Goal: Task Accomplishment & Management: Manage account settings

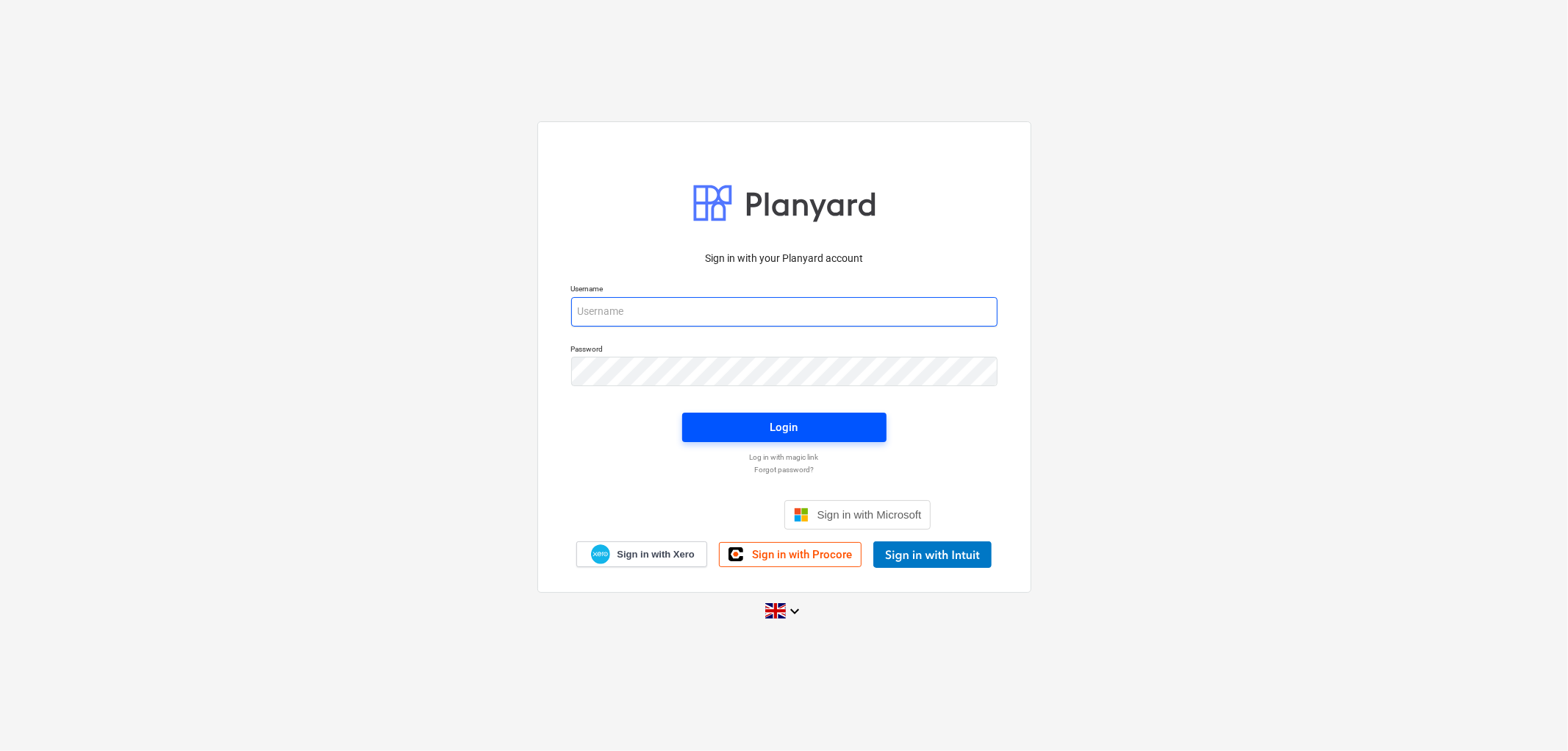
type input "[PERSON_NAME][EMAIL_ADDRESS][DOMAIN_NAME]"
click at [726, 420] on span "Login" at bounding box center [785, 427] width 169 height 19
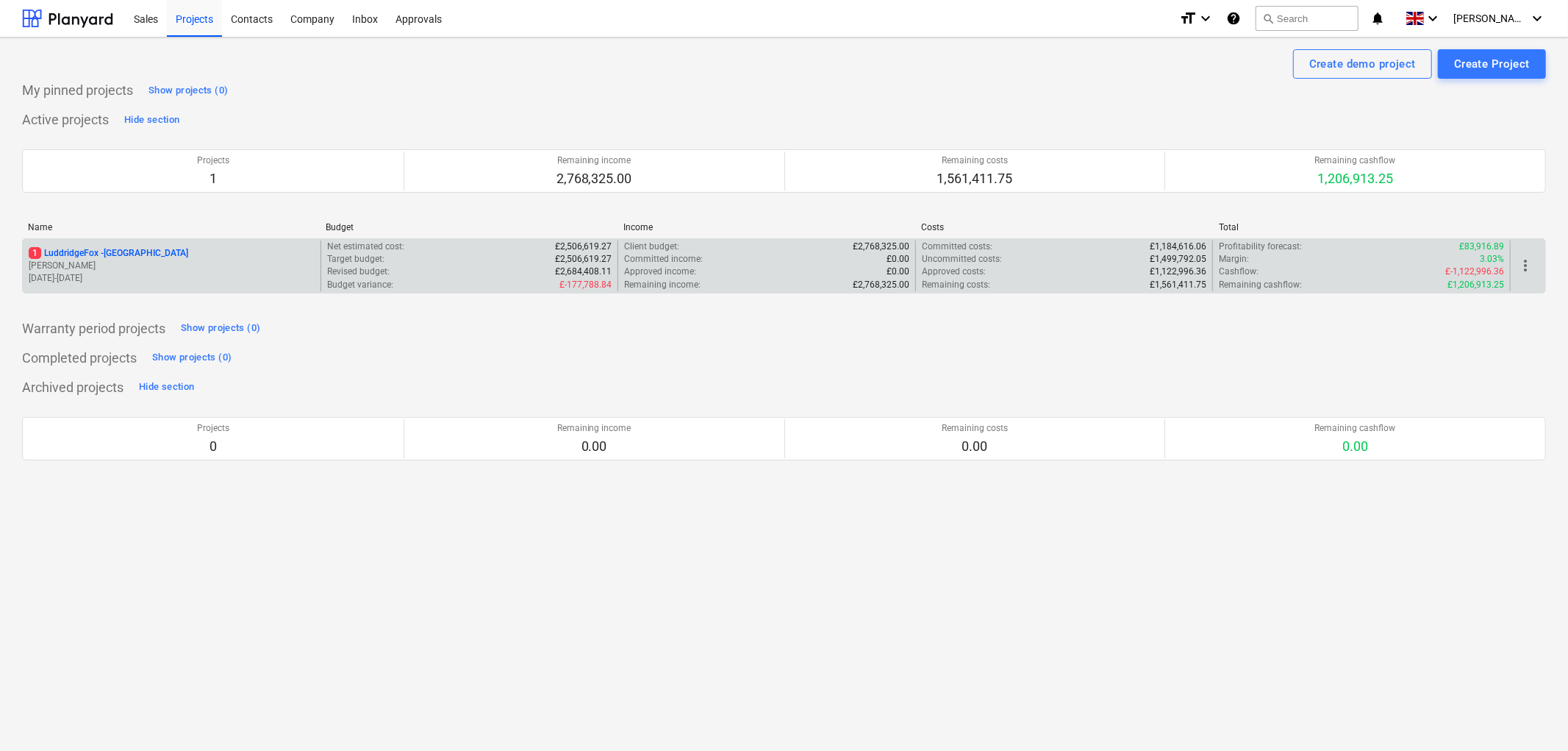
click at [120, 258] on p "1 LuddridgeFox - [GEOGRAPHIC_DATA]" at bounding box center [109, 254] width 160 height 12
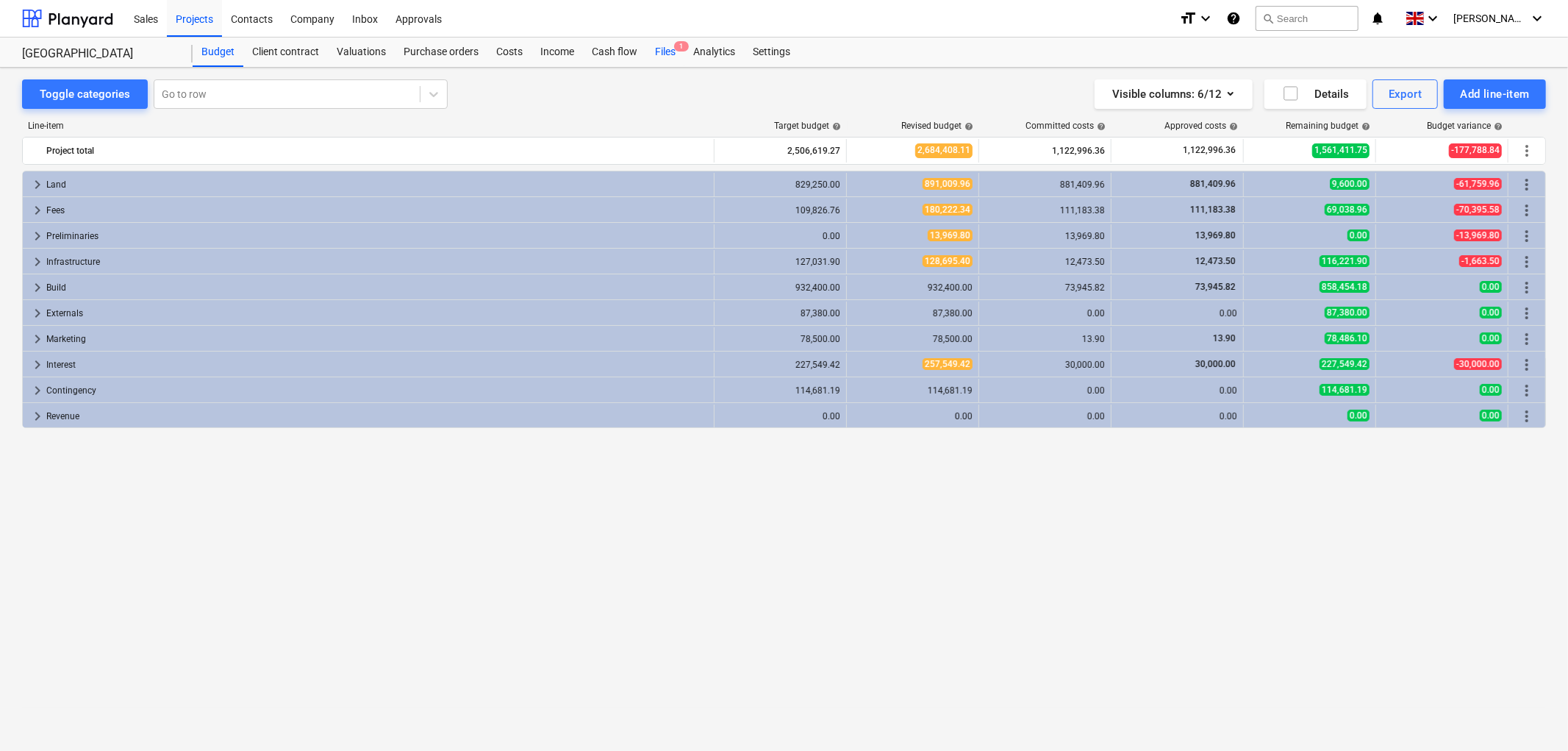
click at [672, 56] on div "Files 1" at bounding box center [665, 52] width 38 height 29
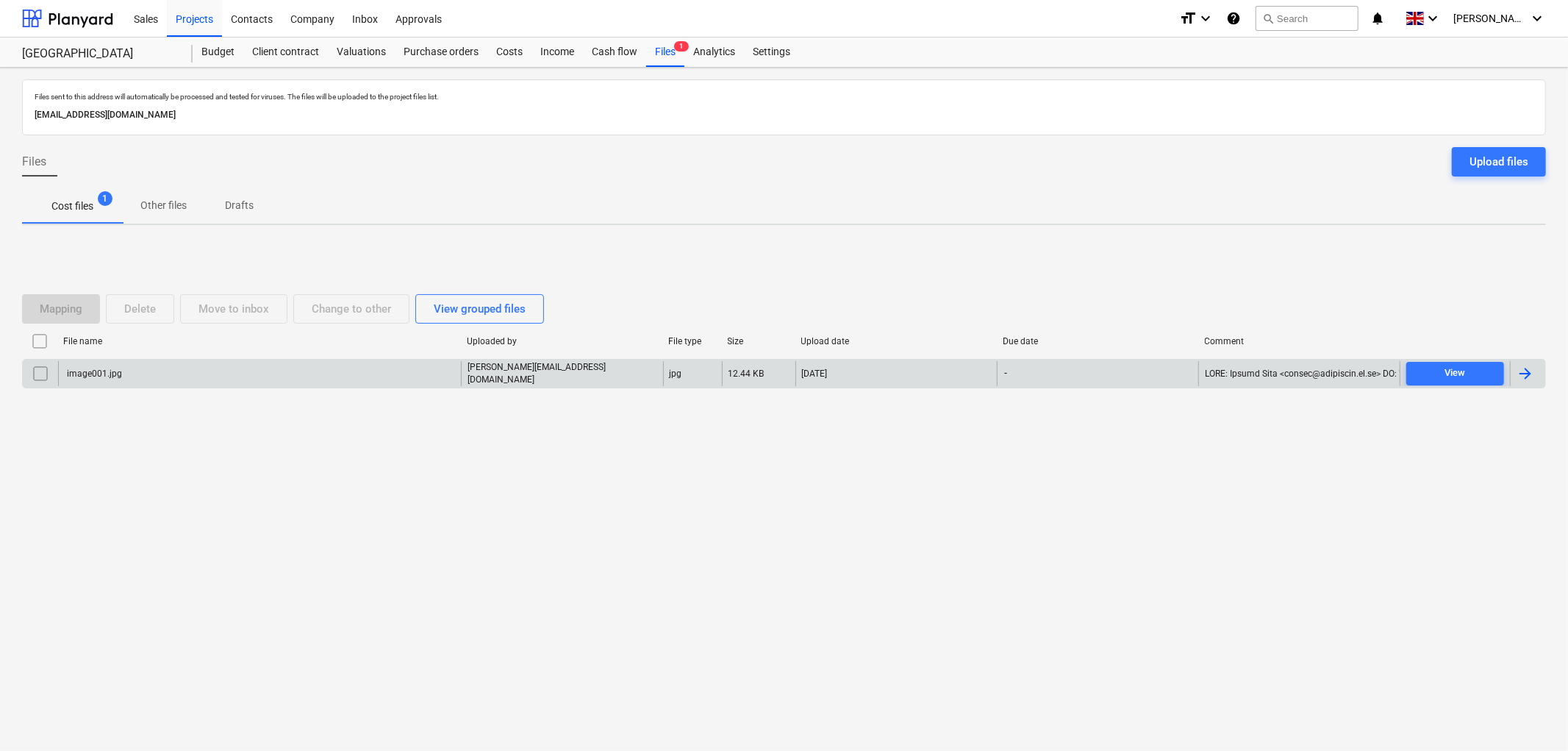
click at [1189, 362] on div "-" at bounding box center [1098, 374] width 202 height 25
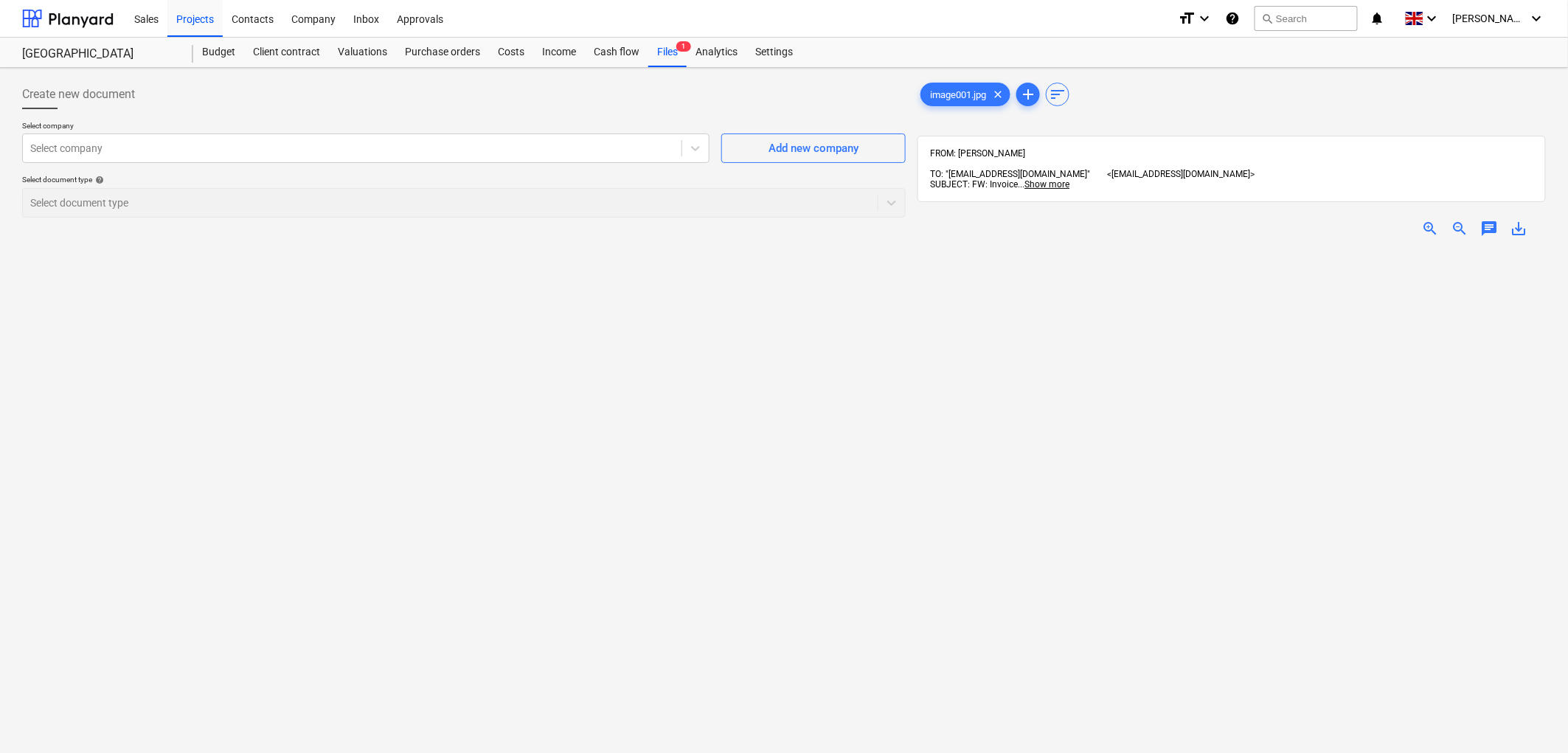
click at [1038, 181] on div "FROM: [PERSON_NAME] TO: "[EMAIL_ADDRESS][DOMAIN_NAME]" <[EMAIL_ADDRESS][DOMAIN_…" at bounding box center [1231, 168] width 628 height 66
click at [1043, 179] on span "Show more" at bounding box center [1047, 184] width 45 height 10
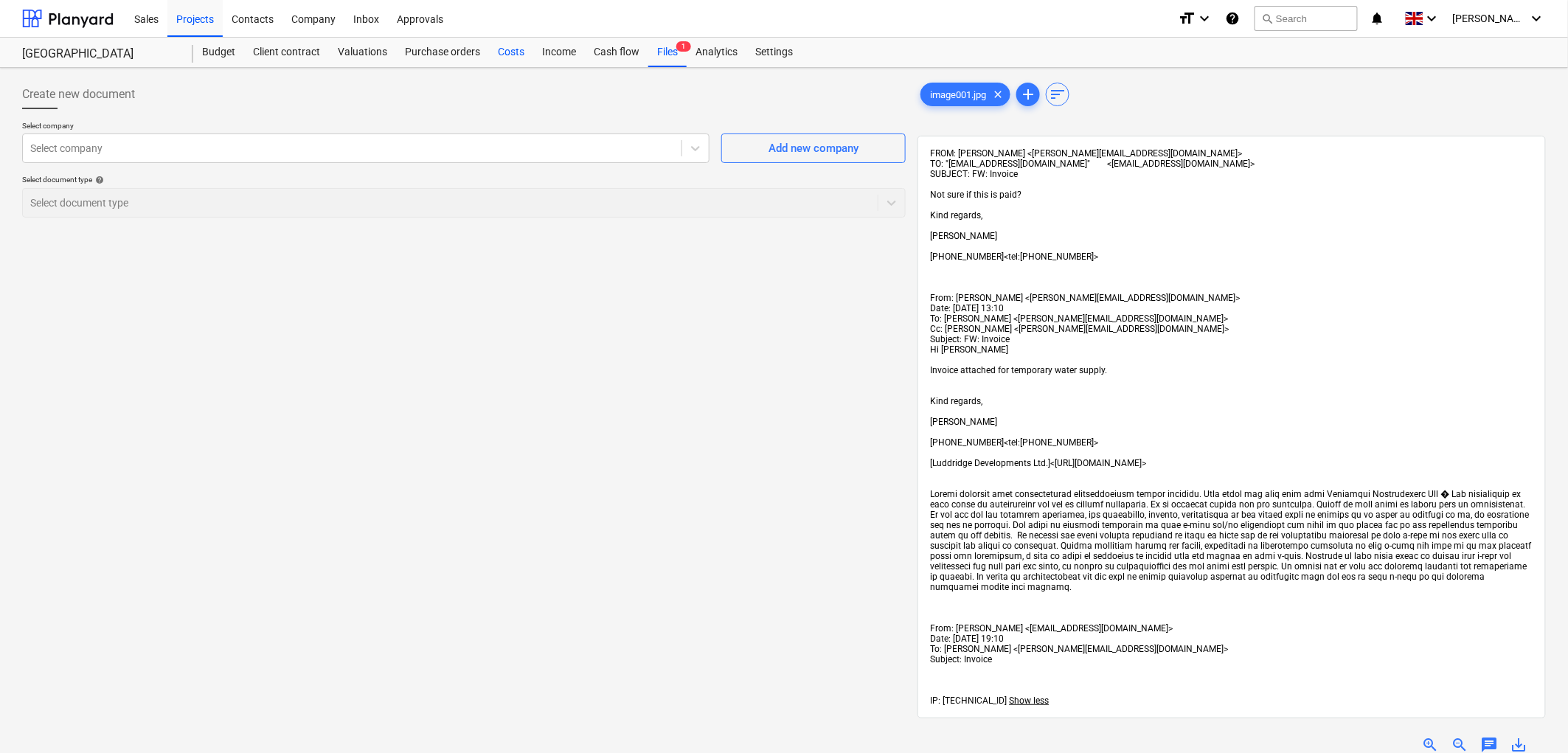
click at [503, 61] on div "Costs" at bounding box center [511, 52] width 44 height 30
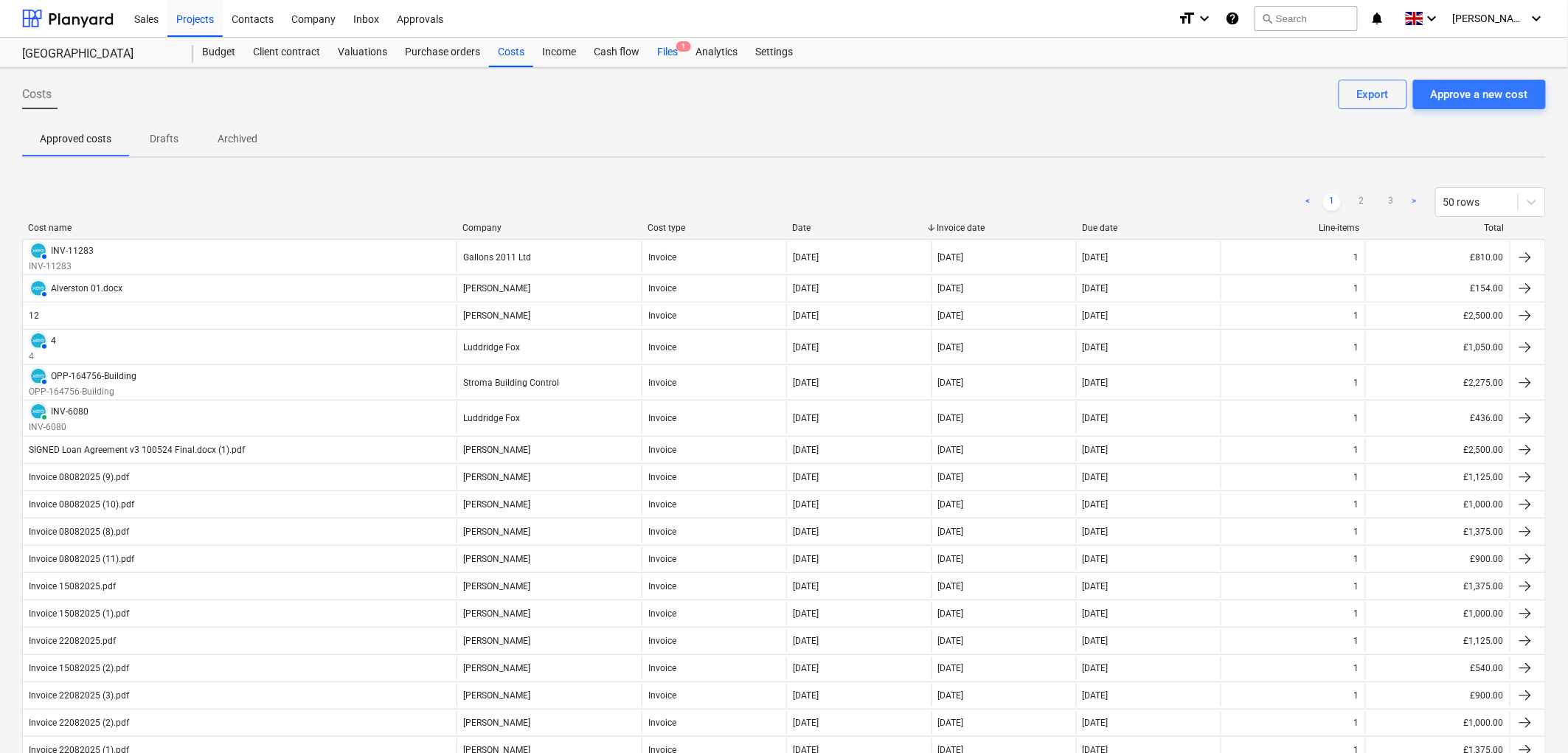
click at [667, 56] on div "Files 1" at bounding box center [667, 52] width 38 height 30
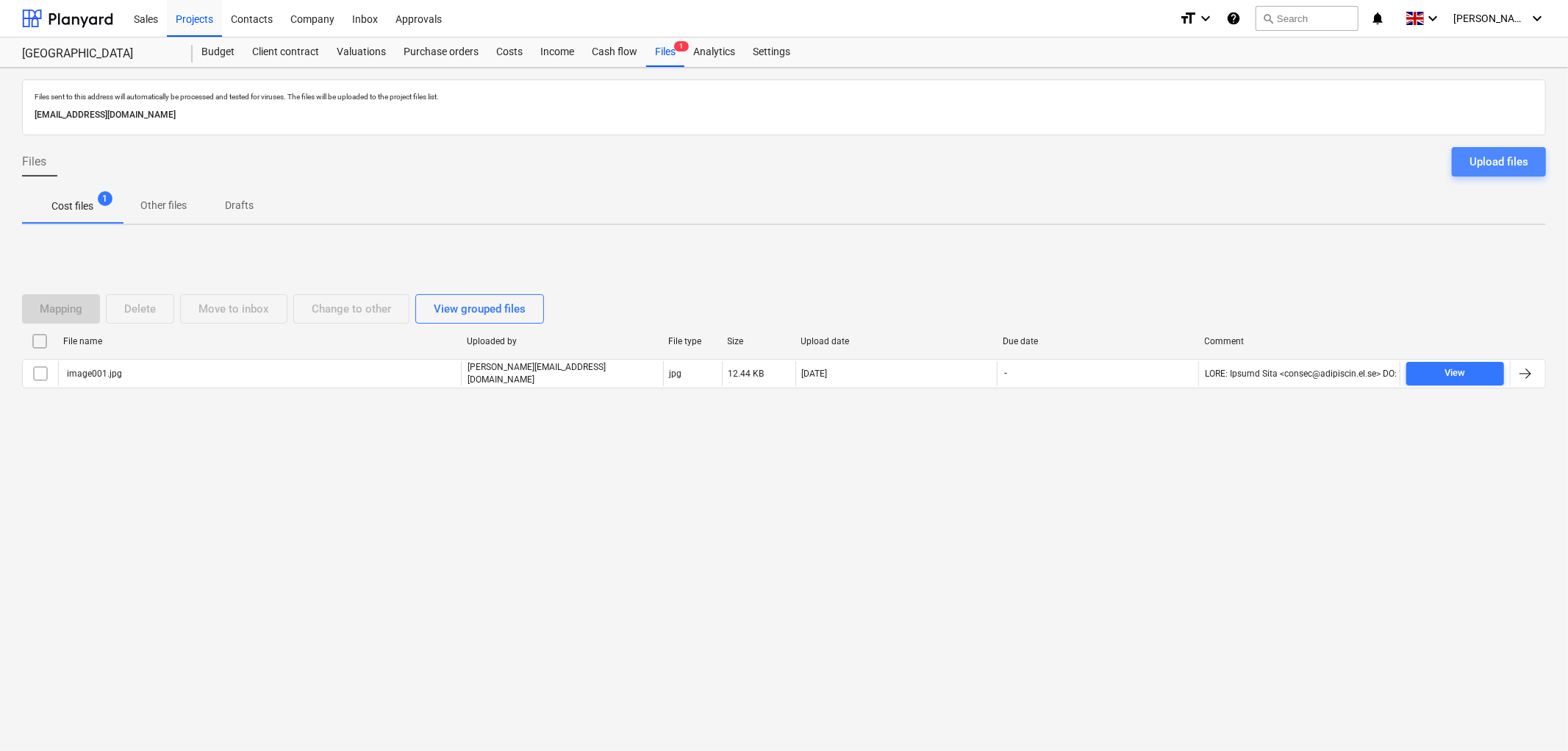
click at [1501, 151] on button "Upload files" at bounding box center [1499, 162] width 94 height 29
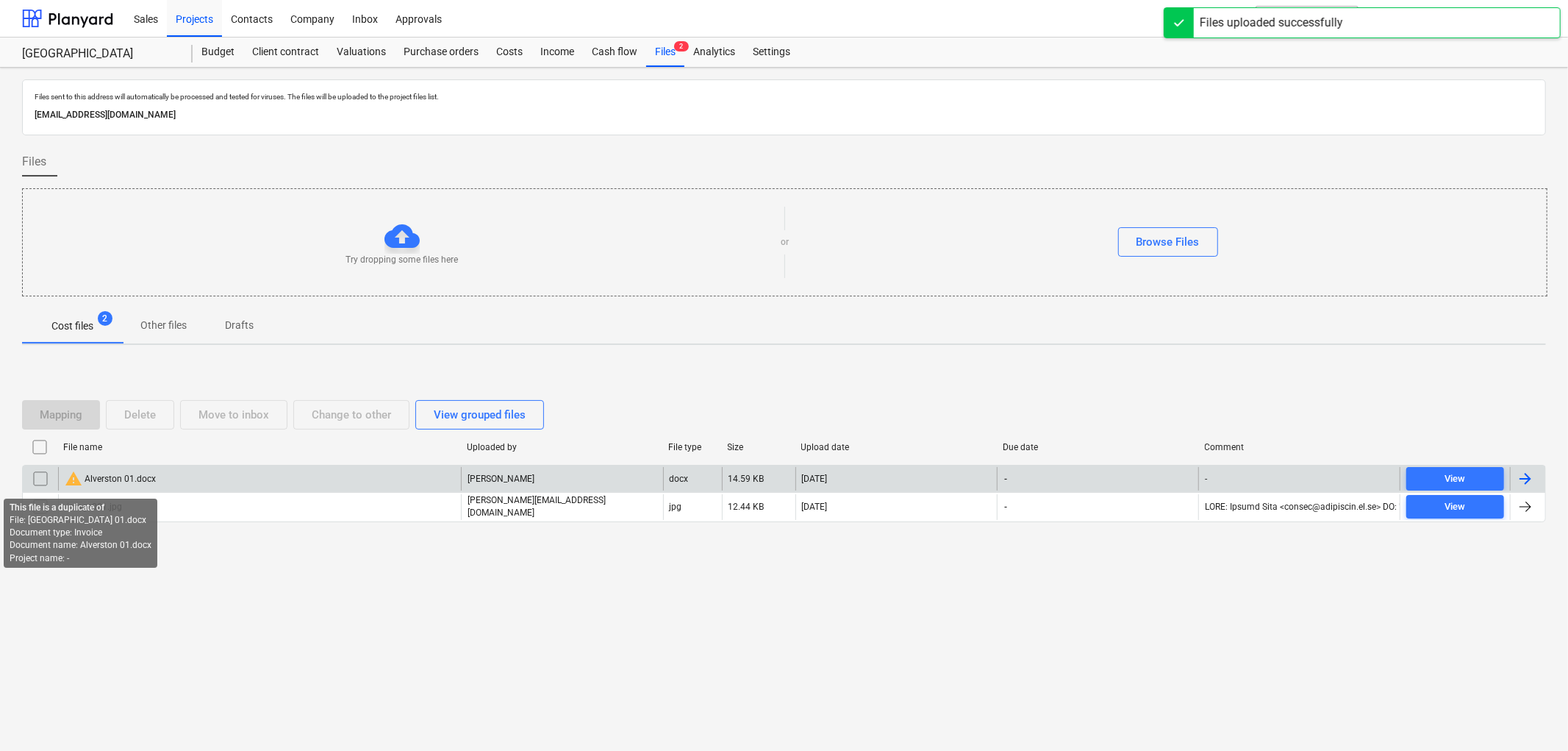
click at [79, 481] on span "warning" at bounding box center [73, 479] width 18 height 18
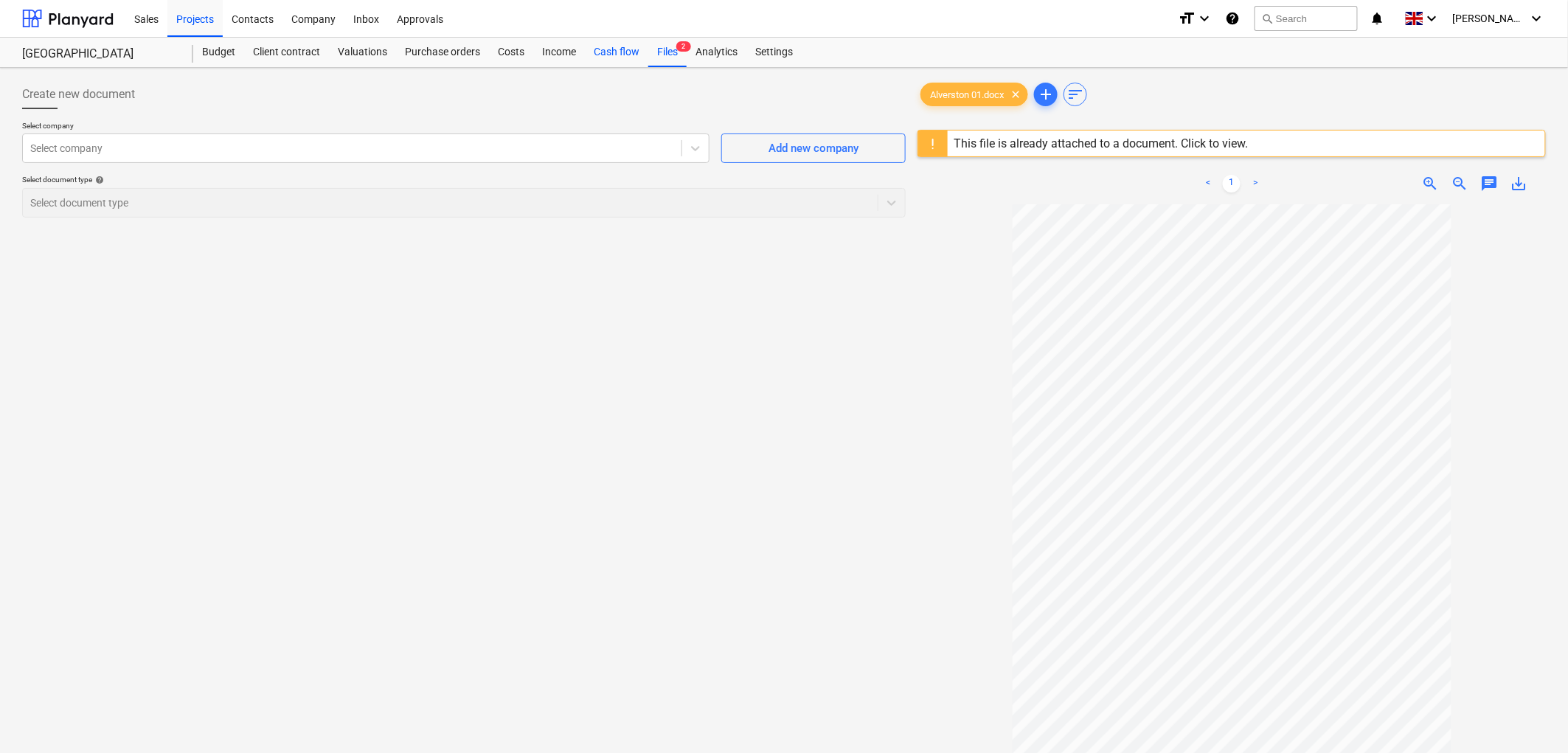
click at [632, 50] on div "Cash flow" at bounding box center [617, 52] width 64 height 30
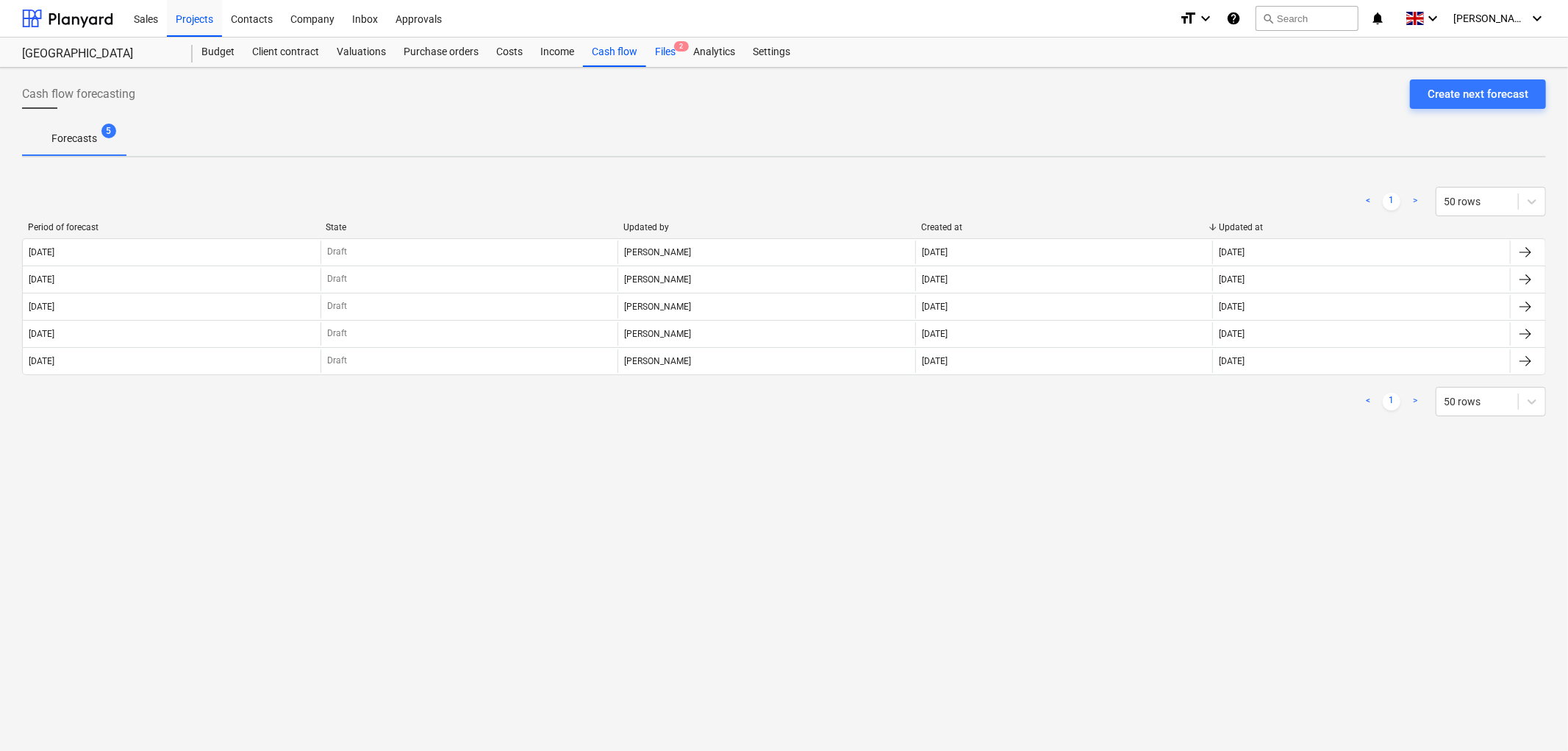
click at [662, 50] on div "Files 2" at bounding box center [665, 52] width 38 height 29
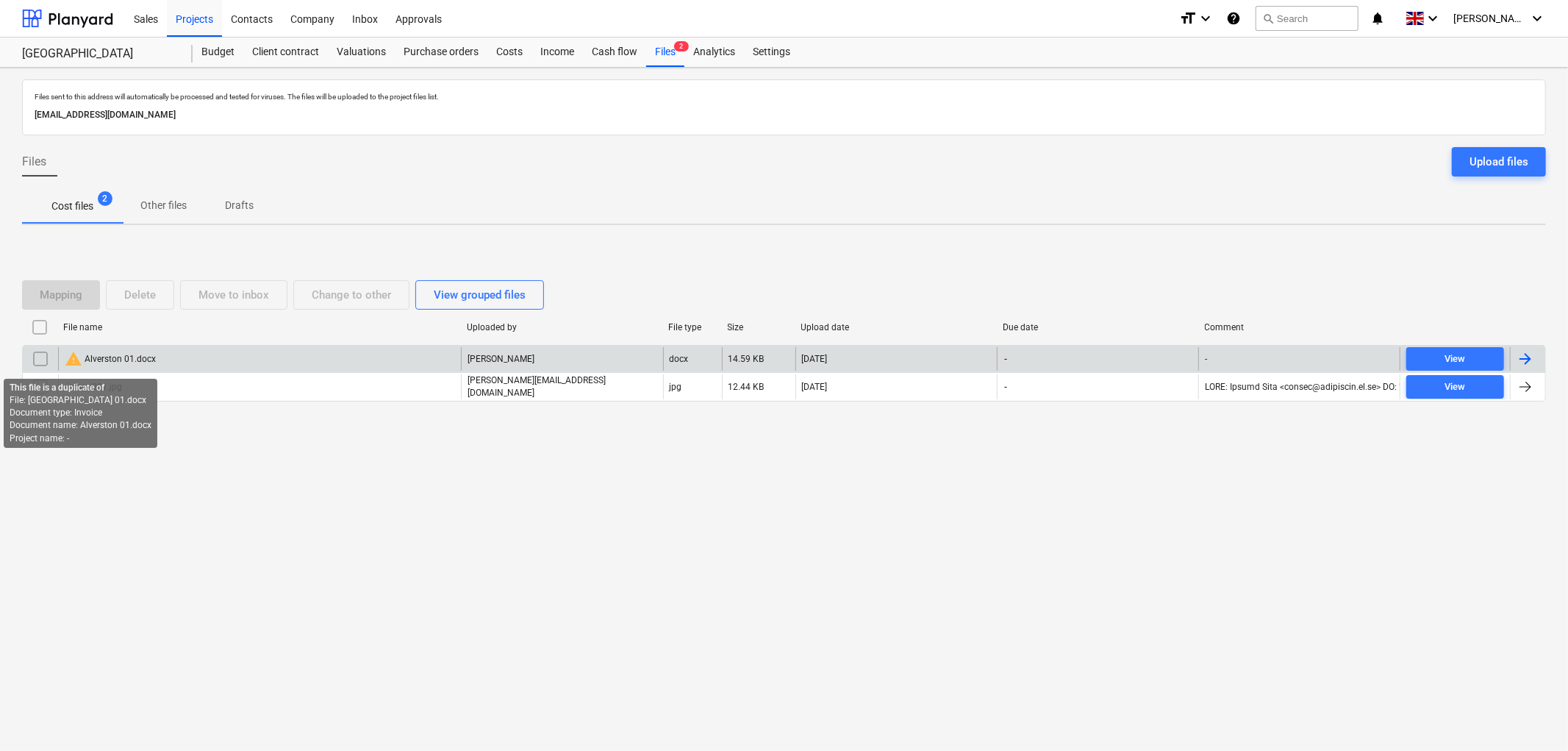
click at [37, 359] on input "checkbox" at bounding box center [40, 359] width 23 height 23
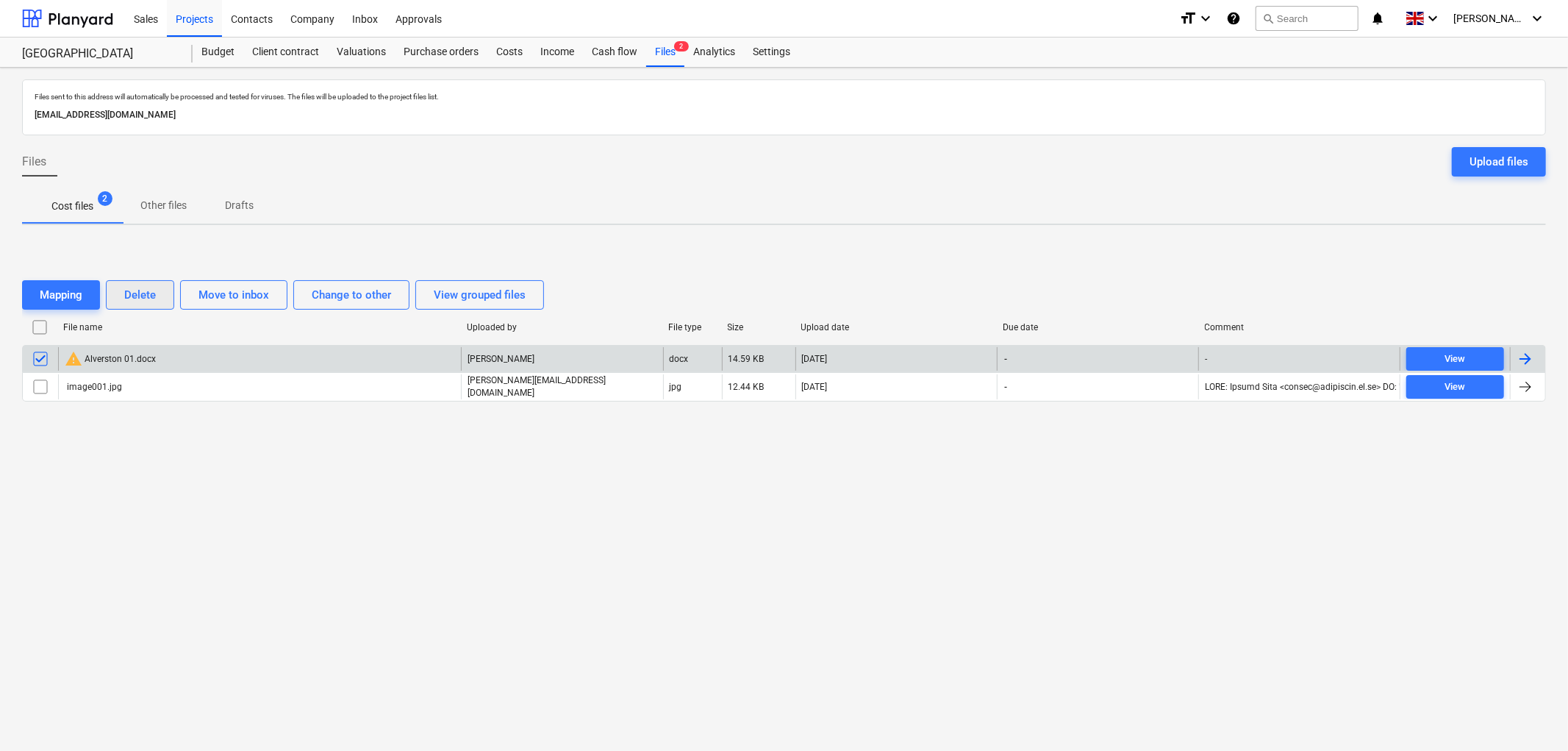
click at [151, 294] on div "Delete" at bounding box center [140, 295] width 32 height 19
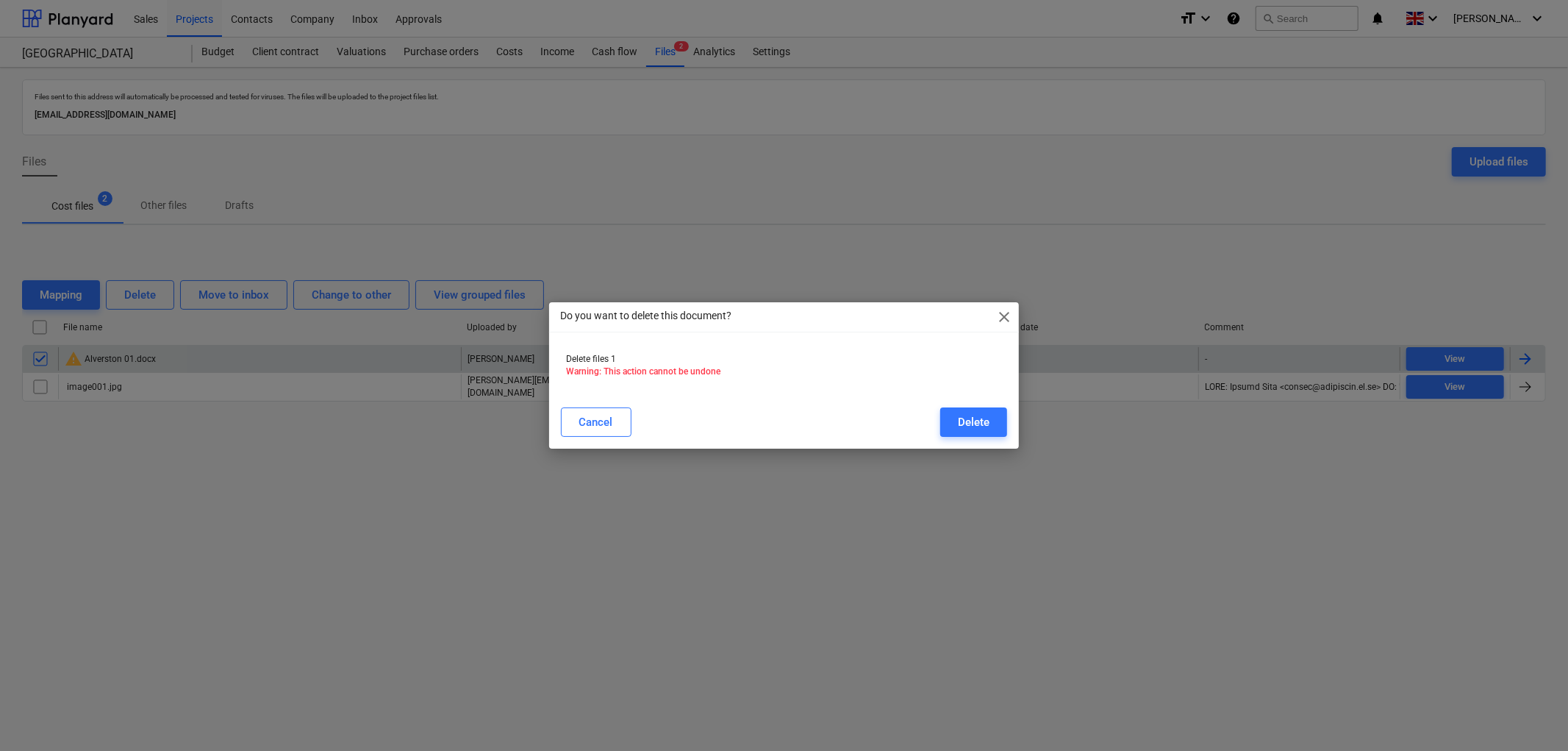
click at [1015, 425] on div "Cancel Delete" at bounding box center [784, 422] width 465 height 41
click at [987, 423] on div "Delete" at bounding box center [973, 422] width 32 height 19
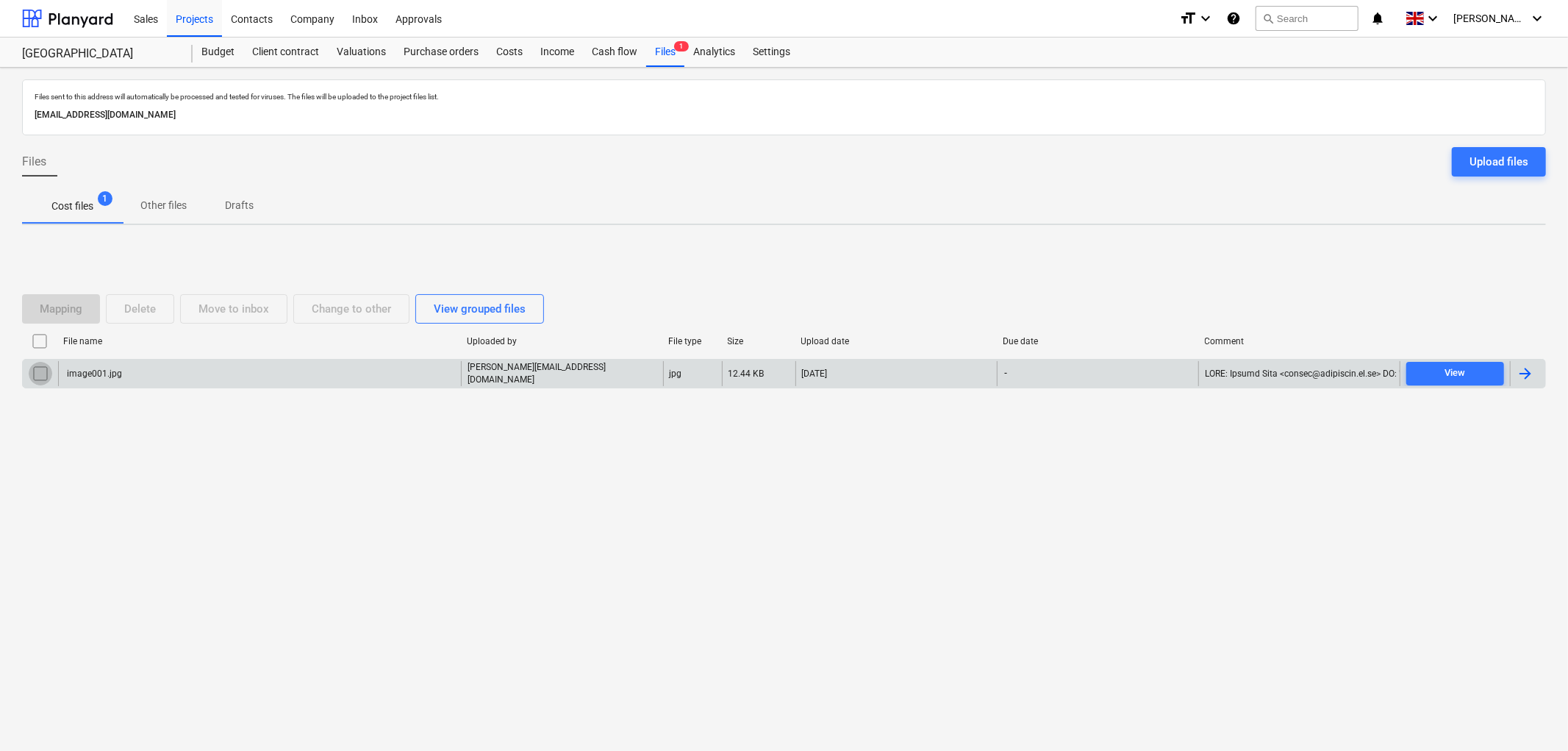
click at [40, 371] on input "checkbox" at bounding box center [40, 373] width 23 height 23
click at [157, 295] on button "Delete" at bounding box center [140, 309] width 68 height 29
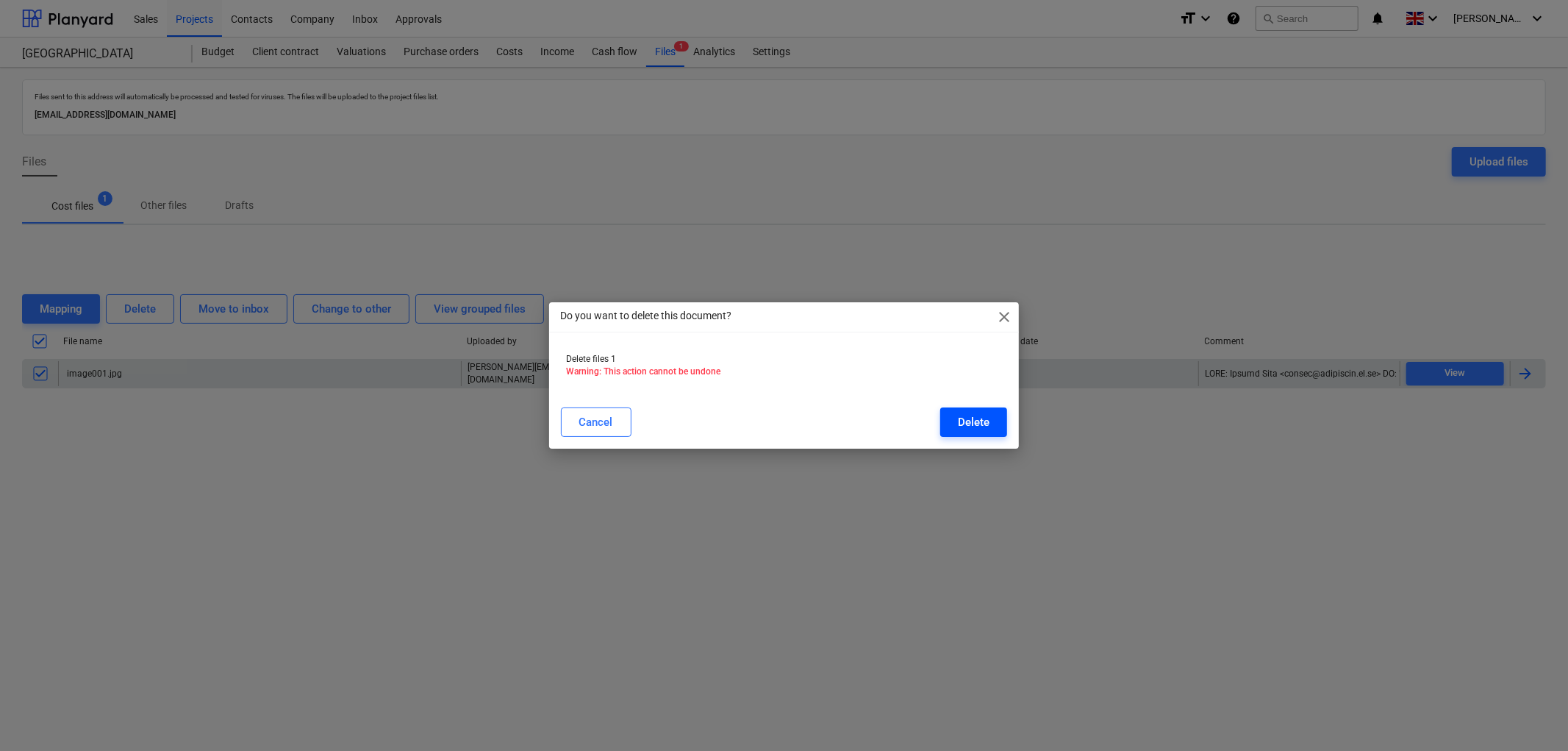
click at [988, 414] on div "Delete" at bounding box center [973, 422] width 32 height 19
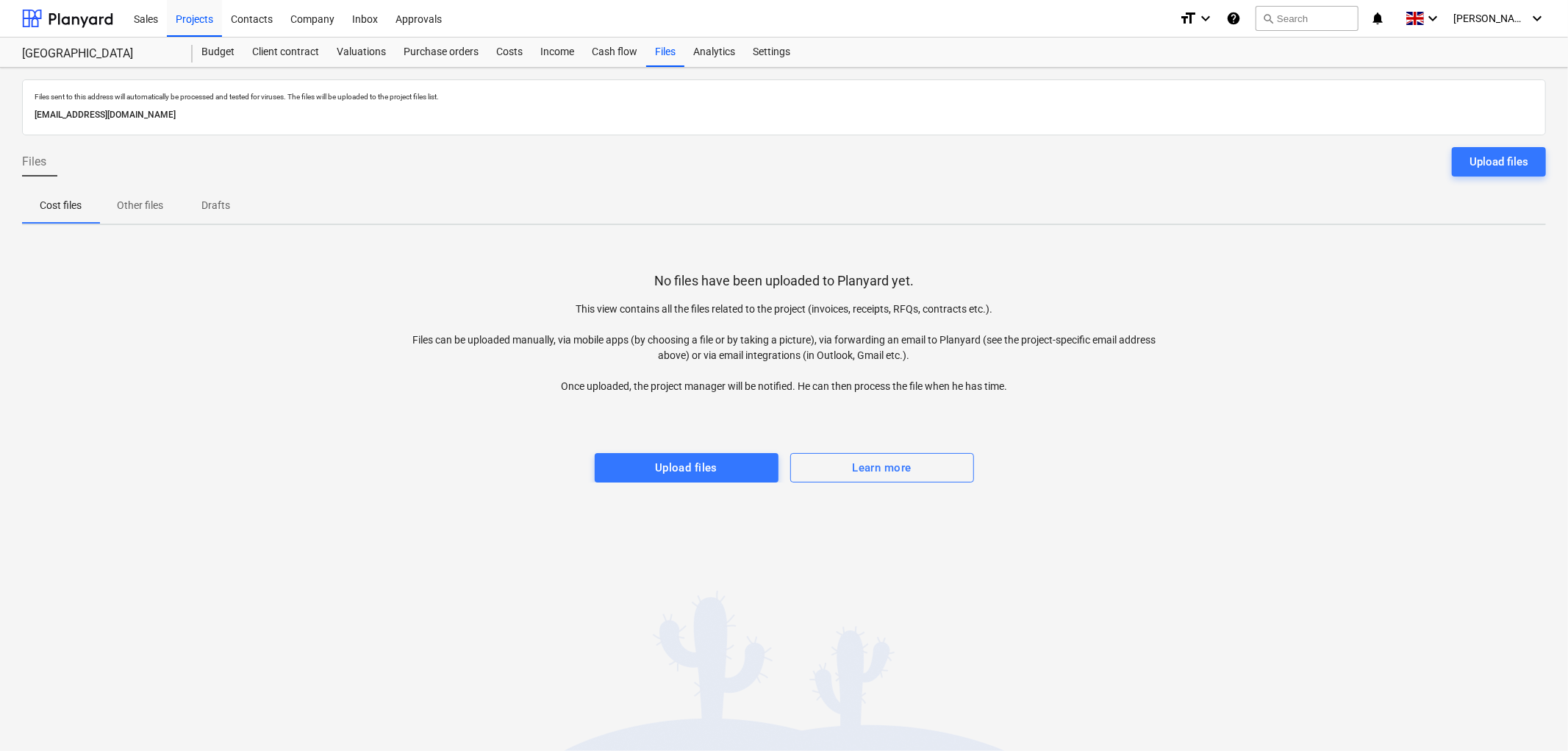
click at [1500, 154] on div "Upload files" at bounding box center [1499, 161] width 59 height 19
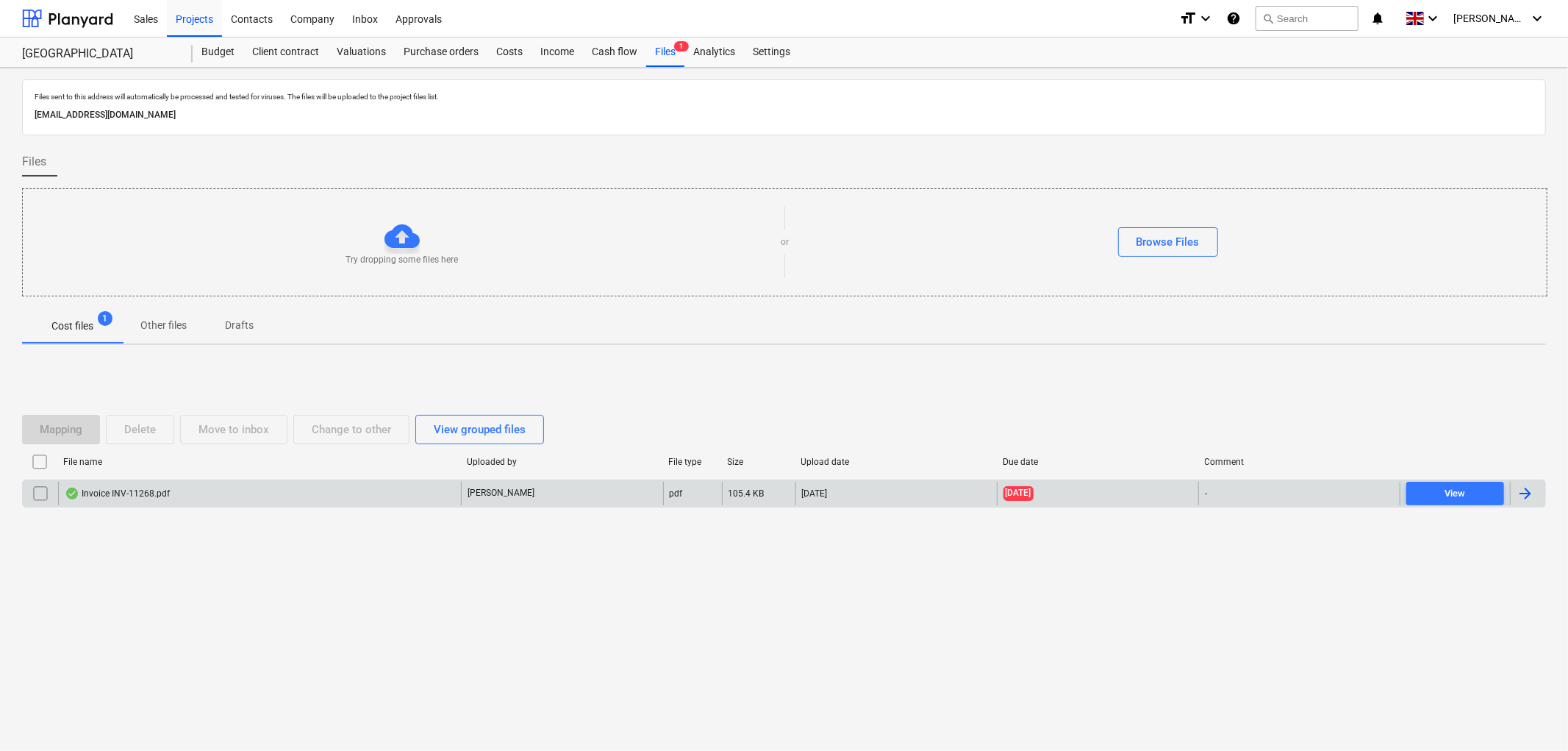
click at [180, 502] on div "Invoice INV-11268.pdf" at bounding box center [260, 493] width 403 height 23
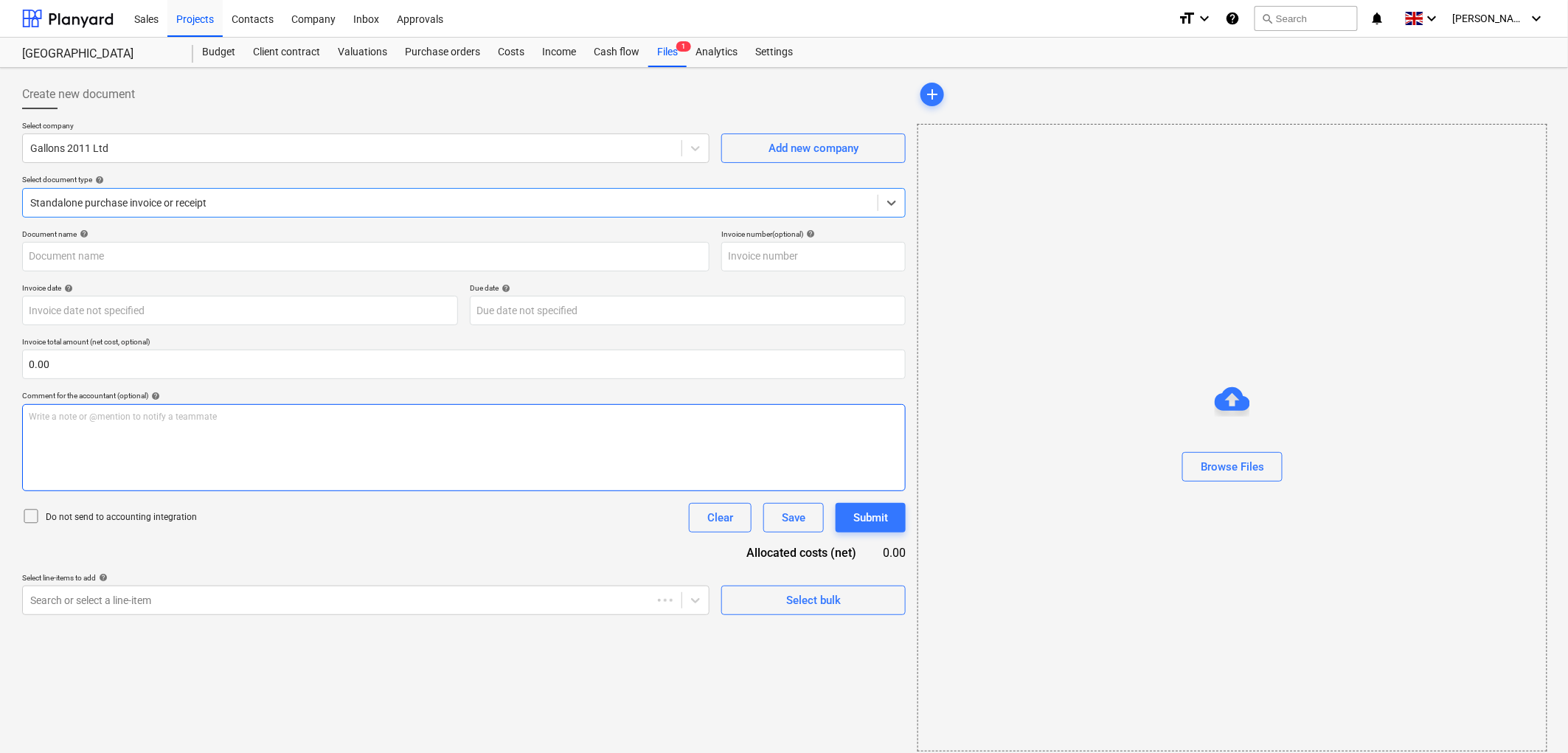
type input "INV-11268"
type input "[DATE]"
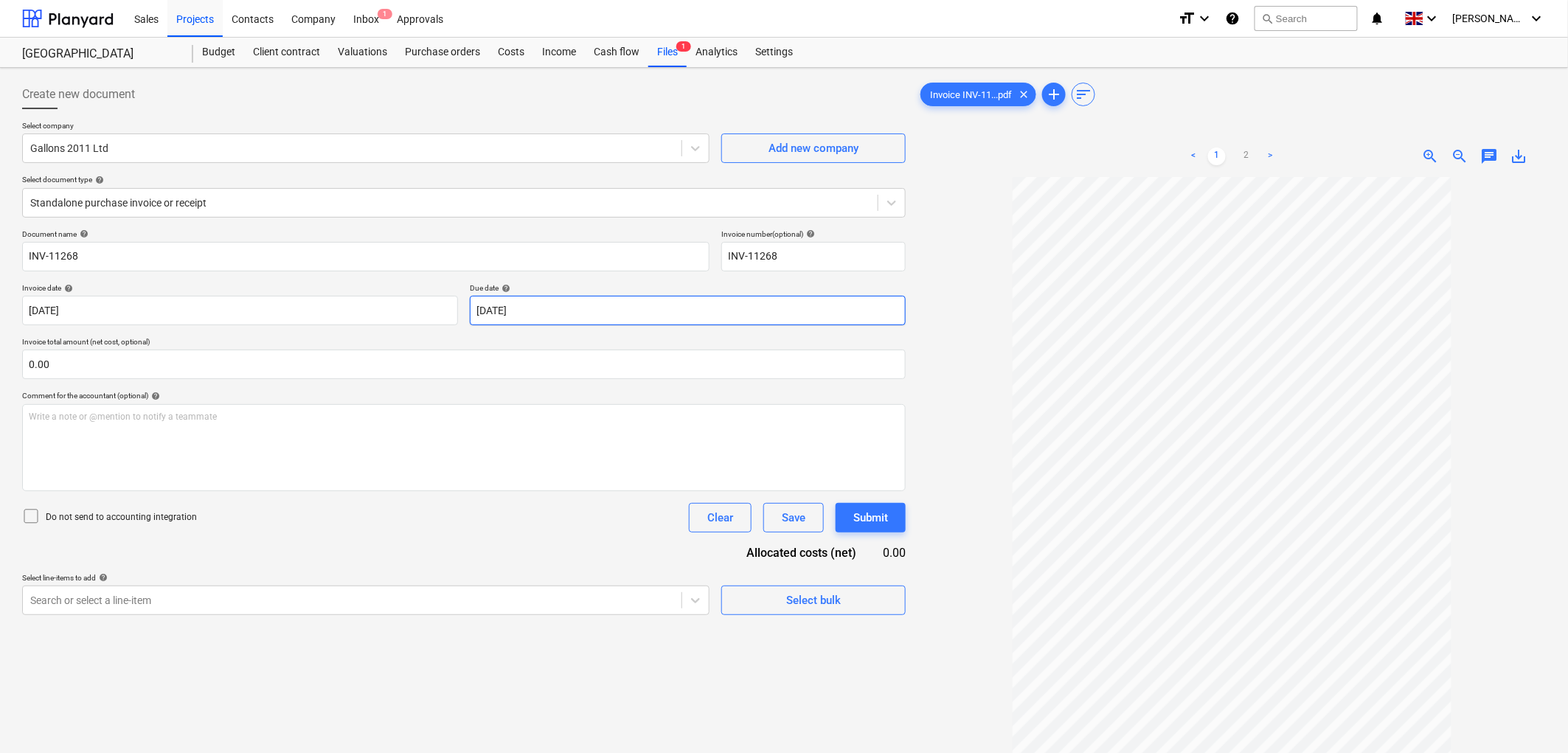
click at [506, 316] on body "Sales Projects Contacts Company Inbox 1 Approvals format_size keyboard_arrow_do…" at bounding box center [784, 376] width 1568 height 753
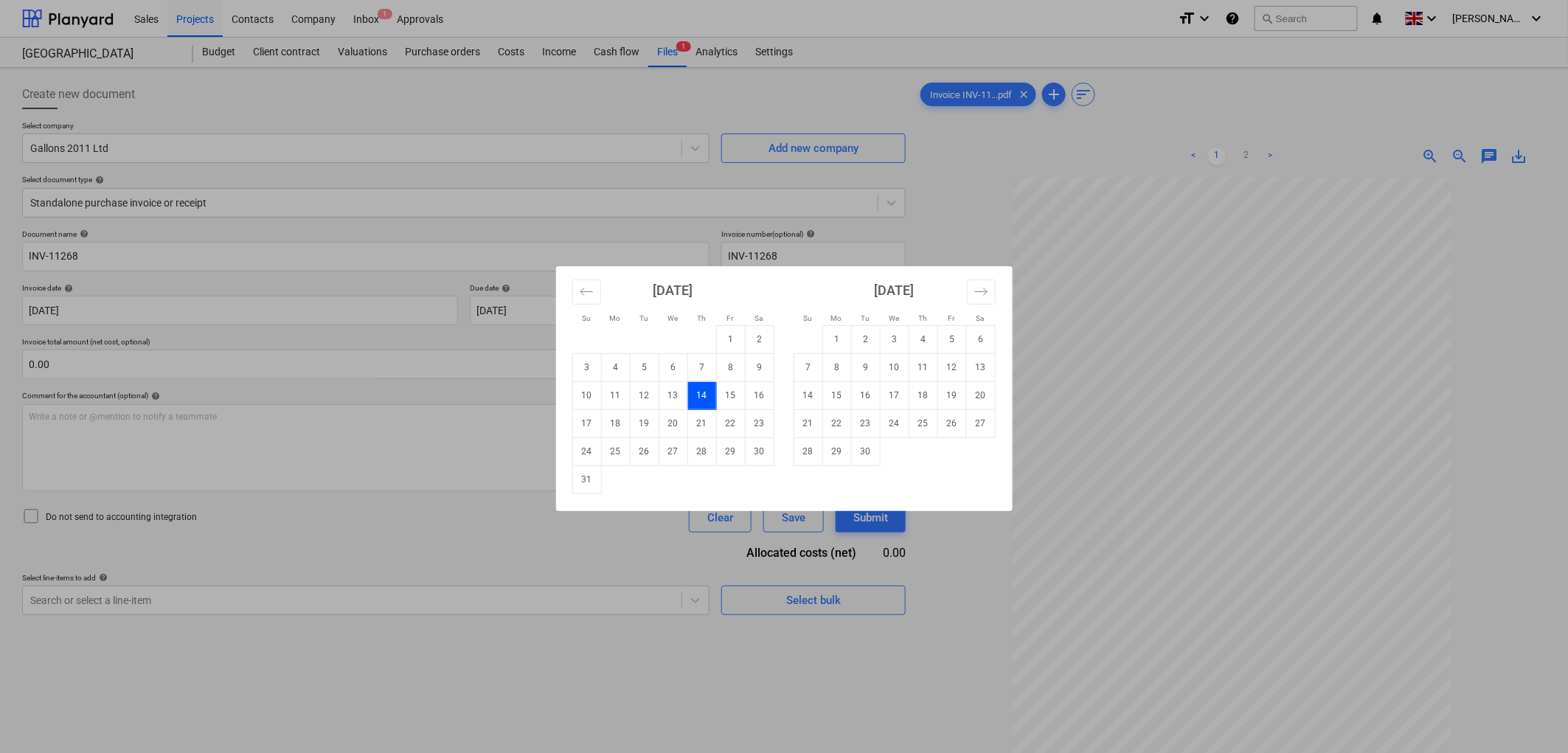
click at [138, 343] on div "Su Mo Tu We Th Fr Sa Su Mo Tu We Th Fr Sa [DATE] 1 2 3 4 5 6 7 8 9 10 11 12 13 …" at bounding box center [784, 376] width 1568 height 753
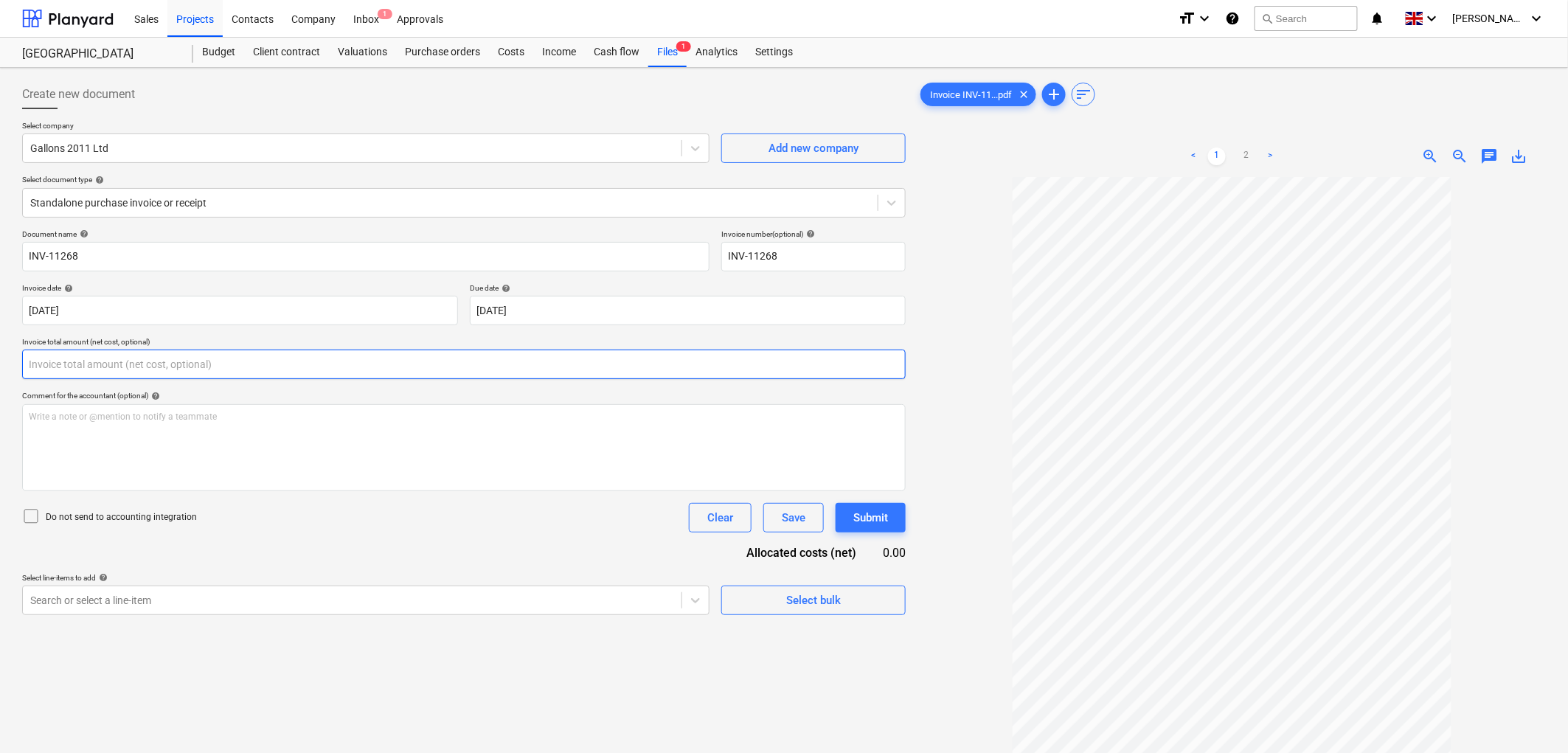
click at [142, 352] on input "text" at bounding box center [464, 364] width 884 height 30
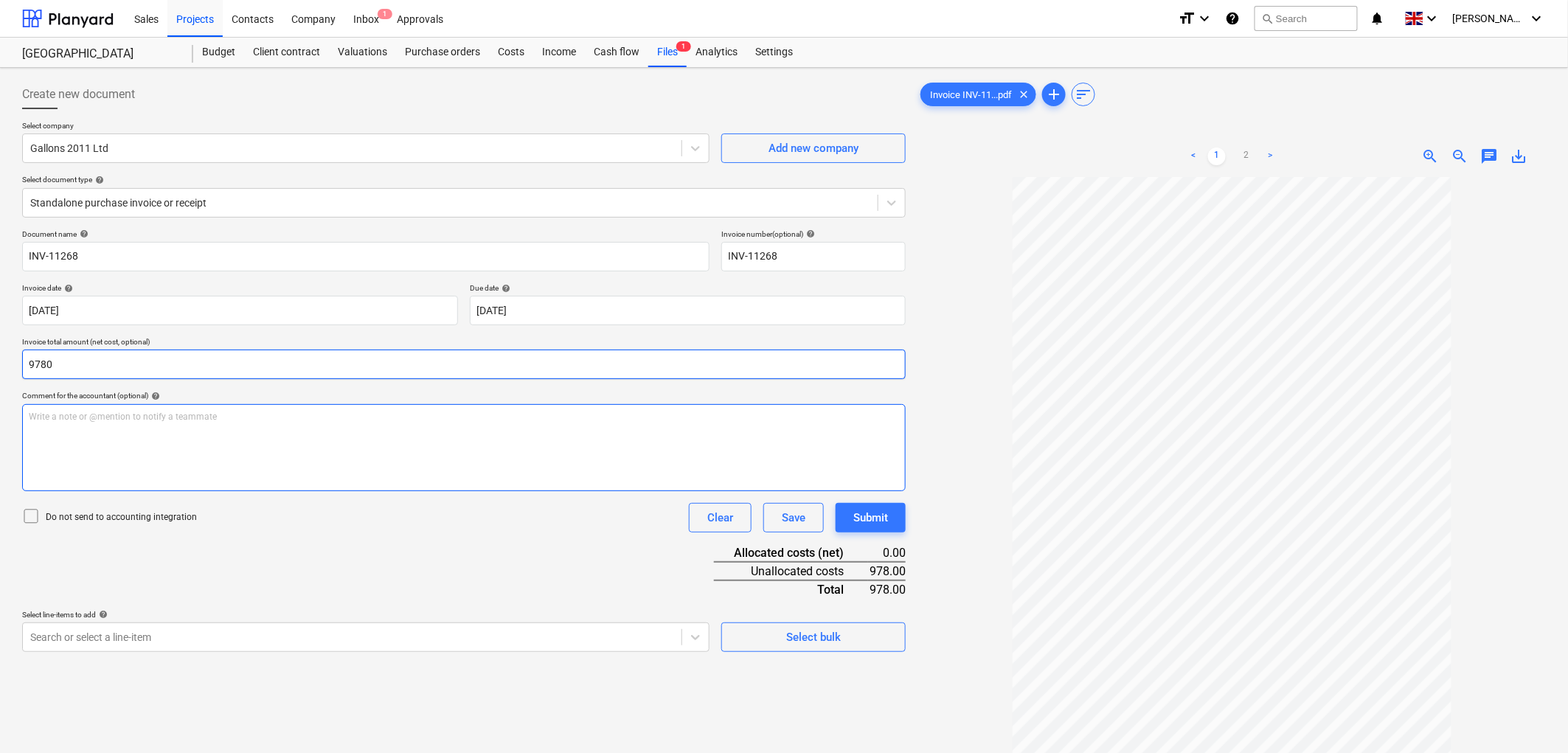
type input "9,780.00"
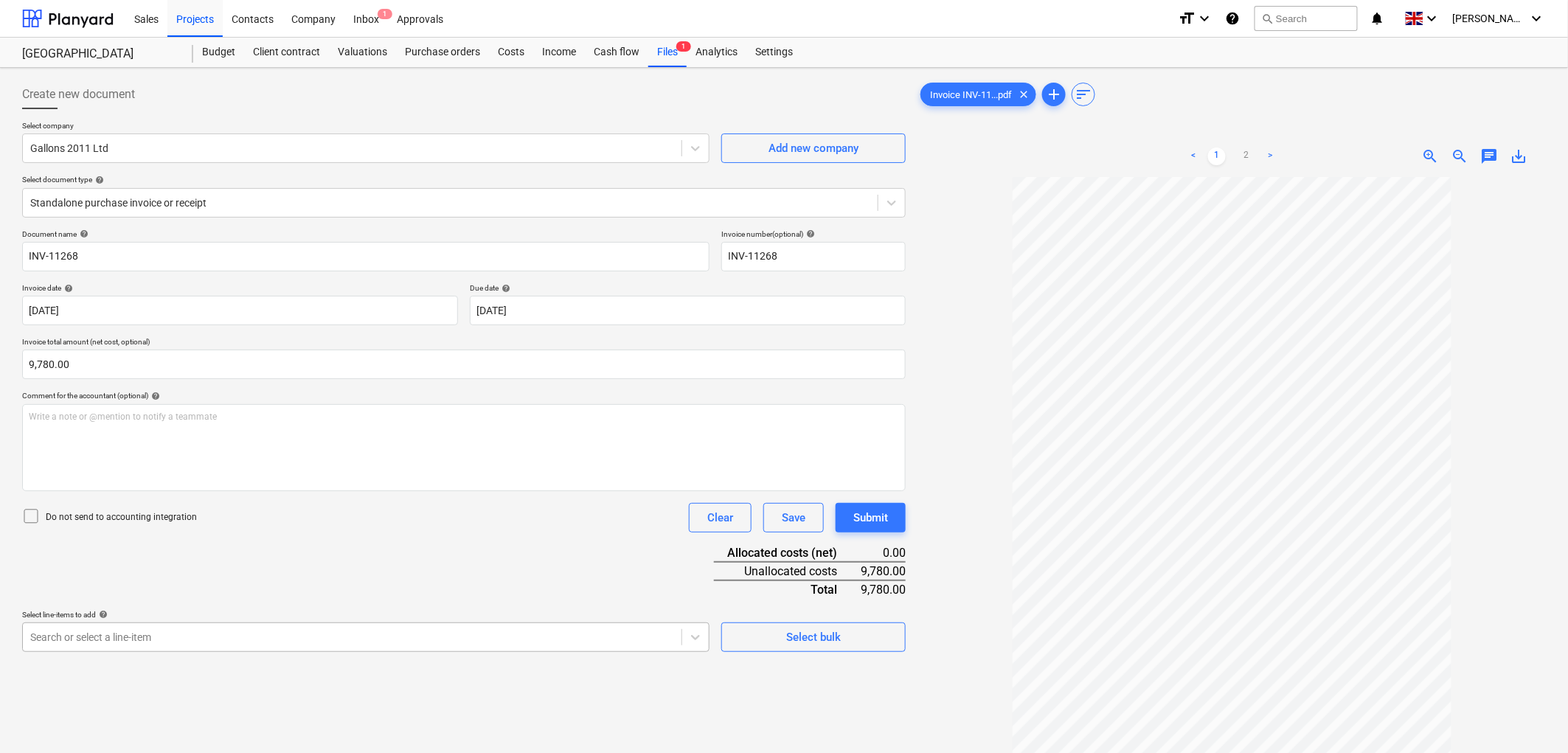
scroll to position [135, 0]
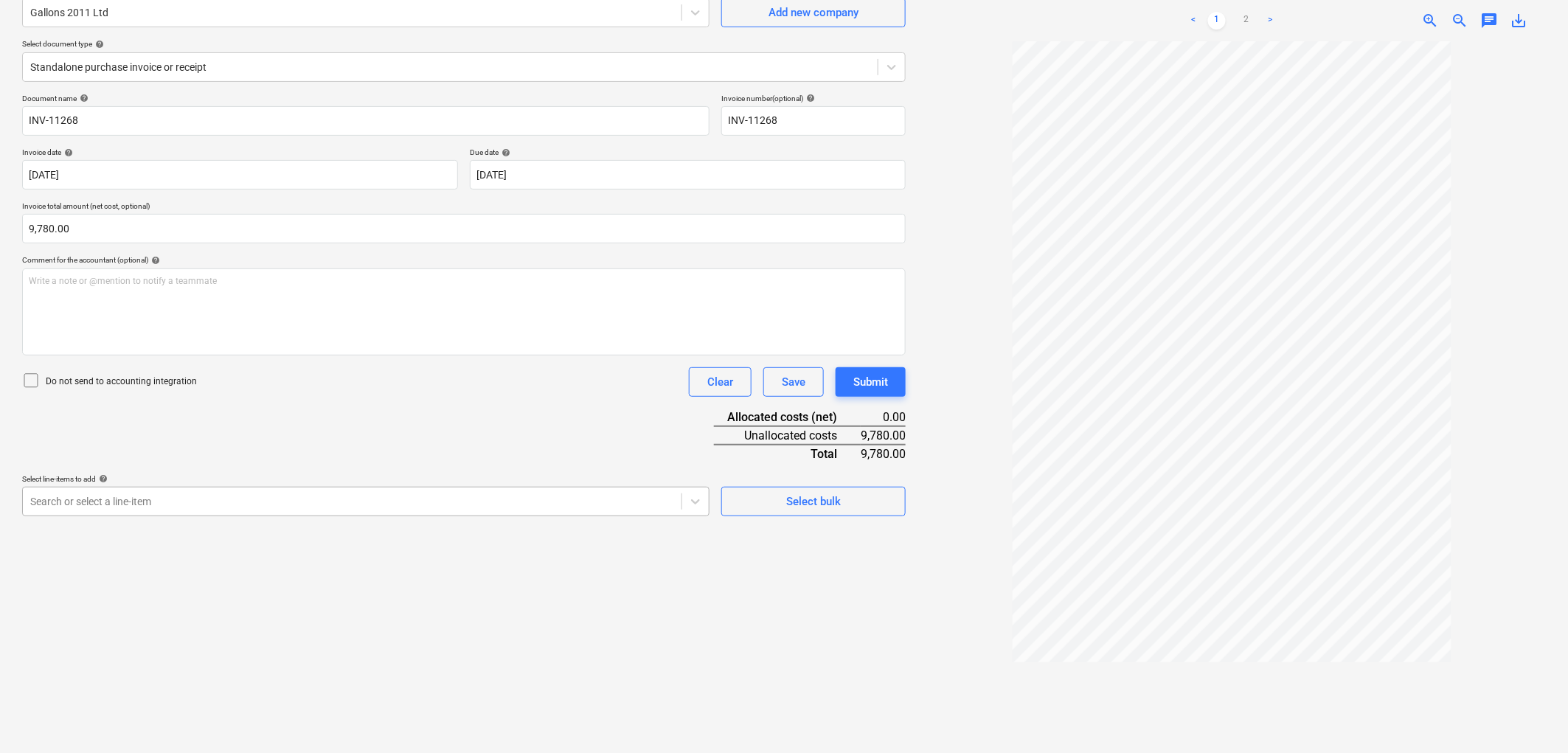
click at [178, 618] on body "Sales Projects Contacts Company Inbox 1 Approvals format_size keyboard_arrow_do…" at bounding box center [784, 241] width 1568 height 753
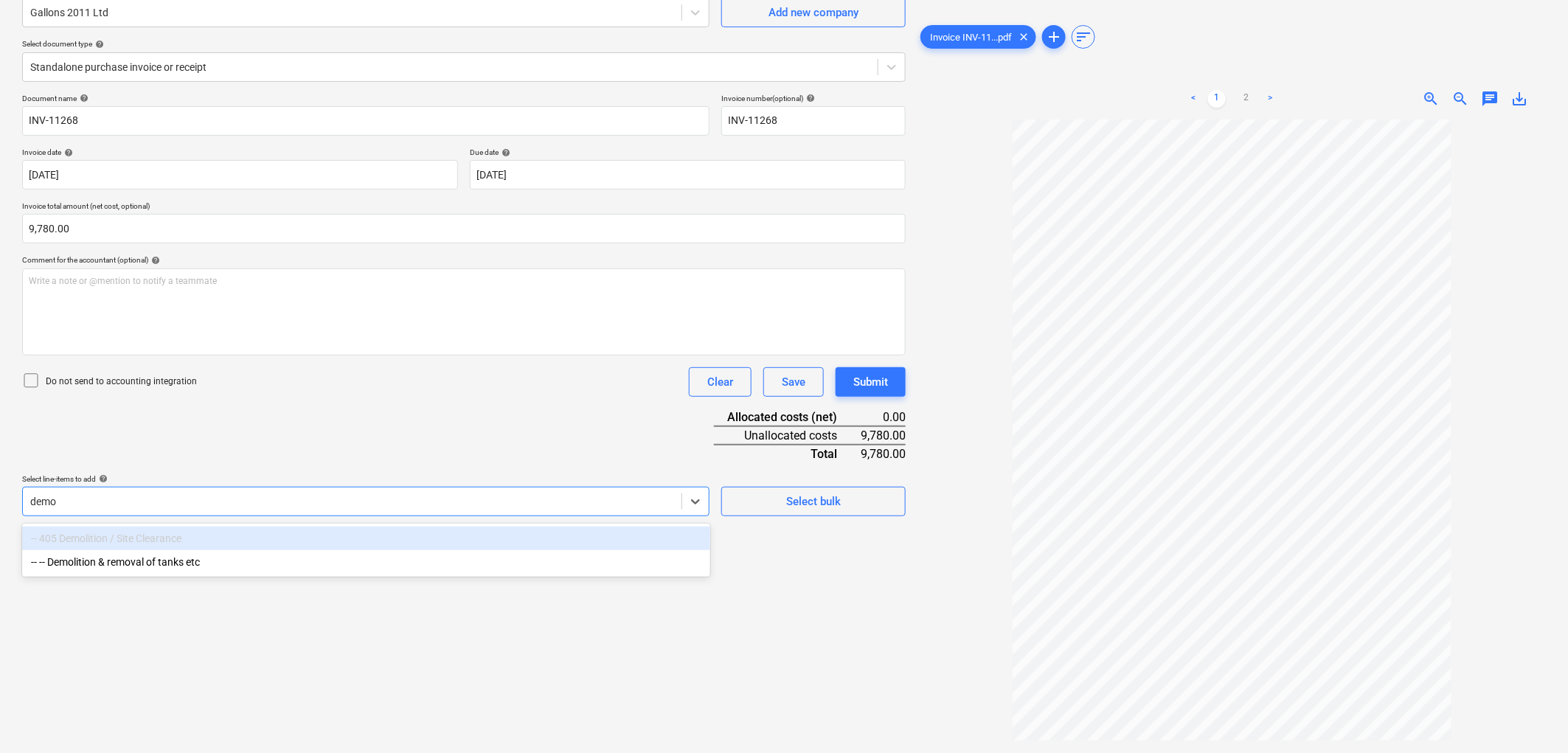
type input "demo"
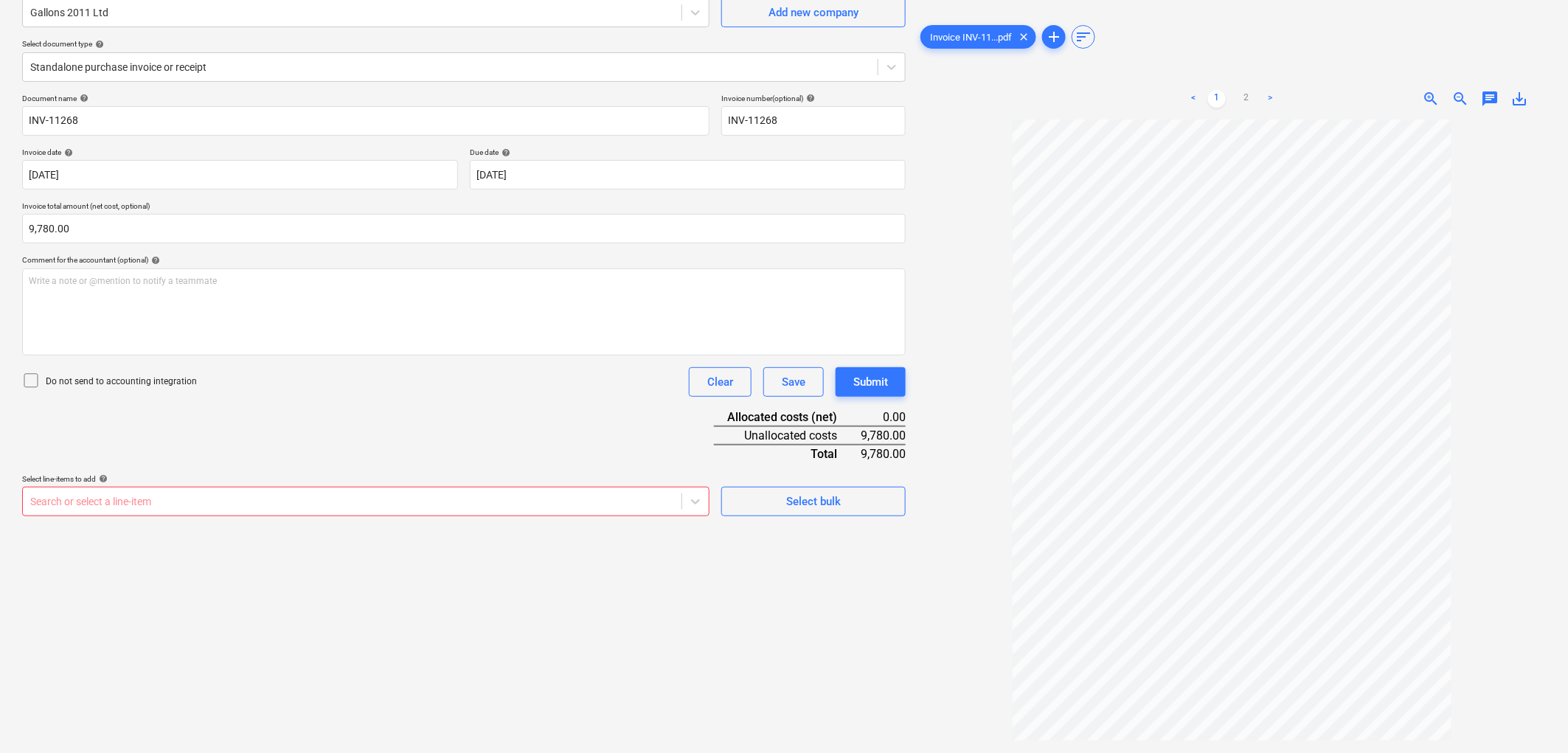
click at [333, 580] on div "Create new document Select company Gallons 2011 Ltd Add new company Select docu…" at bounding box center [464, 348] width 895 height 821
click at [468, 477] on div "Select line-items to add help" at bounding box center [366, 479] width 688 height 9
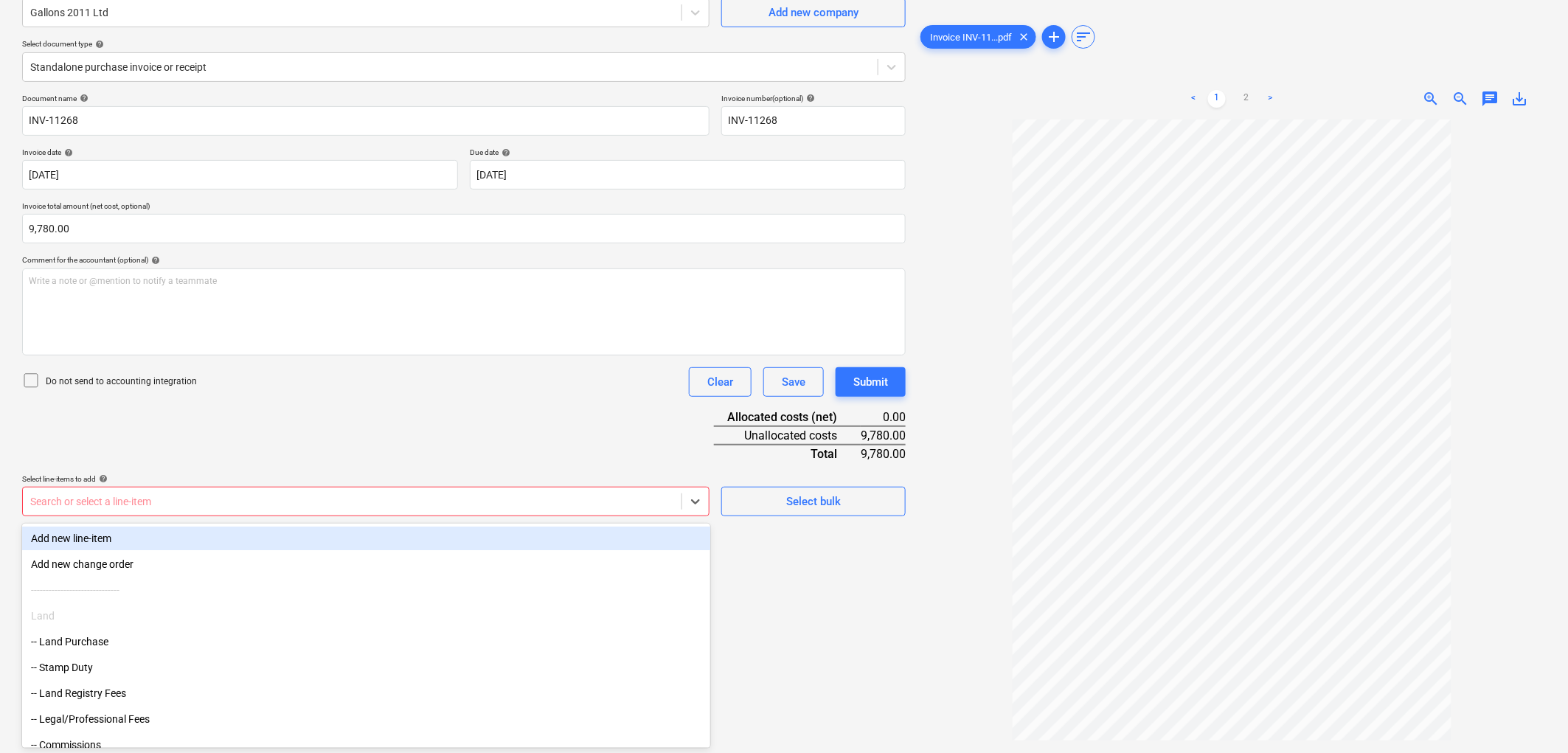
drag, startPoint x: 260, startPoint y: 513, endPoint x: 215, endPoint y: 517, distance: 45.2
click at [254, 513] on div "Search or select a line-item" at bounding box center [366, 502] width 688 height 30
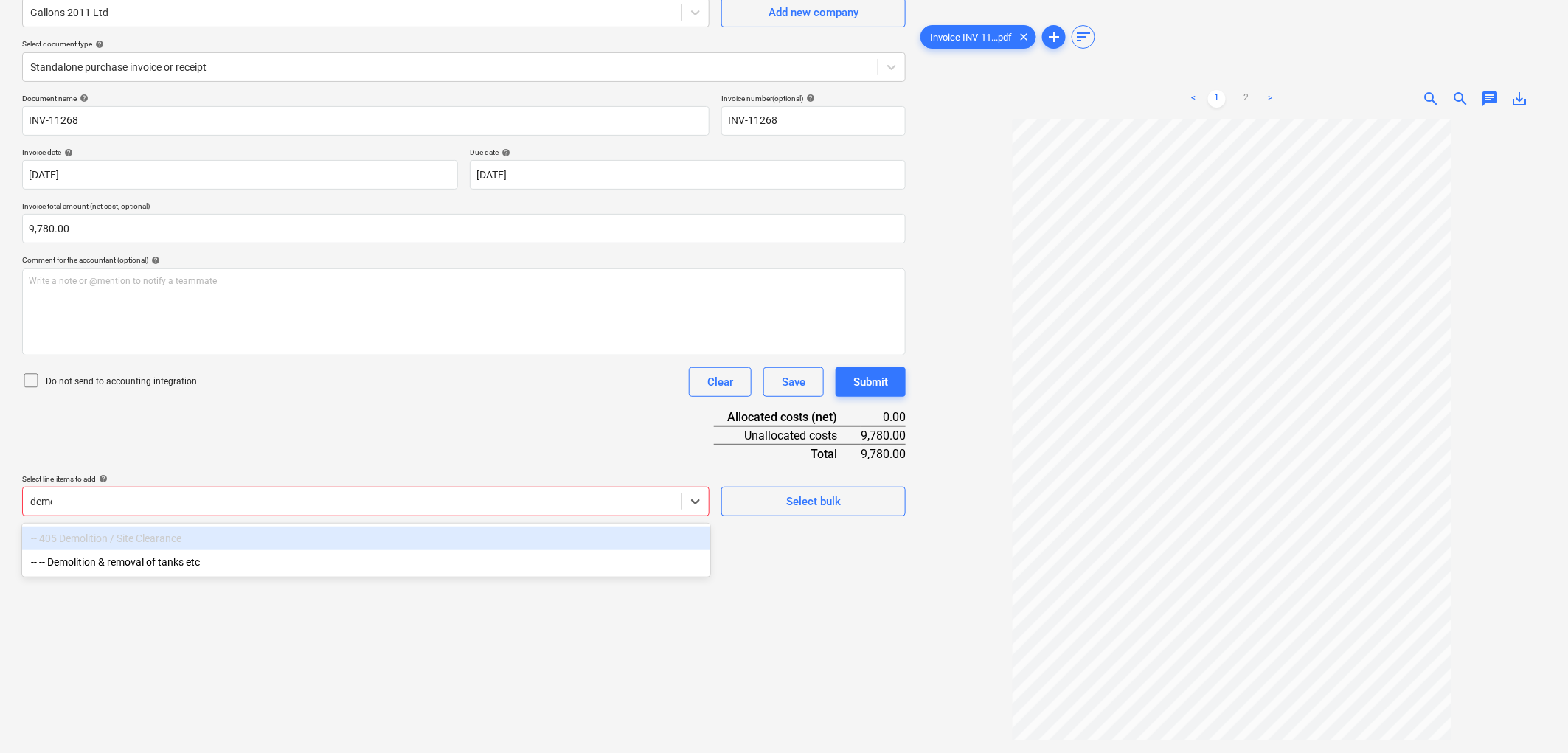
type input "demol"
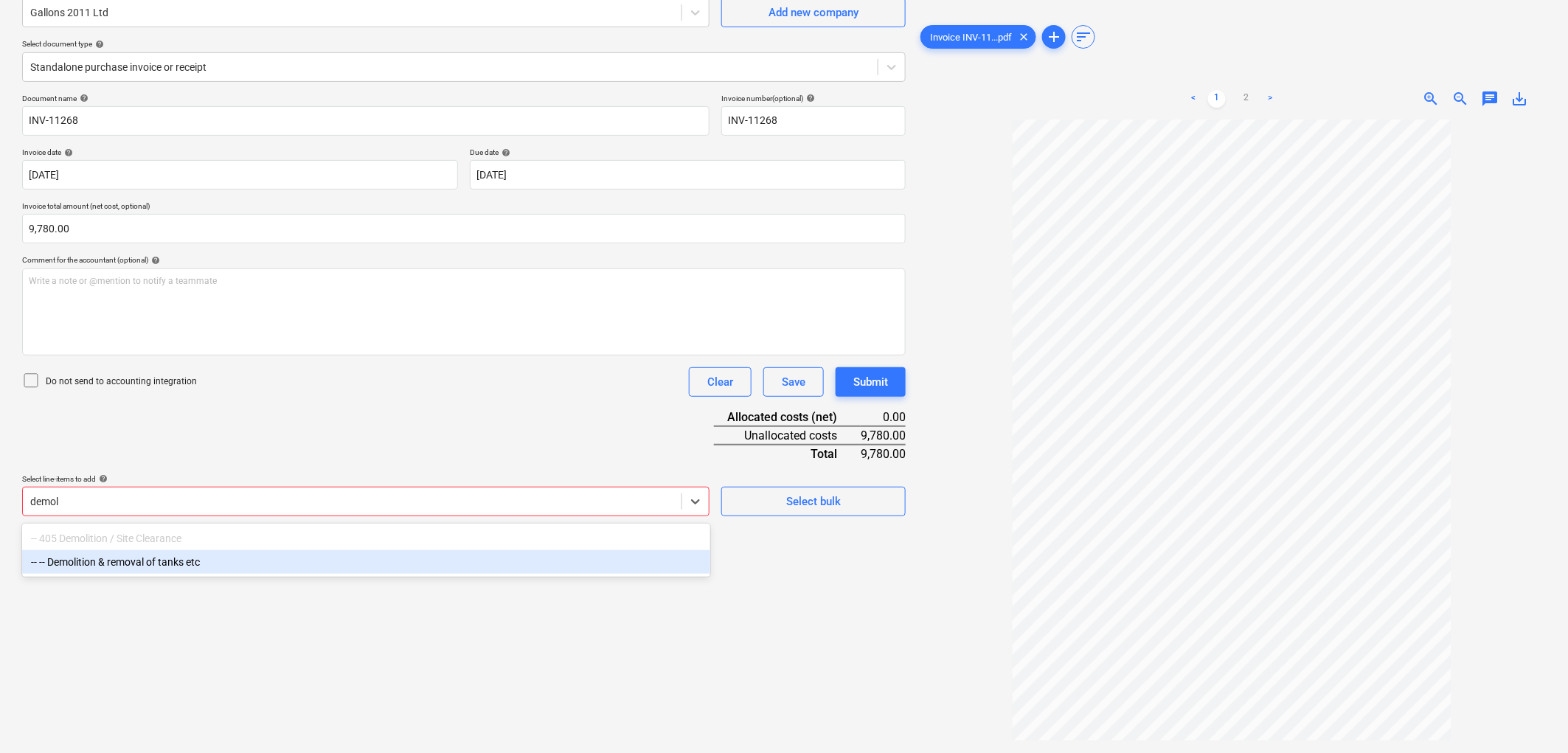
click at [120, 554] on div "-- -- Demolition & removal of tanks etc" at bounding box center [366, 562] width 688 height 23
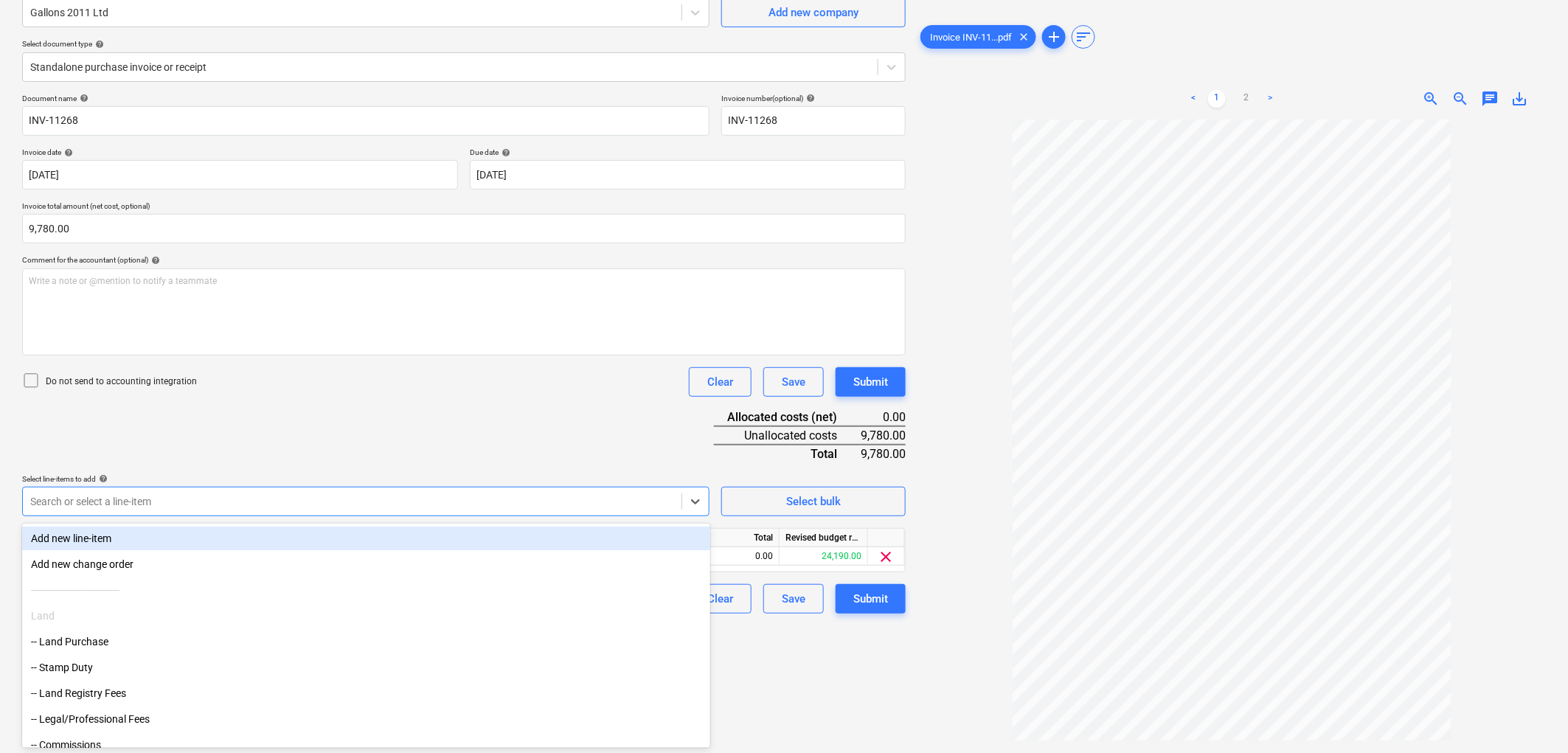
click at [452, 376] on div "Do not send to accounting integration Clear Save Submit" at bounding box center [464, 382] width 884 height 30
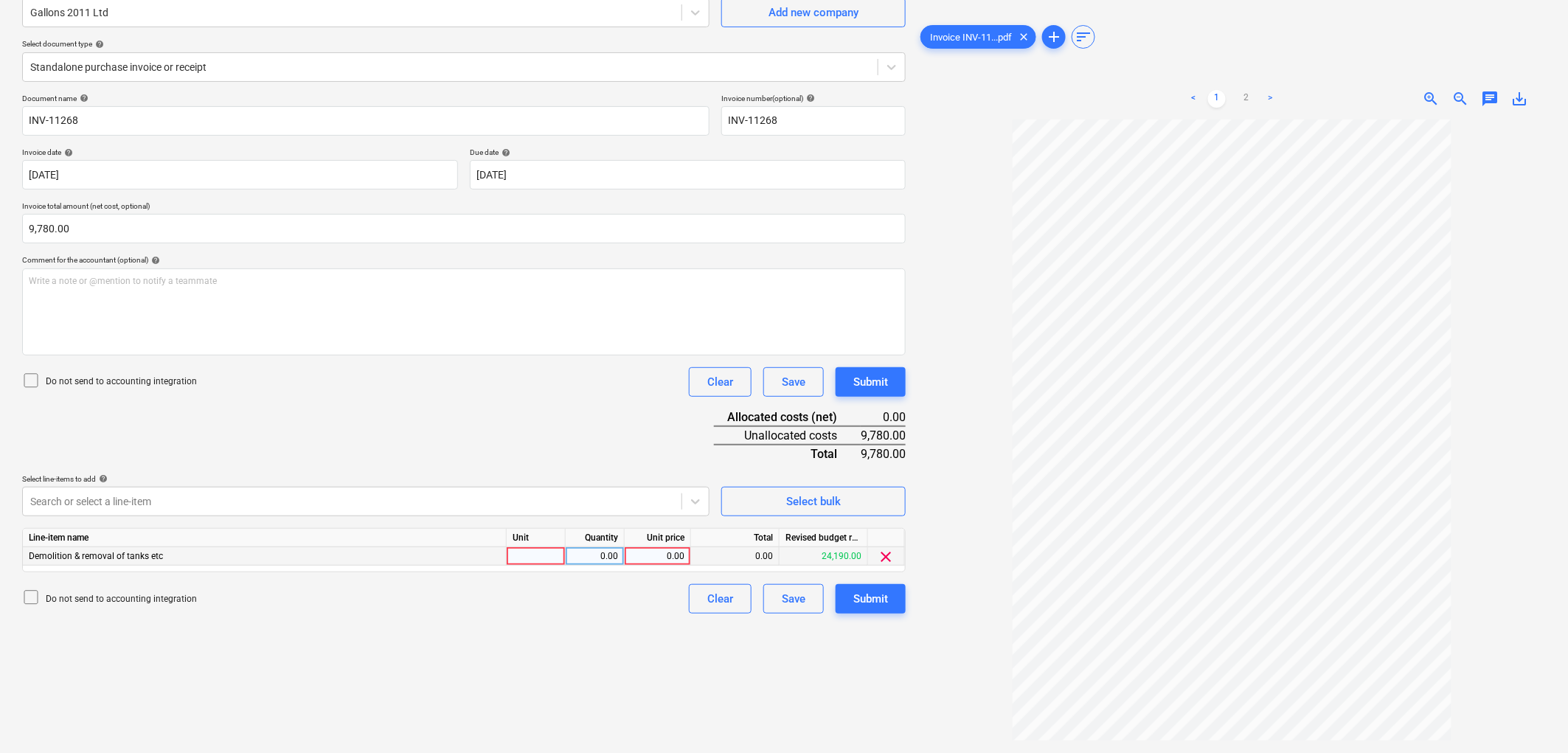
click at [553, 556] on div at bounding box center [536, 557] width 59 height 19
type input "1"
type input "9780"
click at [1435, 93] on span "zoom_in" at bounding box center [1430, 99] width 18 height 18
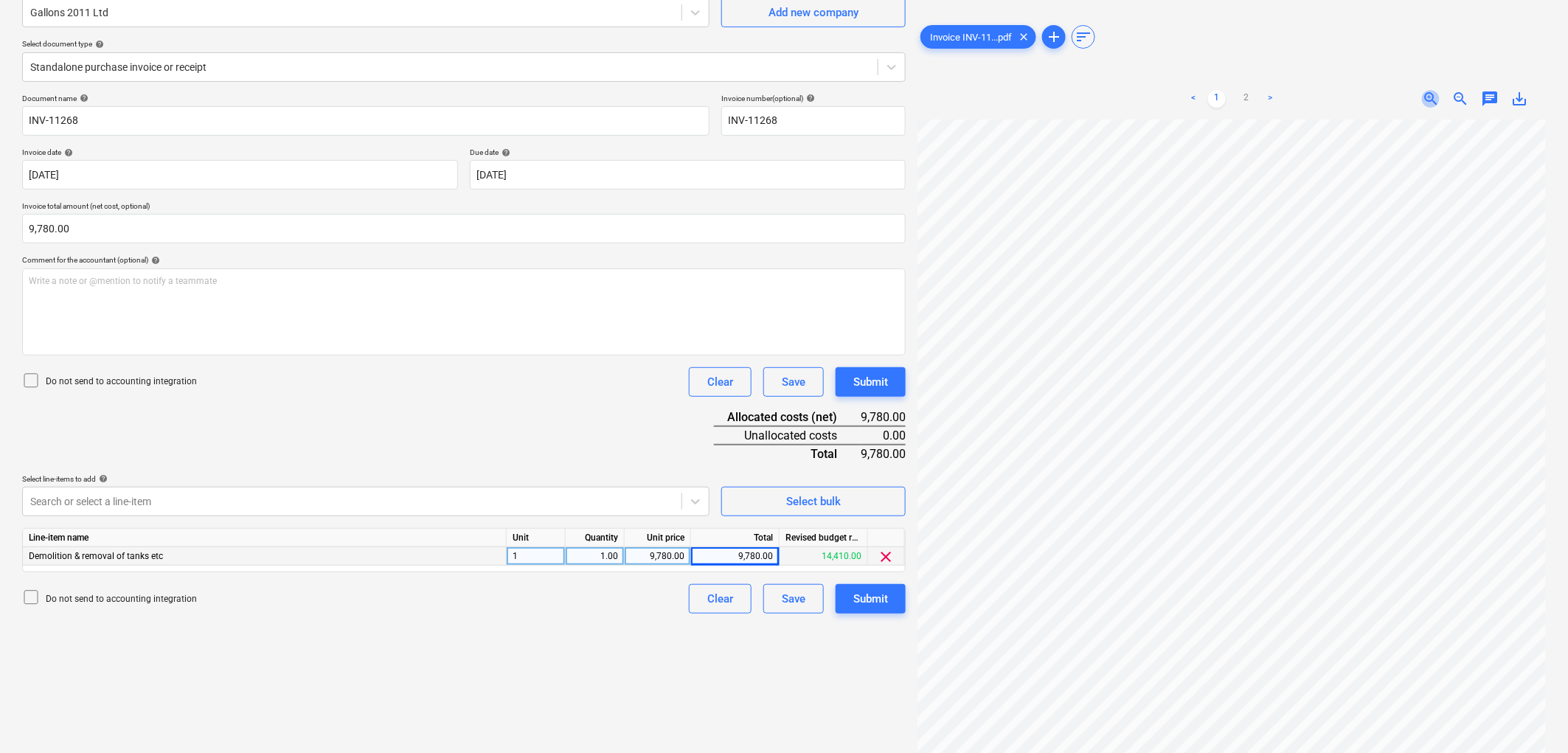
click at [1435, 93] on span "zoom_in" at bounding box center [1430, 99] width 18 height 18
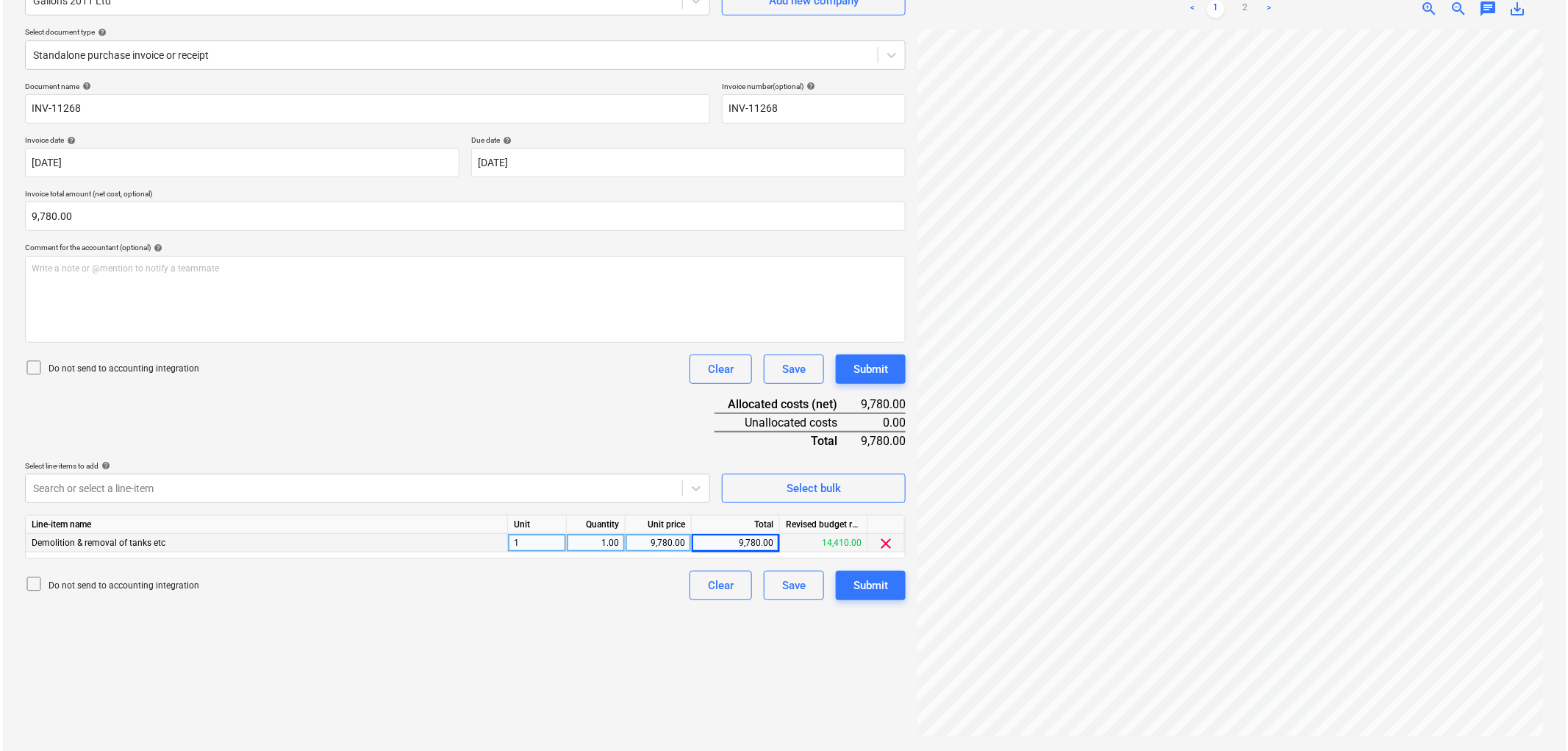
scroll to position [384, 146]
click at [858, 589] on div "Submit" at bounding box center [868, 585] width 35 height 19
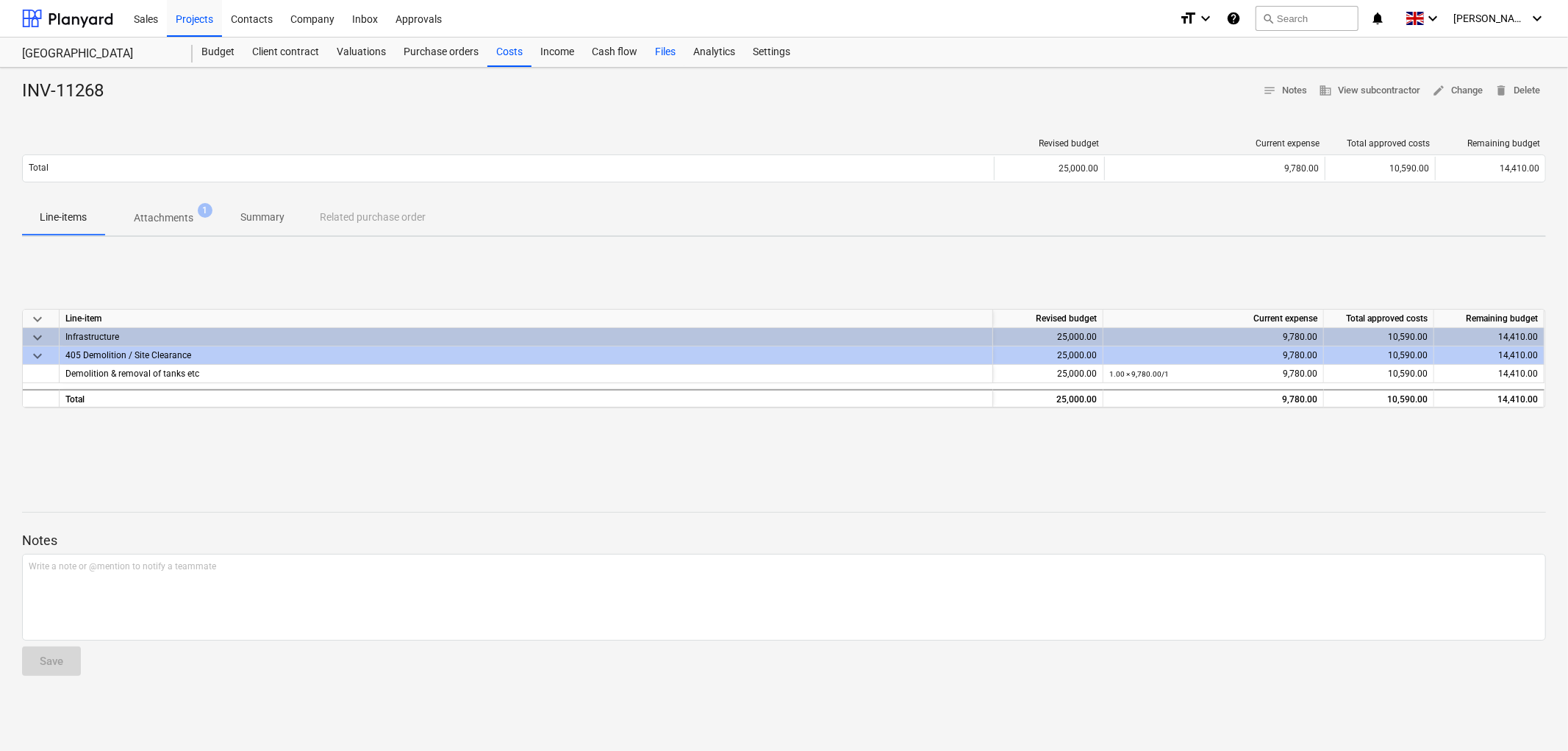
click at [665, 50] on div "Files" at bounding box center [665, 52] width 38 height 29
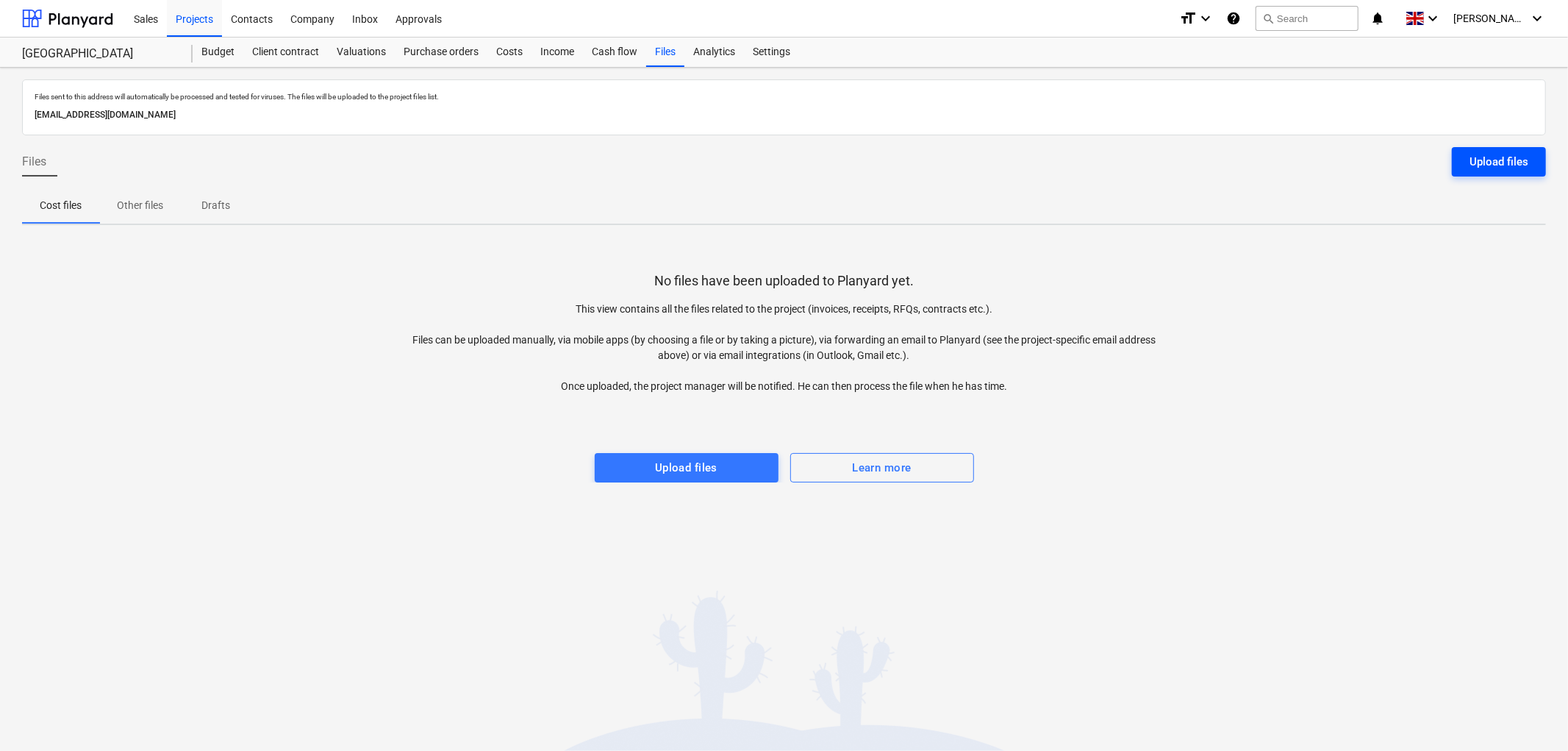
click at [1503, 150] on button "Upload files" at bounding box center [1499, 162] width 94 height 29
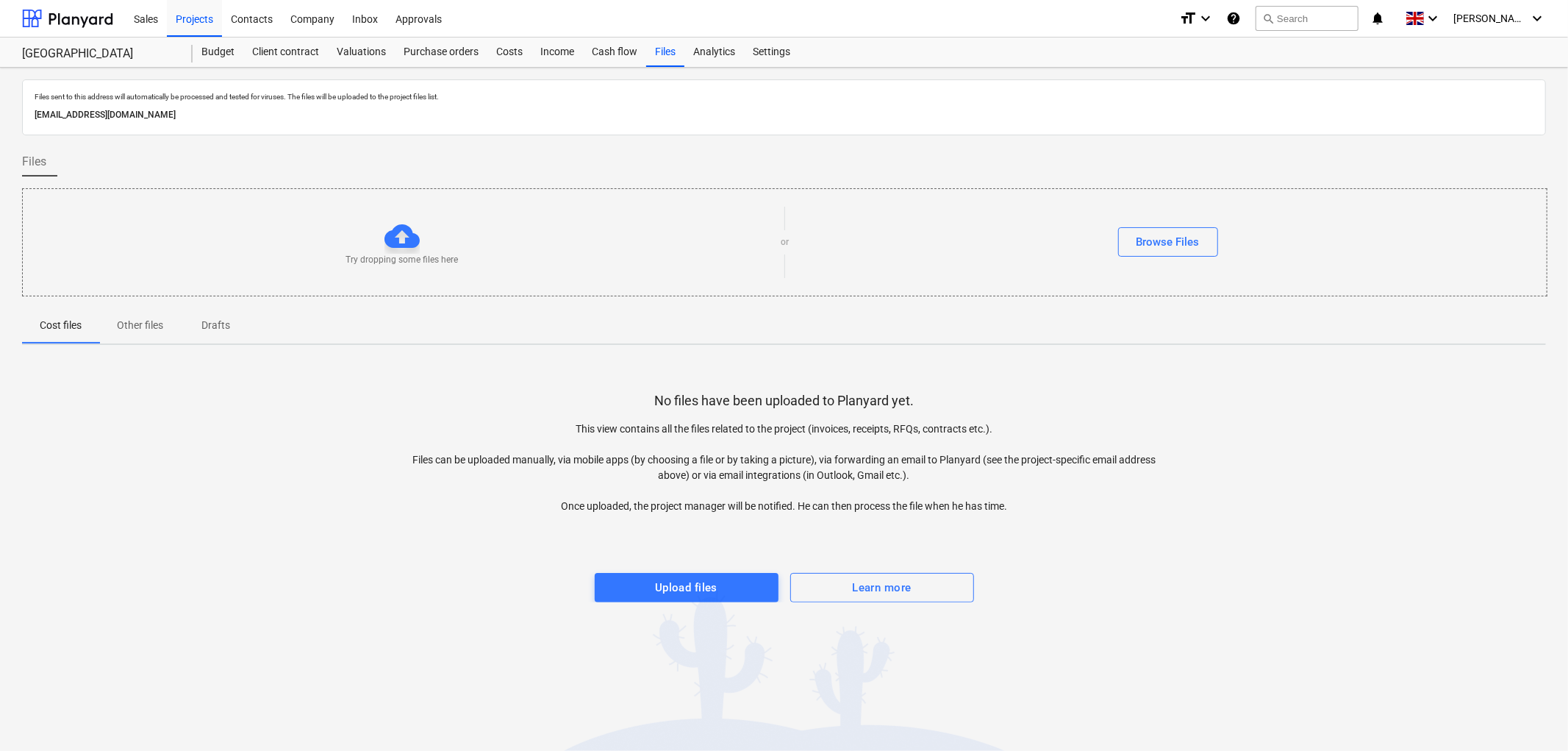
click at [417, 262] on p "Try dropping some files here" at bounding box center [402, 260] width 112 height 12
click at [1200, 231] on button "Browse Files" at bounding box center [1168, 242] width 100 height 29
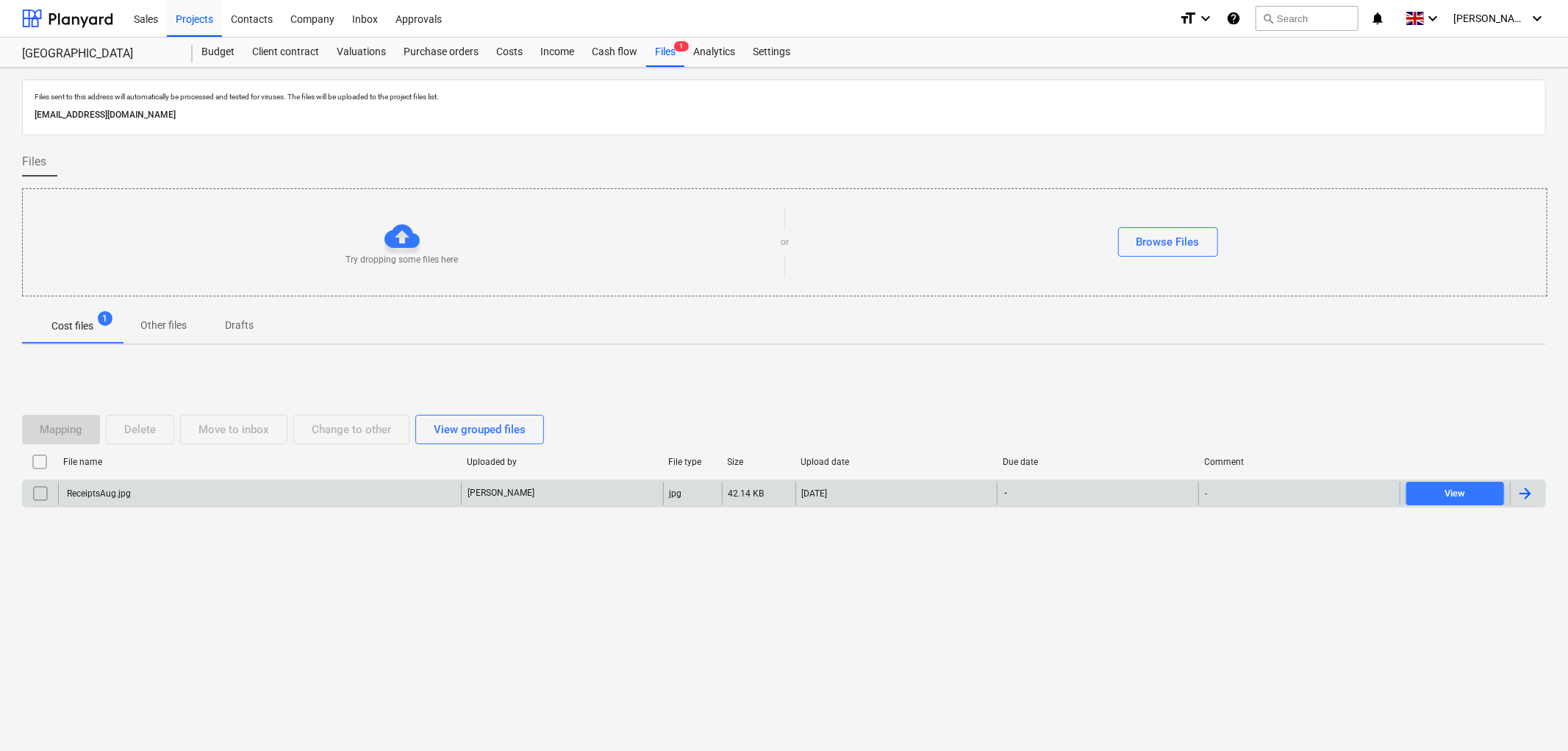
click at [190, 490] on div "ReceiptsAug.jpg" at bounding box center [260, 493] width 403 height 23
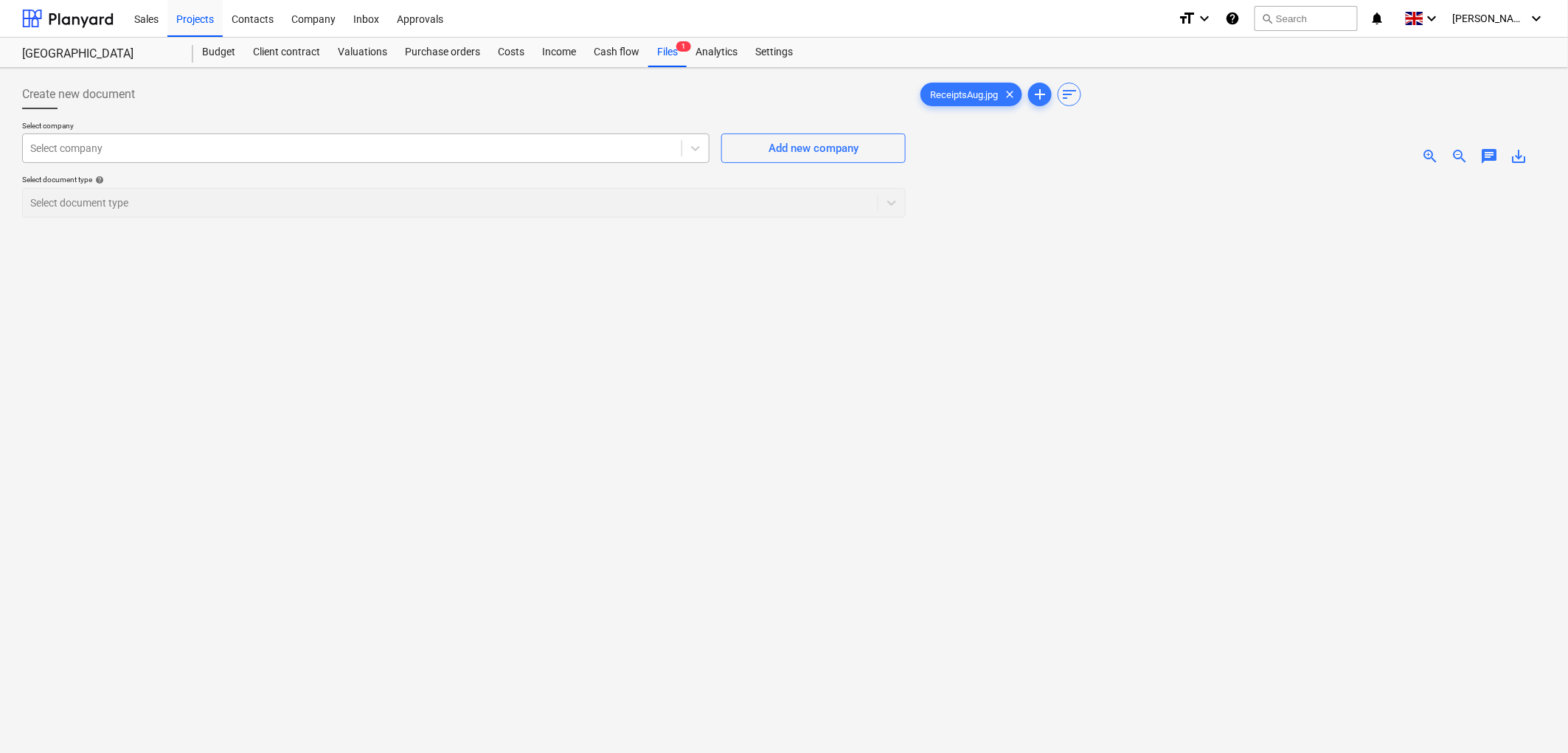
click at [254, 163] on div "Select company" at bounding box center [366, 149] width 688 height 30
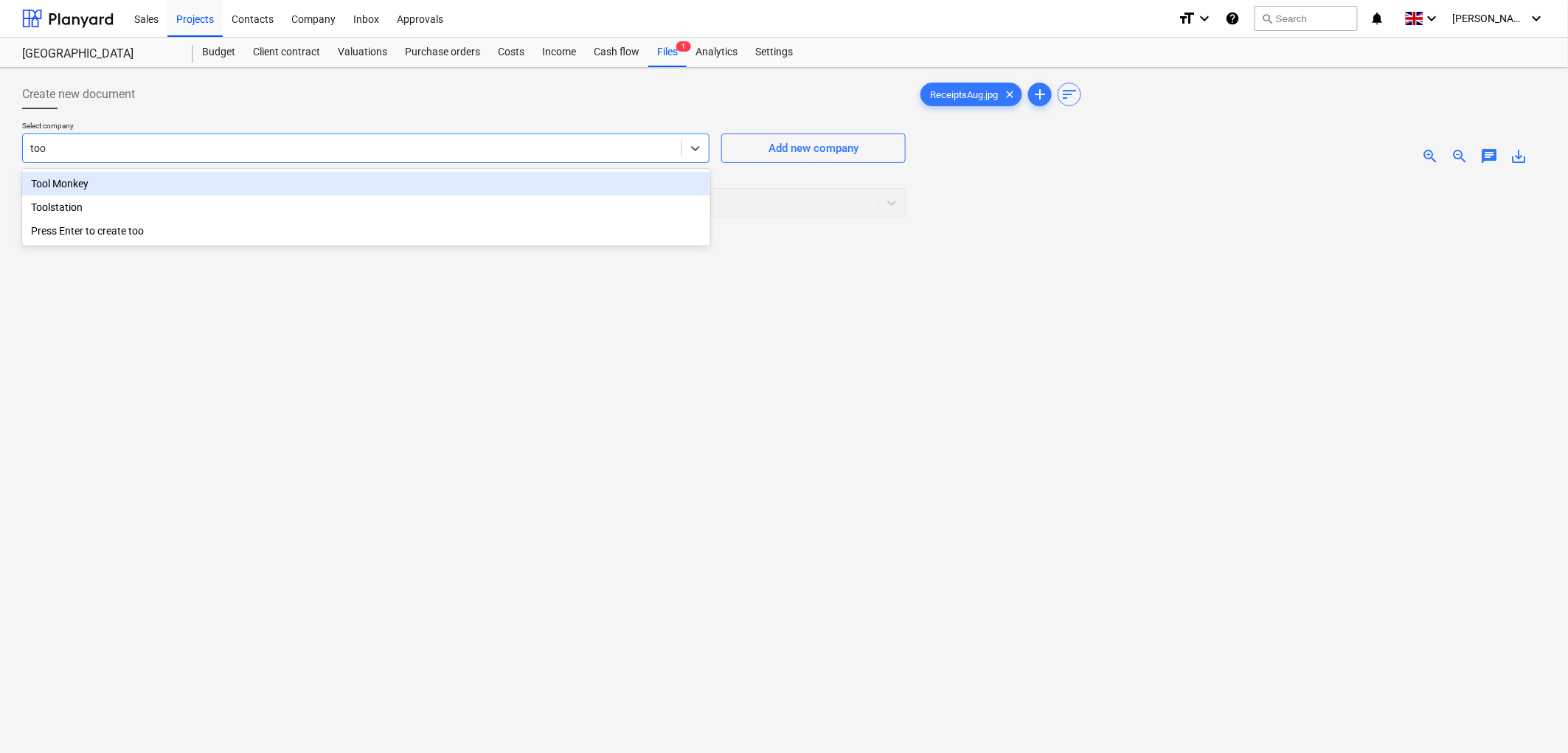
type input "tool"
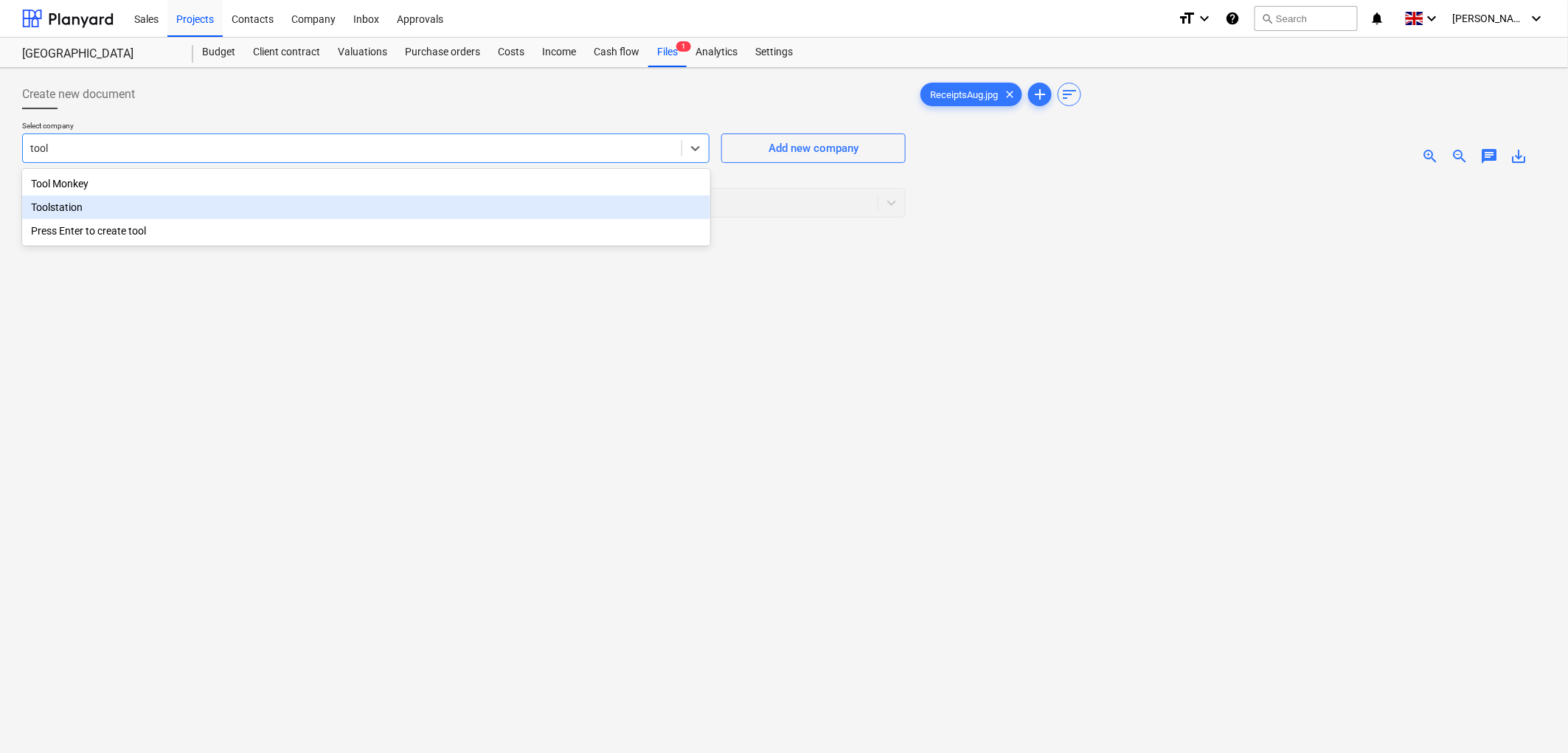
click at [161, 209] on div "Toolstation" at bounding box center [366, 207] width 688 height 23
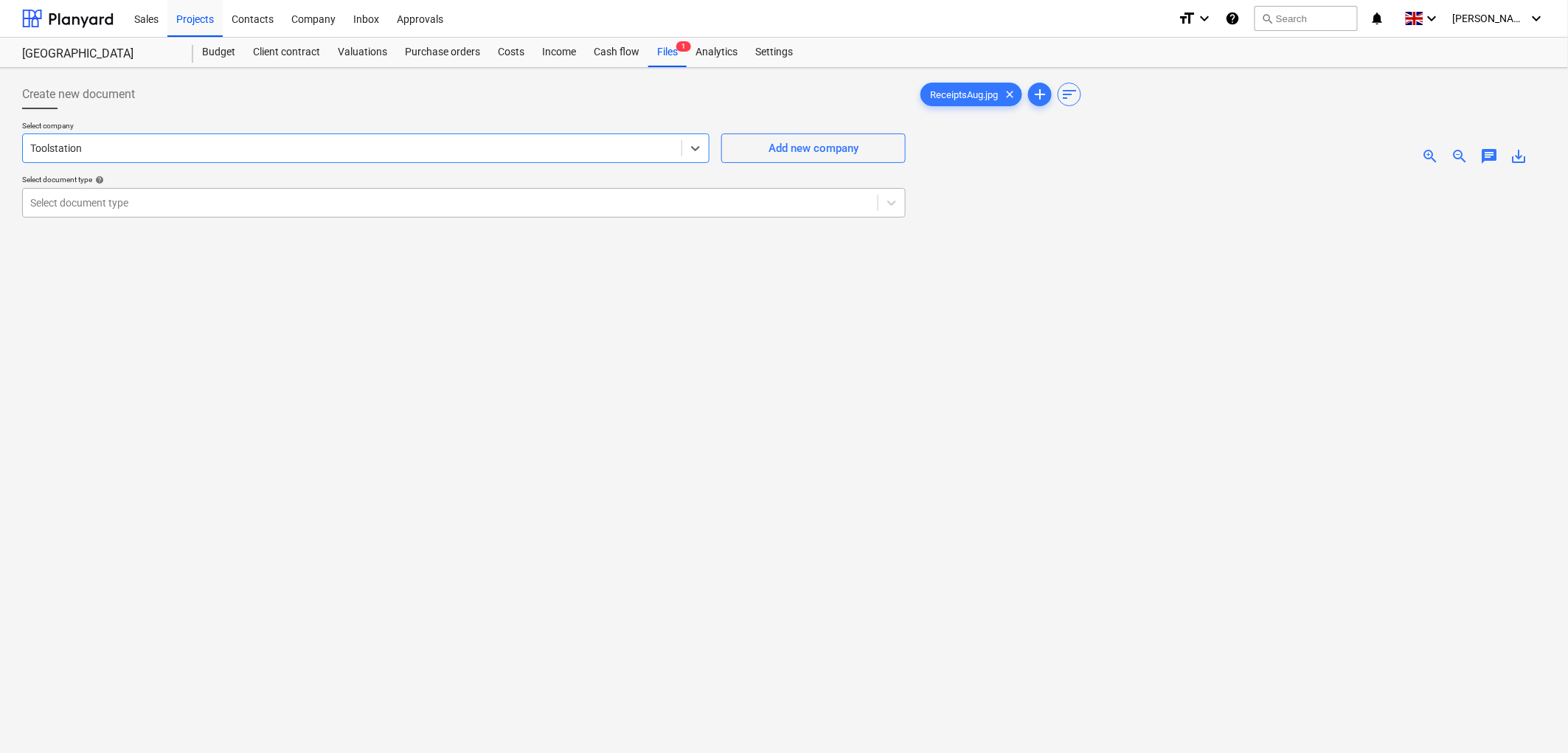
click at [128, 206] on div at bounding box center [450, 202] width 840 height 15
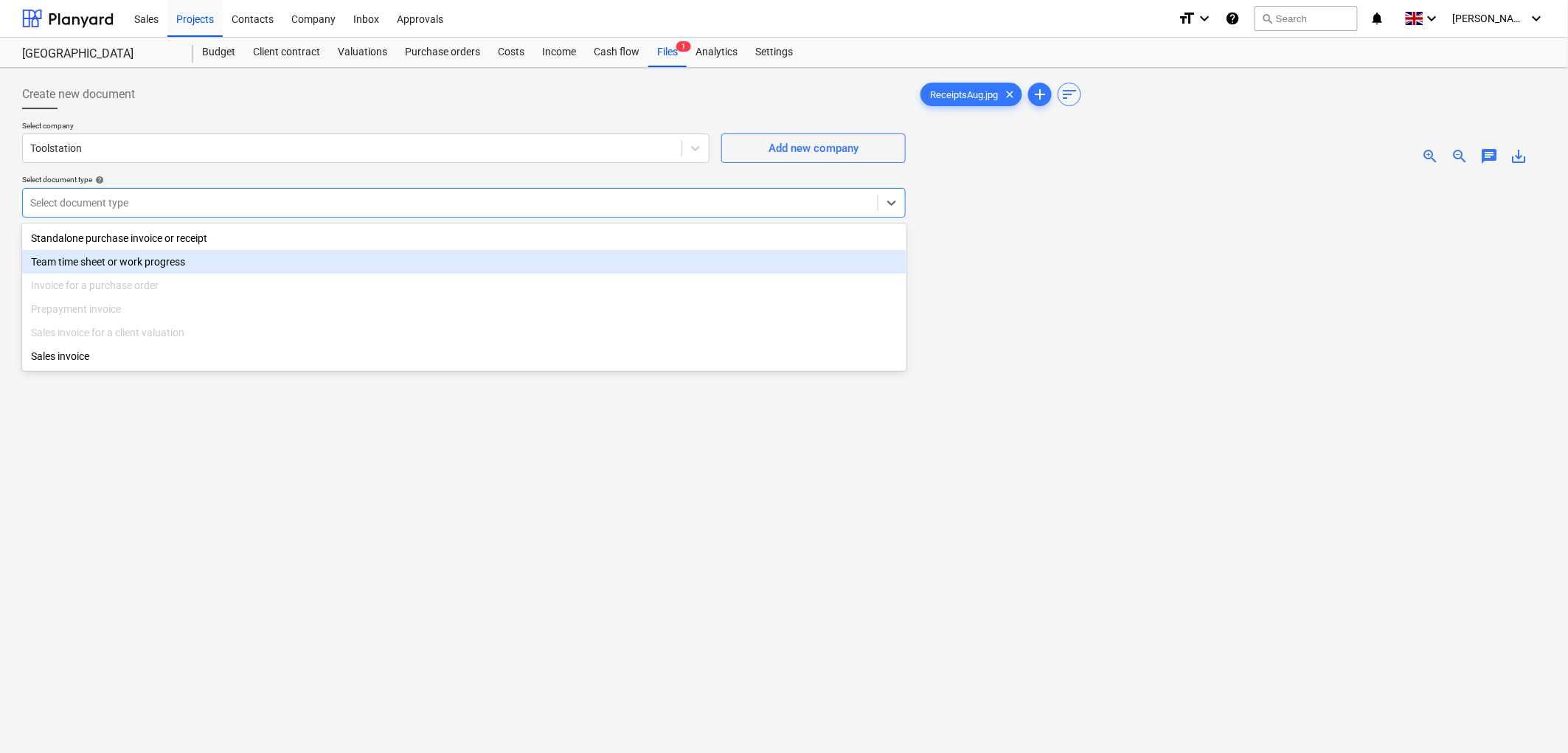
click at [110, 240] on div "Standalone purchase invoice or receipt" at bounding box center [464, 238] width 884 height 23
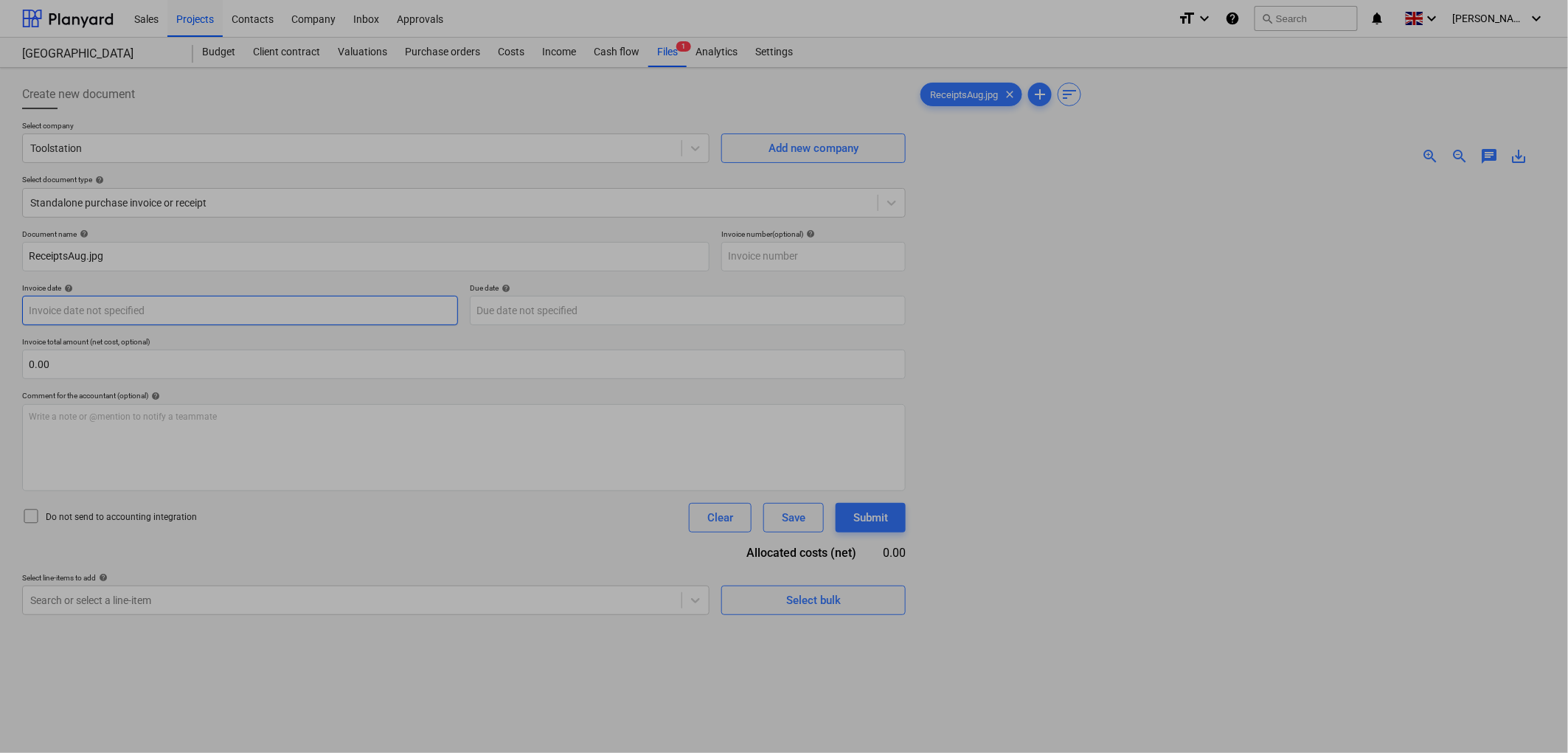
click at [115, 315] on body "Sales Projects Contacts Company Inbox Approvals format_size keyboard_arrow_down…" at bounding box center [784, 376] width 1568 height 753
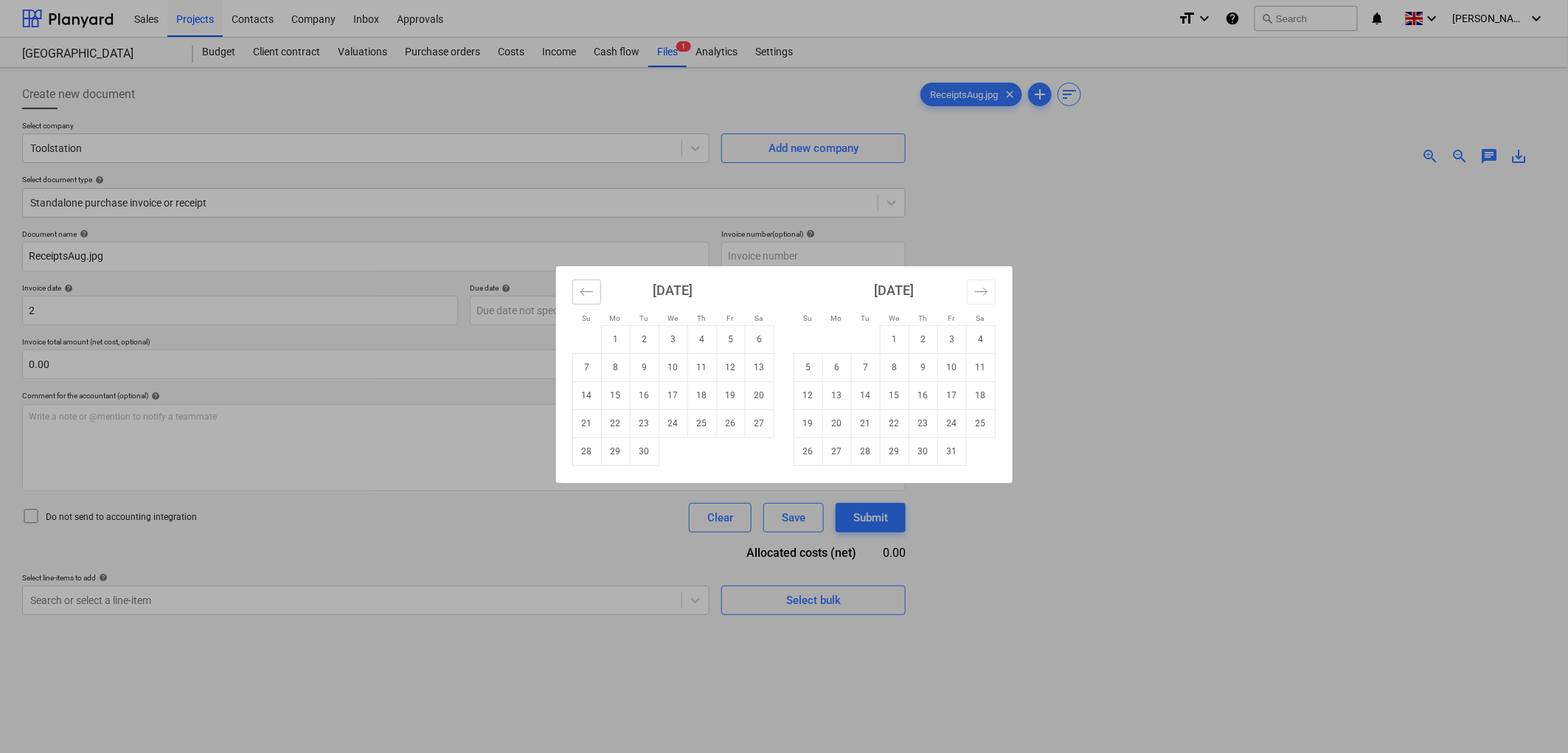
drag, startPoint x: 590, startPoint y: 292, endPoint x: 602, endPoint y: 320, distance: 30.5
click at [590, 291] on icon "Move backward to switch to the previous month." at bounding box center [586, 292] width 14 height 14
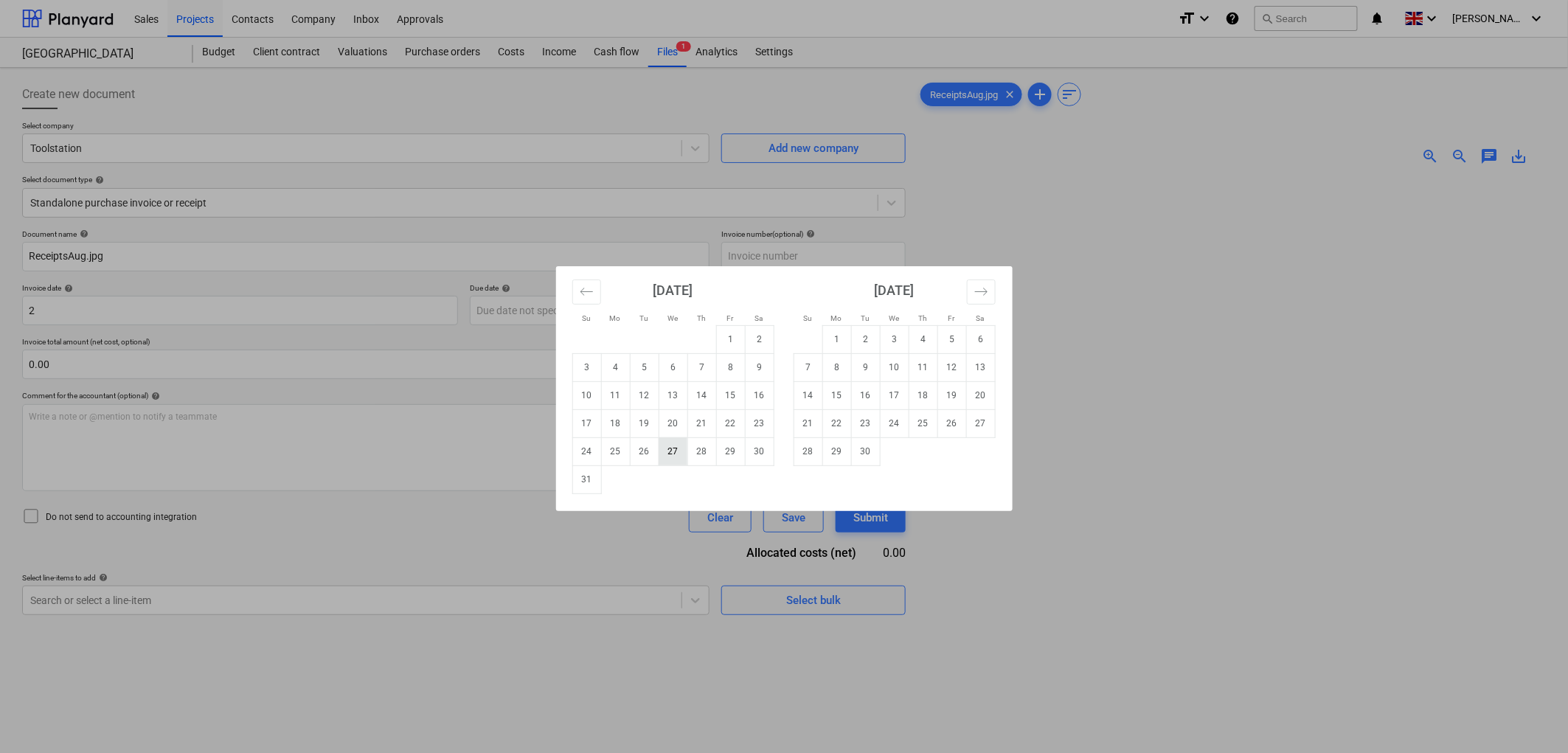
click at [673, 448] on td "27" at bounding box center [673, 451] width 29 height 28
type input "[DATE]"
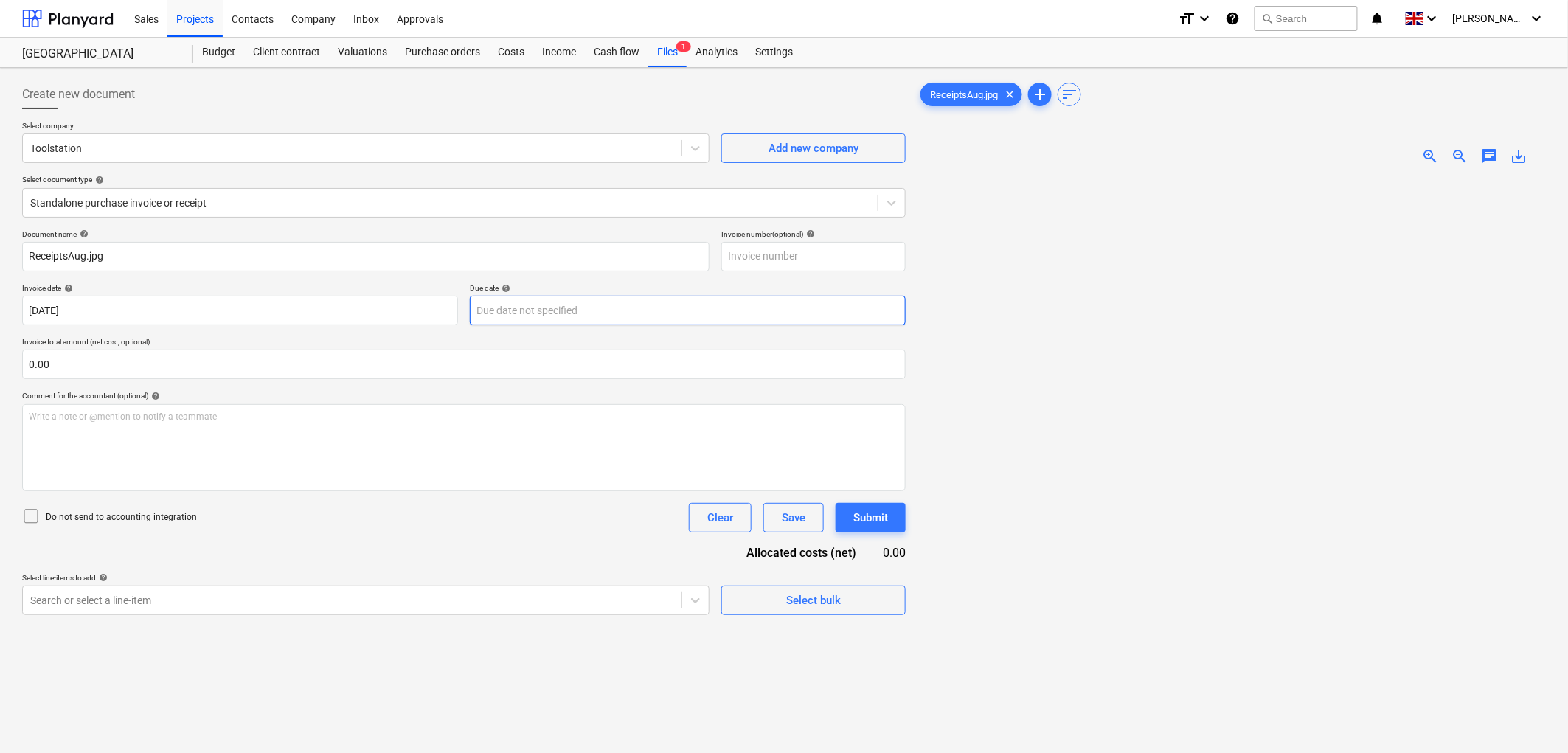
click at [539, 312] on body "Sales Projects Contacts Company Inbox Approvals format_size keyboard_arrow_down…" at bounding box center [784, 376] width 1568 height 753
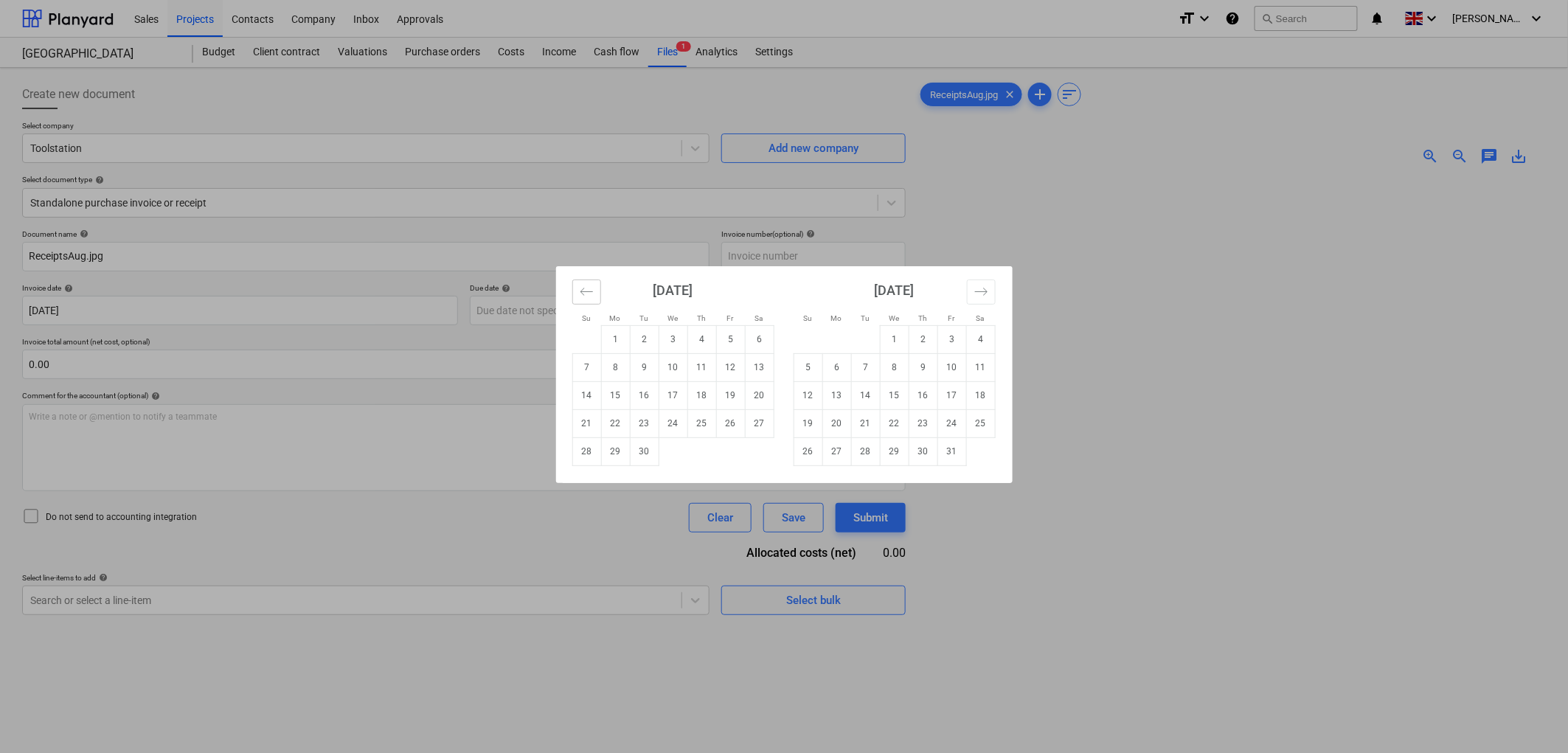
click at [592, 303] on button "Move backward to switch to the previous month." at bounding box center [586, 292] width 29 height 25
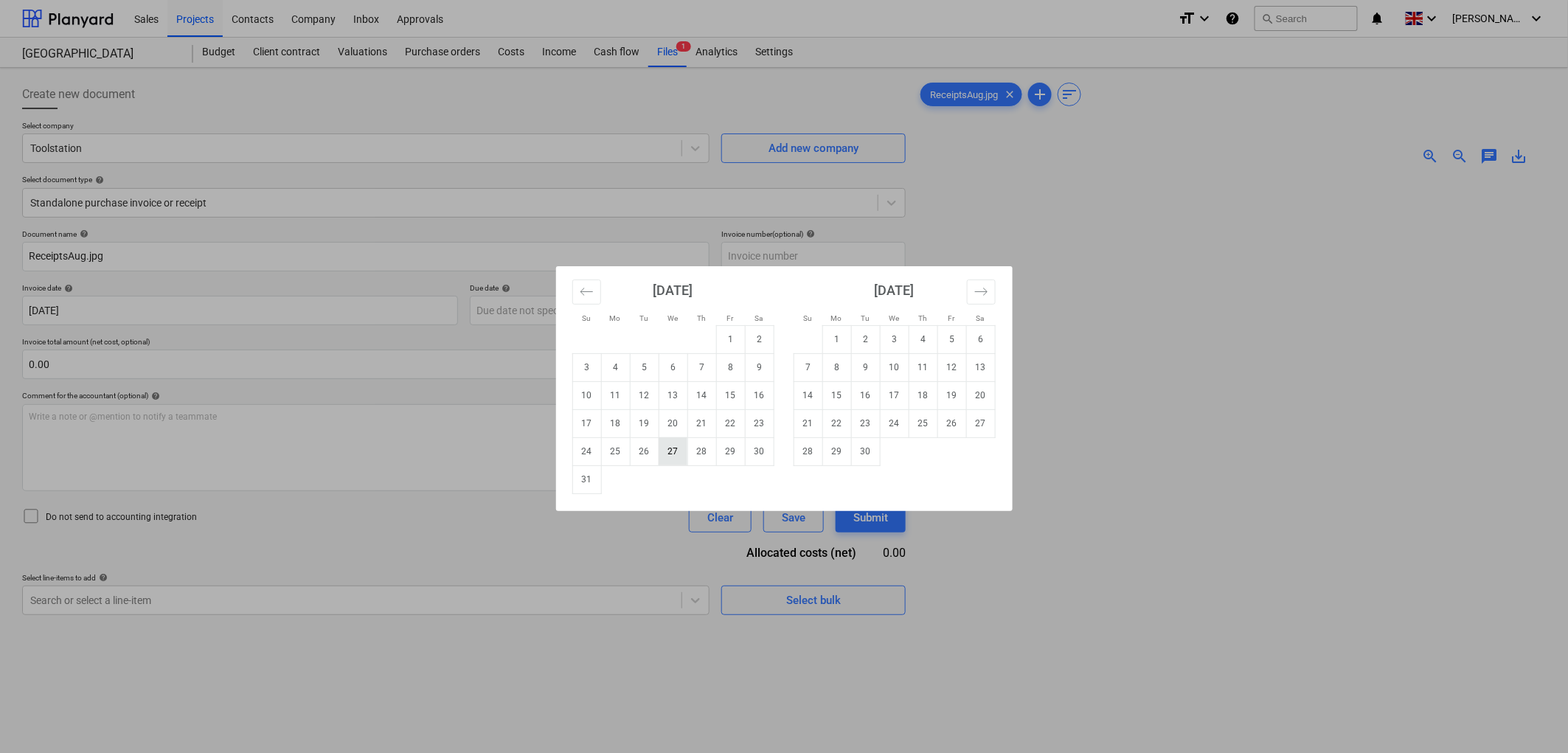
click at [674, 450] on td "27" at bounding box center [673, 451] width 29 height 28
type input "[DATE]"
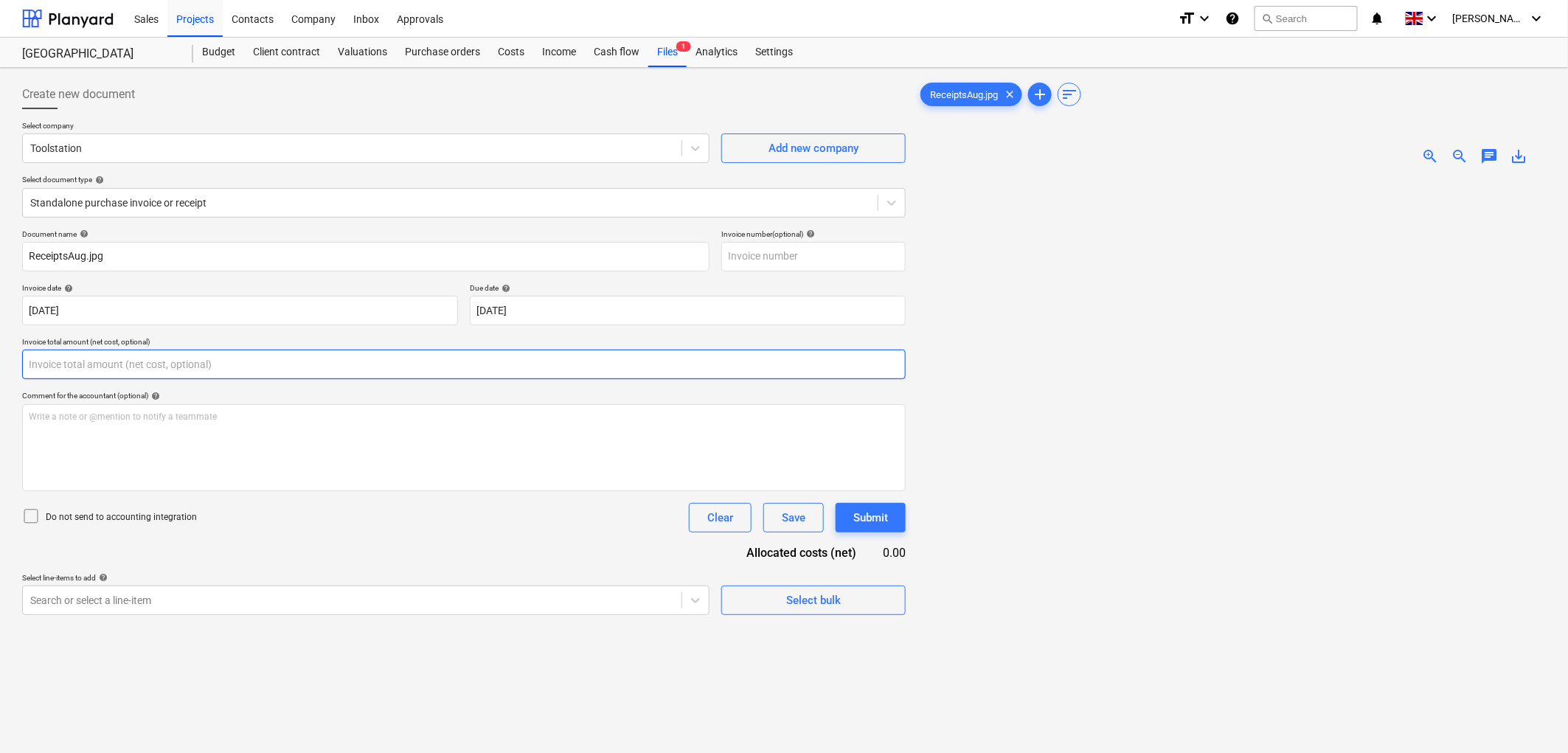
click at [149, 357] on input "text" at bounding box center [464, 364] width 884 height 30
type input "17.23"
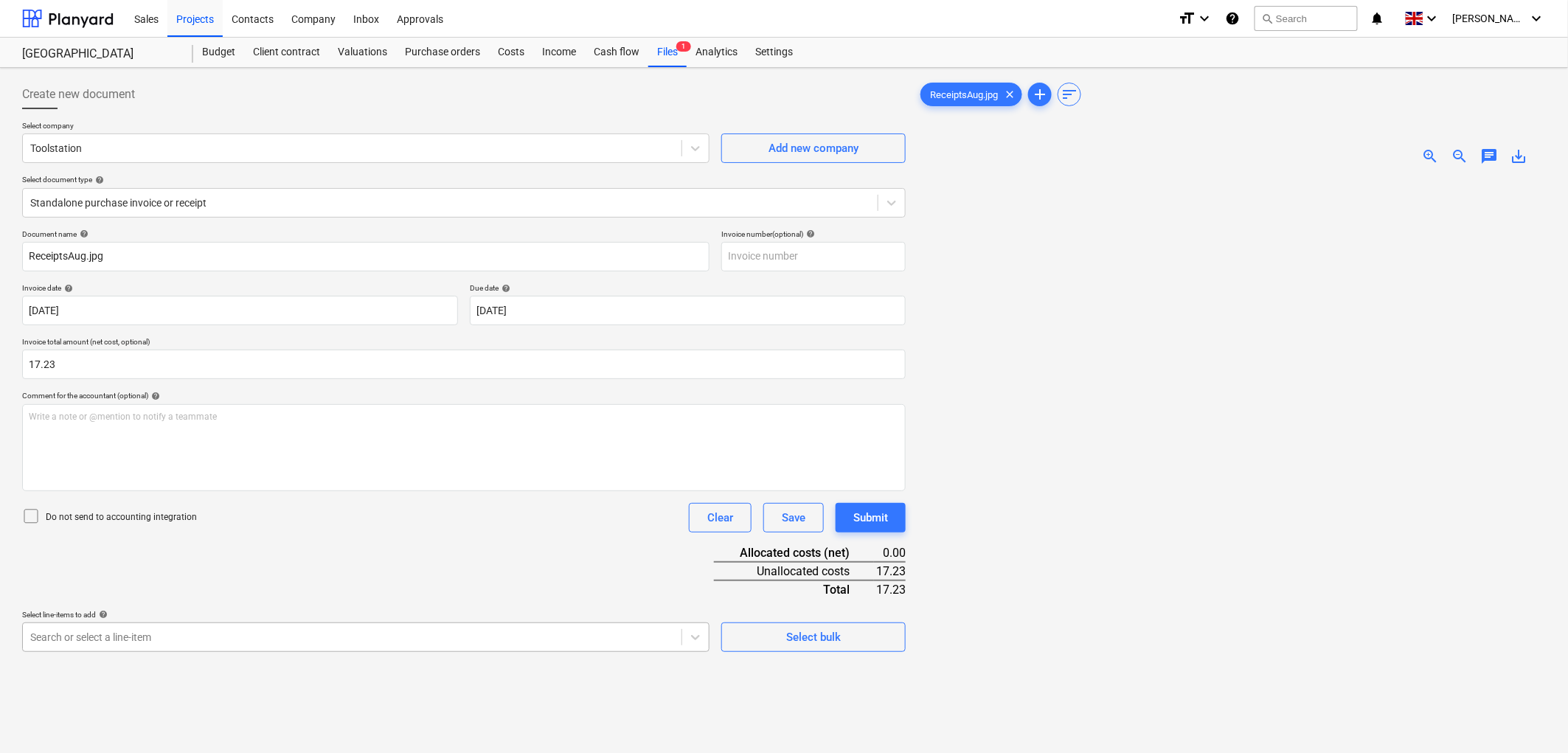
click at [86, 639] on body "Sales Projects Contacts Company Inbox Approvals format_size keyboard_arrow_down…" at bounding box center [784, 376] width 1568 height 753
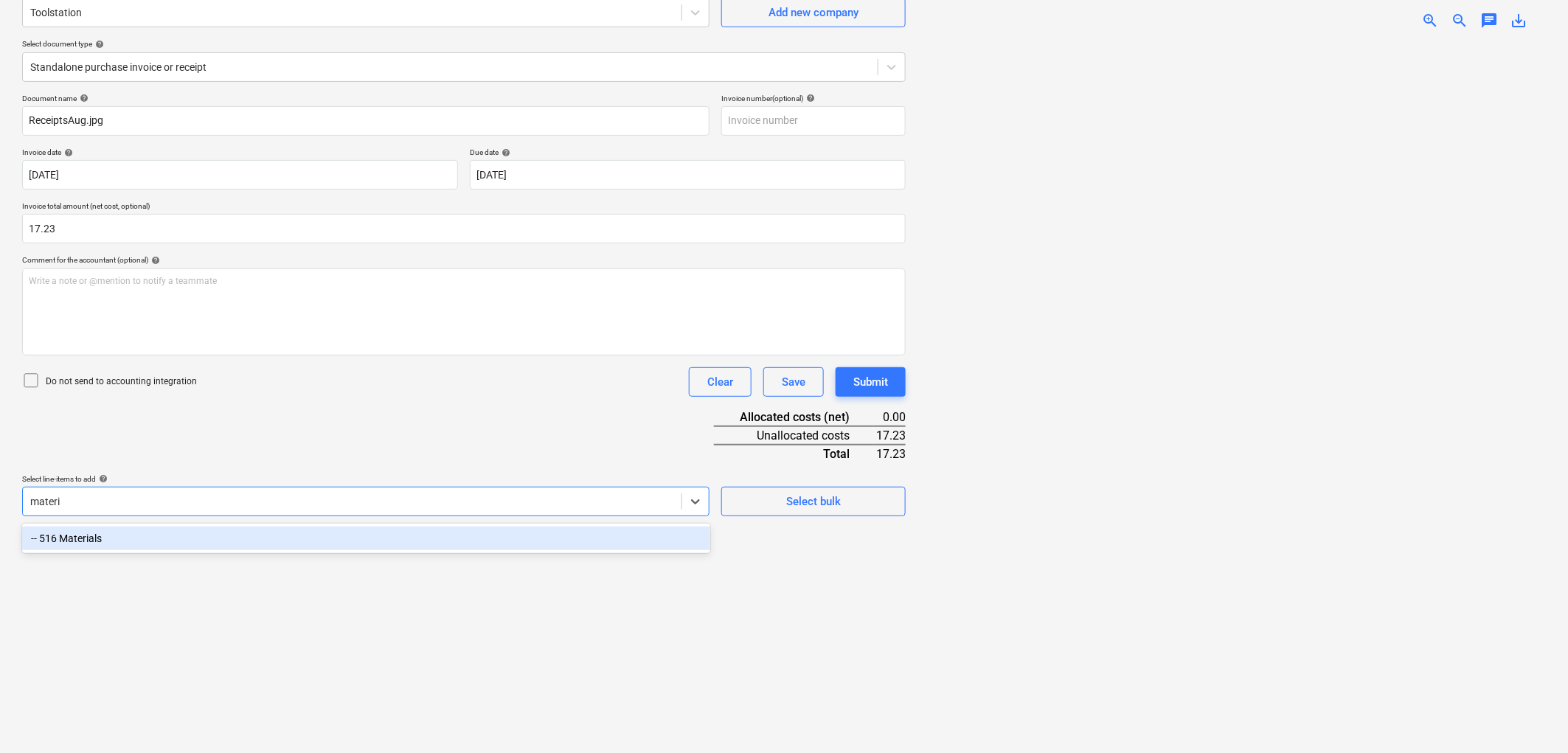
type input "mater"
click at [149, 531] on div "-- 516 Materials" at bounding box center [366, 538] width 688 height 23
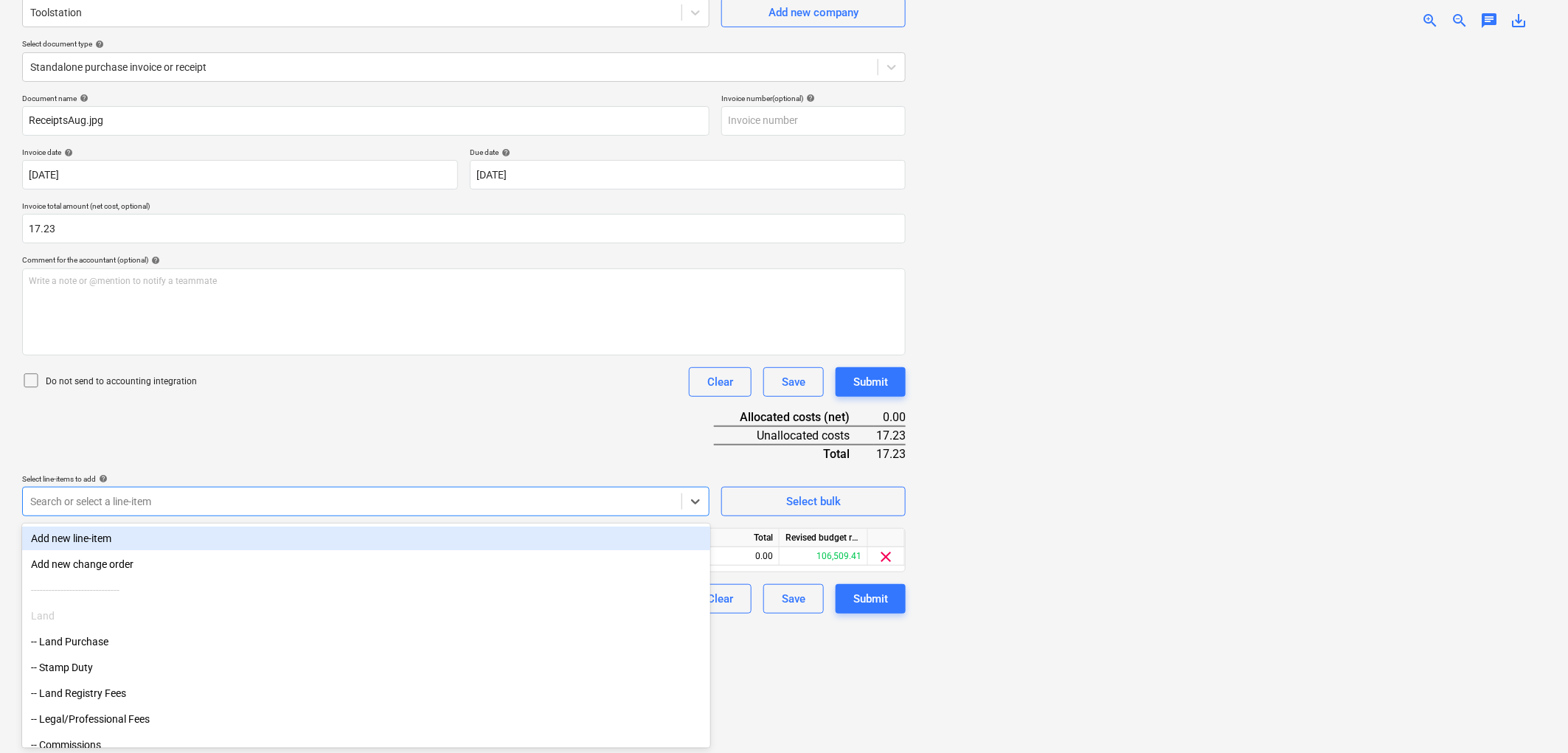
click at [389, 402] on div "Document name help ReceiptsAug.jpg Invoice number (optional) help Invoice date …" at bounding box center [464, 353] width 884 height 520
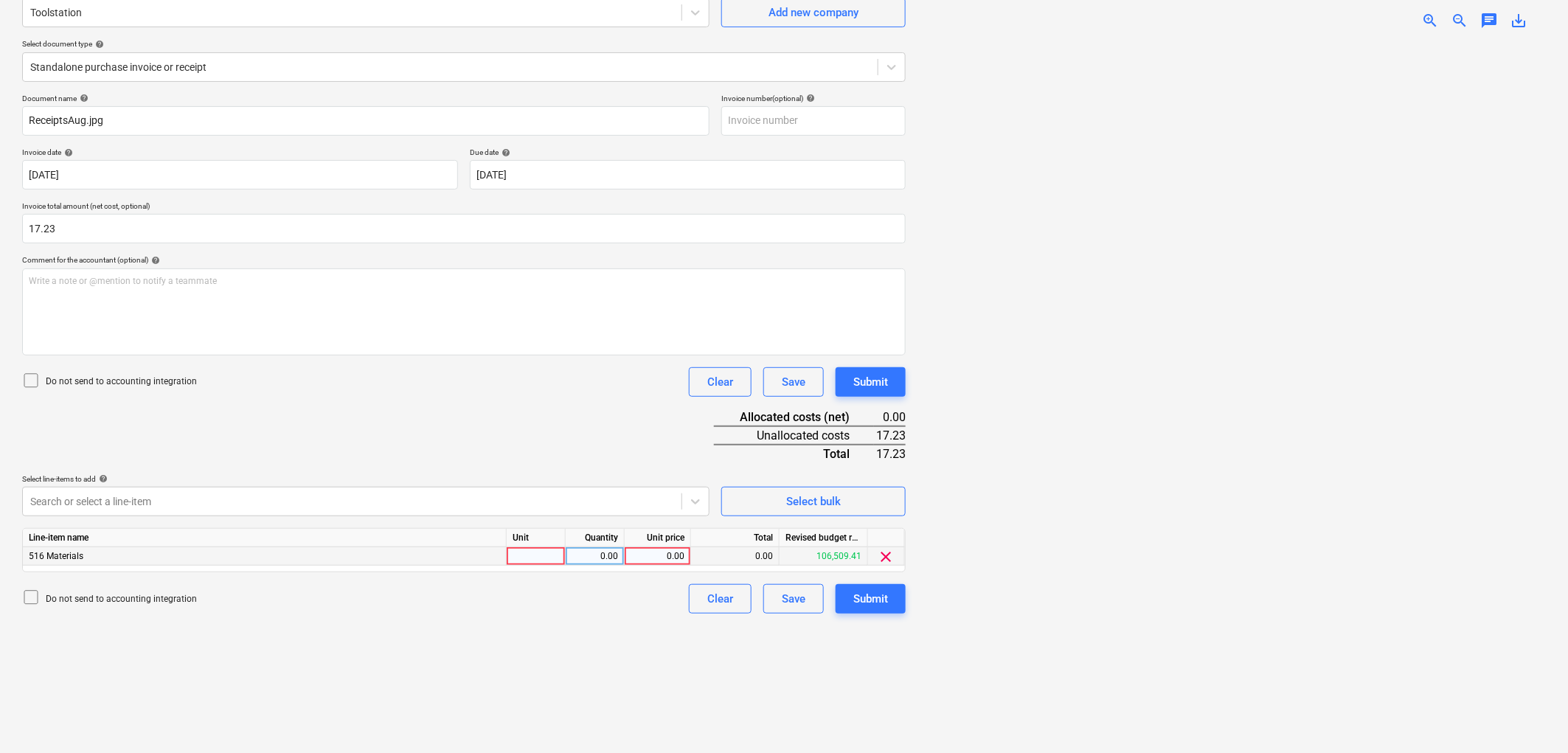
click at [526, 549] on div at bounding box center [536, 557] width 59 height 19
type input "1"
type input "17.23"
click at [849, 602] on button "Submit" at bounding box center [870, 599] width 70 height 30
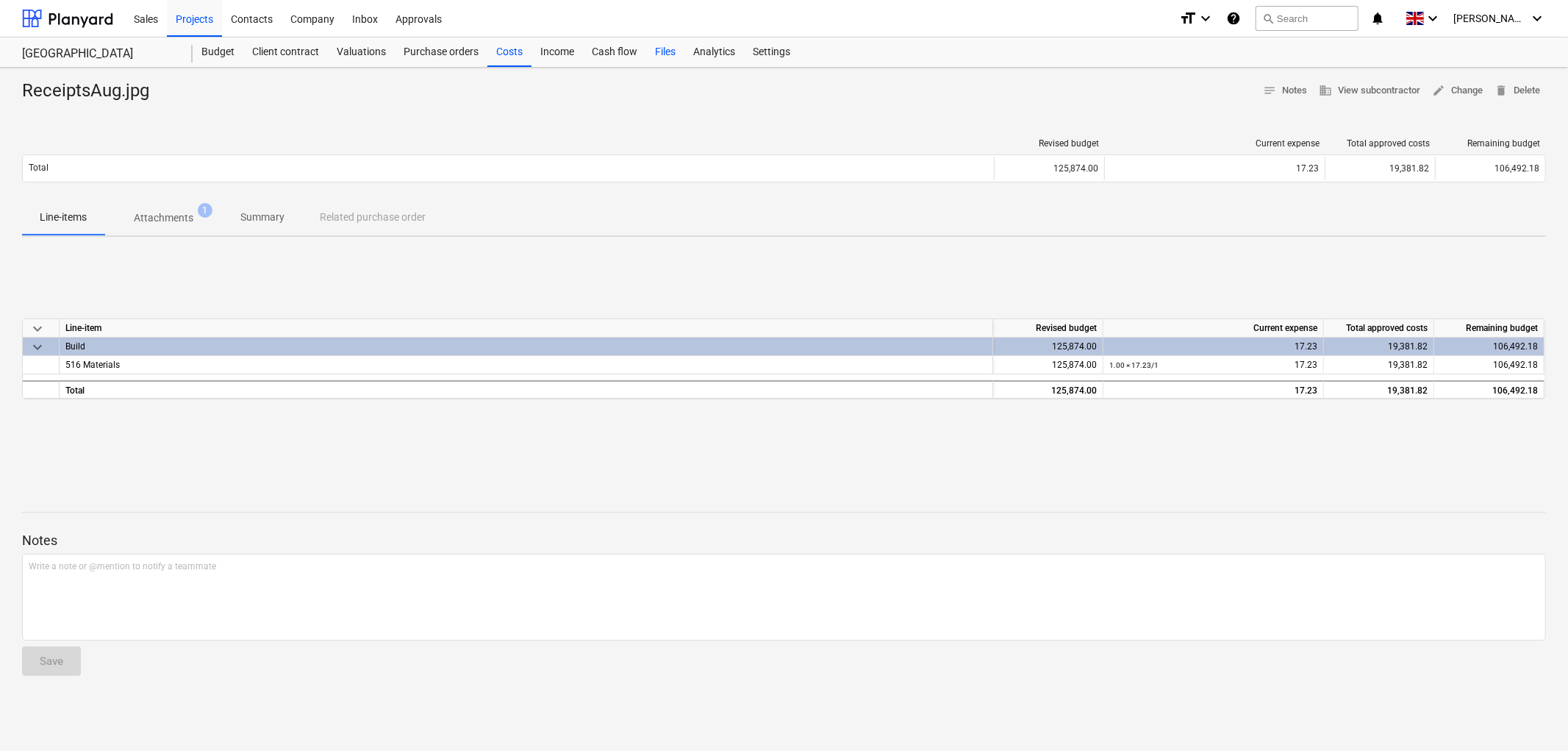
click at [679, 54] on div "Files" at bounding box center [665, 52] width 38 height 29
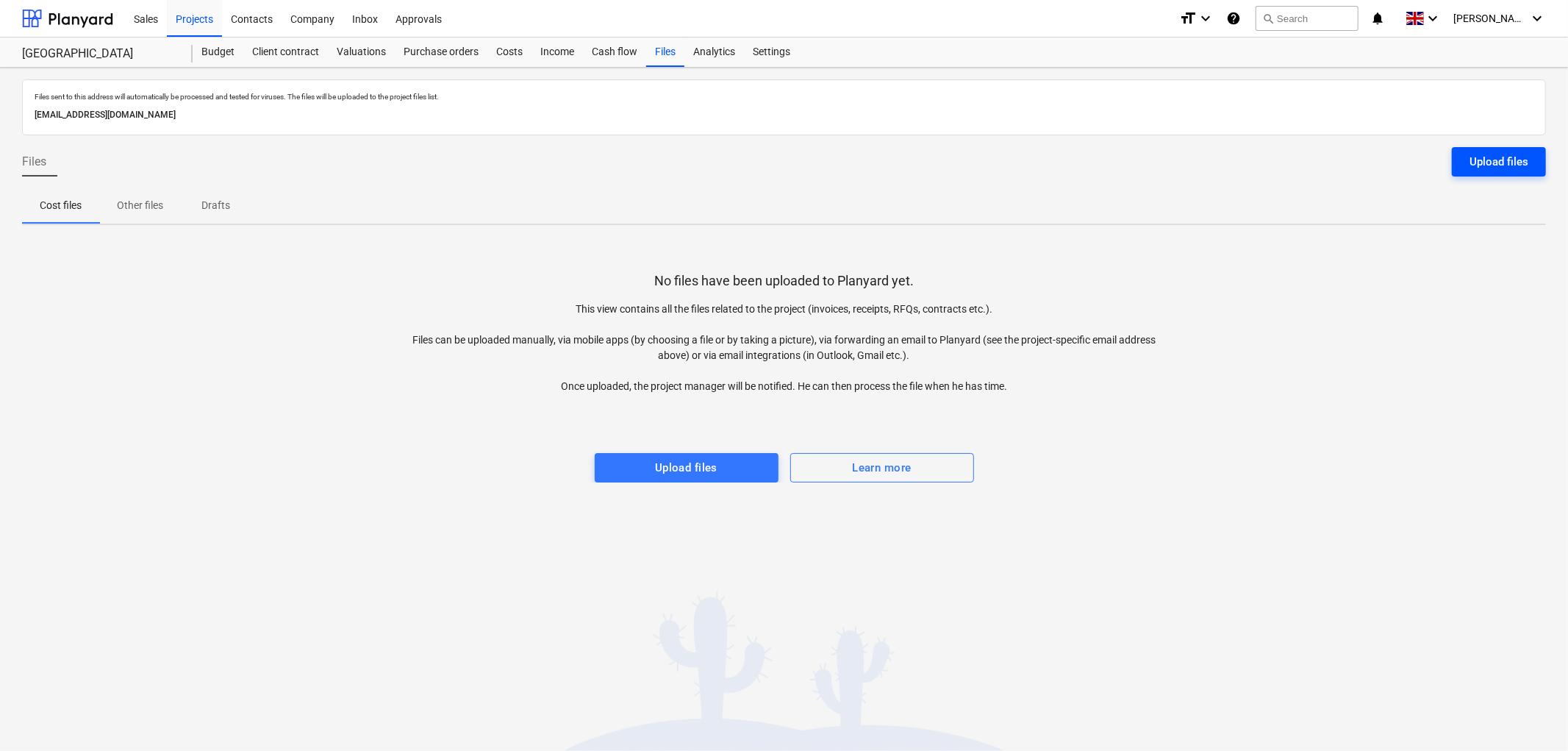
click at [1511, 168] on div "Upload files" at bounding box center [1499, 161] width 59 height 19
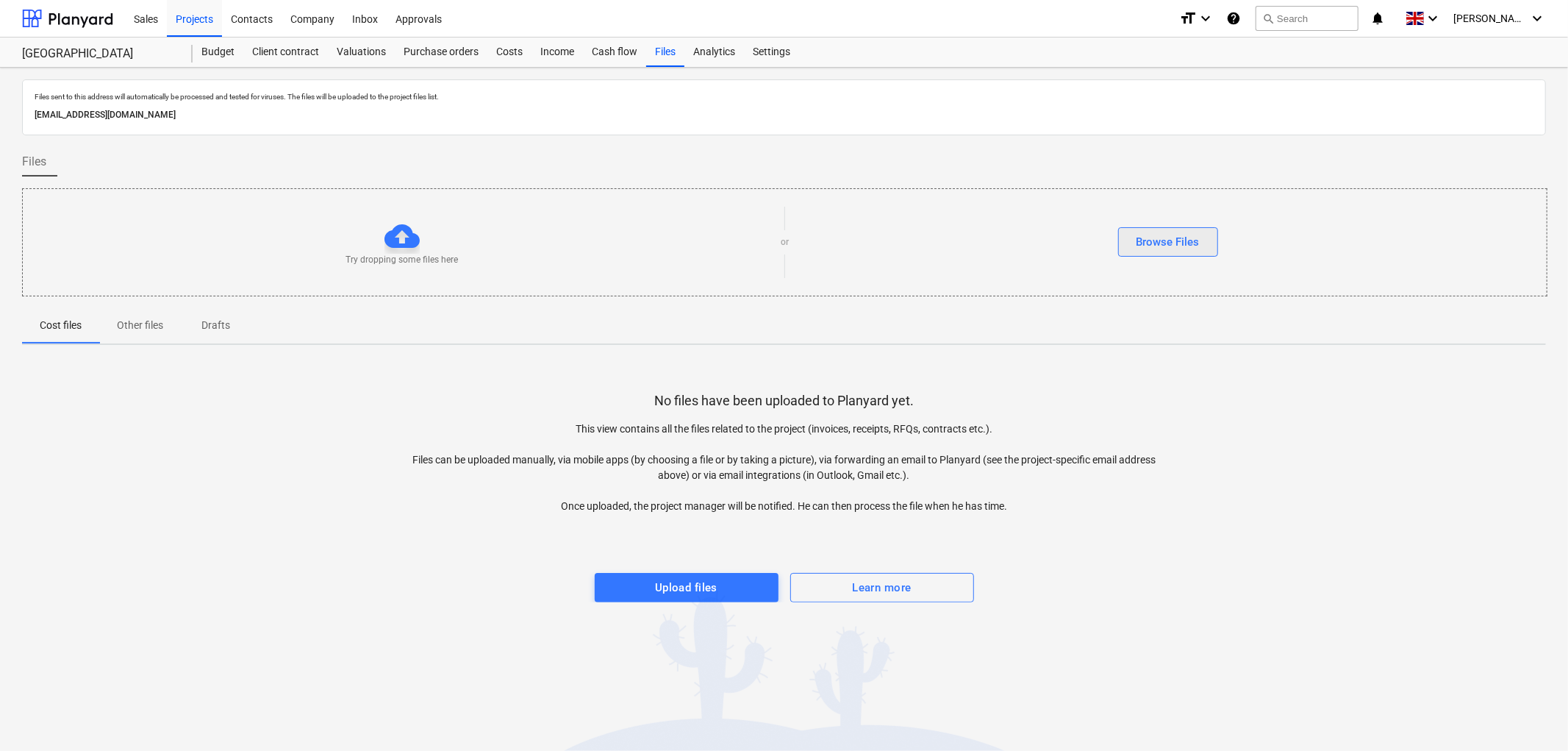
drag, startPoint x: 1112, startPoint y: 251, endPoint x: 1128, endPoint y: 245, distance: 17.1
click at [1113, 251] on div "Browse Files" at bounding box center [1168, 242] width 758 height 29
click at [1148, 241] on div "Browse Files" at bounding box center [1169, 242] width 64 height 19
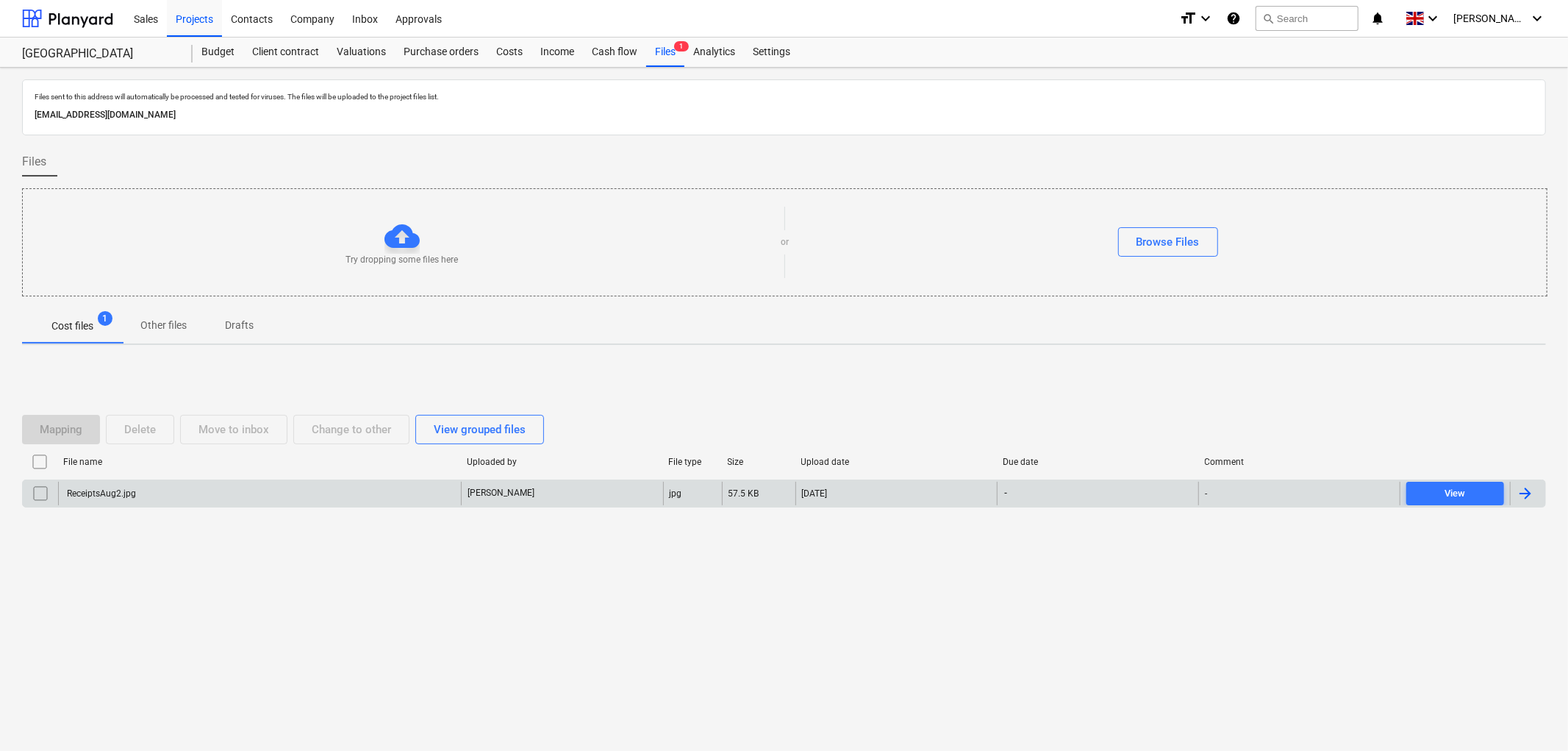
click at [175, 486] on div "ReceiptsAug2.jpg" at bounding box center [260, 493] width 403 height 23
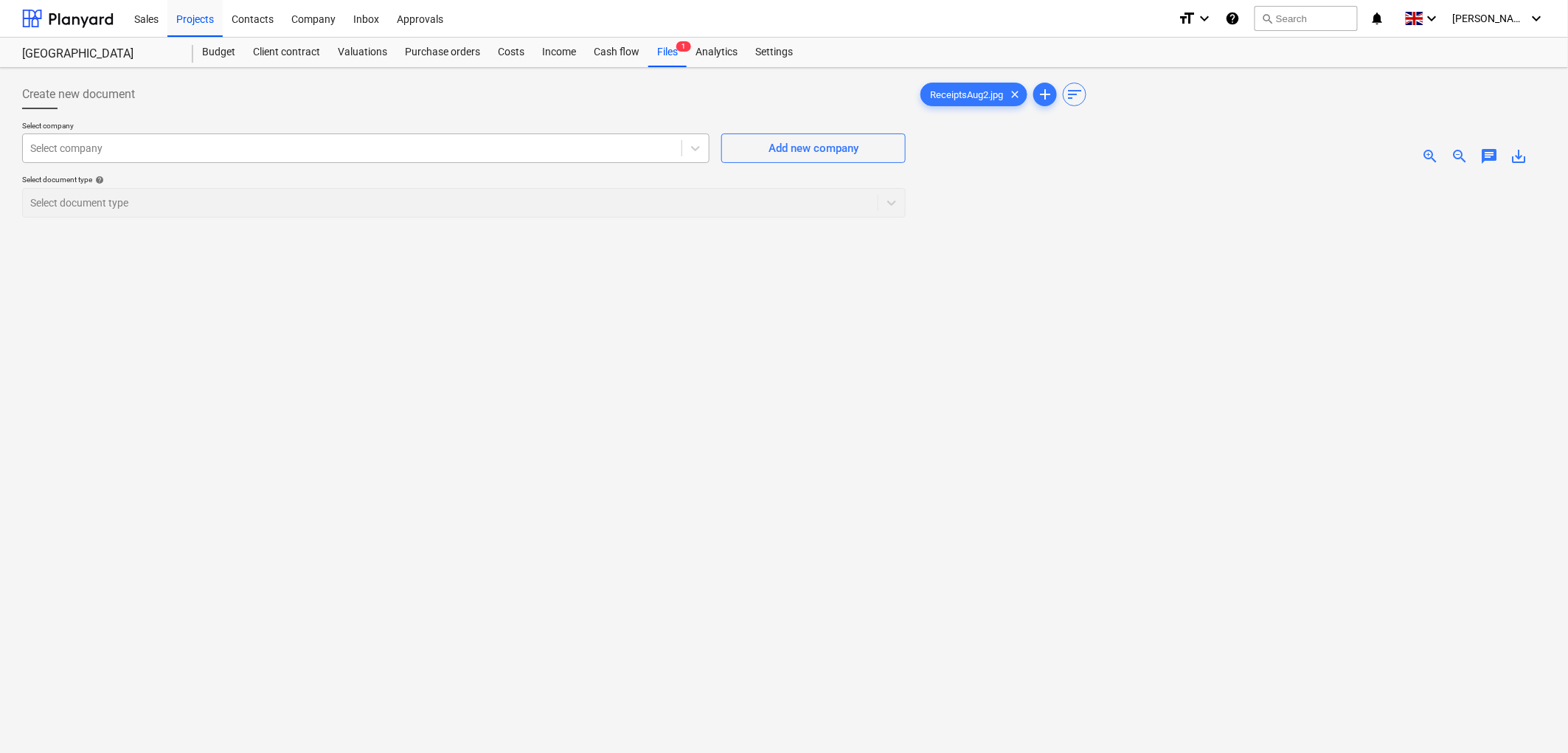
click at [145, 159] on div "Select company" at bounding box center [352, 148] width 659 height 21
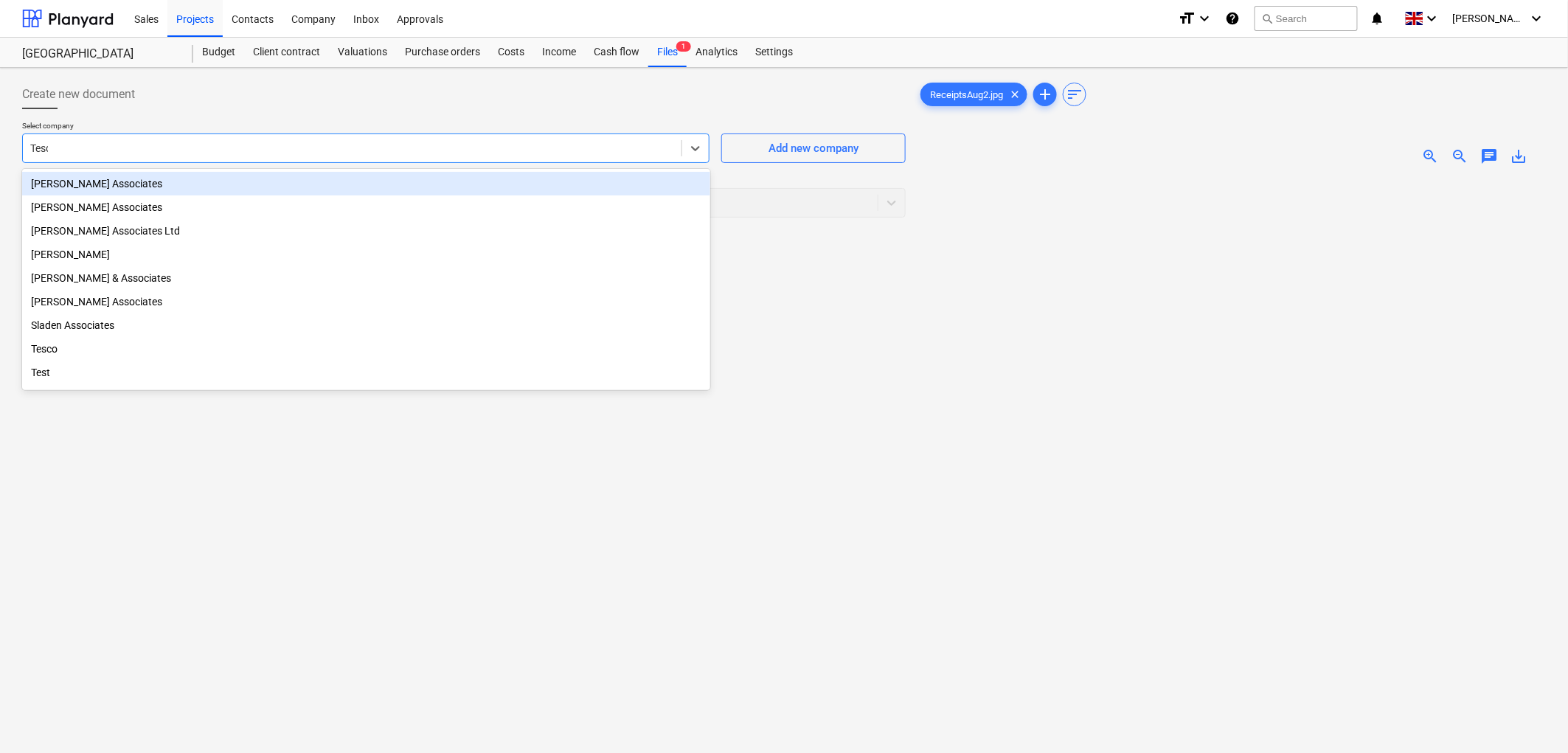
type input "Tesco"
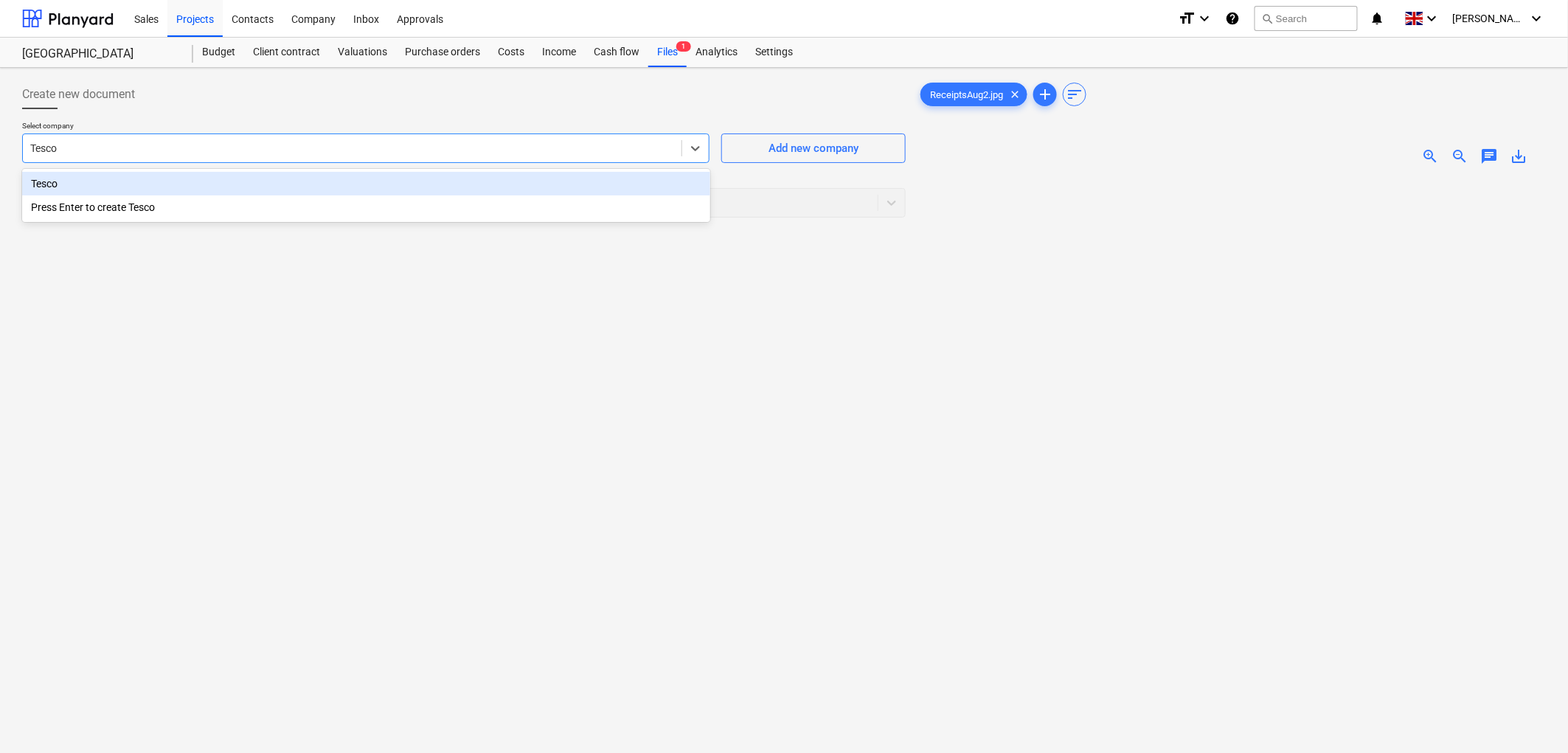
click at [138, 178] on div "Tesco" at bounding box center [366, 184] width 688 height 23
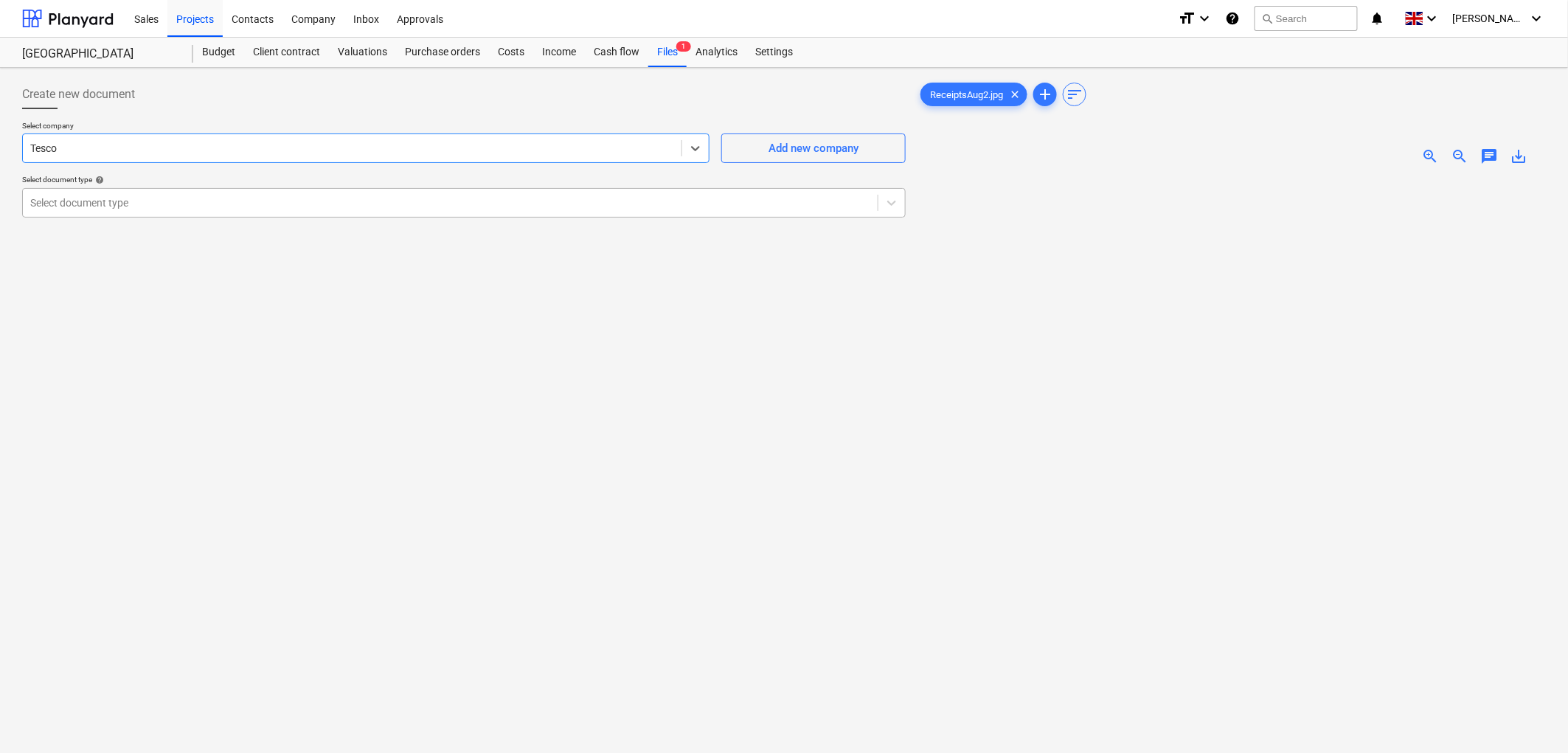
click at [122, 197] on div at bounding box center [450, 202] width 840 height 15
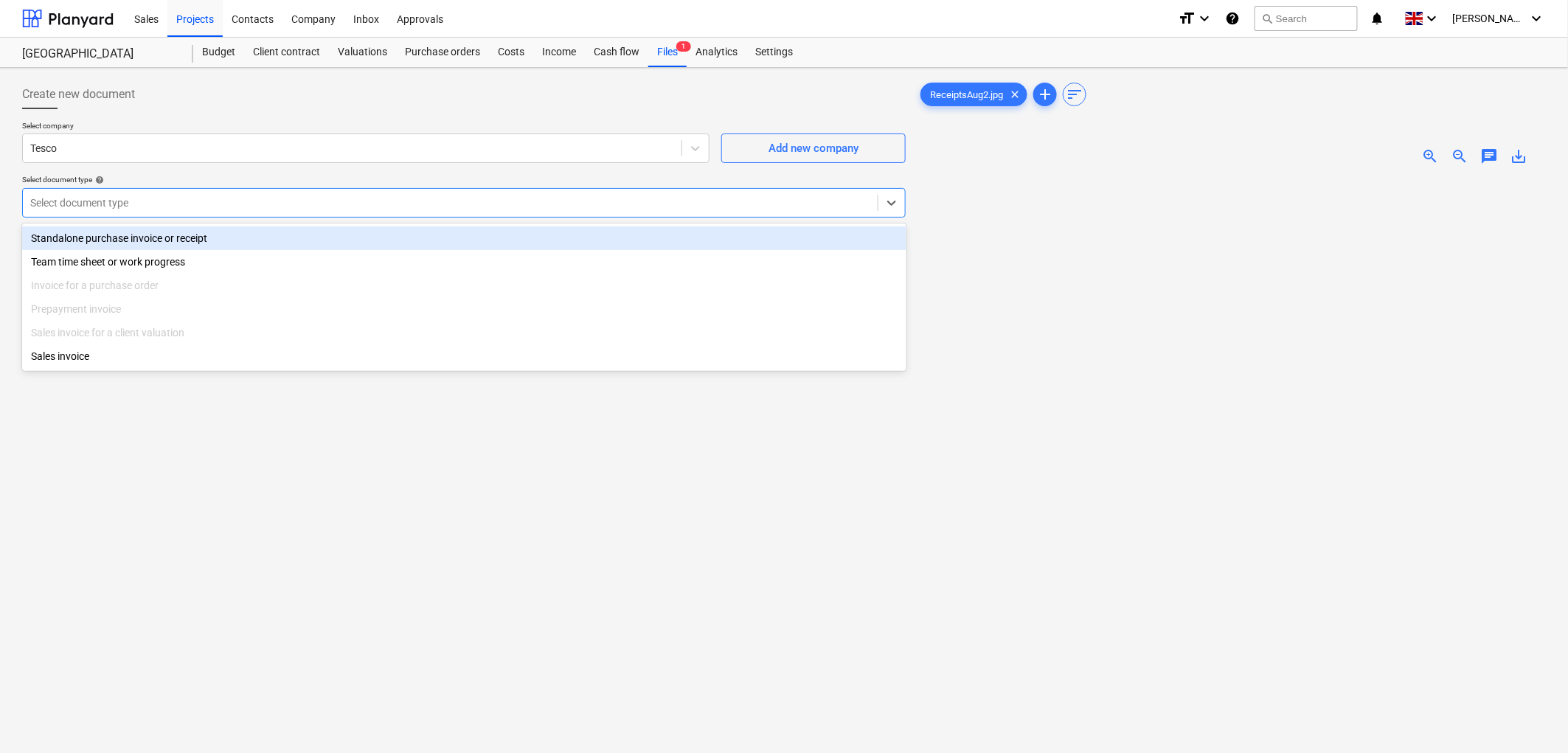
click at [116, 241] on div "Standalone purchase invoice or receipt" at bounding box center [464, 238] width 884 height 23
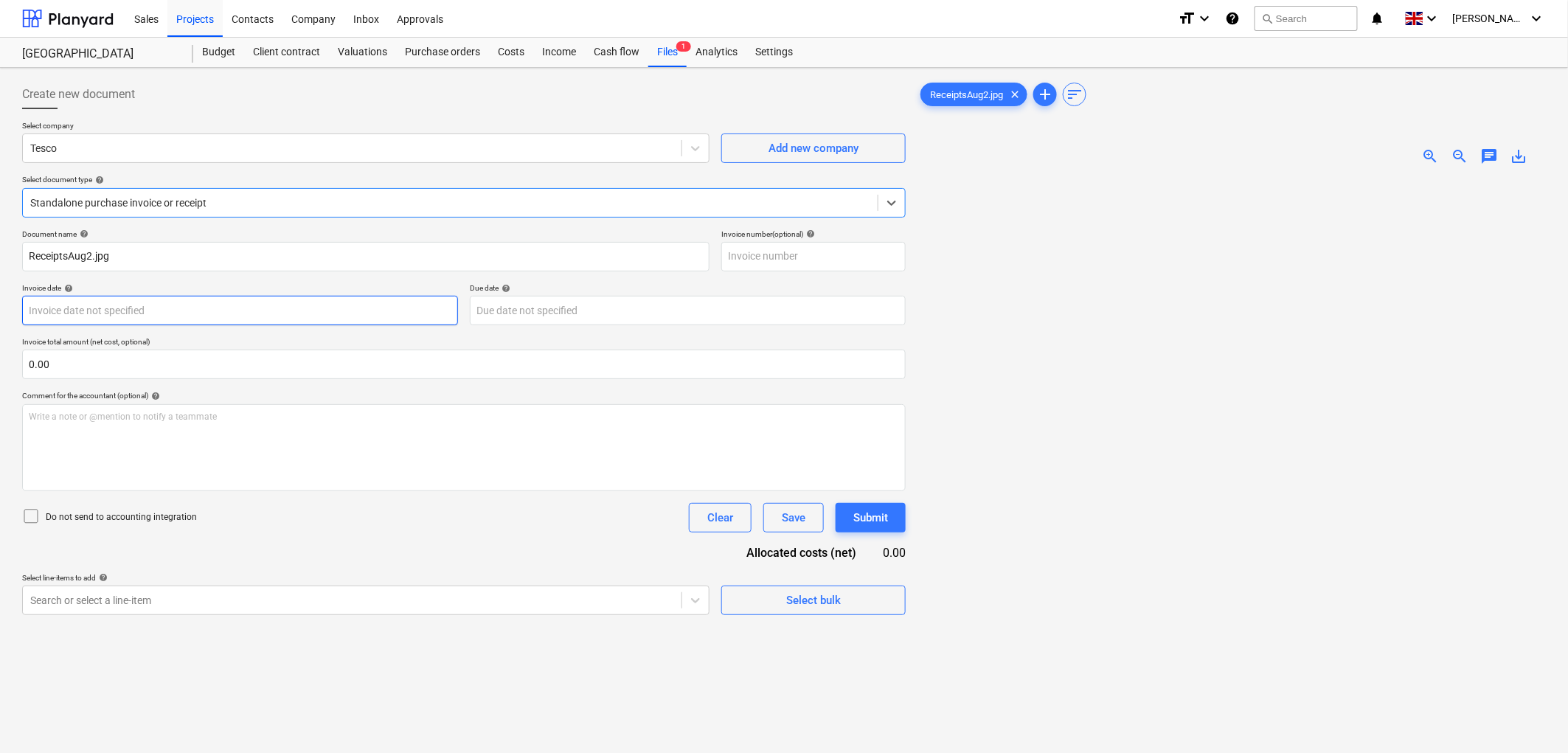
click at [135, 319] on body "Sales Projects Contacts Company Inbox Approvals format_size keyboard_arrow_down…" at bounding box center [784, 376] width 1568 height 753
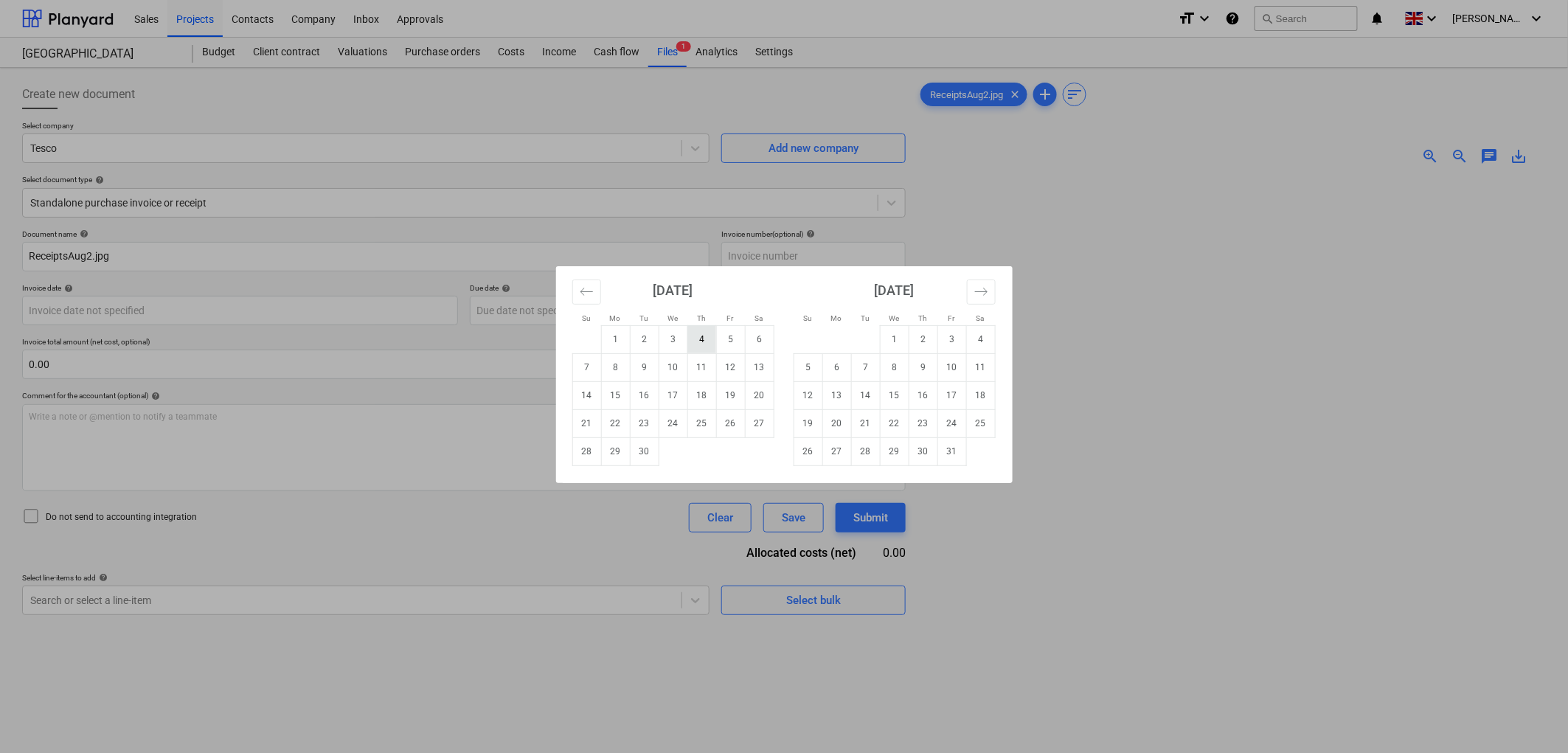
click at [704, 338] on td "4" at bounding box center [702, 339] width 29 height 28
type input "[DATE]"
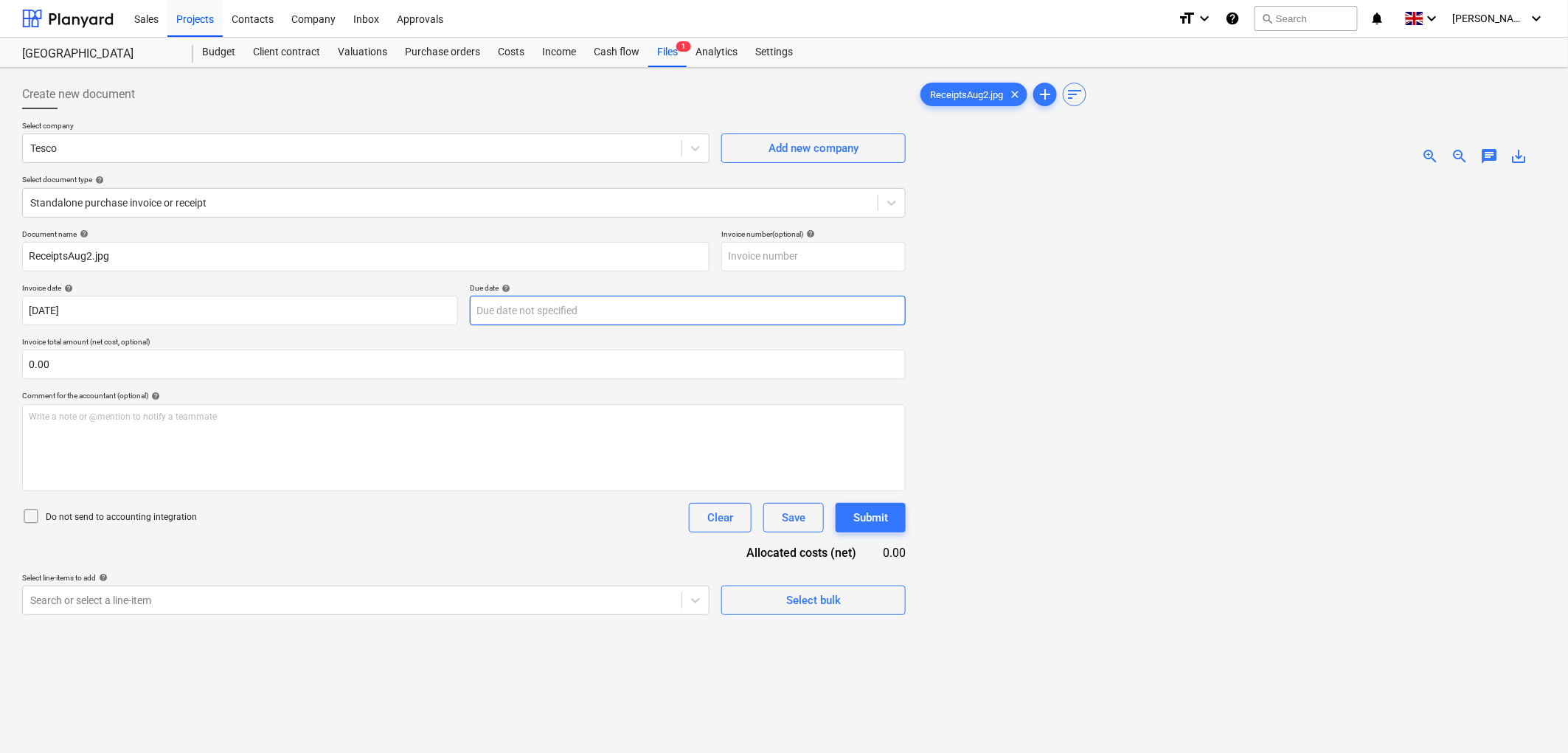
click at [540, 313] on body "Sales Projects Contacts Company Inbox Approvals format_size keyboard_arrow_down…" at bounding box center [784, 376] width 1568 height 753
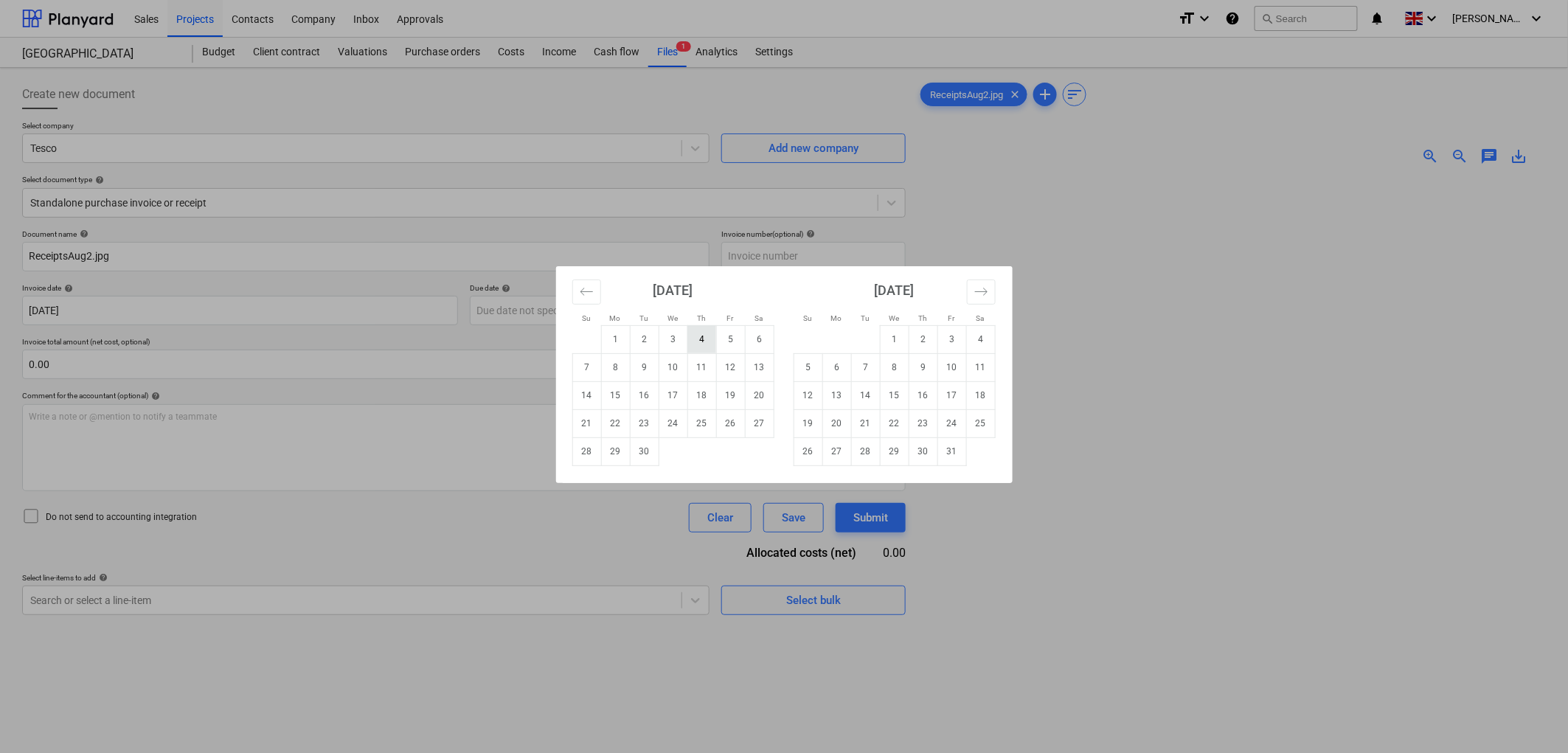
click at [695, 341] on td "4" at bounding box center [702, 339] width 29 height 28
type input "[DATE]"
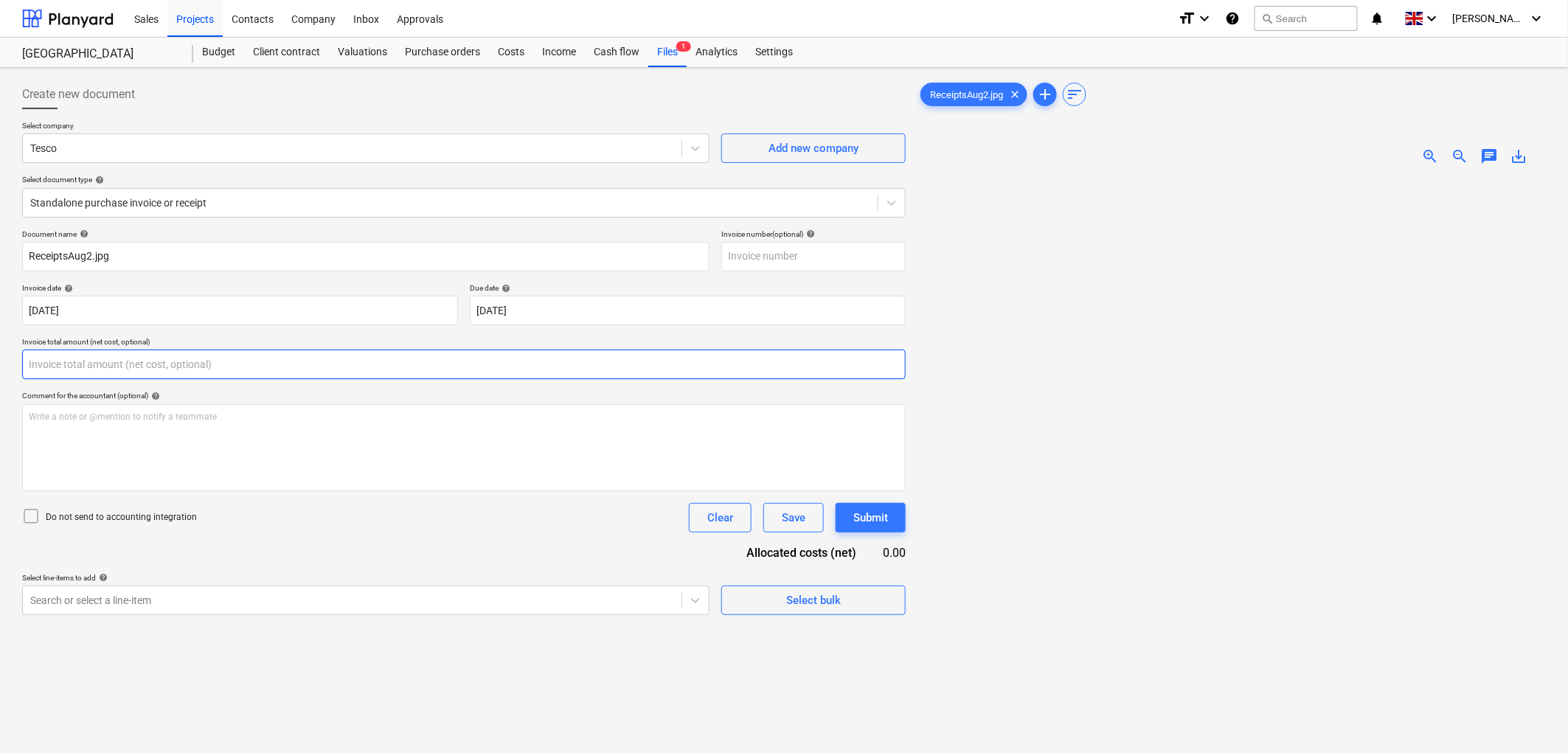
click at [160, 378] on input "text" at bounding box center [464, 364] width 884 height 30
type input "20.83"
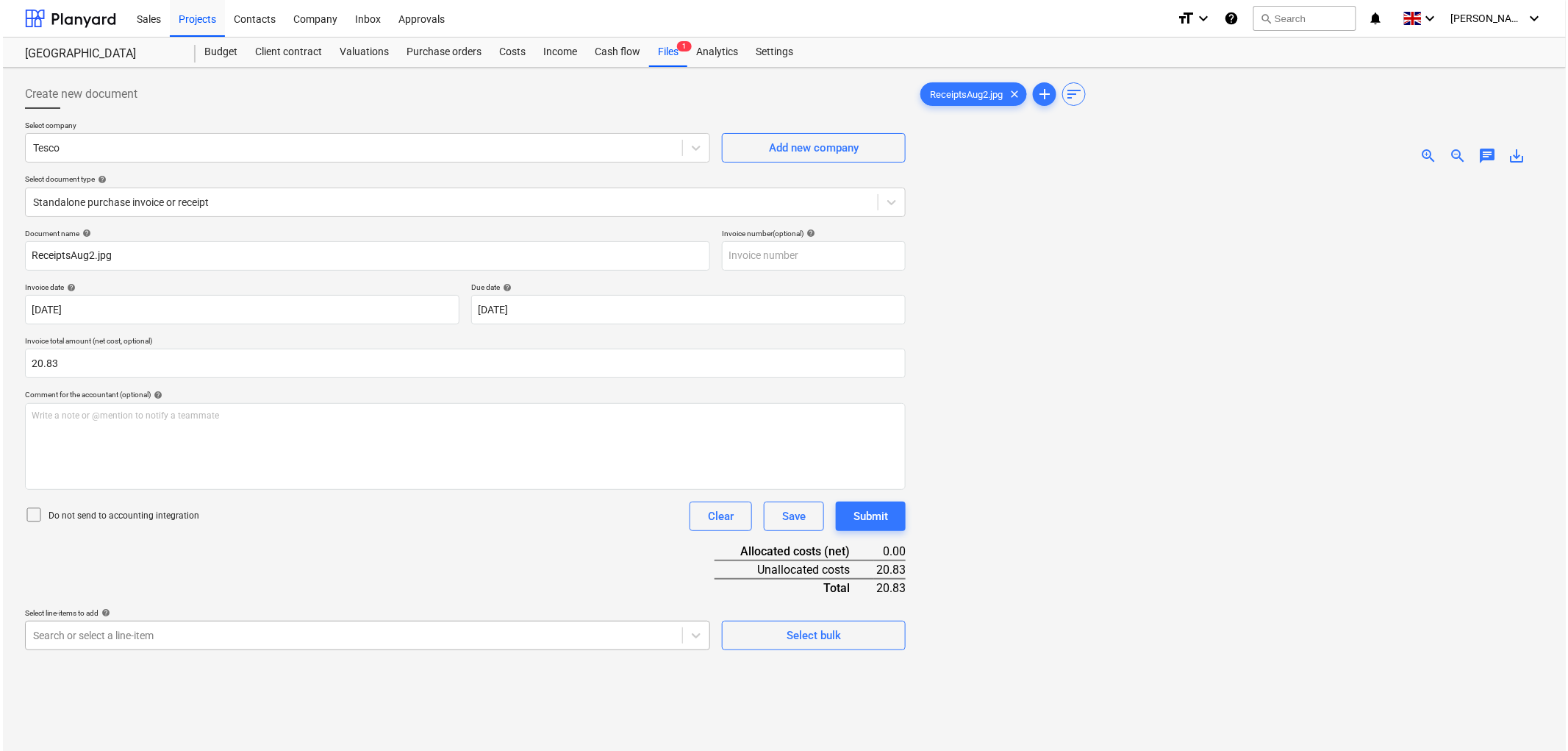
scroll to position [135, 0]
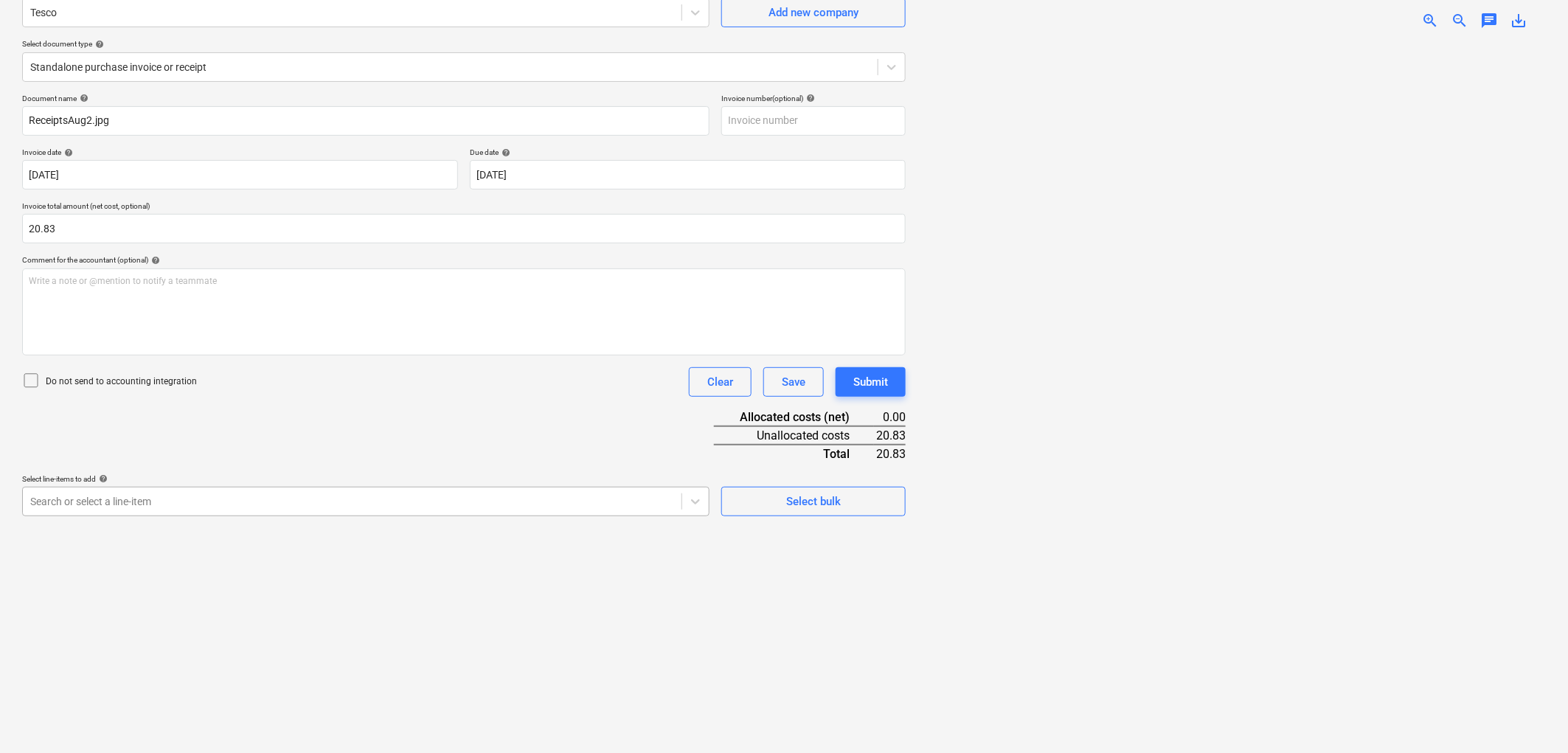
click at [173, 618] on body "Sales Projects Contacts Company Inbox Approvals format_size keyboard_arrow_down…" at bounding box center [784, 241] width 1568 height 753
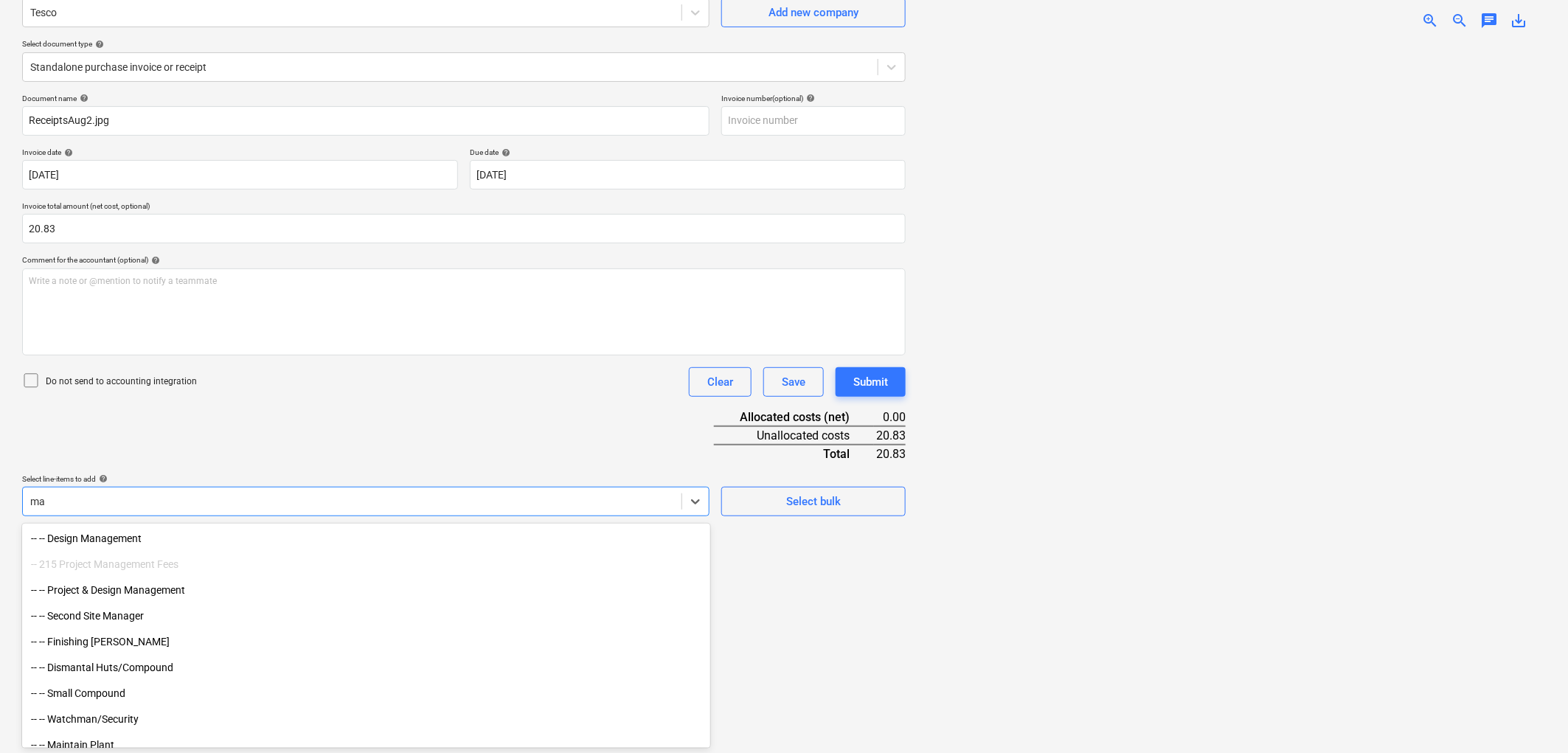
type input "m"
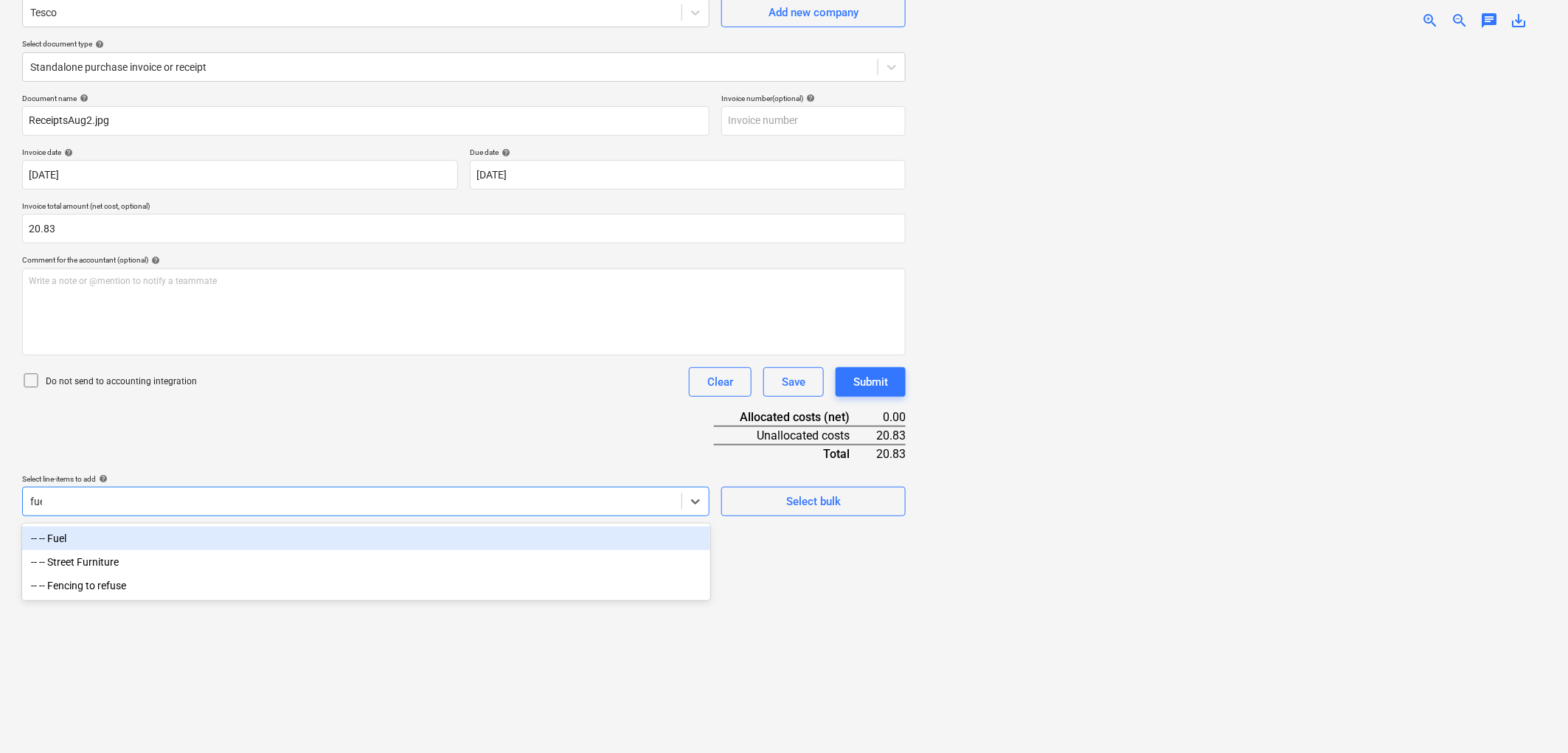
type input "fuel"
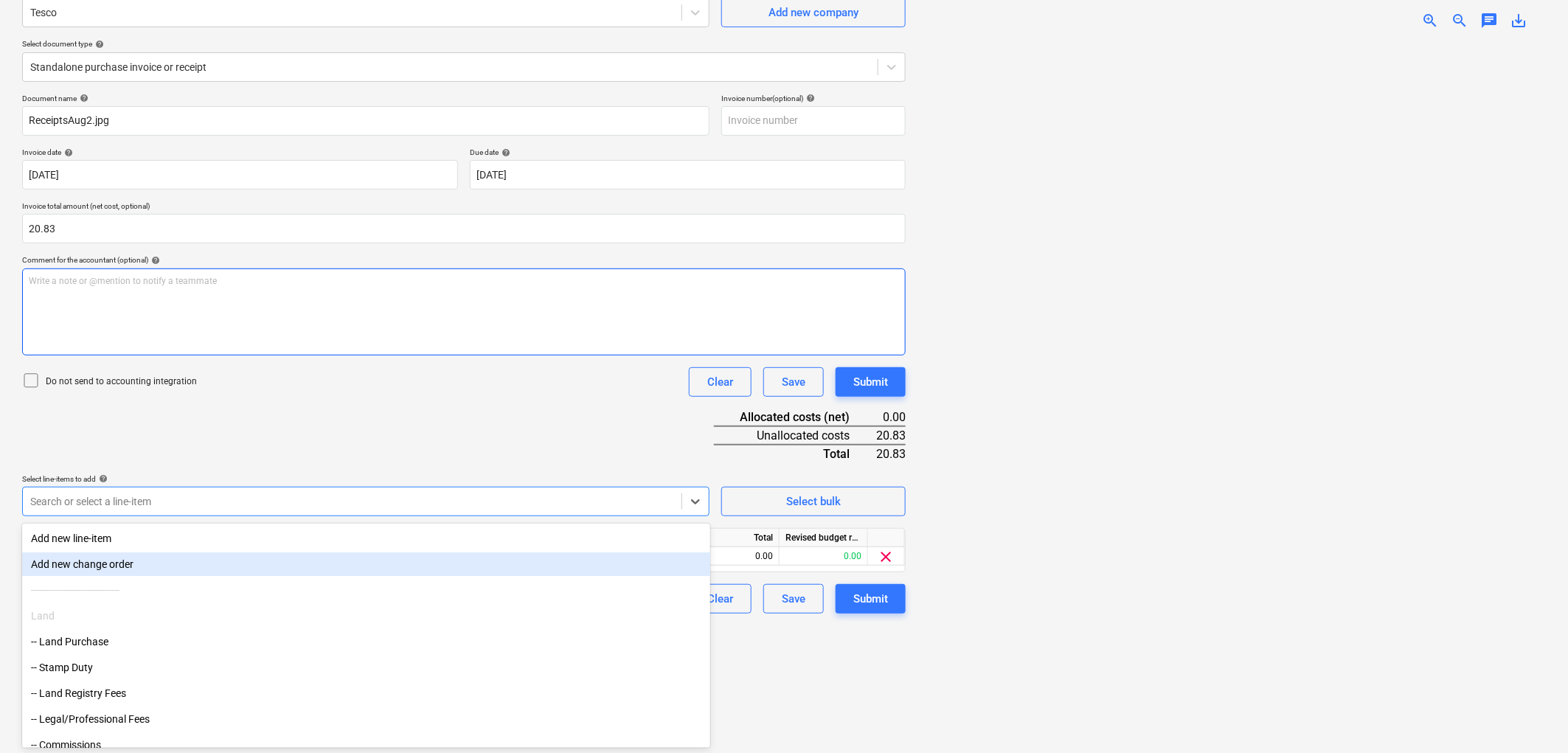
click at [556, 349] on div "Write a note or @mention to notify a teammate [PERSON_NAME]" at bounding box center [464, 312] width 884 height 87
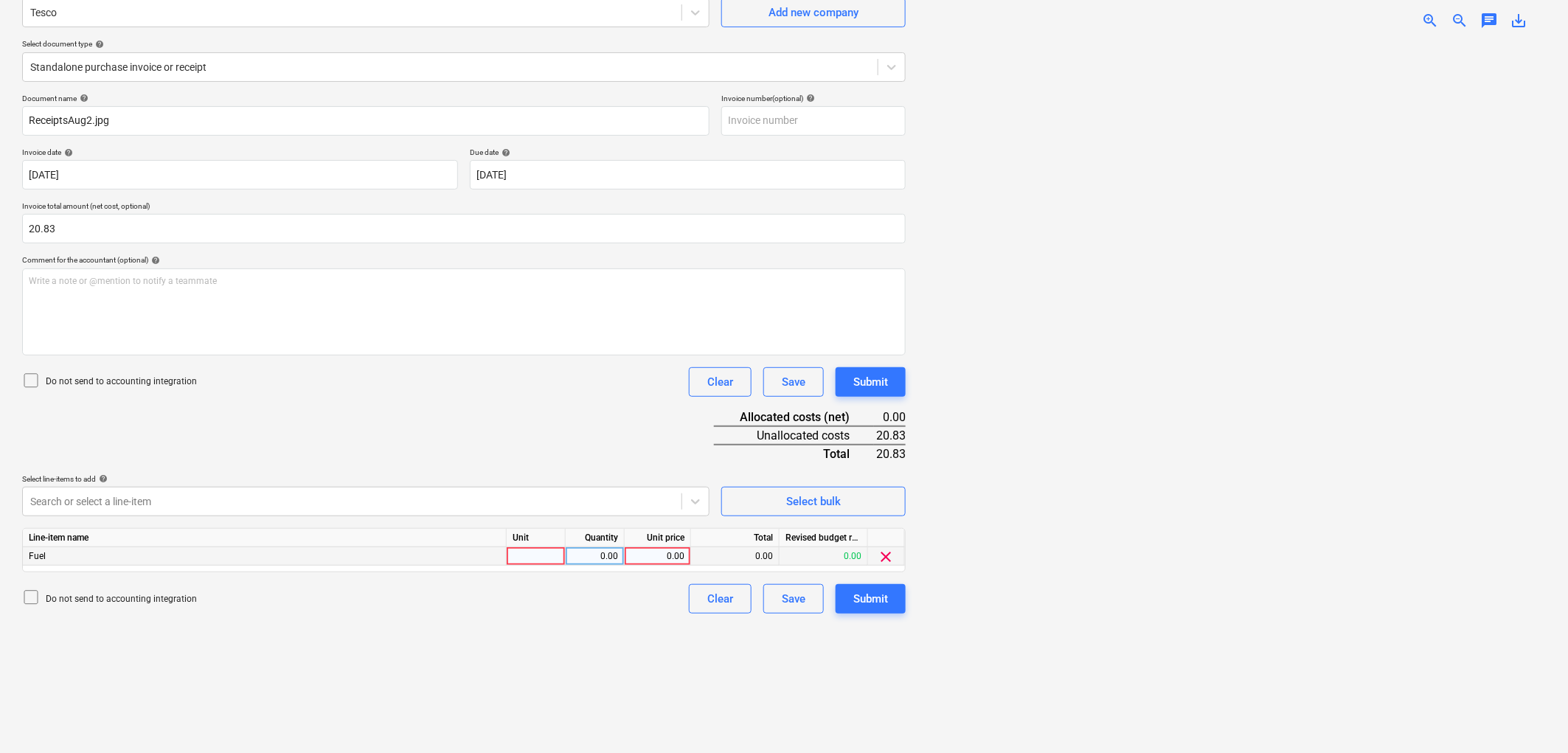
click at [548, 556] on div at bounding box center [536, 557] width 59 height 19
type input "1"
type input "20.83"
click at [866, 587] on button "Submit" at bounding box center [870, 599] width 70 height 30
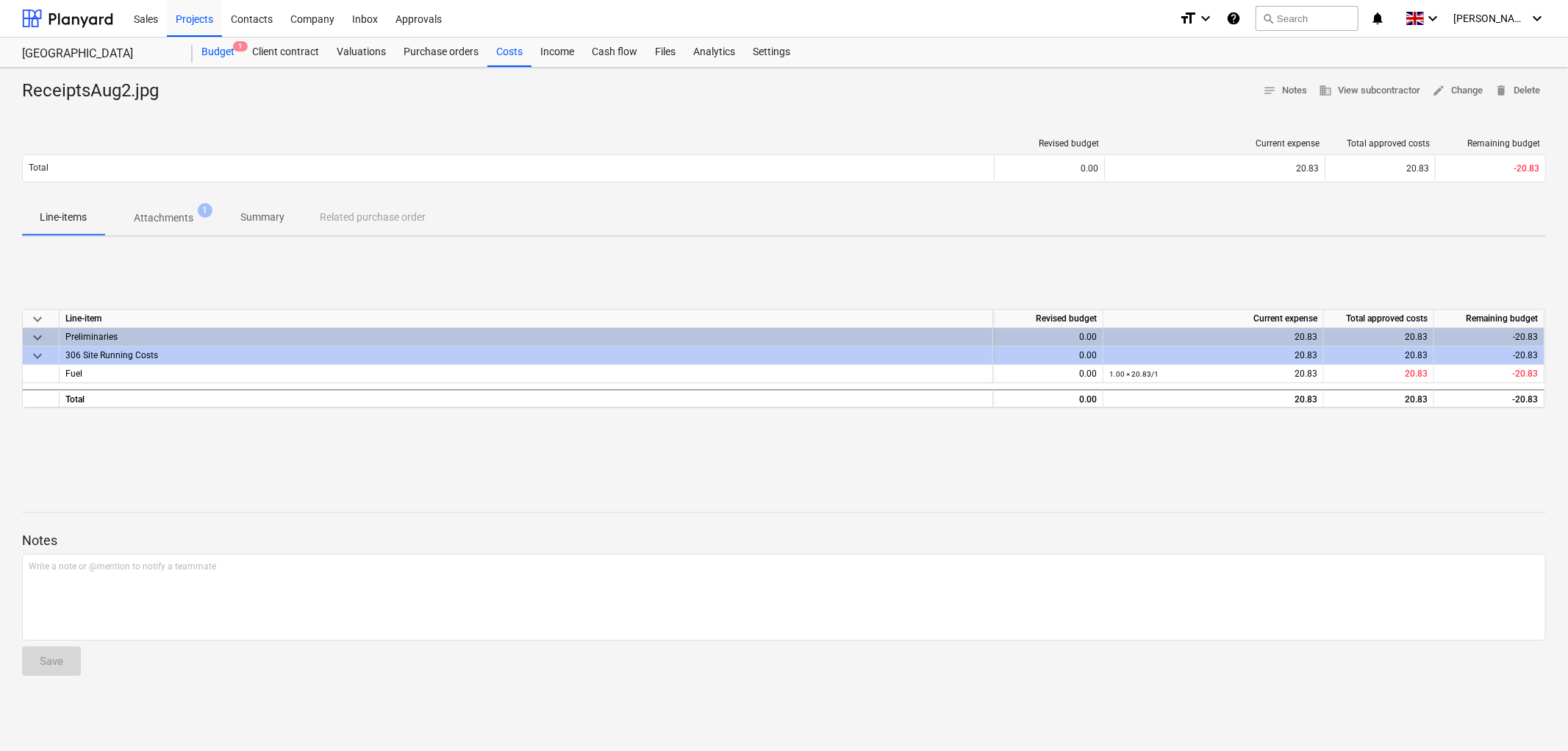
click at [230, 53] on div "Budget 1" at bounding box center [217, 52] width 50 height 29
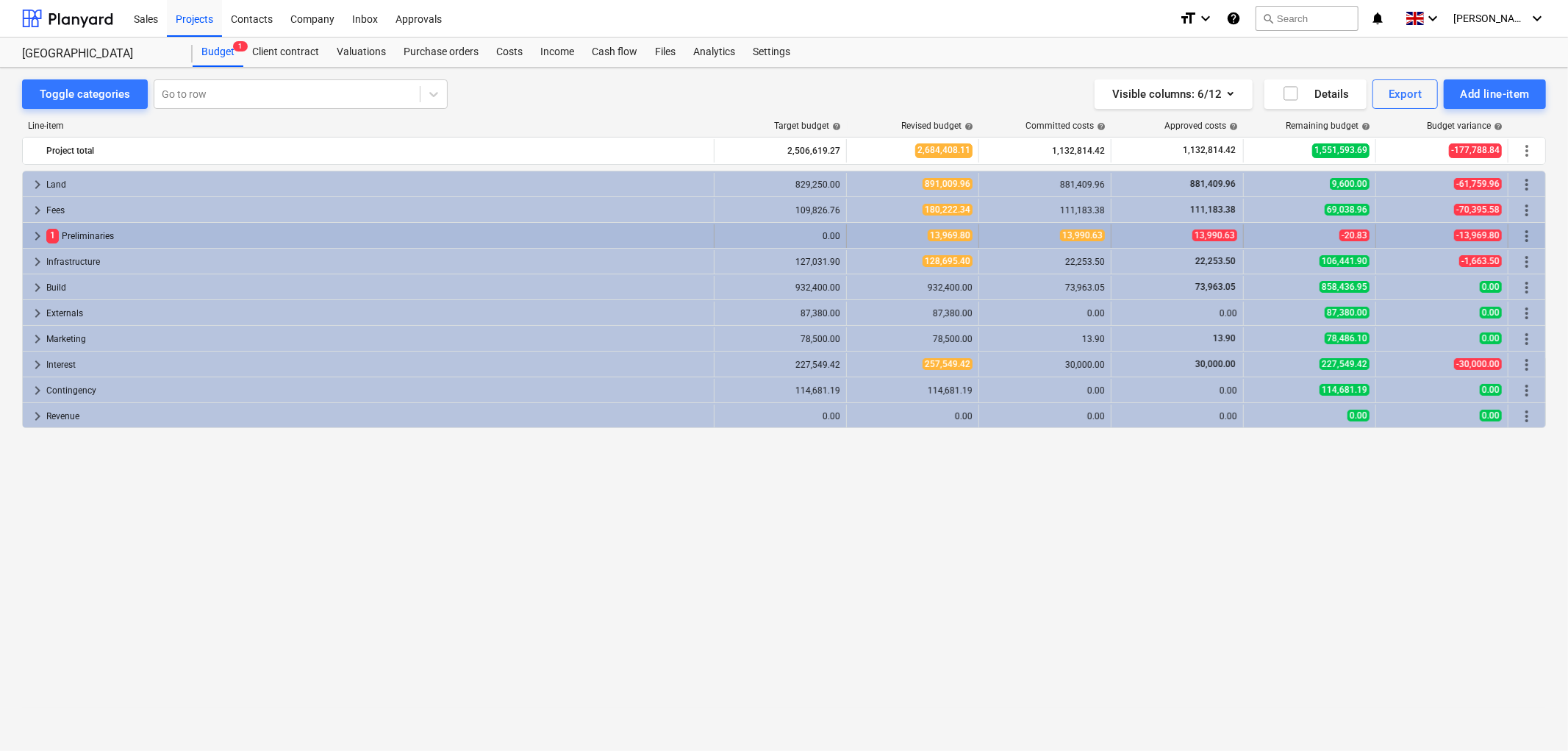
click at [36, 234] on span "keyboard_arrow_right" at bounding box center [37, 236] width 18 height 18
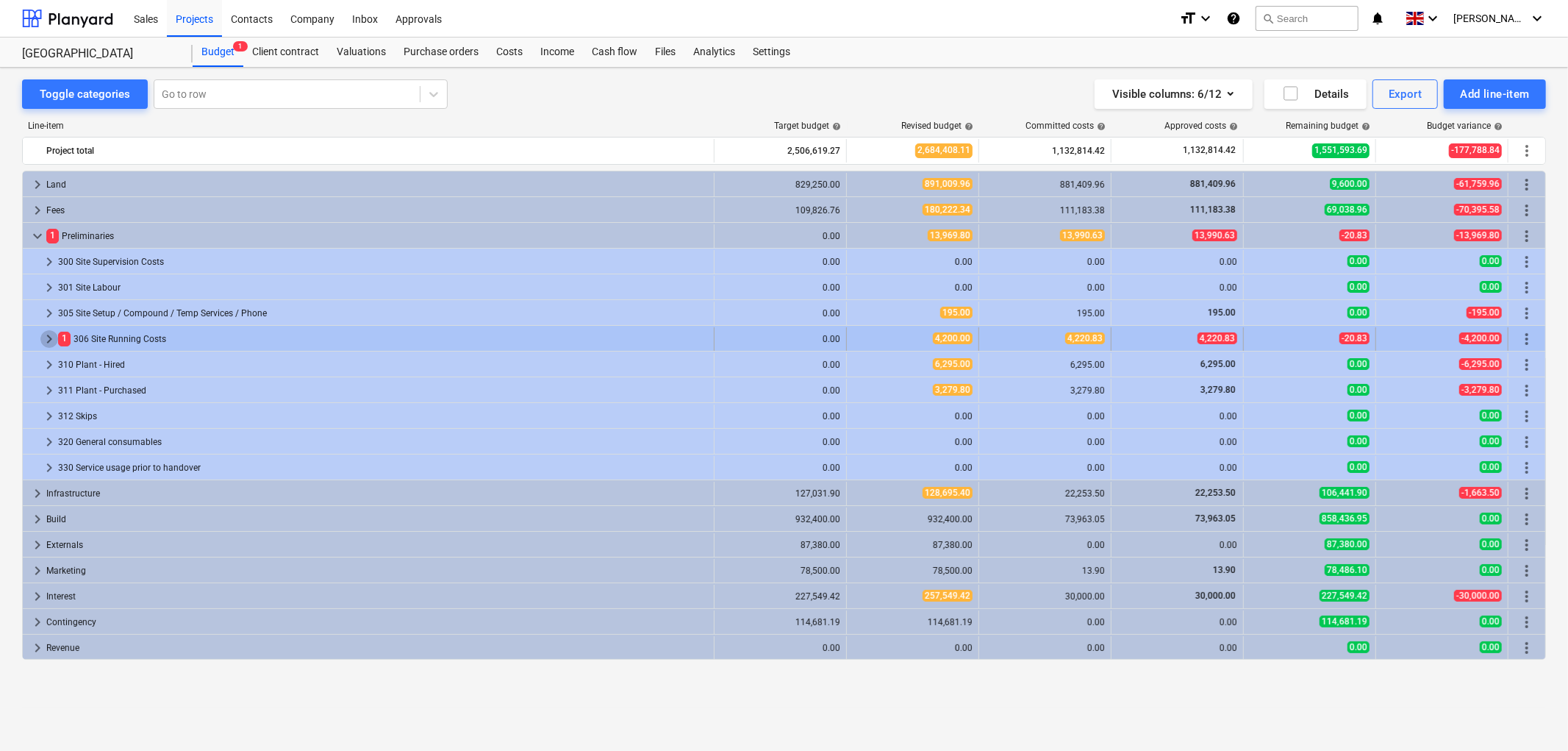
click at [46, 336] on span "keyboard_arrow_right" at bounding box center [49, 339] width 18 height 18
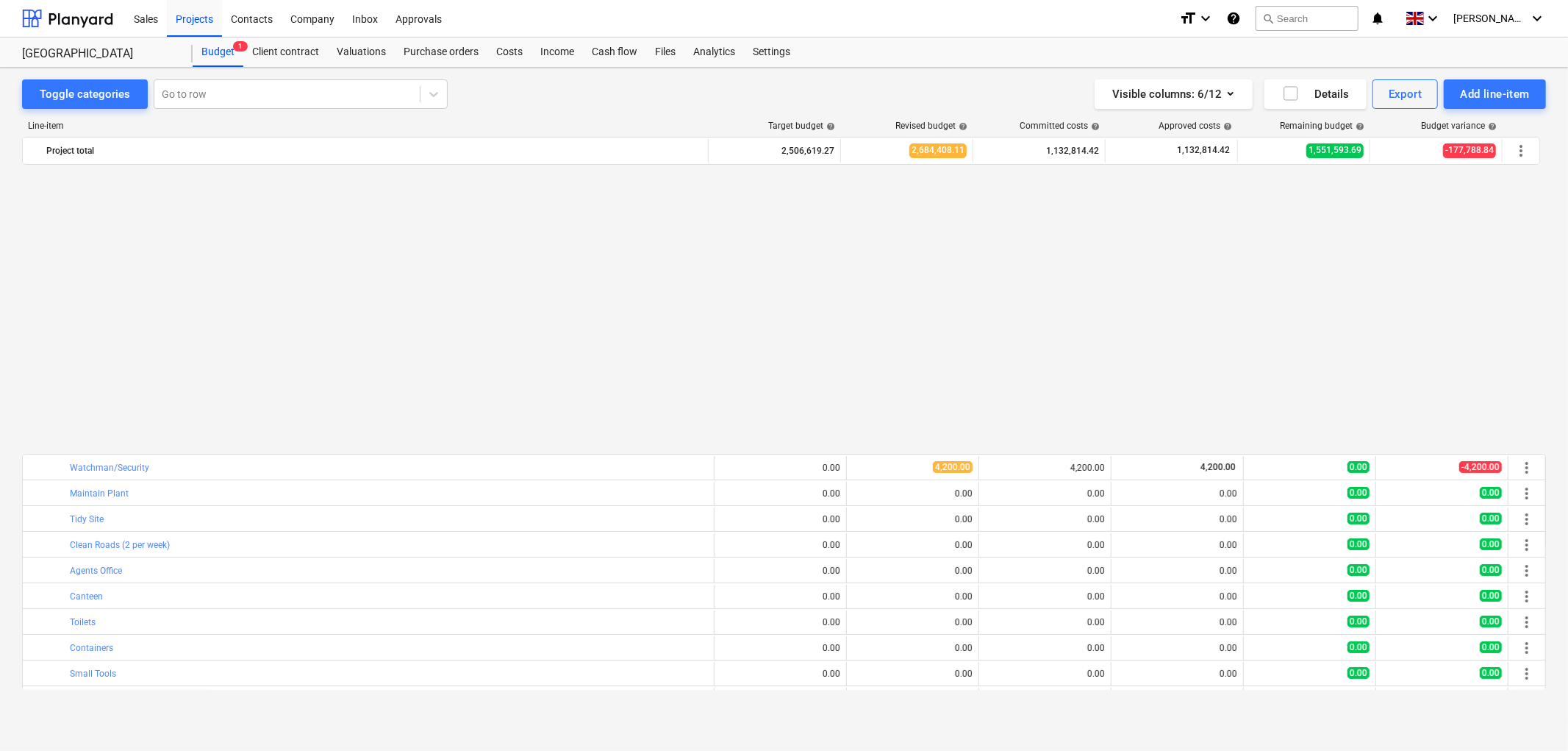
scroll to position [331, 0]
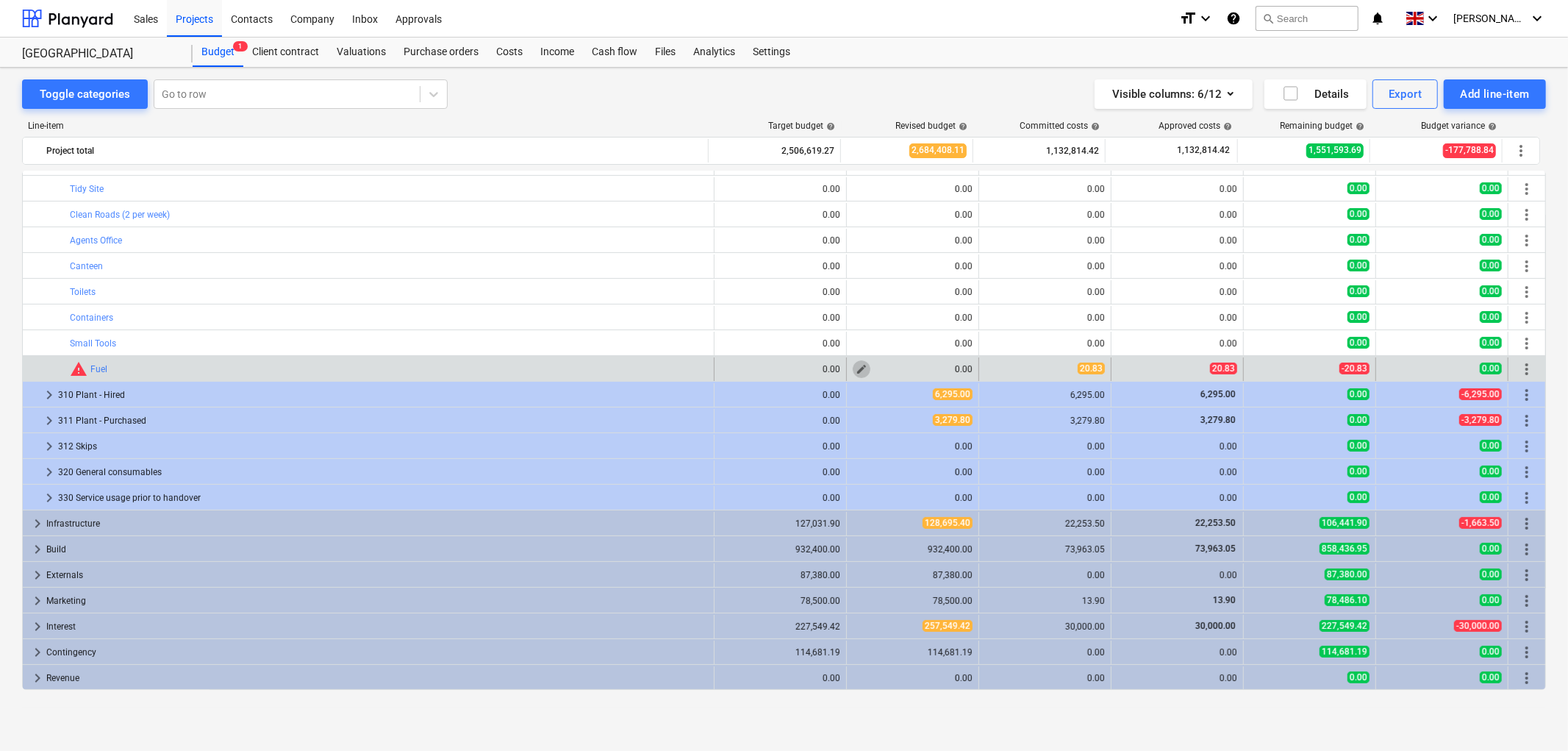
click at [857, 369] on span "edit" at bounding box center [862, 369] width 12 height 12
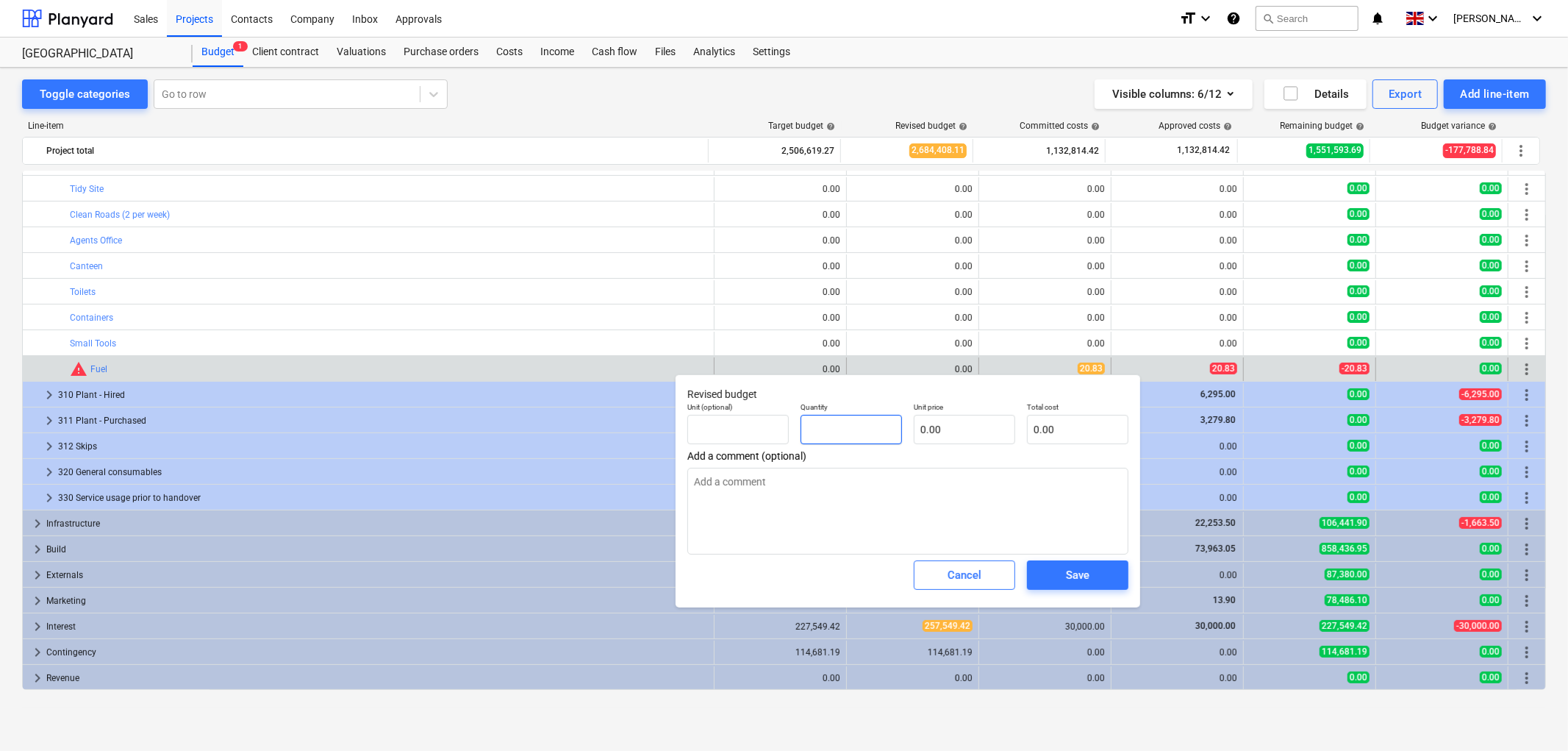
click at [872, 425] on input "text" at bounding box center [851, 430] width 102 height 29
type input "2"
type textarea "x"
type input "20"
type textarea "x"
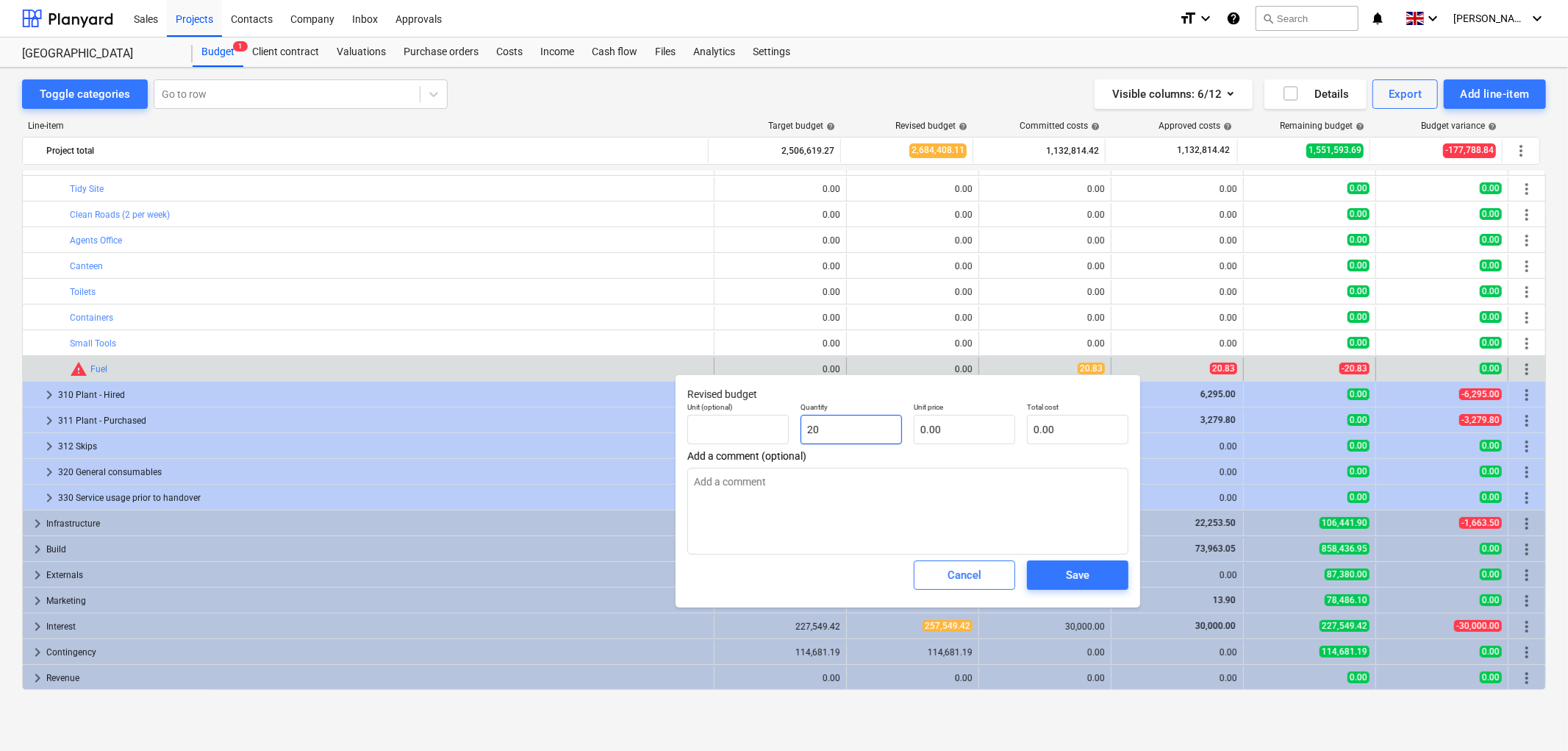
type input "20."
type textarea "x"
type input "20.8"
type textarea "x"
type input "20.83"
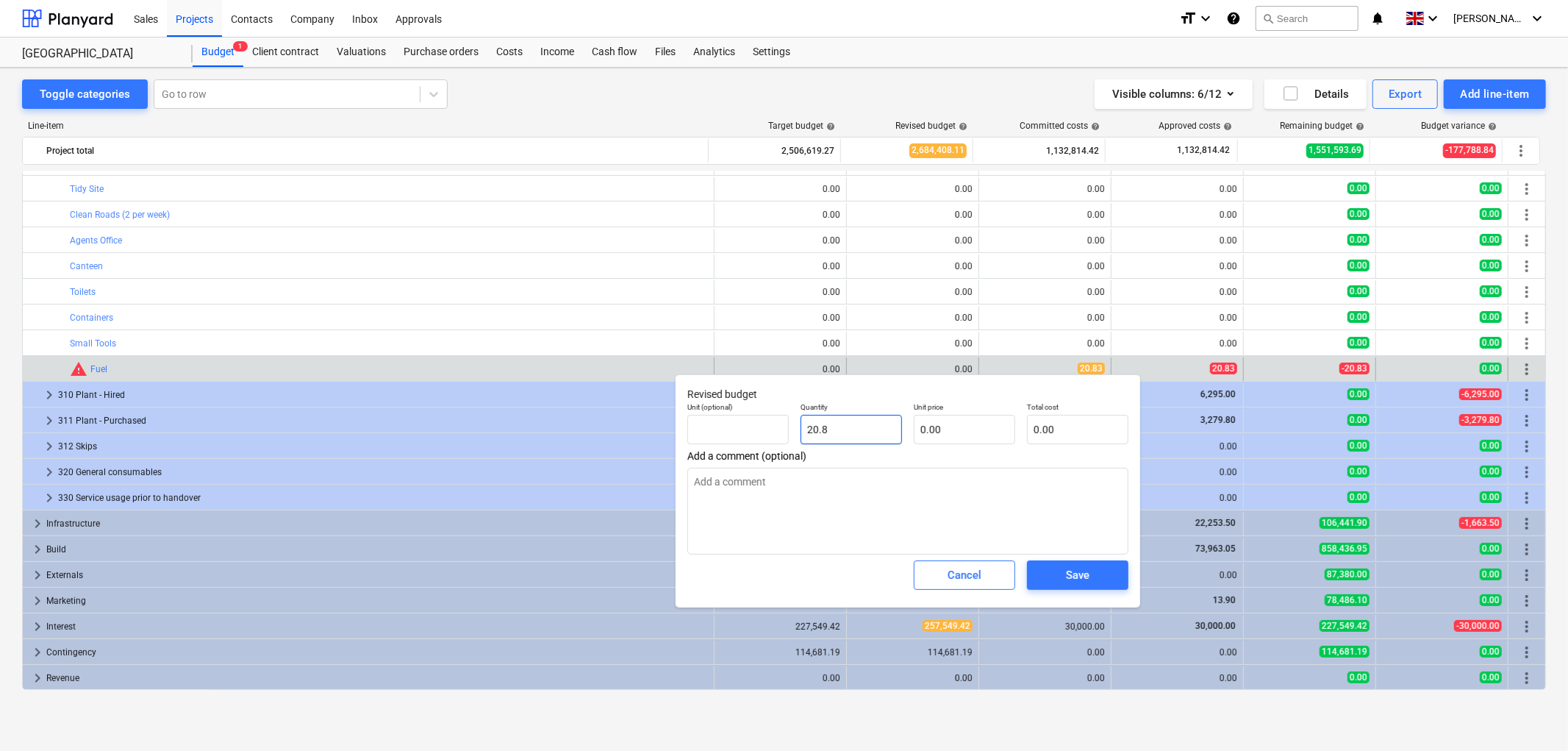
type textarea "x"
type input "20.83"
type textarea "x"
type input "0.00"
type textarea "x"
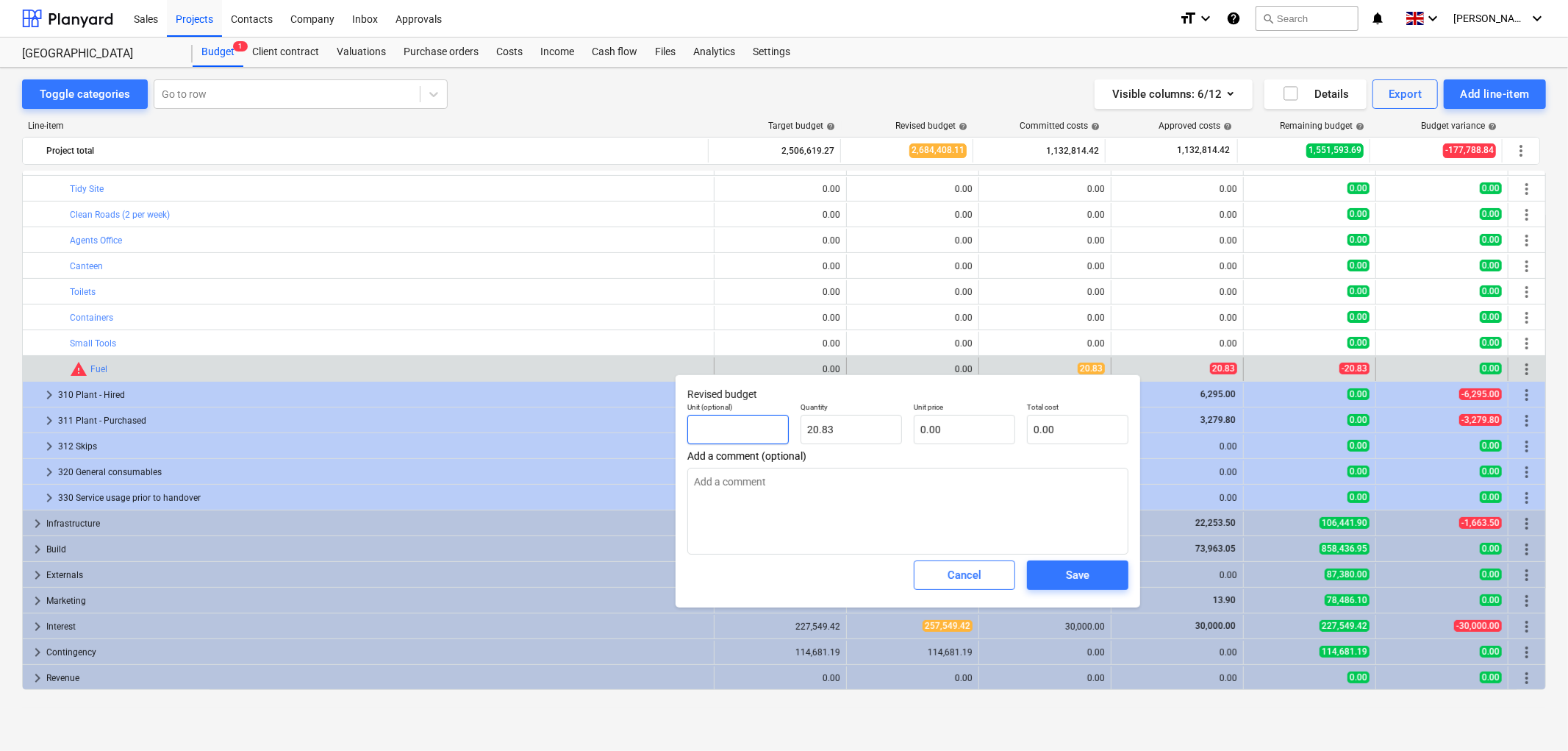
click at [782, 432] on input "text" at bounding box center [738, 430] width 102 height 29
type input "1"
type textarea "x"
type input "1`"
type textarea "x"
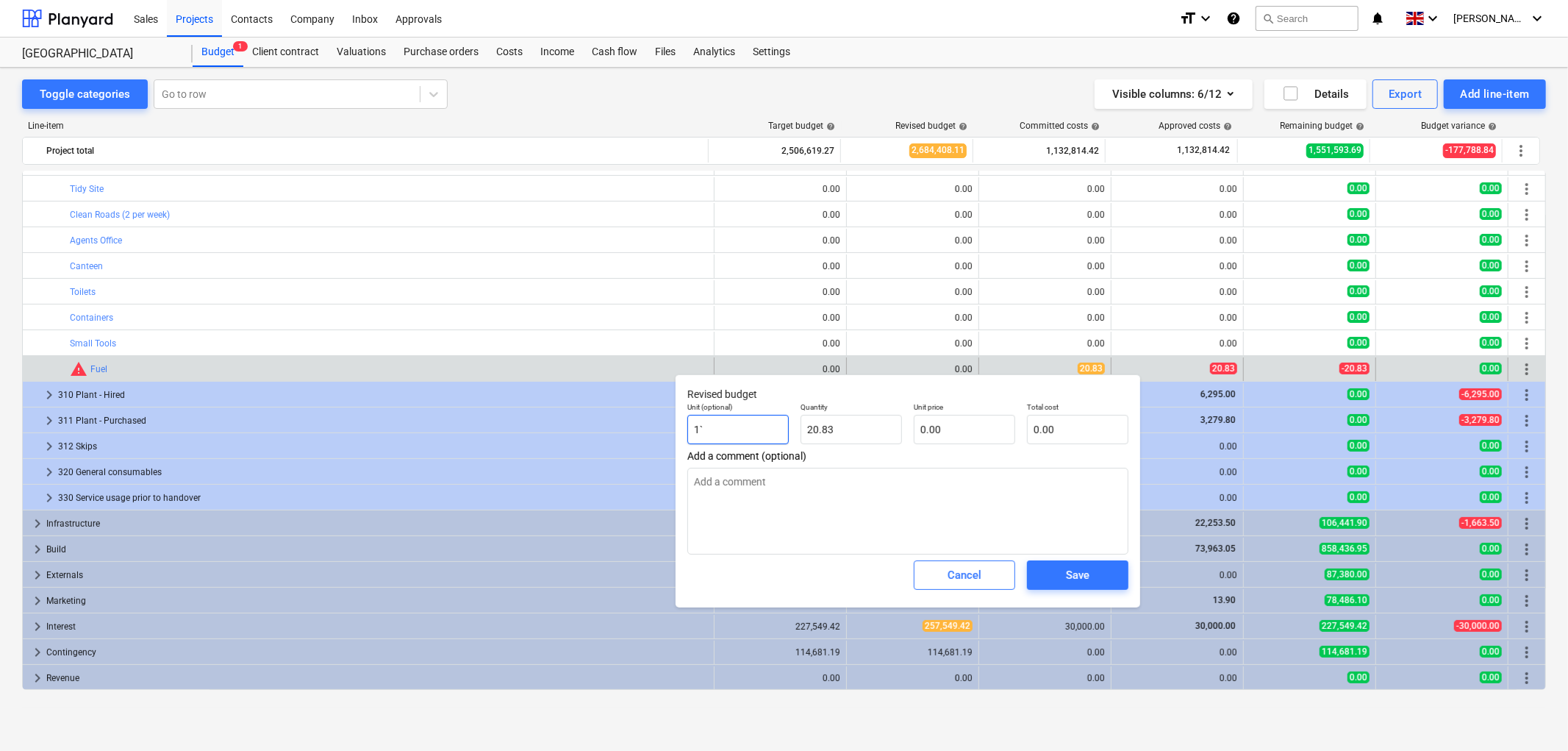
type input "1``"
type textarea "x"
type input "1`"
type textarea "x"
type input "1"
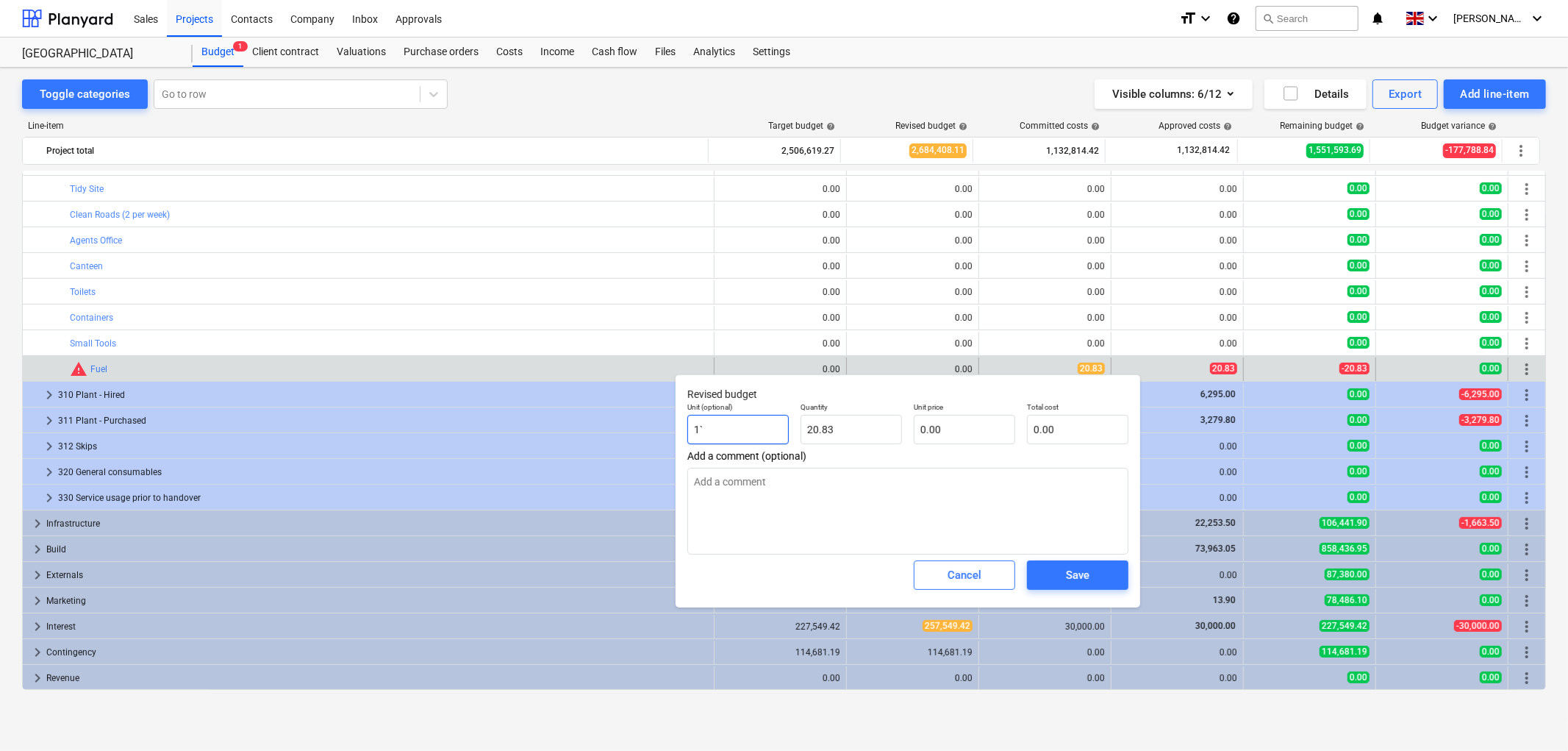
type textarea "x"
type input "1"
type textarea "x"
type input "1.00"
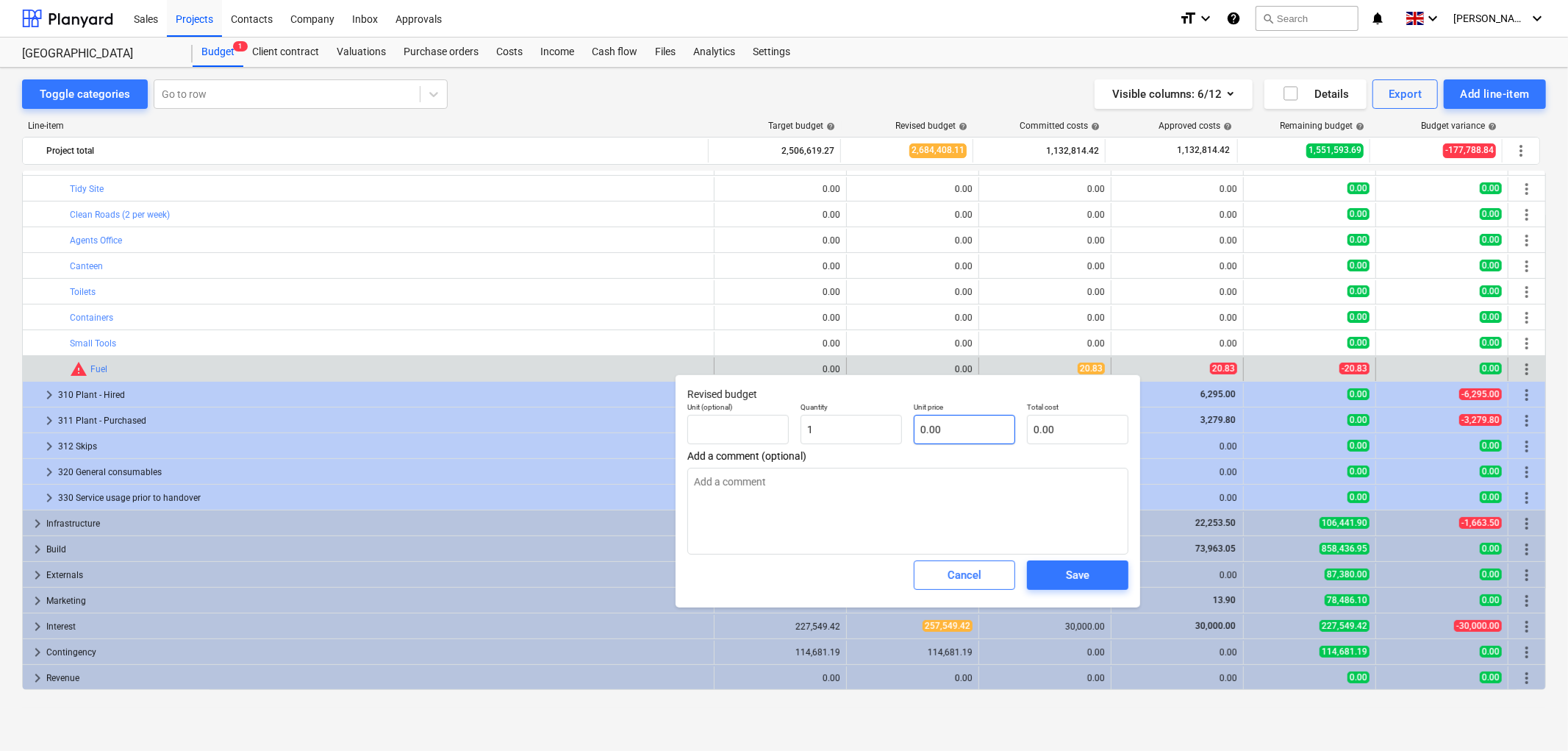
type textarea "x"
type input "2"
type textarea "x"
type input "2.00"
type input "20"
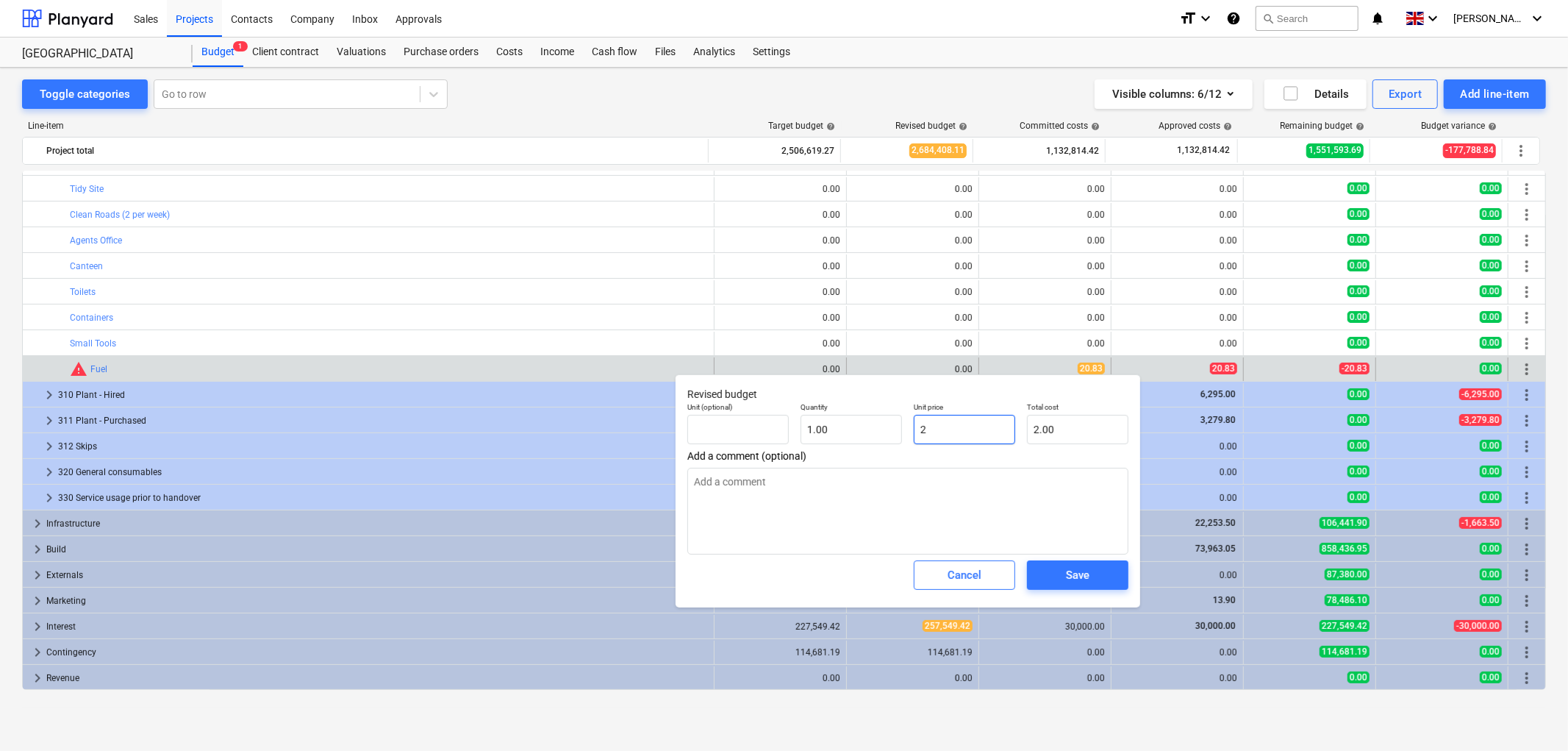
type textarea "x"
type input "20.00"
type input "20."
type textarea "x"
type input "20.8"
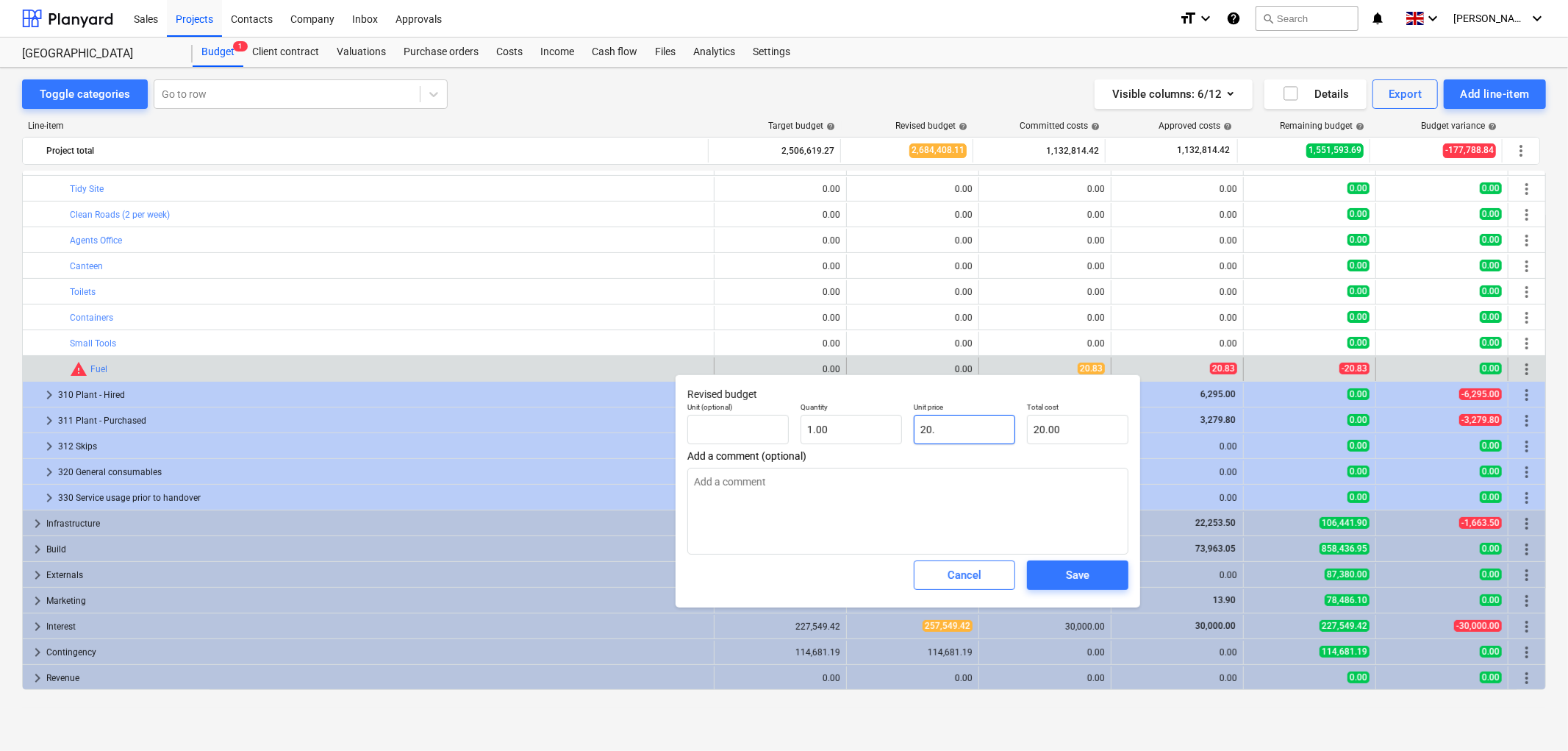
type textarea "x"
type input "20.80"
type input "20.83"
type textarea "x"
type input "20.83"
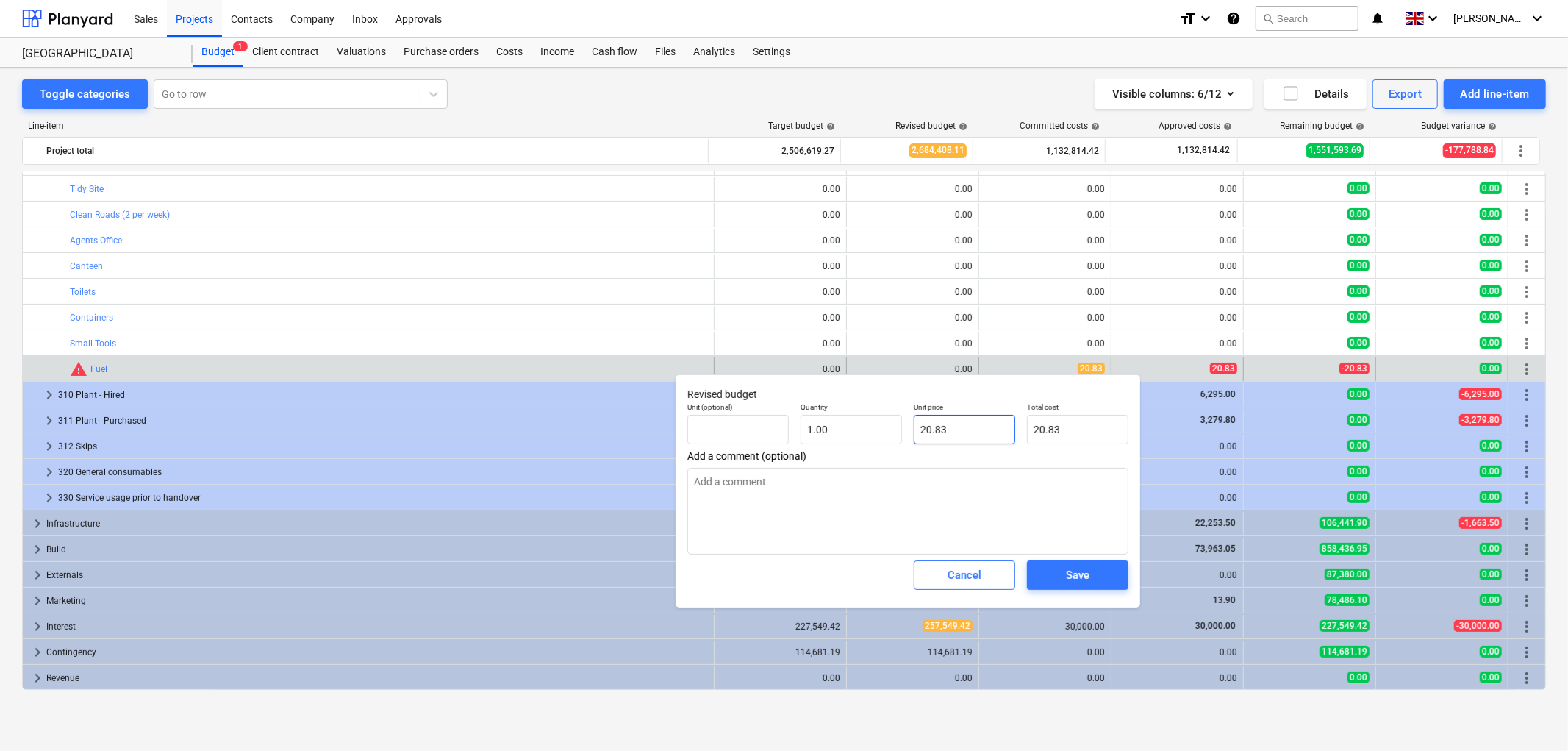
type input "20.83"
click at [1072, 572] on div "Save" at bounding box center [1078, 575] width 23 height 19
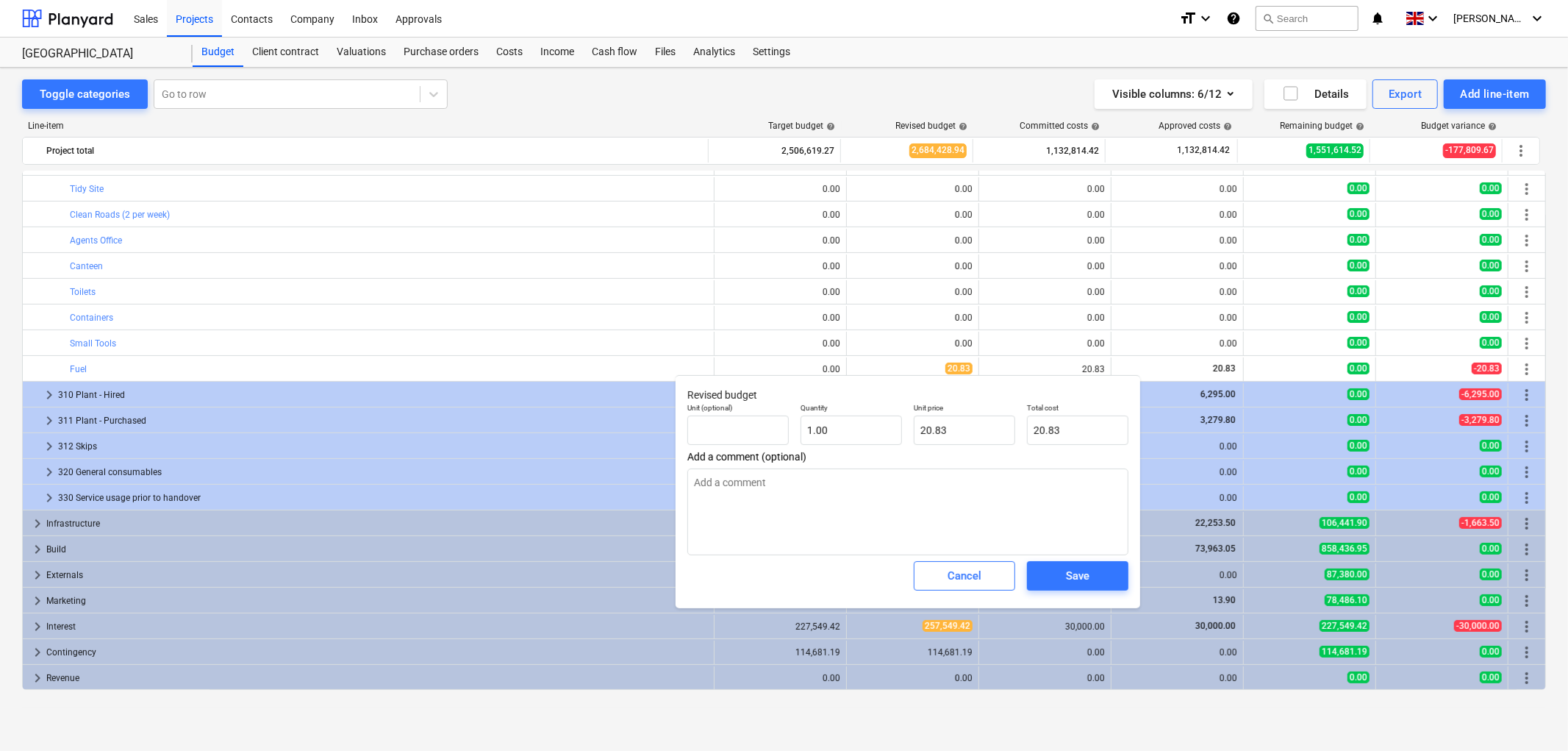
type textarea "x"
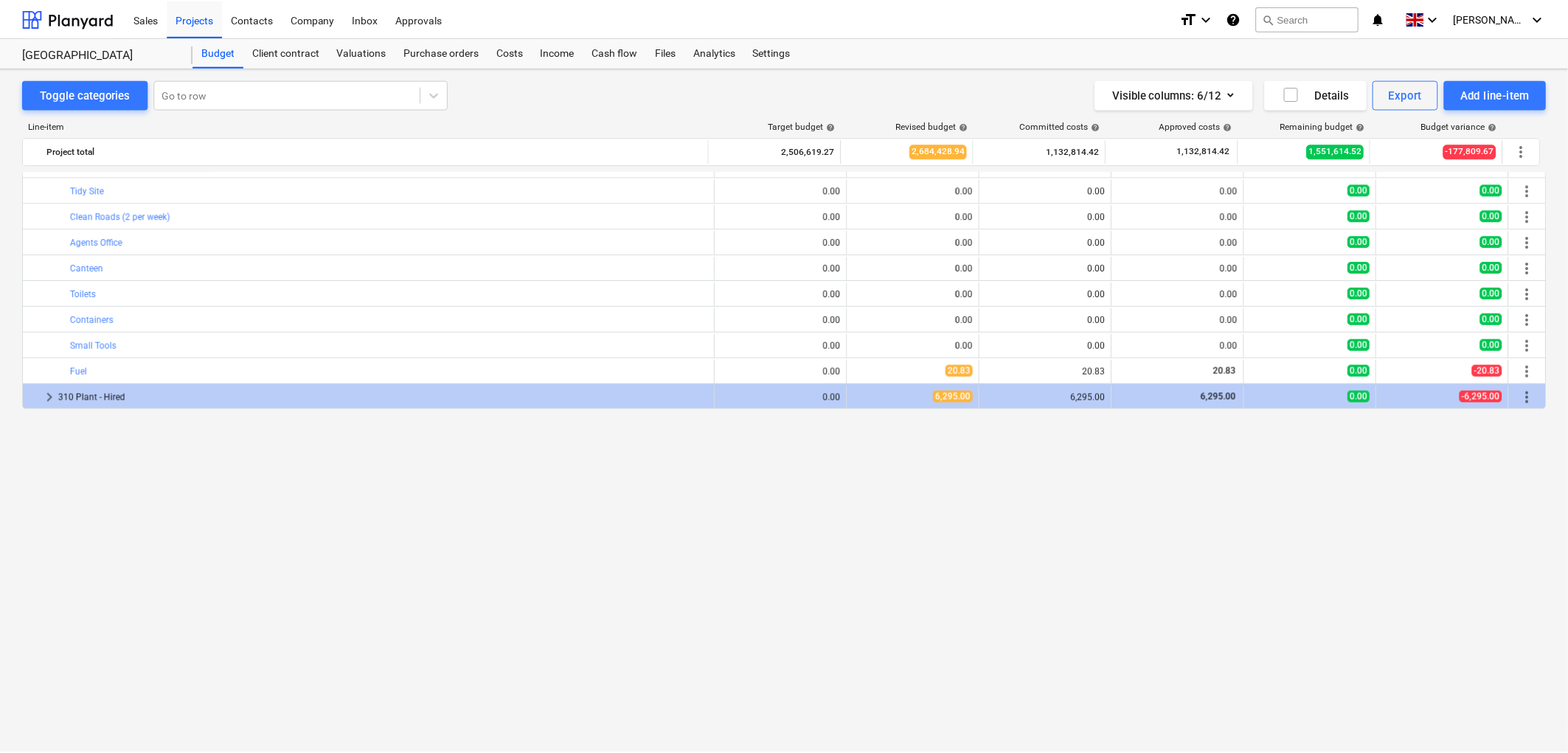
scroll to position [0, 0]
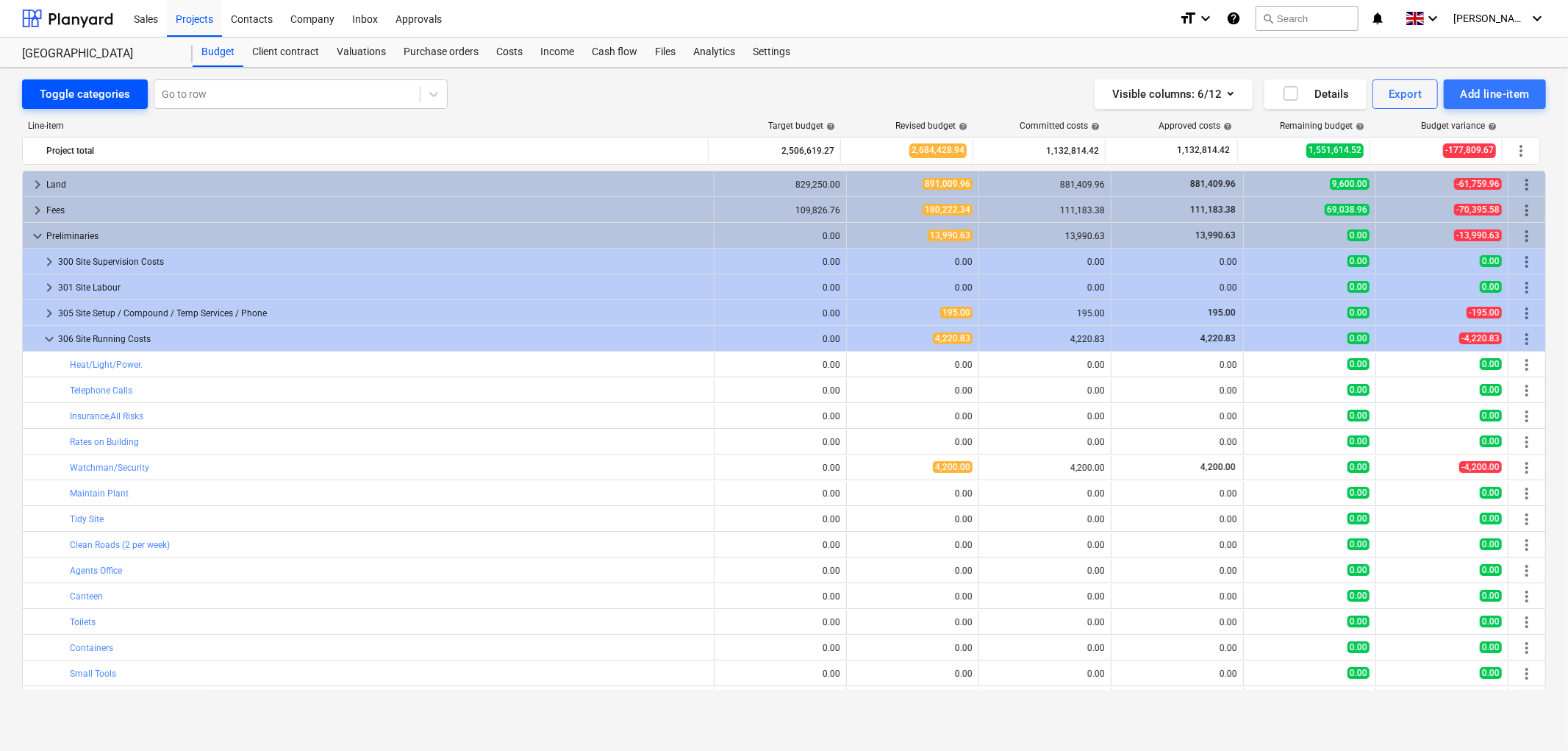
click at [123, 102] on div "Toggle categories" at bounding box center [85, 94] width 91 height 19
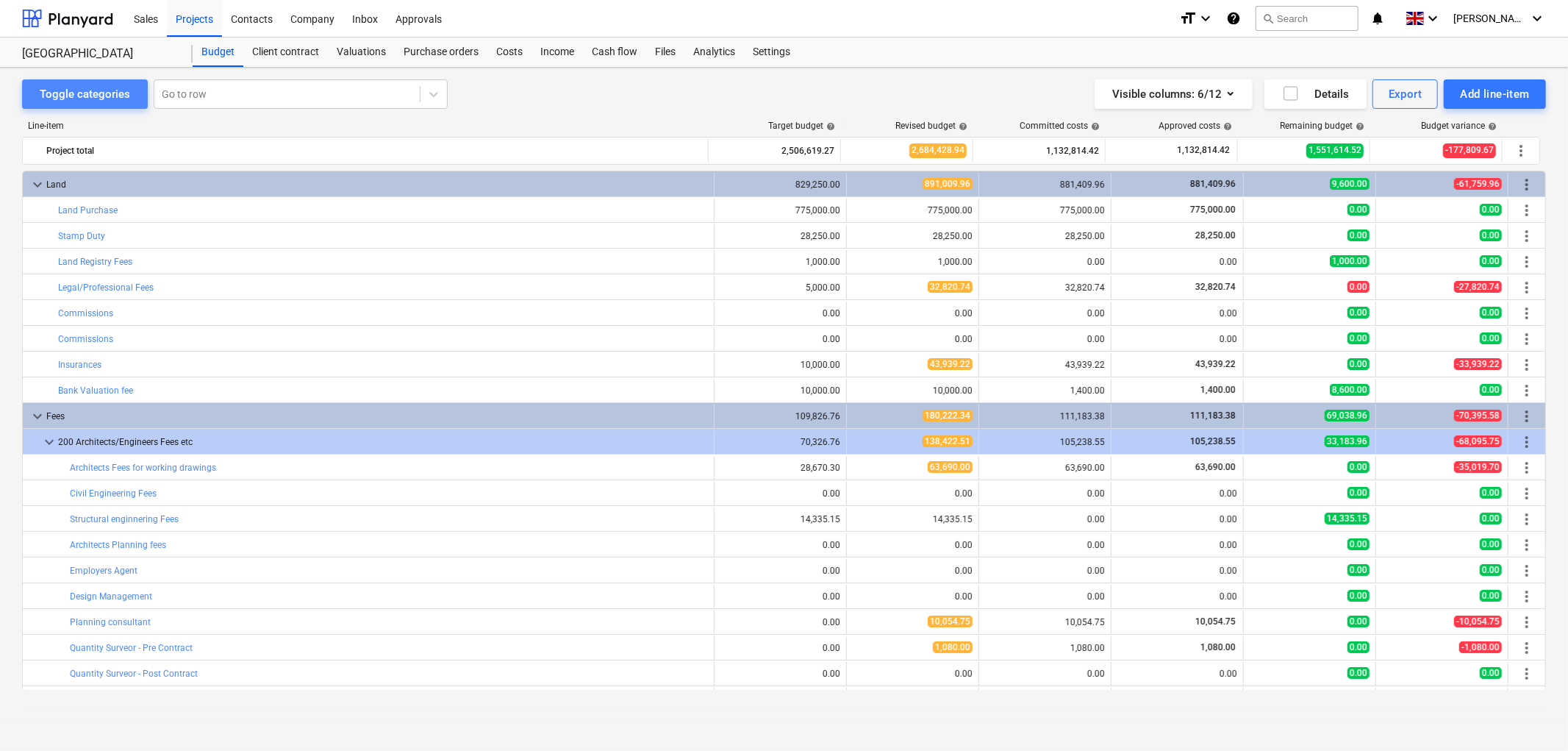
click at [122, 100] on div "Toggle categories" at bounding box center [85, 94] width 91 height 19
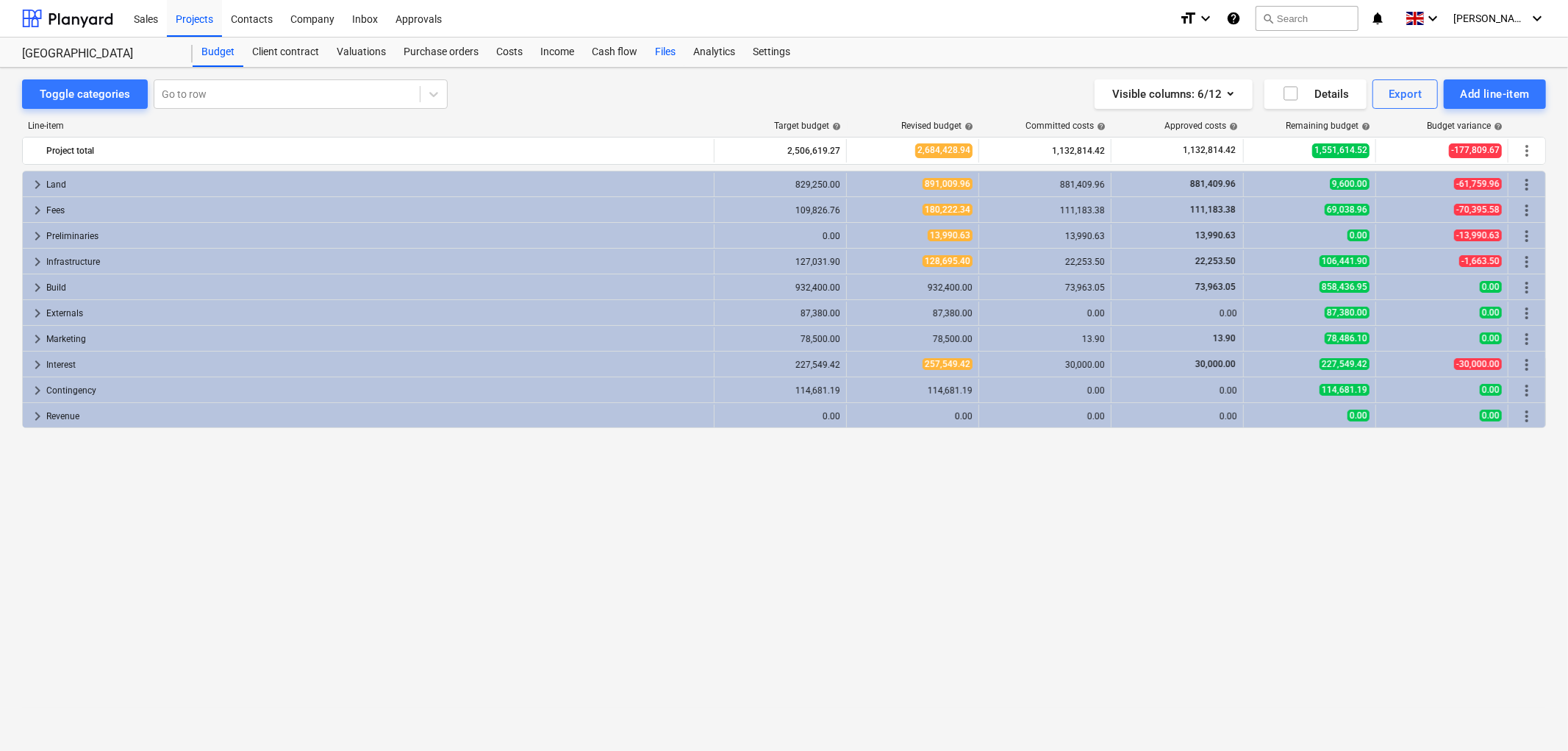
click at [648, 51] on div "Files" at bounding box center [665, 52] width 38 height 29
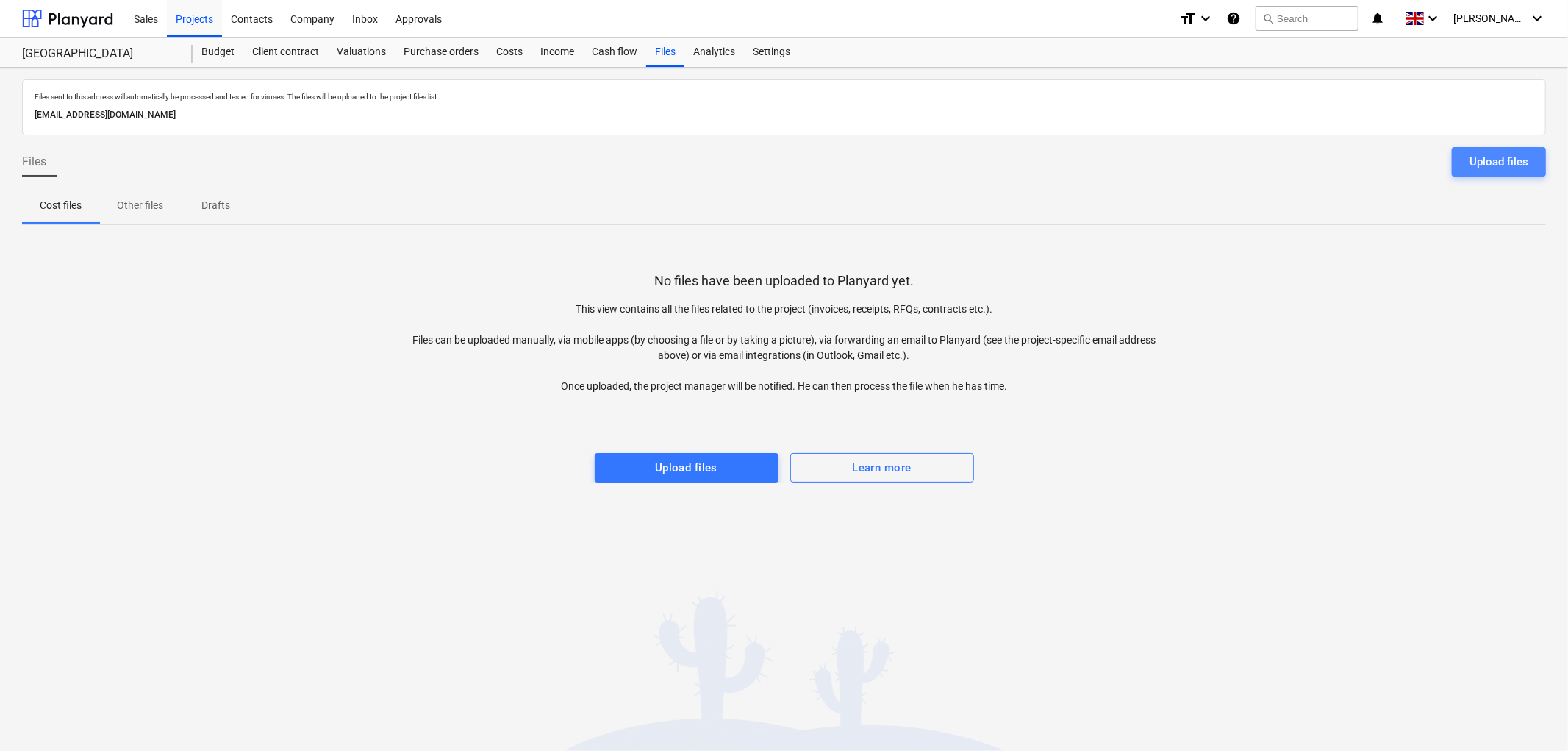
click at [1501, 157] on div "Upload files" at bounding box center [1499, 161] width 59 height 19
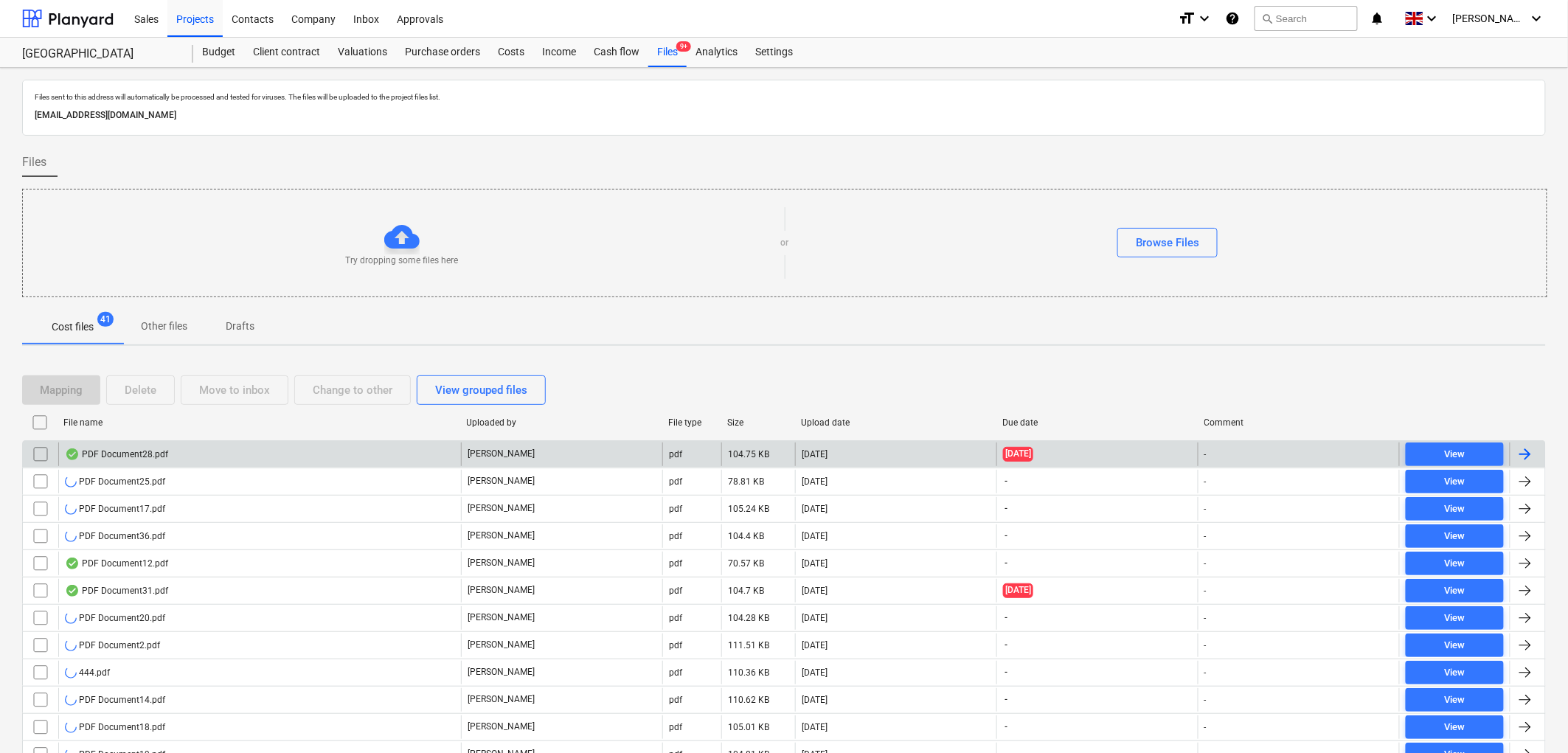
click at [200, 448] on div "PDF Document28.pdf" at bounding box center [260, 454] width 403 height 23
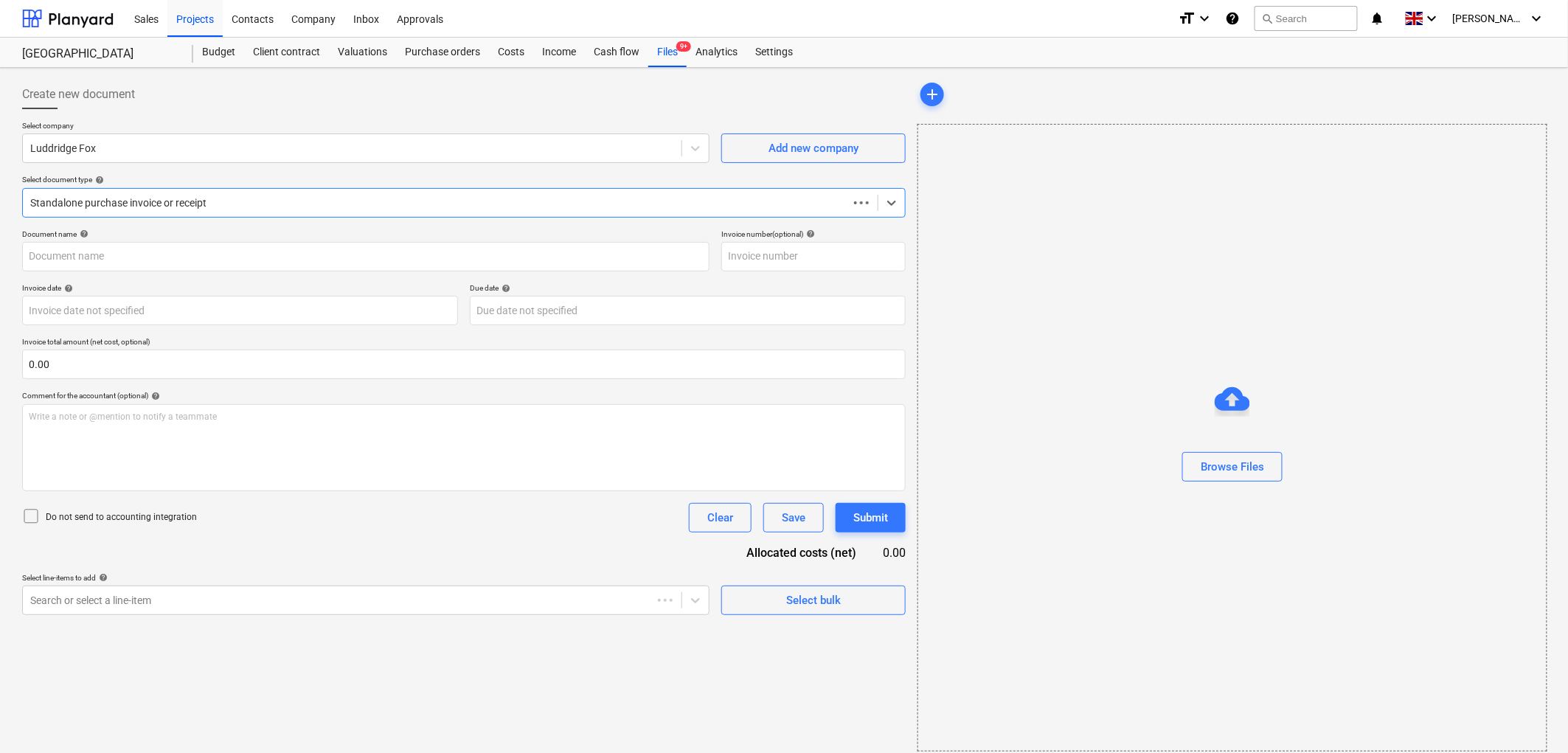
type input "IL284443"
type input "[DATE]"
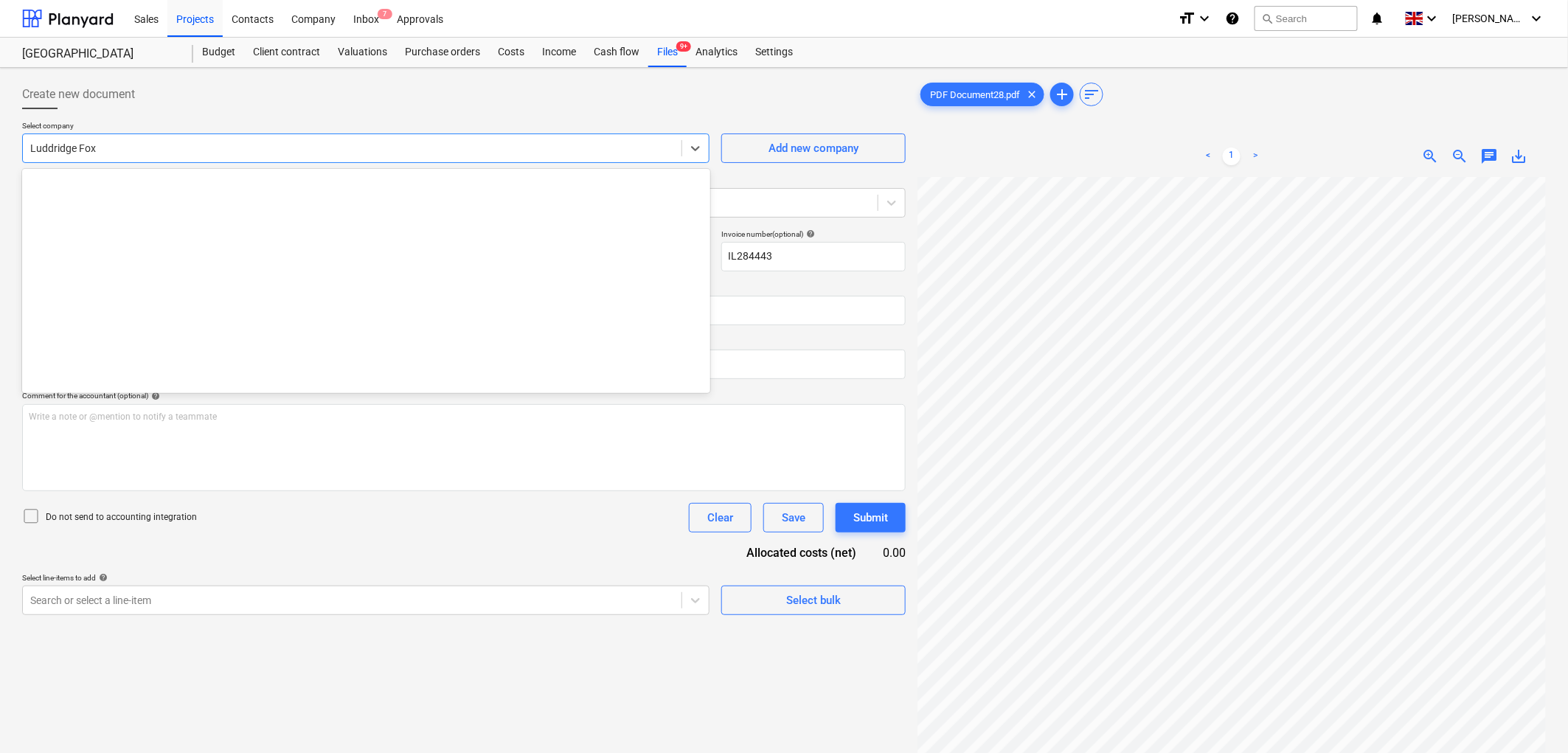
click at [208, 143] on div at bounding box center [352, 148] width 644 height 15
type input "huws"
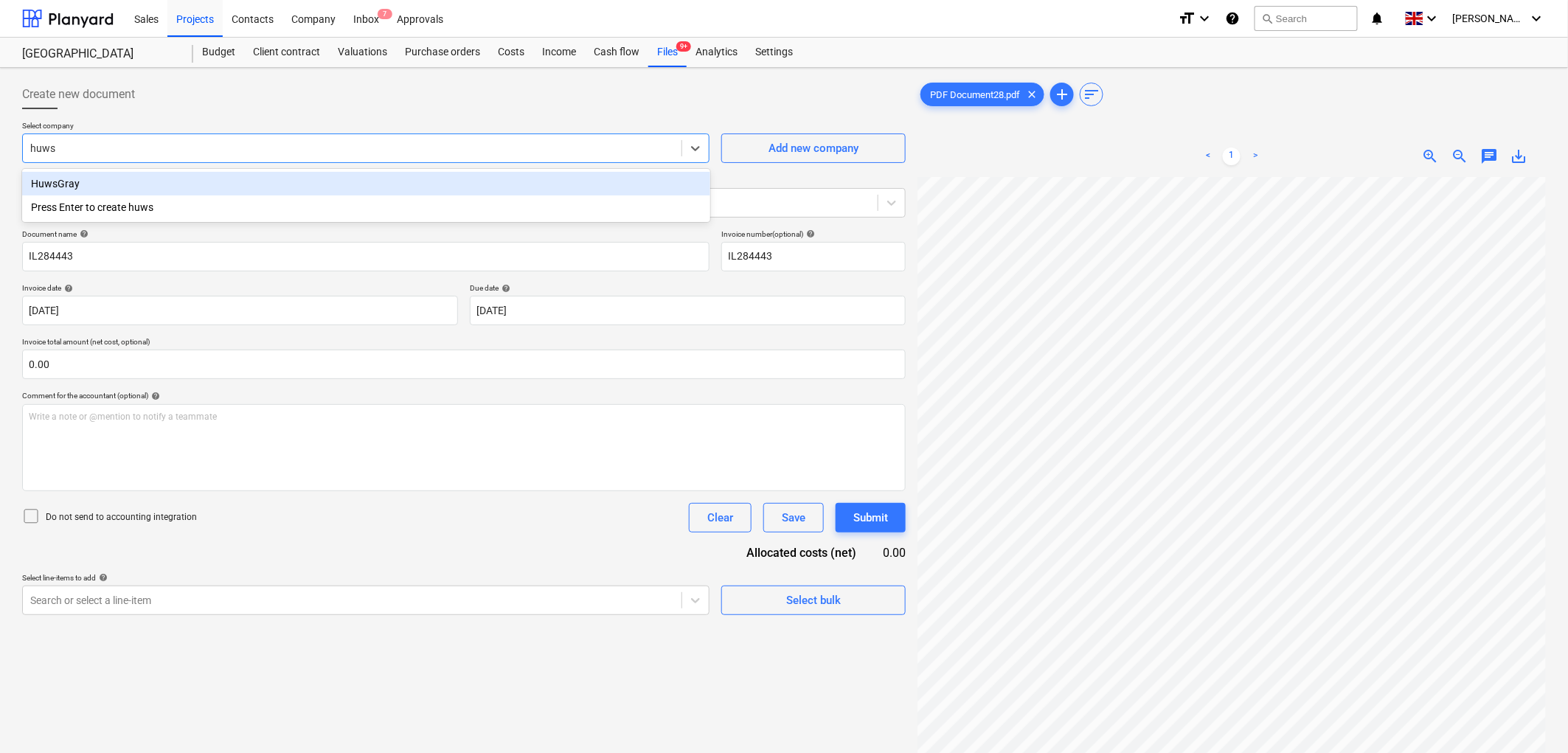
click at [145, 183] on div "HuwsGray" at bounding box center [366, 184] width 688 height 23
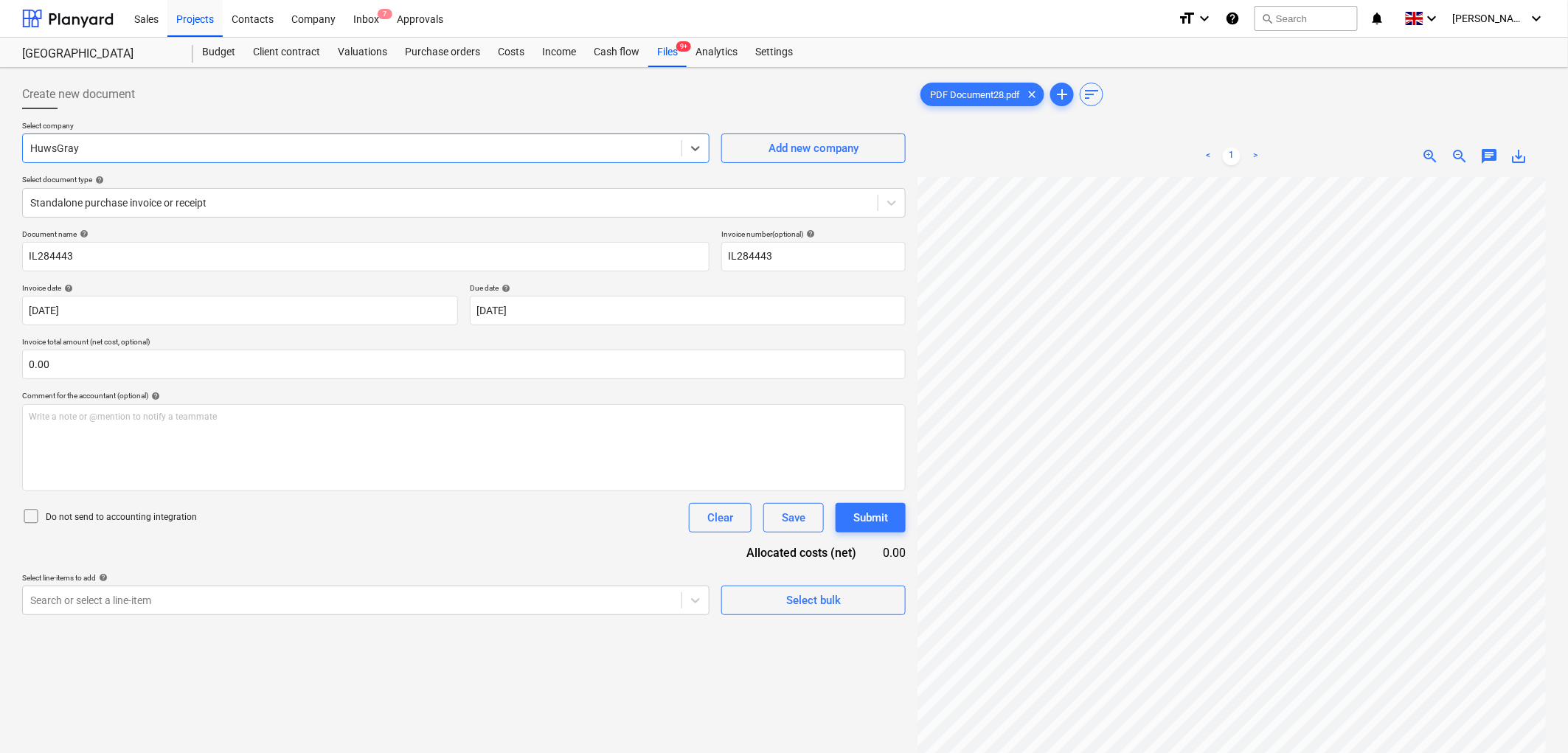
scroll to position [163, 0]
click at [1456, 166] on div "< 1 > zoom_in zoom_out chat 0 save_alt" at bounding box center [1231, 156] width 628 height 41
click at [1456, 157] on span "zoom_out" at bounding box center [1460, 156] width 18 height 18
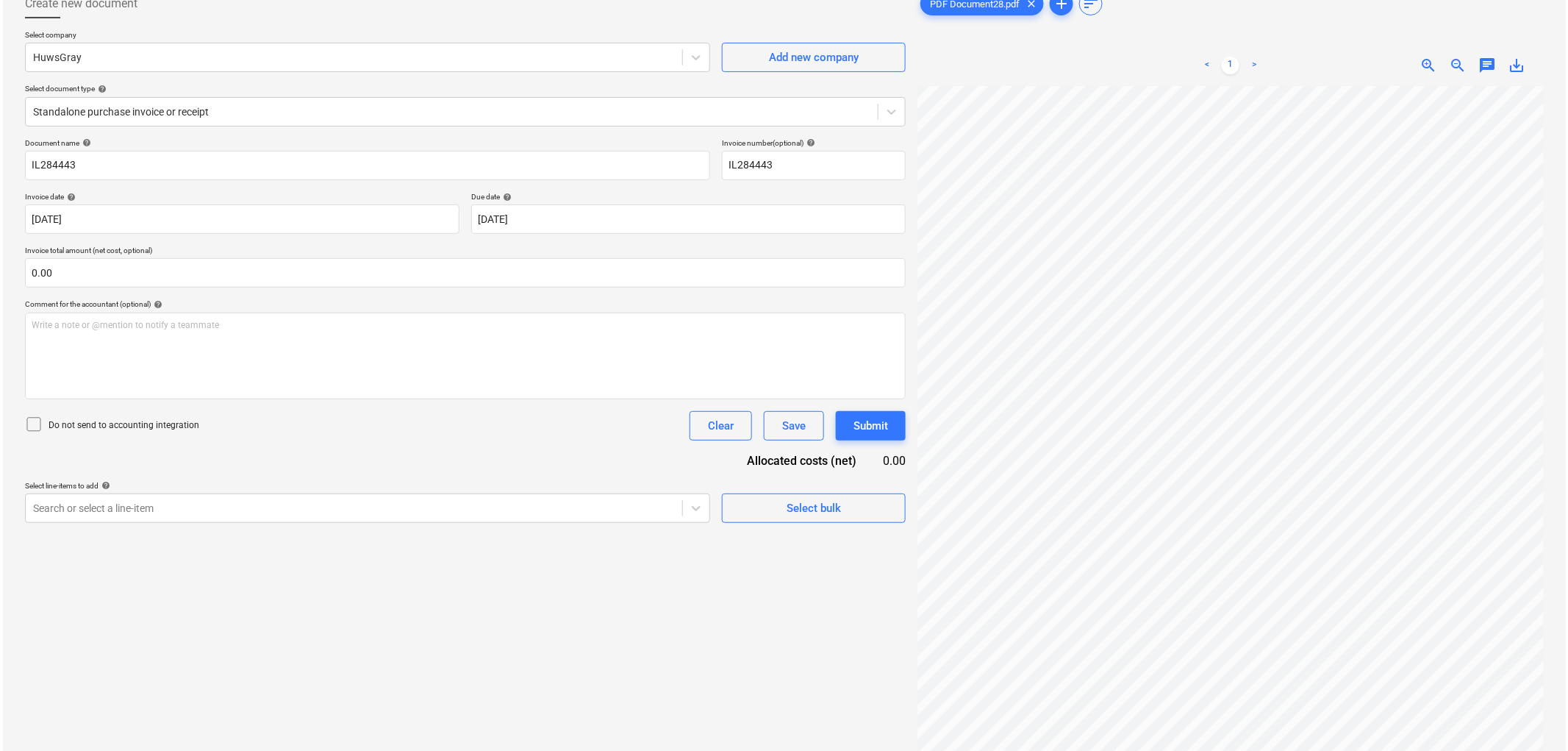
scroll to position [147, 0]
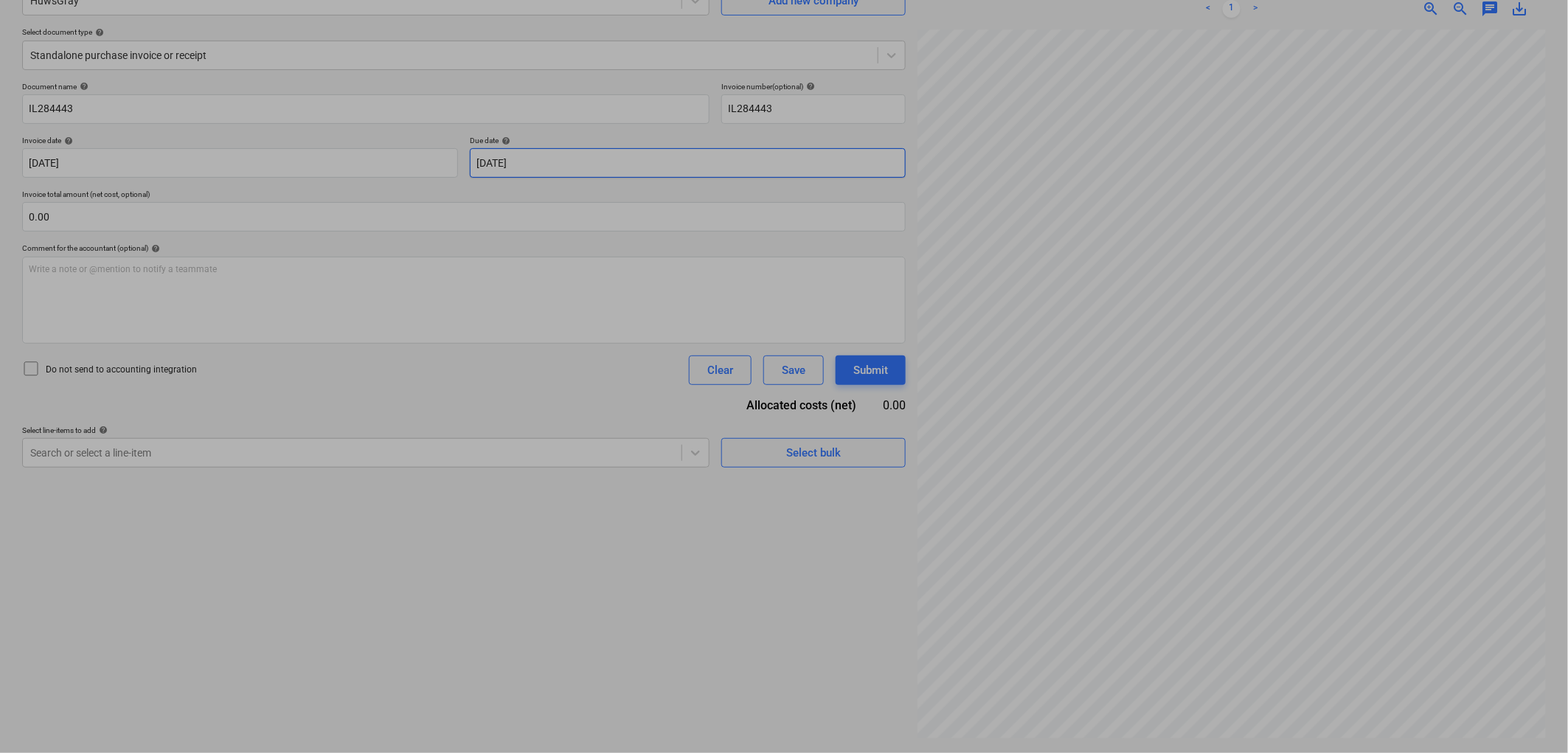
click at [578, 168] on body "Sales Projects Contacts Company Inbox 7 Approvals format_size keyboard_arrow_do…" at bounding box center [784, 229] width 1568 height 753
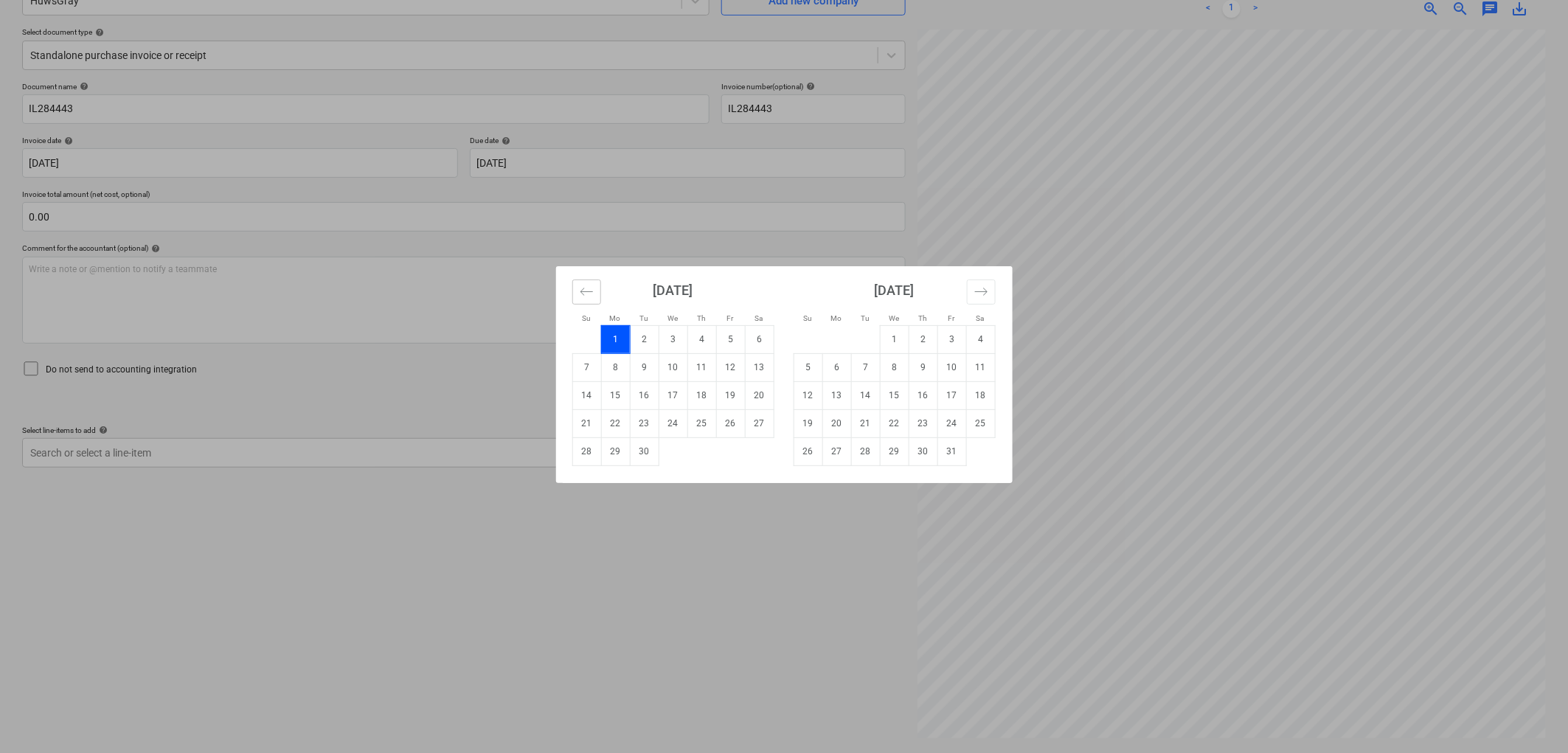
click at [584, 290] on icon "Move backward to switch to the previous month." at bounding box center [586, 292] width 14 height 14
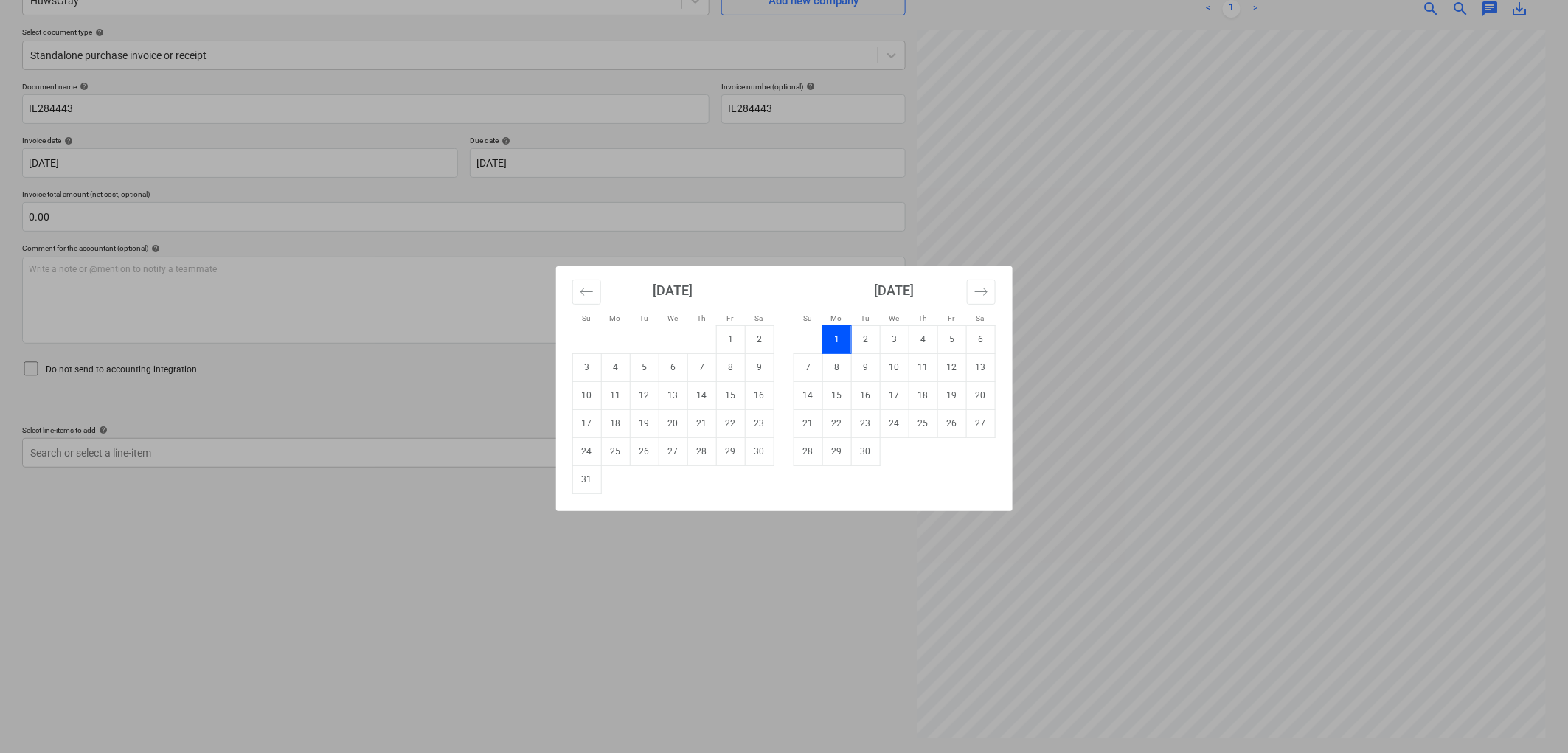
click at [998, 284] on div "[DATE] 1 2 3 4 5 6 7 8 9 10 11 12 13 14 15 16 17 18 19 20 21 22 23 24 25 26 27 …" at bounding box center [894, 366] width 221 height 200
click at [974, 289] on icon "Move forward to switch to the next month." at bounding box center [981, 292] width 14 height 14
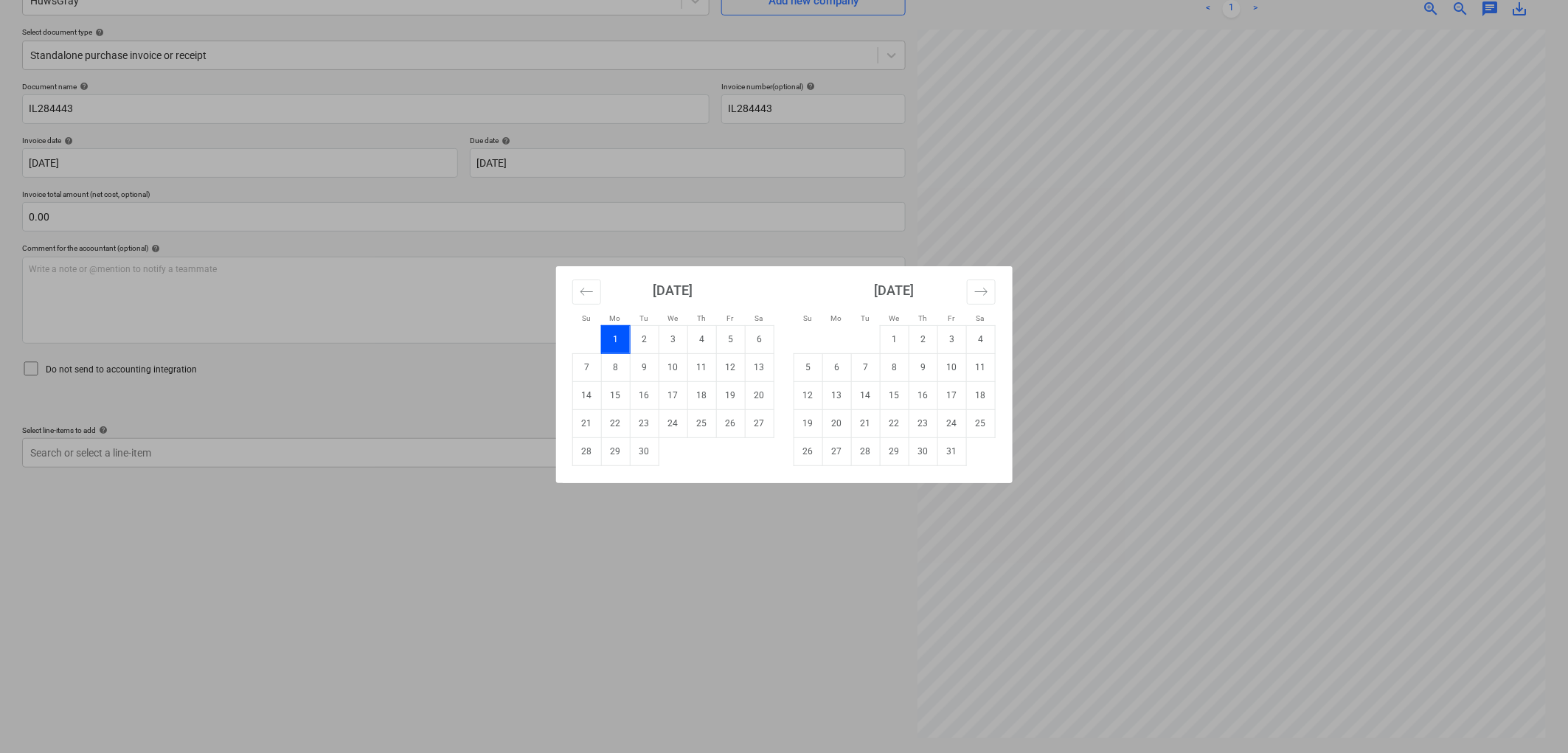
click at [966, 451] on td "Calendar" at bounding box center [980, 451] width 29 height 28
click at [954, 447] on td "31" at bounding box center [951, 451] width 29 height 28
type input "[DATE]"
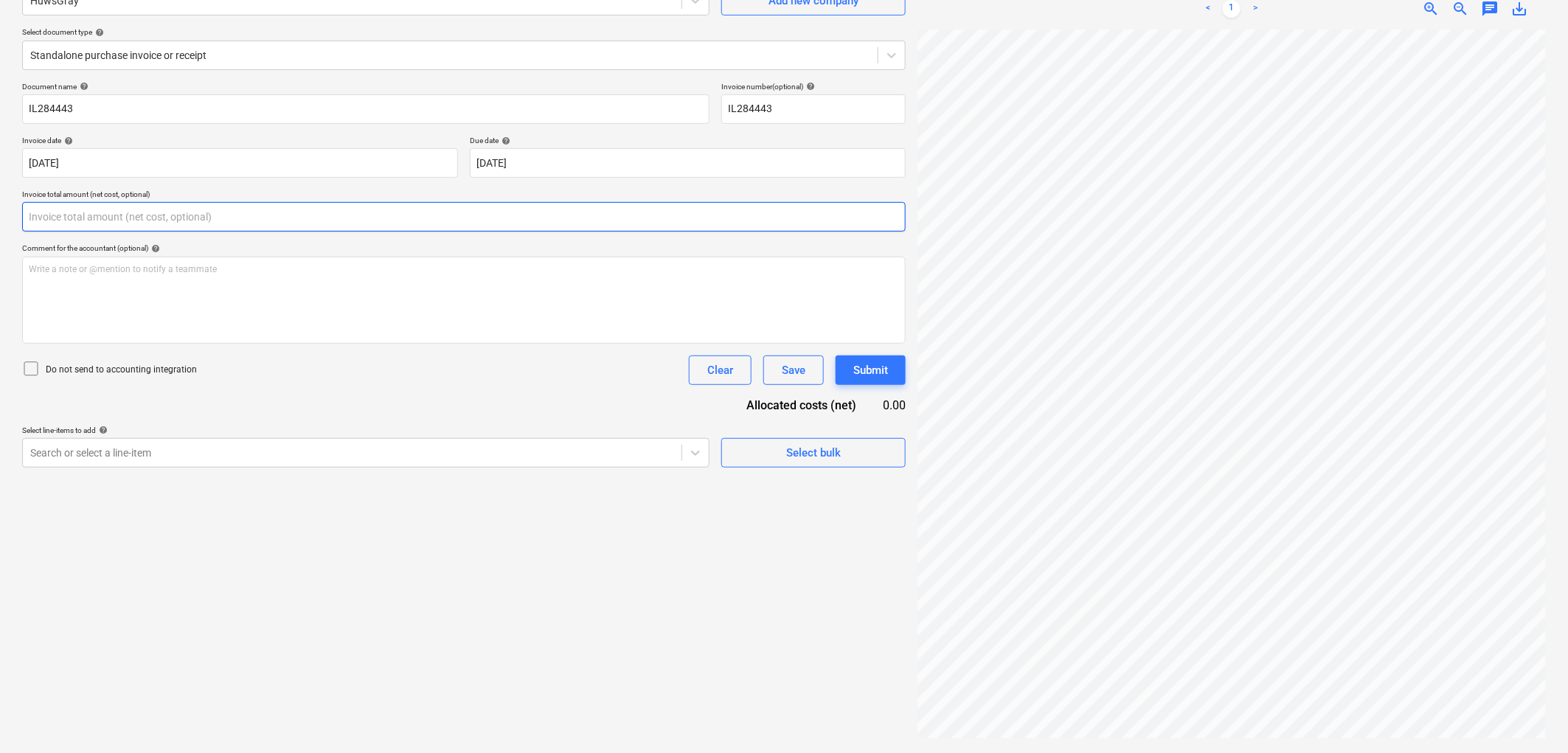
click at [173, 223] on input "text" at bounding box center [464, 217] width 884 height 30
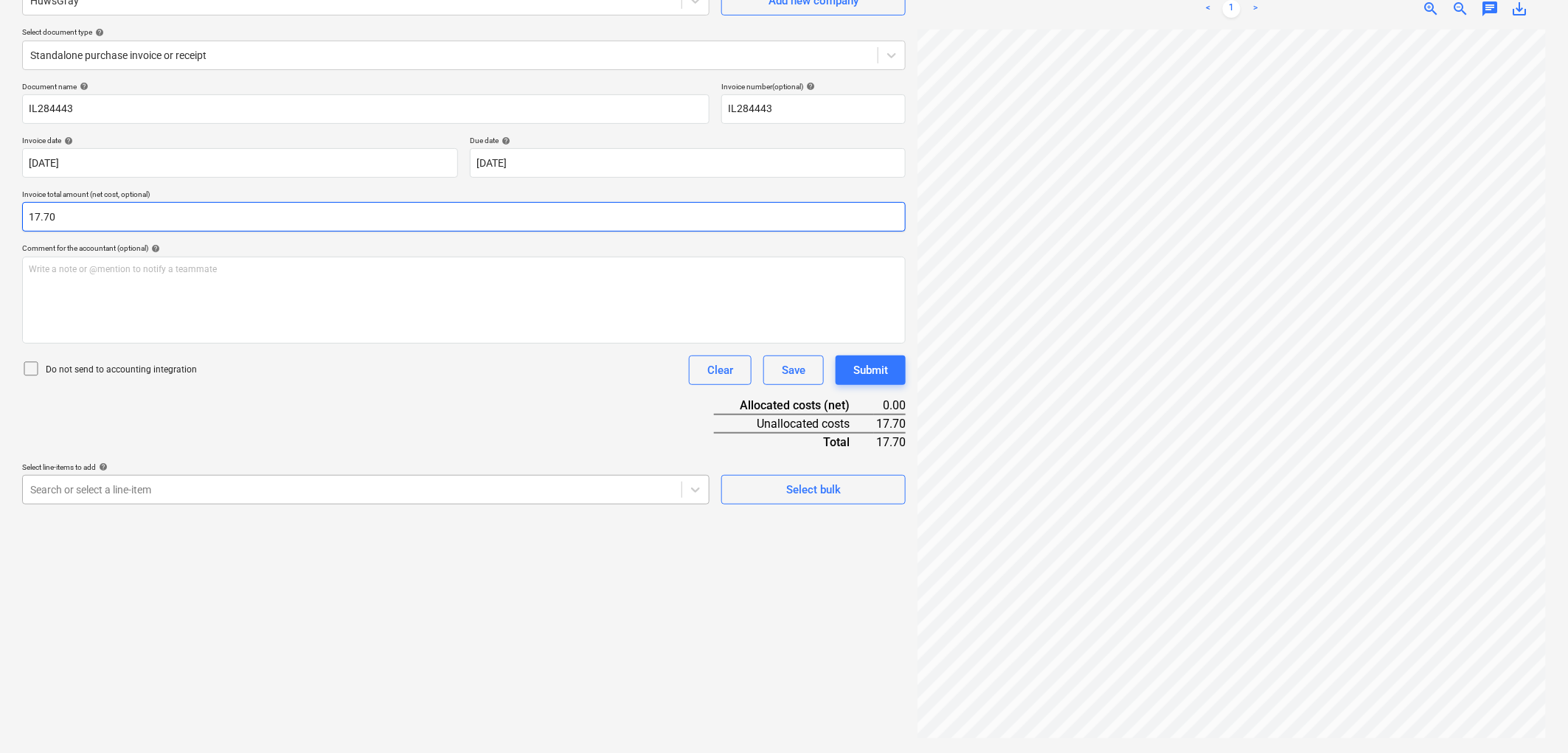
type input "17.70"
click at [163, 491] on div at bounding box center [352, 489] width 644 height 15
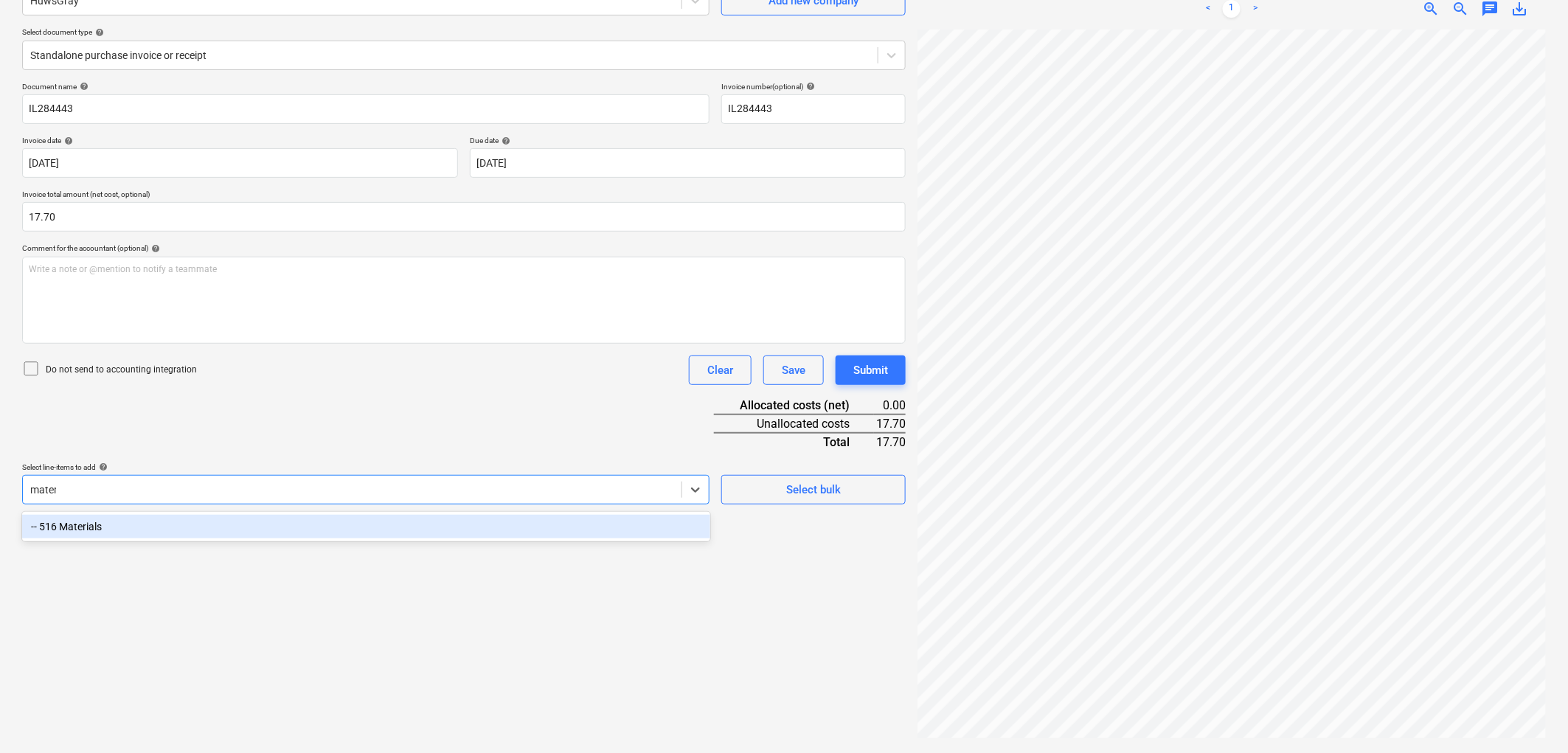
type input "materi"
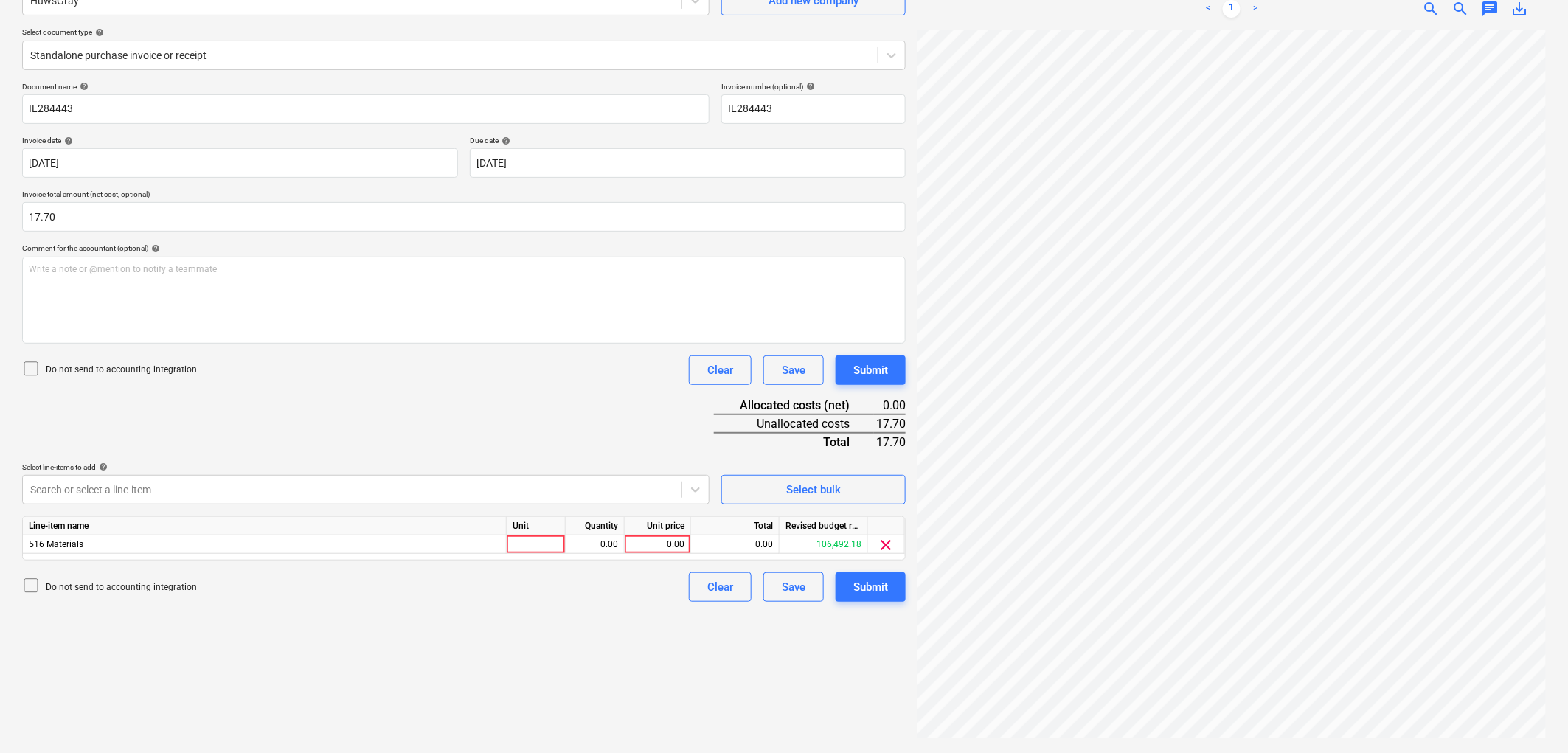
click at [247, 415] on div "Document name help IL284443 Invoice number (optional) help IL284443 Invoice dat…" at bounding box center [464, 341] width 884 height 520
click at [537, 564] on div "Document name help IL284443 Invoice number (optional) help IL284443 Invoice dat…" at bounding box center [464, 341] width 884 height 520
click at [539, 554] on div at bounding box center [536, 545] width 59 height 19
type input "1"
type input "17.70"
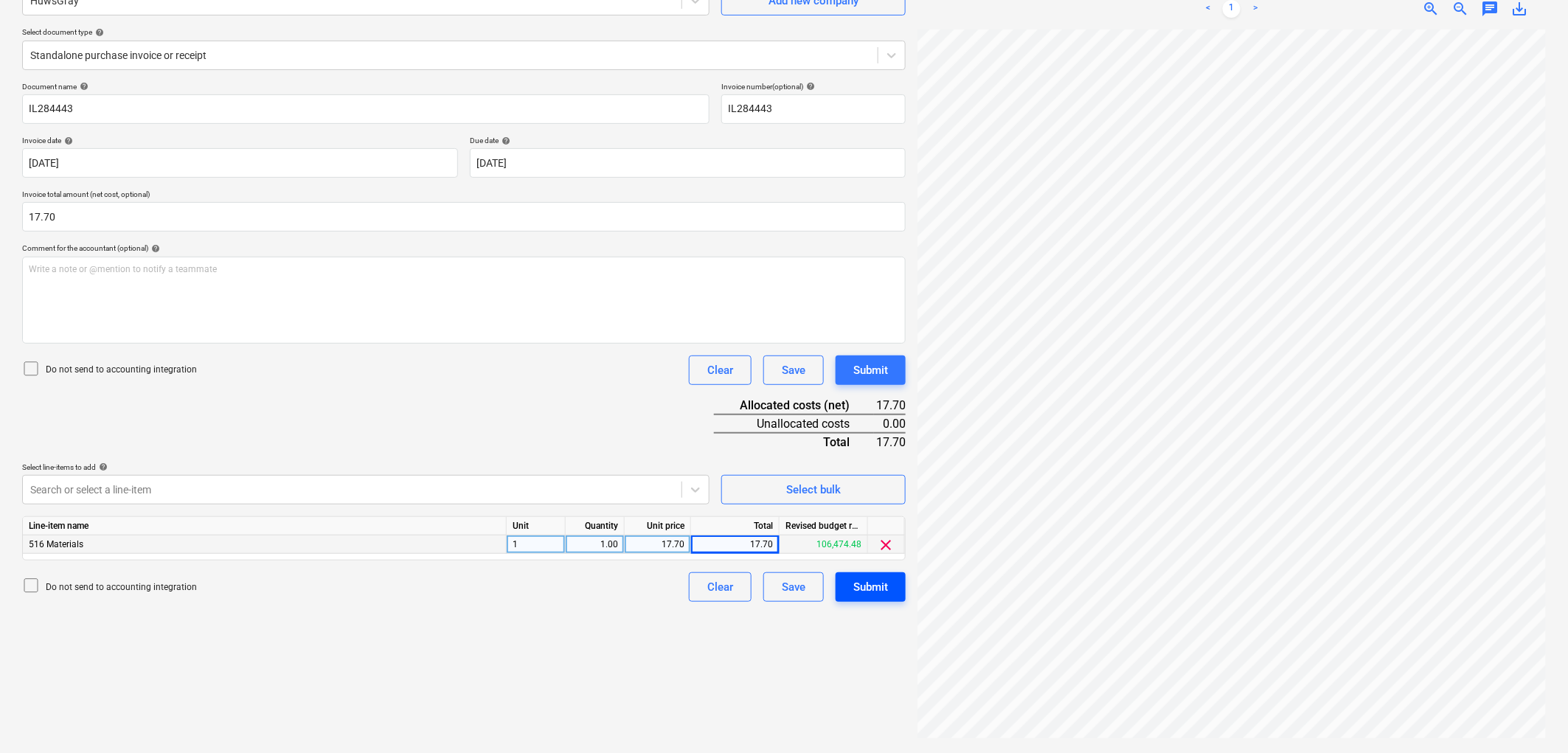
click at [842, 590] on button "Submit" at bounding box center [870, 587] width 70 height 30
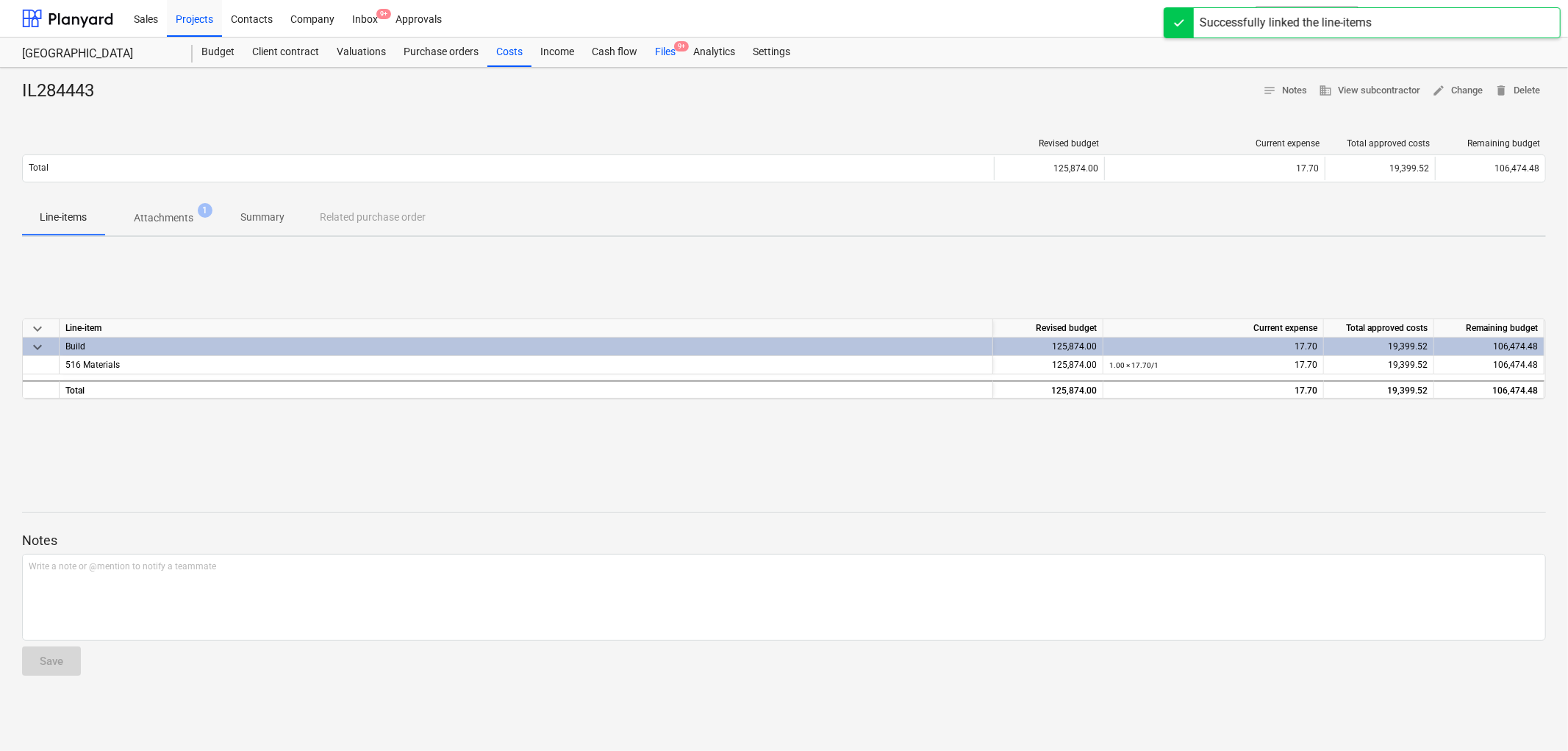
click at [671, 54] on div "Files 9+" at bounding box center [665, 52] width 38 height 29
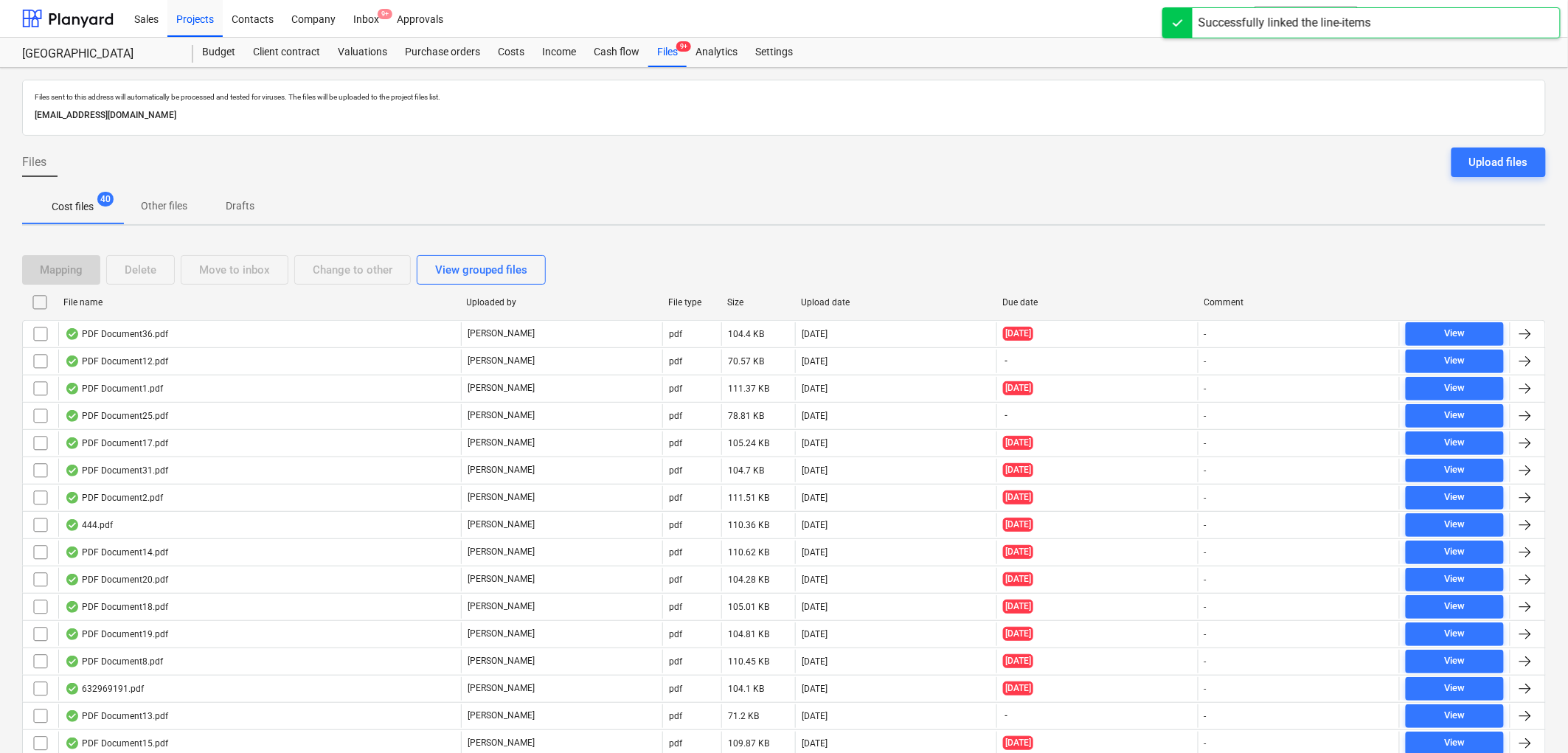
scroll to position [714, 0]
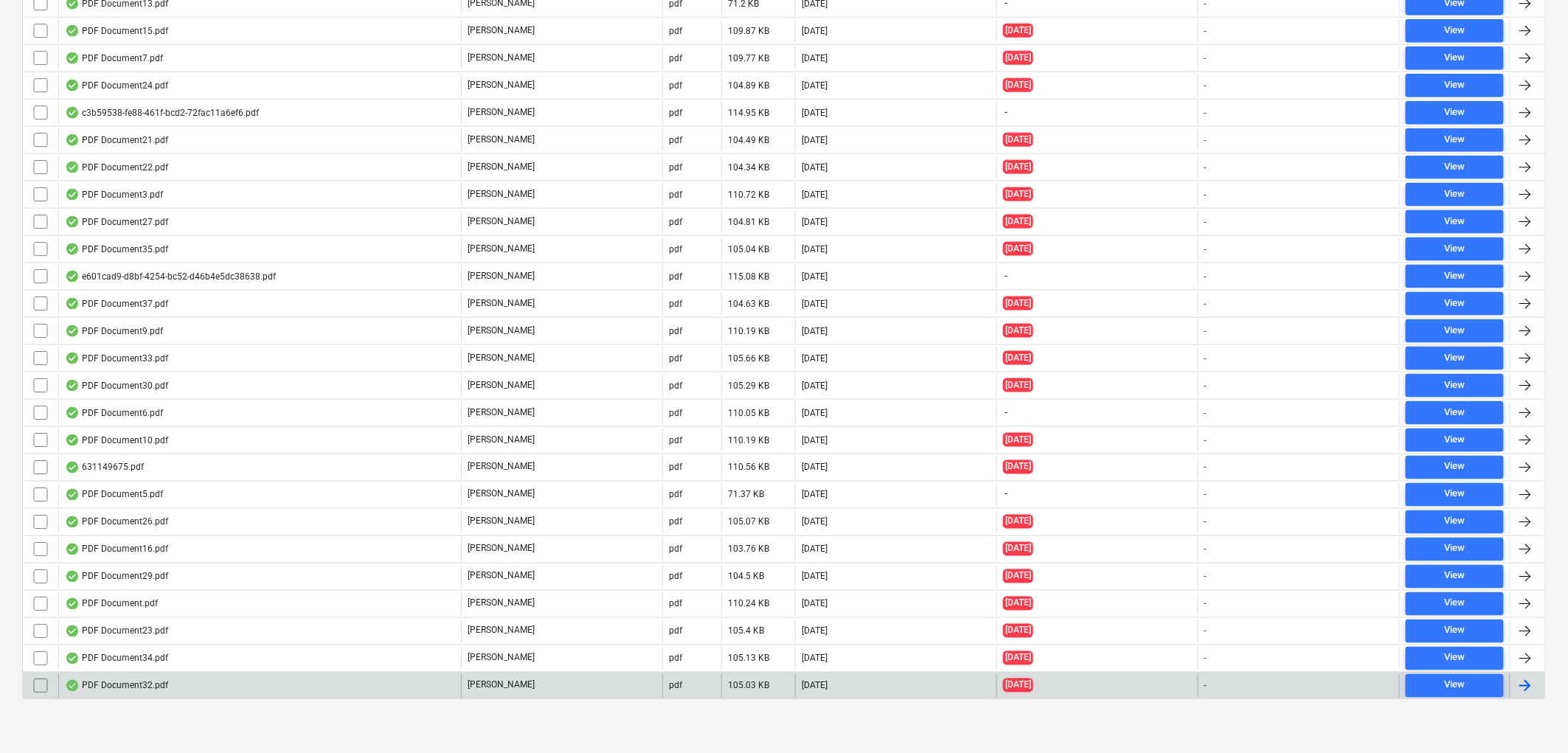
click at [205, 684] on div "PDF Document32.pdf" at bounding box center [260, 686] width 403 height 23
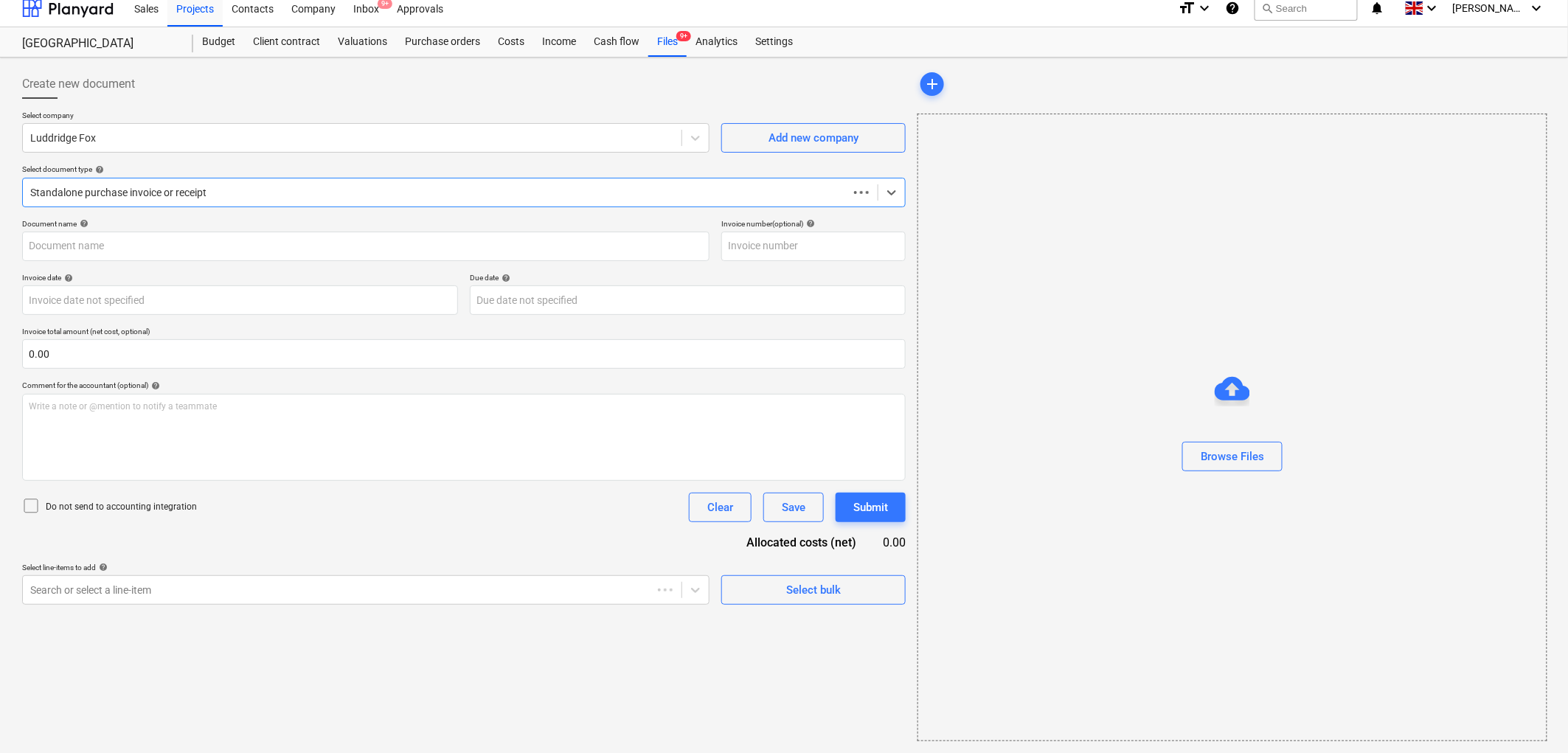
scroll to position [10, 0]
type input "IL296009"
type input "[DATE]"
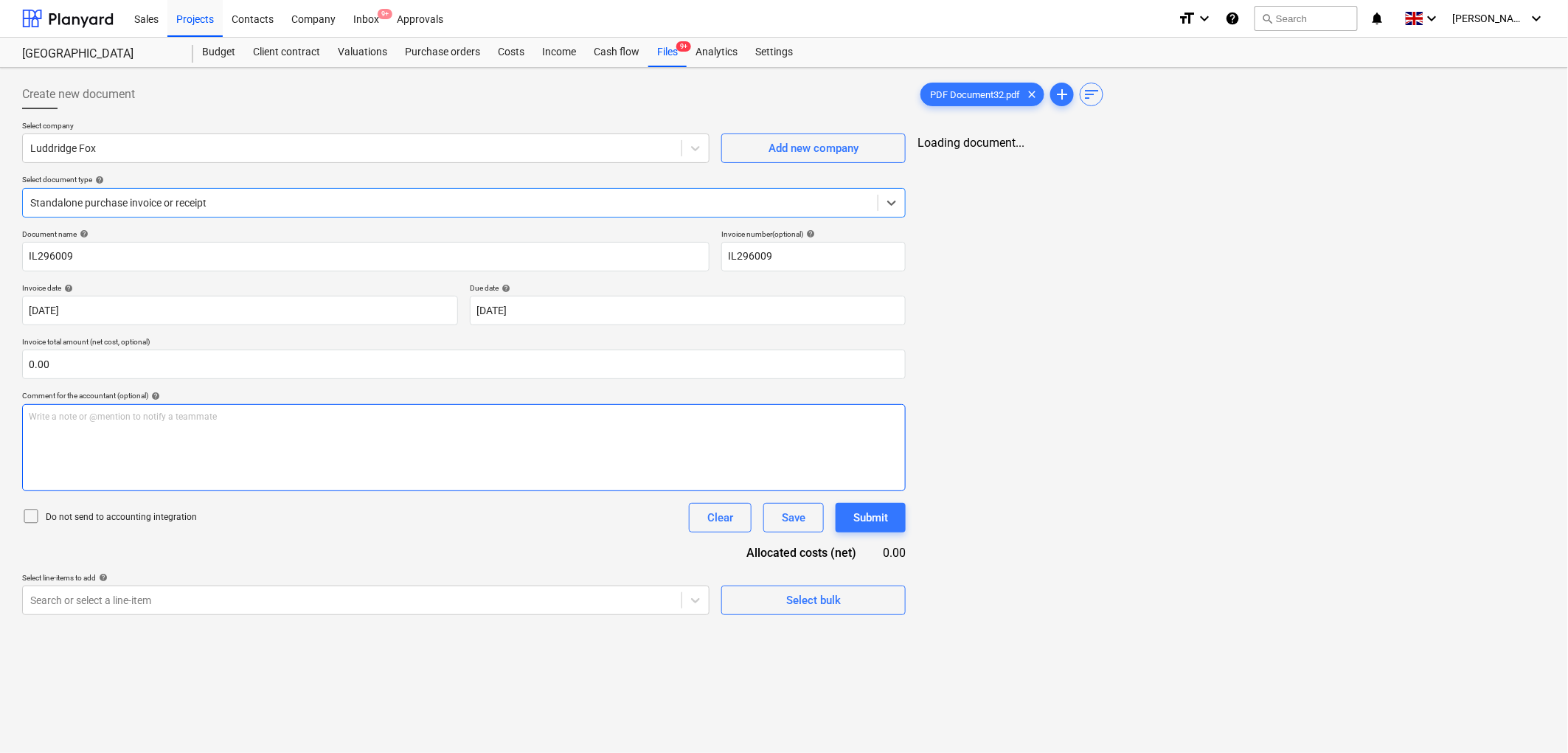
scroll to position [0, 0]
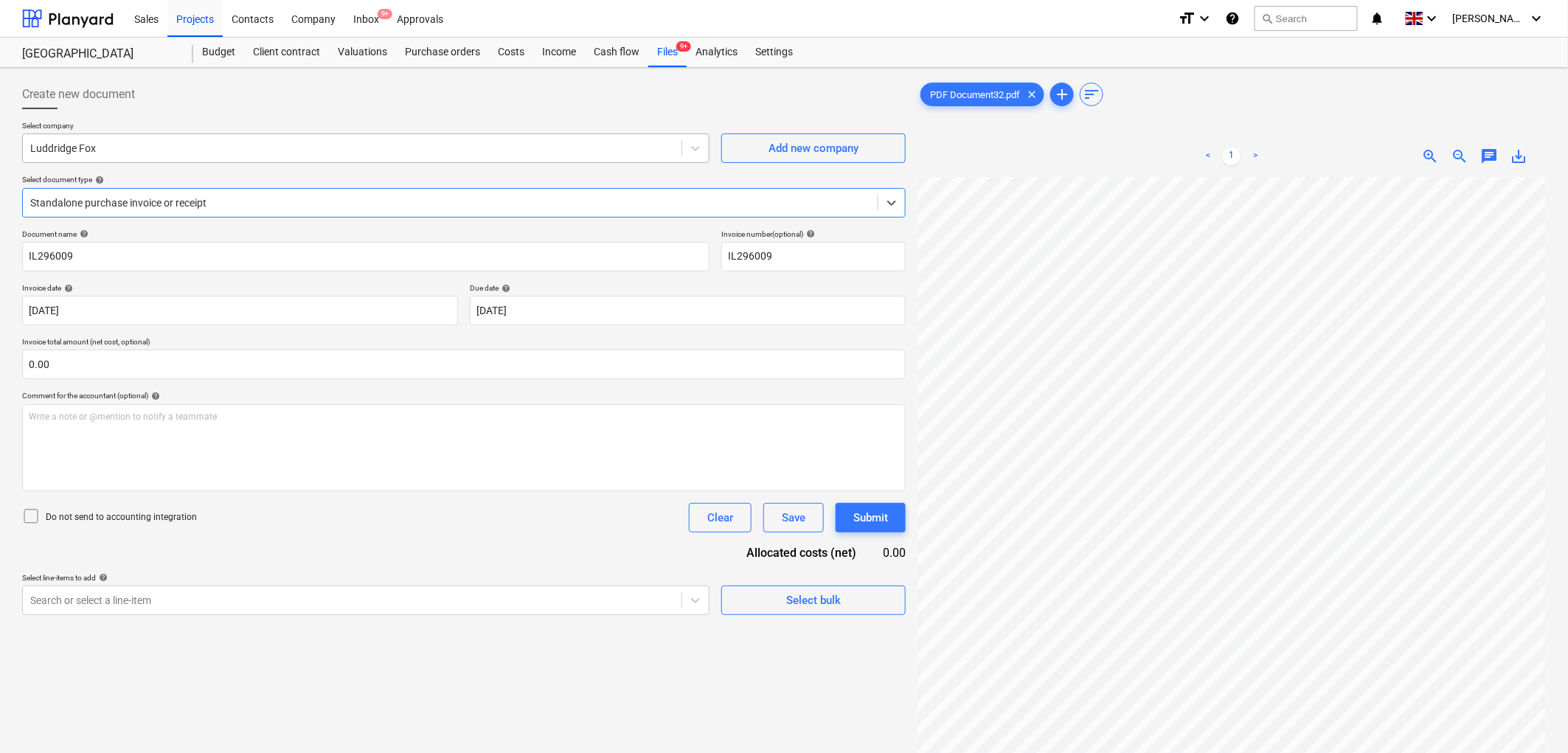
click at [155, 150] on div at bounding box center [352, 148] width 644 height 15
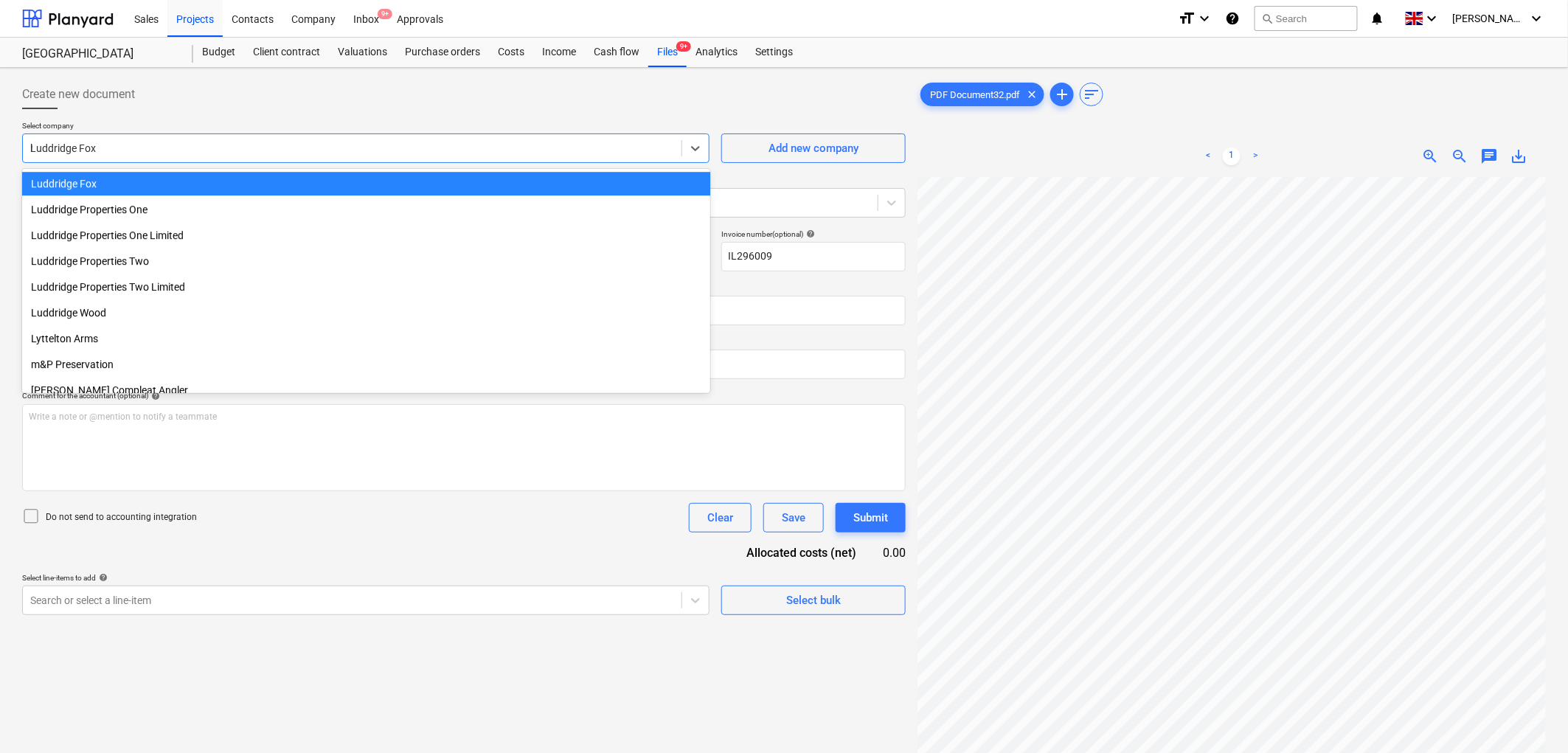
scroll to position [4555, 0]
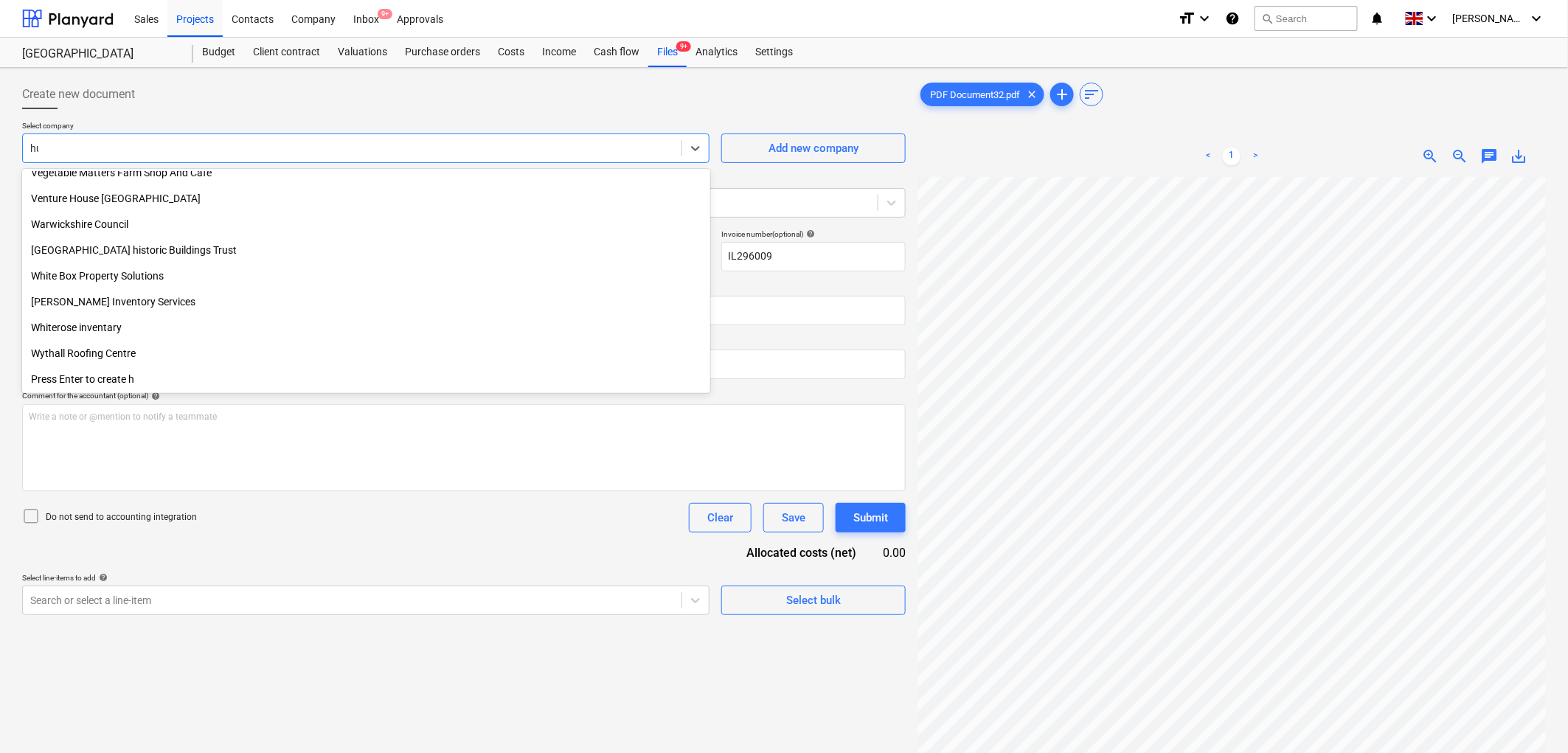
type input "huws"
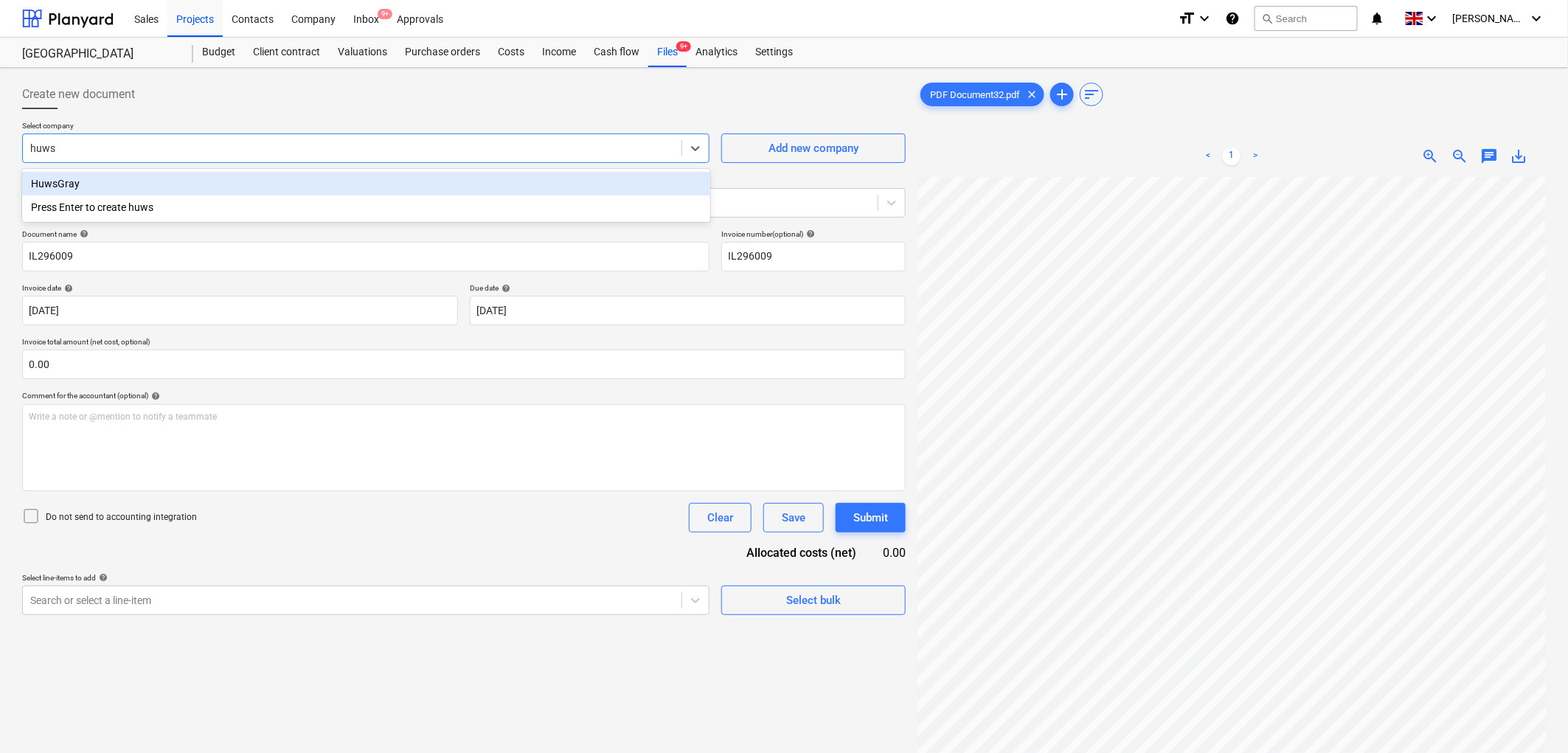
click at [159, 182] on div "HuwsGray" at bounding box center [366, 184] width 688 height 23
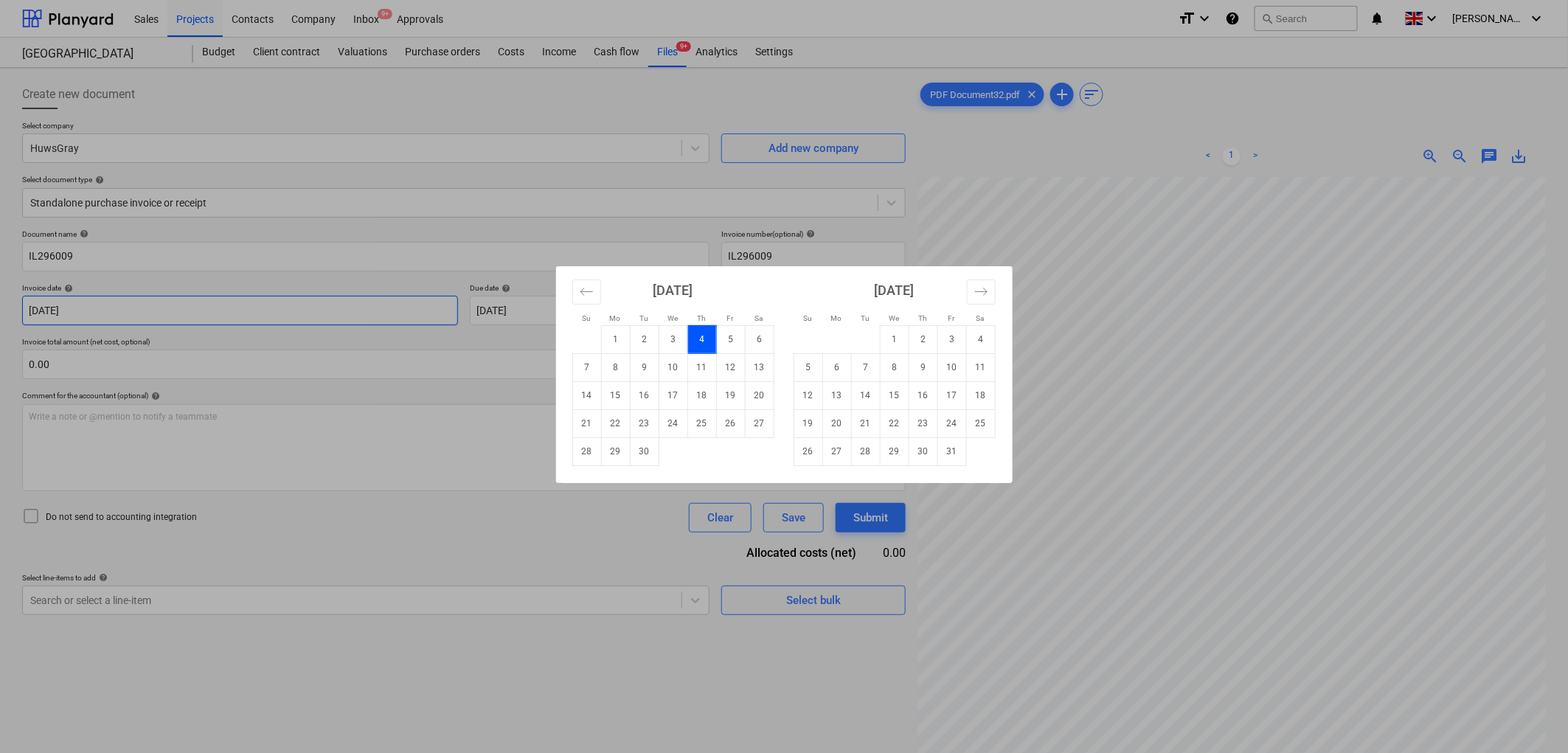
click at [122, 320] on body "Sales Projects Contacts Company Inbox 9+ Approvals format_size keyboard_arrow_d…" at bounding box center [784, 376] width 1568 height 753
click at [437, 428] on div "Su Mo Tu We Th Fr Sa Su Mo Tu We Th Fr Sa [DATE] 1 2 3 4 5 6 7 8 9 10 11 12 13 …" at bounding box center [784, 376] width 1568 height 753
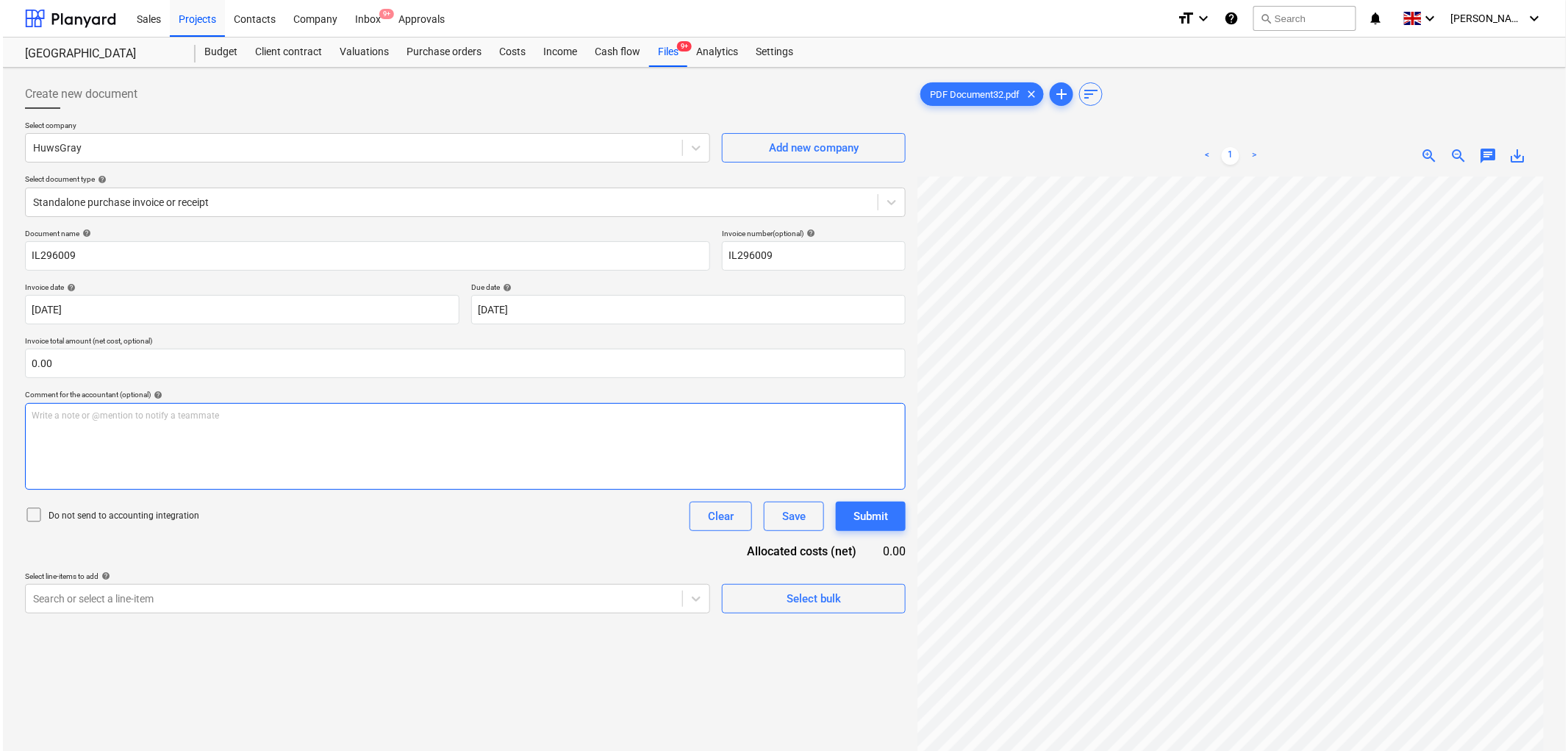
scroll to position [147, 0]
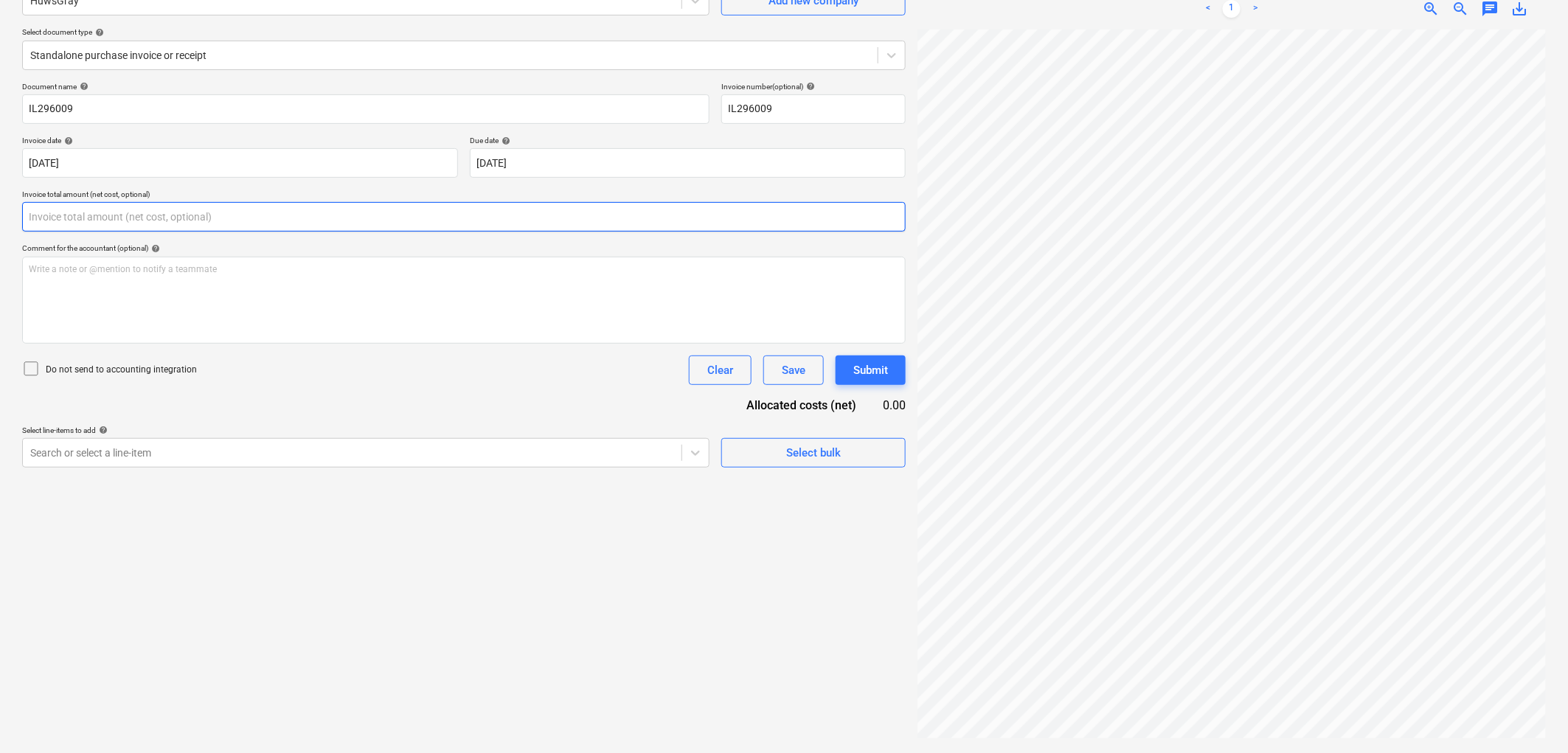
click at [50, 219] on input "text" at bounding box center [464, 217] width 884 height 30
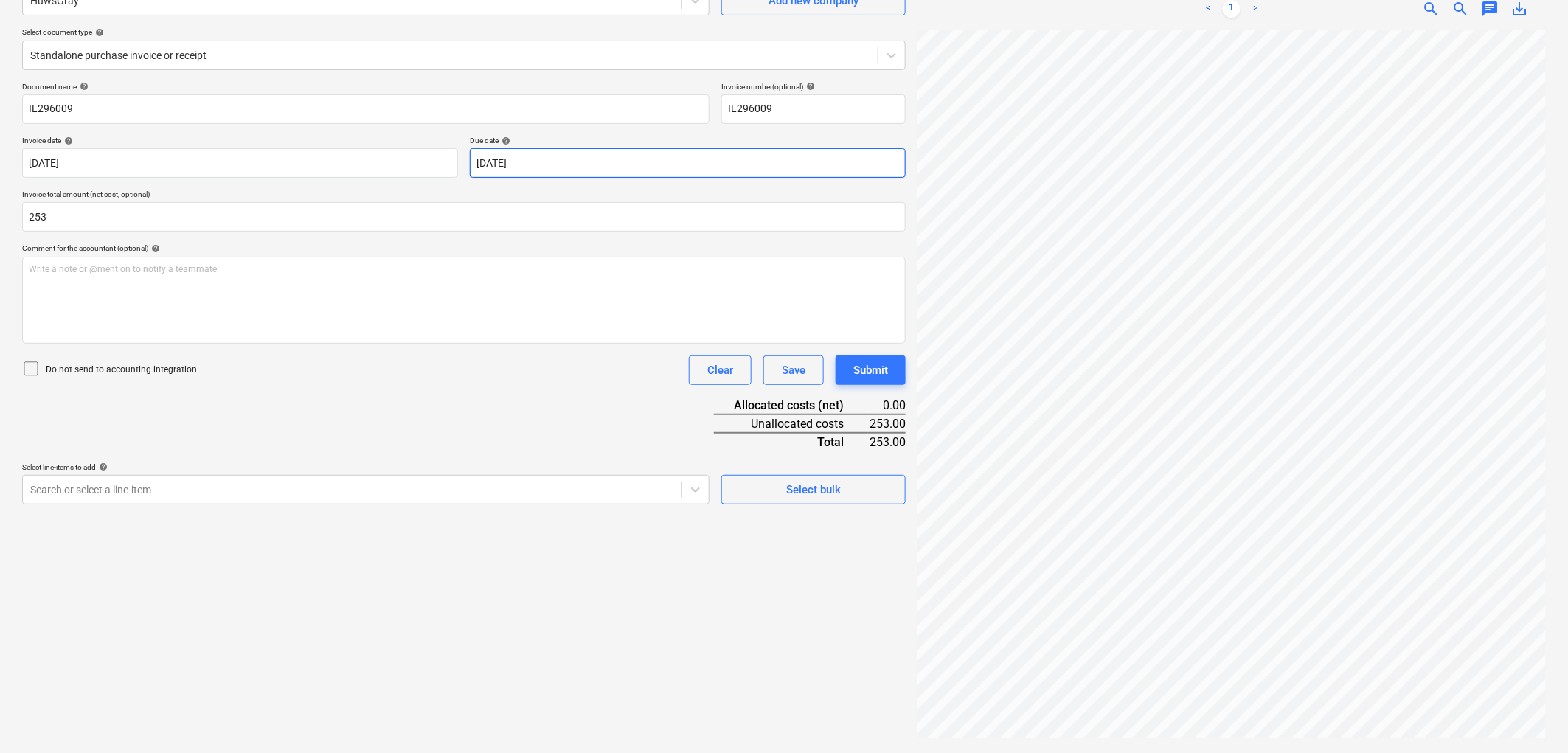
type input "253.00"
click at [492, 163] on body "Sales Projects Contacts Company Inbox 9+ Approvals format_size keyboard_arrow_d…" at bounding box center [784, 229] width 1568 height 753
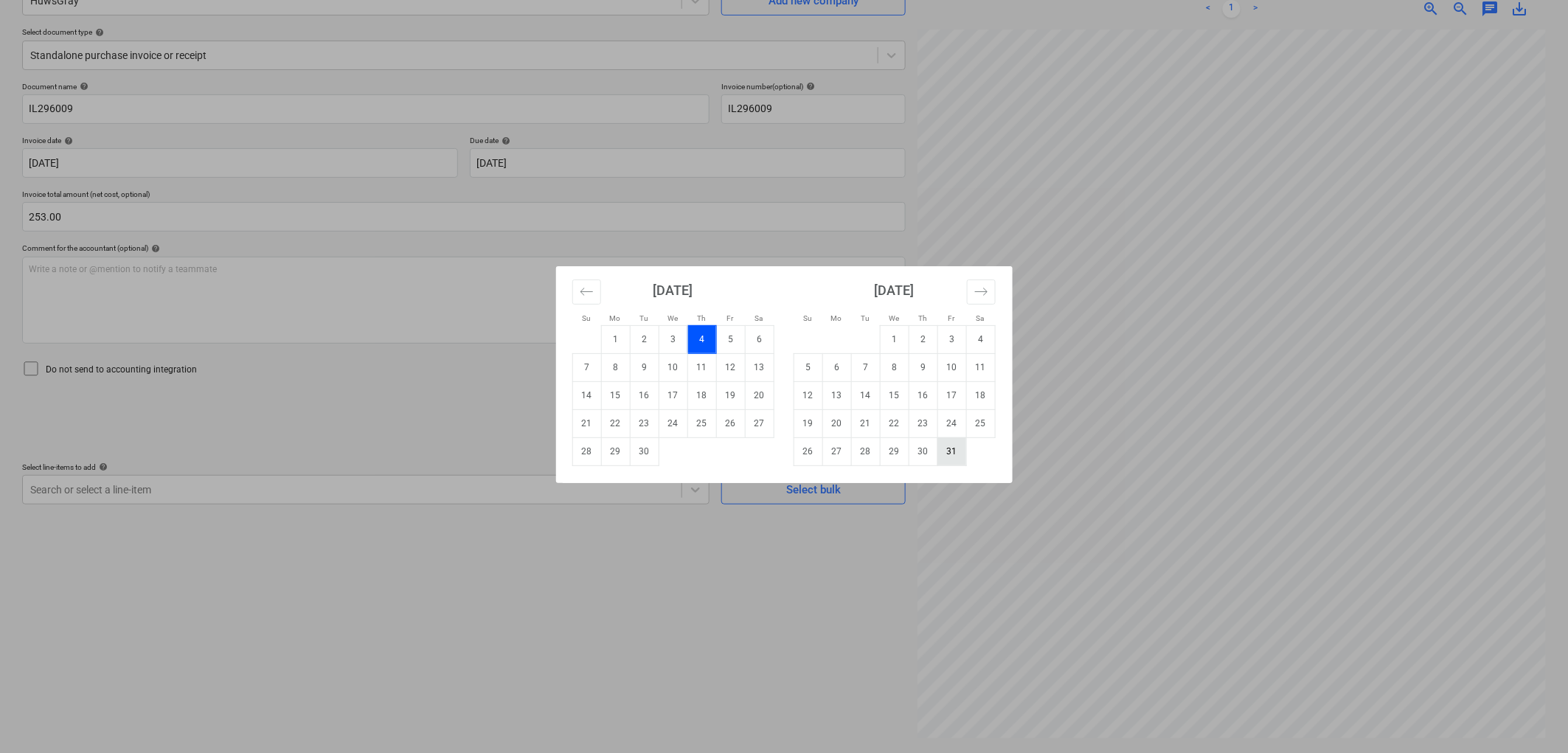
click at [960, 457] on td "31" at bounding box center [951, 451] width 29 height 28
type input "[DATE]"
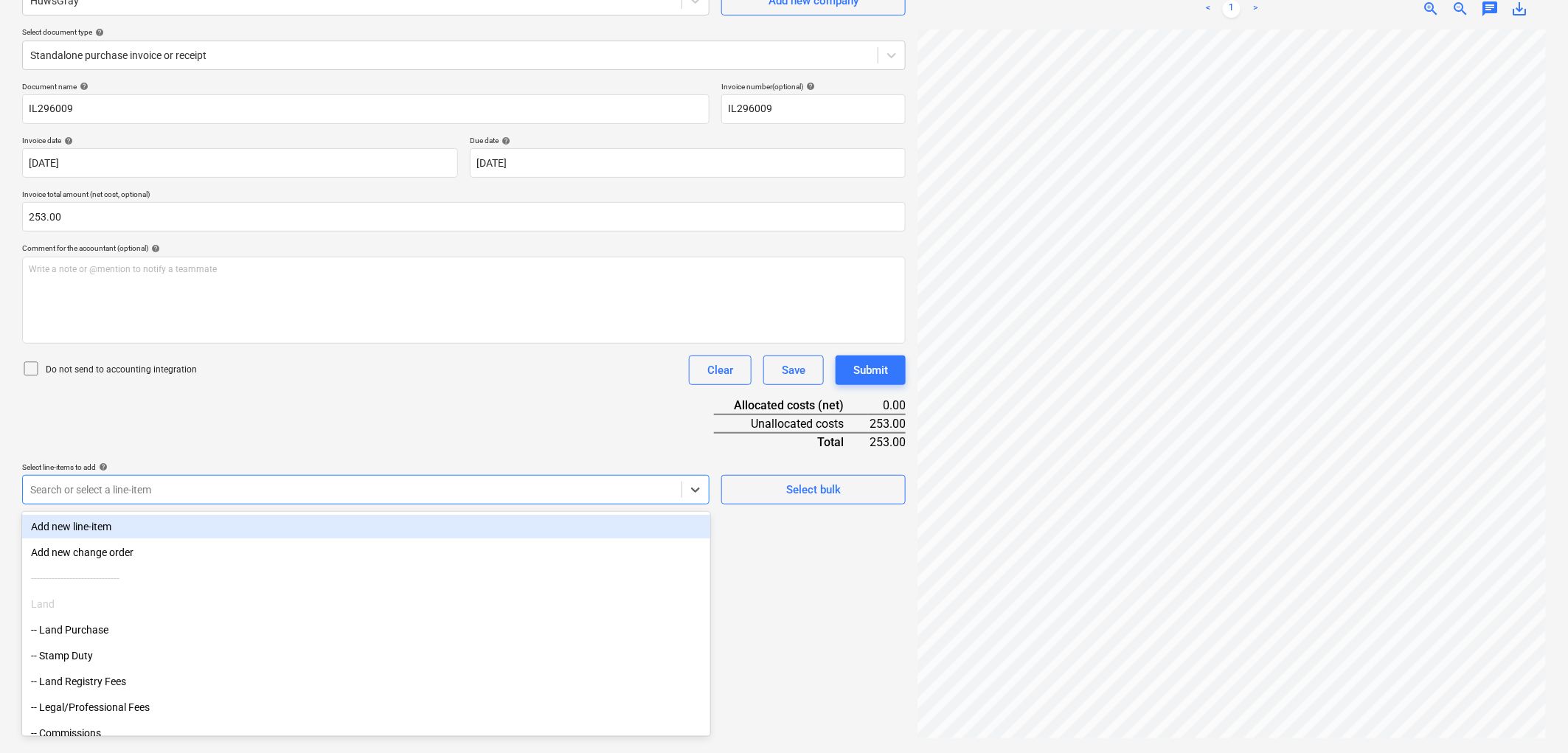
click at [178, 482] on div at bounding box center [352, 489] width 644 height 15
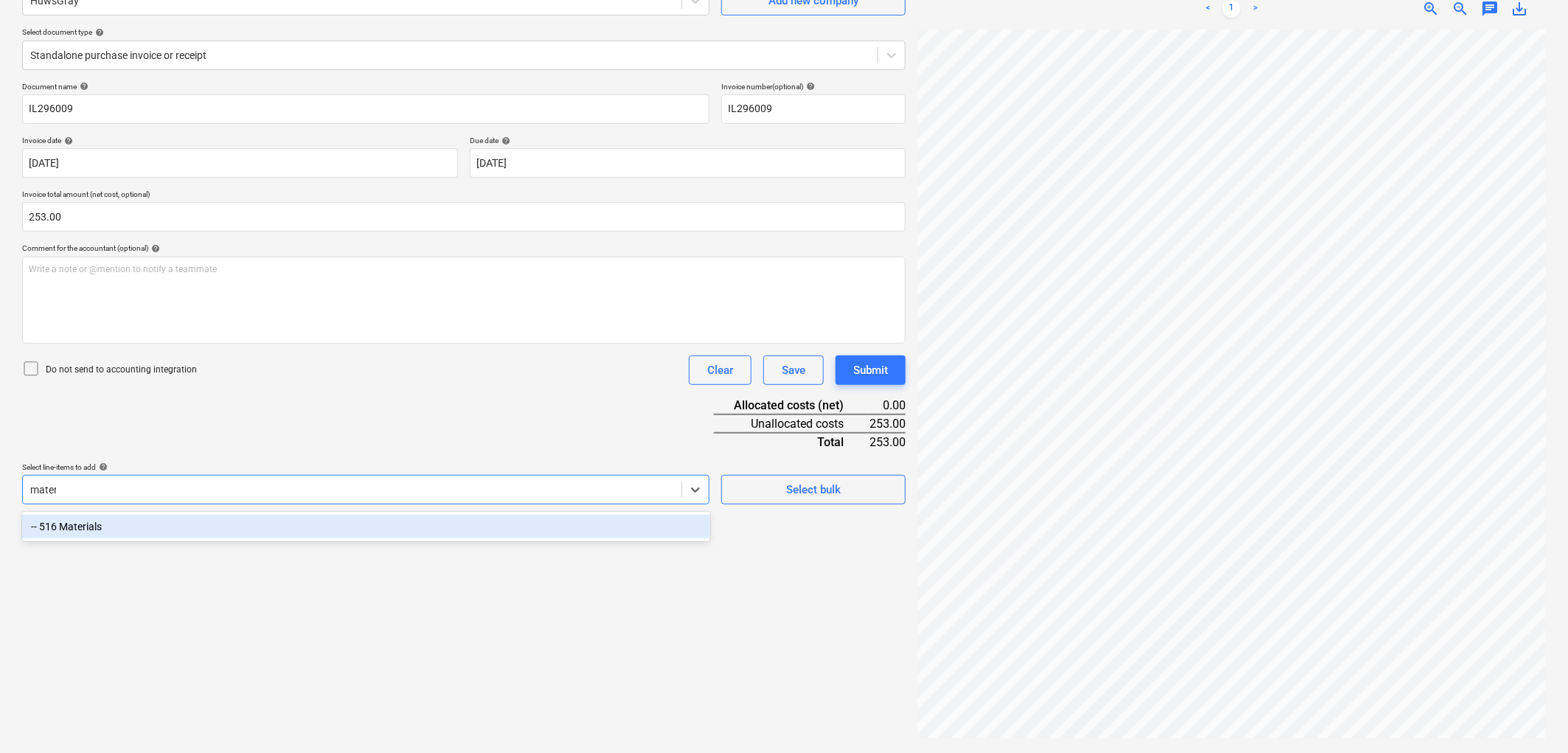
type input "materi"
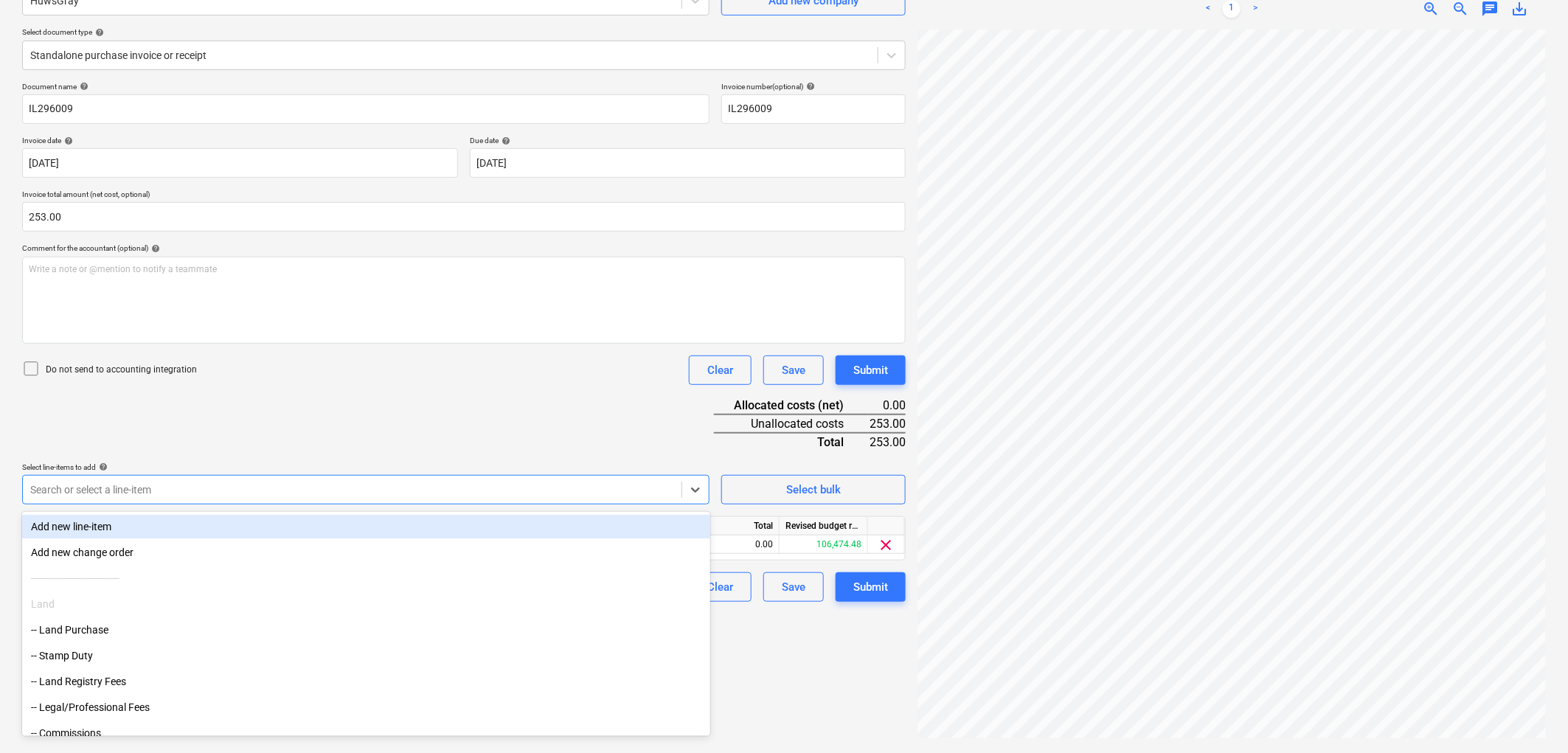
click at [282, 410] on div "Document name help IL296009 Invoice number (optional) help IL296009 Invoice dat…" at bounding box center [464, 341] width 884 height 520
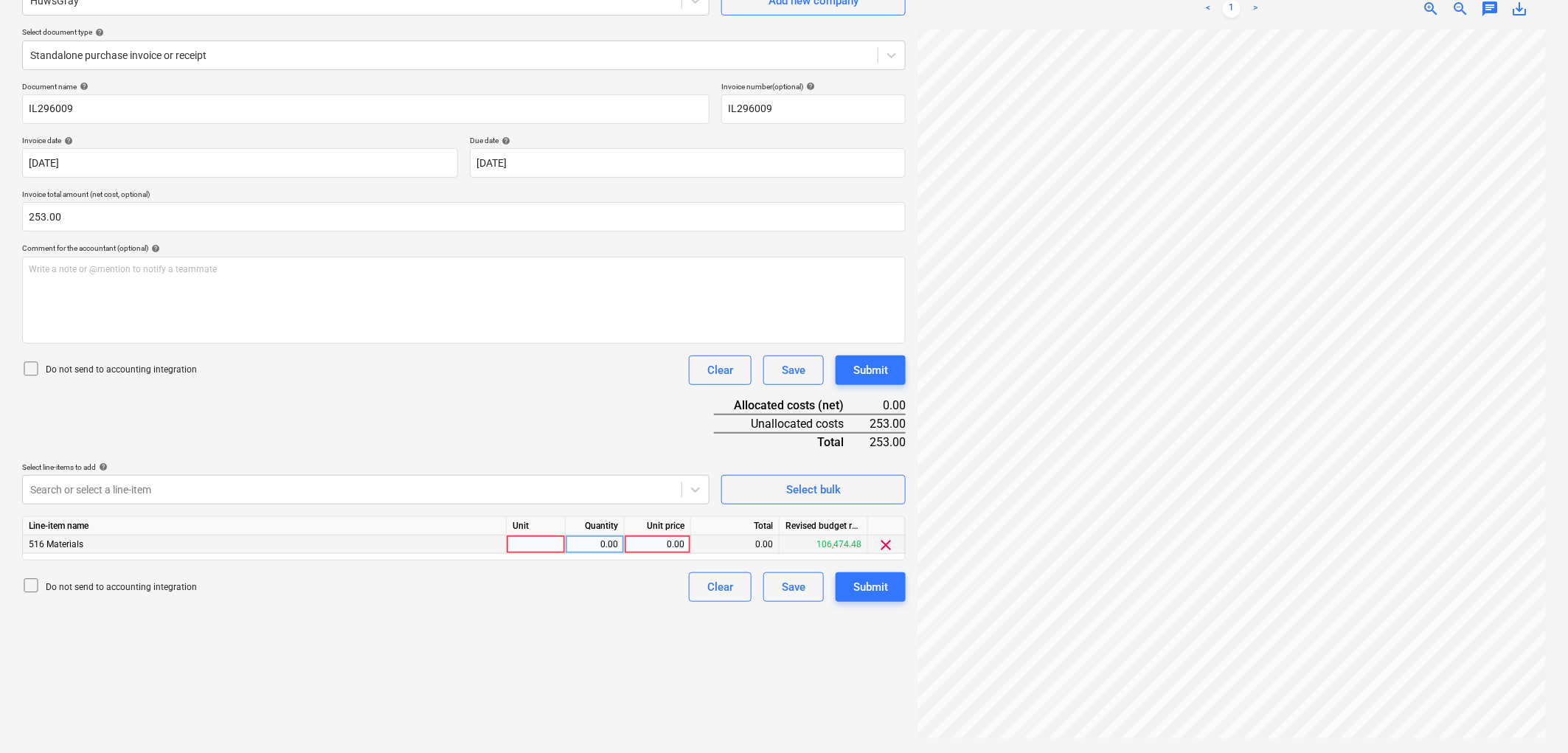
click at [546, 548] on div at bounding box center [536, 545] width 59 height 19
type input "1"
type input "253"
click at [853, 587] on div "Submit" at bounding box center [870, 587] width 35 height 19
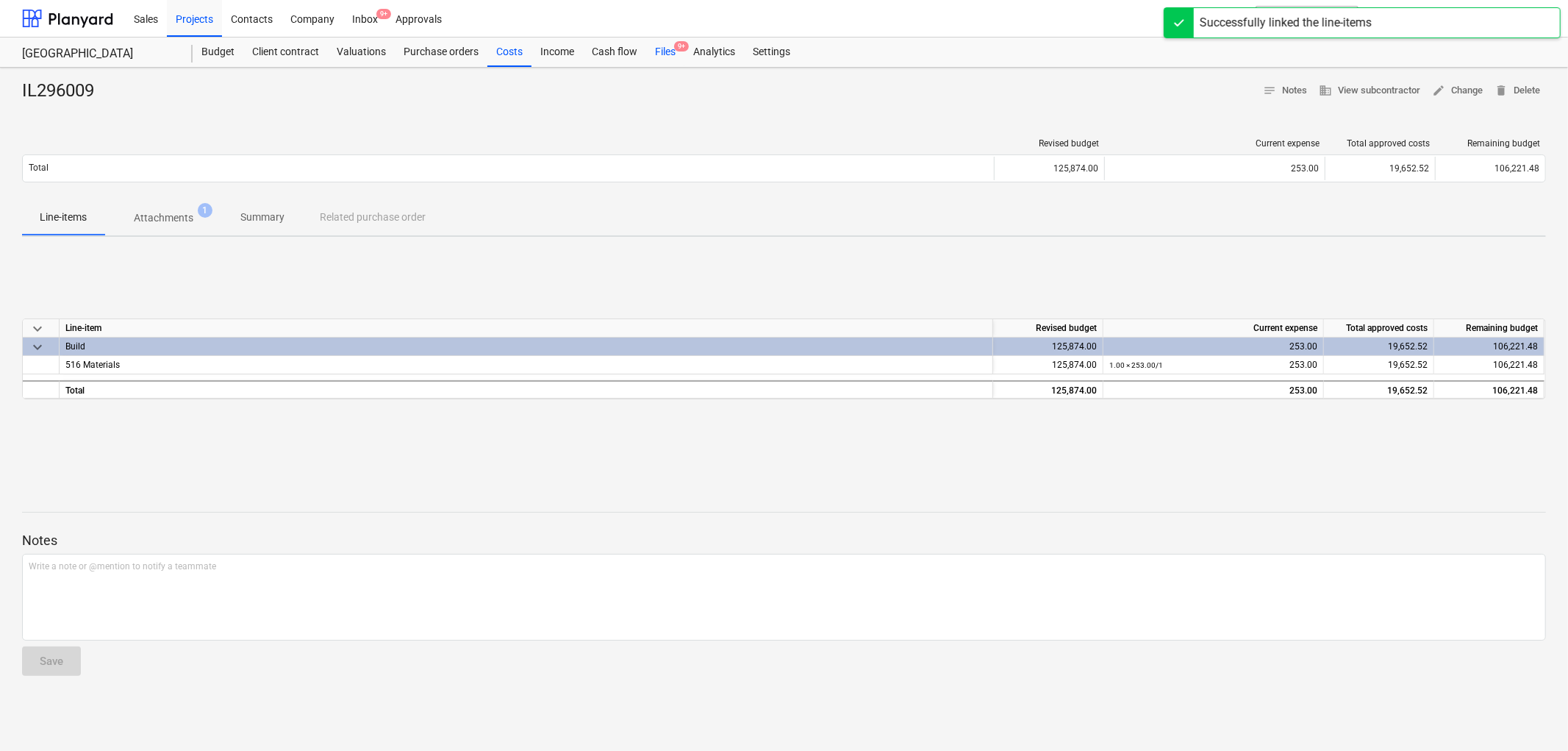
click at [662, 54] on div "Files 9+" at bounding box center [665, 52] width 38 height 29
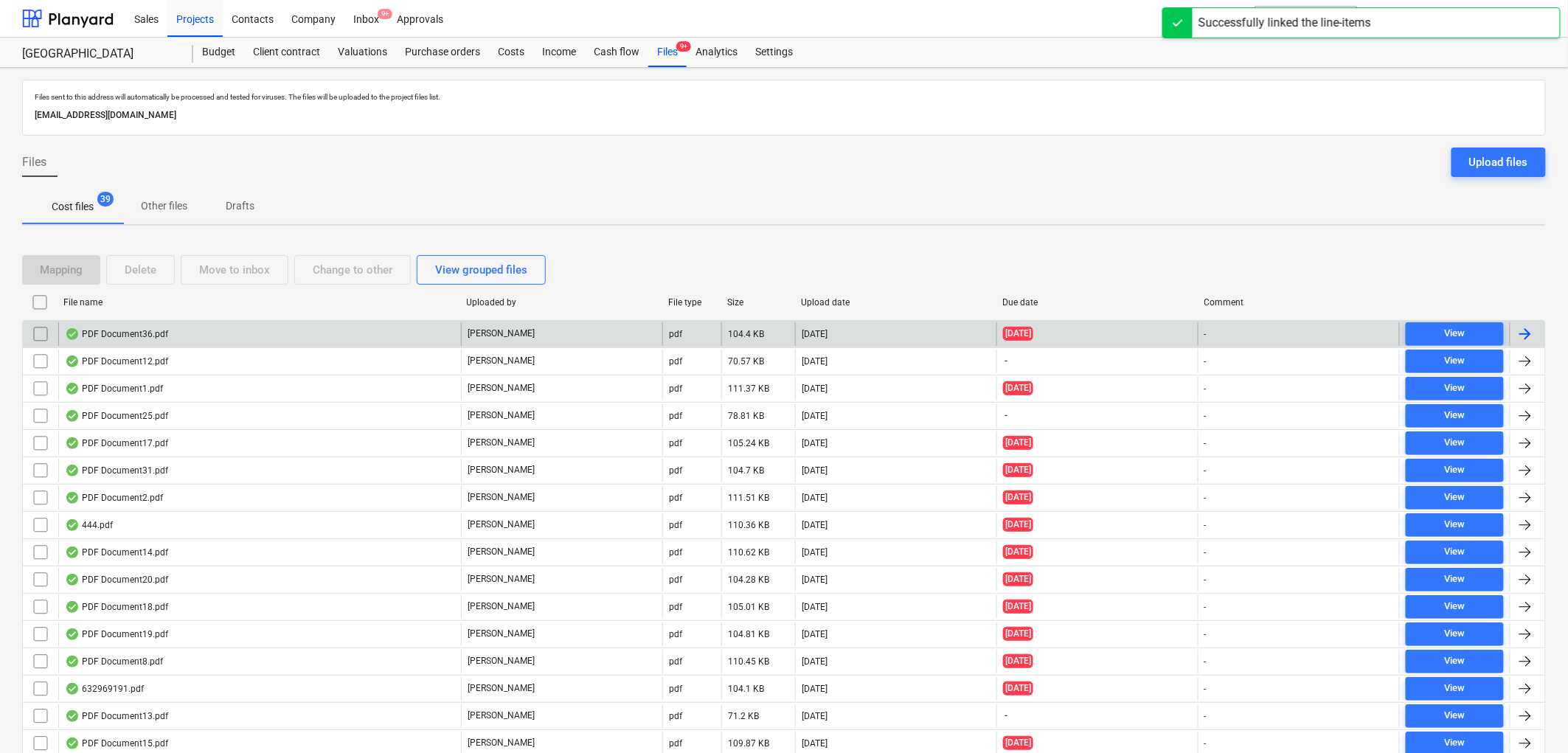
click at [152, 335] on div "PDF Document36.pdf" at bounding box center [116, 334] width 103 height 12
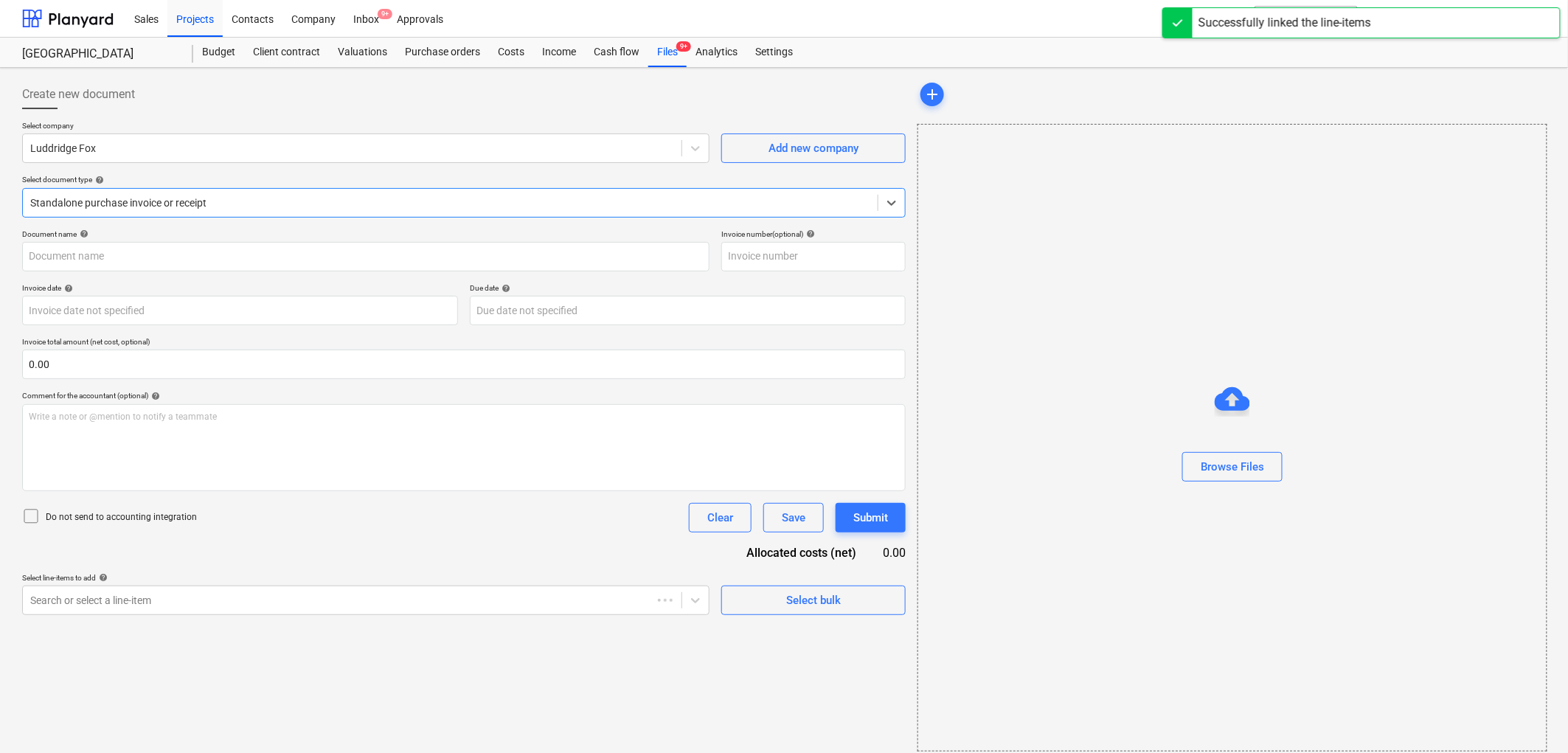
type input "IL338666"
type input "[DATE]"
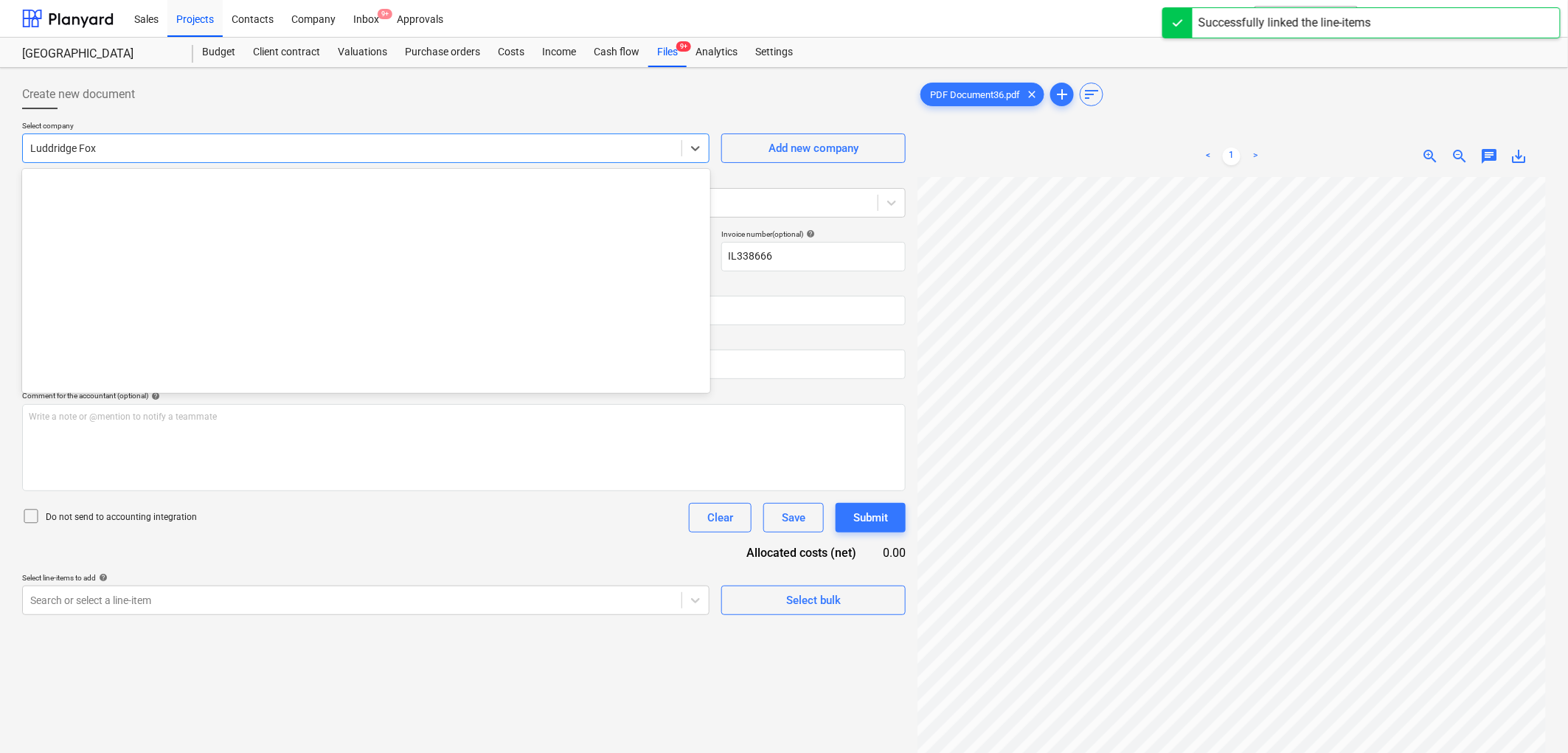
click at [112, 152] on div at bounding box center [352, 148] width 644 height 15
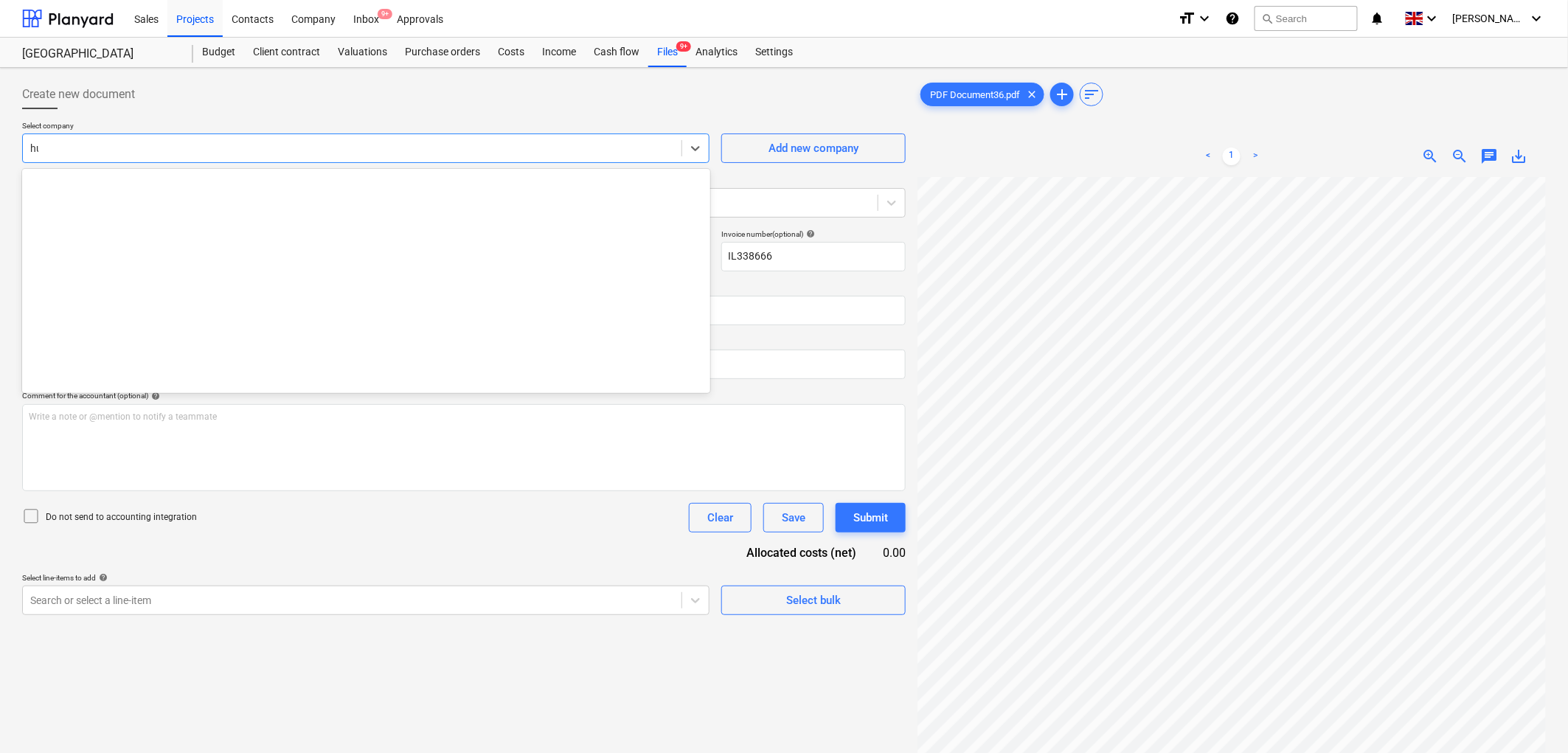
type input "huws"
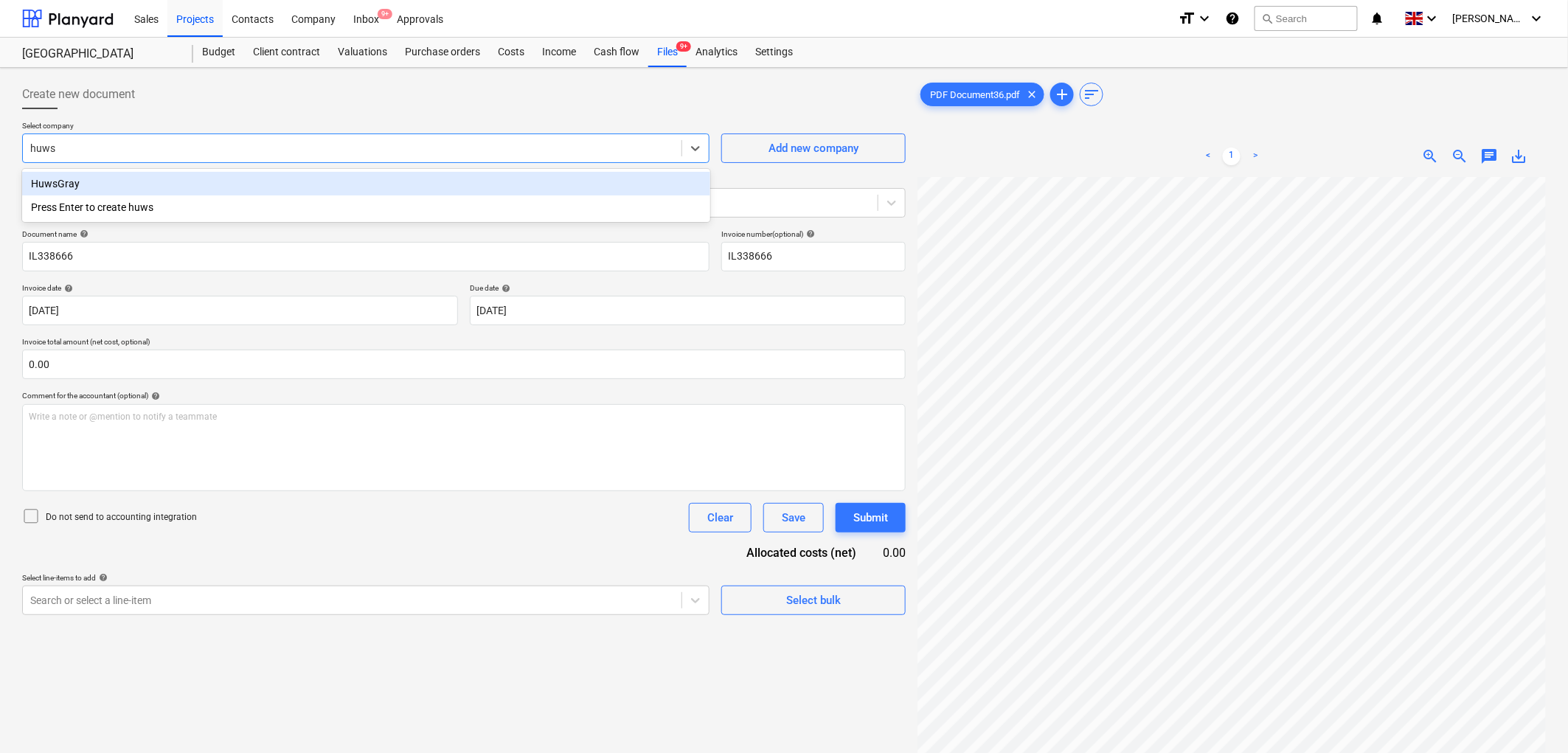
click at [114, 186] on div "HuwsGray" at bounding box center [366, 184] width 688 height 23
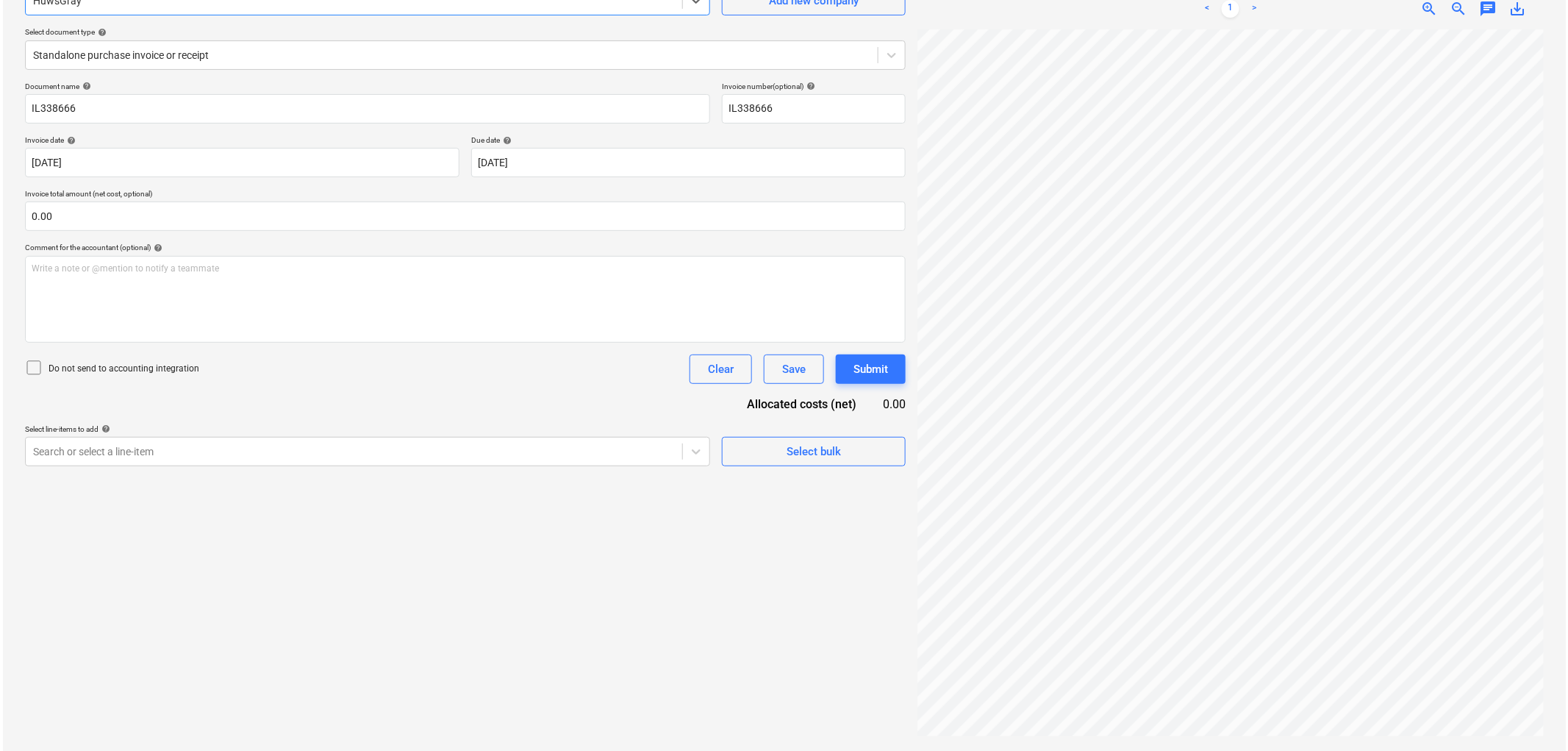
scroll to position [251, 0]
click at [491, 141] on div "Due date help" at bounding box center [686, 140] width 434 height 9
click at [508, 163] on body "Sales Projects Contacts Company Inbox 9+ Approvals format_size keyboard_arrow_d…" at bounding box center [782, 228] width 1563 height 751
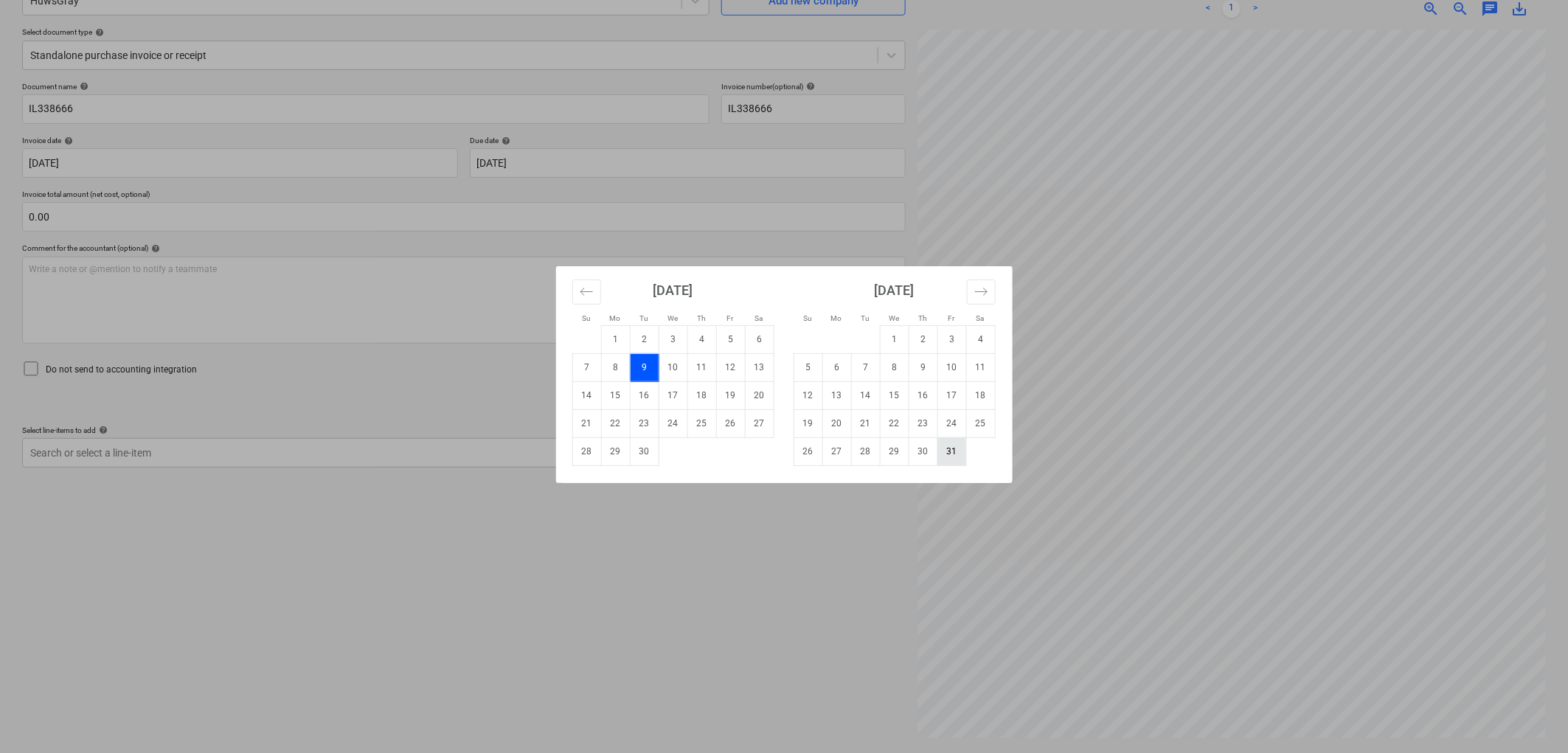
click at [946, 452] on td "31" at bounding box center [951, 451] width 29 height 28
type input "[DATE]"
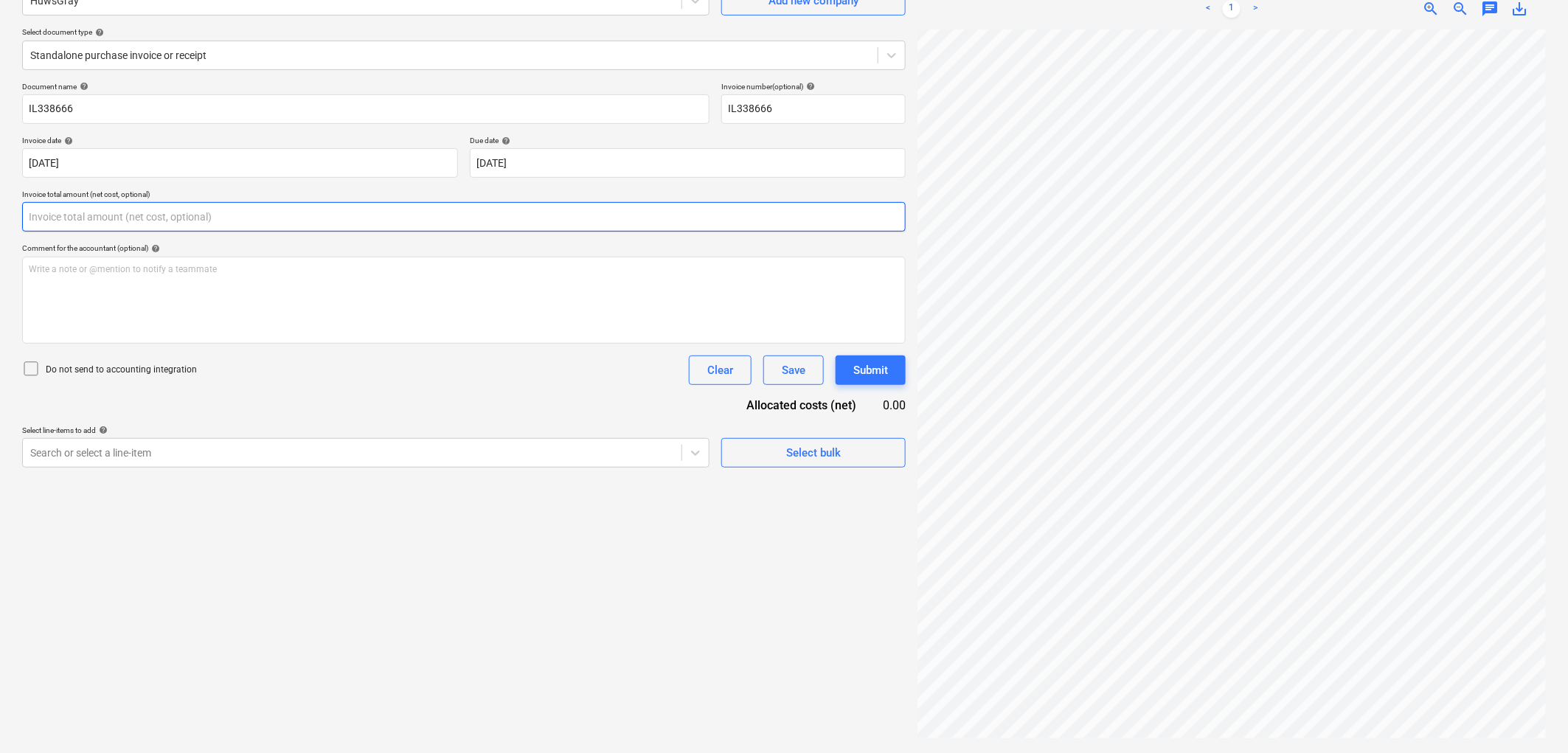
click at [178, 212] on input "text" at bounding box center [464, 217] width 884 height 30
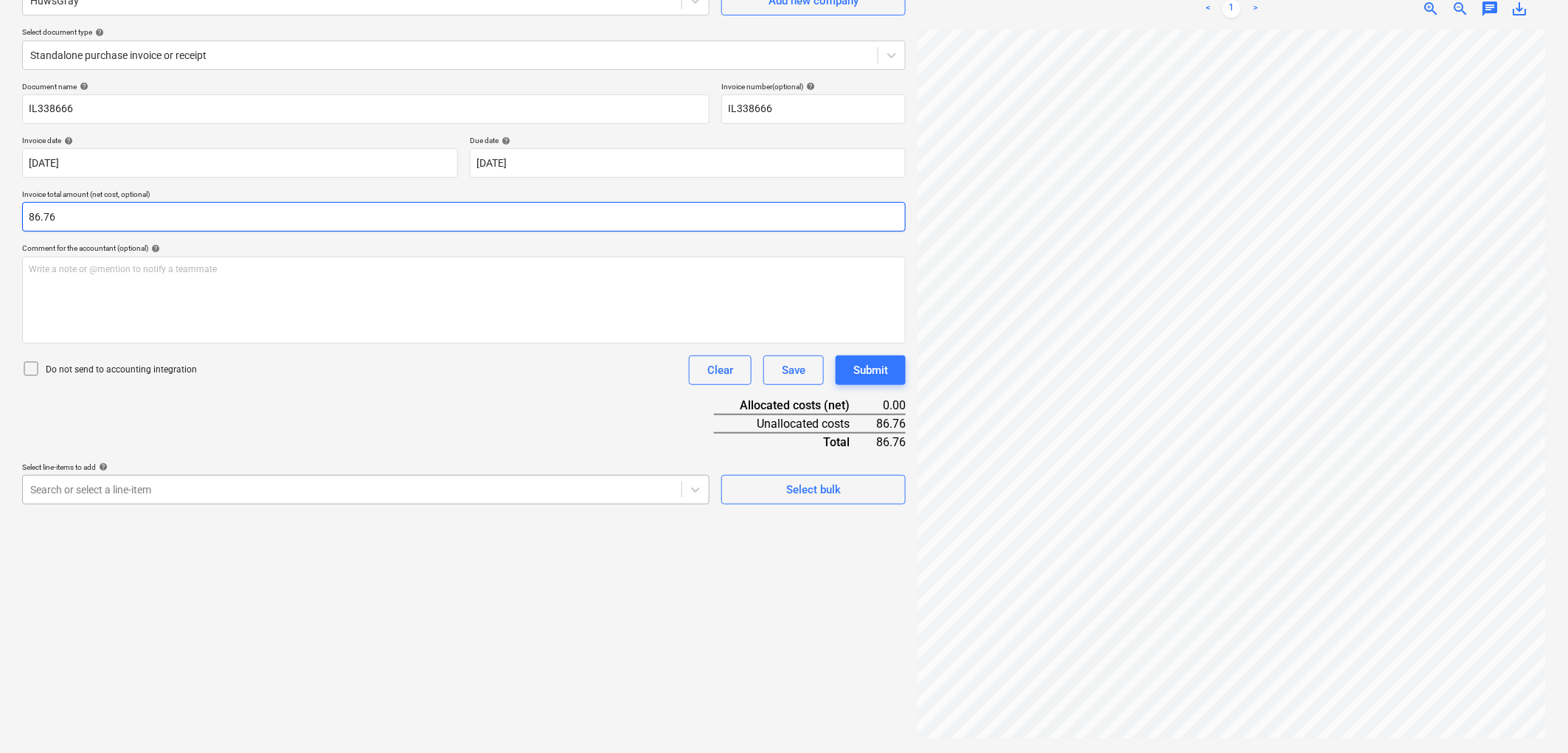
type input "86.76"
drag, startPoint x: 165, startPoint y: 504, endPoint x: 178, endPoint y: 503, distance: 13.0
click at [178, 503] on div "Search or select a line-item" at bounding box center [366, 490] width 688 height 30
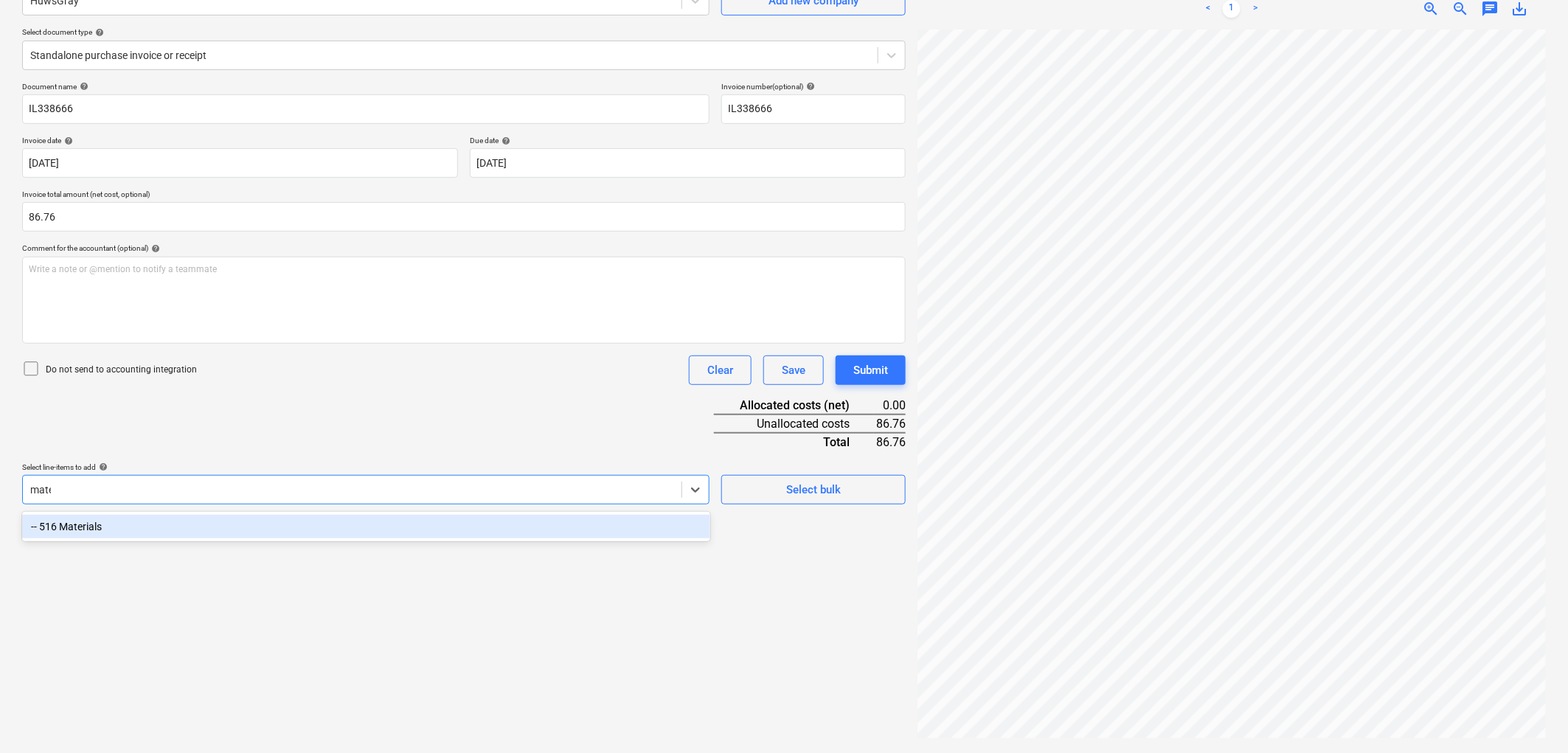
type input "materi"
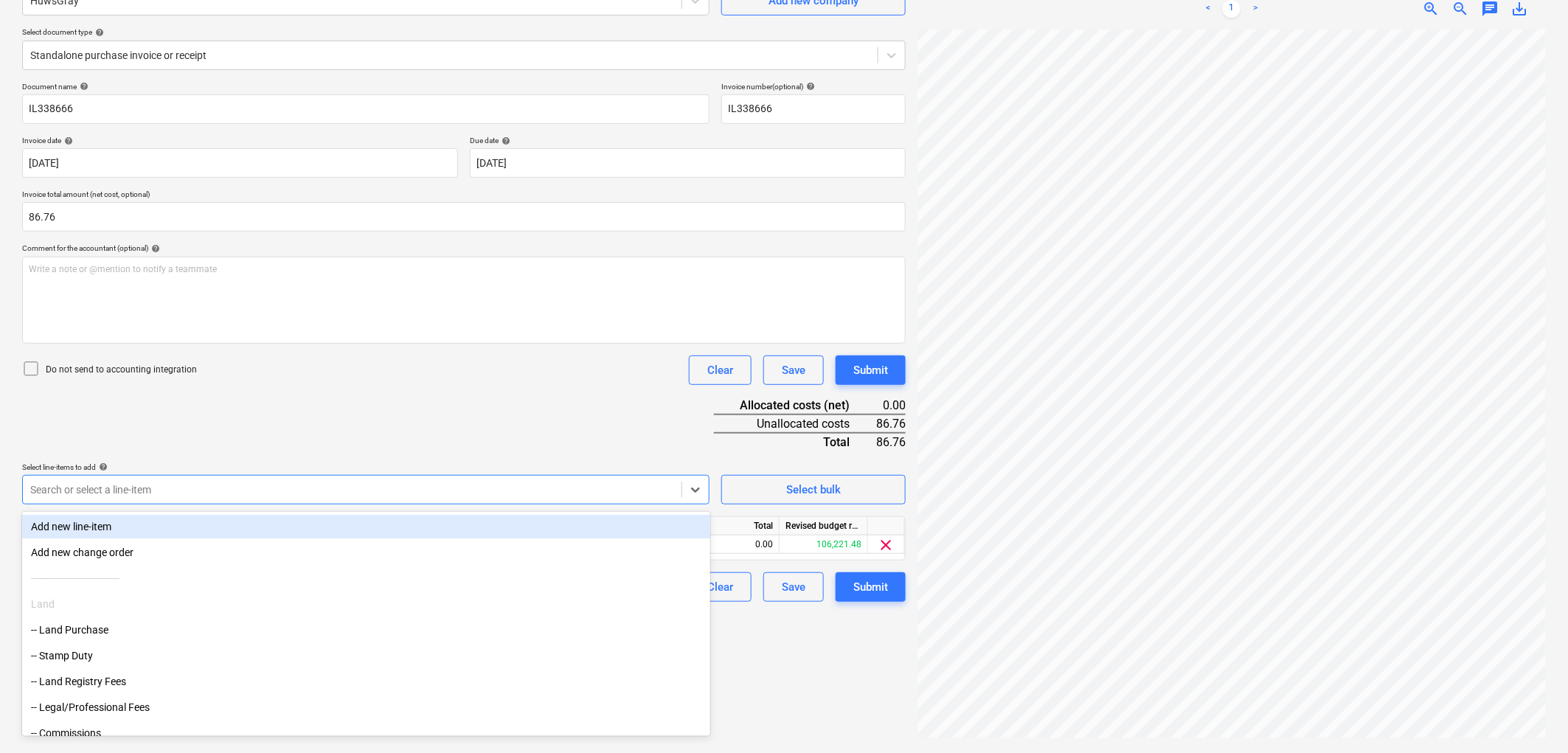
drag, startPoint x: 360, startPoint y: 406, endPoint x: 365, endPoint y: 420, distance: 14.9
click at [360, 405] on div "Document name help IL338666 Invoice number (optional) help IL338666 Invoice dat…" at bounding box center [464, 341] width 884 height 520
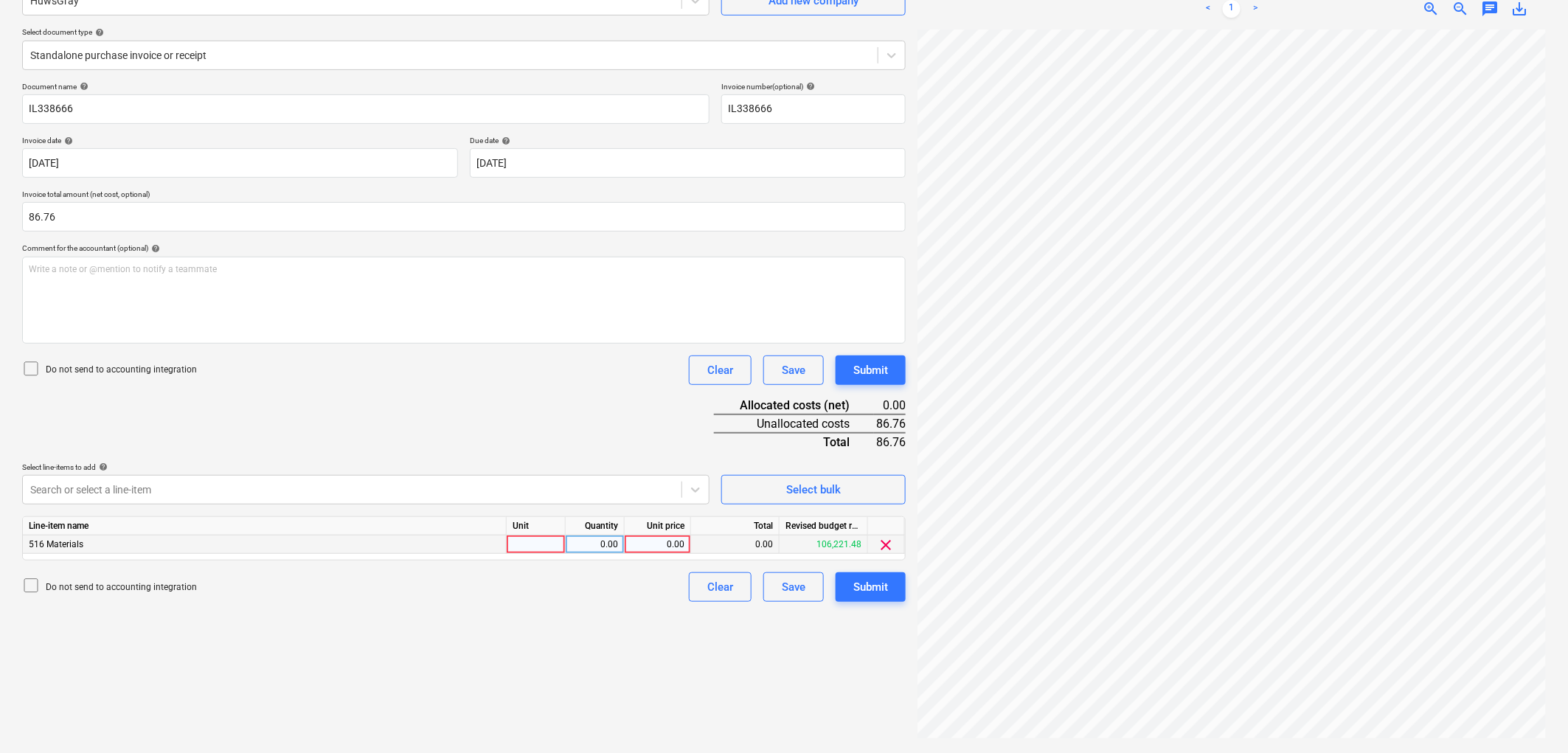
click at [518, 549] on div at bounding box center [536, 545] width 59 height 19
type input "1"
type input "86.76"
click at [859, 576] on button "Submit" at bounding box center [870, 587] width 70 height 30
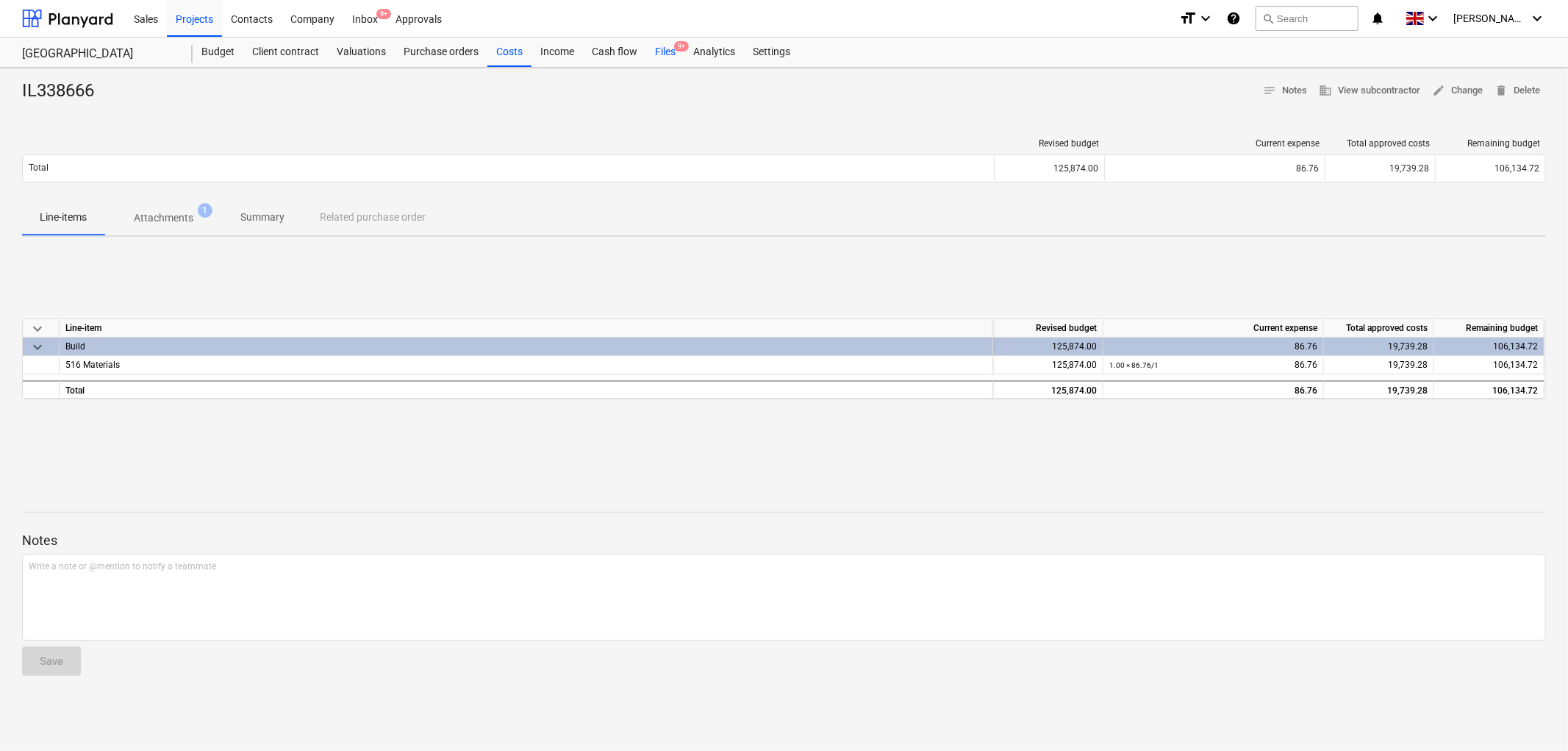
click at [673, 50] on div "Files 9+" at bounding box center [665, 52] width 38 height 29
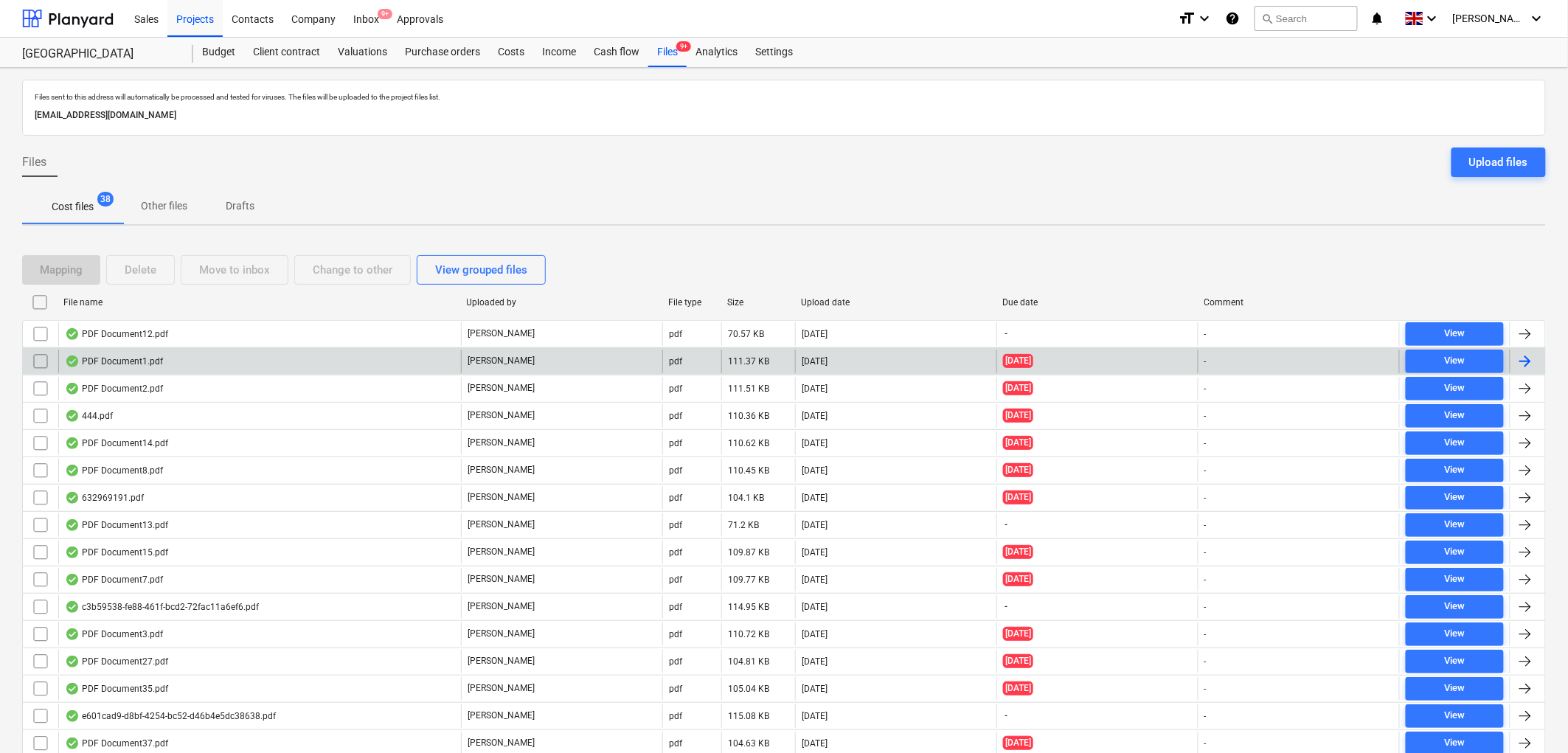
click at [163, 360] on div "PDF Document1.pdf" at bounding box center [260, 361] width 403 height 23
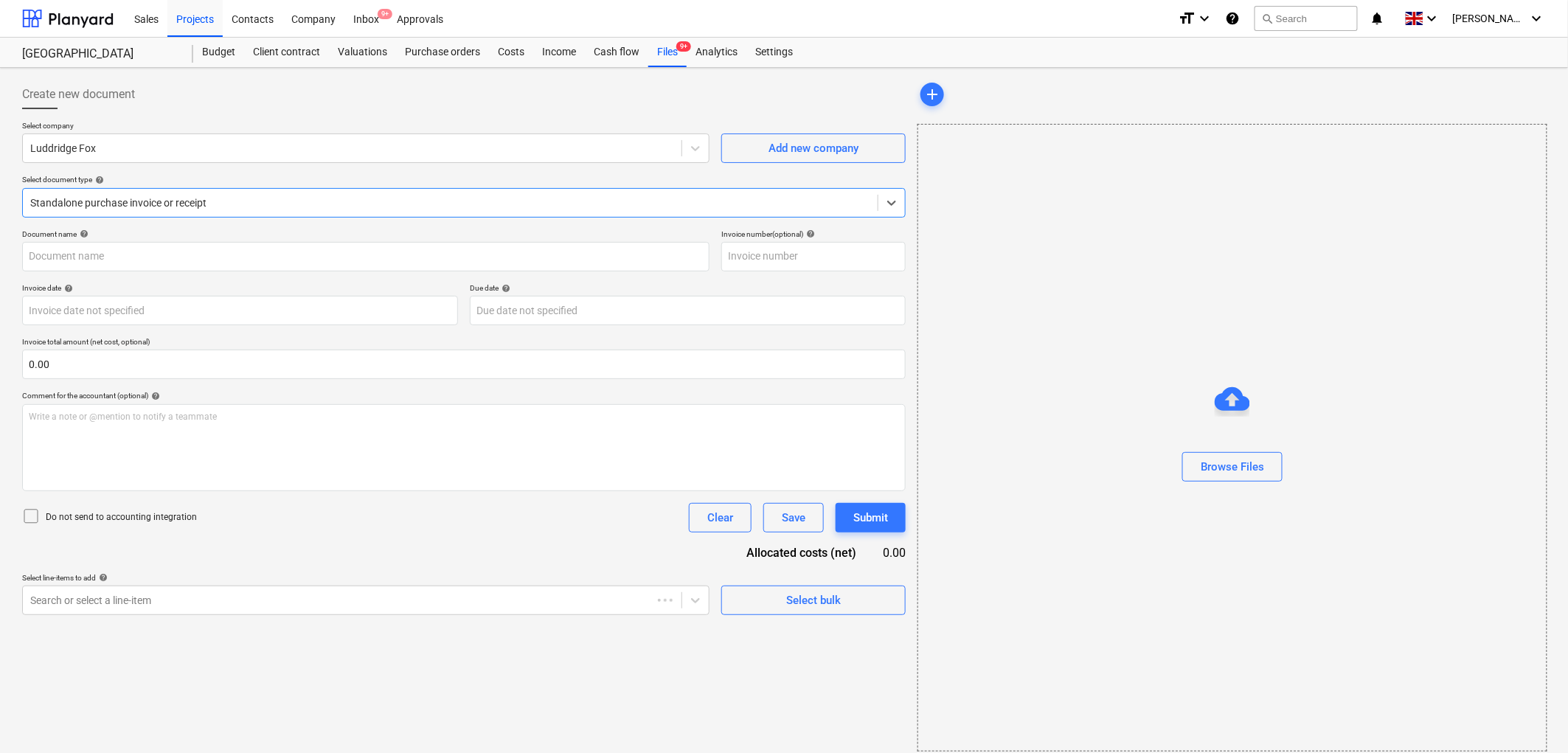
type input "IK690321"
type input "[DATE]"
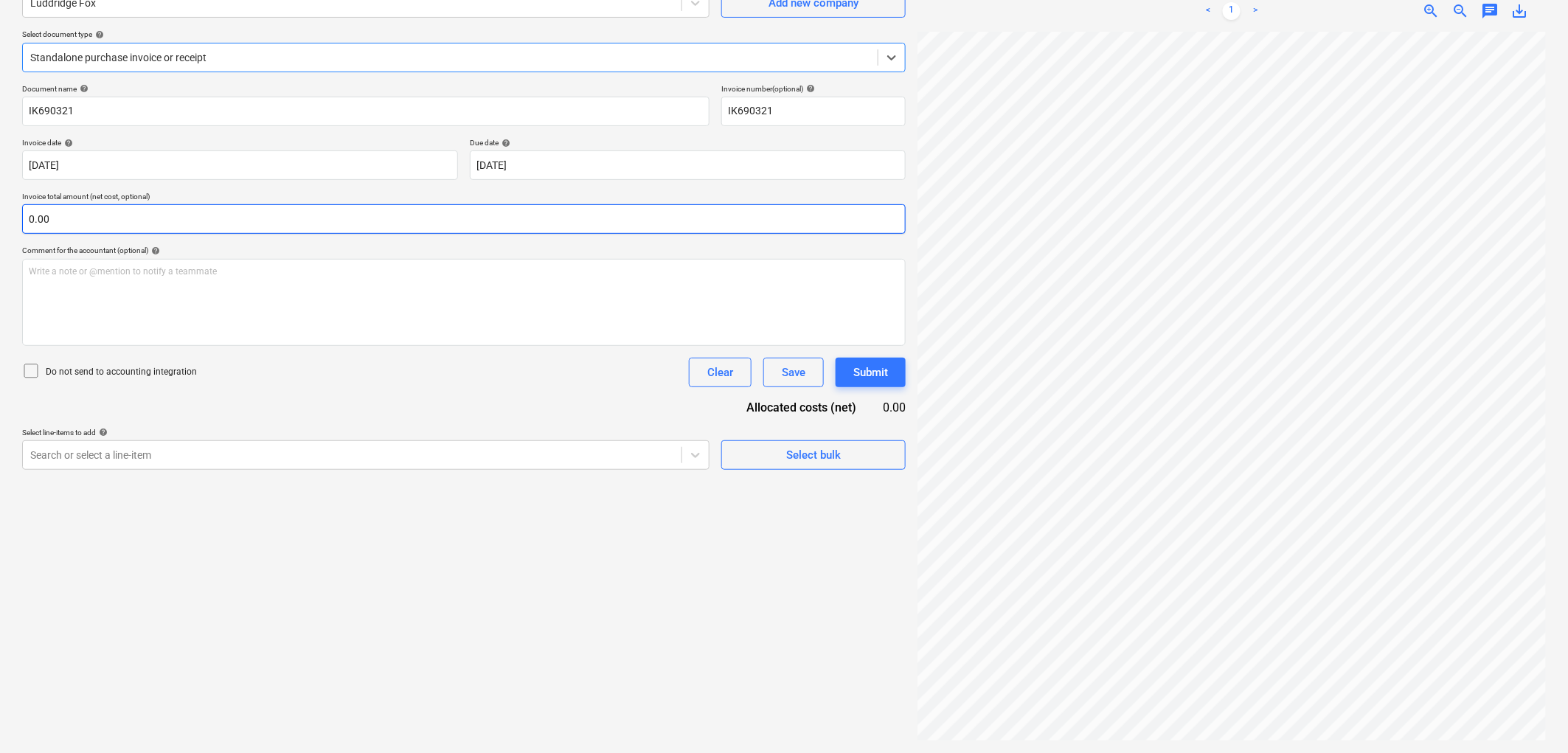
scroll to position [148, 0]
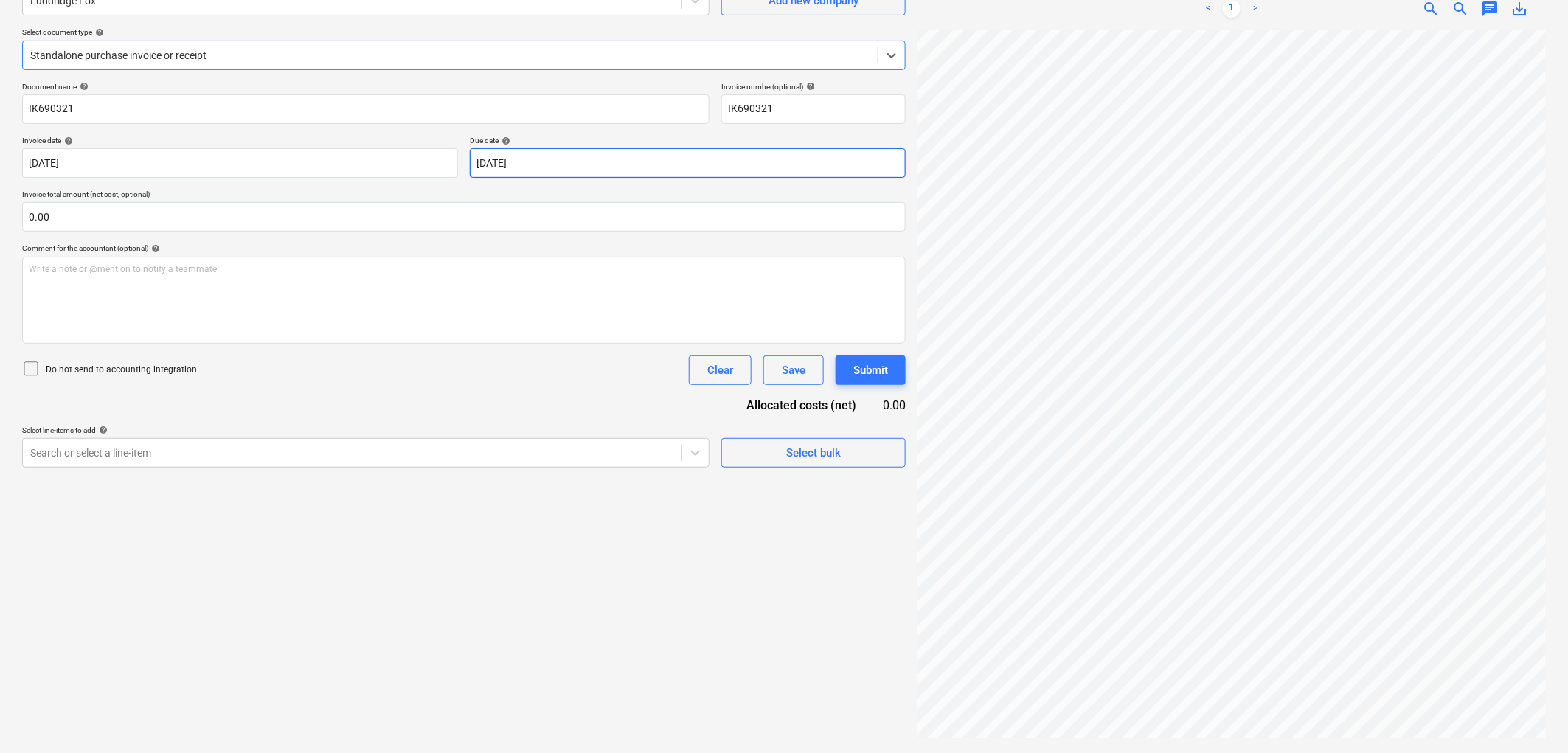
click at [520, 160] on body "Sales Projects Contacts Company Inbox 9+ Approvals format_size keyboard_arrow_d…" at bounding box center [784, 229] width 1568 height 753
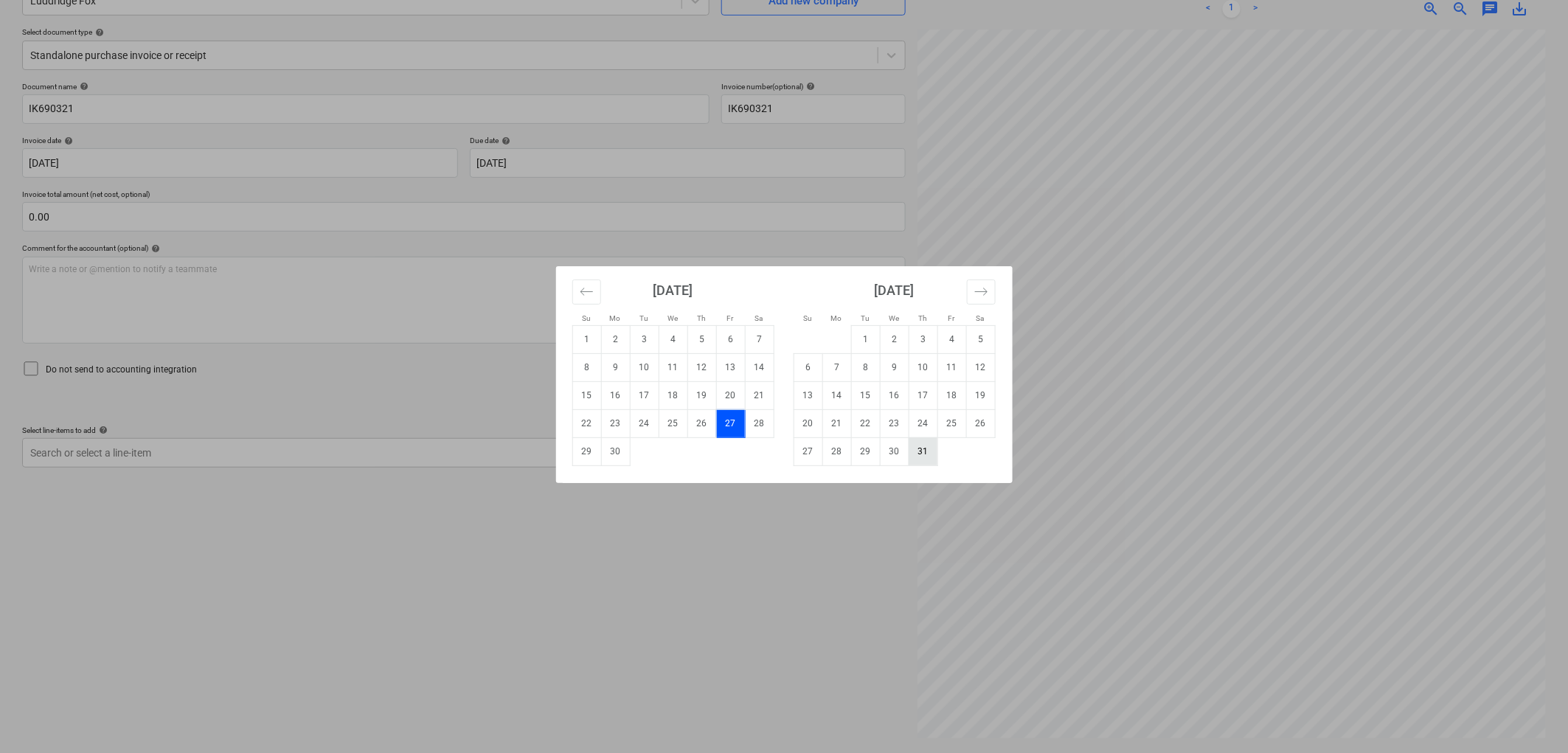
click at [925, 440] on td "31" at bounding box center [922, 451] width 29 height 28
type input "[DATE]"
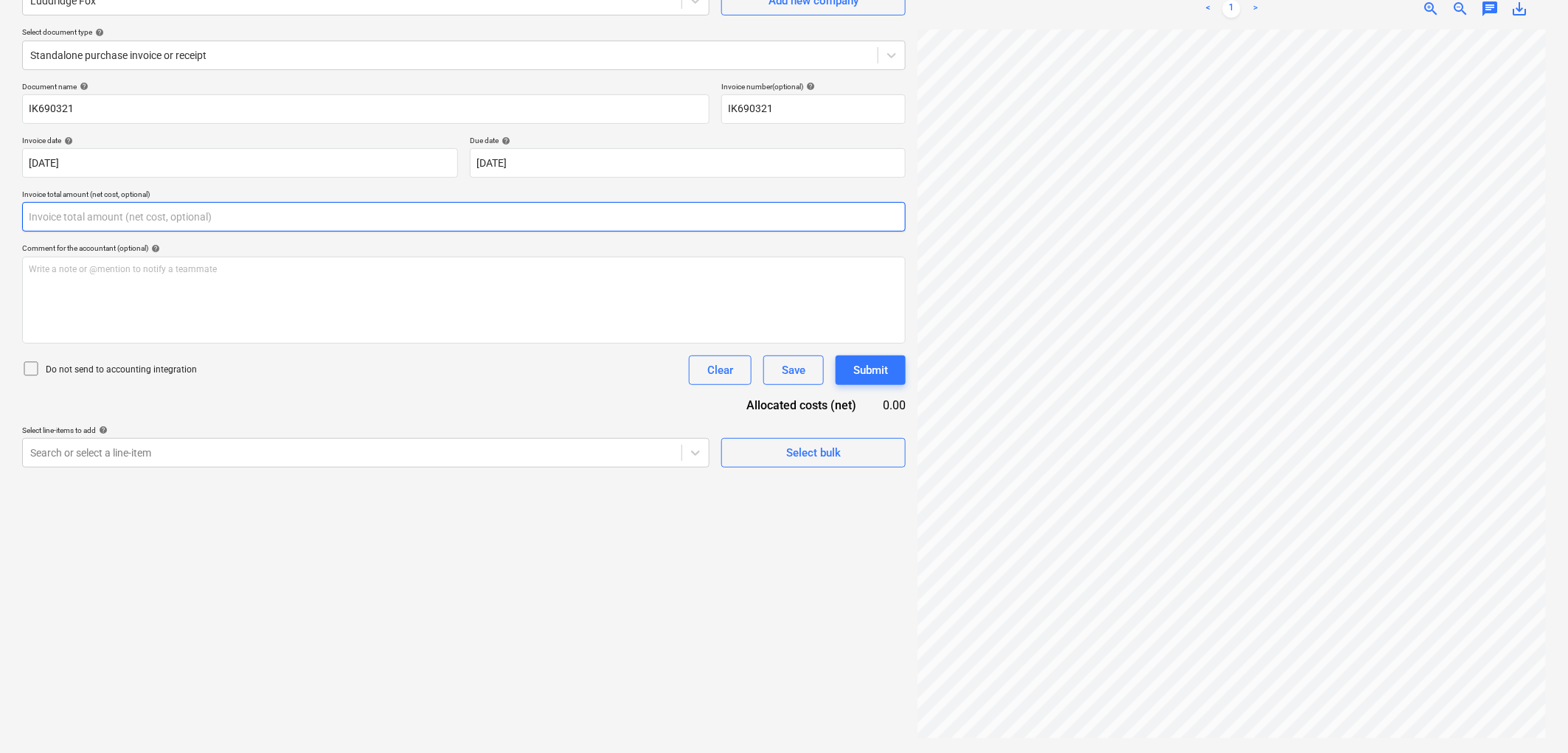
click at [201, 230] on input "text" at bounding box center [464, 217] width 884 height 30
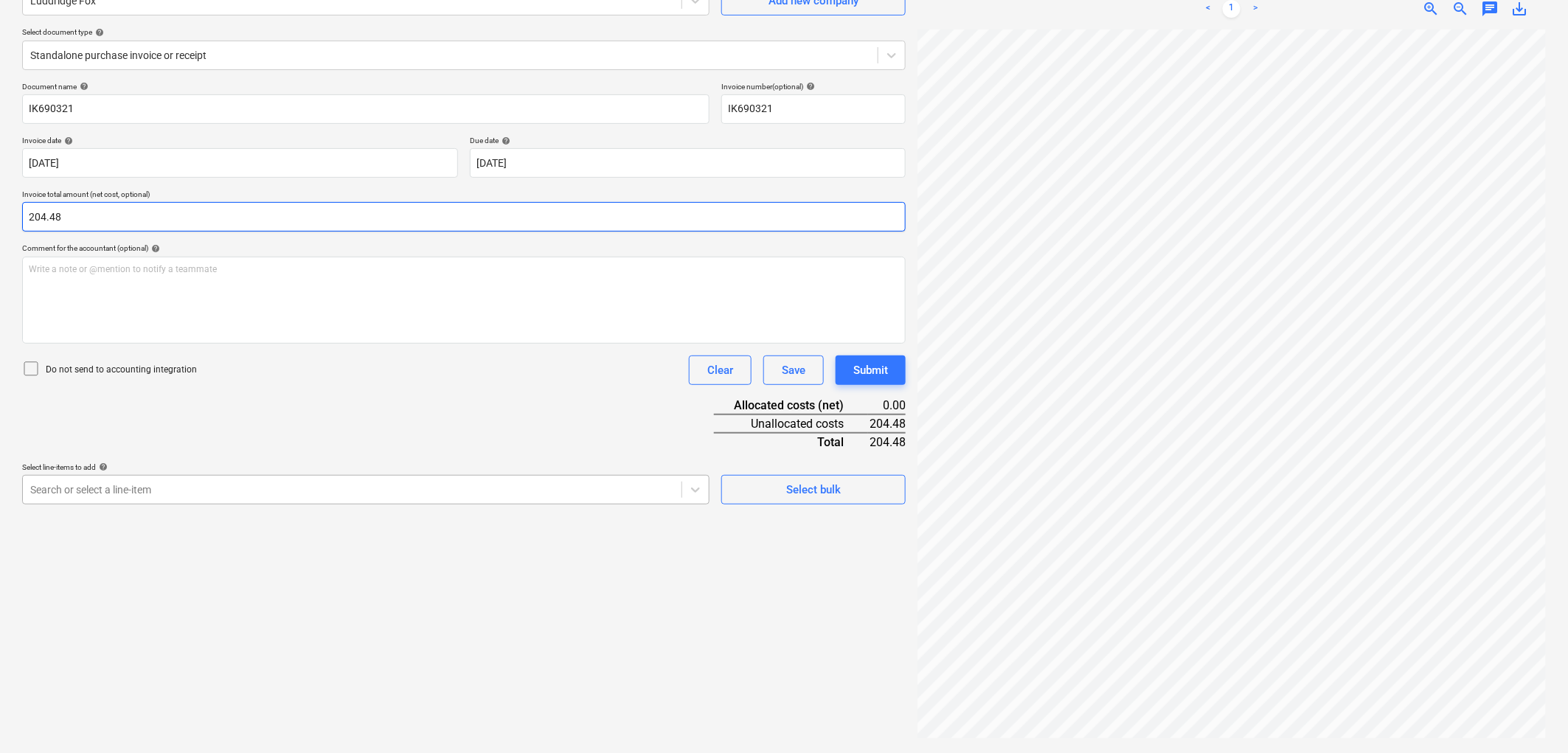
type input "204.48"
click at [137, 503] on div "Search or select a line-item" at bounding box center [366, 490] width 688 height 30
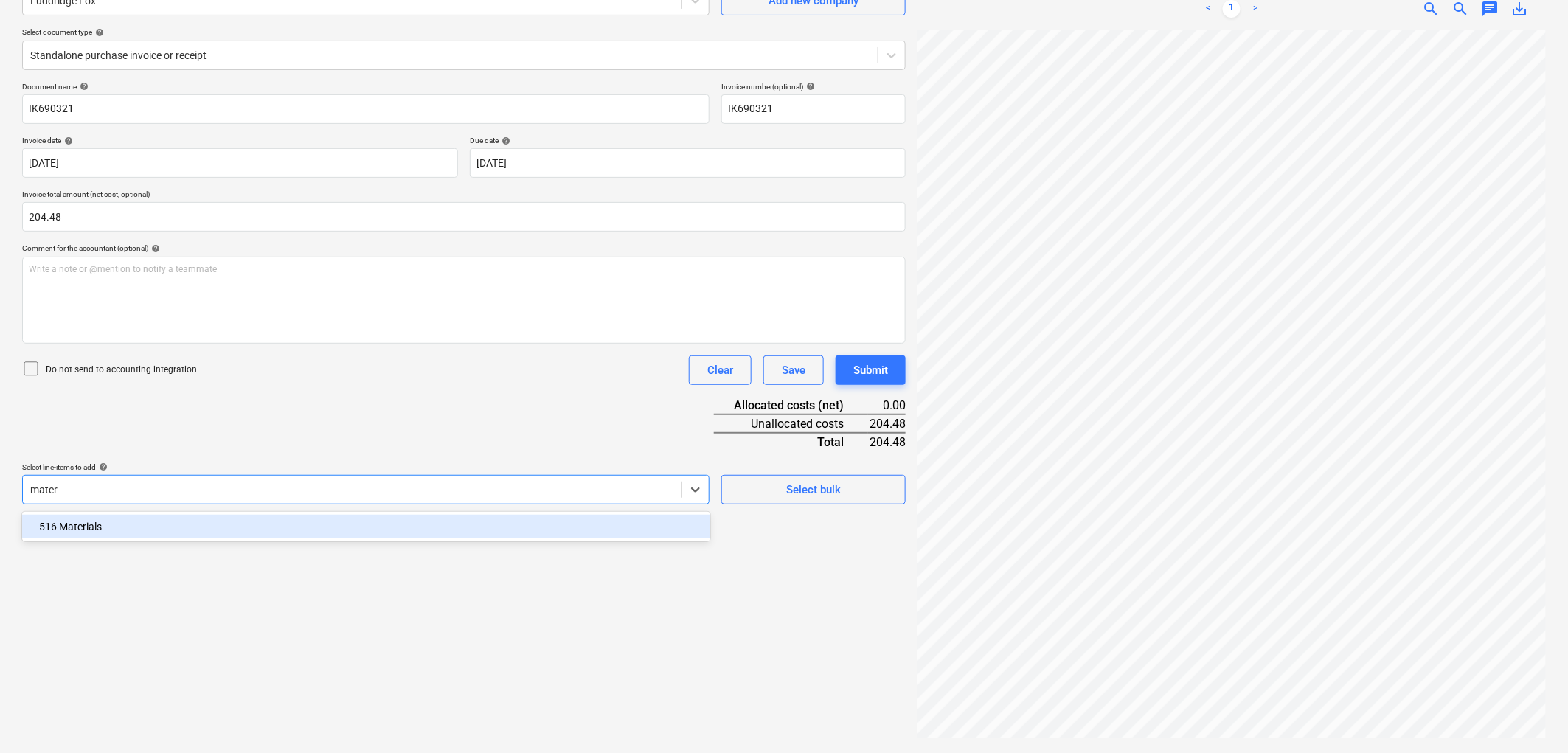
type input "materi"
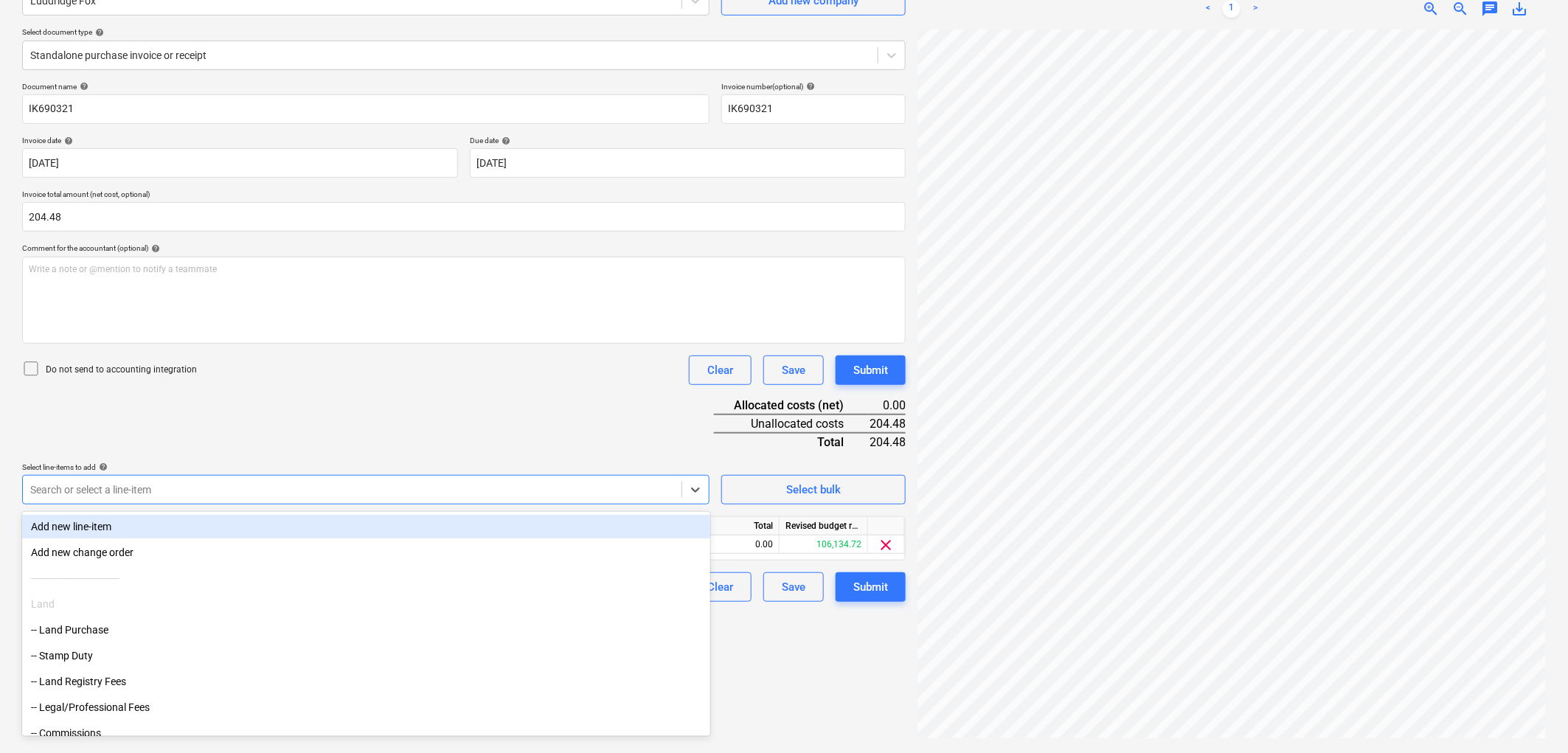
click at [190, 433] on div "Document name help IK690321 Invoice number (optional) help IK690321 Invoice dat…" at bounding box center [464, 341] width 884 height 520
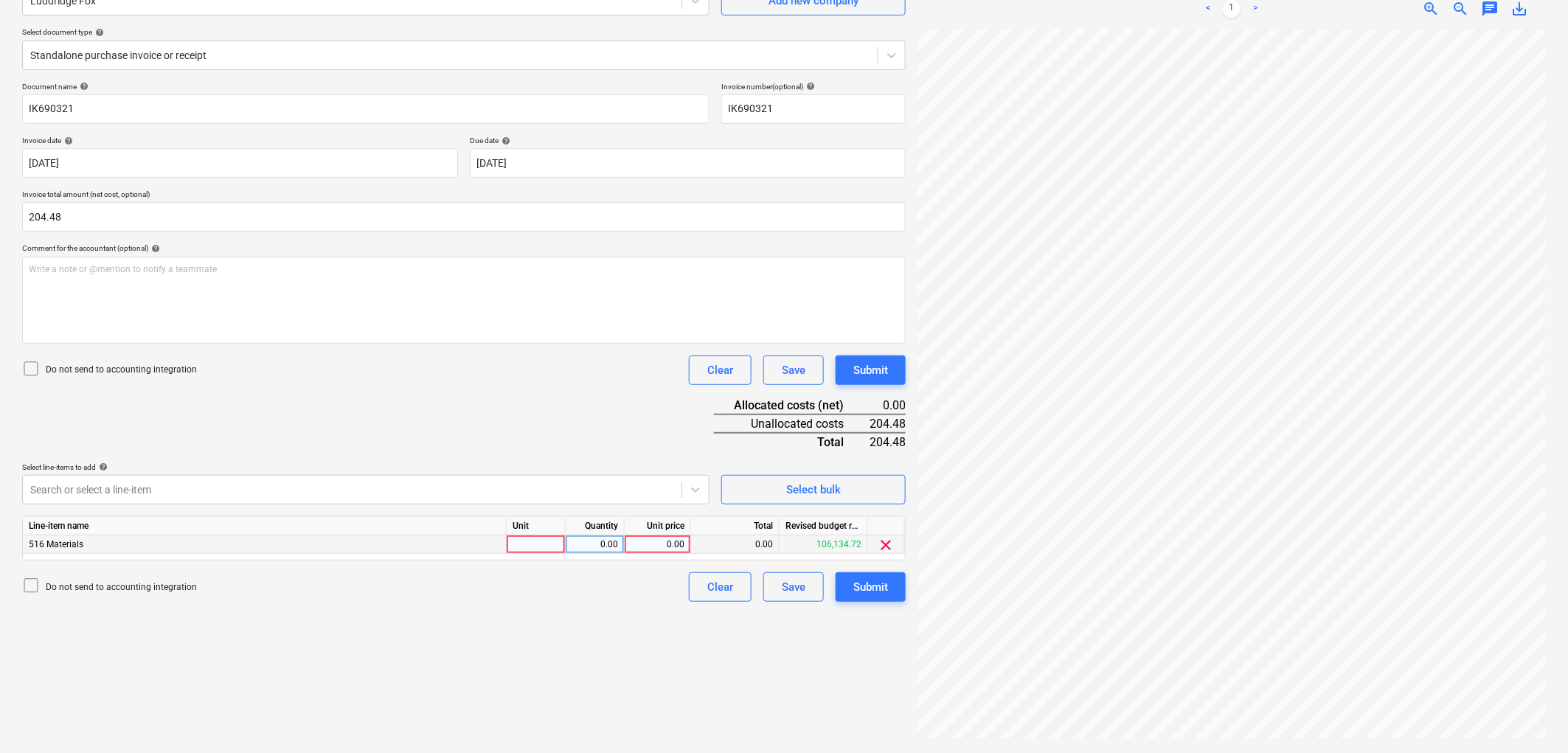
click at [535, 548] on div at bounding box center [536, 545] width 59 height 19
type input "1"
type input "204.48"
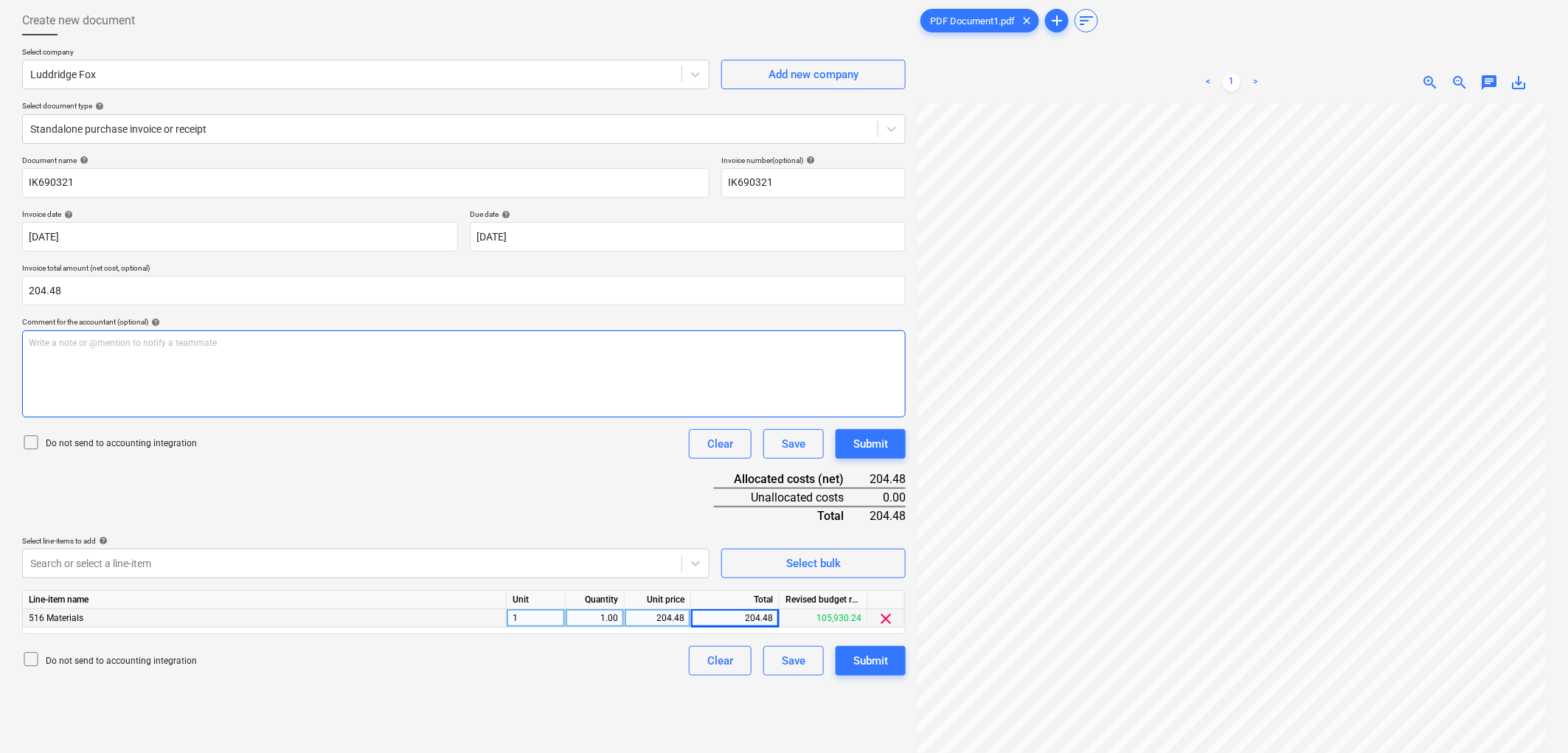
scroll to position [0, 0]
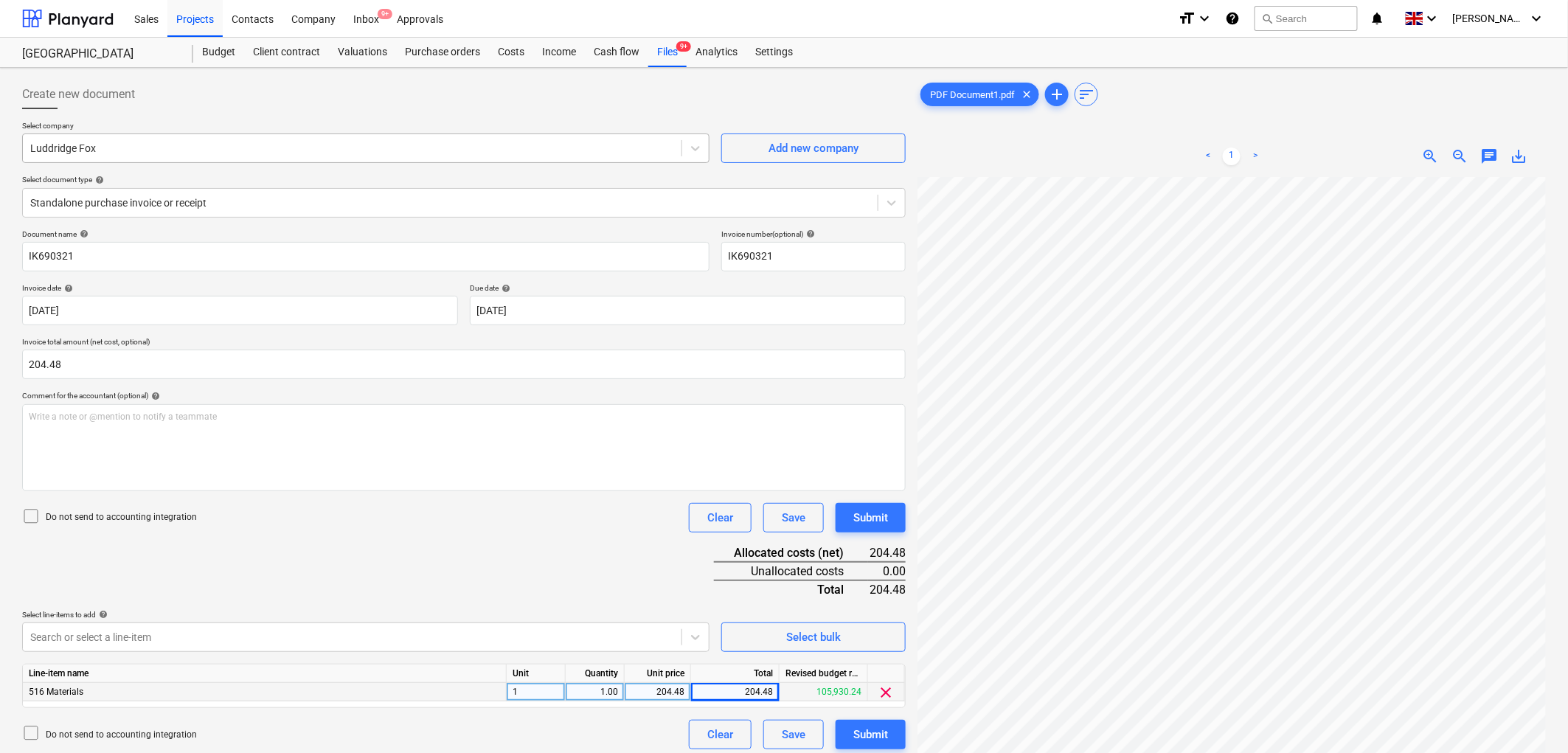
click at [195, 145] on div at bounding box center [352, 148] width 644 height 15
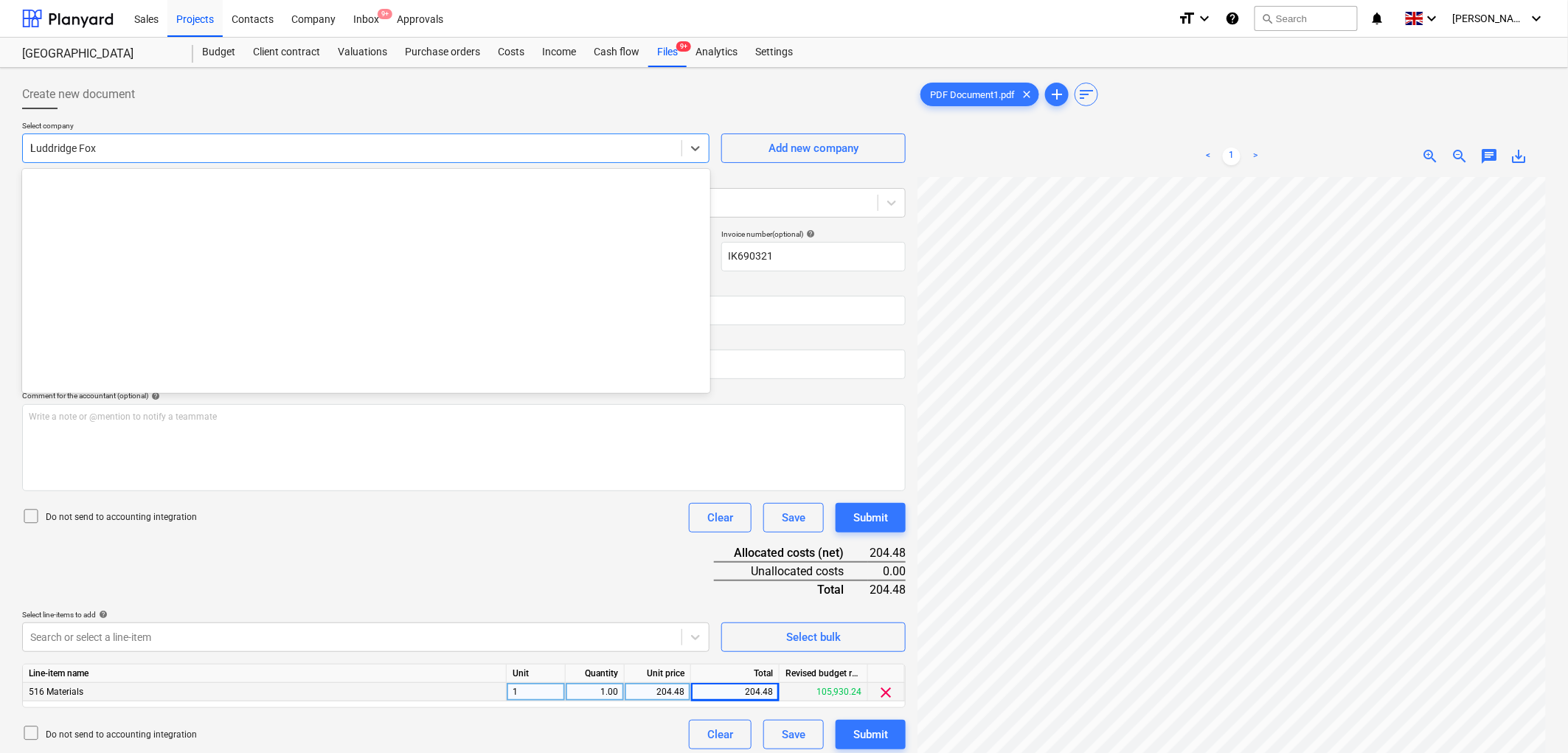
type input "huws"
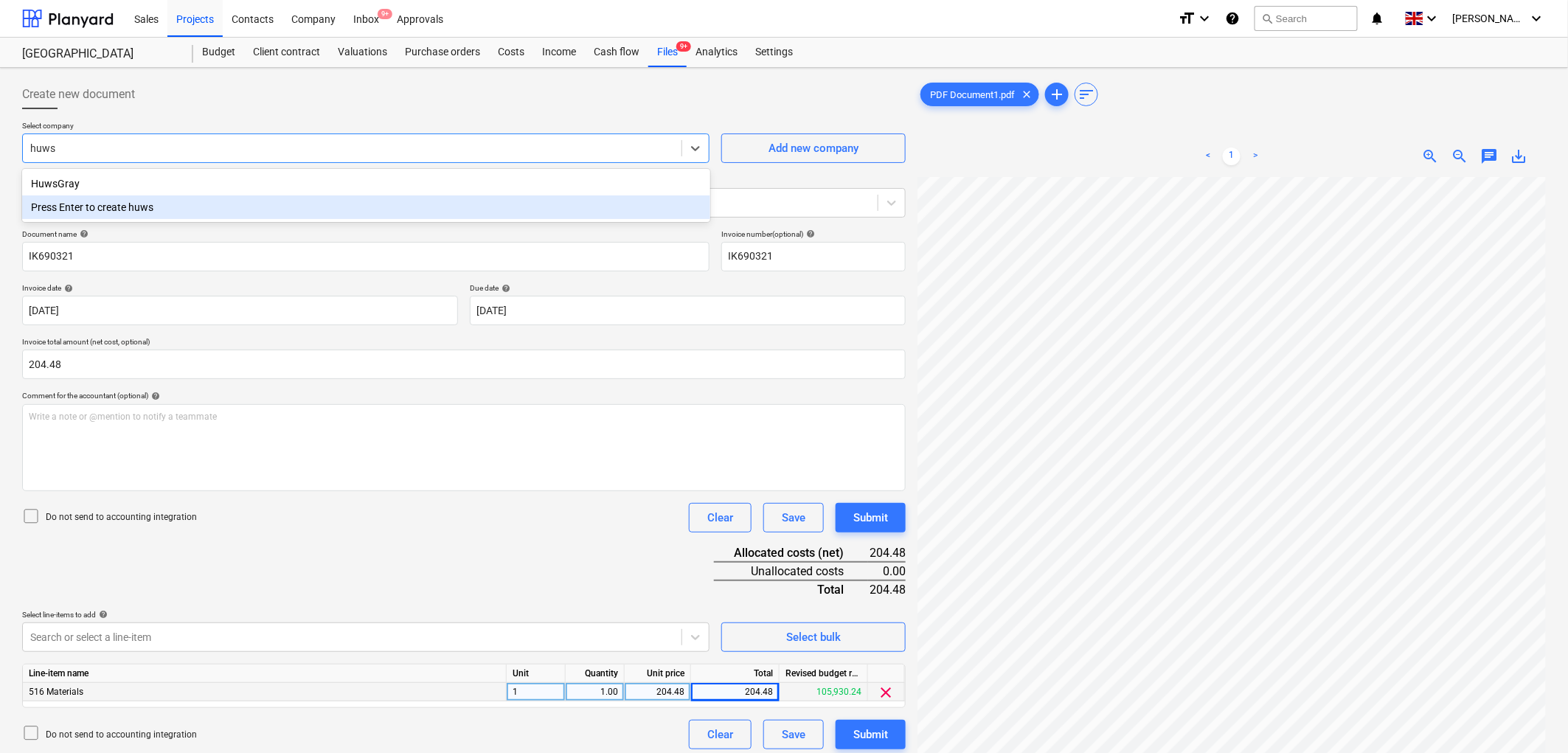
click at [207, 190] on div "HuwsGray" at bounding box center [366, 184] width 688 height 23
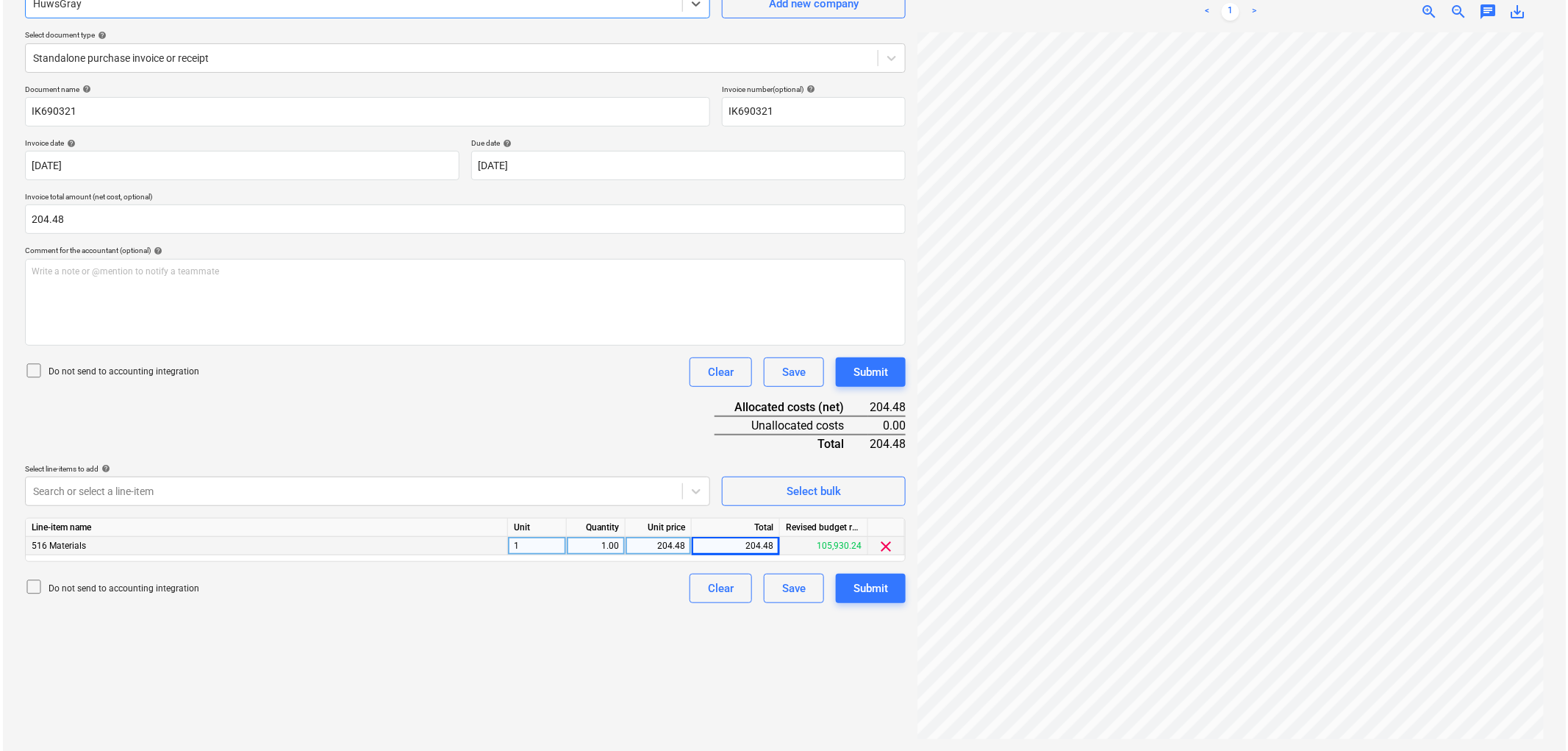
scroll to position [147, 0]
click at [866, 594] on div "Submit" at bounding box center [868, 585] width 35 height 19
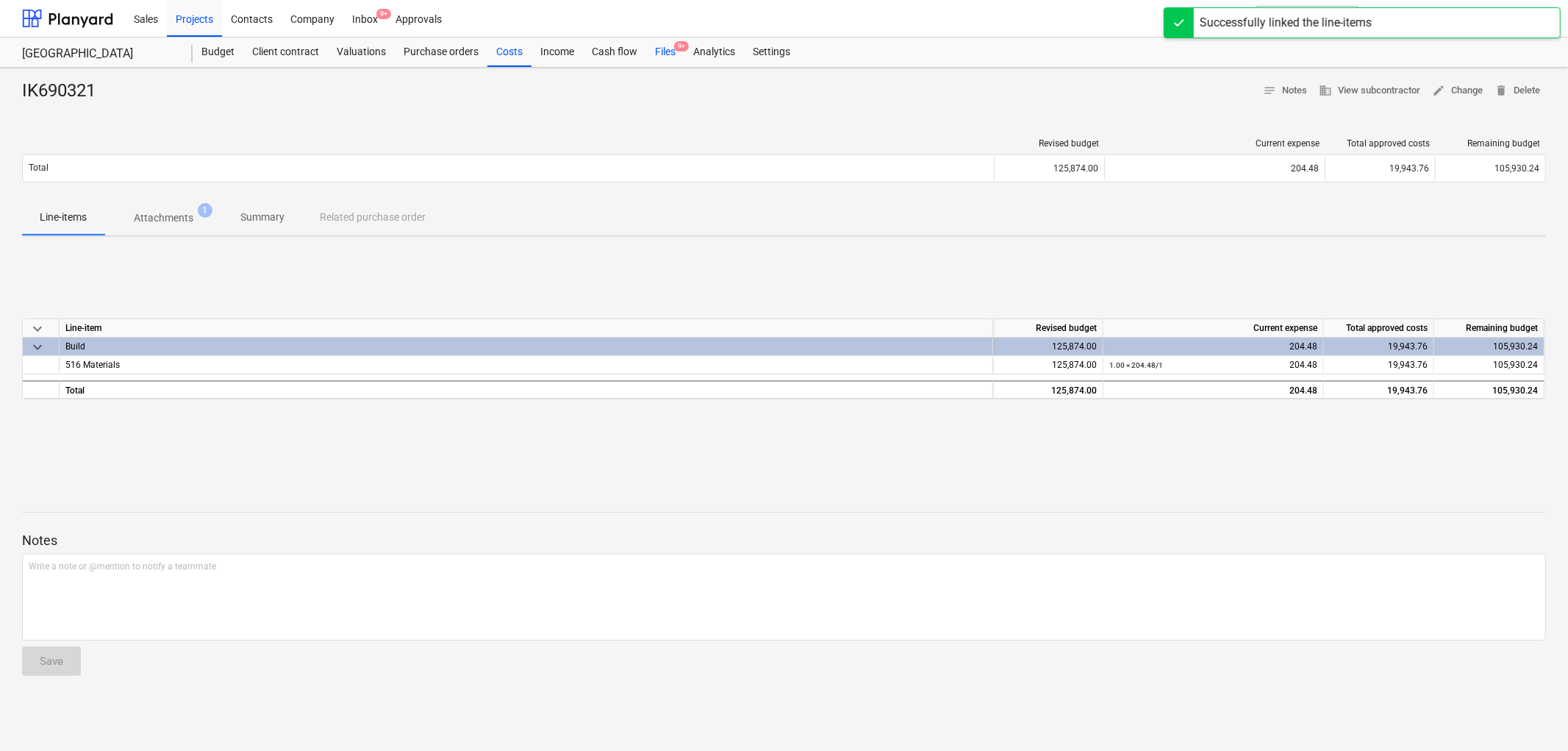
click at [665, 51] on div "Files 9+" at bounding box center [665, 52] width 38 height 29
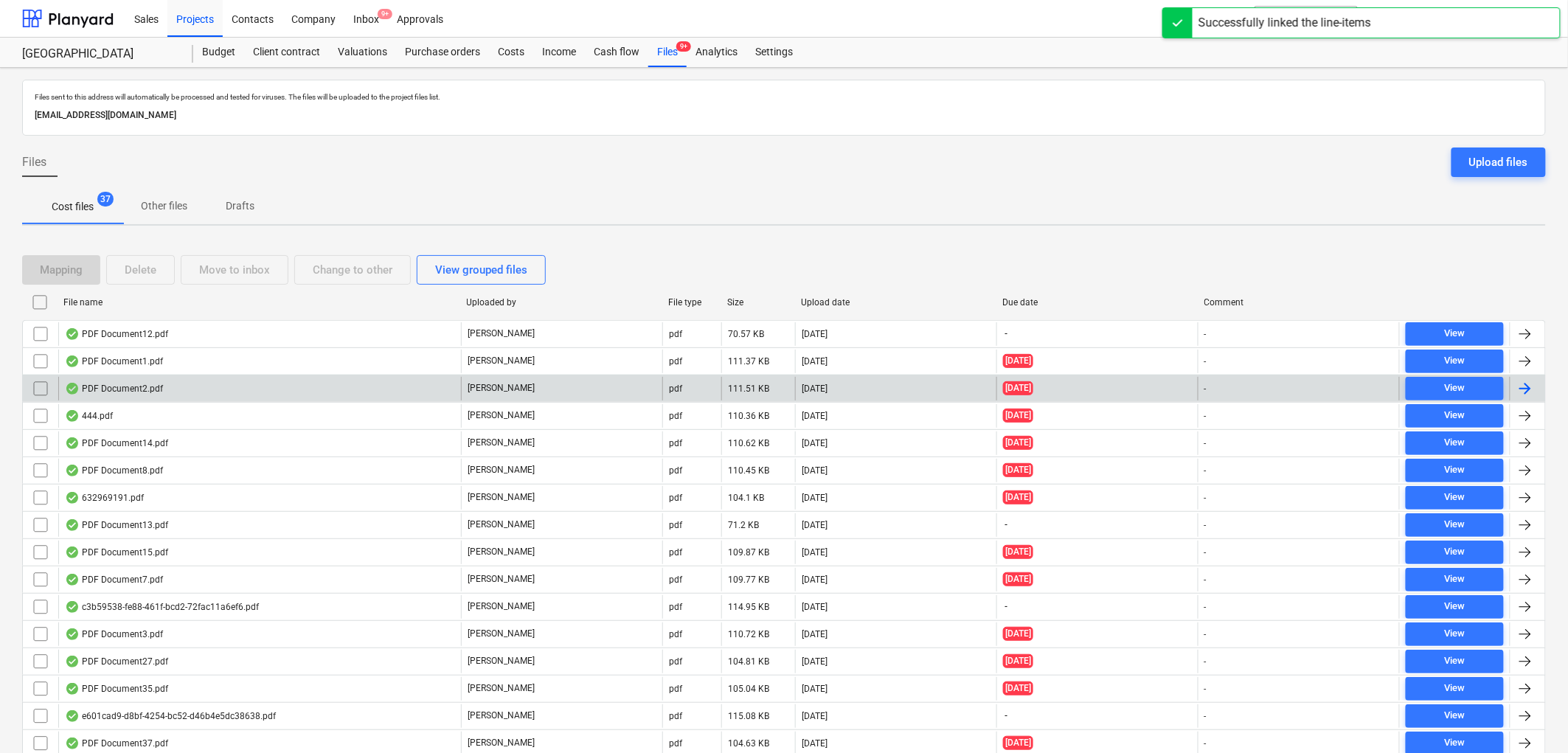
click at [155, 397] on div "PDF Document2.pdf" at bounding box center [260, 388] width 403 height 23
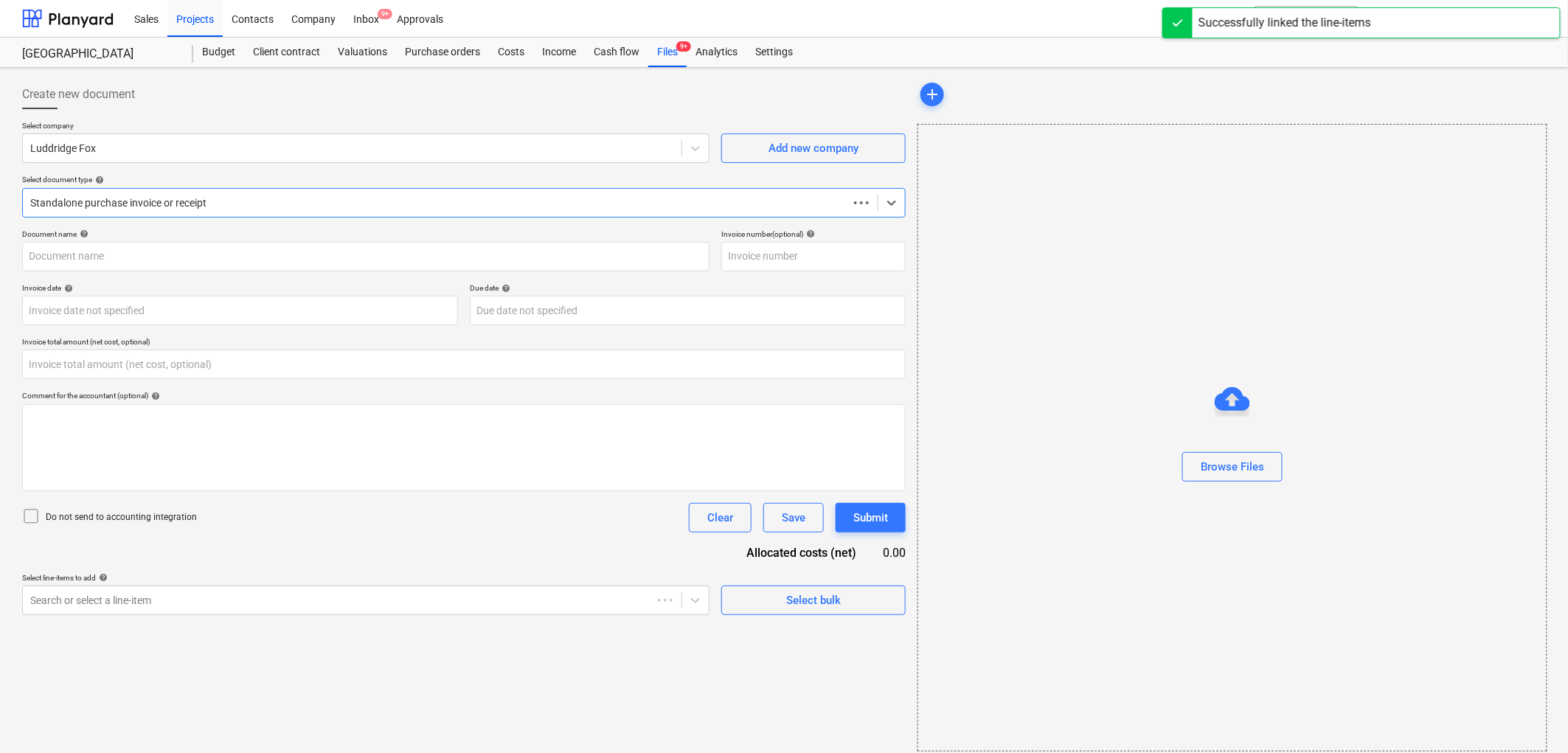
type input "0.00"
type input "IK890080"
type input "[DATE]"
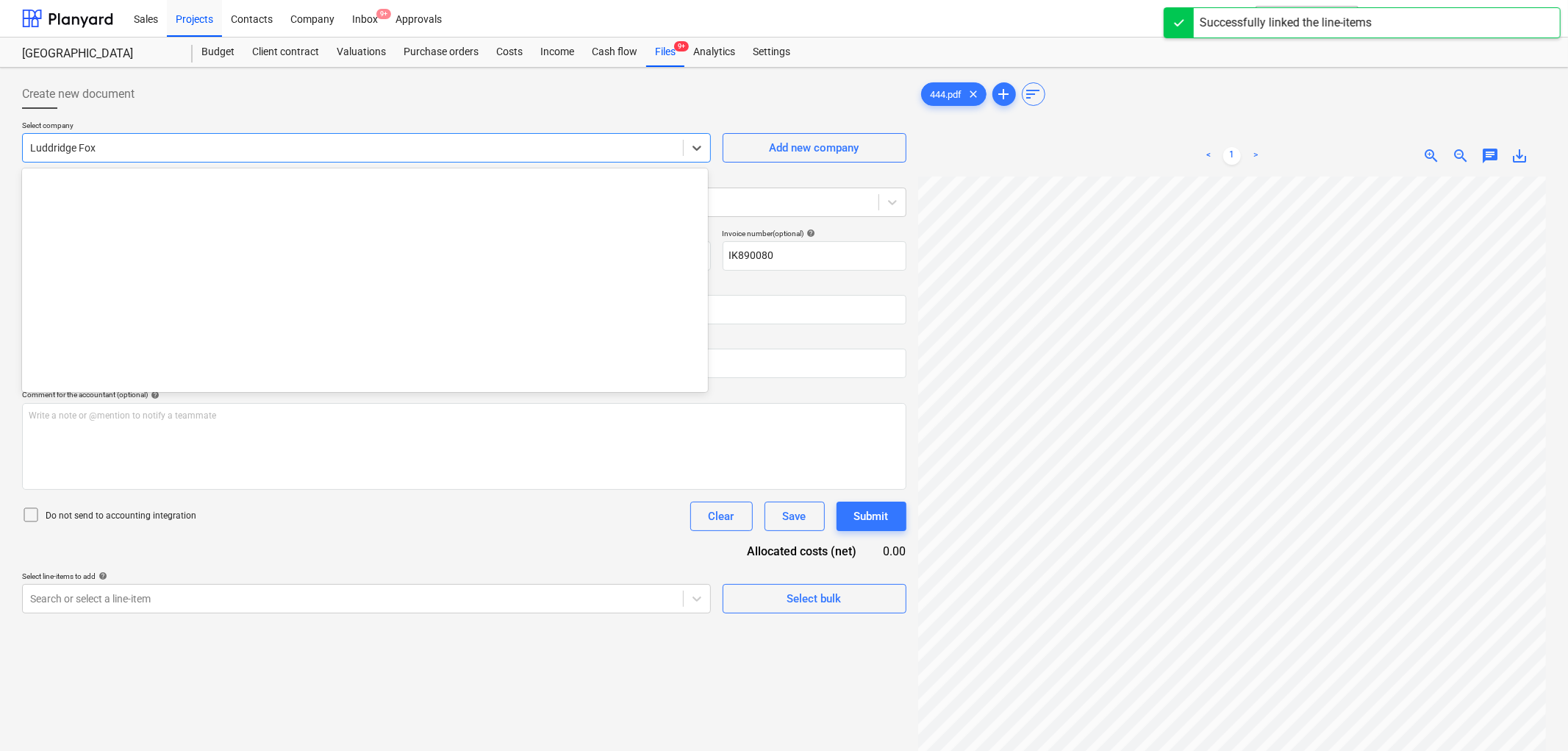
click at [126, 144] on div at bounding box center [353, 147] width 645 height 15
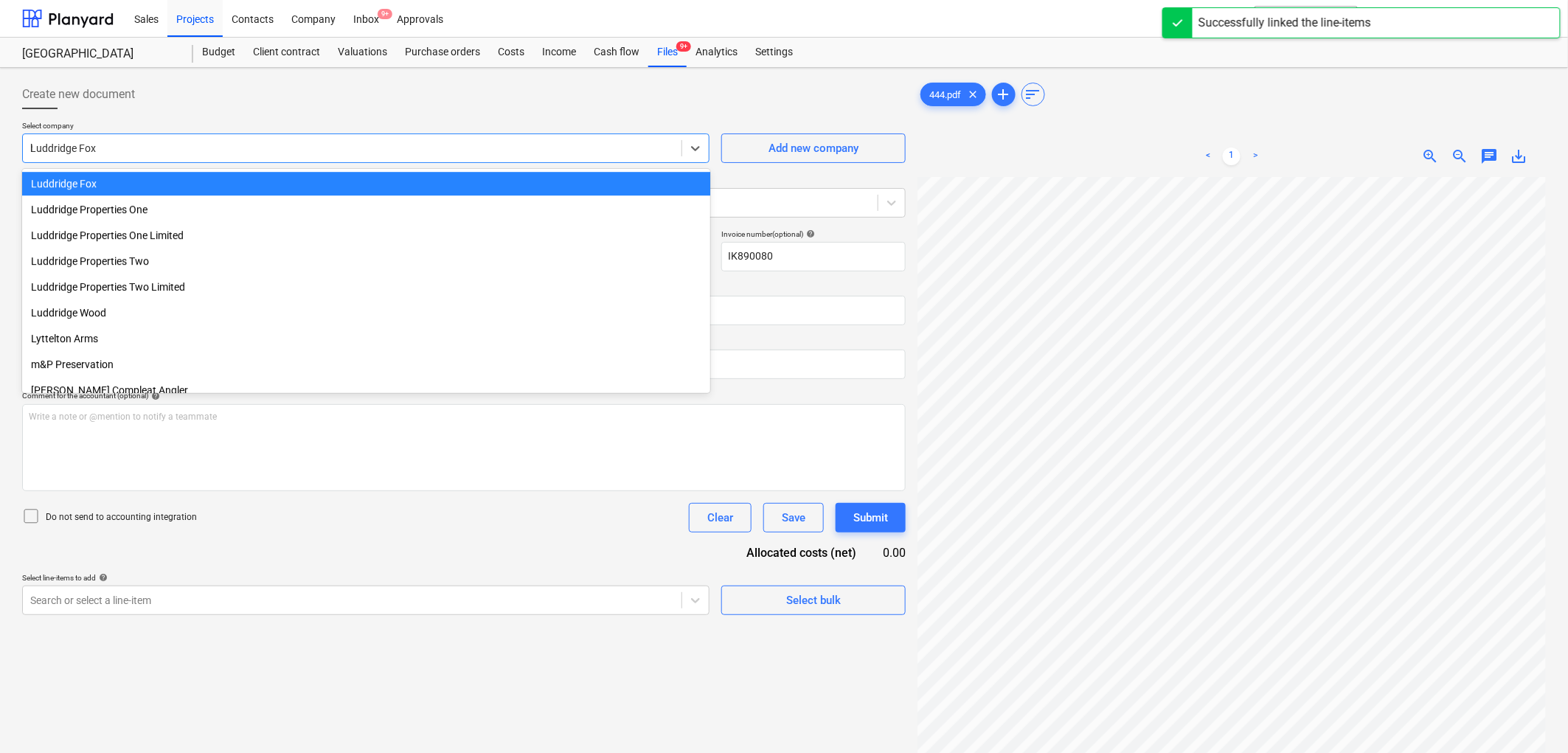
scroll to position [4555, 0]
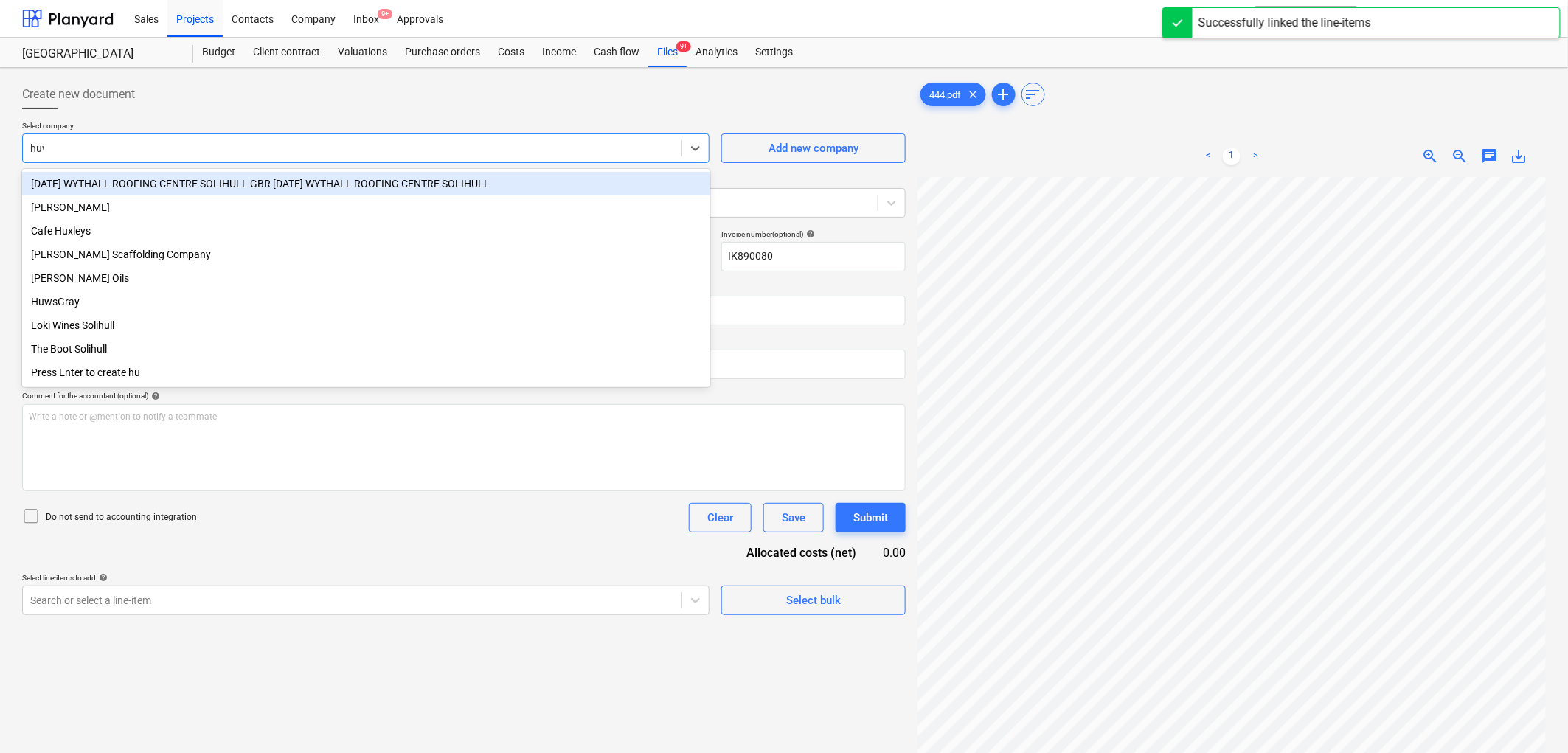
type input "huws"
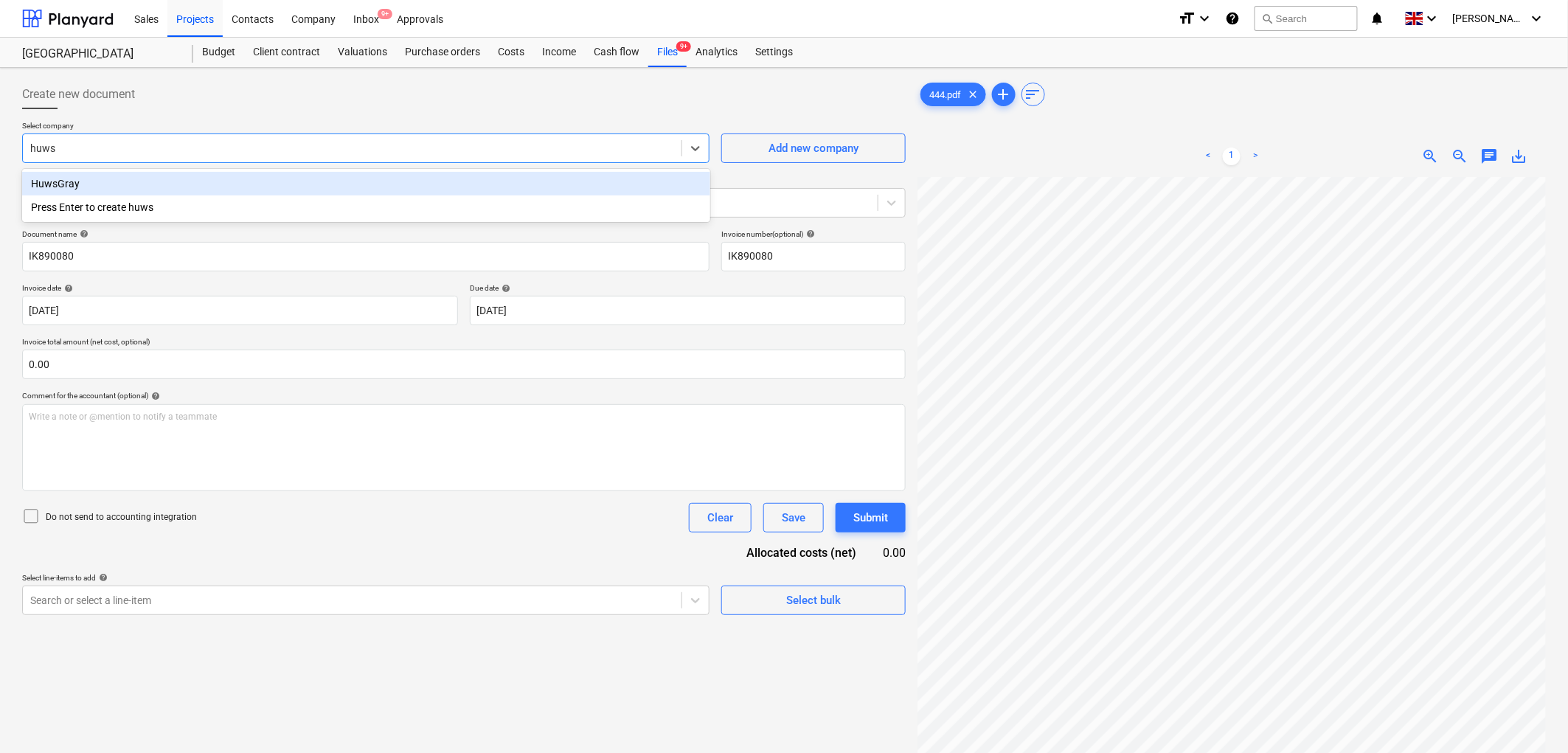
click at [133, 178] on div "HuwsGray" at bounding box center [366, 184] width 688 height 23
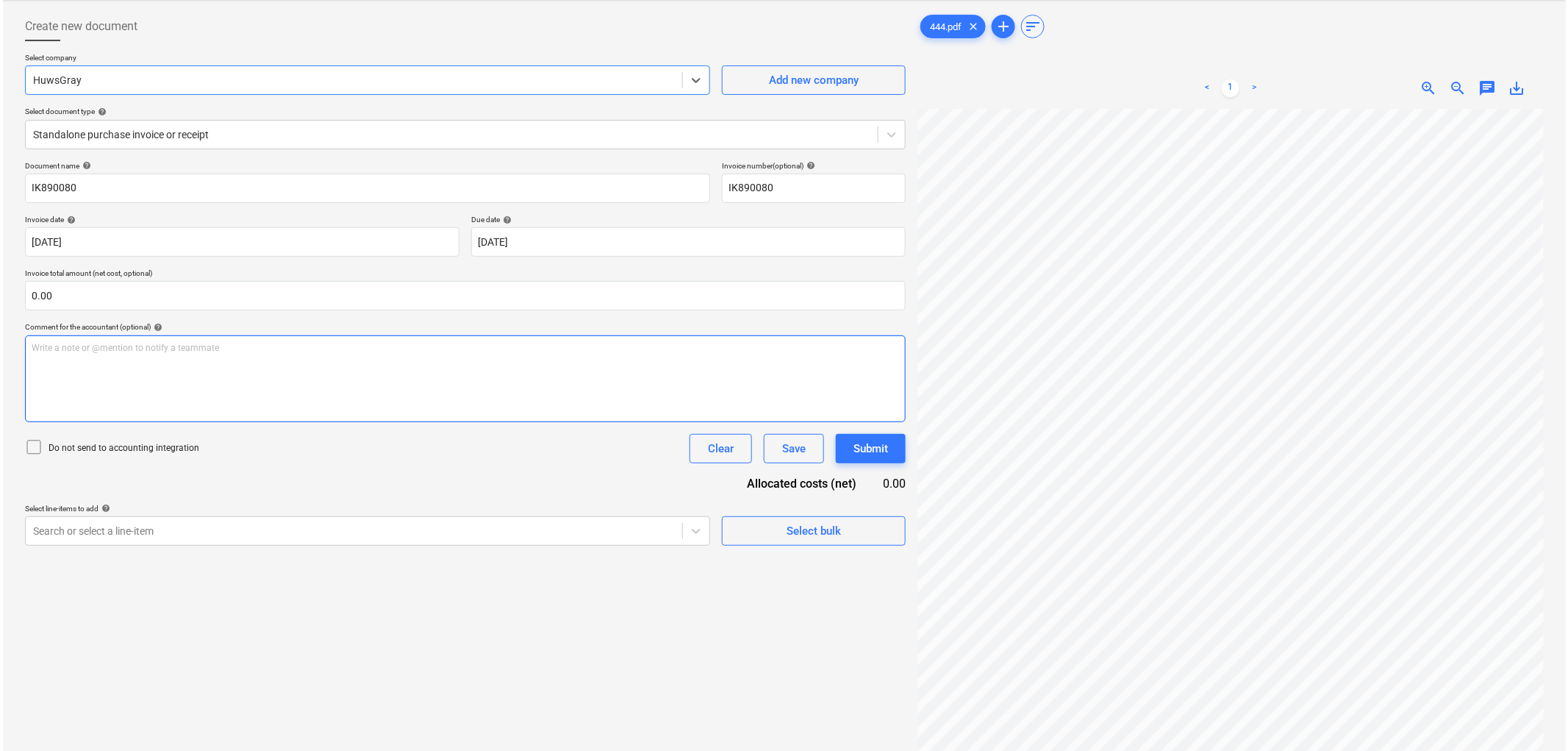
scroll to position [147, 0]
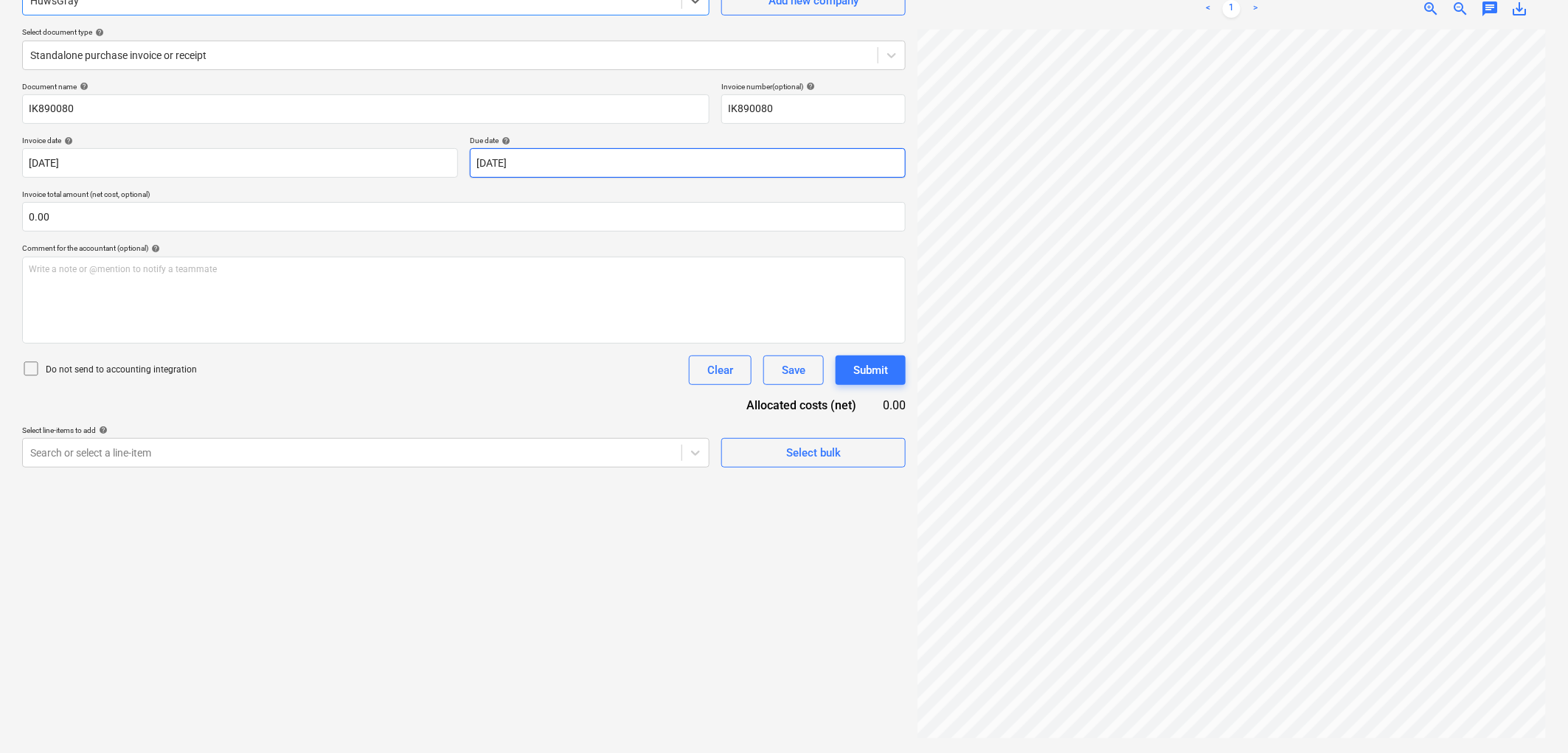
click at [538, 152] on body "Sales Projects Contacts Company Inbox 9+ Approvals format_size keyboard_arrow_d…" at bounding box center [784, 229] width 1568 height 753
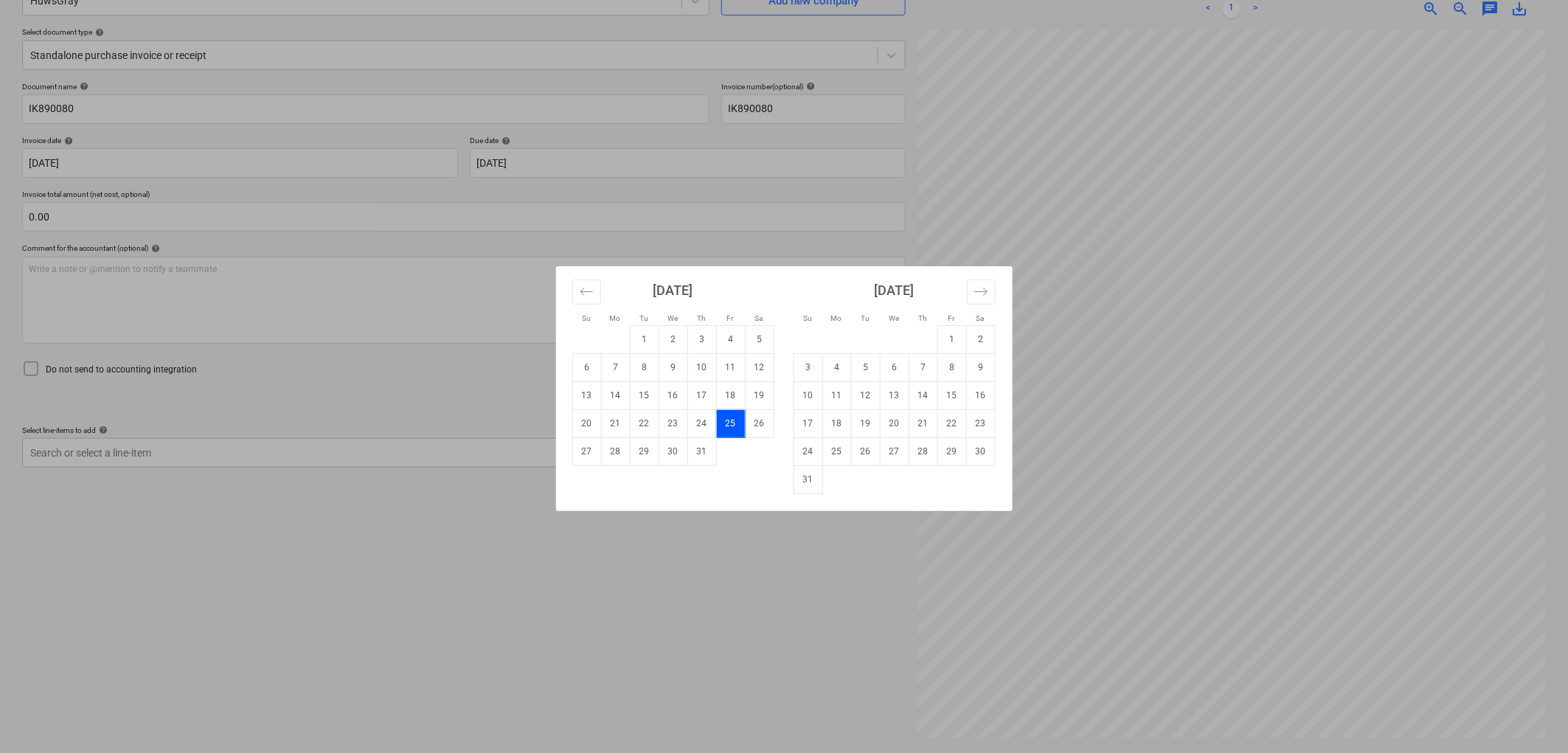
click at [816, 469] on td "31" at bounding box center [807, 479] width 29 height 28
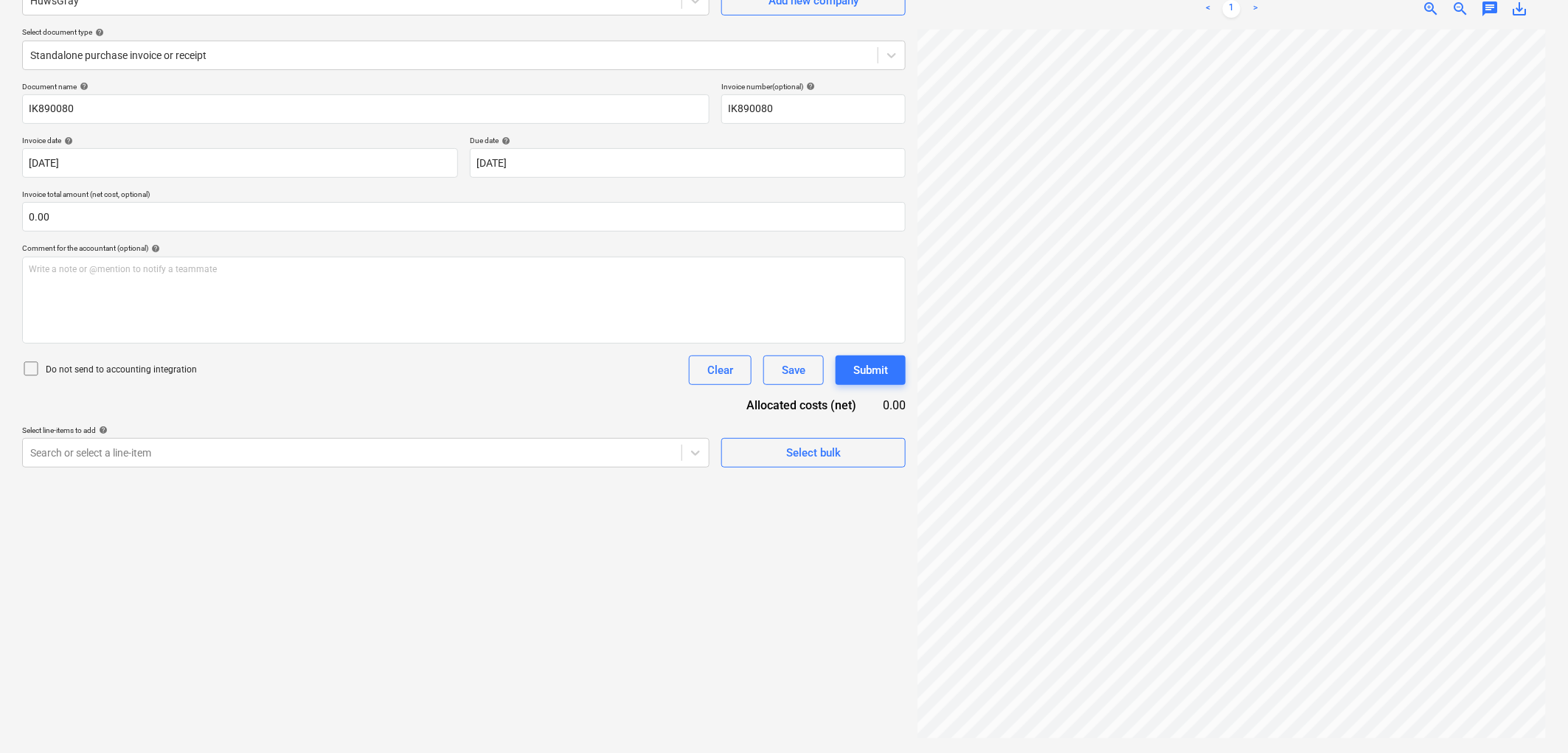
type input "[DATE]"
click at [143, 208] on input "text" at bounding box center [464, 217] width 884 height 30
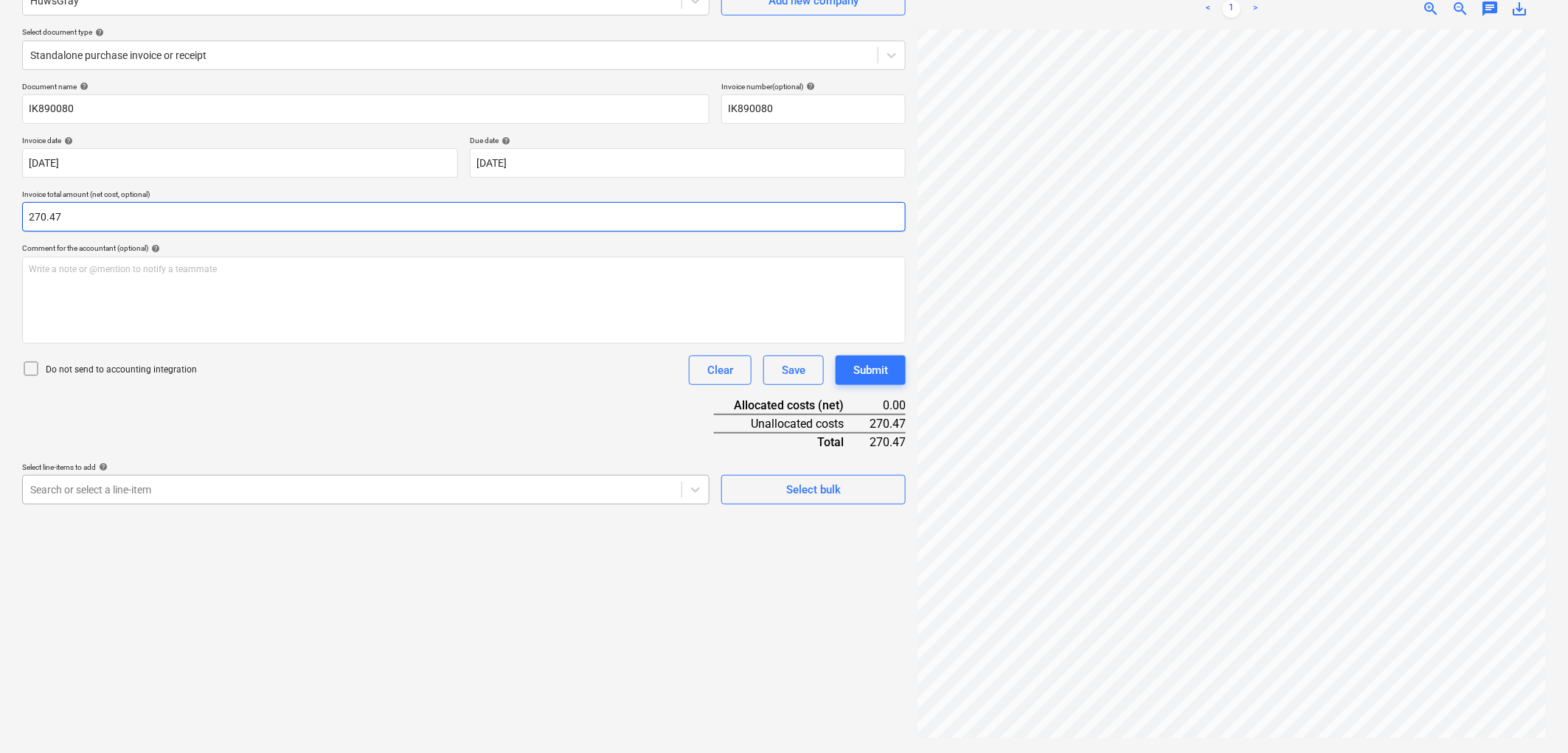
type input "270.47"
click at [89, 485] on div at bounding box center [352, 489] width 644 height 15
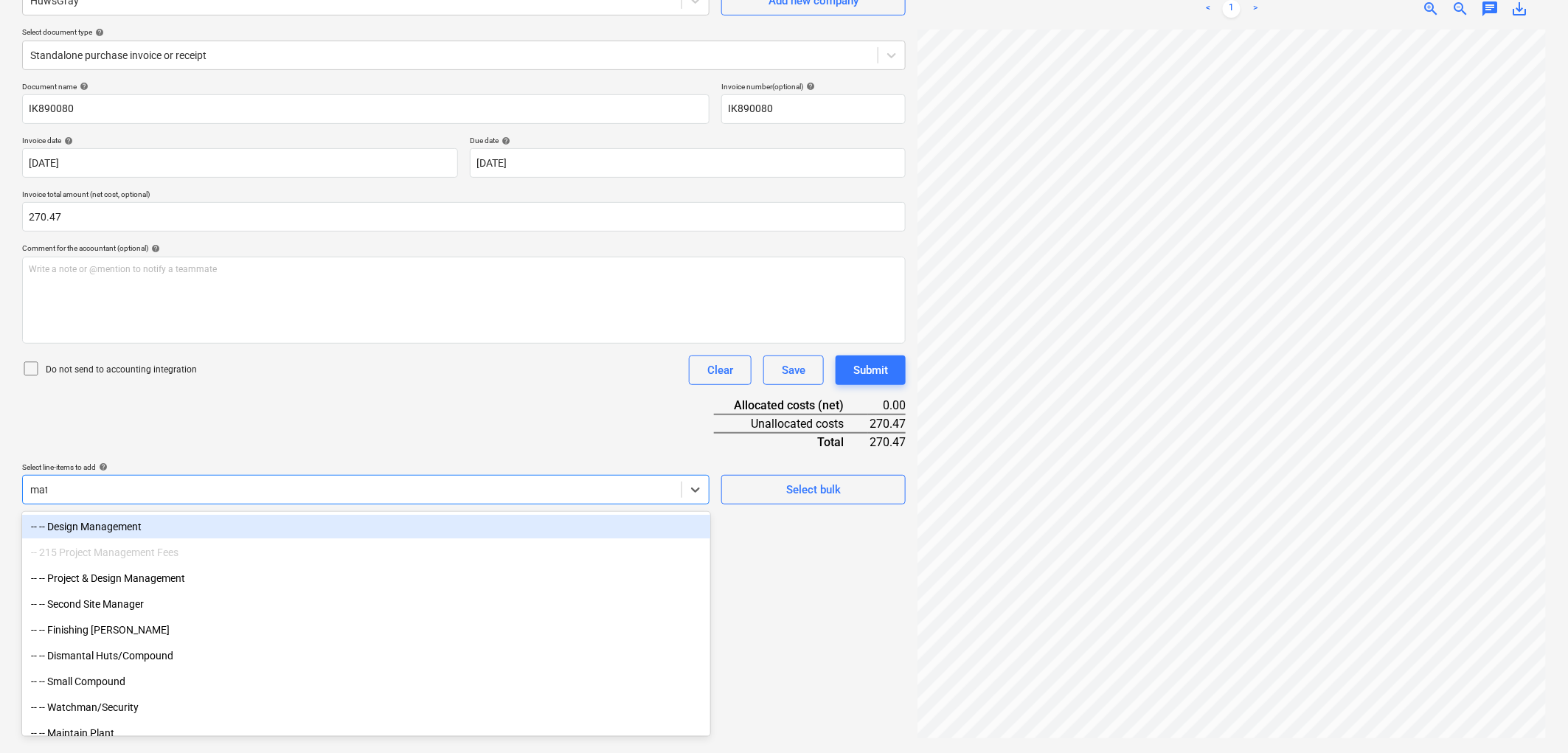
type input "mater"
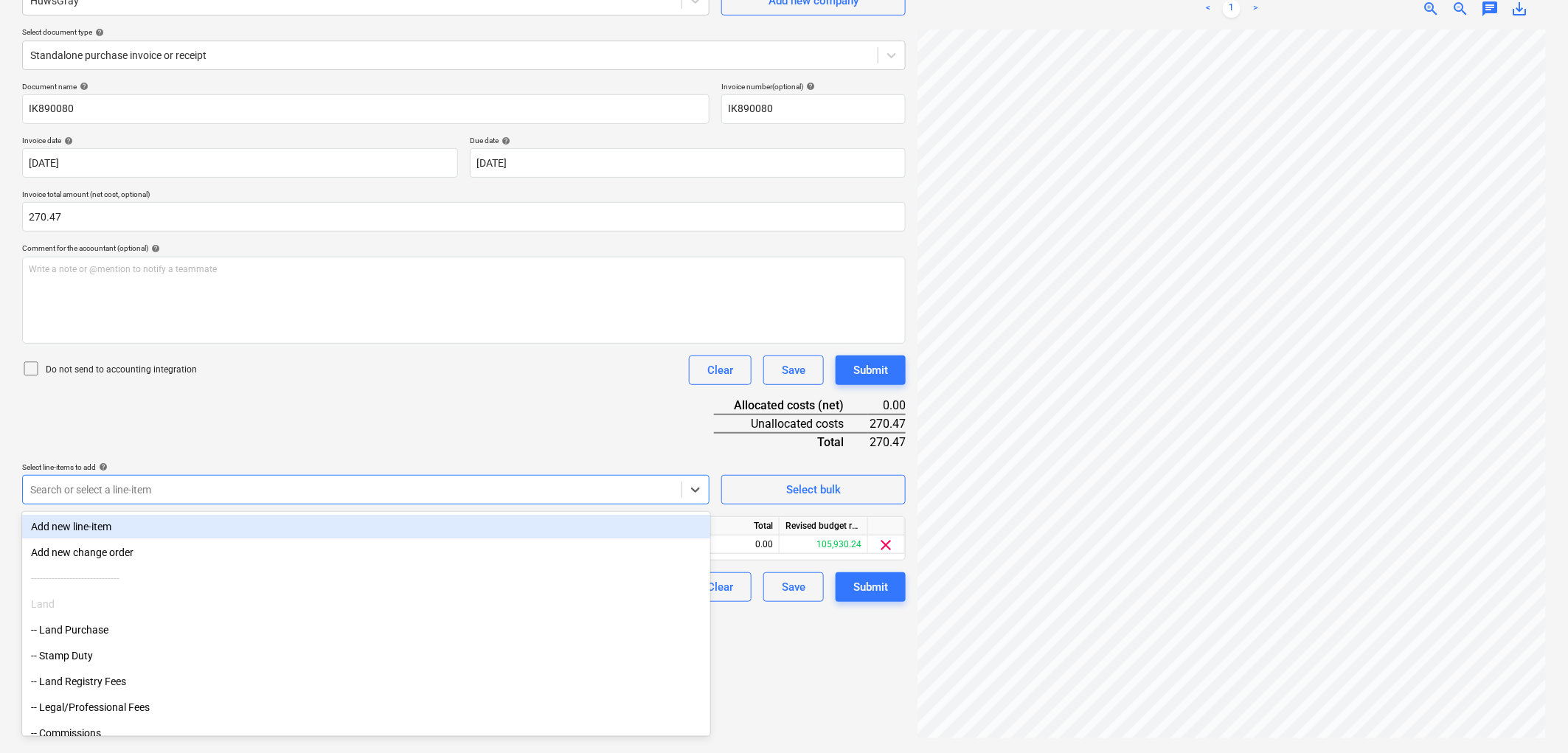
click at [215, 431] on div "Document name help IK890080 Invoice number (optional) help IK890080 Invoice dat…" at bounding box center [464, 341] width 884 height 520
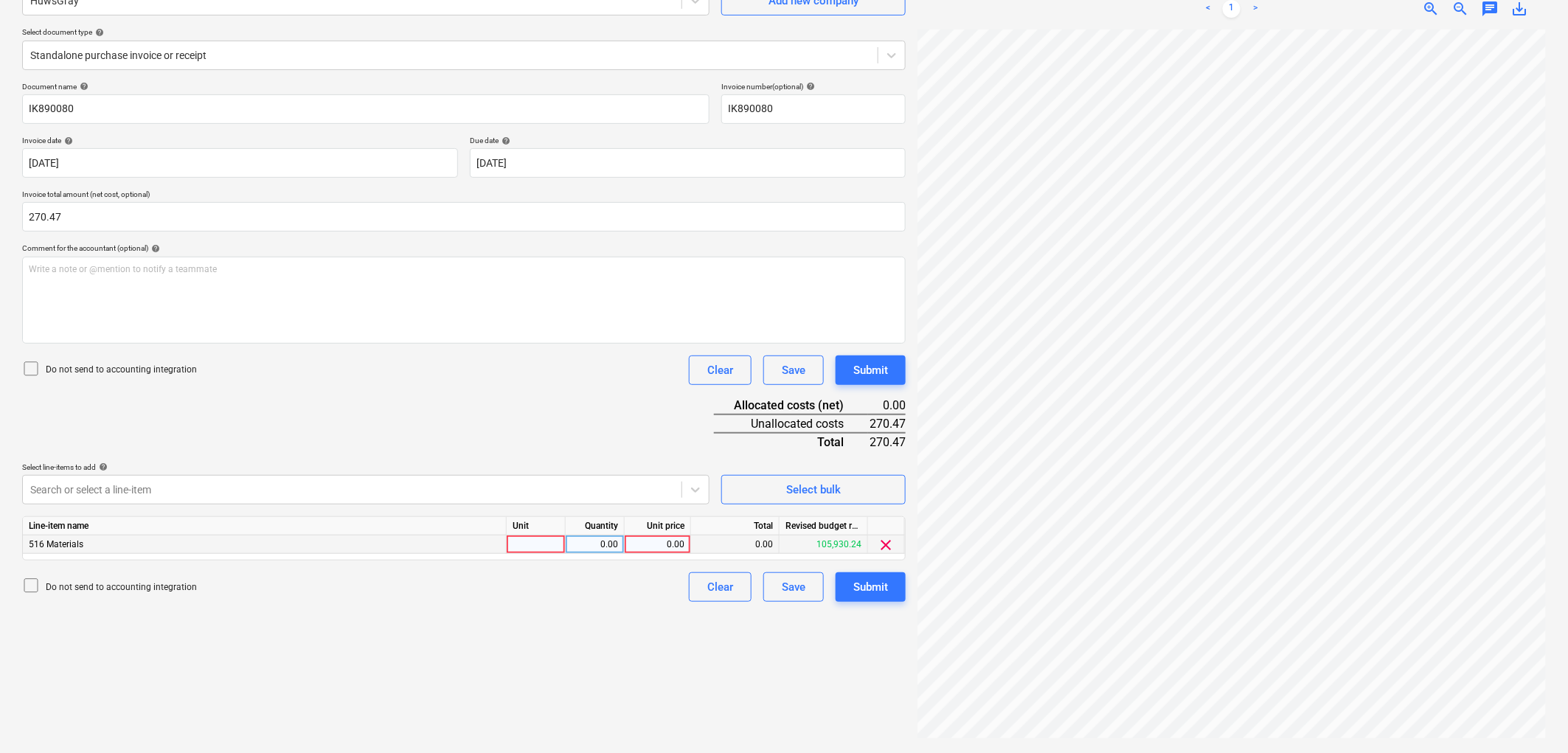
click at [534, 541] on div at bounding box center [536, 545] width 59 height 19
type input "1"
type input "270.47"
click at [866, 586] on div "Submit" at bounding box center [870, 587] width 35 height 19
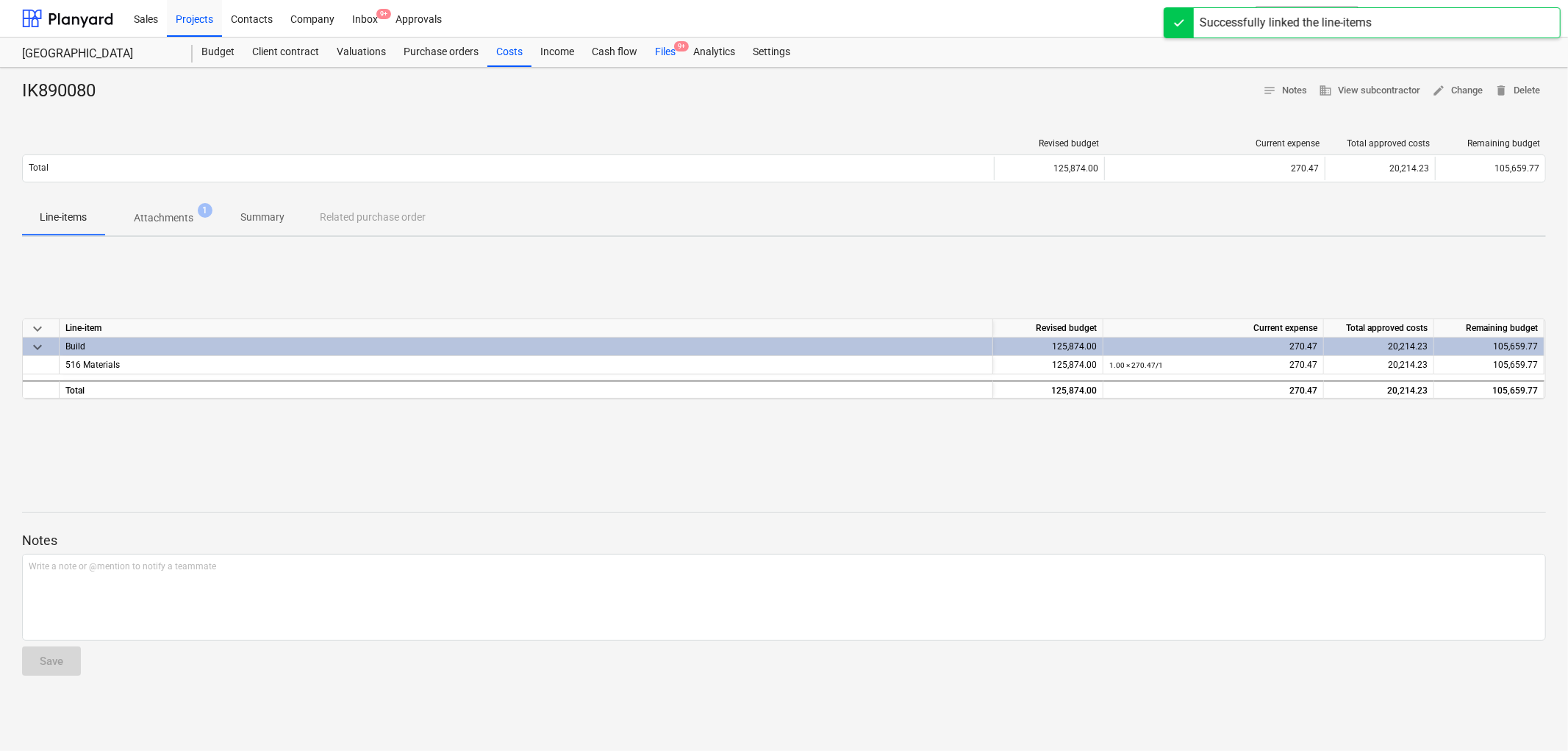
click at [656, 53] on div "Files 9+" at bounding box center [665, 52] width 38 height 29
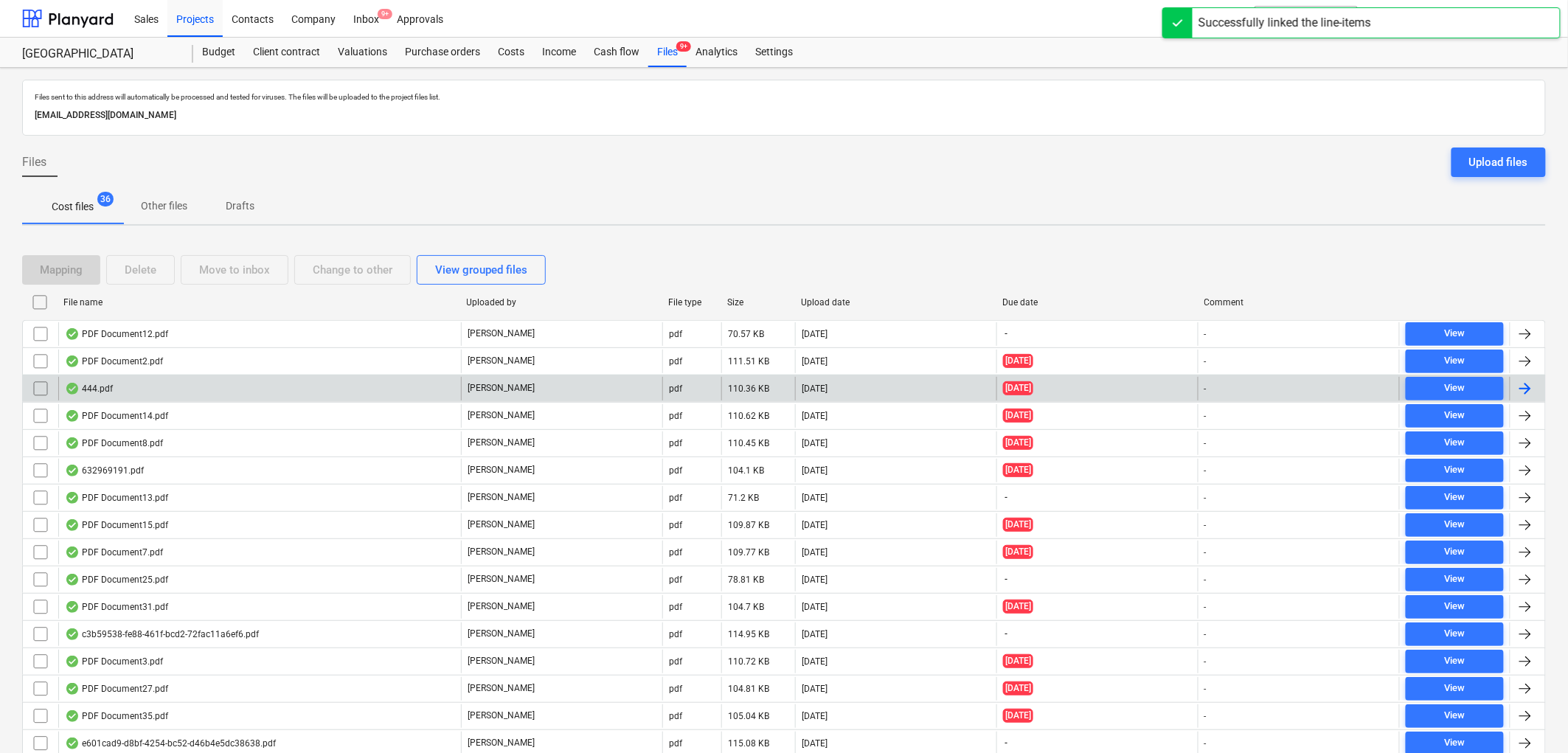
click at [120, 394] on div "444.pdf" at bounding box center [260, 388] width 403 height 23
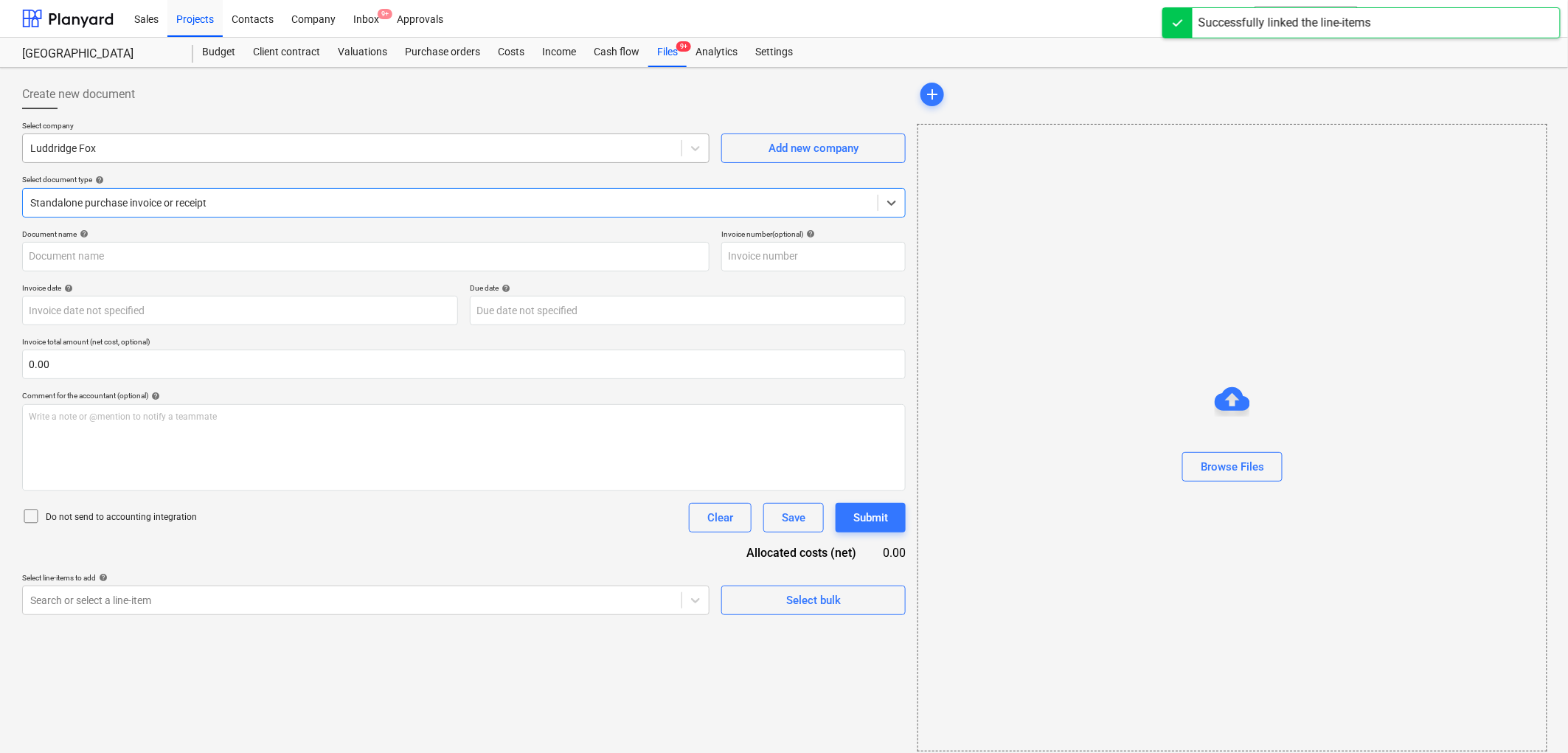
type input "IL066396"
type input "[DATE]"
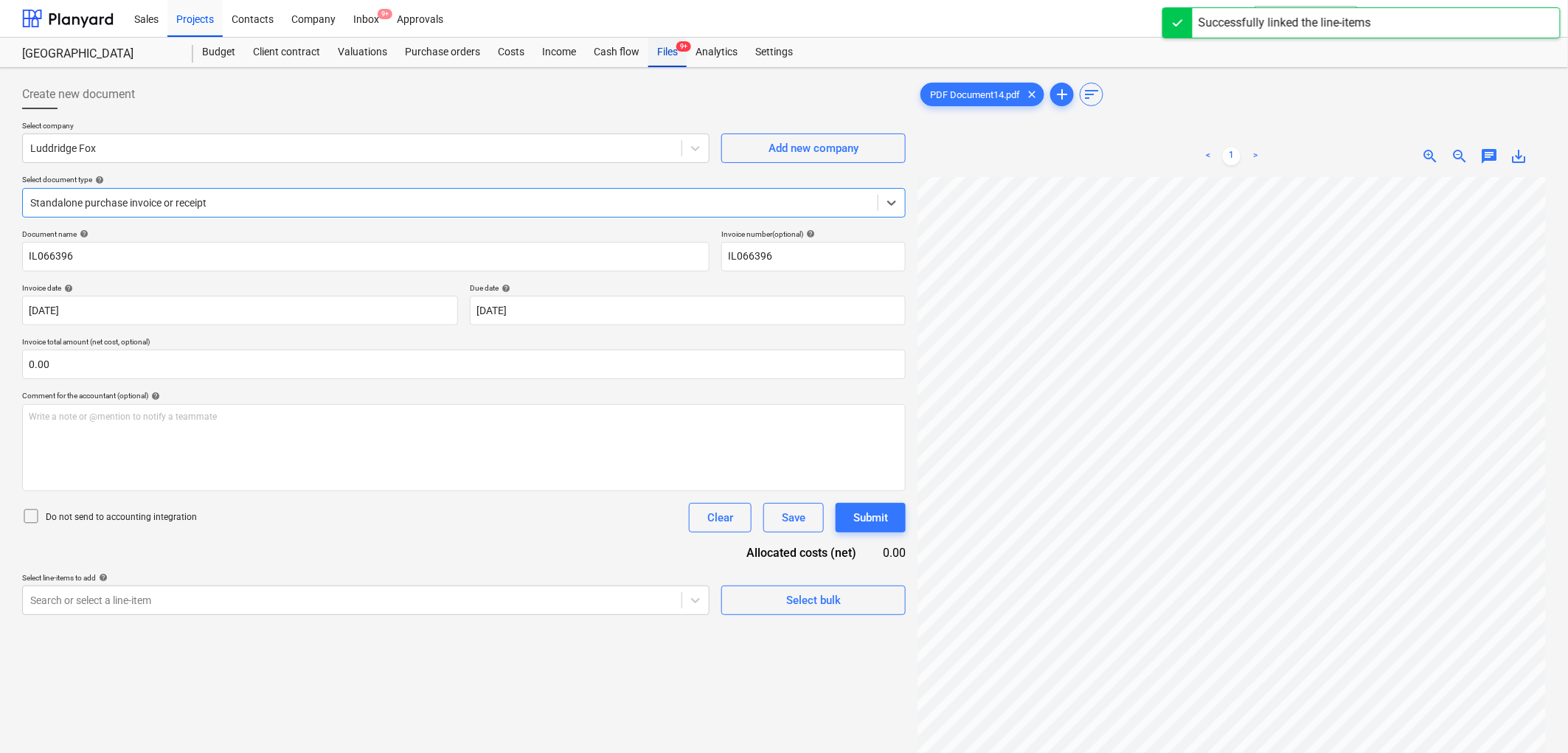
click at [663, 59] on div "Files 9+" at bounding box center [667, 52] width 38 height 30
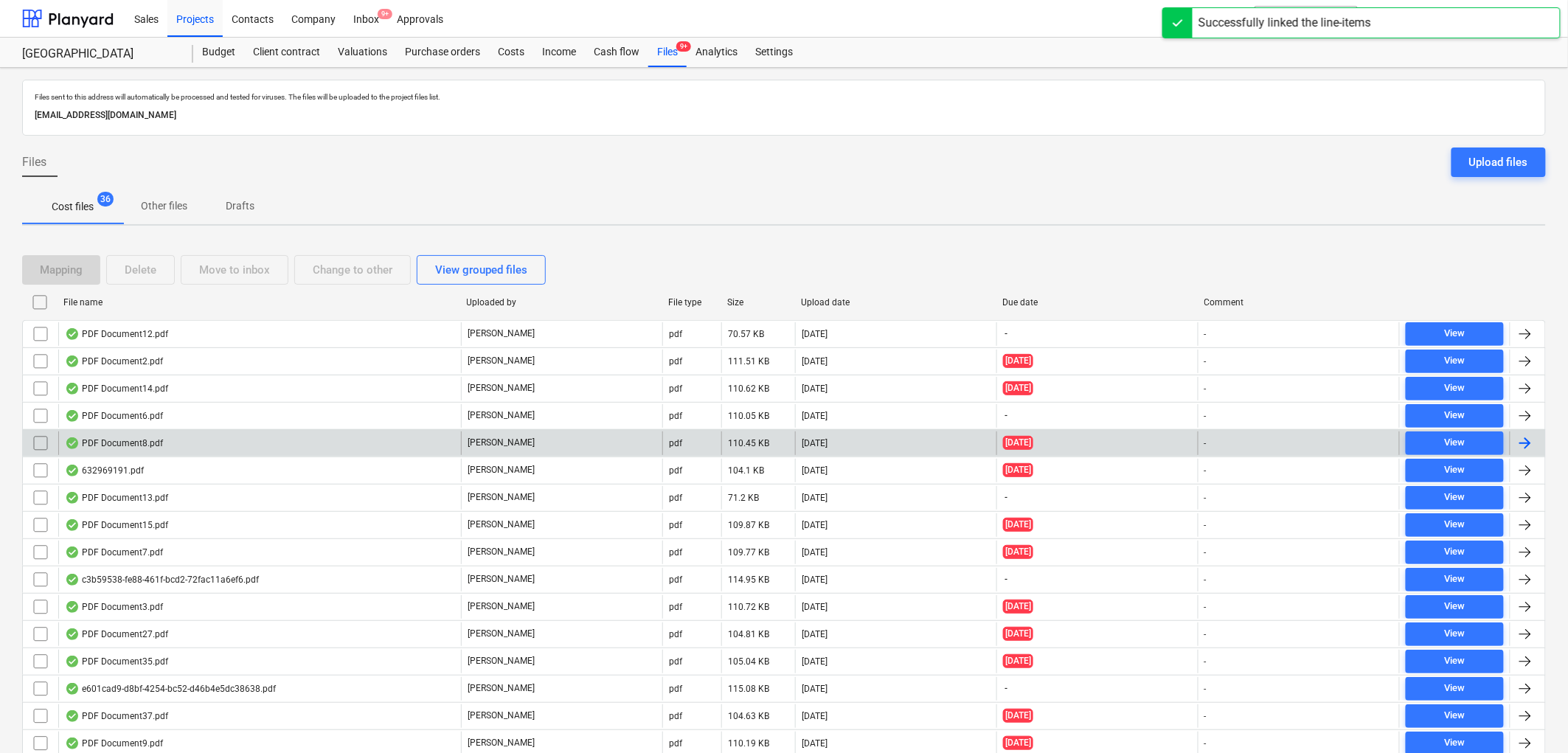
click at [201, 446] on div "PDF Document8.pdf" at bounding box center [260, 443] width 403 height 23
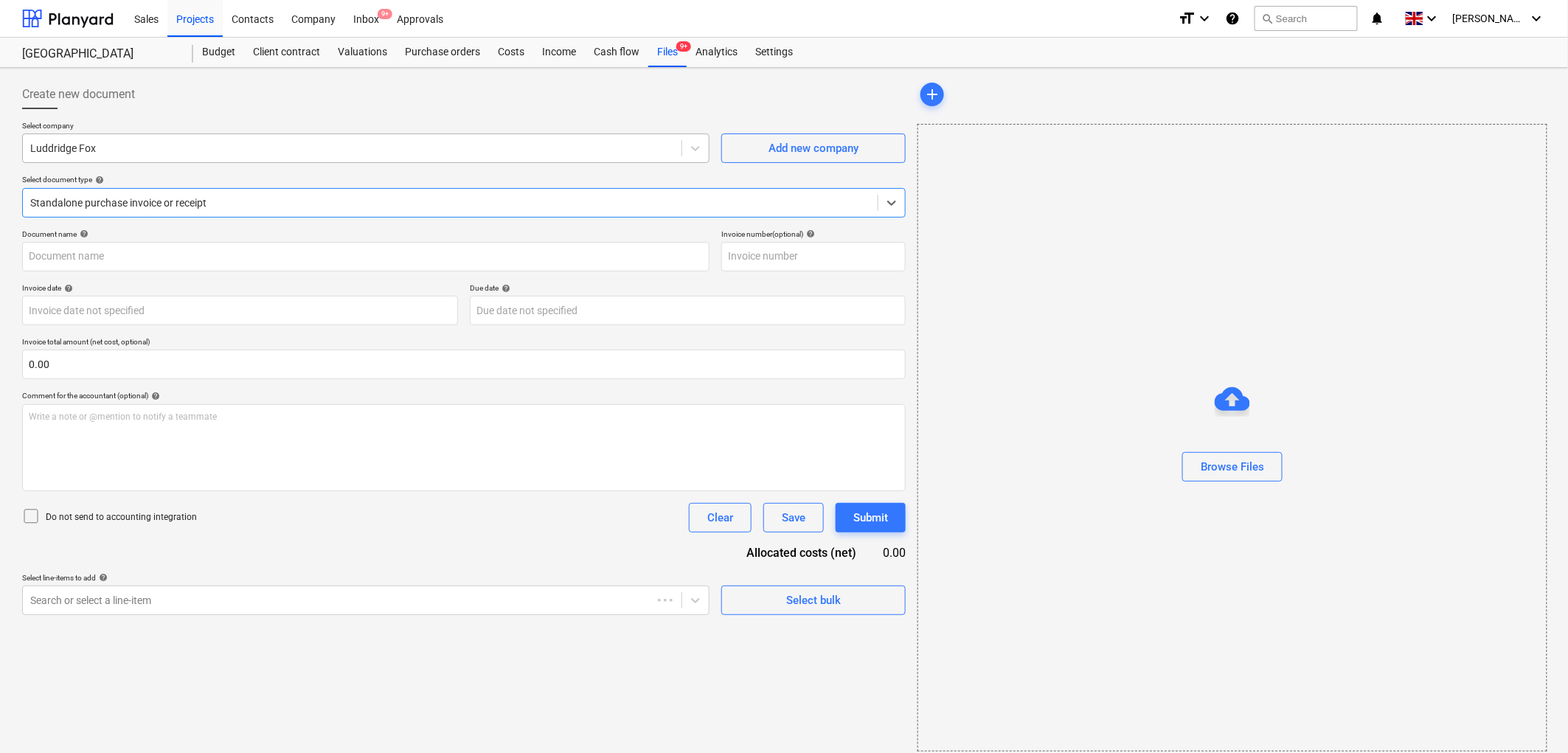
type input "IL009981"
type input "[DATE]"
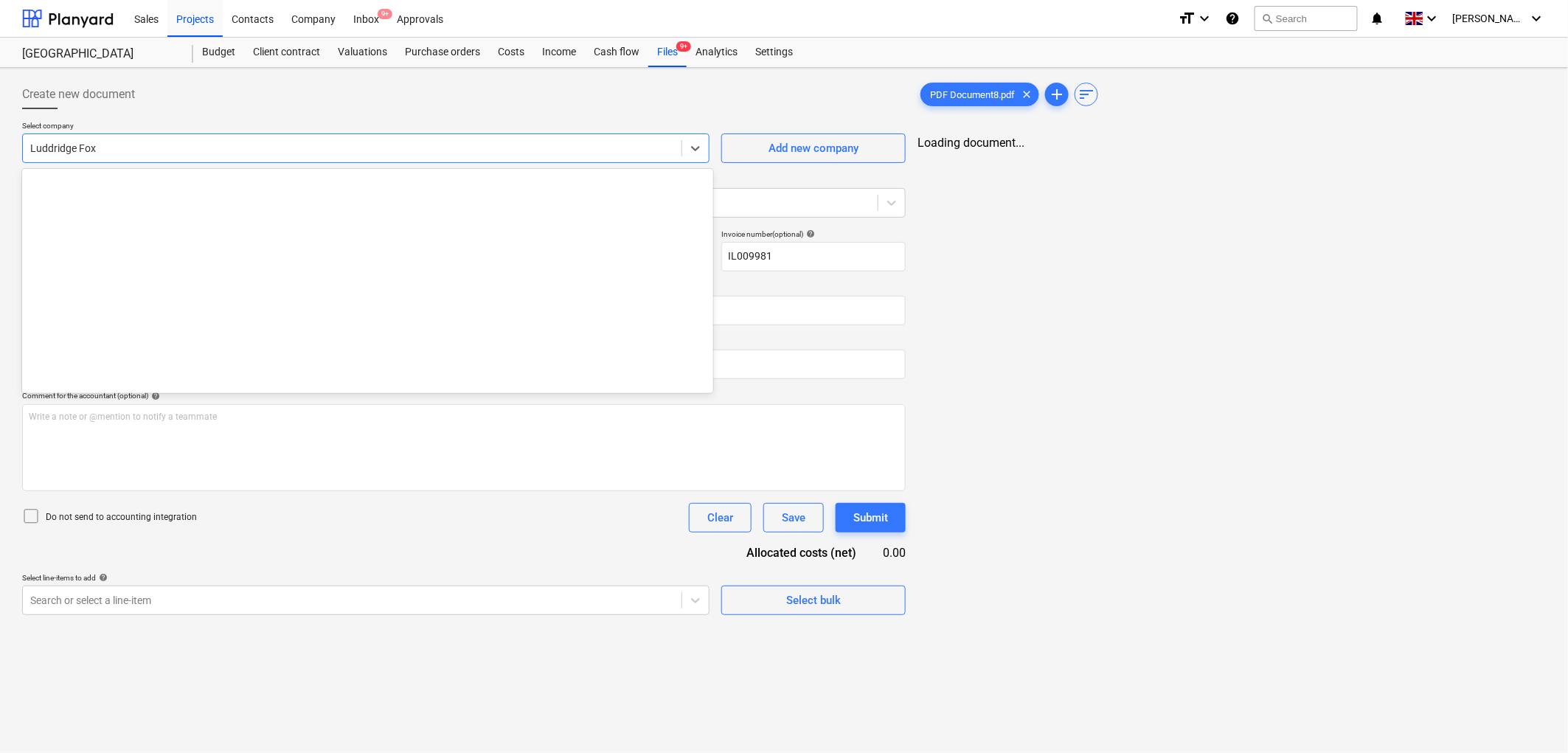
click at [177, 141] on div at bounding box center [352, 148] width 644 height 15
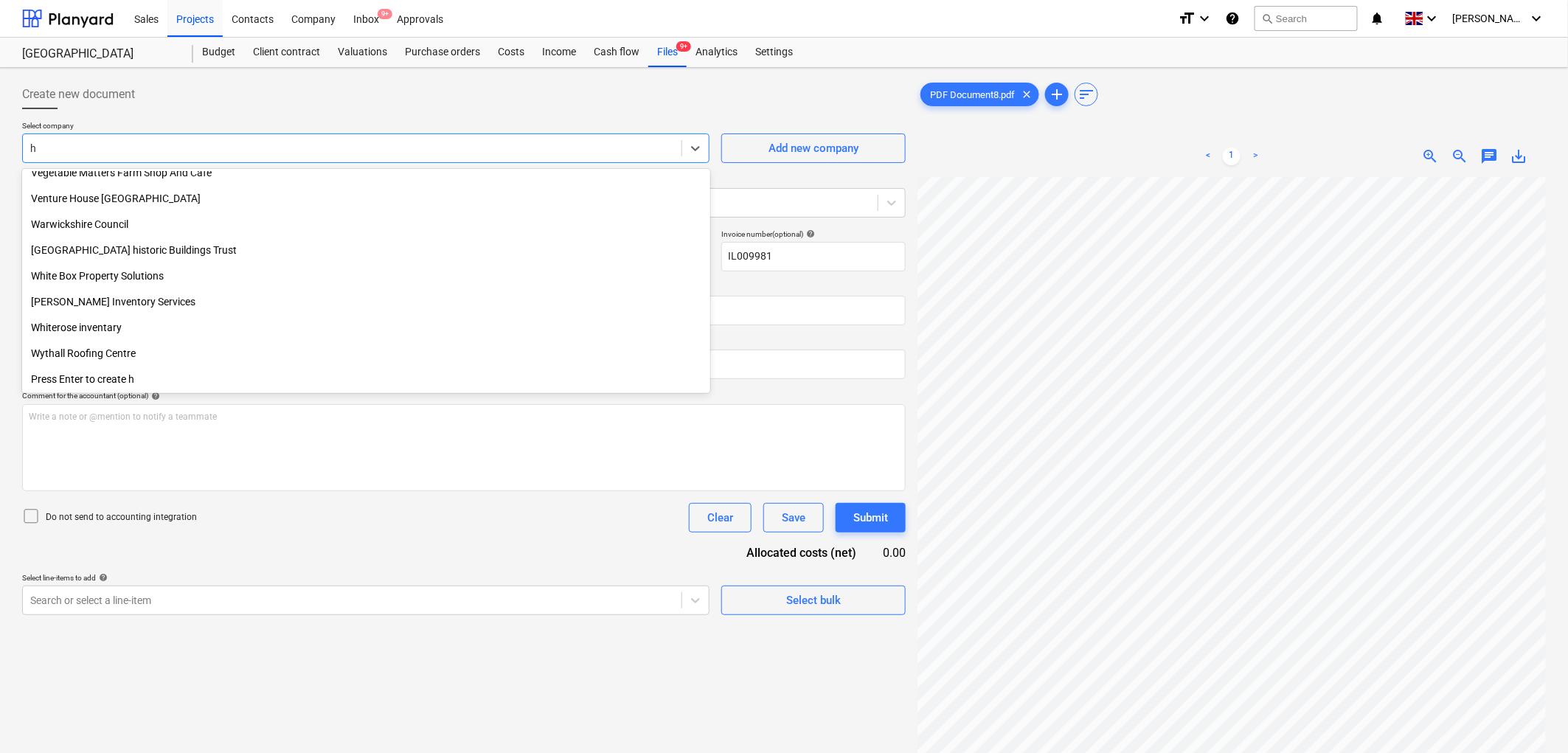
scroll to position [4555, 0]
type input "huws"
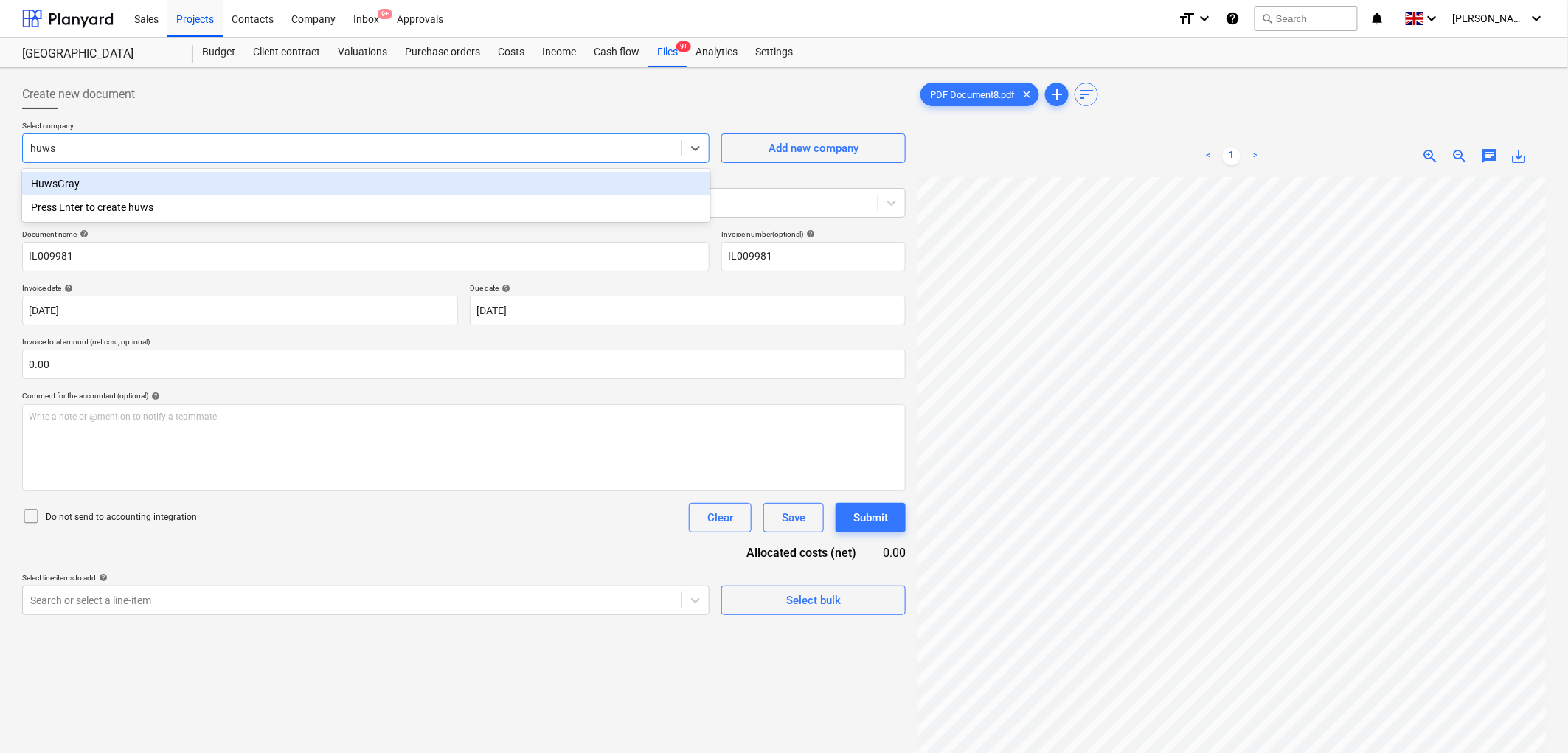
click at [165, 175] on div "HuwsGray" at bounding box center [366, 184] width 688 height 23
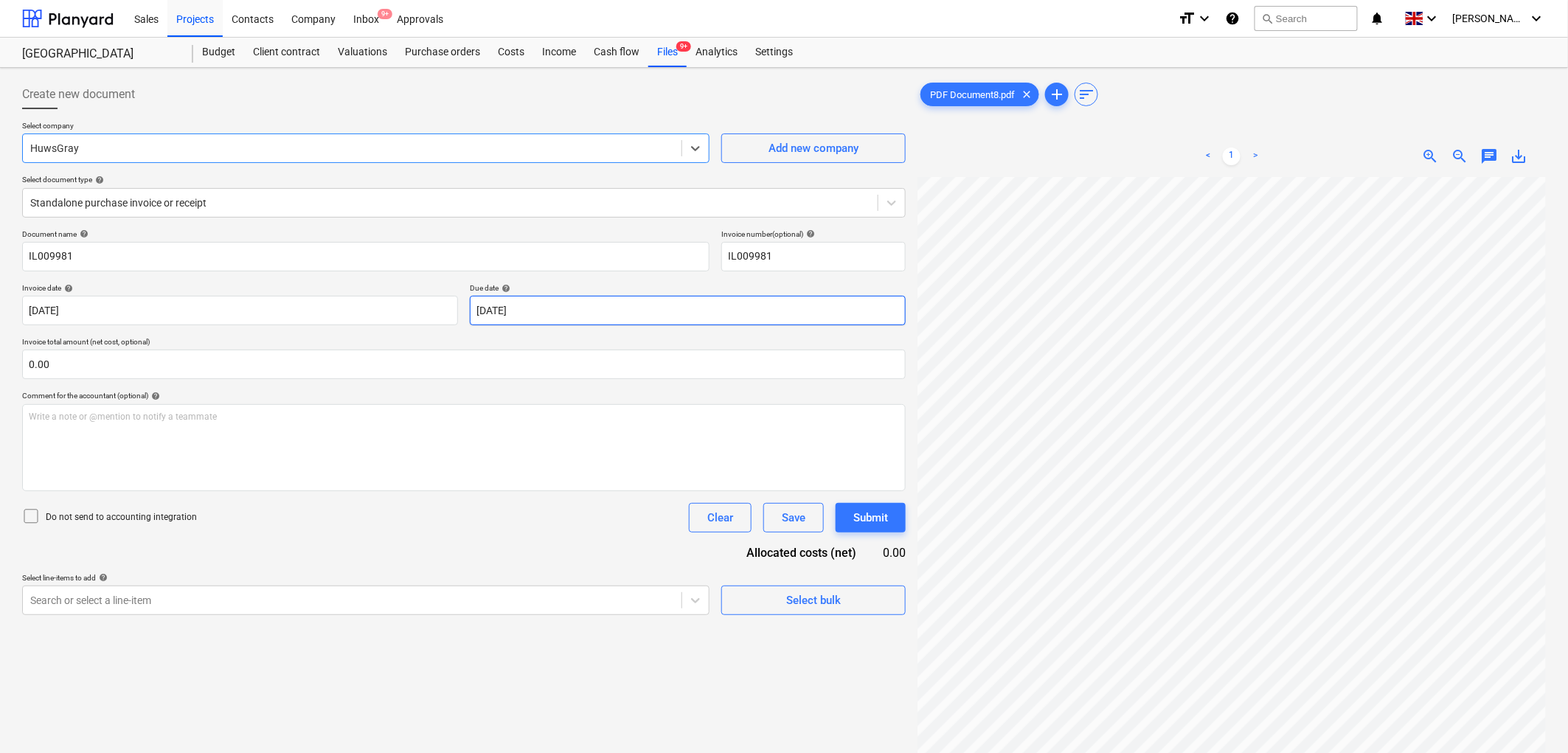
click at [569, 306] on body "Sales Projects Contacts Company Inbox 9+ Approvals format_size keyboard_arrow_d…" at bounding box center [784, 376] width 1568 height 753
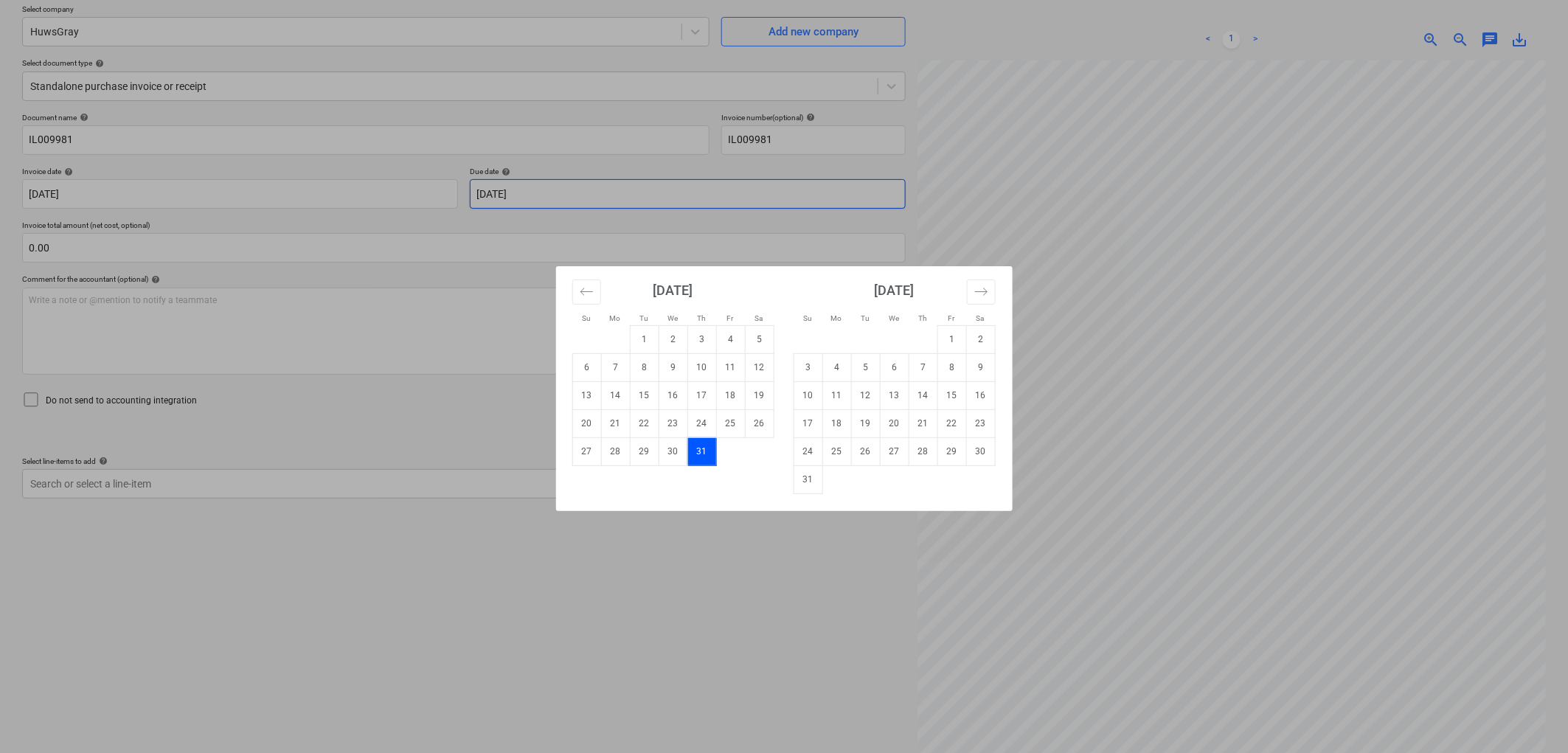
scroll to position [148, 0]
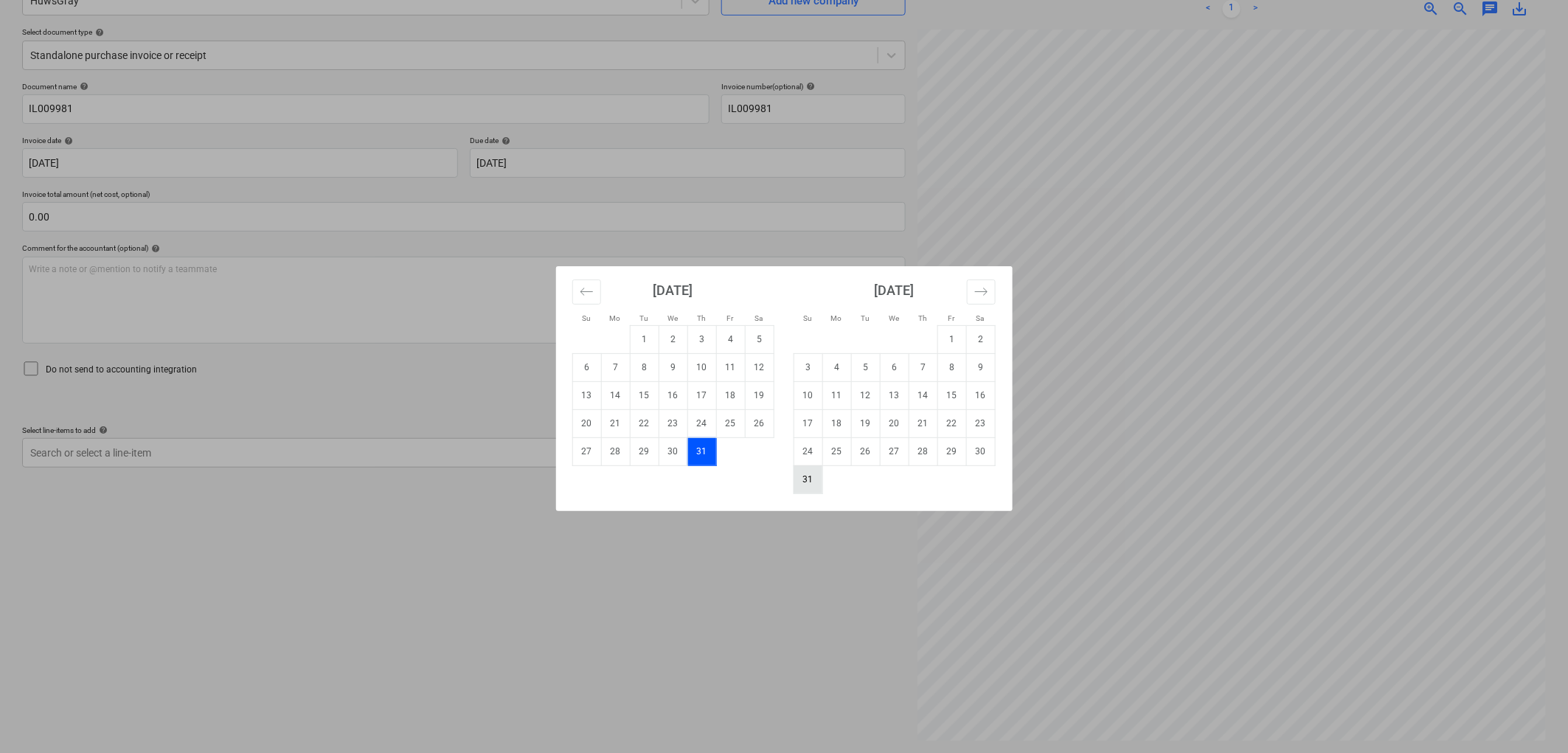
click at [819, 474] on td "31" at bounding box center [807, 479] width 29 height 28
type input "[DATE]"
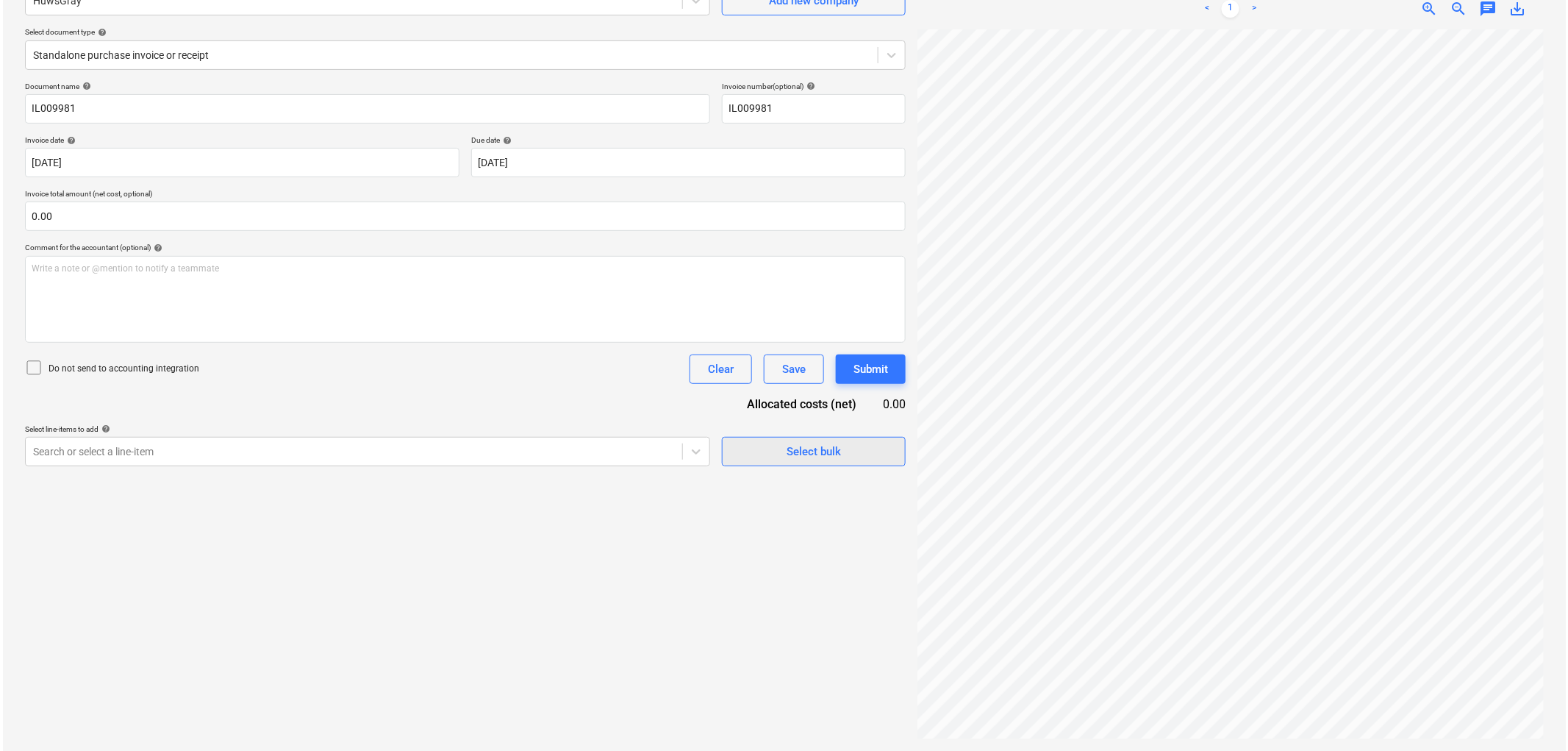
scroll to position [251, 0]
click at [169, 212] on input "text" at bounding box center [462, 216] width 881 height 29
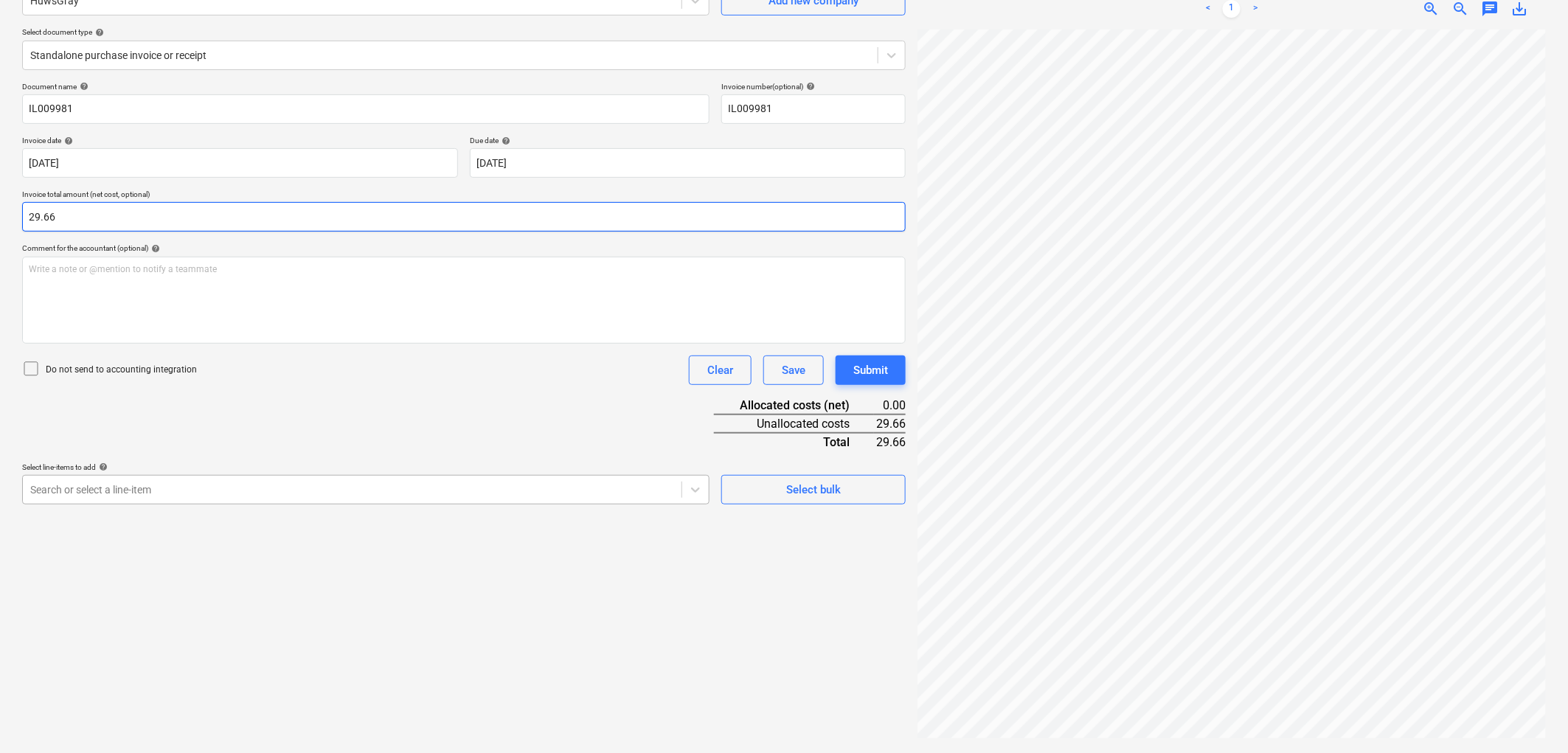
type input "29.66"
click at [336, 497] on div at bounding box center [352, 489] width 644 height 15
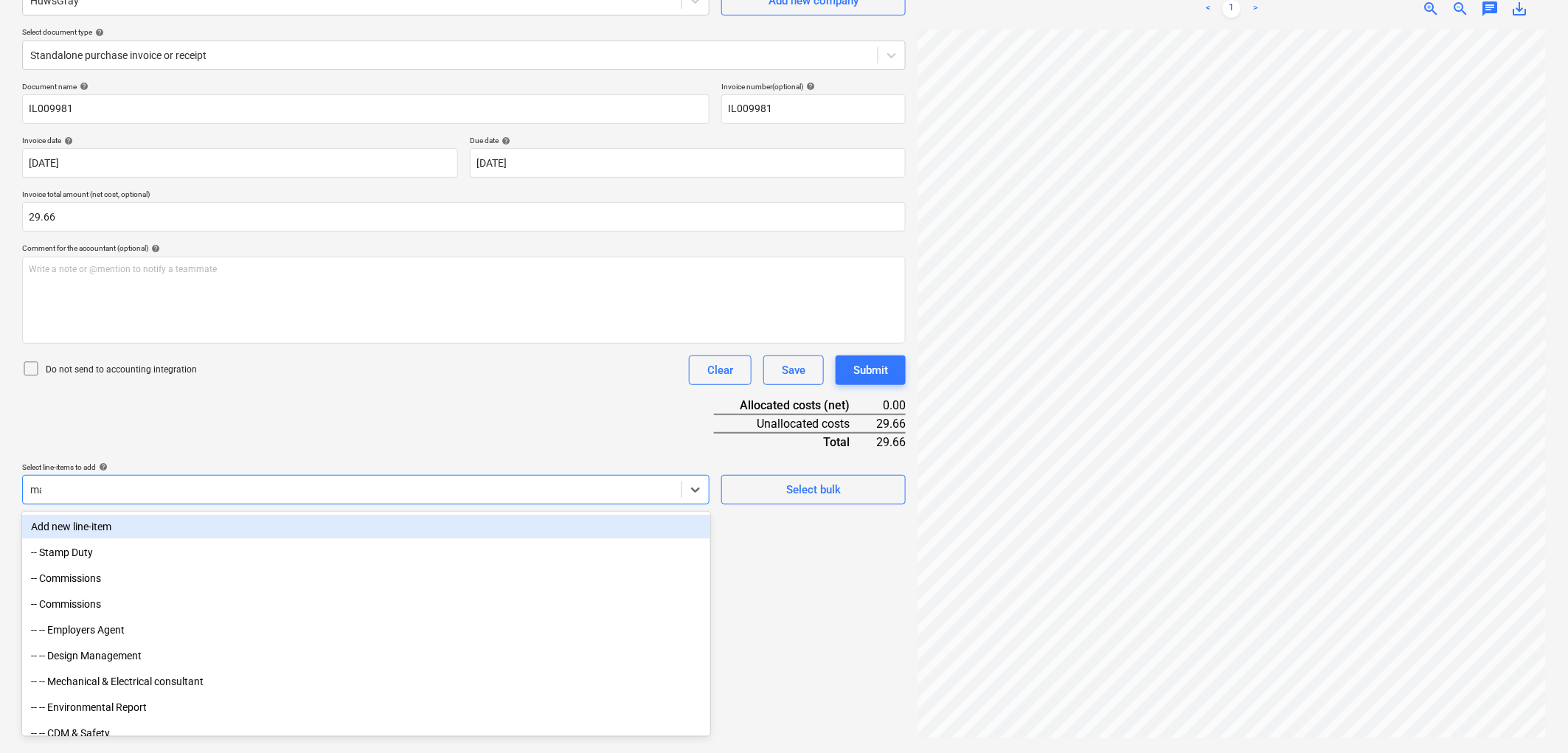
type input "mat"
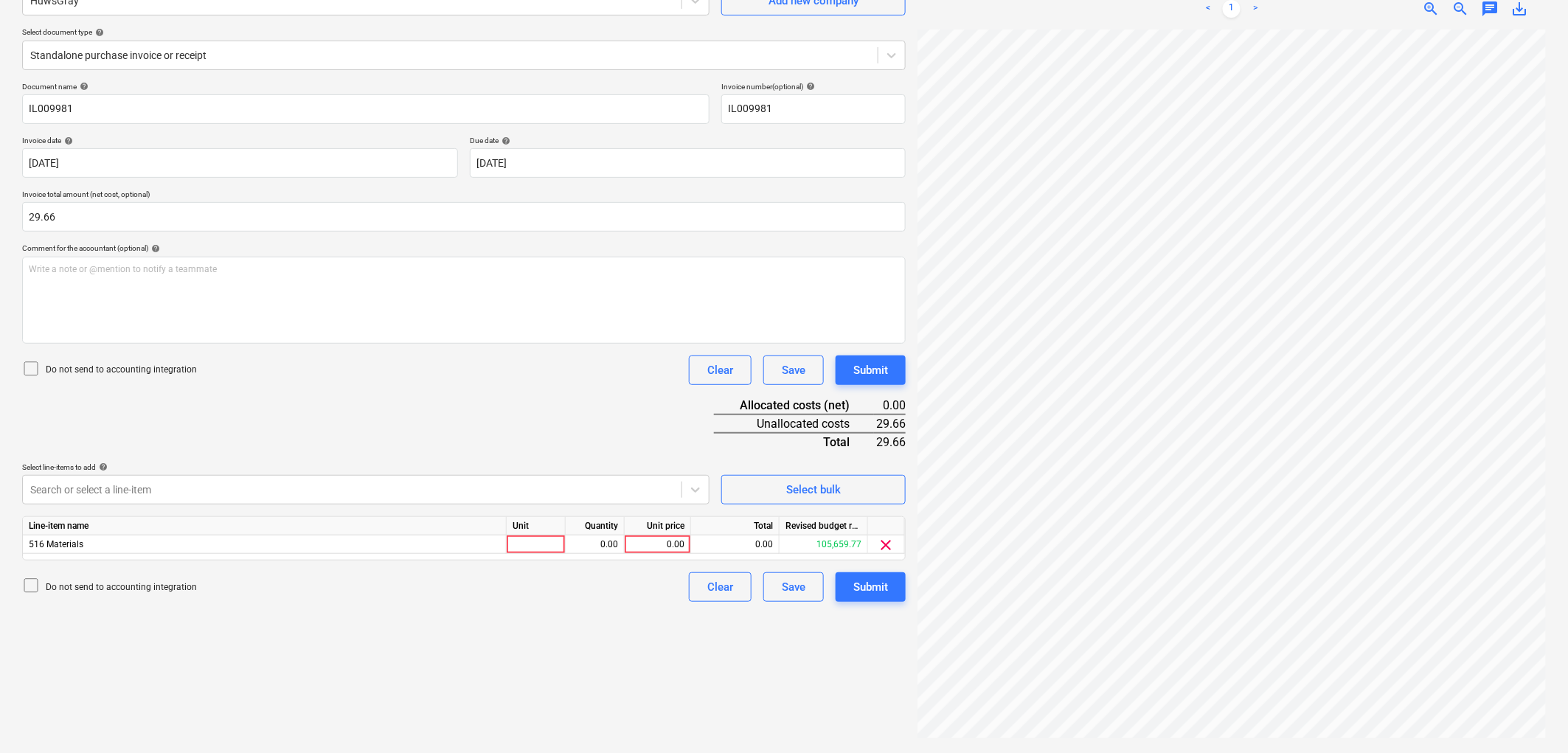
click at [372, 397] on div "Document name help IL009981 Invoice number (optional) help IL009981 Invoice dat…" at bounding box center [464, 341] width 884 height 520
click at [553, 549] on div at bounding box center [536, 545] width 59 height 19
type input "1"
type input "29.66"
click at [889, 587] on button "Submit" at bounding box center [870, 587] width 70 height 30
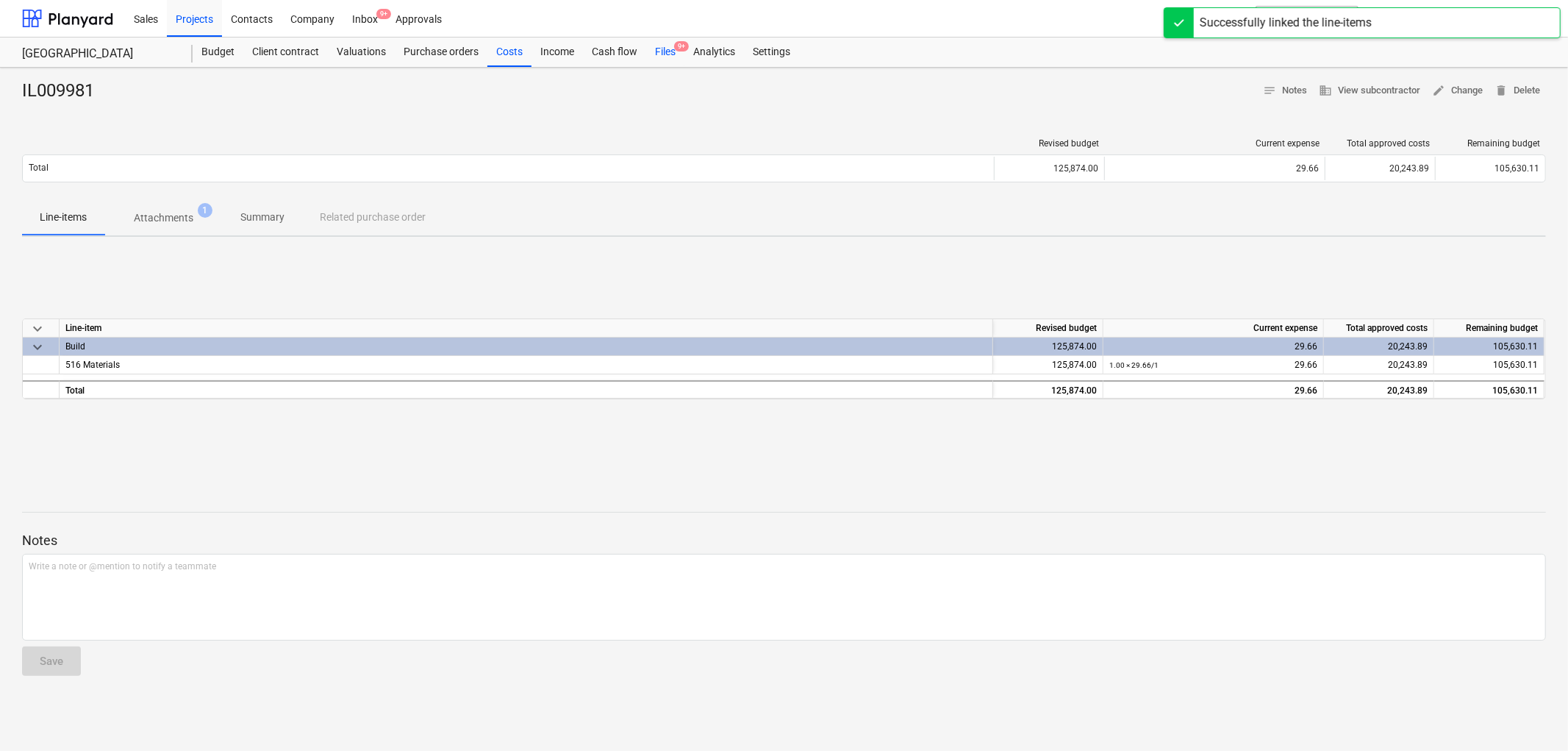
click at [672, 51] on div "Files 9+" at bounding box center [665, 52] width 38 height 29
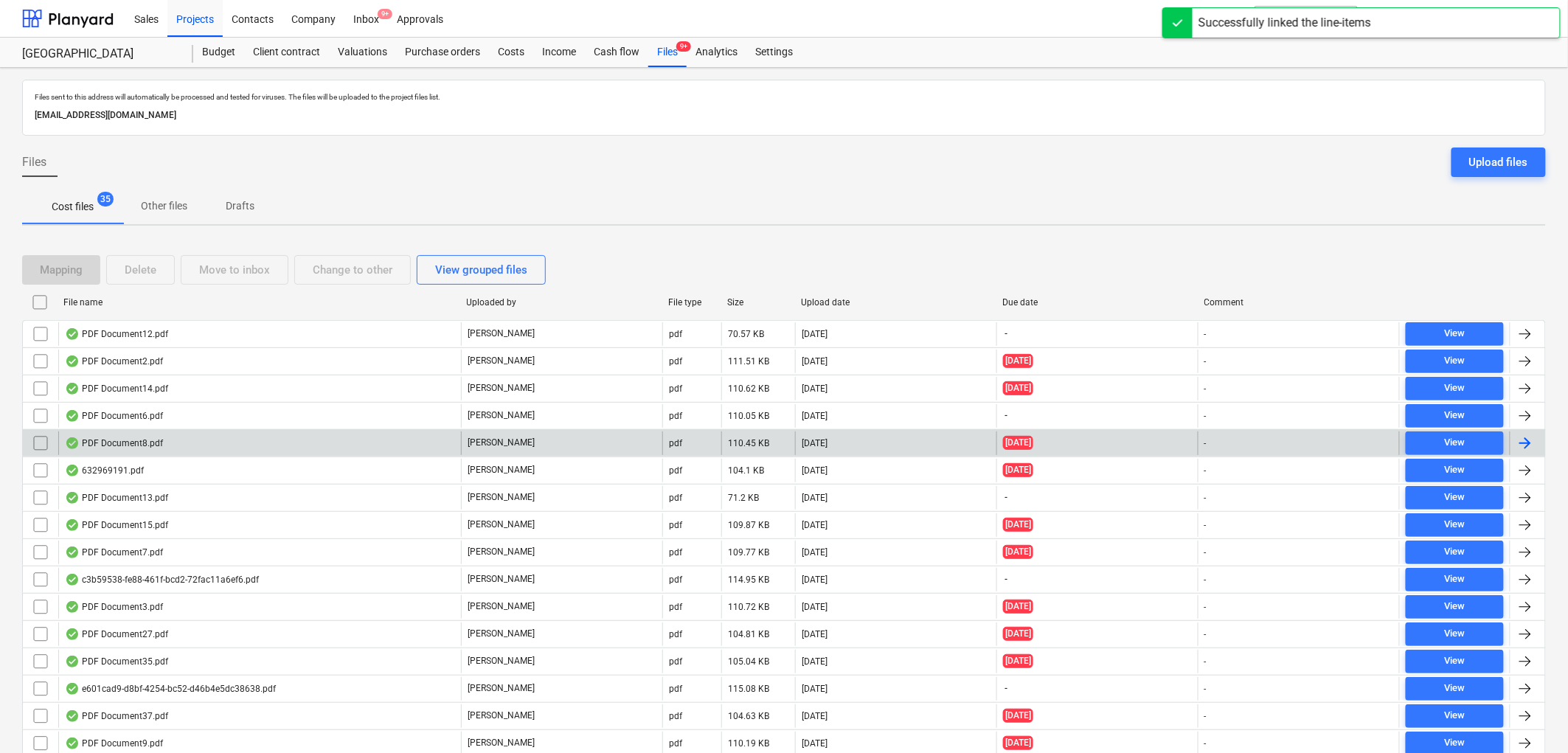
click at [194, 444] on div "PDF Document8.pdf" at bounding box center [260, 443] width 403 height 23
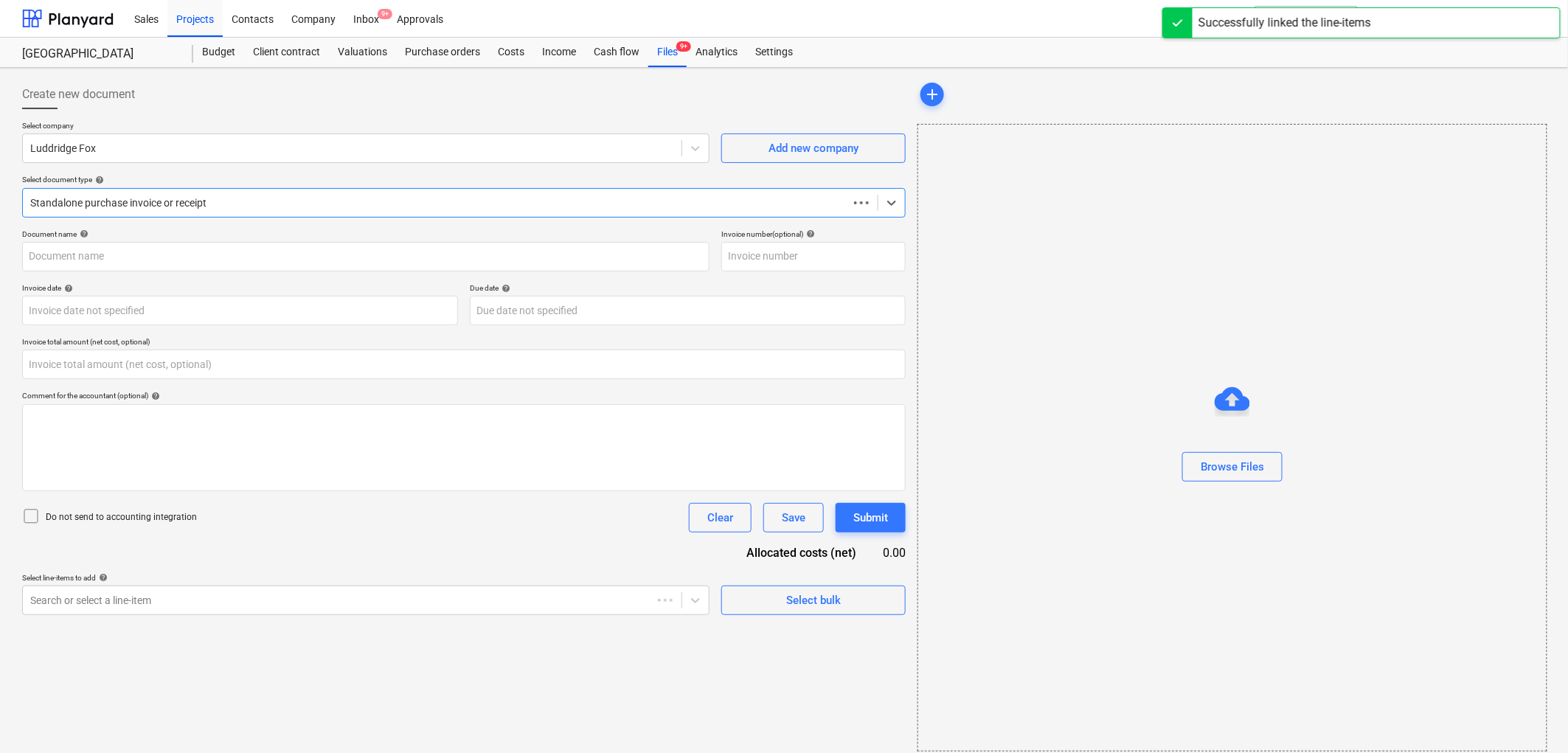
type input "0.00"
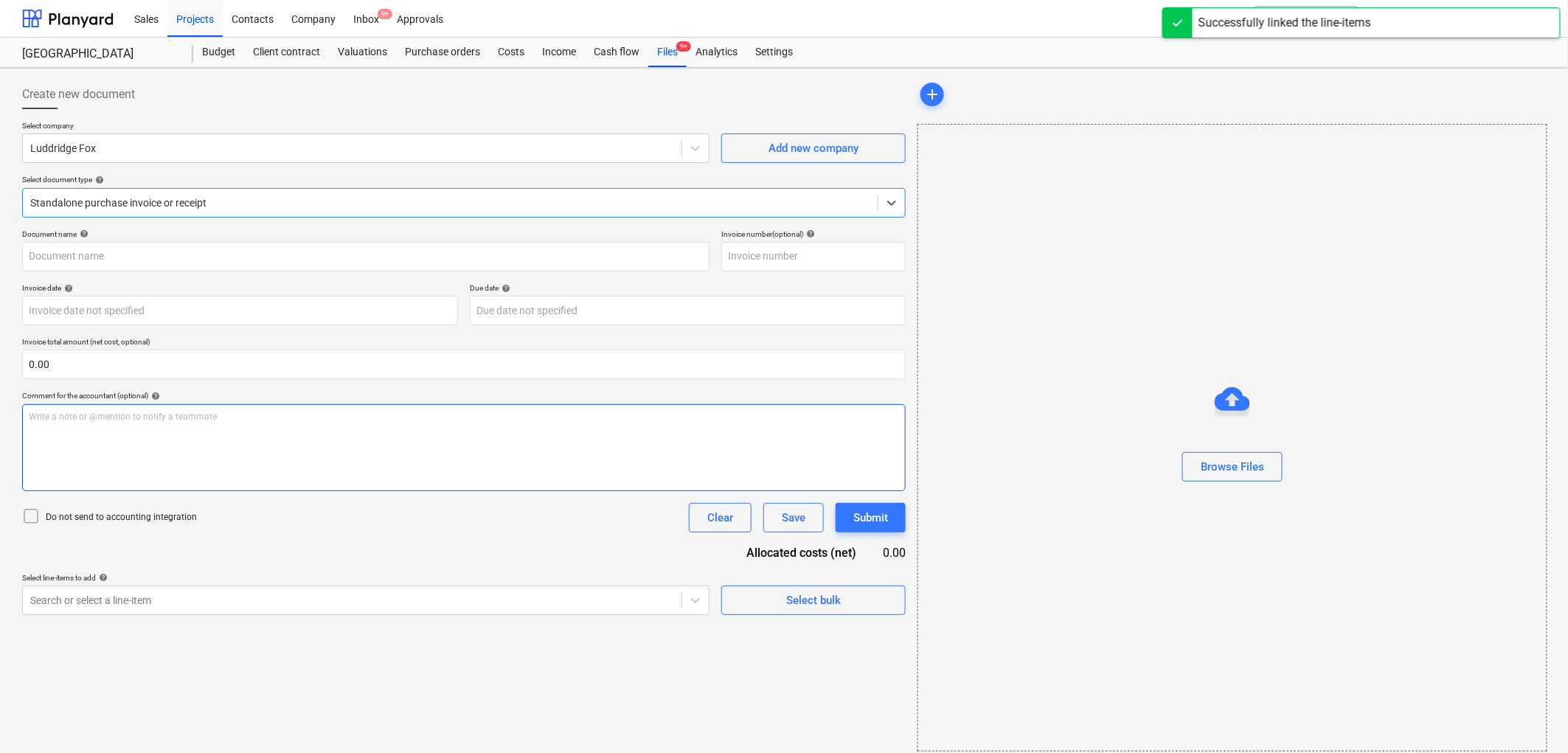
type input "IL115954"
type input "[DATE]"
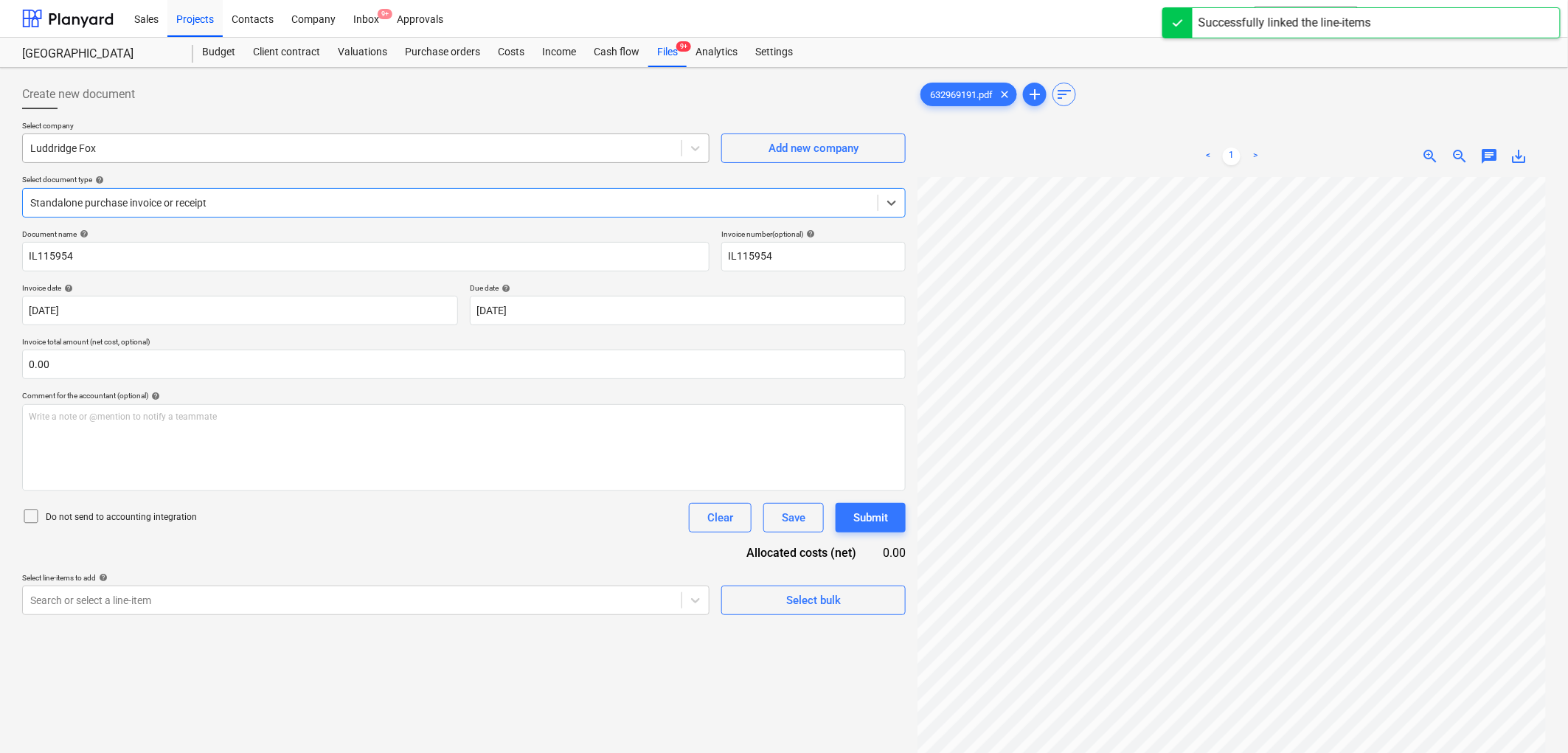
click at [135, 152] on div at bounding box center [352, 148] width 644 height 15
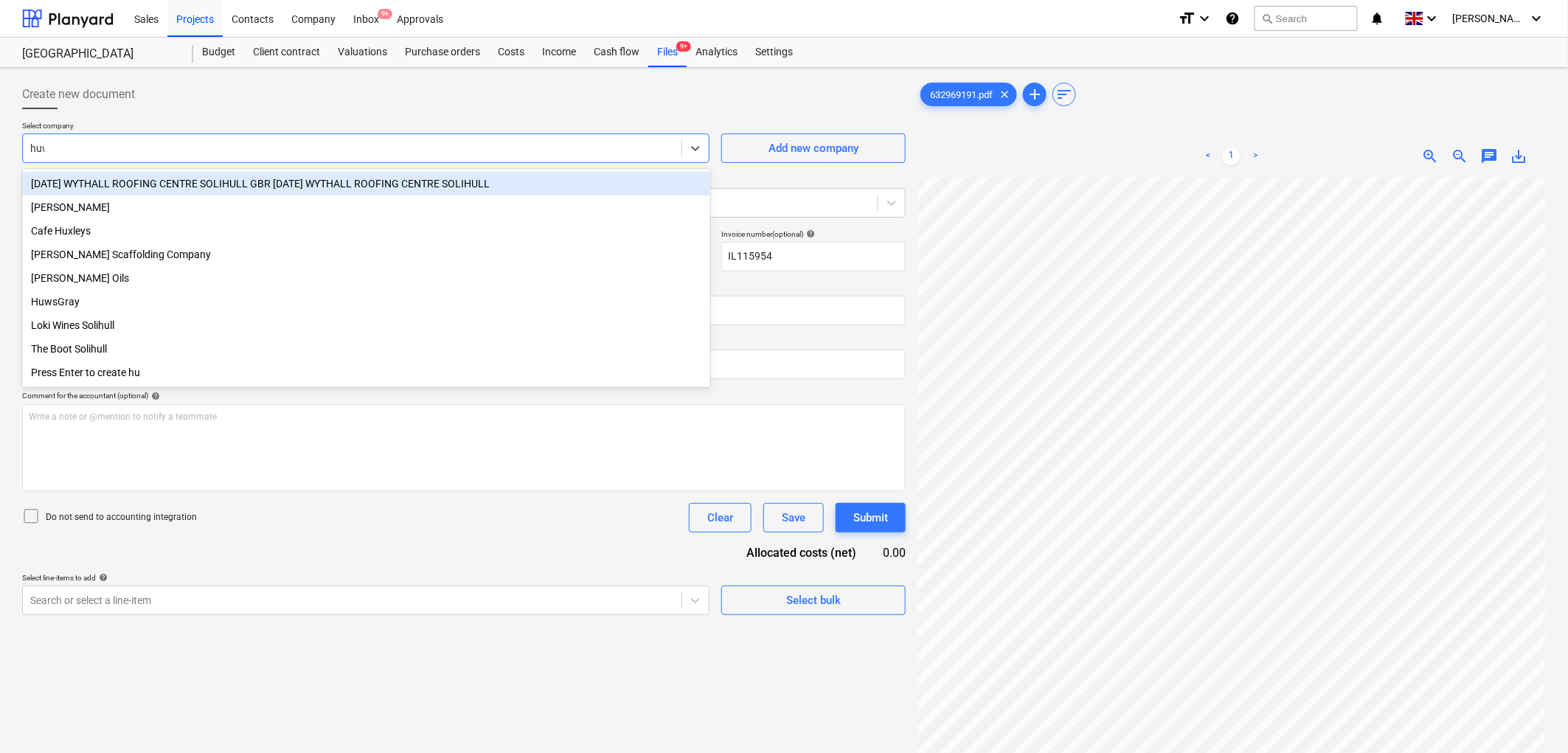
type input "huws"
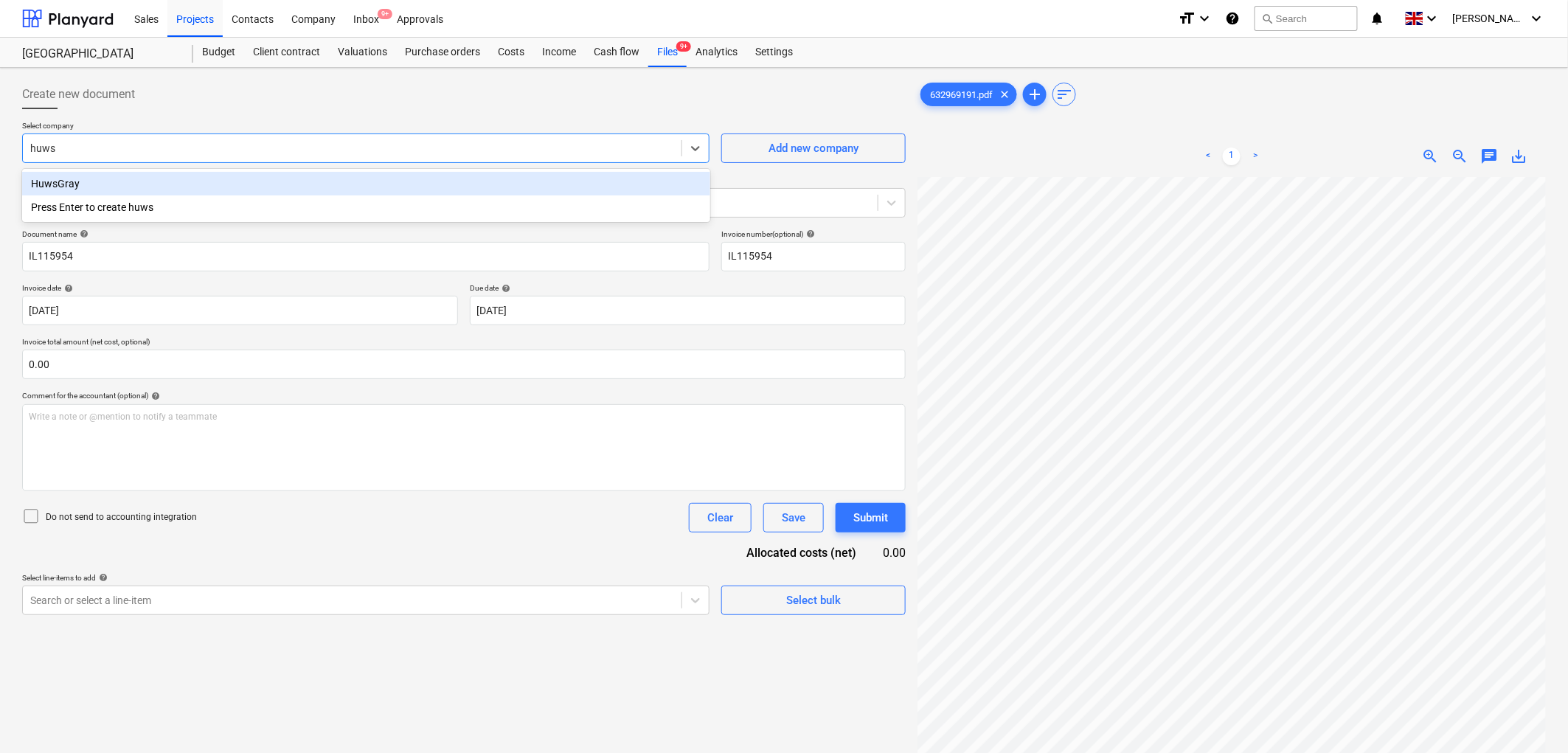
click at [100, 186] on div "HuwsGray" at bounding box center [366, 184] width 688 height 23
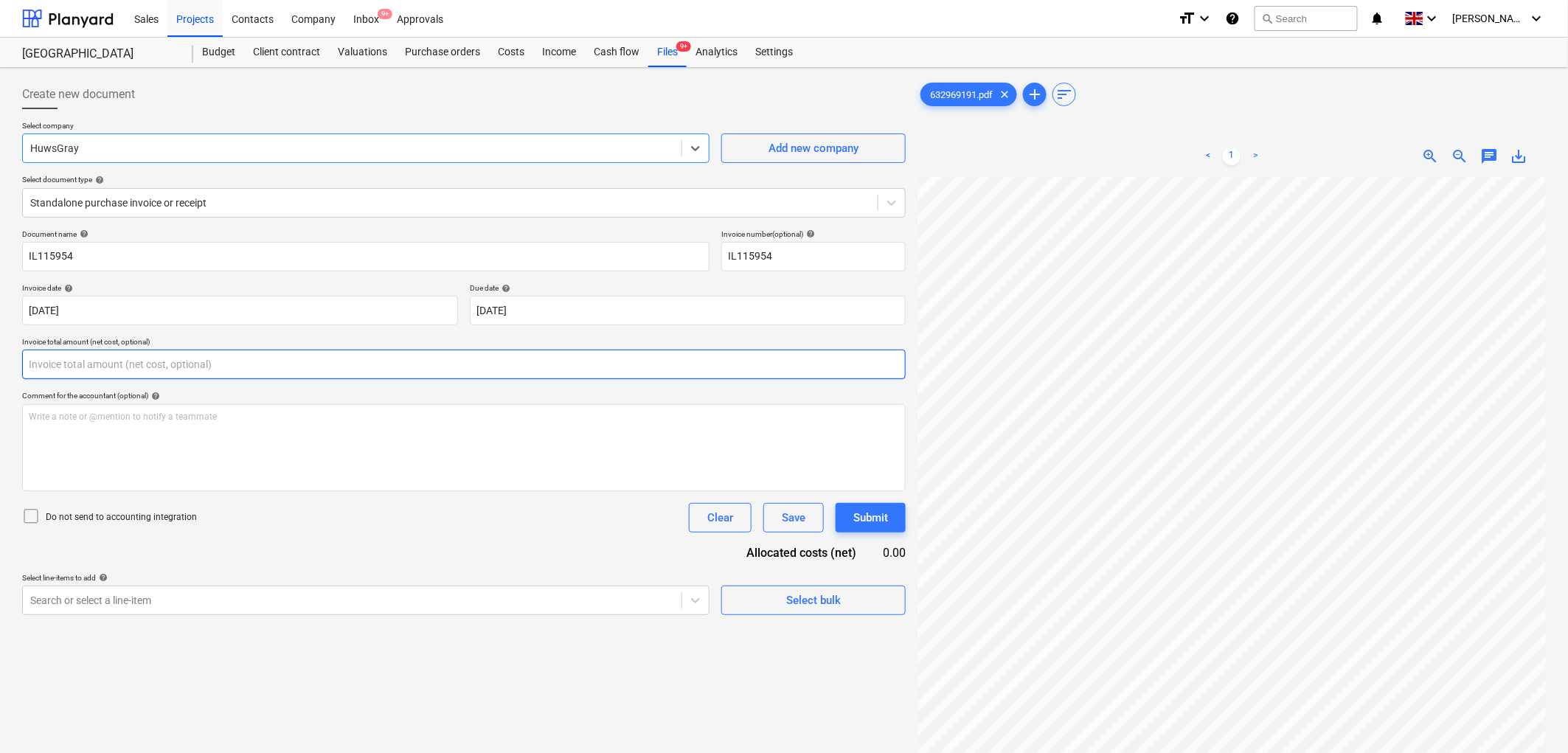
click at [102, 369] on input "text" at bounding box center [464, 364] width 884 height 30
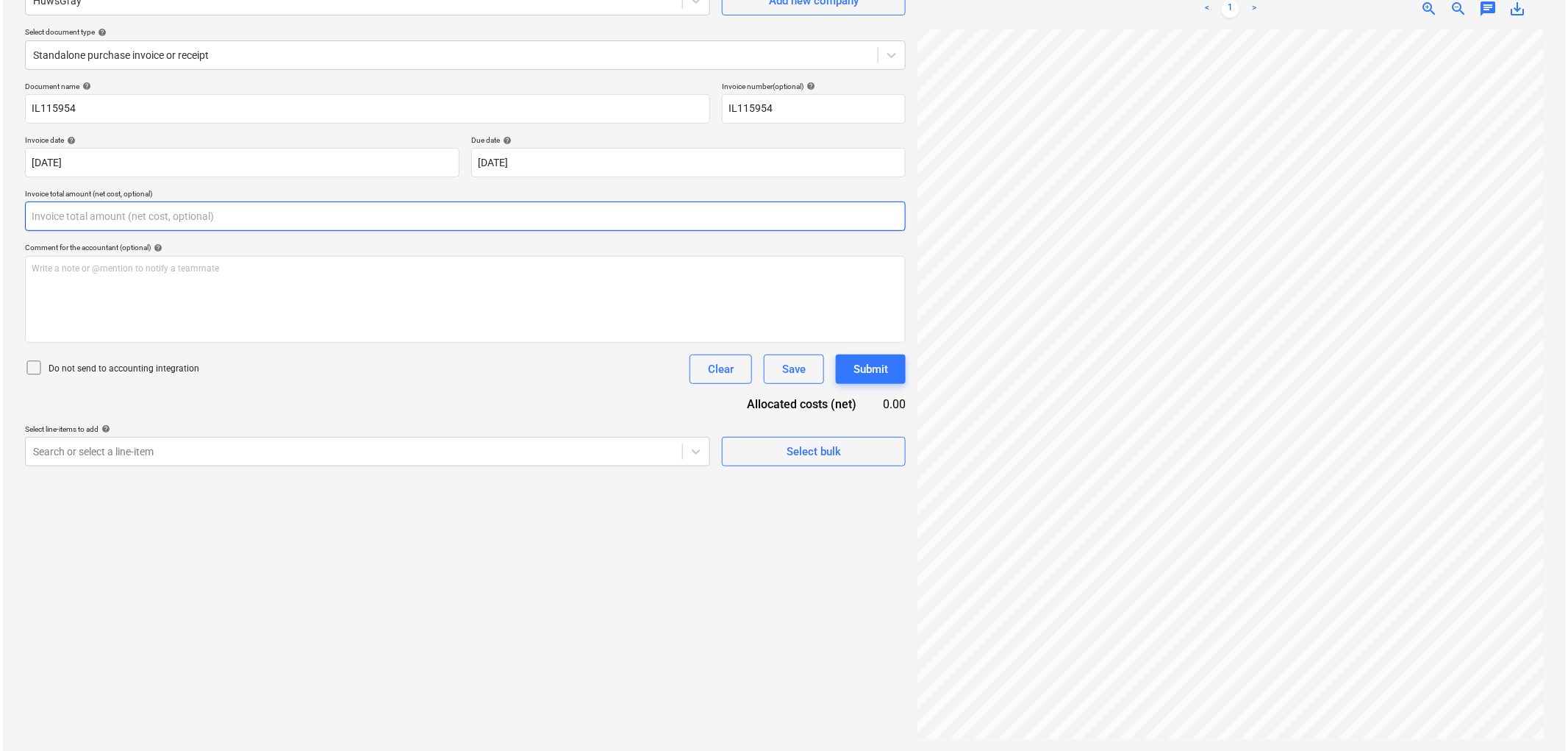
scroll to position [251, 0]
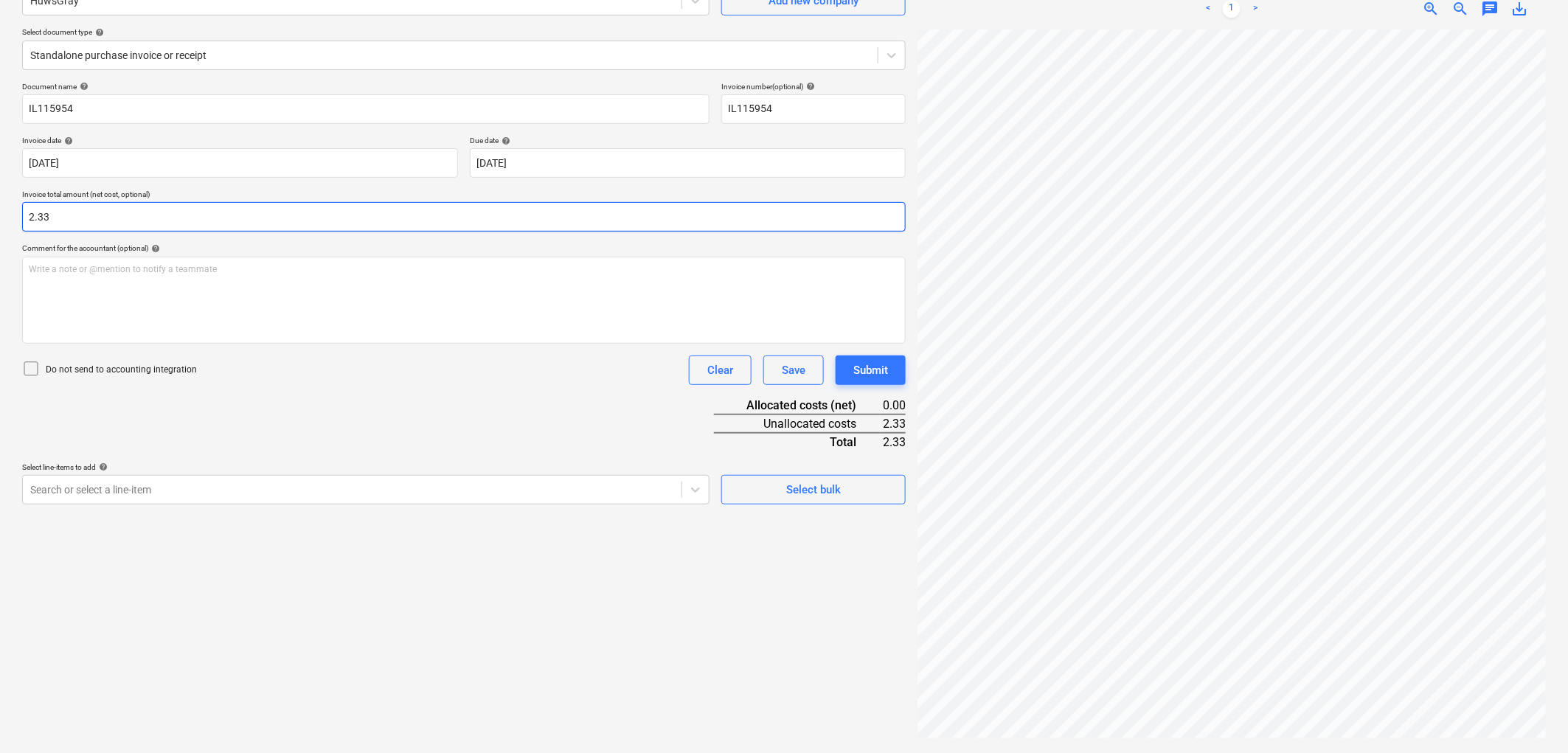
type input "2.33"
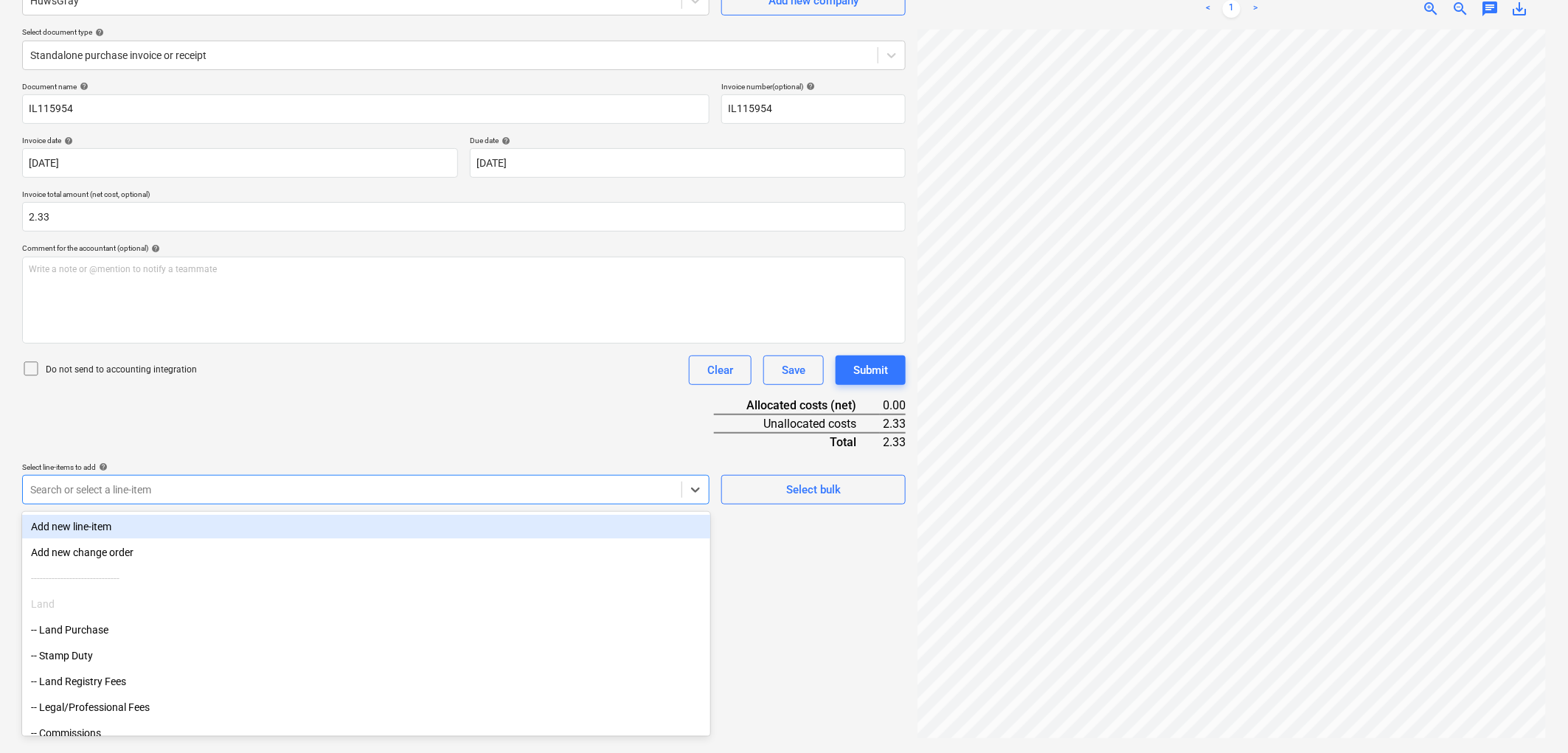
click at [194, 502] on div "Search or select a line-item" at bounding box center [366, 490] width 688 height 30
type input "mat"
click at [301, 390] on div "Document name help IL115954 Invoice number (optional) help IL115954 Invoice dat…" at bounding box center [464, 341] width 884 height 520
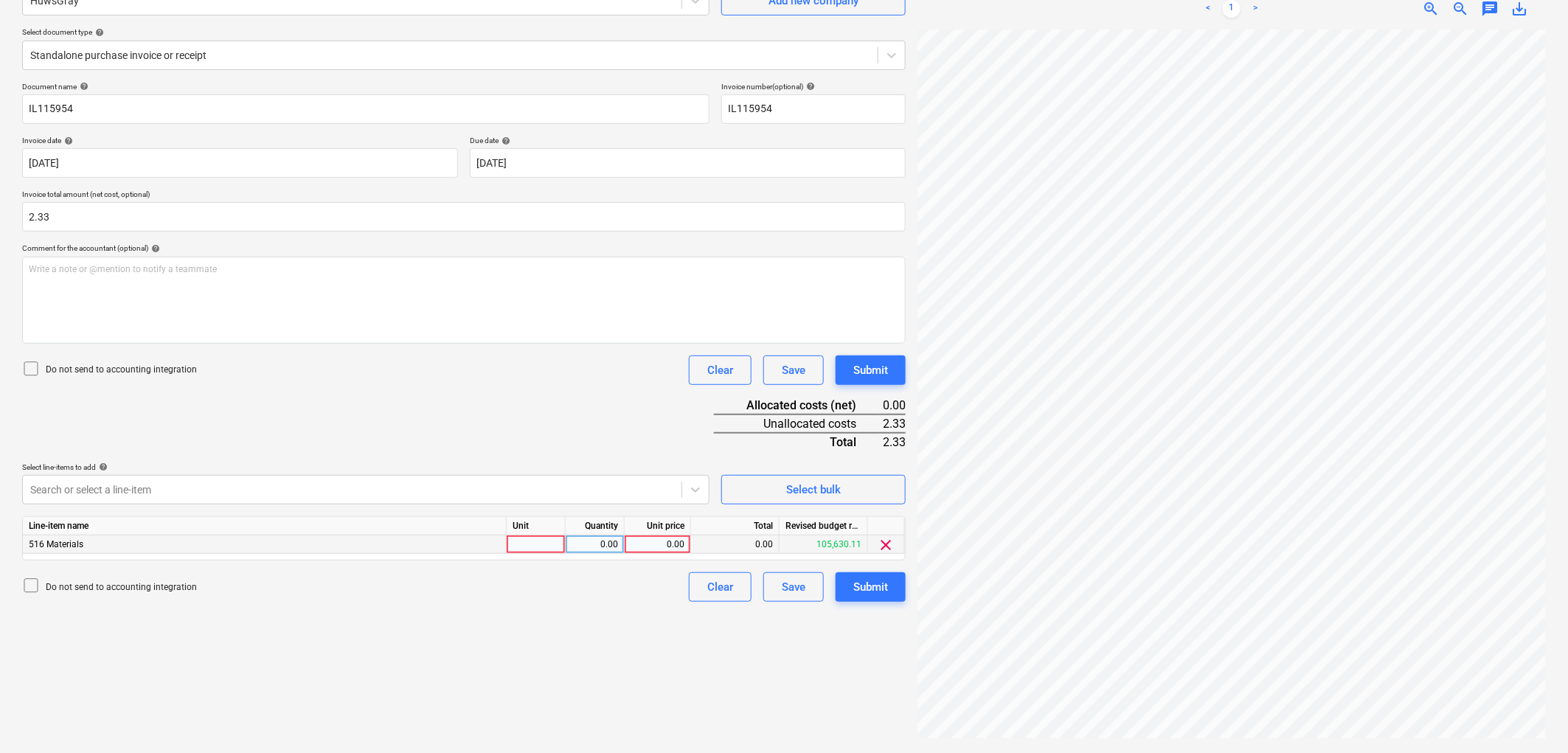
click at [542, 543] on div at bounding box center [536, 545] width 59 height 19
type input "1"
type input "2.33"
click at [853, 589] on div "Submit" at bounding box center [870, 587] width 35 height 19
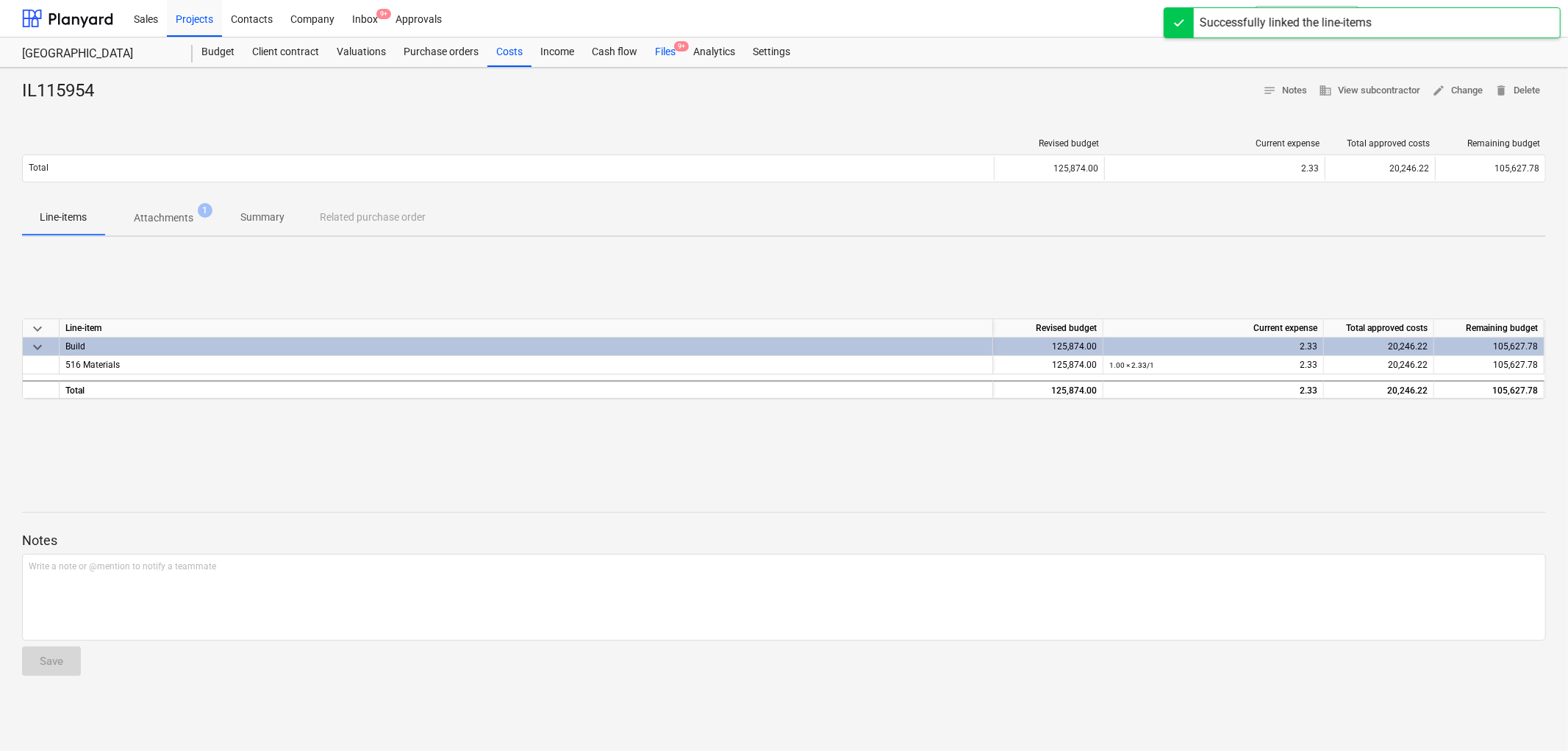
click at [668, 54] on div "Files 9+" at bounding box center [665, 52] width 38 height 29
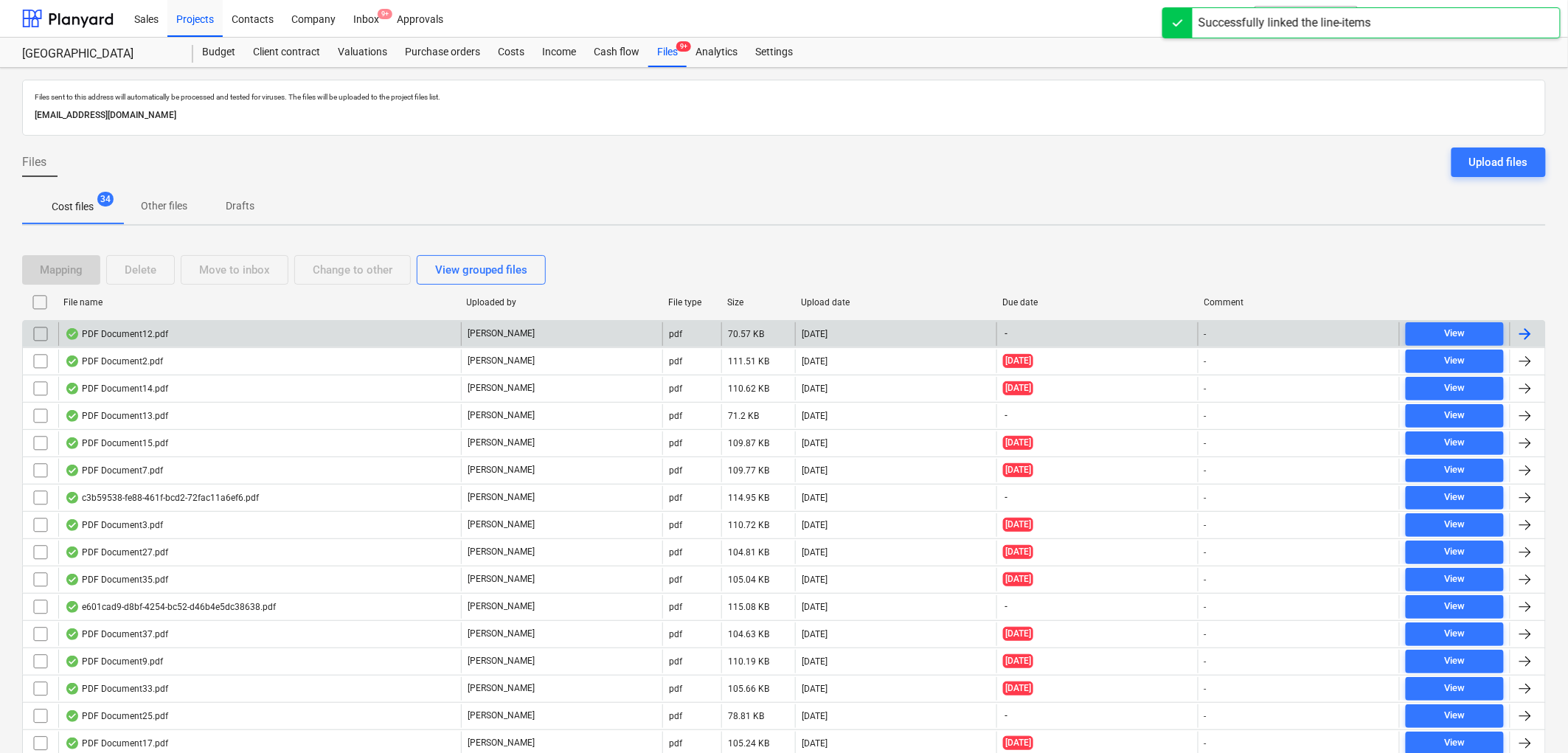
click at [176, 341] on div "PDF Document12.pdf" at bounding box center [260, 334] width 403 height 23
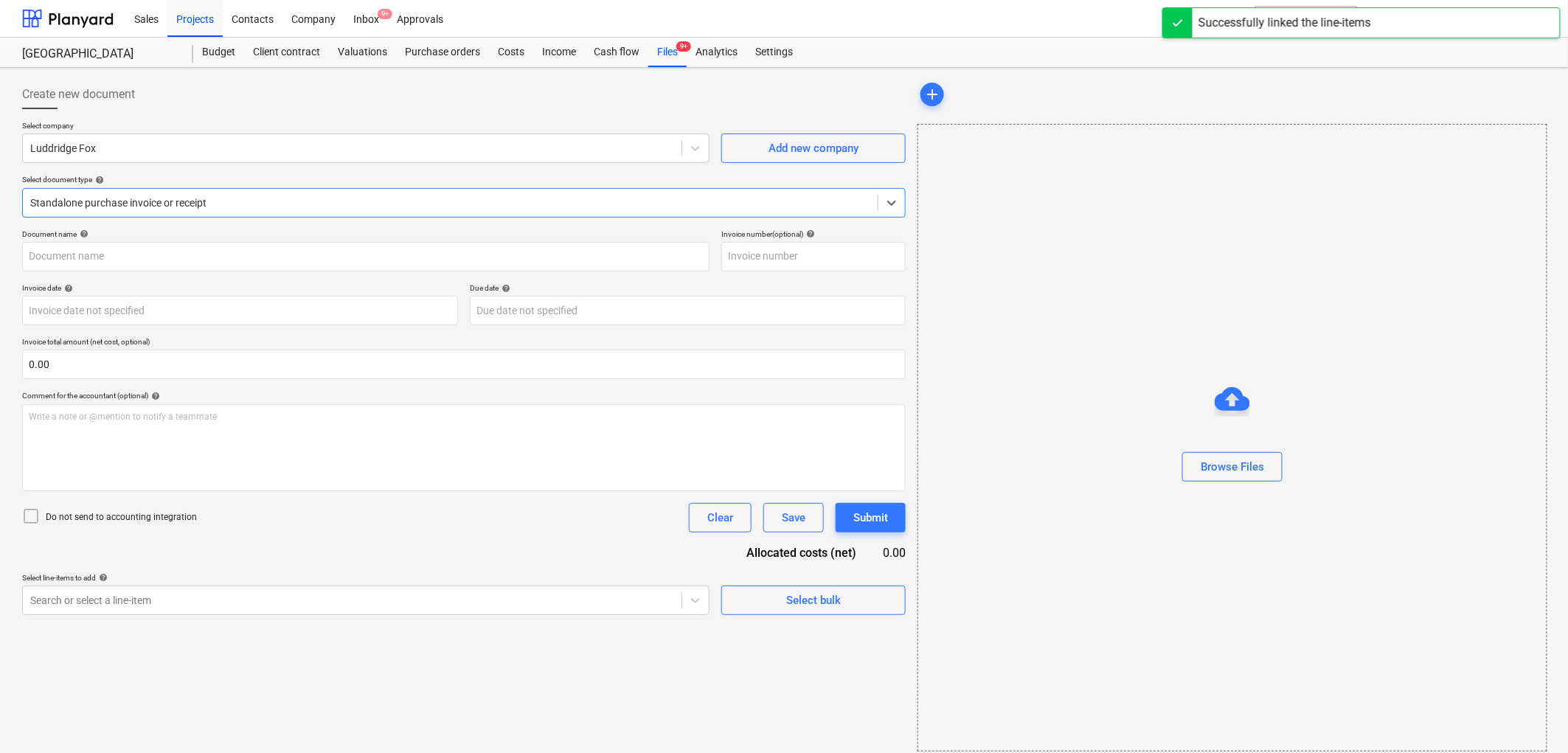
type input "L195K"
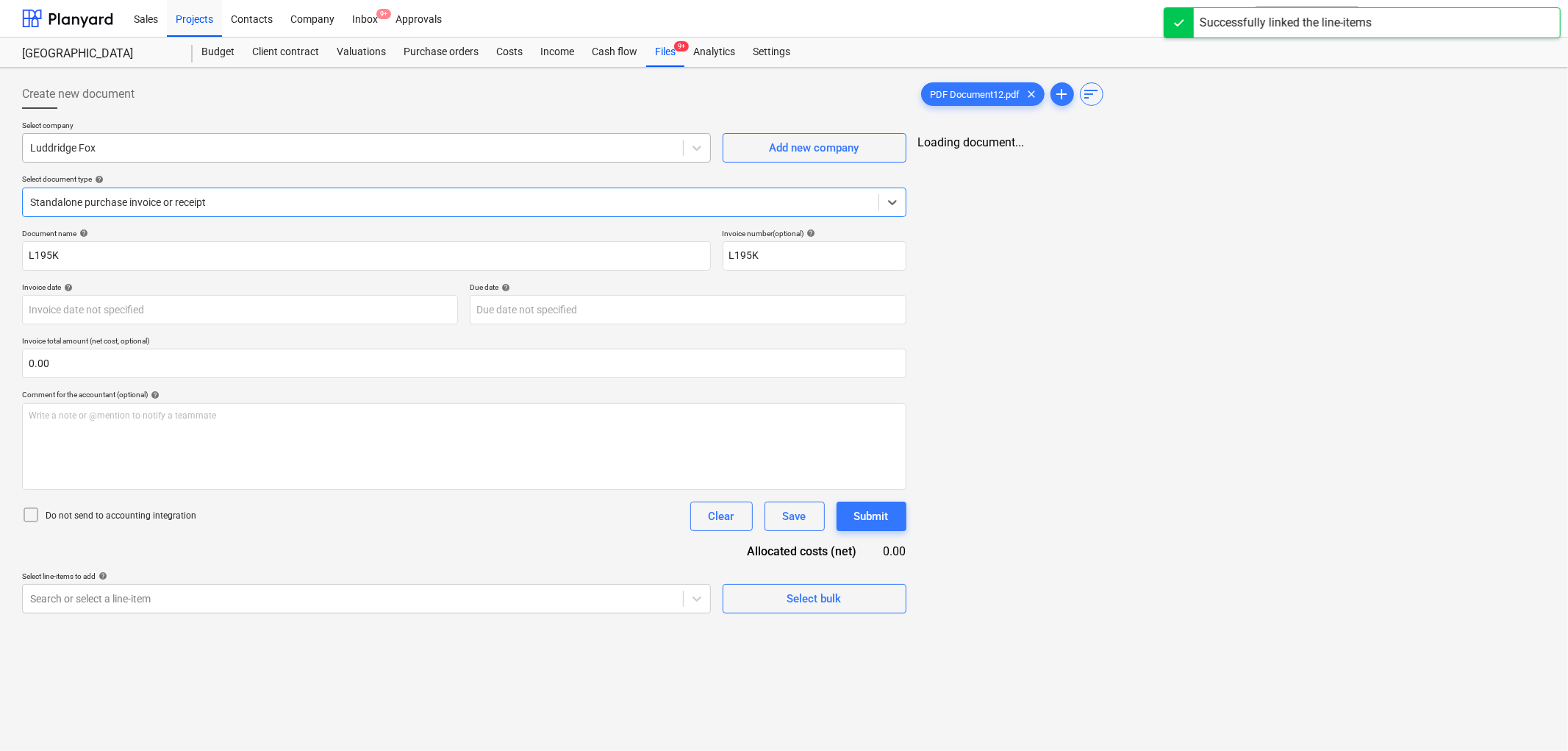
click at [157, 152] on div at bounding box center [353, 147] width 645 height 15
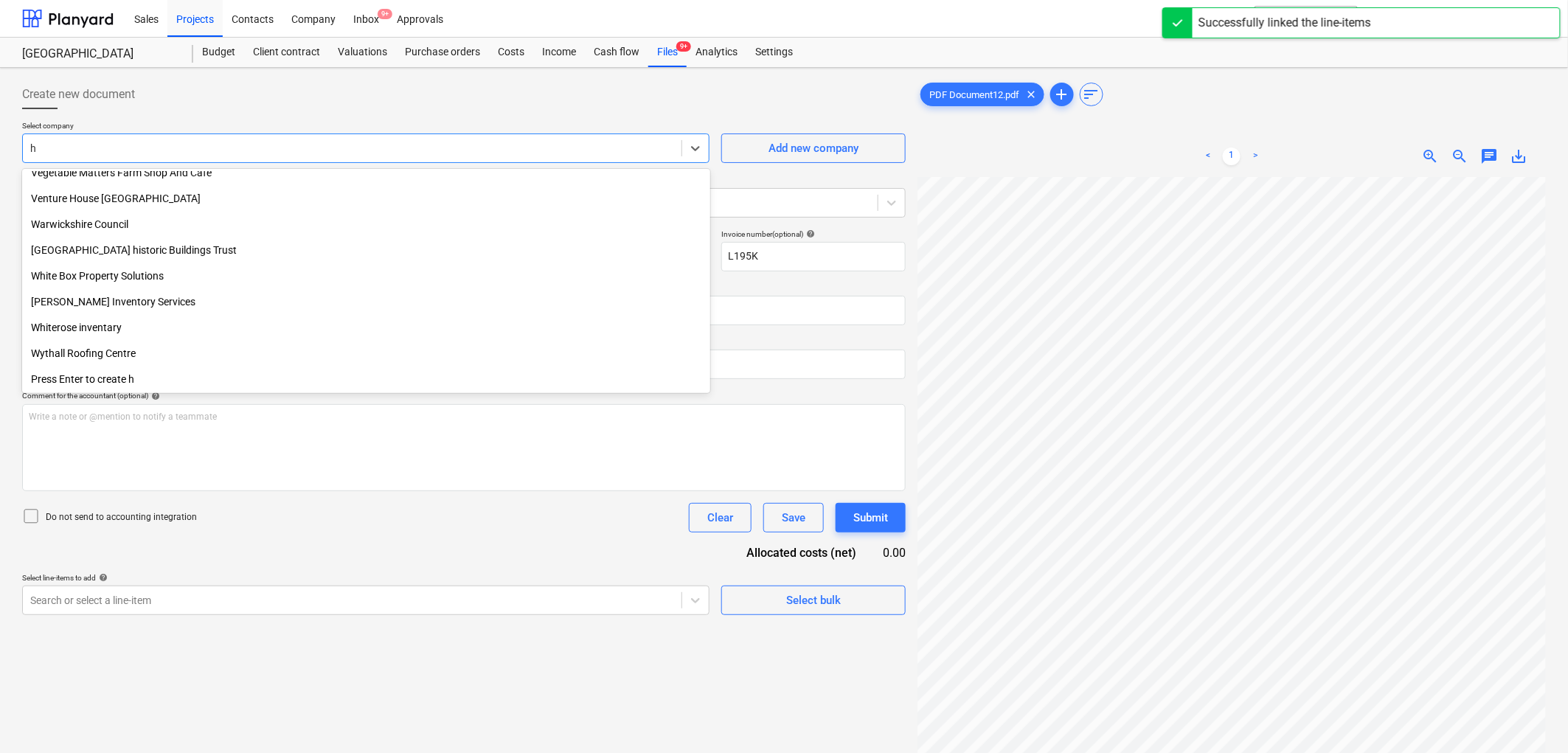
scroll to position [4555, 0]
type input "huws"
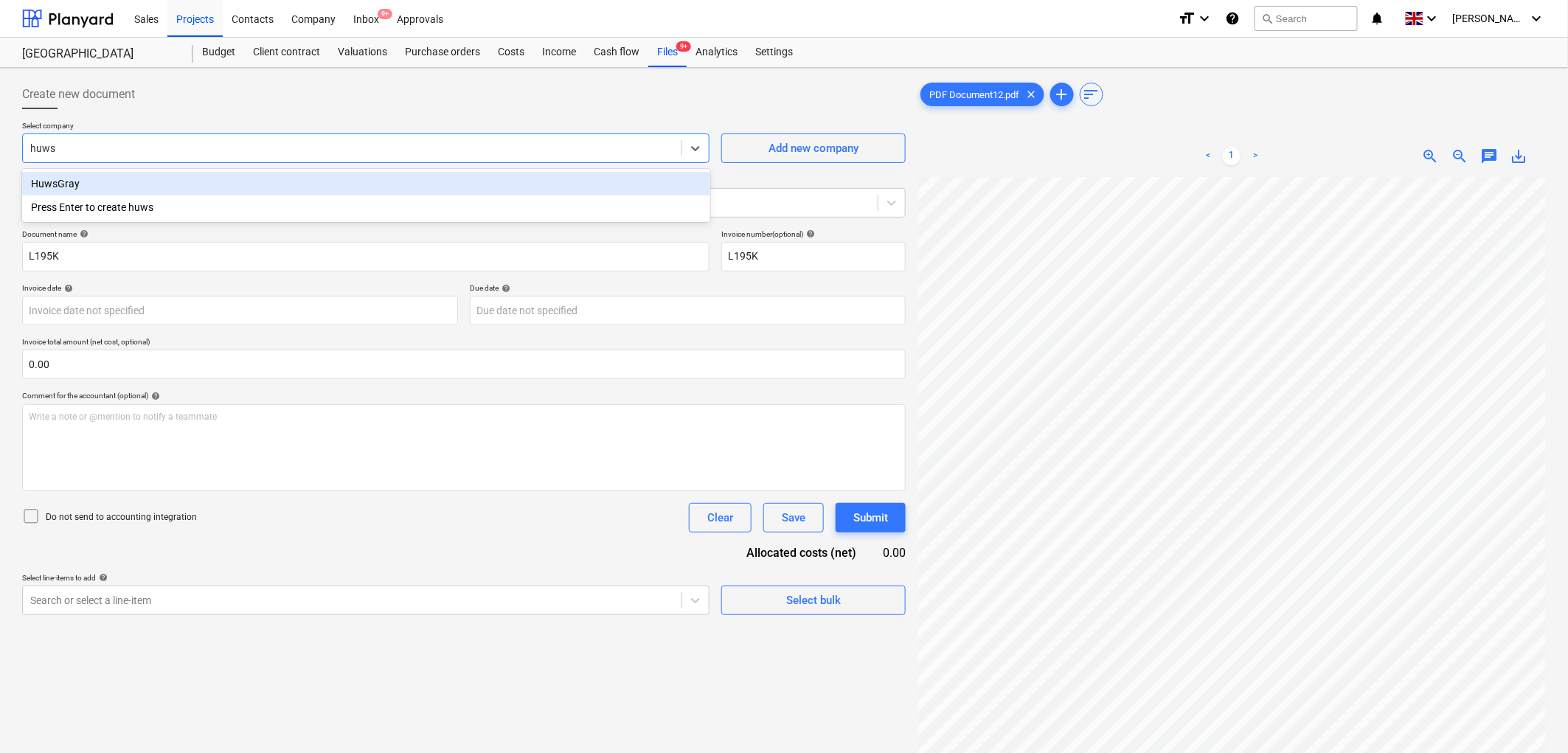
click at [161, 180] on div "HuwsGray" at bounding box center [366, 184] width 688 height 23
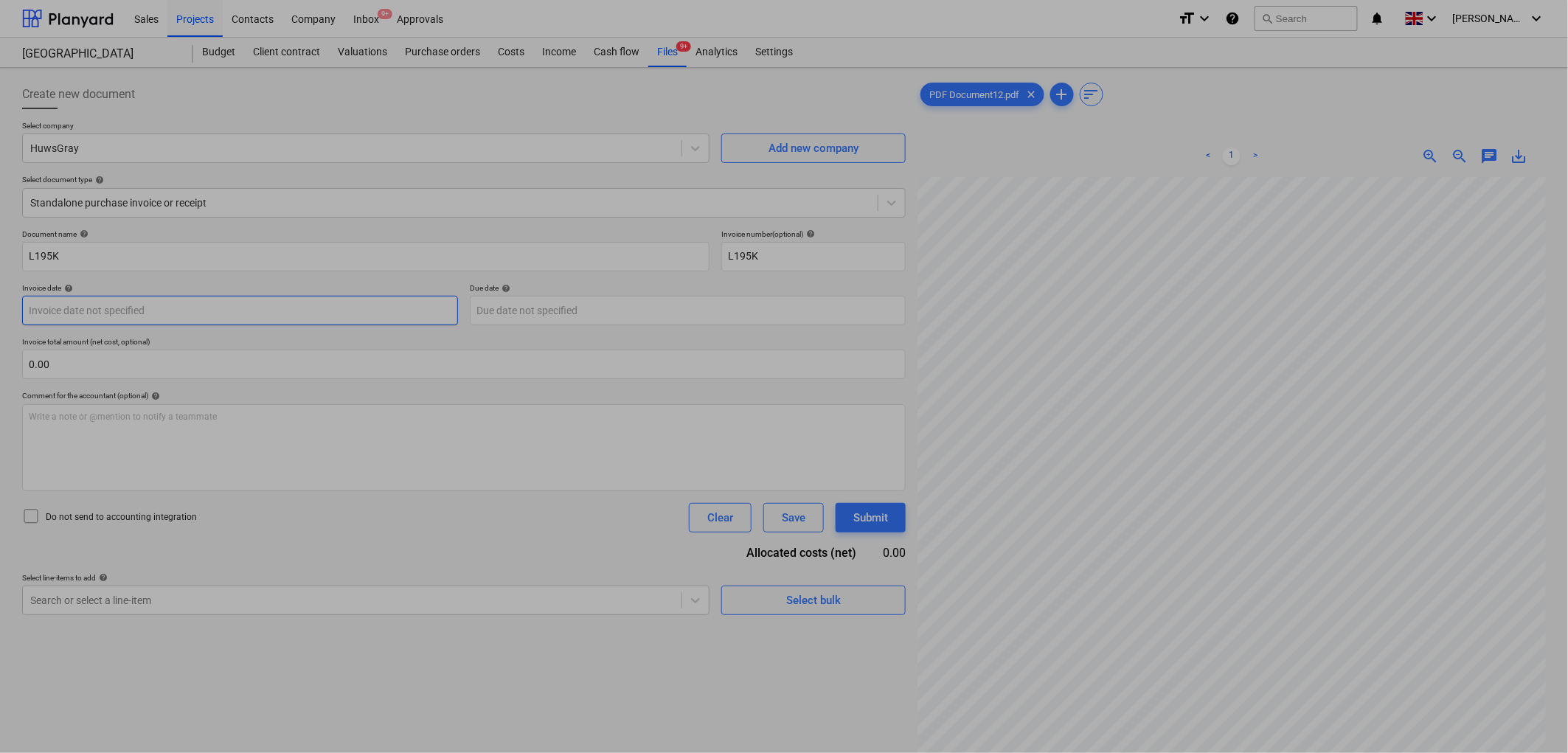
click at [143, 311] on body "Sales Projects Contacts Company Inbox 9+ Approvals format_size keyboard_arrow_d…" at bounding box center [784, 376] width 1568 height 753
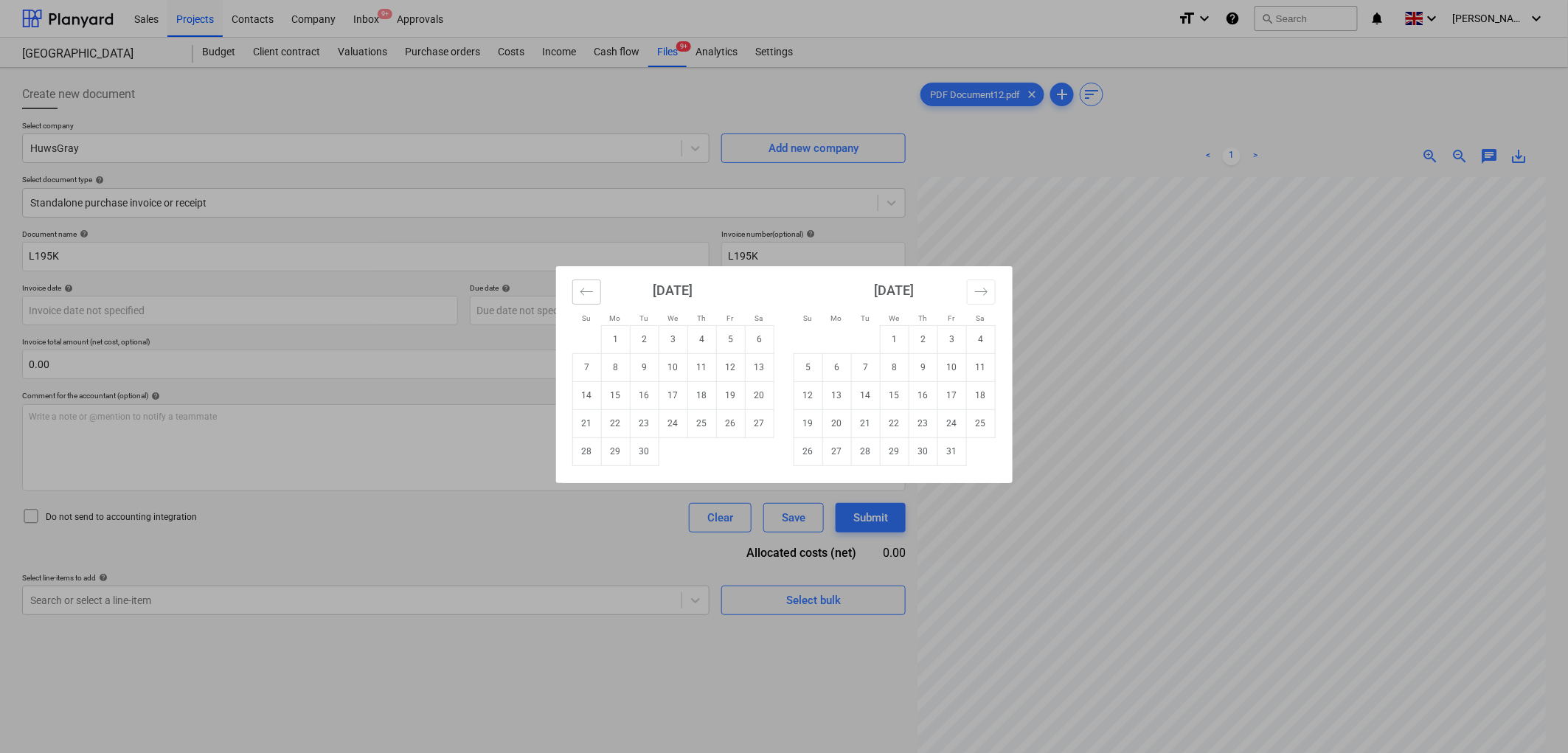
click at [588, 292] on icon "Move backward to switch to the previous month." at bounding box center [586, 292] width 14 height 14
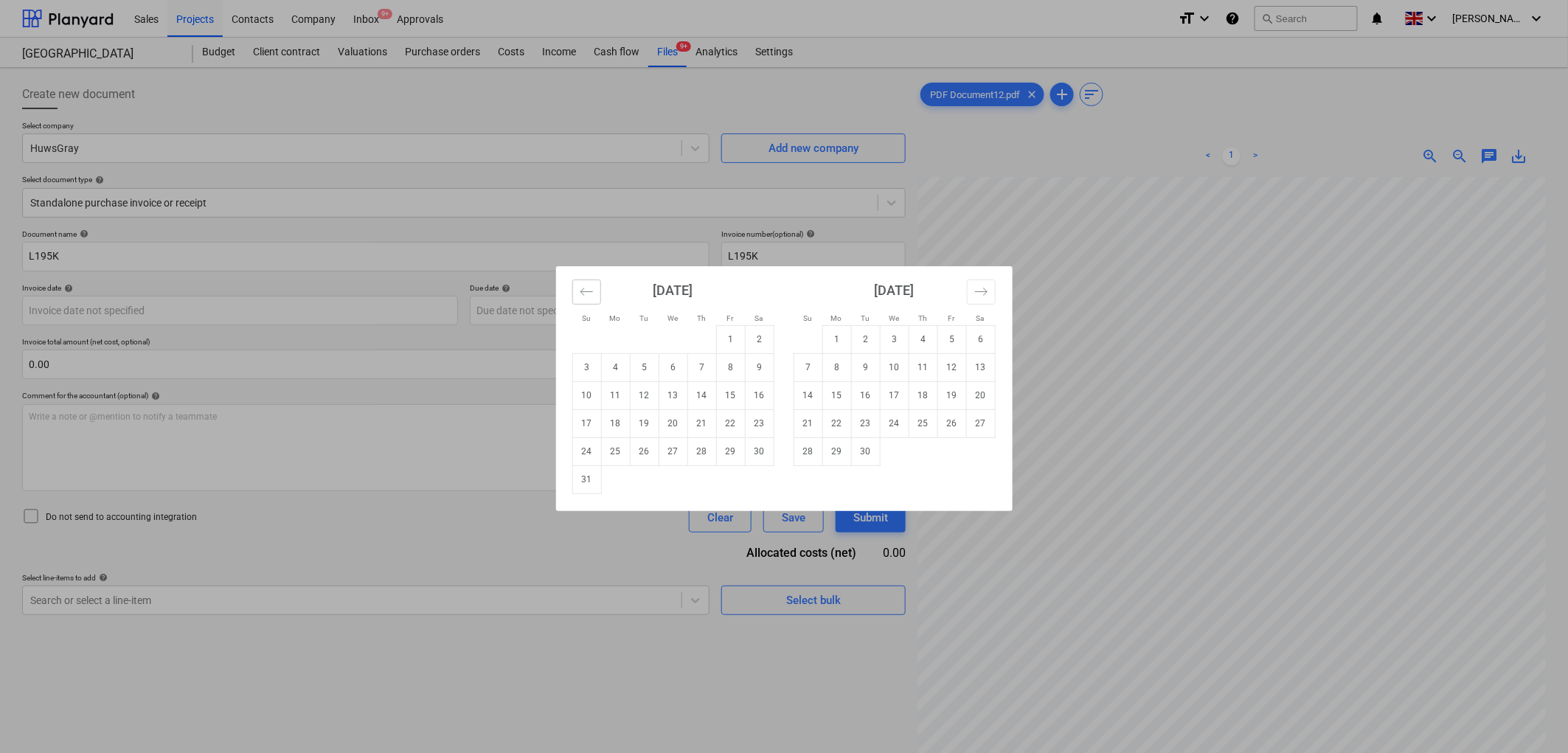
click at [588, 292] on icon "Move backward to switch to the previous month." at bounding box center [586, 292] width 14 height 14
click at [565, 283] on div "[DATE] 1 2 3 4 5 6 7 8 9 10 11 12 13 14 15 16 17 18 19 20 21 22 23 24 25 26 27 …" at bounding box center [673, 380] width 221 height 228
click at [576, 289] on button "Move backward to switch to the previous month." at bounding box center [586, 292] width 29 height 25
click at [699, 455] on td "31" at bounding box center [702, 451] width 29 height 28
type input "[DATE]"
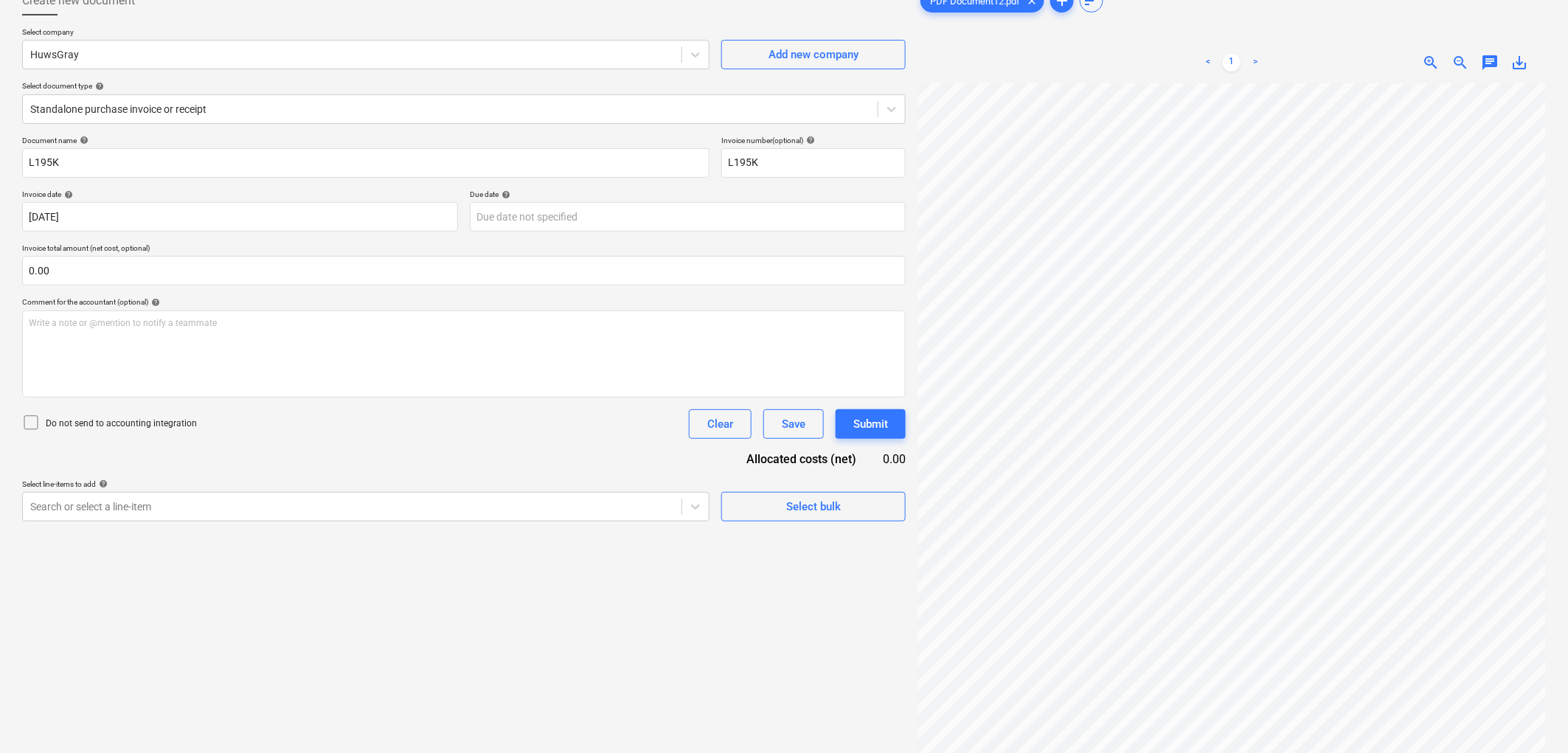
scroll to position [65, 0]
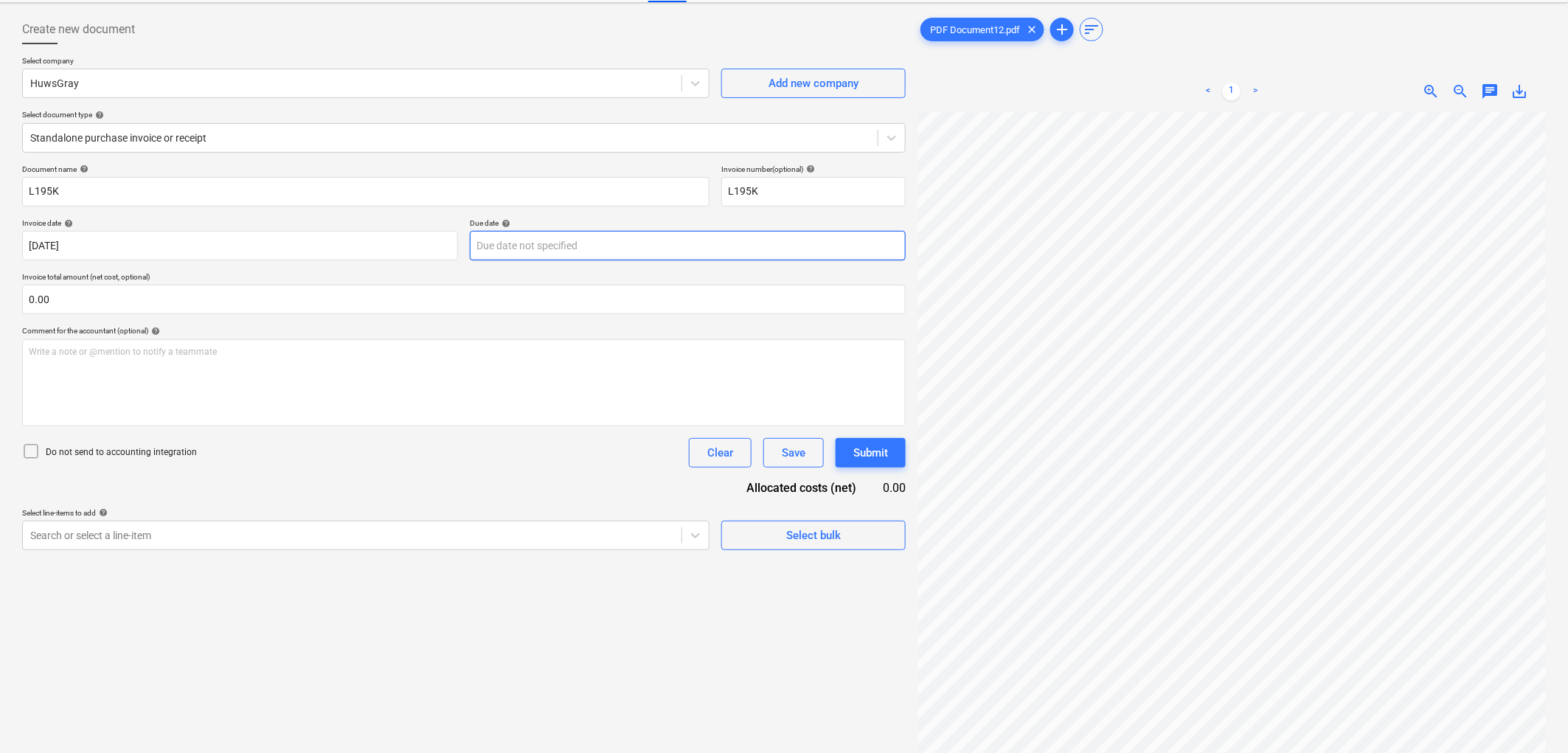
click at [665, 256] on body "Sales Projects Contacts Company Inbox 9+ Approvals format_size keyboard_arrow_d…" at bounding box center [784, 312] width 1568 height 753
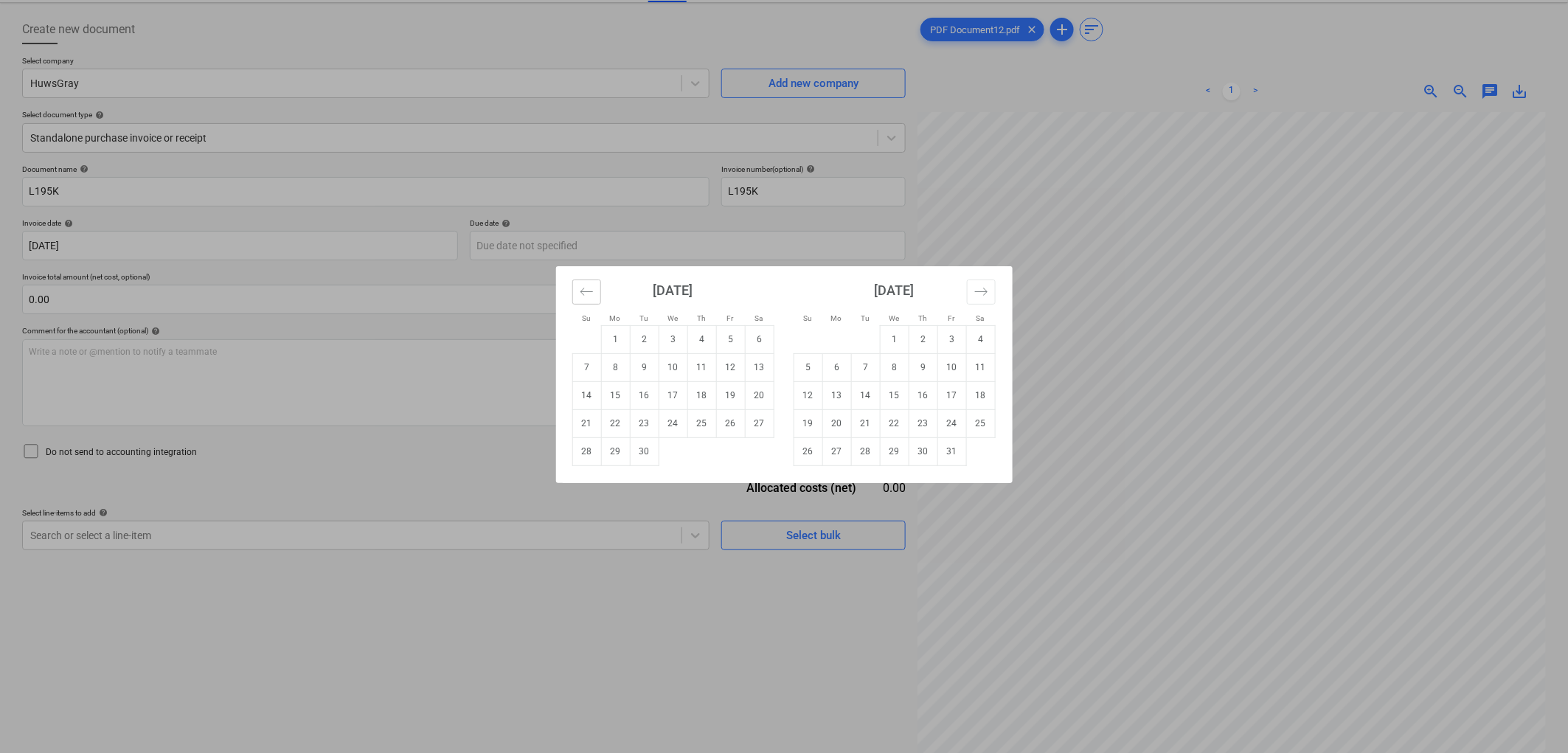
click at [590, 292] on icon "Move backward to switch to the previous month." at bounding box center [586, 292] width 14 height 14
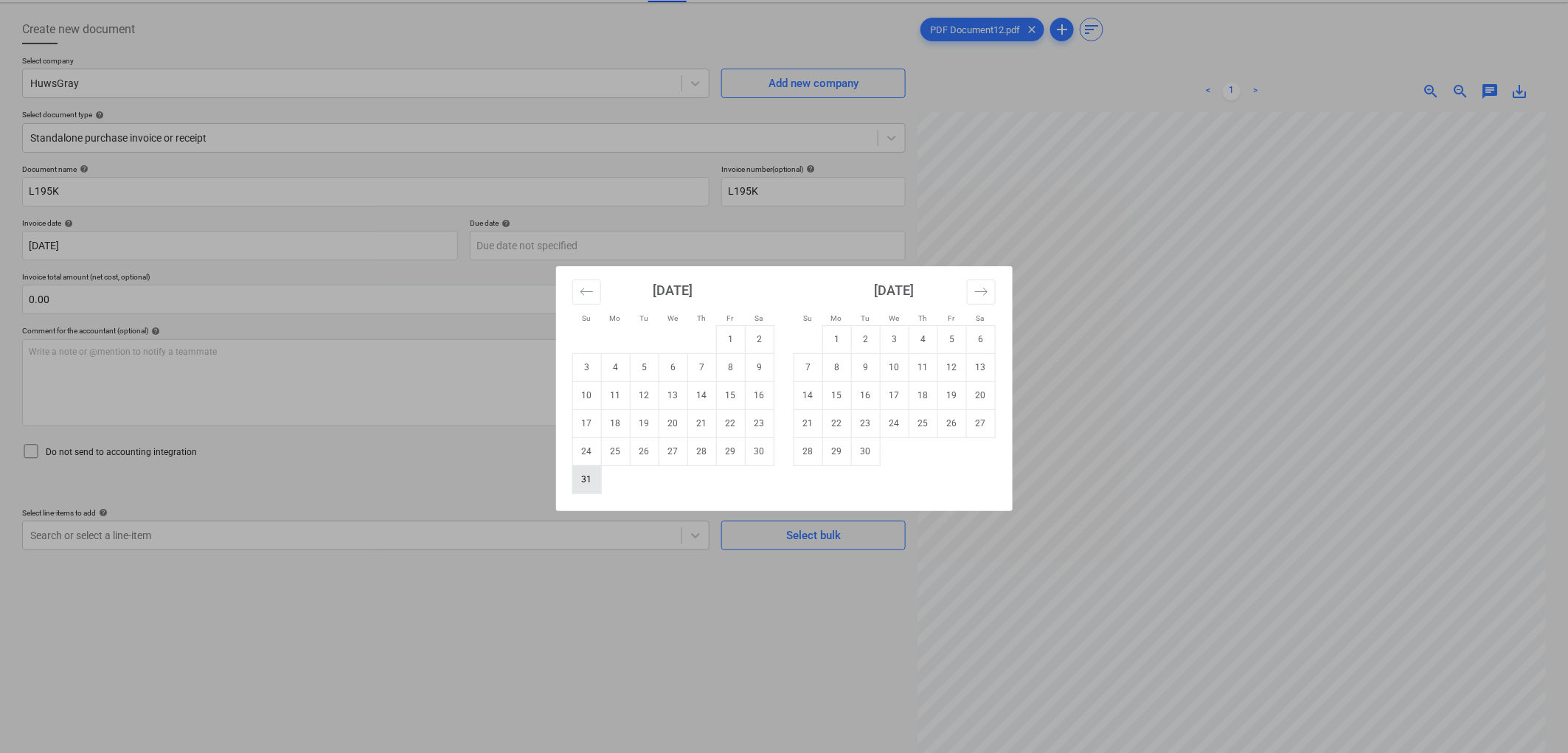
drag, startPoint x: 571, startPoint y: 480, endPoint x: 579, endPoint y: 480, distance: 8.0
click at [572, 480] on div "[DATE] 1 2 3 4 5 6 7 8 9 10 11 12 13 14 15 16 17 18 19 20 21 22 23 24 25 26 27 …" at bounding box center [673, 380] width 221 height 228
click at [580, 480] on td "31" at bounding box center [586, 479] width 29 height 28
type input "[DATE]"
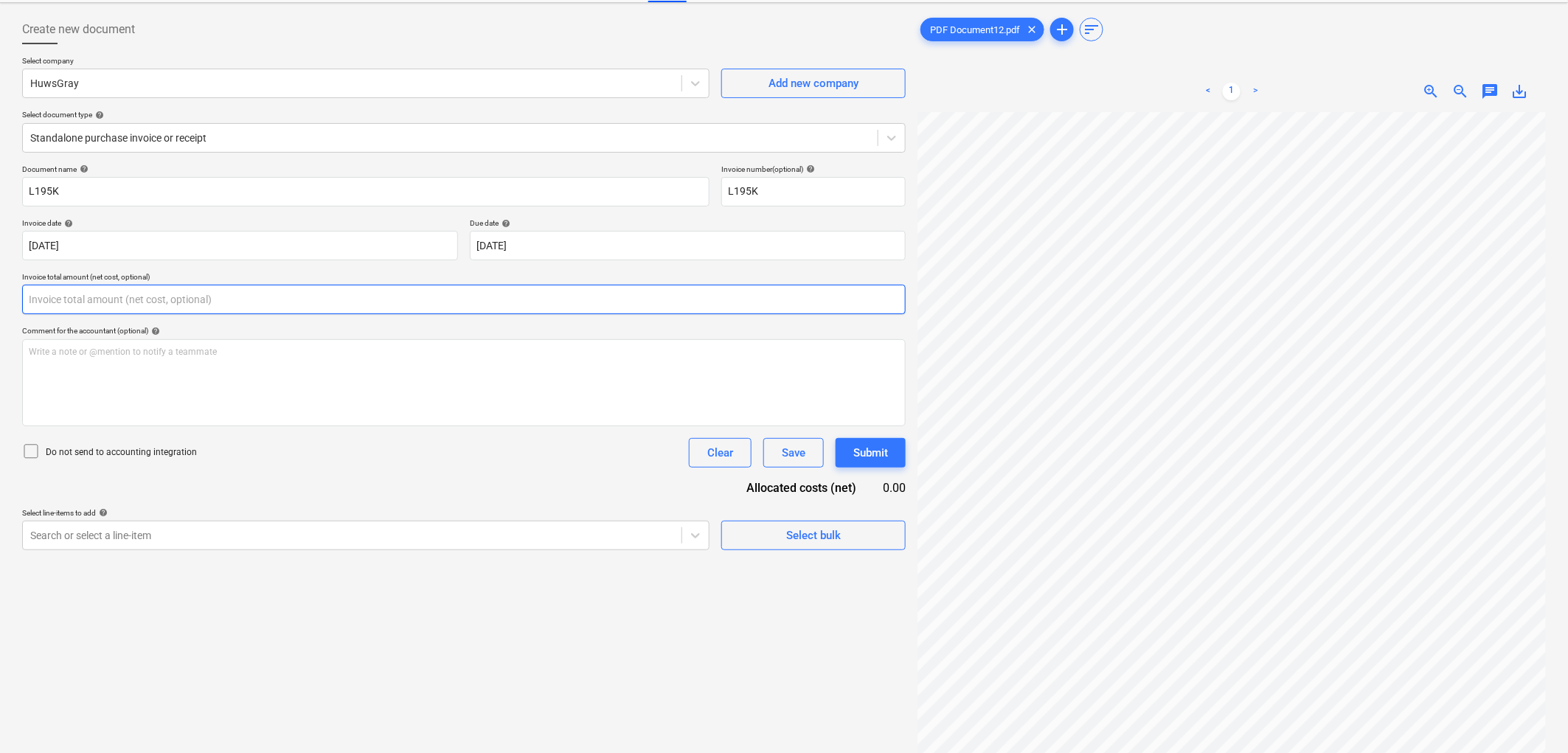
click at [67, 299] on input "text" at bounding box center [464, 299] width 884 height 30
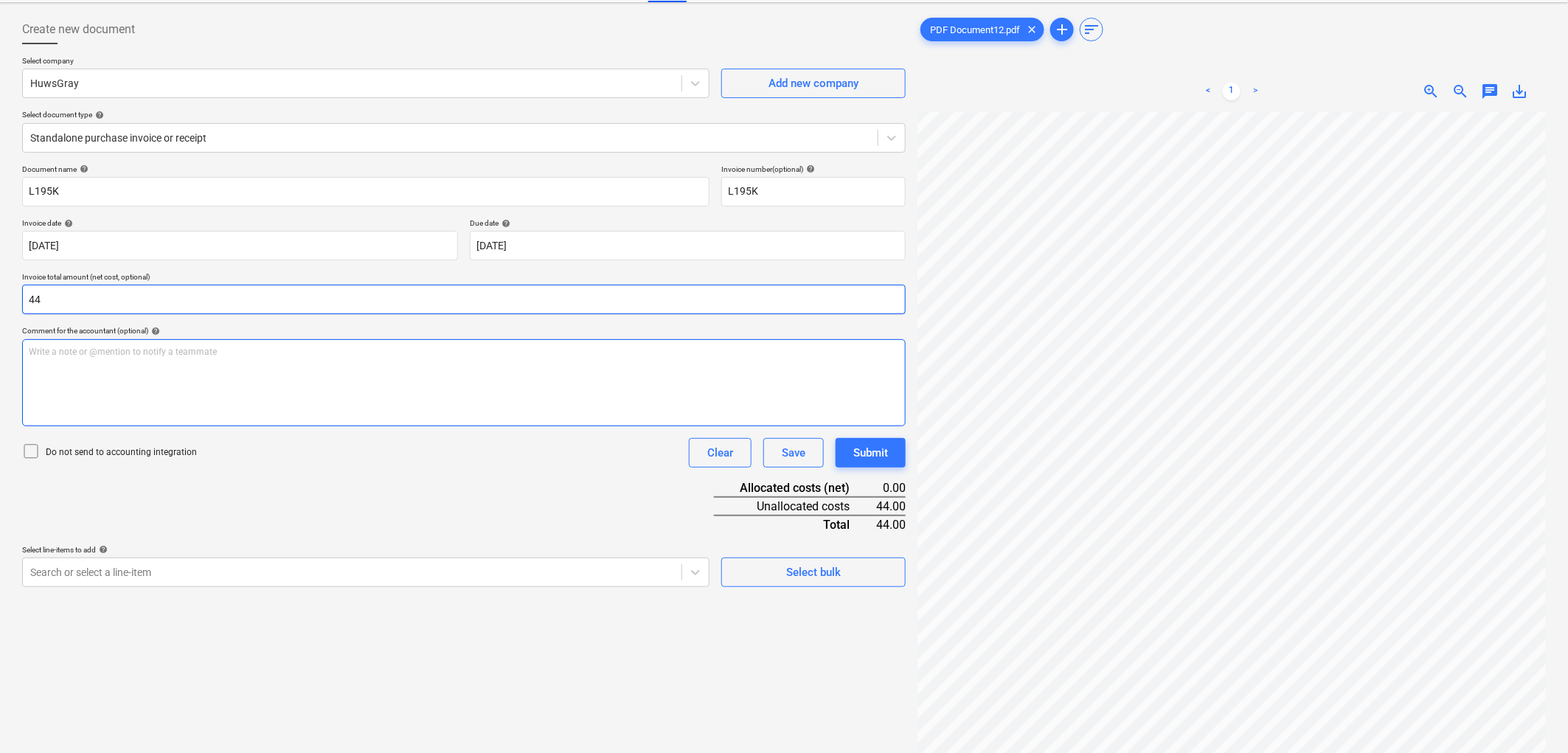
type input "4"
type input "37.38"
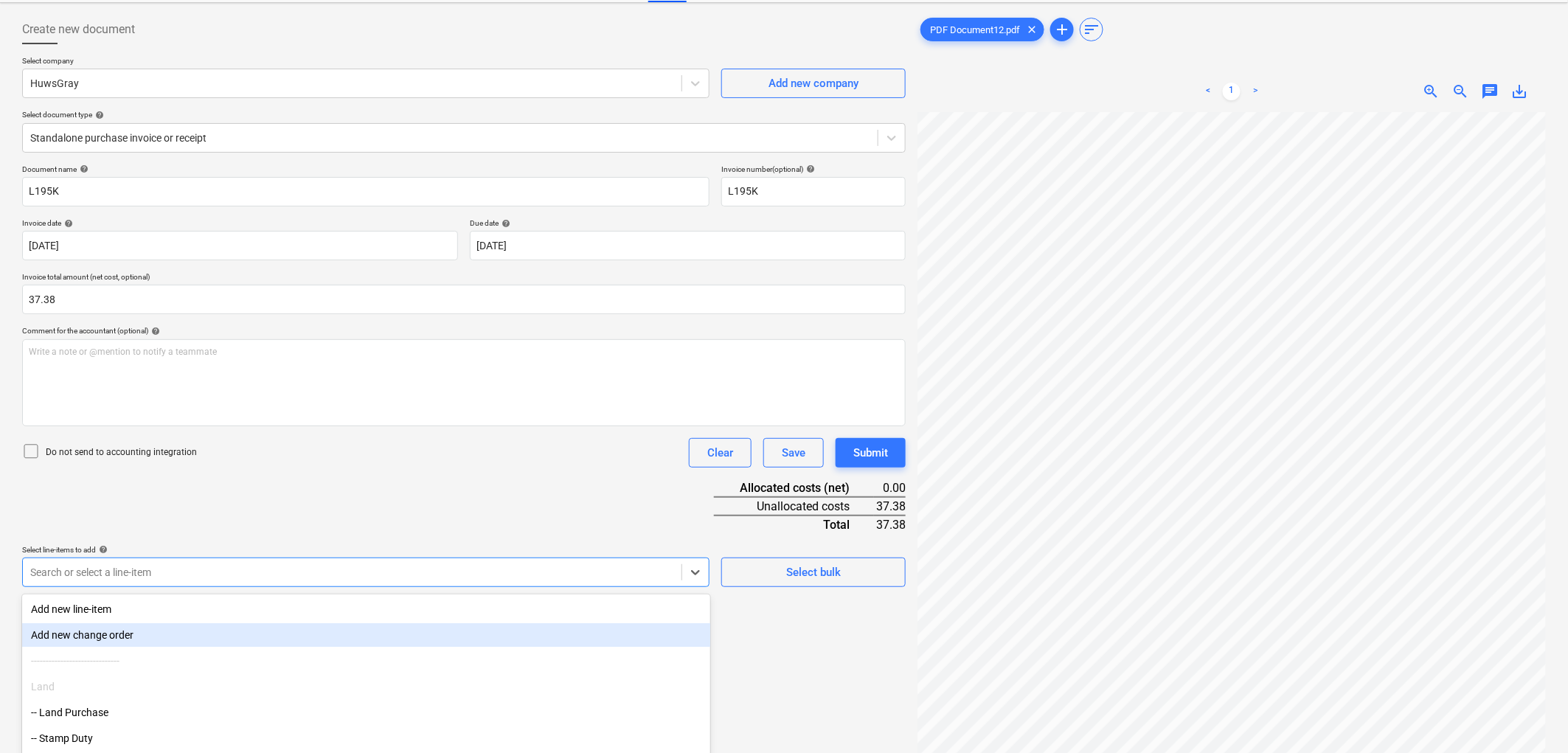
click at [256, 562] on body "Sales Projects Contacts Company Inbox 9+ Approvals format_size keyboard_arrow_d…" at bounding box center [784, 312] width 1568 height 753
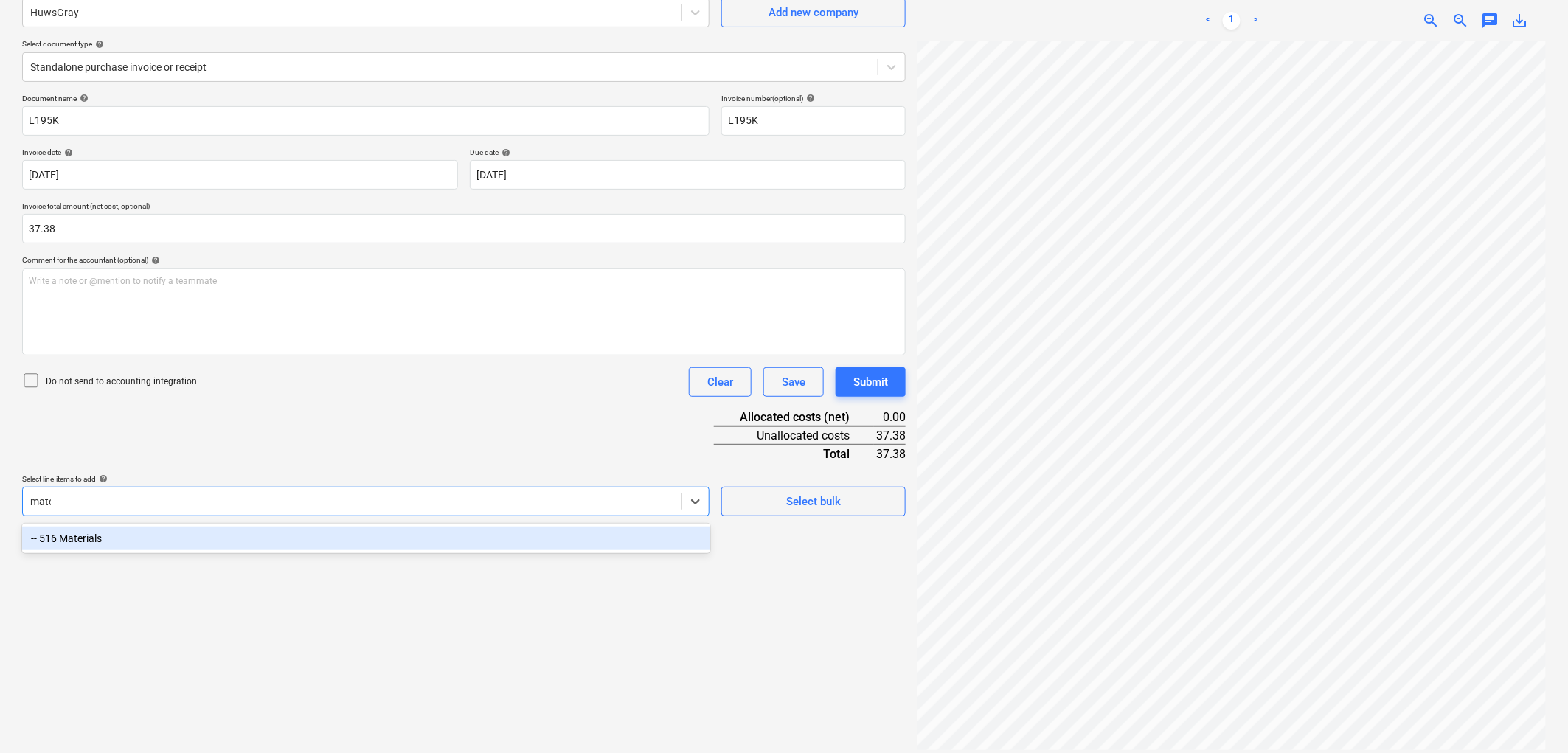
type input "mater"
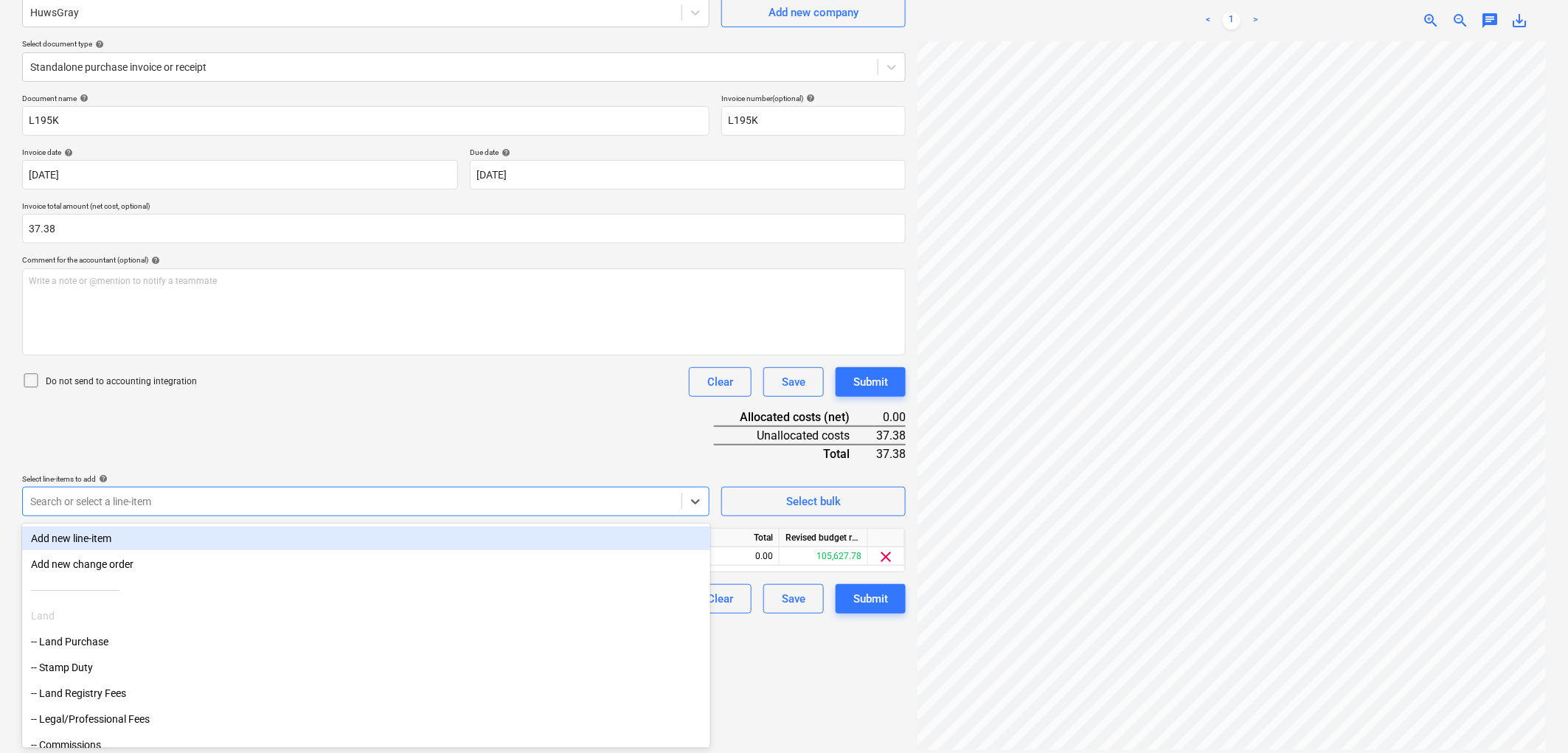
click at [319, 405] on div "Document name help L195K Invoice number (optional) help L195K Invoice date help…" at bounding box center [464, 353] width 884 height 520
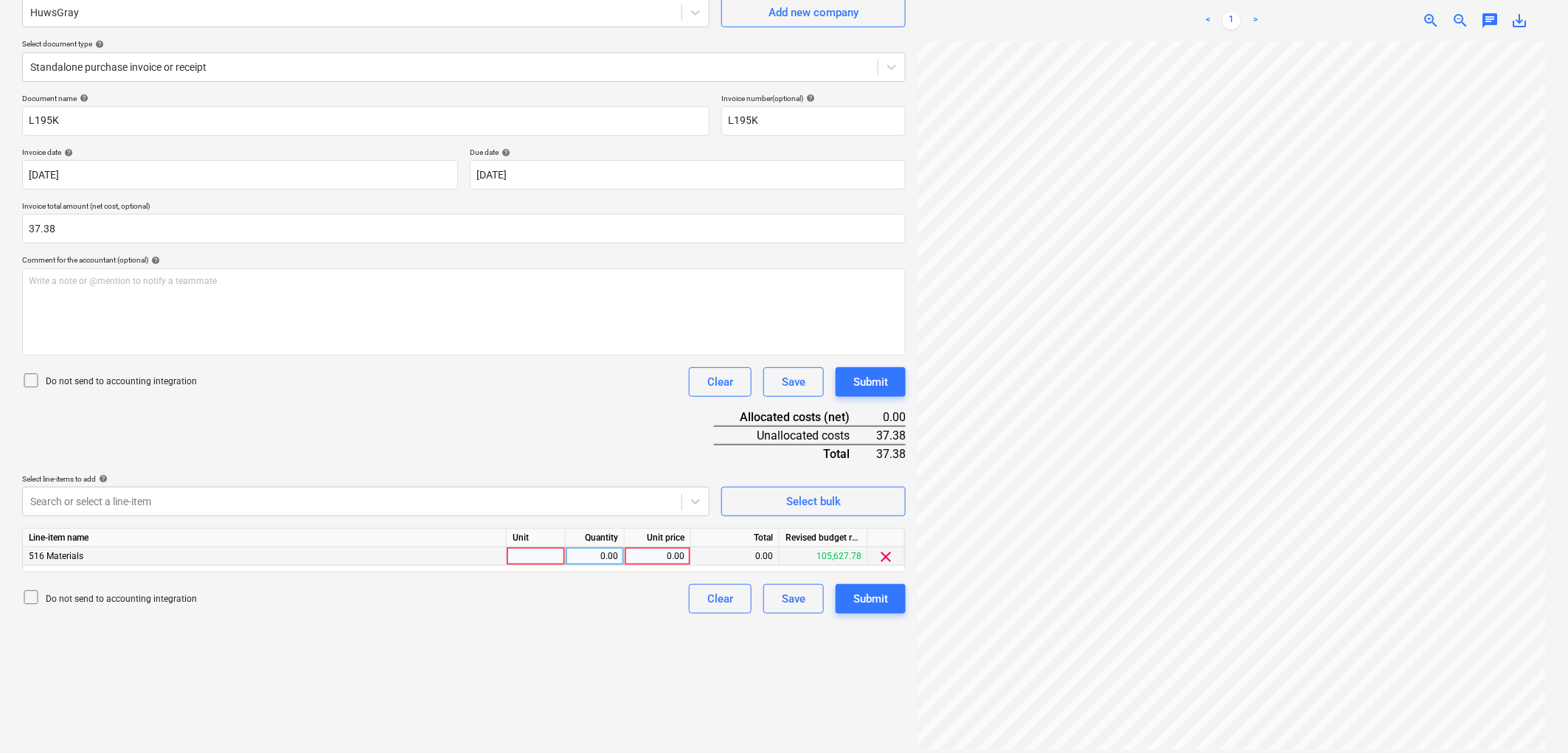
click at [537, 549] on div at bounding box center [536, 557] width 59 height 19
type input "1"
type input "37.38"
click at [834, 588] on div "Clear Save Submit" at bounding box center [791, 599] width 229 height 30
click at [857, 593] on div "Submit" at bounding box center [870, 599] width 35 height 19
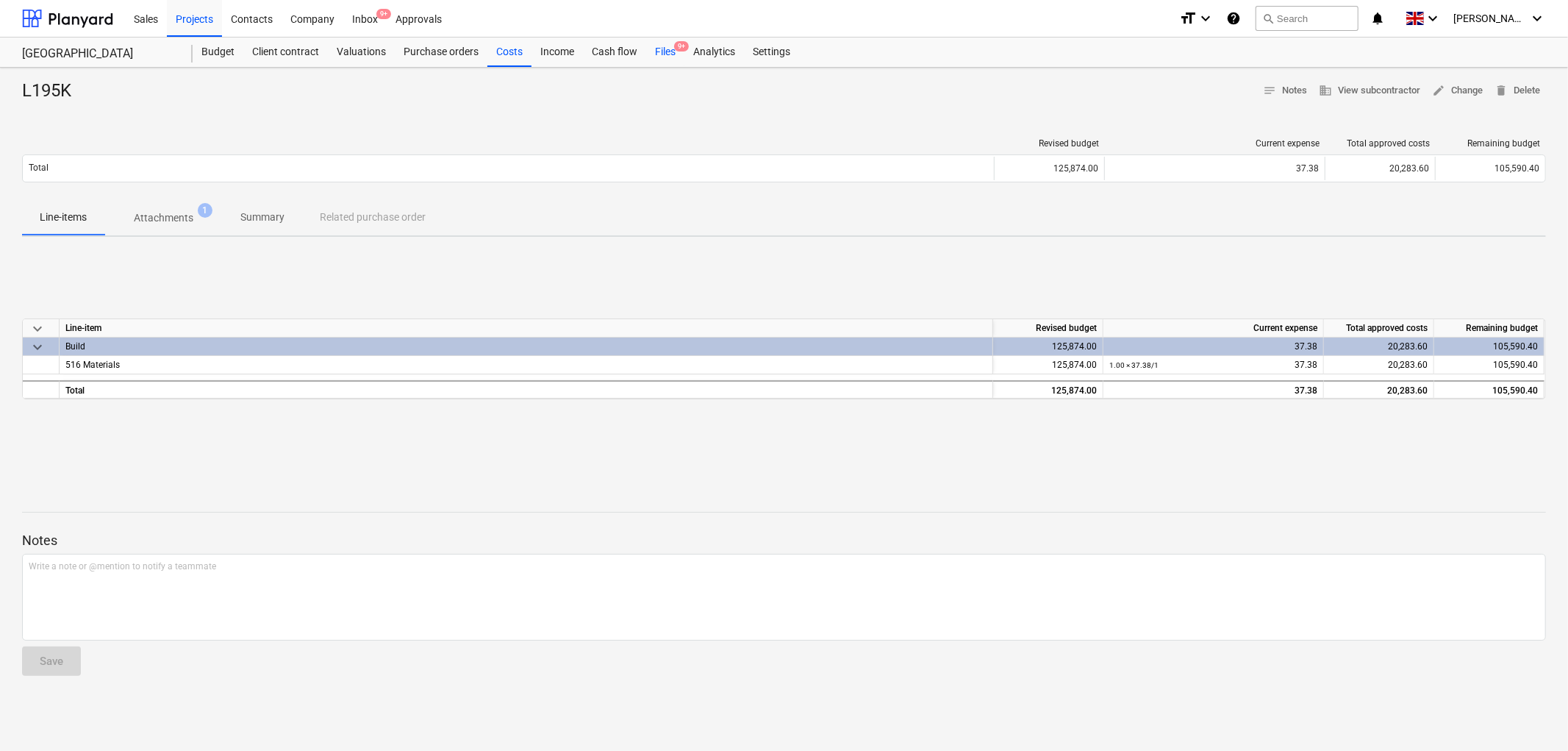
click at [669, 52] on div "Files 9+" at bounding box center [665, 52] width 38 height 29
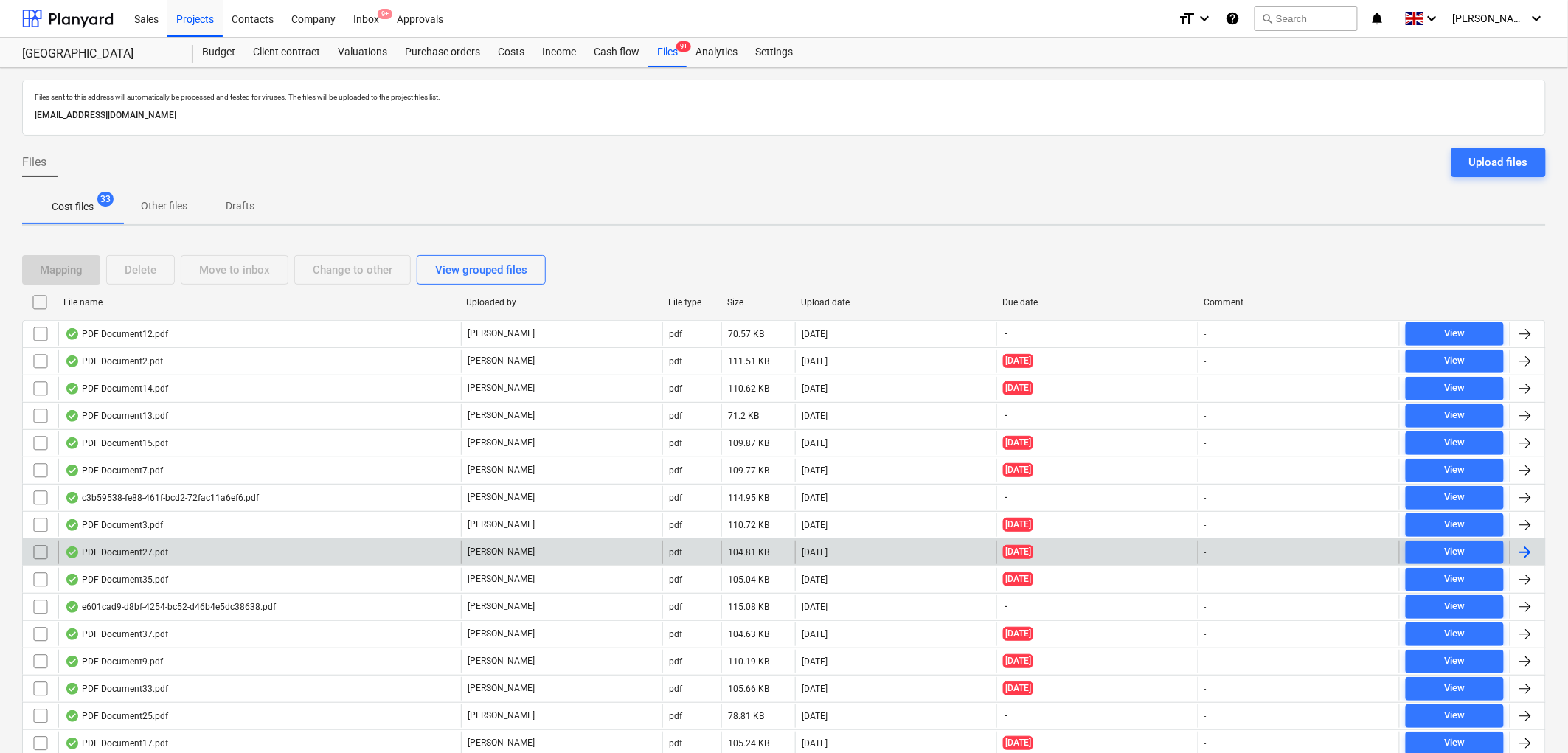
click at [180, 557] on div "PDF Document27.pdf" at bounding box center [260, 552] width 403 height 23
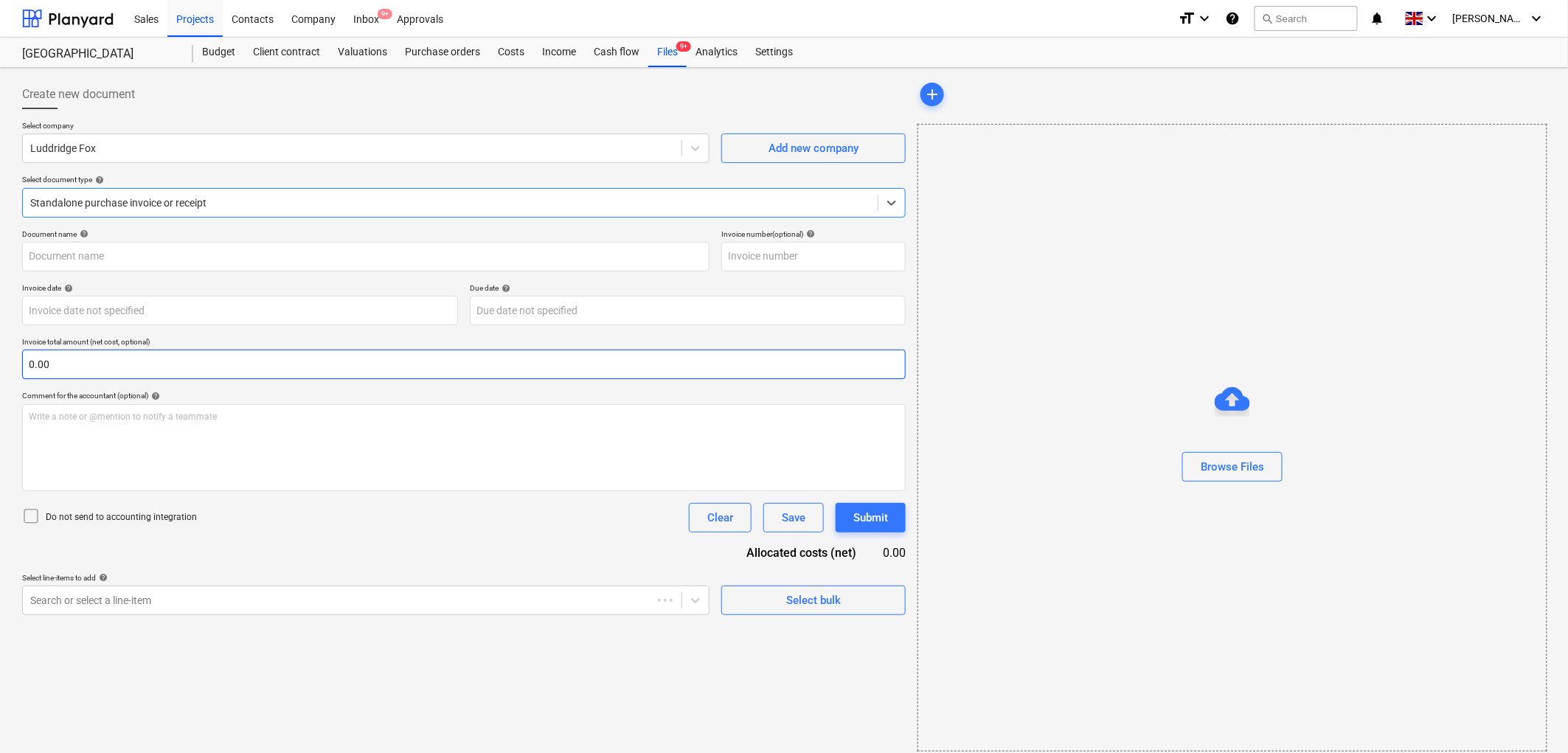
type input "IL334773"
type input "[DATE]"
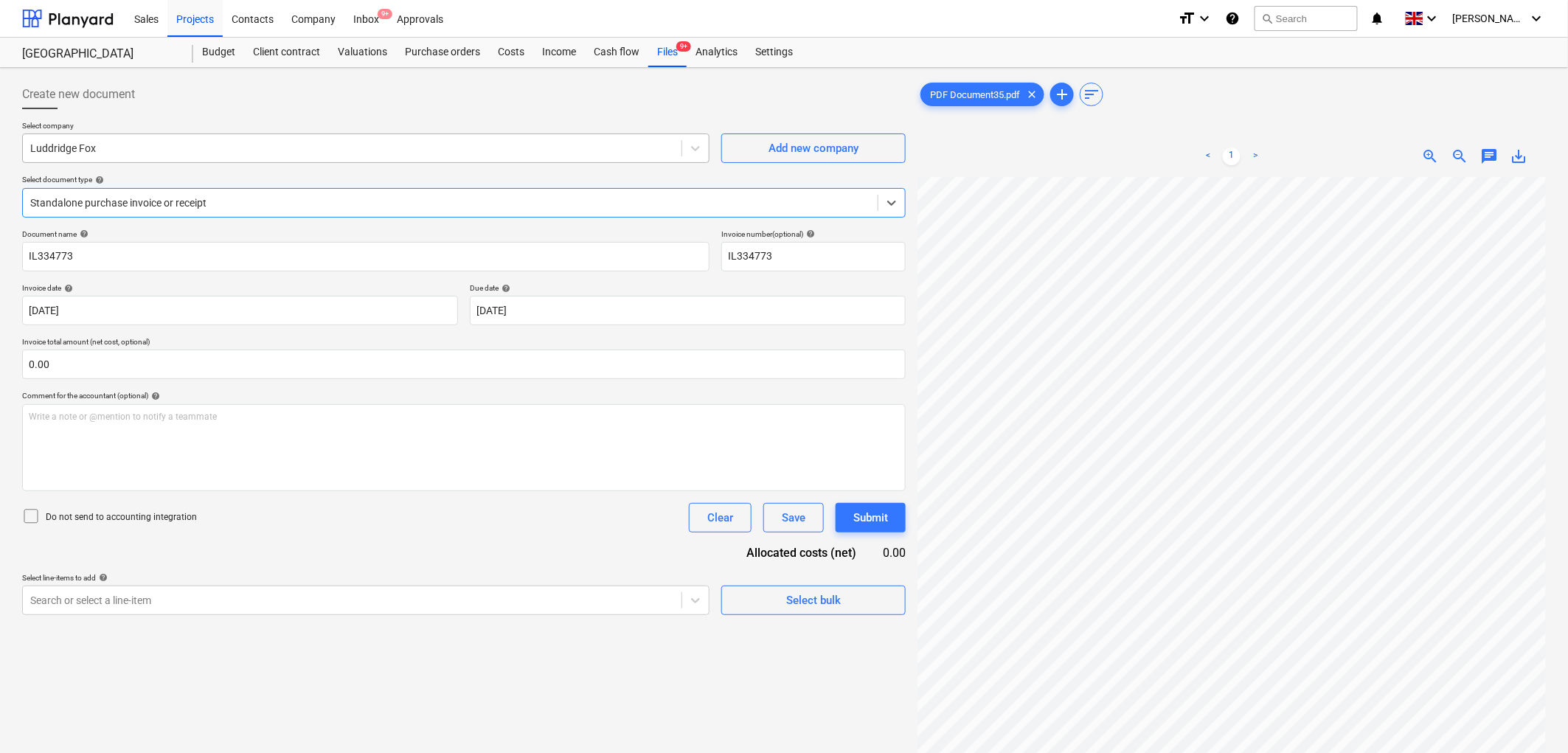
click at [102, 146] on div at bounding box center [352, 148] width 644 height 15
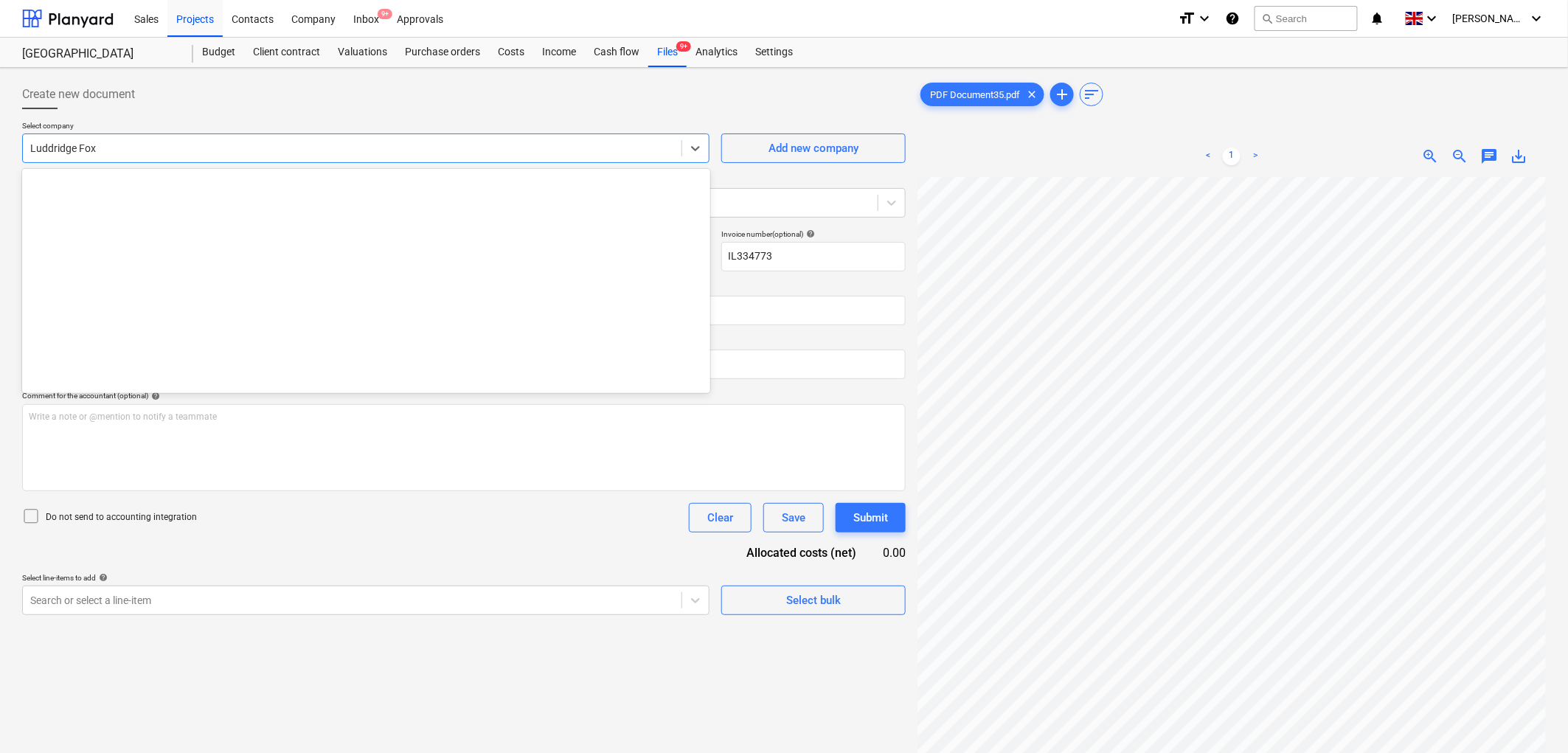
scroll to position [6660, 0]
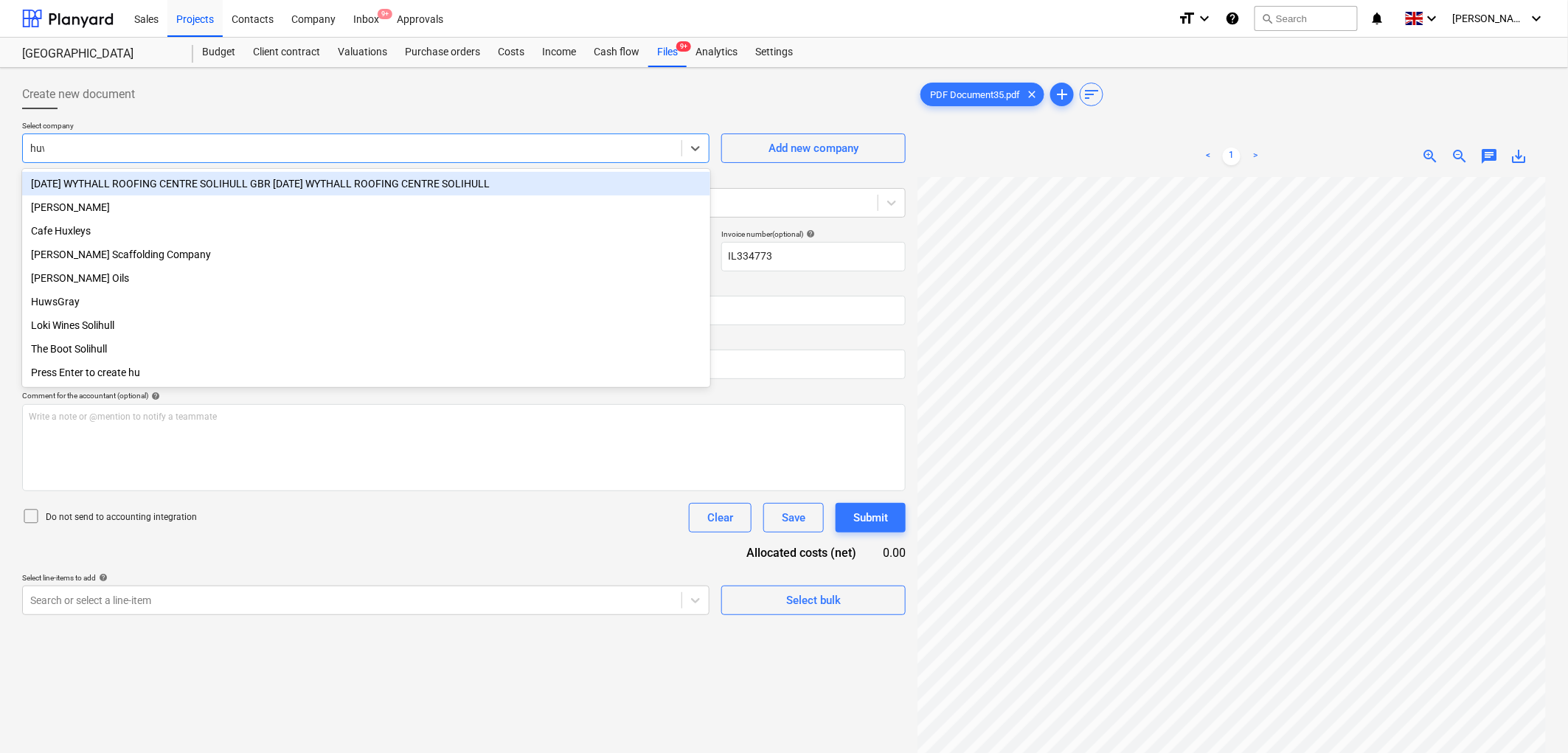
type input "huws"
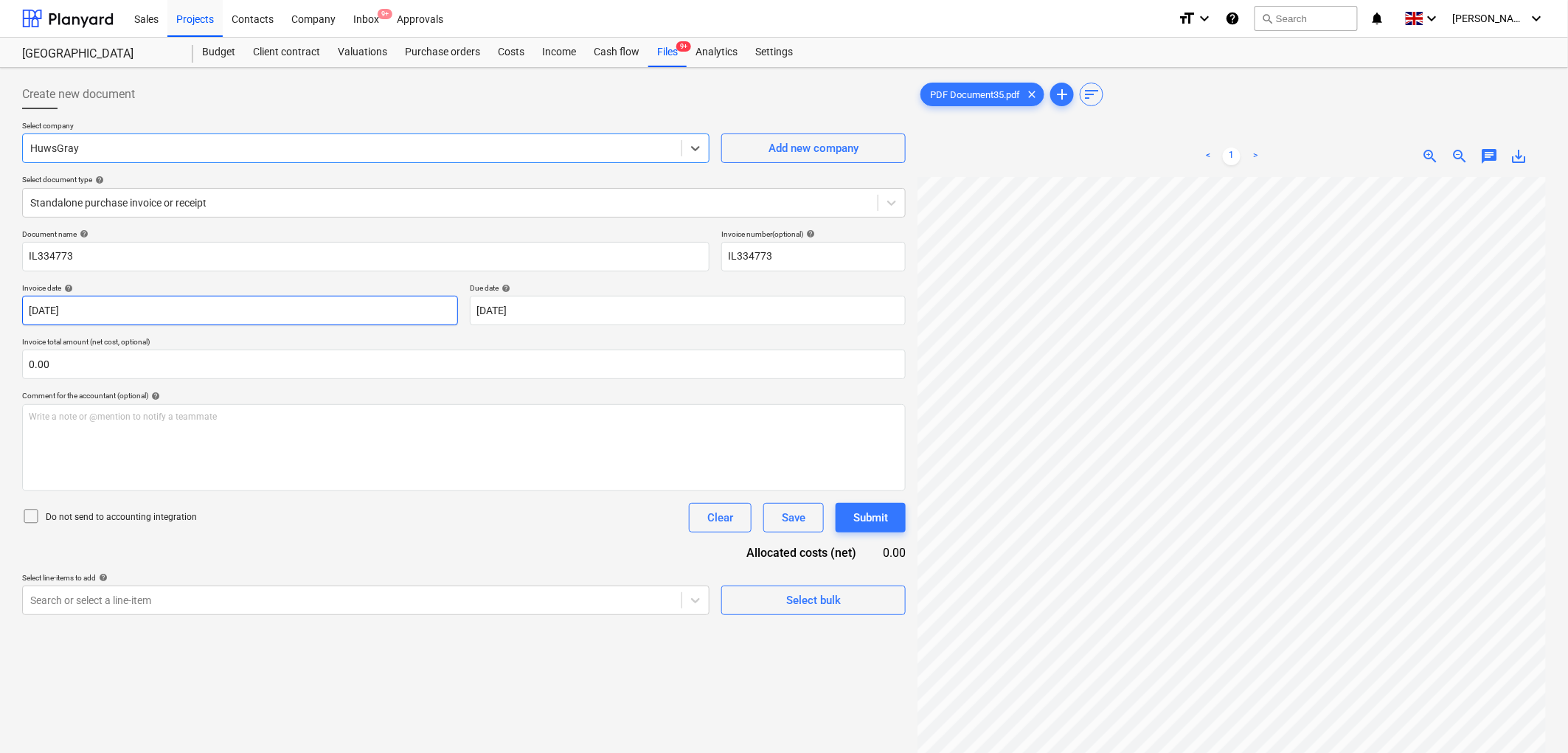
click at [136, 319] on body "Sales Projects Contacts Company Inbox 9+ Approvals format_size keyboard_arrow_d…" at bounding box center [784, 376] width 1568 height 753
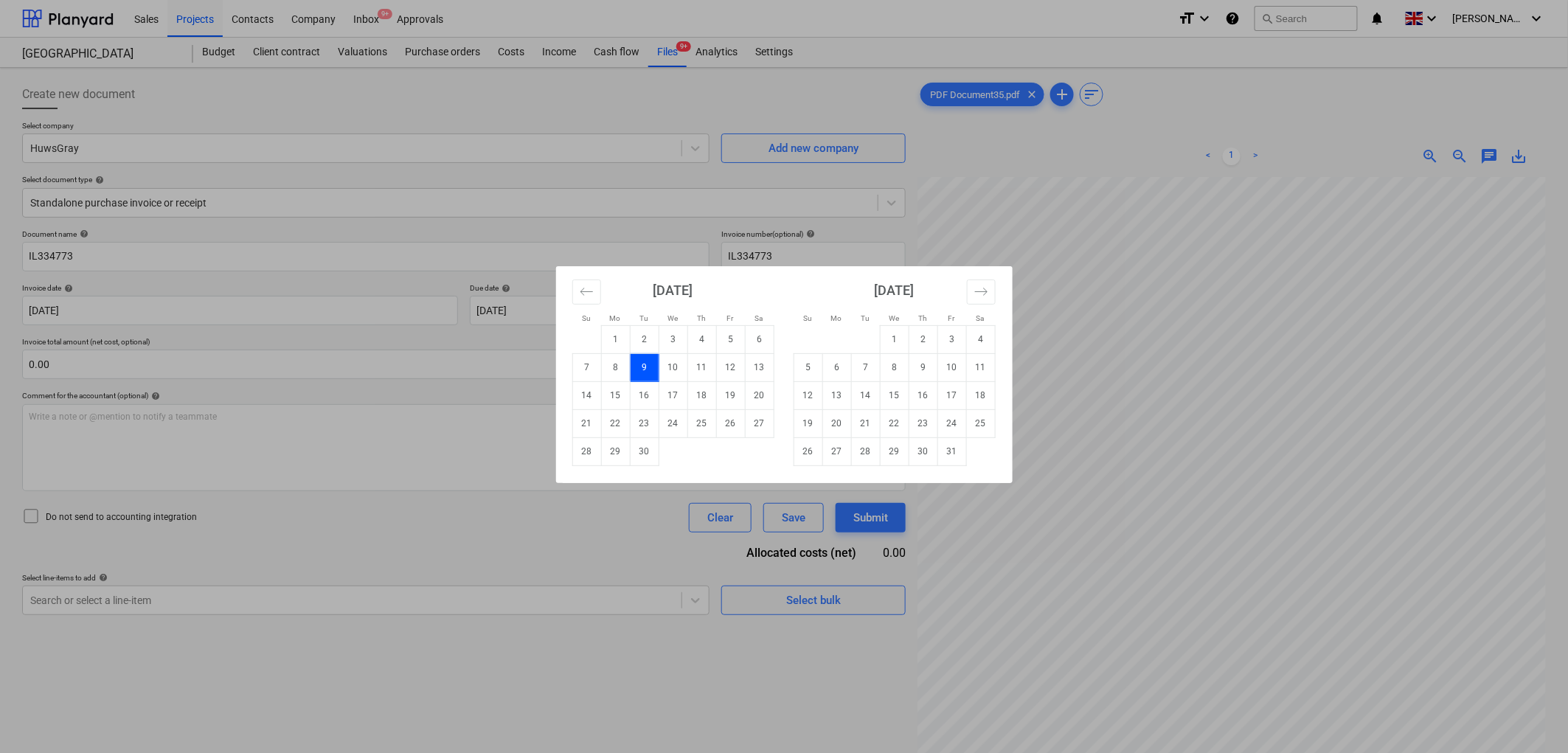
click at [1076, 642] on div "Su Mo Tu We Th Fr Sa Su Mo Tu We Th Fr Sa [DATE] 1 2 3 4 5 6 7 8 9 10 11 12 13 …" at bounding box center [784, 376] width 1568 height 753
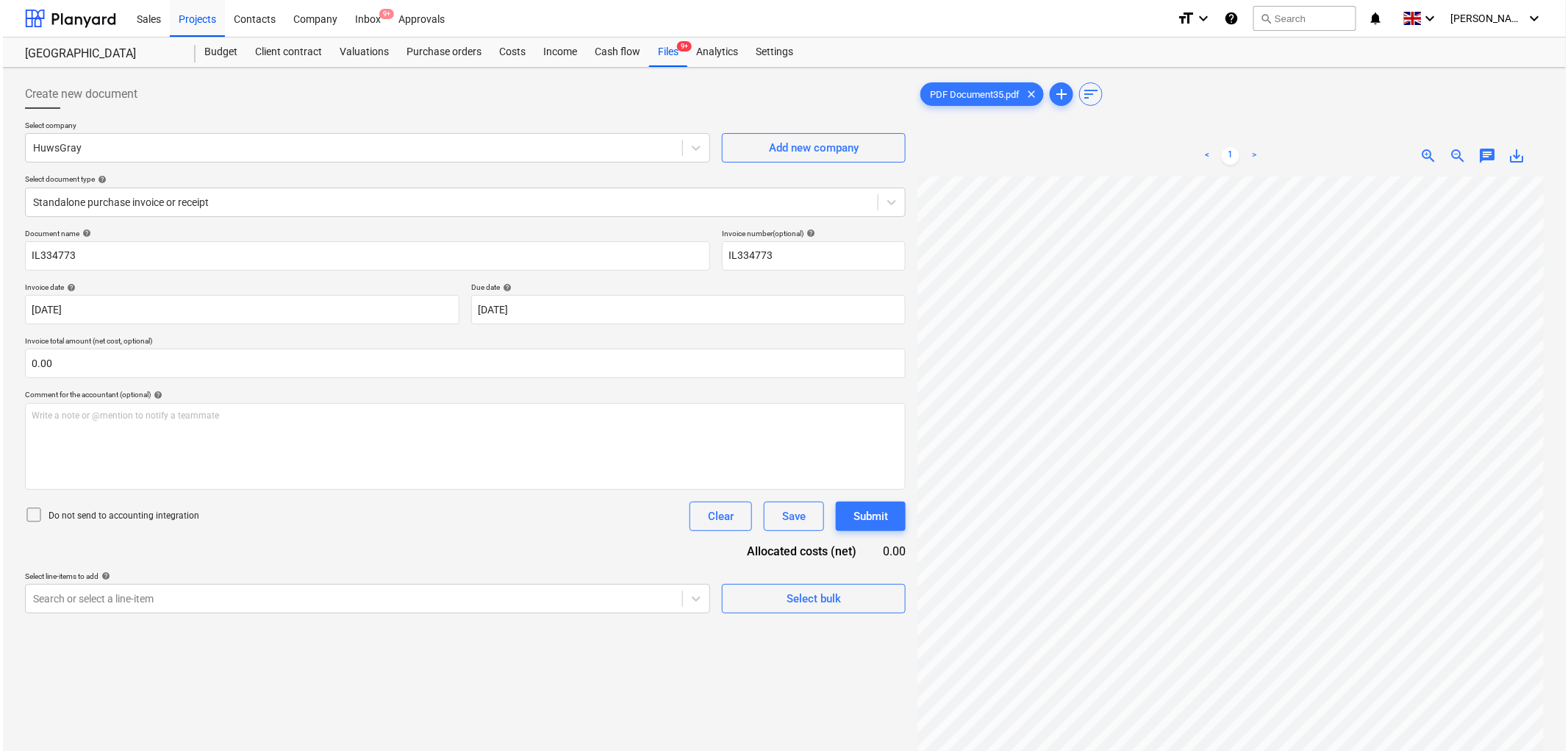
scroll to position [147, 0]
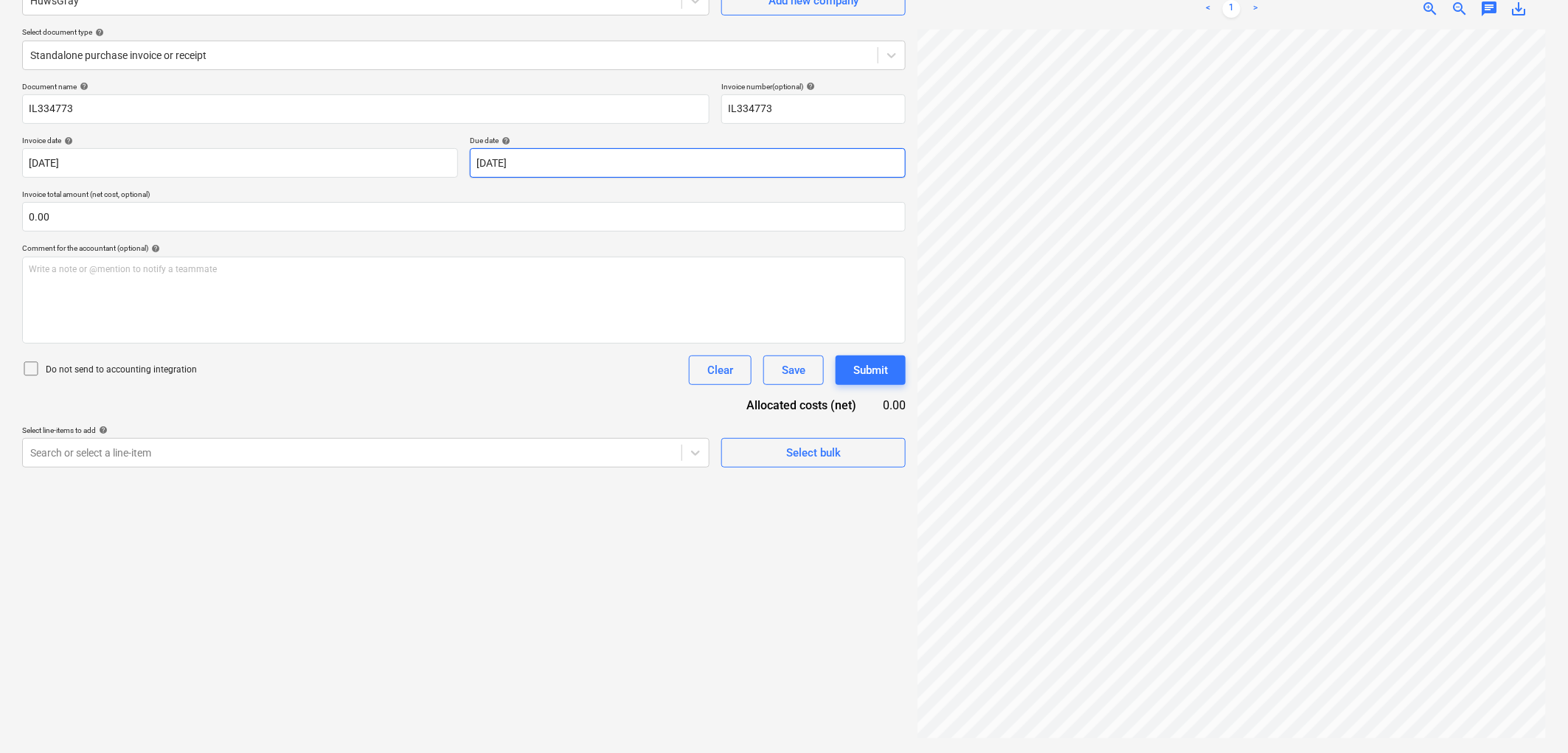
click at [544, 160] on body "Sales Projects Contacts Company Inbox 9+ Approvals format_size keyboard_arrow_d…" at bounding box center [784, 229] width 1568 height 753
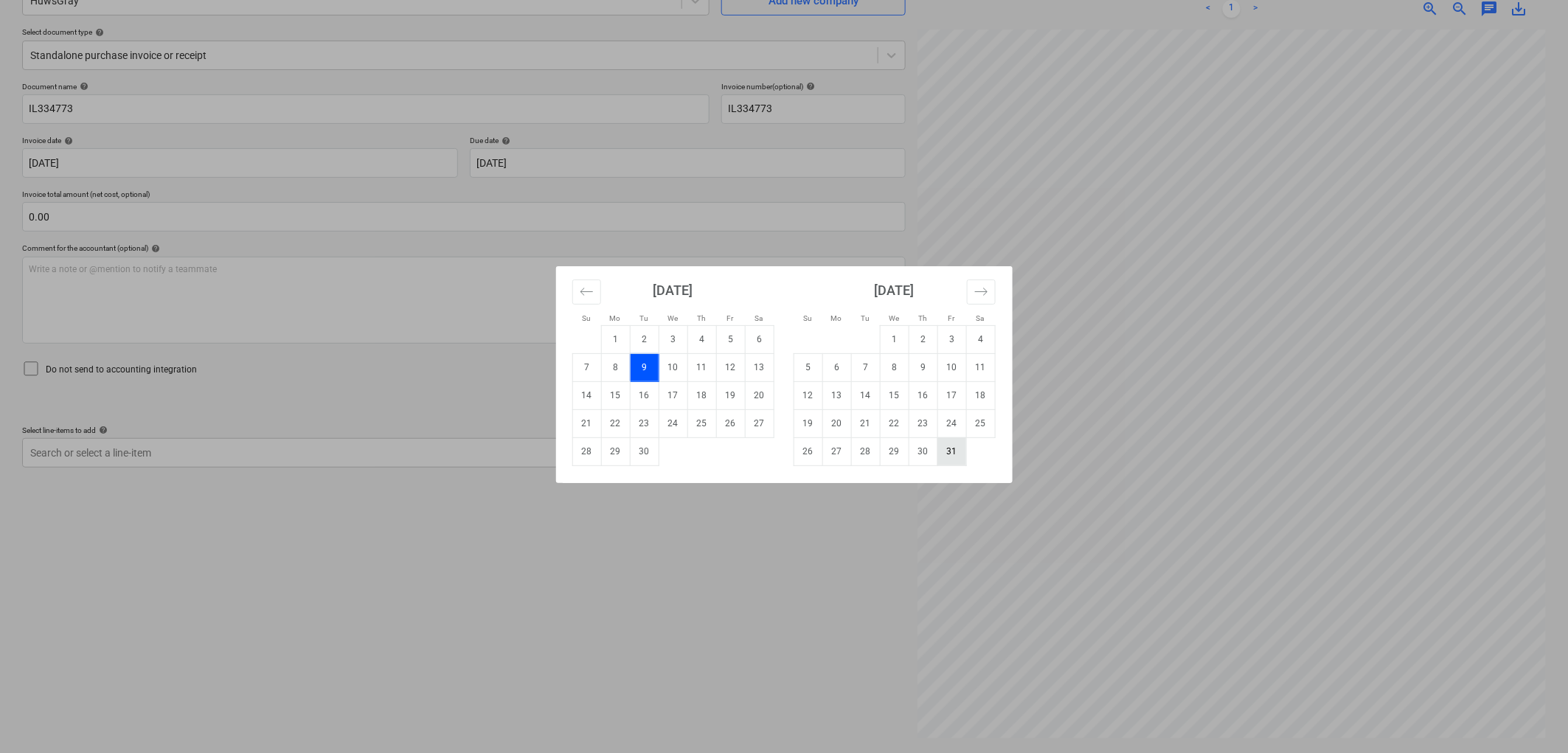
click at [946, 456] on td "31" at bounding box center [951, 451] width 29 height 28
type input "[DATE]"
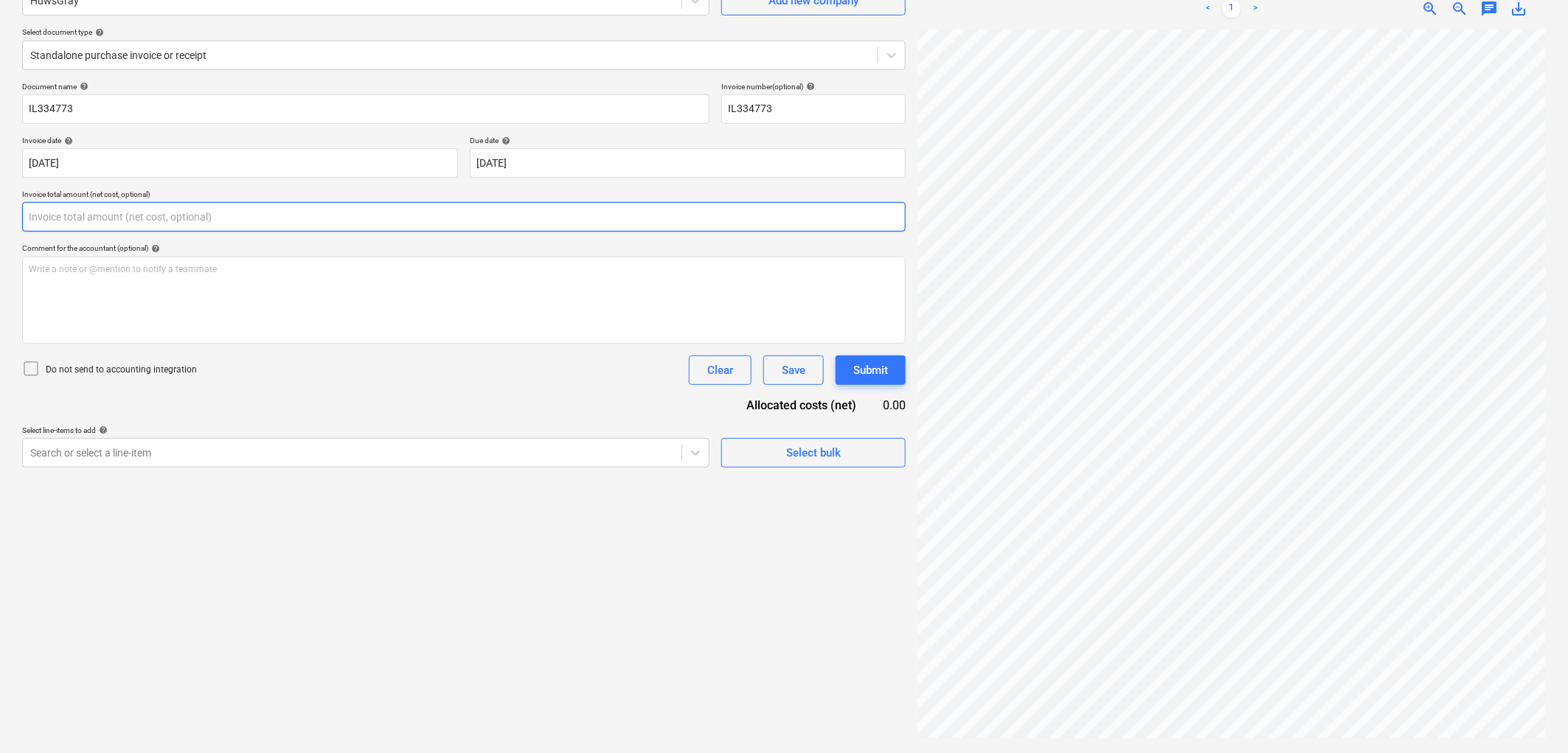
click at [144, 221] on input "text" at bounding box center [464, 217] width 884 height 30
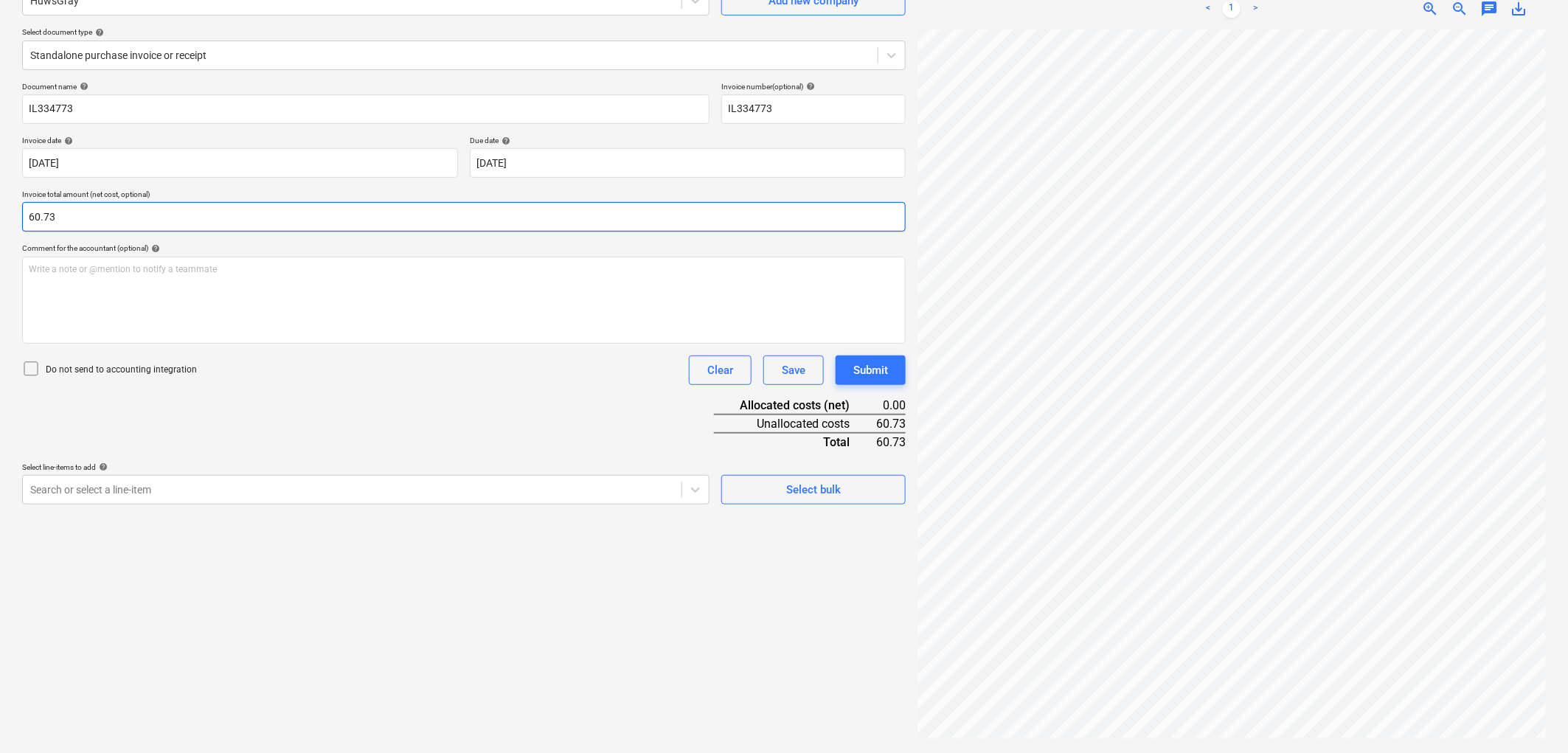
type input "60.73"
click at [110, 505] on div "Search or select a line-item" at bounding box center [366, 490] width 688 height 30
type input "mat"
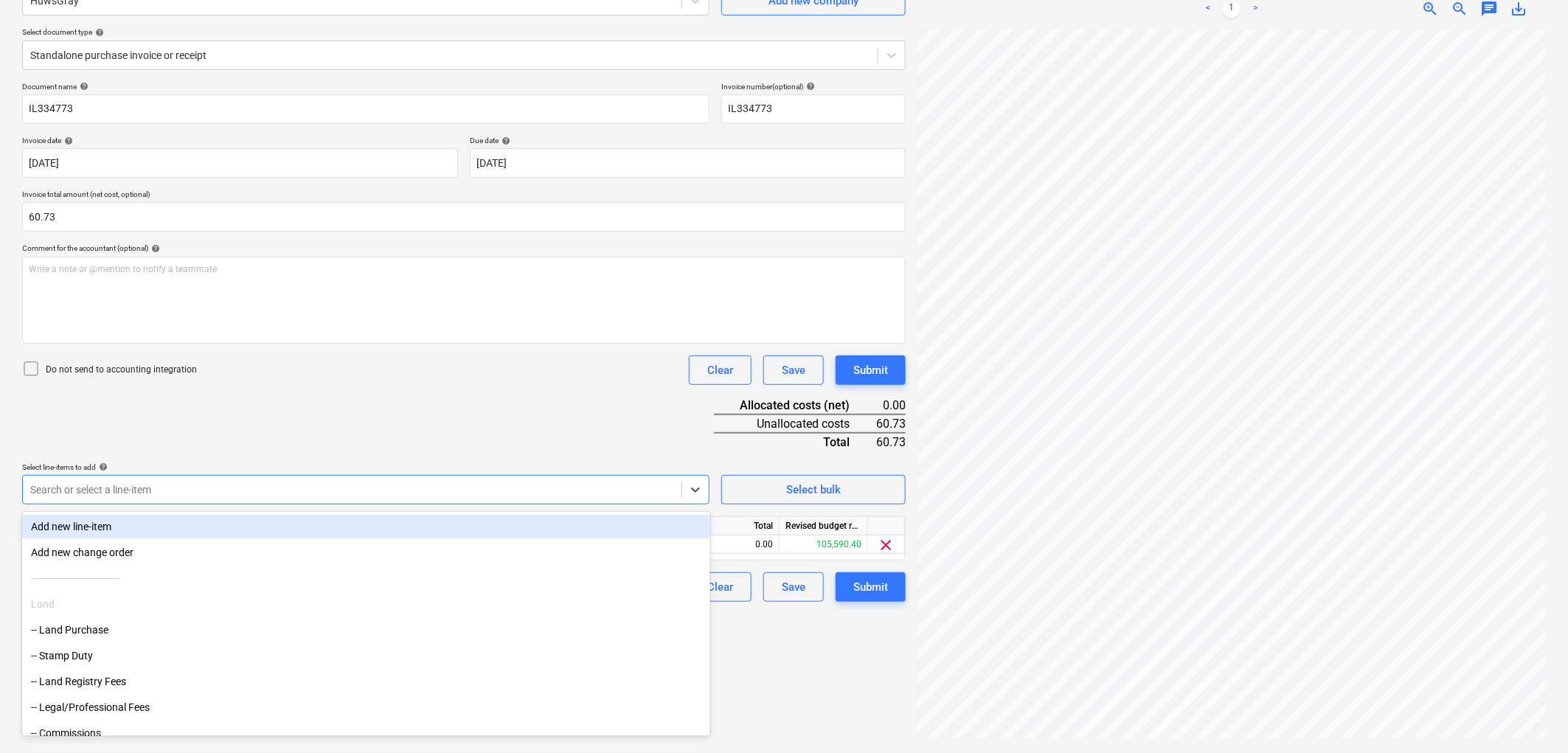
click at [199, 461] on div "Document name help IL334773 Invoice number (optional) help IL334773 Invoice dat…" at bounding box center [464, 341] width 884 height 520
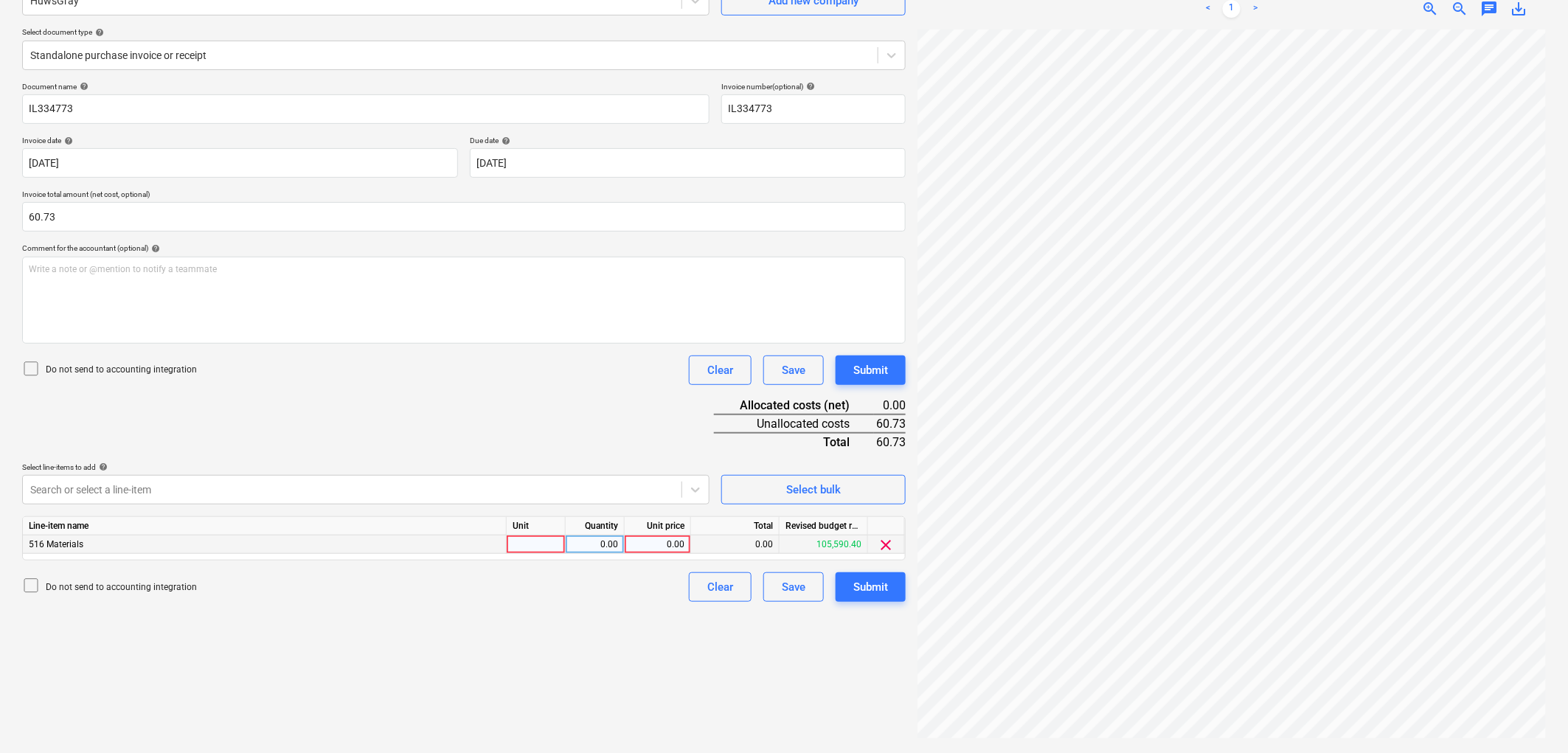
click at [534, 548] on div at bounding box center [536, 545] width 59 height 19
type input "1"
type input "60.73"
click at [889, 590] on button "Submit" at bounding box center [870, 587] width 70 height 30
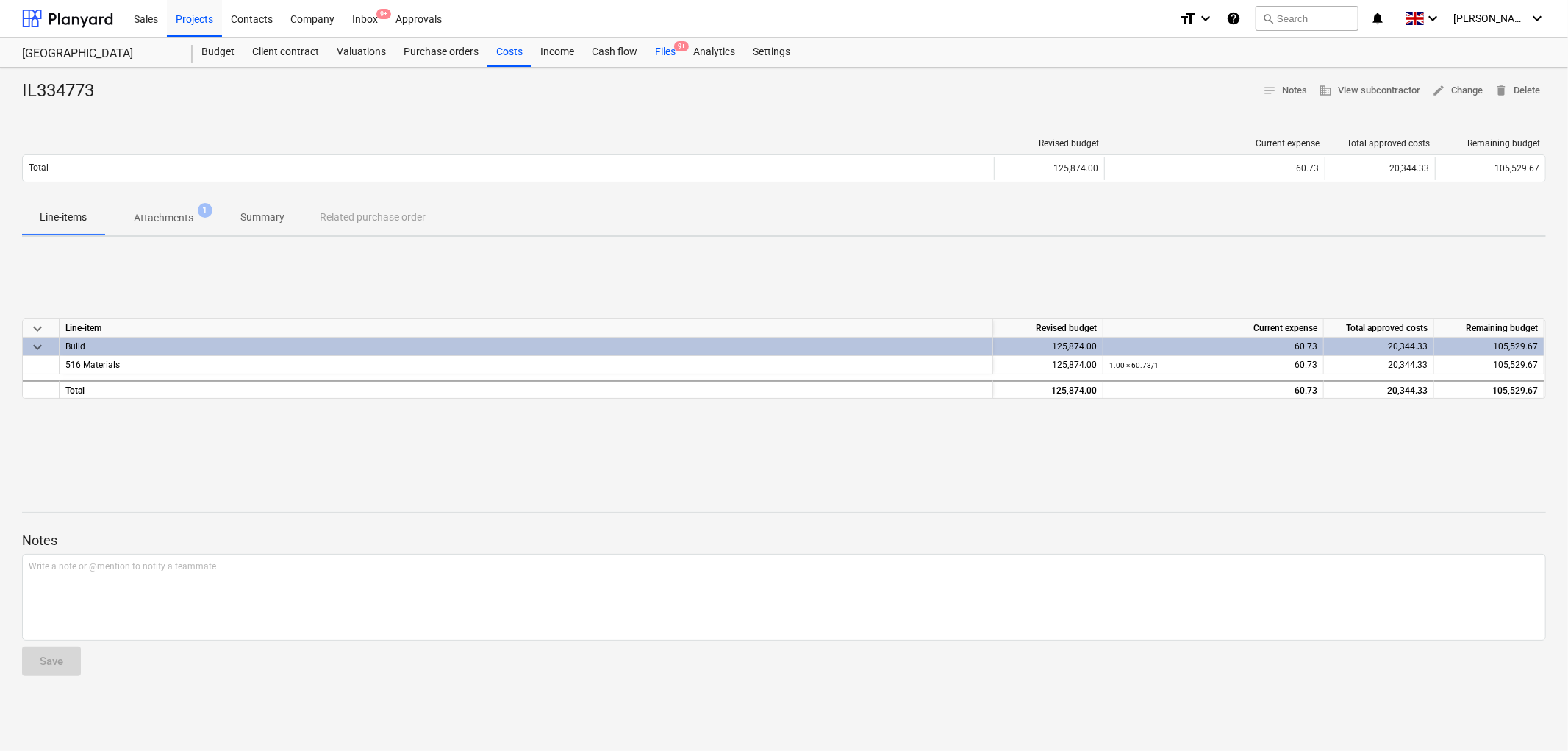
click at [665, 60] on div "Files 9+" at bounding box center [665, 52] width 38 height 29
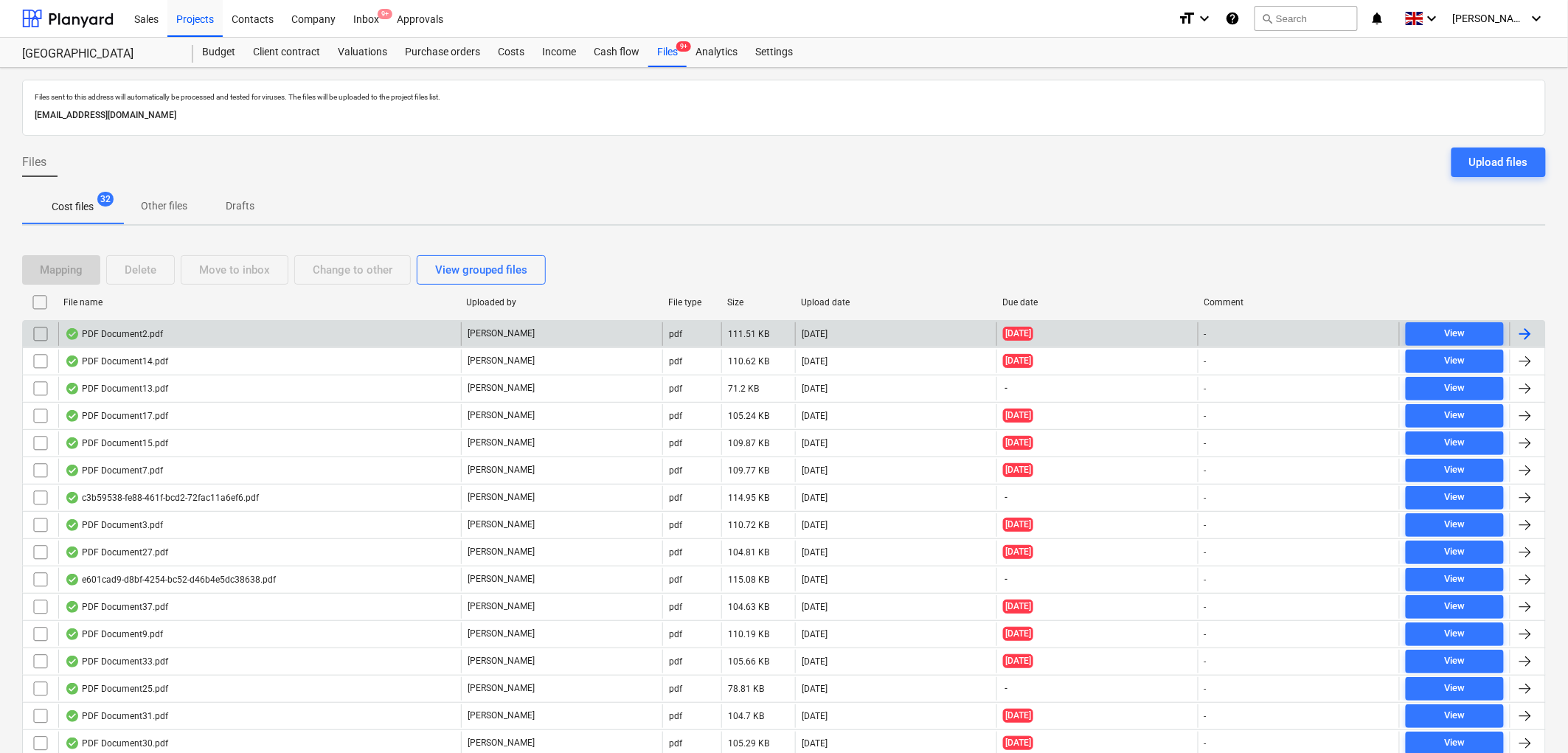
click at [148, 325] on div "PDF Document2.pdf" at bounding box center [260, 334] width 403 height 23
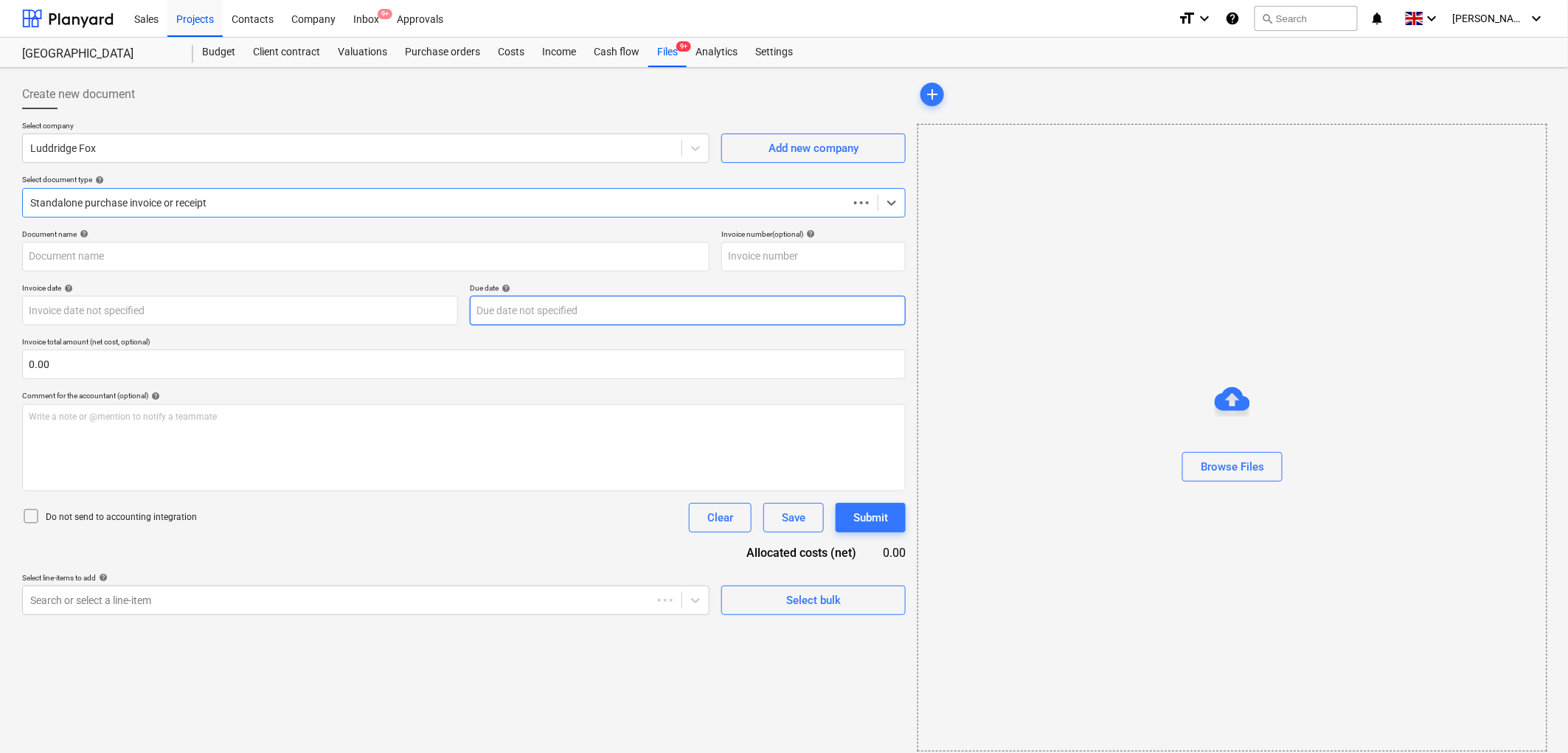
type input "IK882025"
type input "[DATE]"
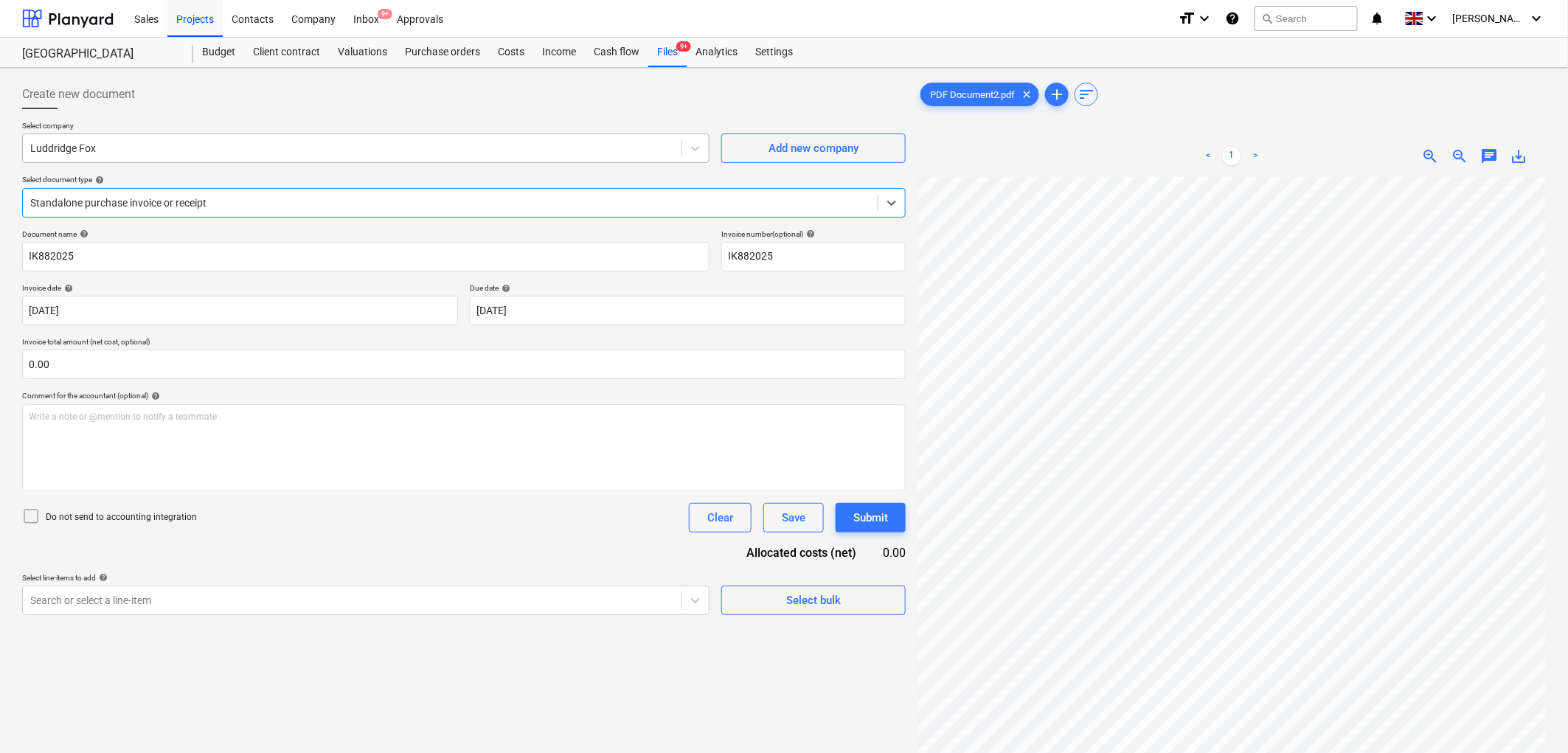
click at [187, 163] on div "Luddridge Fox" at bounding box center [366, 149] width 688 height 30
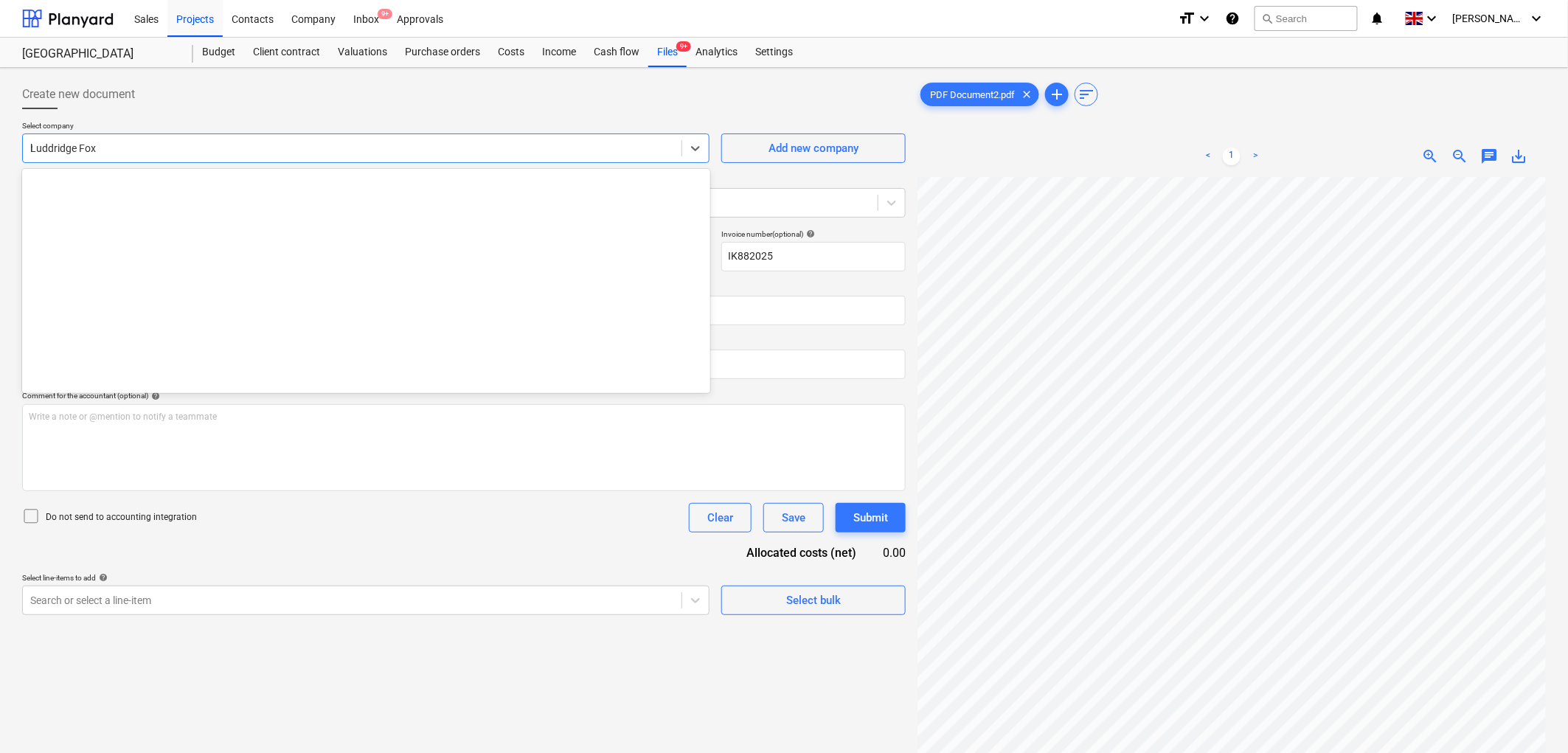
type input "huws"
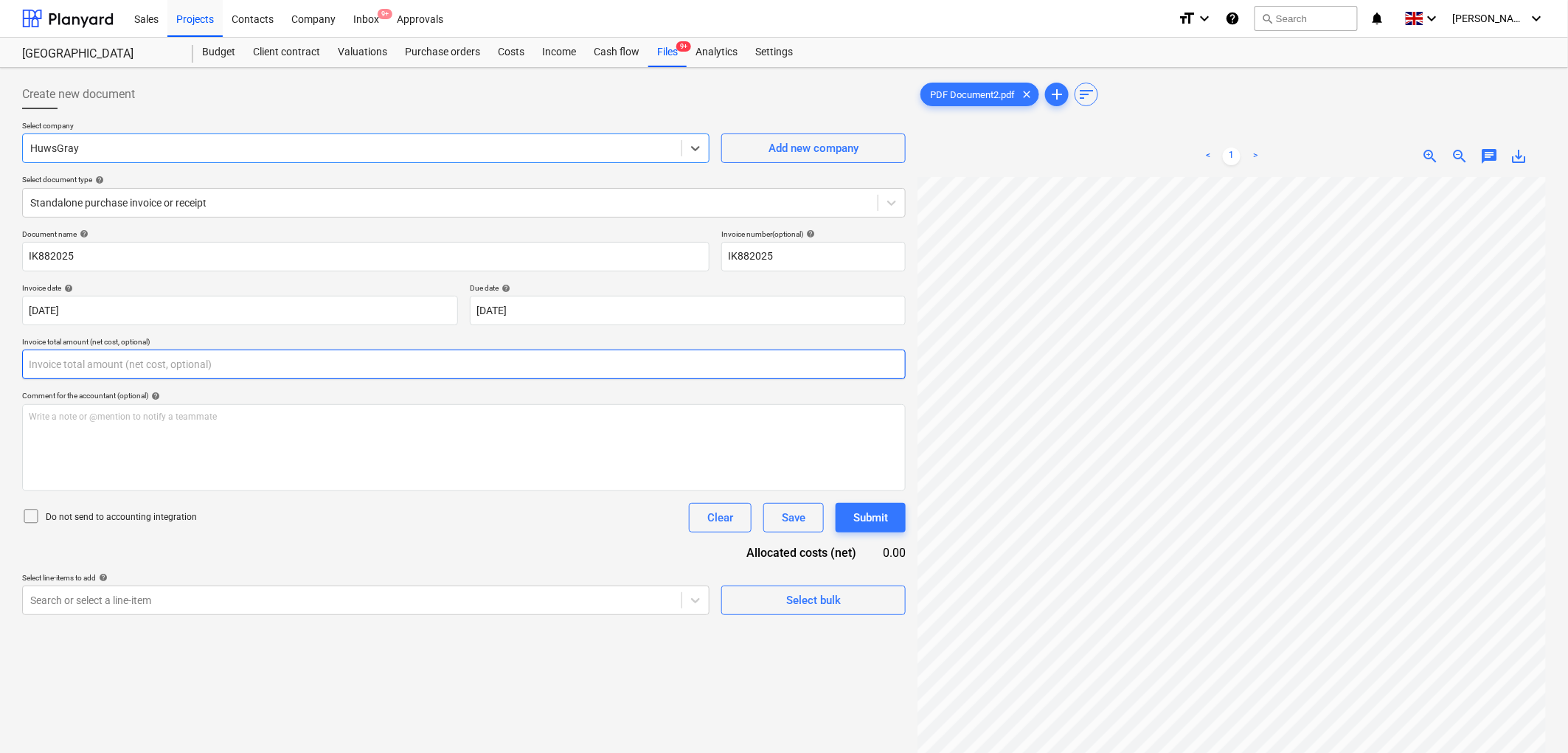
click at [163, 355] on input "text" at bounding box center [464, 364] width 884 height 30
type input "0.00"
click at [666, 326] on div "Document name help IK882025 Invoice number (optional) help IK882025 Invoice dat…" at bounding box center [464, 422] width 884 height 386
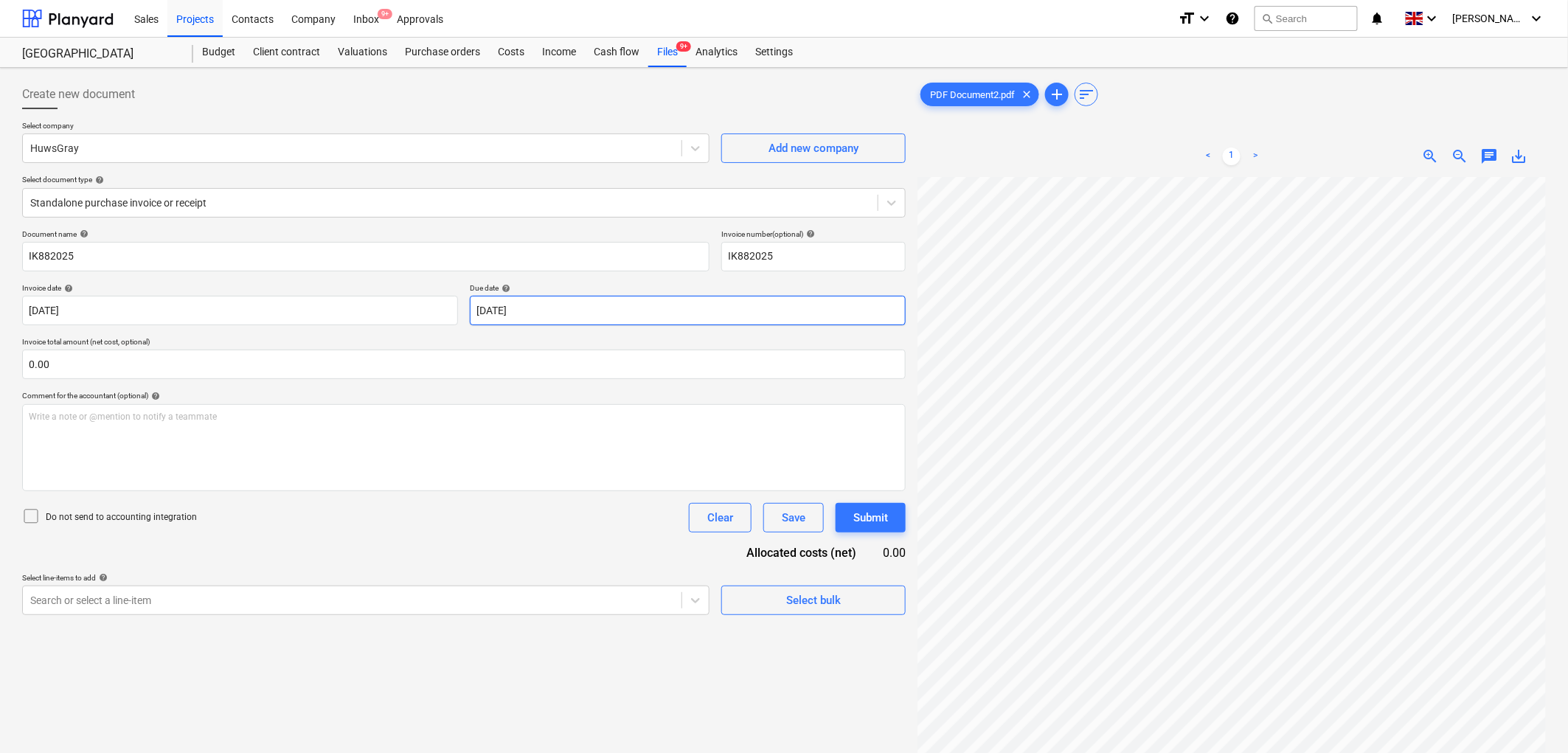
click at [660, 310] on body "Sales Projects Contacts Company Inbox 9+ Approvals format_size keyboard_arrow_d…" at bounding box center [784, 376] width 1568 height 753
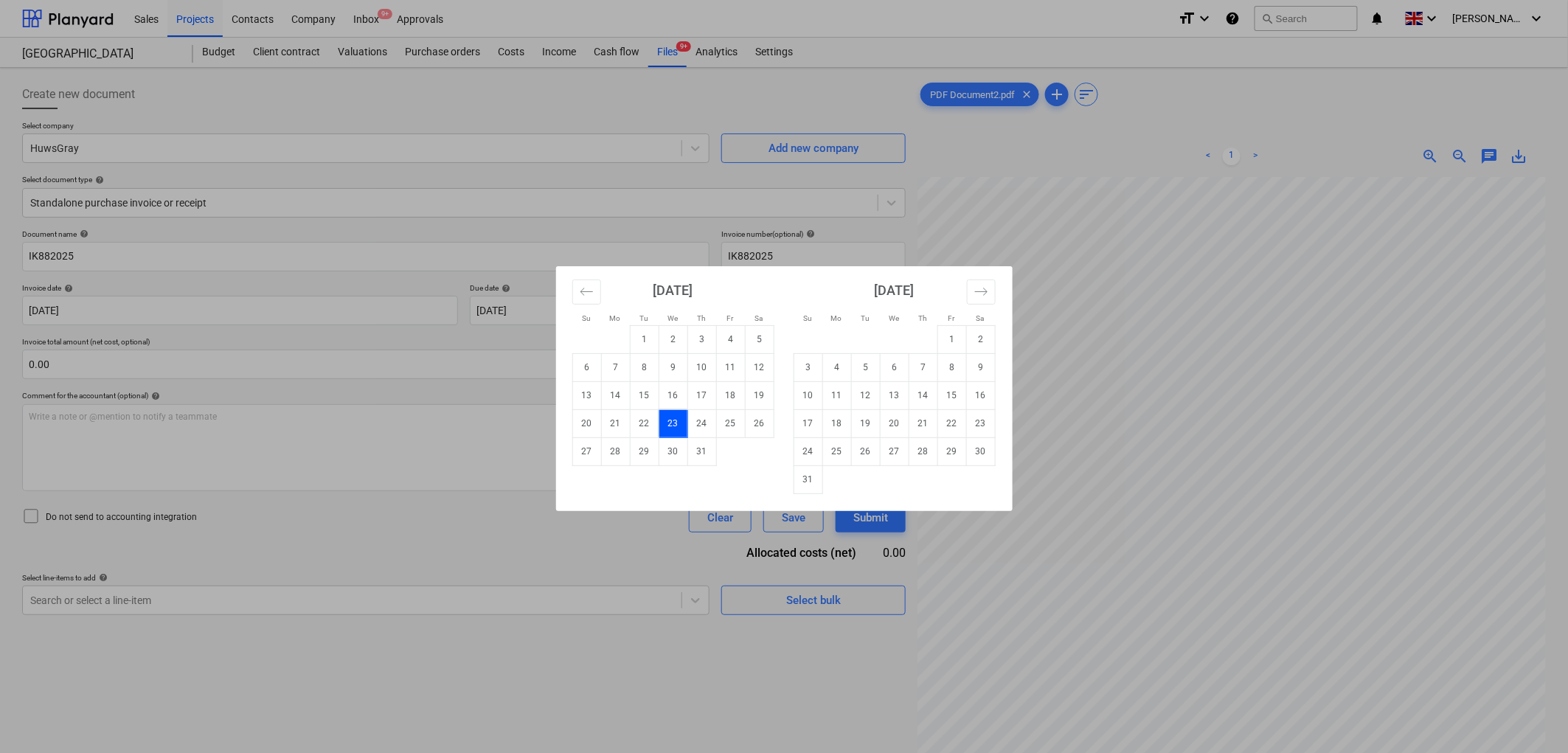
drag, startPoint x: 661, startPoint y: 310, endPoint x: 645, endPoint y: 315, distance: 16.8
drag, startPoint x: 645, startPoint y: 315, endPoint x: 714, endPoint y: 477, distance: 176.1
click at [639, 489] on div "[DATE] 1 2 3 4 5 6 7 8 9 10 11 12 13 14 15 16 17 18 19 20 21 22 23 24 25 26 27 …" at bounding box center [1005, 380] width 885 height 228
click at [807, 476] on td "31" at bounding box center [807, 479] width 29 height 28
type input "[DATE]"
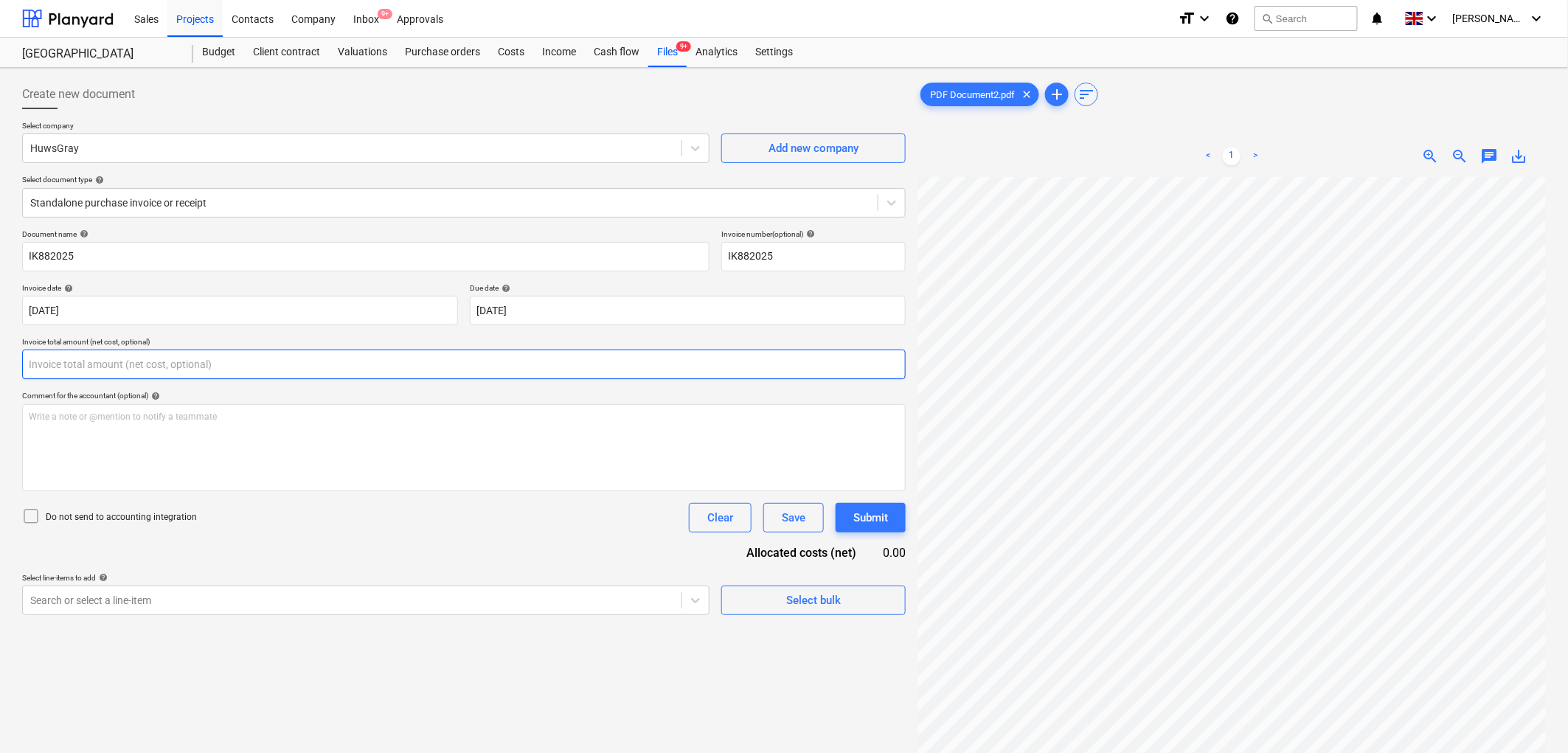
click at [306, 363] on input "text" at bounding box center [464, 364] width 884 height 30
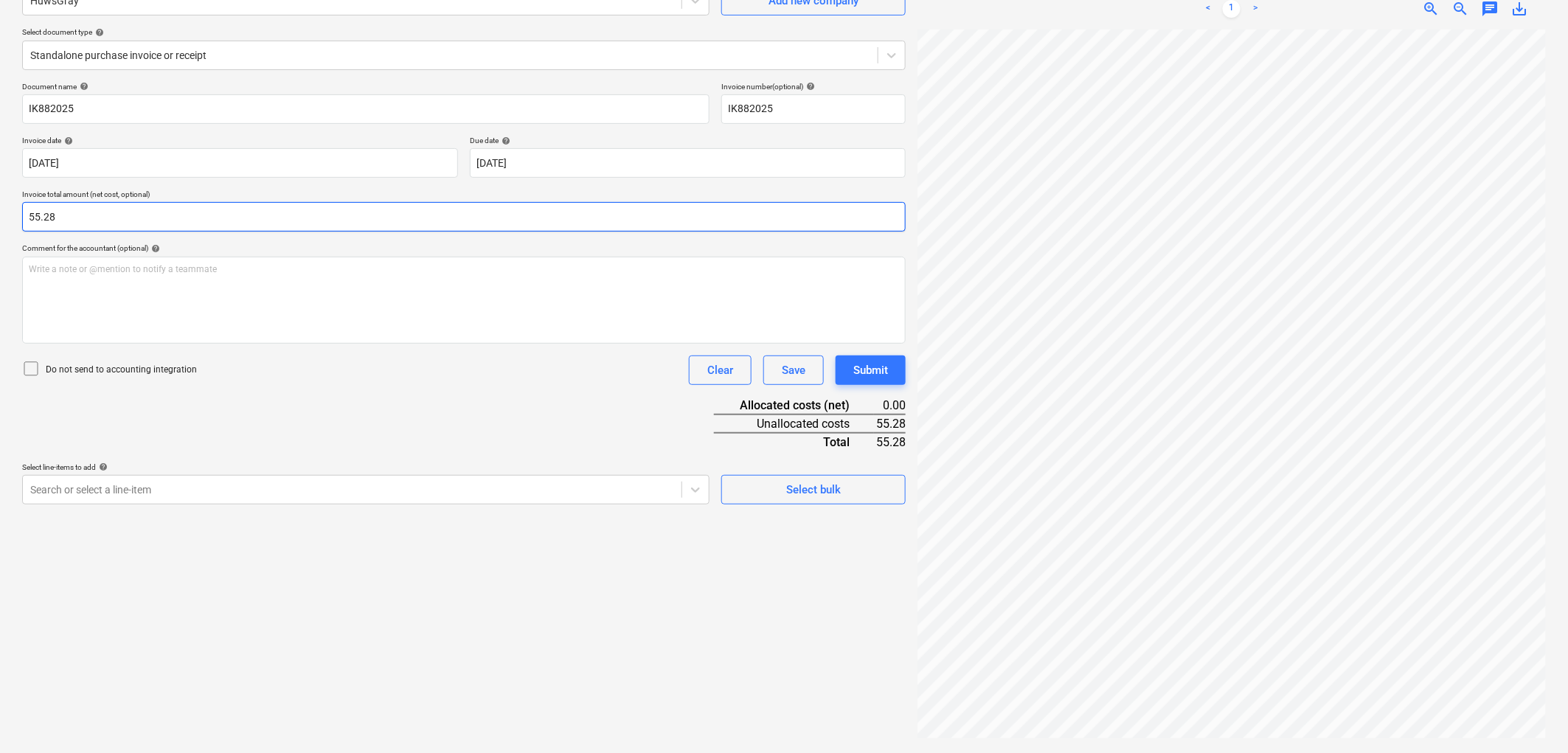
type input "55.28"
drag, startPoint x: 343, startPoint y: 462, endPoint x: 312, endPoint y: 497, distance: 46.8
click at [340, 464] on div "Document name help IK882025 Invoice number (optional) help IK882025 Invoice dat…" at bounding box center [464, 292] width 884 height 422
click at [312, 496] on div at bounding box center [352, 489] width 644 height 15
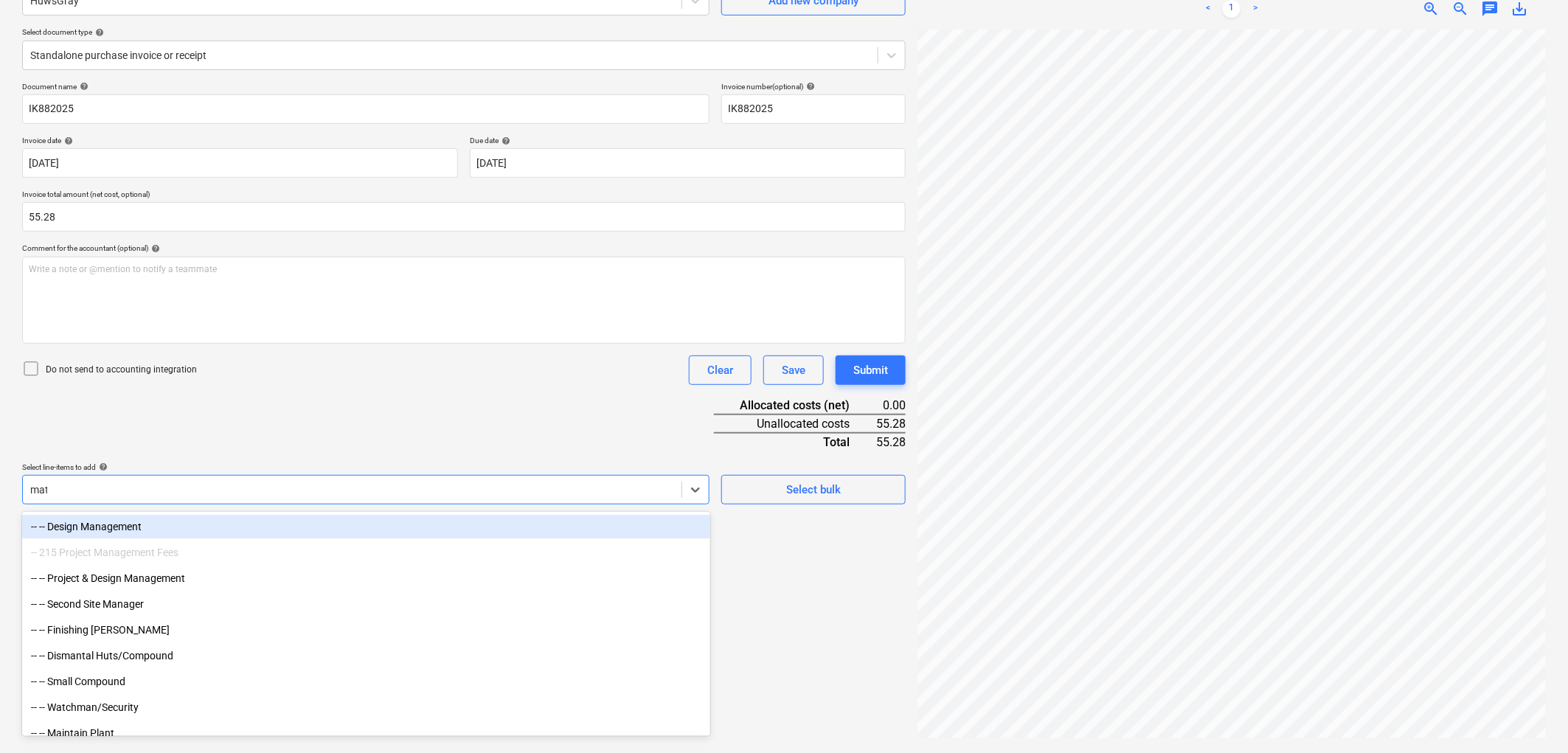
type input "mater"
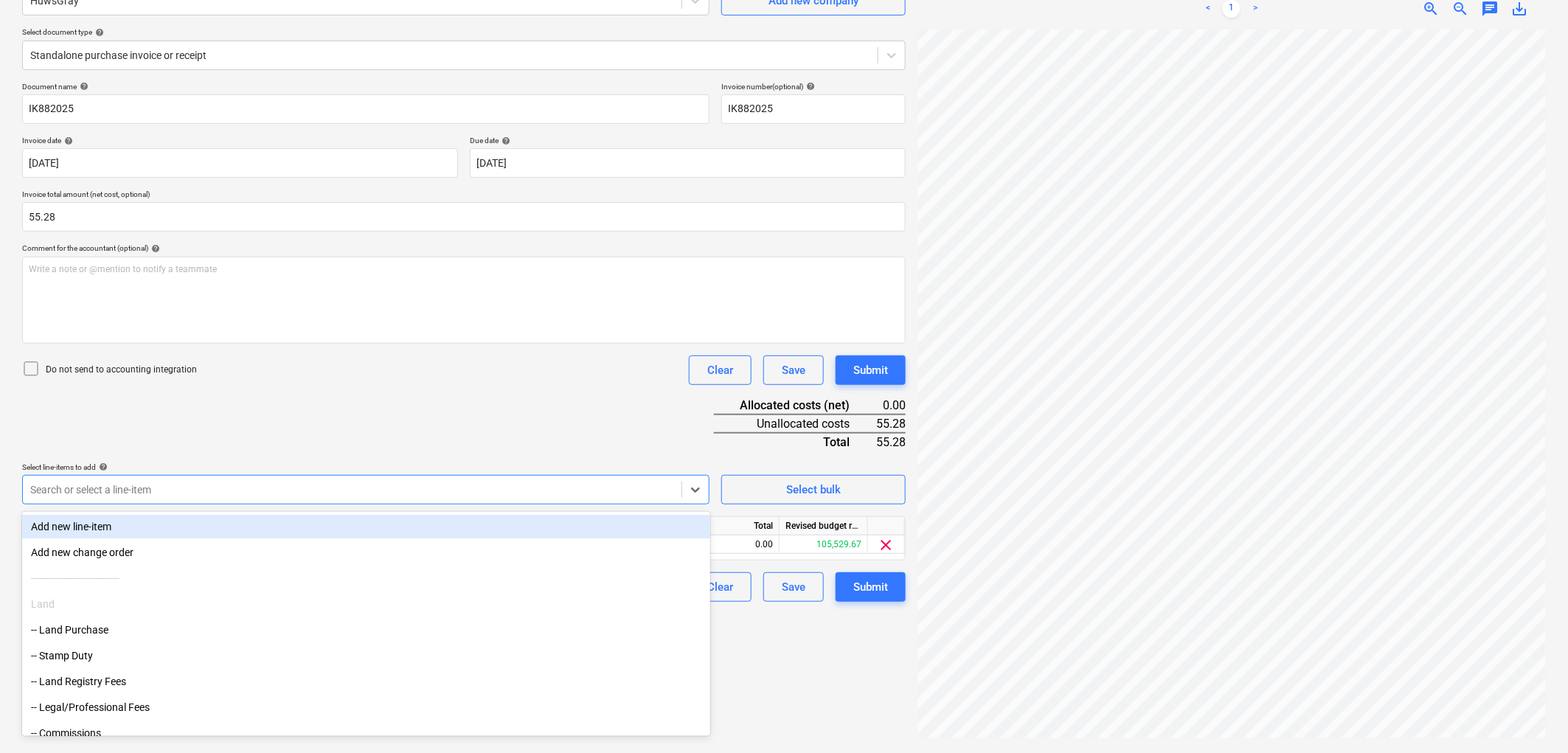
drag, startPoint x: 343, startPoint y: 400, endPoint x: 418, endPoint y: 527, distance: 147.5
click at [348, 413] on div "Document name help IK882025 Invoice number (optional) help IK882025 Invoice dat…" at bounding box center [464, 341] width 884 height 520
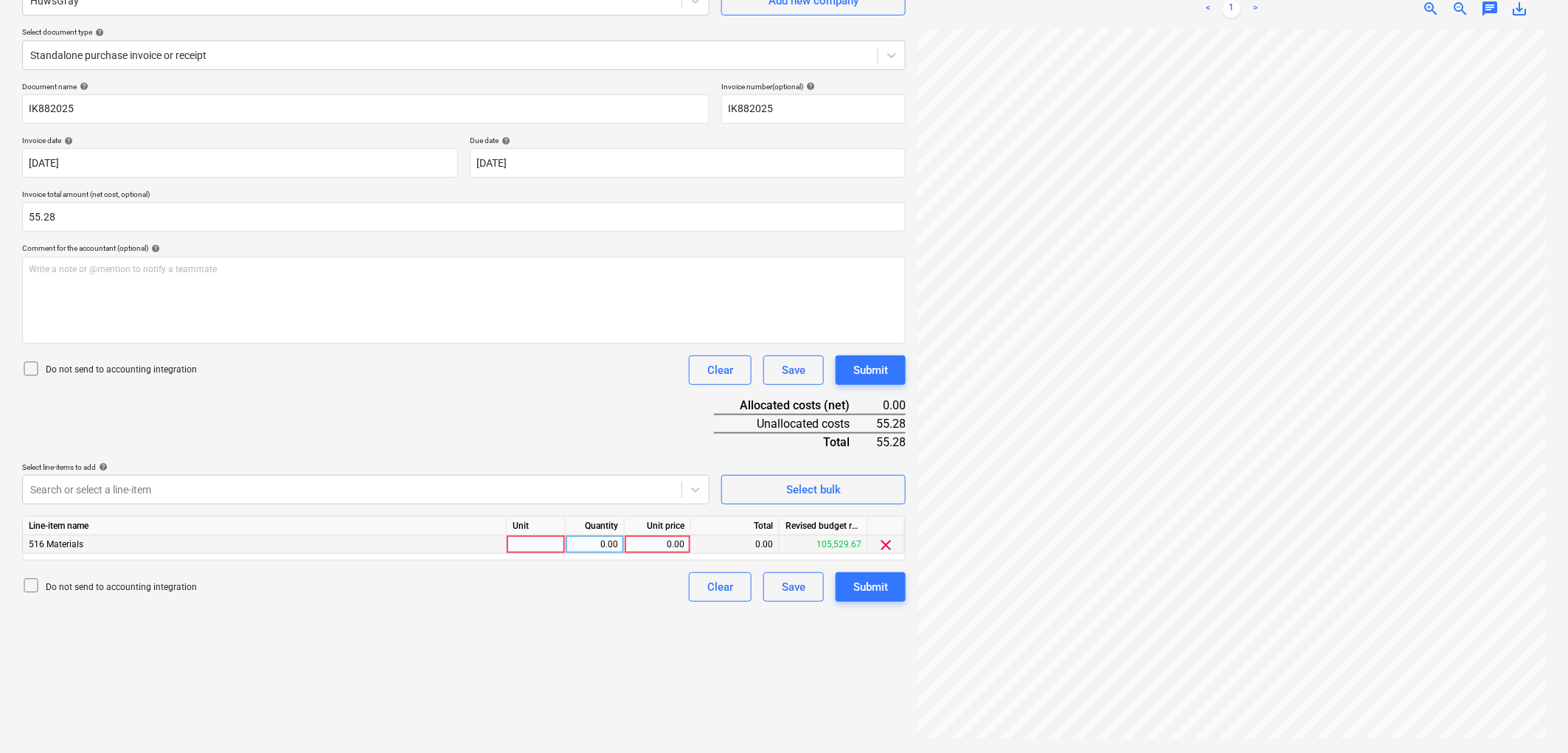
click at [525, 546] on div at bounding box center [536, 545] width 59 height 19
click at [874, 581] on div "Submit" at bounding box center [870, 587] width 35 height 19
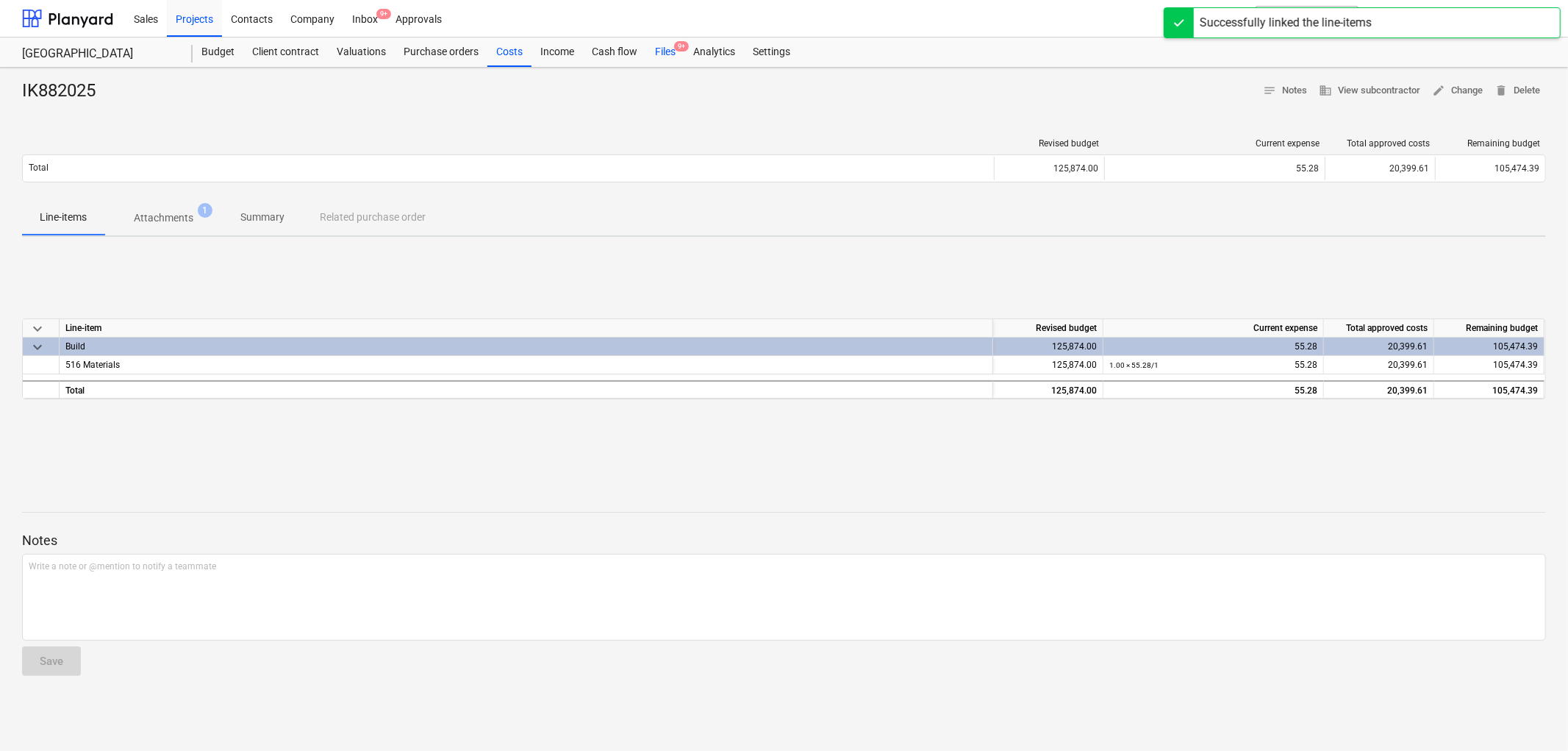
click at [665, 52] on div "Files 9+" at bounding box center [665, 52] width 38 height 29
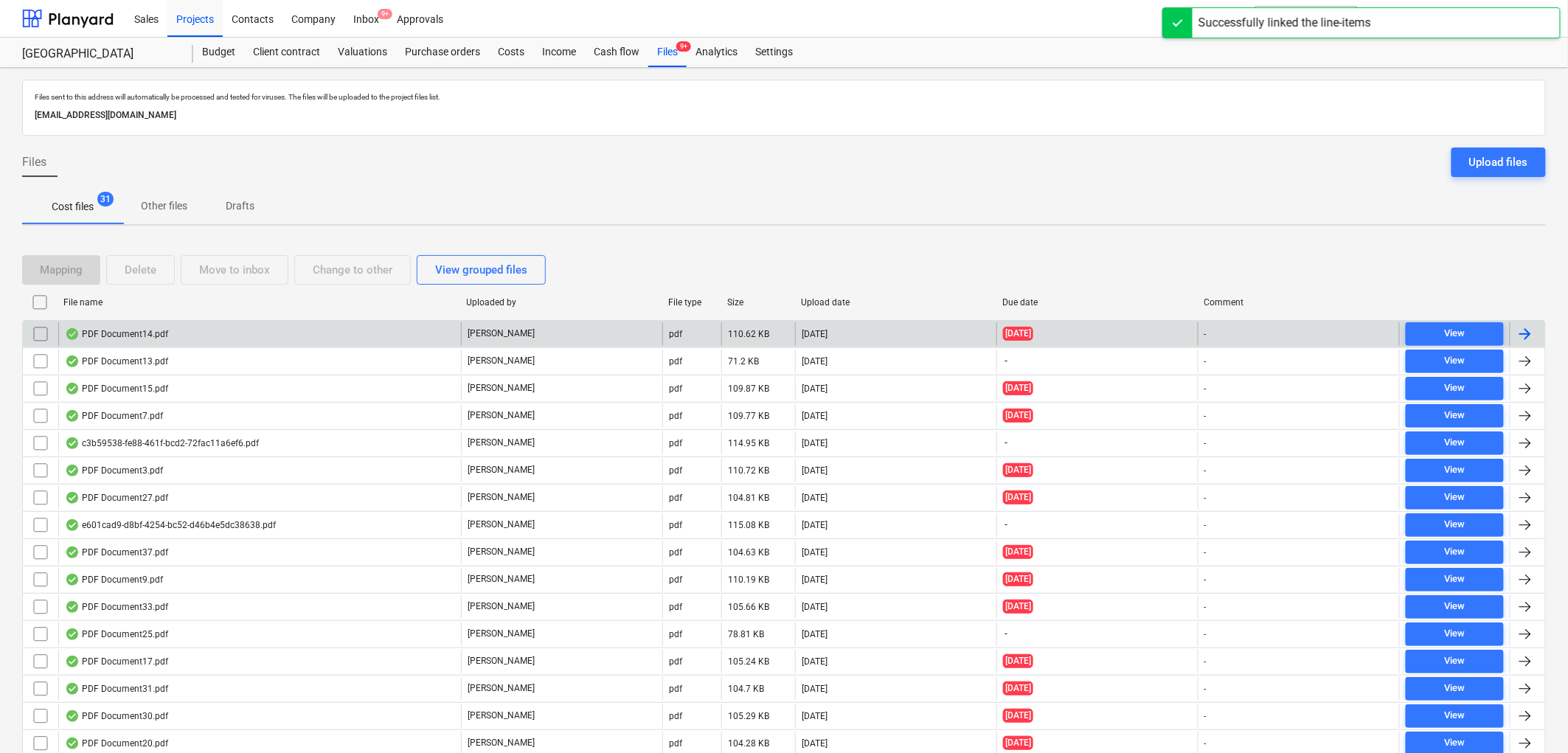
click at [164, 329] on div "PDF Document14.pdf" at bounding box center [116, 334] width 103 height 12
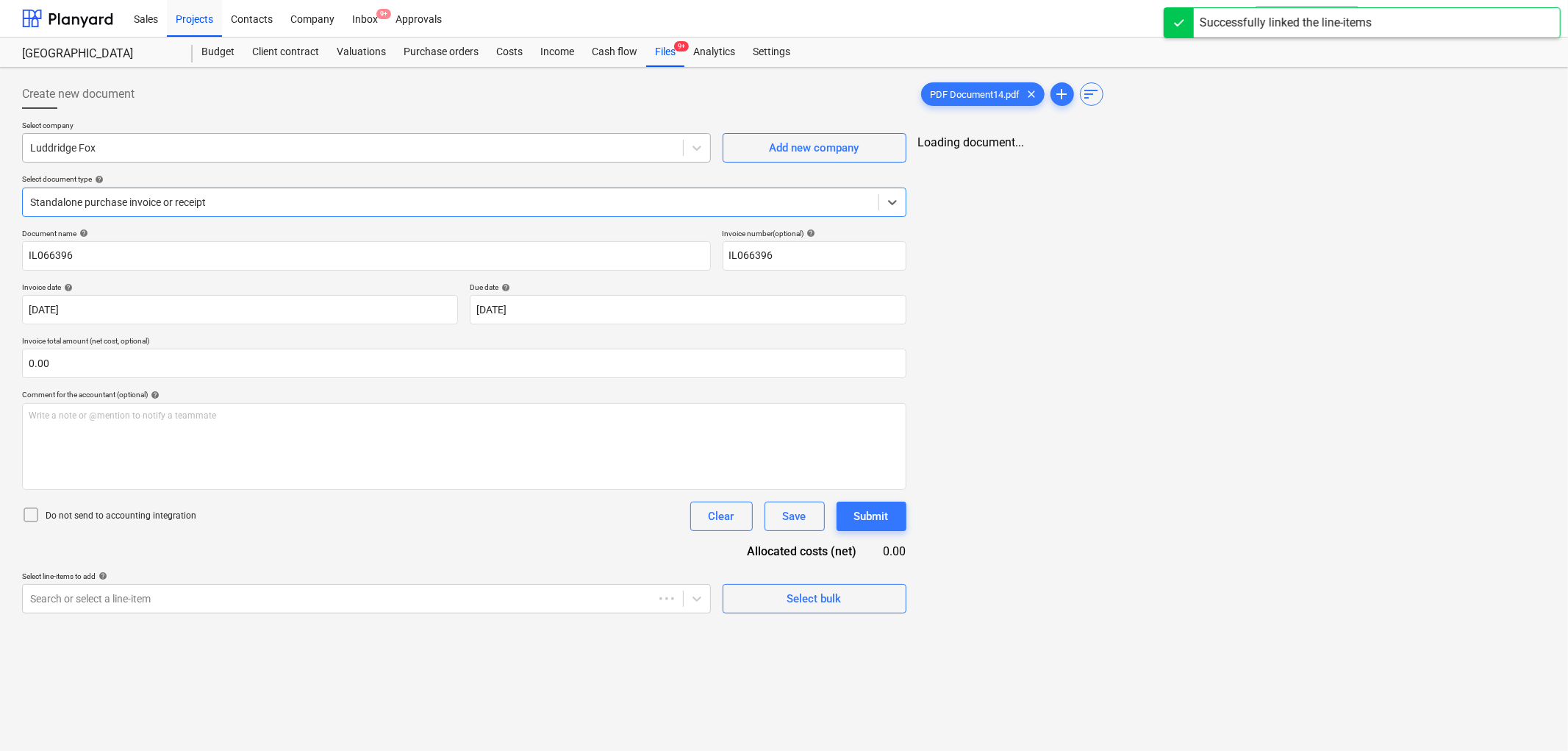
click at [189, 156] on div "Luddridge Fox" at bounding box center [352, 147] width 660 height 21
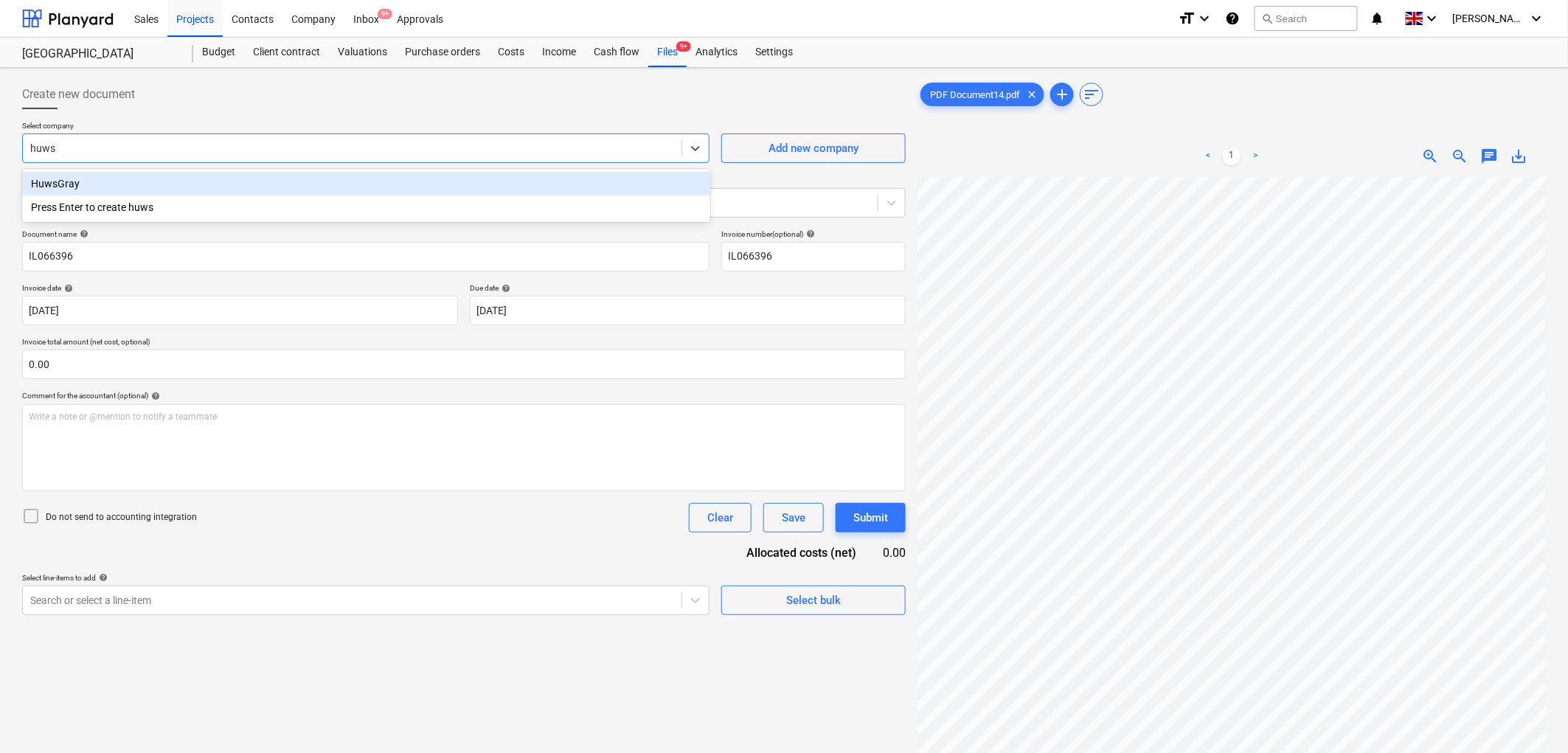
click at [180, 179] on div "HuwsGray" at bounding box center [366, 184] width 688 height 23
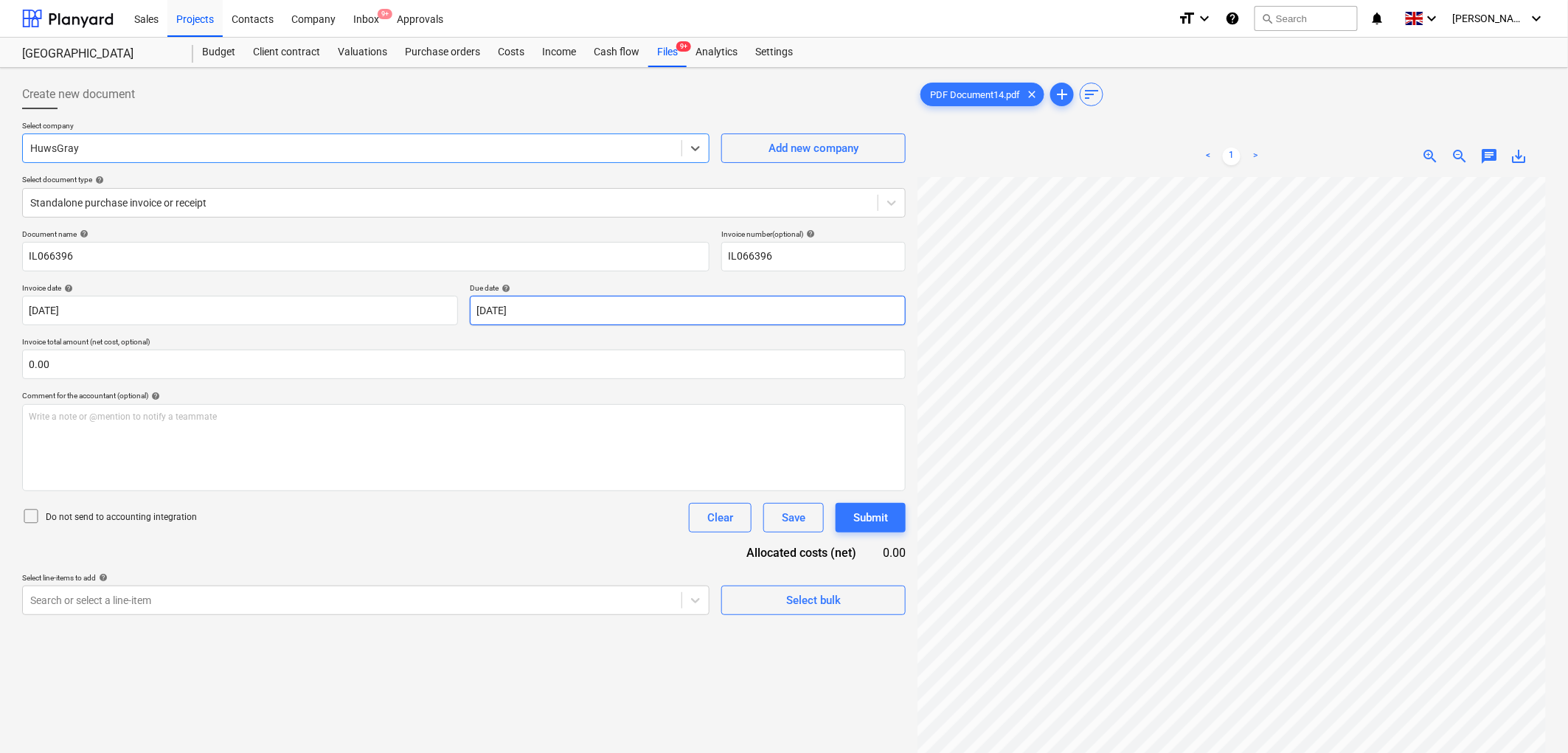
click at [593, 319] on body "Sales Projects Contacts Company Inbox 9+ Approvals format_size keyboard_arrow_d…" at bounding box center [784, 376] width 1568 height 753
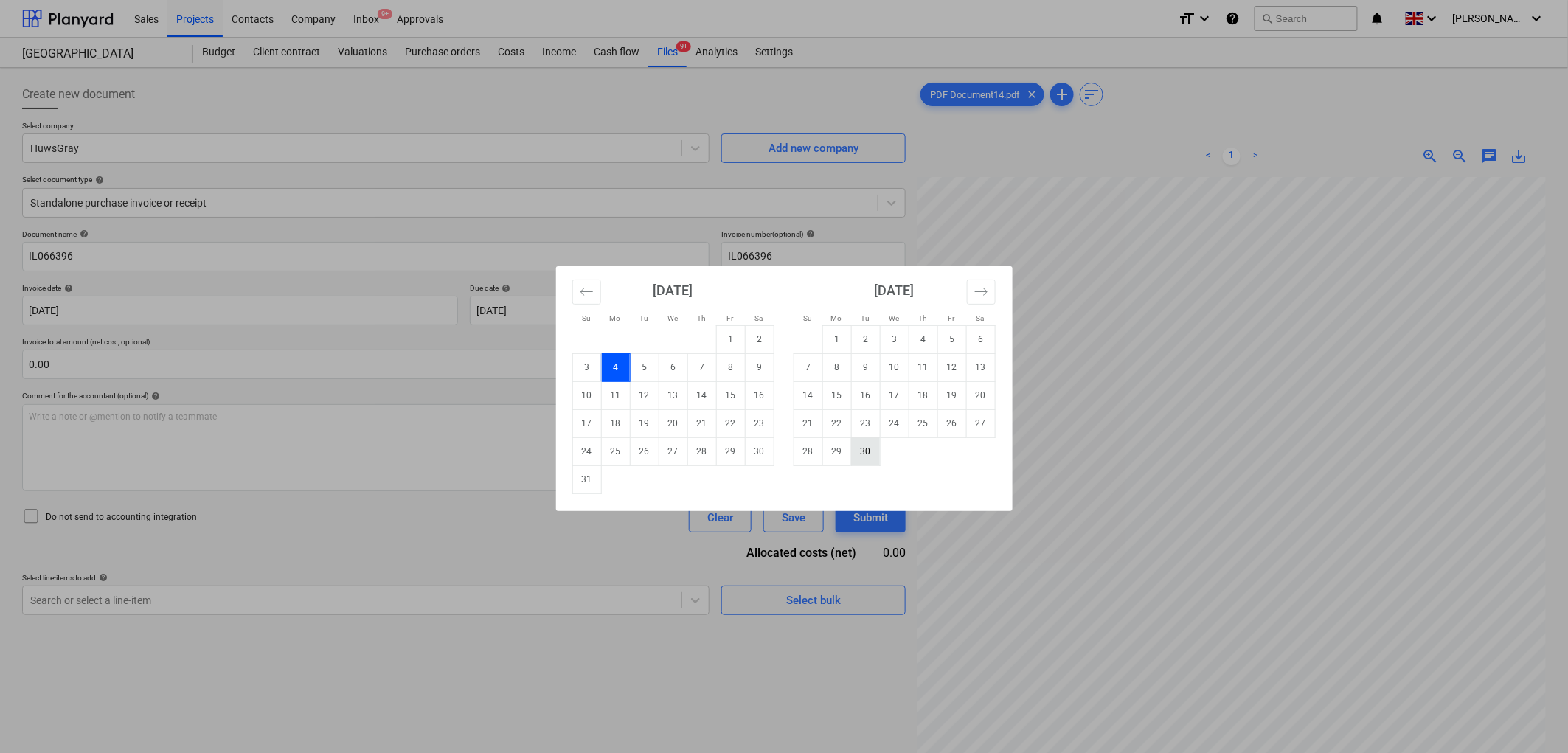
click at [863, 447] on td "30" at bounding box center [865, 451] width 29 height 28
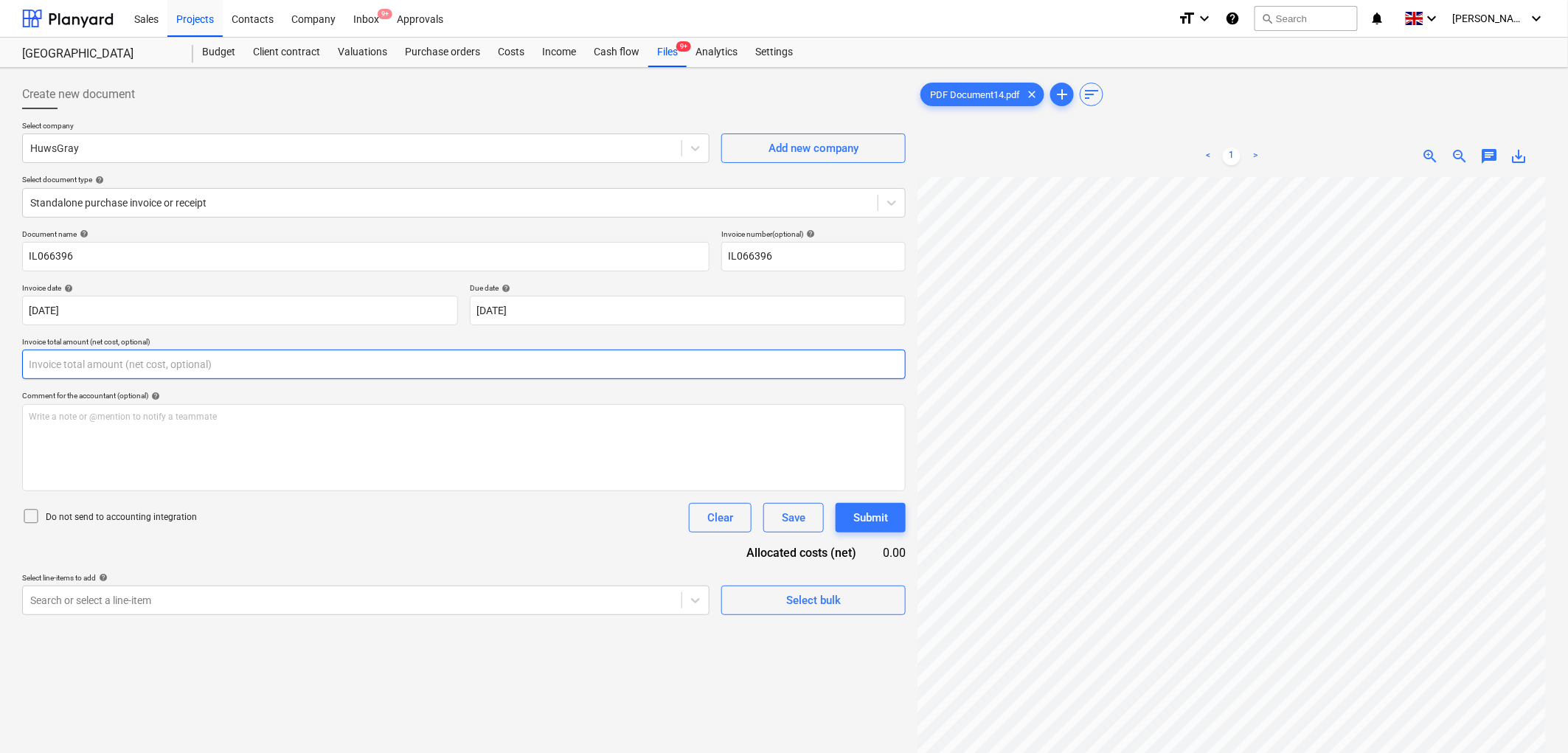
click at [233, 357] on input "text" at bounding box center [464, 364] width 884 height 30
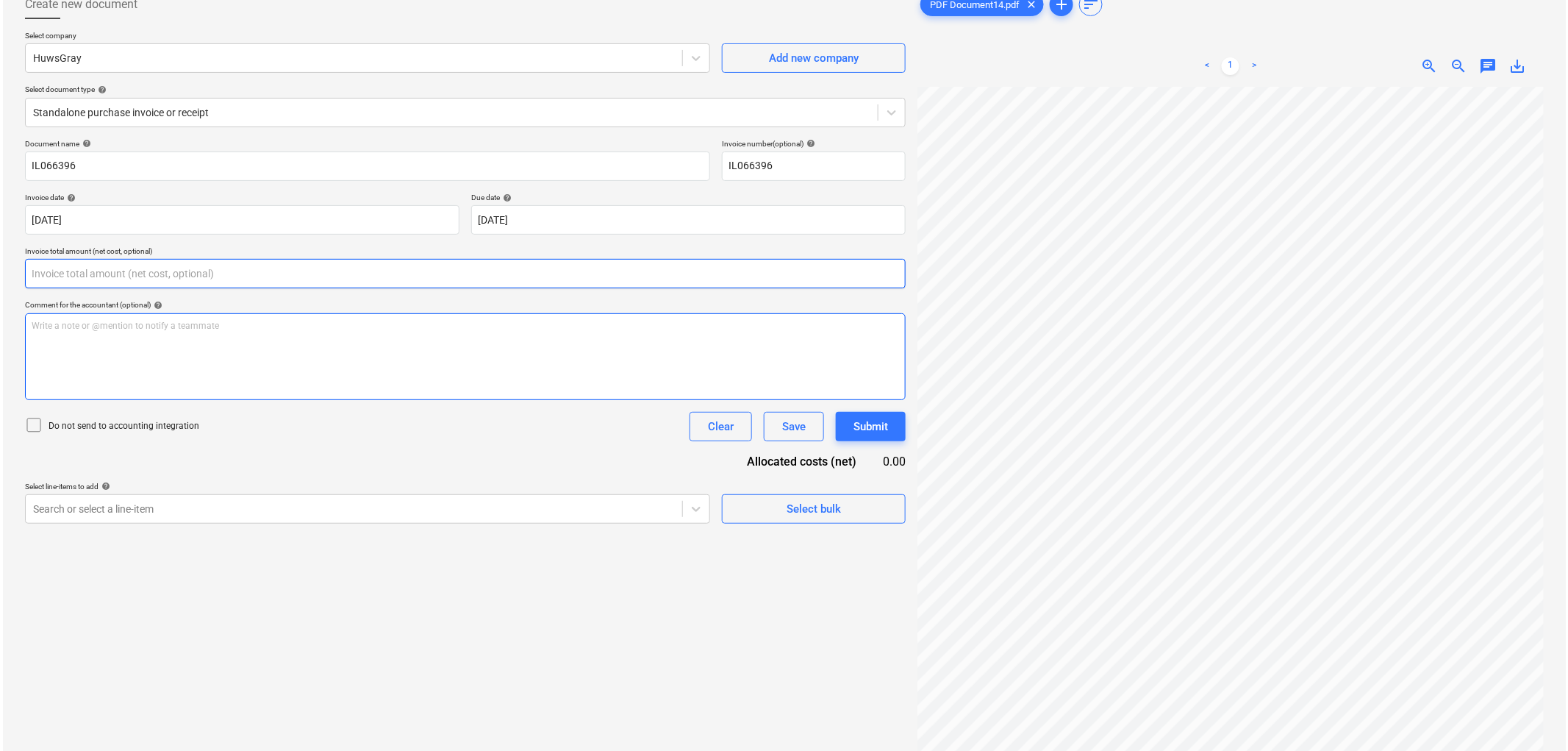
scroll to position [147, 0]
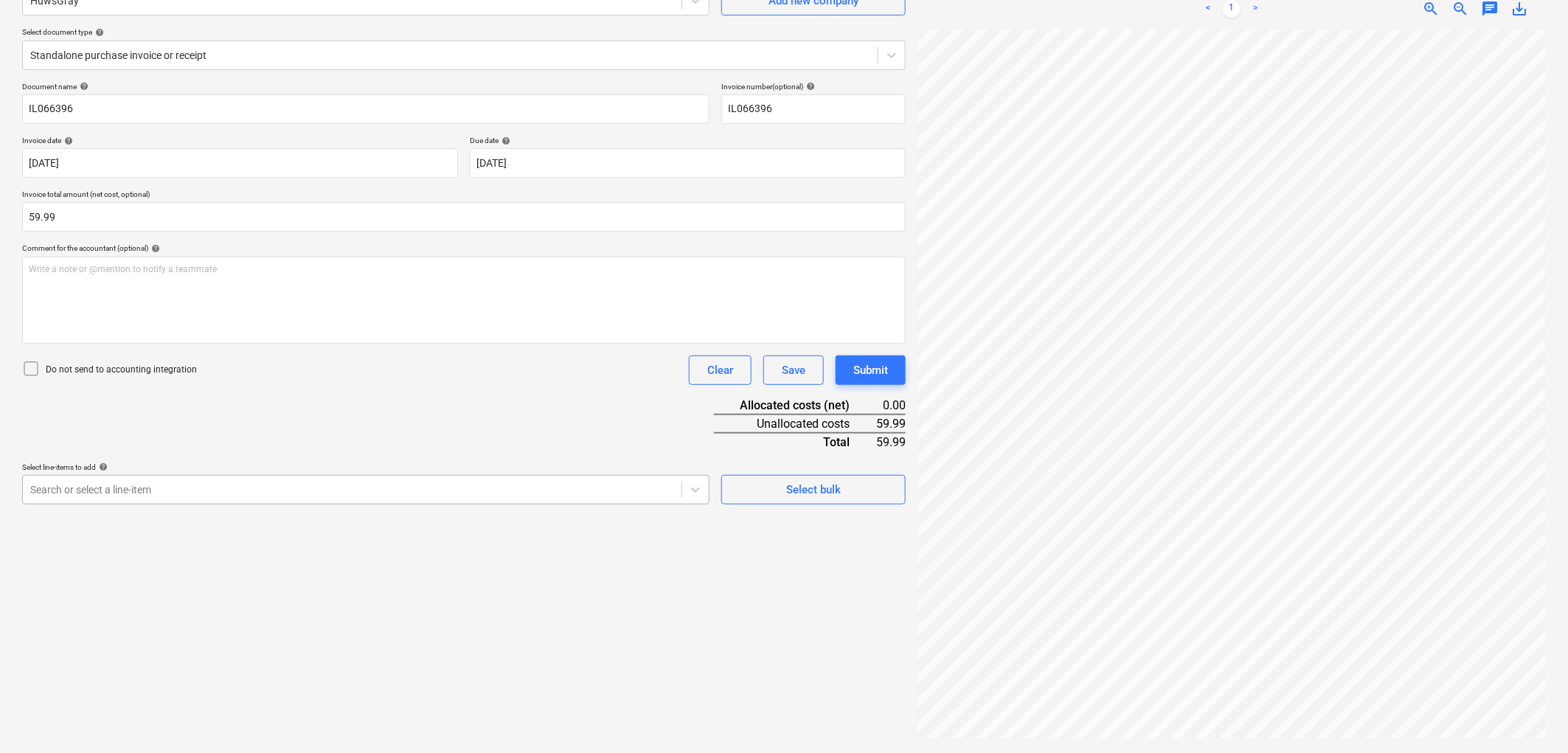
click at [505, 505] on div "Search or select a line-item" at bounding box center [366, 490] width 688 height 30
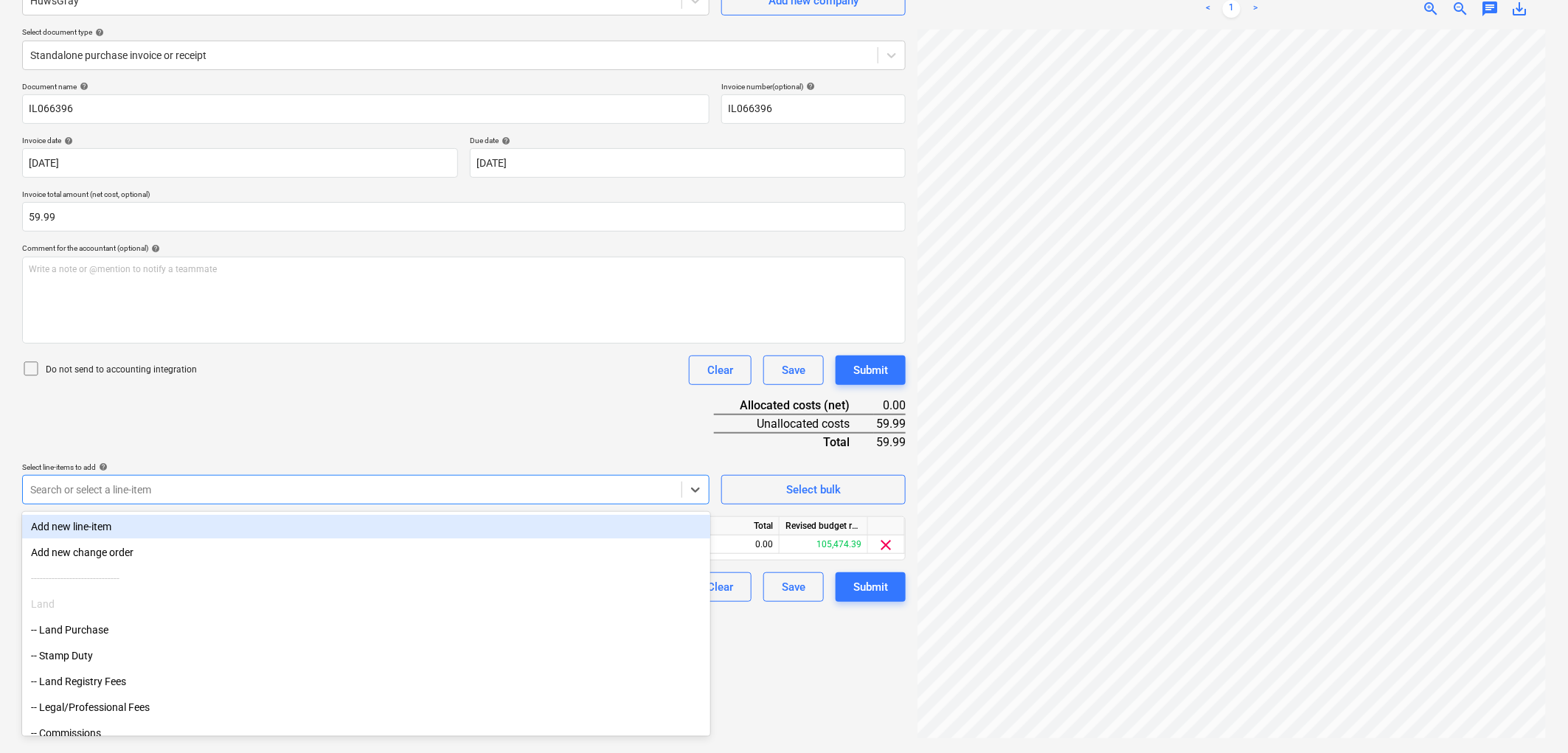
click at [549, 402] on div "Document name help IL066396 Invoice number (optional) help IL066396 Invoice dat…" at bounding box center [464, 341] width 884 height 520
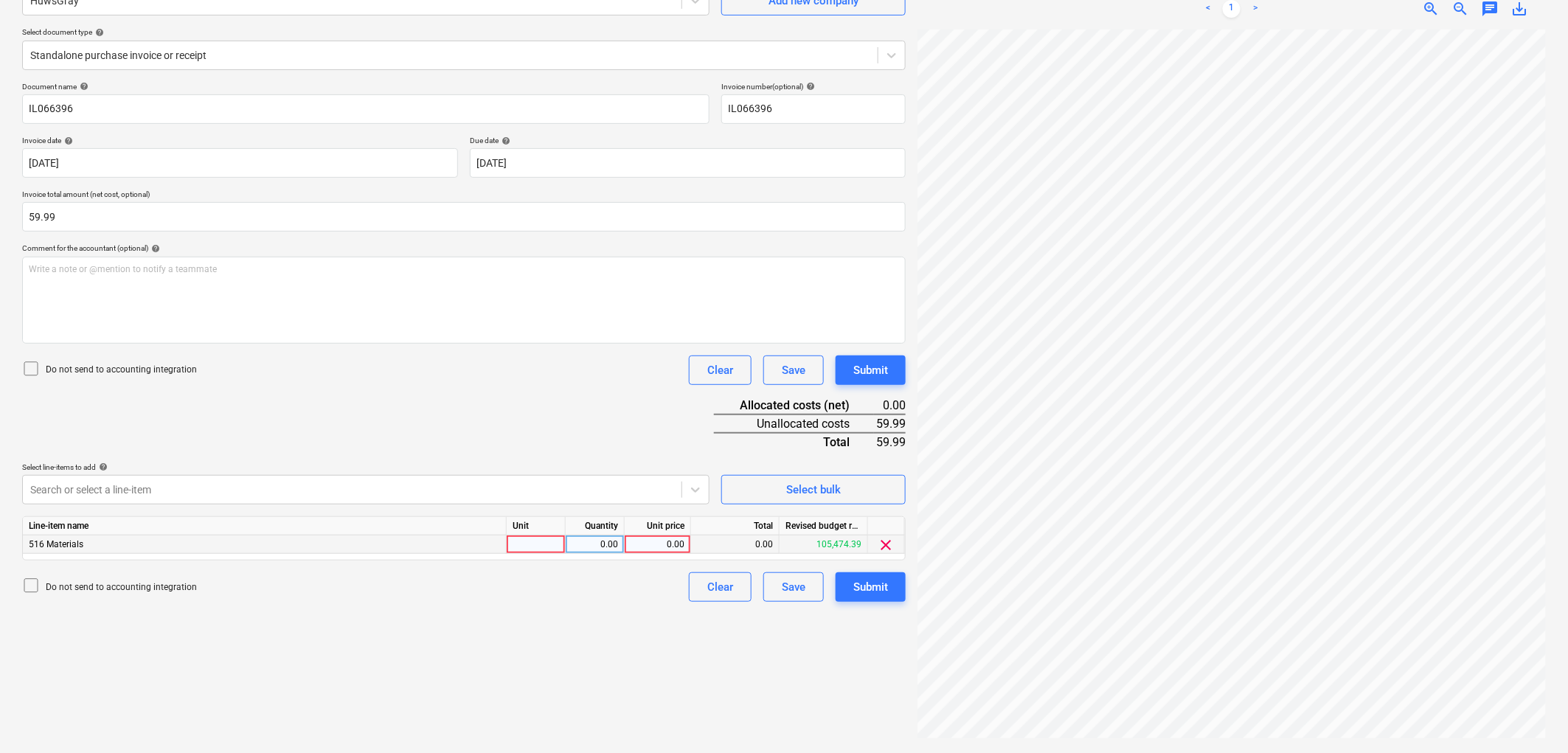
click at [540, 553] on div at bounding box center [536, 545] width 59 height 19
click at [869, 583] on div "Submit" at bounding box center [870, 587] width 35 height 19
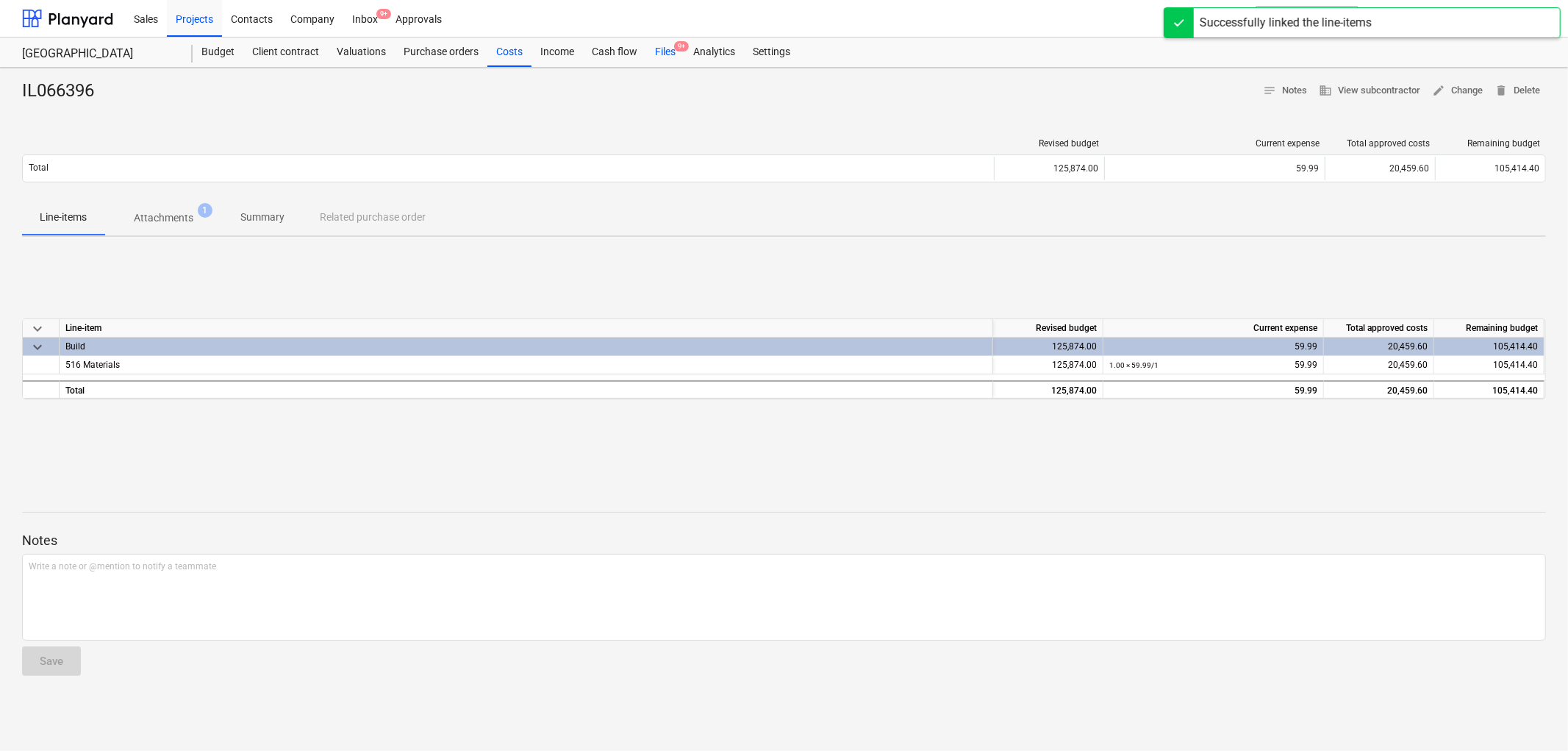
click at [658, 54] on div "Files 9+" at bounding box center [665, 52] width 38 height 29
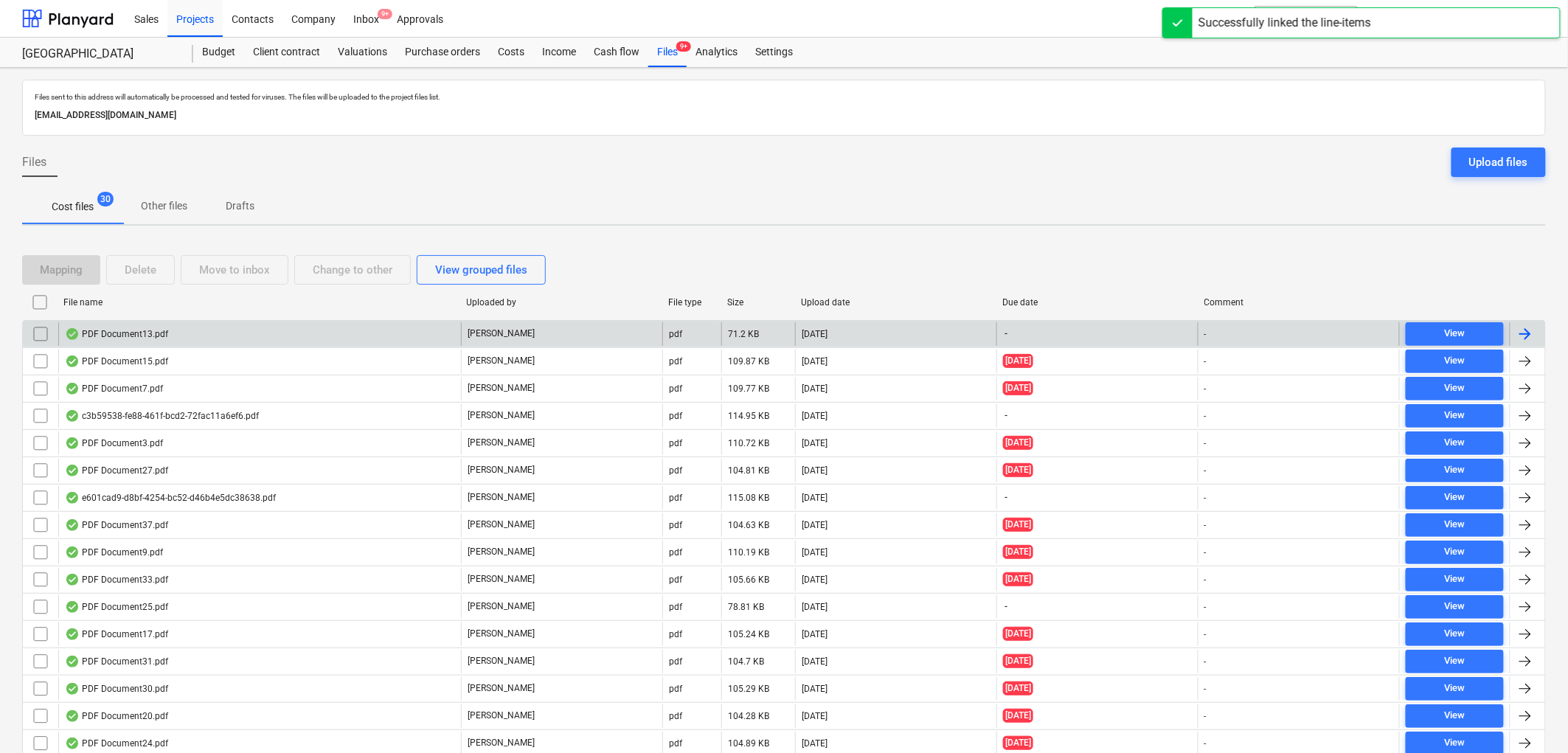
click at [156, 332] on div "PDF Document13.pdf" at bounding box center [116, 334] width 103 height 12
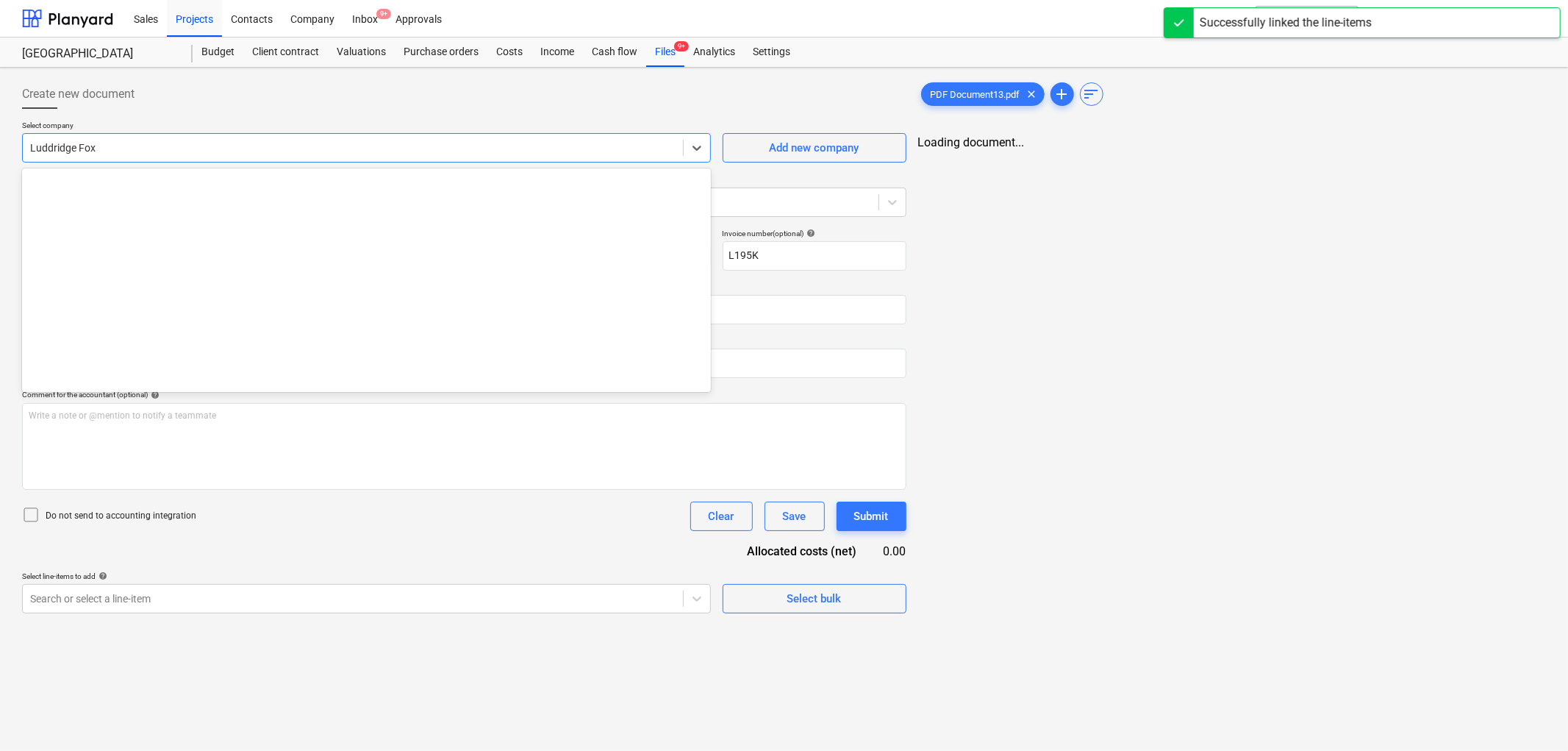
click at [153, 156] on div "Luddridge Fox" at bounding box center [352, 147] width 660 height 21
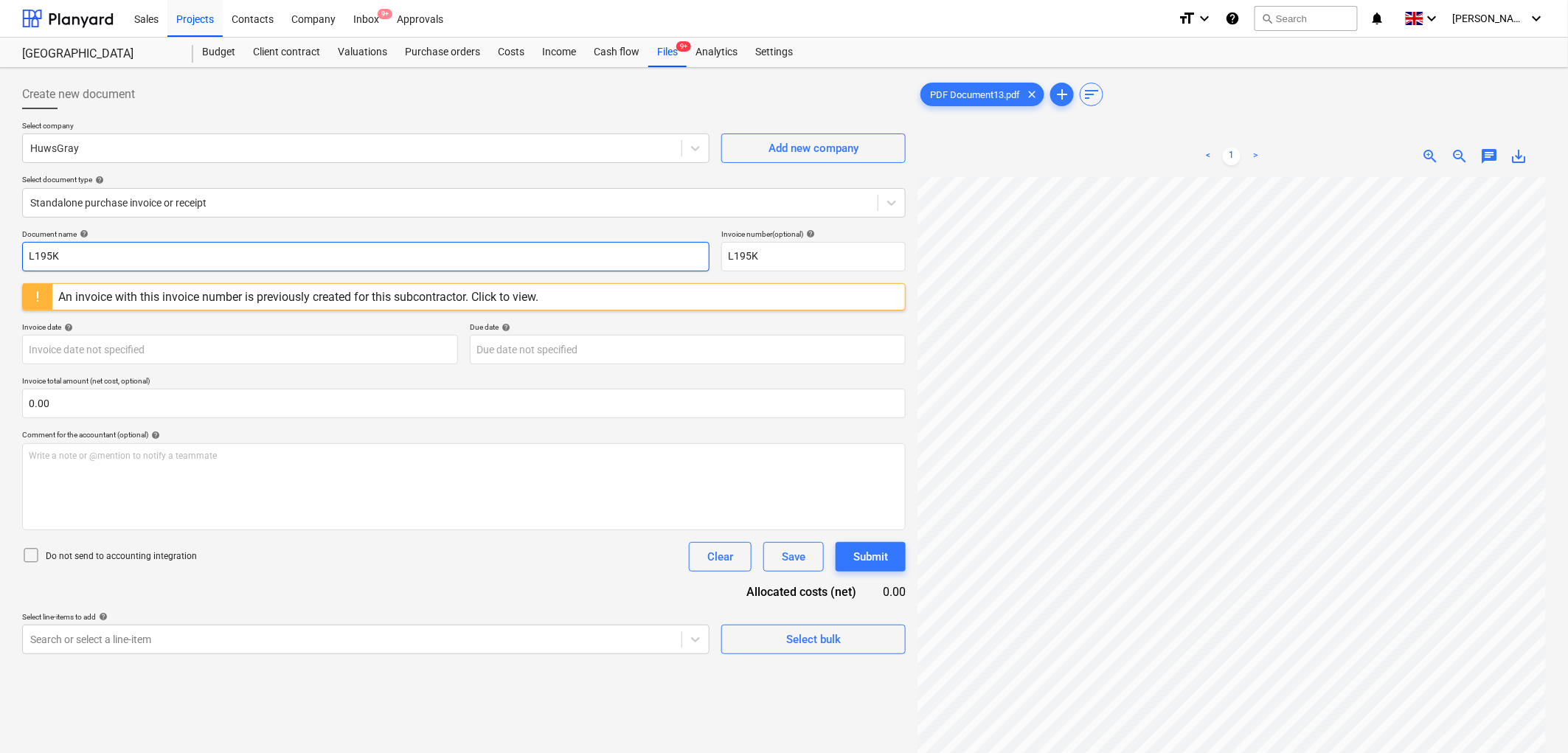
click at [105, 249] on input "L195K" at bounding box center [366, 257] width 688 height 30
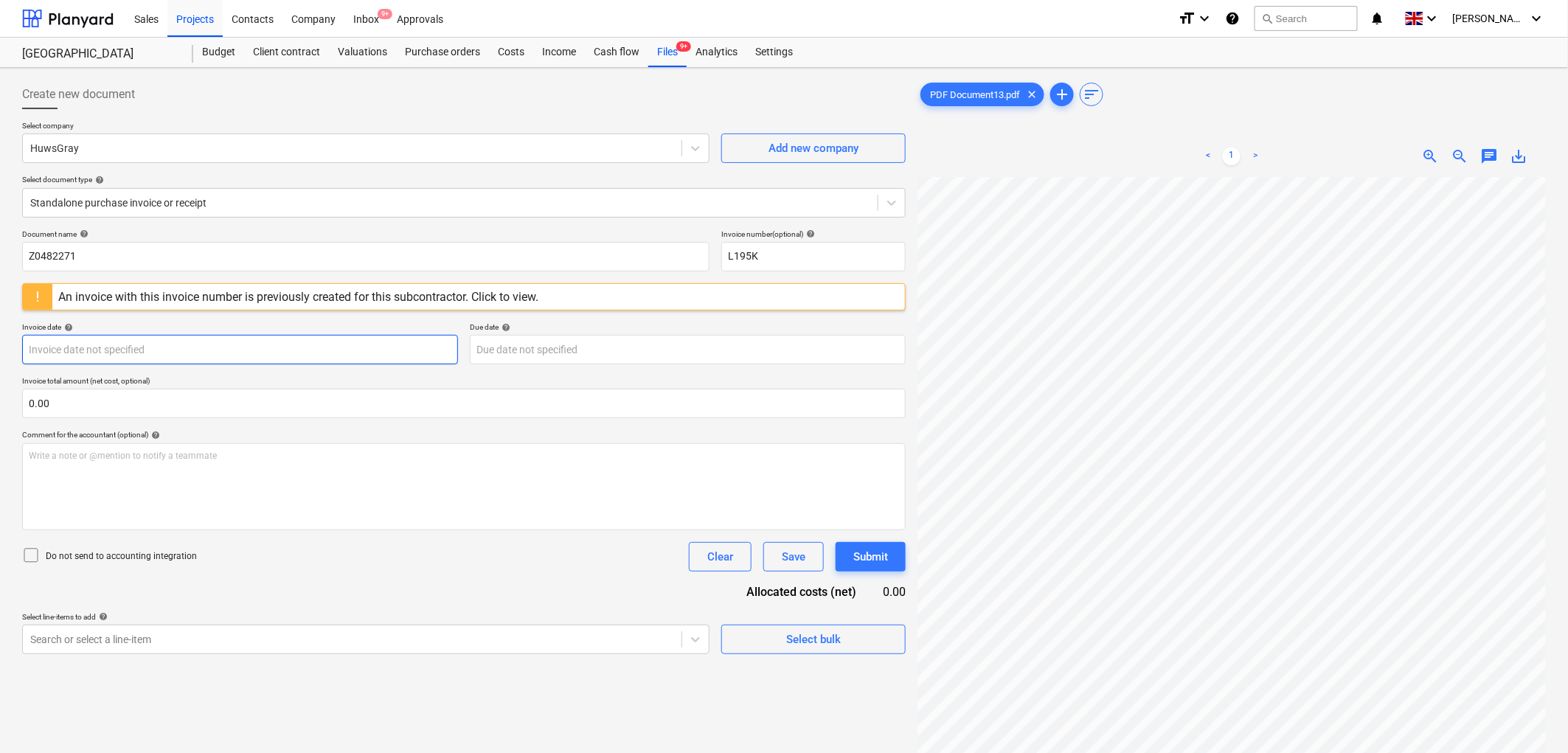
click at [152, 345] on body "Sales Projects Contacts Company Inbox 9+ Approvals format_size keyboard_arrow_d…" at bounding box center [784, 376] width 1568 height 753
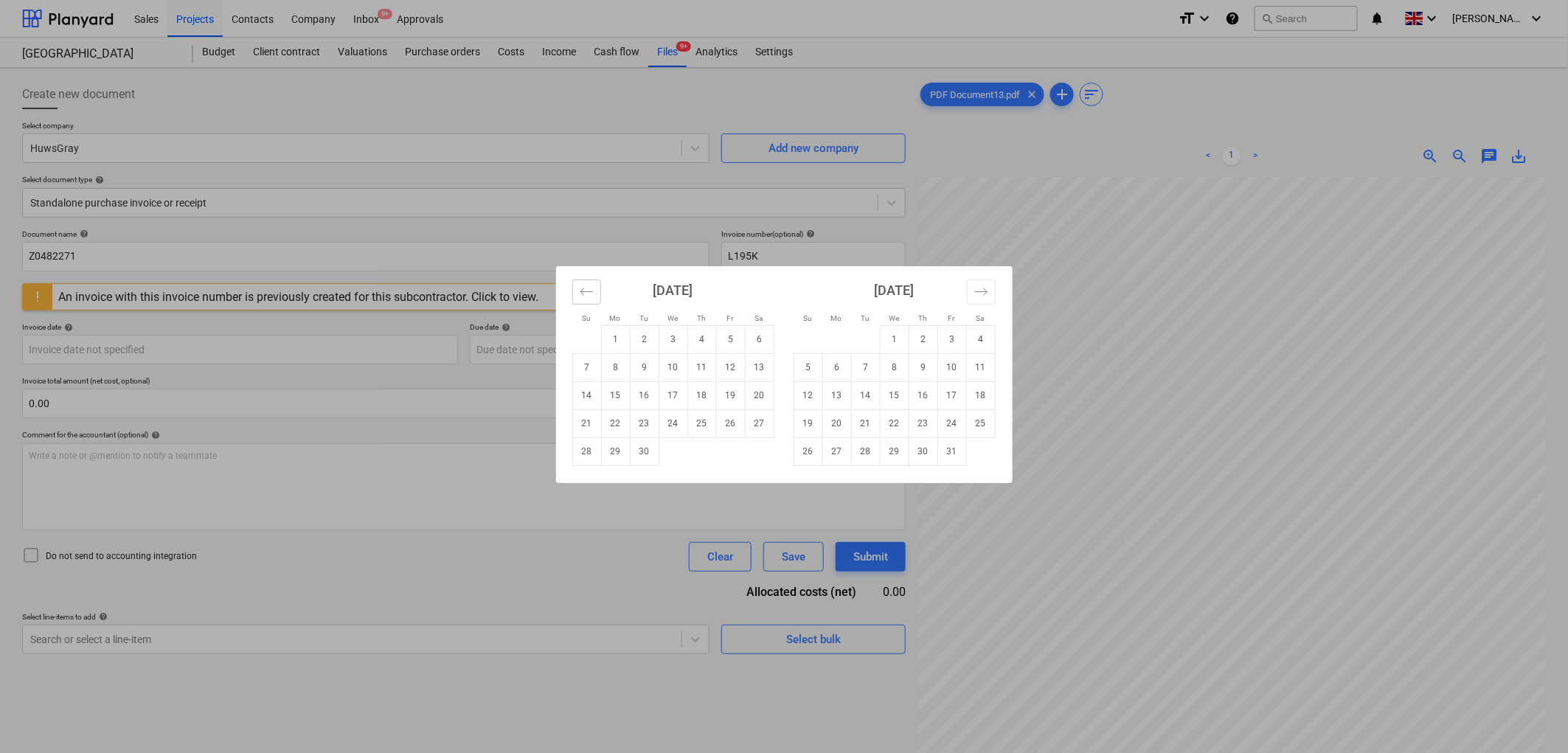
click at [580, 297] on icon "Move backward to switch to the previous month." at bounding box center [586, 292] width 14 height 14
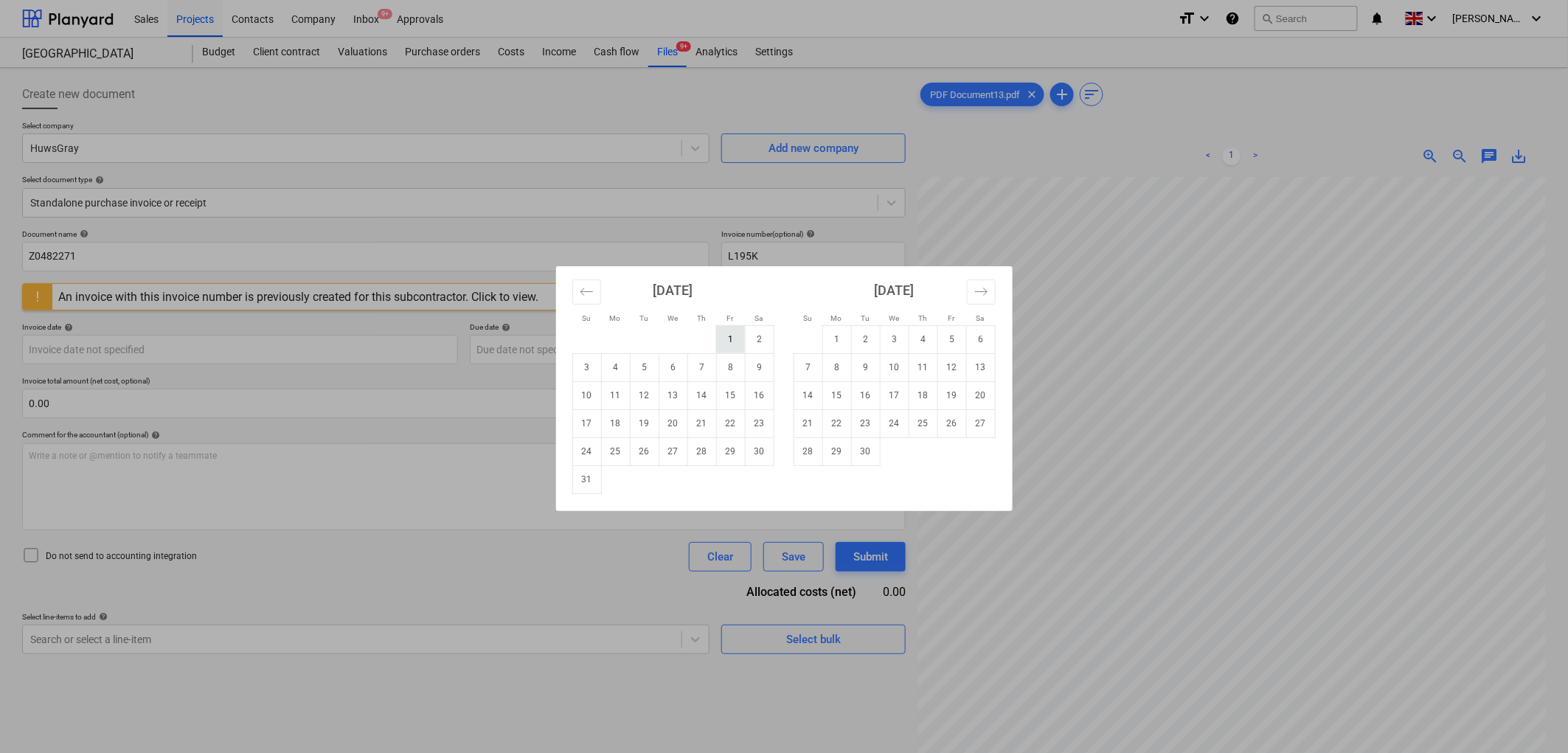
click at [723, 341] on td "1" at bounding box center [730, 339] width 29 height 28
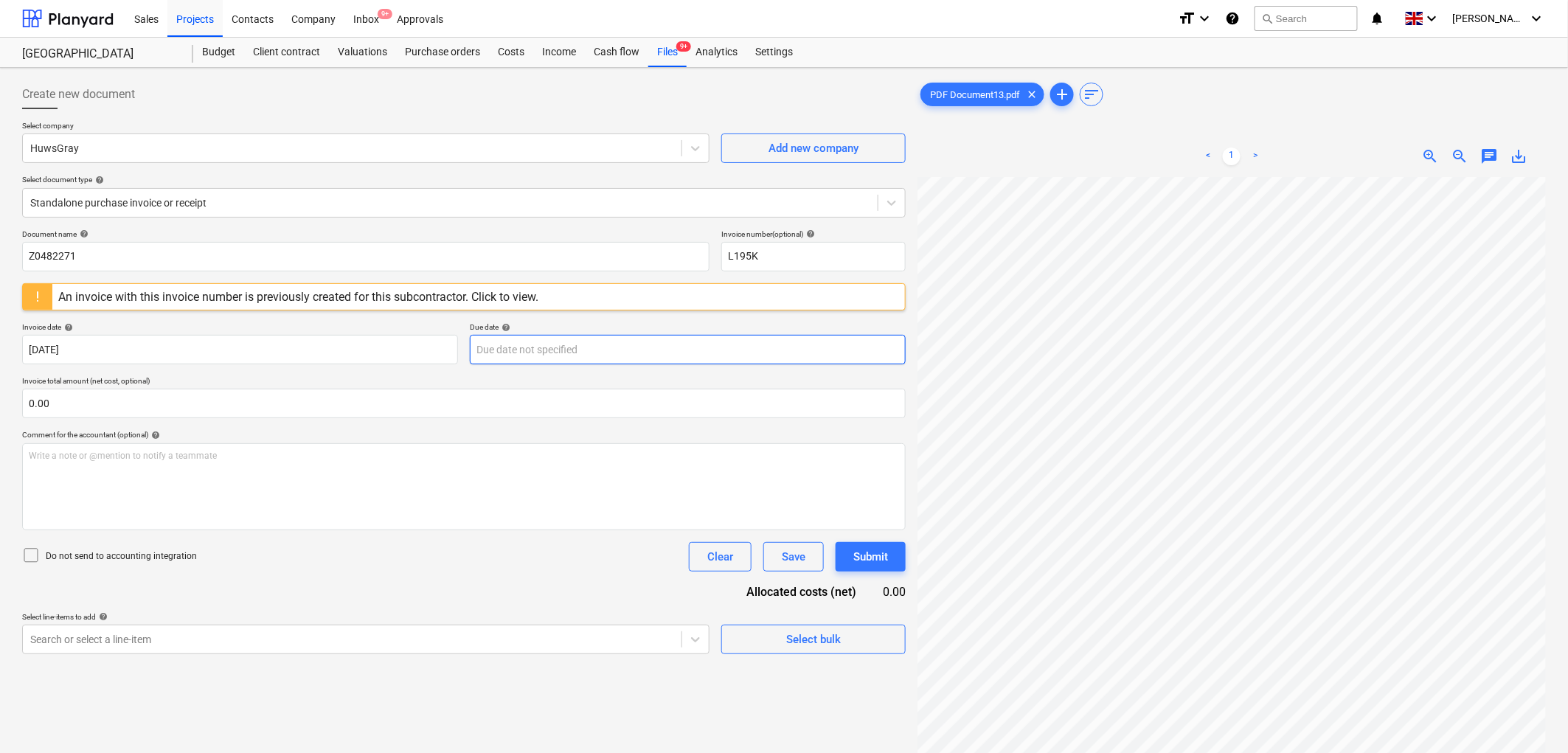
click at [534, 347] on body "Sales Projects Contacts Company Inbox 9+ Approvals format_size keyboard_arrow_d…" at bounding box center [784, 376] width 1568 height 753
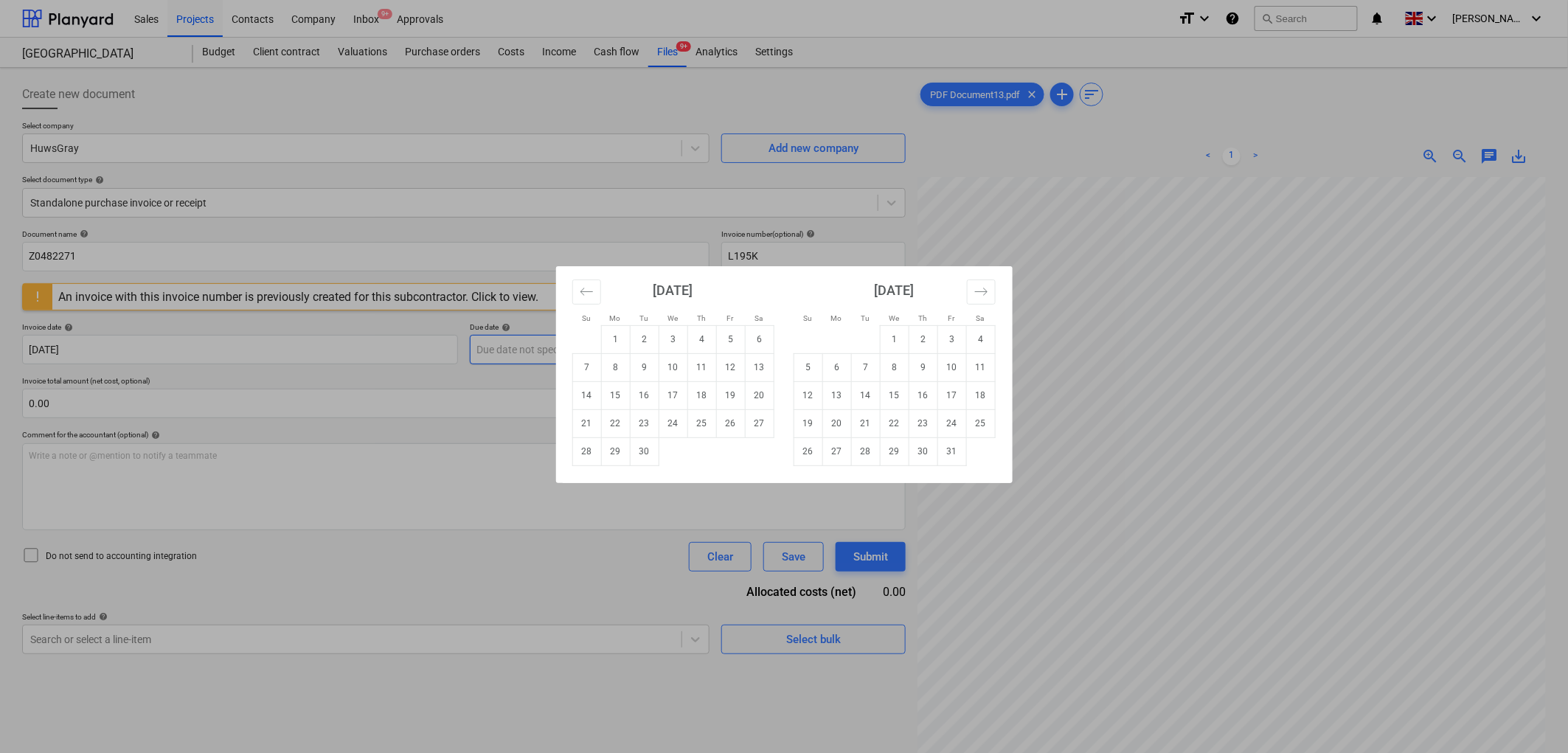
click at [616, 334] on td "1" at bounding box center [615, 339] width 29 height 28
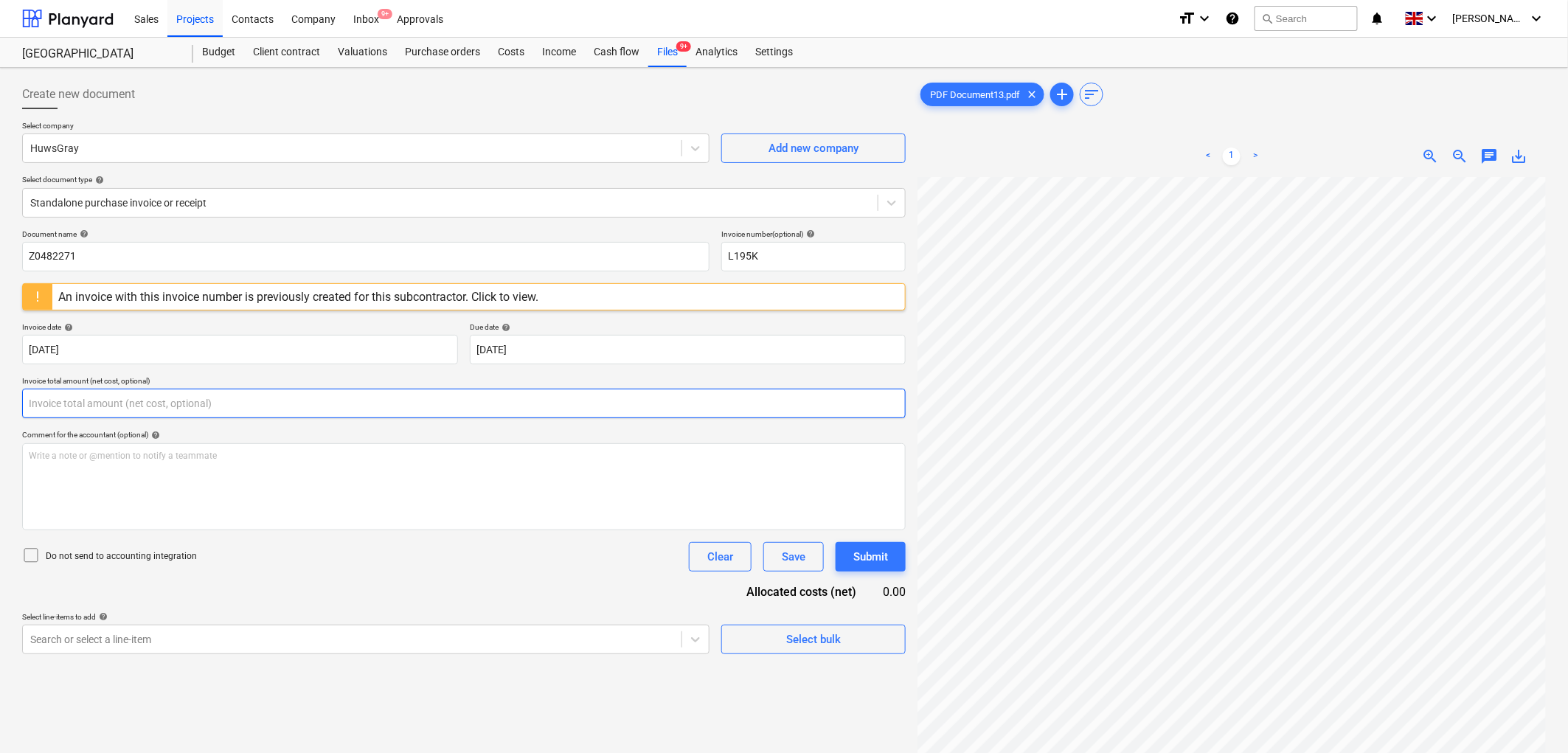
click at [266, 414] on input "text" at bounding box center [464, 404] width 884 height 30
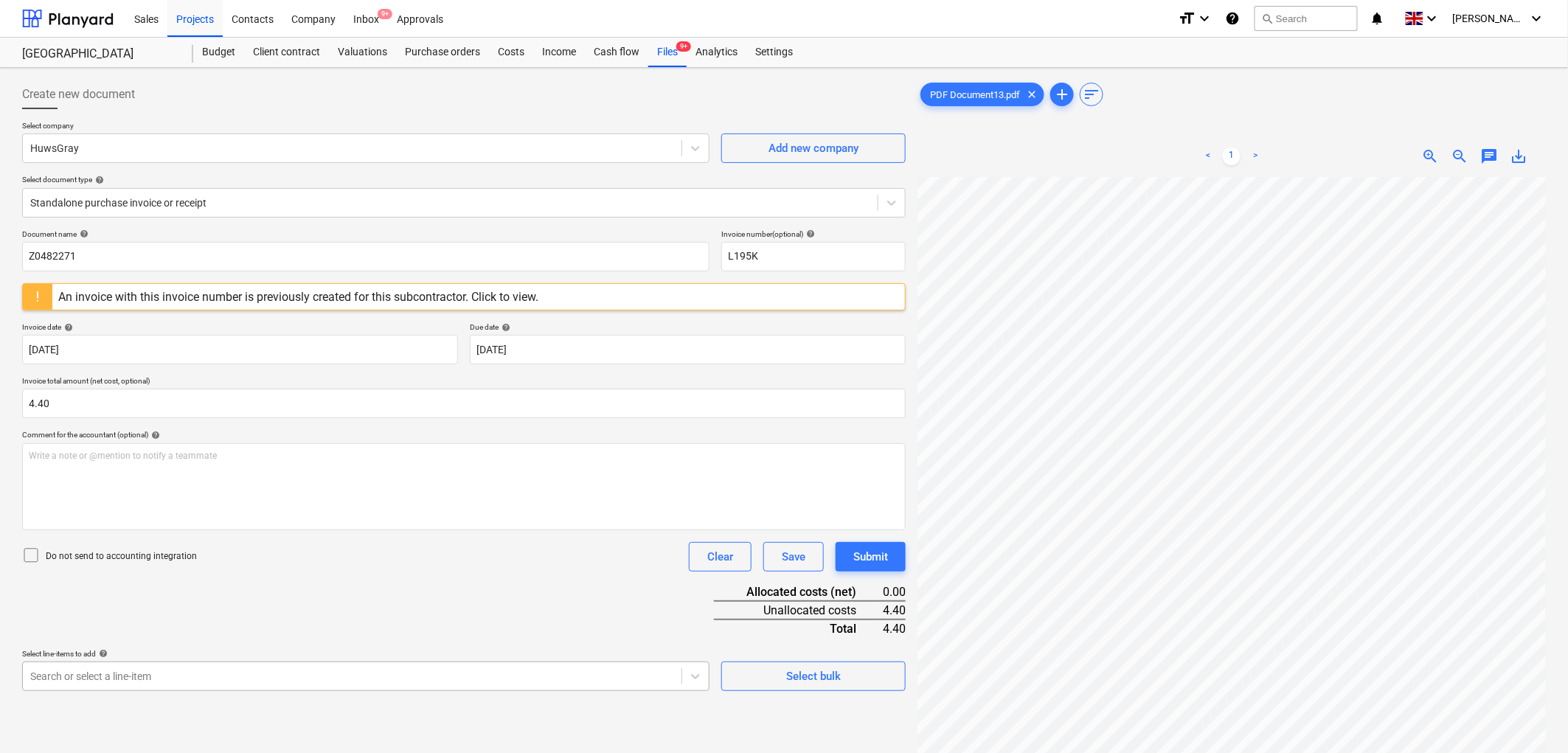
click at [372, 690] on body "Sales Projects Contacts Company Inbox 9+ Approvals format_size keyboard_arrow_d…" at bounding box center [784, 376] width 1568 height 753
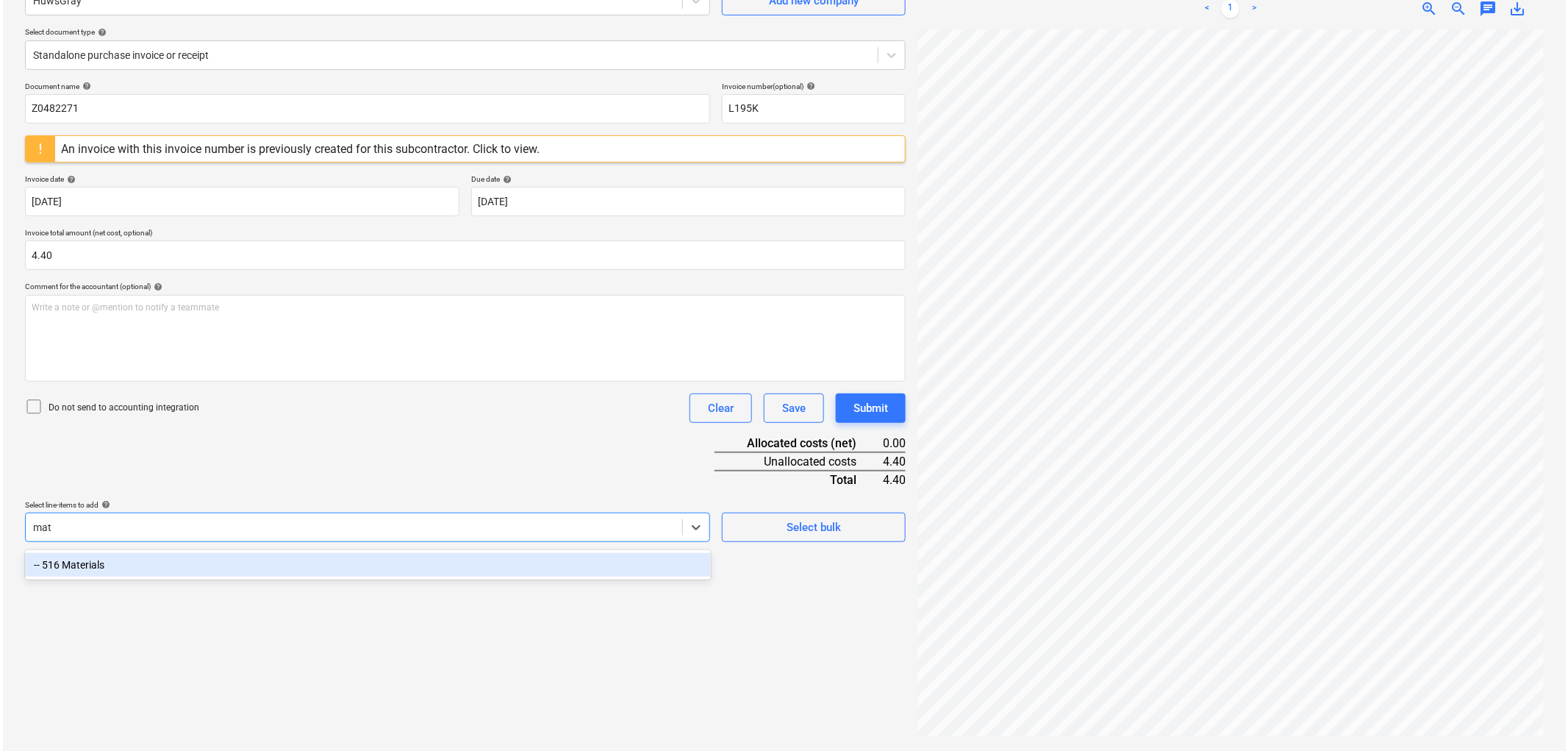
scroll to position [147, 0]
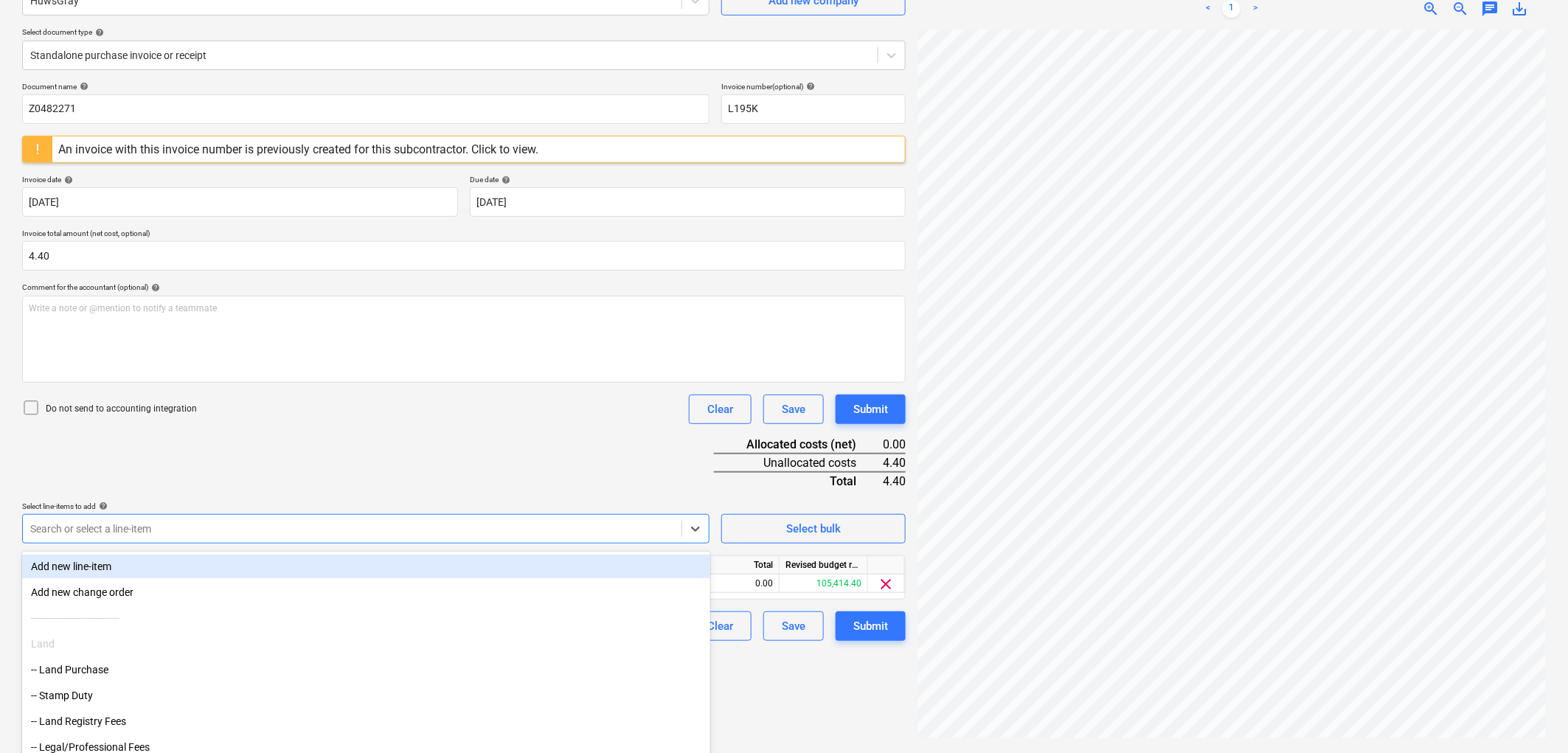
click at [411, 450] on div "Document name help Z0482271 Invoice number (optional) help L195K An invoice wit…" at bounding box center [464, 361] width 884 height 559
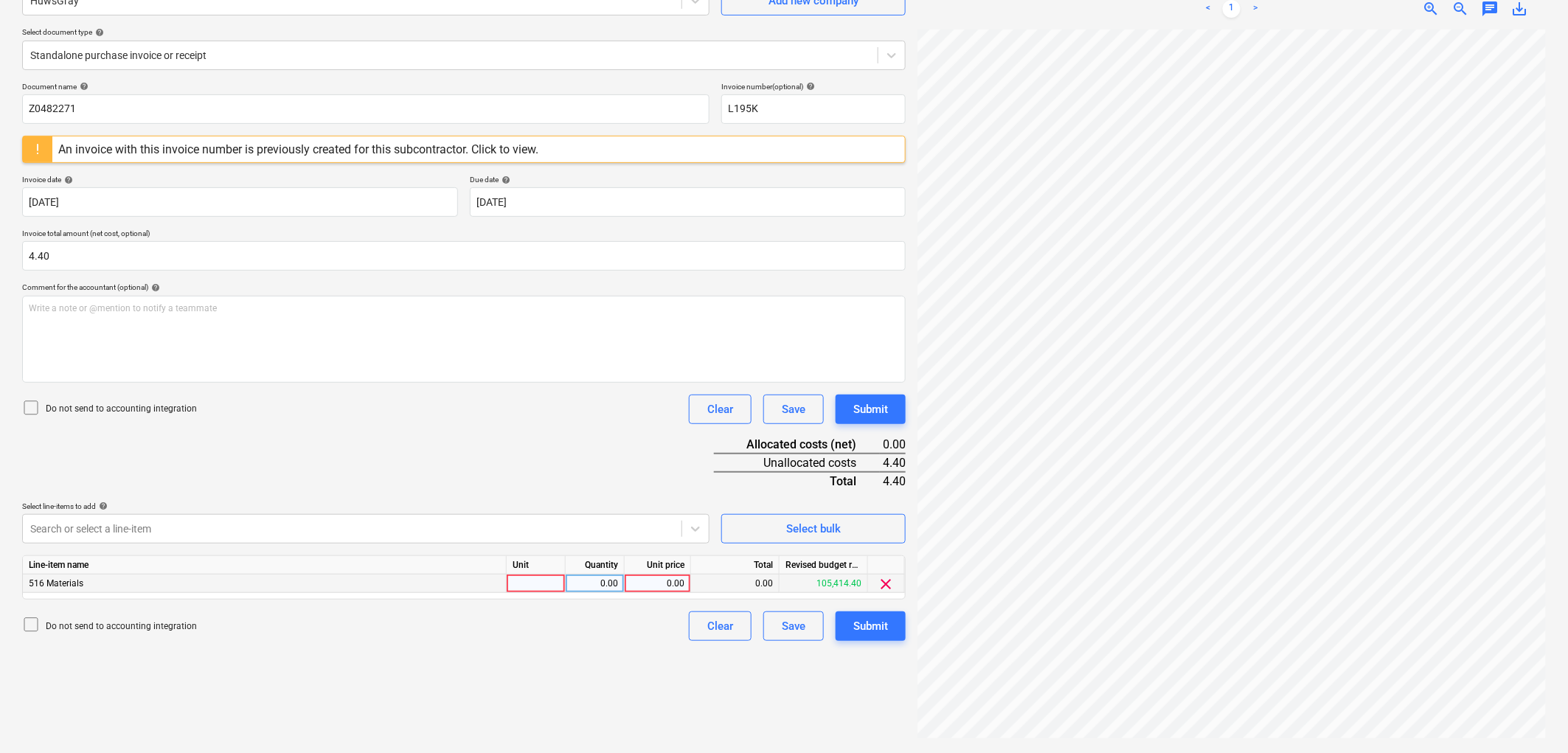
click at [538, 586] on div at bounding box center [536, 584] width 59 height 19
click at [893, 627] on button "Submit" at bounding box center [870, 626] width 70 height 30
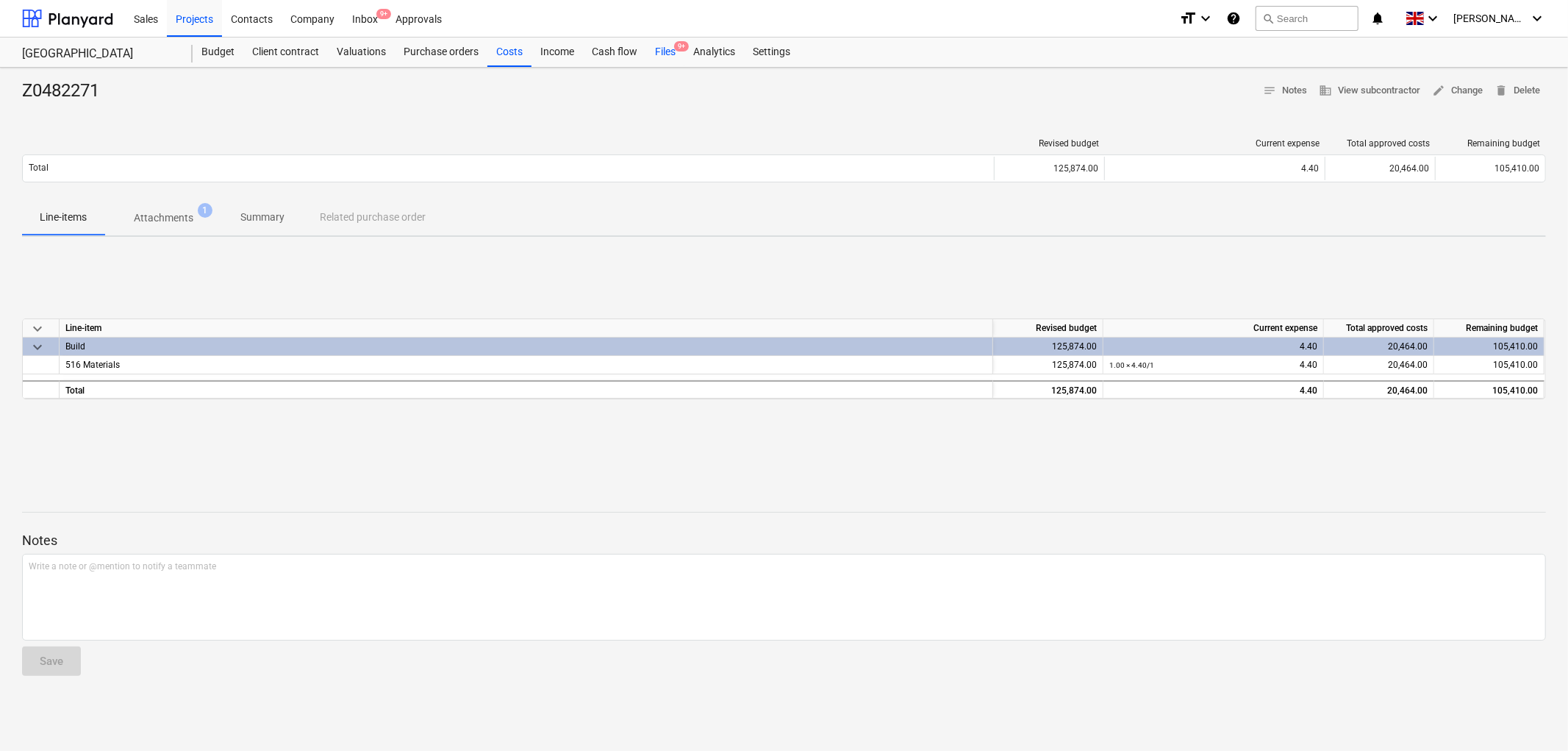
click at [660, 54] on div "Files 9+" at bounding box center [665, 52] width 38 height 29
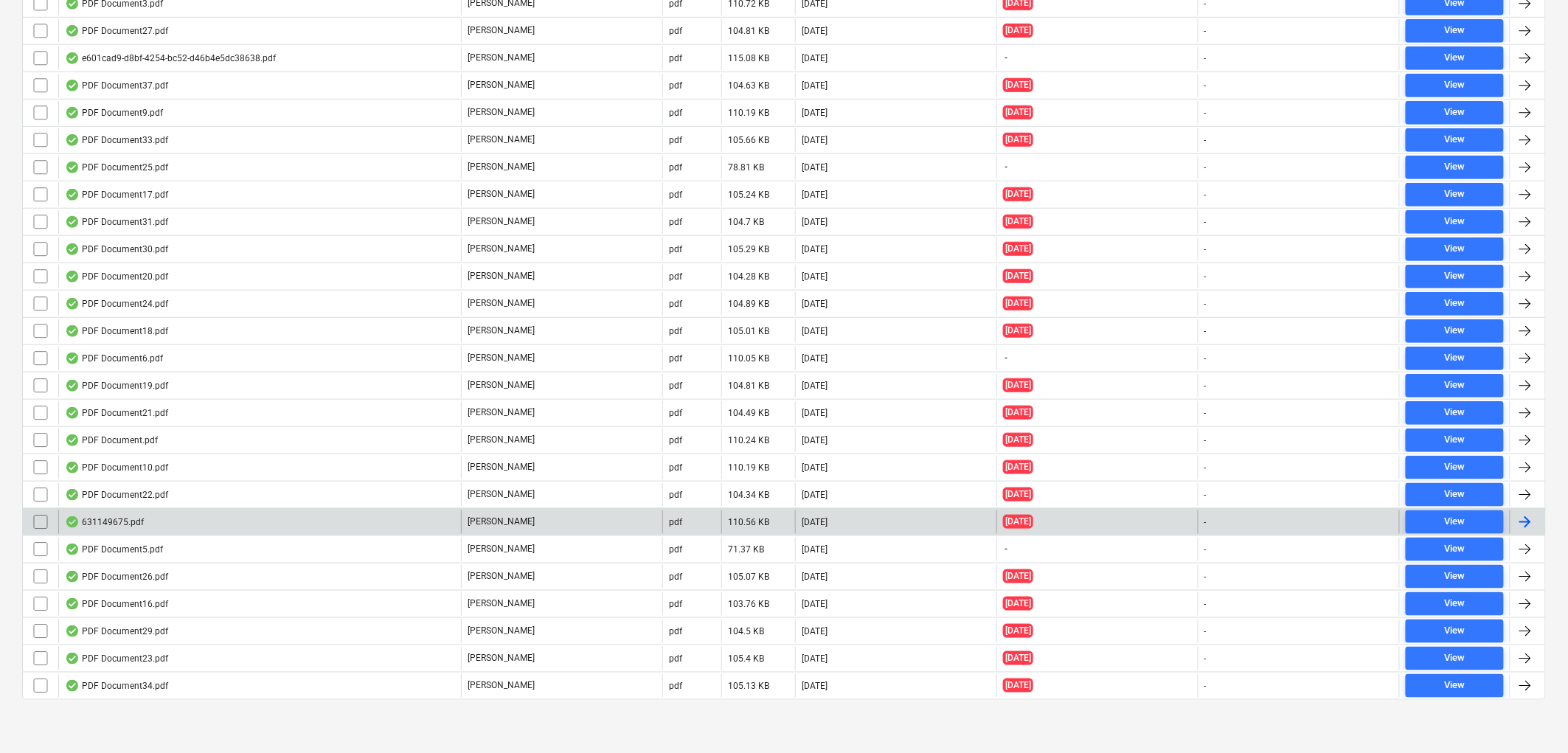
click at [159, 515] on div "631149675.pdf" at bounding box center [260, 522] width 403 height 23
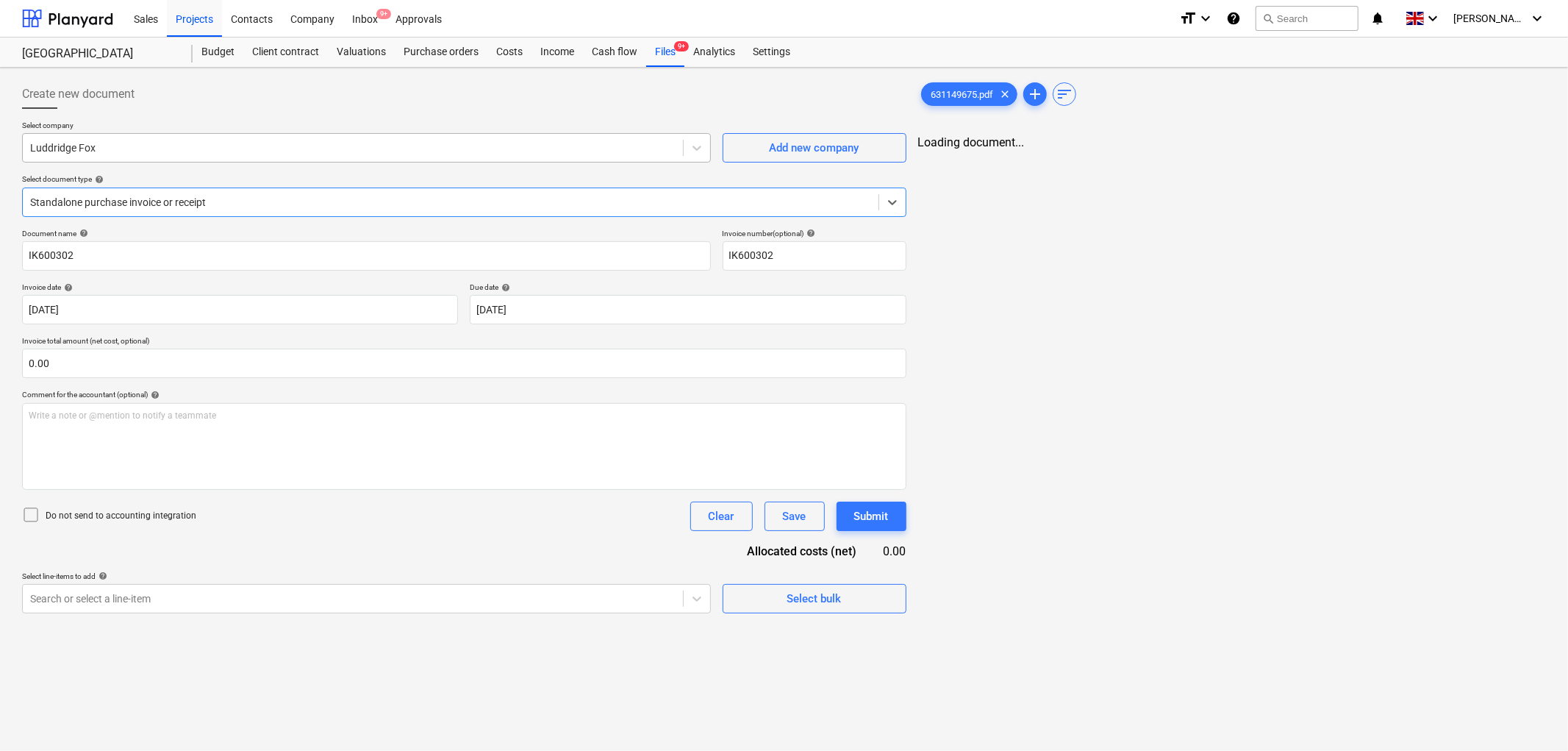
click at [150, 159] on div "Luddridge Fox" at bounding box center [366, 148] width 689 height 29
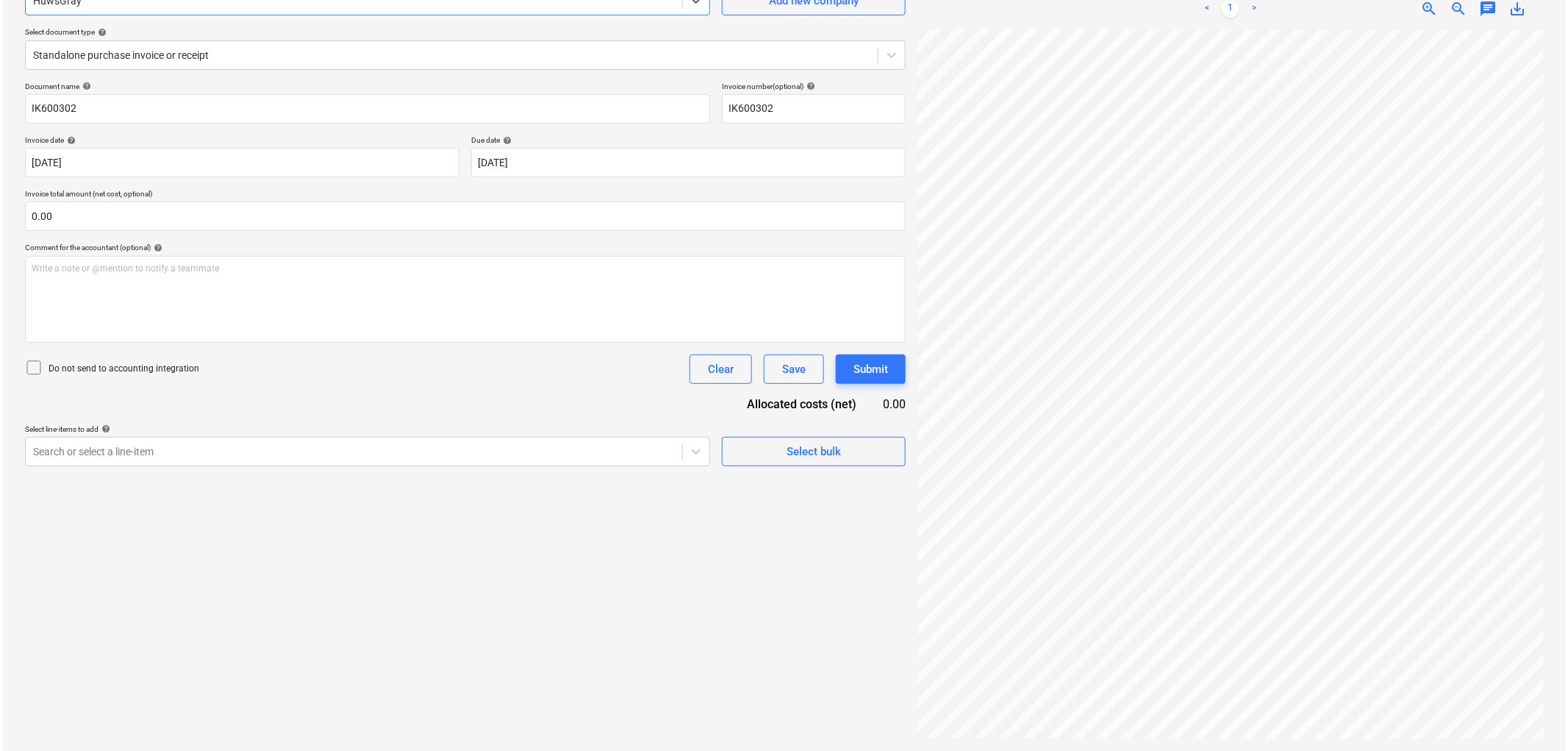
scroll to position [251, 0]
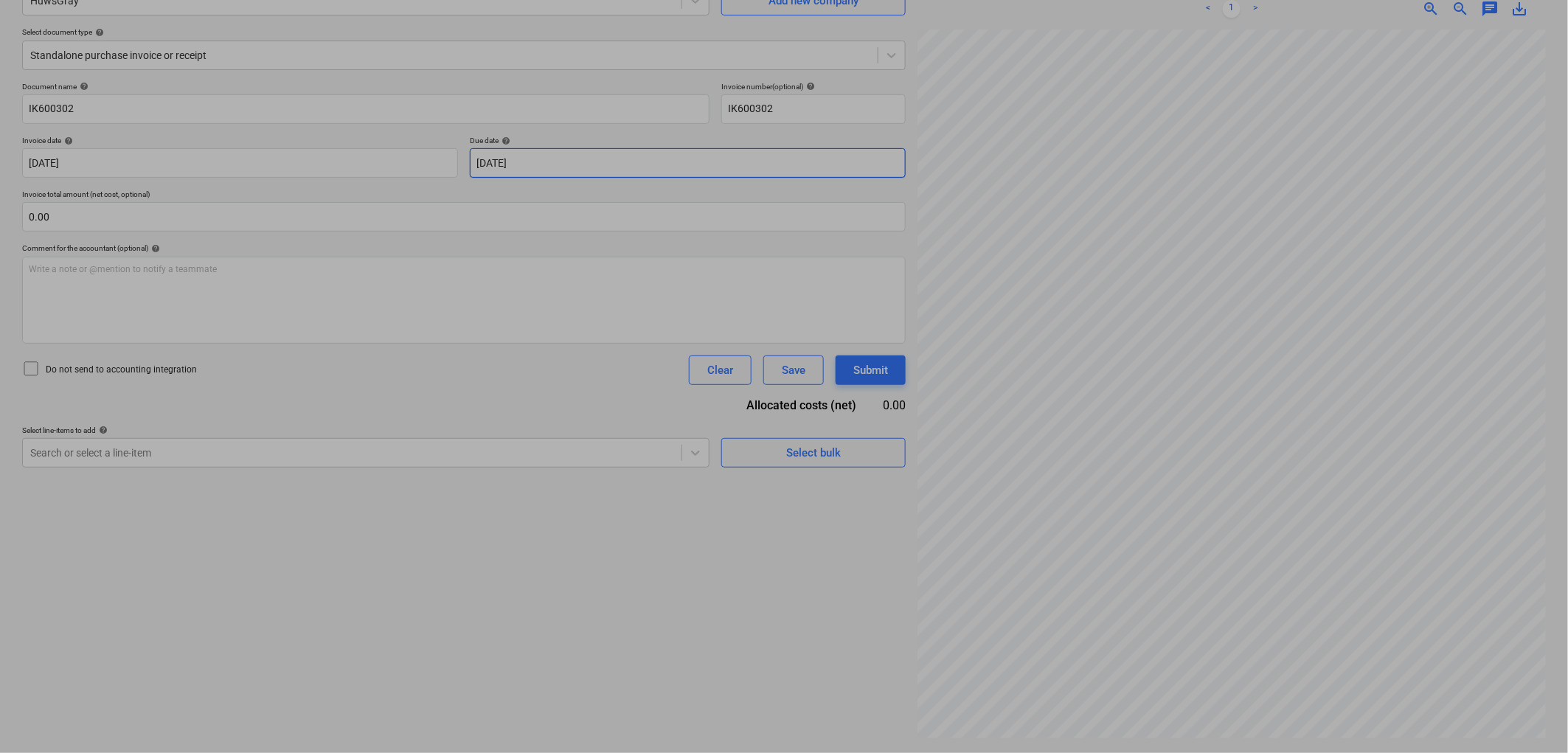
click at [525, 174] on body "Sales Projects Contacts Company Inbox 9+ Approvals format_size keyboard_arrow_d…" at bounding box center [784, 229] width 1568 height 753
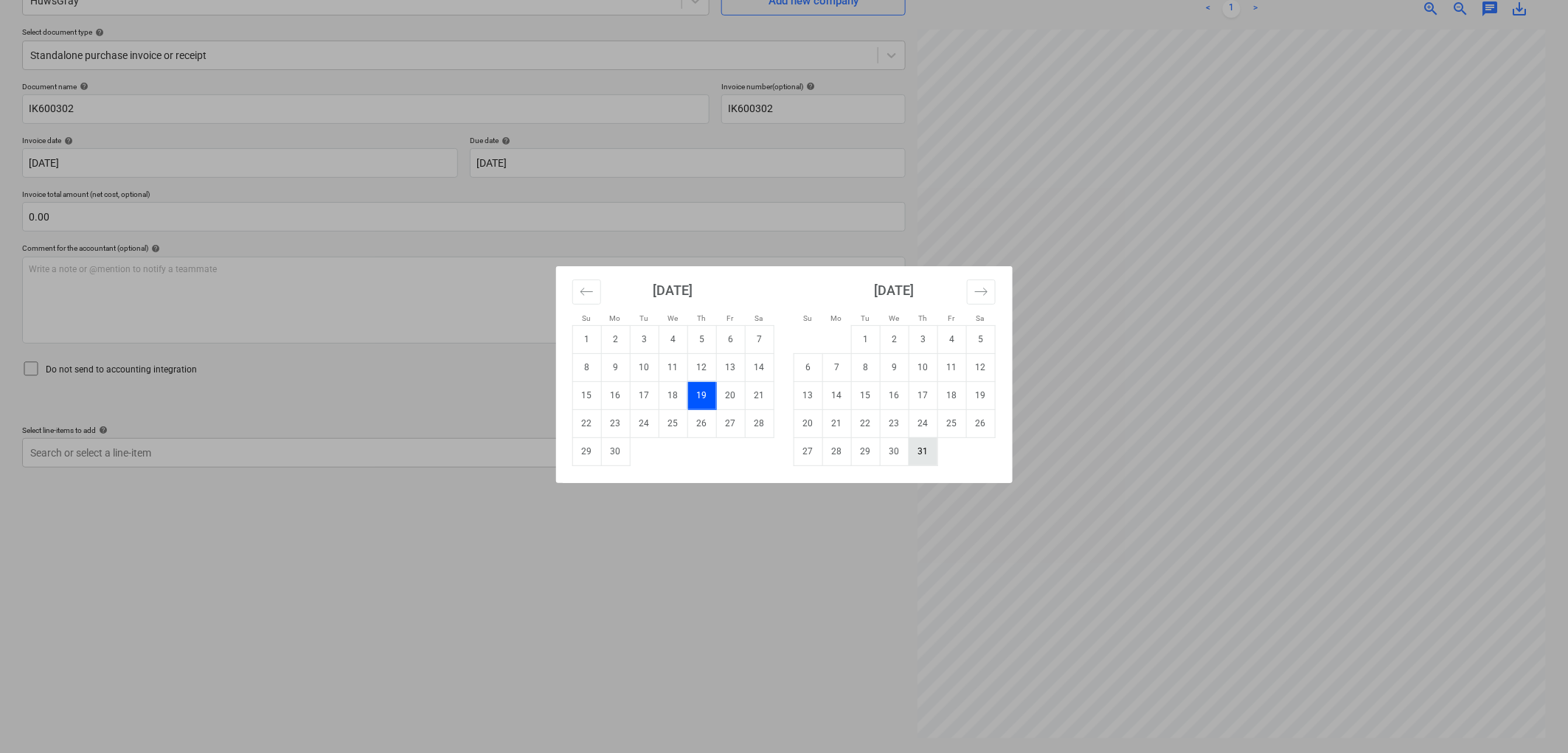
click at [917, 448] on td "31" at bounding box center [922, 451] width 29 height 28
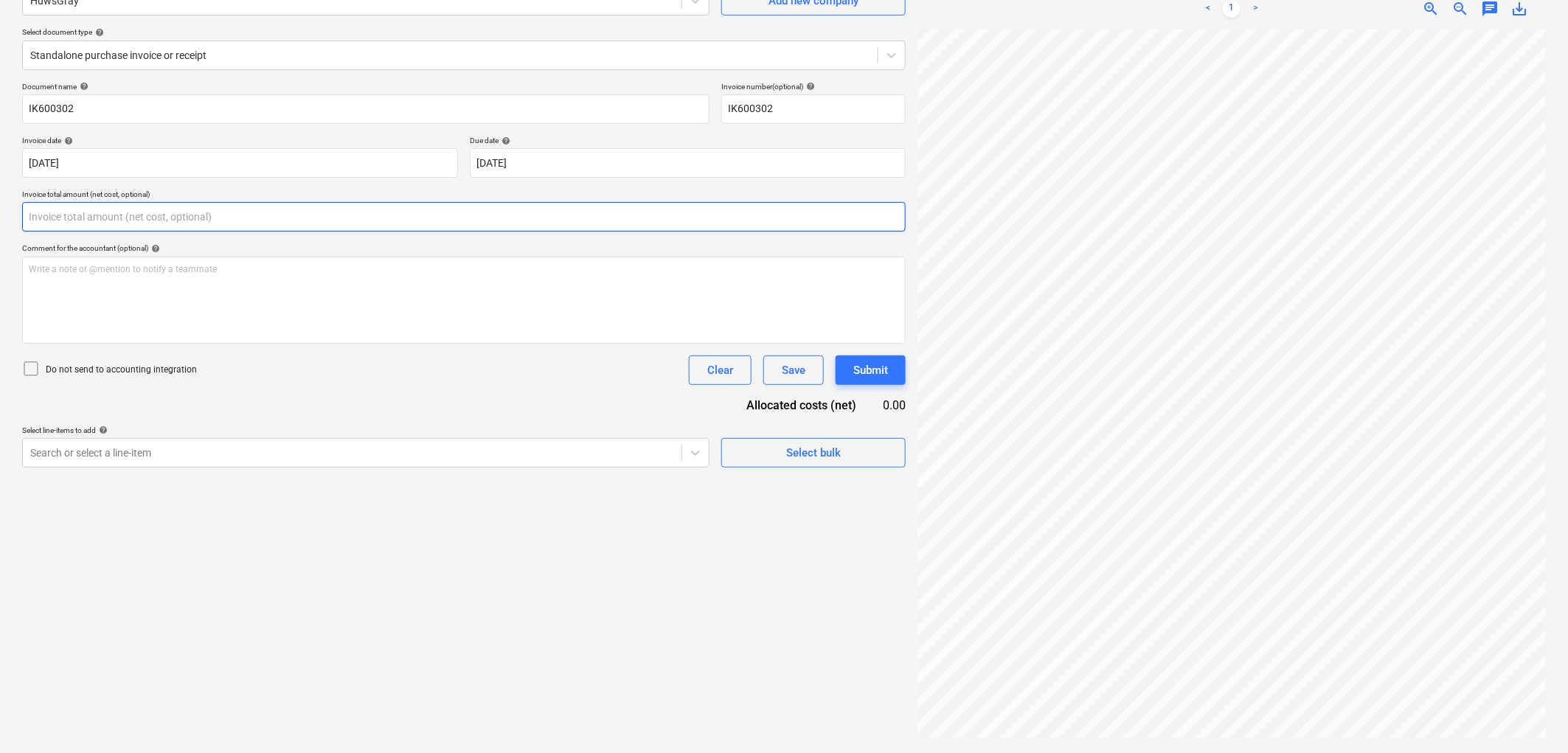
click at [214, 223] on input "text" at bounding box center [464, 217] width 884 height 30
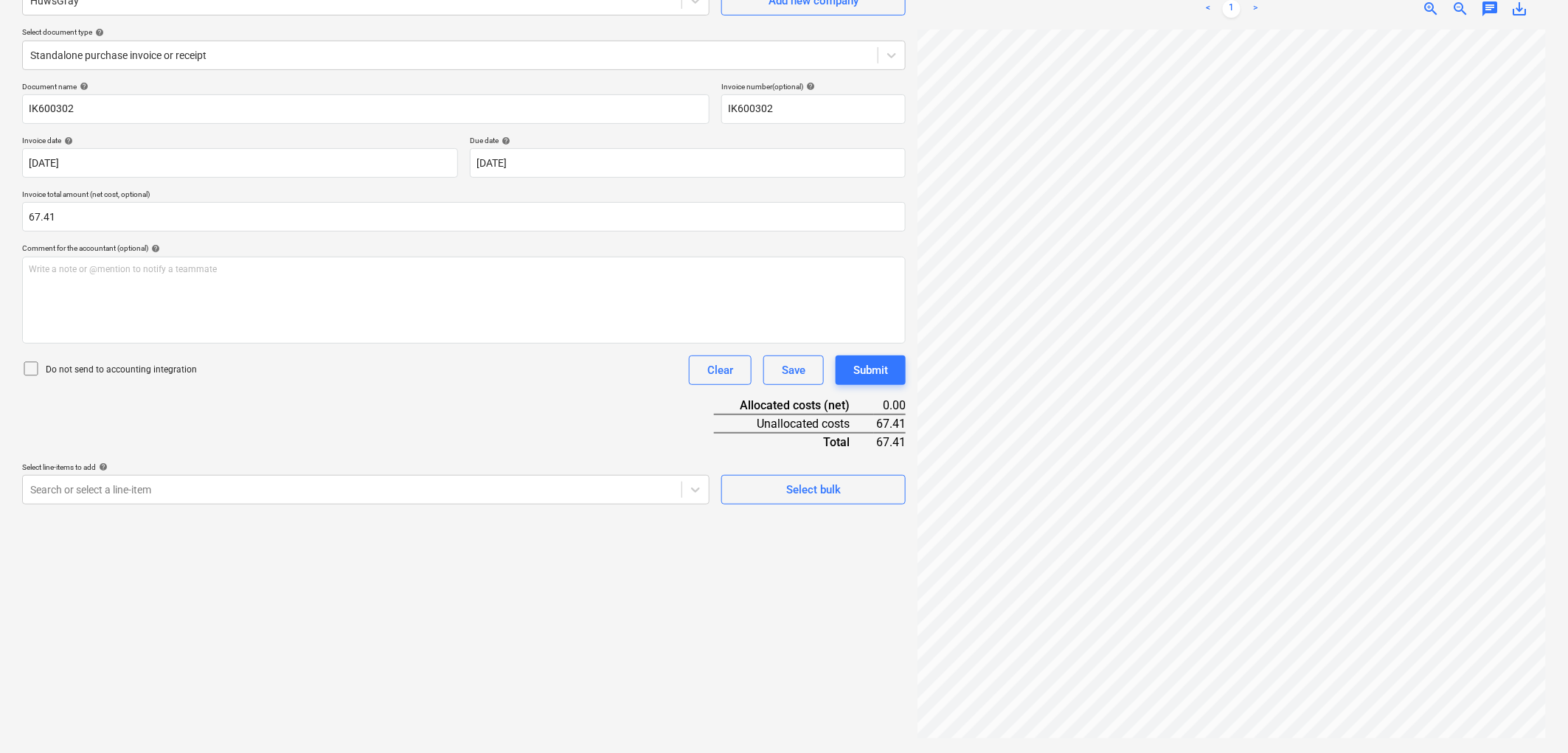
click at [396, 509] on div "Create new document Select company HuwsGray Add new company Select document typ…" at bounding box center [464, 336] width 895 height 821
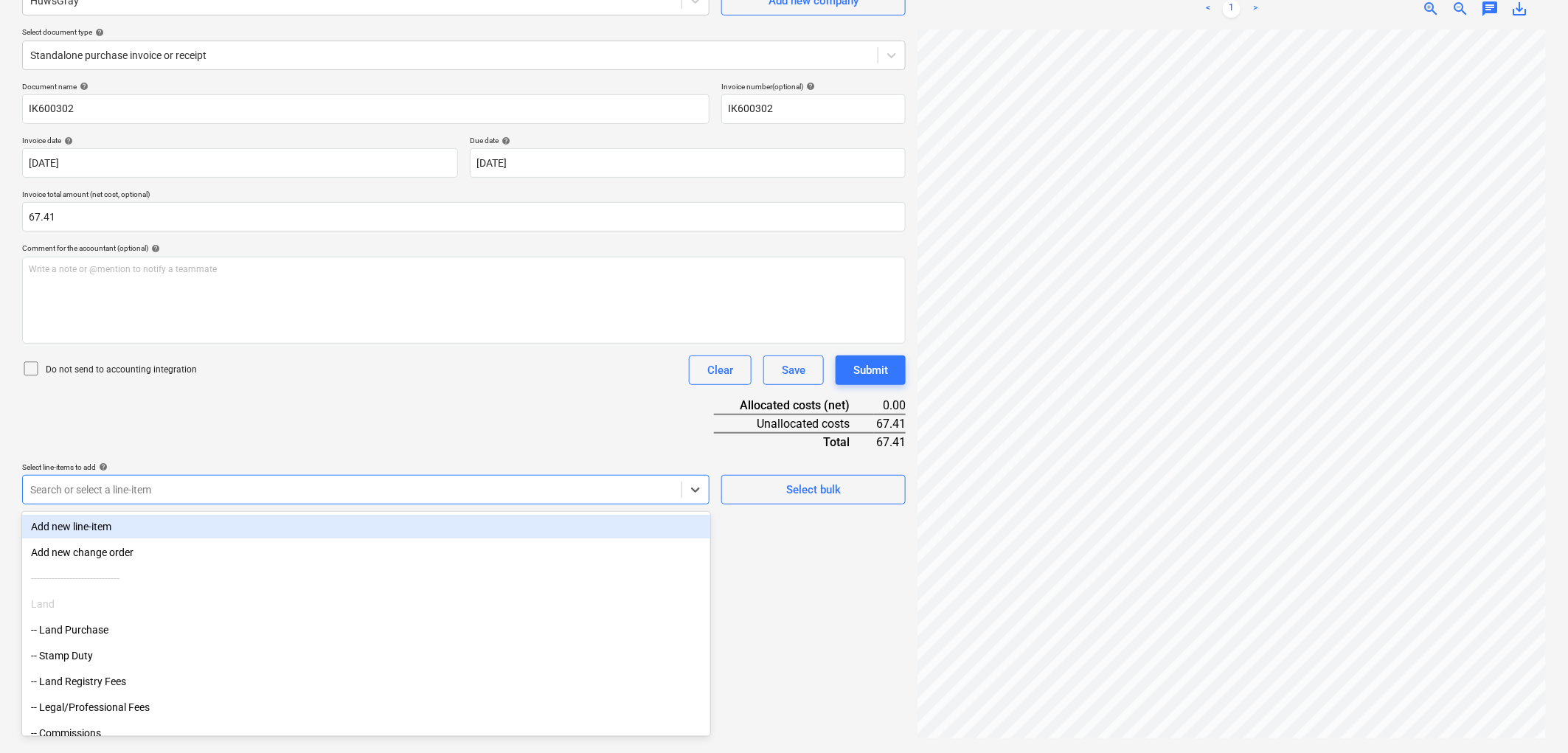
click at [394, 497] on div at bounding box center [352, 489] width 644 height 15
drag, startPoint x: 432, startPoint y: 430, endPoint x: 439, endPoint y: 458, distance: 28.9
click at [432, 429] on div "Document name help IK600302 Invoice number (optional) help IK600302 Invoice dat…" at bounding box center [464, 341] width 884 height 520
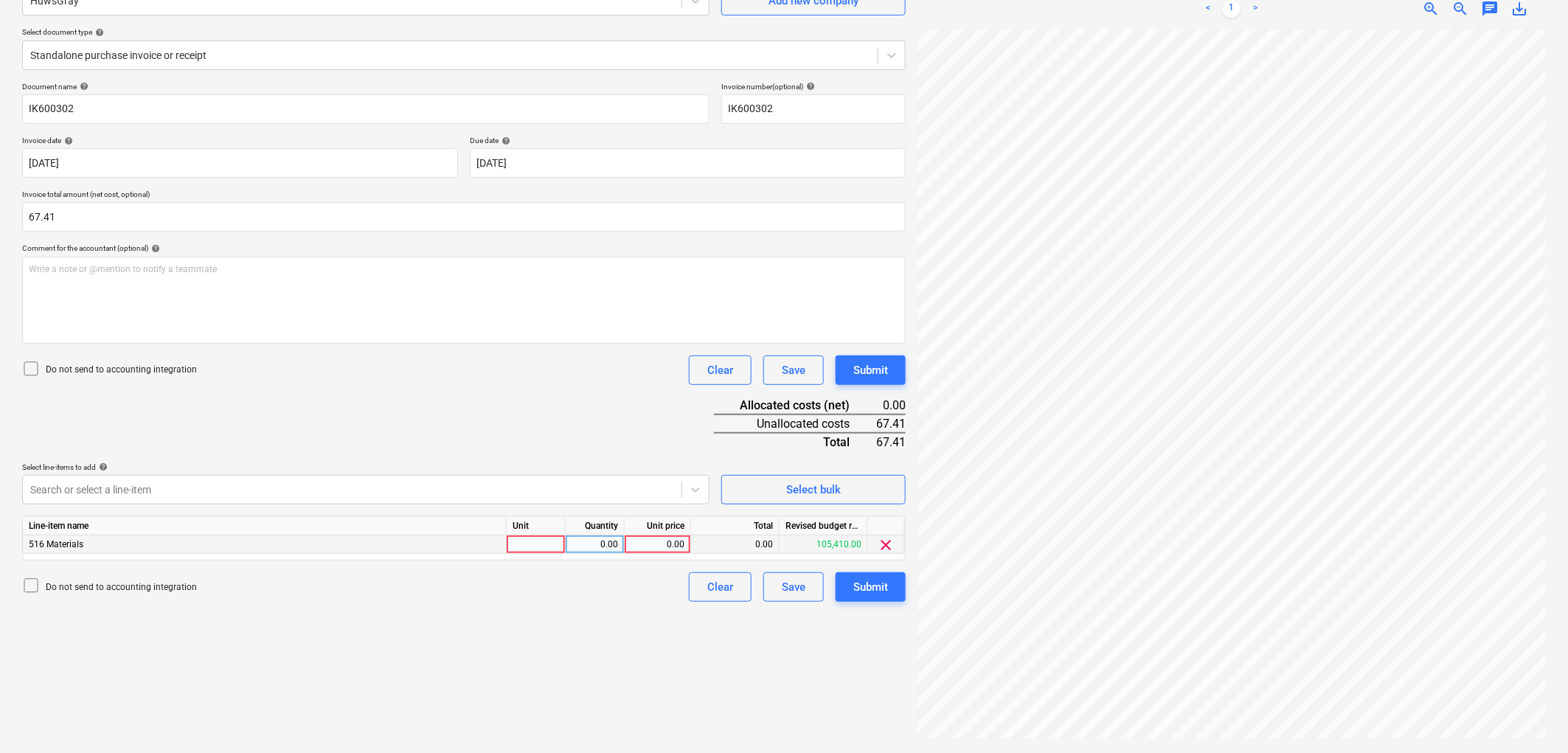
click at [539, 543] on div at bounding box center [536, 545] width 59 height 19
click at [849, 592] on button "Submit" at bounding box center [870, 587] width 70 height 30
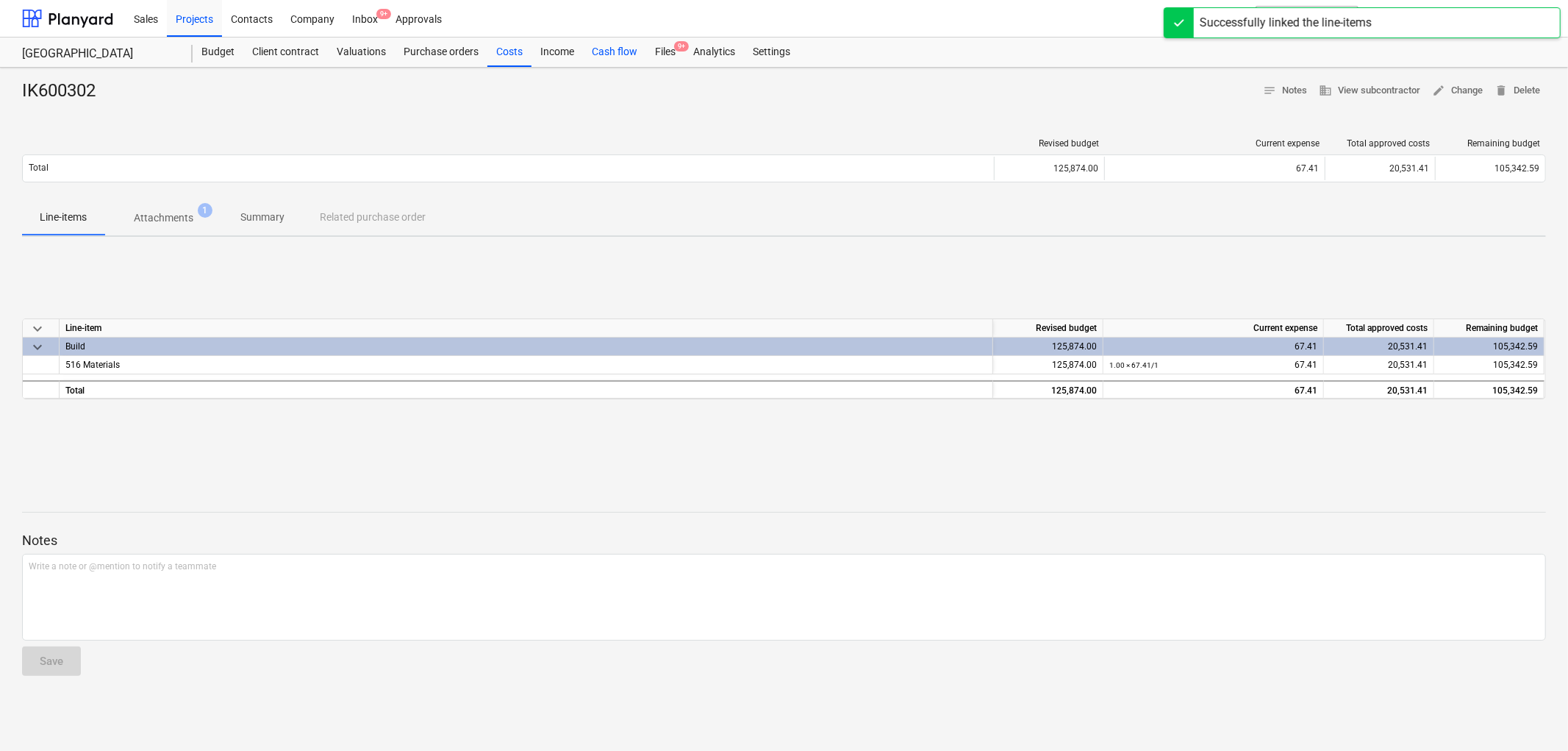
click at [630, 50] on div "Cash flow" at bounding box center [615, 52] width 64 height 29
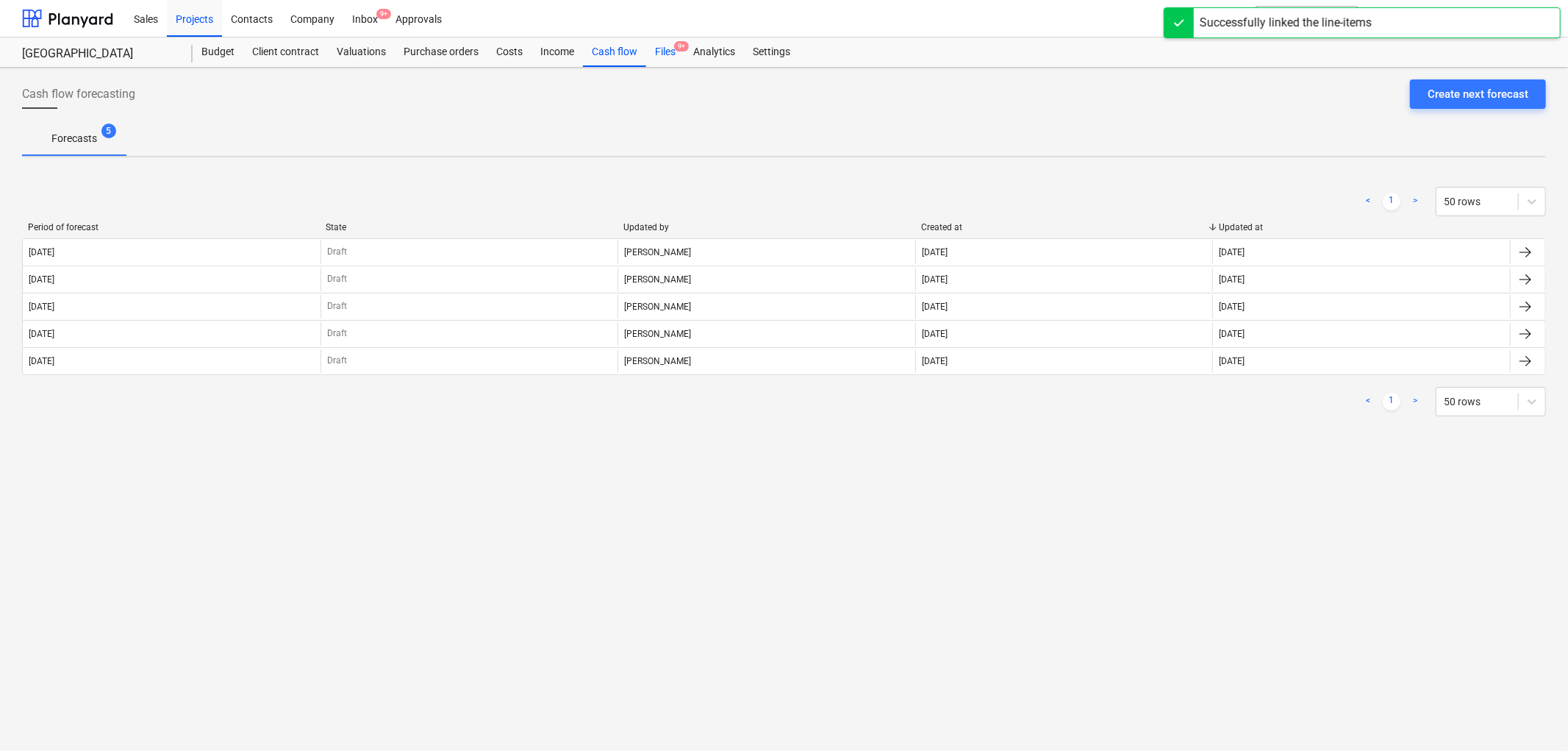
click at [665, 49] on div "Files 9+" at bounding box center [665, 52] width 38 height 29
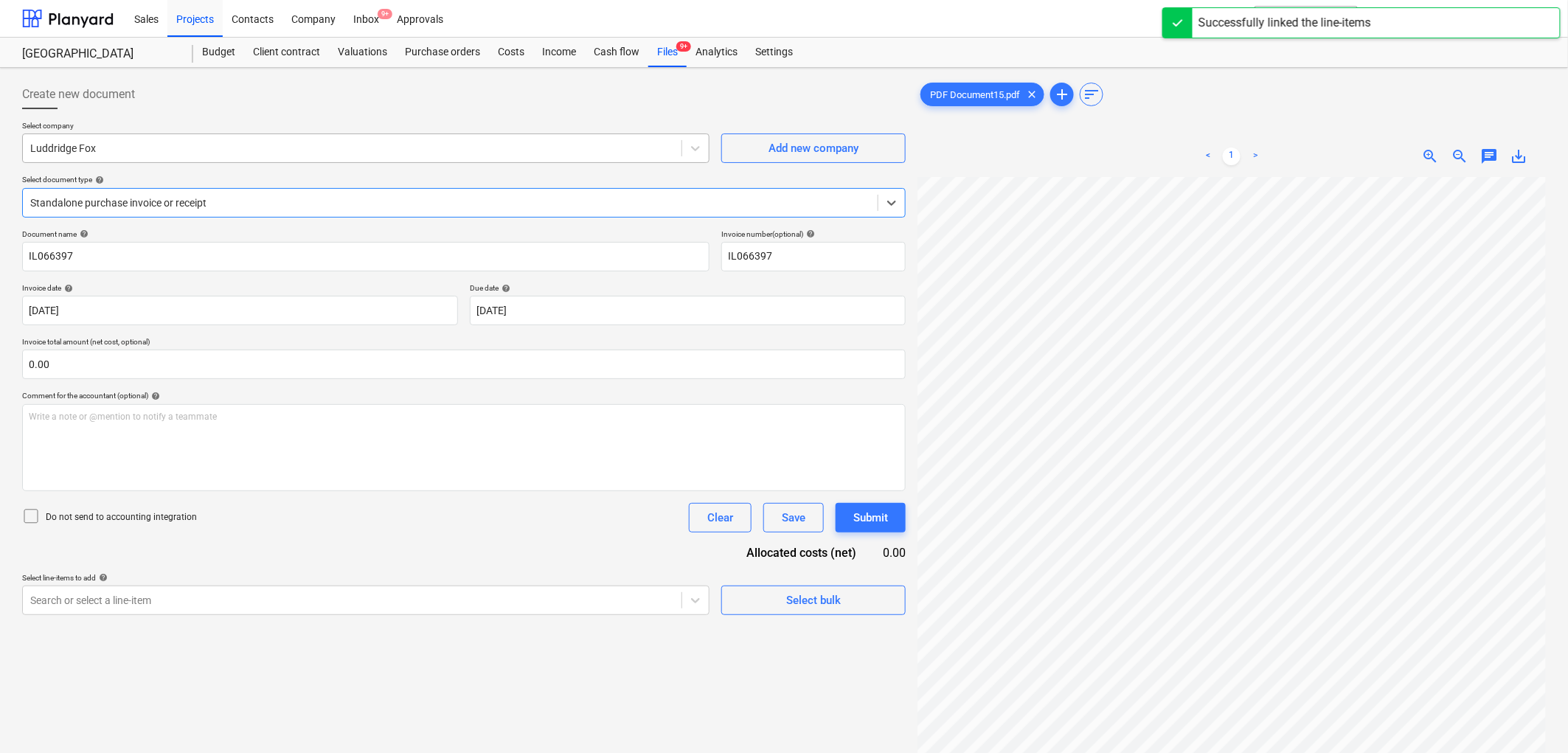
click at [155, 155] on div at bounding box center [352, 148] width 644 height 15
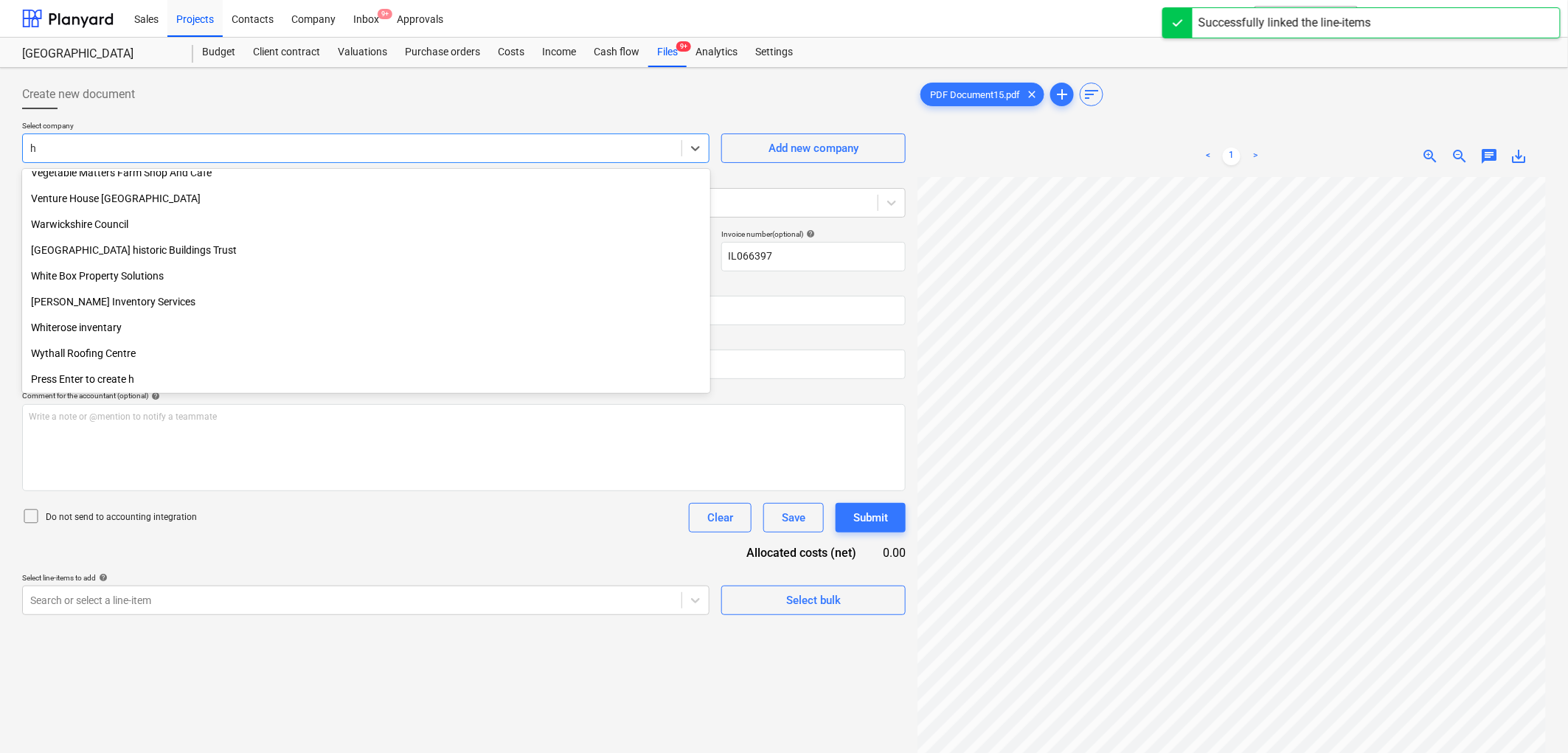
scroll to position [4555, 0]
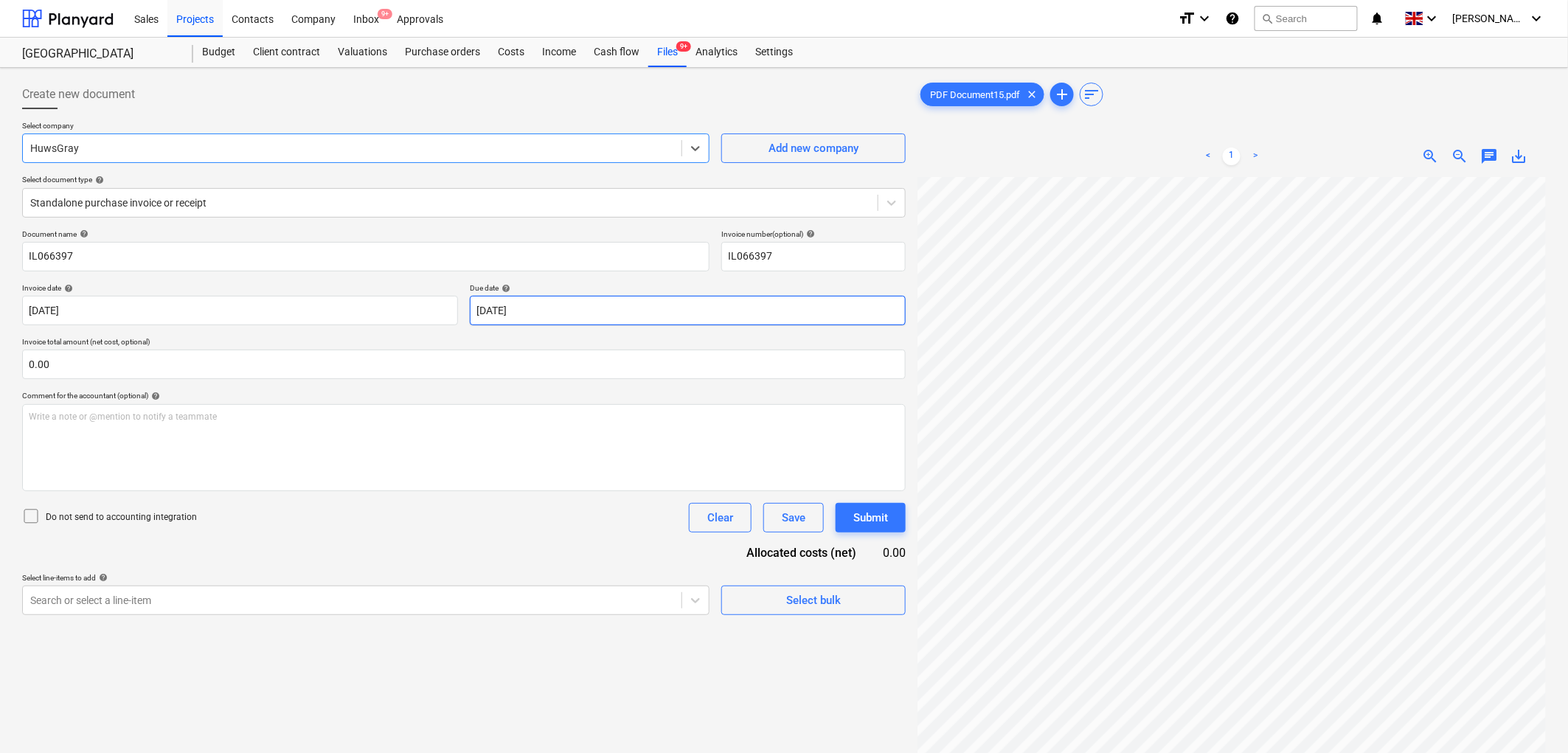
click at [580, 307] on body "Sales Projects Contacts Company Inbox 9+ Approvals format_size keyboard_arrow_d…" at bounding box center [784, 376] width 1568 height 753
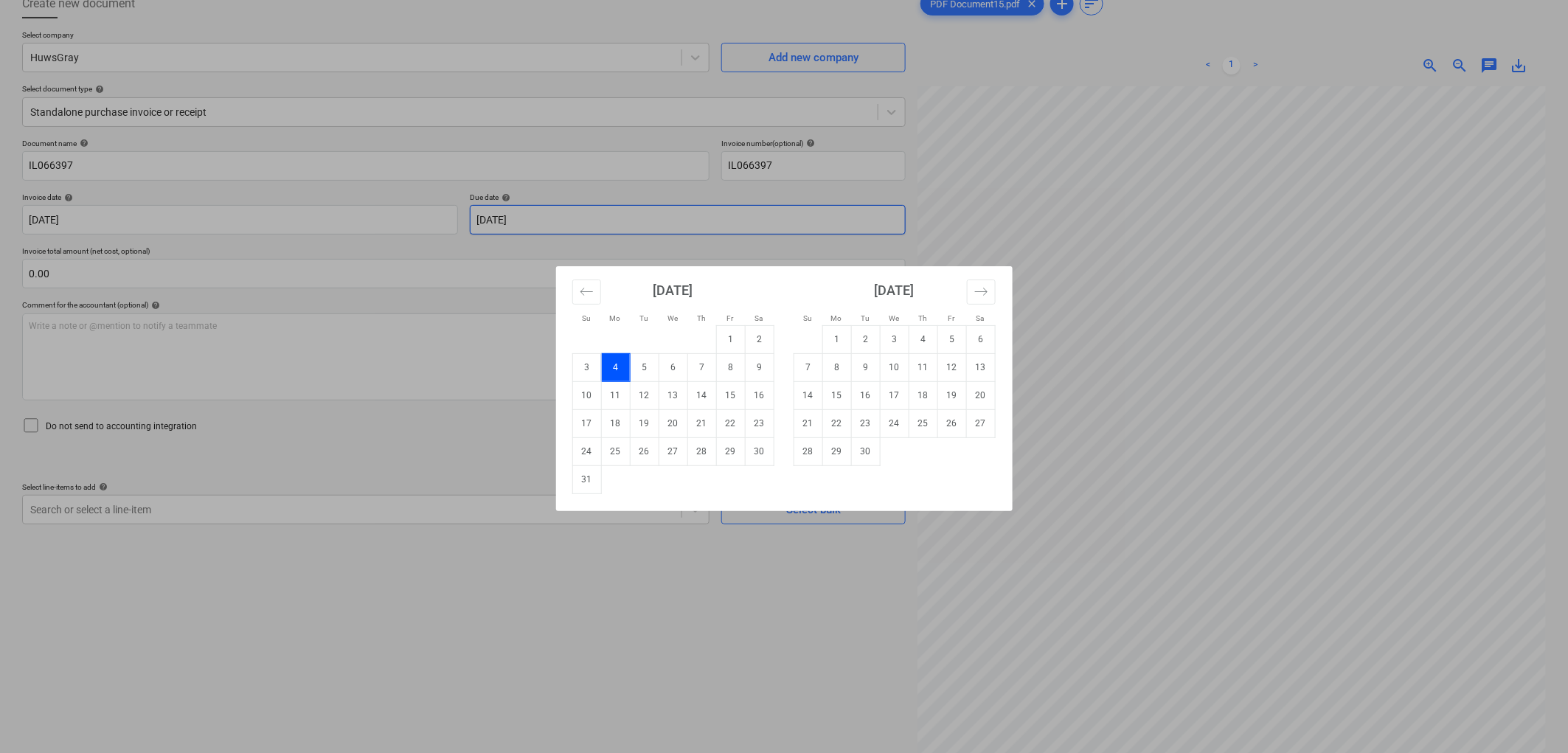
scroll to position [148, 0]
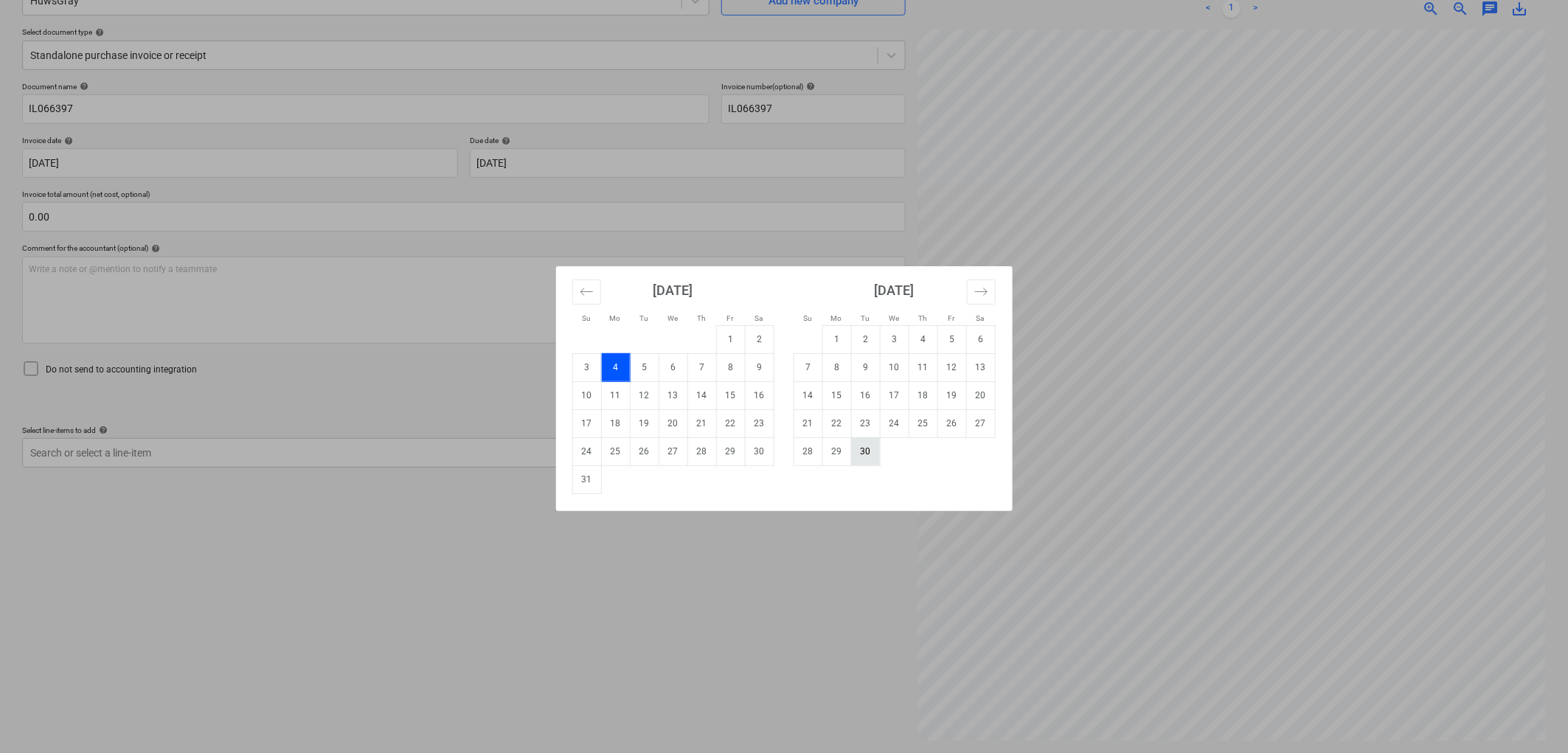
click at [861, 450] on td "30" at bounding box center [865, 451] width 29 height 28
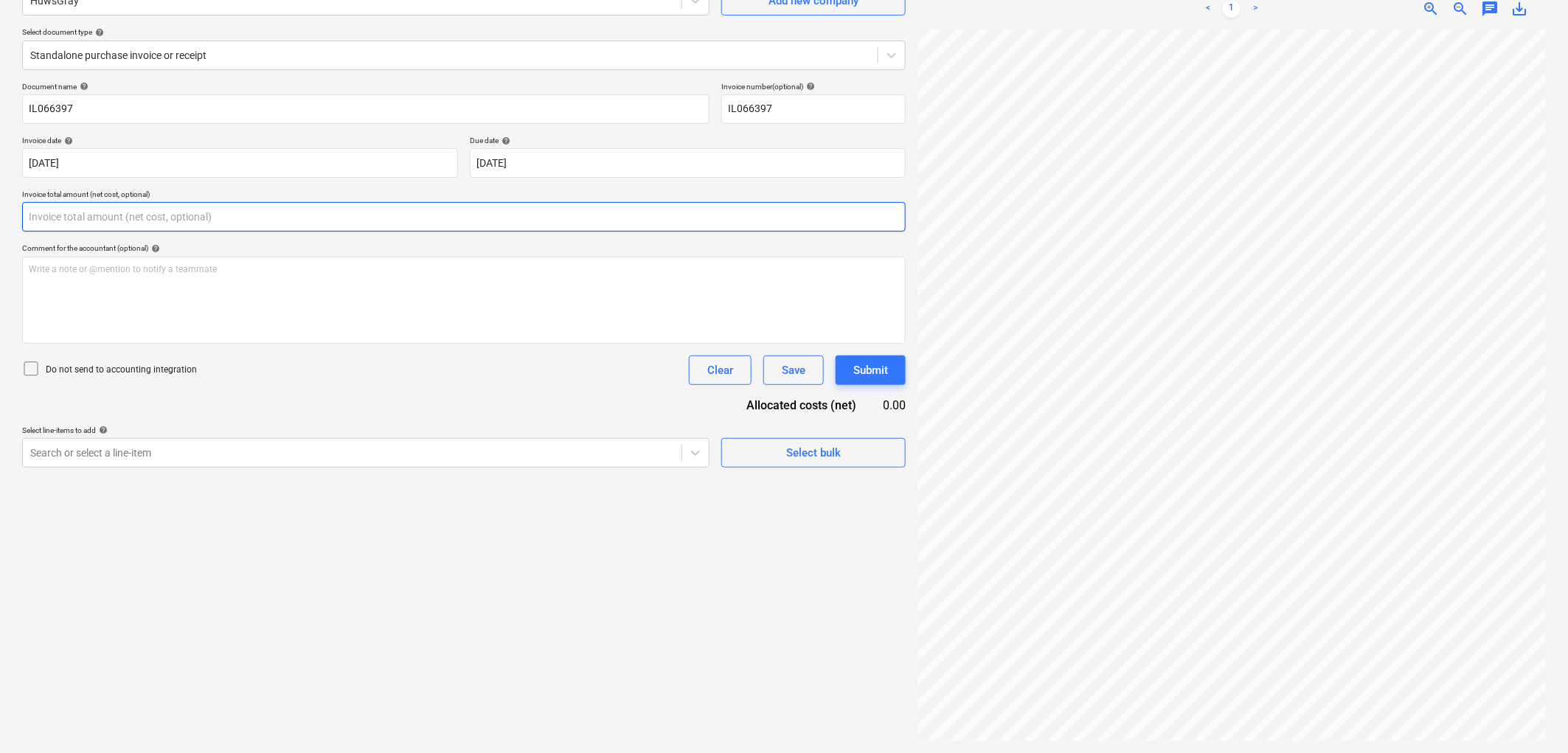
click at [173, 223] on input "text" at bounding box center [464, 217] width 884 height 30
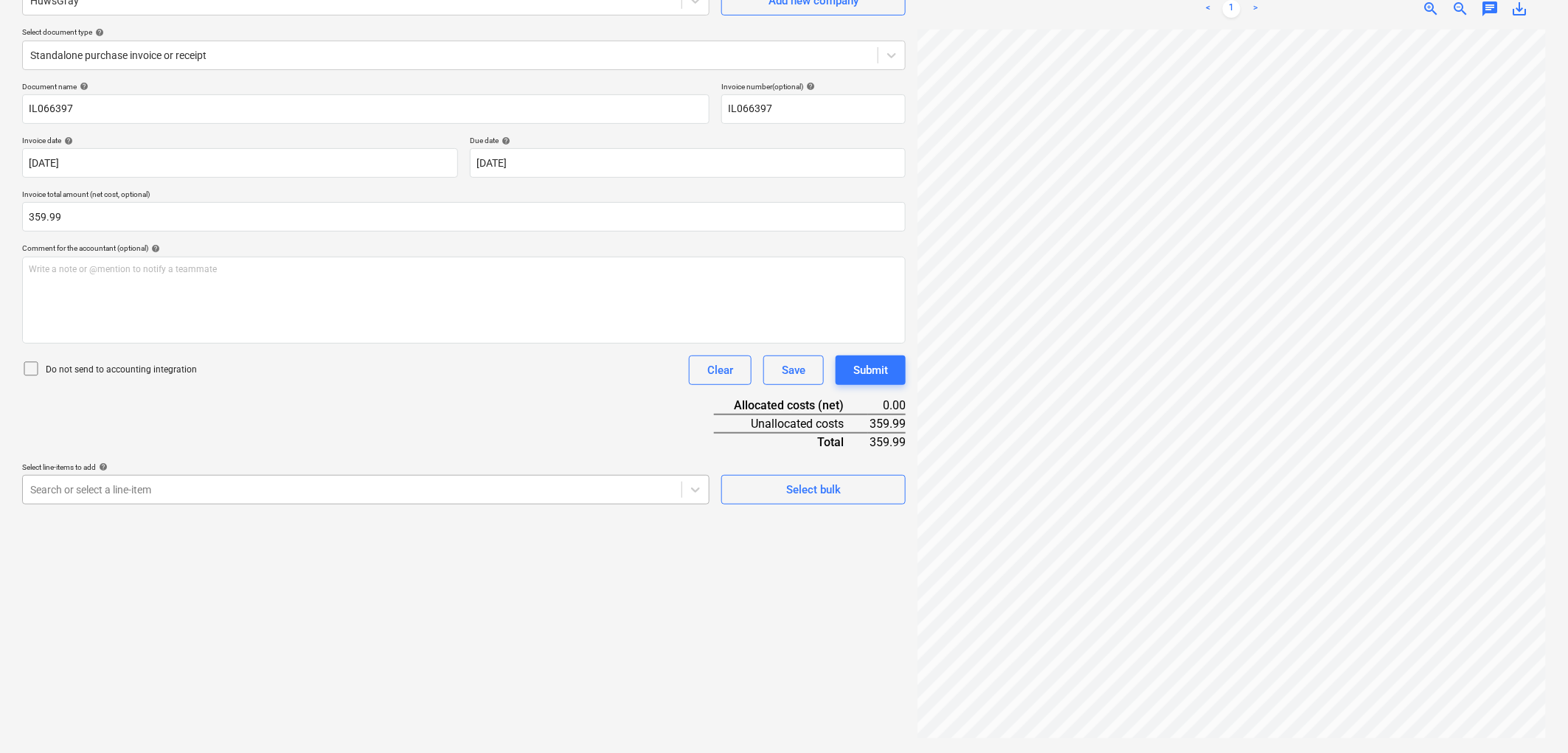
click at [416, 487] on div at bounding box center [352, 489] width 644 height 15
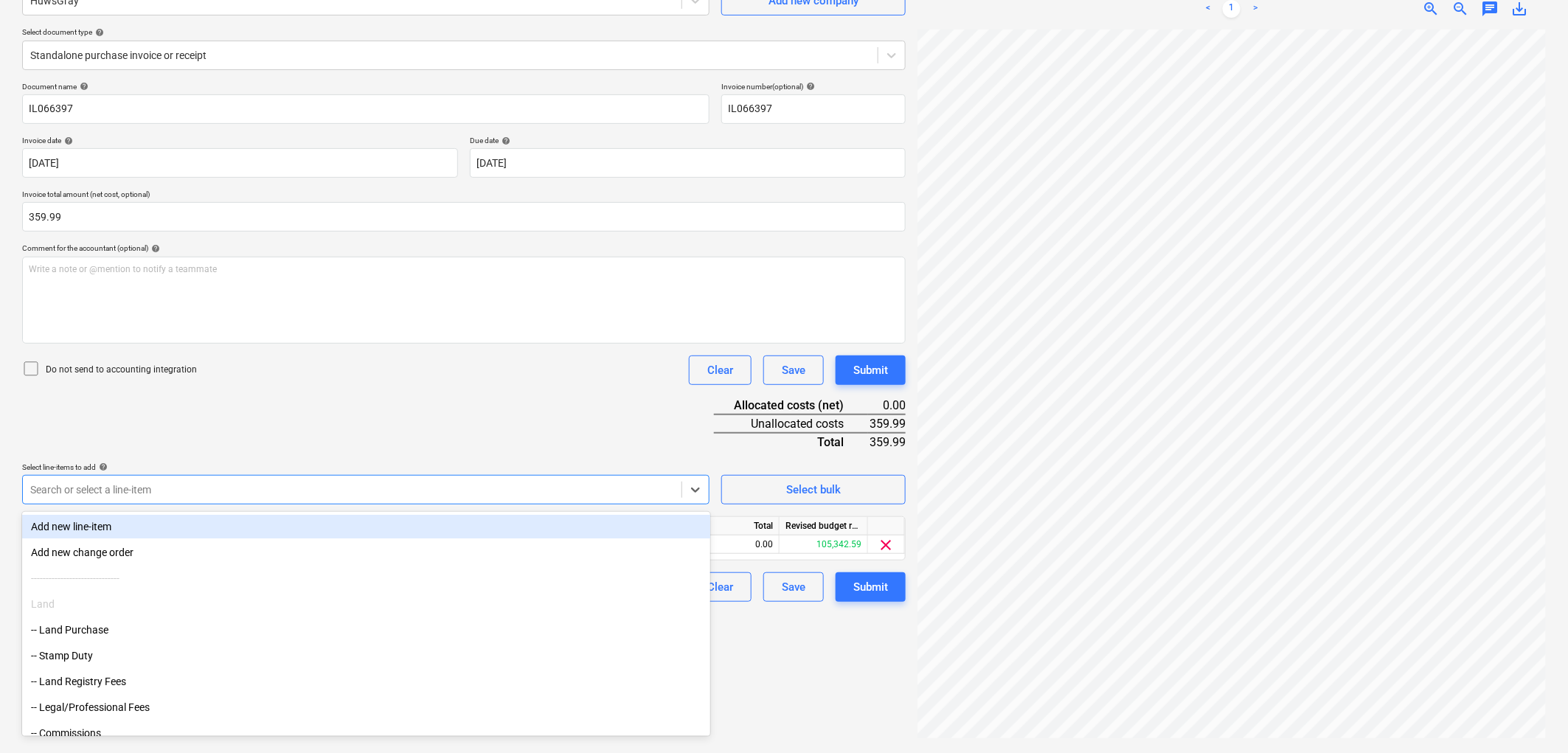
click at [423, 405] on div "Document name help IL066397 Invoice number (optional) help IL066397 Invoice dat…" at bounding box center [464, 341] width 884 height 520
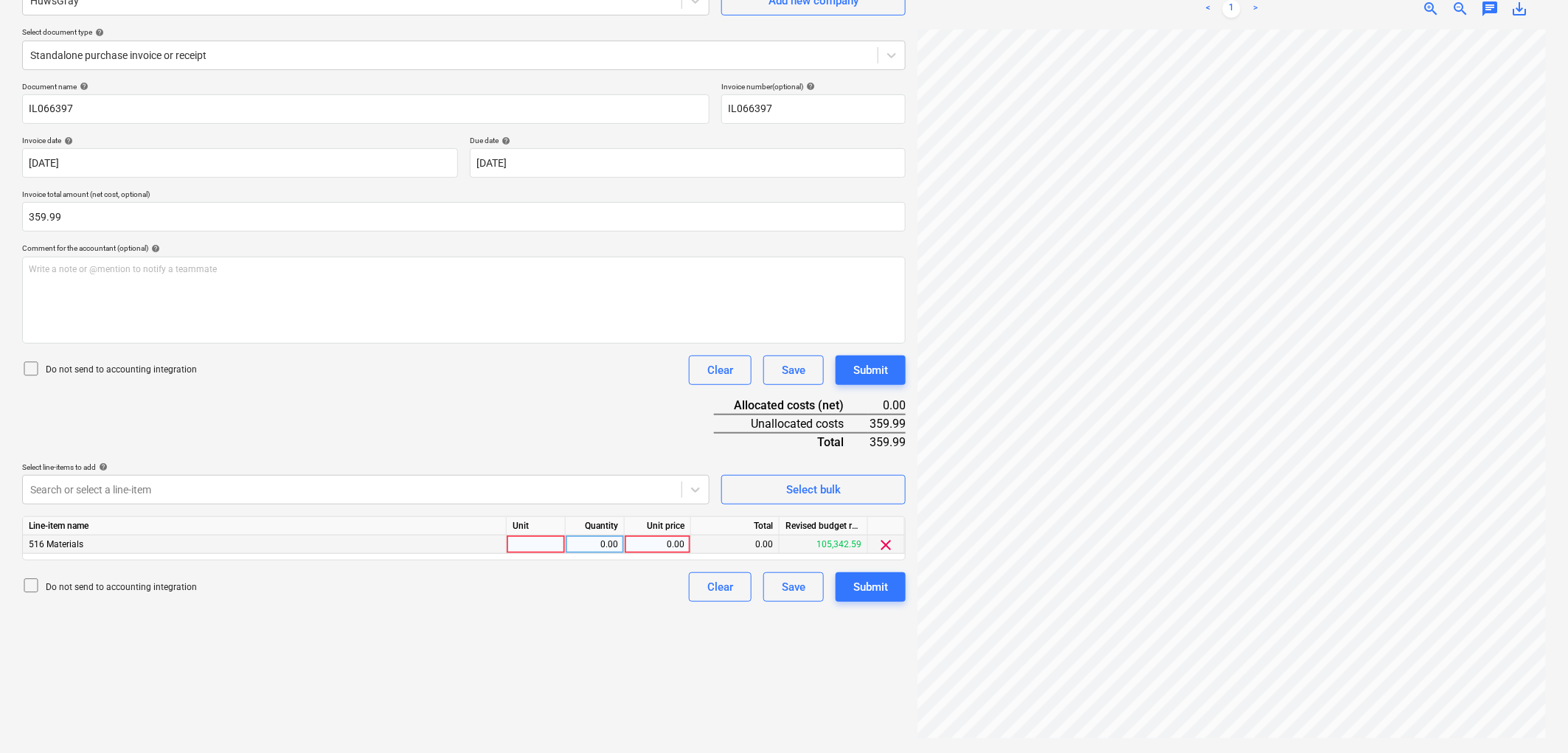
click at [544, 554] on div at bounding box center [536, 545] width 59 height 19
click at [903, 587] on button "Submit" at bounding box center [870, 587] width 70 height 30
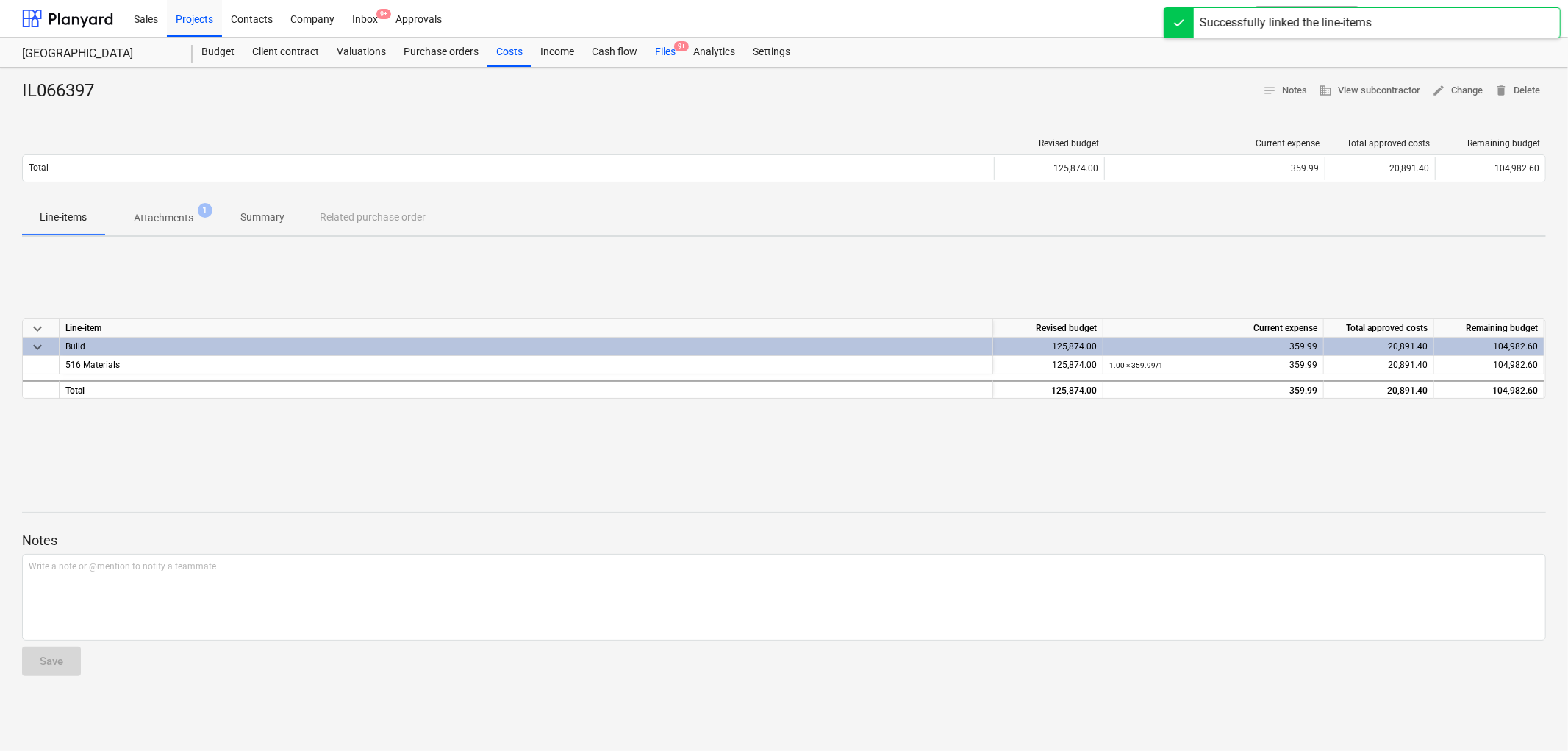
click at [656, 51] on div "Files 9+" at bounding box center [665, 52] width 38 height 29
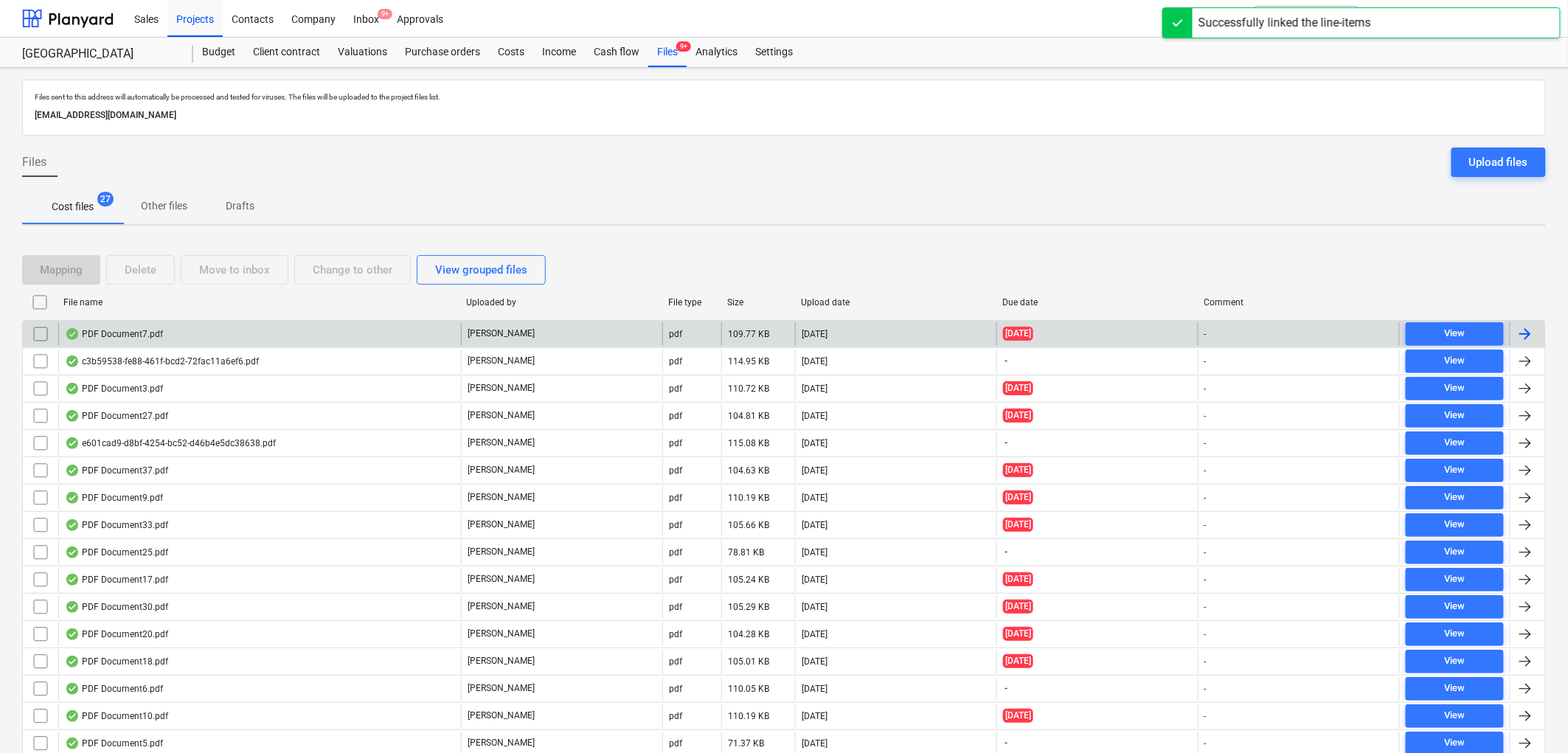
click at [159, 334] on div "PDF Document7.pdf" at bounding box center [114, 334] width 98 height 12
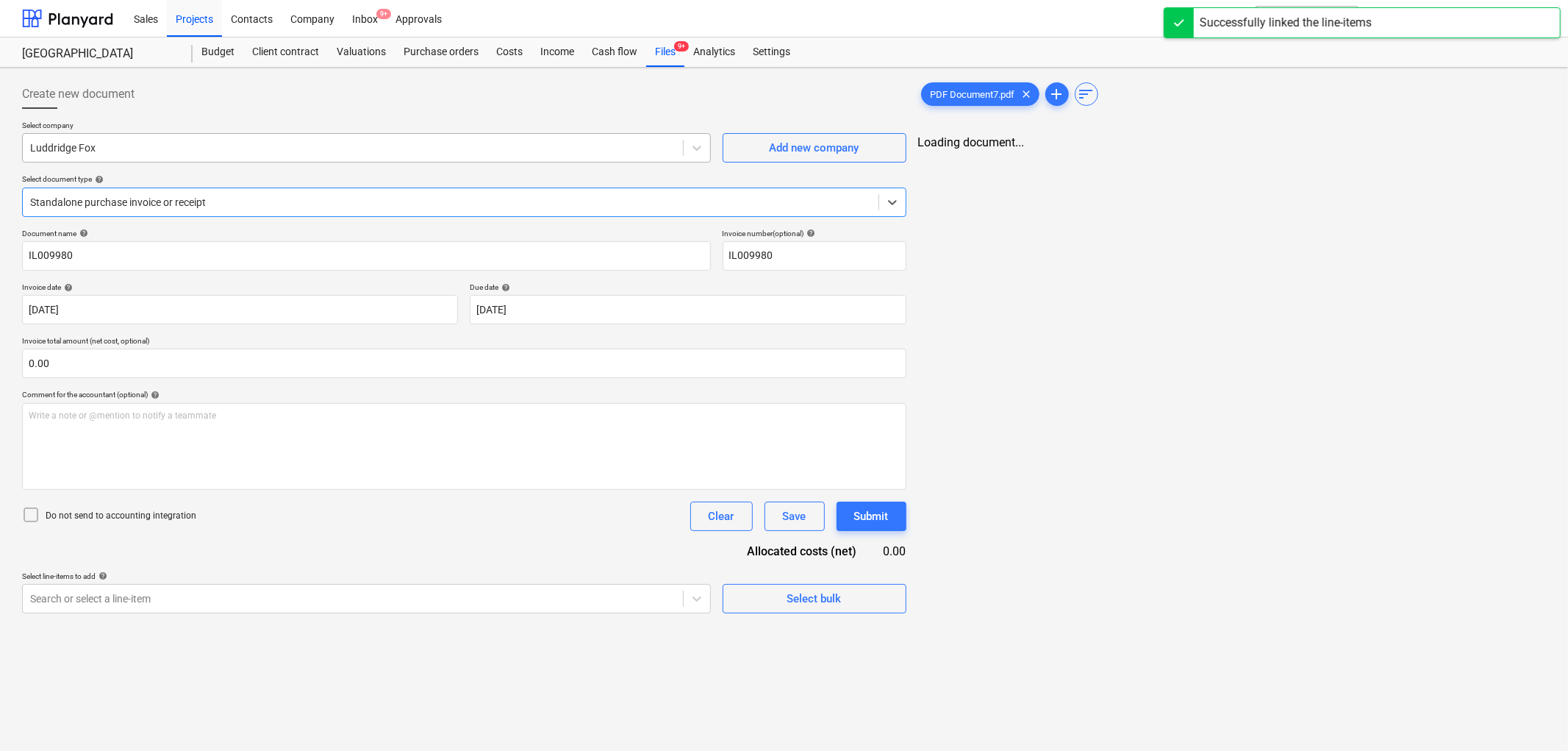
click at [112, 150] on div at bounding box center [353, 147] width 645 height 15
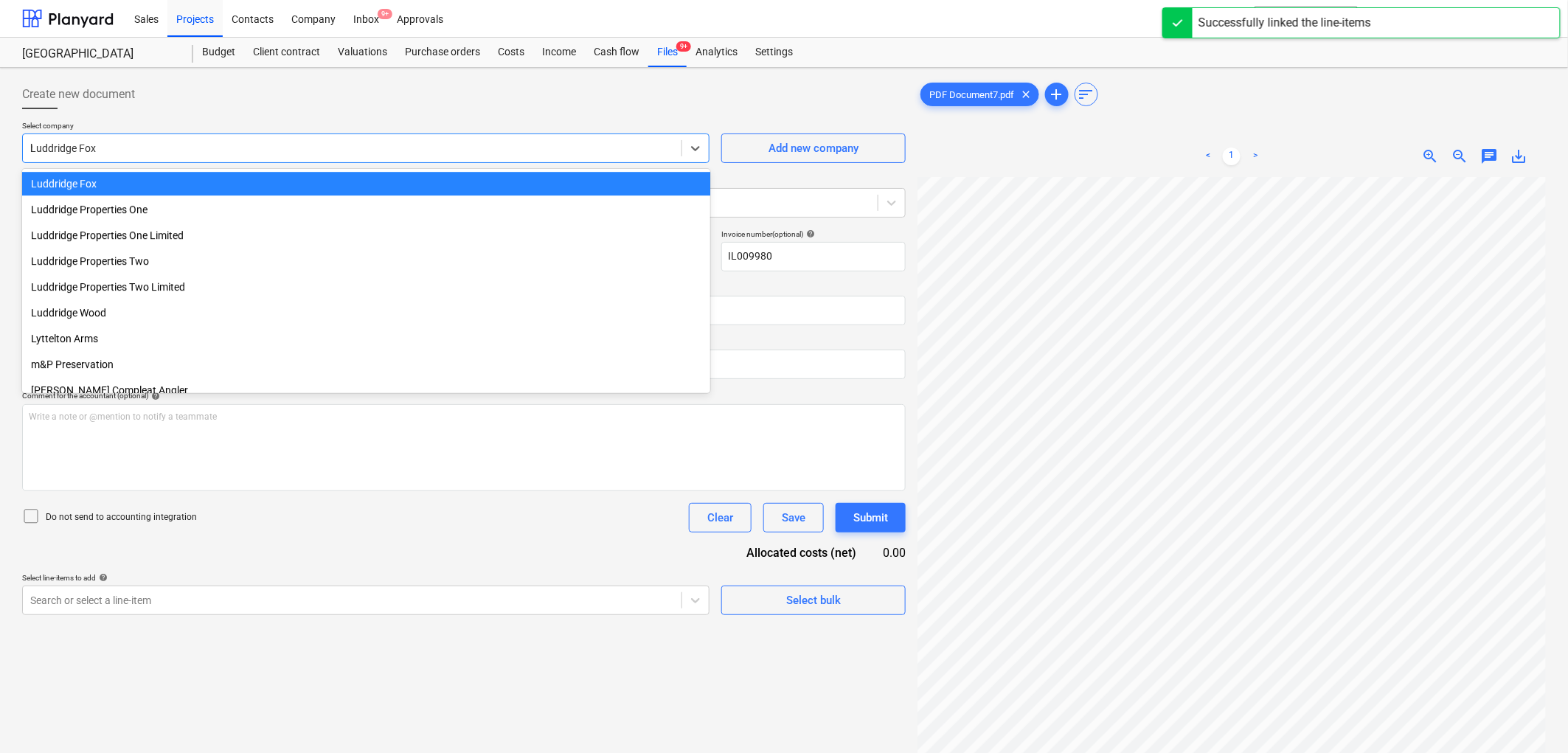
scroll to position [4555, 0]
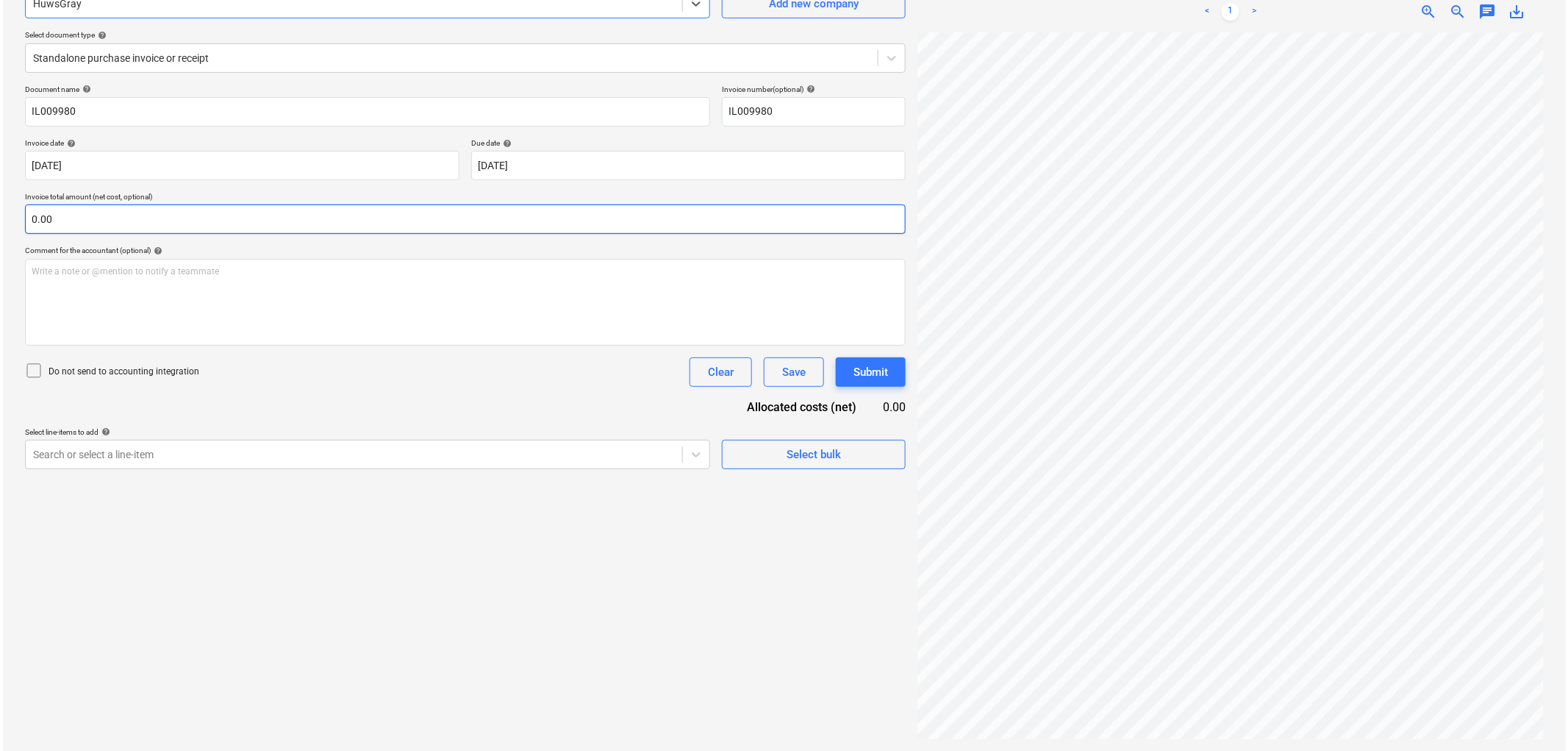
scroll to position [147, 0]
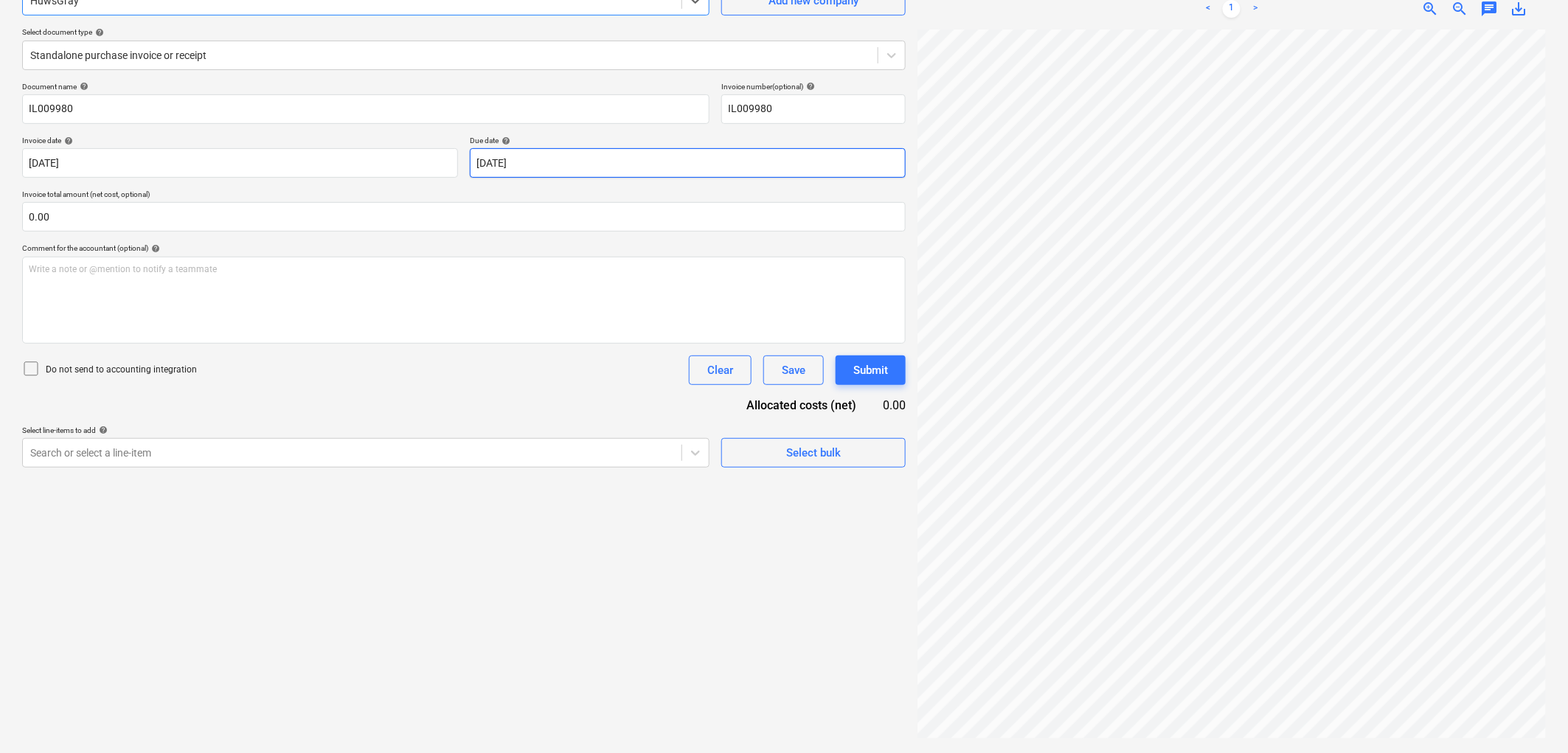
click at [481, 165] on body "Sales Projects Contacts Company Inbox 9+ Approvals format_size keyboard_arrow_d…" at bounding box center [784, 229] width 1568 height 753
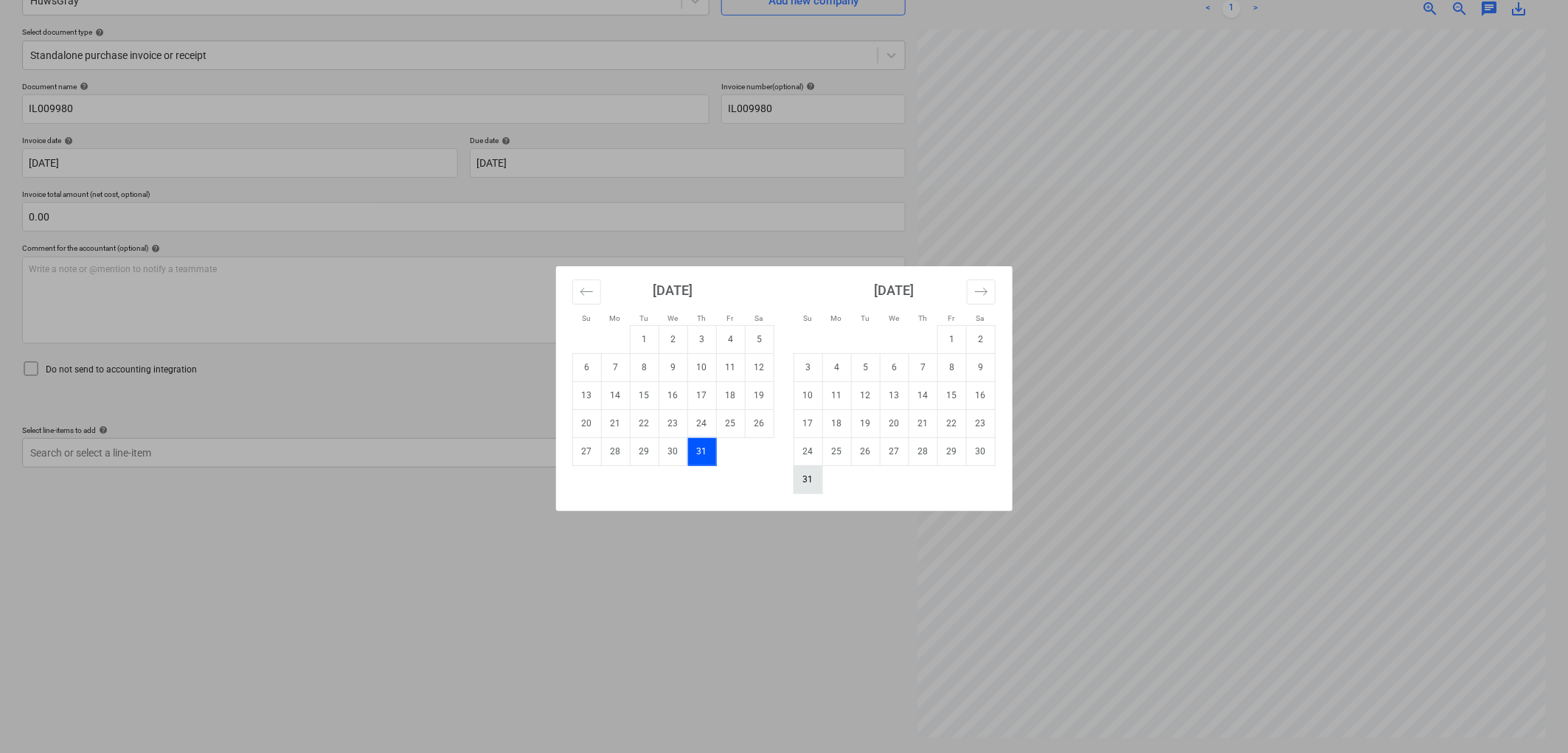
click at [810, 476] on td "31" at bounding box center [807, 479] width 29 height 28
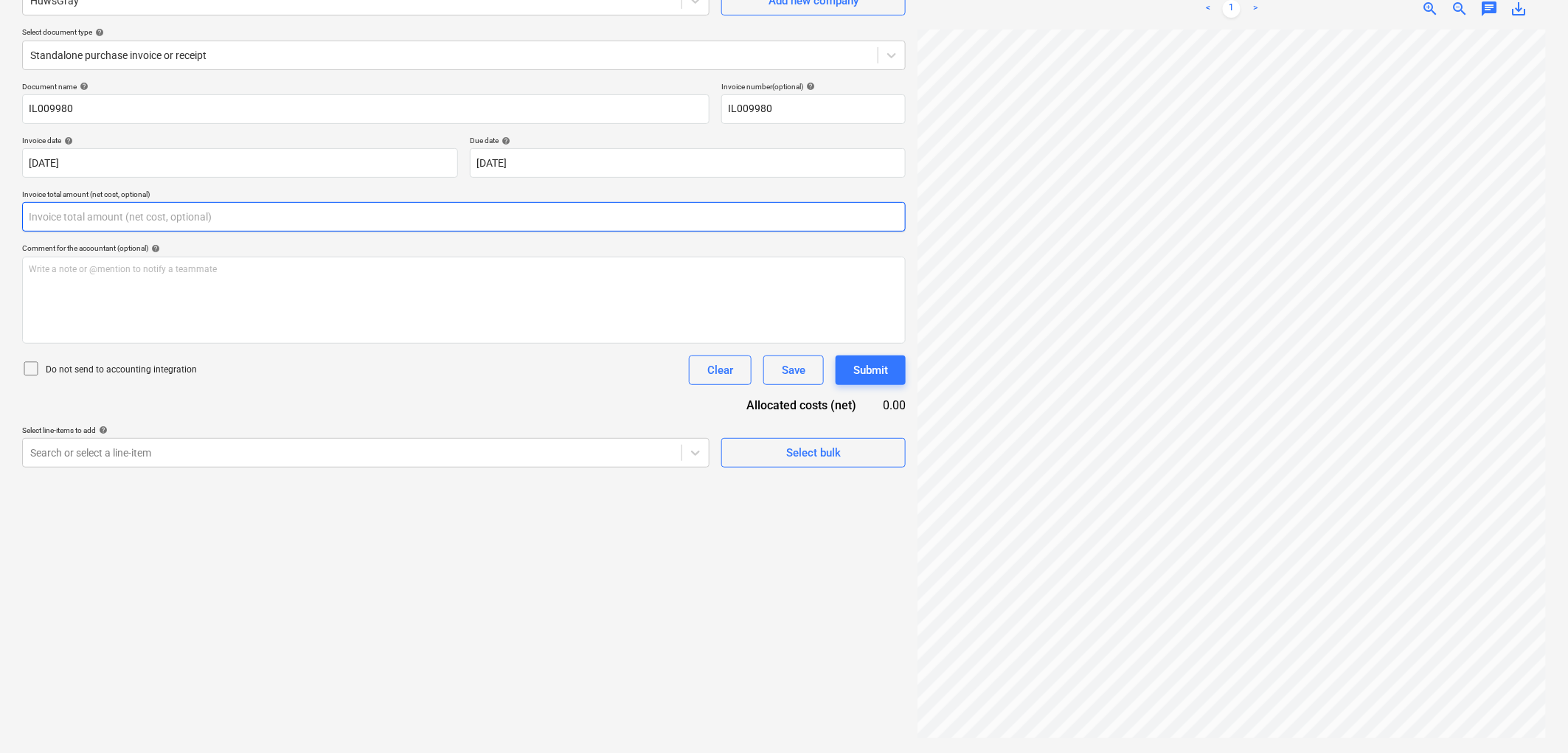
click at [87, 207] on input "text" at bounding box center [464, 217] width 884 height 30
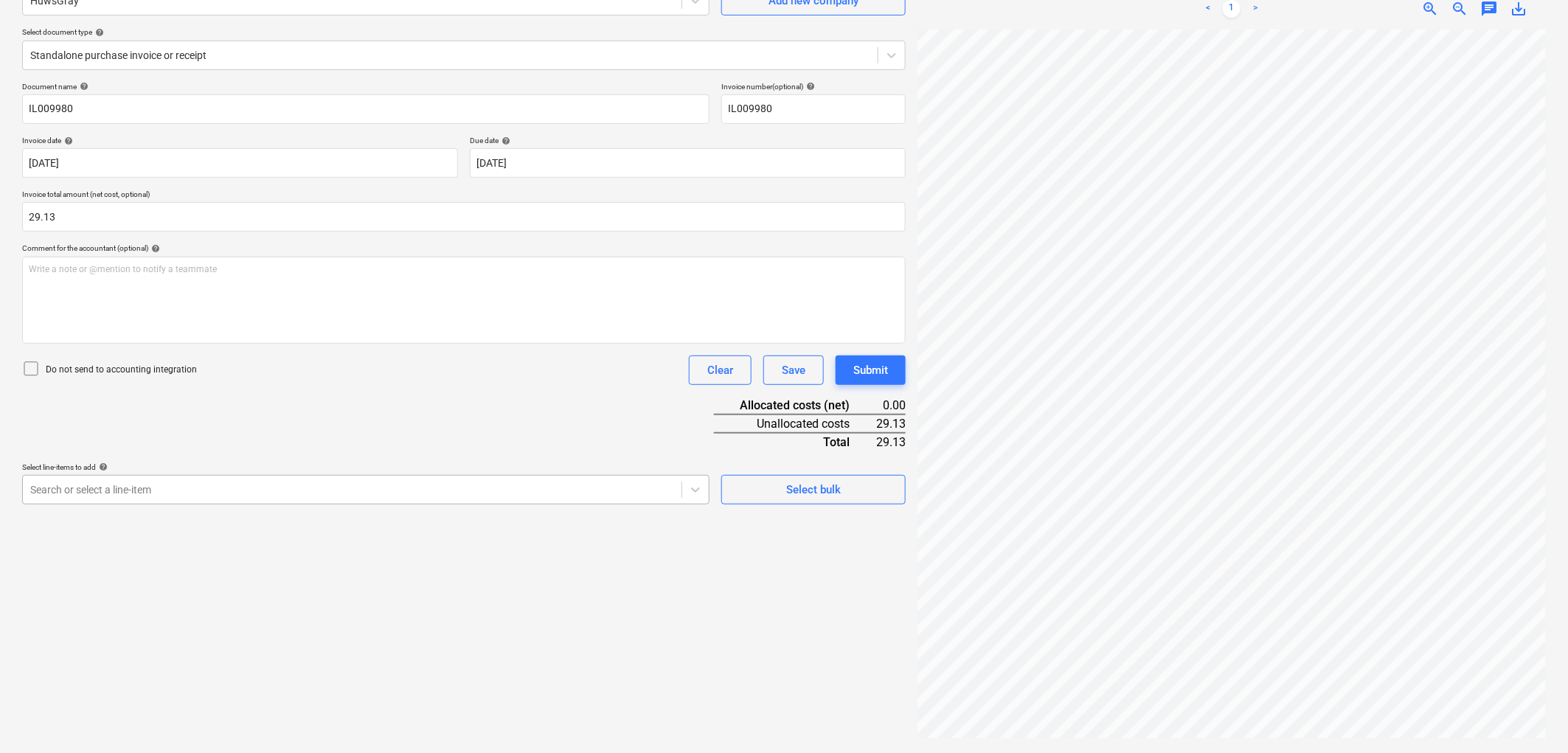
click at [184, 500] on div "Search or select a line-item" at bounding box center [366, 490] width 688 height 30
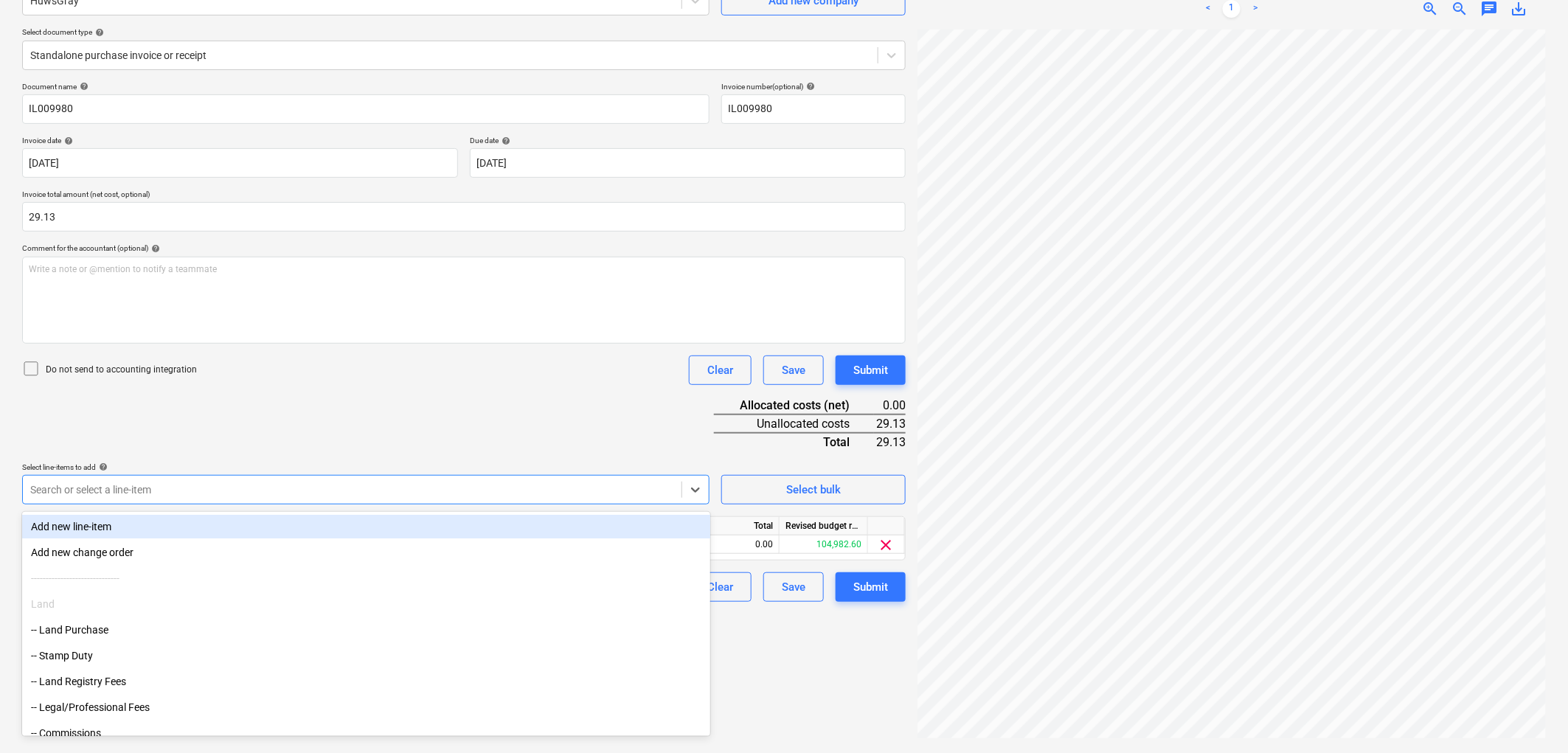
click at [281, 435] on div "Document name help IL009980 Invoice number (optional) help IL009980 Invoice dat…" at bounding box center [464, 341] width 884 height 520
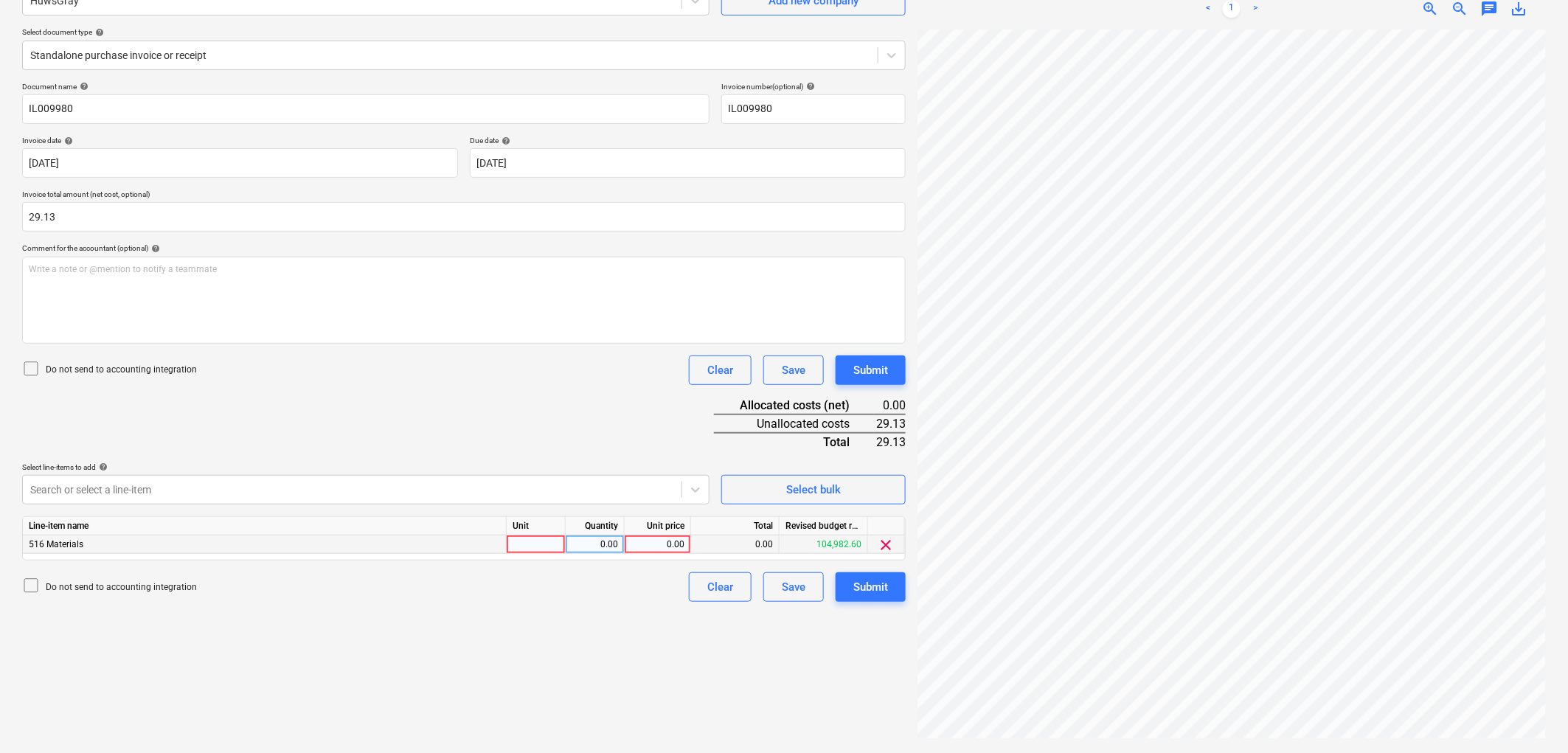
click at [556, 546] on div at bounding box center [536, 545] width 59 height 19
click at [859, 573] on button "Submit" at bounding box center [870, 587] width 70 height 30
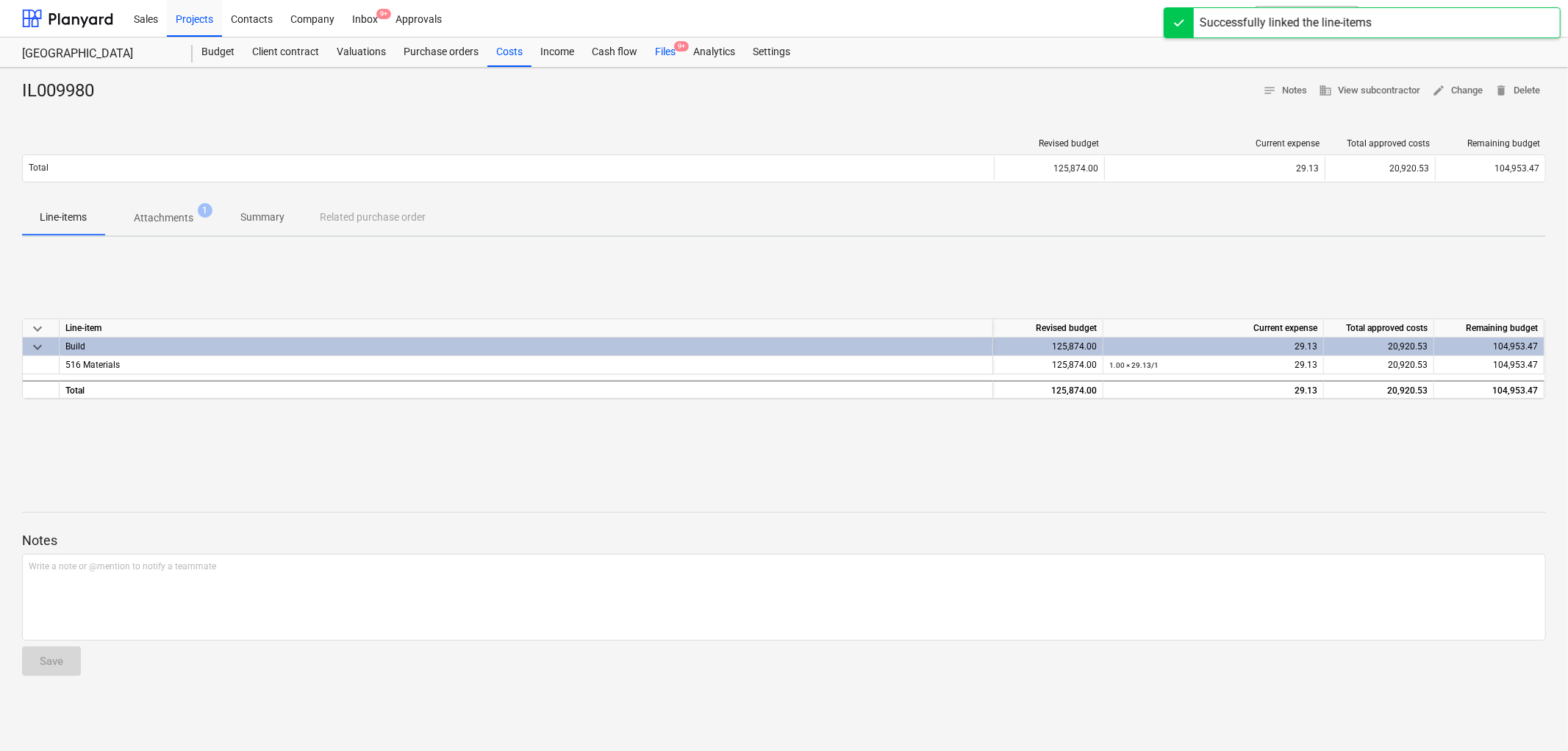
click at [651, 50] on div "Files 9+" at bounding box center [665, 52] width 38 height 29
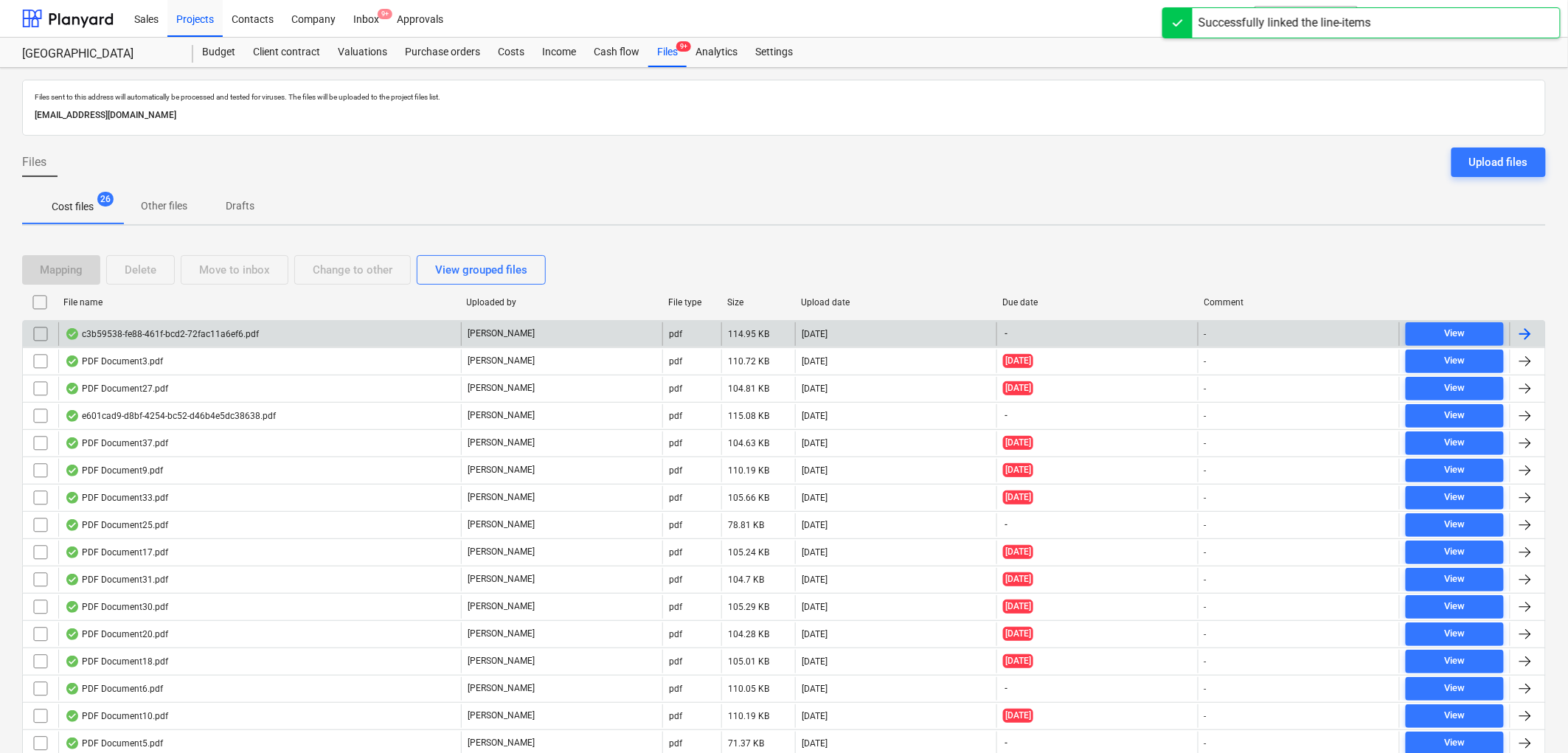
click at [172, 329] on div "c3b59538-fe88-461f-bcd2-72fac11a6ef6.pdf" at bounding box center [161, 334] width 194 height 12
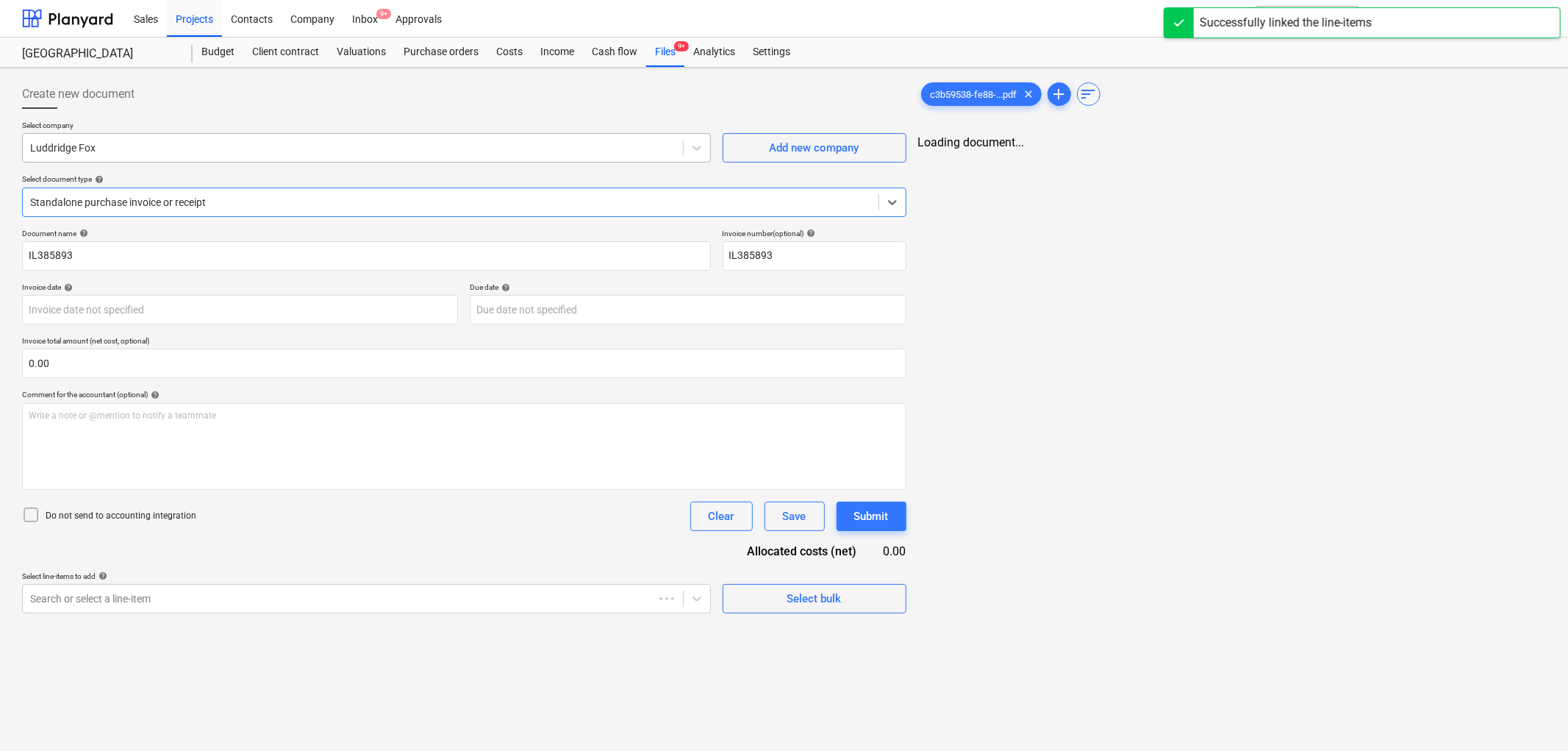
click at [146, 151] on div at bounding box center [353, 147] width 645 height 15
click at [174, 303] on body "Sales Projects Contacts Company Inbox 9+ Approvals format_size keyboard_arrow_d…" at bounding box center [782, 376] width 1563 height 751
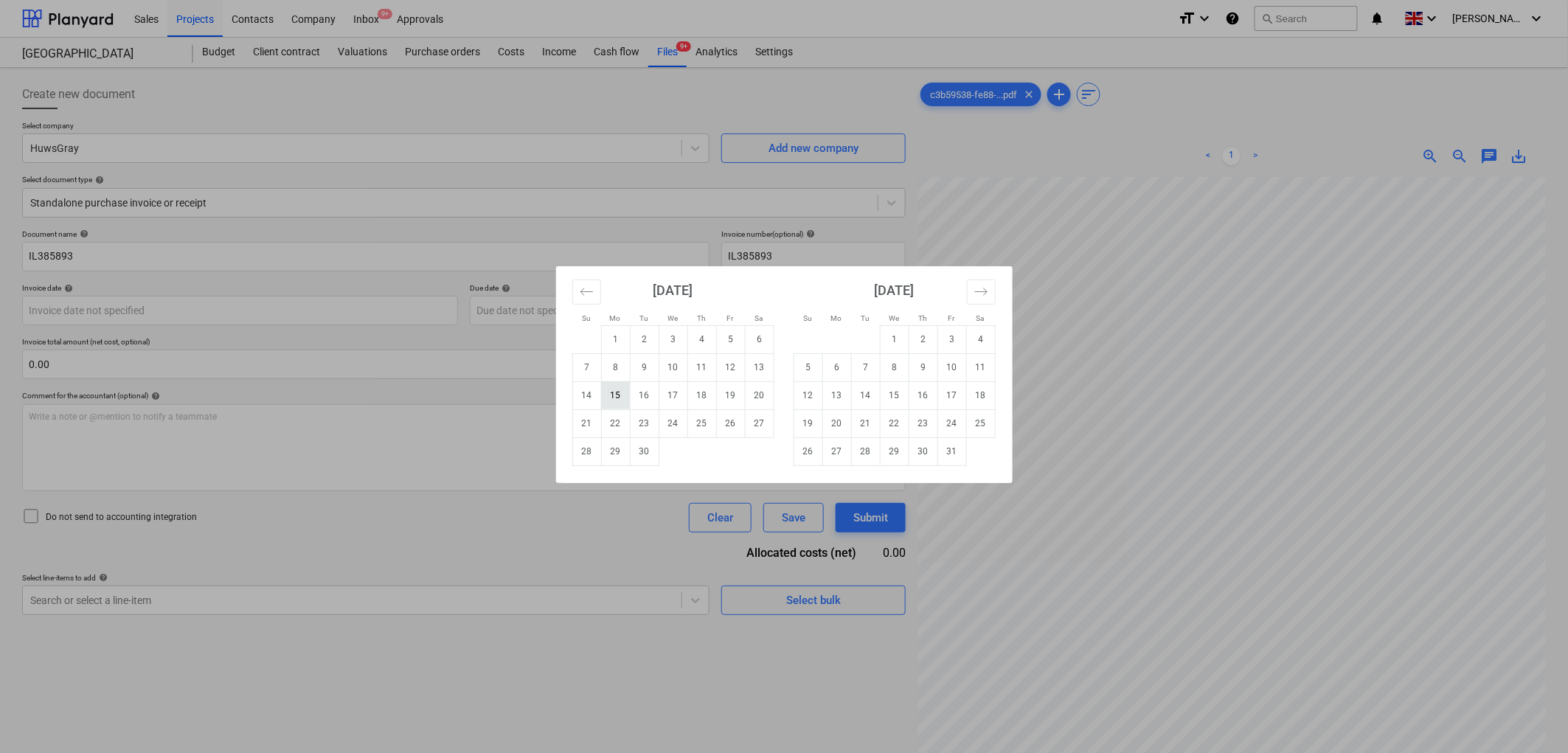
click at [619, 393] on td "15" at bounding box center [615, 395] width 29 height 28
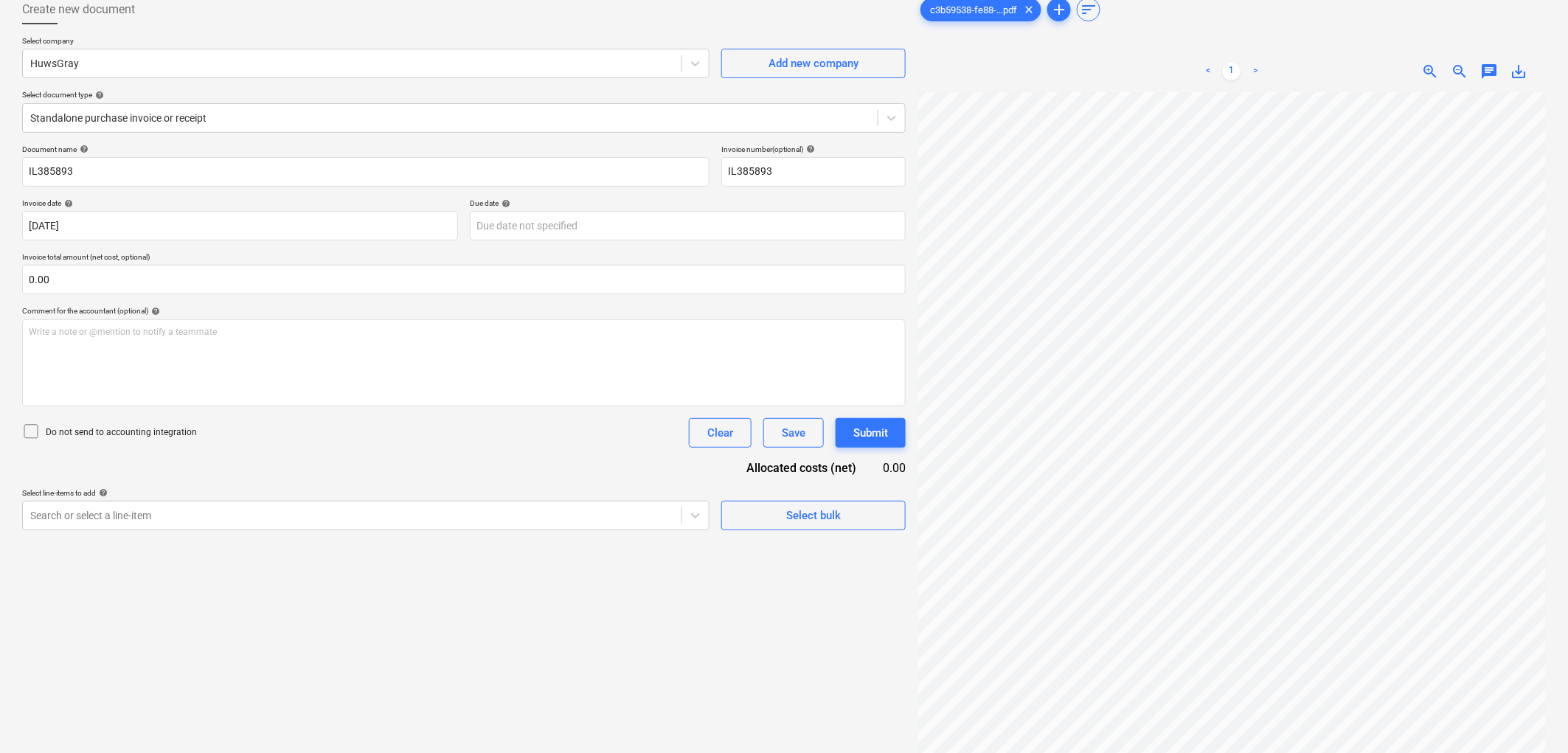
scroll to position [148, 0]
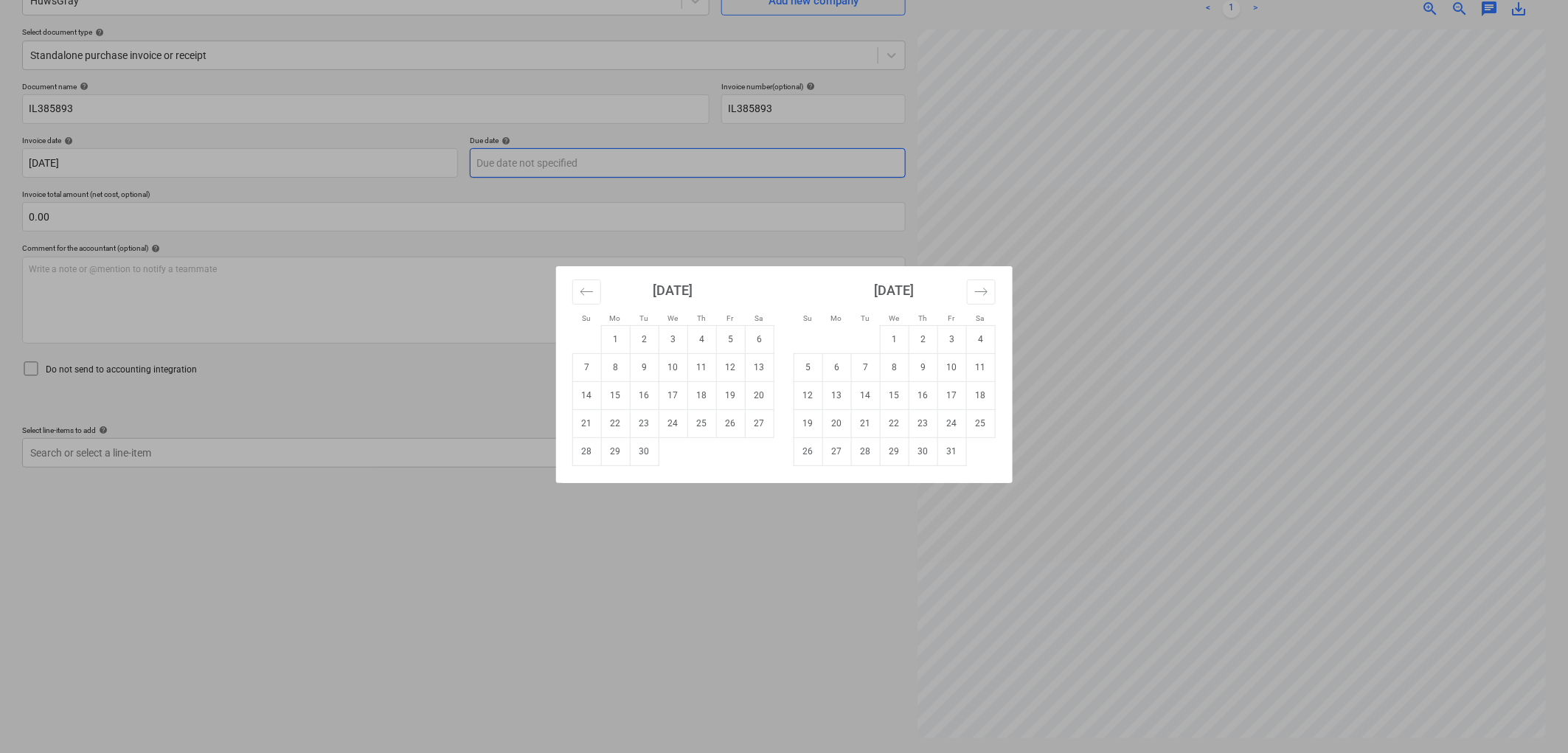
click at [593, 170] on body "Sales Projects Contacts Company Inbox 9+ Approvals format_size keyboard_arrow_d…" at bounding box center [784, 229] width 1568 height 753
click at [941, 450] on td "31" at bounding box center [951, 451] width 29 height 28
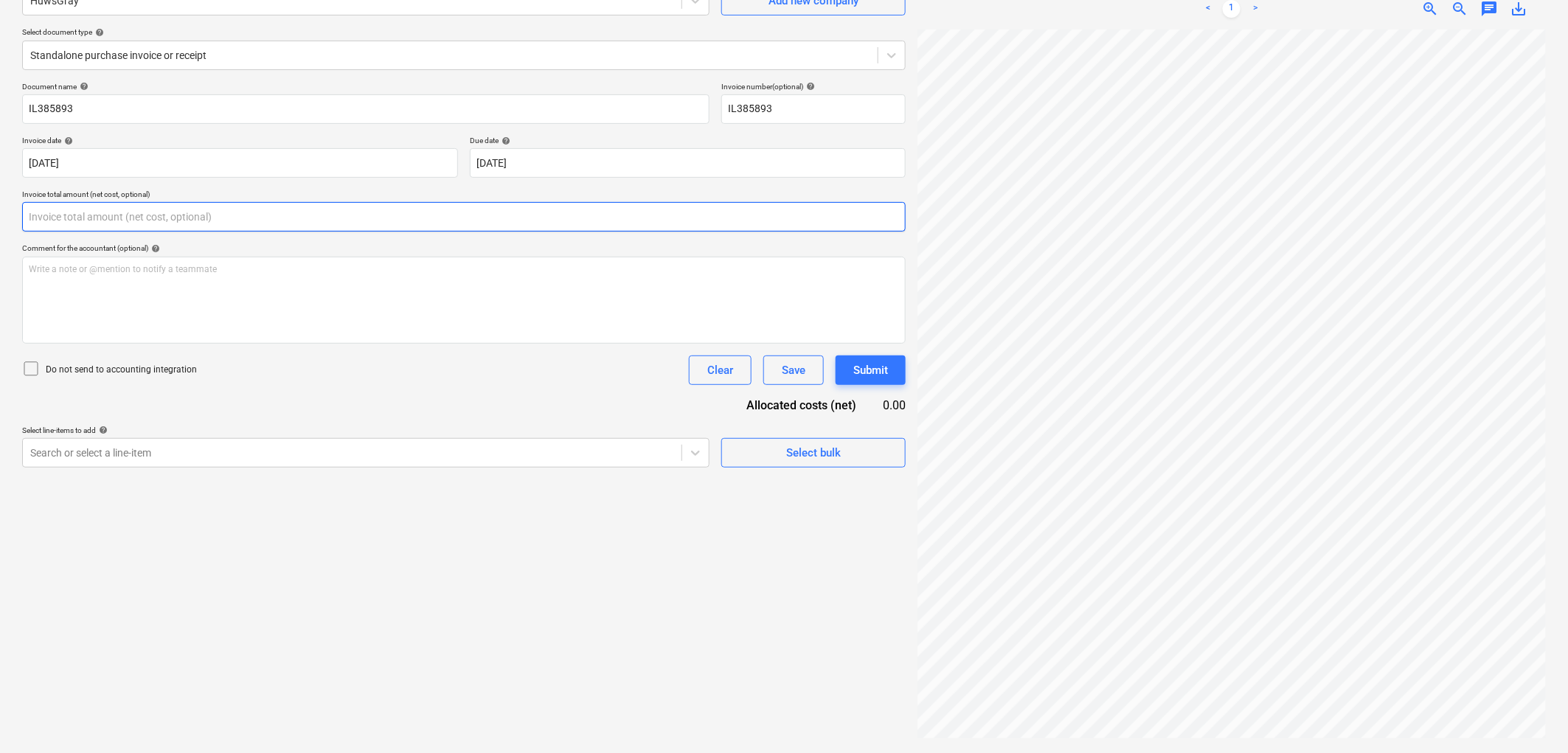
click at [194, 222] on input "text" at bounding box center [464, 217] width 884 height 30
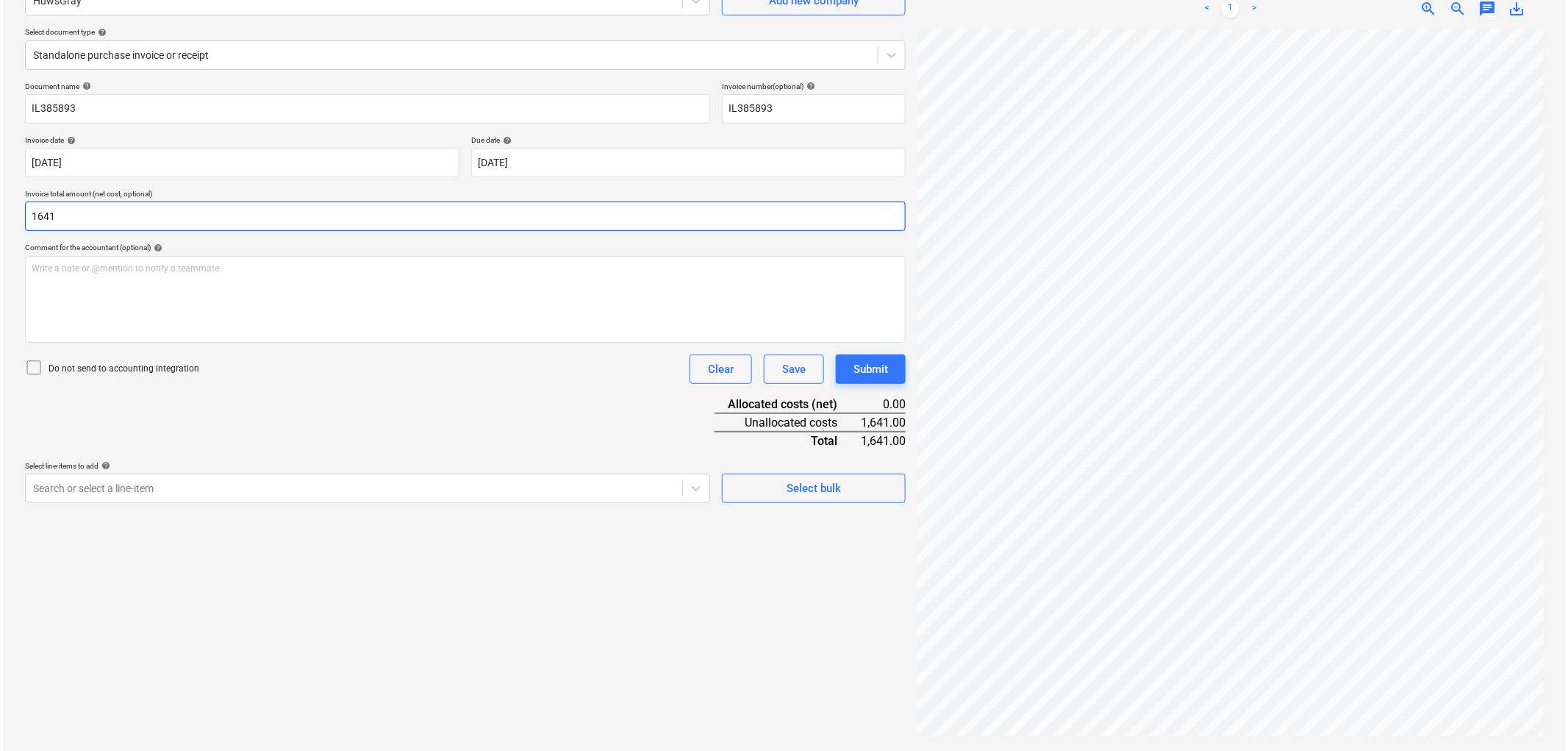
scroll to position [230, 28]
click at [130, 504] on div "Create new document Select company HuwsGray Add new company Select document typ…" at bounding box center [462, 335] width 893 height 818
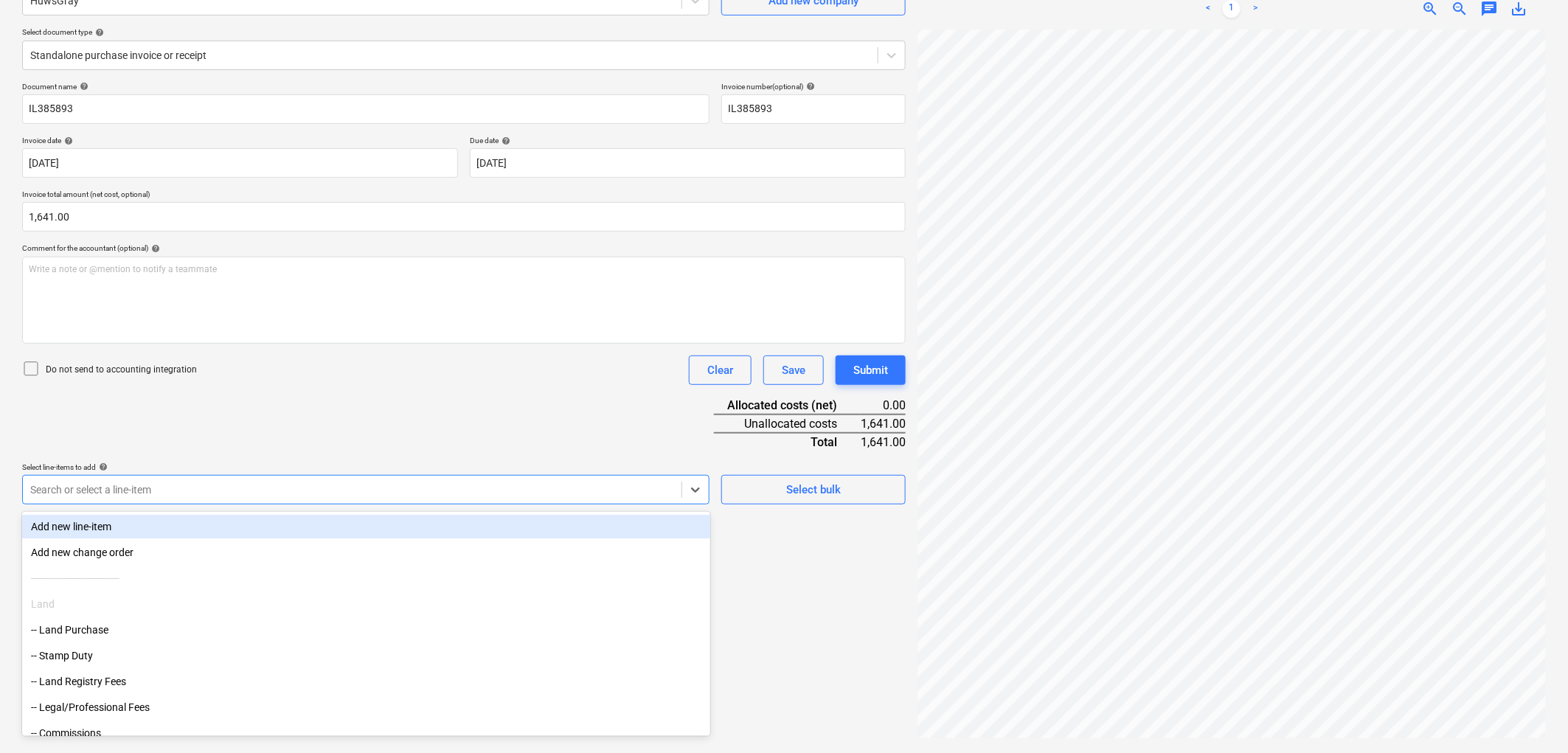
click at [137, 489] on div at bounding box center [352, 489] width 644 height 15
click at [377, 355] on div "Do not send to accounting integration Clear Save Submit" at bounding box center [464, 370] width 884 height 30
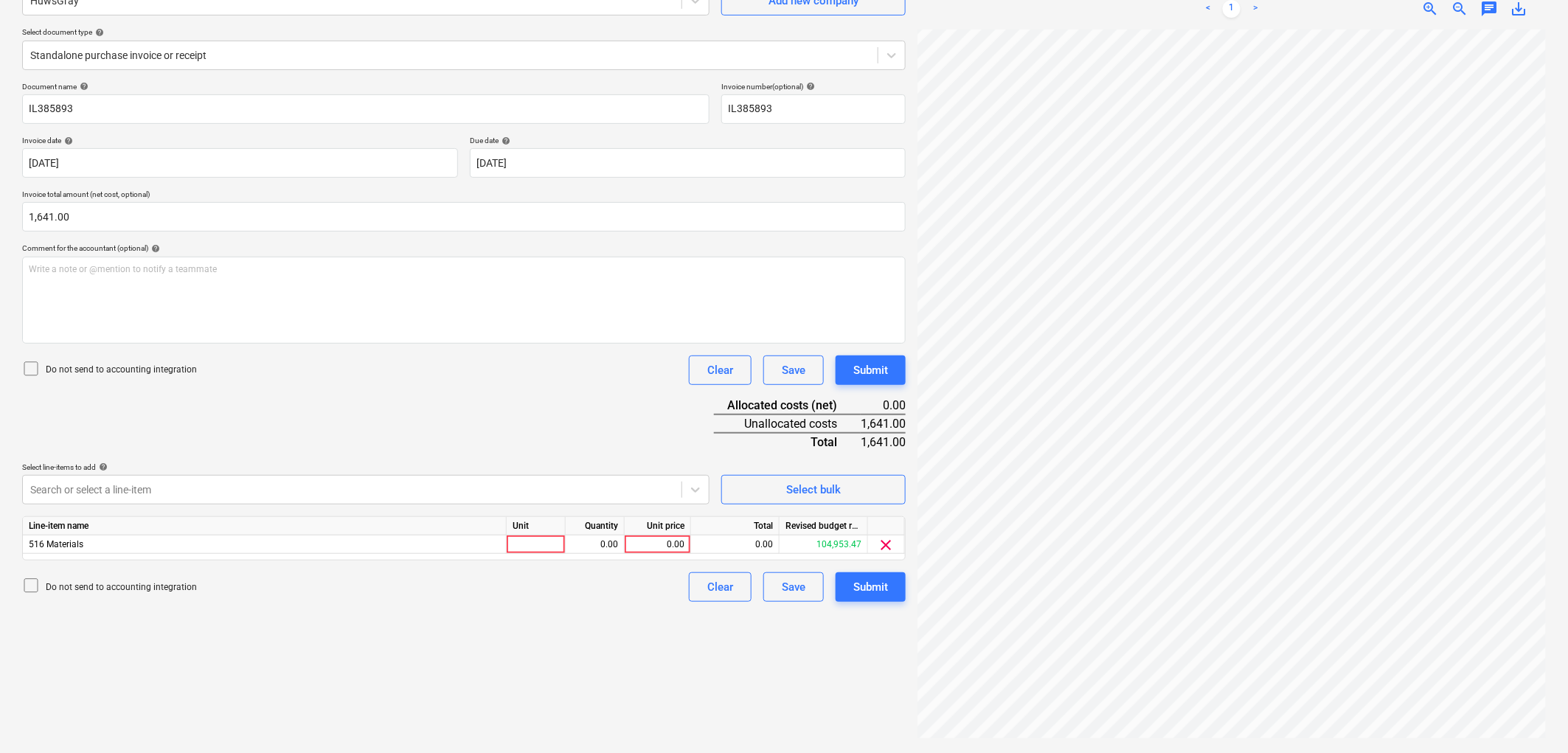
click at [519, 555] on div "Line-item name Unit Quantity Unit price Total Revised budget remaining 516 Mate…" at bounding box center [464, 538] width 884 height 44
click at [524, 550] on div at bounding box center [536, 545] width 59 height 19
click at [876, 583] on div "Submit" at bounding box center [870, 587] width 35 height 19
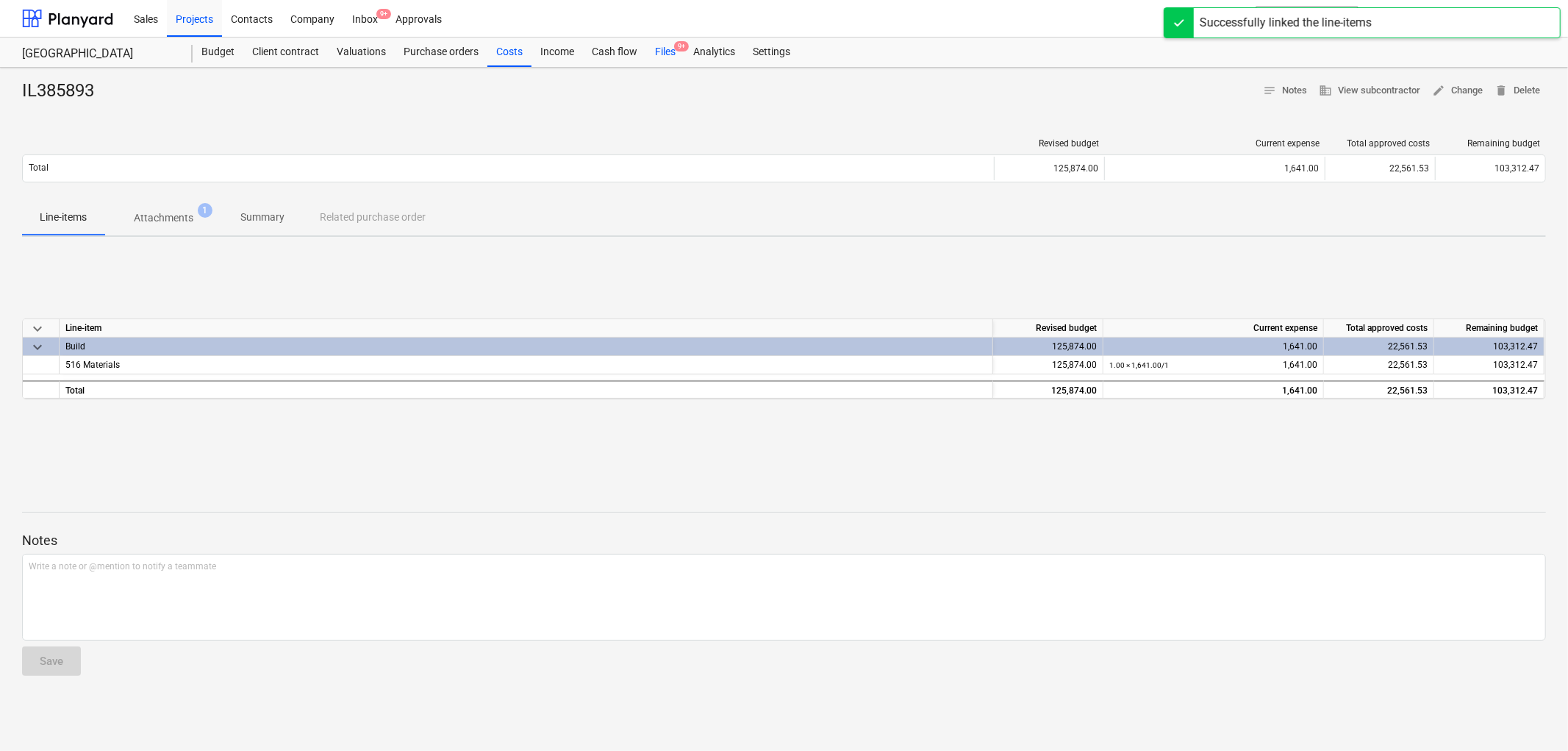
click at [665, 59] on div "Files 9+" at bounding box center [665, 52] width 38 height 29
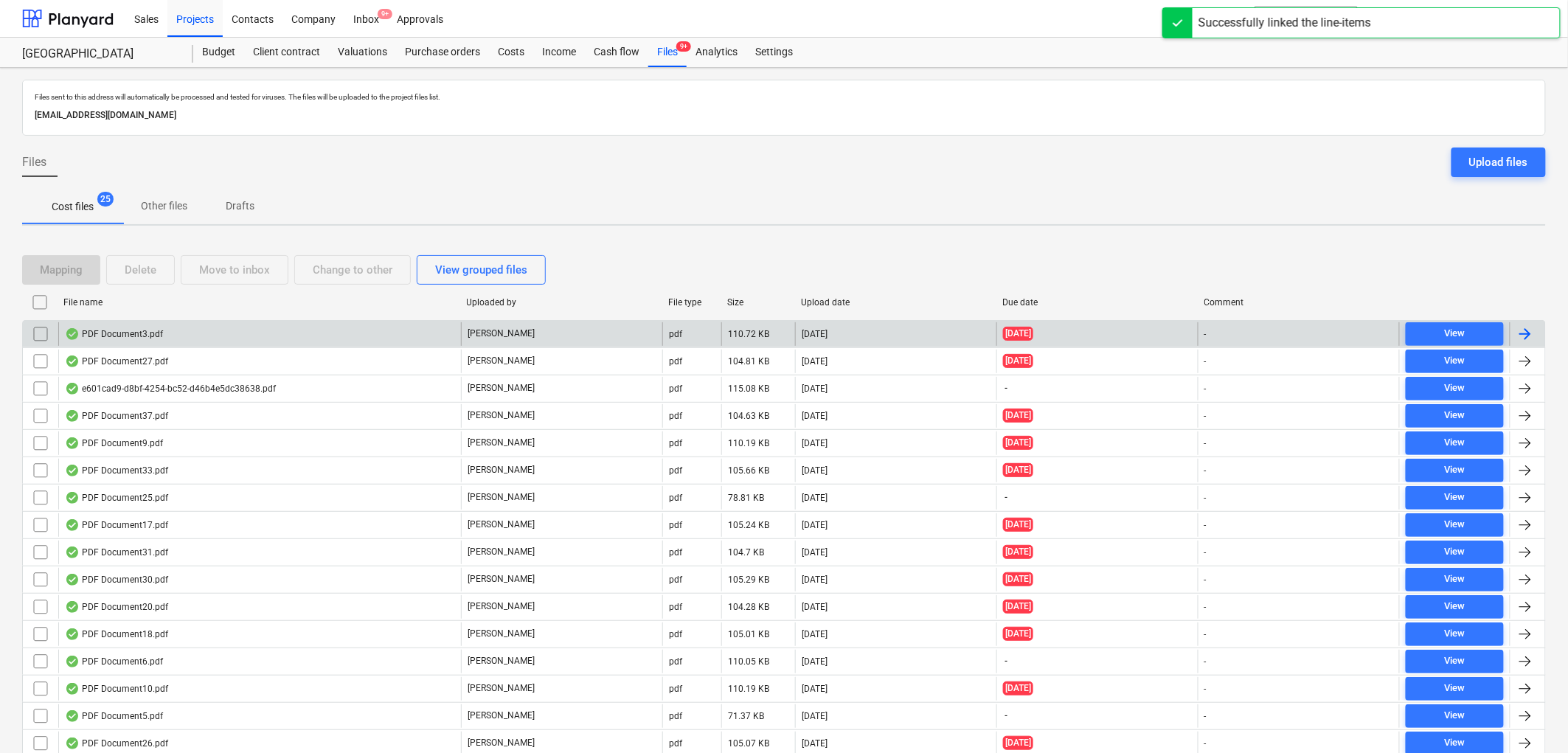
click at [192, 334] on div "PDF Document3.pdf" at bounding box center [260, 334] width 403 height 23
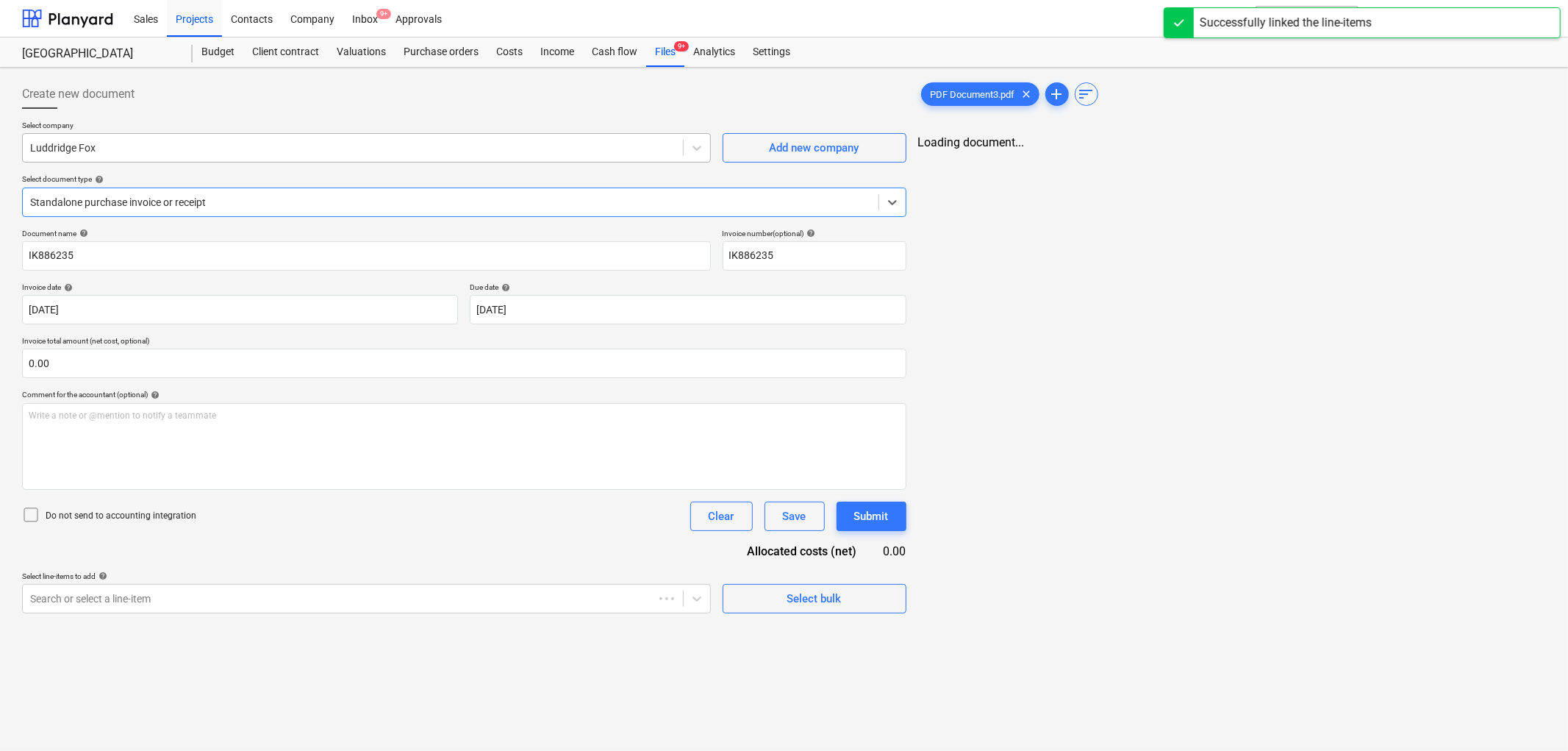
click at [164, 147] on div at bounding box center [353, 147] width 645 height 15
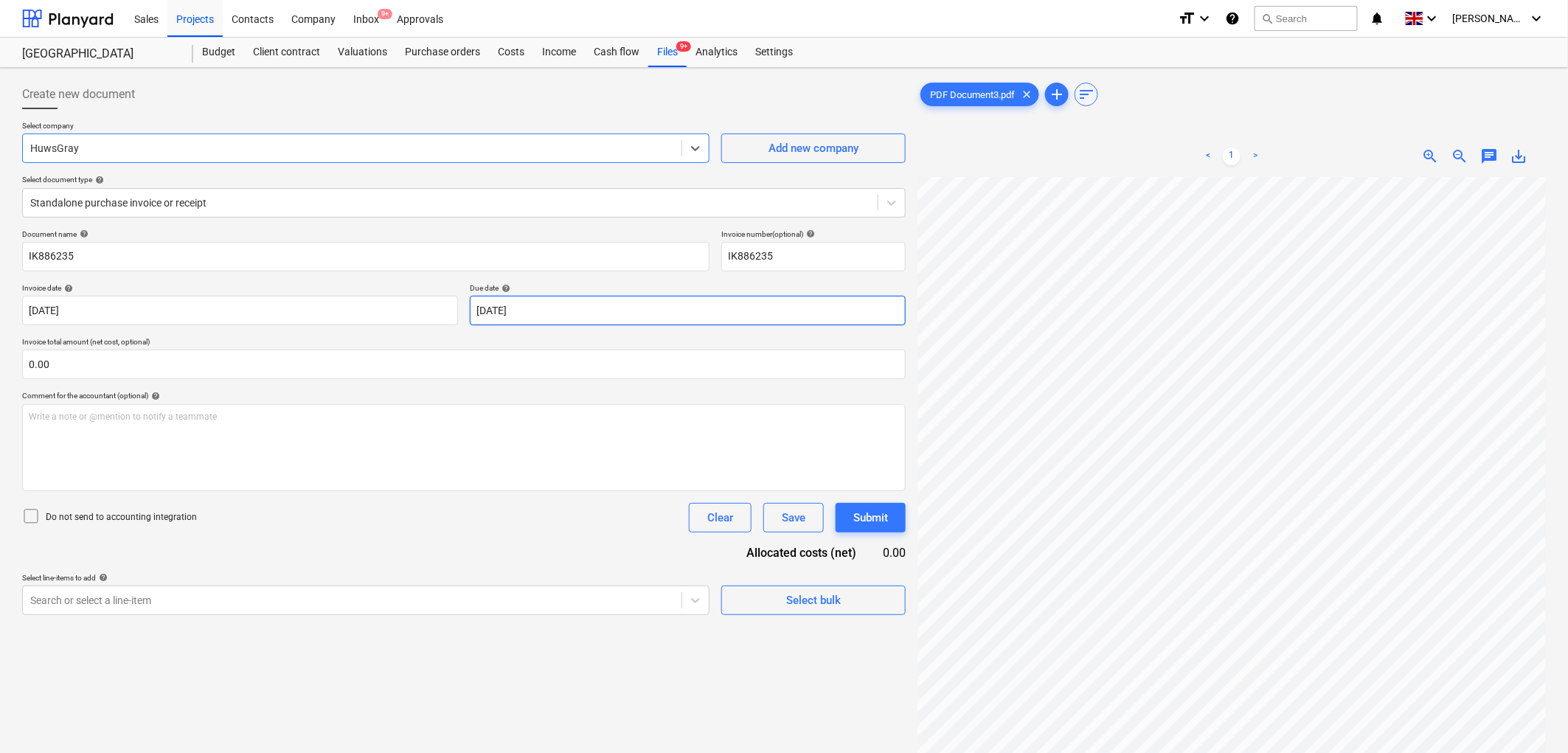
click at [553, 312] on body "Sales Projects Contacts Company Inbox 9+ Approvals format_size keyboard_arrow_d…" at bounding box center [784, 376] width 1568 height 753
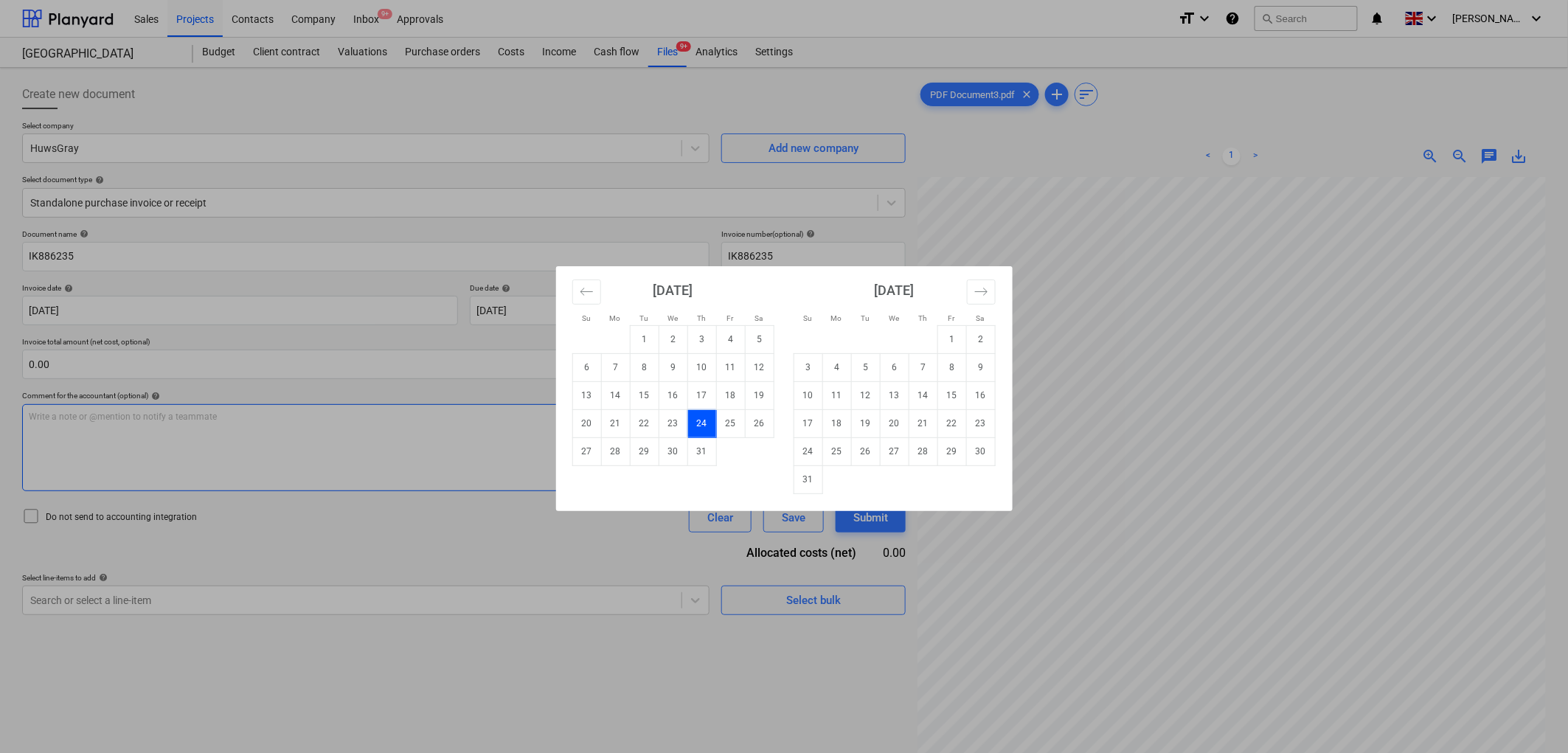
drag, startPoint x: 805, startPoint y: 471, endPoint x: 660, endPoint y: 440, distance: 148.3
click at [806, 471] on td "31" at bounding box center [807, 479] width 29 height 28
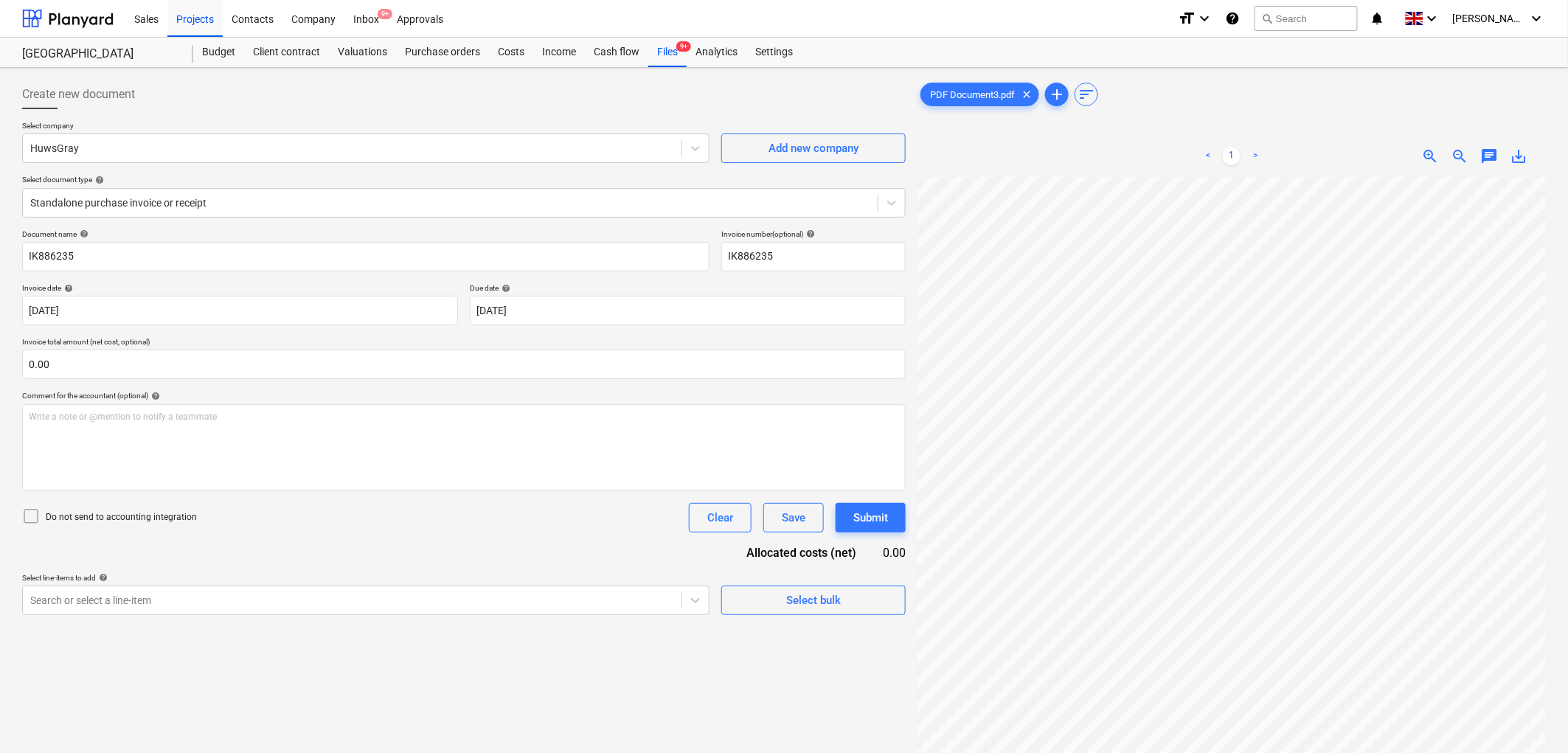
click at [289, 327] on div "Document name help IK886235 Invoice number (optional) help IK886235 Invoice dat…" at bounding box center [464, 422] width 884 height 386
click at [296, 351] on input "text" at bounding box center [464, 364] width 884 height 30
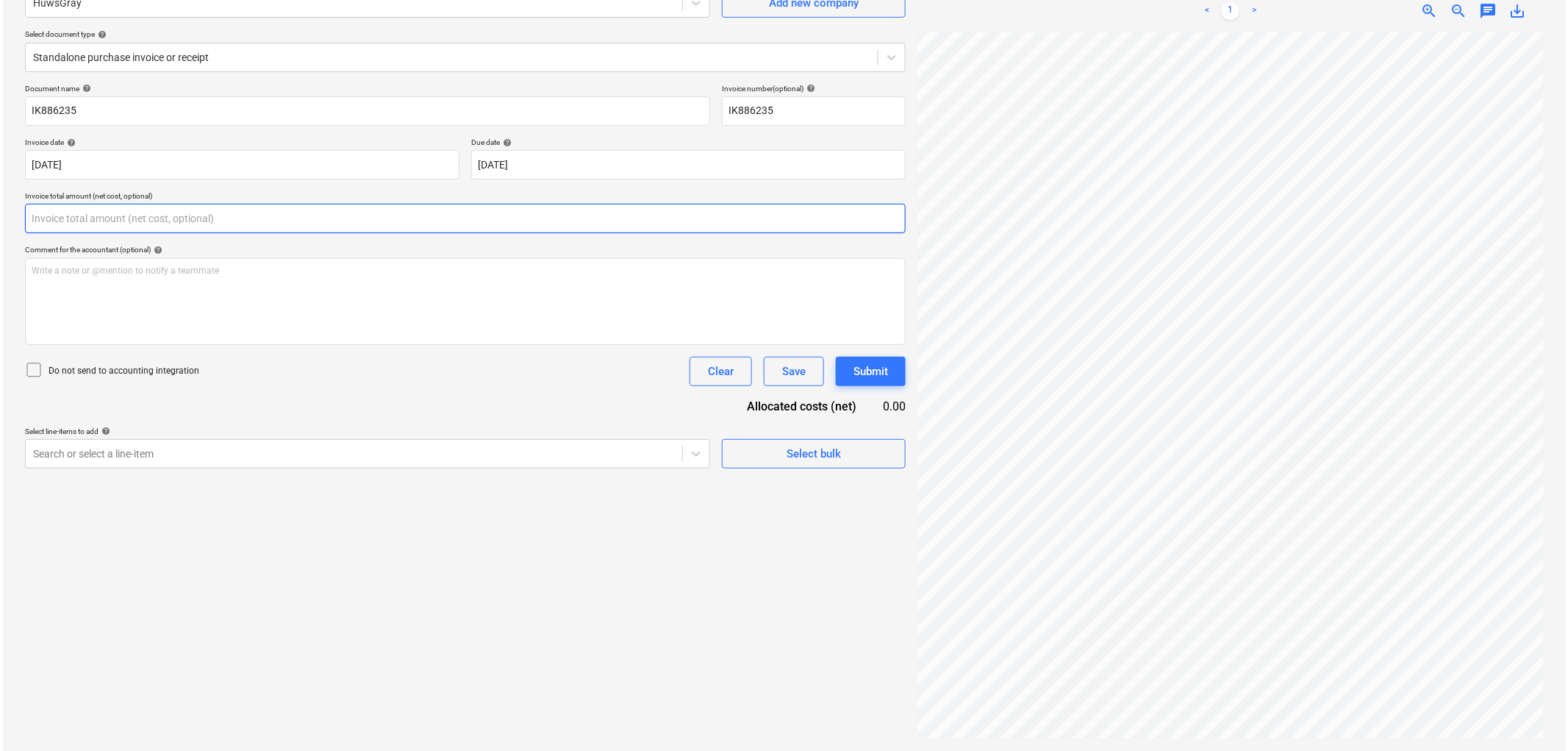
scroll to position [147, 0]
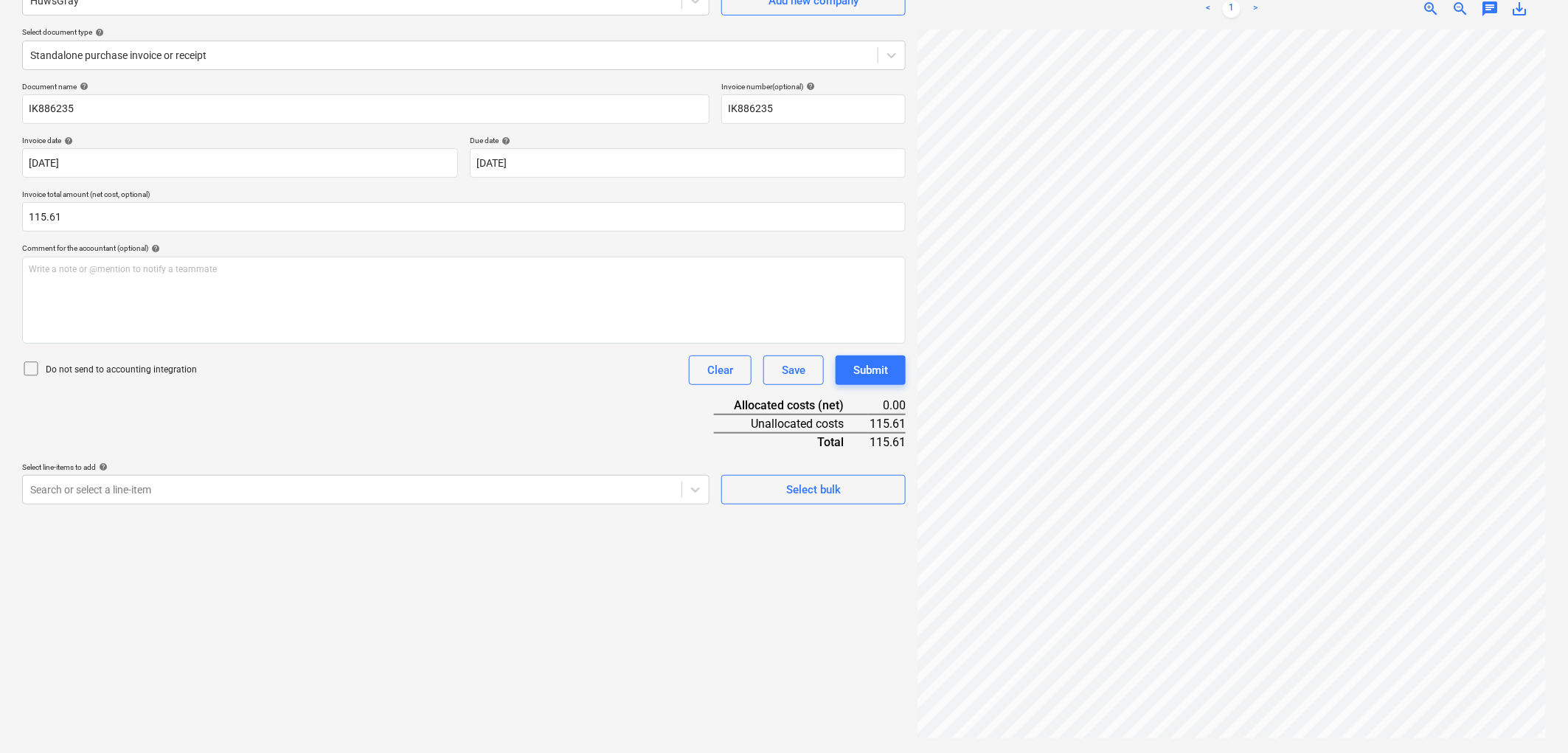
drag, startPoint x: 500, startPoint y: 536, endPoint x: 485, endPoint y: 506, distance: 33.5
click at [499, 534] on div "Create new document Select company HuwsGray Add new company Select document typ…" at bounding box center [464, 336] width 895 height 821
click at [484, 505] on div "Create new document Select company HuwsGray Add new company Select document typ…" at bounding box center [464, 336] width 895 height 821
click at [476, 494] on div at bounding box center [352, 489] width 644 height 15
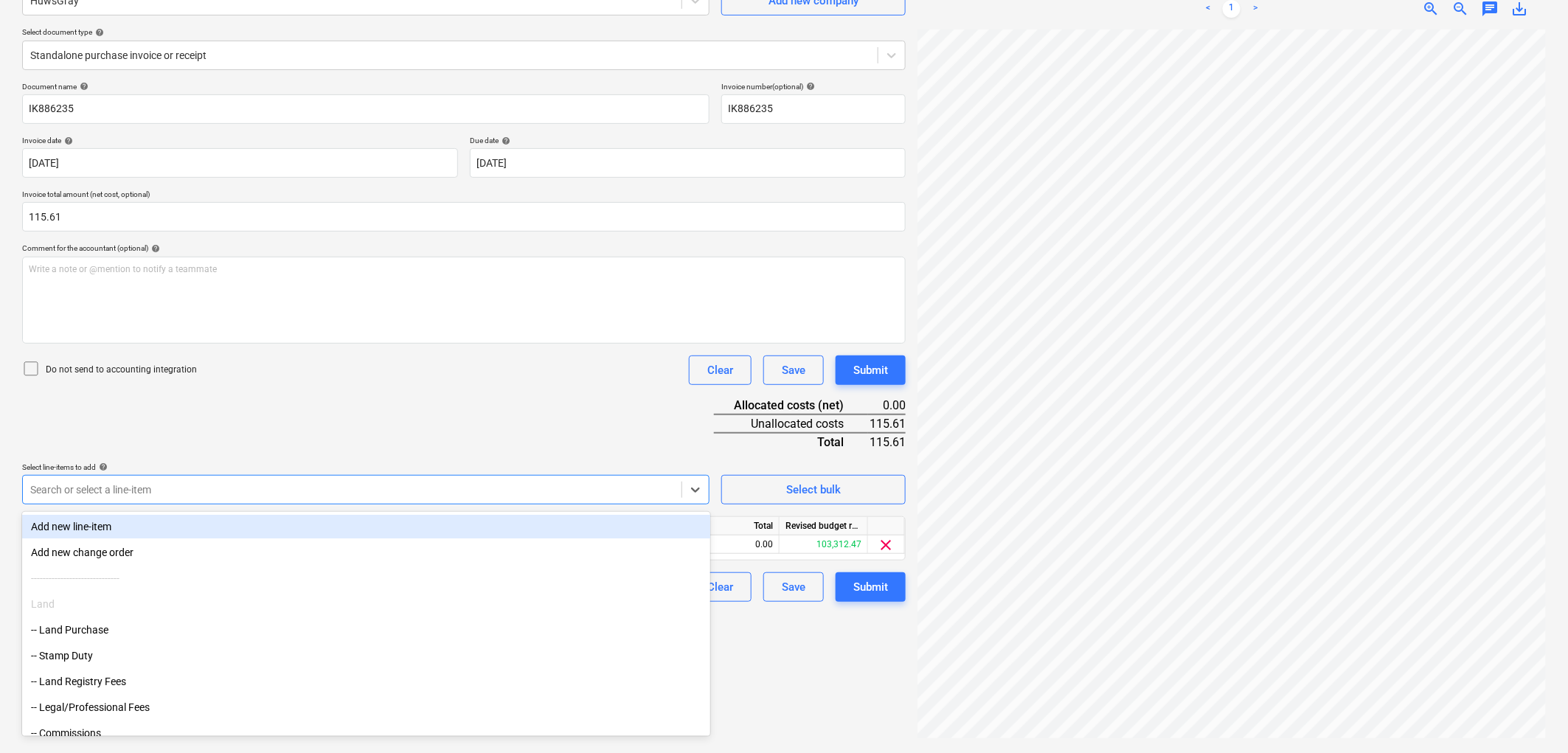
click at [576, 424] on div "Document name help IK886235 Invoice number (optional) help IK886235 Invoice dat…" at bounding box center [464, 341] width 884 height 520
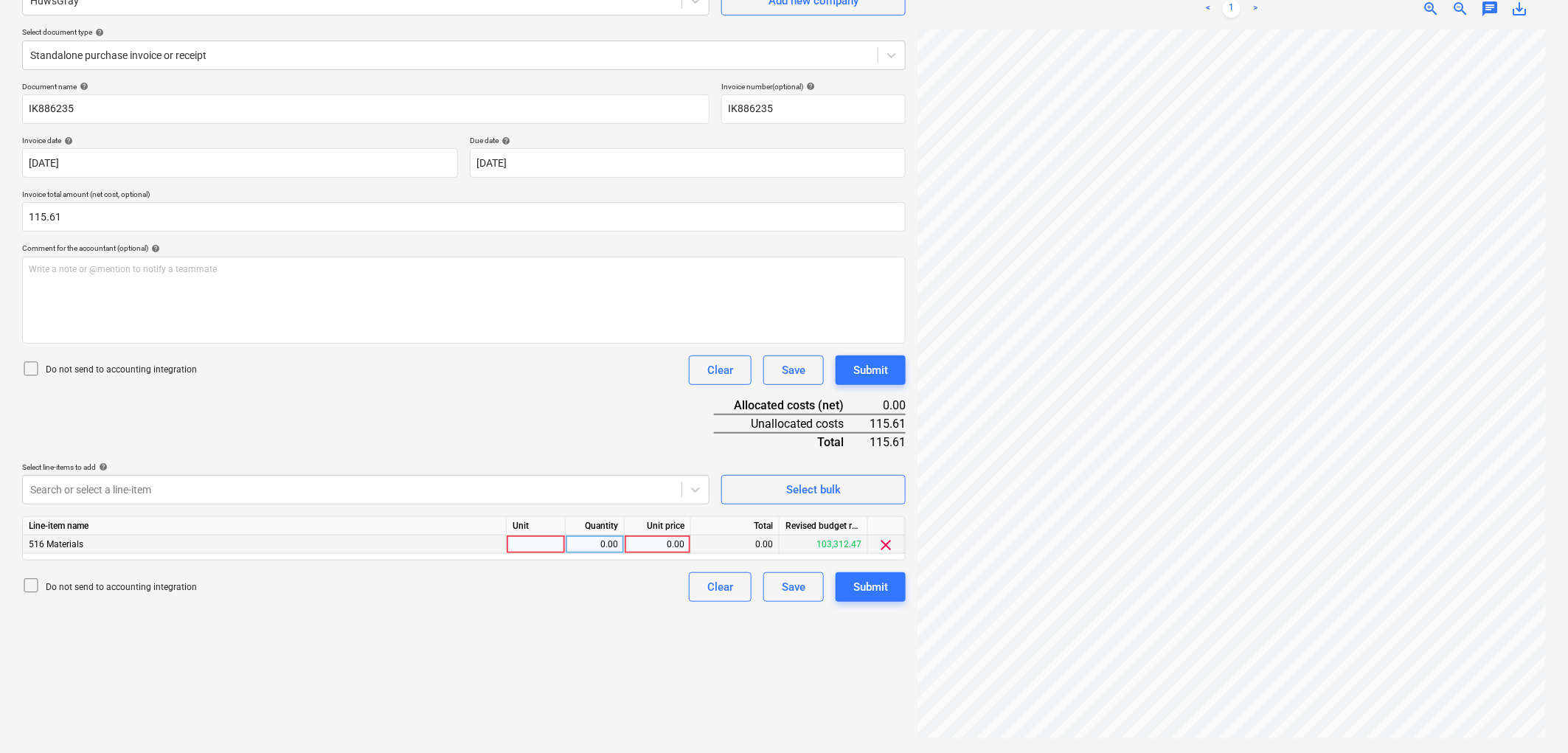
click at [510, 552] on div at bounding box center [536, 545] width 59 height 19
click at [887, 579] on div "Submit" at bounding box center [870, 587] width 35 height 19
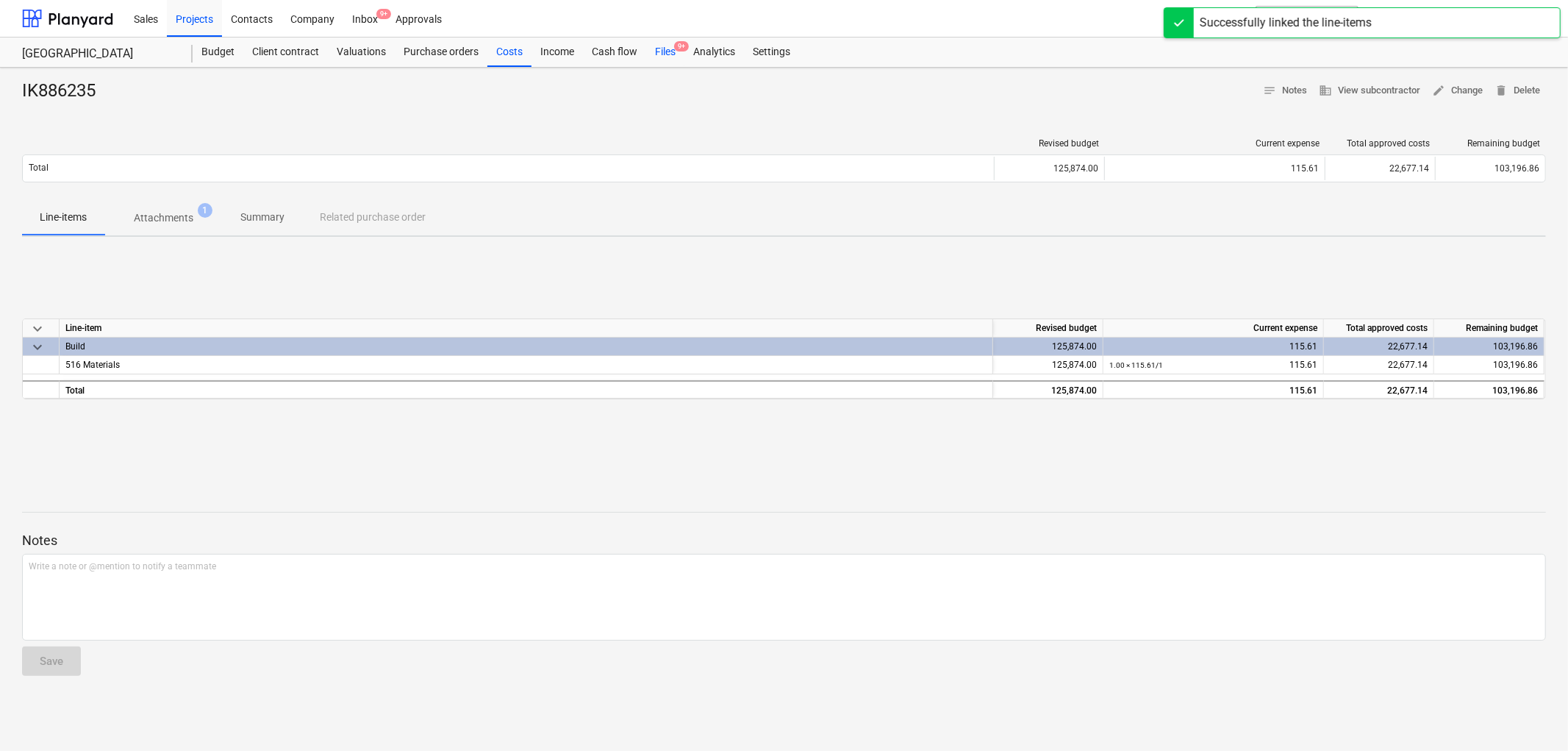
click at [672, 40] on div "Files 9+" at bounding box center [665, 52] width 38 height 29
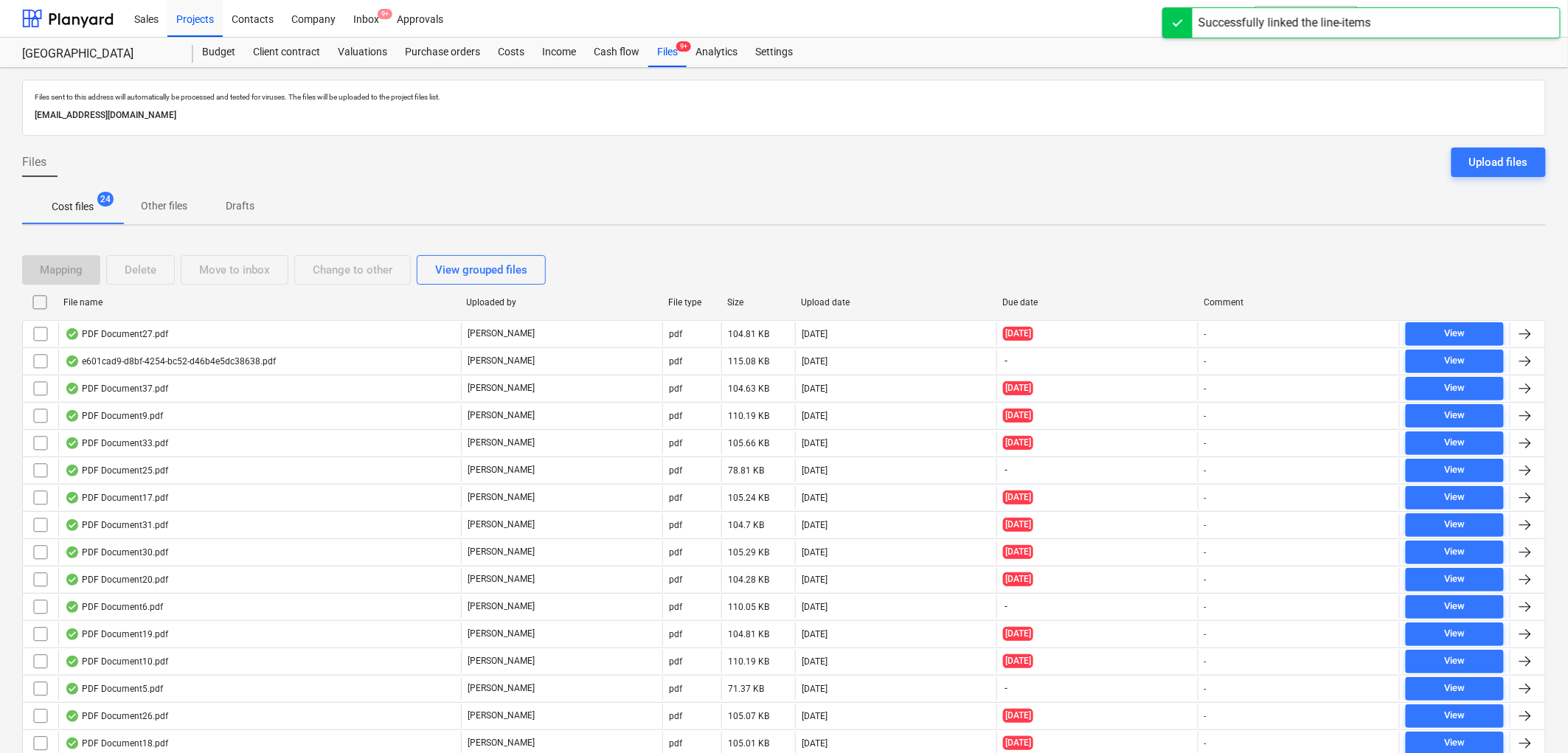
click at [122, 330] on div "PDF Document27.pdf" at bounding box center [116, 334] width 103 height 12
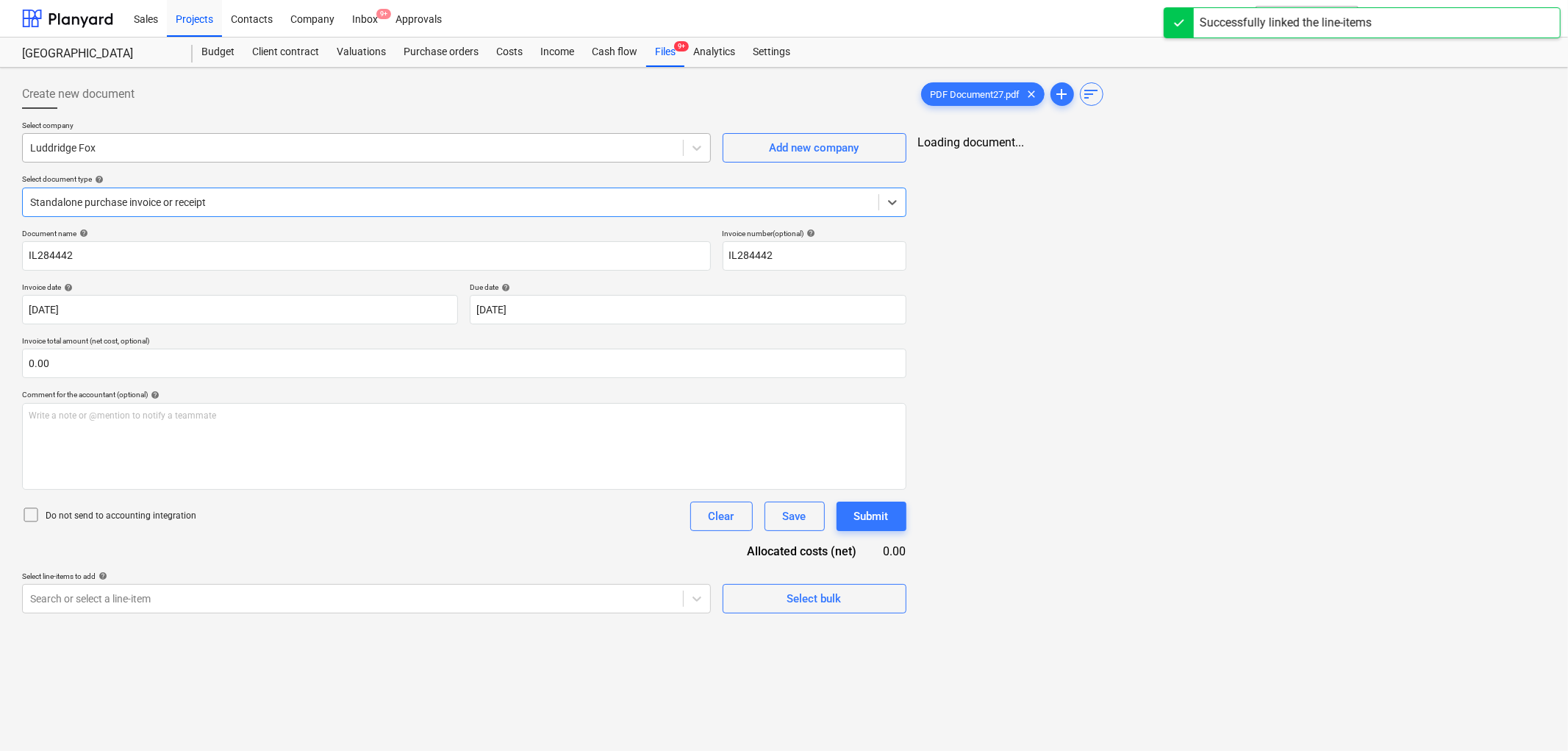
click at [126, 162] on div "Luddridge Fox" at bounding box center [366, 148] width 689 height 29
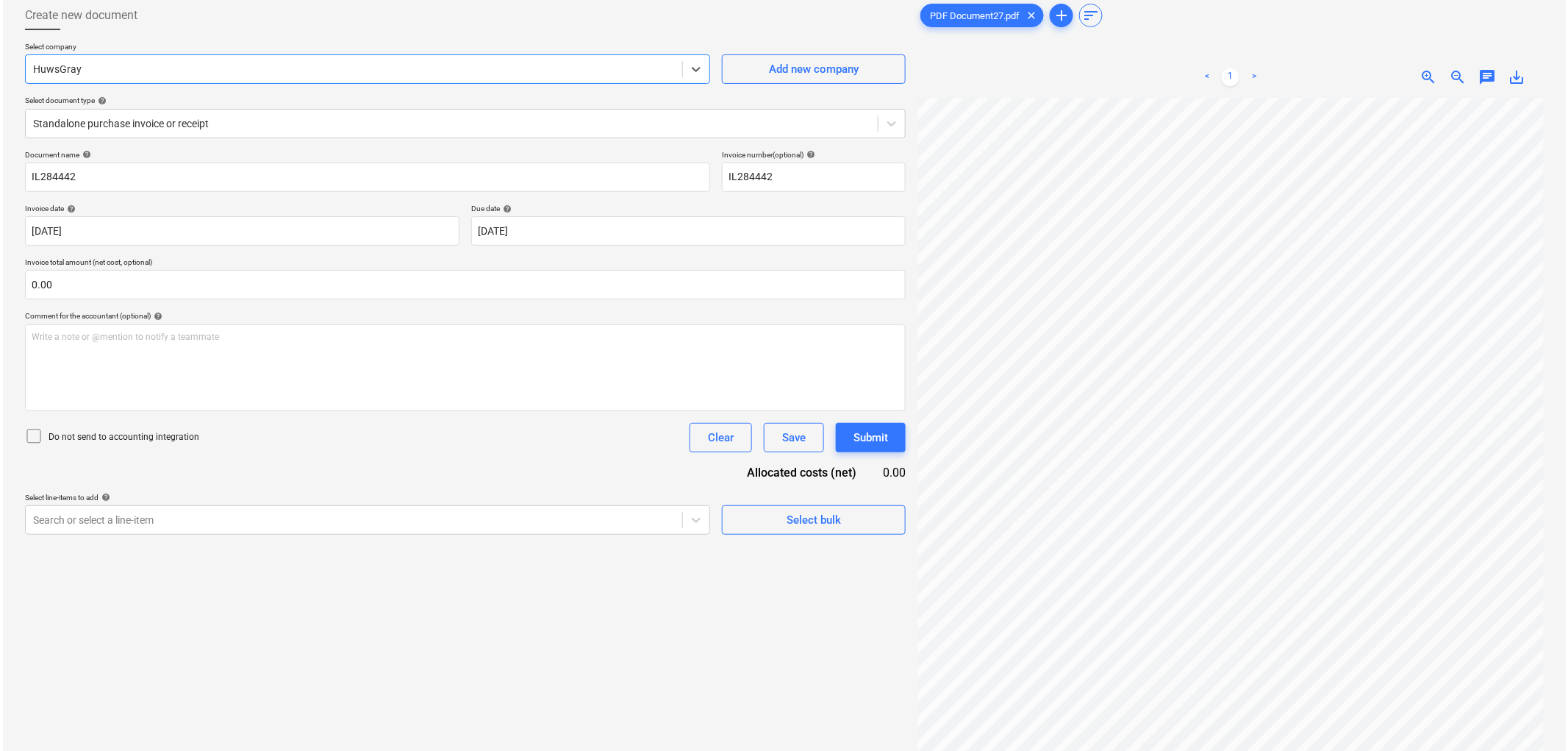
scroll to position [147, 0]
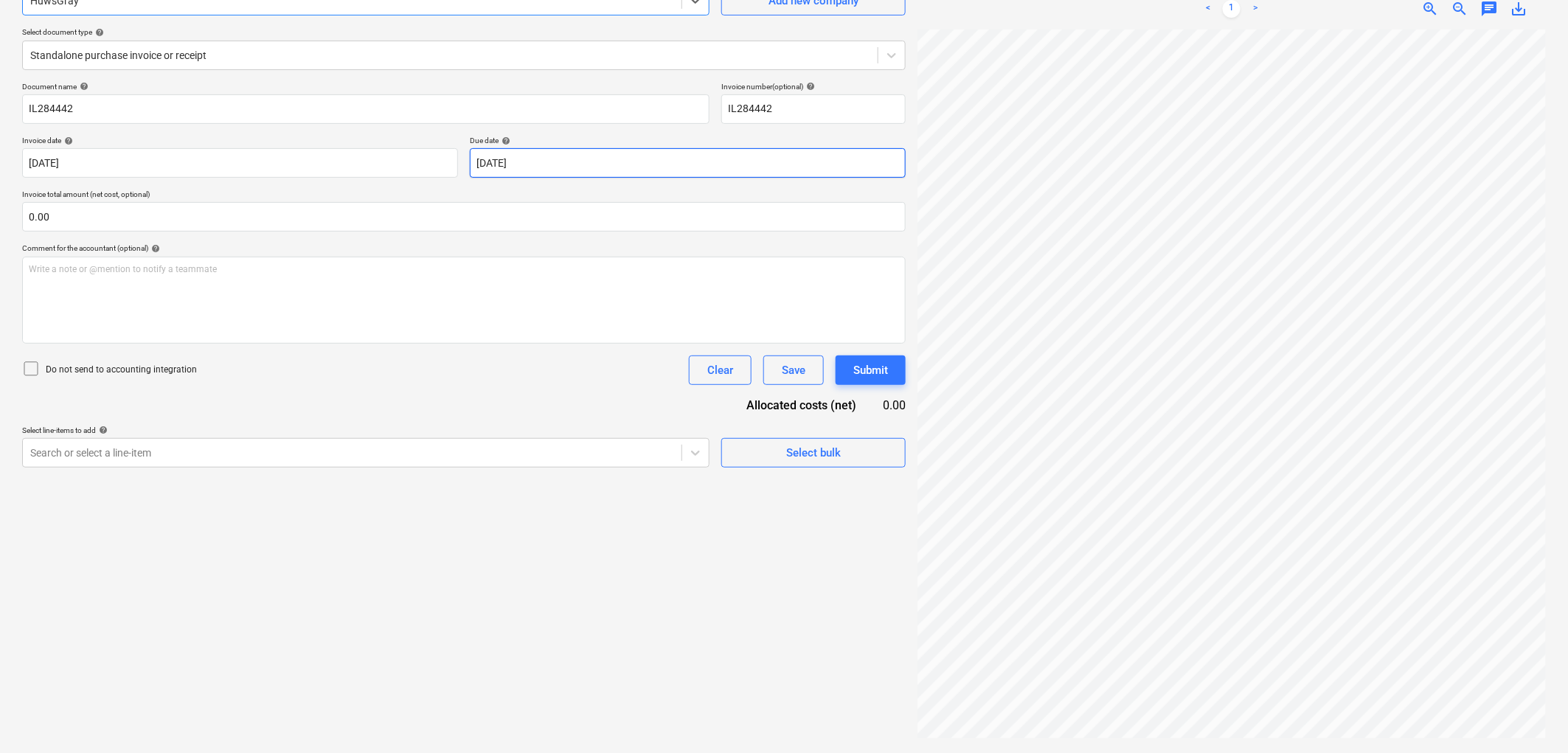
click at [522, 152] on body "Sales Projects Contacts Company Inbox 9+ Approvals format_size keyboard_arrow_d…" at bounding box center [784, 229] width 1568 height 753
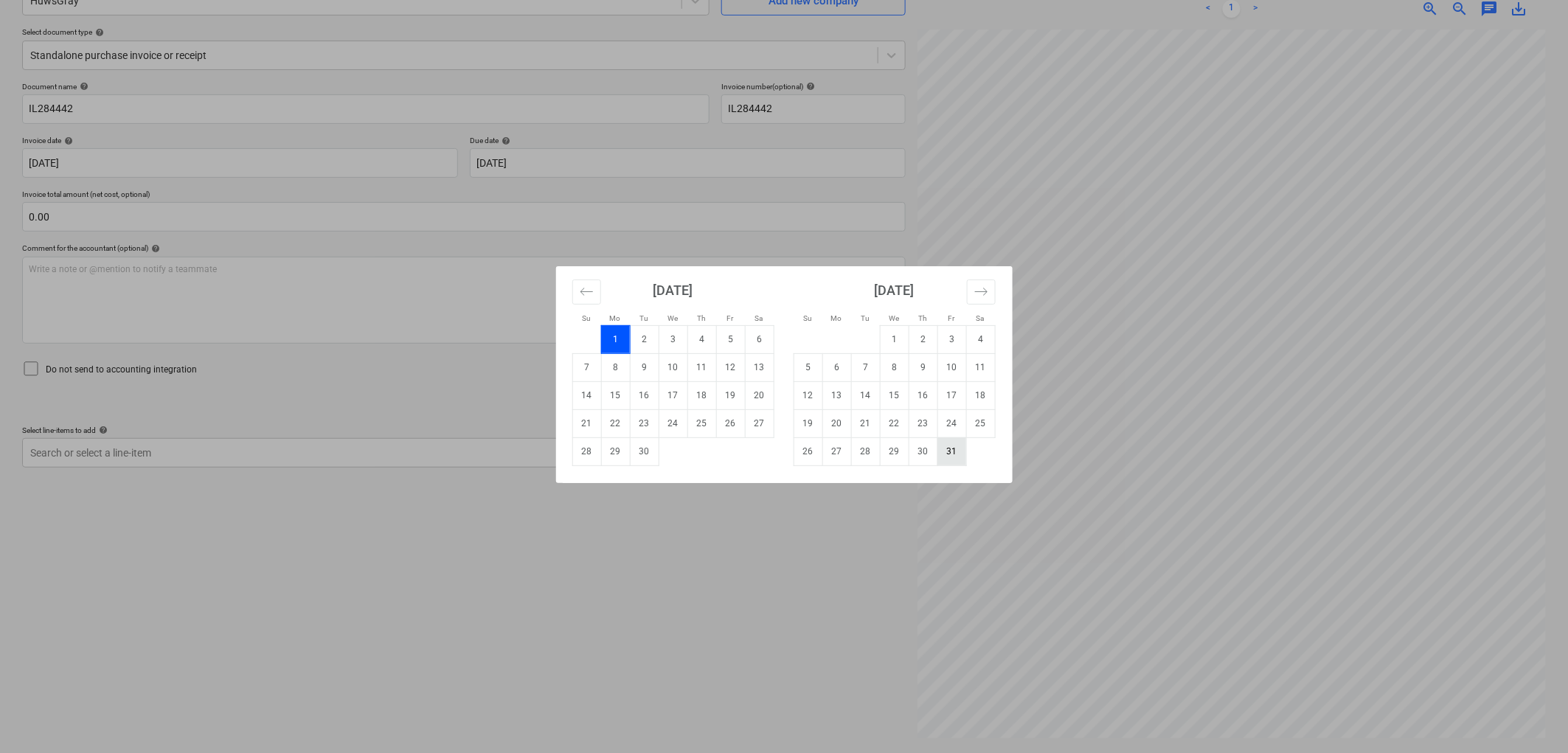
click at [945, 453] on td "31" at bounding box center [951, 451] width 29 height 28
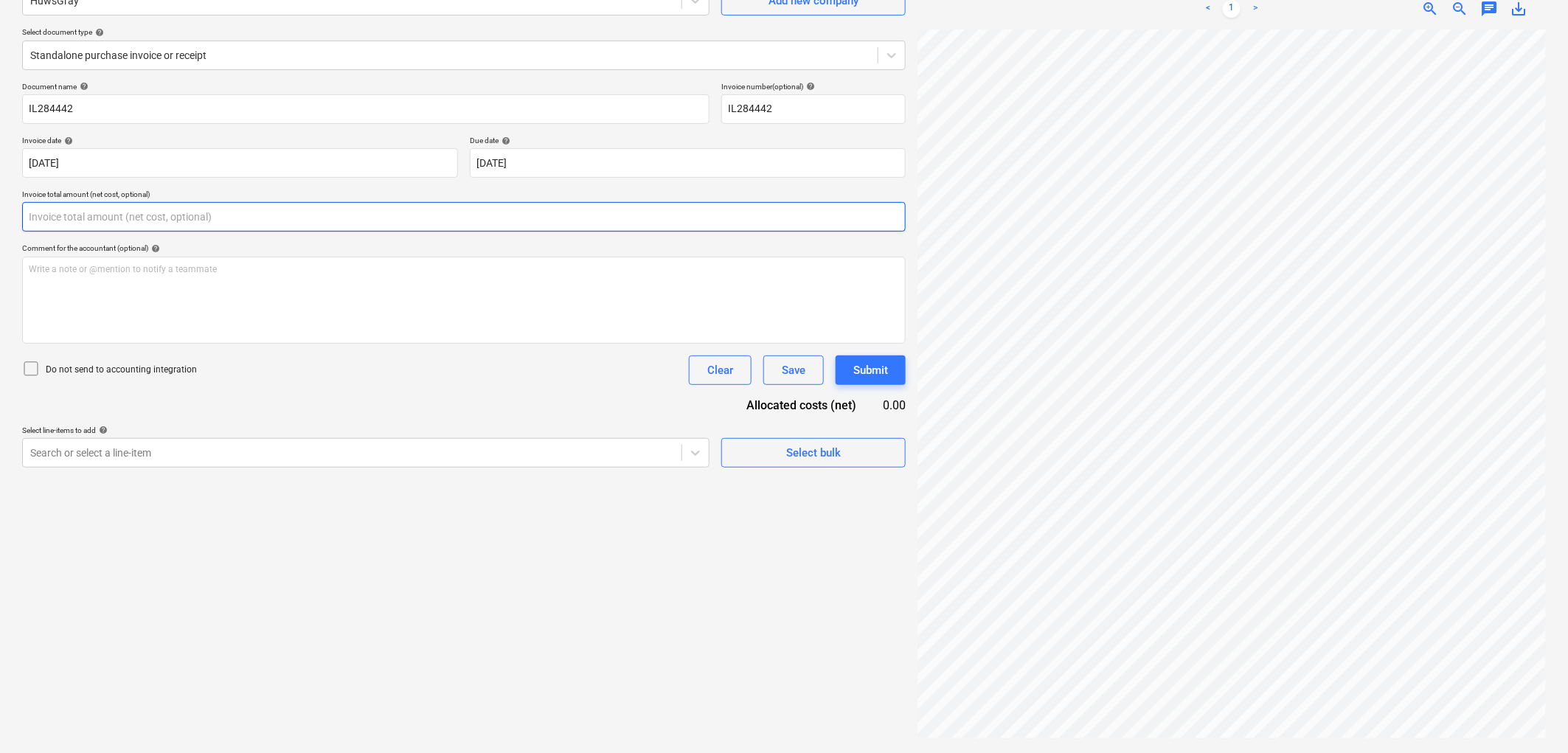
click at [121, 220] on input "text" at bounding box center [464, 217] width 884 height 30
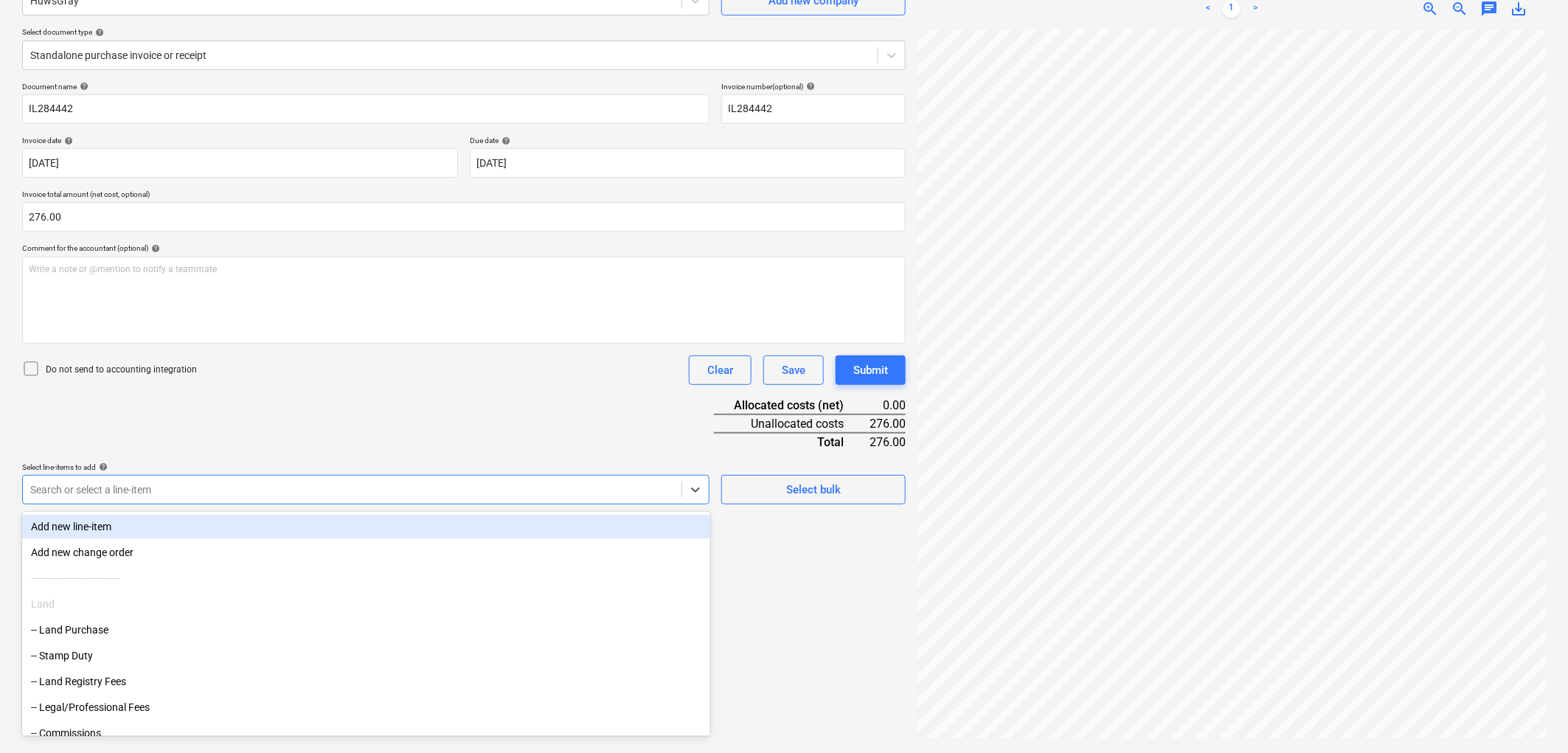
click at [192, 491] on div at bounding box center [352, 489] width 644 height 15
click at [255, 459] on div "Document name help IL284442 Invoice number (optional) help IL284442 Invoice dat…" at bounding box center [464, 341] width 884 height 520
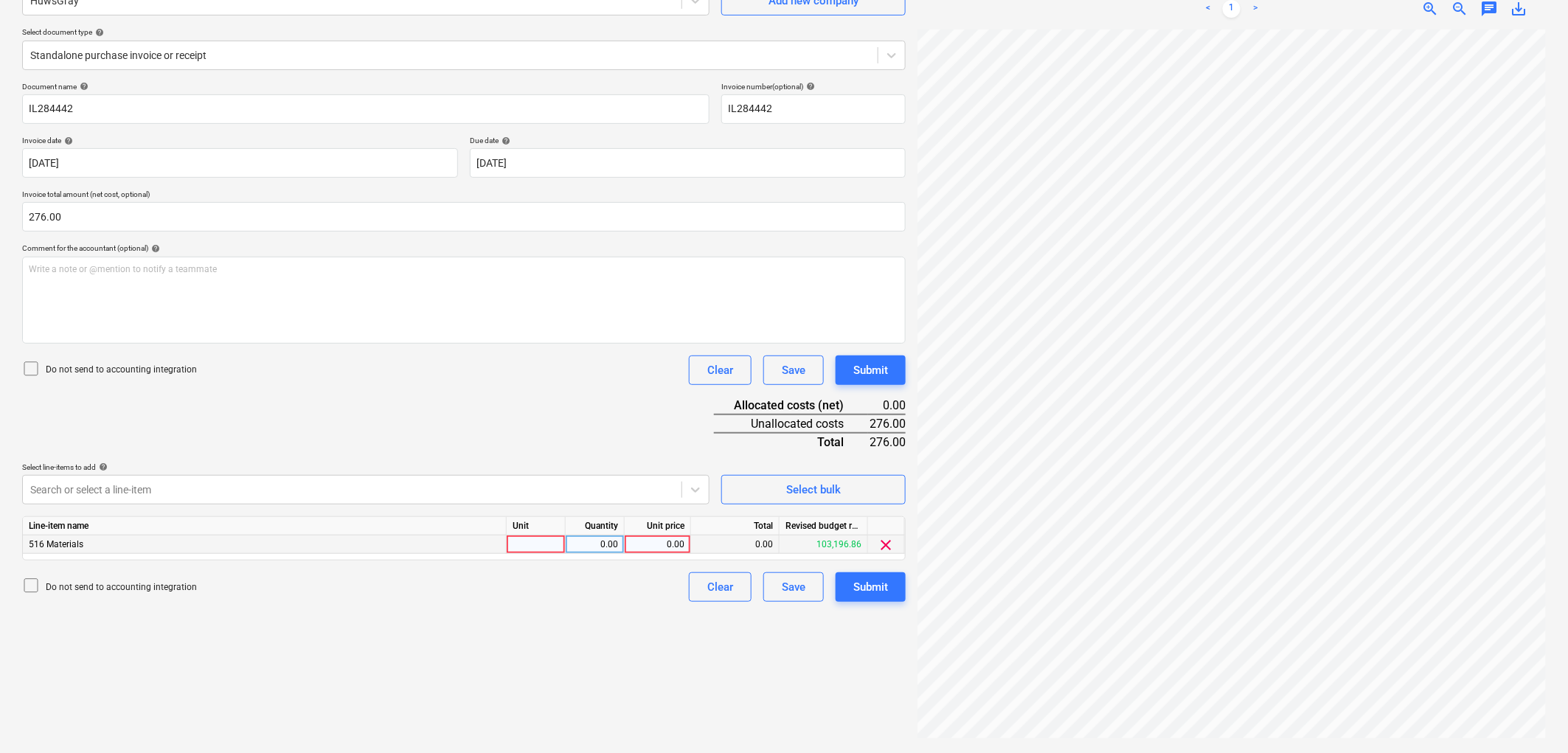
click at [534, 547] on div at bounding box center [536, 545] width 59 height 19
click at [850, 576] on button "Submit" at bounding box center [870, 587] width 70 height 30
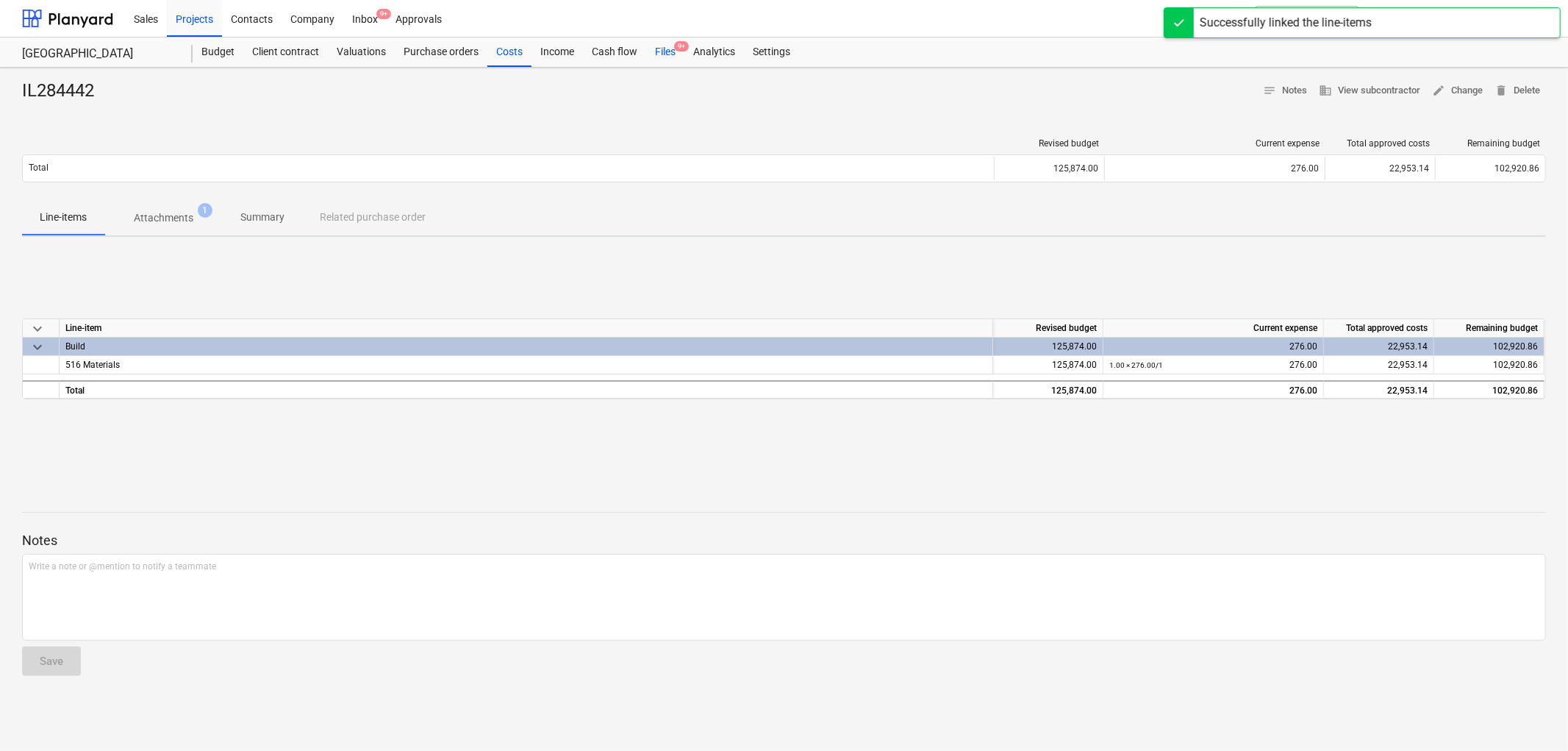
click at [677, 57] on div "Files 9+" at bounding box center [665, 52] width 38 height 29
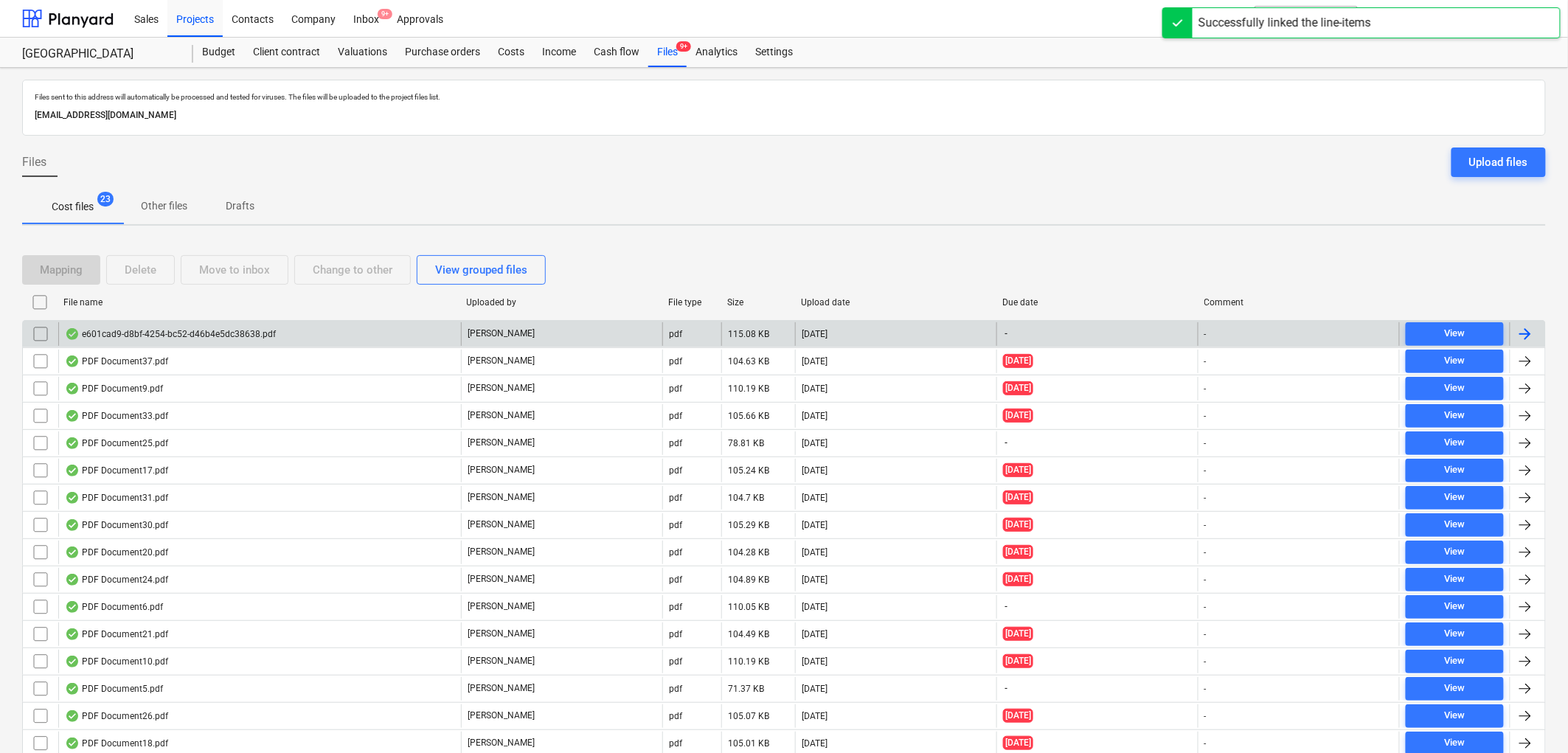
click at [140, 324] on div "e601cad9-d8bf-4254-bc52-d46b4e5dc38638.pdf" at bounding box center [260, 334] width 403 height 23
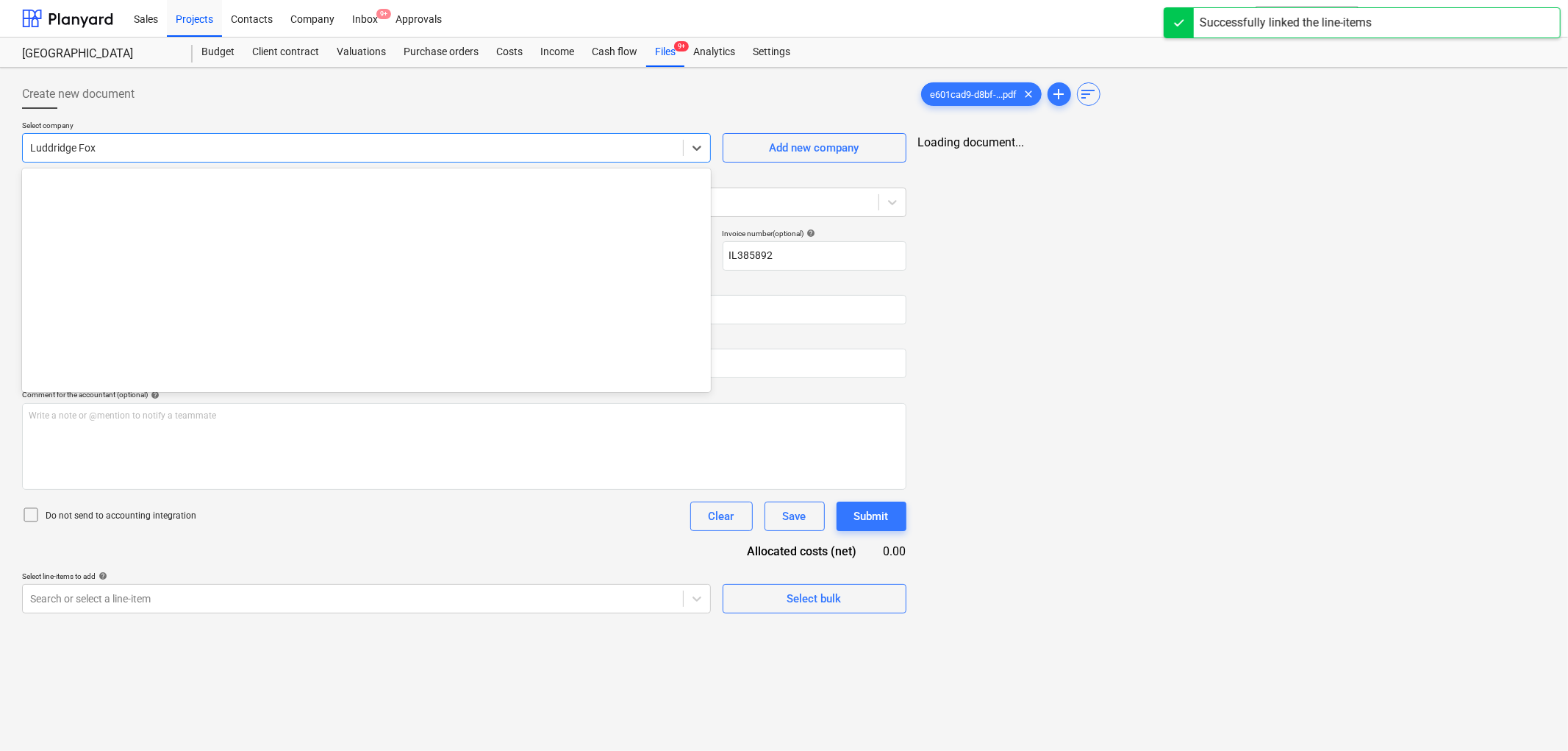
click at [114, 148] on div at bounding box center [353, 147] width 645 height 15
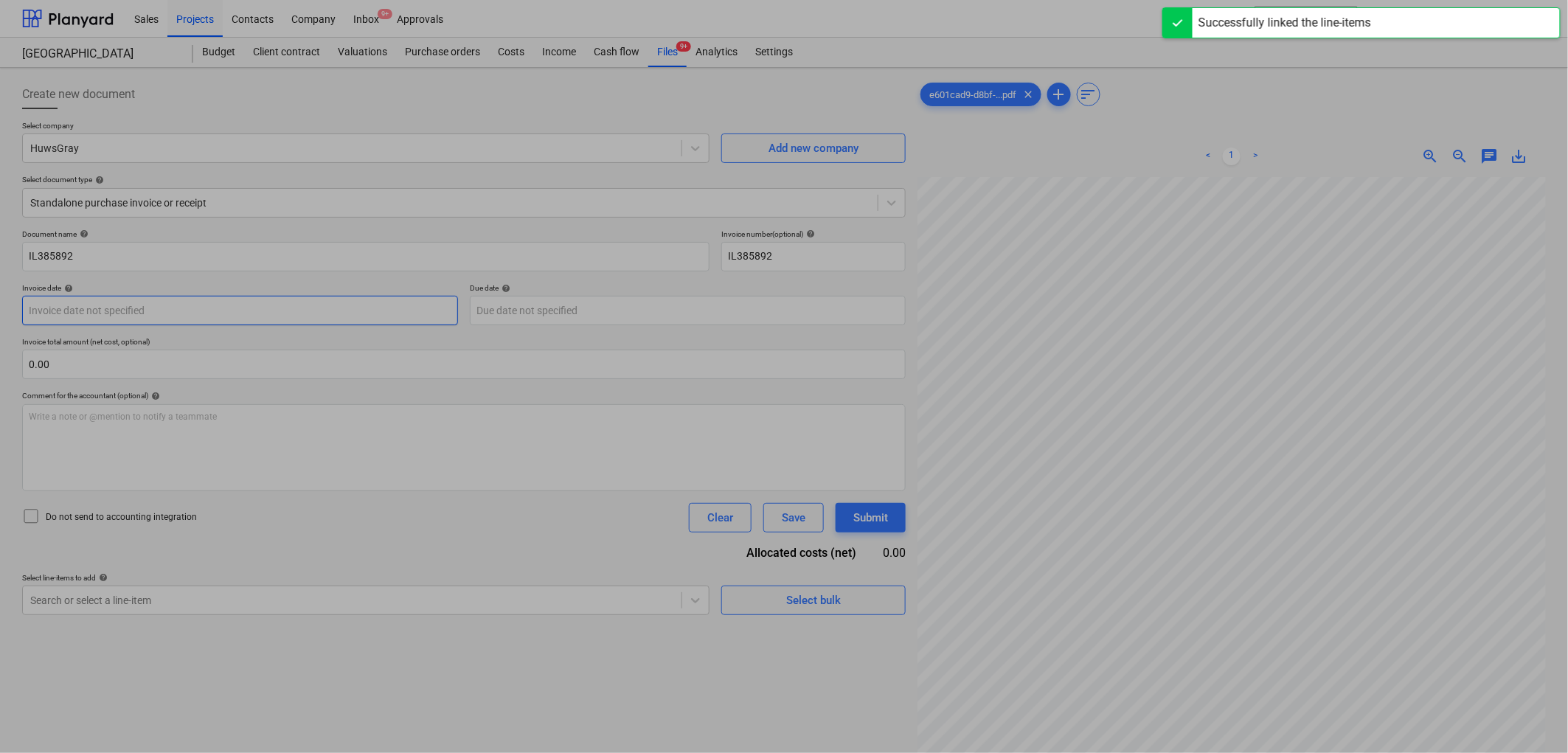
click at [149, 300] on body "Sales Projects Contacts Company Inbox 9+ Approvals format_size keyboard_arrow_d…" at bounding box center [784, 376] width 1568 height 753
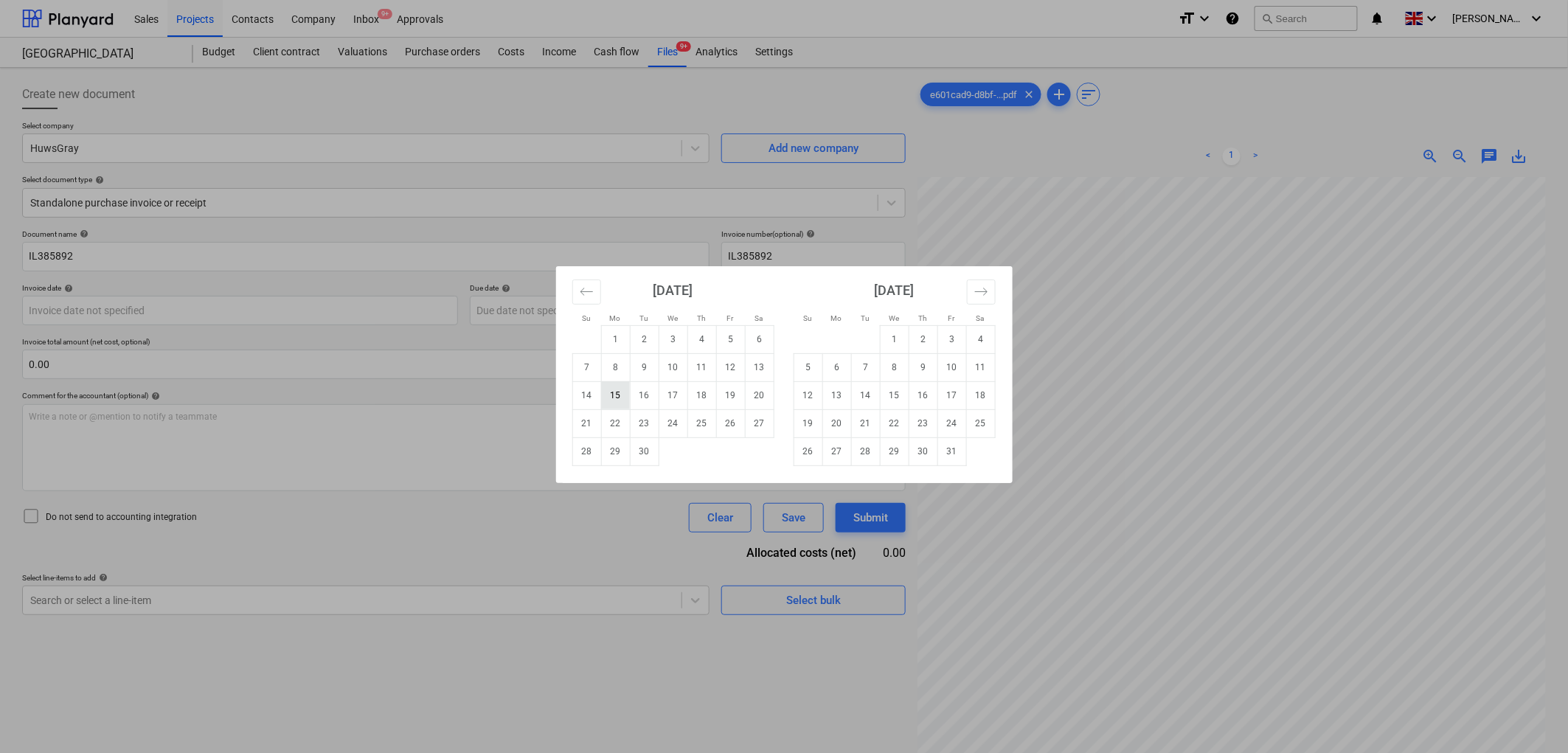
click at [617, 395] on td "15" at bounding box center [615, 395] width 29 height 28
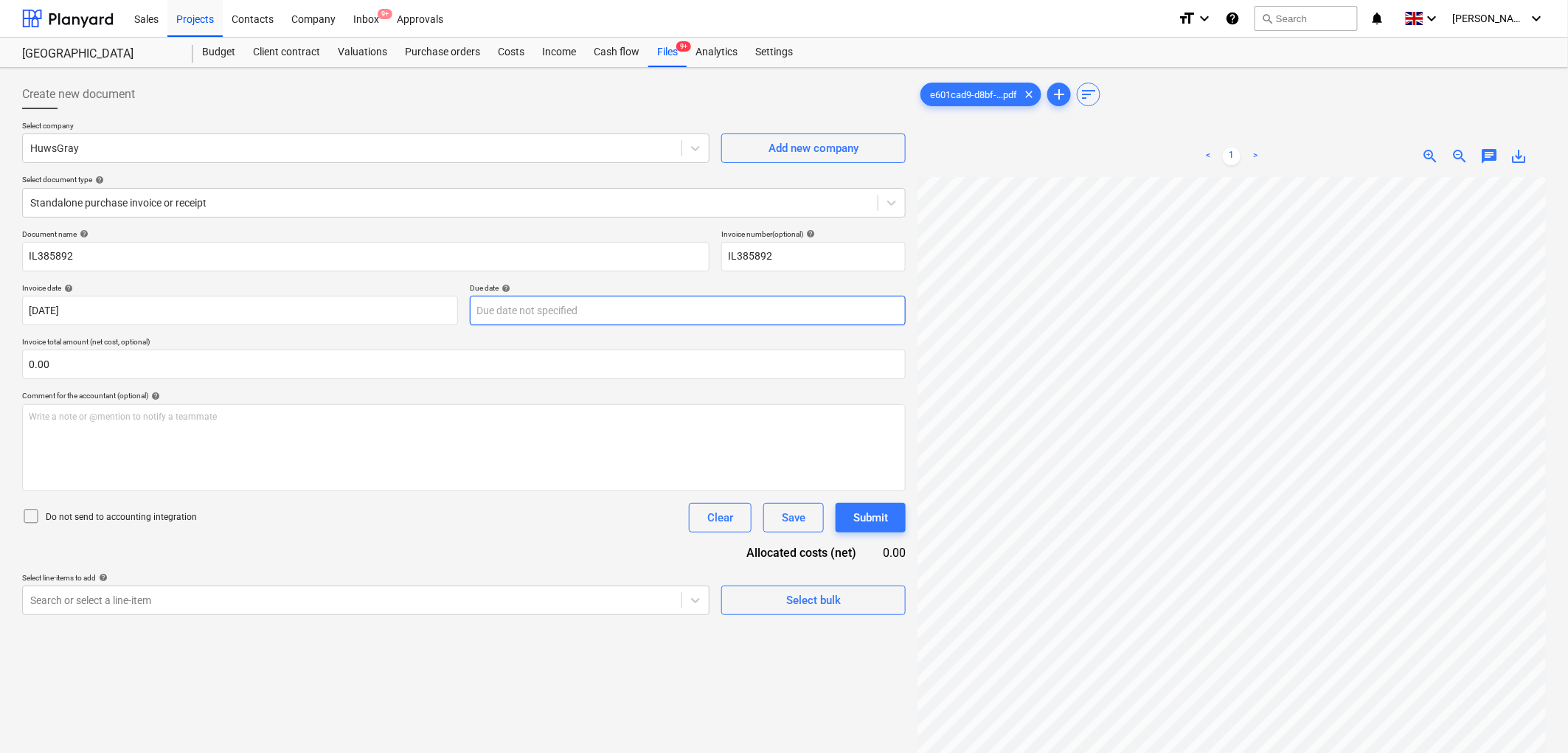
click at [544, 312] on body "Sales Projects Contacts Company Inbox 9+ Approvals format_size keyboard_arrow_d…" at bounding box center [784, 376] width 1568 height 753
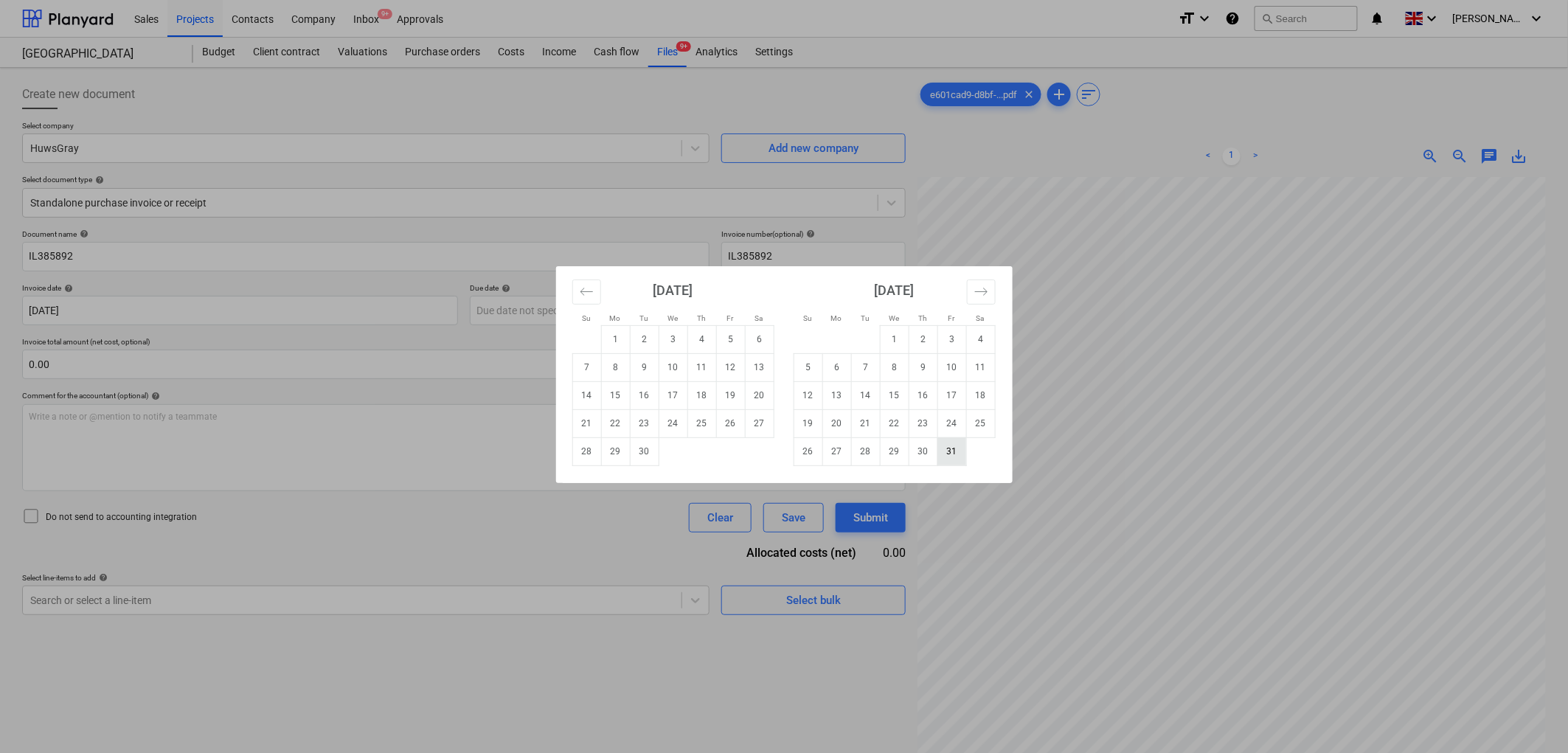
click at [957, 447] on td "31" at bounding box center [951, 451] width 29 height 28
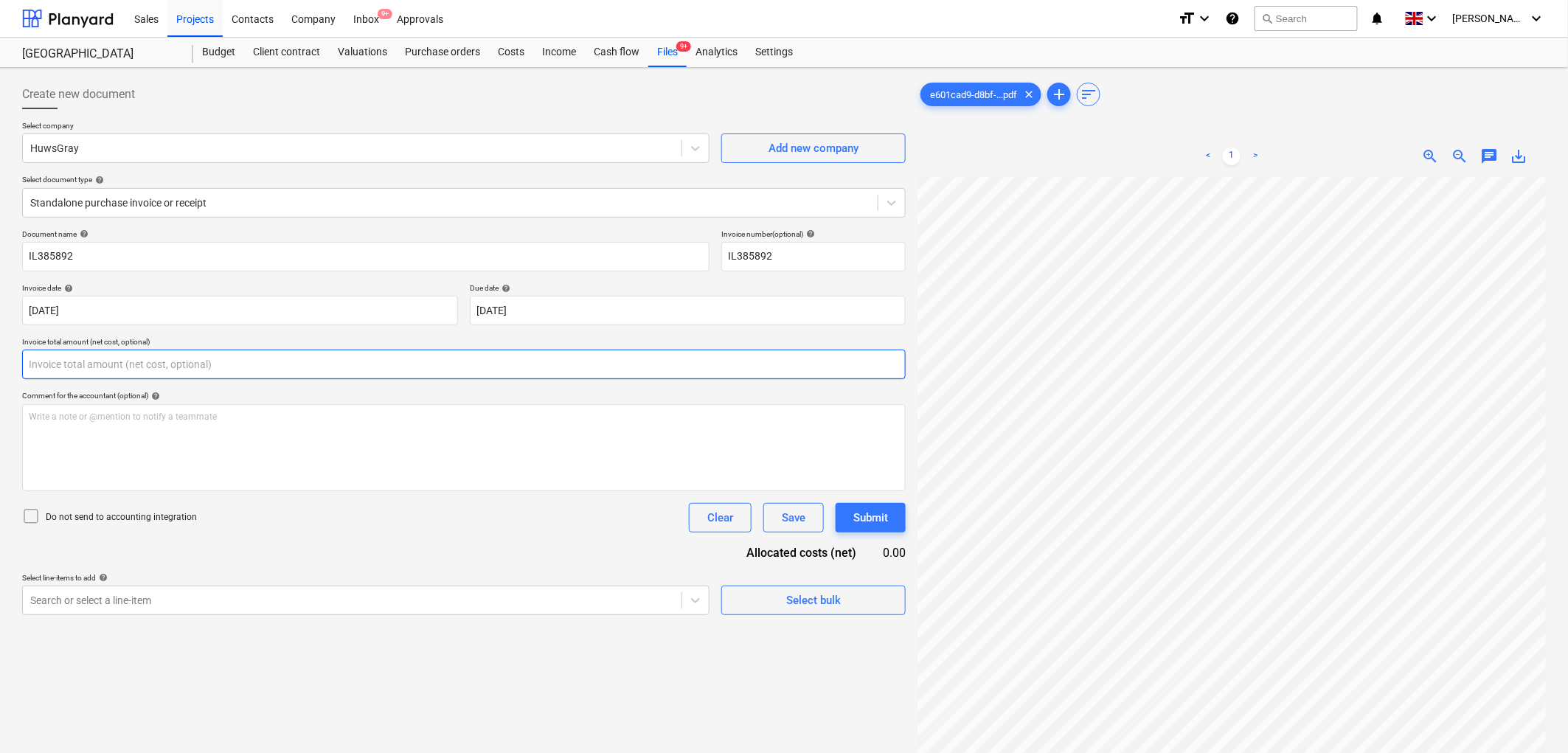
click at [194, 364] on input "text" at bounding box center [464, 364] width 884 height 30
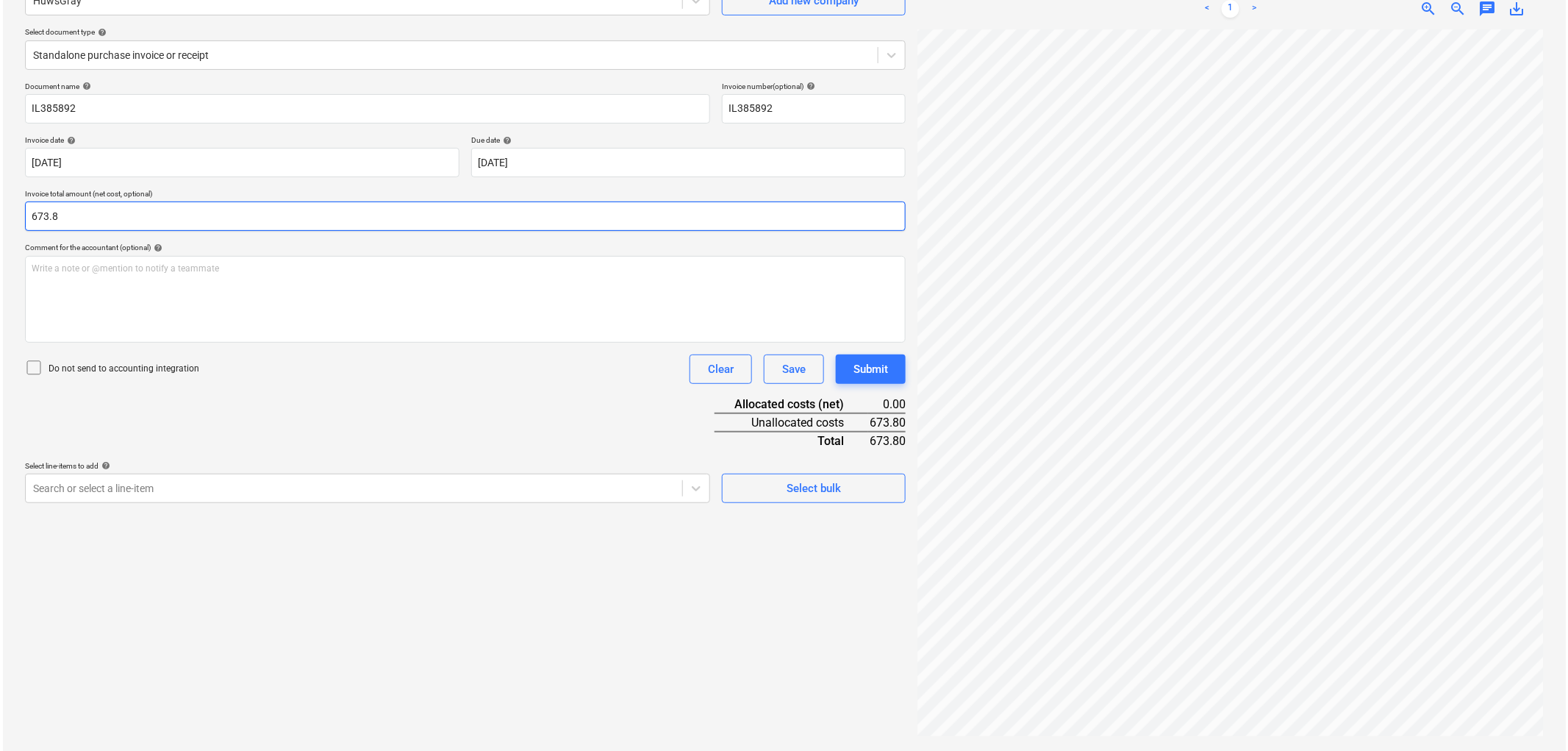
scroll to position [230, 48]
click at [92, 480] on div "Search or select a line-item" at bounding box center [351, 488] width 657 height 21
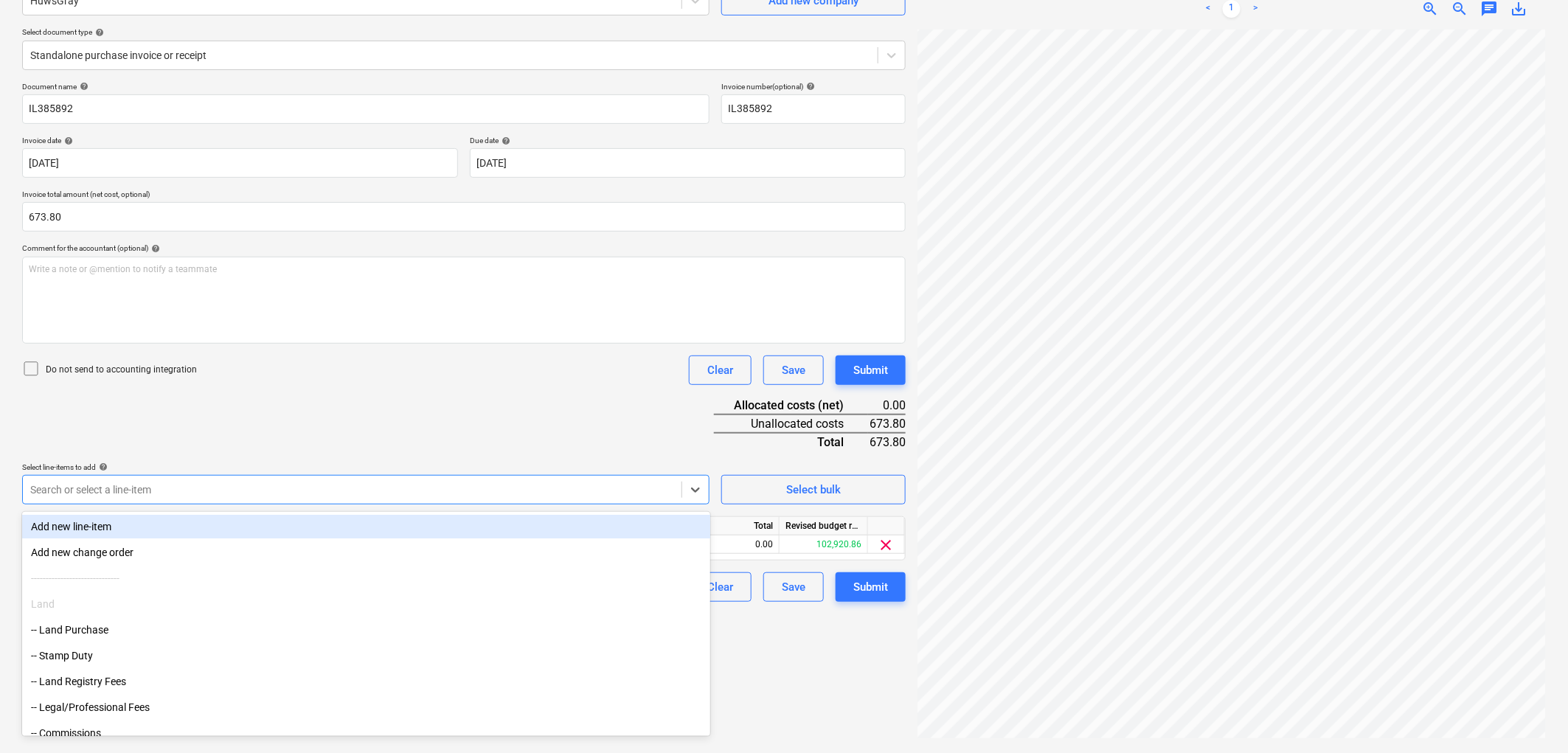
click at [328, 410] on div "Document name help IL385892 Invoice number (optional) help IL385892 Invoice dat…" at bounding box center [464, 341] width 884 height 520
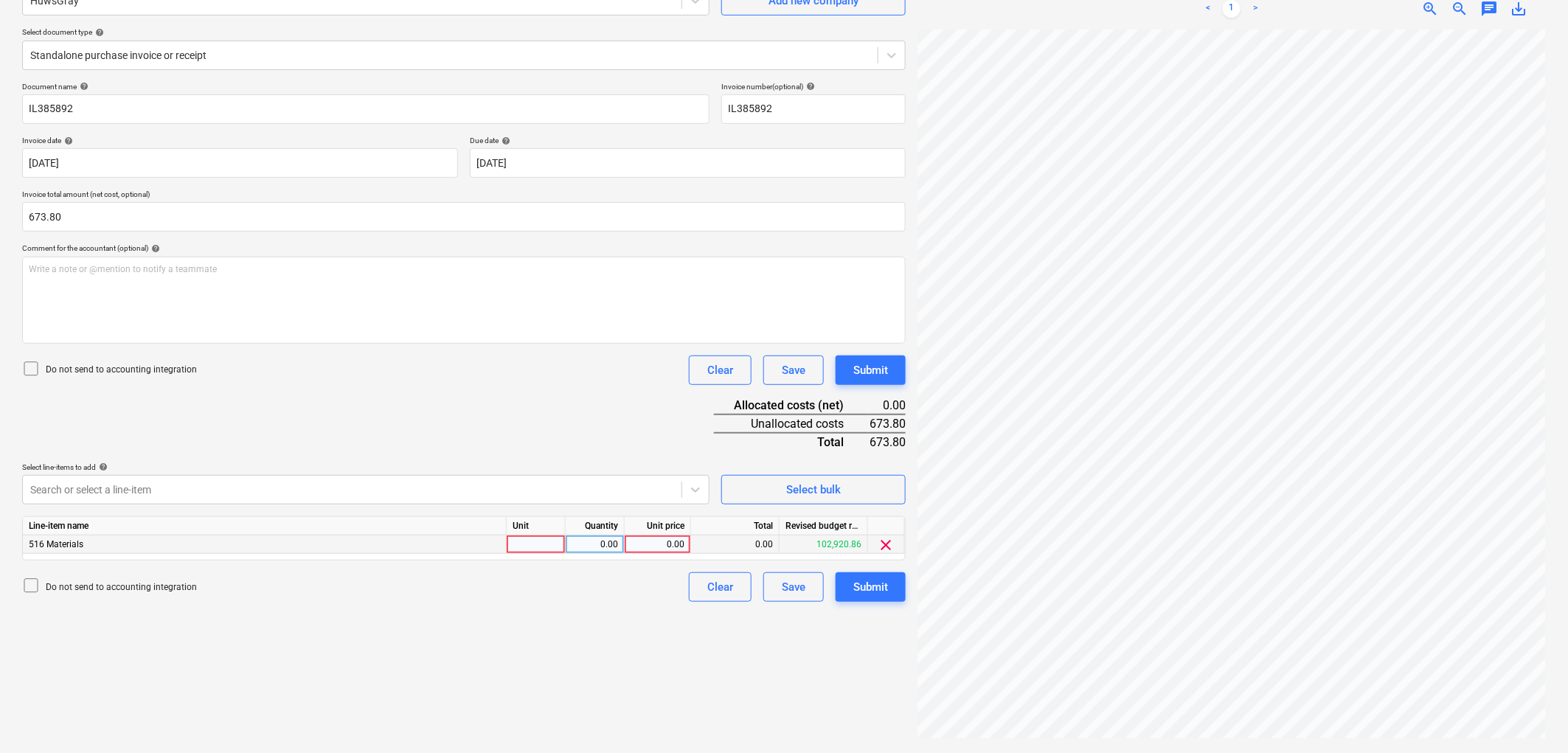
click at [547, 548] on div at bounding box center [536, 545] width 59 height 19
click at [877, 590] on div "Submit" at bounding box center [870, 587] width 35 height 19
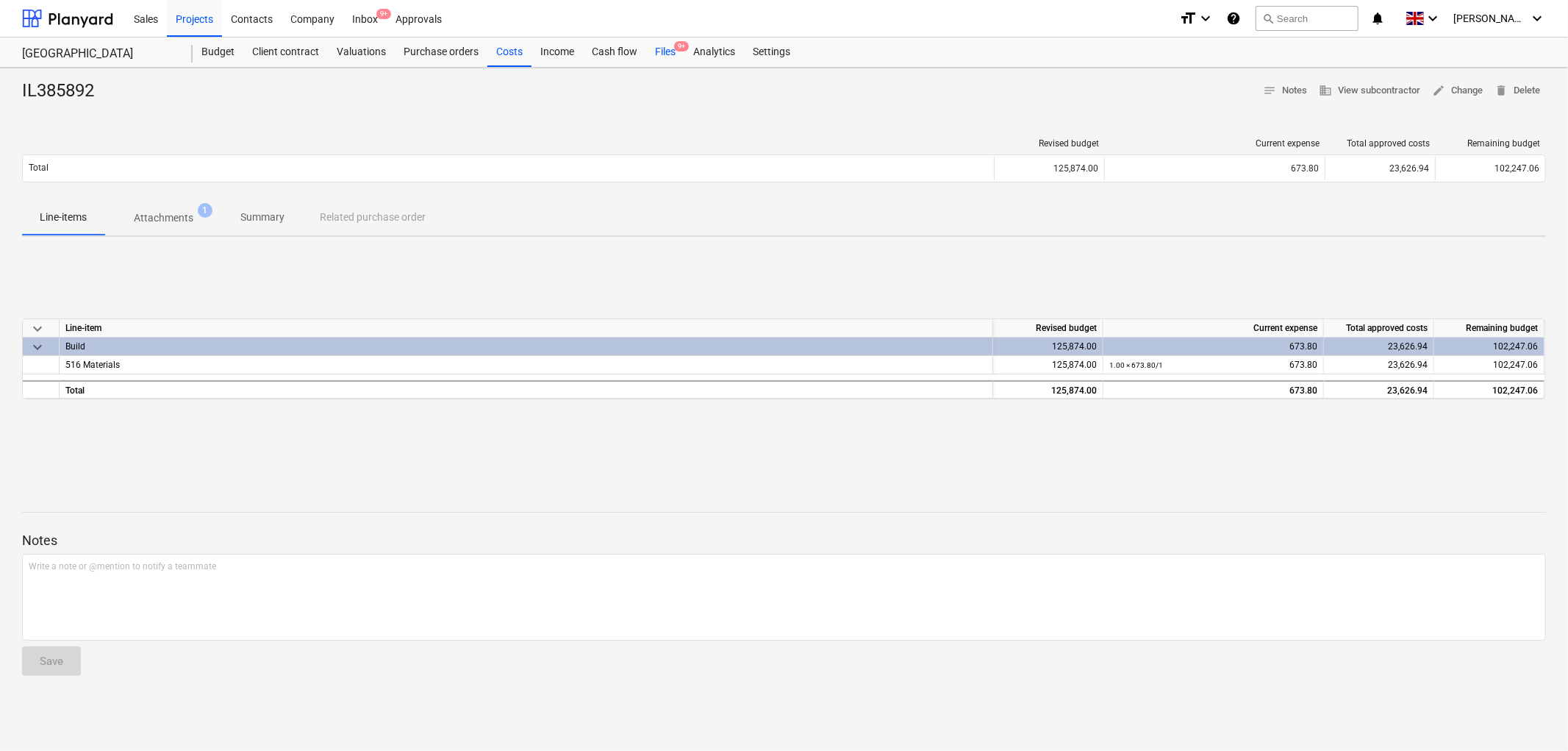
drag, startPoint x: 664, startPoint y: 52, endPoint x: 658, endPoint y: 57, distance: 7.8
click at [665, 52] on div "Files 9+" at bounding box center [665, 52] width 38 height 29
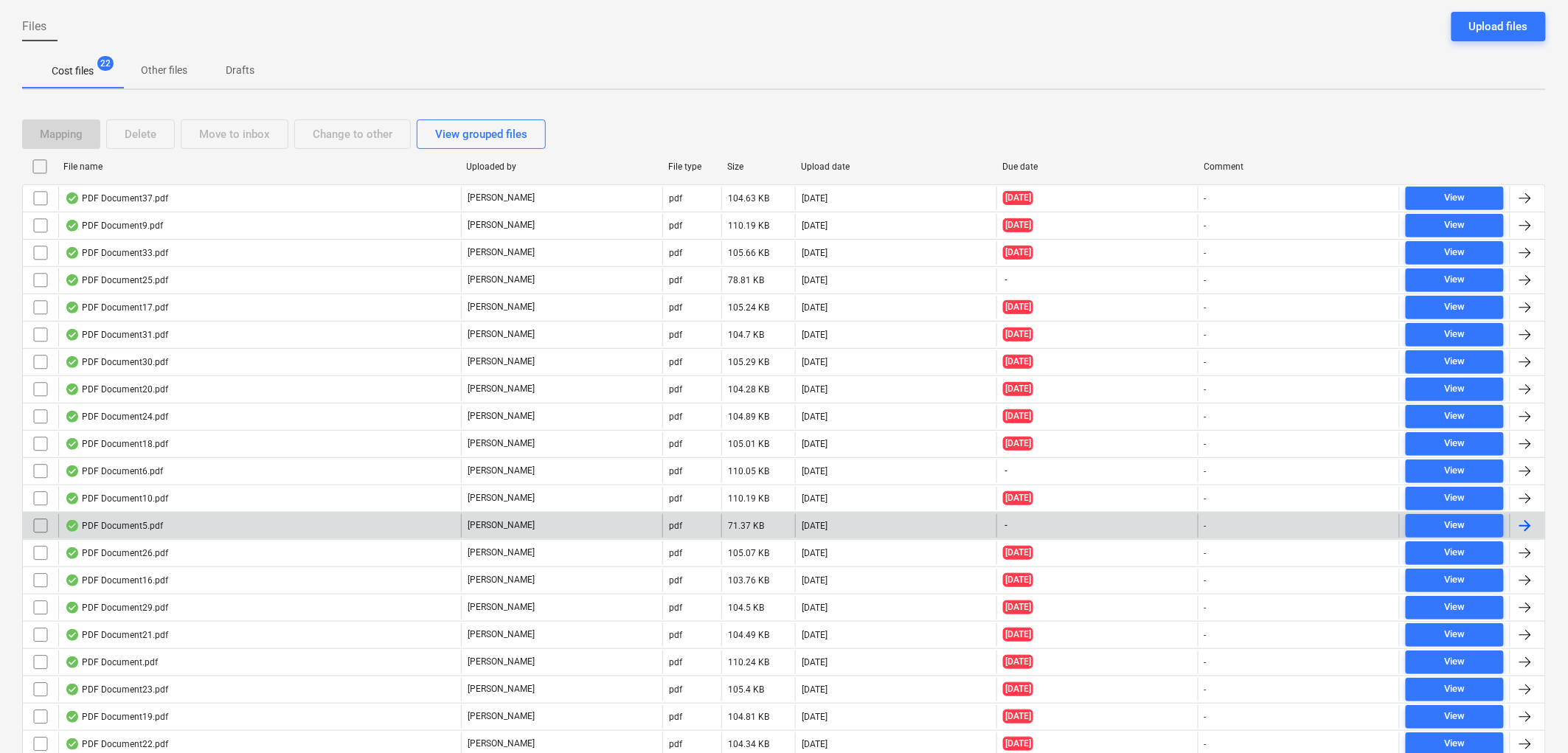
scroll to position [221, 0]
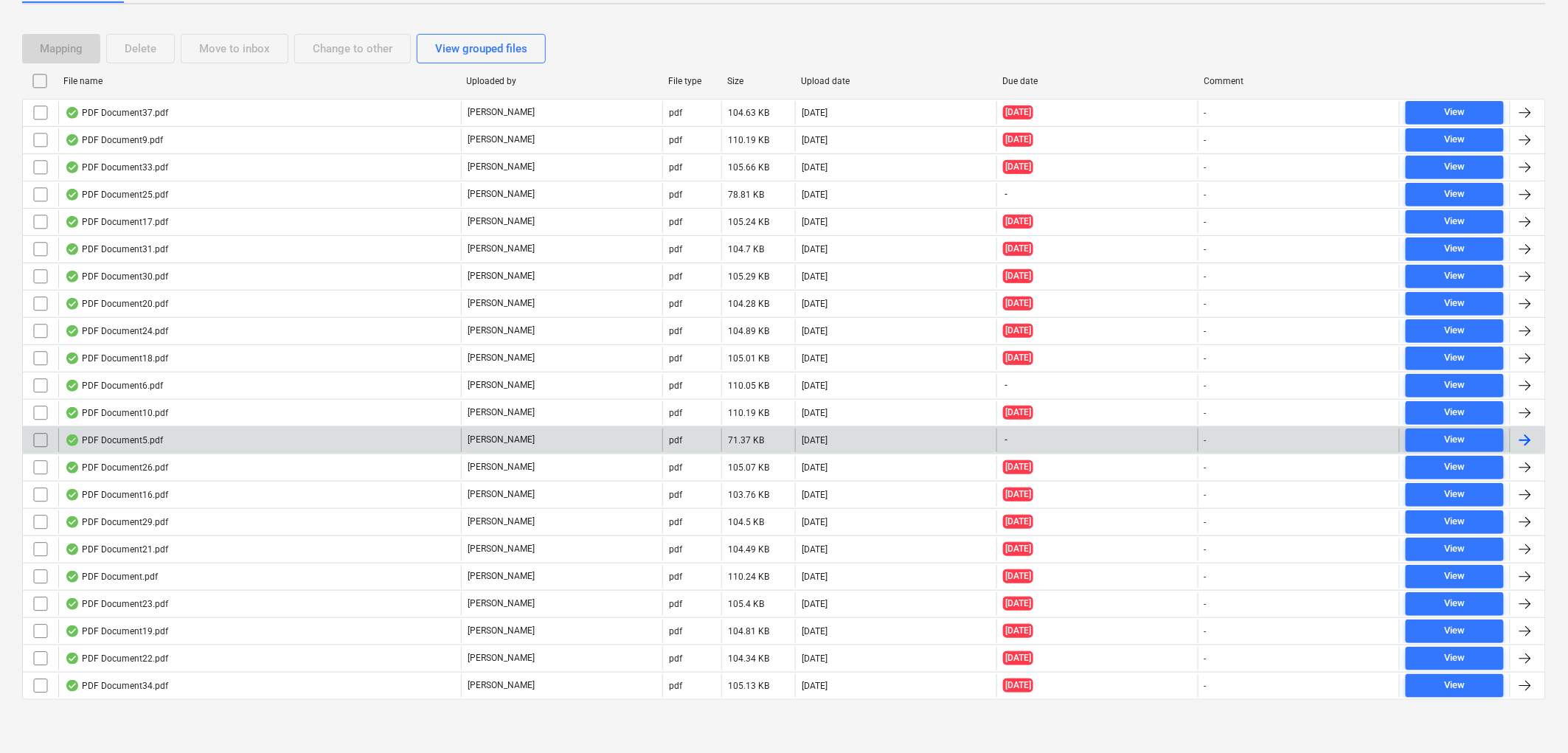
click at [178, 428] on div "PDF Document5.pdf [PERSON_NAME] pdf 71.37 KB [DATE] - - View" at bounding box center [783, 440] width 1524 height 27
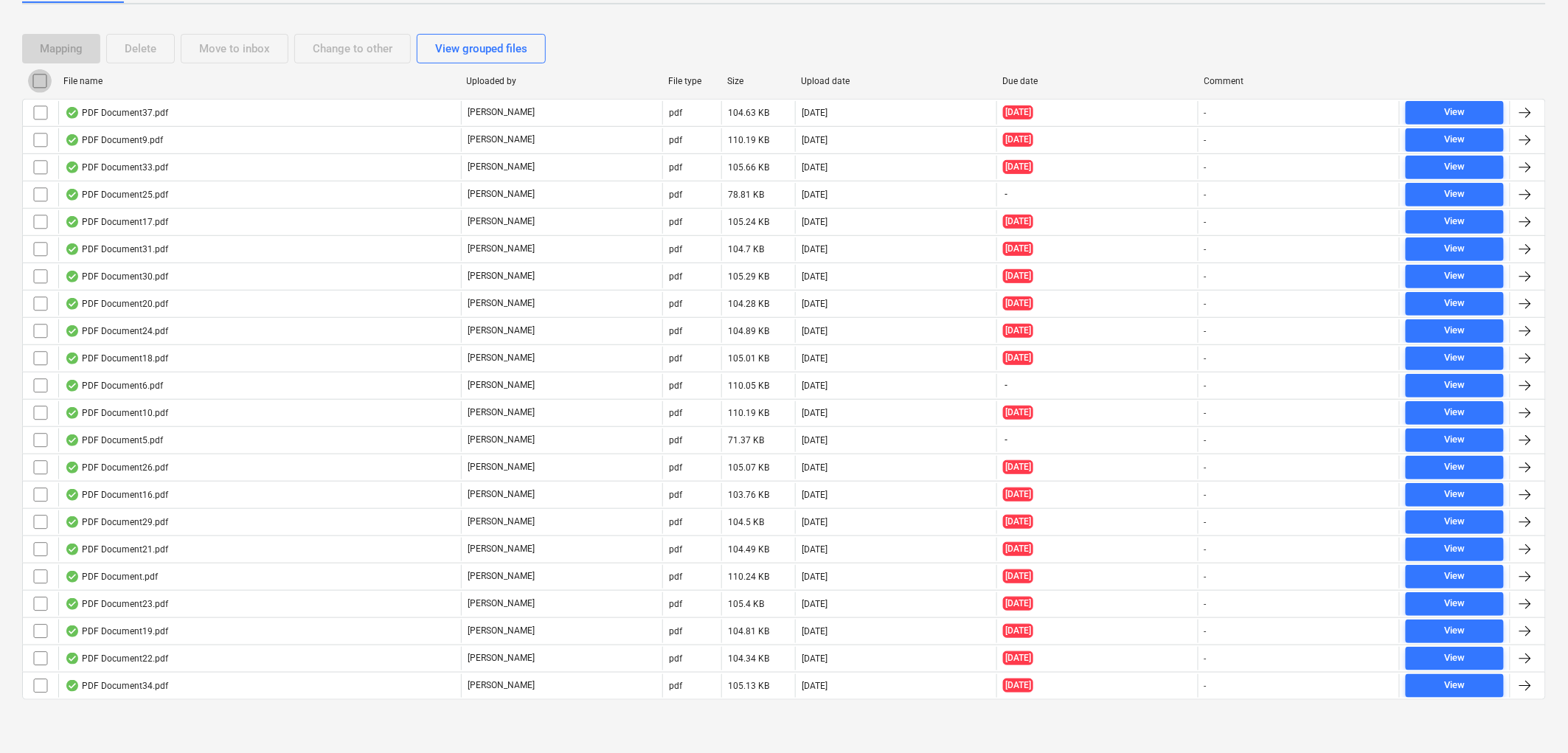
click at [37, 83] on input "checkbox" at bounding box center [40, 81] width 23 height 23
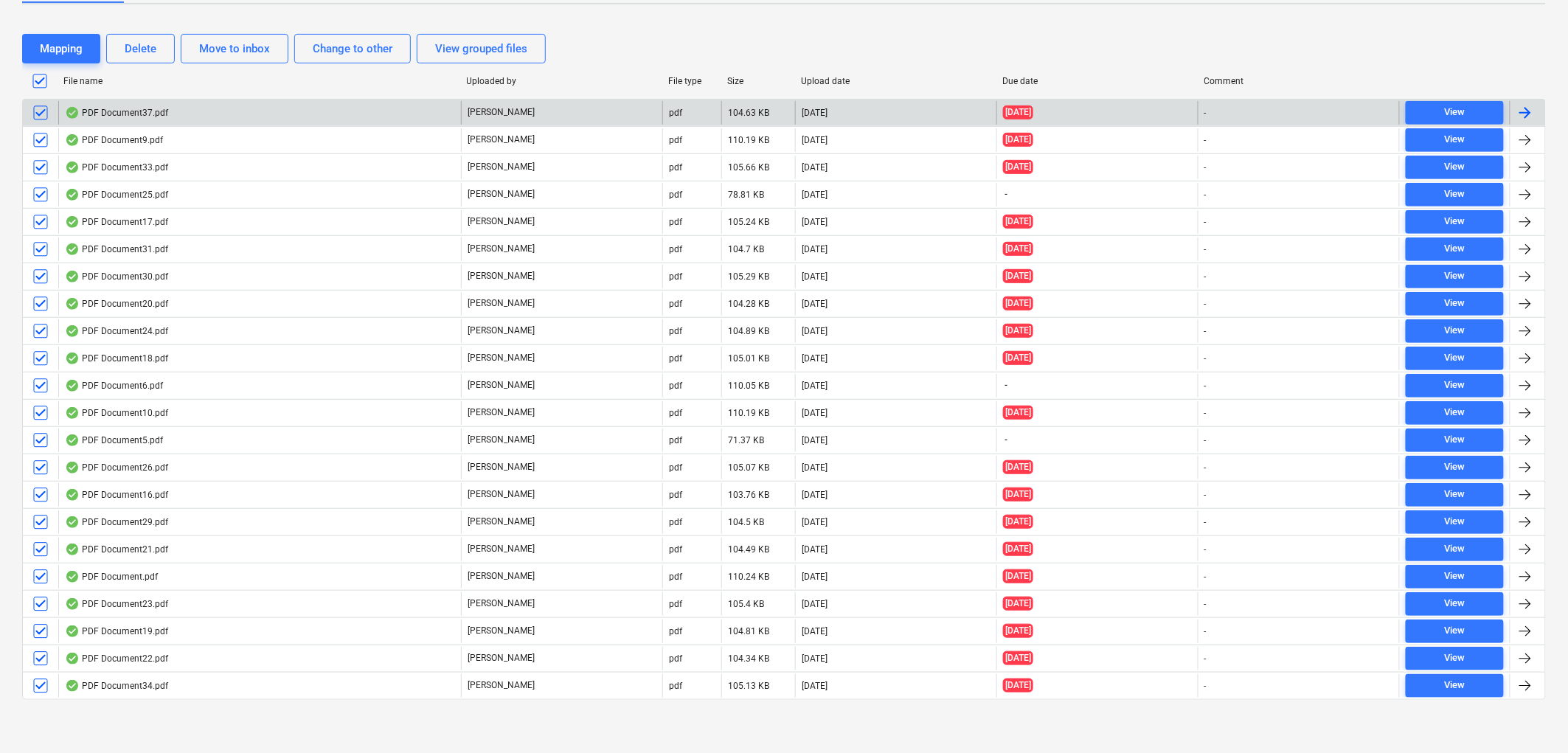
click at [39, 77] on input "checkbox" at bounding box center [40, 81] width 23 height 23
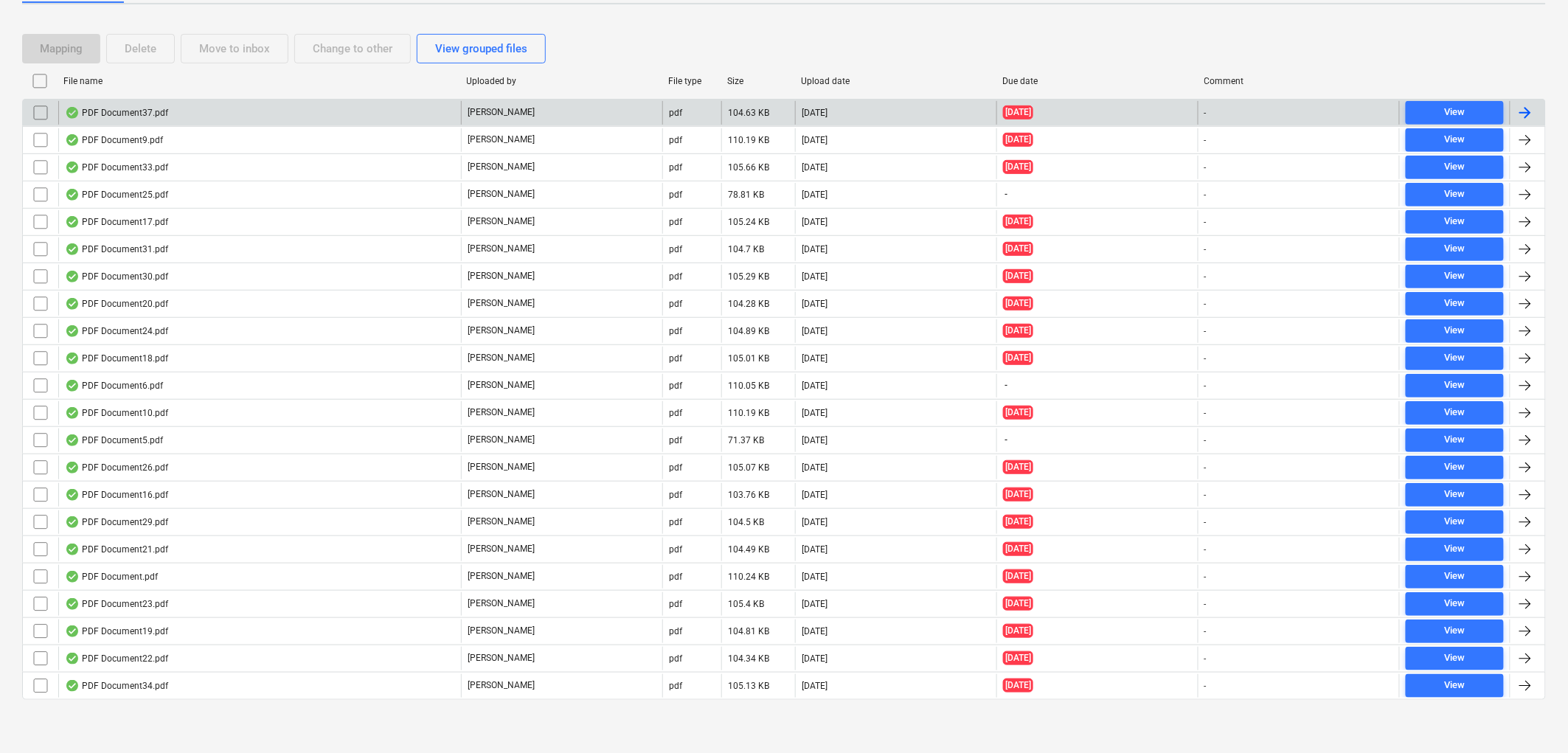
click at [34, 114] on input "checkbox" at bounding box center [40, 113] width 23 height 23
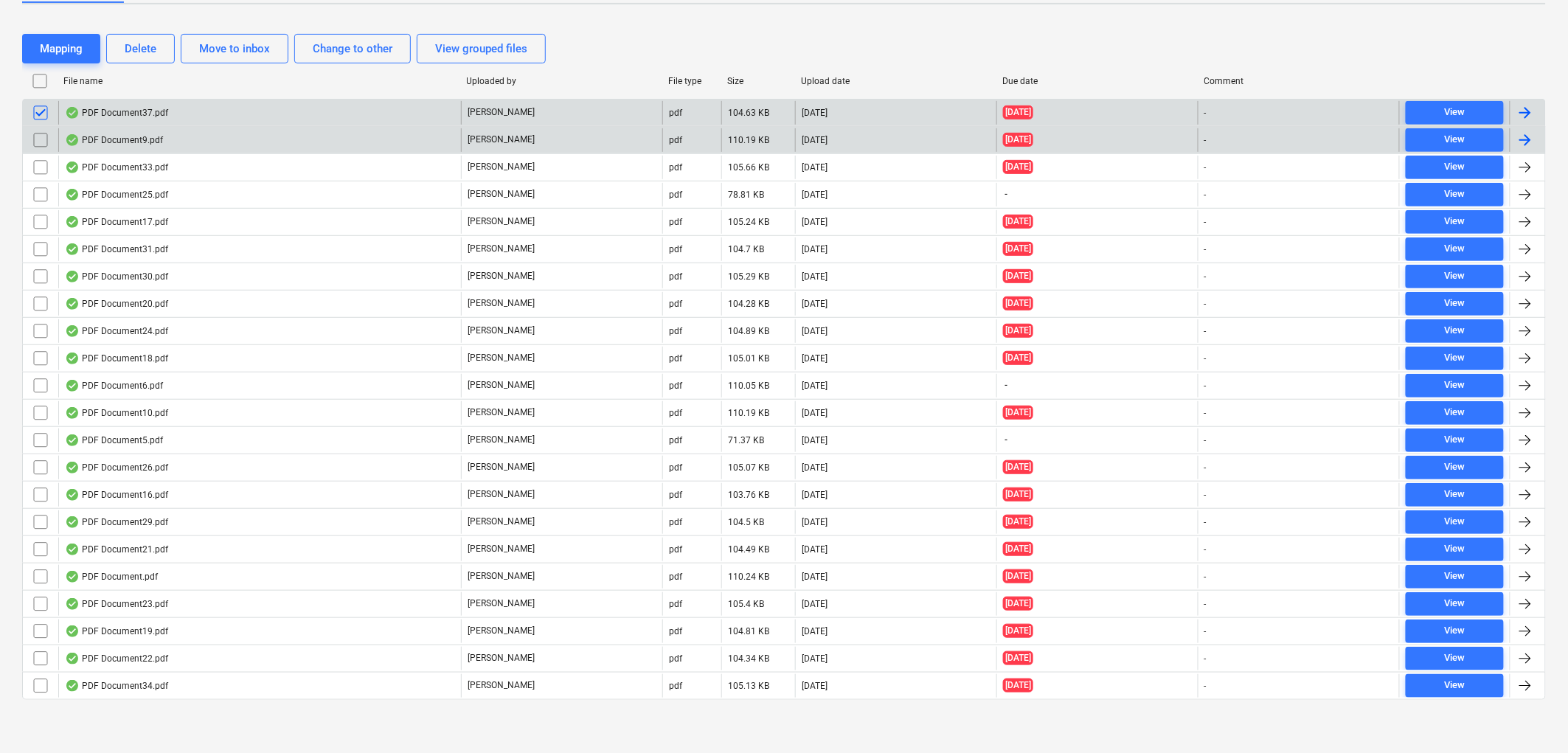
click at [37, 144] on input "checkbox" at bounding box center [40, 140] width 23 height 23
click at [51, 44] on div "Mapping" at bounding box center [61, 48] width 43 height 19
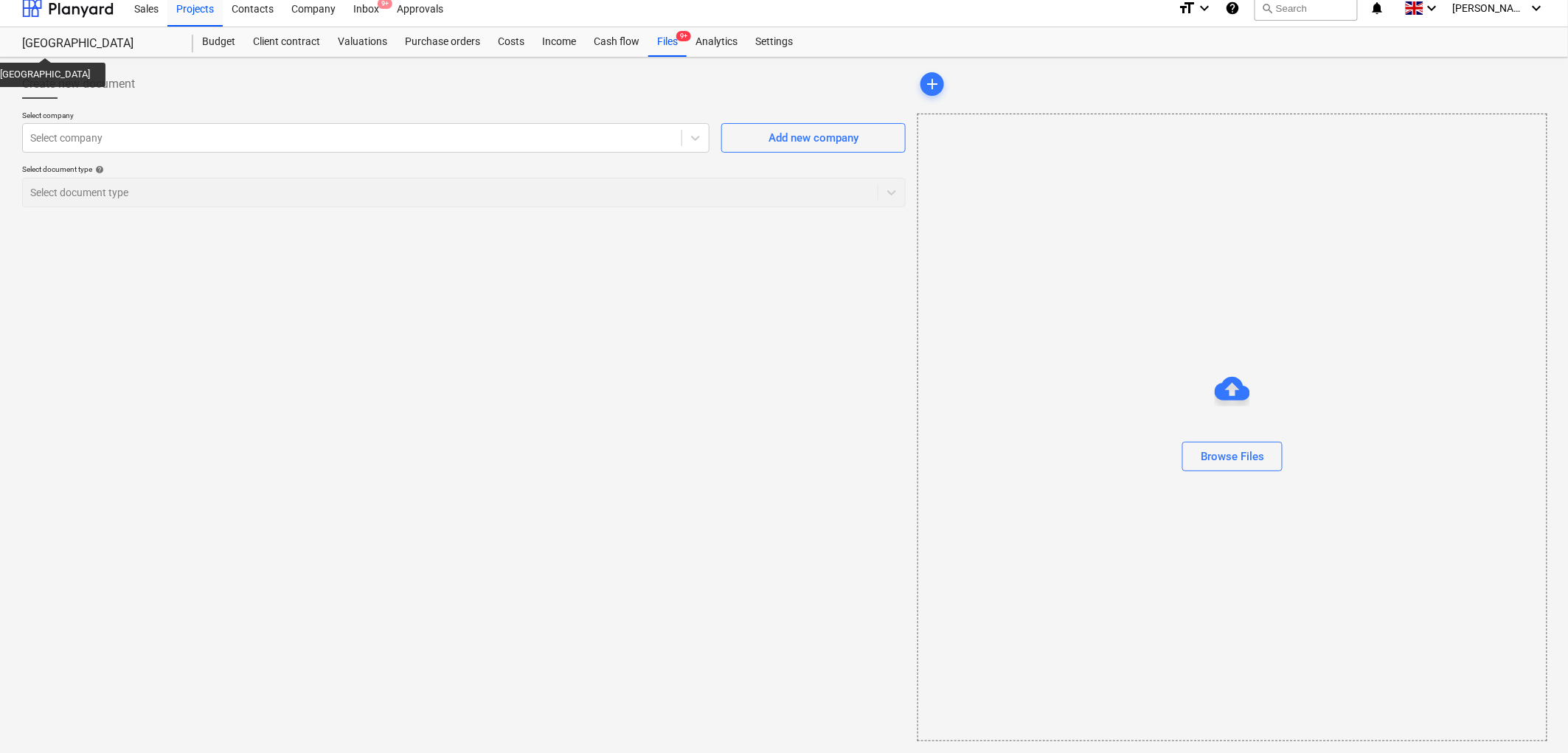
scroll to position [10, 0]
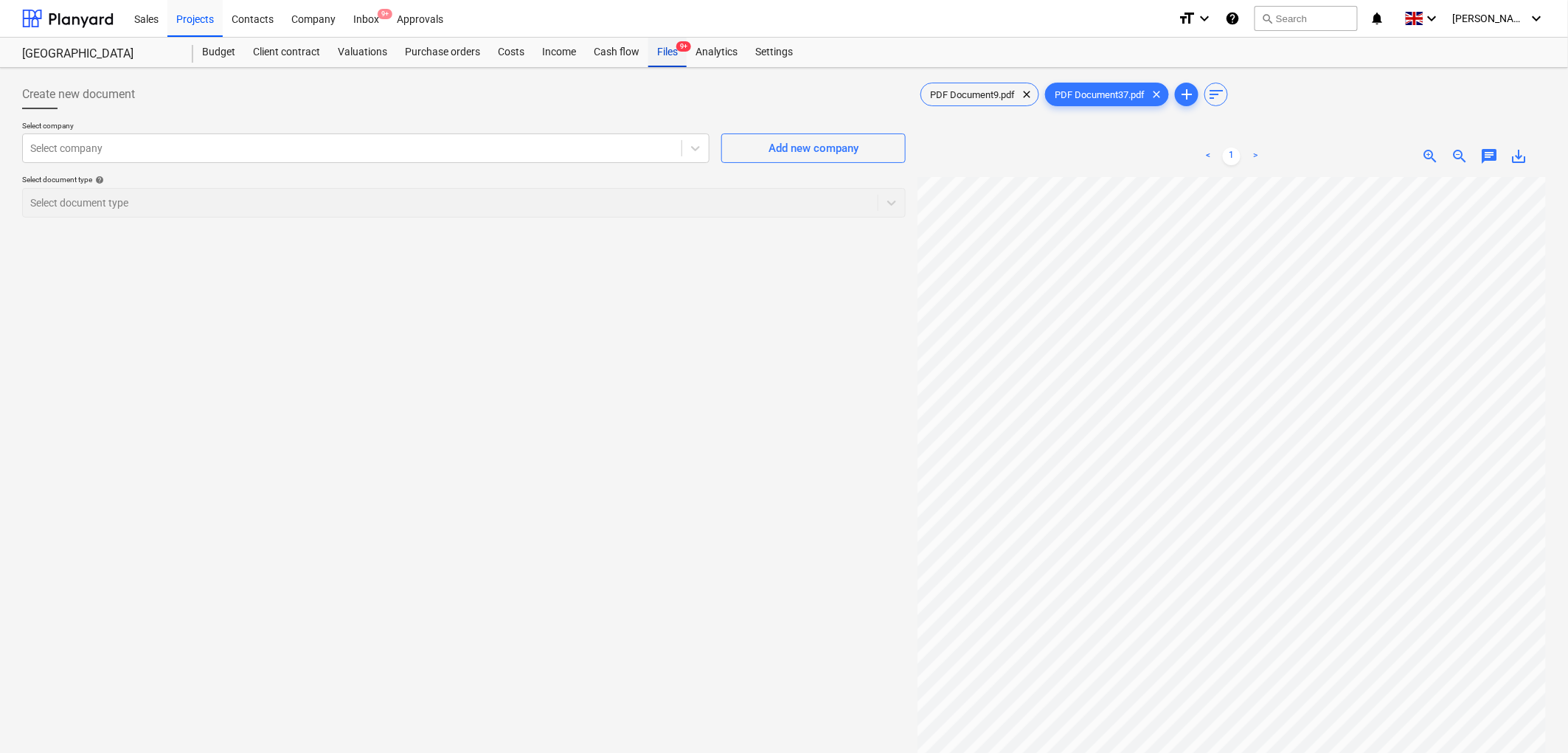
click at [656, 47] on div "Files 9+" at bounding box center [667, 52] width 38 height 30
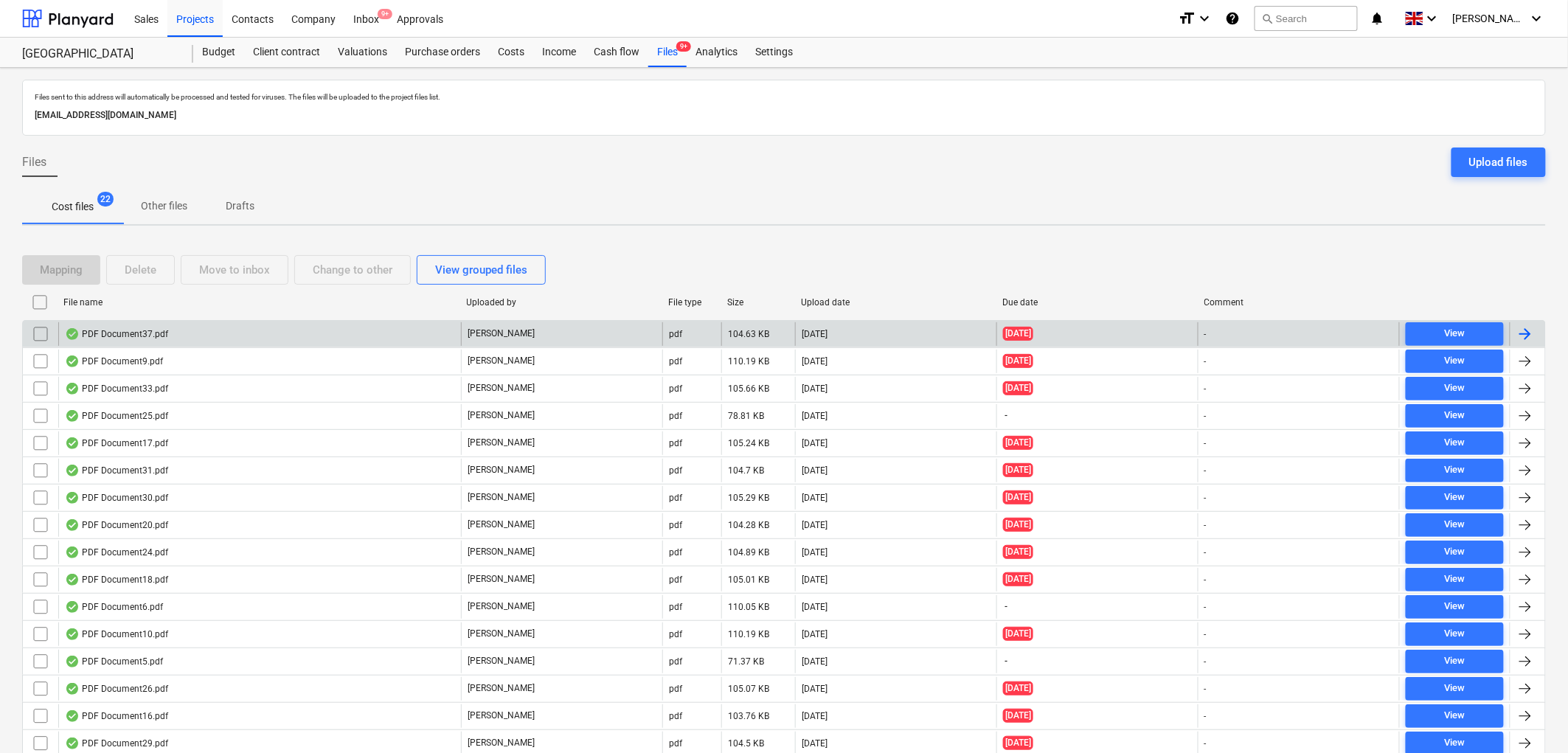
click at [160, 337] on div "PDF Document37.pdf" at bounding box center [116, 334] width 103 height 12
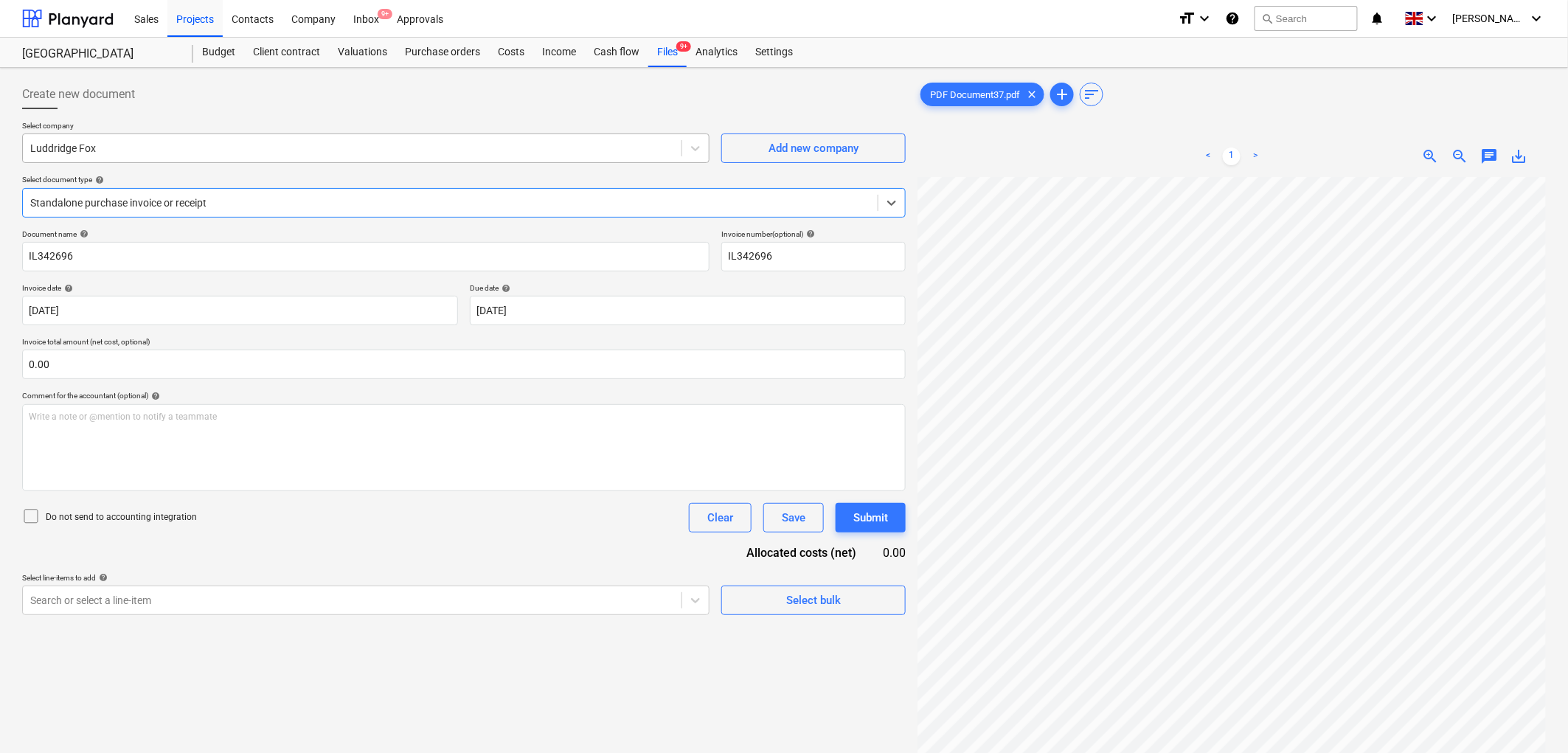
click at [152, 146] on div at bounding box center [352, 148] width 644 height 15
click at [529, 306] on body "Sales Projects Contacts Company Inbox 9+ Approvals format_size keyboard_arrow_d…" at bounding box center [784, 376] width 1568 height 753
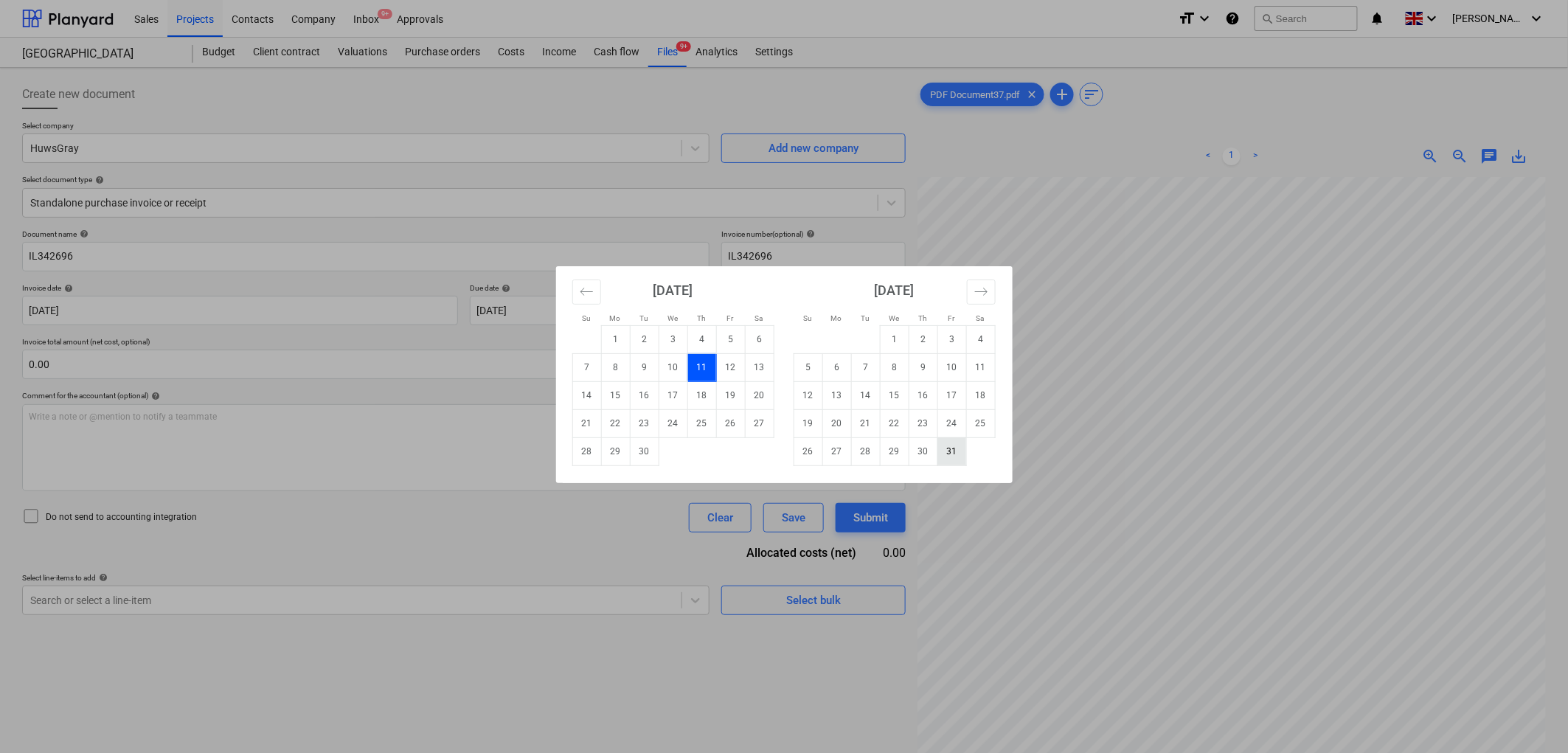
click at [953, 448] on td "31" at bounding box center [951, 451] width 29 height 28
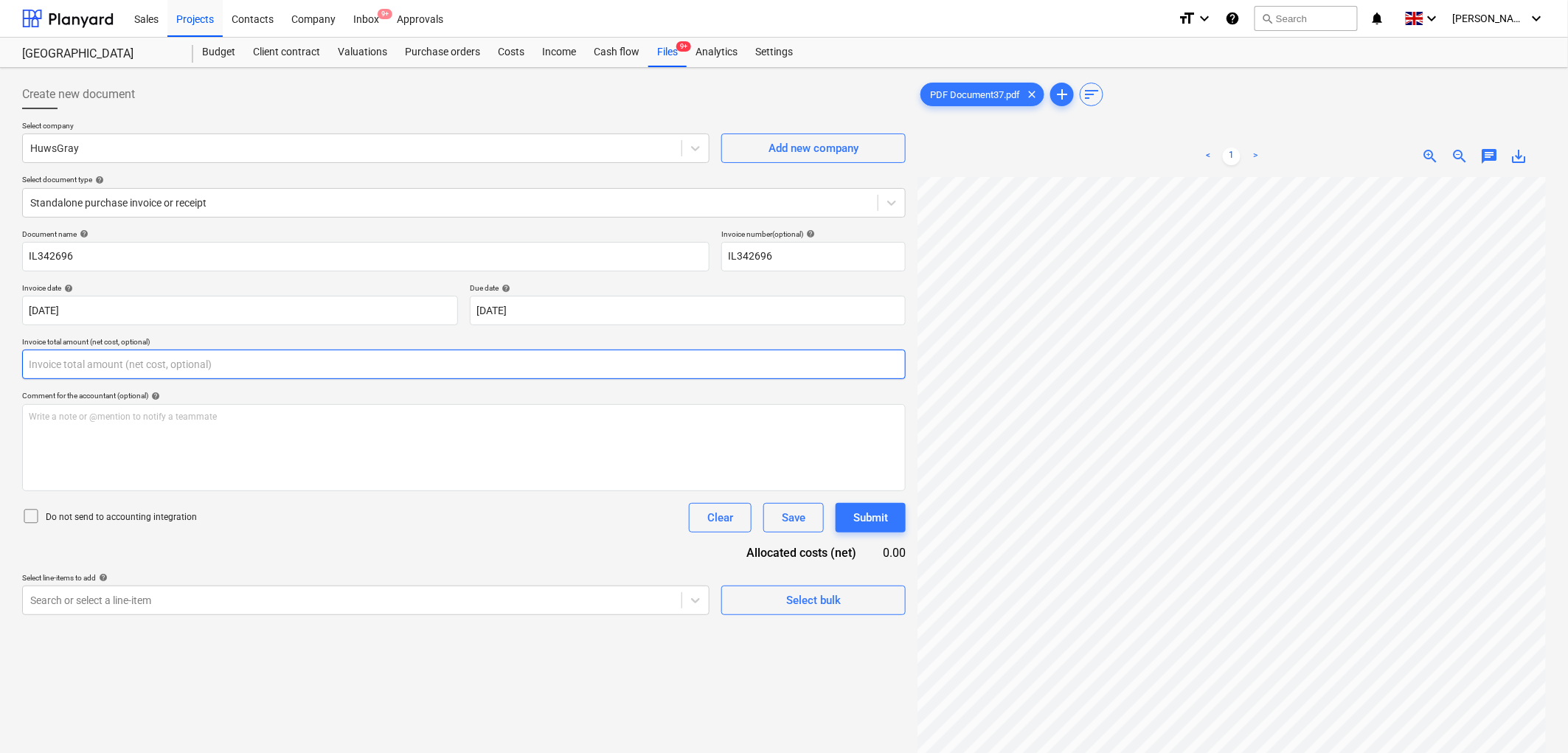
click at [233, 367] on input "text" at bounding box center [464, 364] width 884 height 30
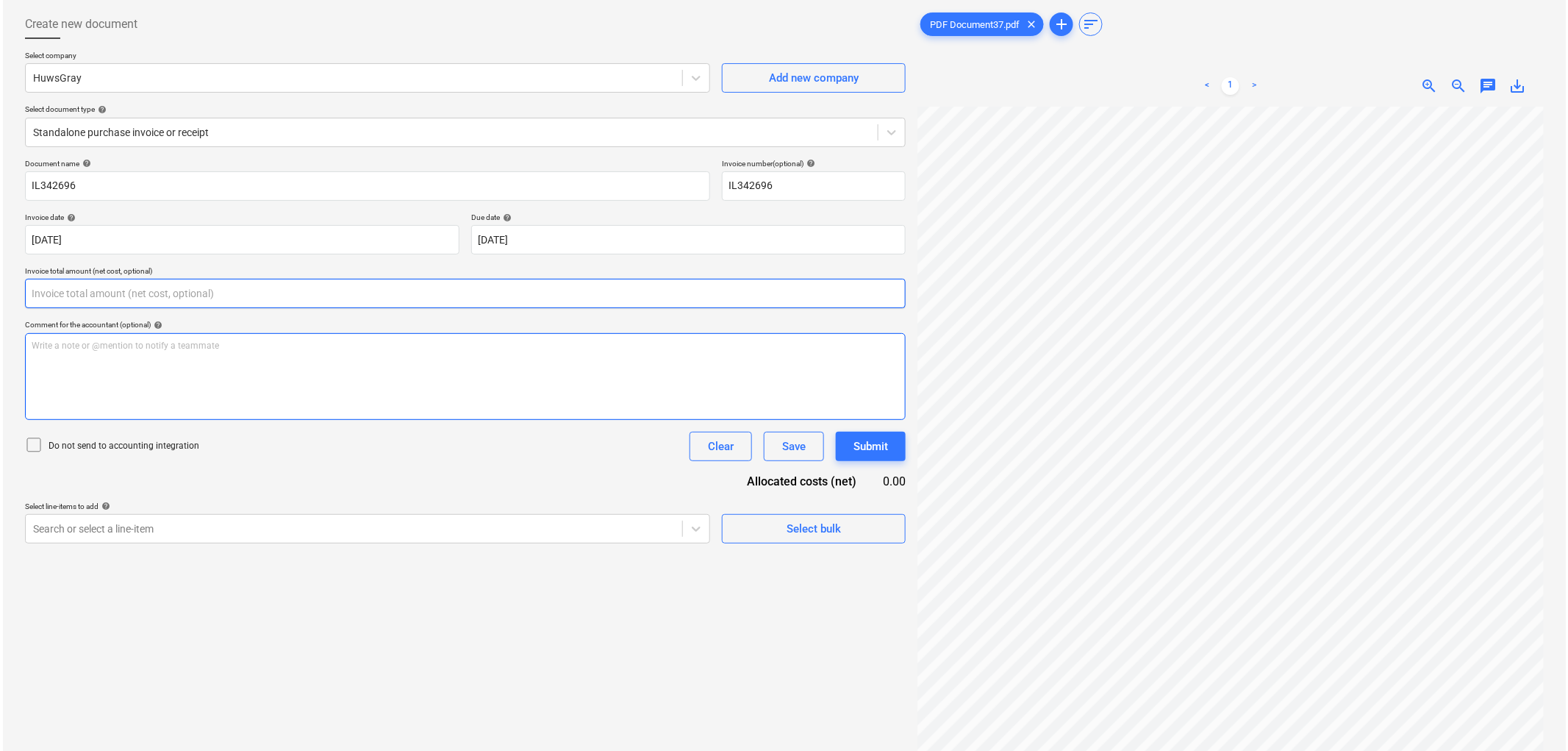
scroll to position [147, 0]
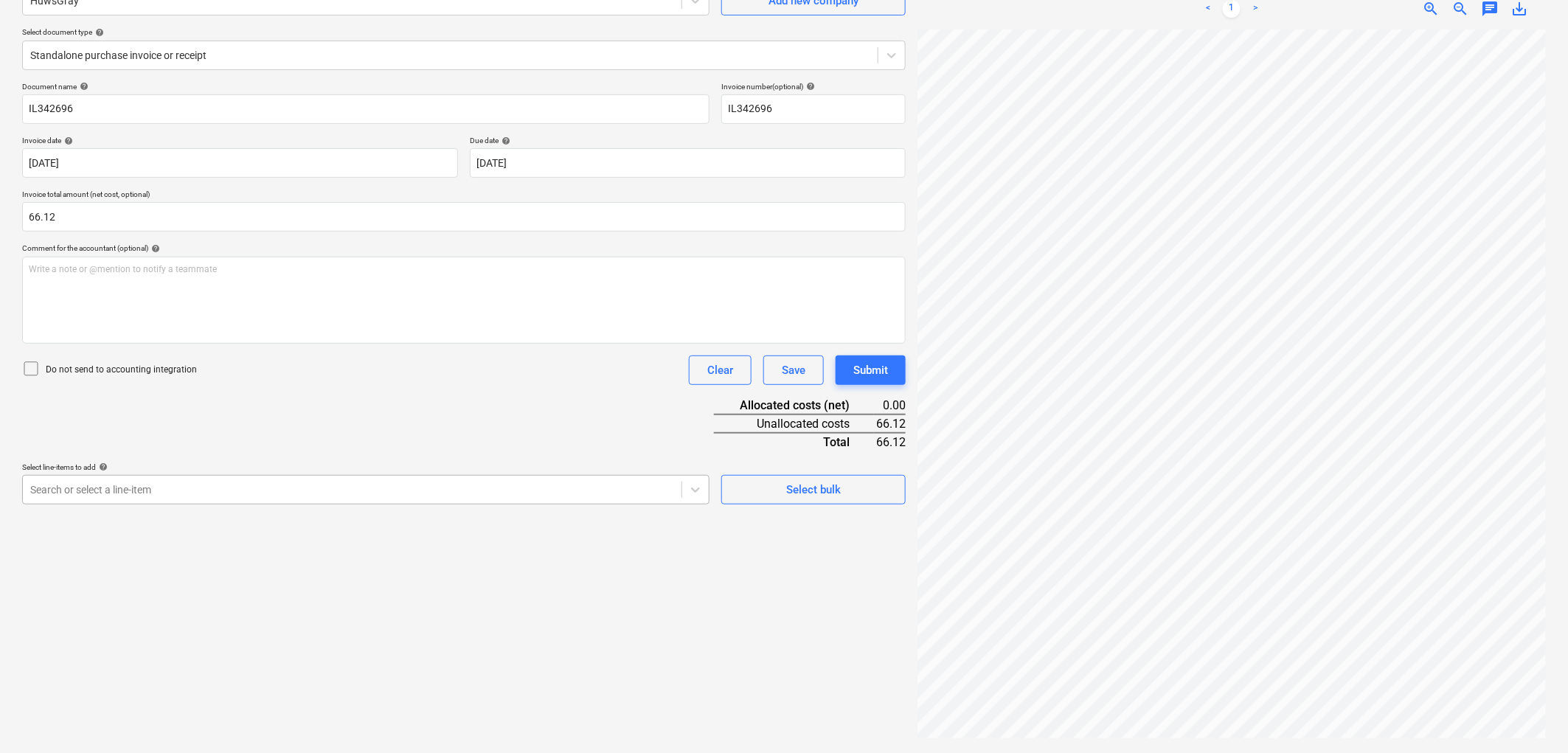
click at [255, 505] on div "Search or select a line-item" at bounding box center [366, 490] width 688 height 30
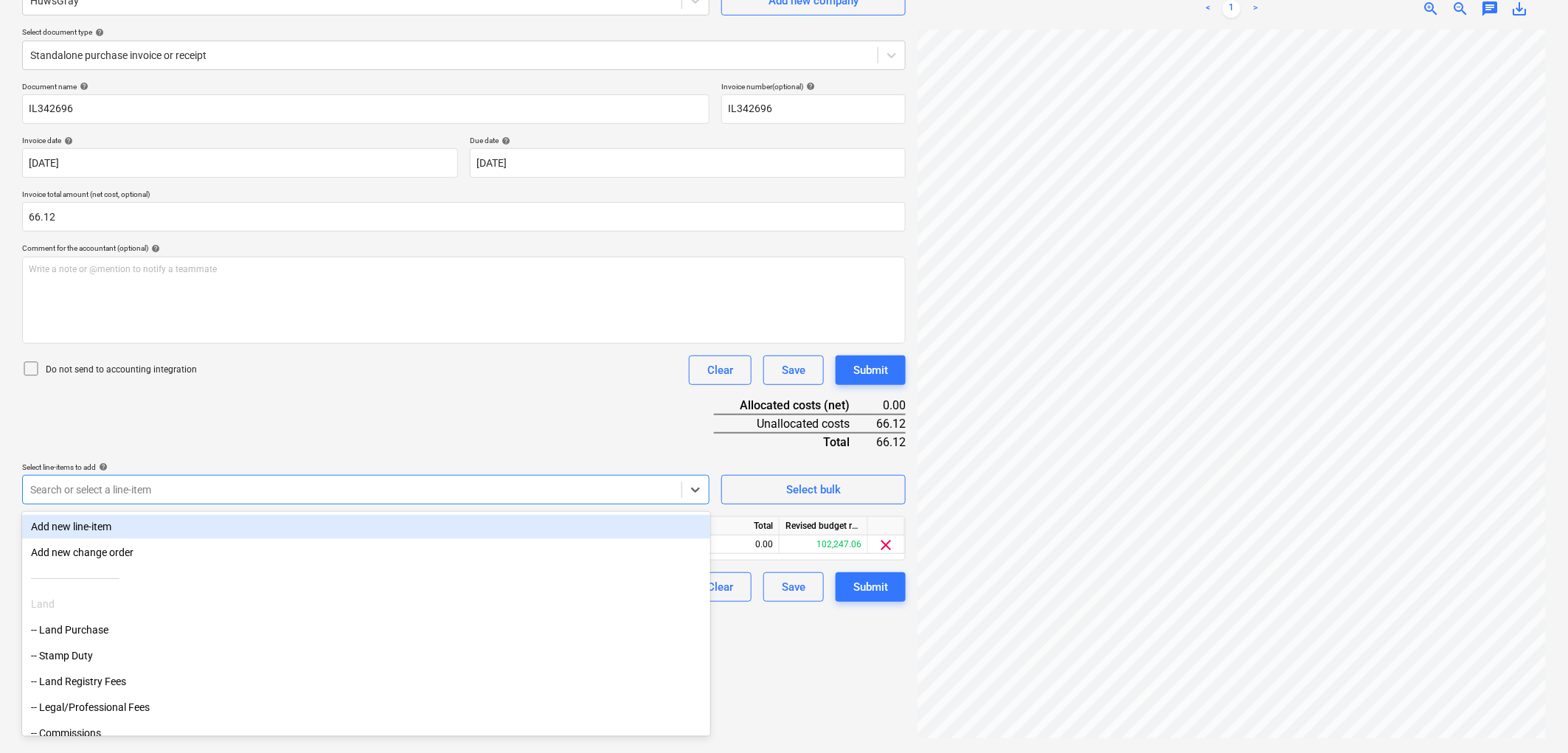
click at [306, 408] on div "Document name help IL342696 Invoice number (optional) help IL342696 Invoice dat…" at bounding box center [464, 341] width 884 height 520
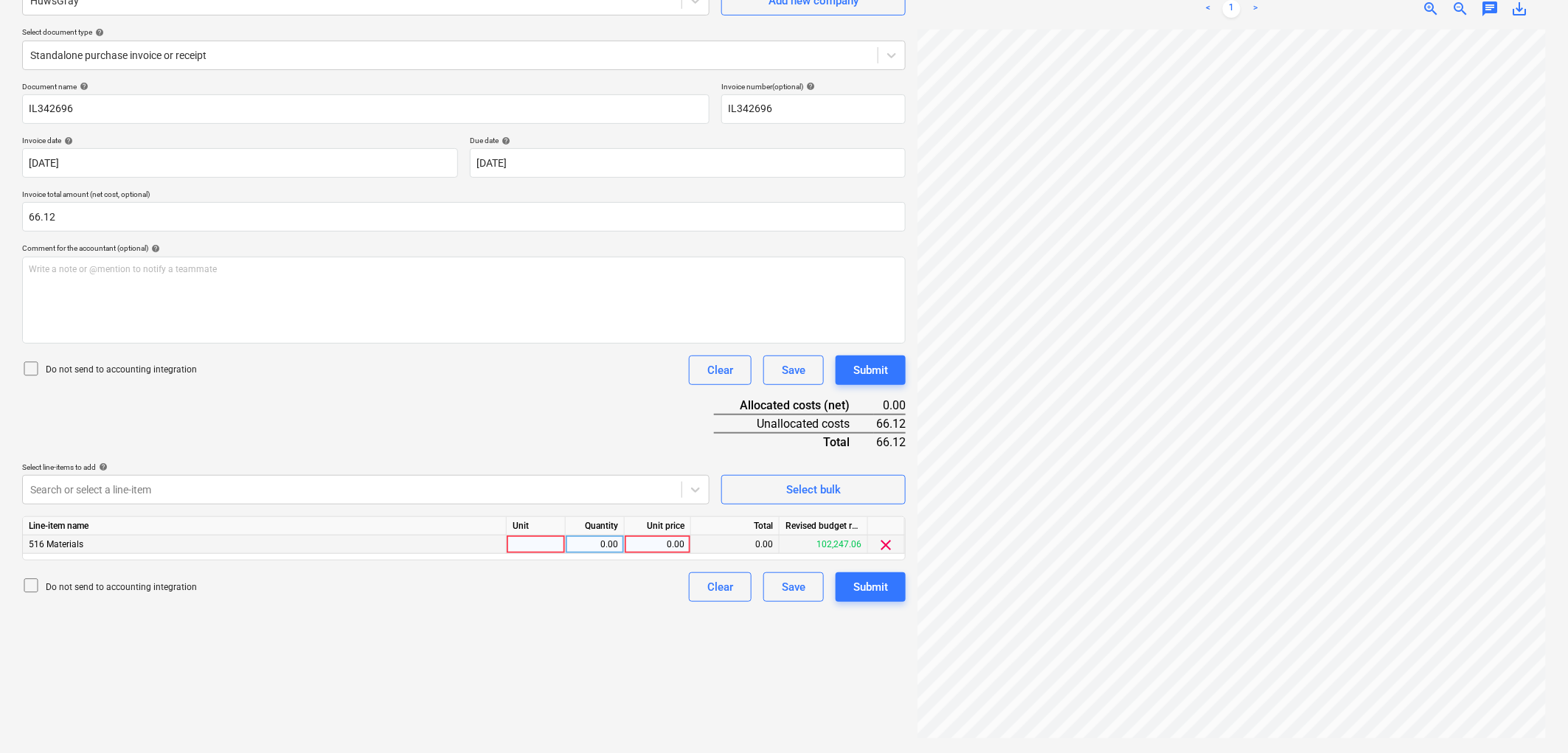
click at [515, 548] on div at bounding box center [536, 545] width 59 height 19
click at [907, 597] on div "Create new document Select company HuwsGray Add new company Select document typ…" at bounding box center [464, 336] width 895 height 821
click at [901, 592] on button "Submit" at bounding box center [870, 587] width 70 height 30
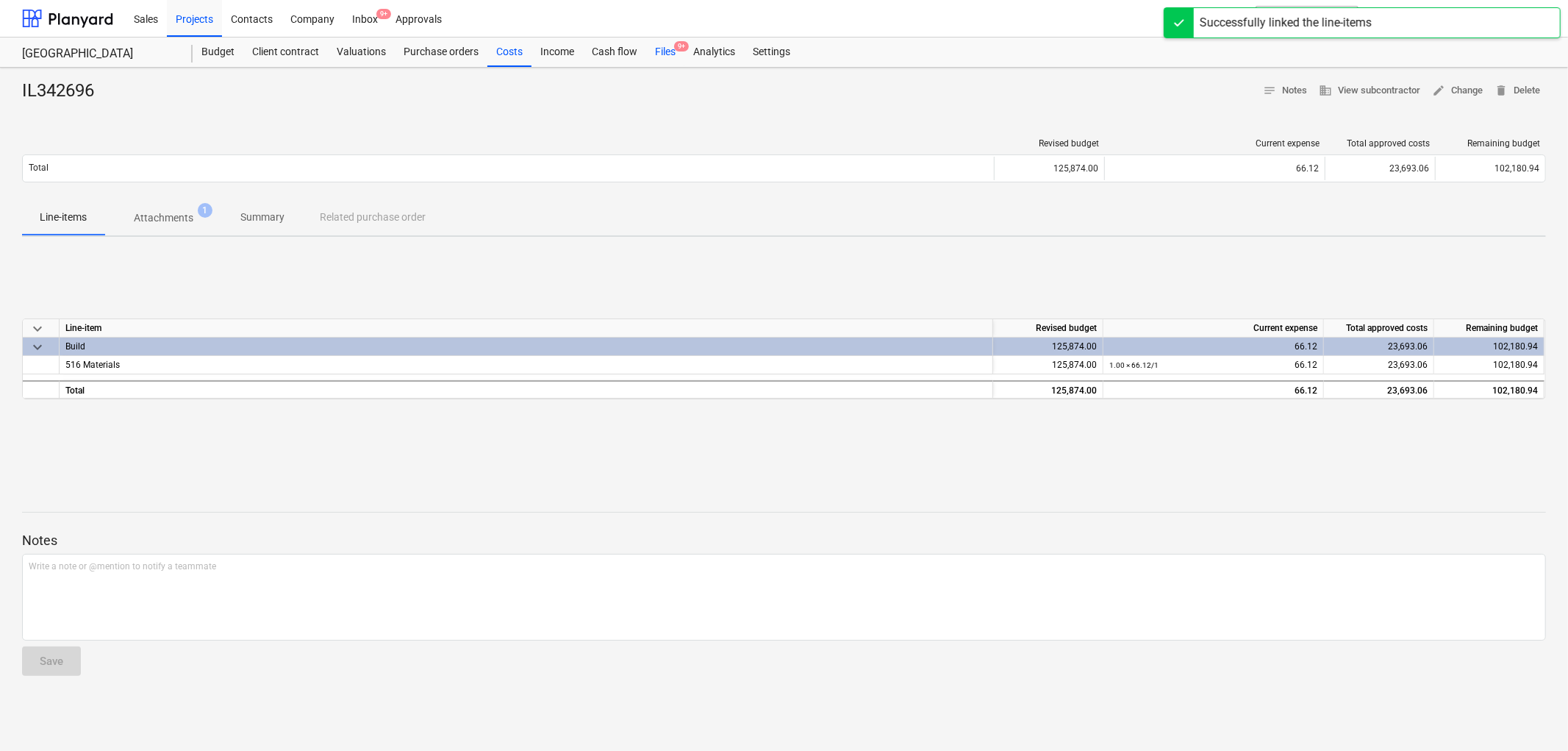
click at [661, 45] on div "Files 9+" at bounding box center [665, 52] width 38 height 29
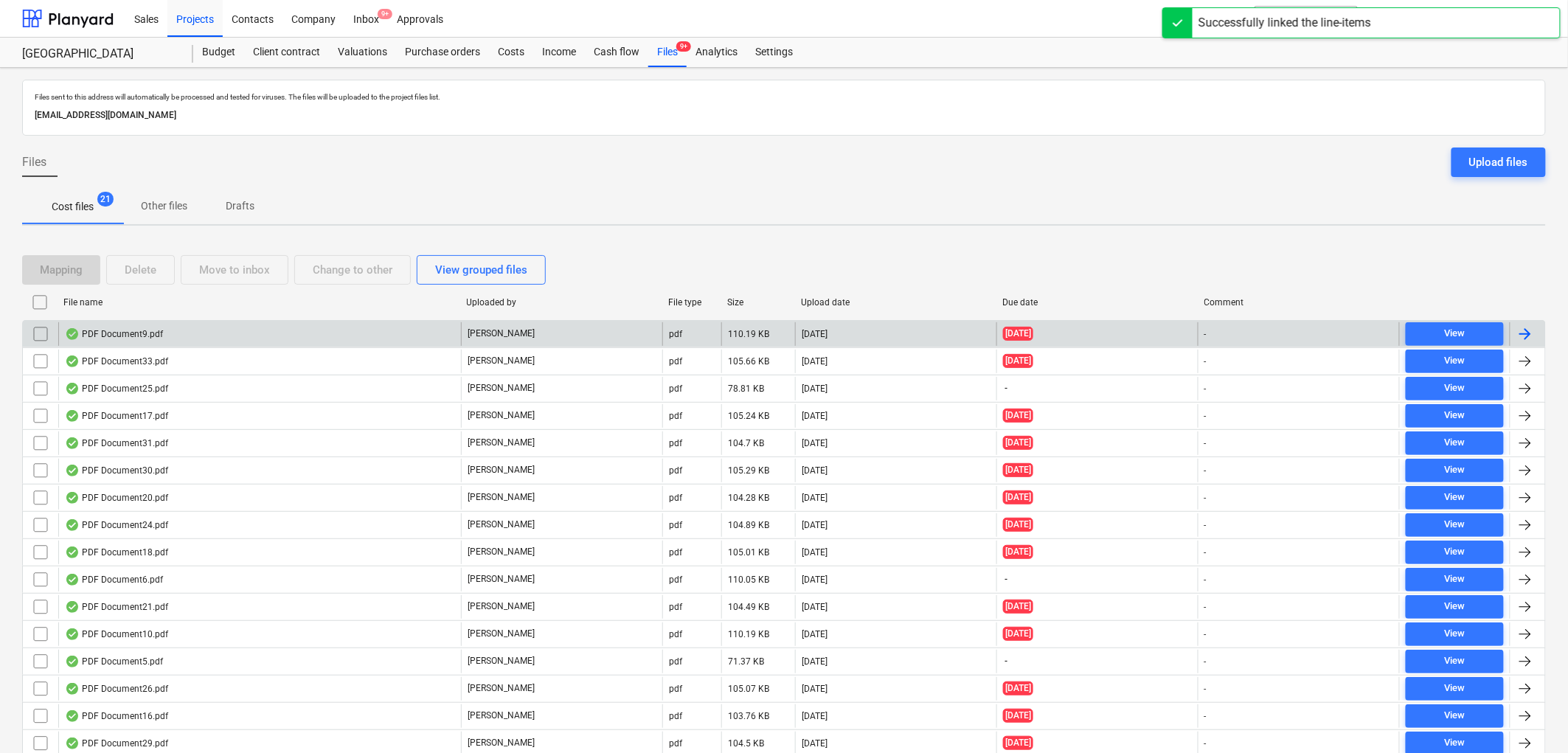
click at [168, 340] on div "PDF Document9.pdf" at bounding box center [260, 334] width 403 height 23
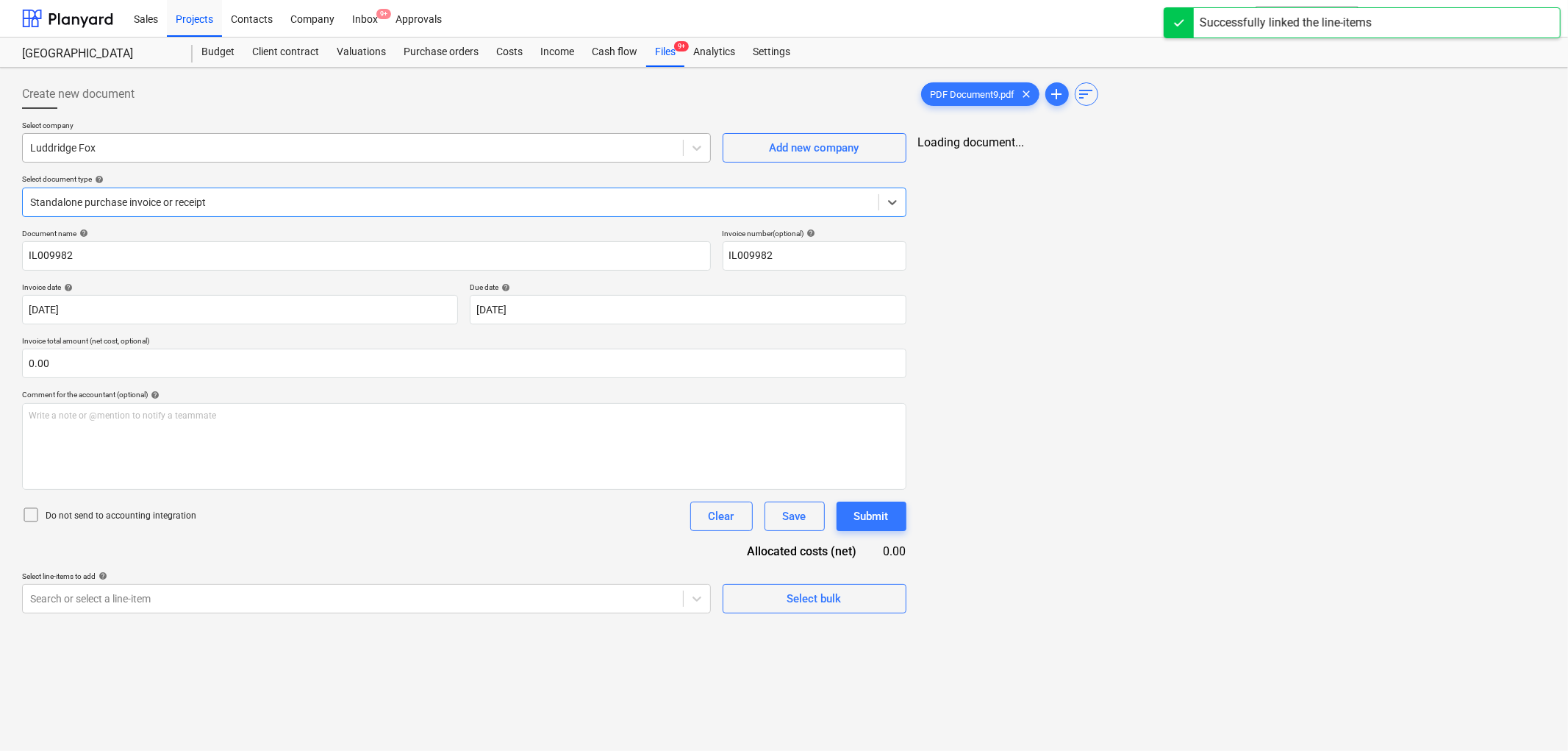
click at [131, 151] on div at bounding box center [353, 147] width 645 height 15
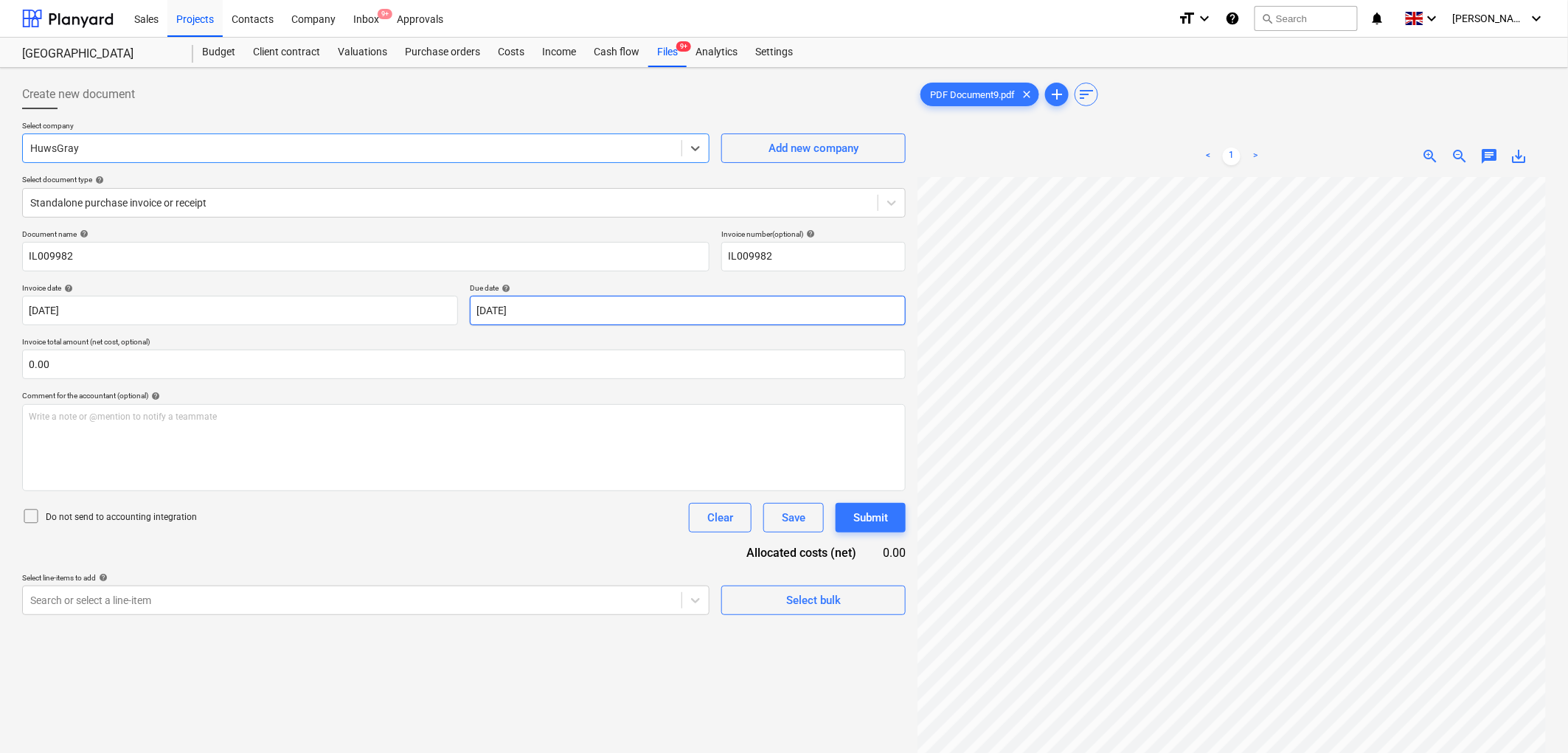
click at [512, 313] on body "Sales Projects Contacts Company Inbox 9+ Approvals format_size keyboard_arrow_d…" at bounding box center [784, 376] width 1568 height 753
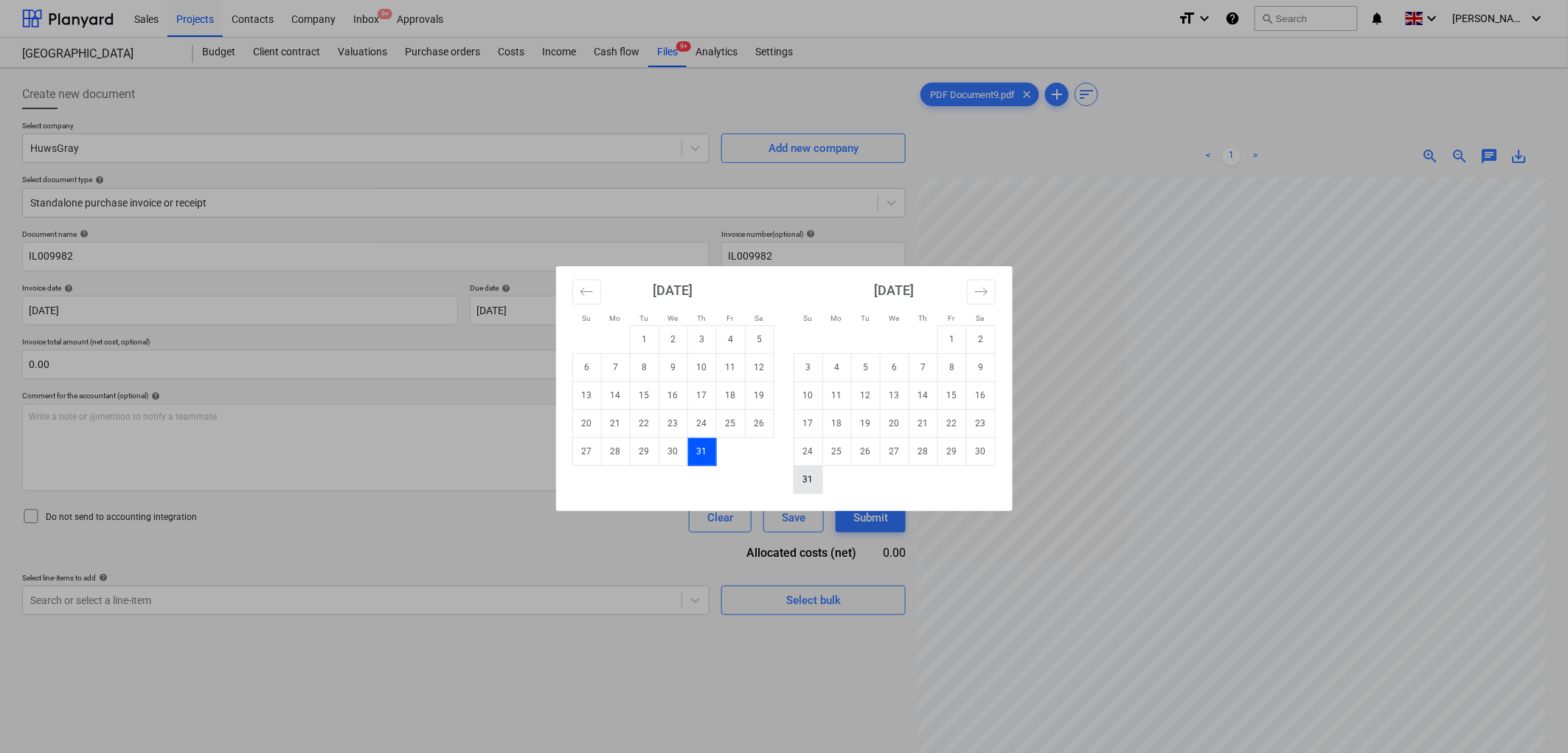
click at [801, 476] on td "31" at bounding box center [807, 479] width 29 height 28
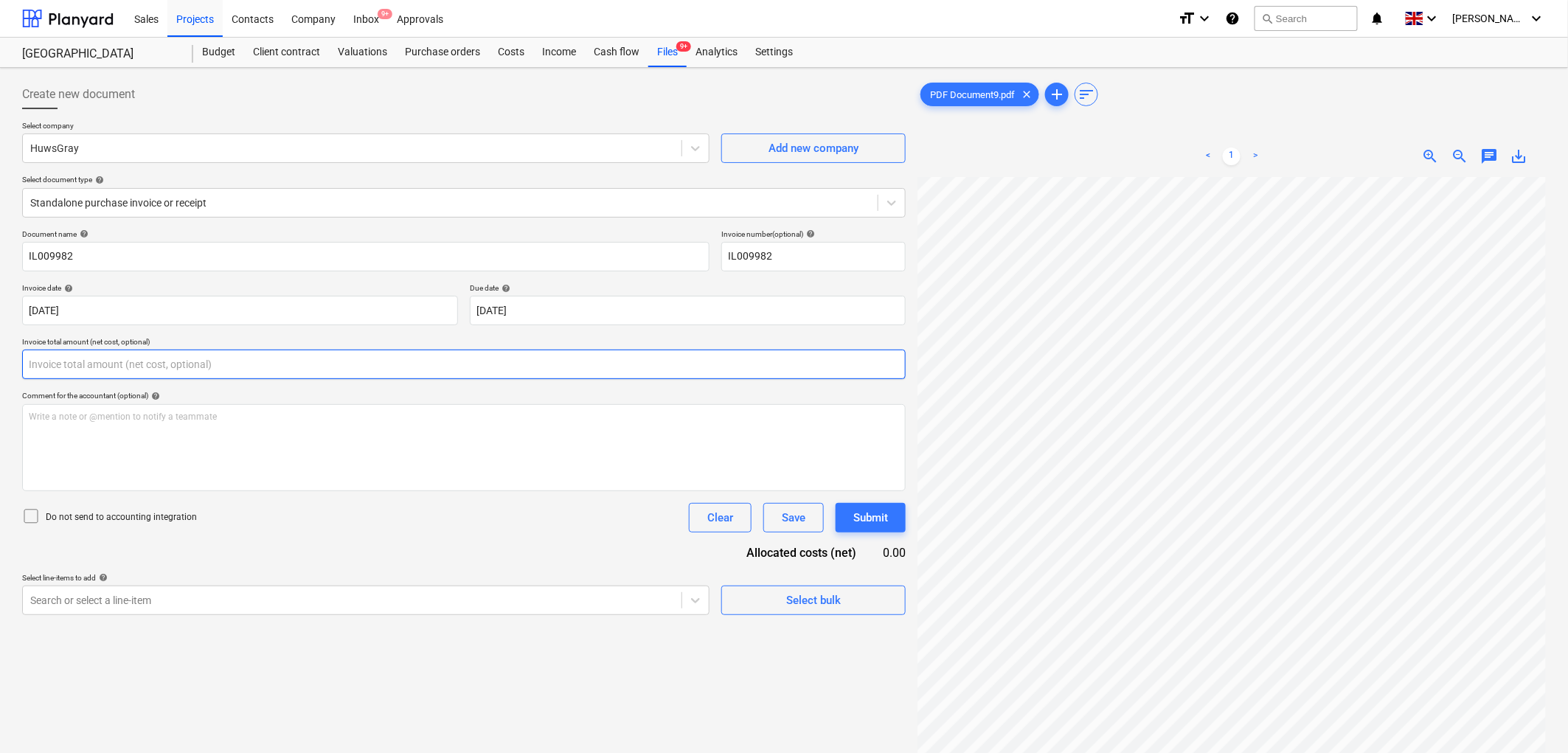
click at [182, 359] on input "text" at bounding box center [464, 364] width 884 height 30
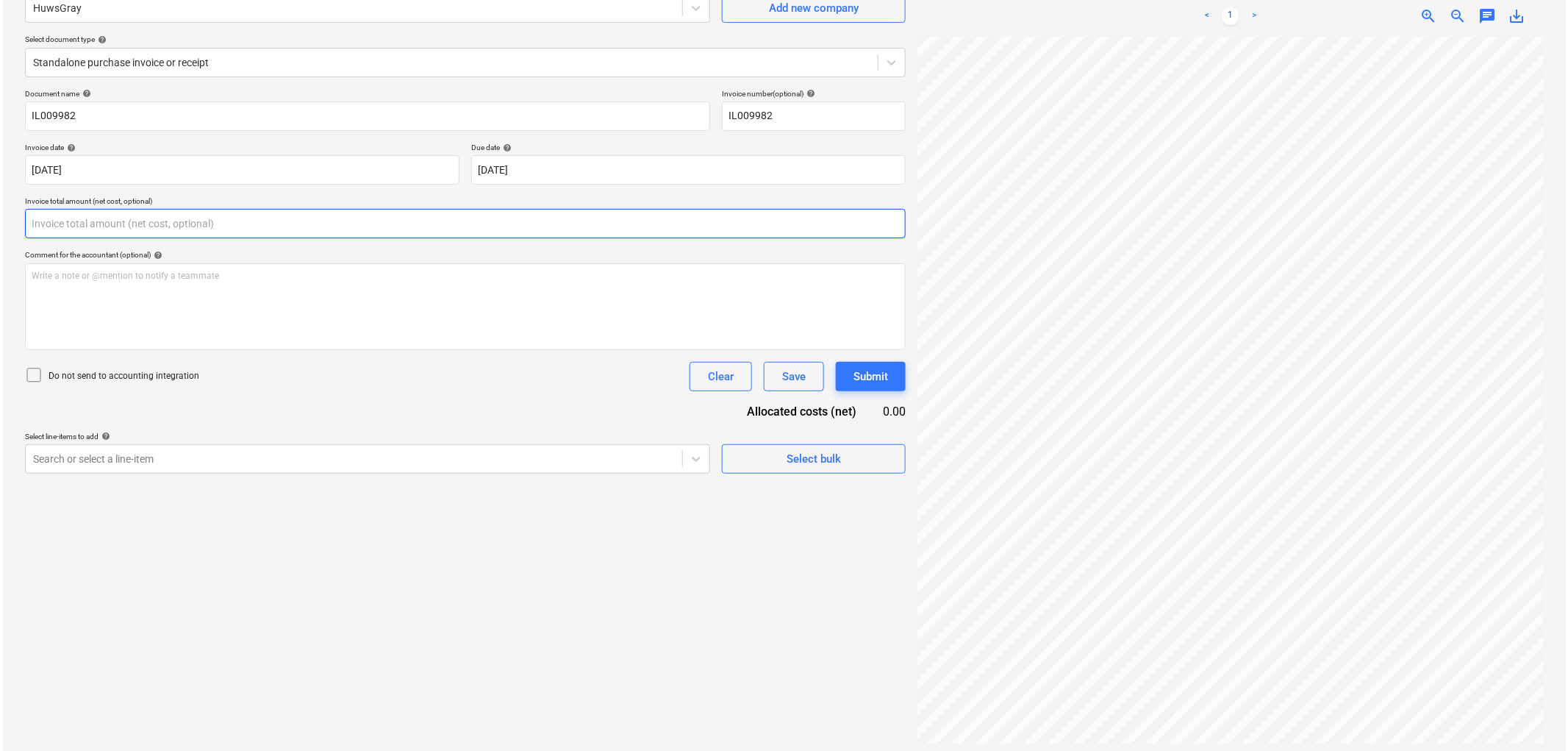
scroll to position [147, 0]
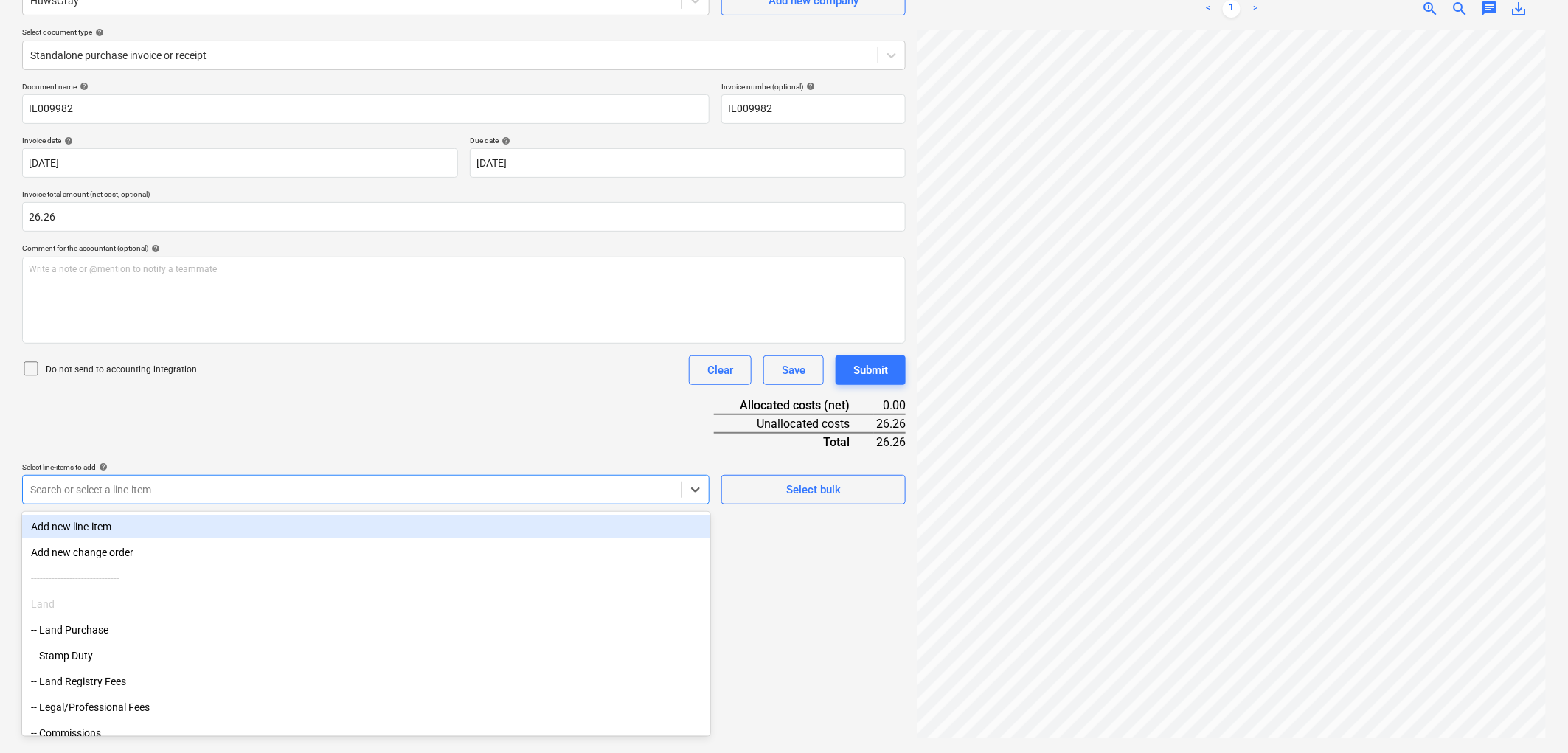
click at [144, 500] on div "Search or select a line-item" at bounding box center [352, 489] width 659 height 21
click at [320, 390] on div "Document name help IL009982 Invoice number (optional) help IL009982 Invoice dat…" at bounding box center [464, 341] width 884 height 520
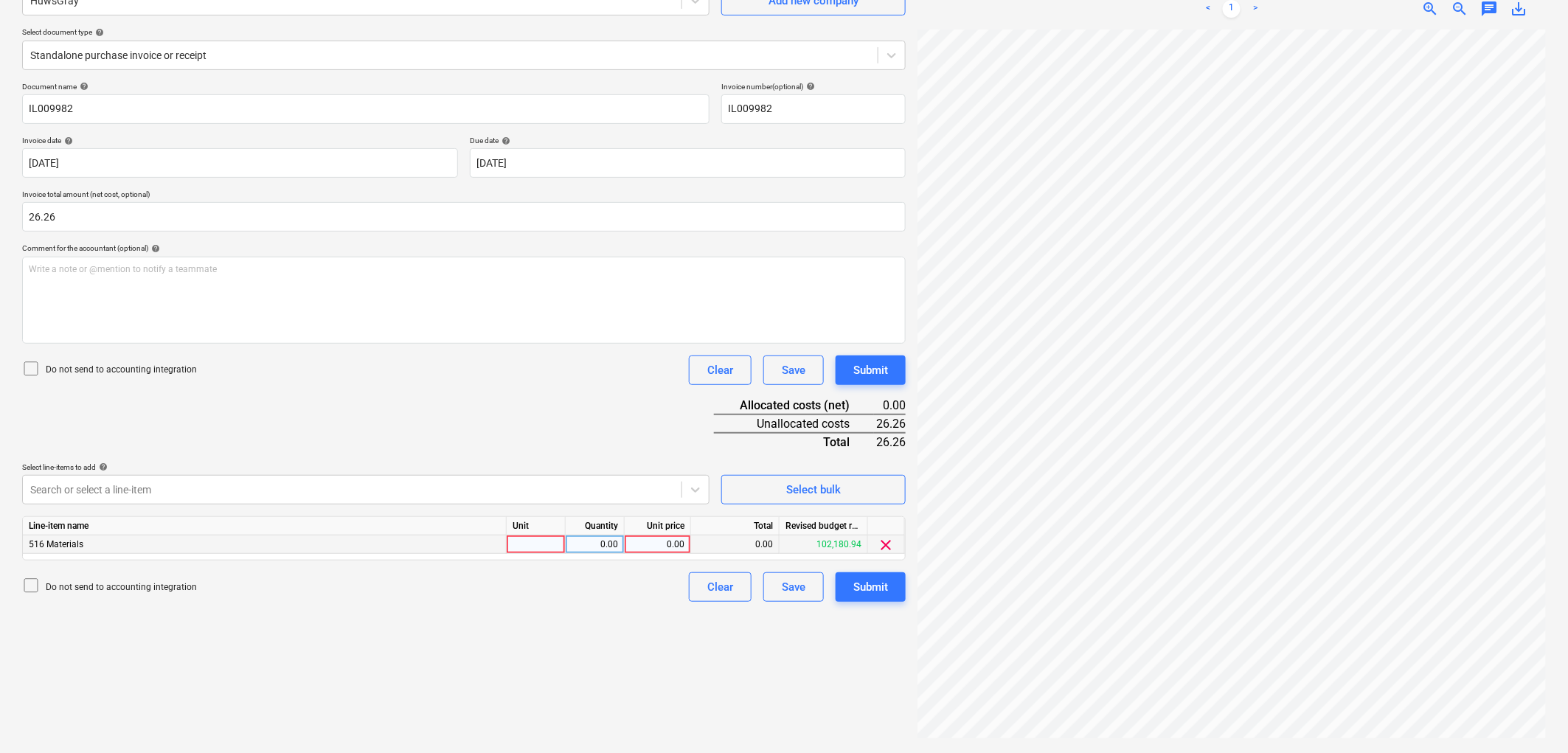
click at [541, 545] on div at bounding box center [536, 545] width 59 height 19
click at [852, 591] on button "Submit" at bounding box center [870, 587] width 70 height 30
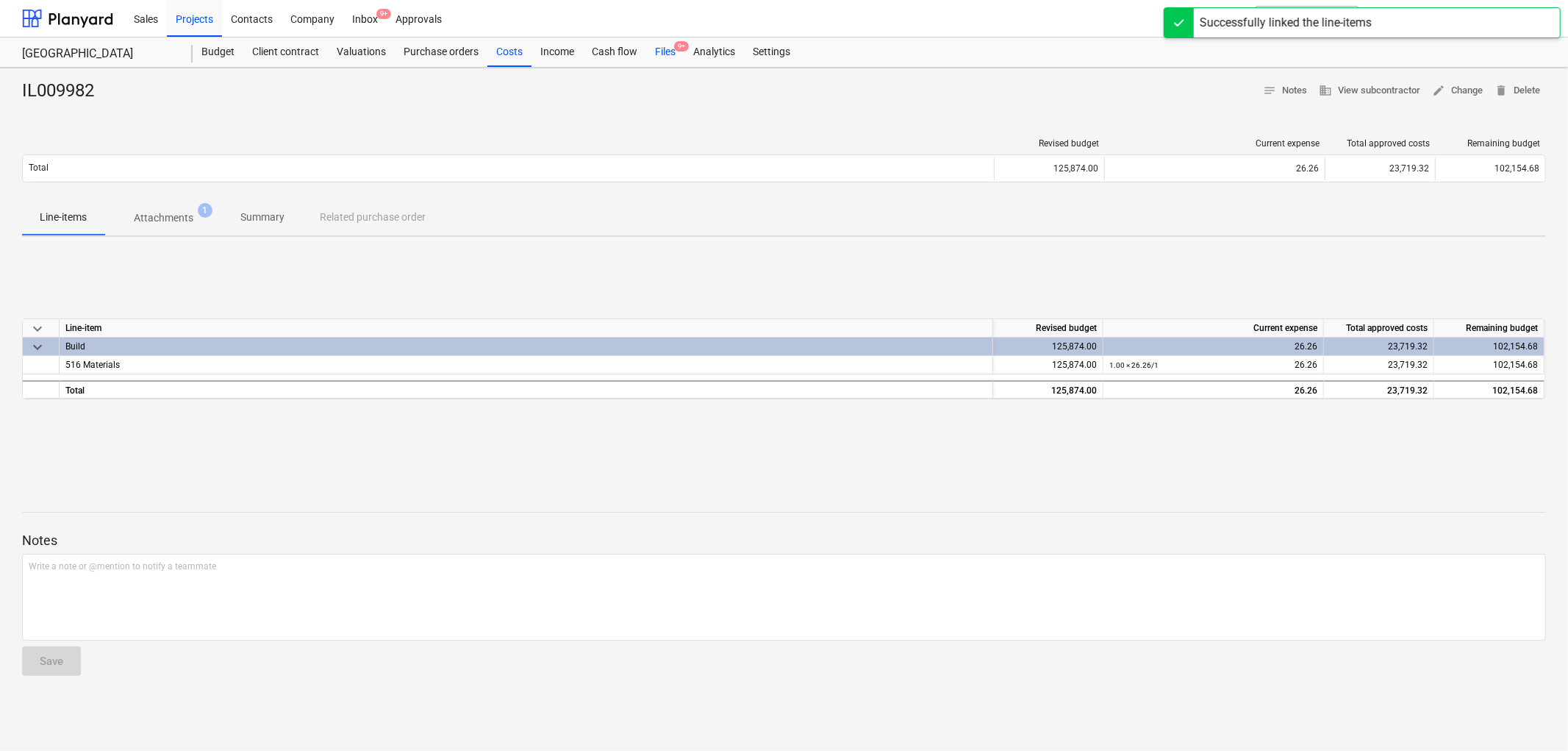
click at [658, 47] on div "Files 9+" at bounding box center [665, 52] width 38 height 29
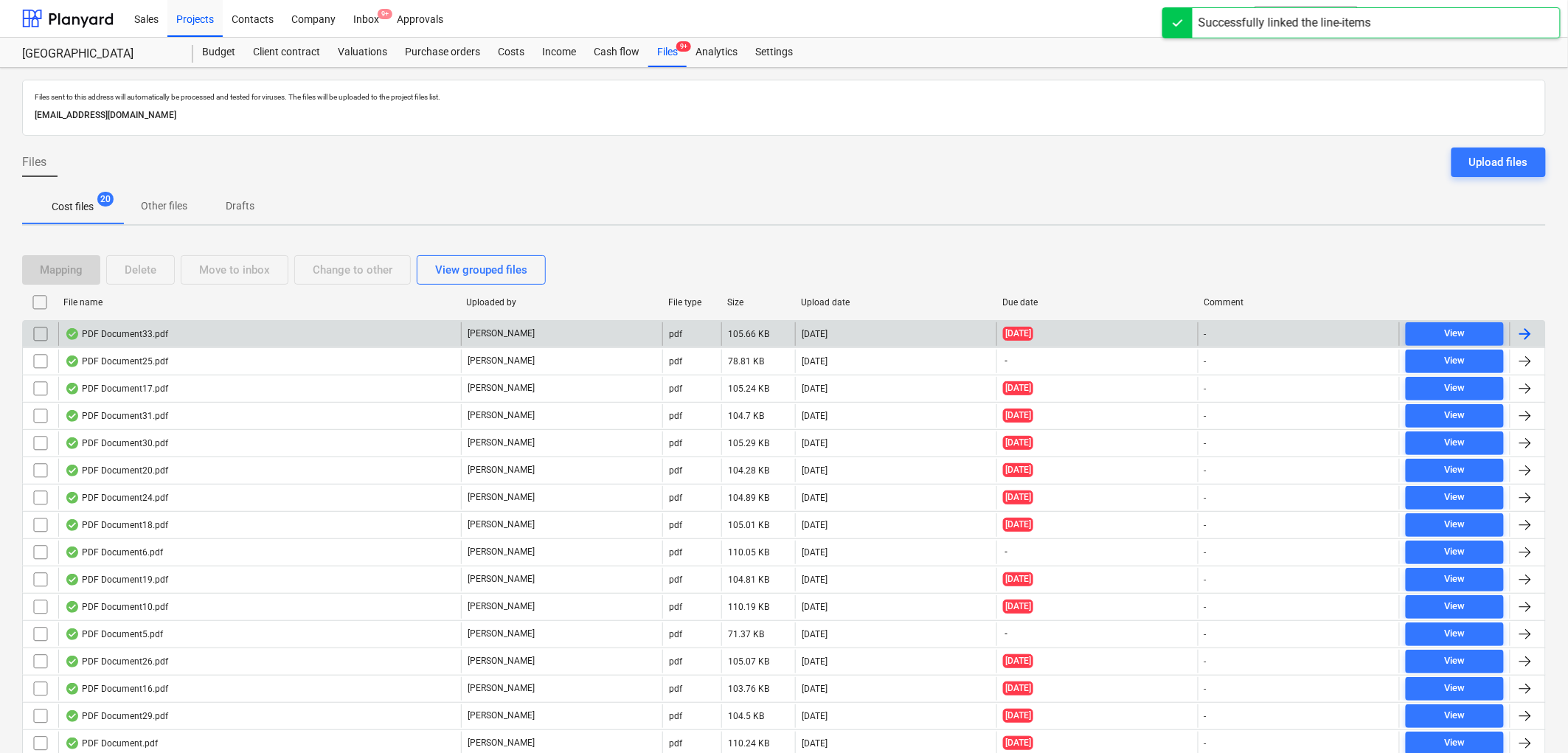
click at [191, 322] on div "PDF Document33.pdf" at bounding box center [260, 334] width 403 height 23
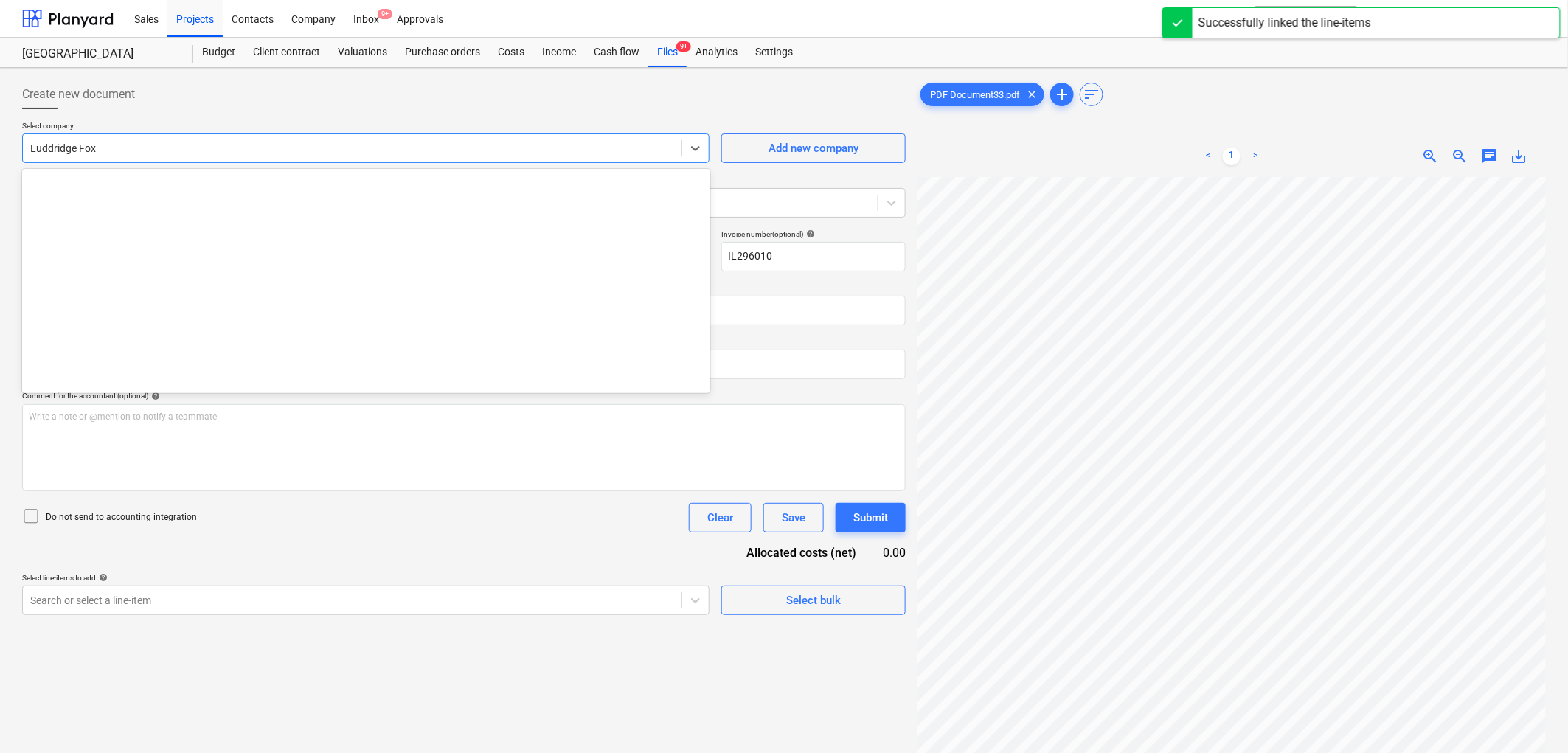
click at [156, 138] on div "Luddridge Fox" at bounding box center [352, 148] width 659 height 21
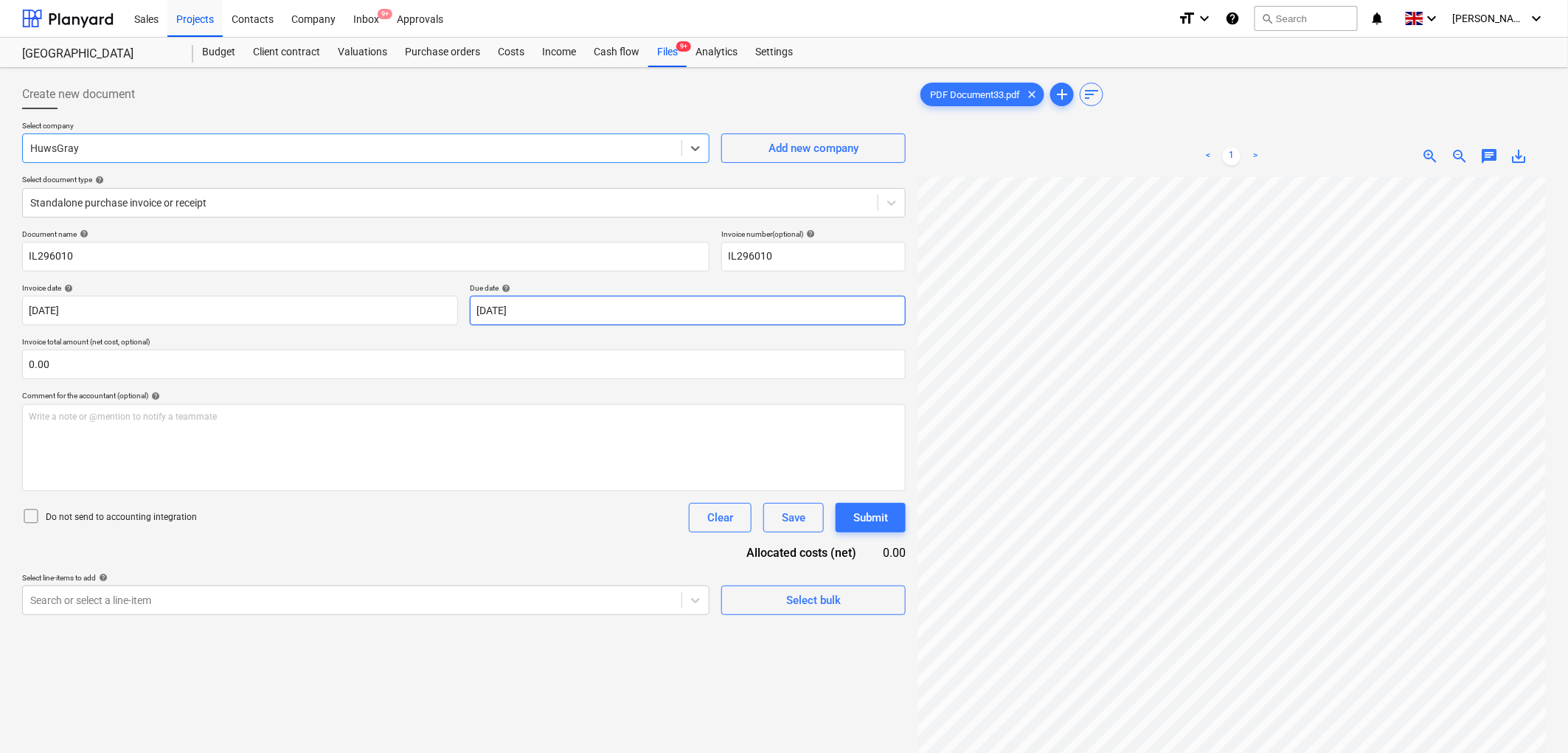
click at [526, 306] on body "Sales Projects Contacts Company Inbox 9+ Approvals format_size keyboard_arrow_d…" at bounding box center [784, 376] width 1568 height 753
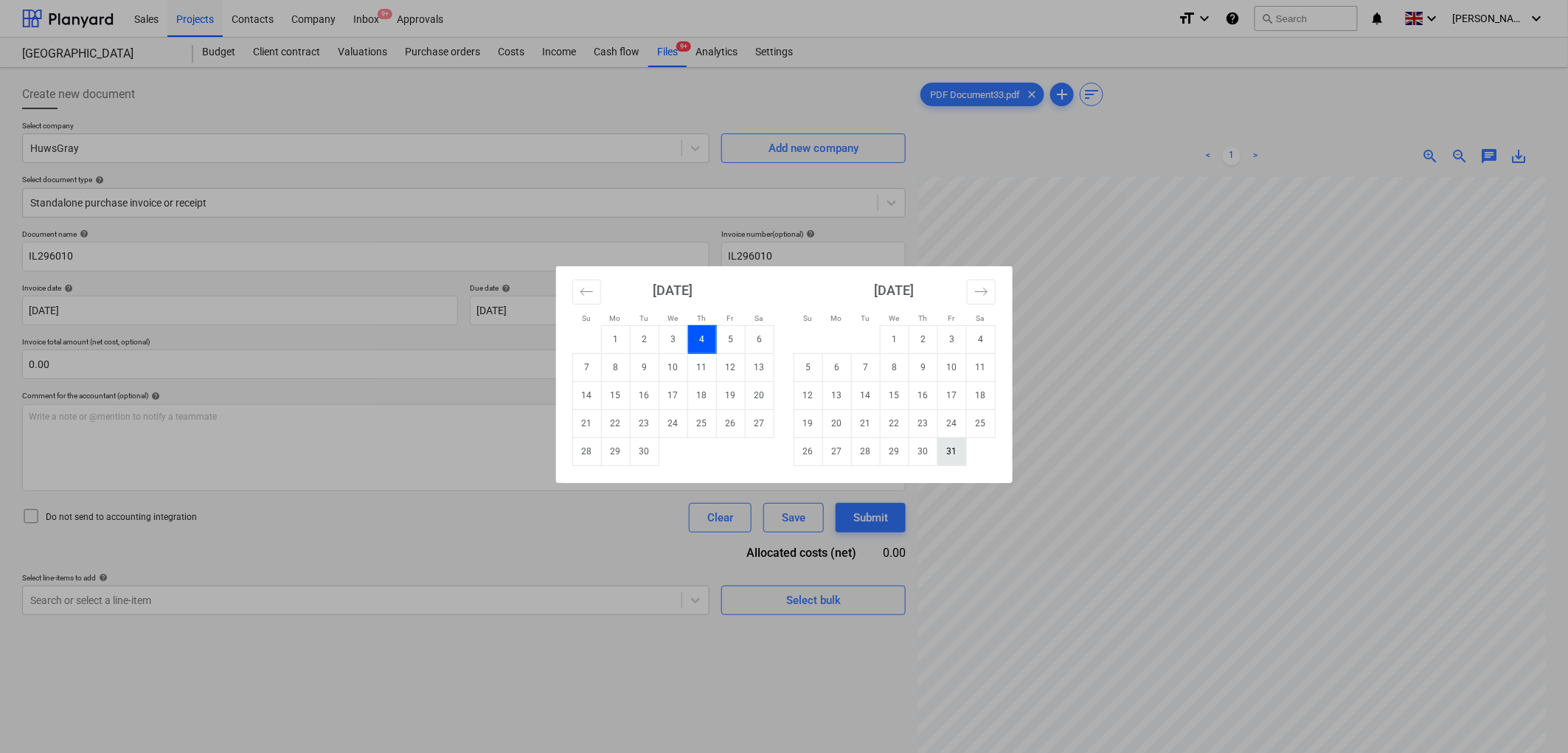
click at [949, 462] on td "31" at bounding box center [951, 451] width 29 height 28
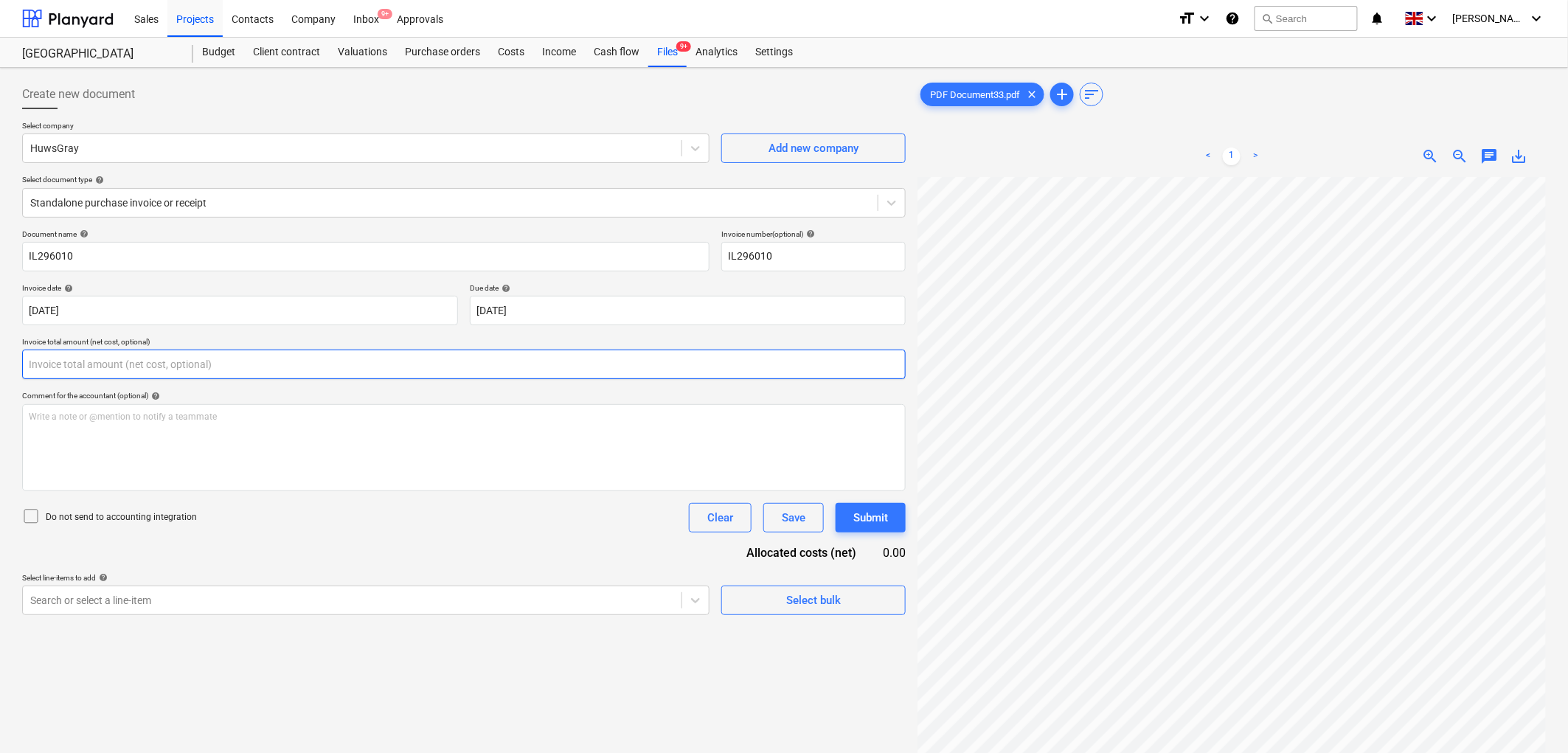
click at [152, 362] on input "text" at bounding box center [464, 364] width 884 height 30
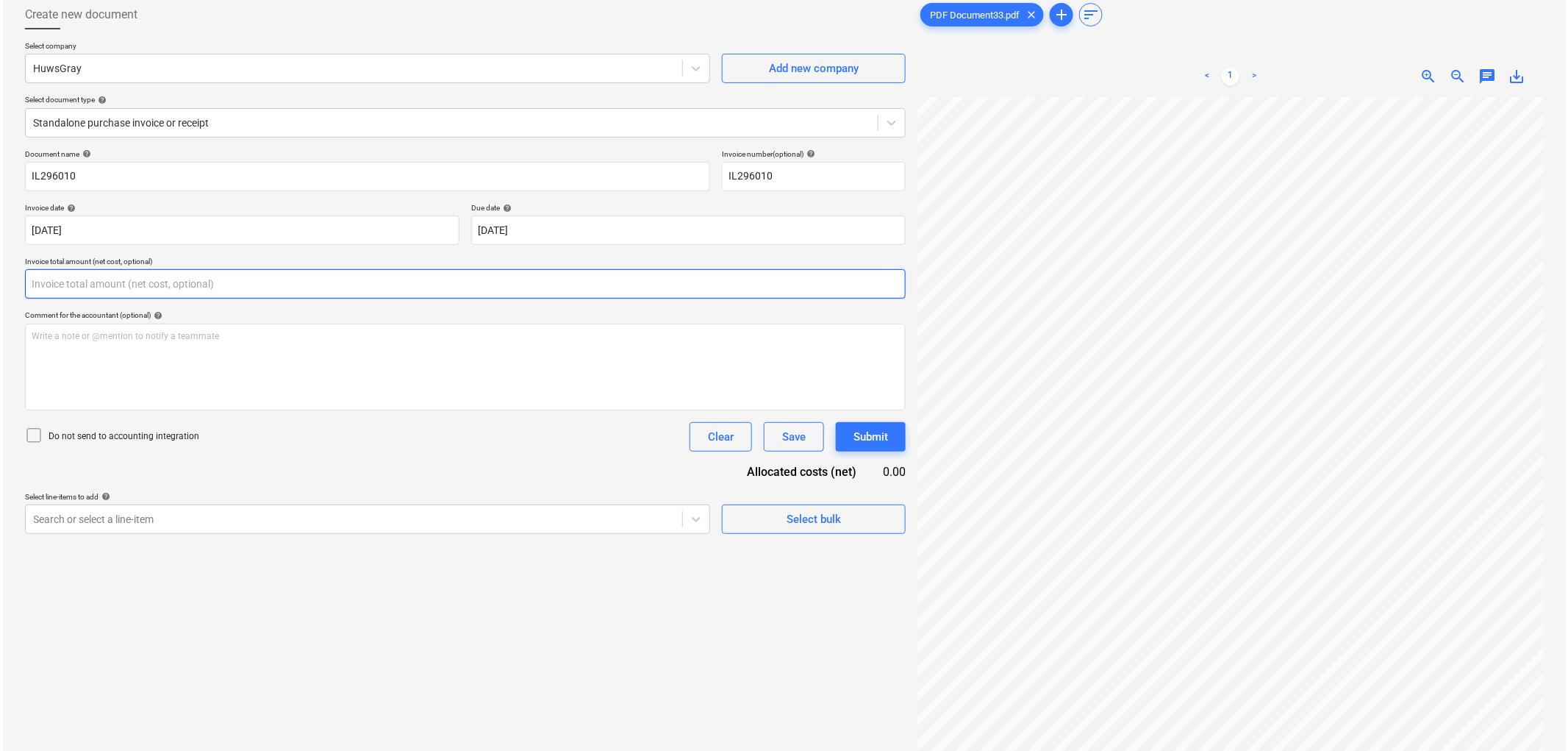
scroll to position [147, 0]
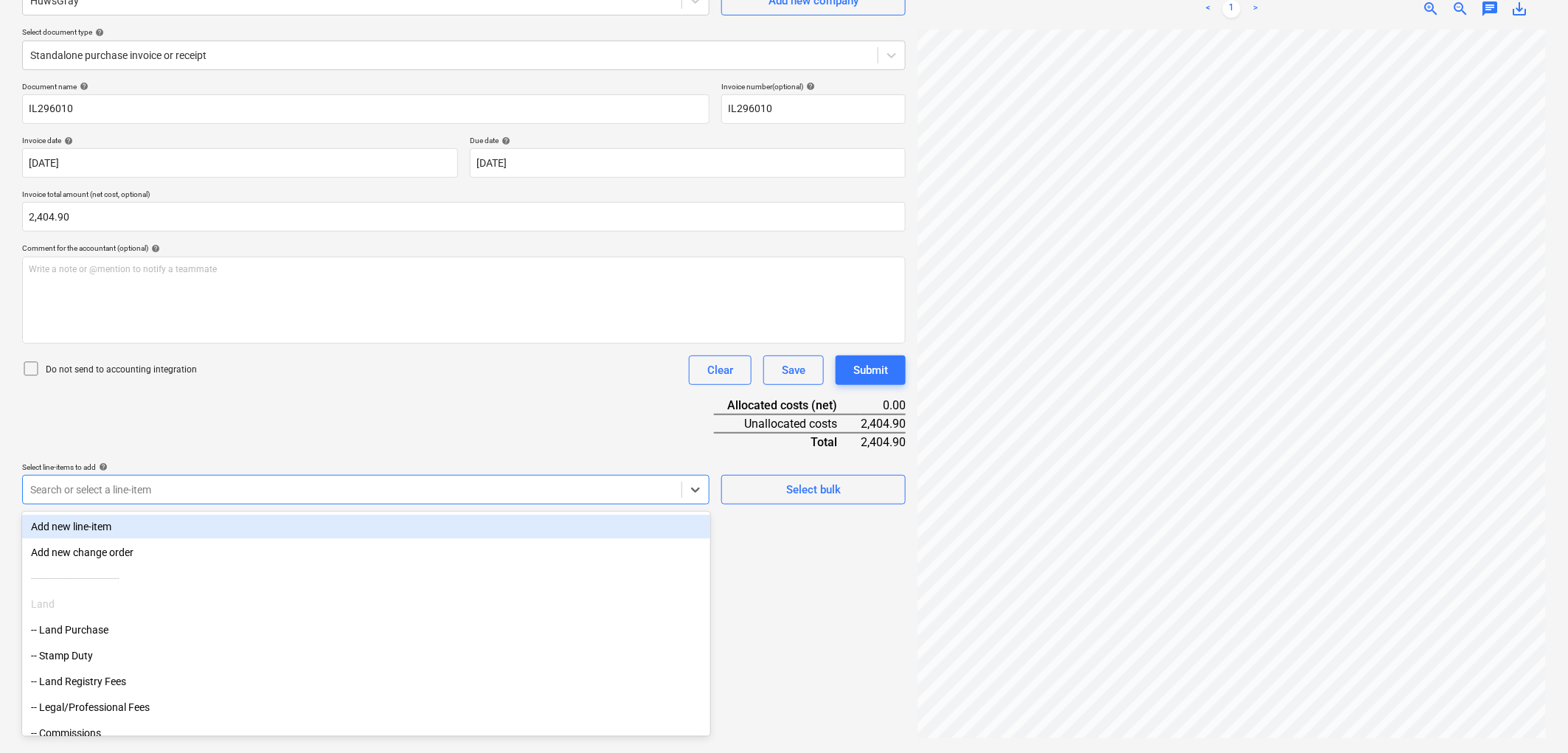
click at [277, 500] on div "Search or select a line-item" at bounding box center [352, 489] width 659 height 21
click at [524, 316] on div "Write a note or @mention to notify a teammate [PERSON_NAME]" at bounding box center [464, 300] width 884 height 87
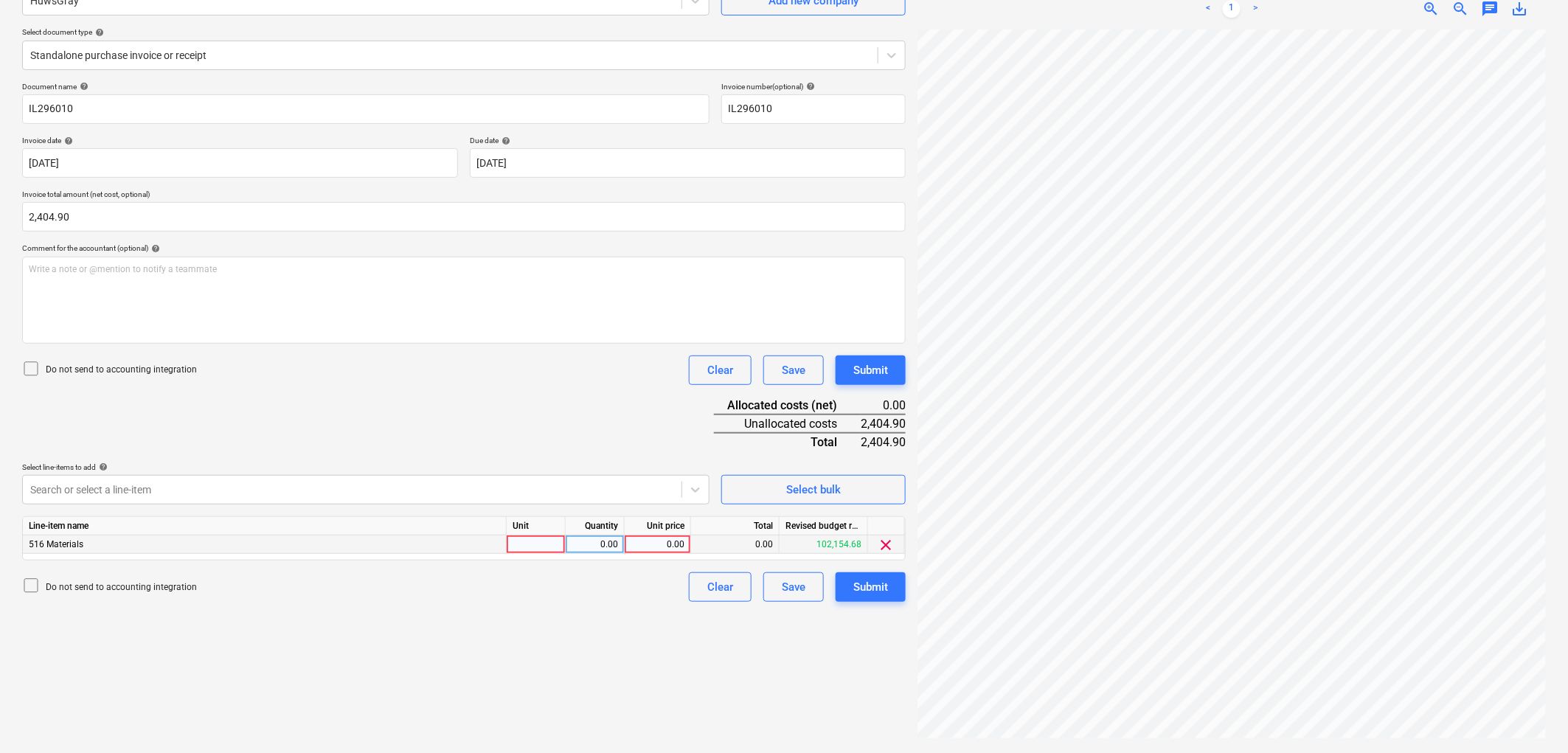
click at [551, 554] on div at bounding box center [536, 545] width 59 height 19
click at [831, 587] on div "Clear Save Submit" at bounding box center [791, 587] width 229 height 30
click at [848, 587] on button "Submit" at bounding box center [870, 587] width 70 height 30
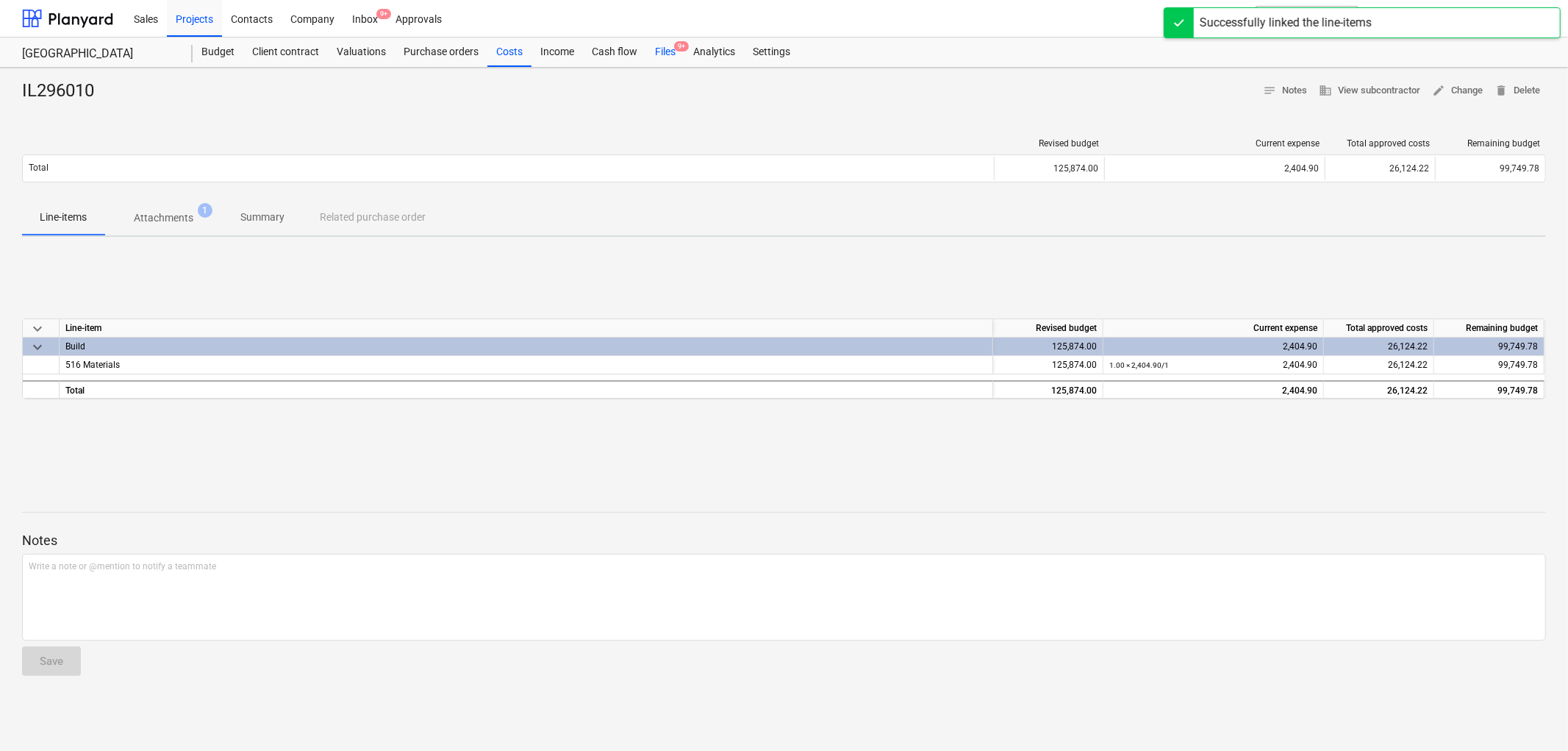
click at [659, 49] on div "Files 9+" at bounding box center [665, 52] width 38 height 29
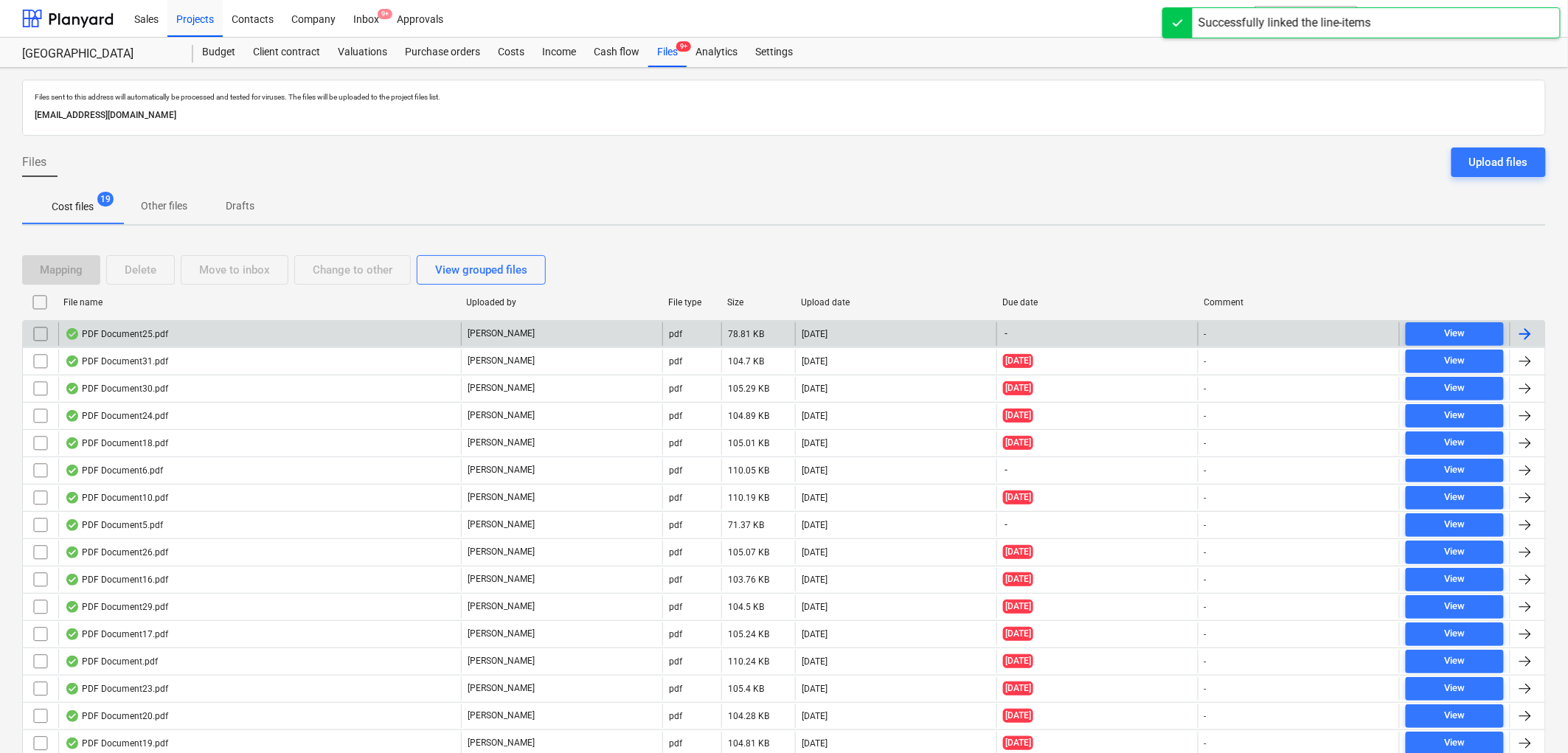
click at [151, 328] on div "PDF Document25.pdf" at bounding box center [116, 334] width 103 height 12
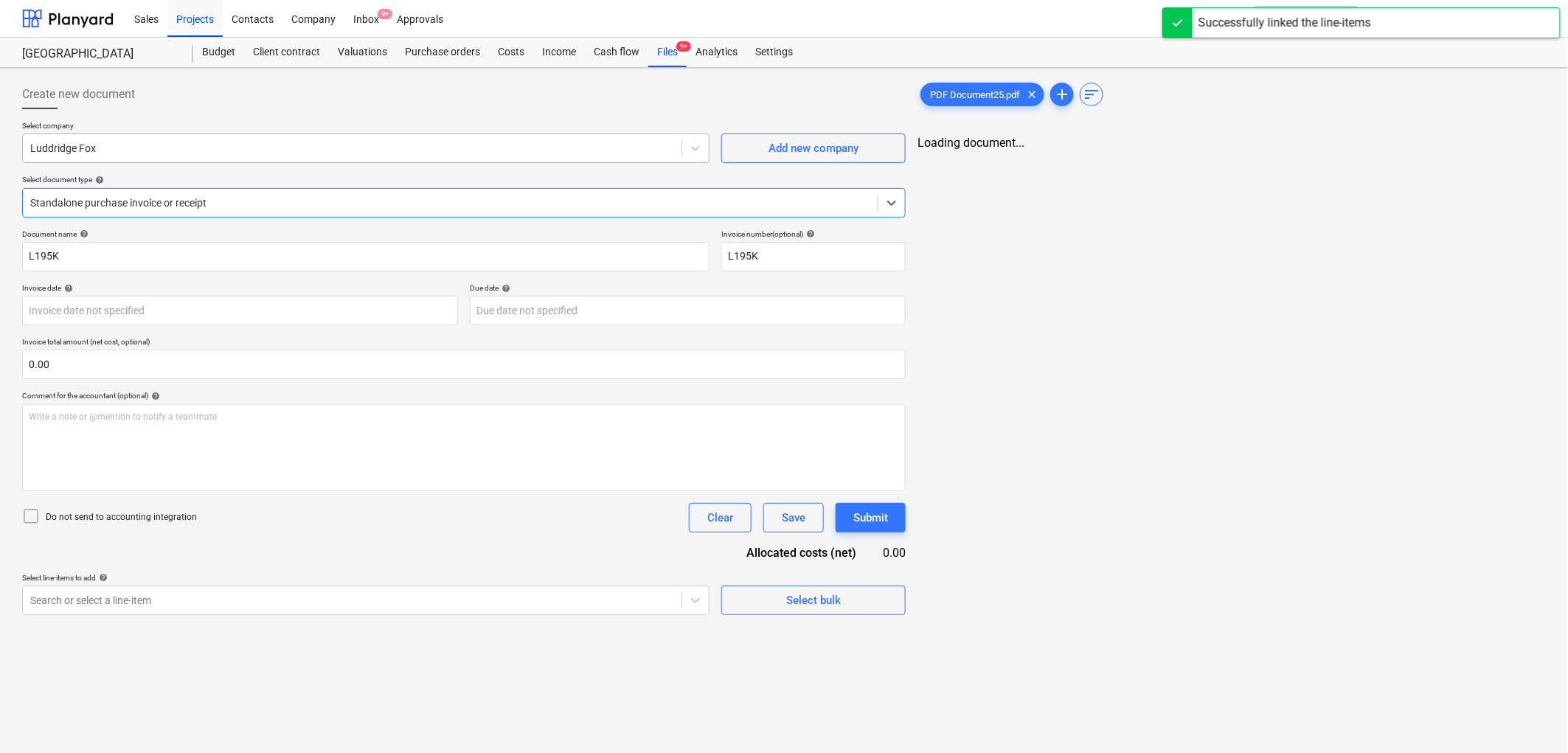
click at [131, 152] on div at bounding box center [352, 148] width 644 height 15
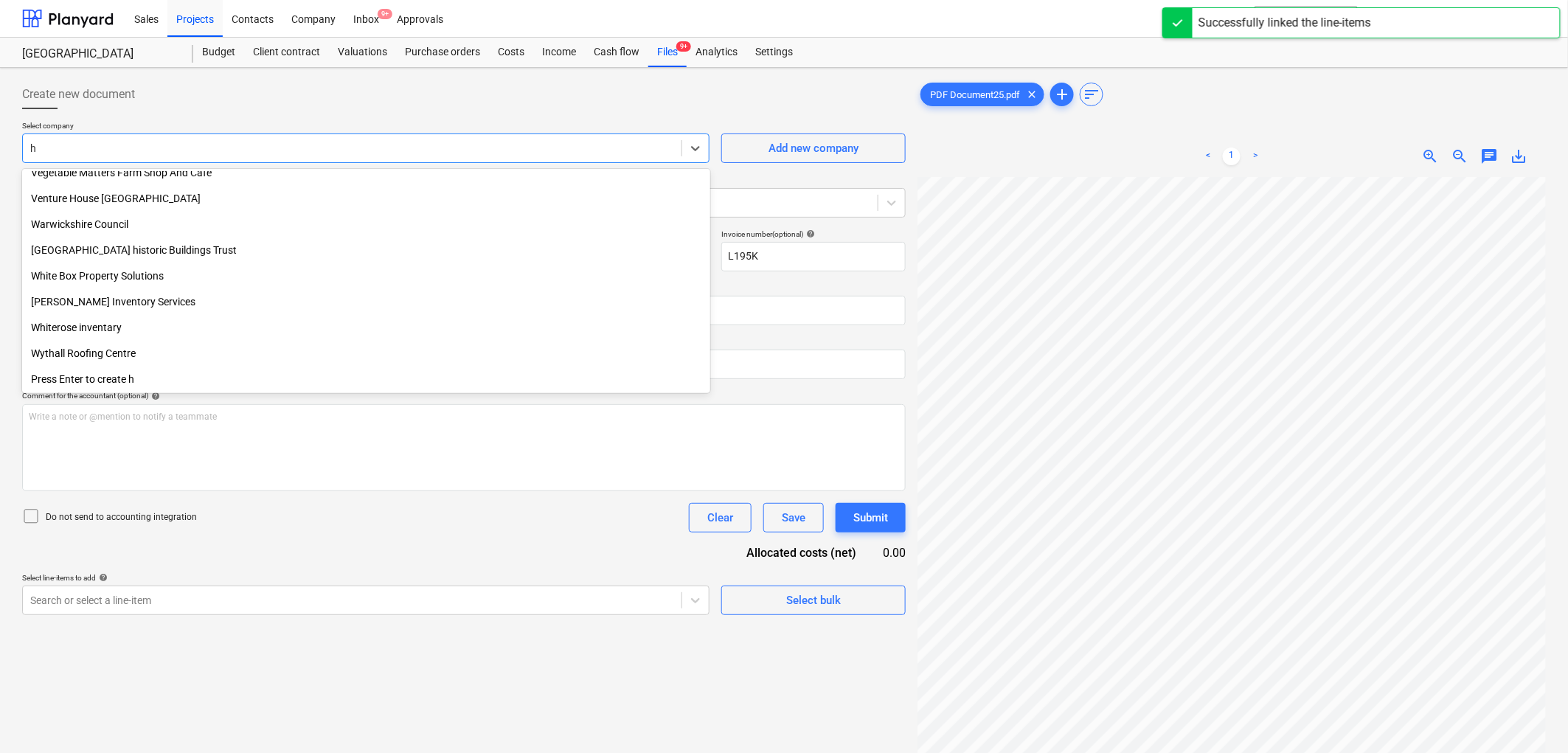
scroll to position [4555, 0]
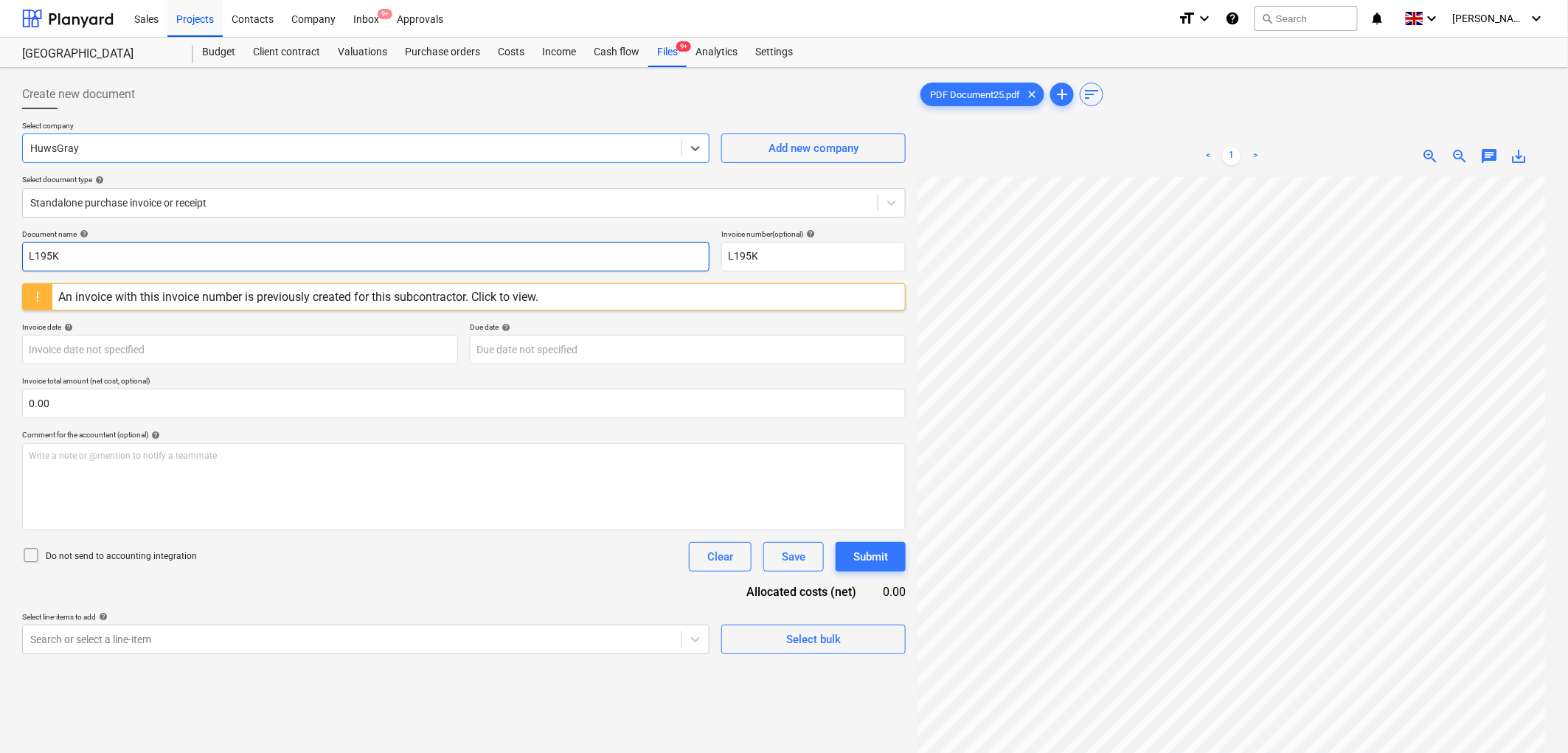
click at [170, 250] on input "L195K" at bounding box center [366, 257] width 688 height 30
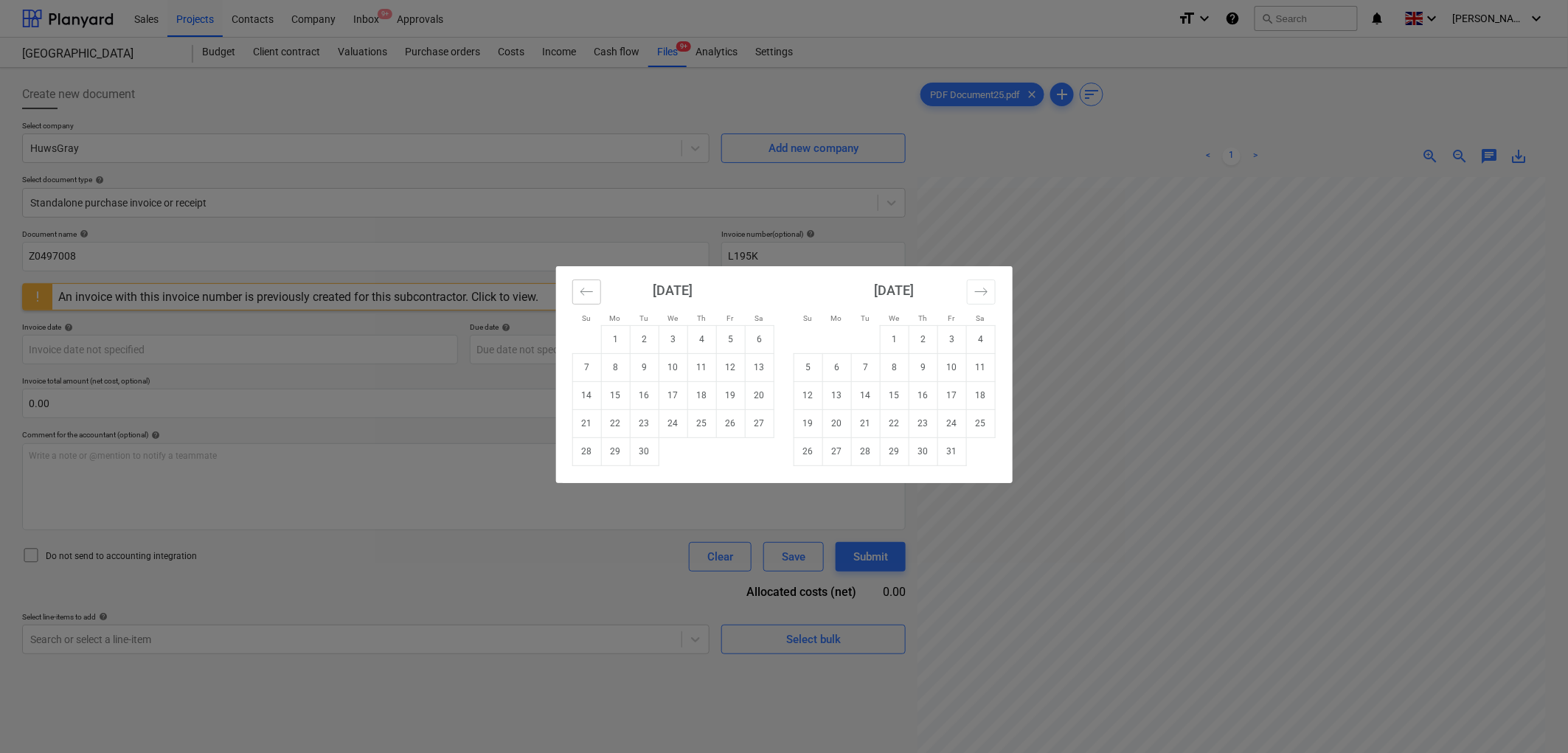
click at [589, 295] on icon "Move backward to switch to the previous month." at bounding box center [586, 292] width 14 height 14
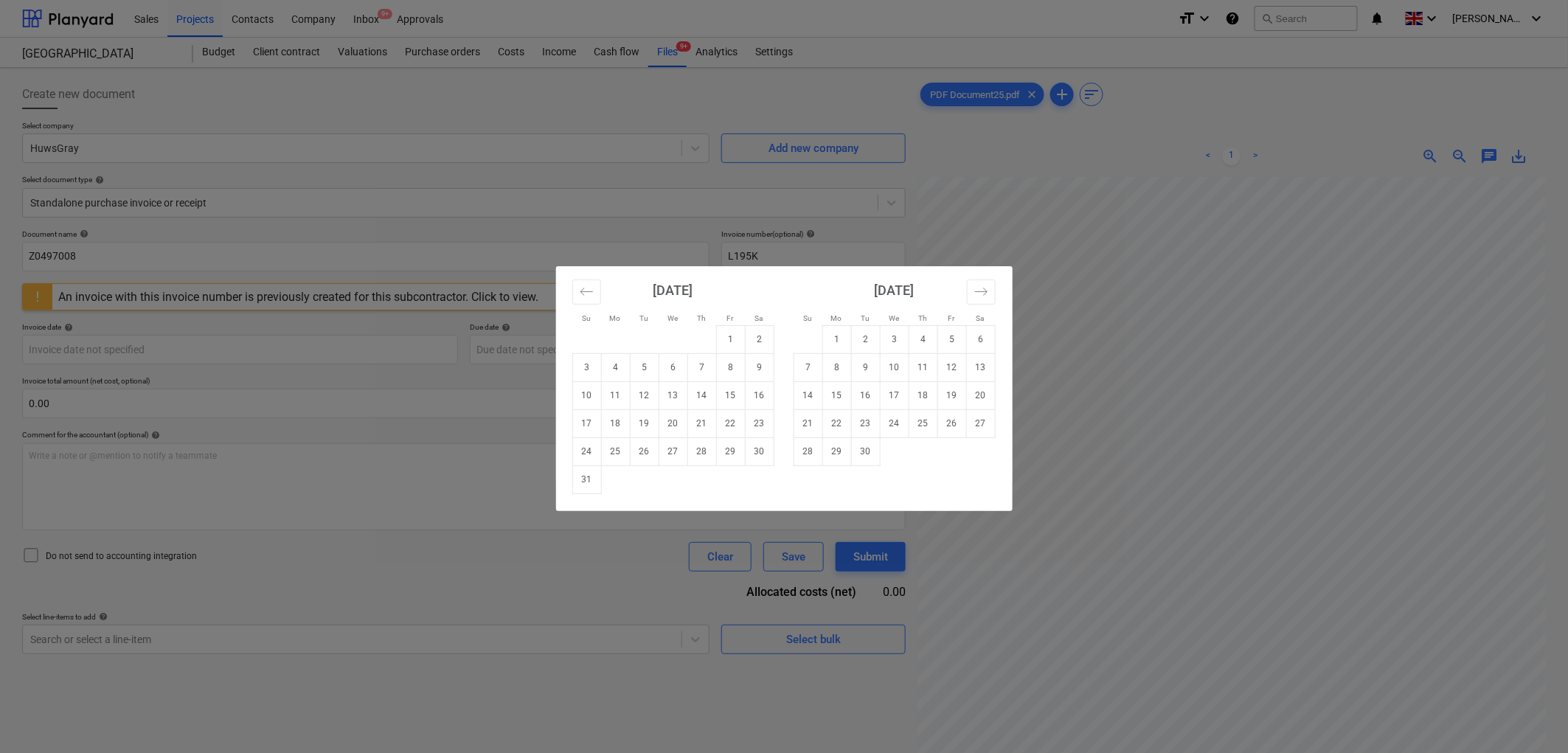
click at [569, 483] on div "[DATE] 1 2 3 4 5 6 7 8 9 10 11 12 13 14 15 16 17 18 19 20 21 22 23 24 25 26 27 …" at bounding box center [673, 380] width 221 height 228
click at [585, 482] on td "31" at bounding box center [586, 479] width 29 height 28
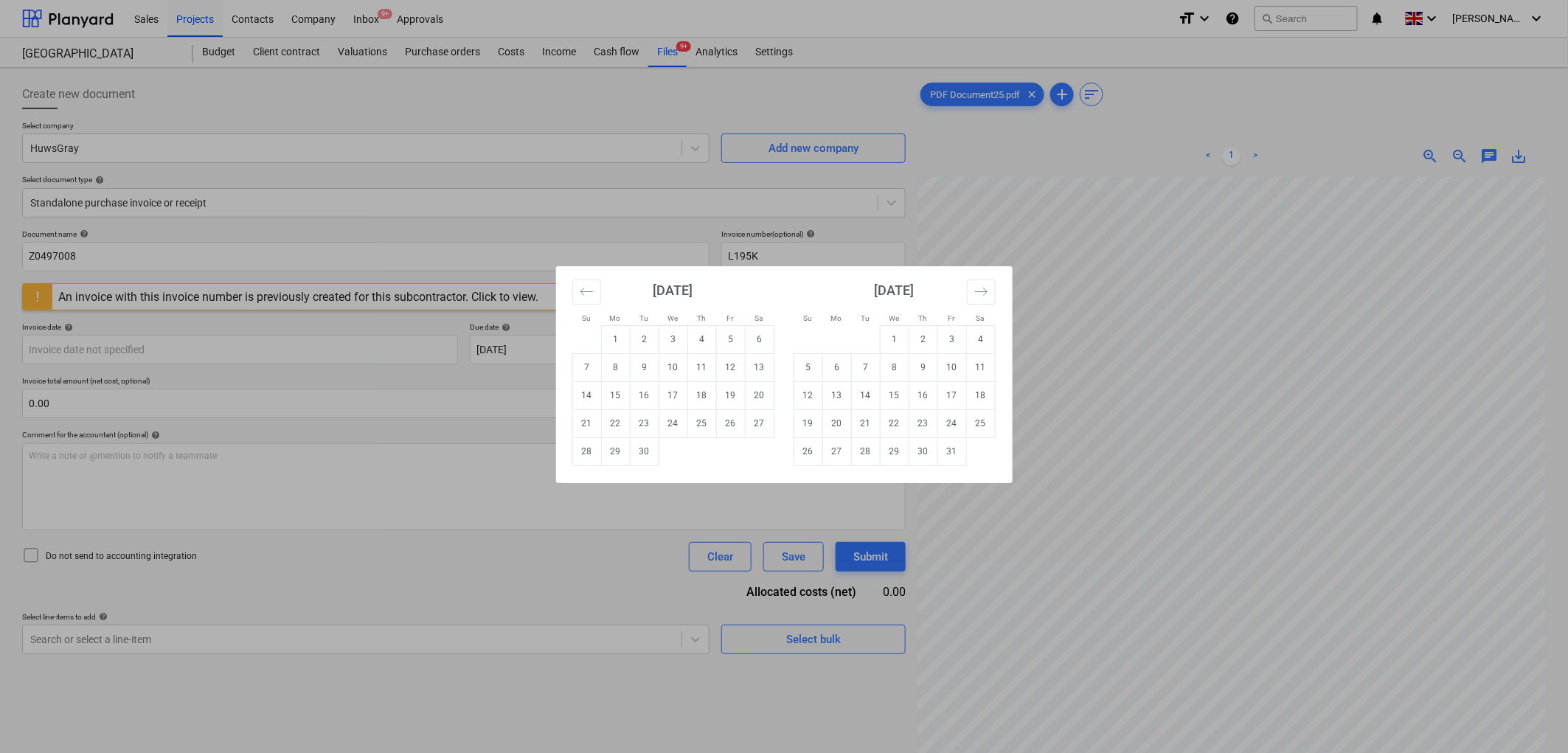
click at [541, 366] on div "Su Mo Tu We Th Fr Sa Su Mo Tu We Th Fr Sa [DATE] 1 2 3 4 5 6 7 8 9 10 11 12 13 …" at bounding box center [784, 376] width 1568 height 753
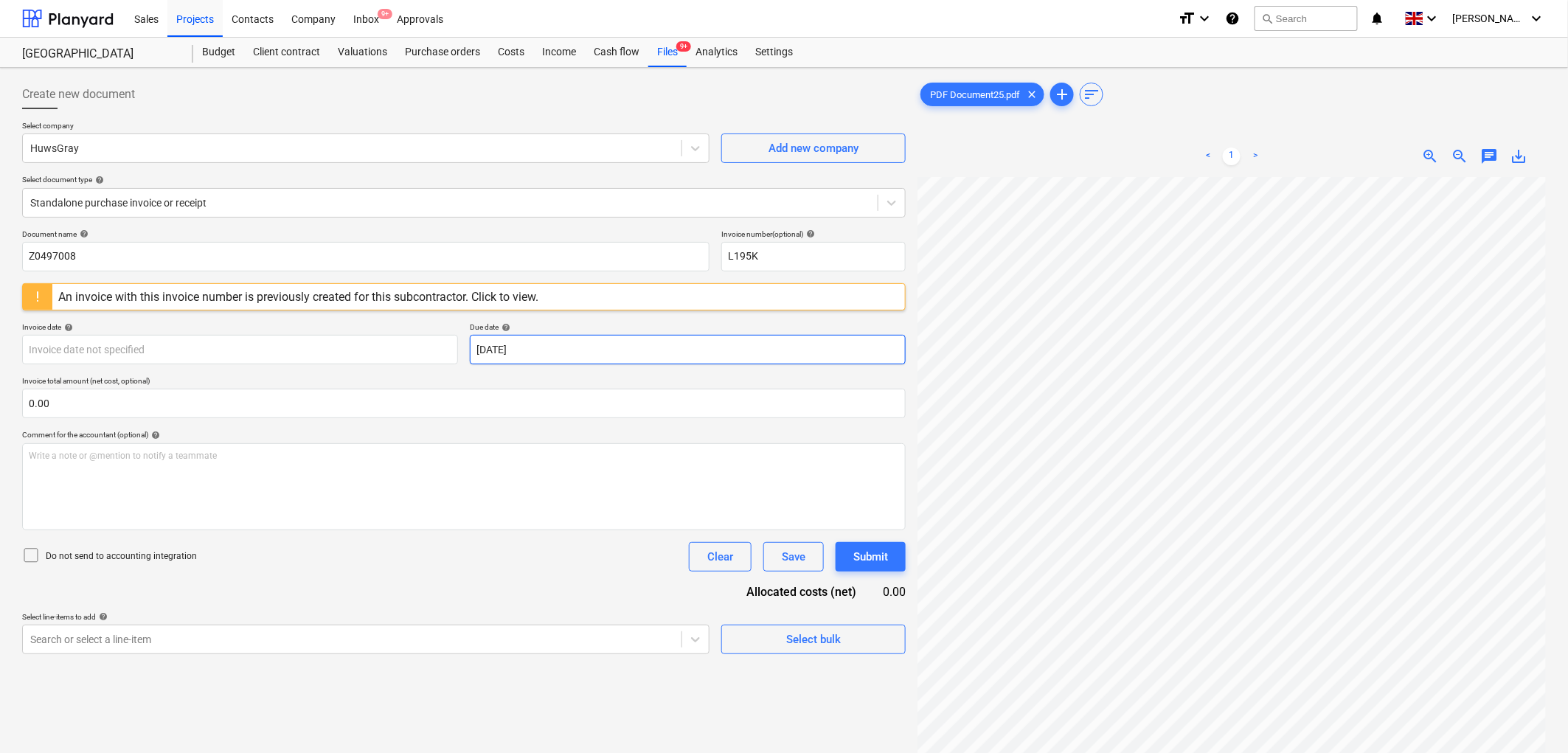
click at [534, 352] on body "Sales Projects Contacts Company Inbox 9+ Approvals format_size keyboard_arrow_d…" at bounding box center [784, 376] width 1568 height 753
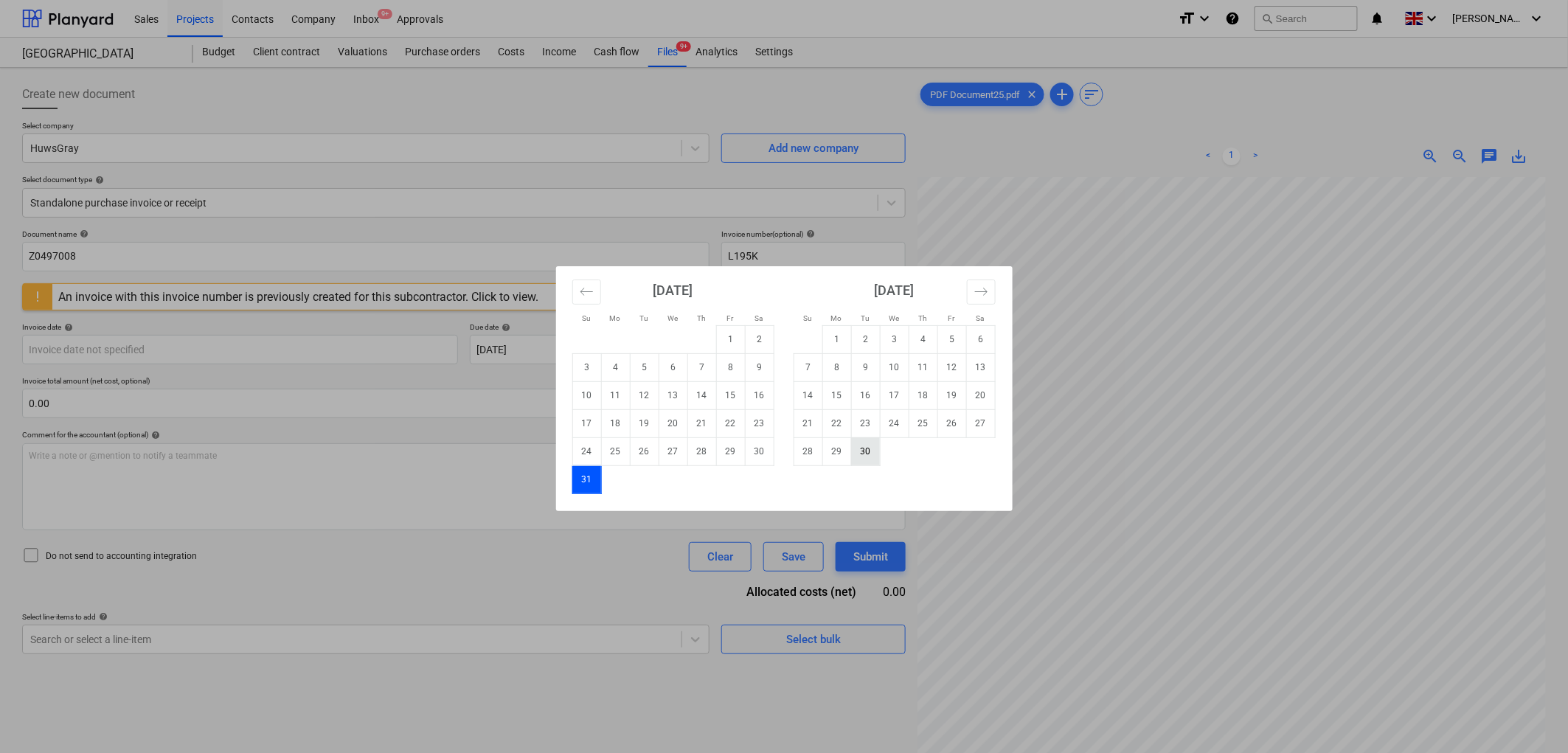
click at [874, 459] on td "30" at bounding box center [865, 451] width 29 height 28
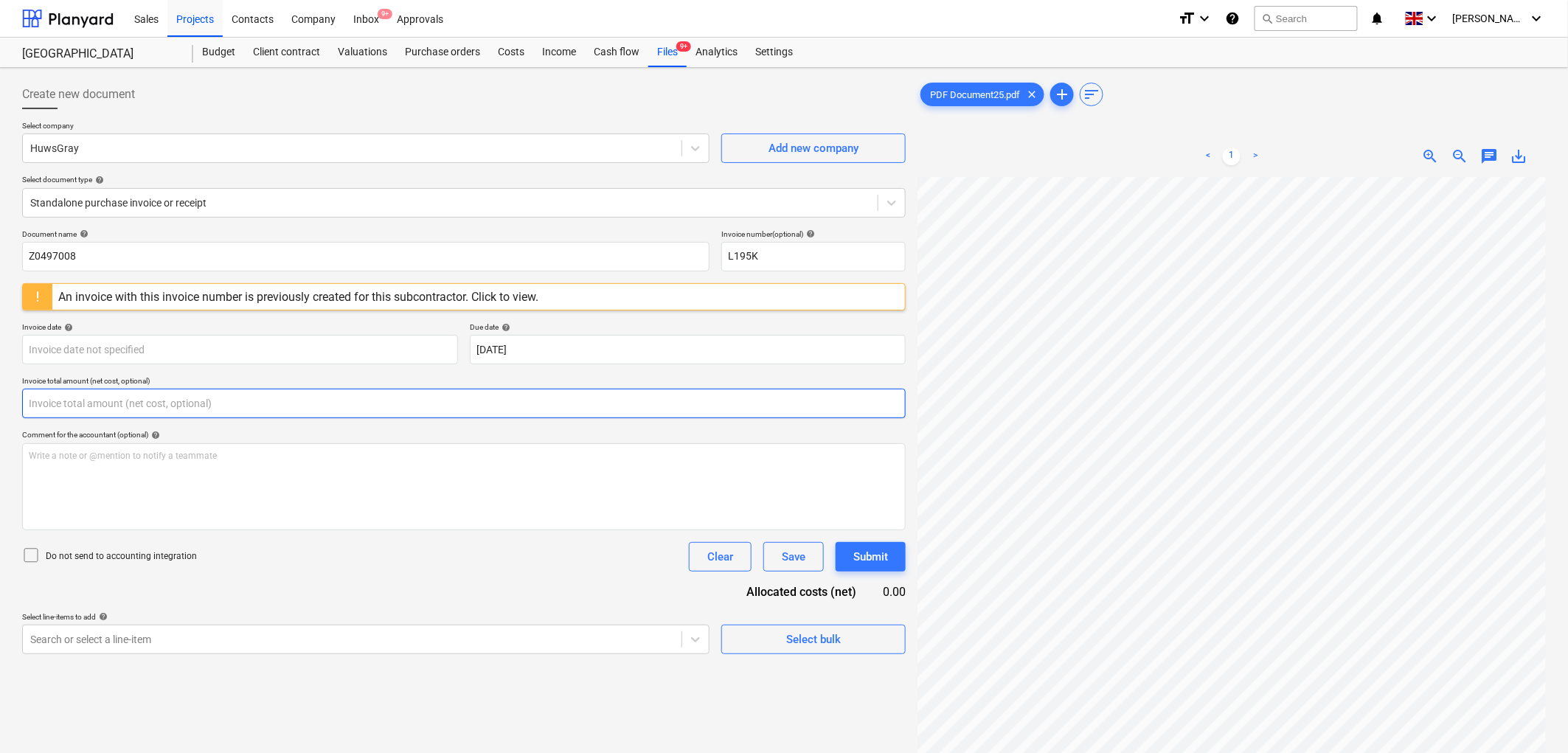
click at [194, 410] on input "text" at bounding box center [464, 404] width 884 height 30
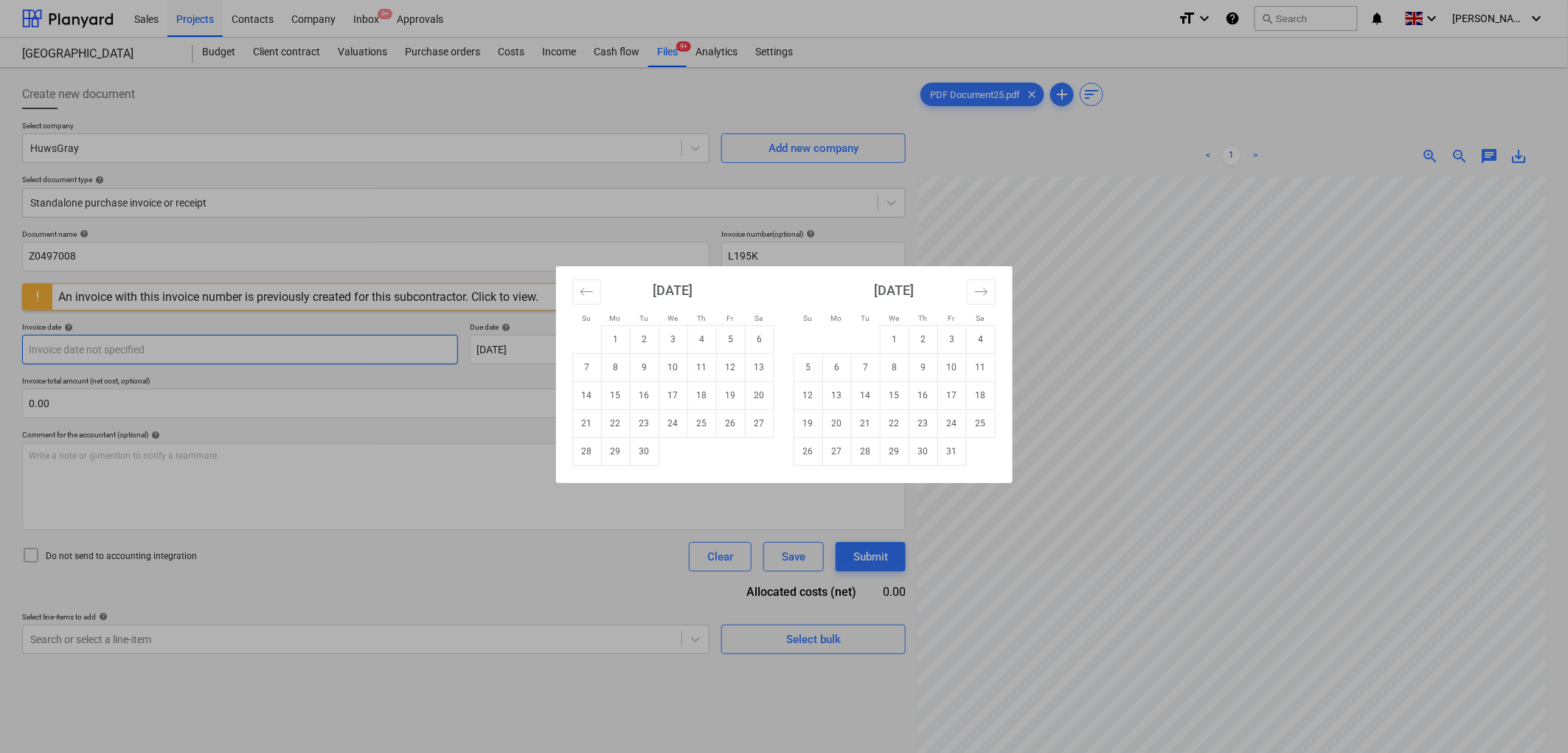
click at [229, 343] on body "Sales Projects Contacts Company Inbox 9+ Approvals format_size keyboard_arrow_d…" at bounding box center [784, 376] width 1568 height 753
click at [573, 297] on button "Move backward to switch to the previous month." at bounding box center [586, 292] width 29 height 25
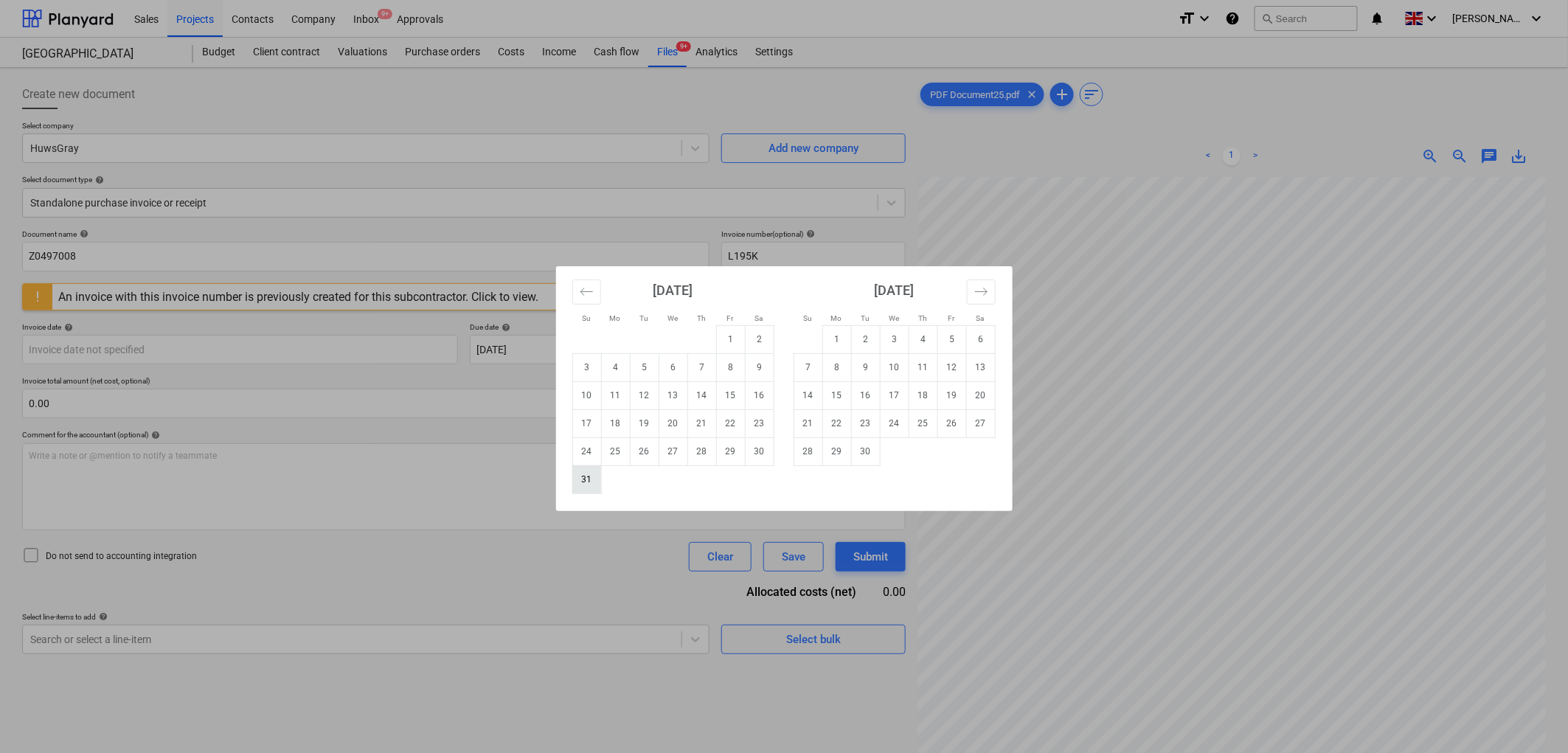
click at [595, 475] on td "31" at bounding box center [586, 479] width 29 height 28
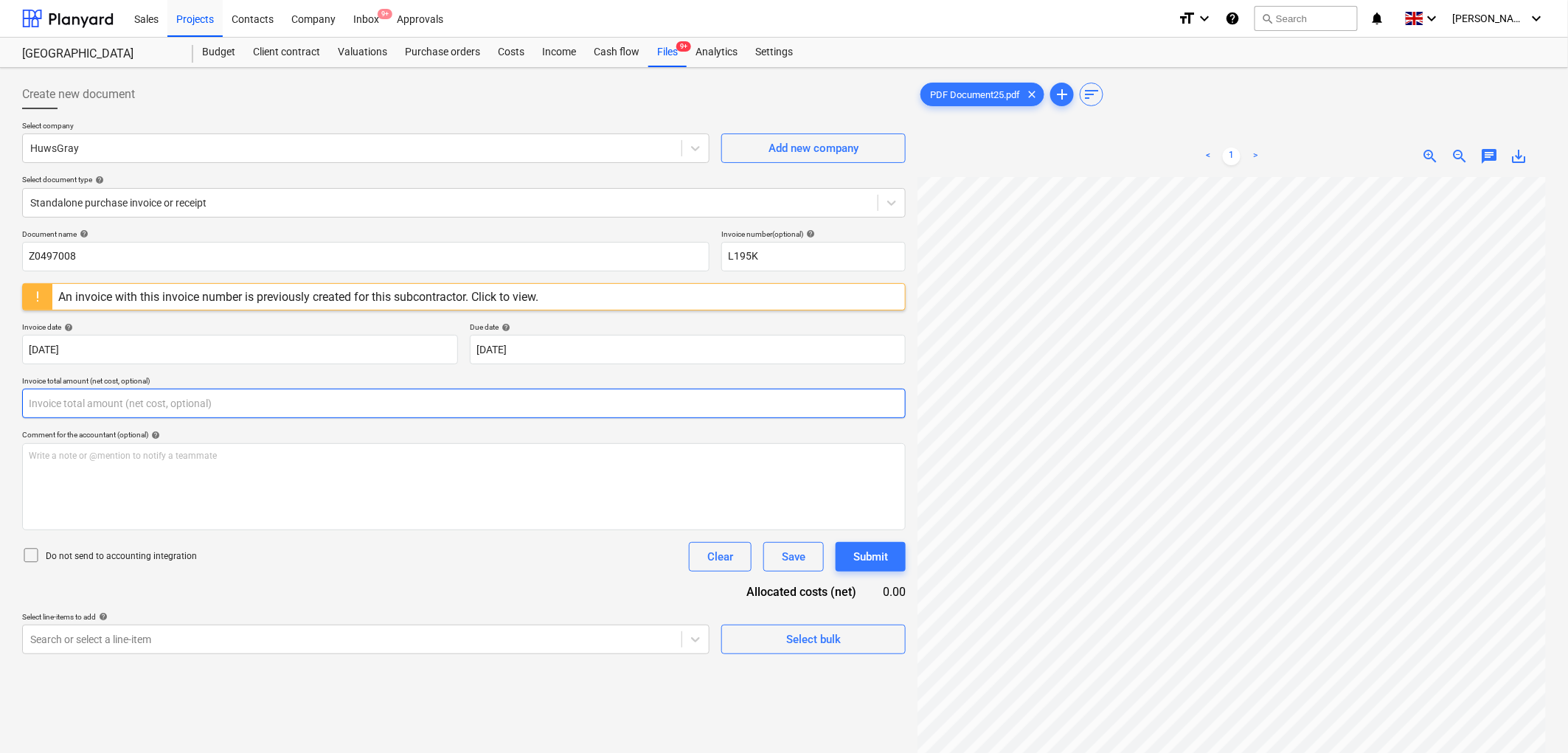
click at [233, 401] on input "text" at bounding box center [464, 404] width 884 height 30
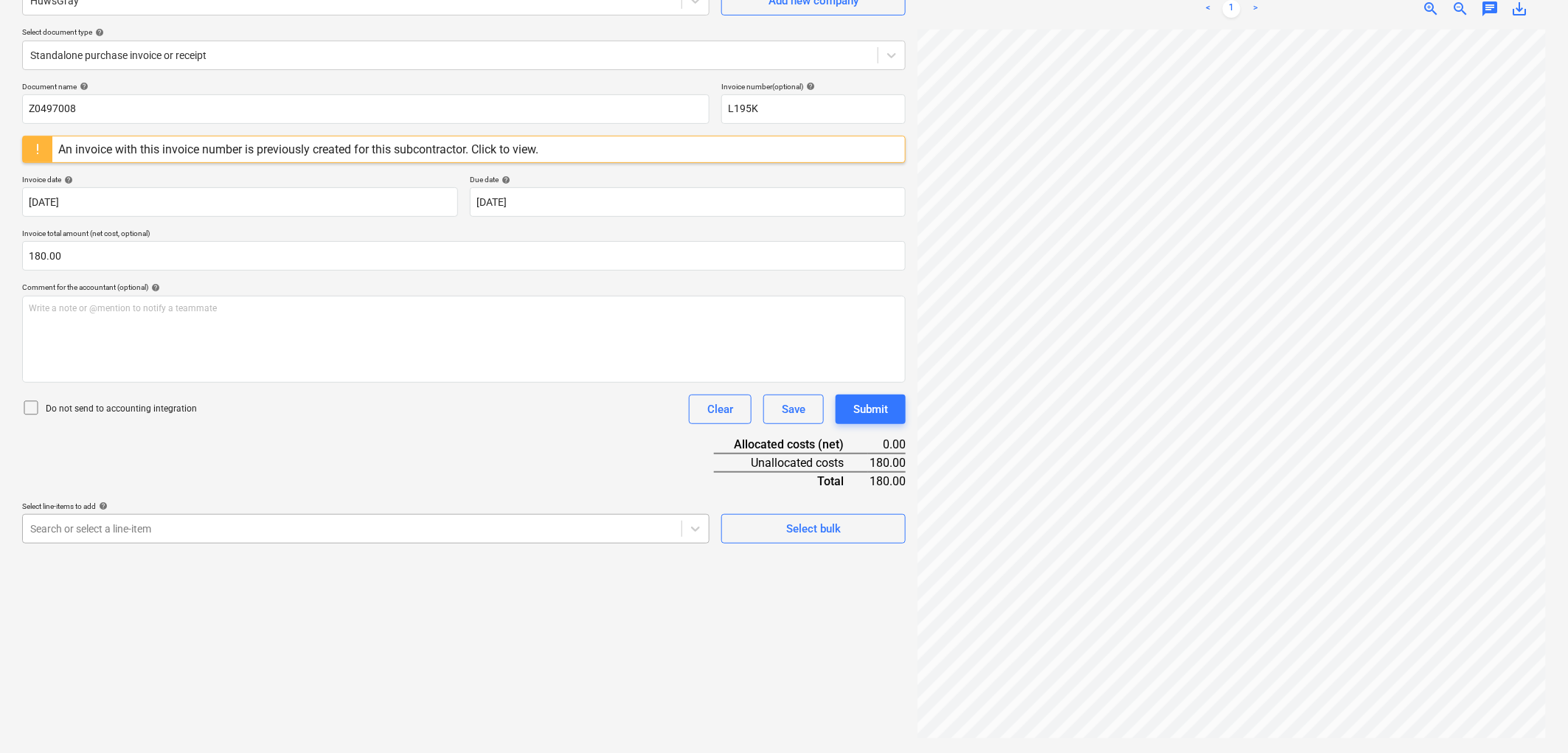
click at [205, 534] on body "Sales Projects Contacts Company Inbox 9+ Approvals format_size keyboard_arrow_d…" at bounding box center [784, 229] width 1568 height 753
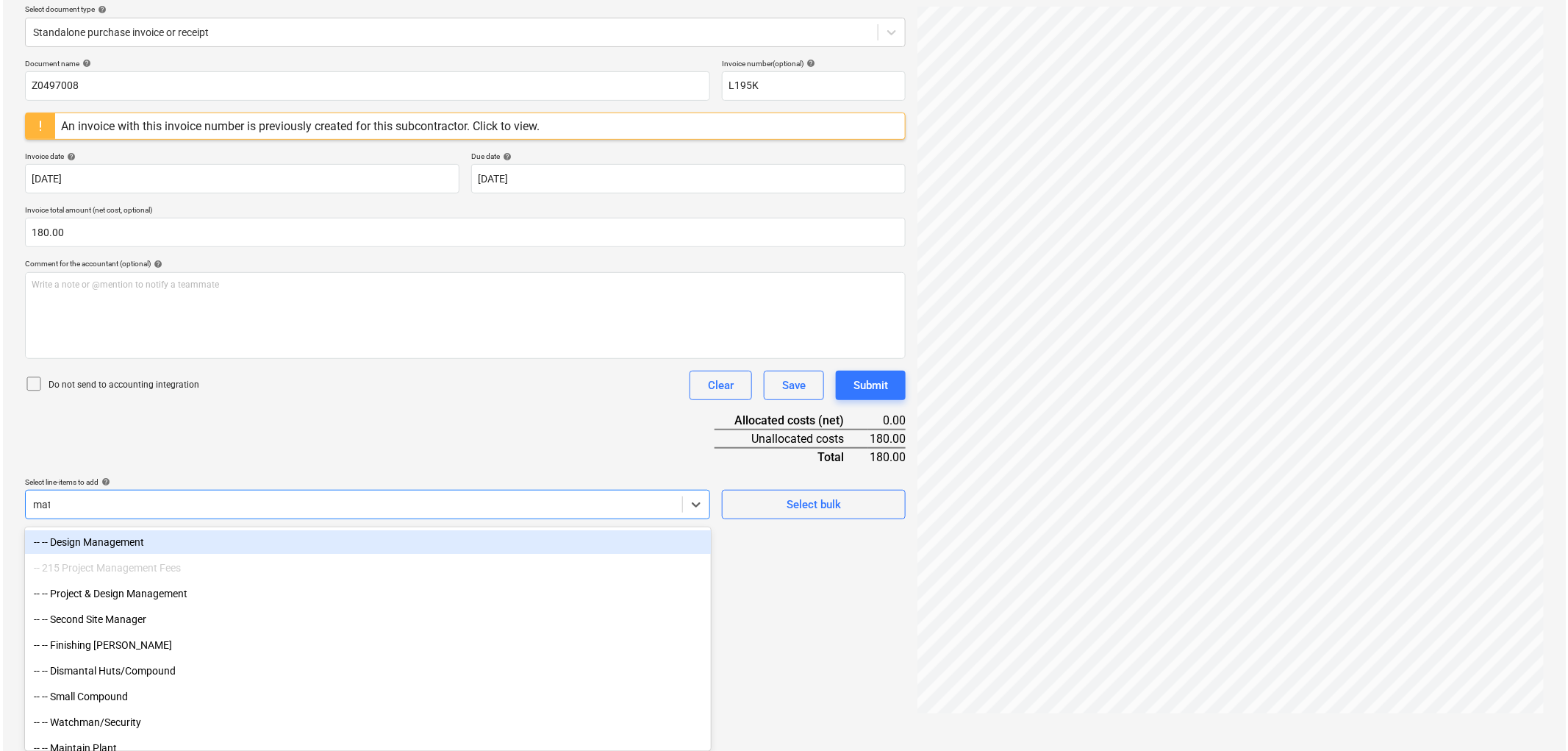
scroll to position [147, 0]
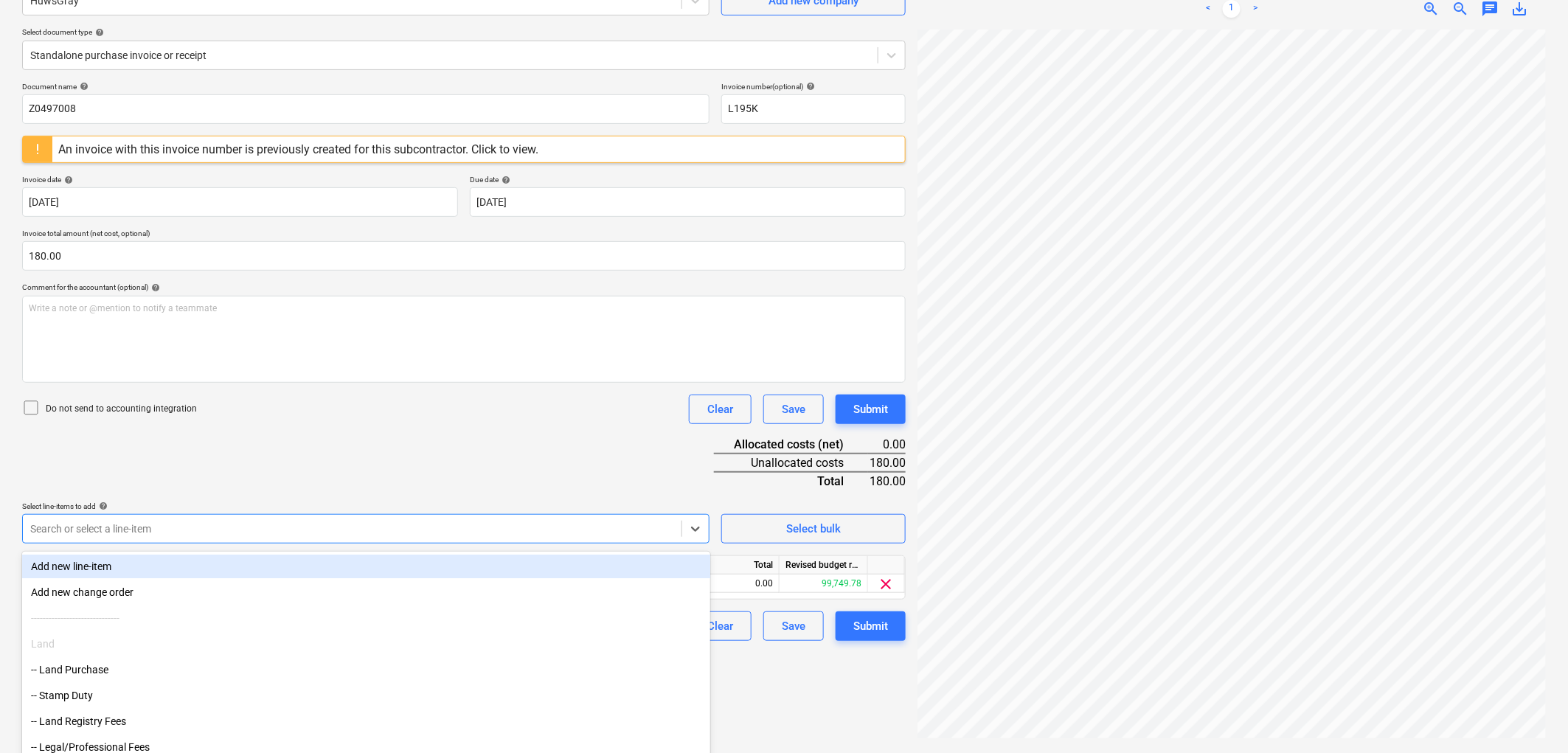
click at [373, 433] on div "Document name help Z0497008 Invoice number (optional) help L195K An invoice wit…" at bounding box center [464, 361] width 884 height 559
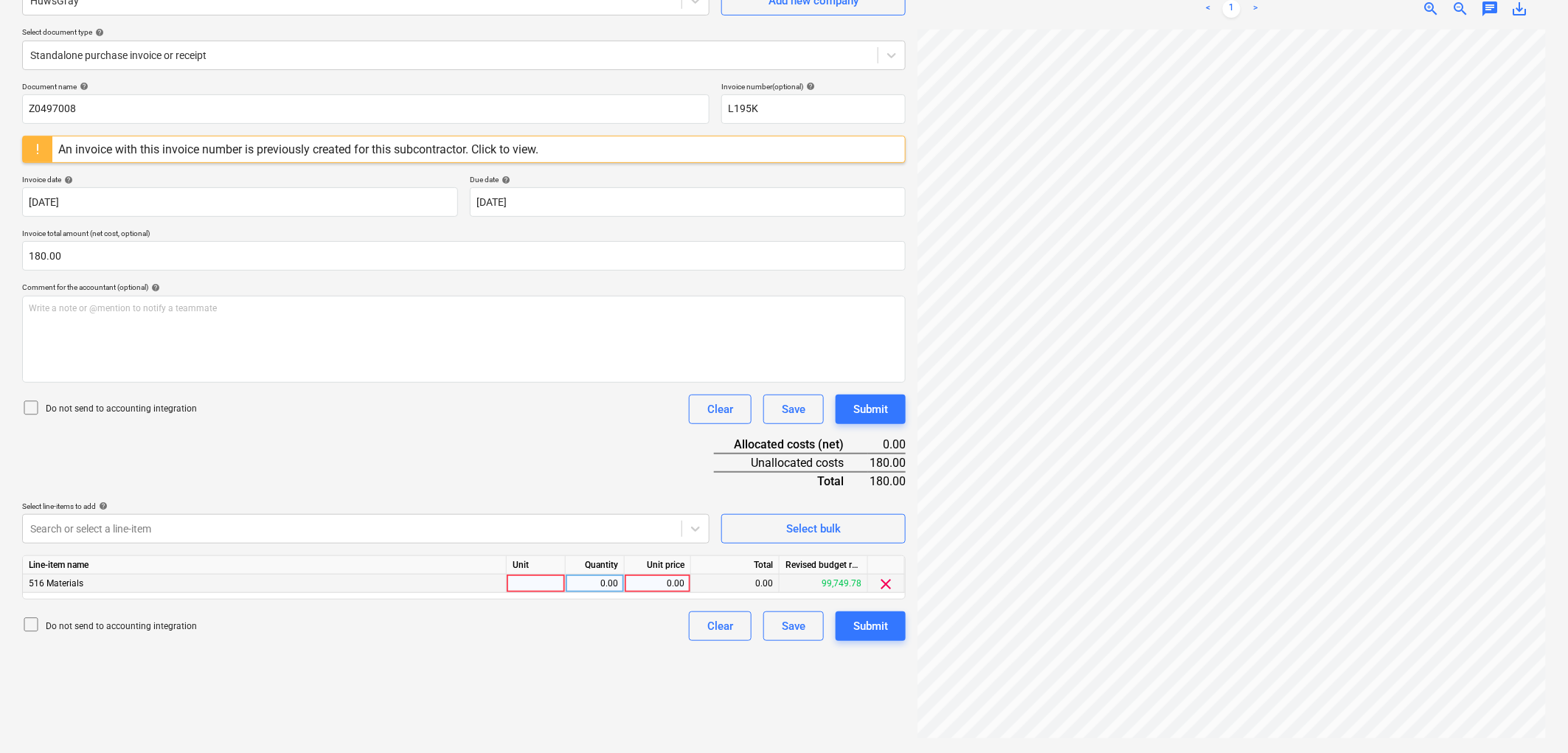
click at [562, 588] on div at bounding box center [536, 584] width 59 height 19
click at [863, 620] on div "Submit" at bounding box center [870, 626] width 35 height 19
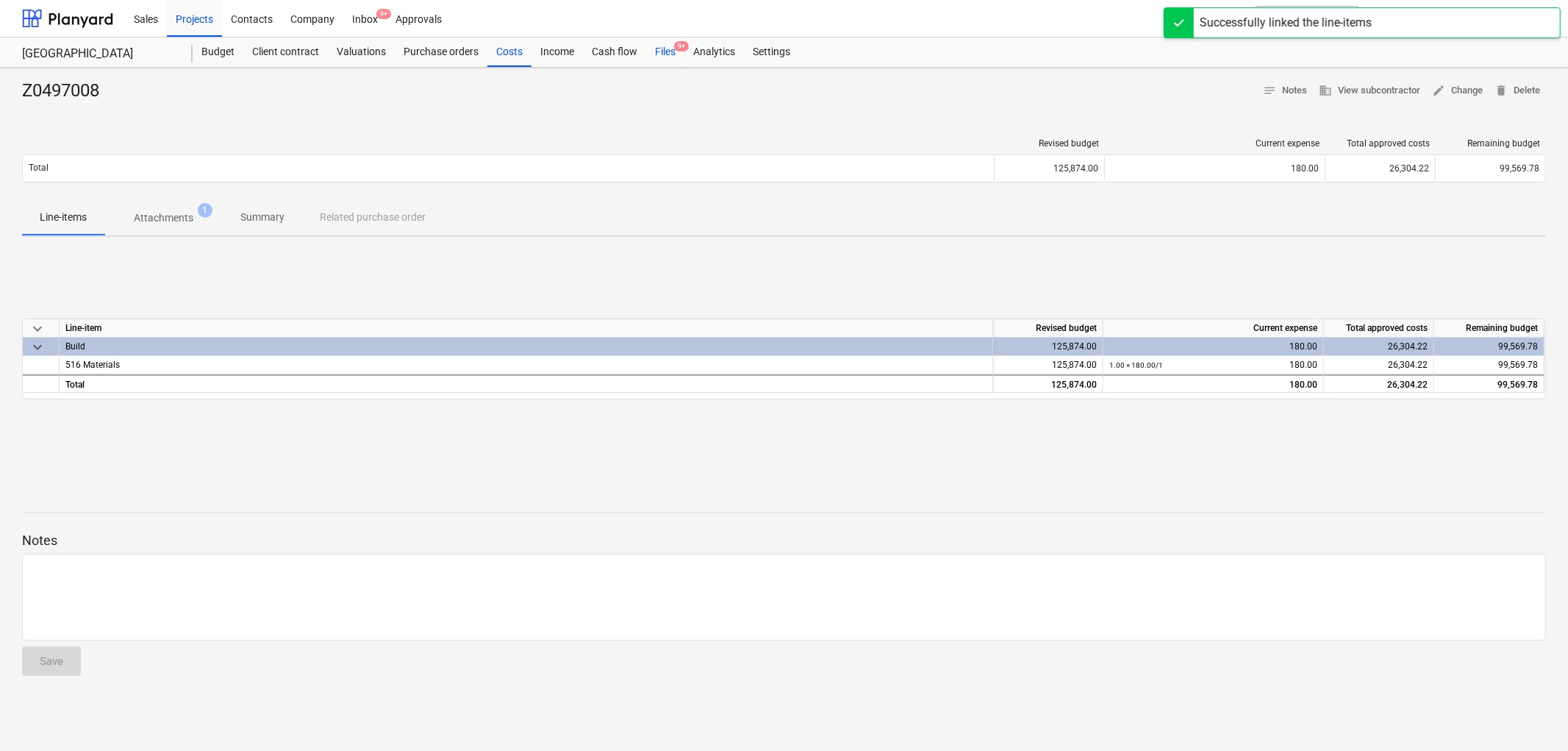
click at [663, 48] on div "Files 9+" at bounding box center [665, 52] width 38 height 29
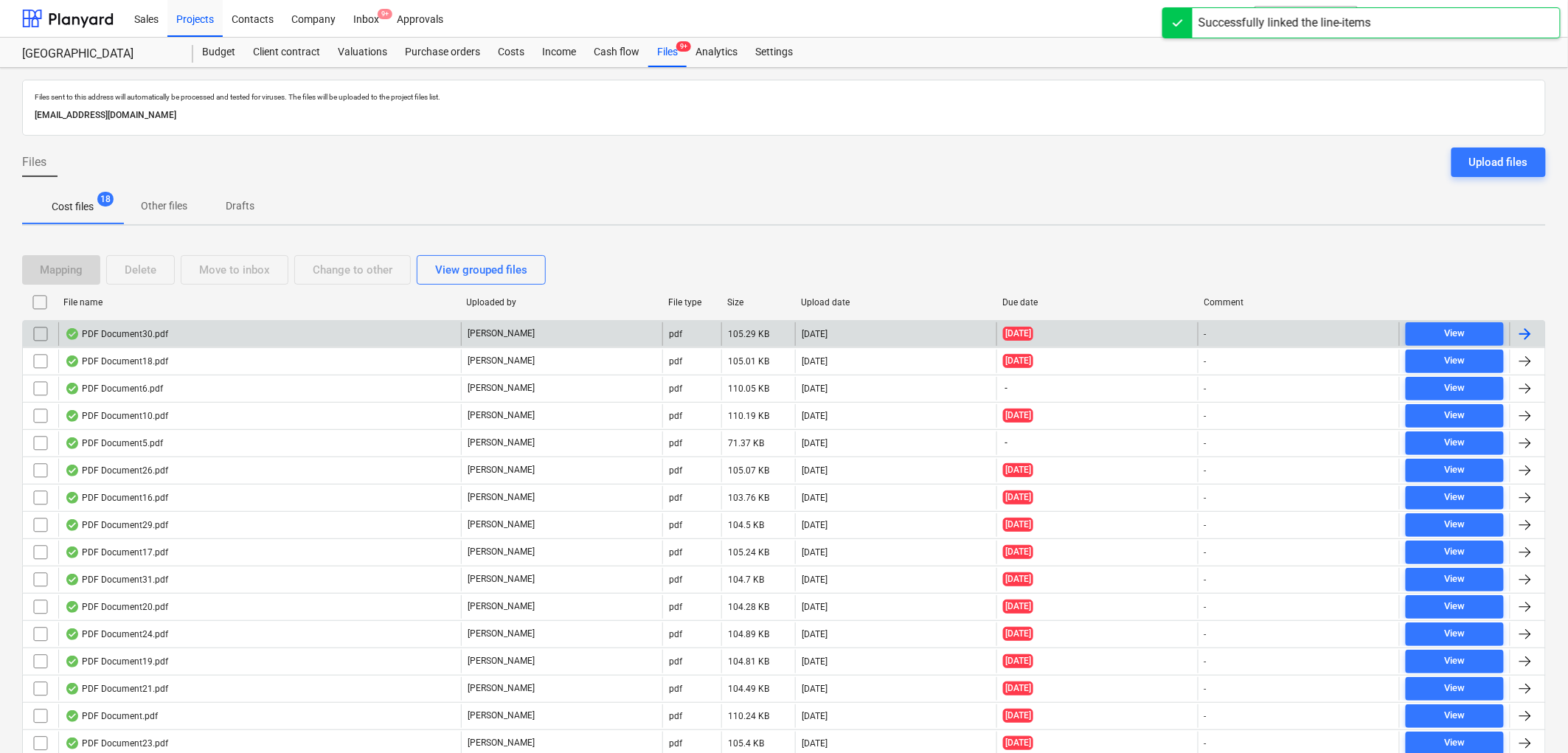
click at [146, 336] on div "PDF Document30.pdf" at bounding box center [116, 334] width 103 height 12
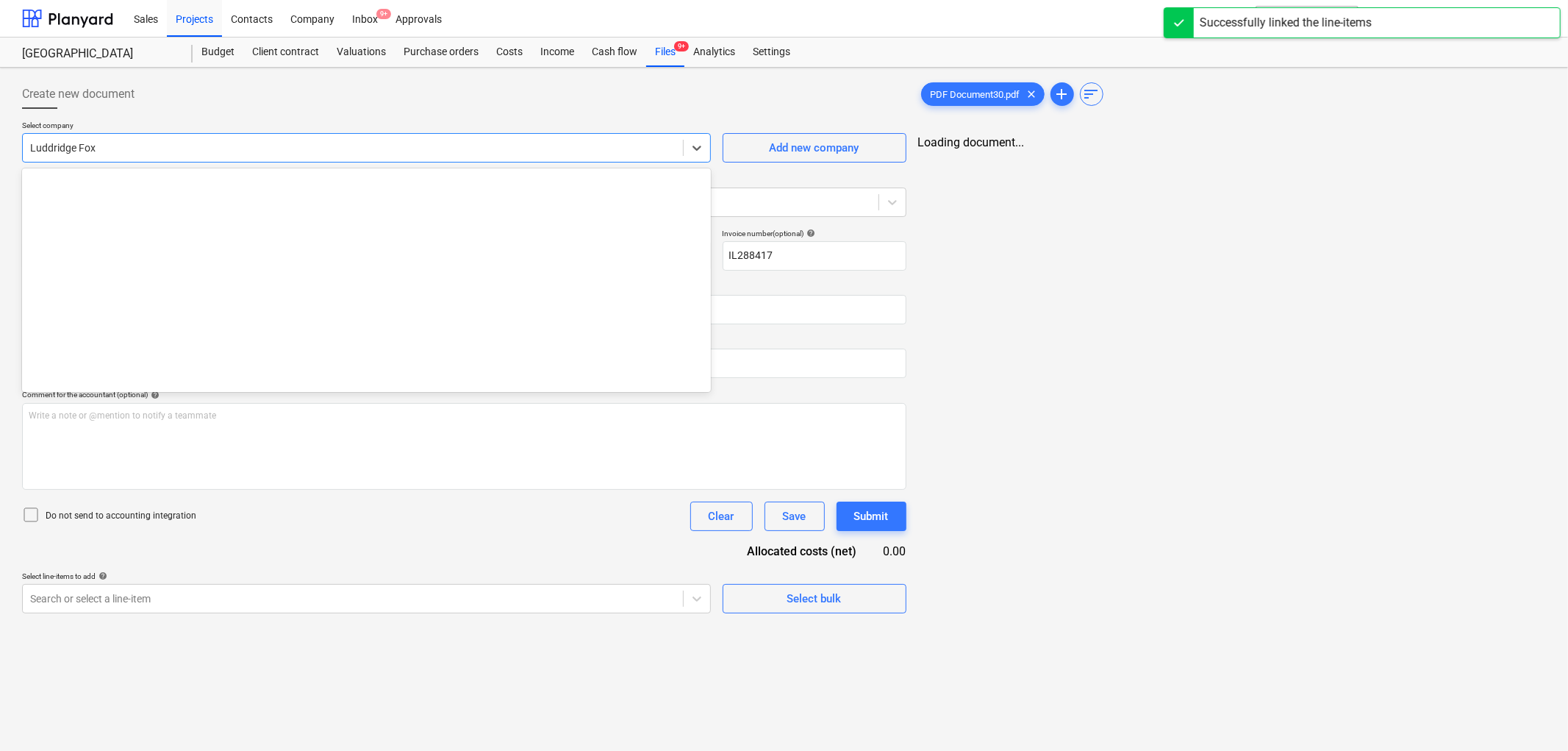
click at [150, 148] on div at bounding box center [353, 147] width 645 height 15
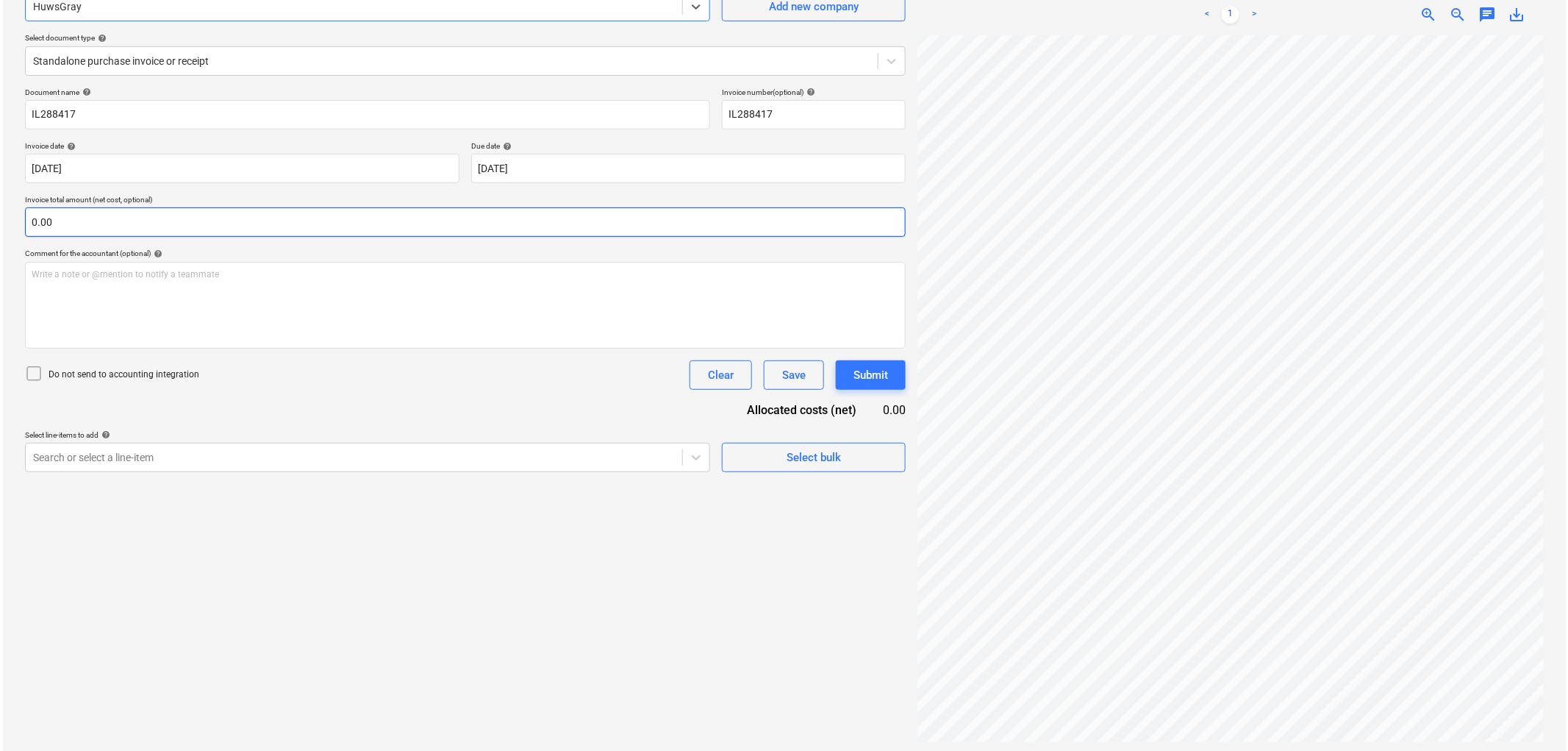
scroll to position [147, 0]
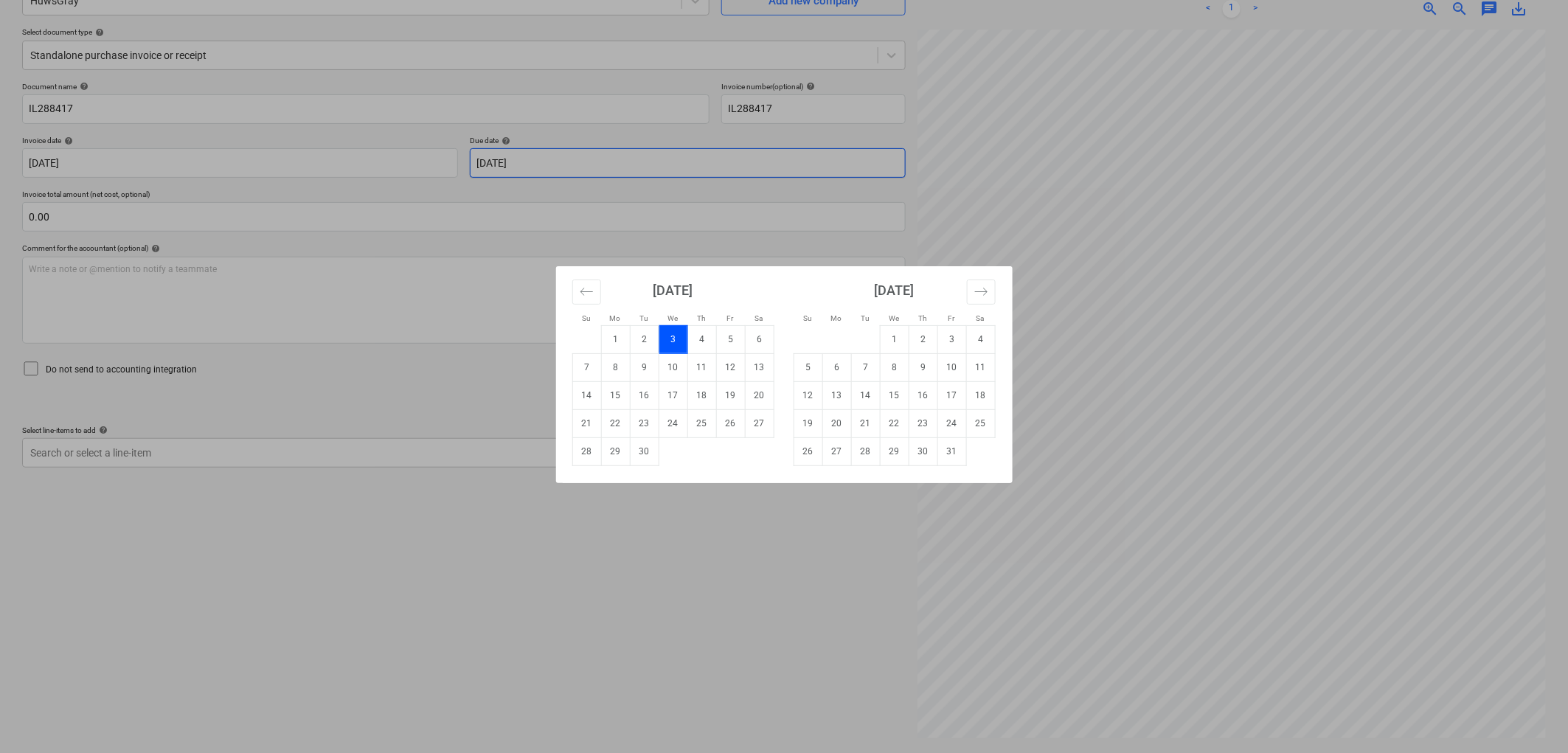
click at [630, 158] on body "Sales Projects Contacts Company Inbox 9+ Approvals format_size keyboard_arrow_d…" at bounding box center [784, 229] width 1568 height 753
click at [951, 457] on td "31" at bounding box center [951, 451] width 29 height 28
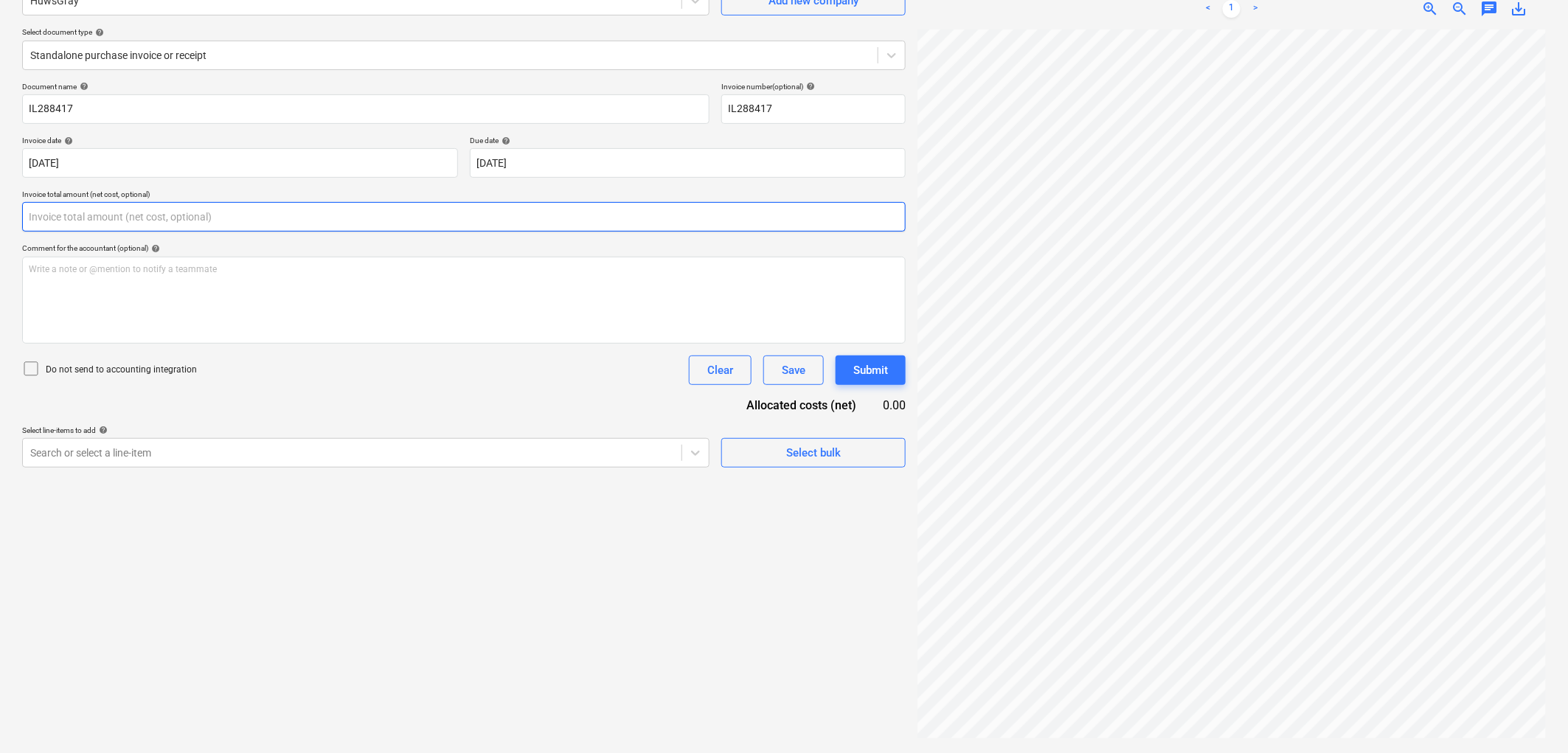
click at [282, 229] on input "text" at bounding box center [464, 217] width 884 height 30
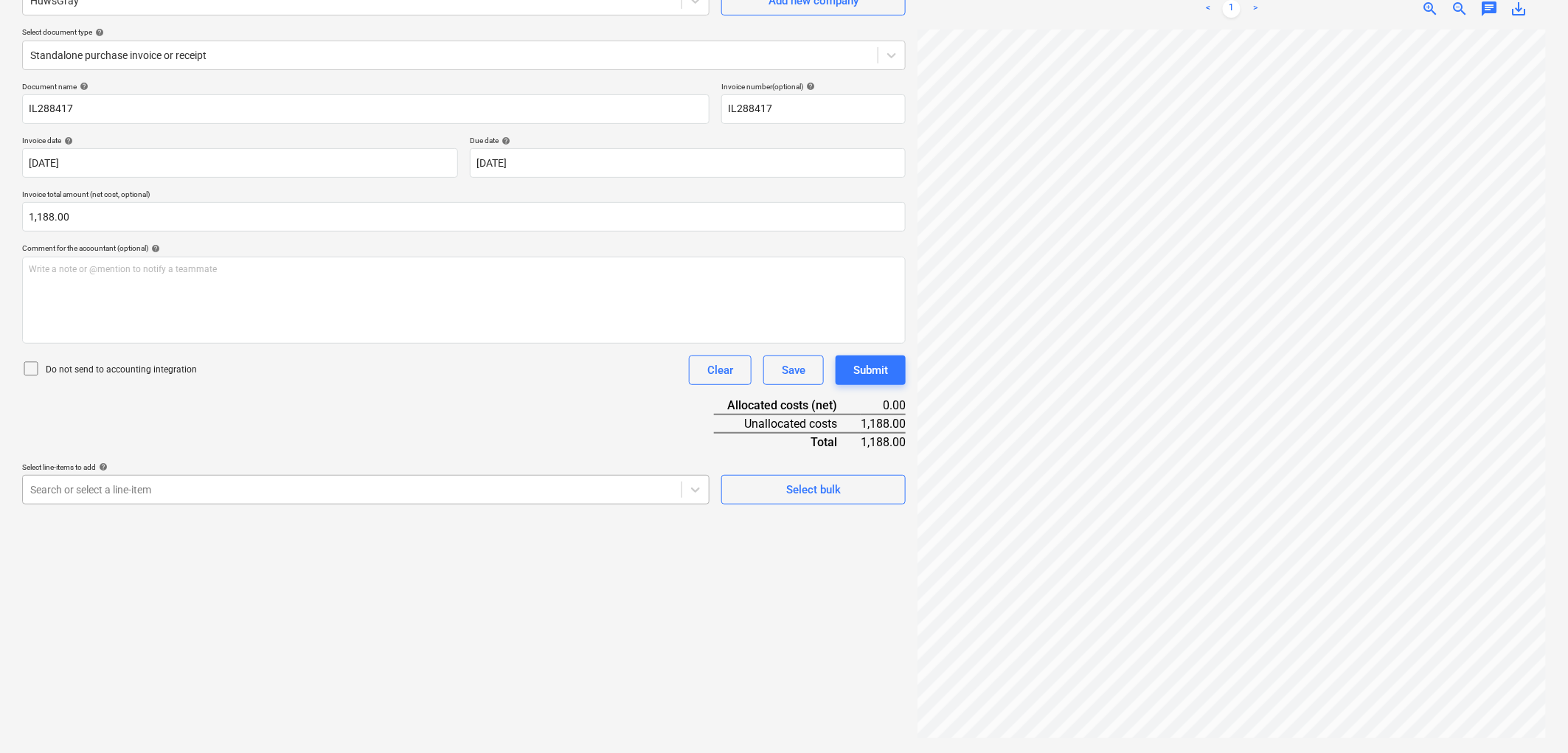
click at [249, 484] on div at bounding box center [352, 489] width 644 height 15
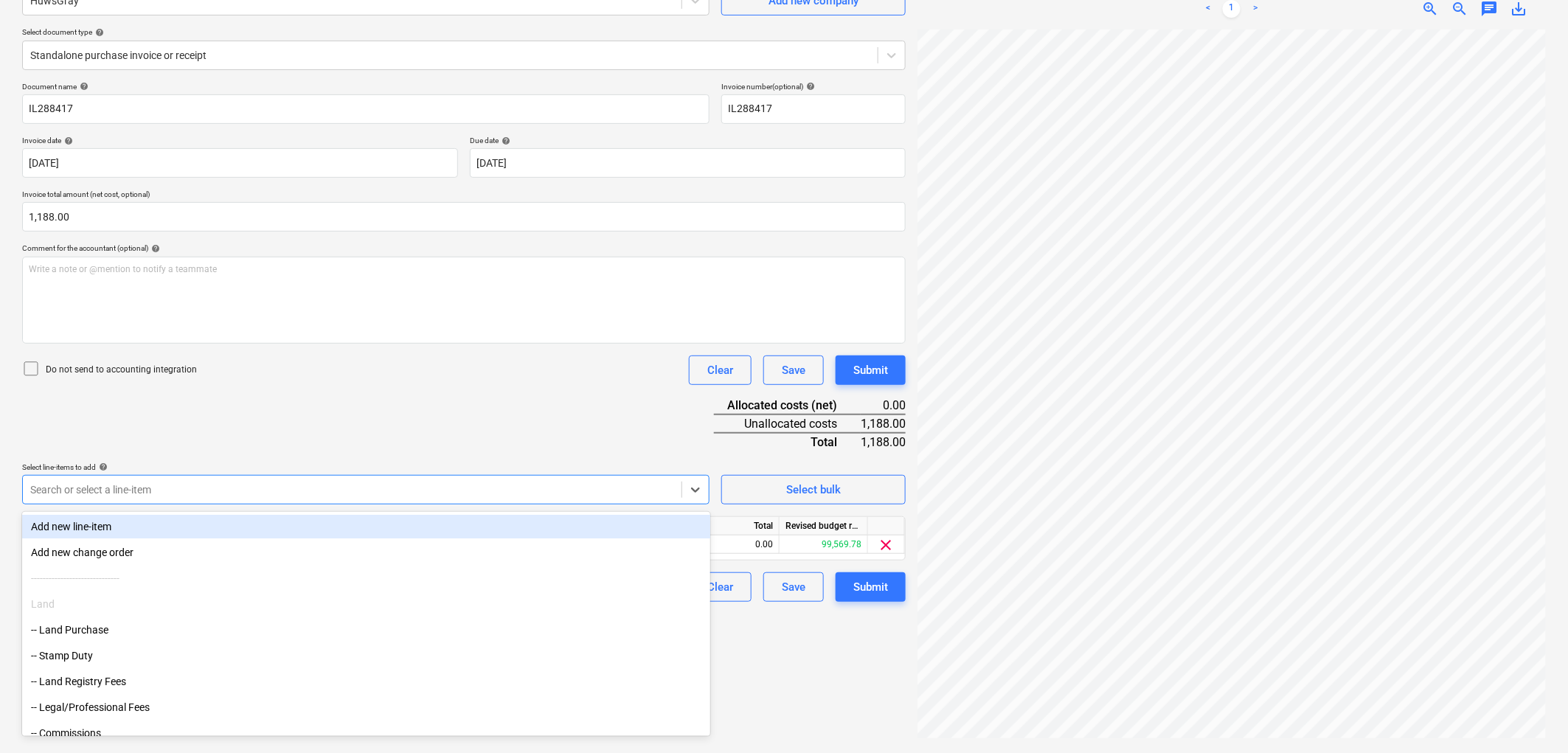
click at [401, 343] on div "Document name help IL288417 Invoice number (optional) help IL288417 Invoice dat…" at bounding box center [464, 341] width 884 height 520
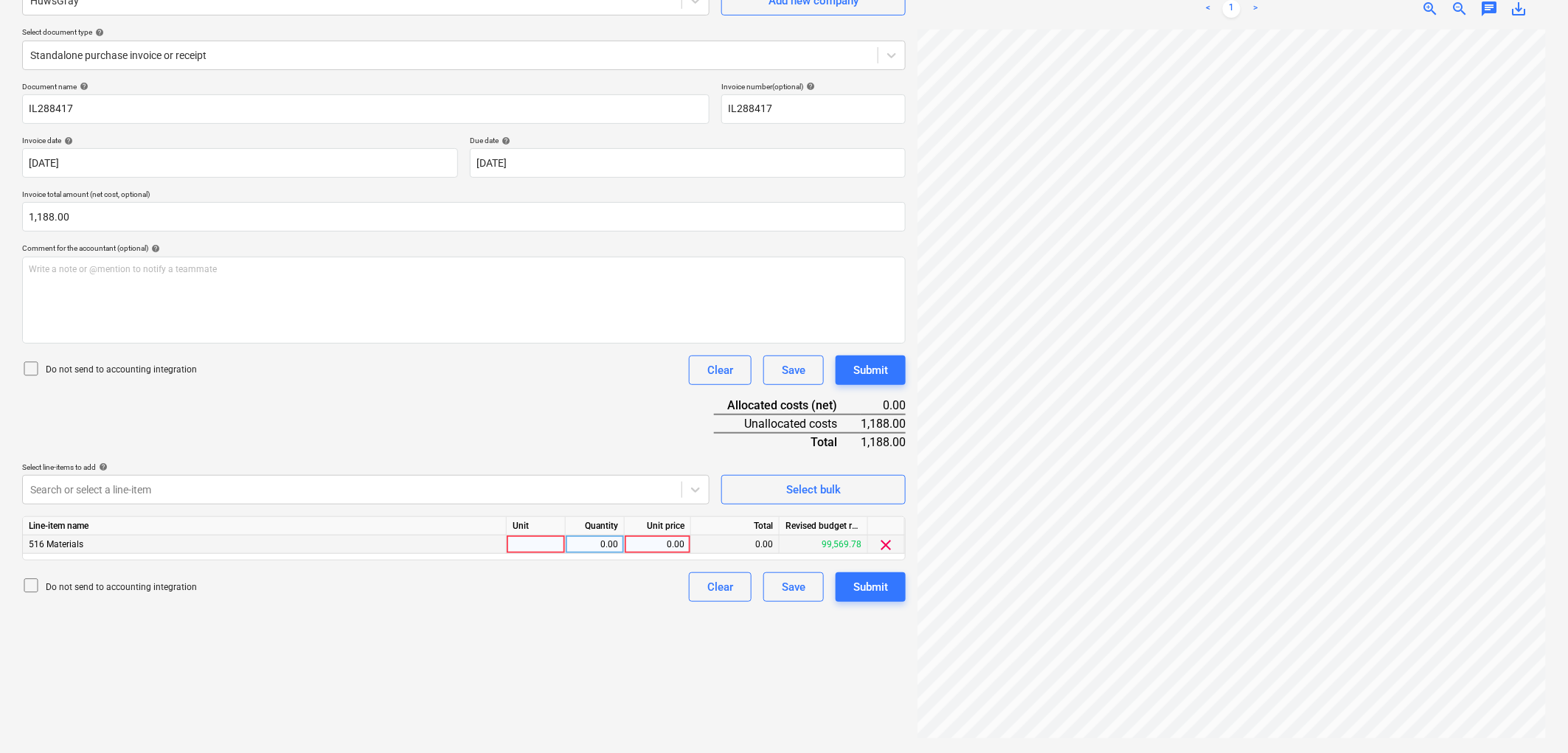
click at [542, 541] on div at bounding box center [536, 545] width 59 height 19
click at [874, 581] on div "Submit" at bounding box center [870, 587] width 35 height 19
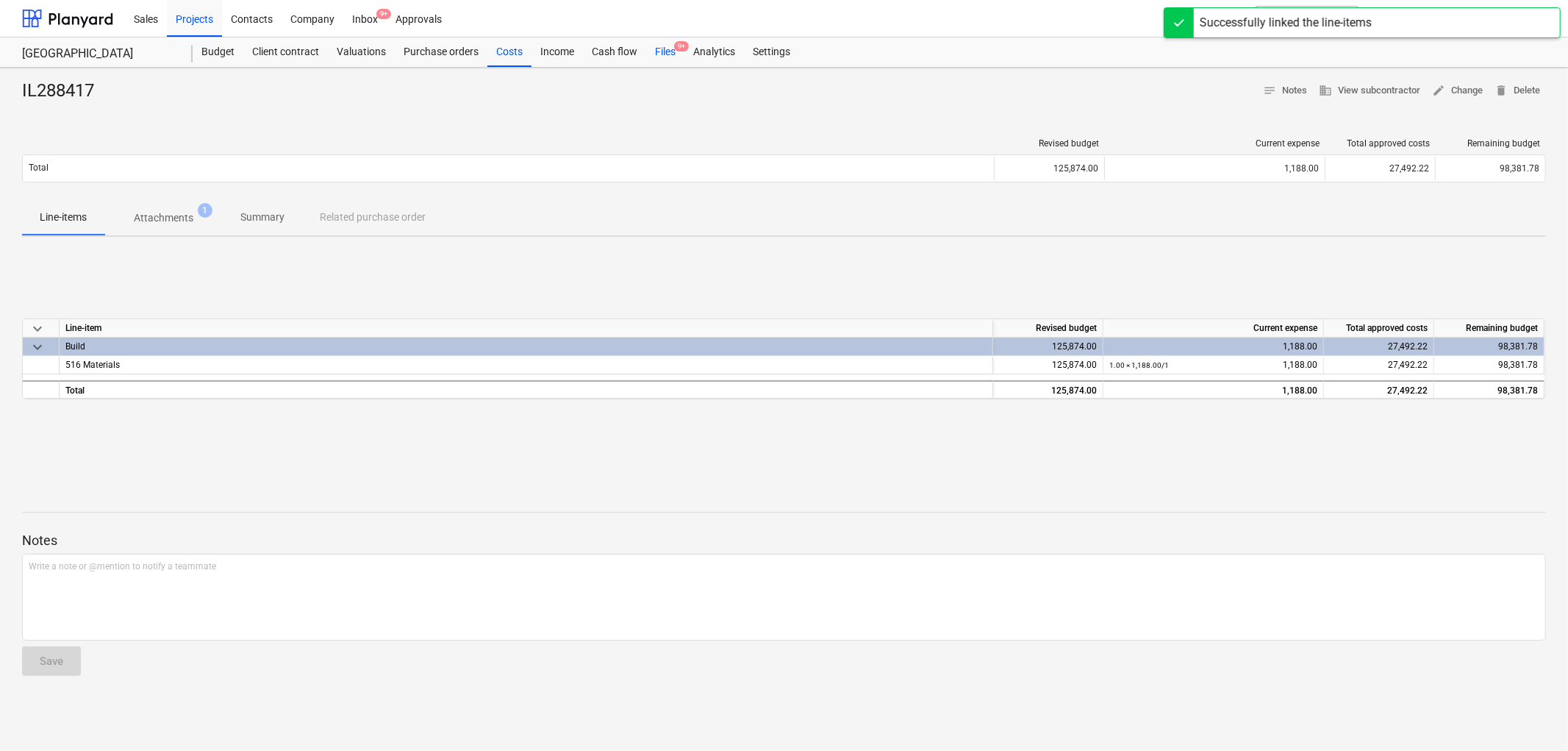
click at [671, 54] on div "Files 9+" at bounding box center [665, 52] width 38 height 29
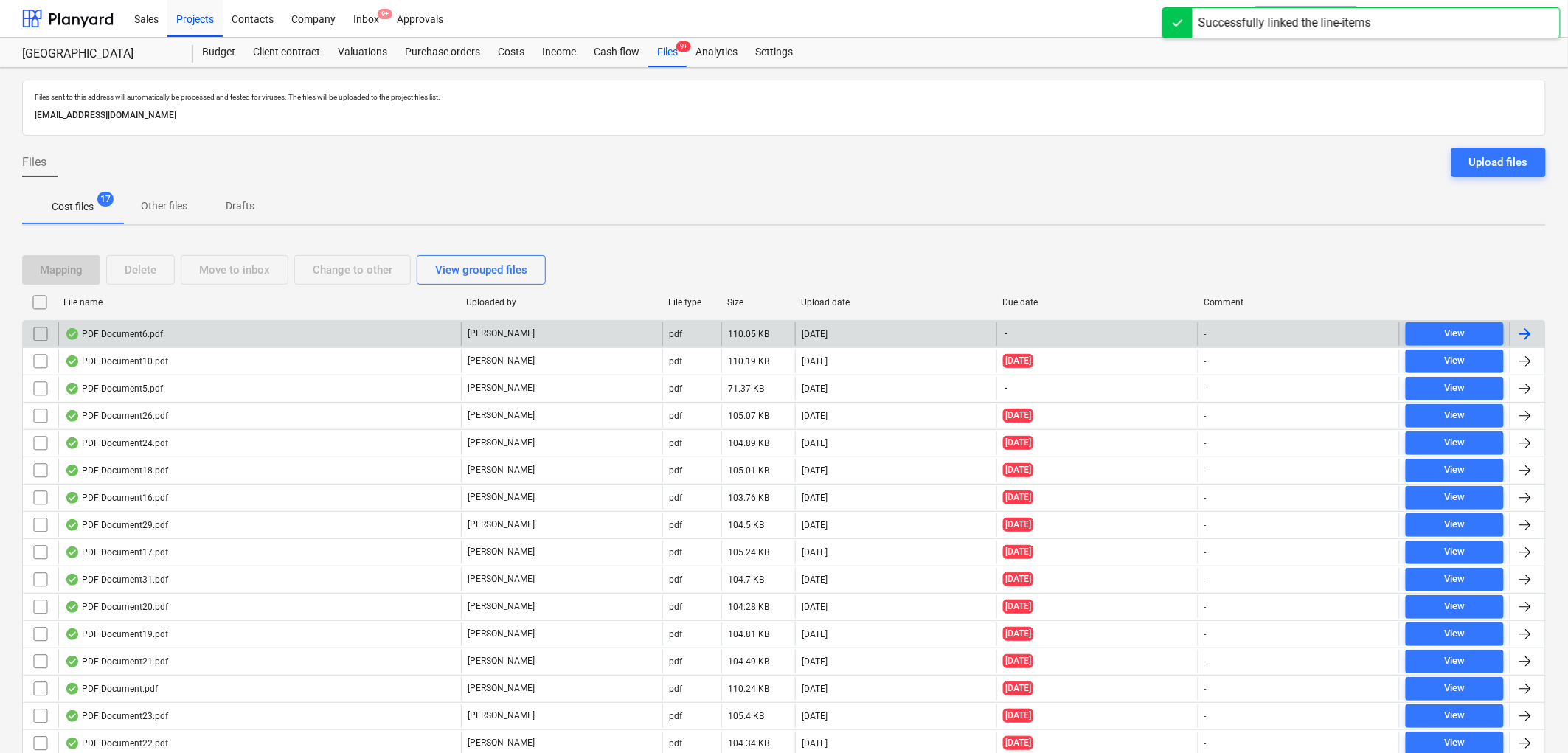
click at [148, 344] on div "PDF Document6.pdf" at bounding box center [260, 334] width 403 height 23
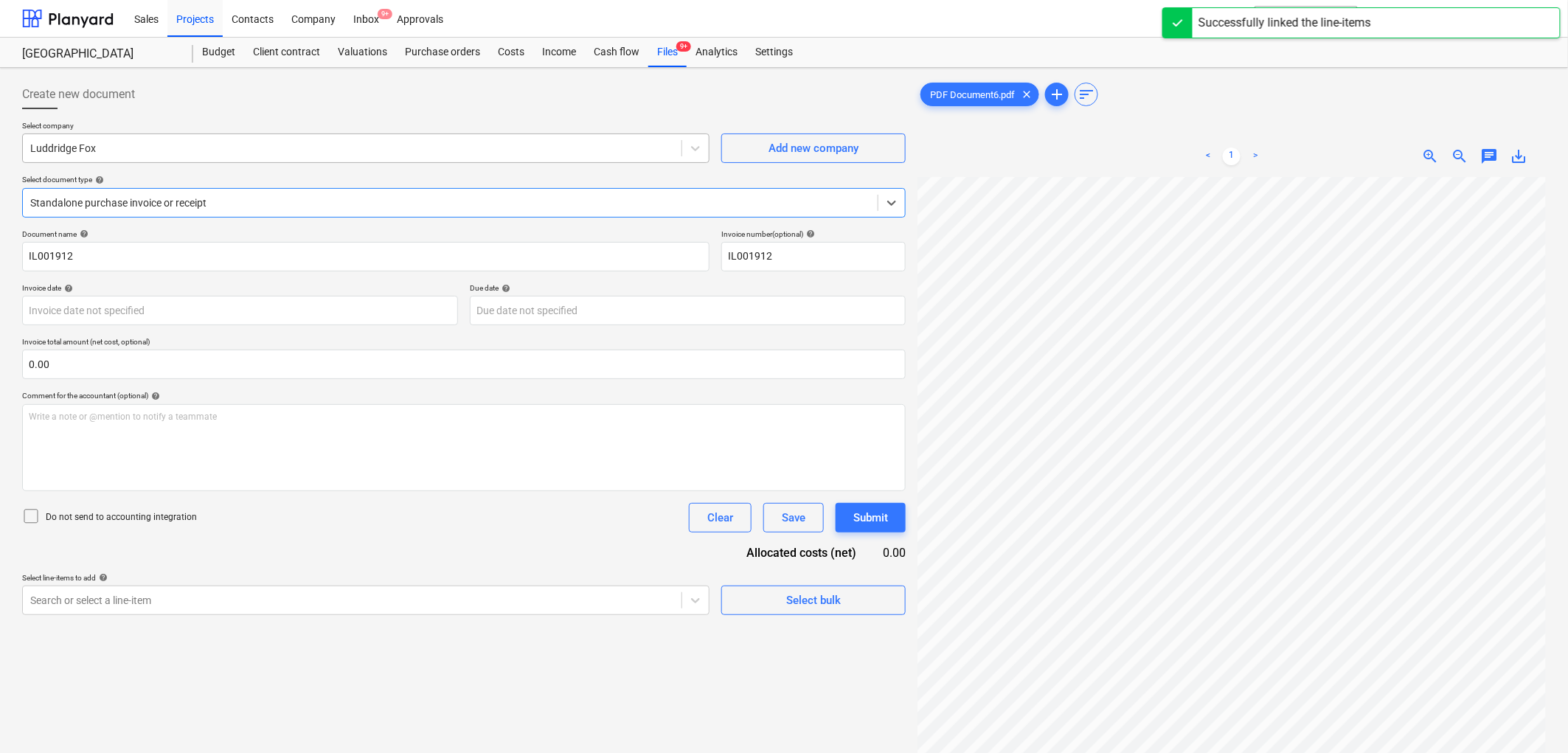
click at [123, 153] on div at bounding box center [352, 148] width 644 height 15
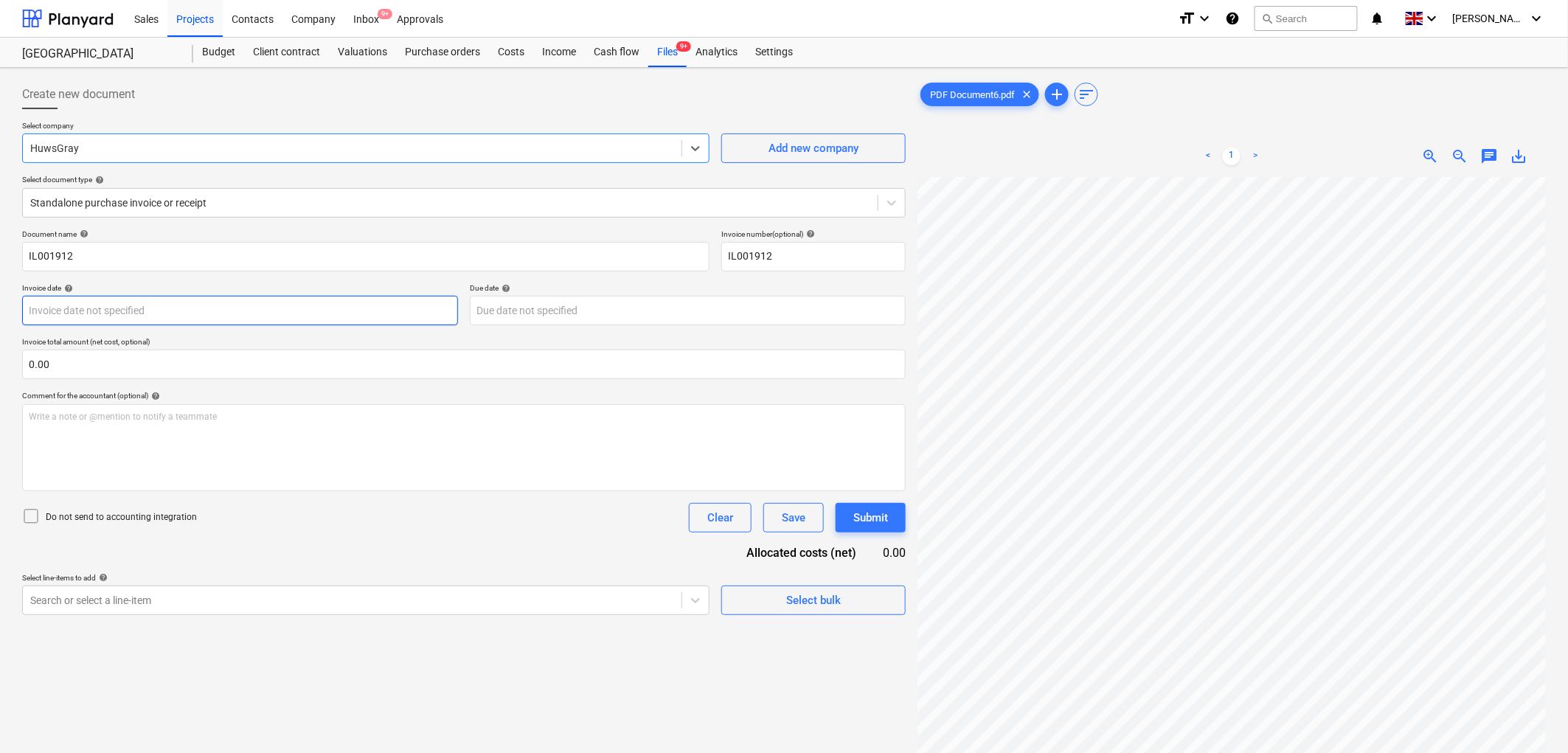
click at [171, 317] on body "Sales Projects Contacts Company Inbox 9+ Approvals format_size keyboard_arrow_d…" at bounding box center [784, 376] width 1568 height 753
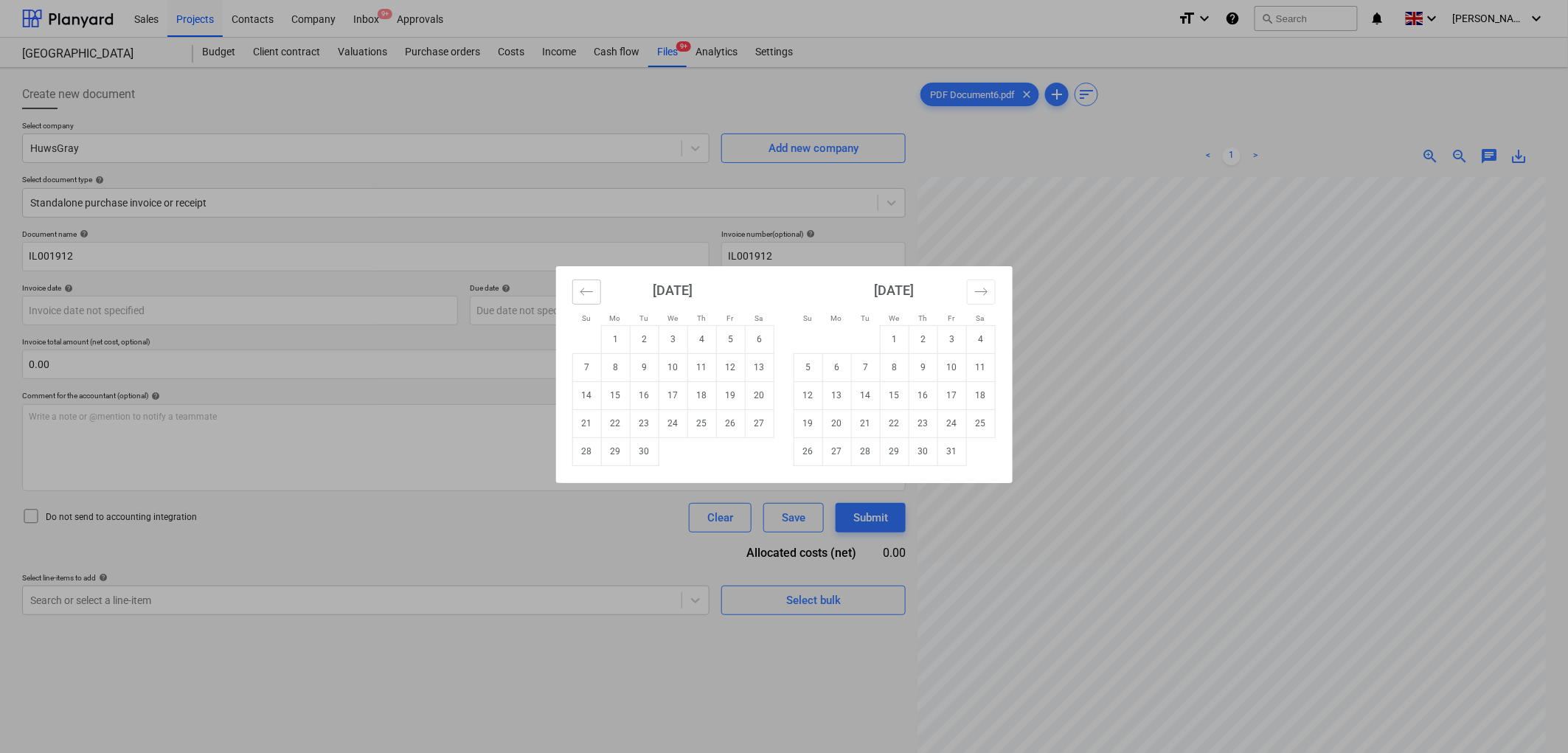
click at [581, 285] on icon "Move backward to switch to the previous month." at bounding box center [586, 292] width 14 height 14
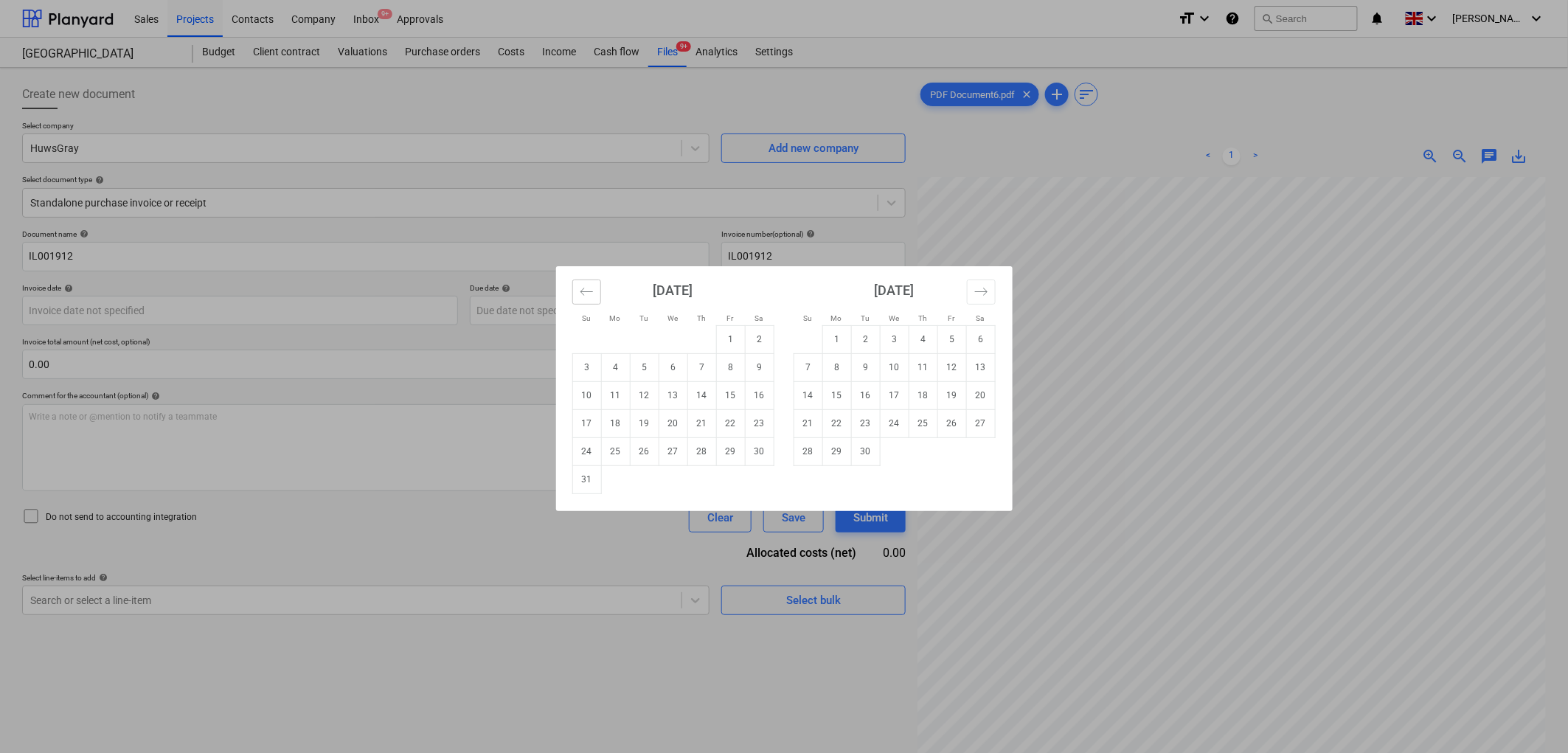
click at [581, 285] on icon "Move backward to switch to the previous month." at bounding box center [586, 292] width 14 height 14
click at [651, 451] on td "29" at bounding box center [644, 451] width 29 height 28
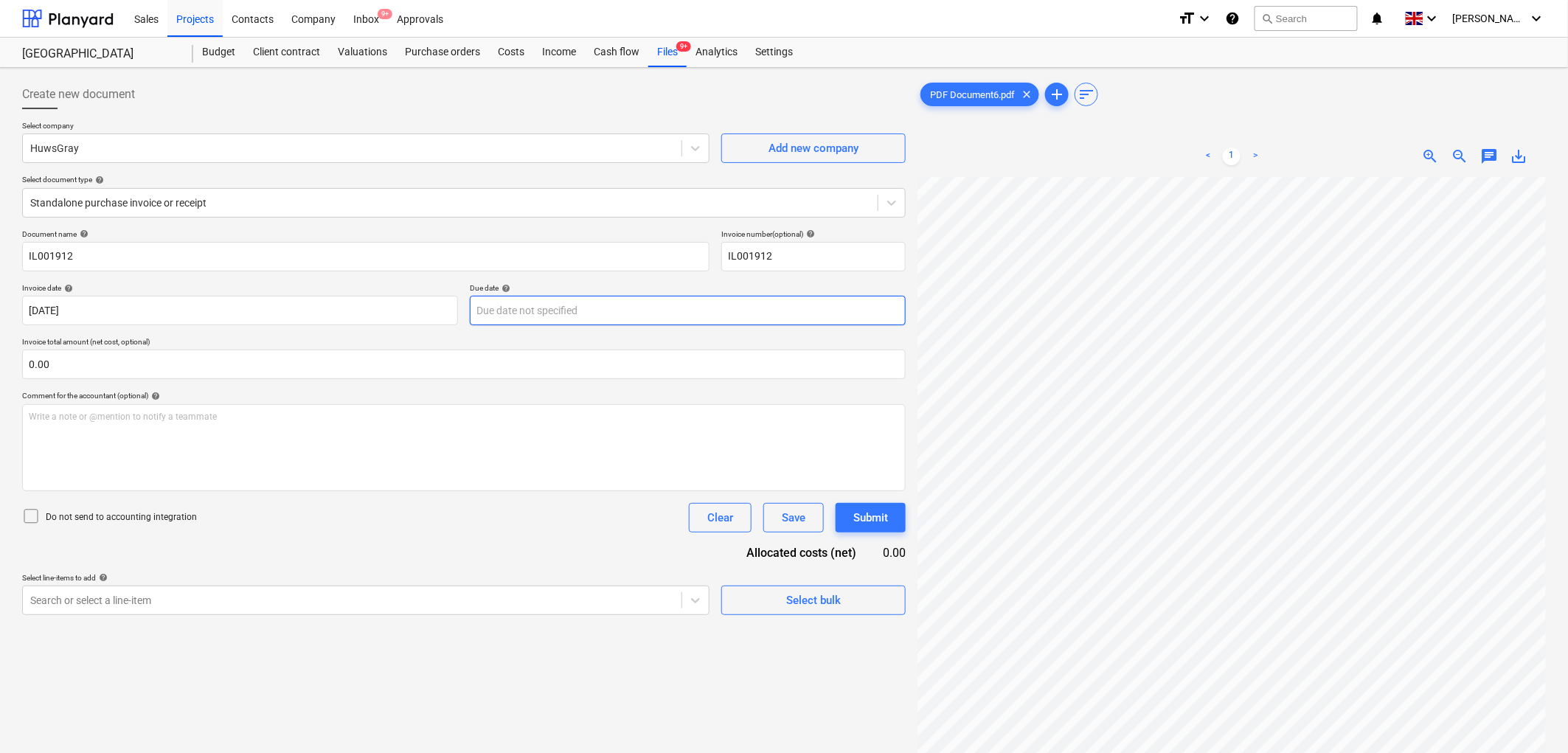
click at [509, 306] on body "Sales Projects Contacts Company Inbox 9+ Approvals format_size keyboard_arrow_d…" at bounding box center [784, 376] width 1568 height 753
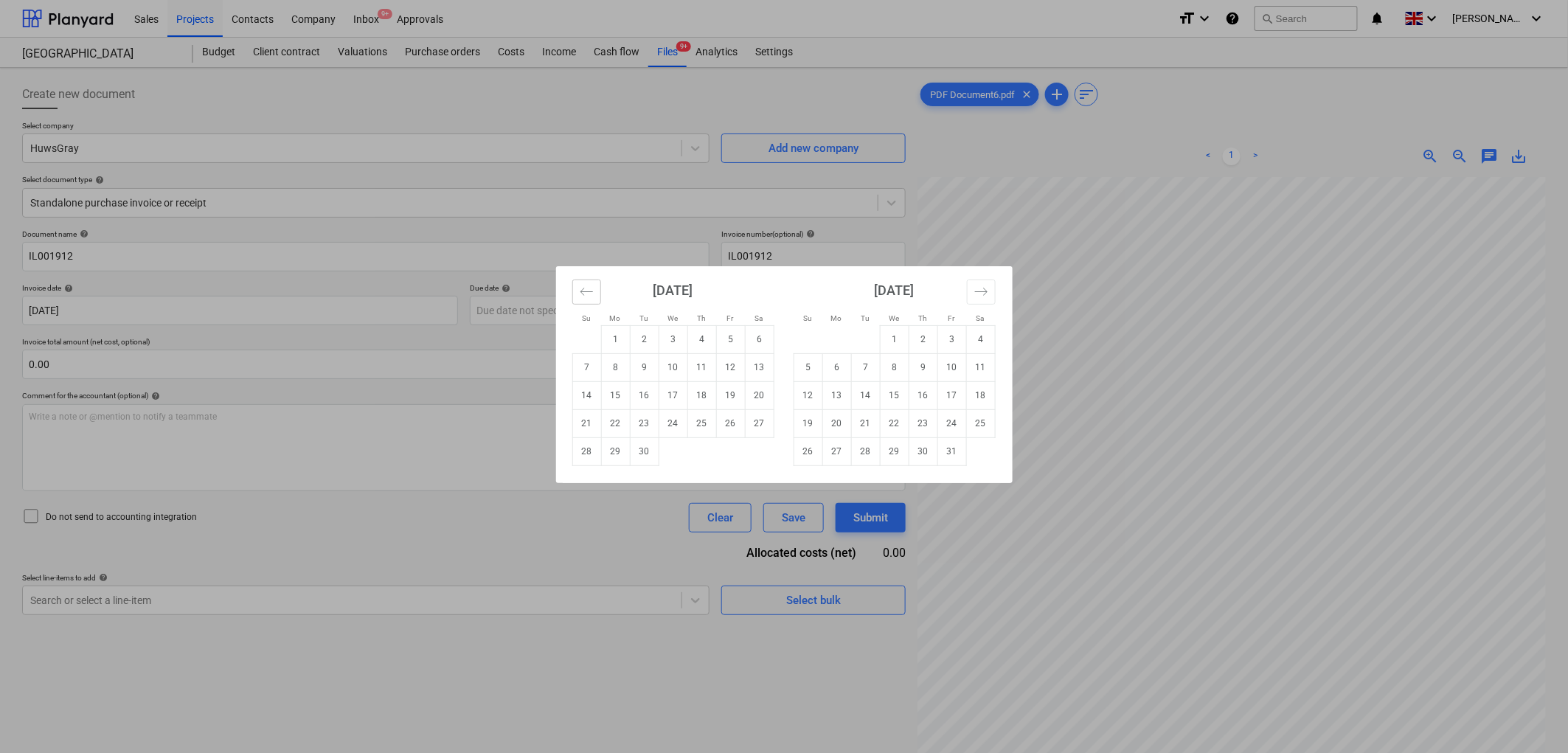
click at [579, 299] on button "Move backward to switch to the previous month." at bounding box center [586, 292] width 29 height 25
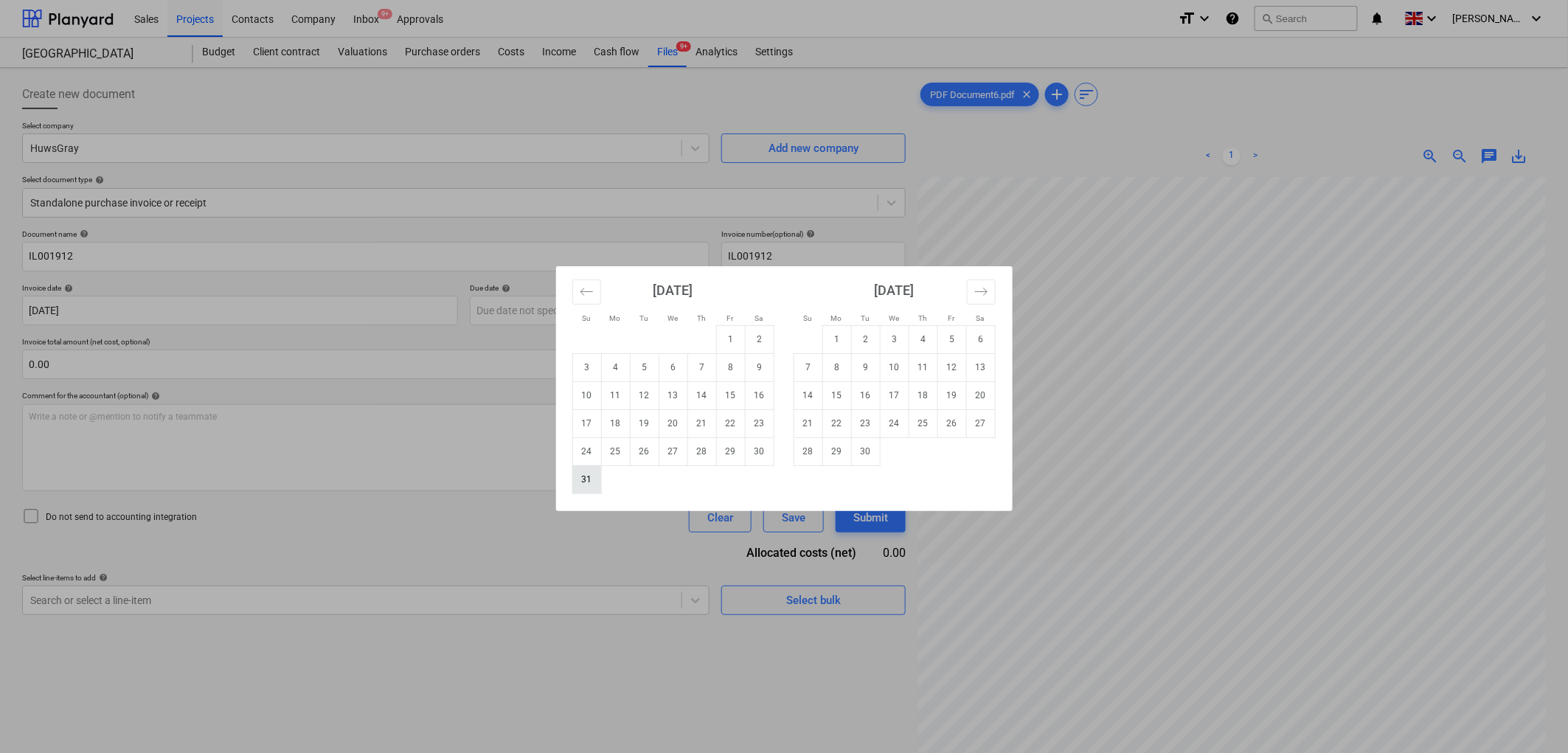
click at [590, 473] on td "31" at bounding box center [586, 479] width 29 height 28
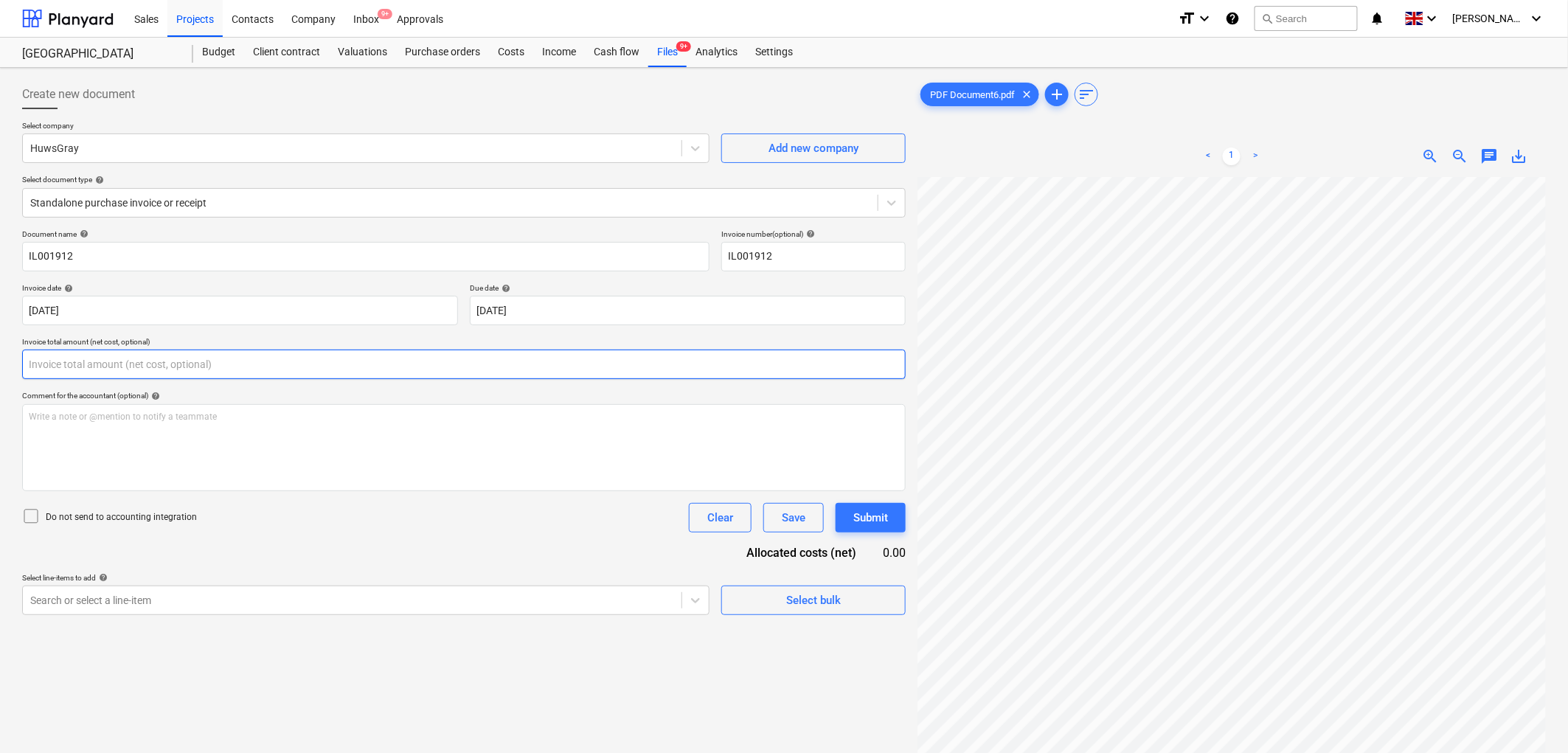
click at [157, 358] on input "text" at bounding box center [464, 364] width 884 height 30
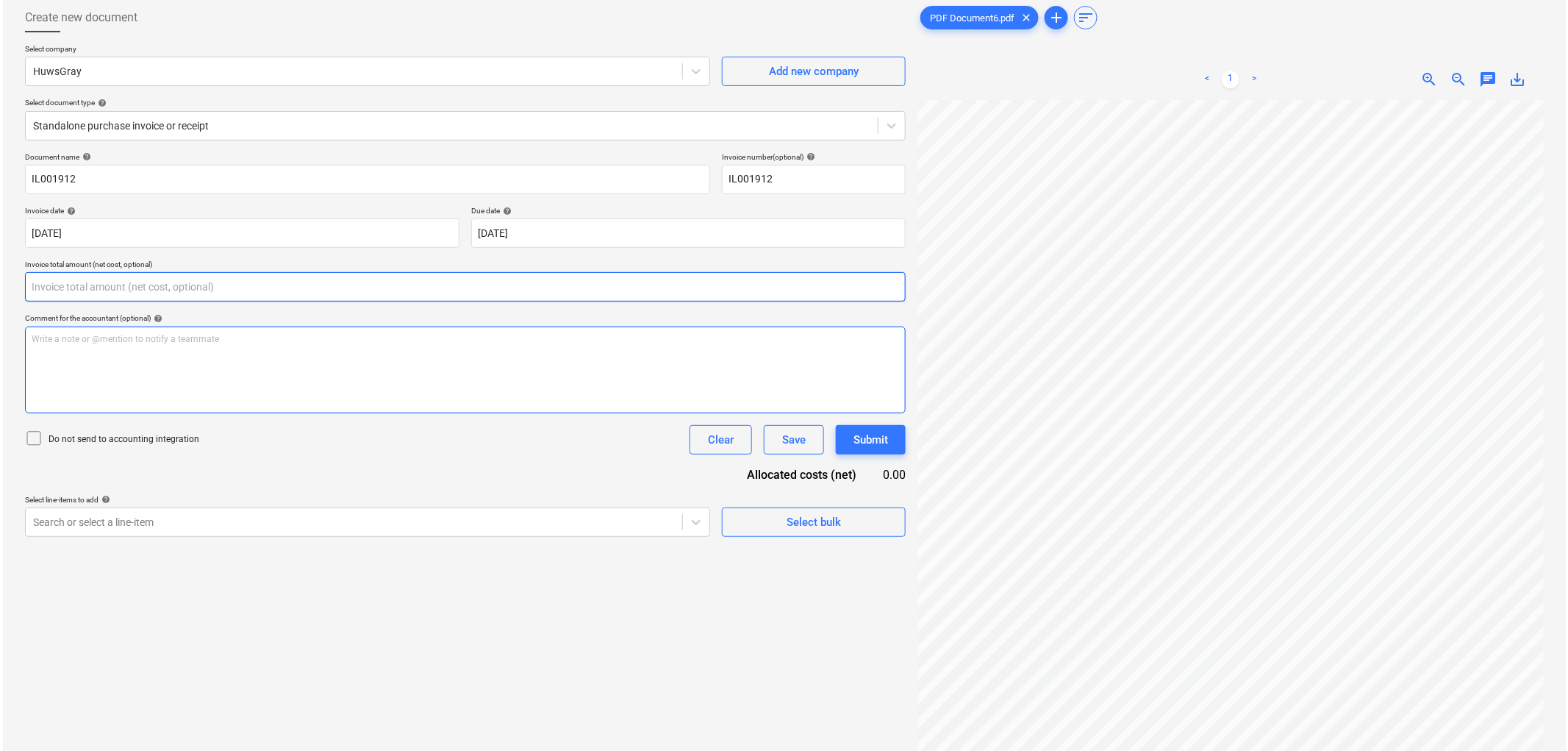
scroll to position [147, 0]
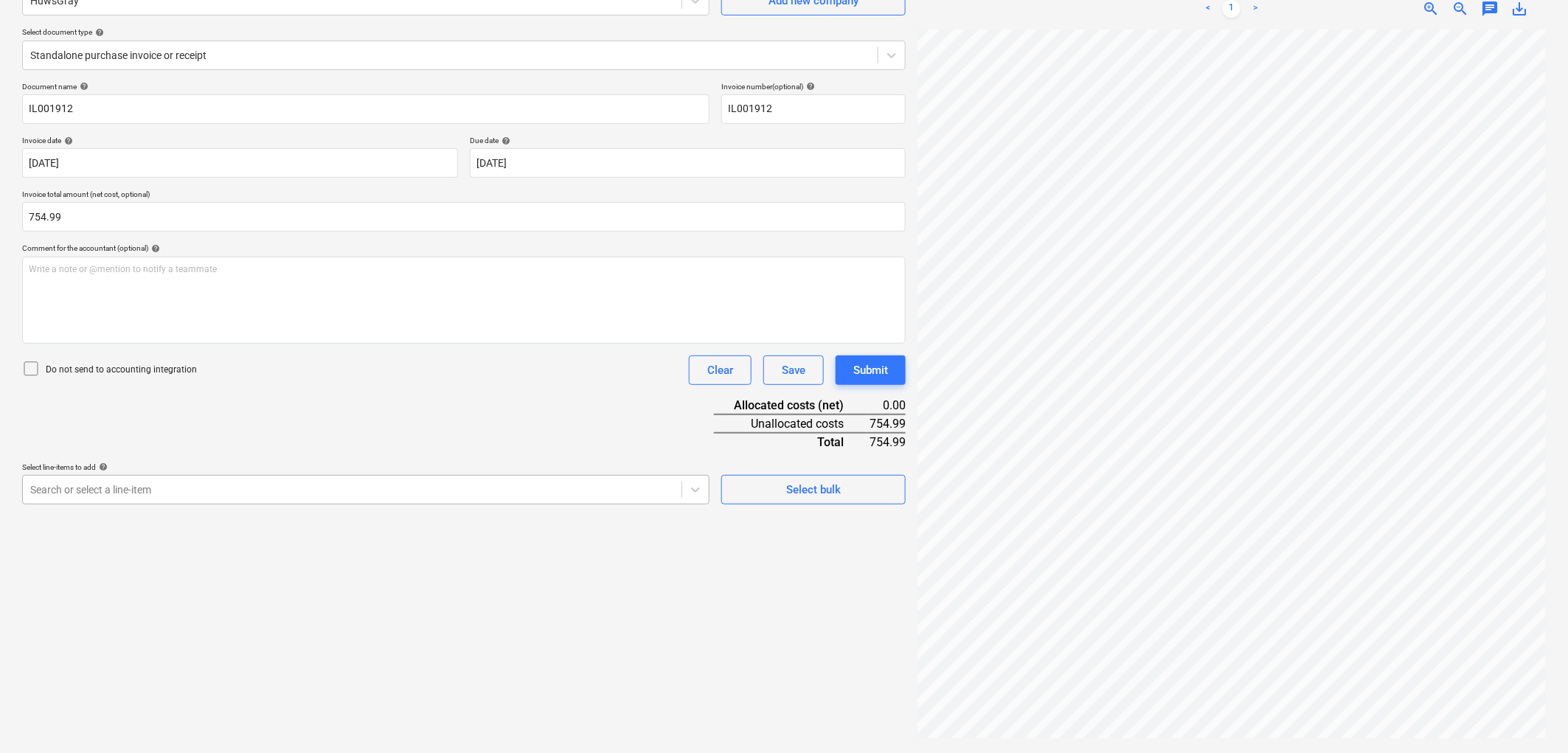
click at [178, 492] on div at bounding box center [352, 489] width 644 height 15
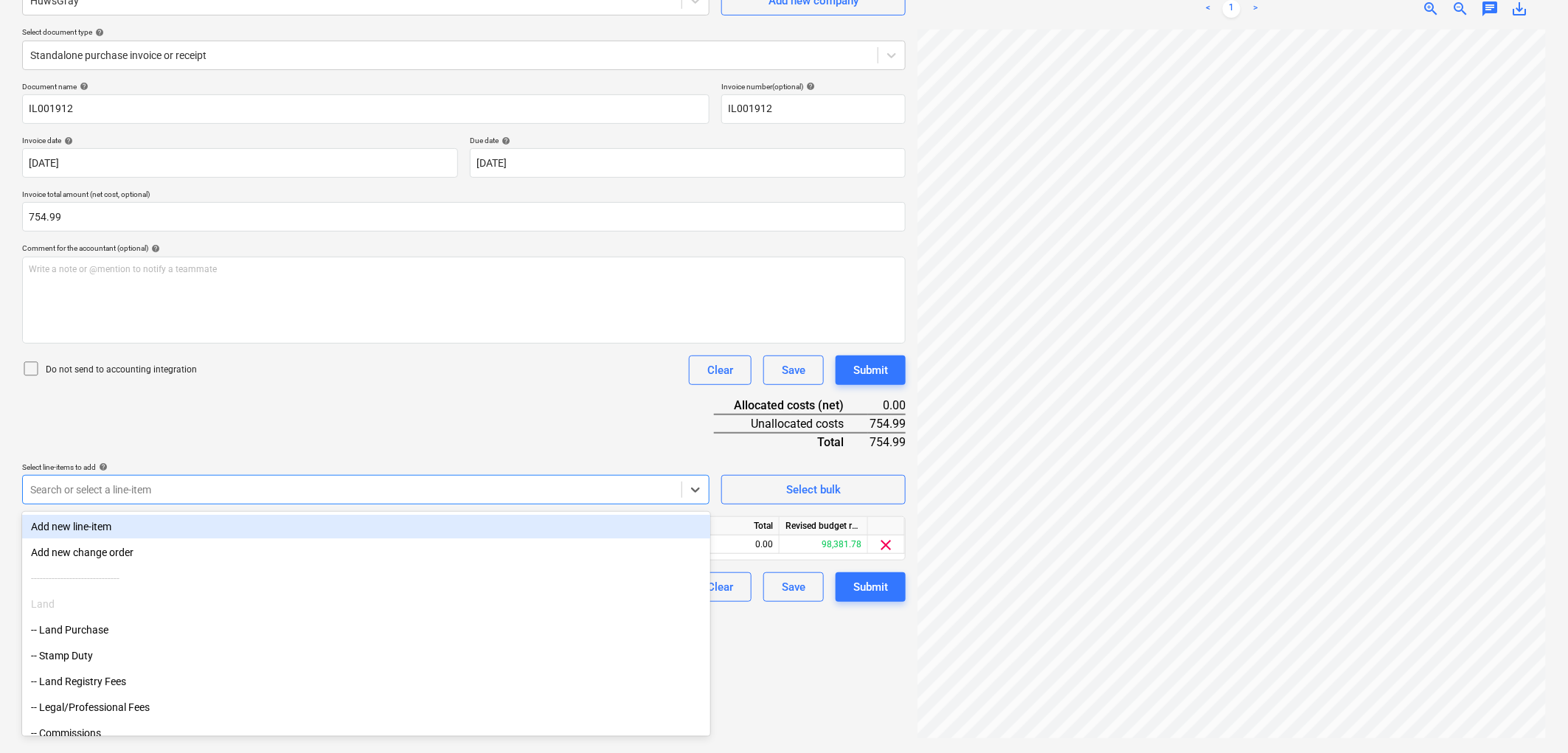
click at [252, 418] on div "Document name help IL001912 Invoice number (optional) help IL001912 Invoice dat…" at bounding box center [464, 341] width 884 height 520
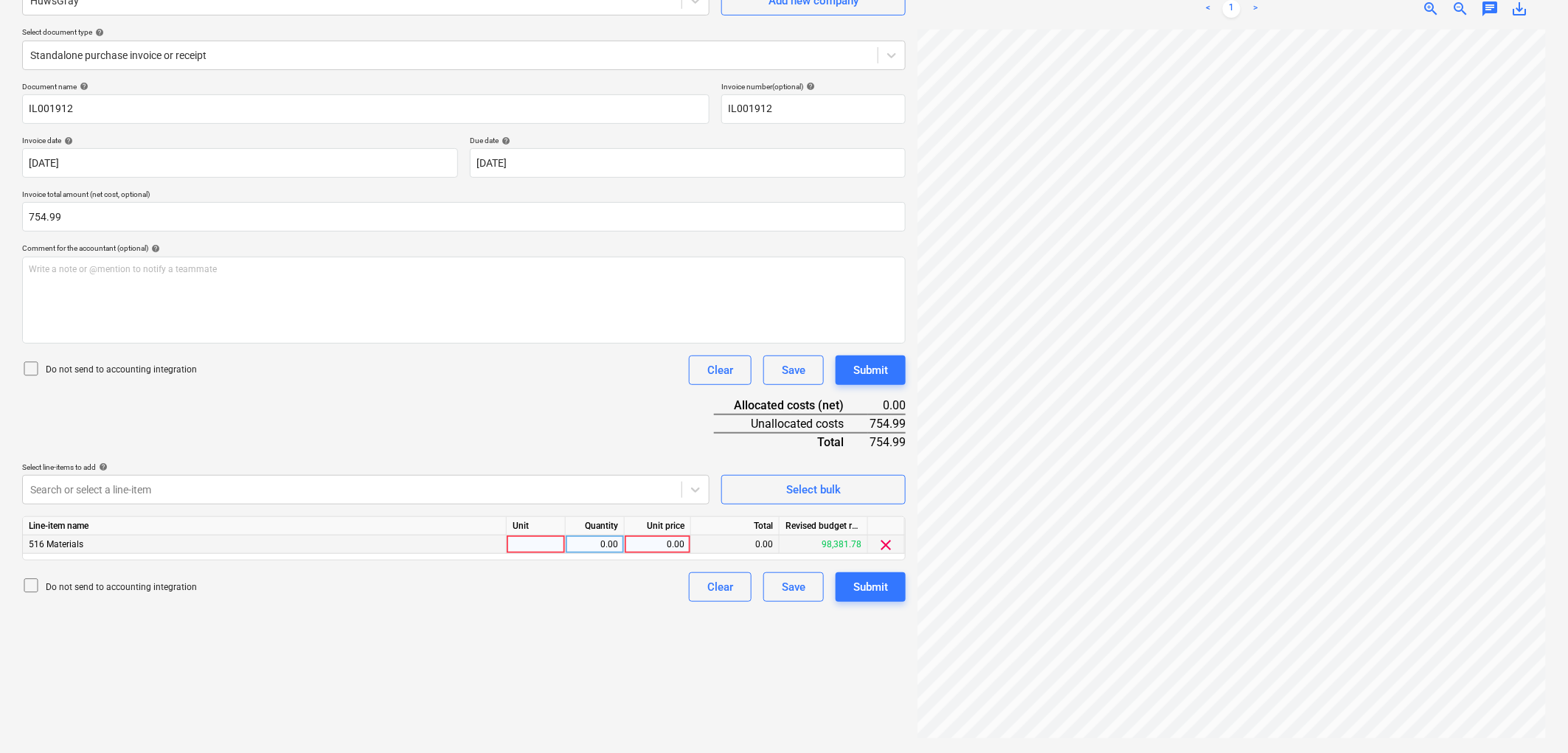
click at [537, 541] on div at bounding box center [536, 545] width 59 height 19
click at [842, 578] on button "Submit" at bounding box center [870, 587] width 70 height 30
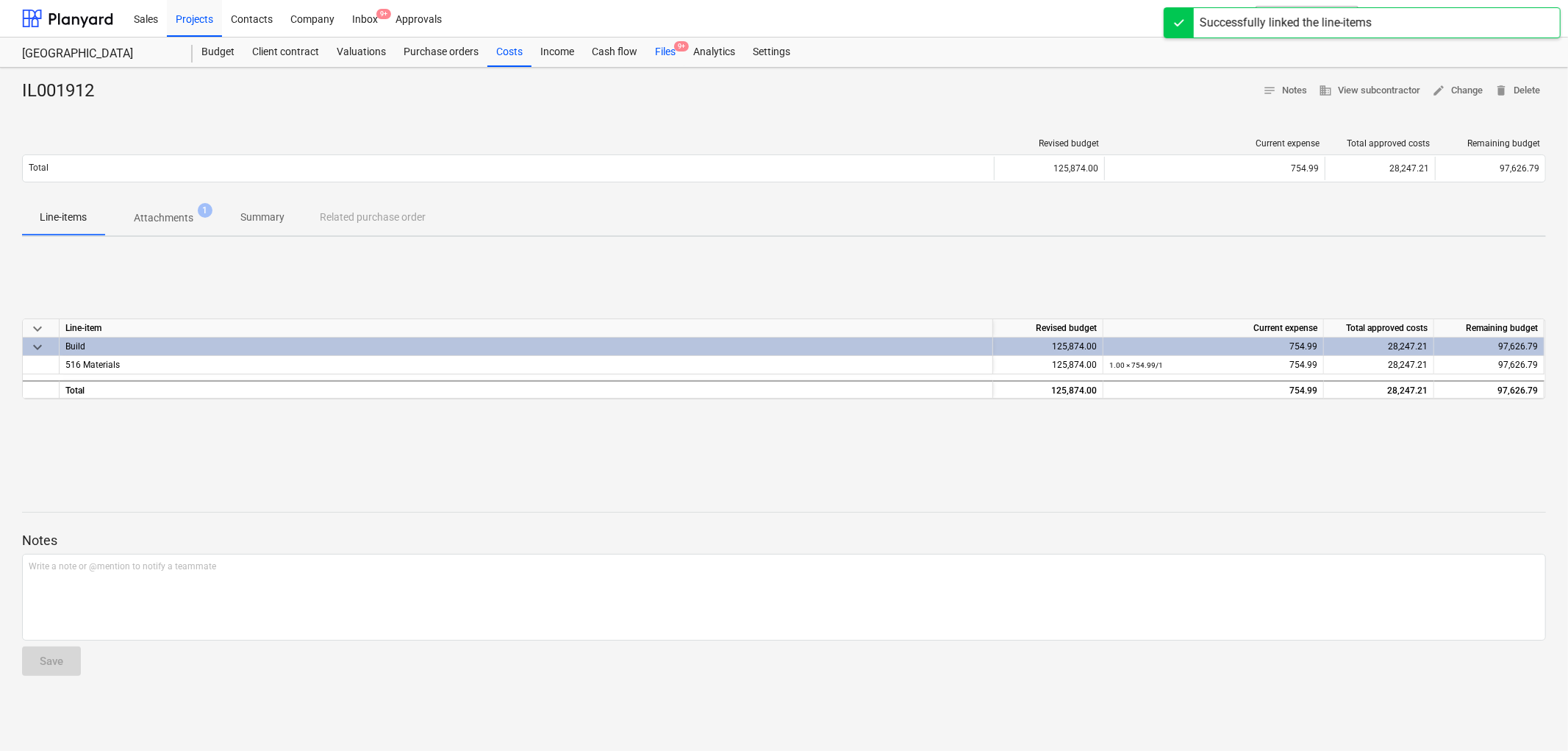
click at [670, 53] on div "Files 9+" at bounding box center [665, 52] width 38 height 29
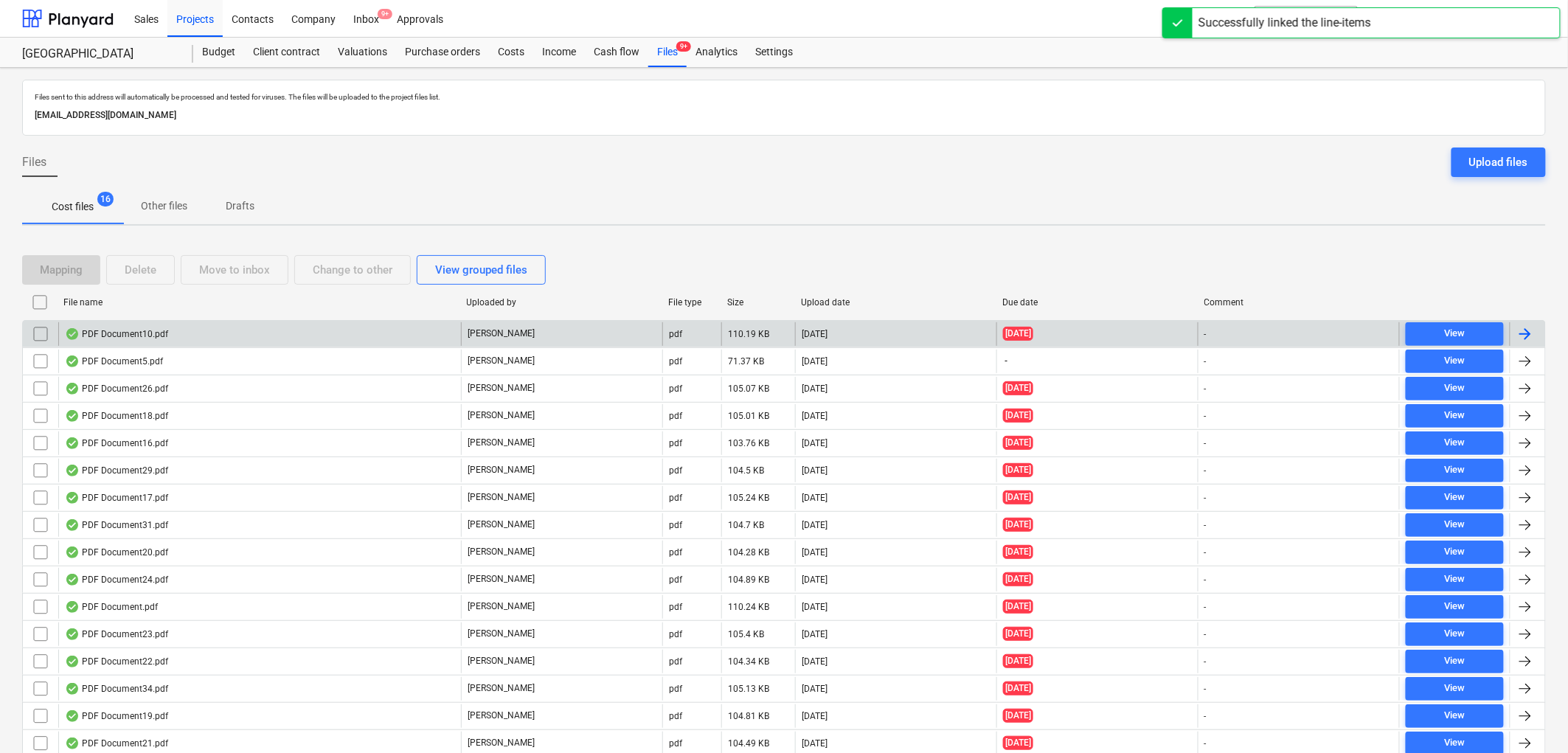
click at [177, 327] on div "PDF Document10.pdf" at bounding box center [260, 334] width 403 height 23
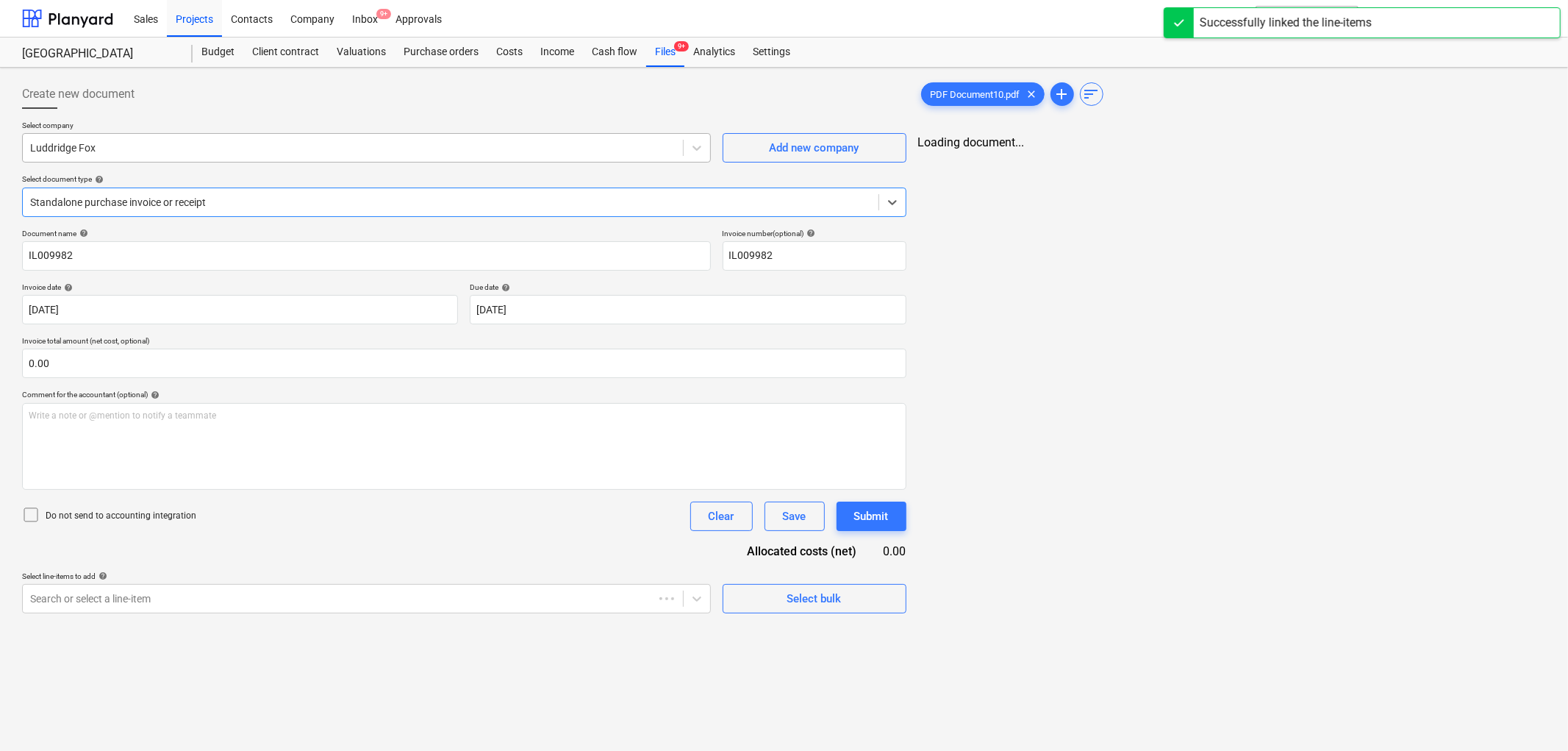
click at [162, 151] on div at bounding box center [353, 147] width 645 height 15
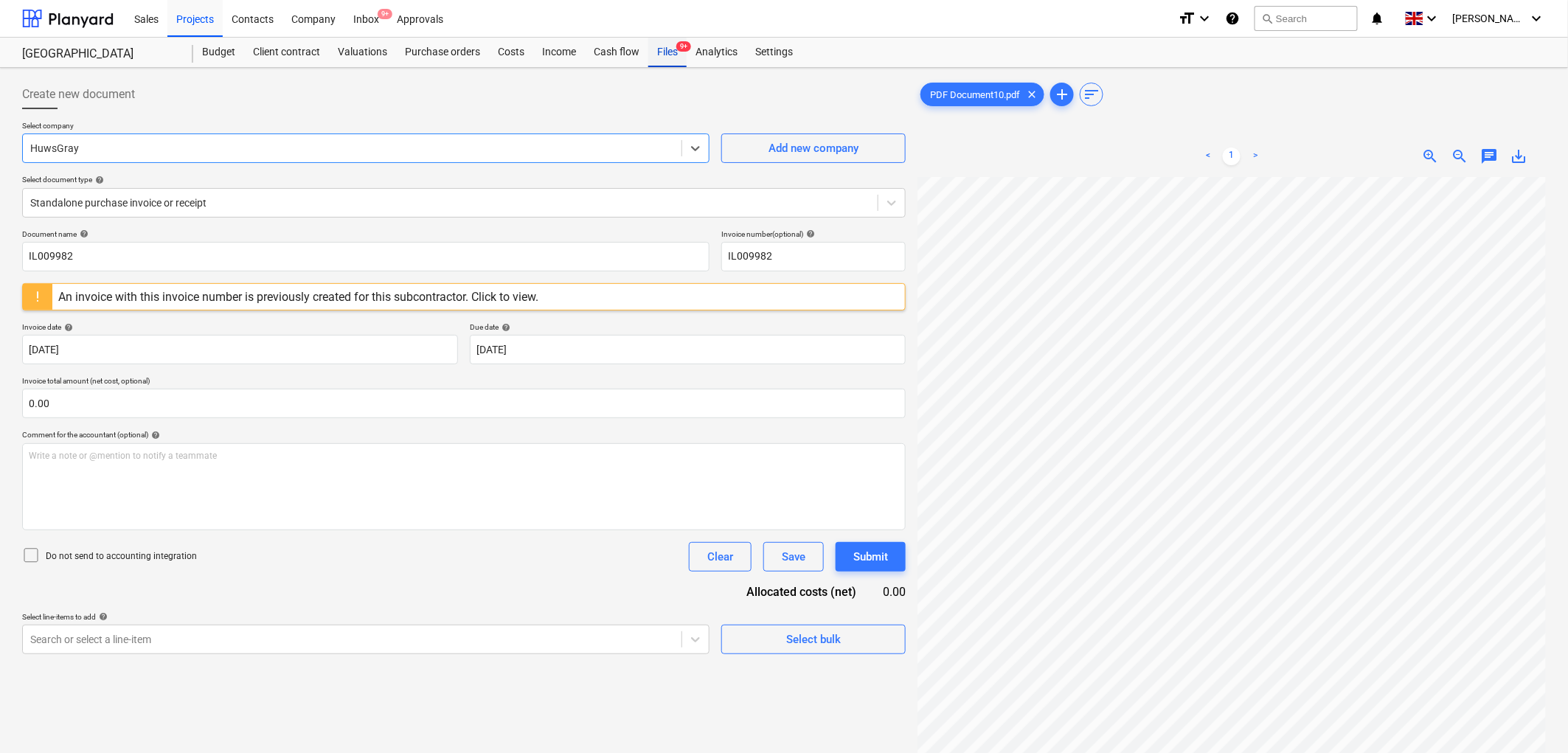
click at [660, 49] on div "Files 9+" at bounding box center [667, 52] width 38 height 30
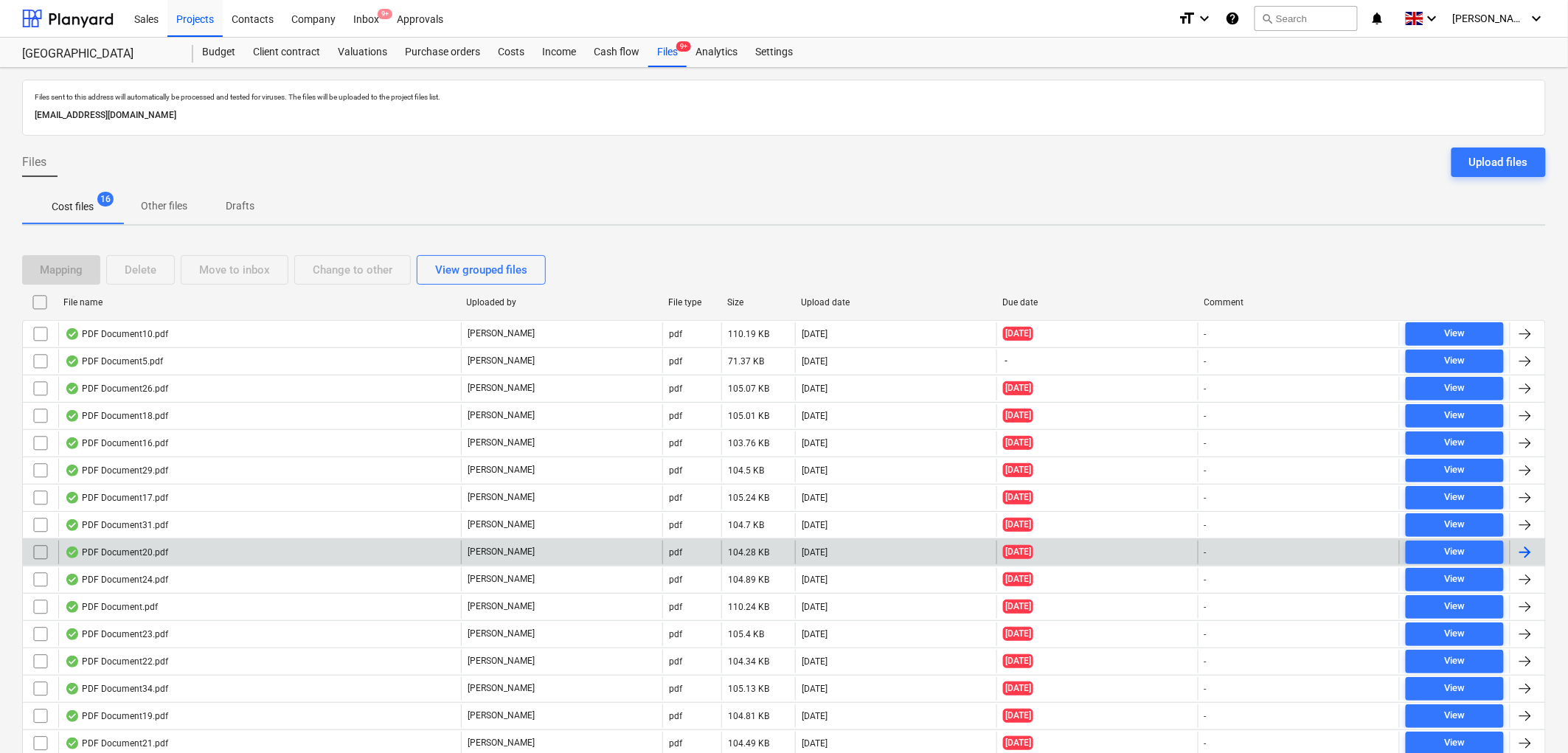
click at [188, 559] on div "PDF Document20.pdf" at bounding box center [260, 552] width 403 height 23
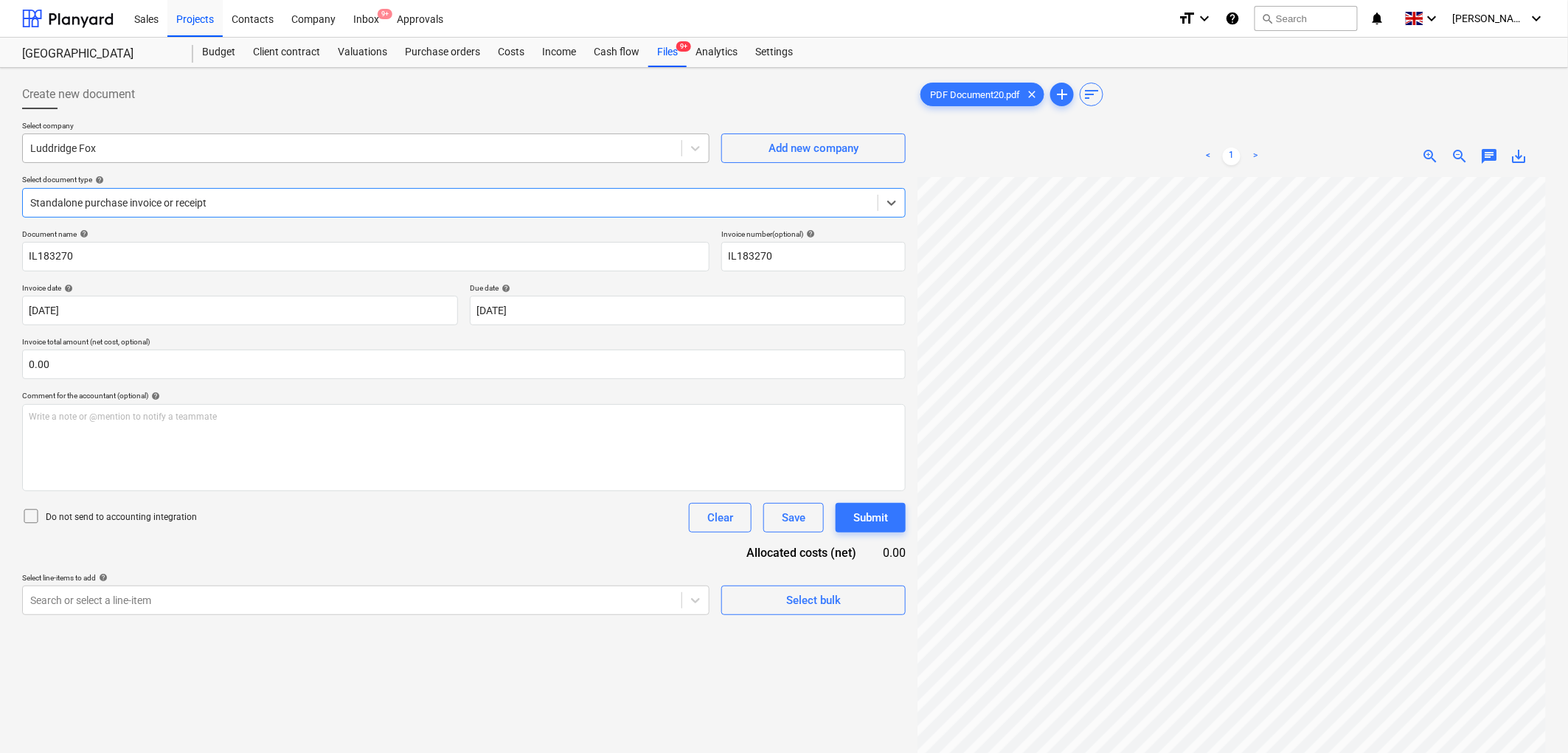
click at [131, 152] on div at bounding box center [352, 148] width 644 height 15
click at [491, 313] on body "Sales Projects Contacts Company Inbox 9+ Approvals format_size keyboard_arrow_d…" at bounding box center [784, 376] width 1568 height 753
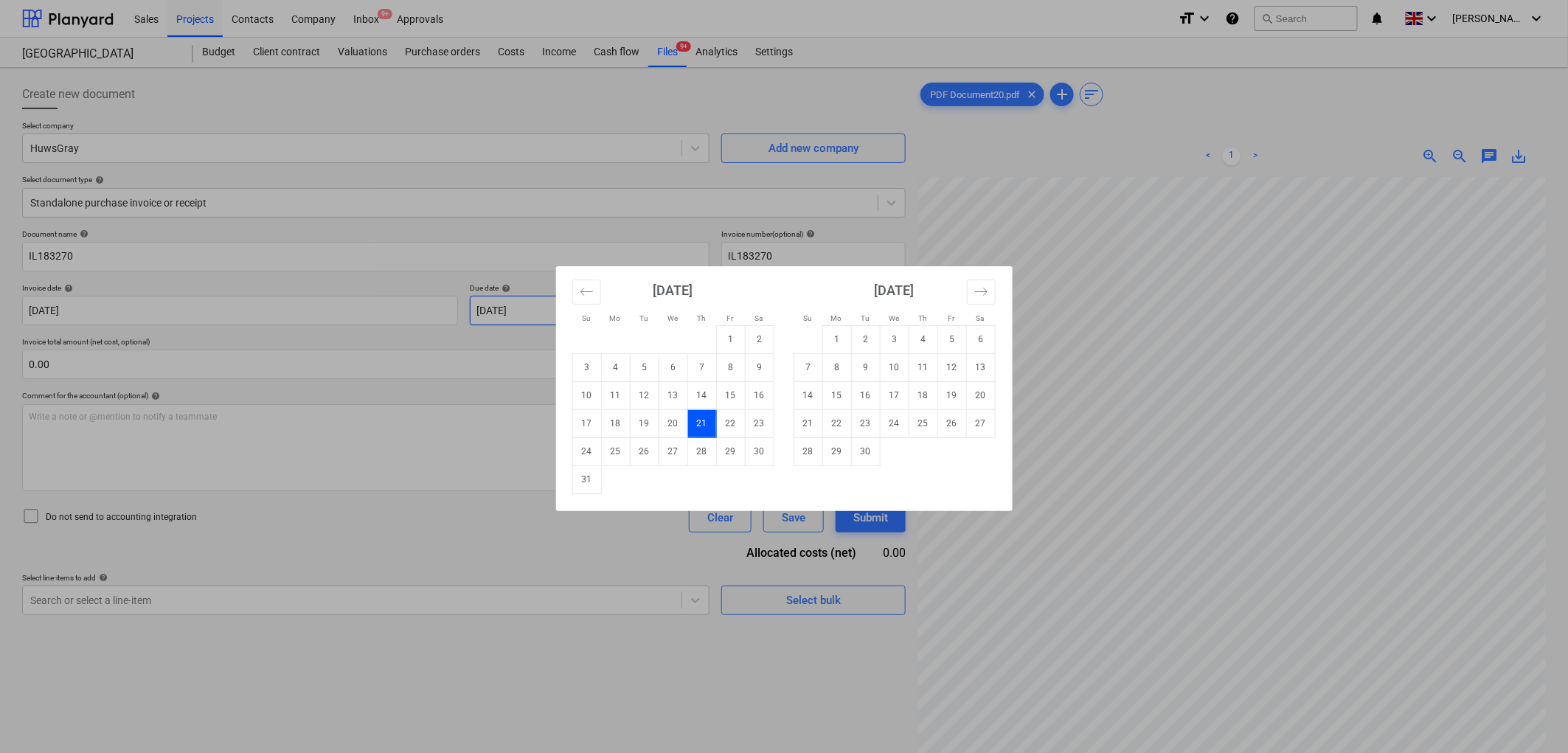
scroll to position [148, 0]
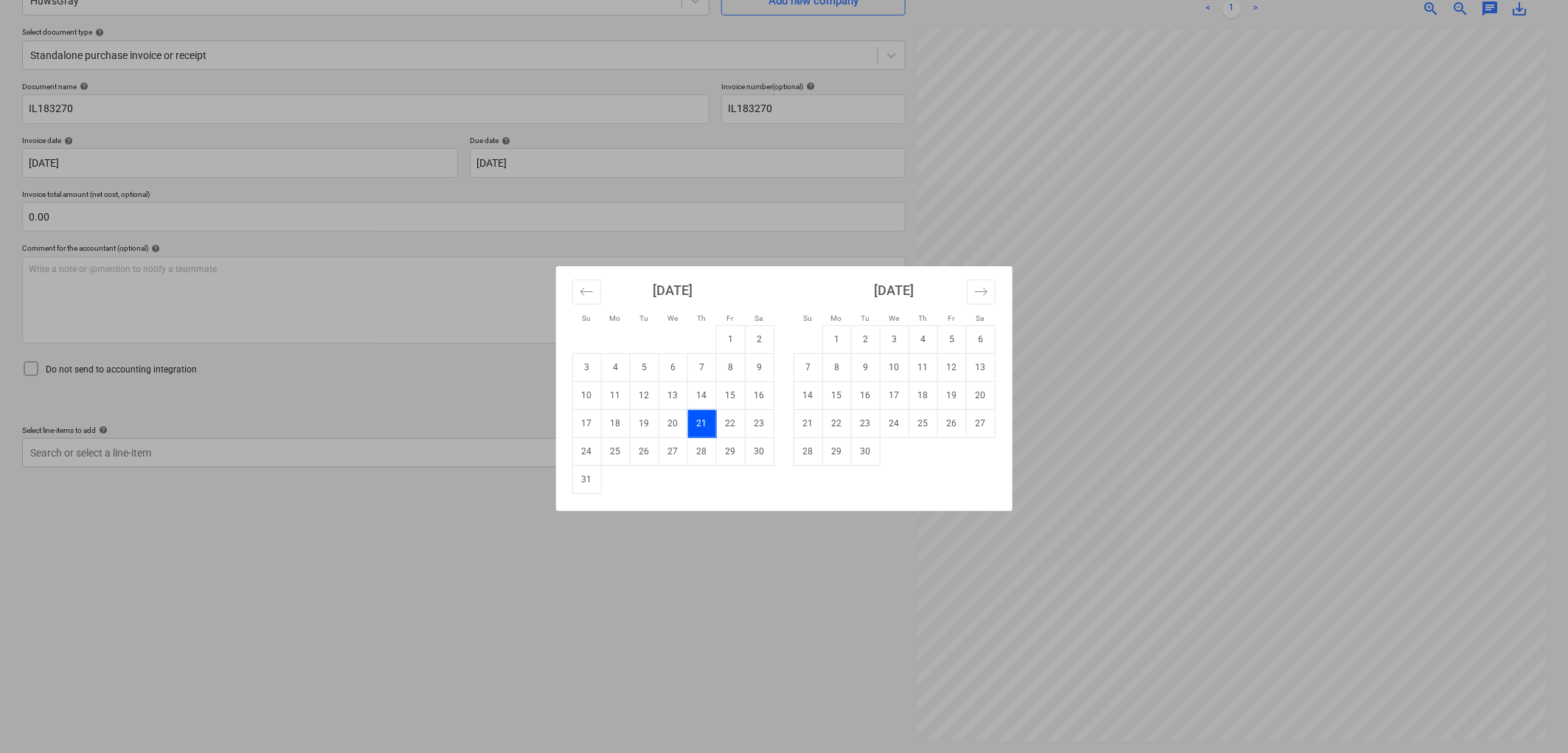
click at [869, 462] on td "30" at bounding box center [865, 451] width 29 height 28
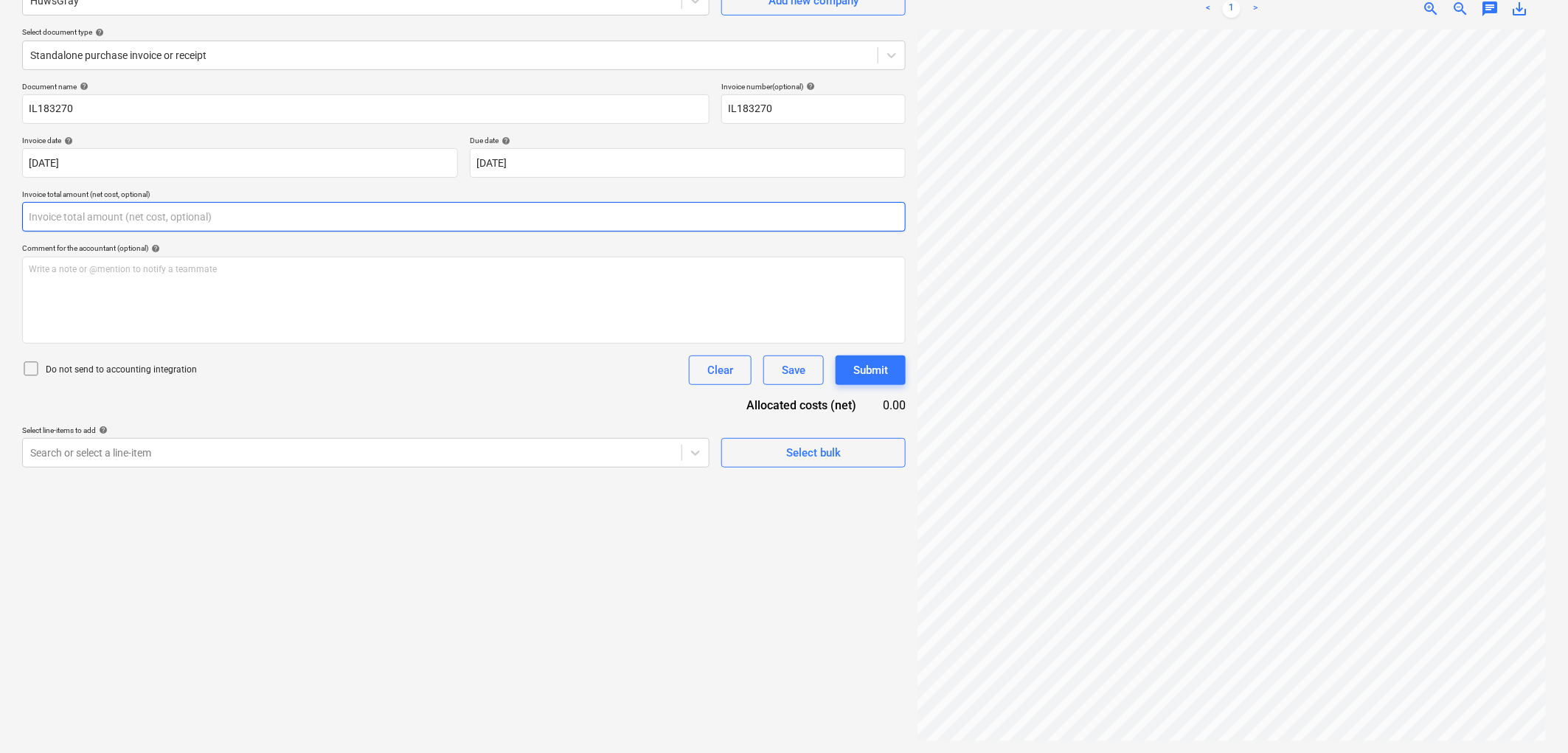
click at [166, 229] on input "text" at bounding box center [464, 217] width 884 height 30
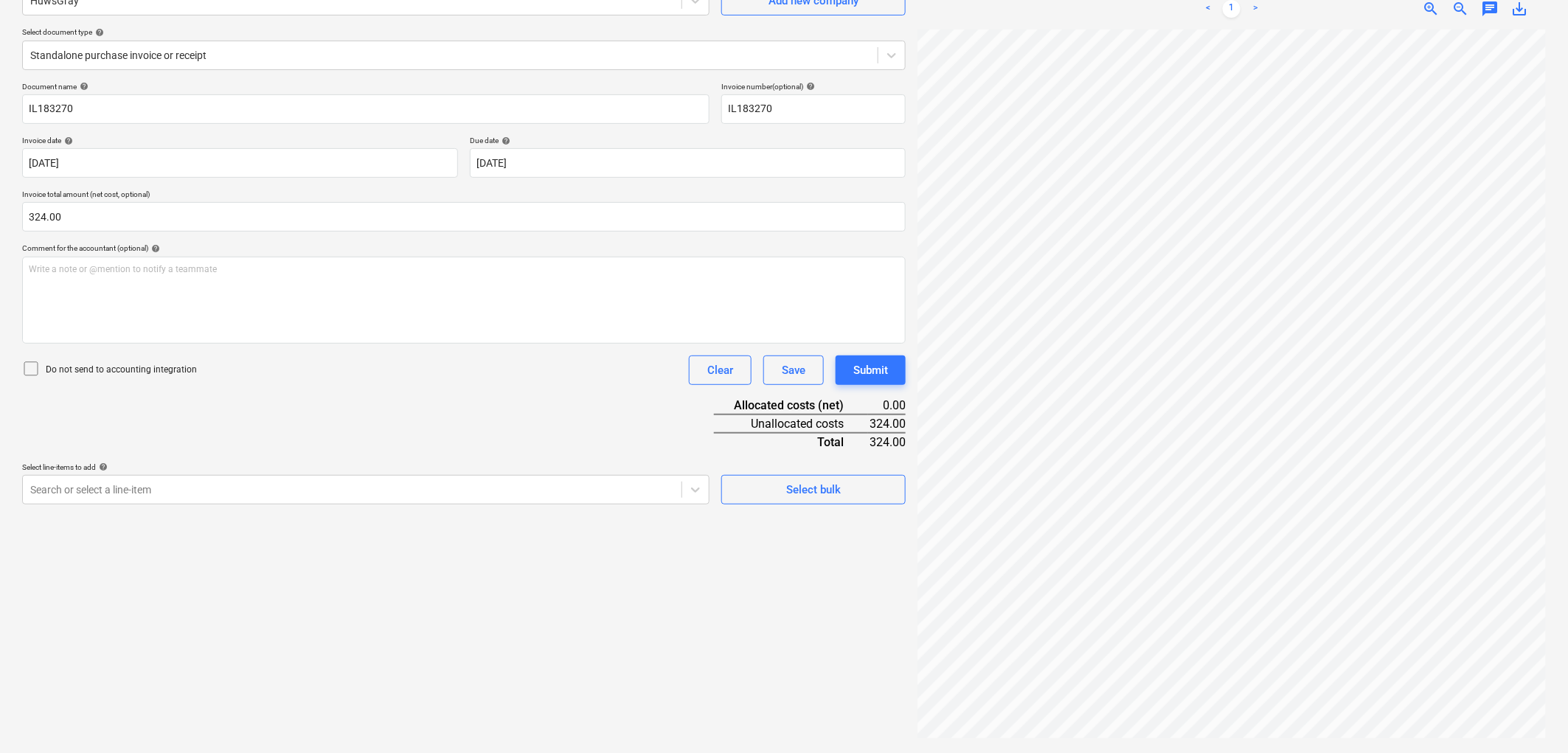
drag, startPoint x: 425, startPoint y: 462, endPoint x: 422, endPoint y: 503, distance: 41.1
click at [425, 462] on div "Document name help IL183270 Invoice number (optional) help IL183270 Invoice dat…" at bounding box center [464, 292] width 884 height 422
click at [422, 503] on div "Search or select a line-item" at bounding box center [366, 490] width 688 height 30
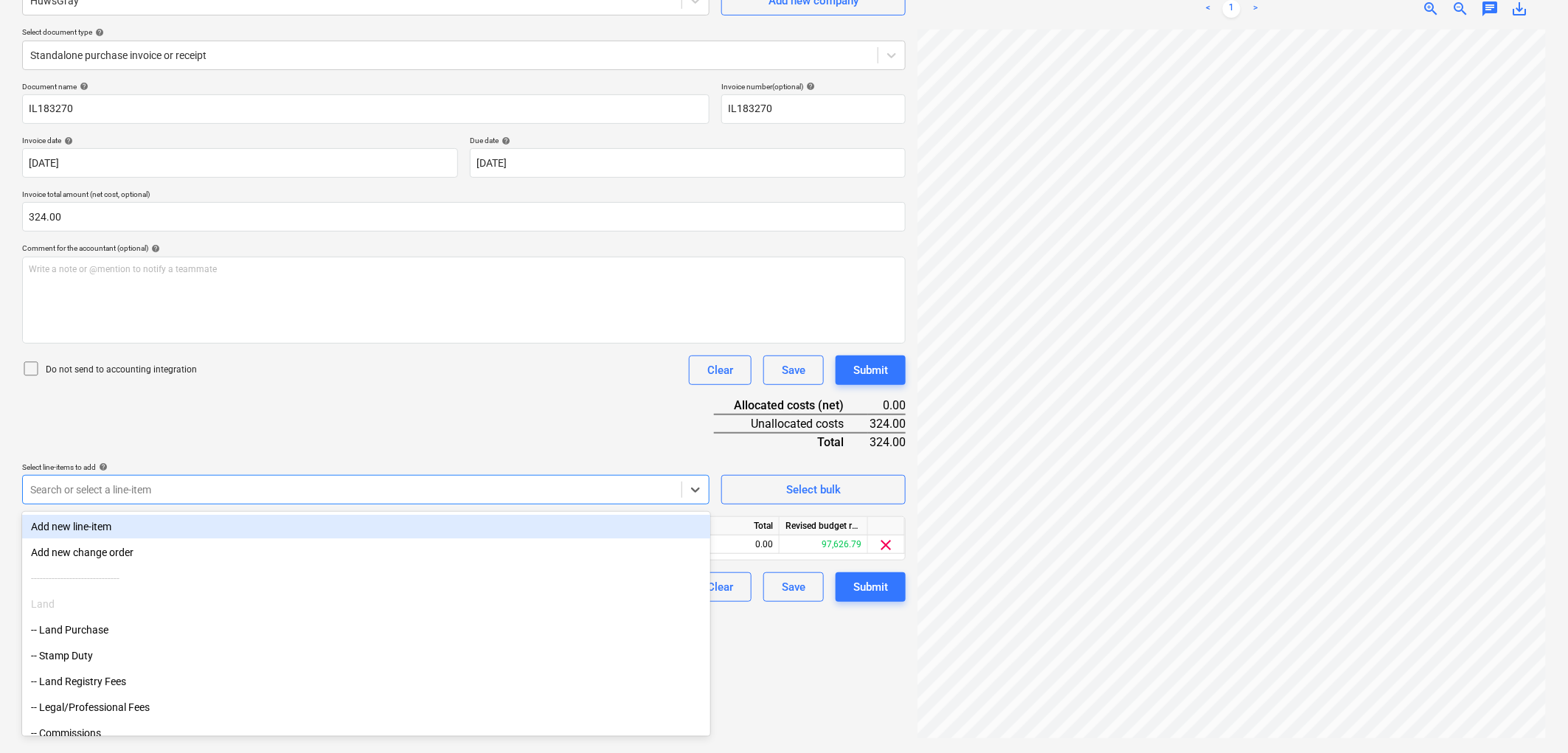
click at [436, 377] on div "Do not send to accounting integration Clear Save Submit" at bounding box center [464, 370] width 884 height 30
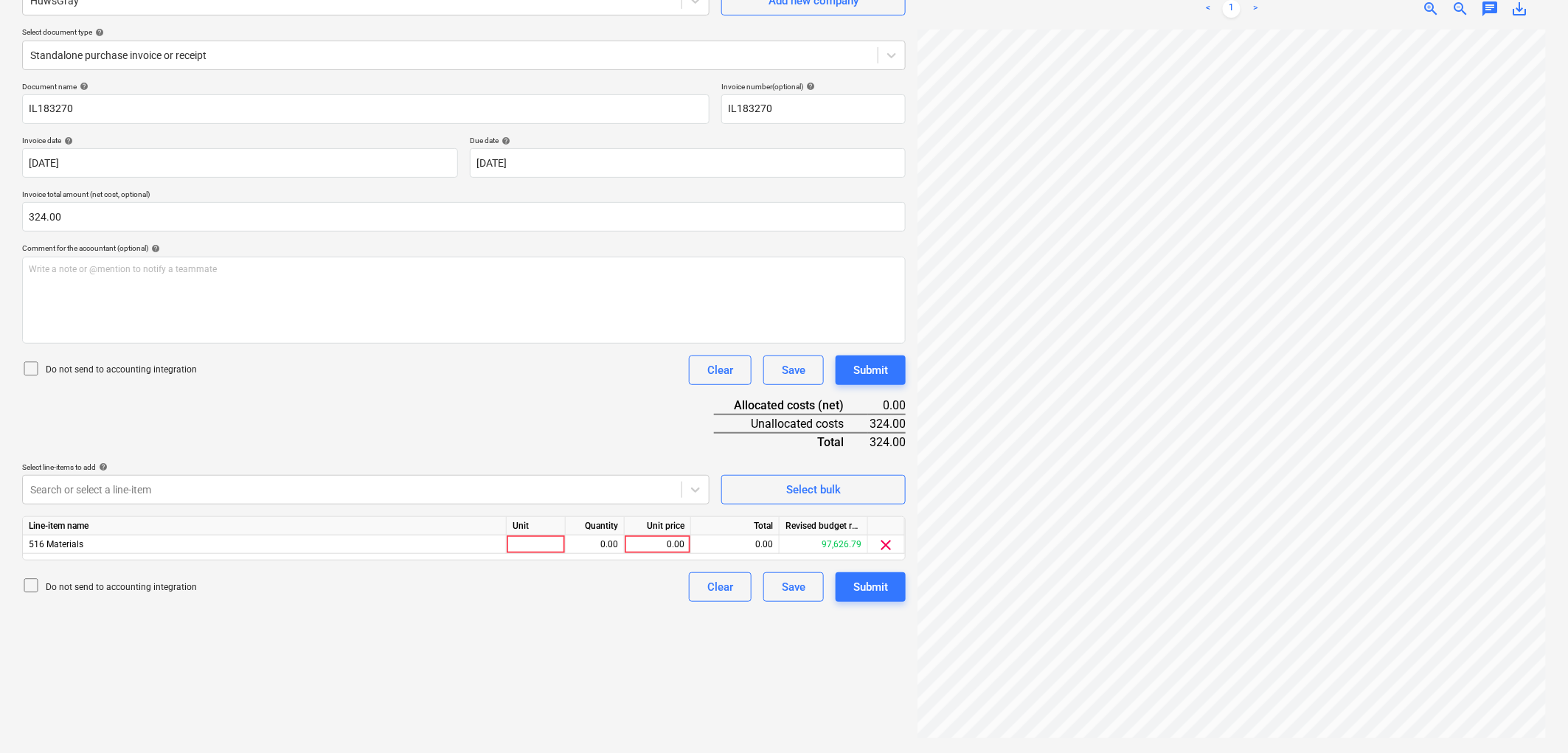
click at [546, 559] on div "Line-item name Unit Quantity Unit price Total Revised budget remaining 516 Mate…" at bounding box center [464, 538] width 884 height 44
click at [548, 552] on div at bounding box center [536, 545] width 59 height 19
click at [867, 598] on button "Submit" at bounding box center [870, 587] width 70 height 30
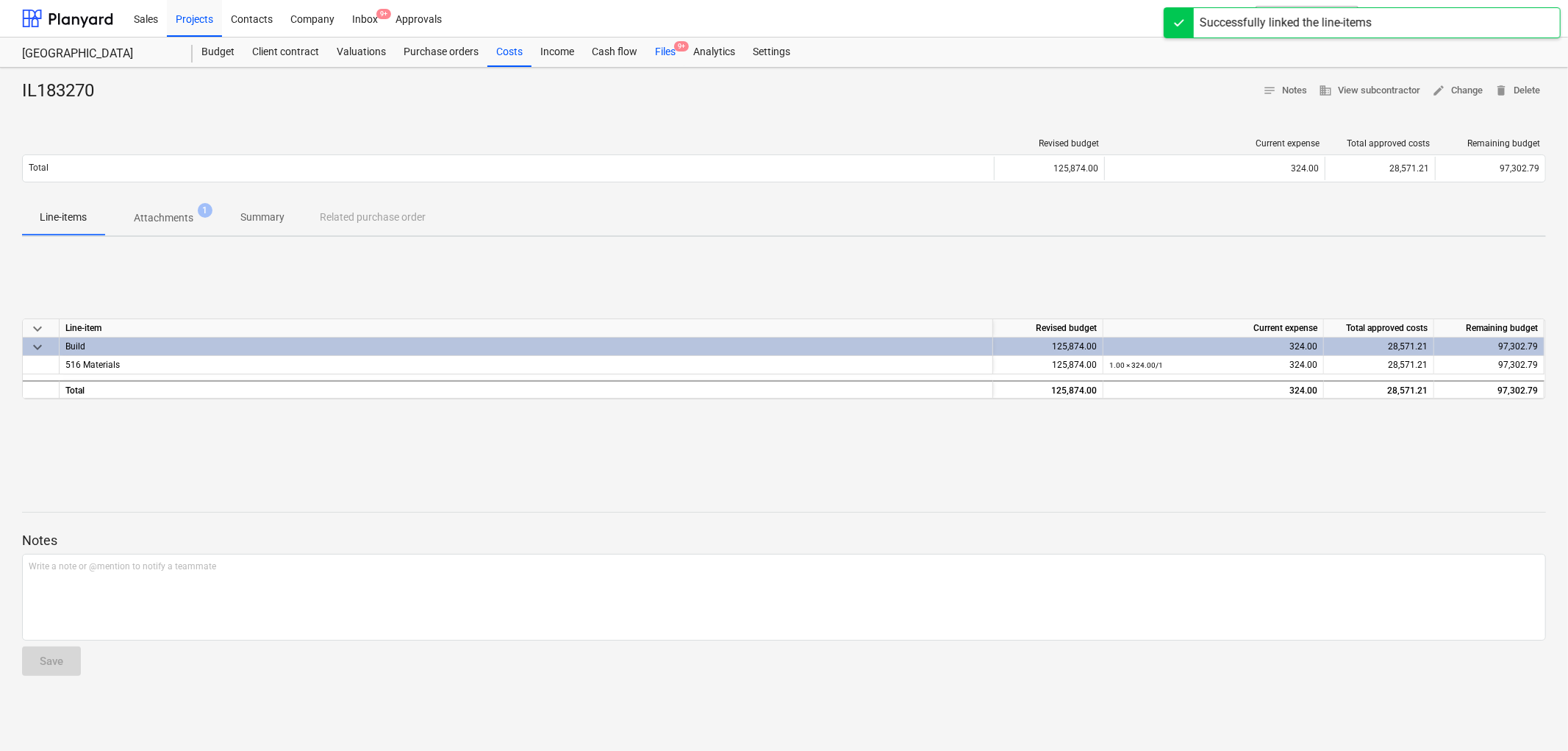
click at [680, 49] on span "9+" at bounding box center [681, 46] width 15 height 10
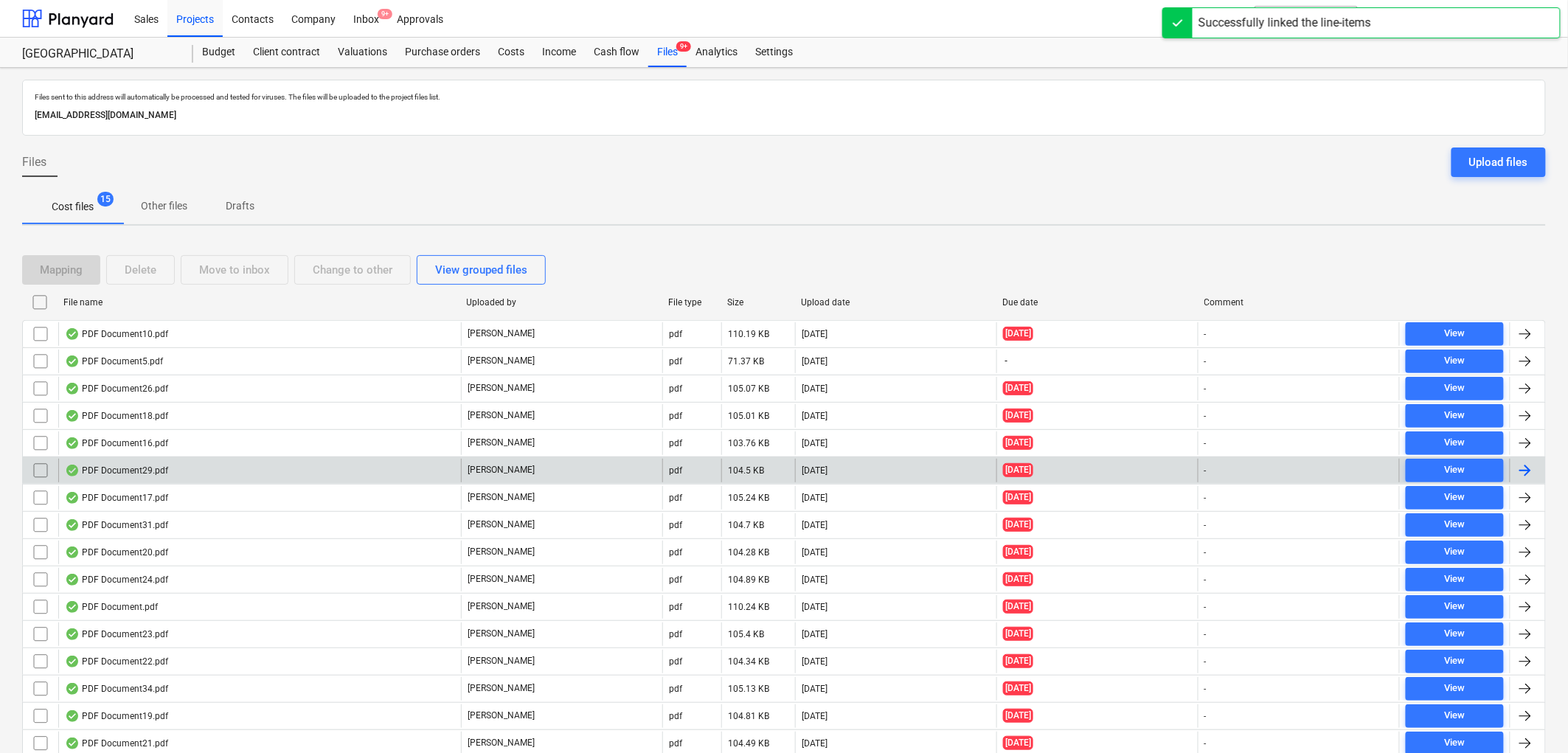
click at [176, 473] on div "PDF Document29.pdf" at bounding box center [260, 471] width 403 height 23
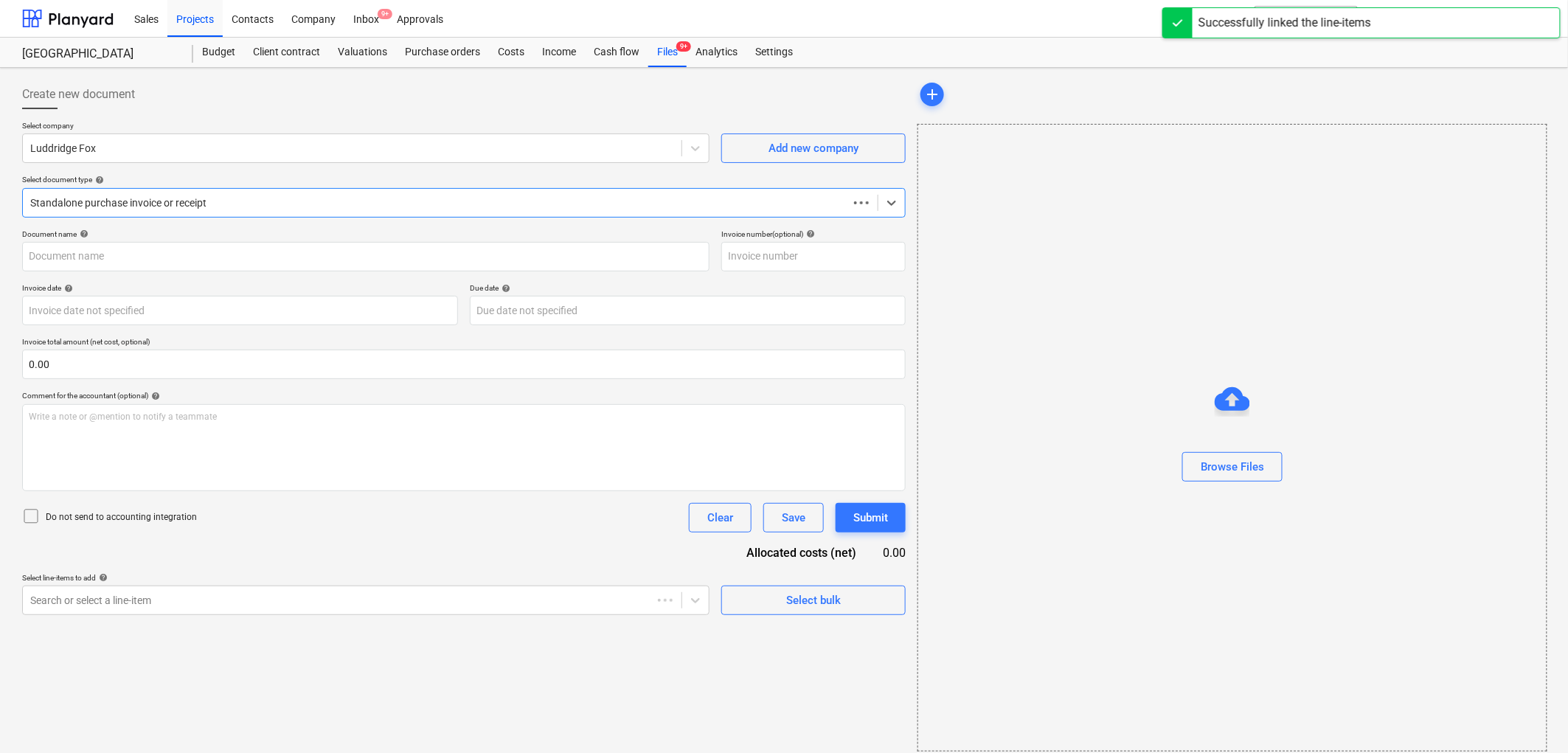
click at [149, 166] on div "Select company Luddridge Fox Add new company Select document type help Select i…" at bounding box center [464, 174] width 884 height 108
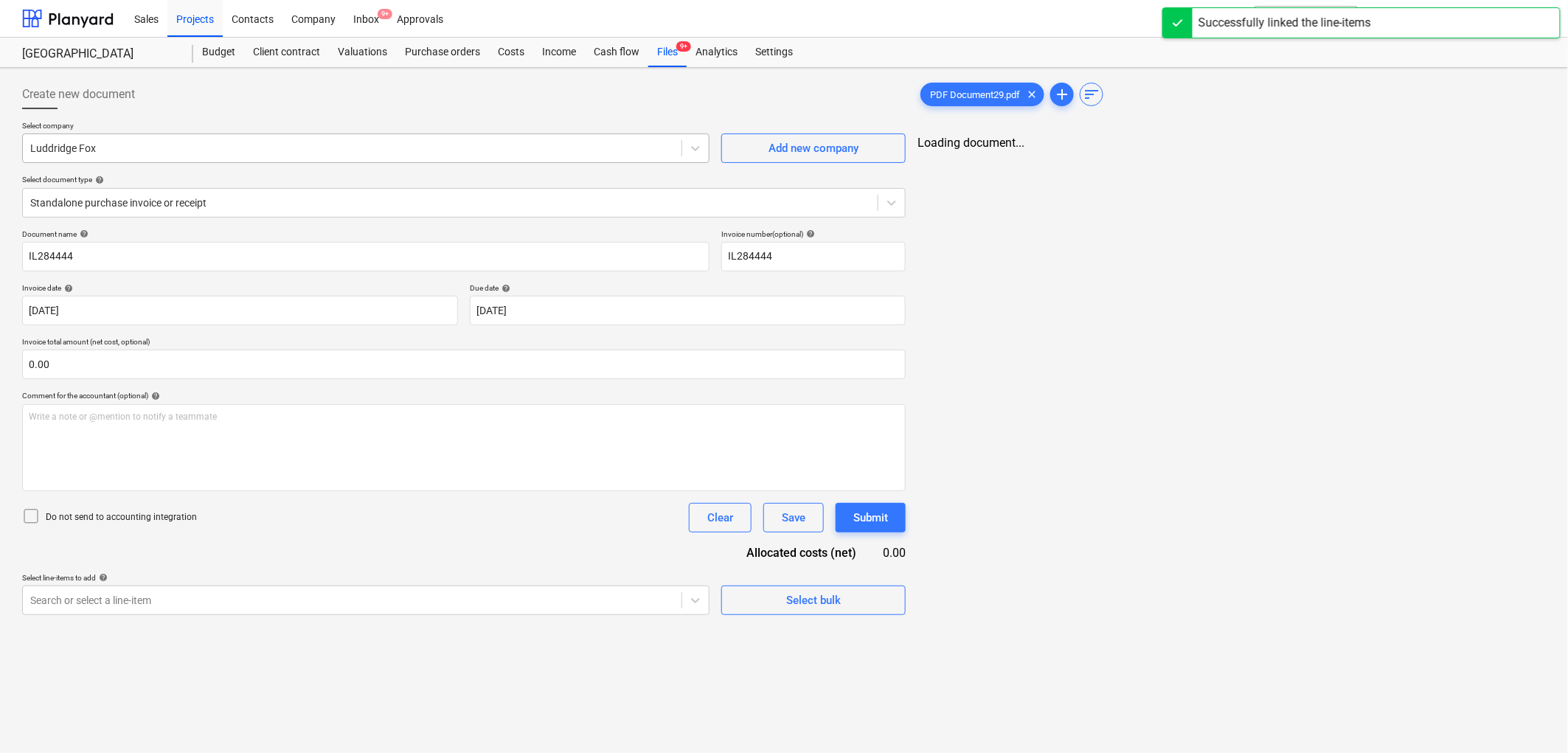
click at [149, 150] on div at bounding box center [352, 148] width 644 height 15
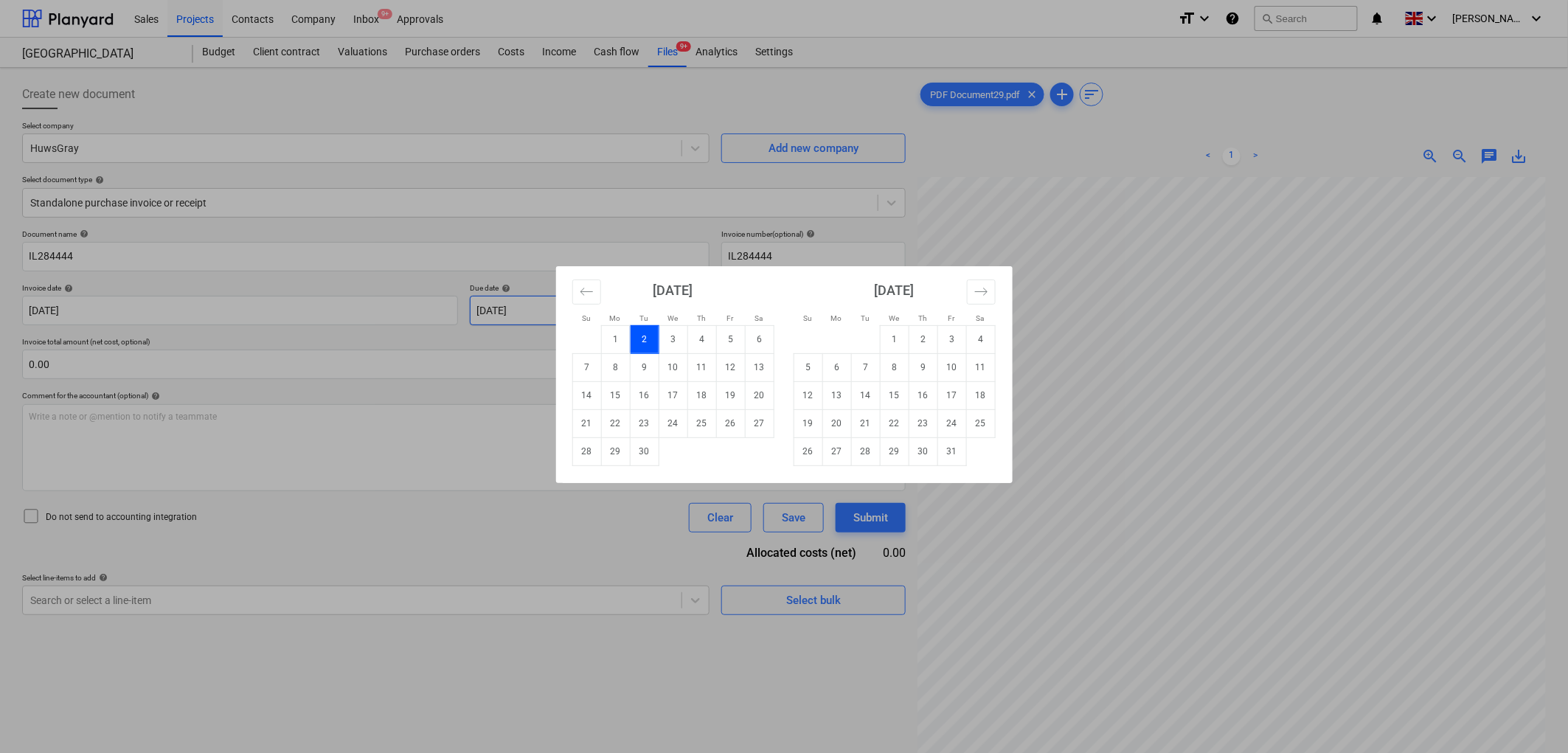
click at [527, 319] on body "Sales Projects Contacts Company Inbox 9+ Approvals format_size keyboard_arrow_d…" at bounding box center [784, 376] width 1568 height 753
click at [945, 450] on td "31" at bounding box center [951, 451] width 29 height 28
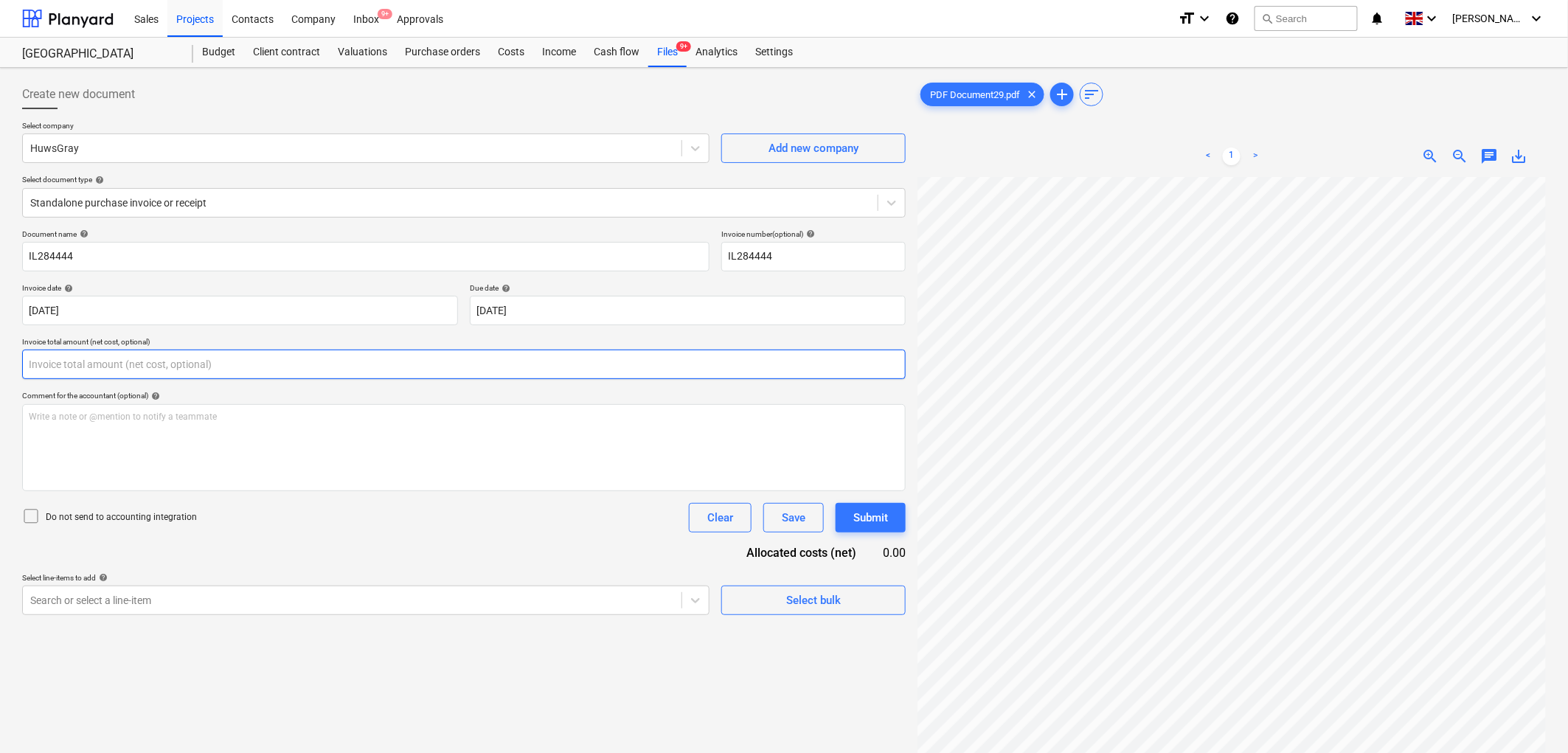
click at [214, 376] on input "text" at bounding box center [464, 364] width 884 height 30
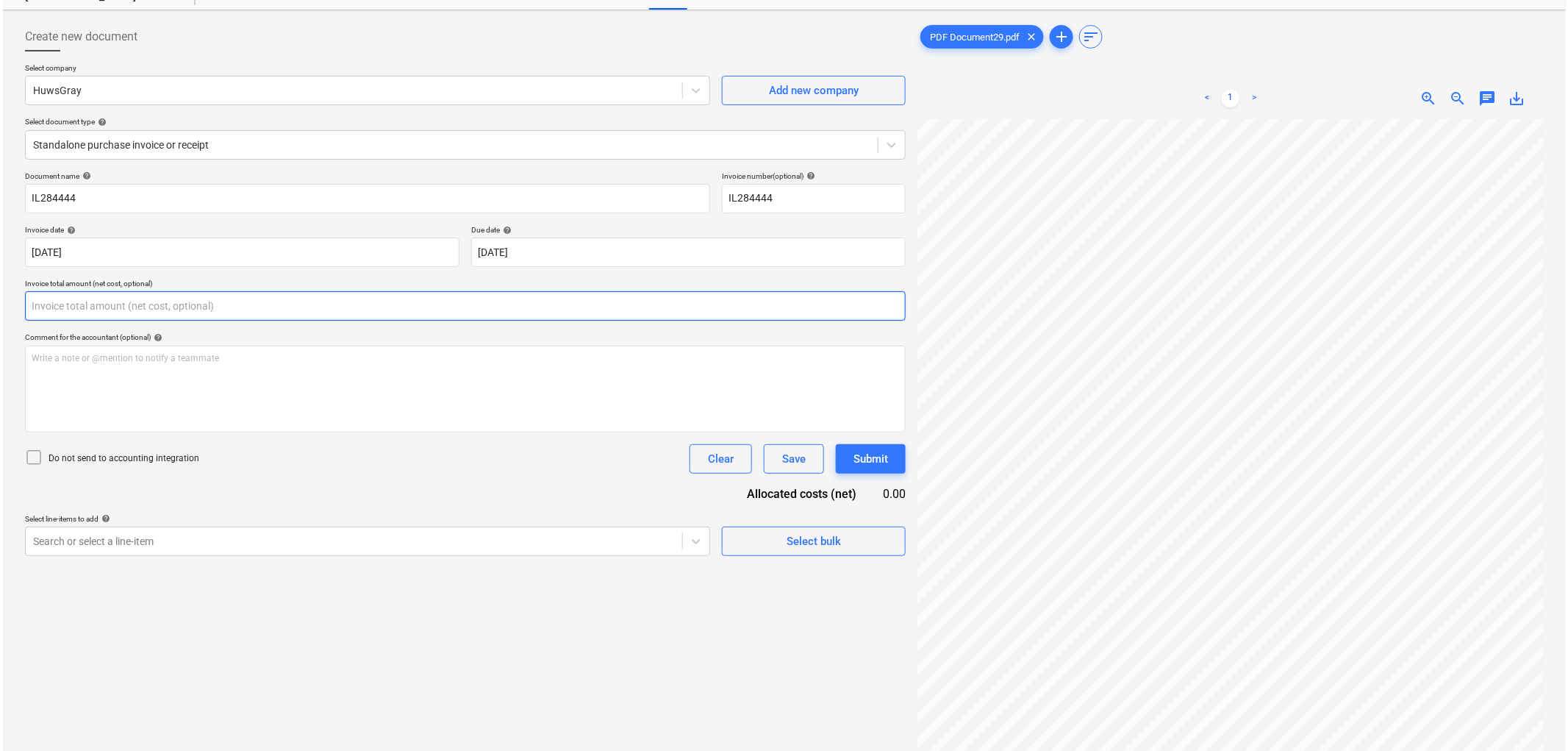
scroll to position [147, 0]
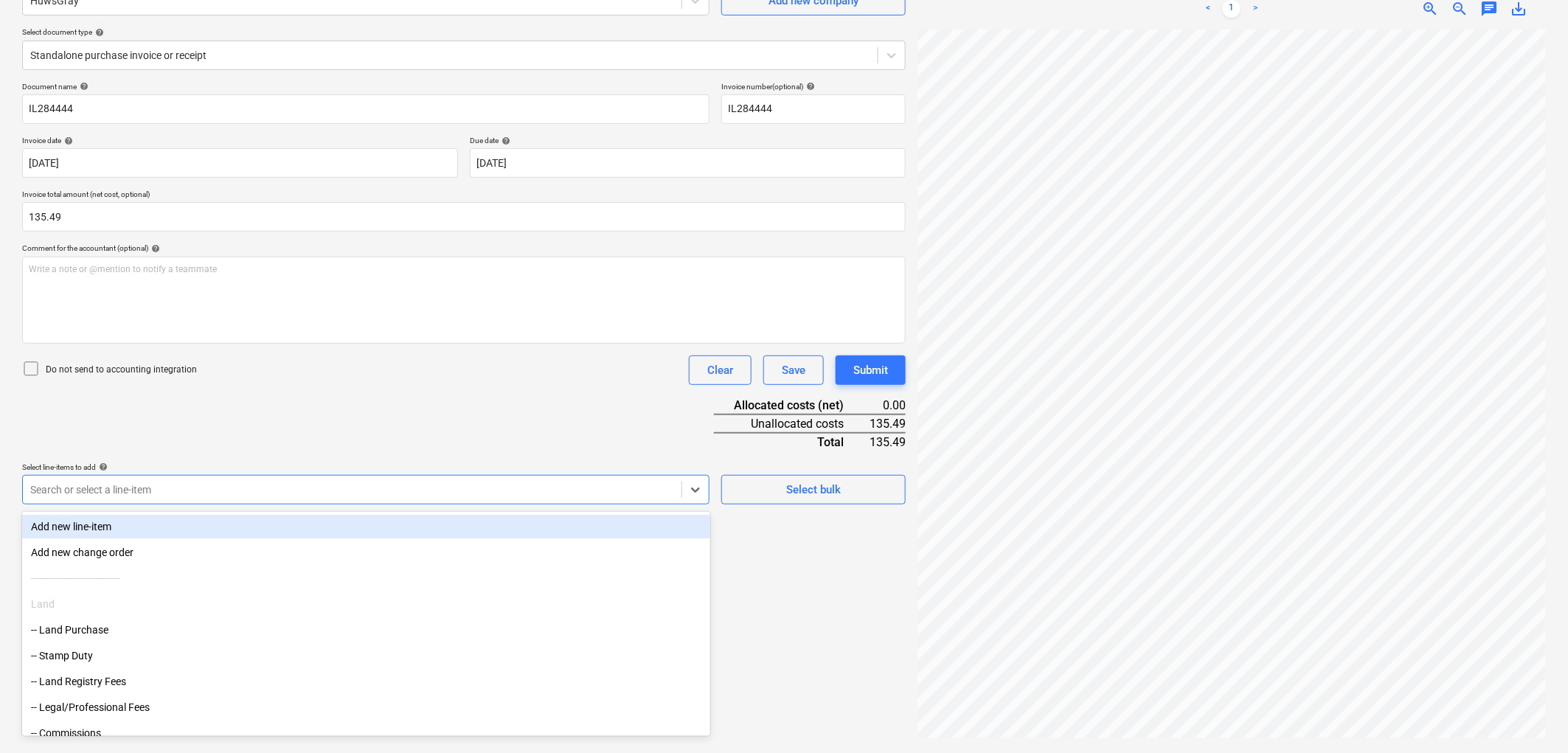
click at [114, 479] on div "Search or select a line-item" at bounding box center [366, 490] width 688 height 30
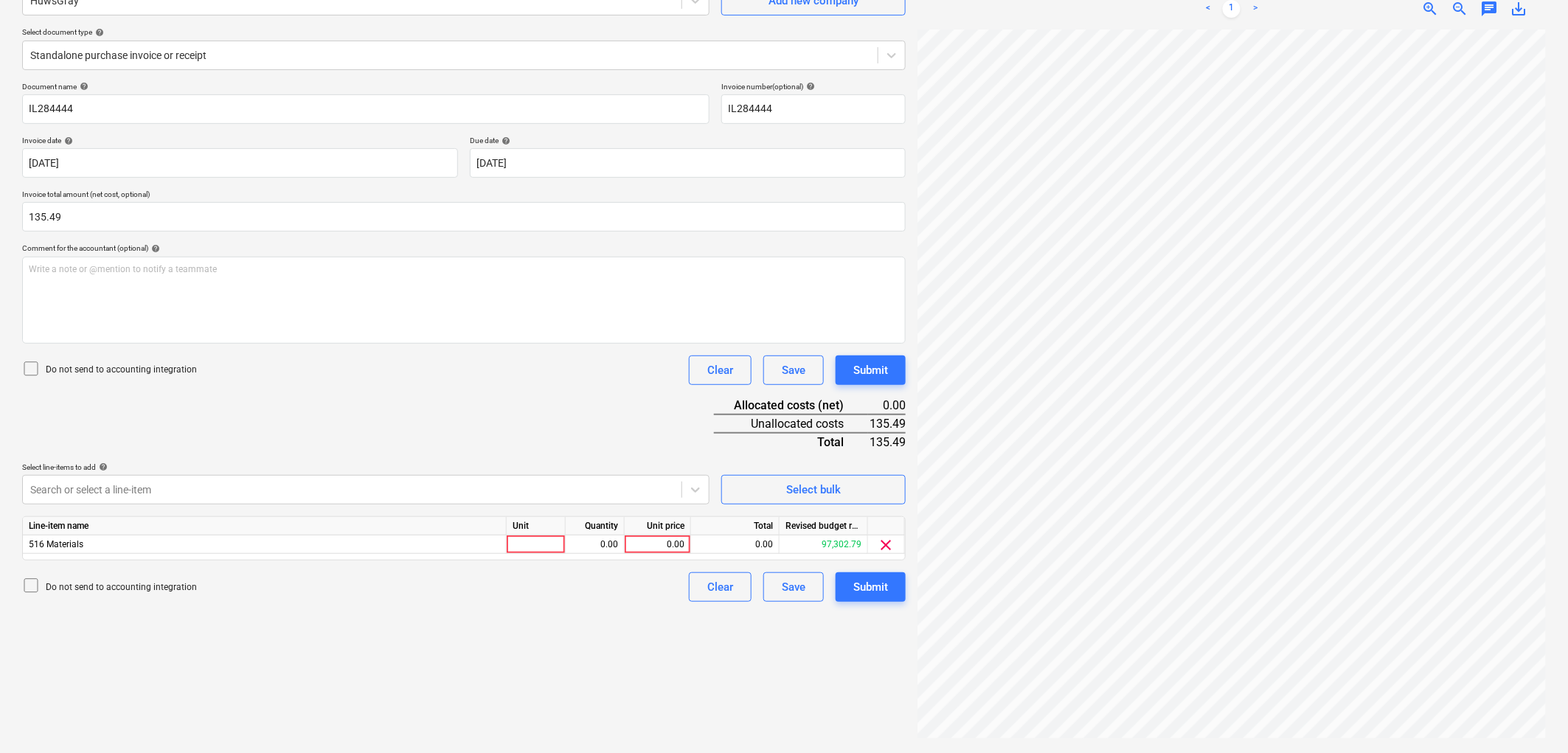
drag, startPoint x: 180, startPoint y: 429, endPoint x: 586, endPoint y: 531, distance: 418.6
click at [186, 429] on div "Document name help IL284444 Invoice number (optional) help IL284444 Invoice dat…" at bounding box center [464, 341] width 884 height 520
click at [548, 538] on div at bounding box center [536, 545] width 59 height 19
click at [859, 584] on div "Submit" at bounding box center [870, 587] width 35 height 19
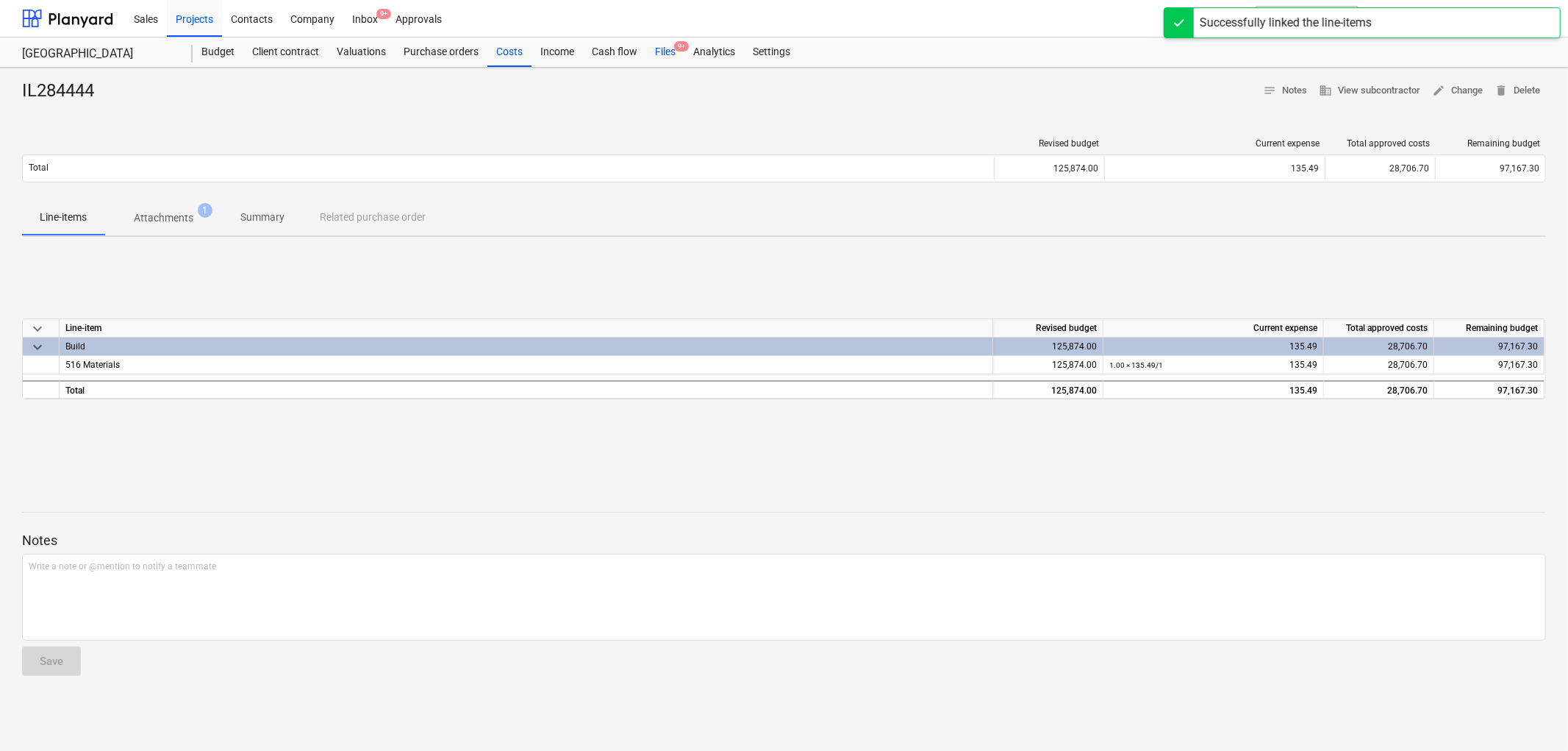
click at [668, 57] on div "Files 9+" at bounding box center [665, 52] width 38 height 29
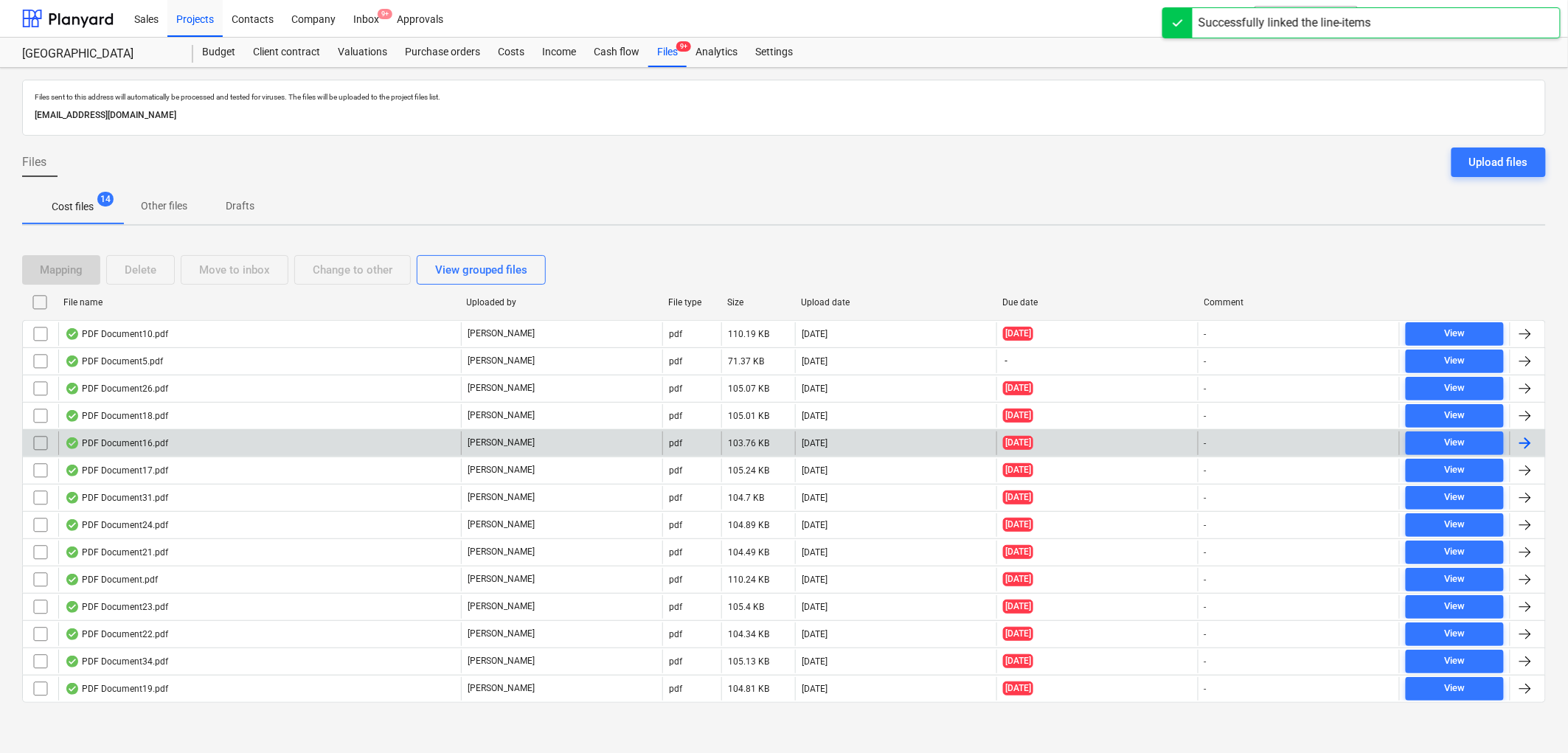
click at [166, 446] on div "PDF Document16.pdf" at bounding box center [260, 443] width 403 height 23
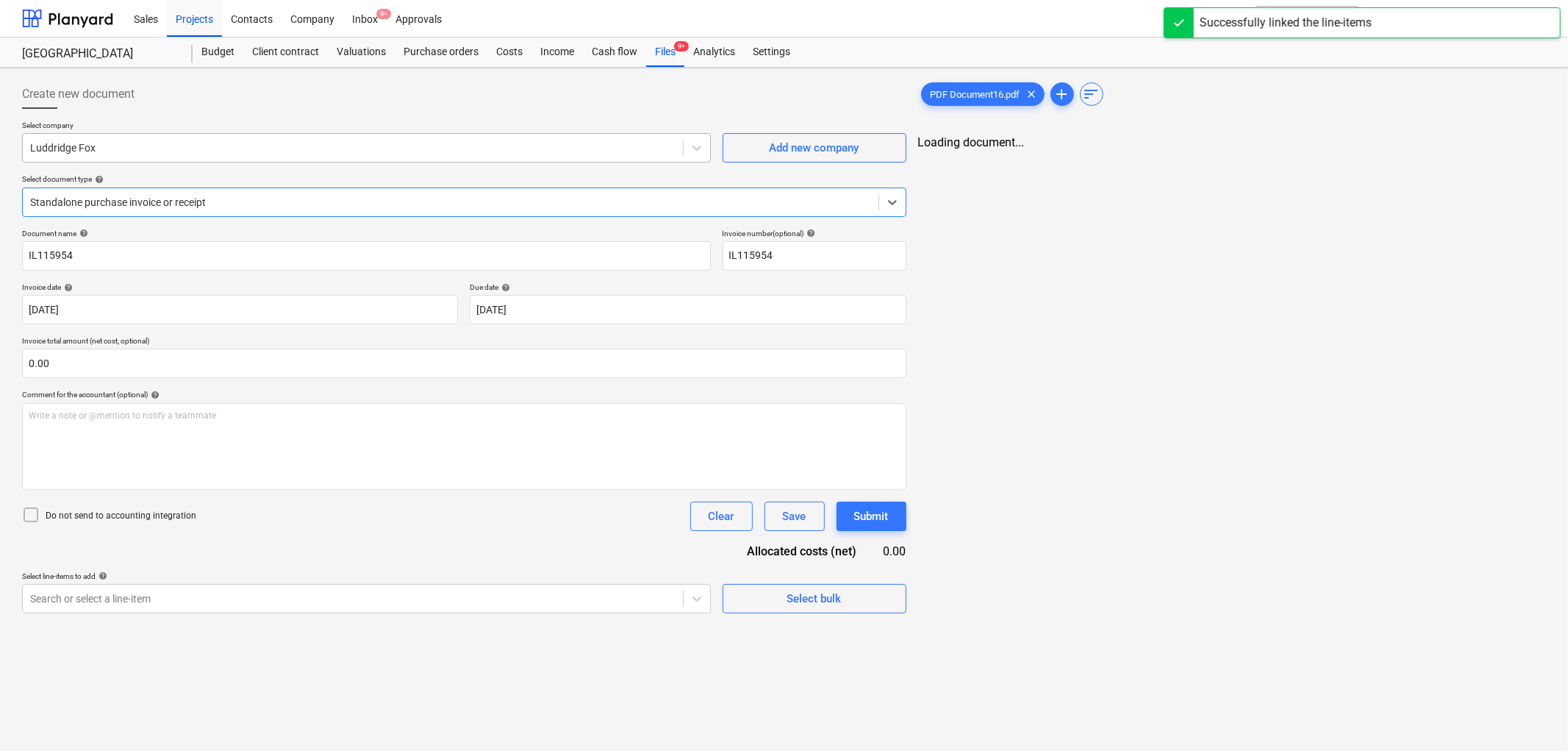
click at [147, 157] on div "Luddridge Fox" at bounding box center [352, 147] width 660 height 21
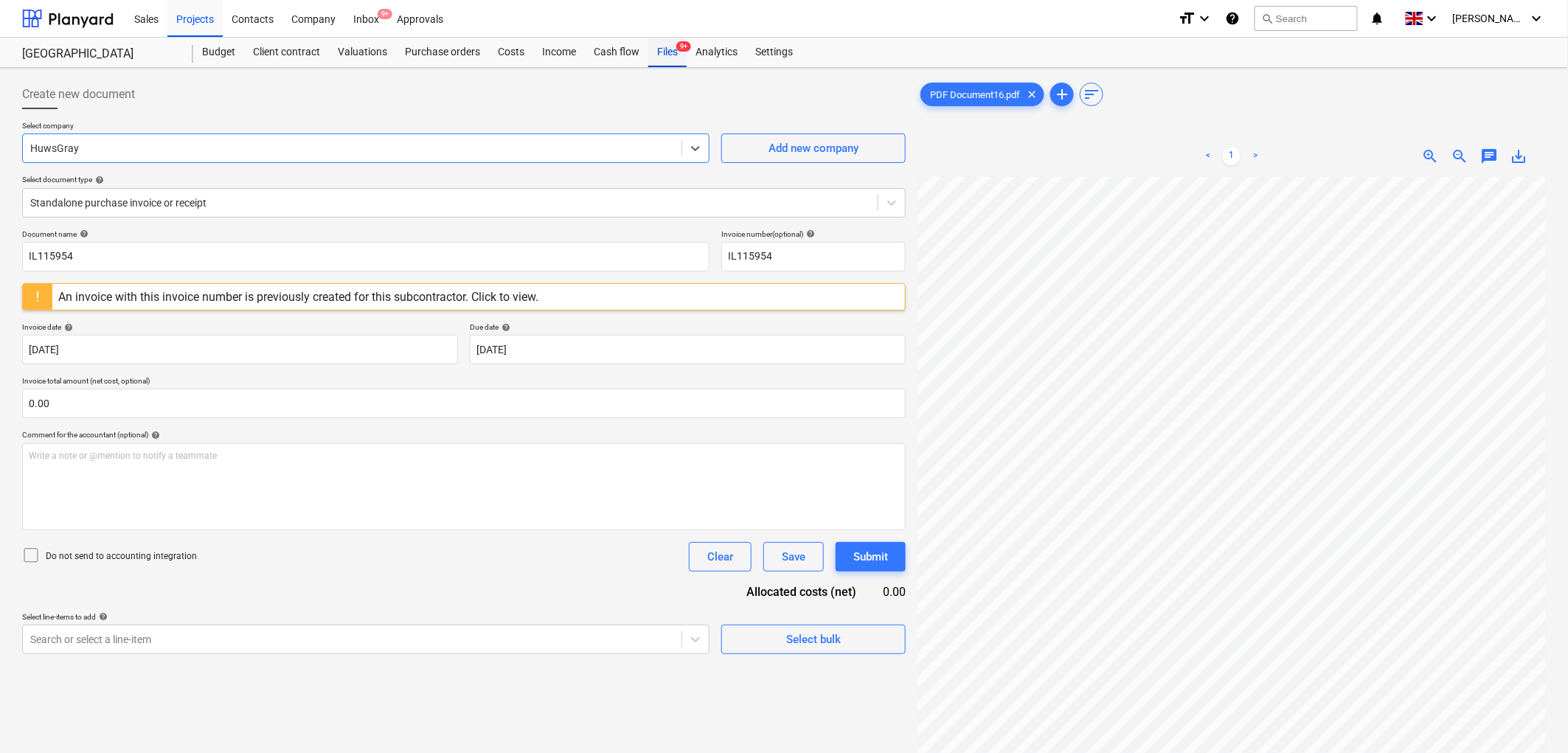
click at [683, 44] on span "9+" at bounding box center [683, 46] width 15 height 10
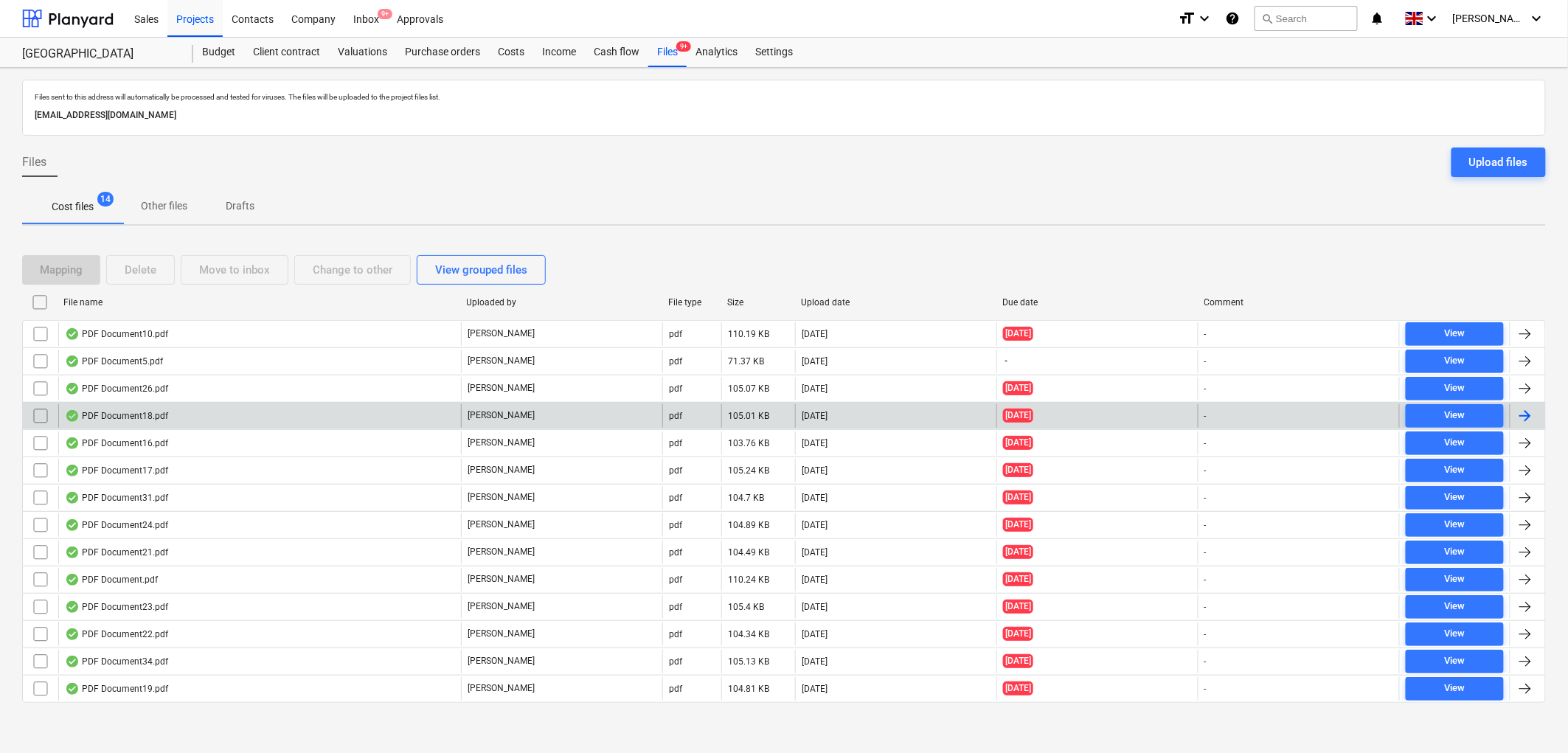
click at [156, 426] on div "PDF Document18.pdf" at bounding box center [260, 416] width 403 height 23
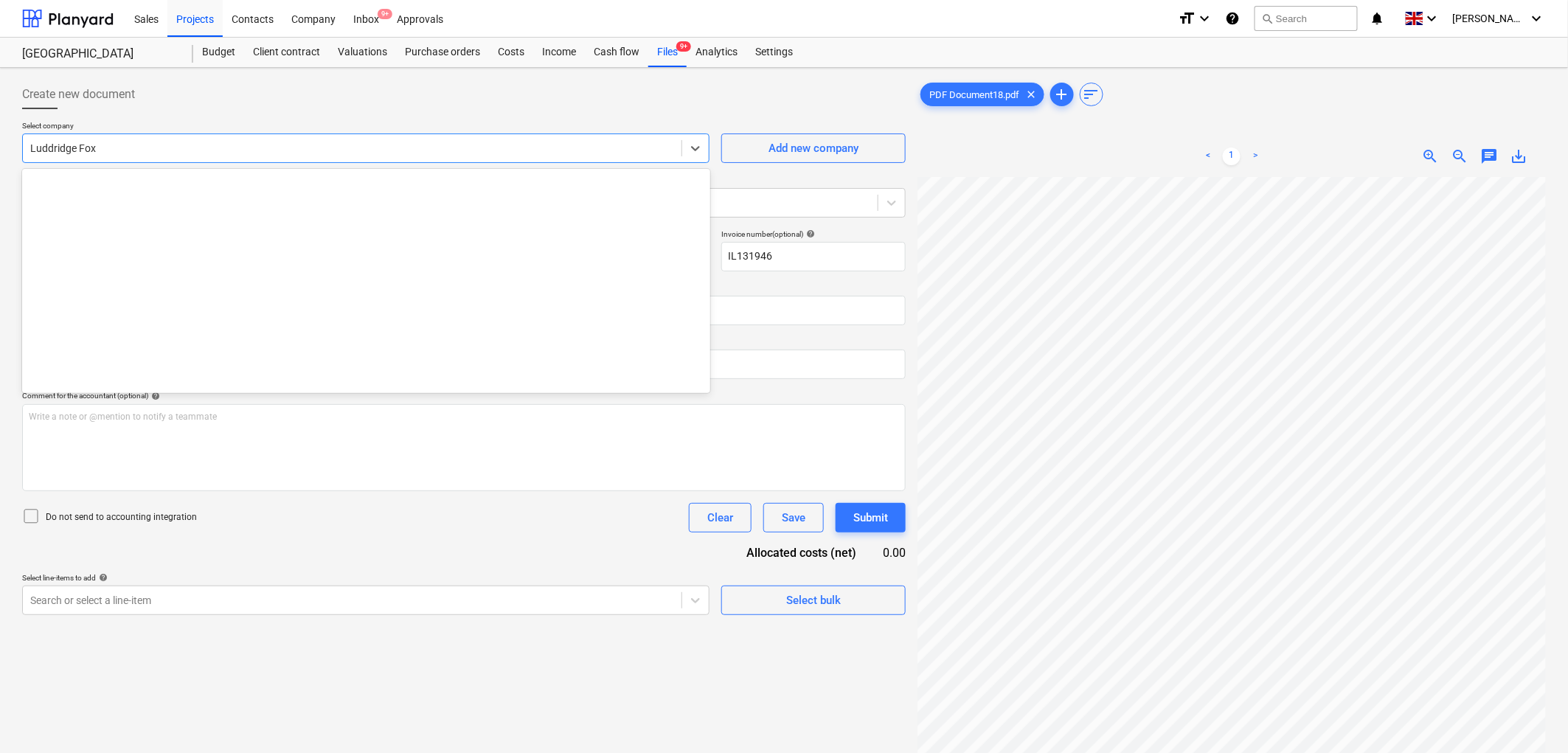
click at [172, 163] on div "Luddridge Fox" at bounding box center [366, 149] width 688 height 30
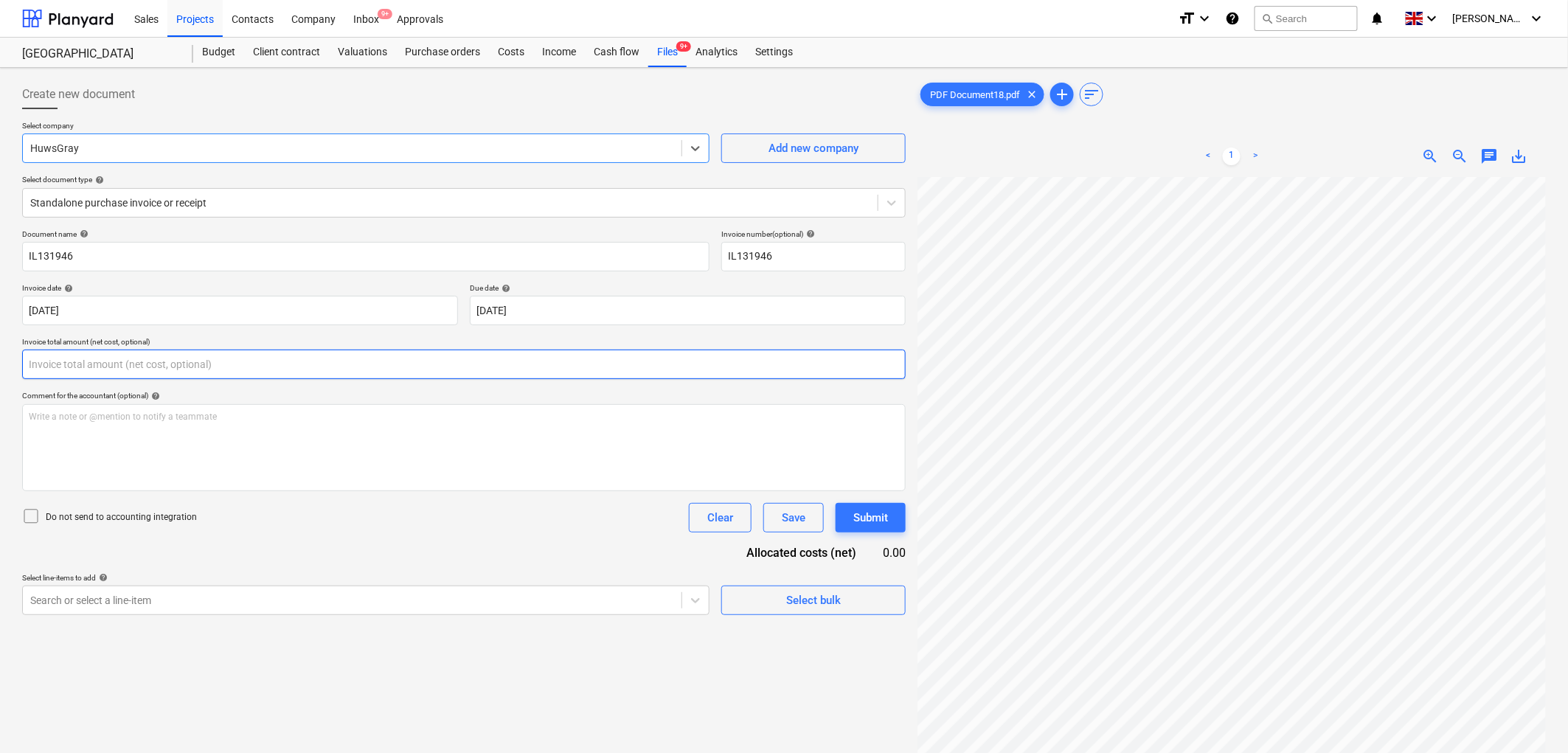
click at [168, 356] on input "text" at bounding box center [464, 364] width 884 height 30
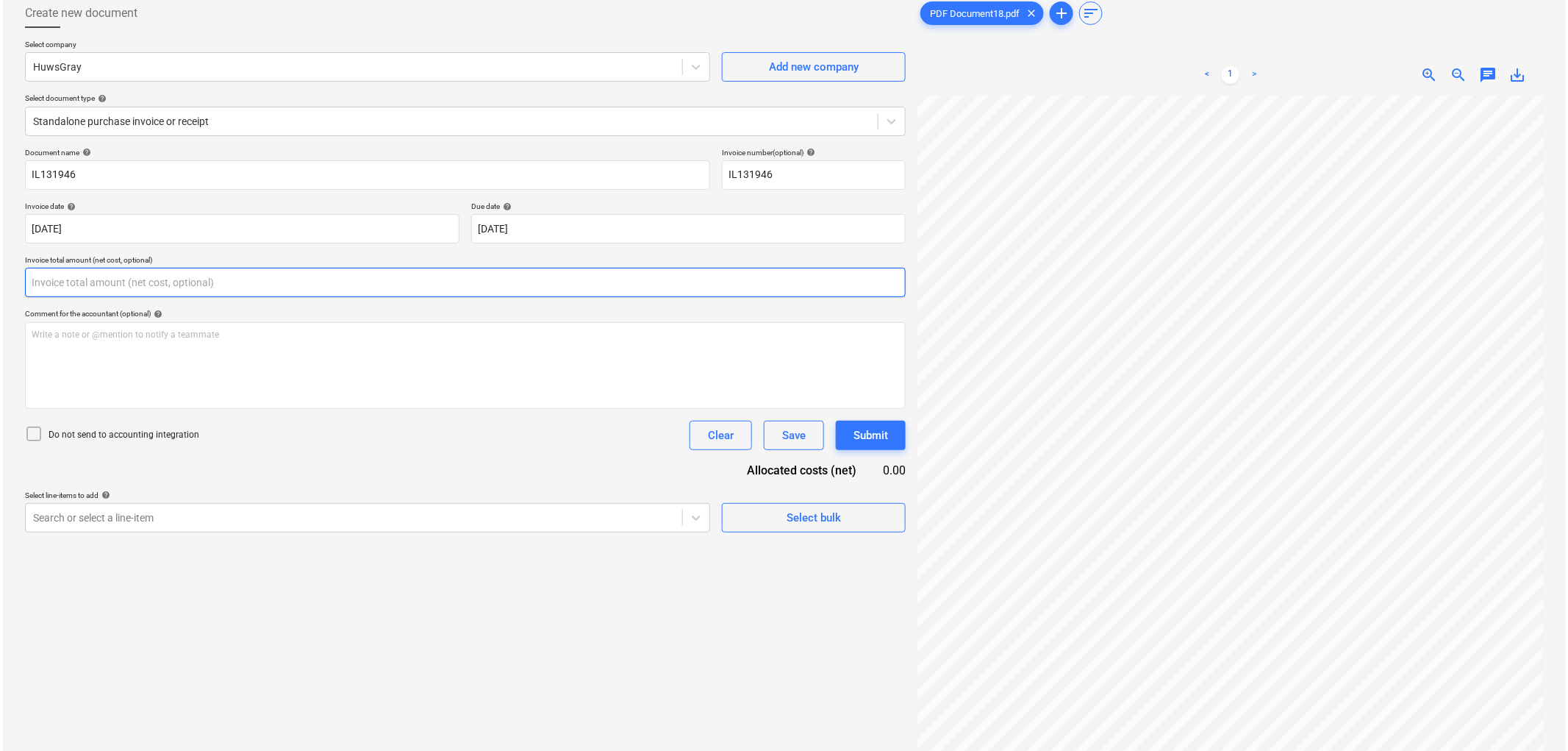
scroll to position [147, 0]
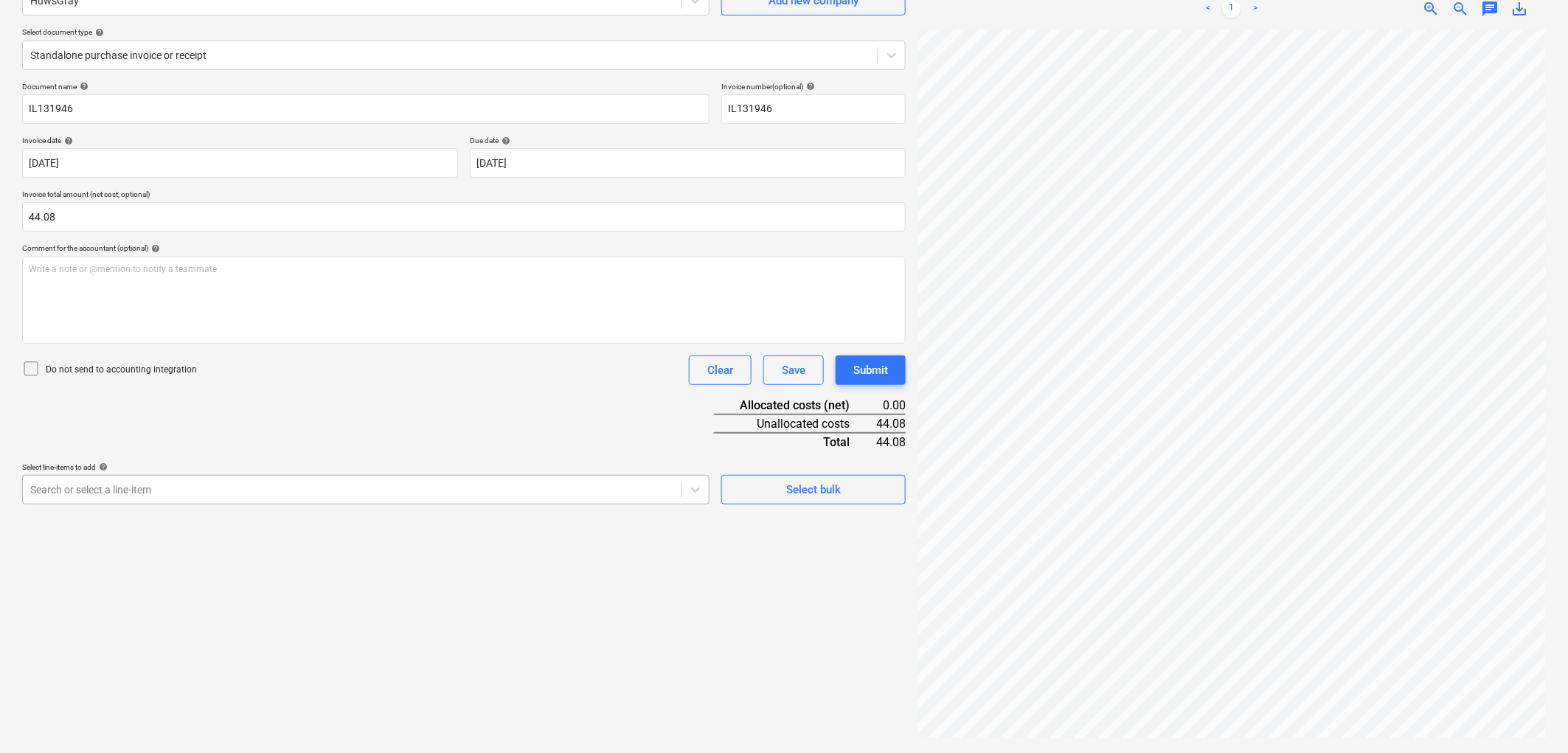
drag, startPoint x: 362, startPoint y: 525, endPoint x: 362, endPoint y: 503, distance: 22.0
click at [362, 503] on div "Create new document Select company HuwsGray Add new company Select document typ…" at bounding box center [464, 336] width 895 height 821
click at [362, 503] on div "Search or select a line-item" at bounding box center [366, 490] width 688 height 30
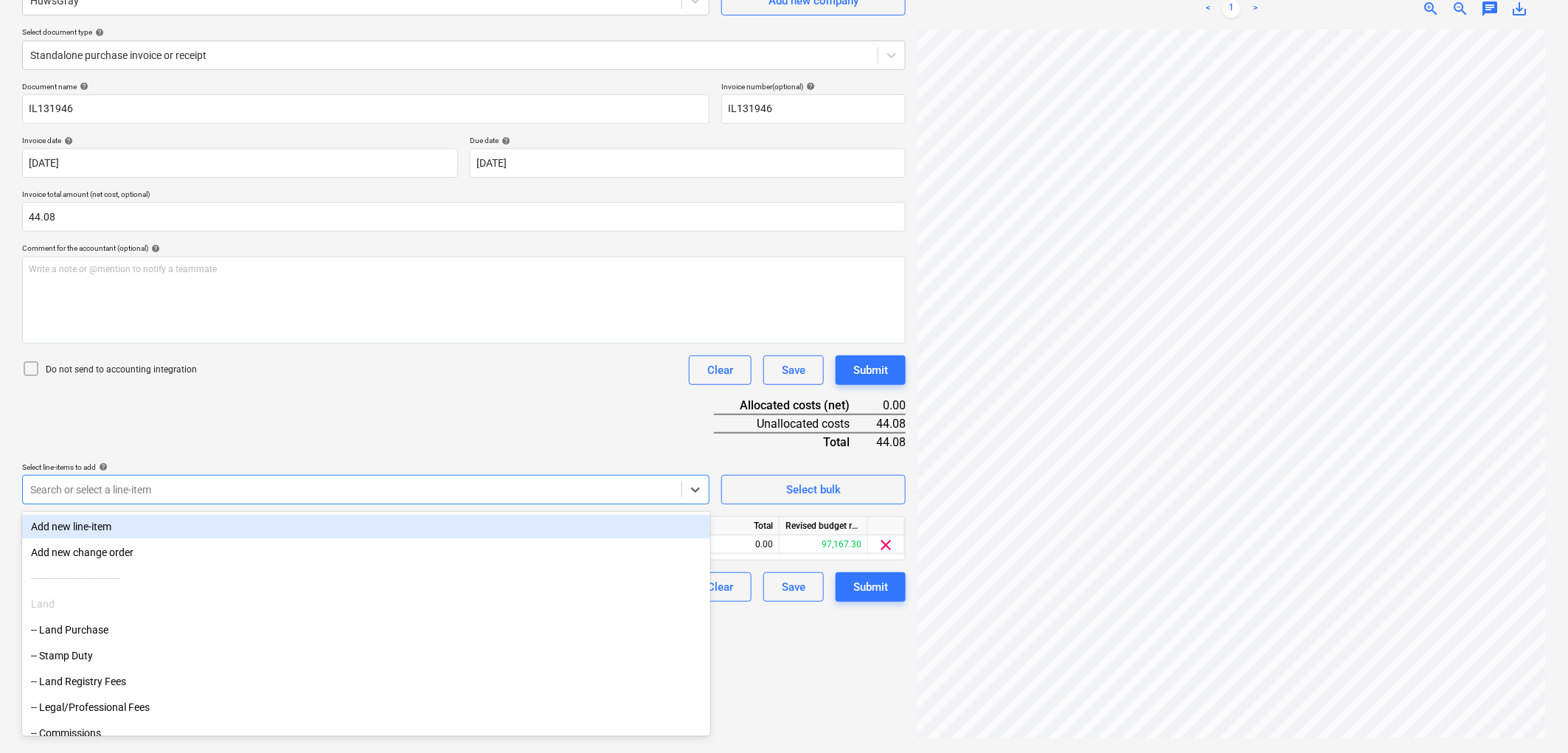
click at [439, 387] on div "Document name help IL131946 Invoice number (optional) help IL131946 Invoice dat…" at bounding box center [464, 341] width 884 height 520
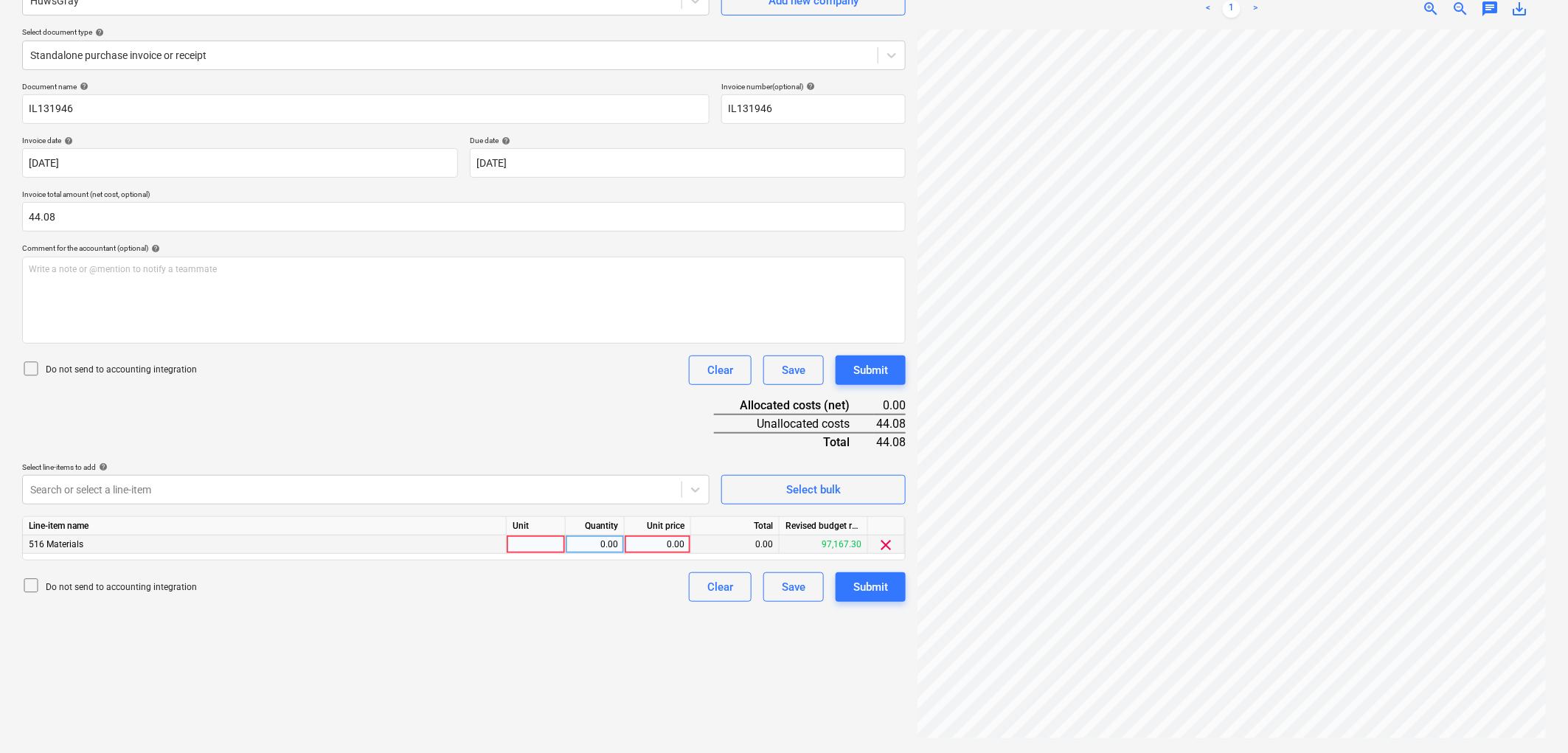
click at [522, 541] on div at bounding box center [536, 545] width 59 height 19
click at [867, 580] on div "Submit" at bounding box center [870, 587] width 35 height 19
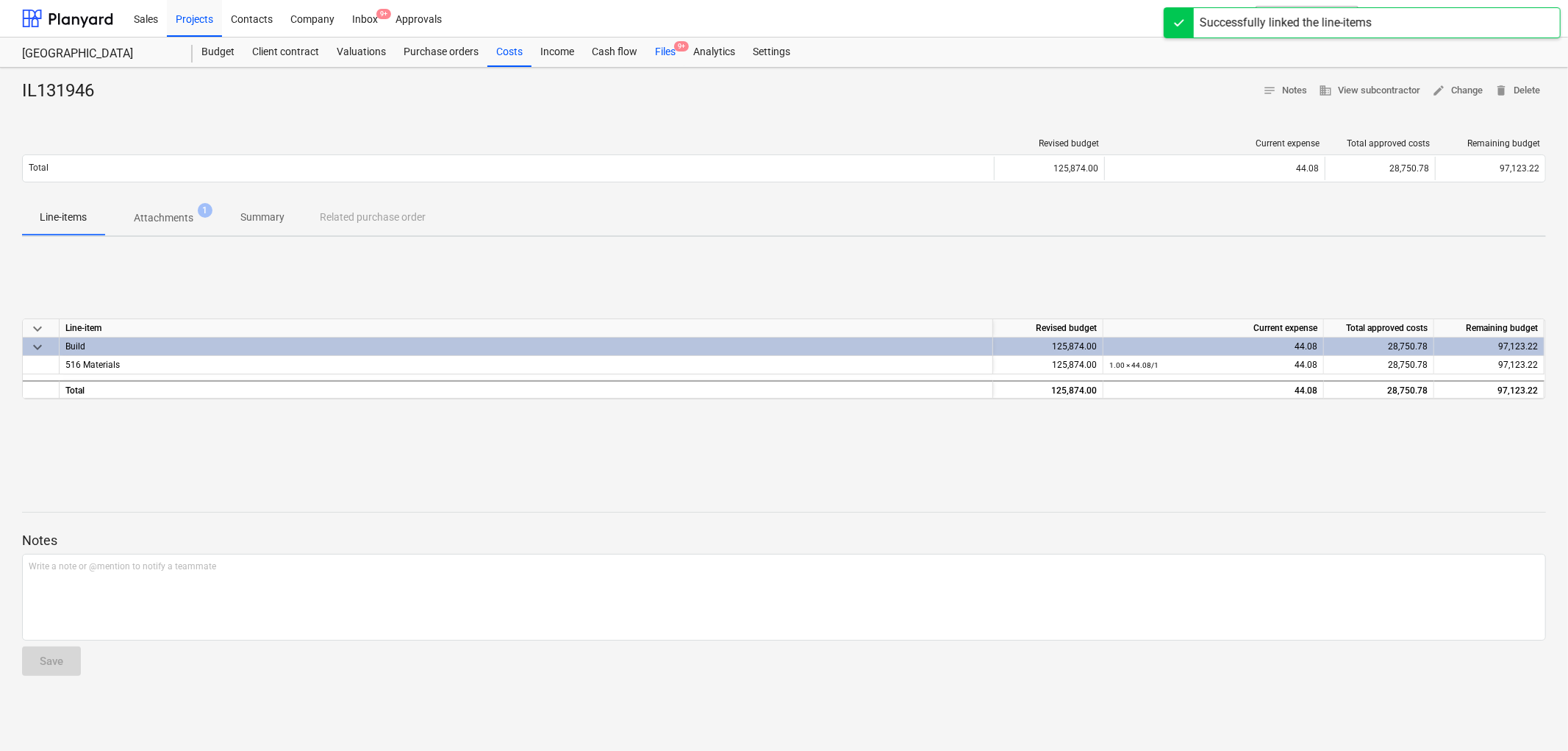
click at [660, 51] on div "Files 9+" at bounding box center [665, 52] width 38 height 29
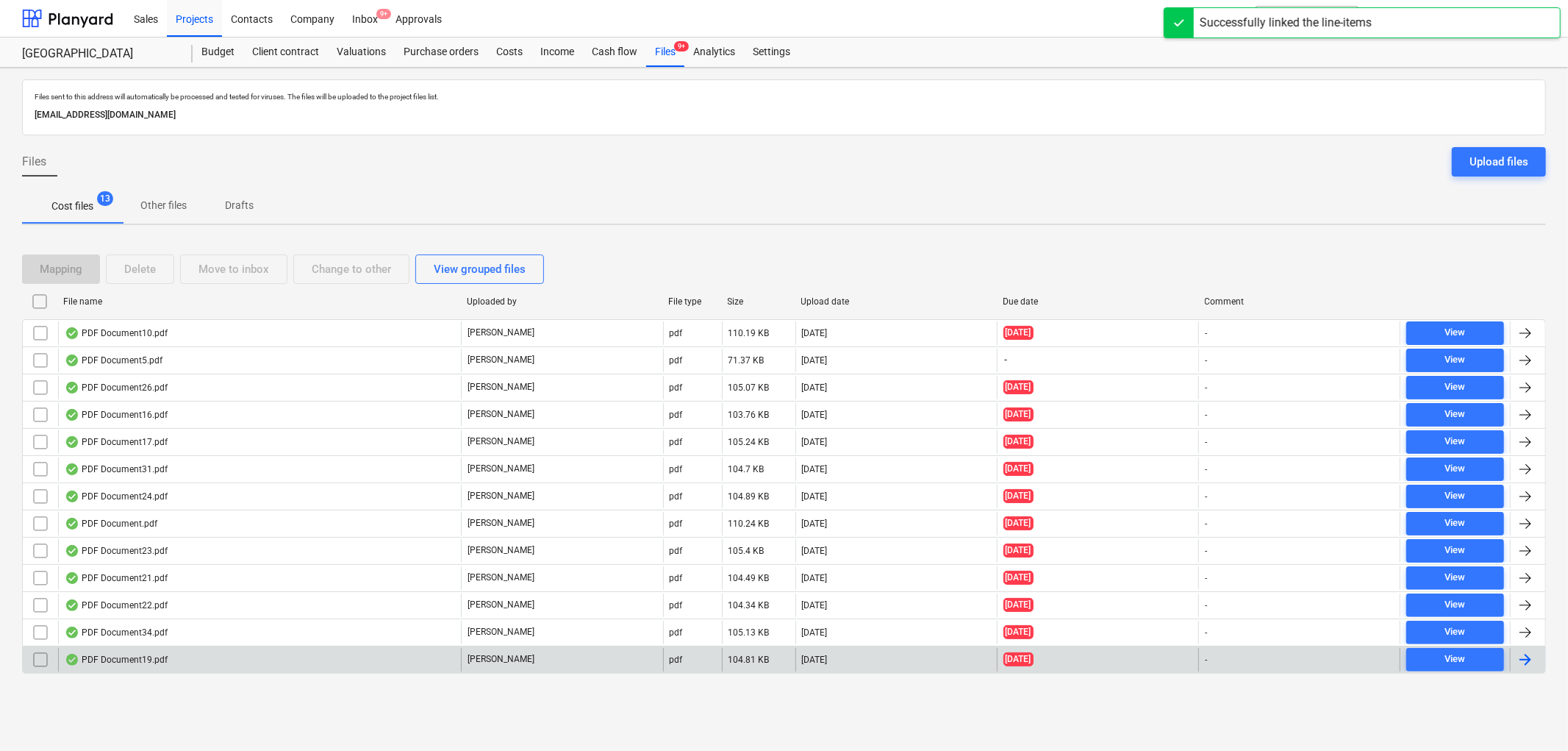
click at [163, 656] on div "PDF Document19.pdf" at bounding box center [116, 659] width 103 height 12
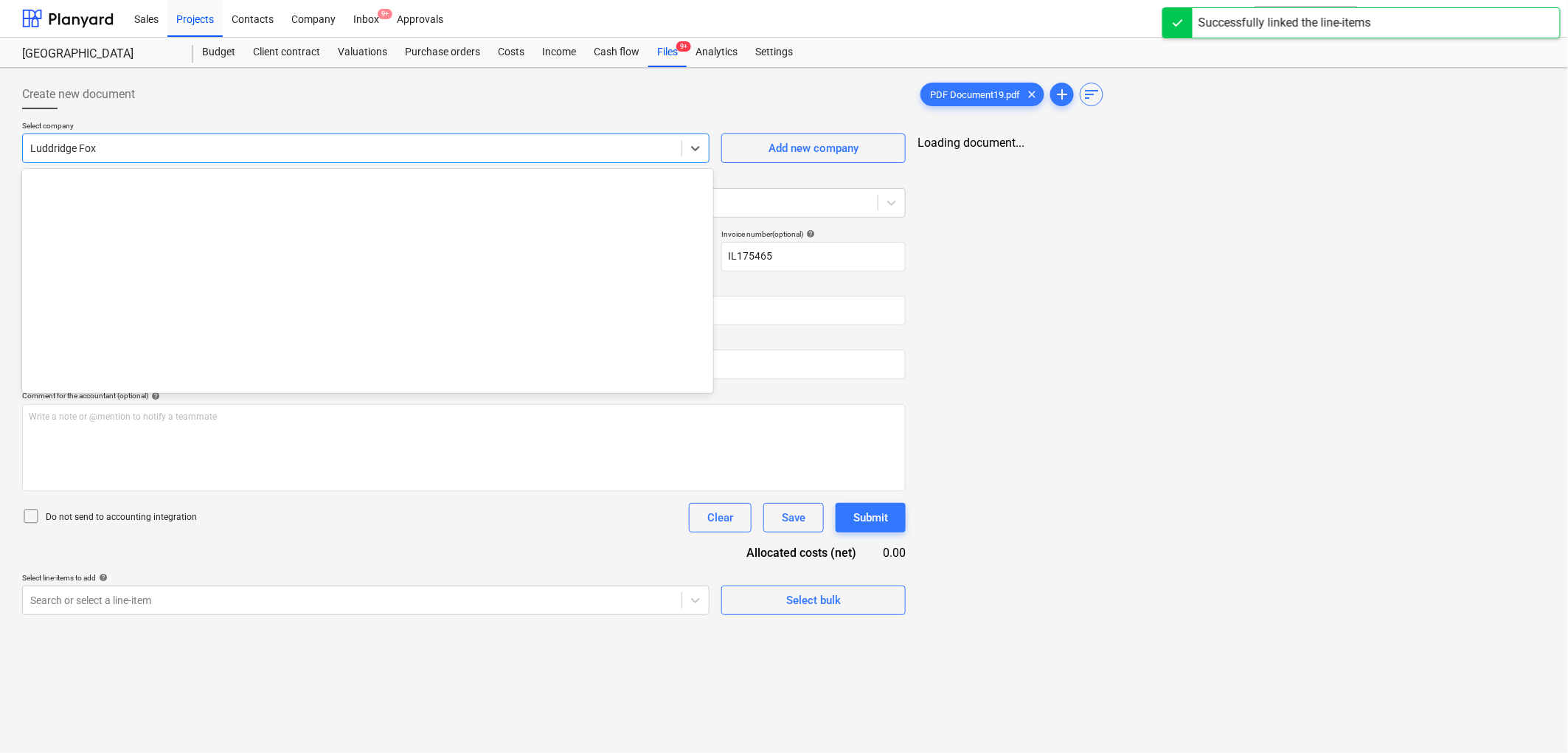
click at [190, 138] on div "Luddridge Fox" at bounding box center [352, 148] width 659 height 21
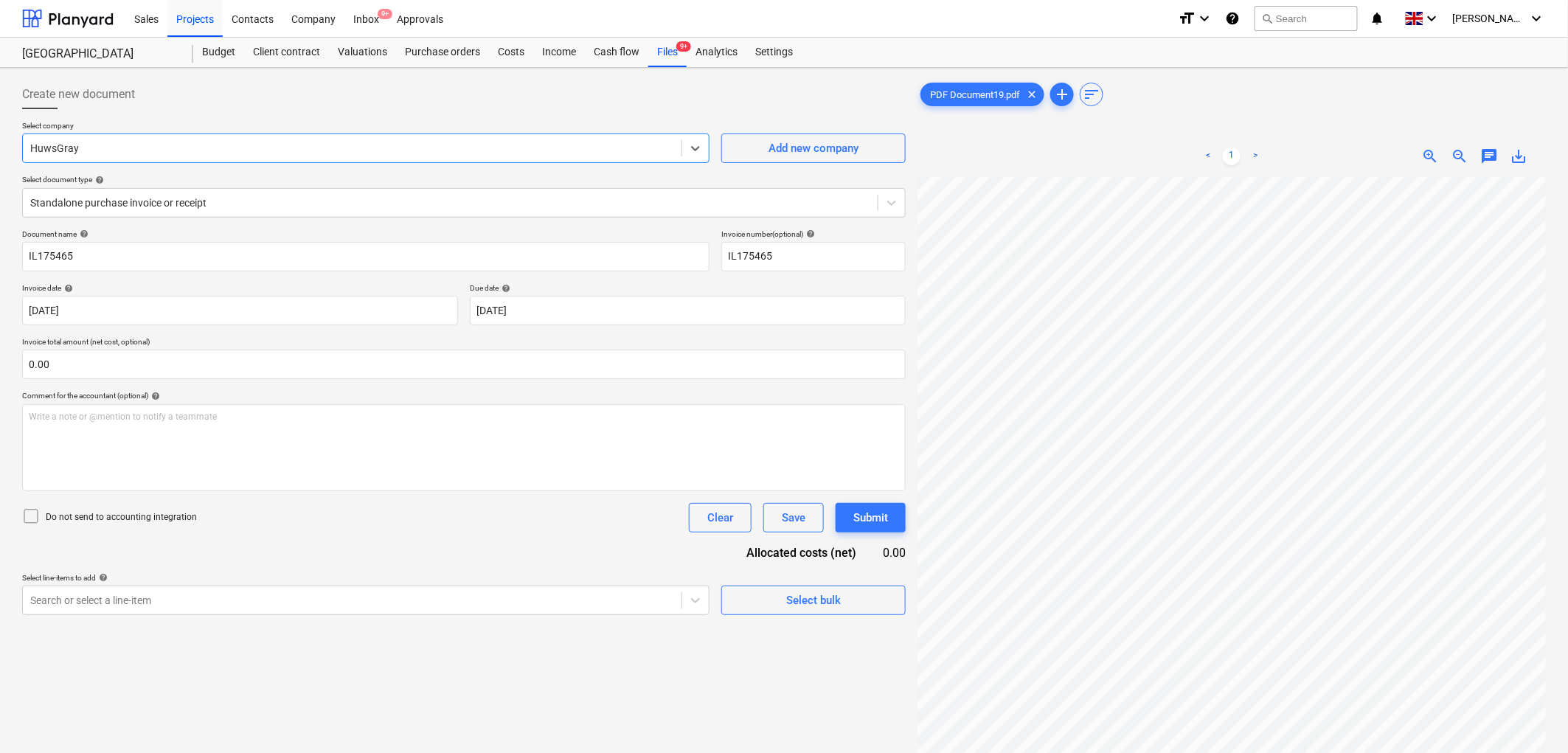
scroll to position [251, 0]
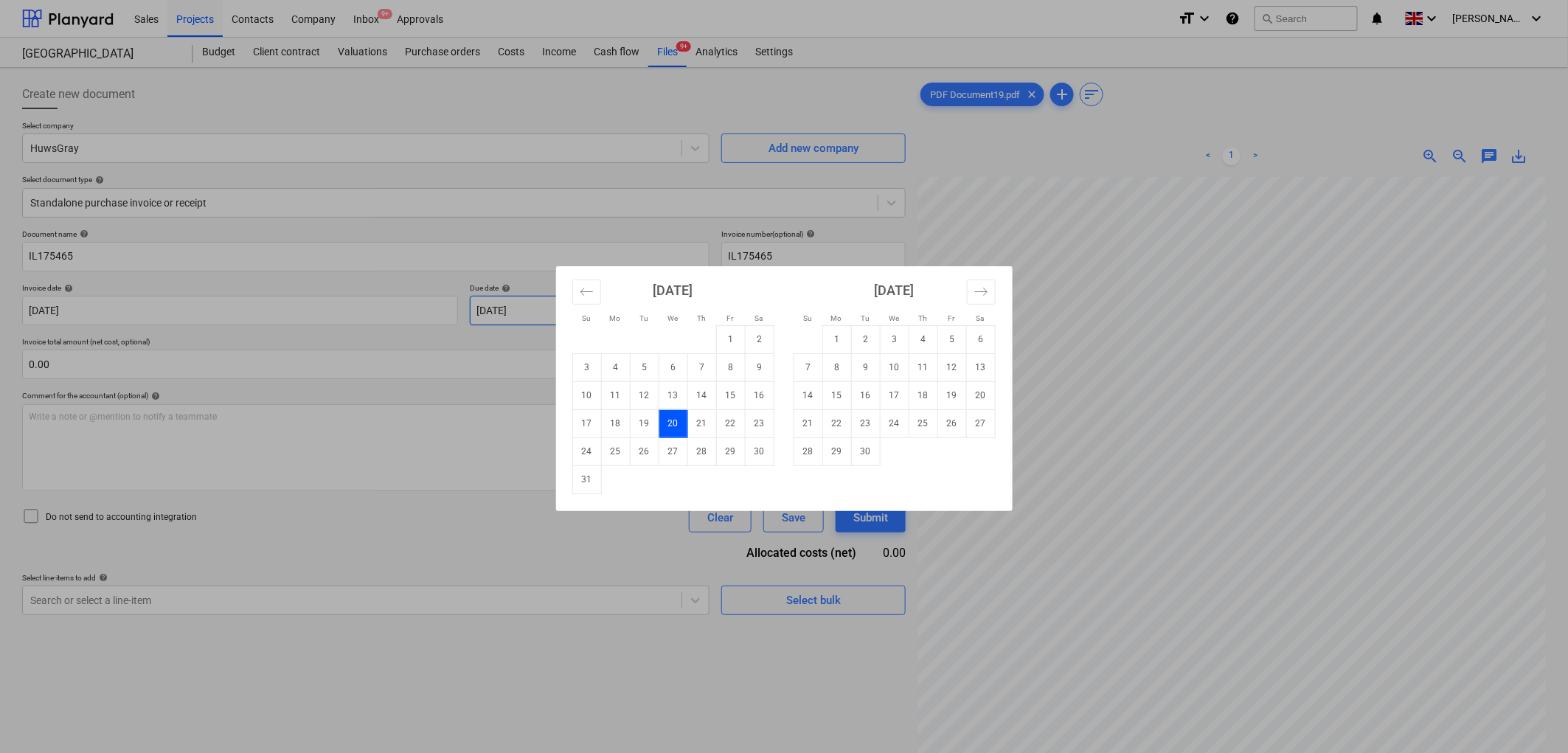
click at [525, 314] on body "Sales Projects Contacts Company Inbox 9+ Approvals format_size keyboard_arrow_d…" at bounding box center [784, 376] width 1568 height 753
click at [870, 446] on td "30" at bounding box center [865, 451] width 29 height 28
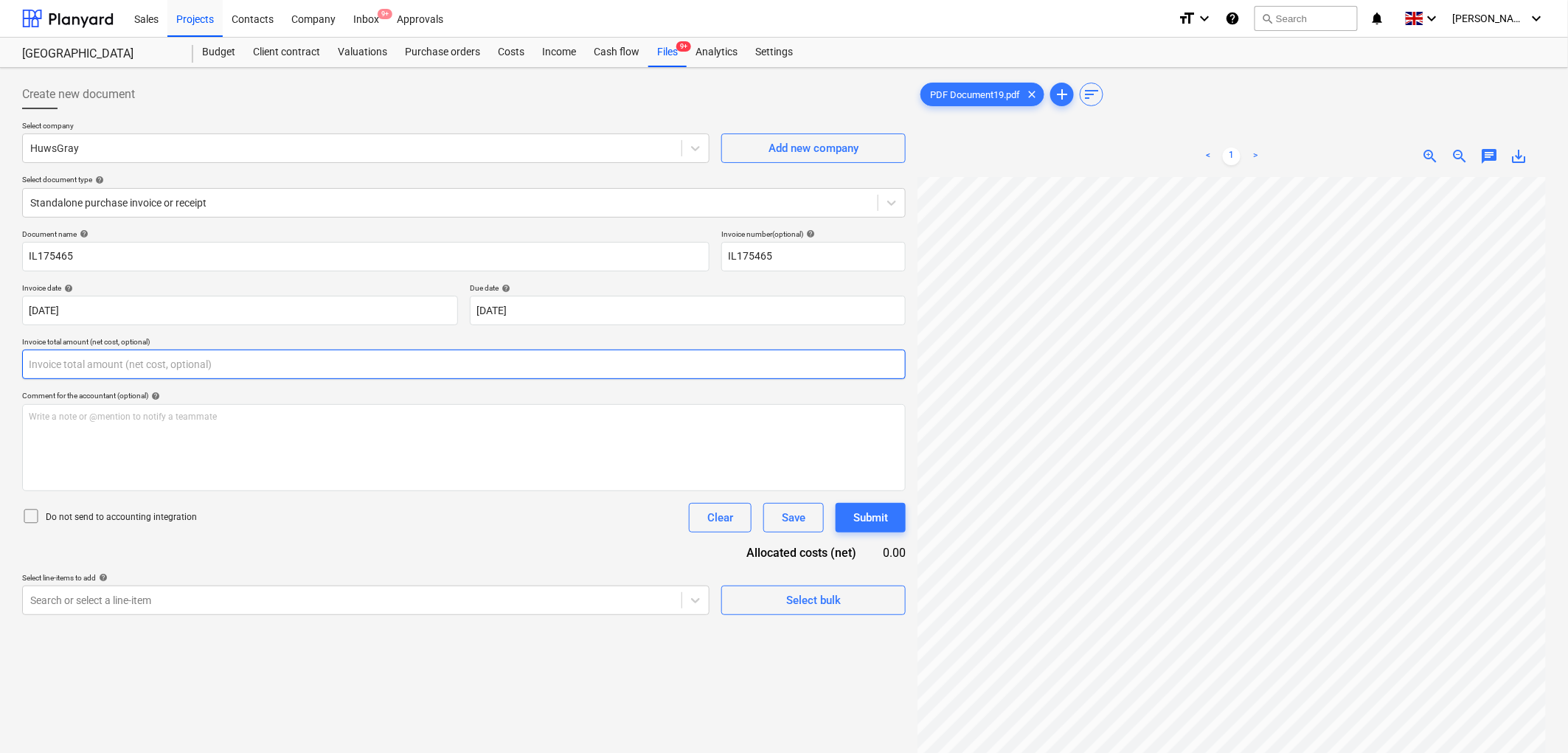
click at [135, 366] on input "text" at bounding box center [464, 364] width 884 height 30
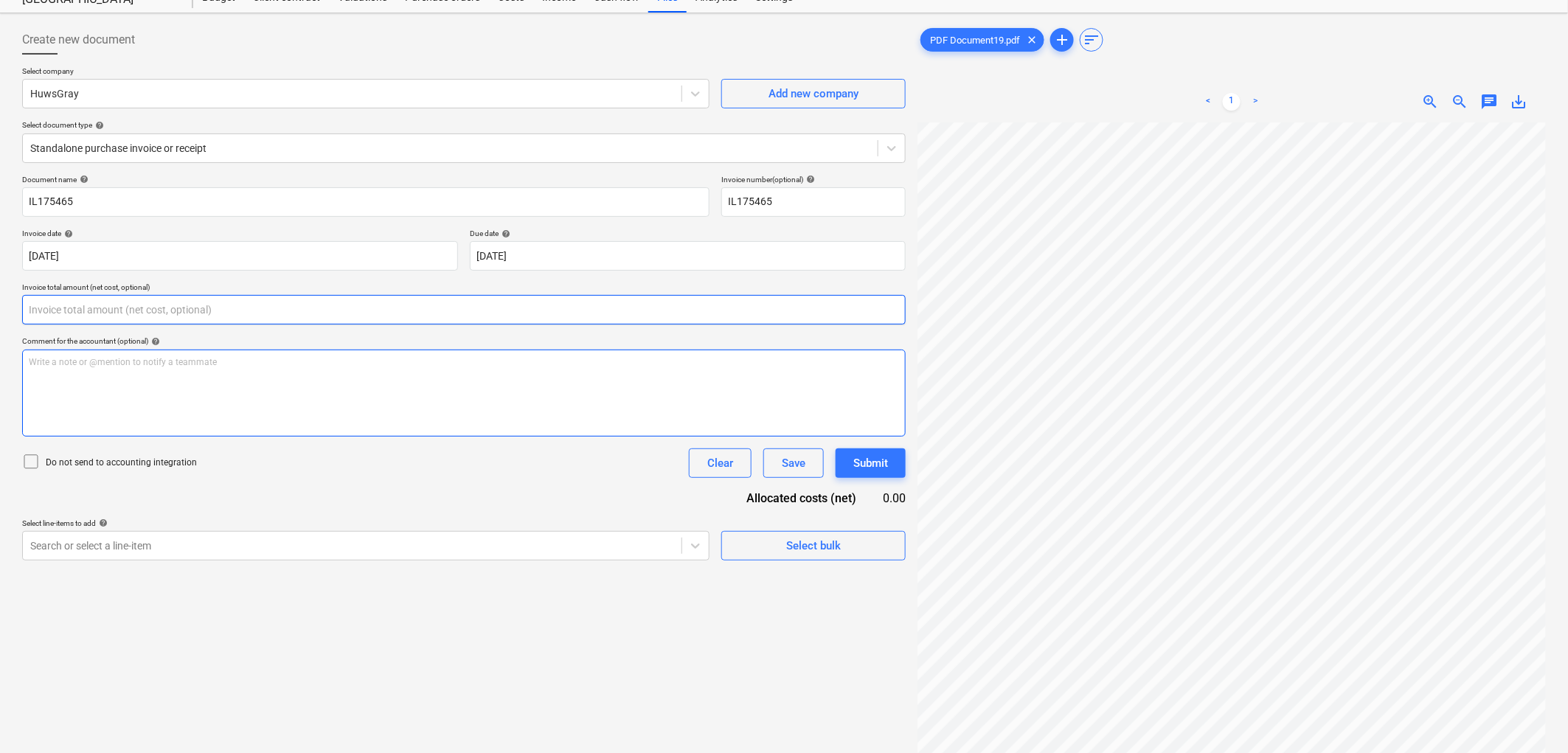
scroll to position [148, 0]
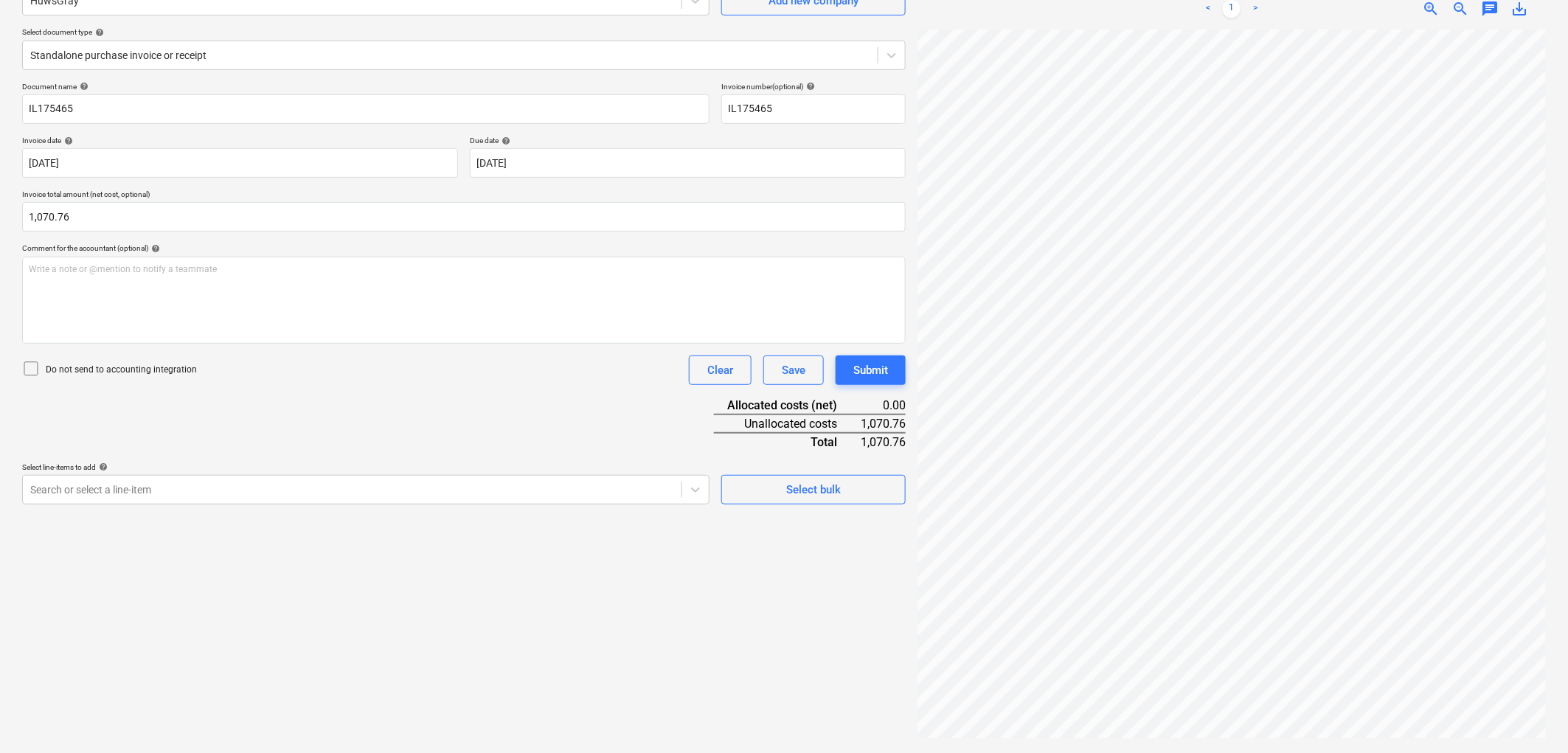
click at [227, 472] on div "Select line-items to add help" at bounding box center [366, 467] width 688 height 9
click at [265, 490] on div at bounding box center [352, 489] width 644 height 15
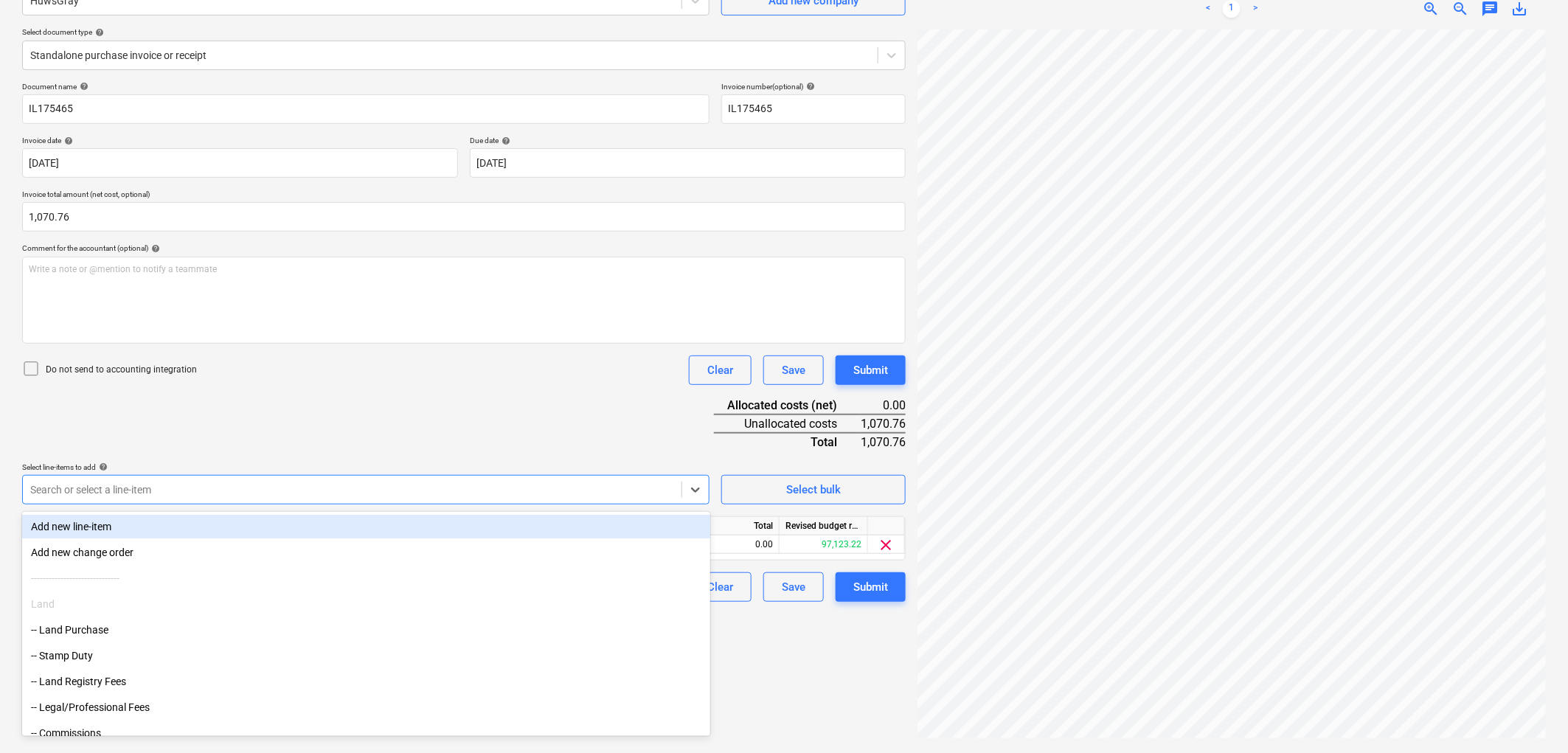
click at [357, 411] on div "Document name help IL175465 Invoice number (optional) help IL175465 Invoice dat…" at bounding box center [464, 341] width 884 height 520
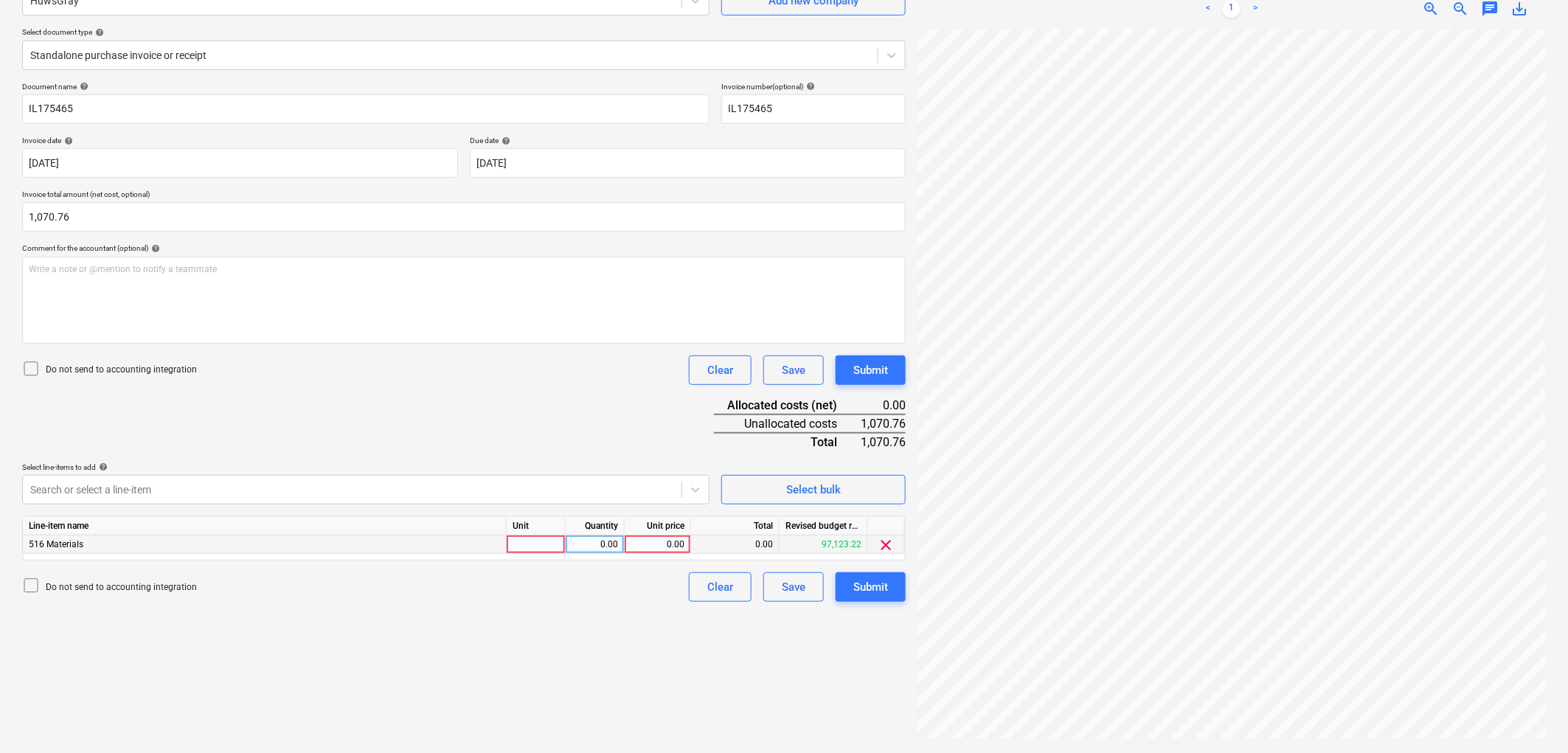
click at [531, 543] on div at bounding box center [536, 545] width 59 height 19
click at [852, 594] on button "Submit" at bounding box center [870, 587] width 70 height 30
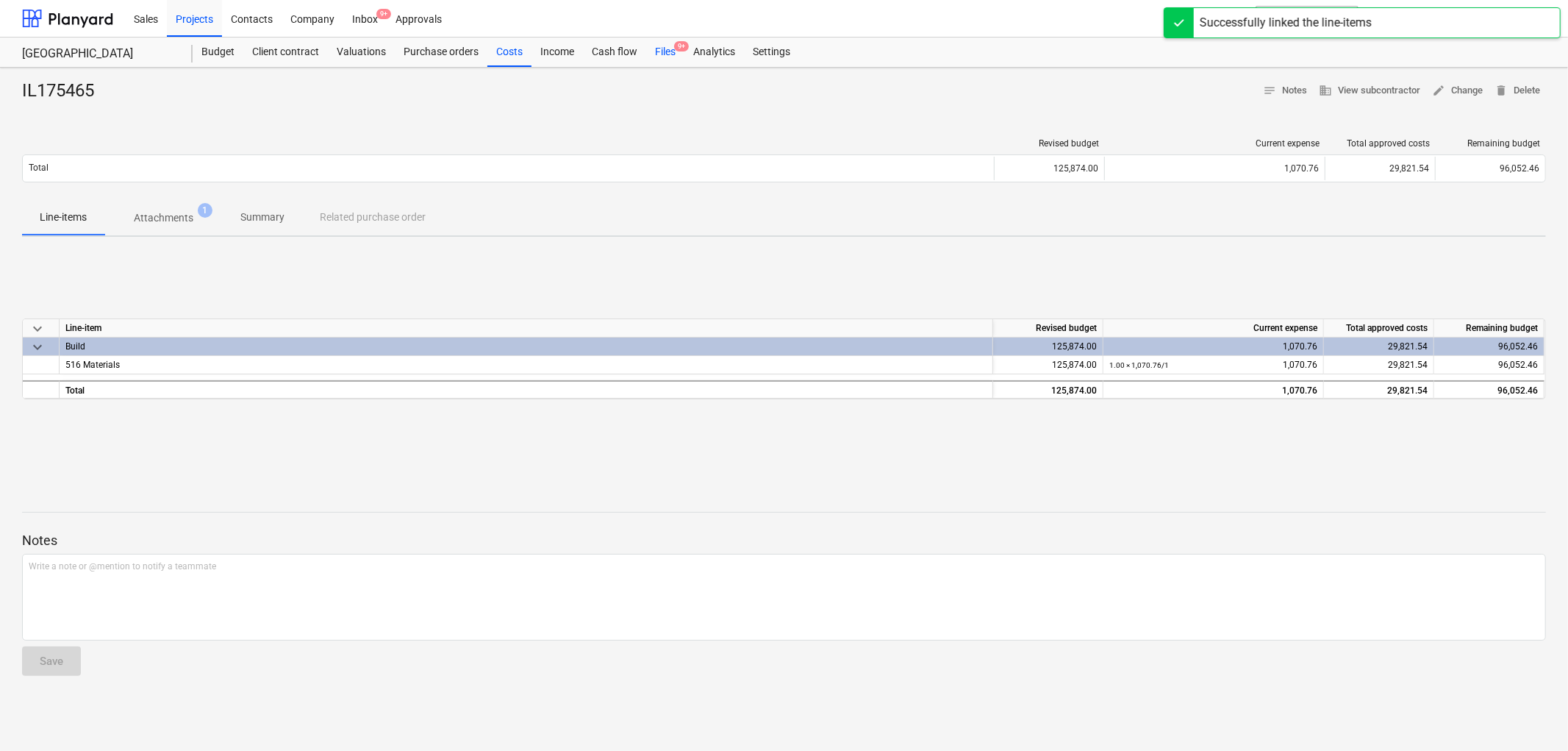
click at [667, 53] on div "Files 9+" at bounding box center [665, 52] width 38 height 29
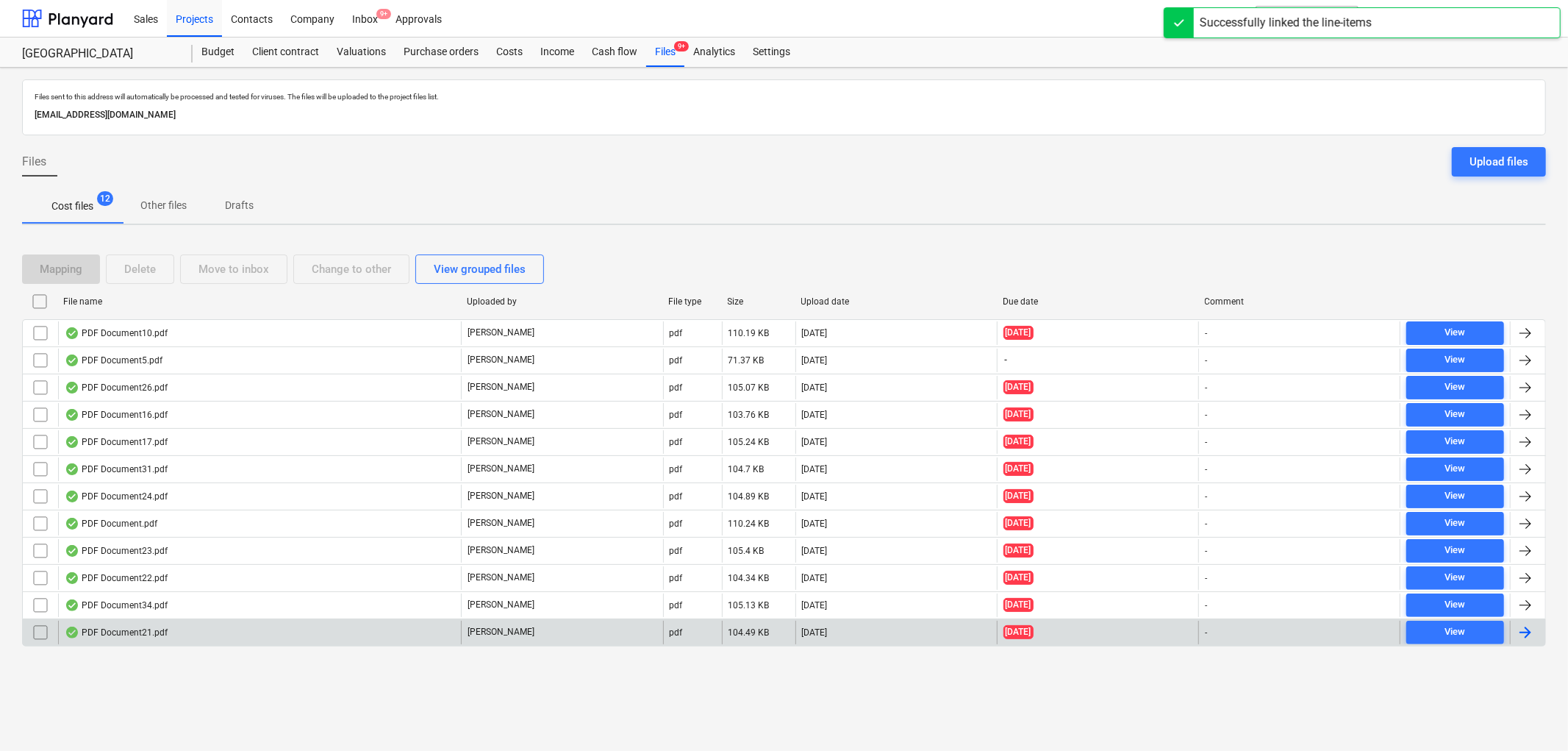
click at [163, 627] on div "PDF Document21.pdf" at bounding box center [116, 632] width 103 height 12
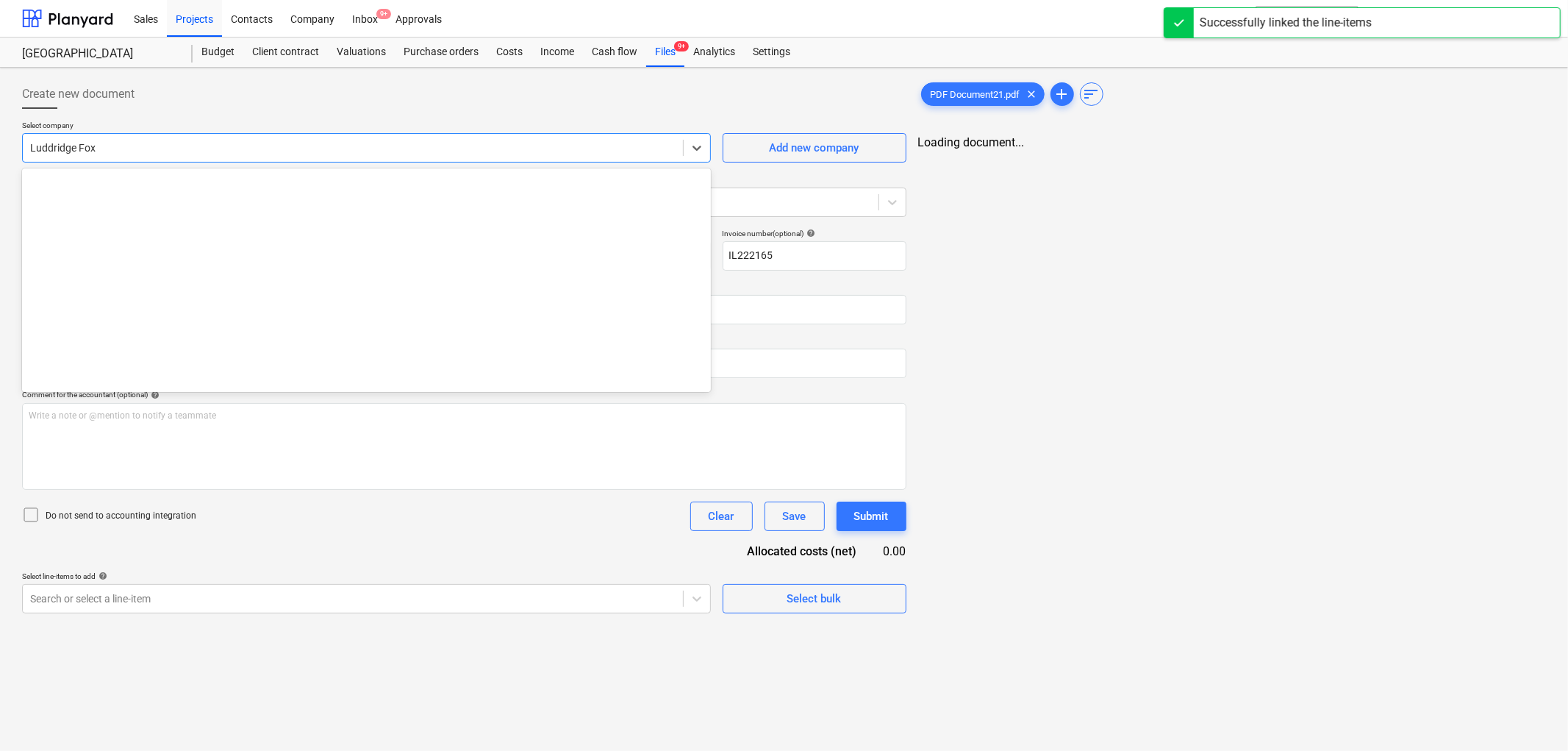
click at [194, 157] on div "Luddridge Fox" at bounding box center [352, 147] width 660 height 21
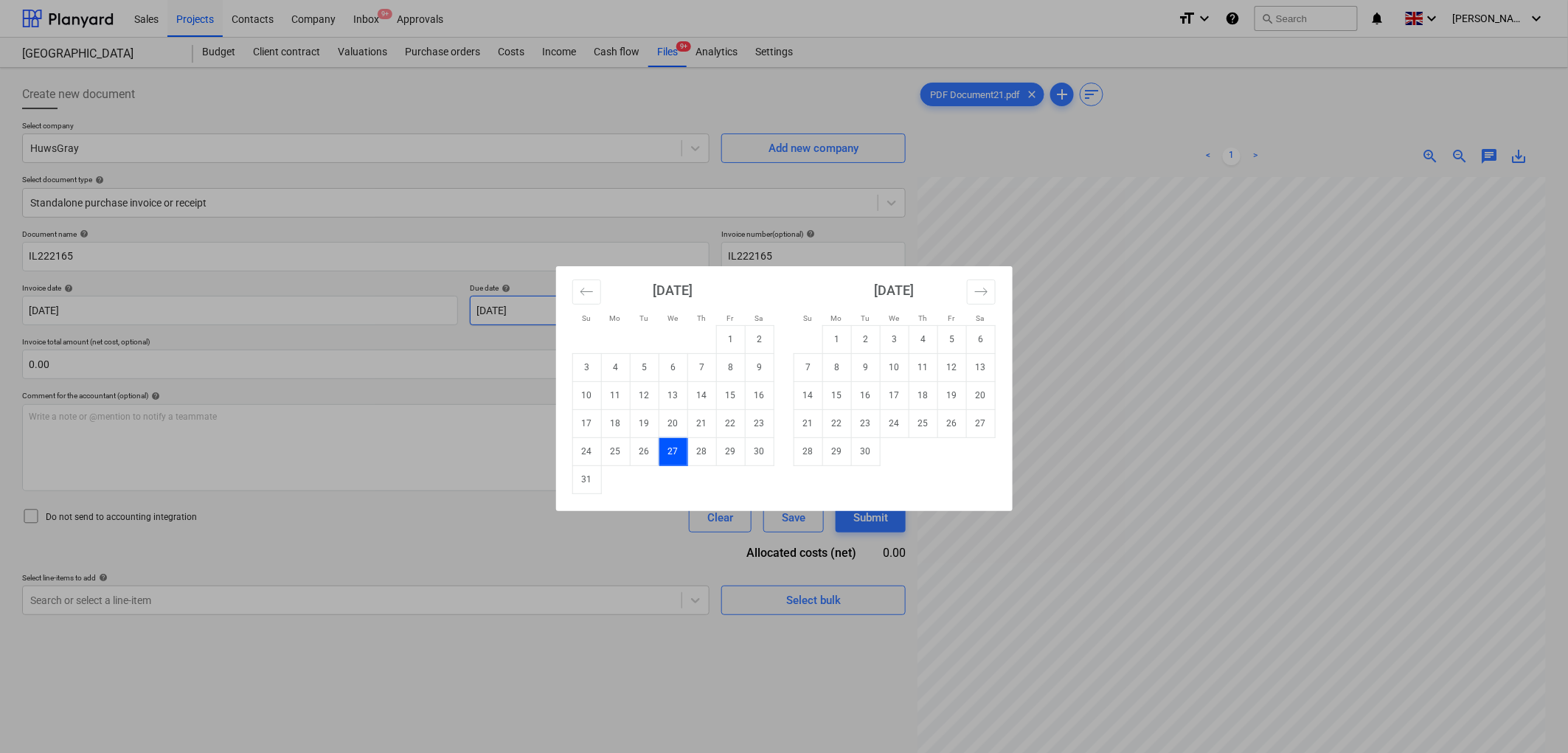
click at [491, 321] on body "Sales Projects Contacts Company Inbox 9+ Approvals format_size keyboard_arrow_d…" at bounding box center [784, 376] width 1568 height 753
click at [866, 454] on td "30" at bounding box center [865, 451] width 29 height 28
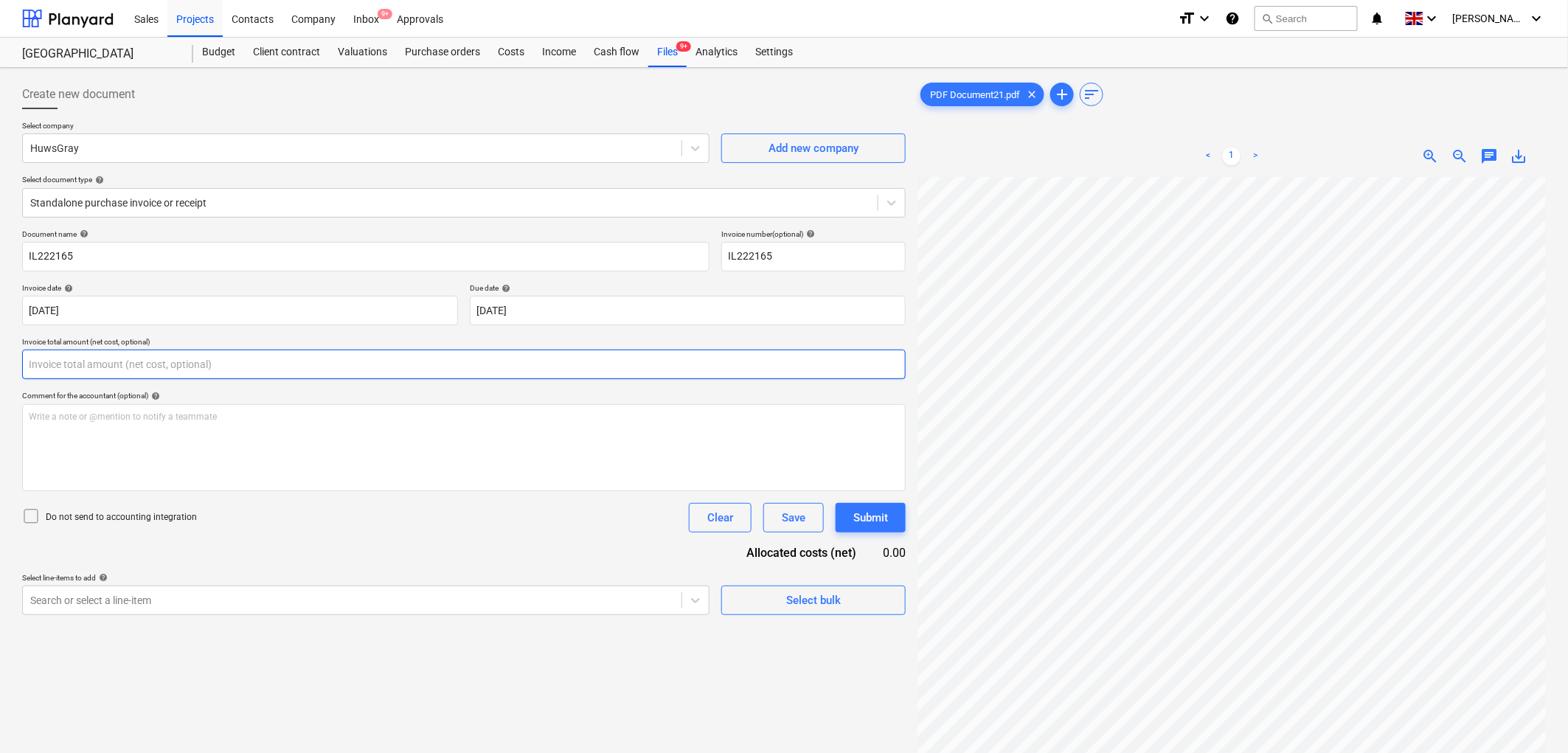
click at [299, 375] on input "text" at bounding box center [464, 364] width 884 height 30
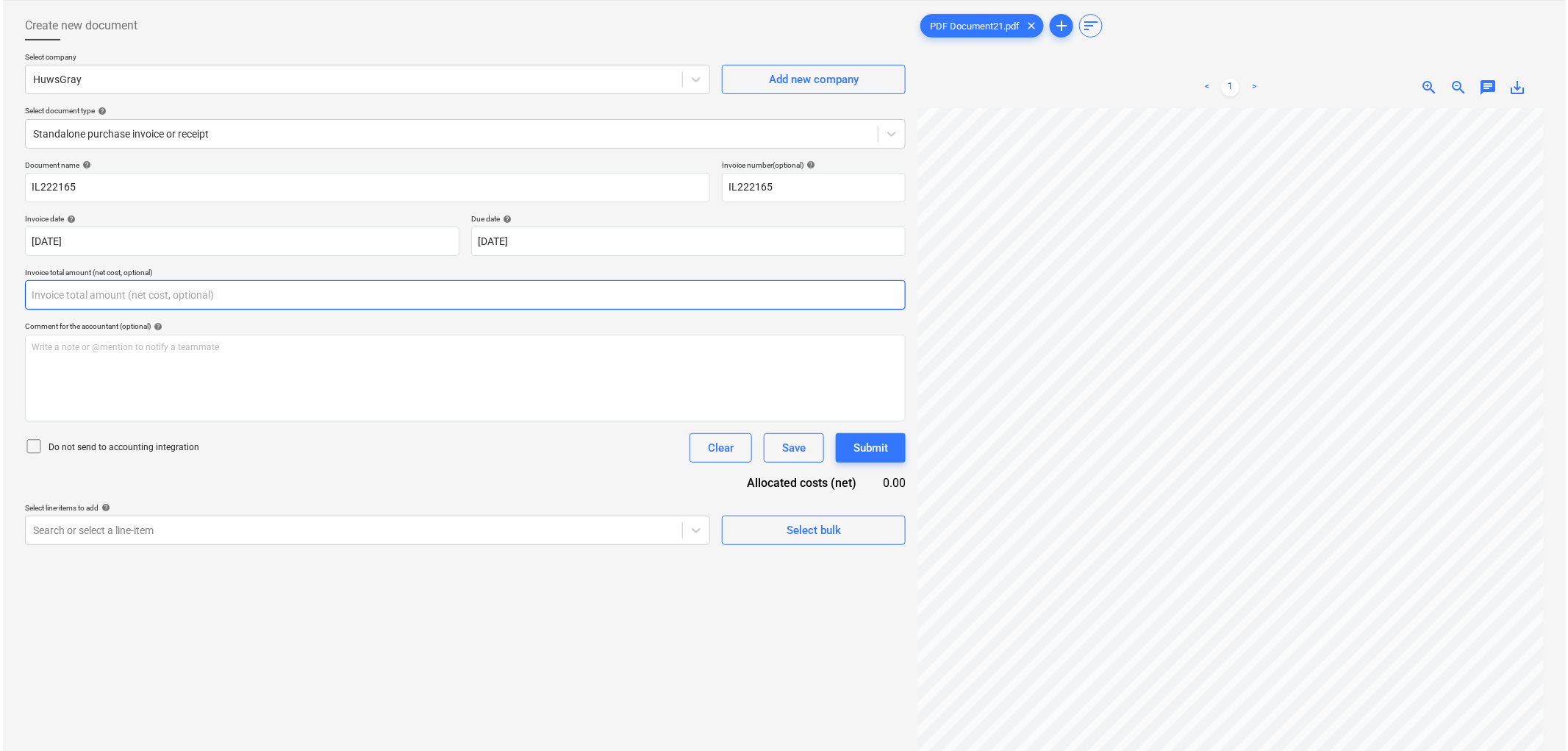
scroll to position [147, 0]
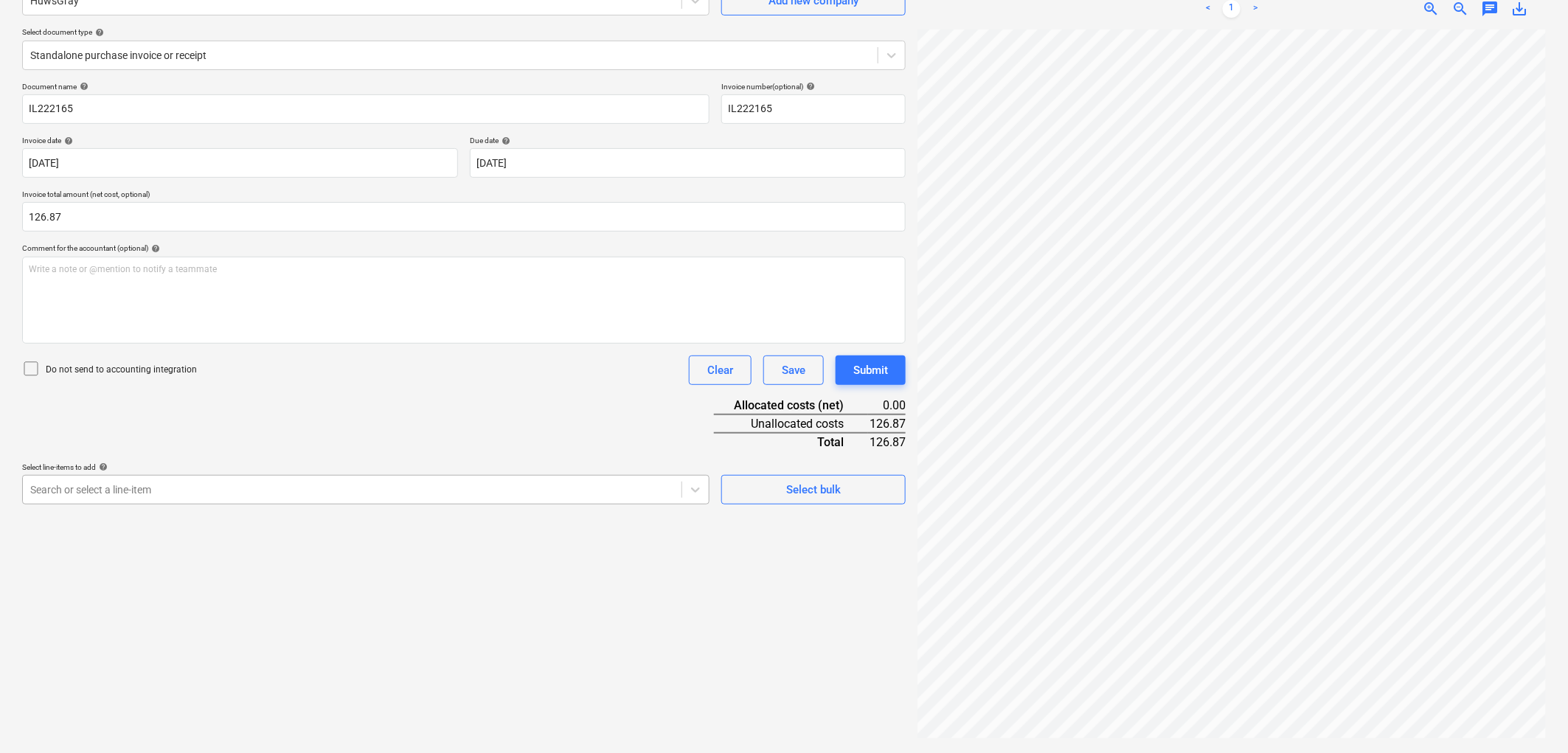
click at [277, 502] on div "Search or select a line-item" at bounding box center [366, 490] width 688 height 30
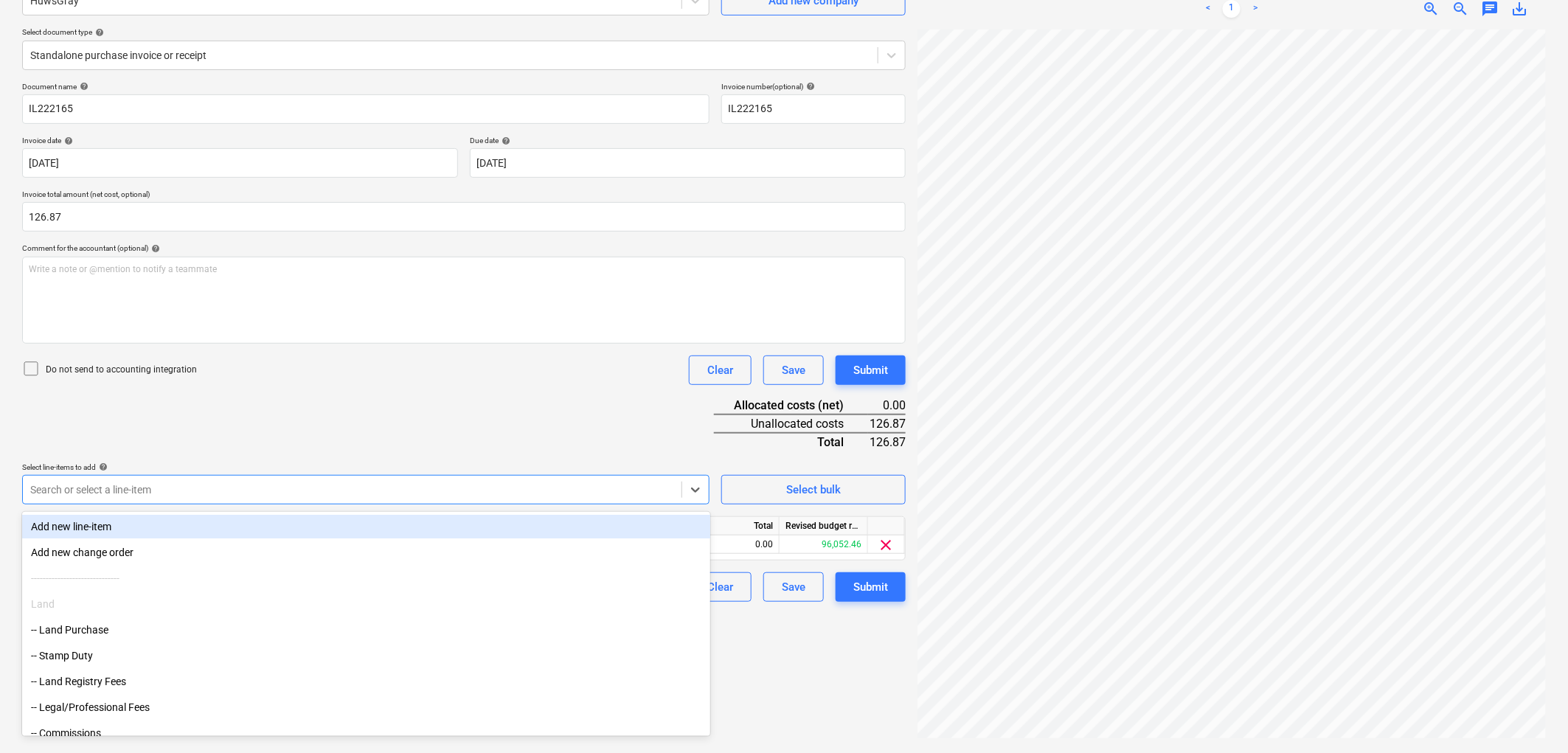
click at [416, 380] on div "Do not send to accounting integration Clear Save Submit" at bounding box center [464, 370] width 884 height 30
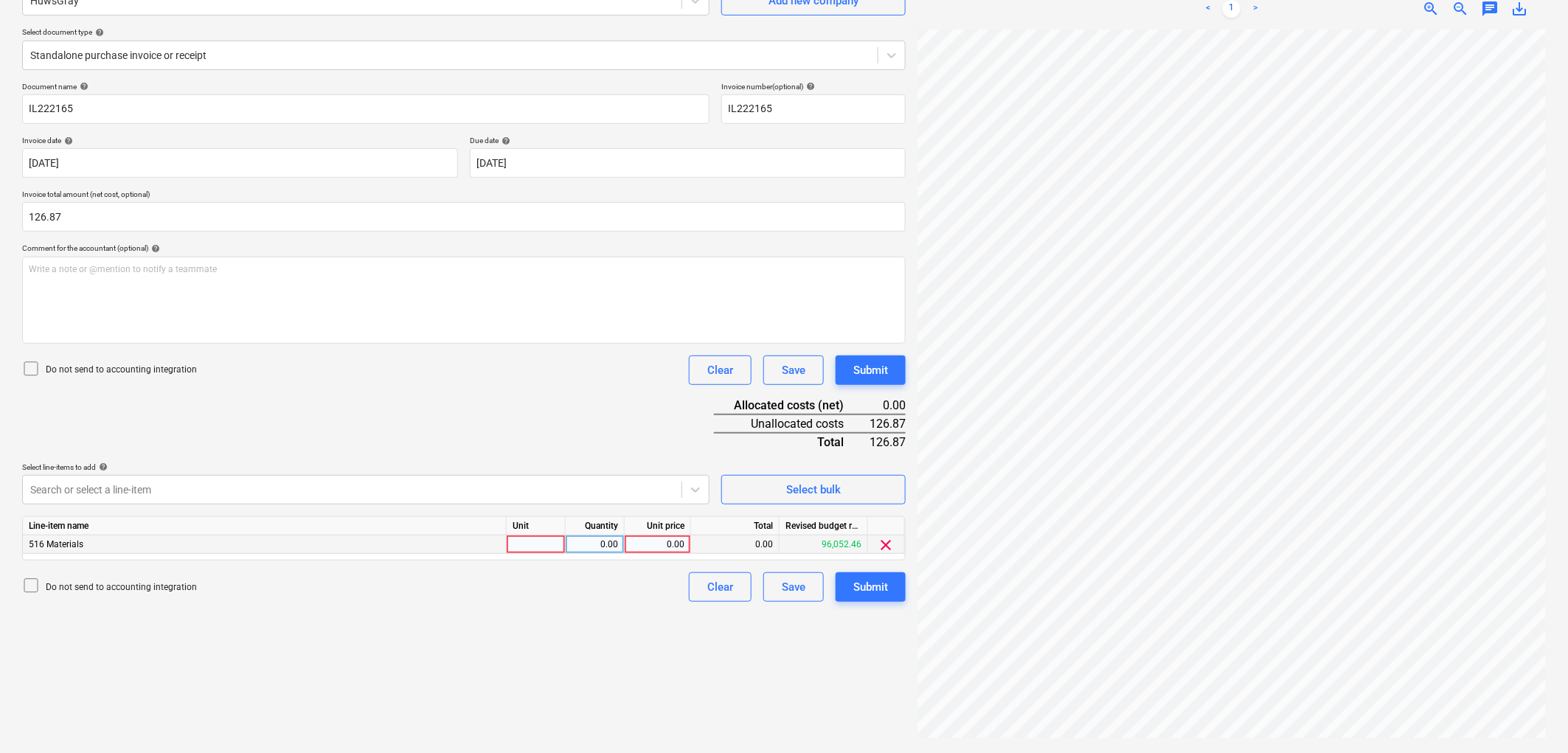
click at [548, 550] on div at bounding box center [536, 545] width 59 height 19
click at [885, 590] on div "Submit" at bounding box center [870, 587] width 35 height 19
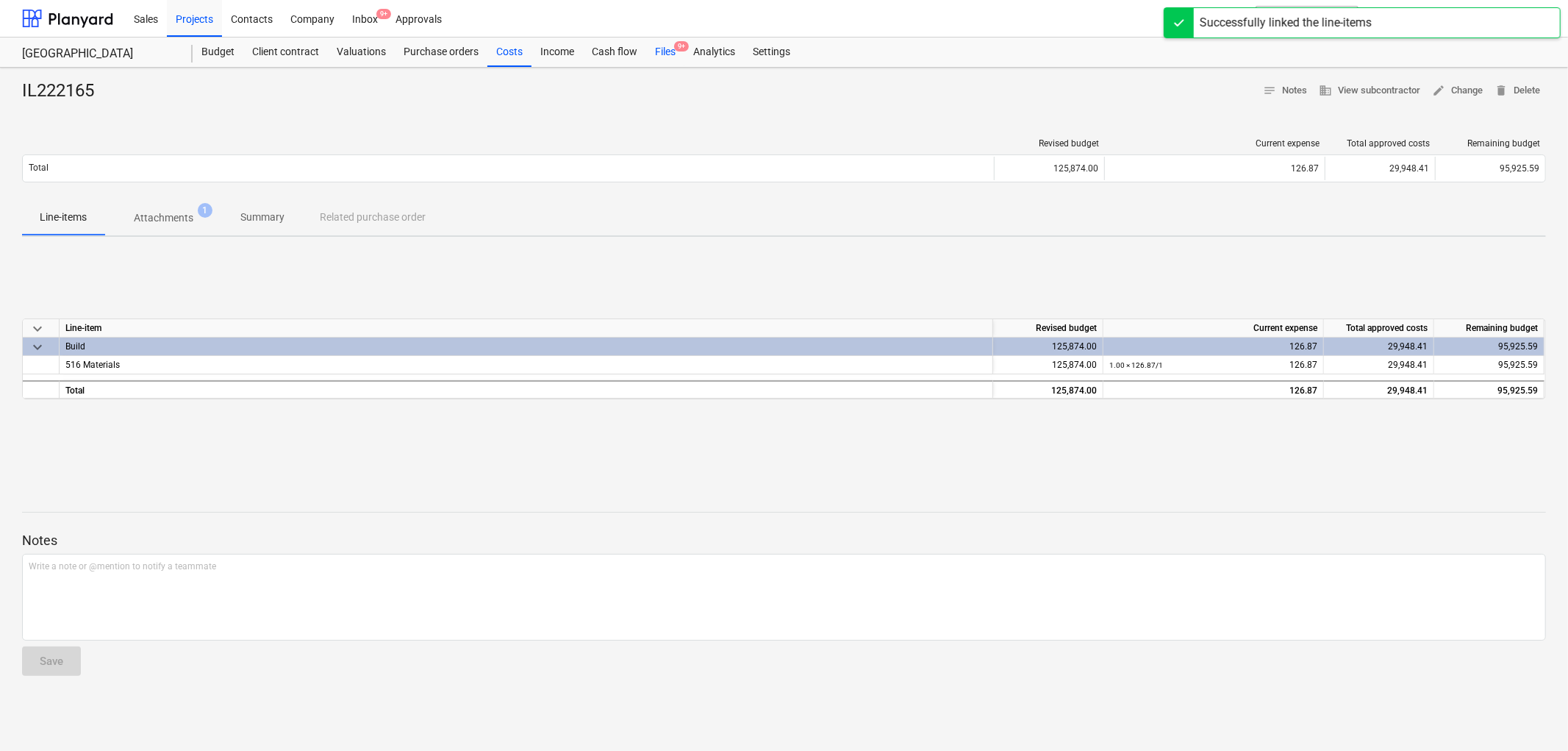
click at [657, 52] on div "Files 9+" at bounding box center [665, 52] width 38 height 29
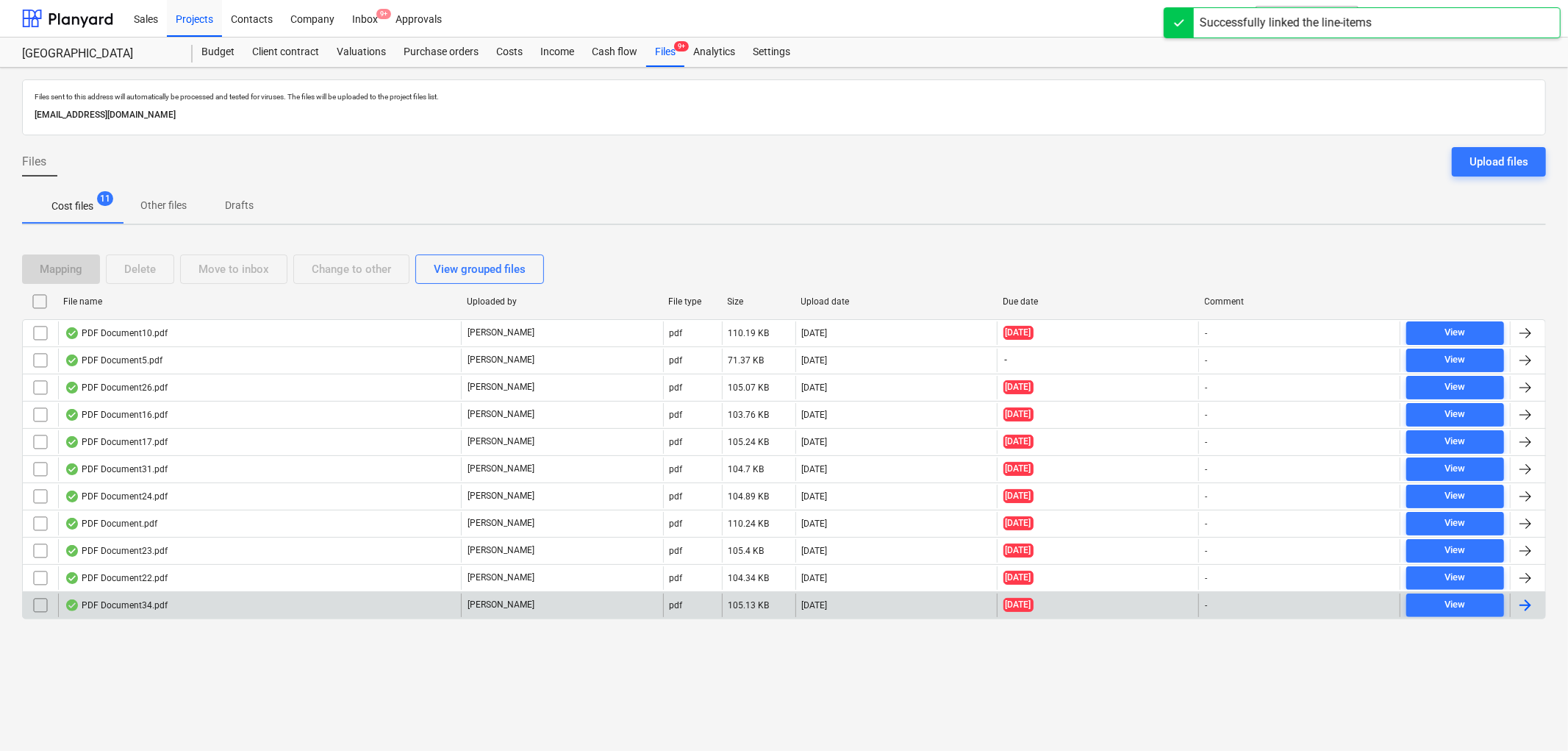
click at [162, 604] on div "PDF Document34.pdf" at bounding box center [116, 605] width 103 height 12
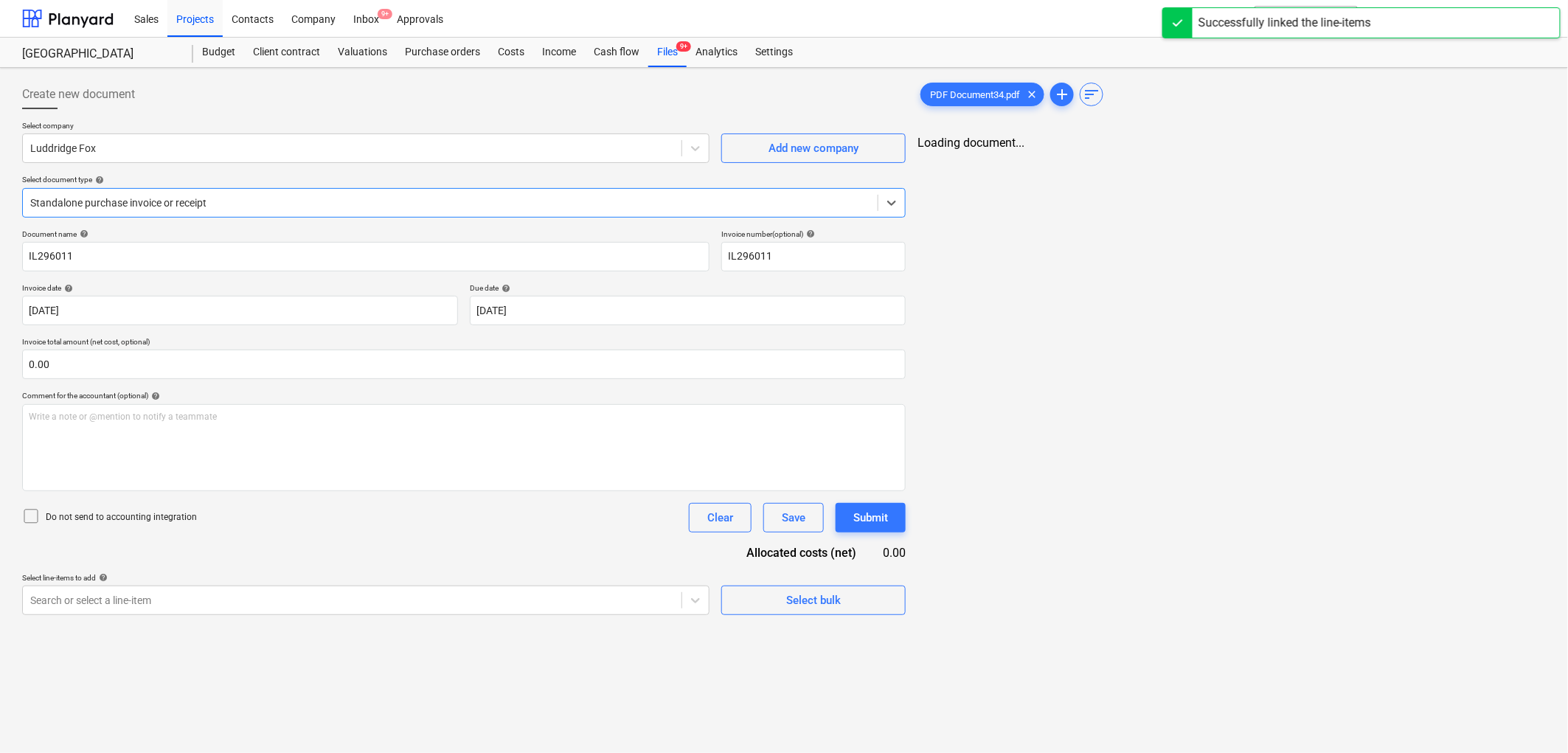
click at [126, 163] on div "Select company Luddridge Fox Add new company Select document type help Select i…" at bounding box center [464, 174] width 884 height 108
click at [126, 163] on div "Select company Luddridge Fox Add new company Select document type help Standalo…" at bounding box center [464, 174] width 884 height 108
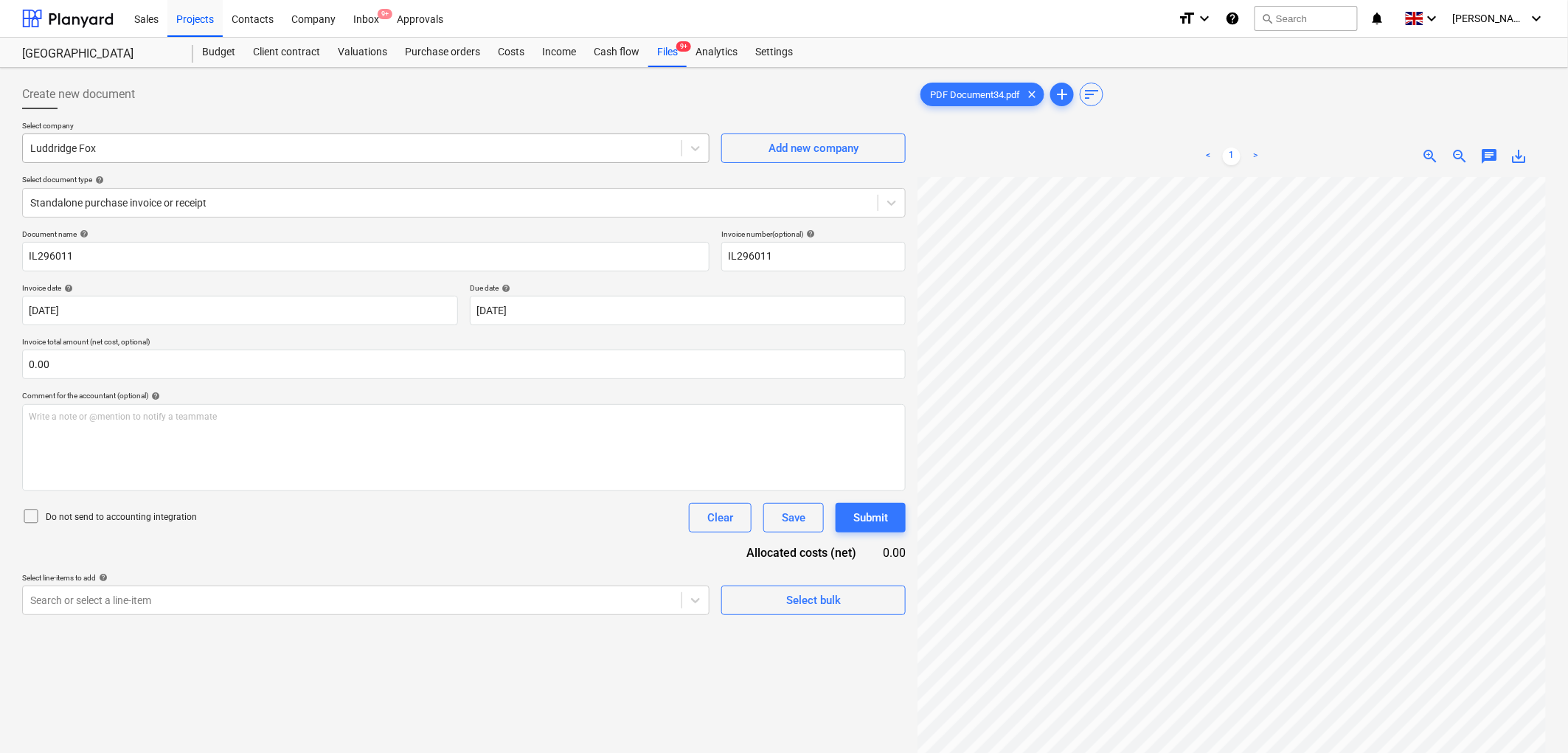
click at [128, 160] on div "Luddridge Fox" at bounding box center [366, 149] width 688 height 30
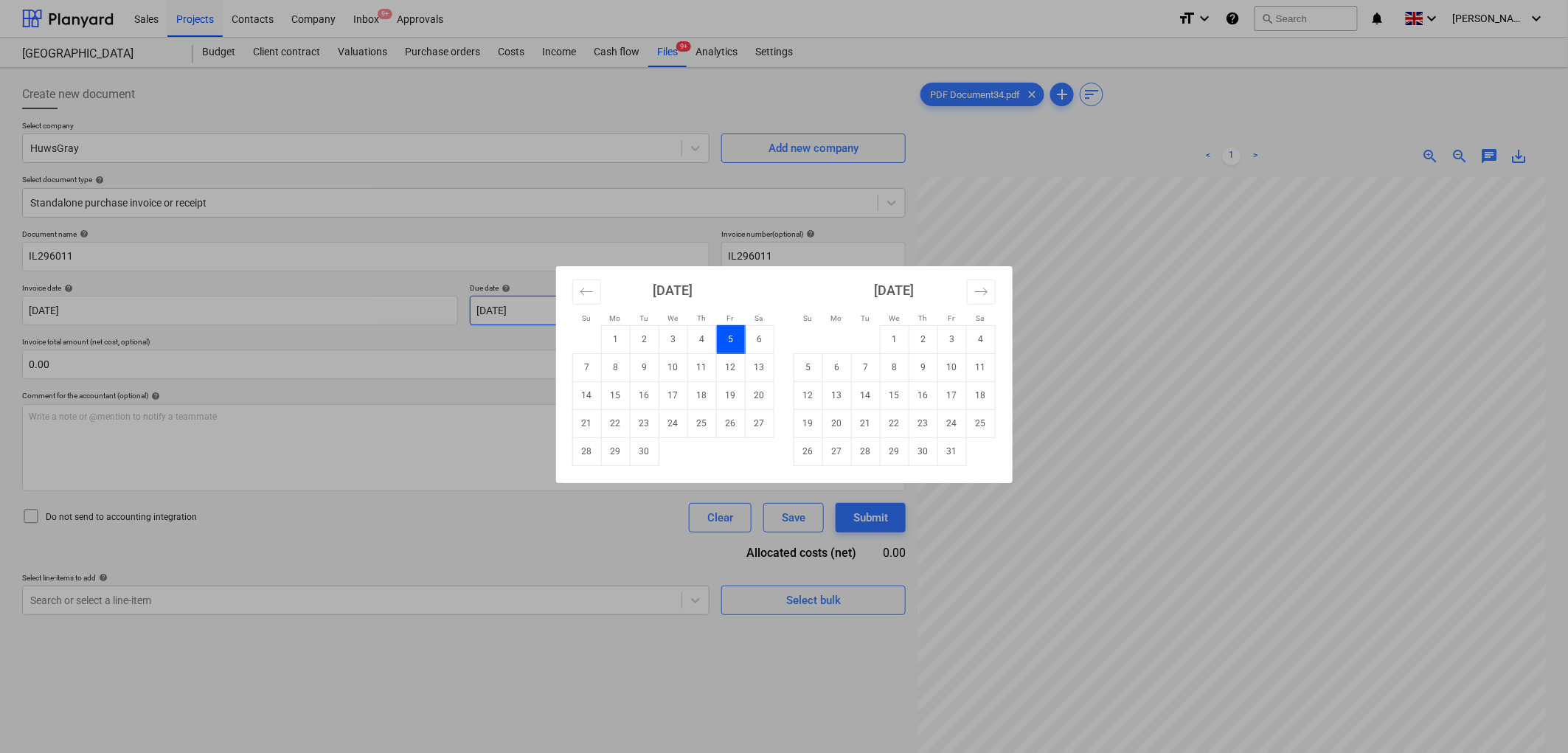
click at [610, 320] on body "Sales Projects Contacts Company Inbox 9+ Approvals format_size keyboard_arrow_d…" at bounding box center [784, 376] width 1568 height 753
click at [945, 450] on td "31" at bounding box center [951, 451] width 29 height 28
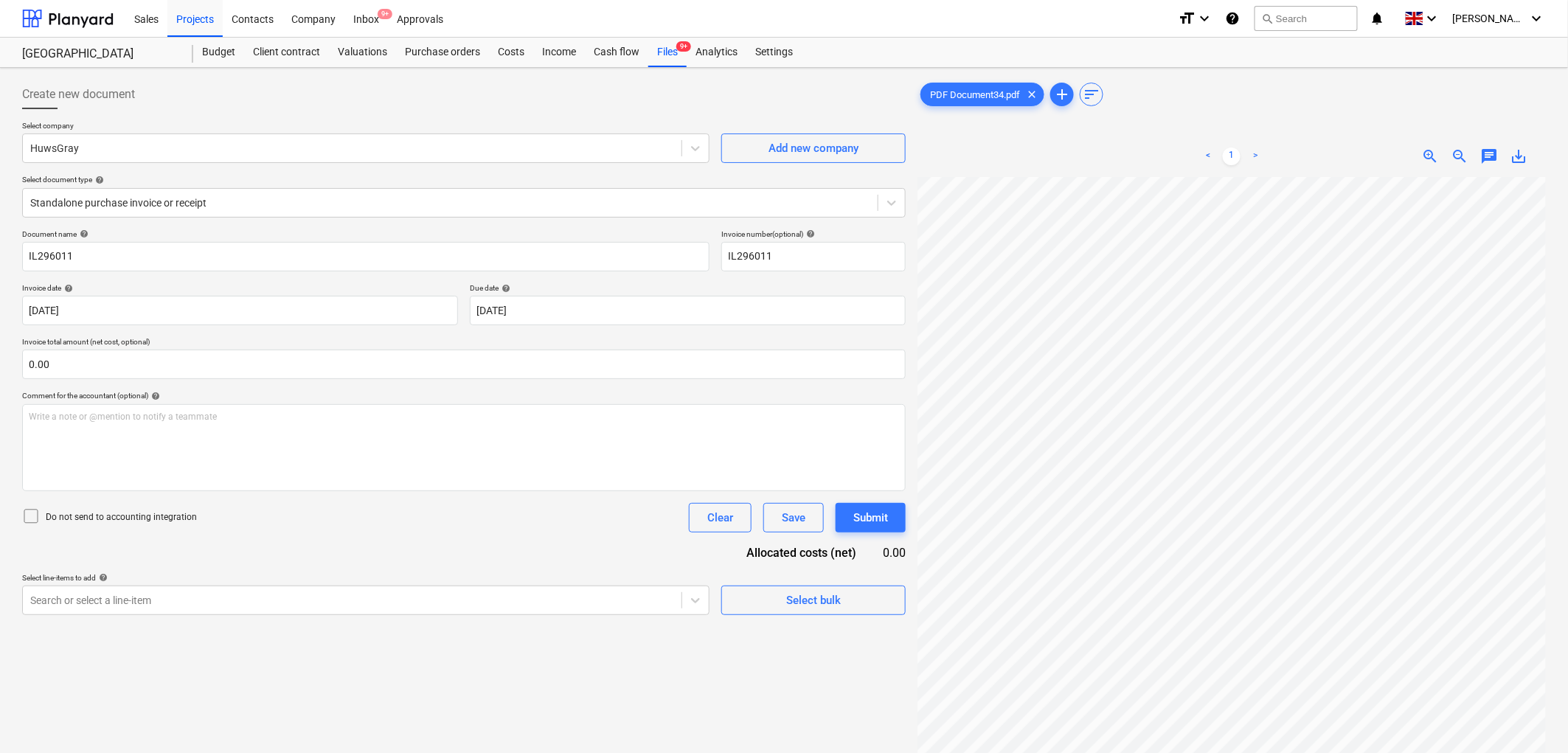
click at [355, 348] on p "Invoice total amount (net cost, optional)" at bounding box center [464, 343] width 884 height 12
click at [261, 367] on input "text" at bounding box center [464, 364] width 884 height 30
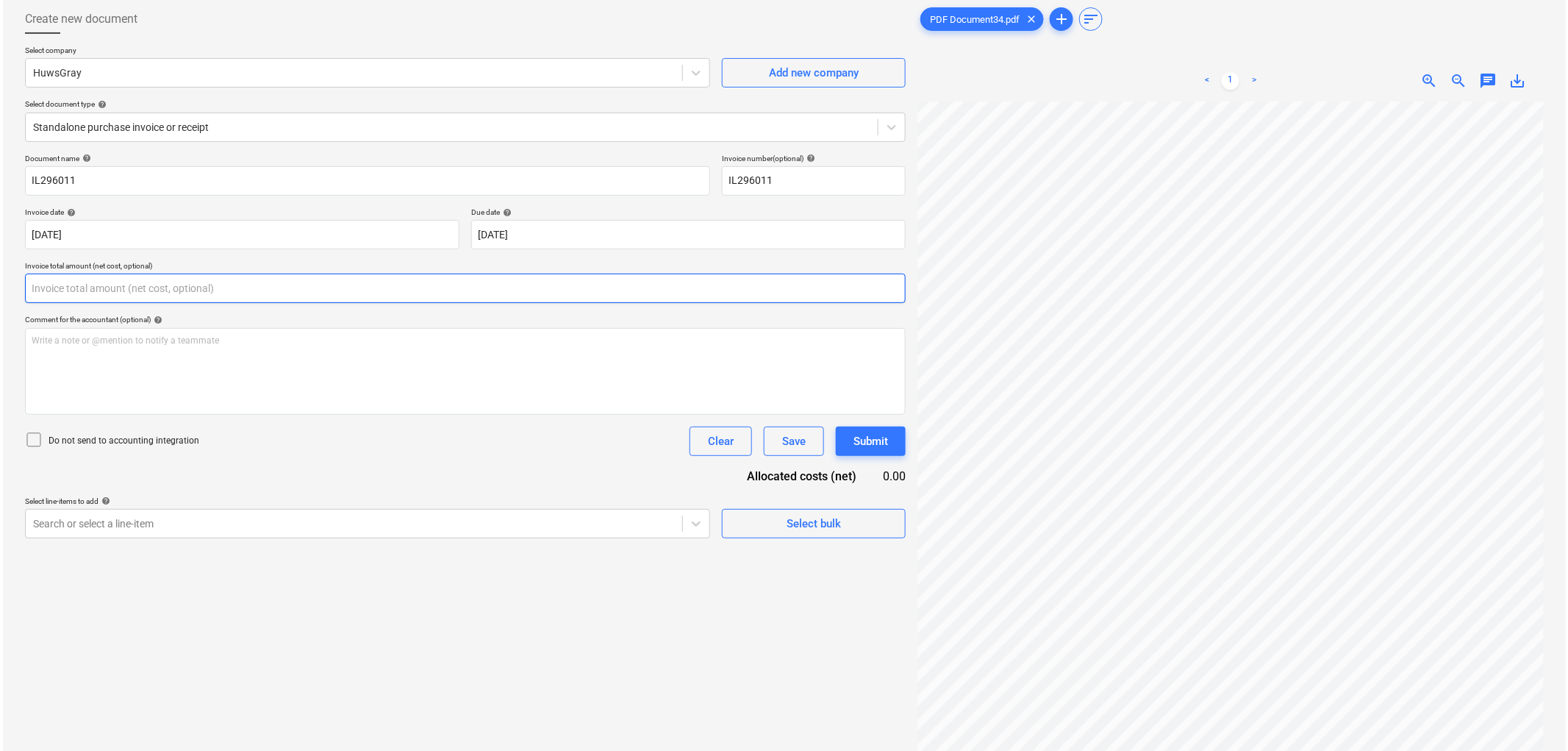
scroll to position [147, 0]
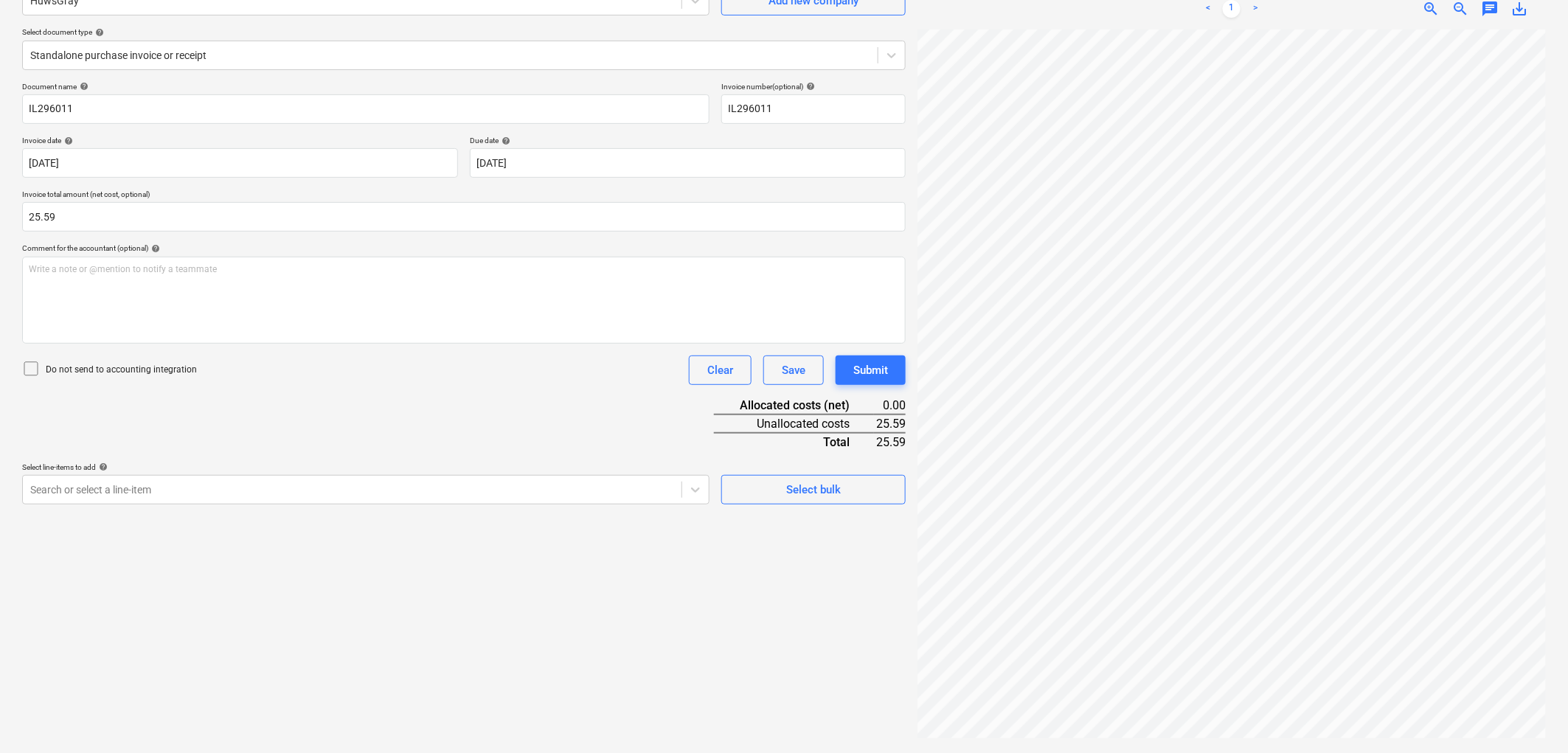
click at [138, 506] on div "Create new document Select company HuwsGray Add new company Select document typ…" at bounding box center [464, 336] width 895 height 821
click at [138, 492] on div at bounding box center [352, 489] width 644 height 15
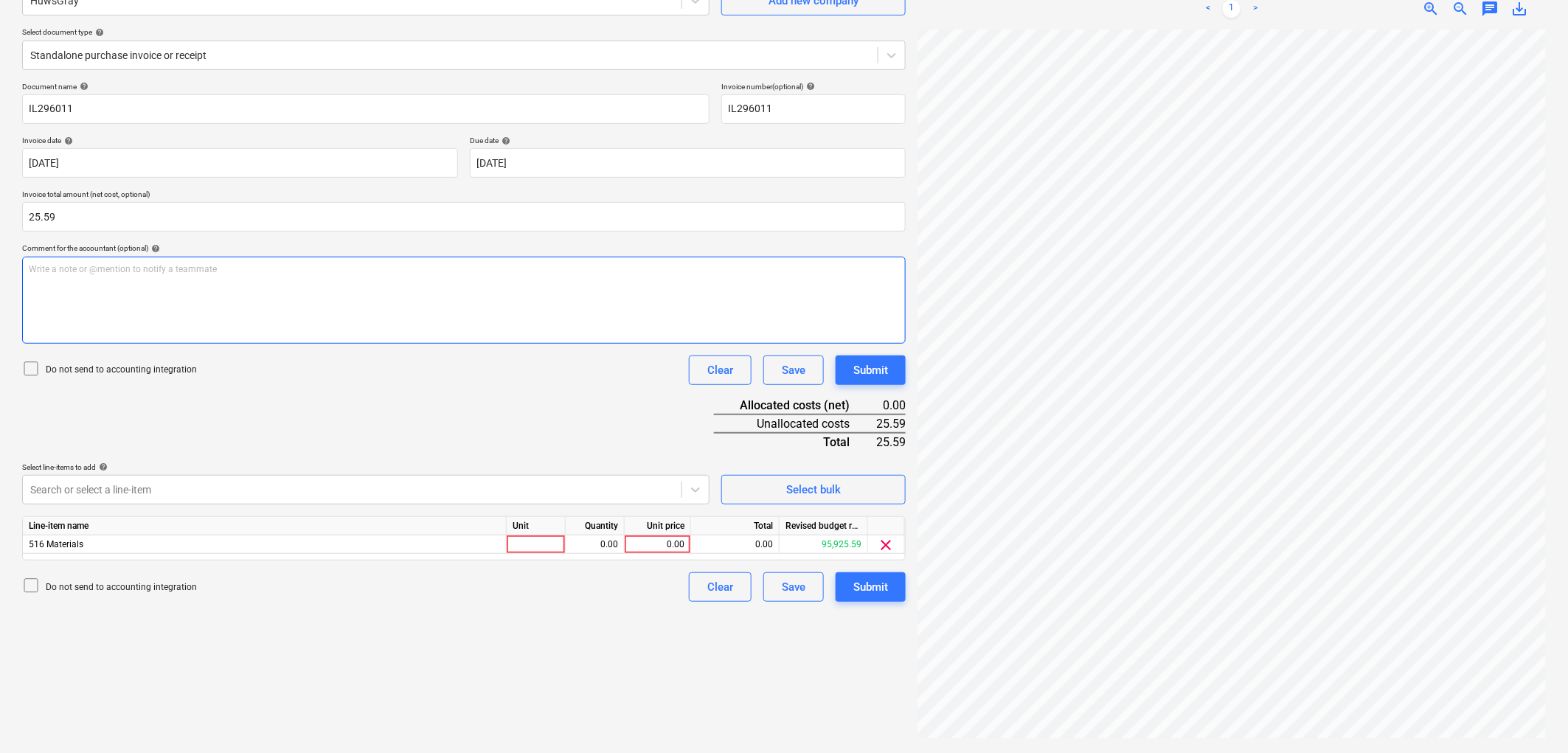
click at [451, 296] on div "Write a note or @mention to notify a teammate [PERSON_NAME]" at bounding box center [464, 300] width 884 height 87
click at [541, 541] on div at bounding box center [536, 545] width 59 height 19
click at [881, 586] on div "Submit" at bounding box center [870, 587] width 35 height 19
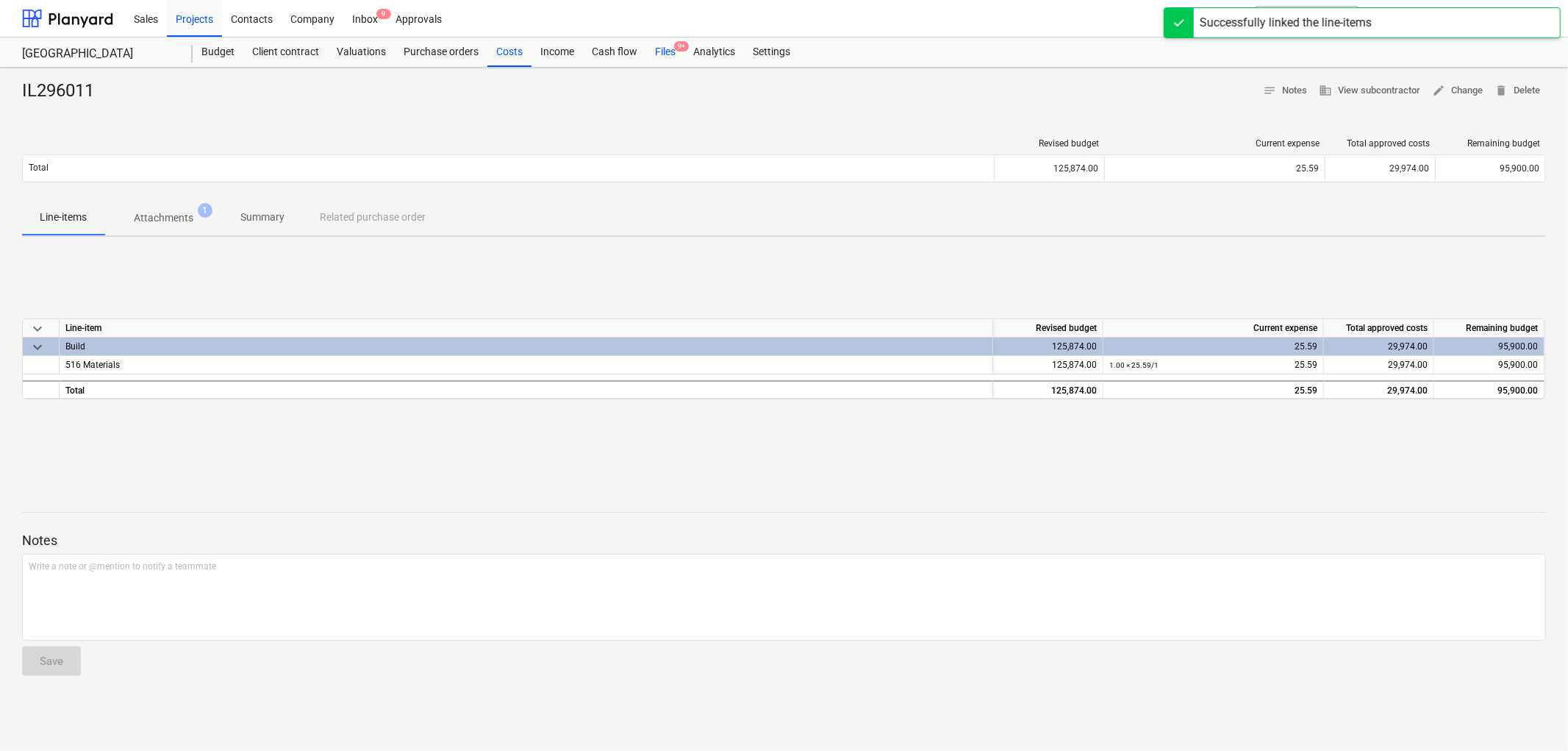
click at [666, 47] on div "Files 9+" at bounding box center [665, 52] width 38 height 29
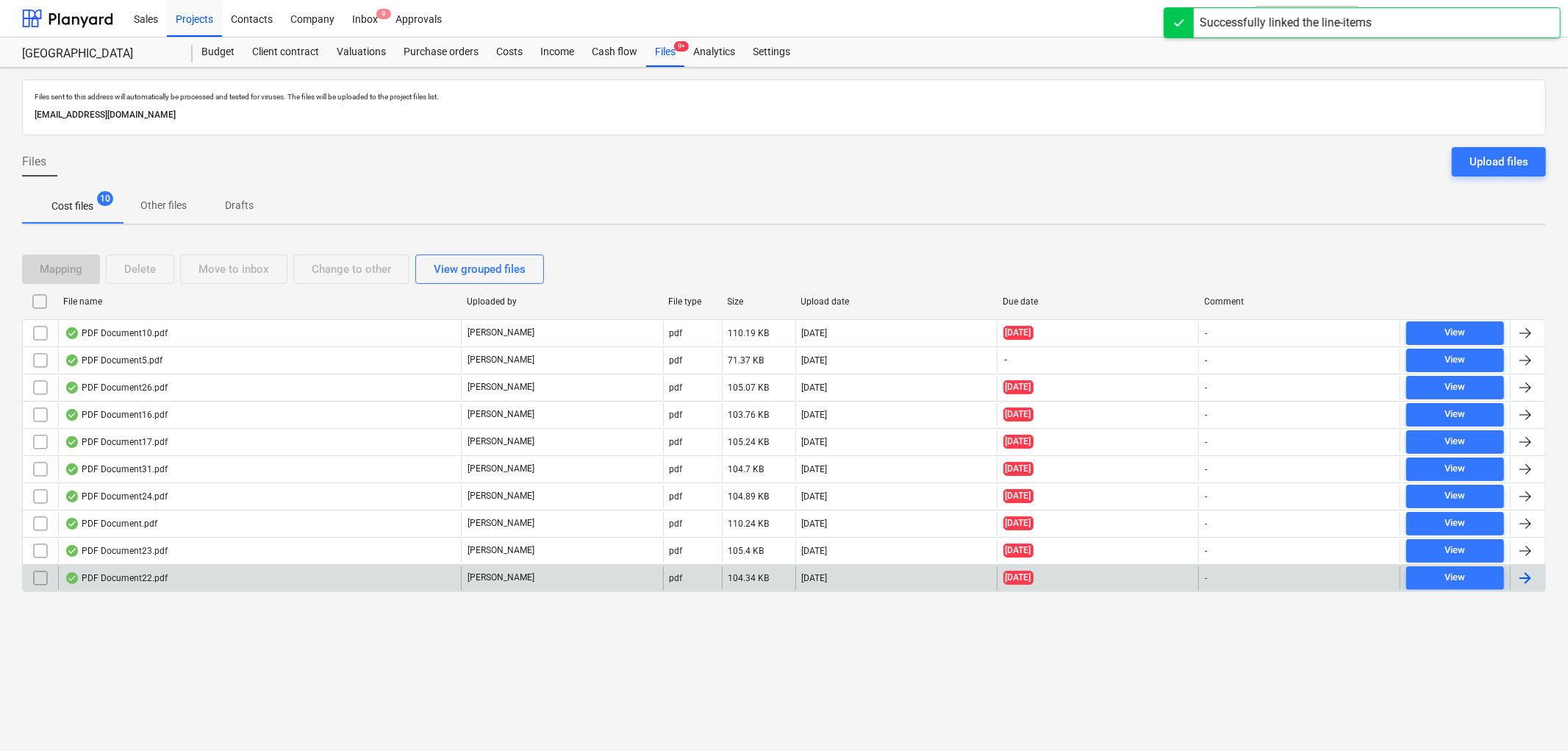
click at [195, 568] on div "PDF Document22.pdf" at bounding box center [260, 578] width 403 height 23
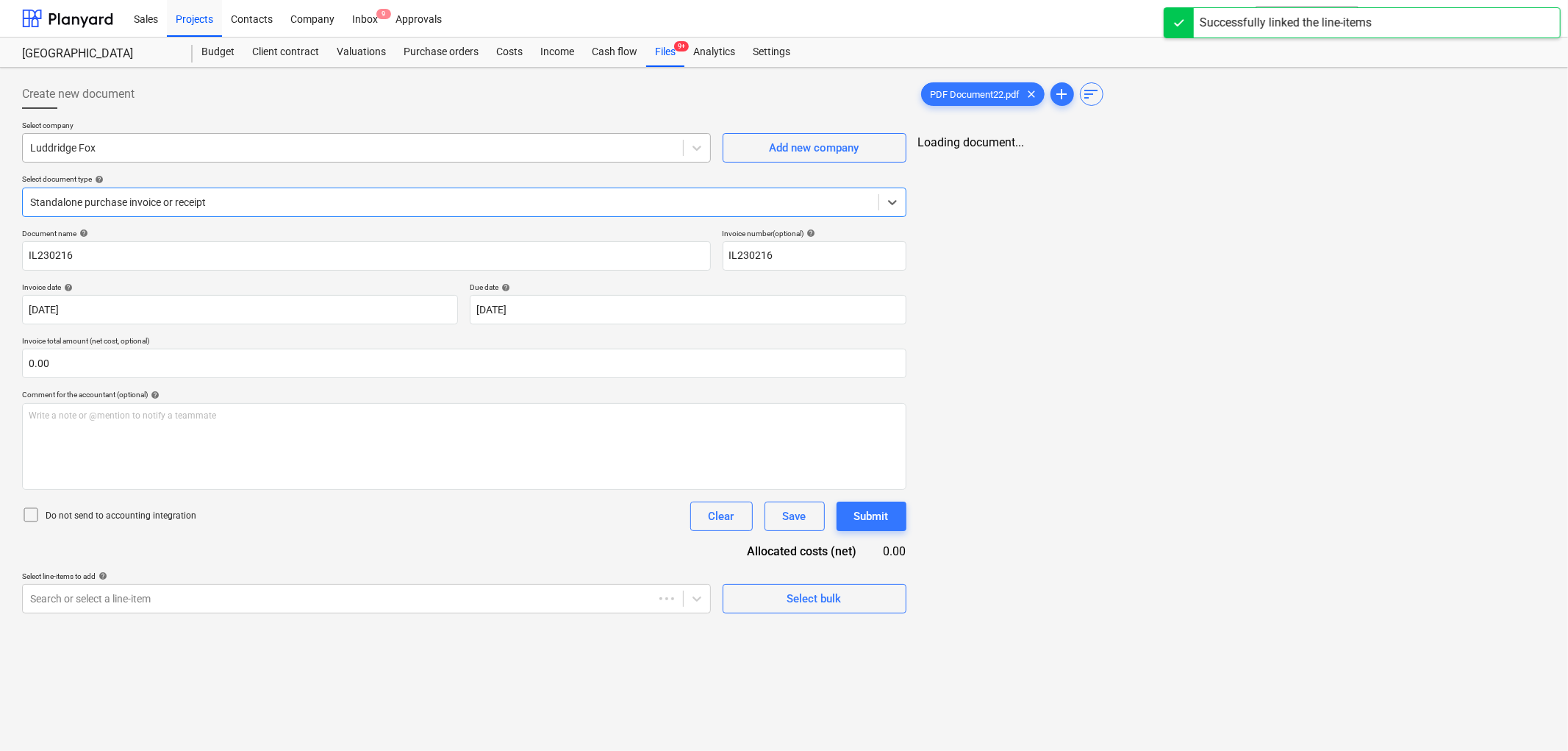
click at [120, 137] on div "Luddridge Fox" at bounding box center [352, 147] width 660 height 21
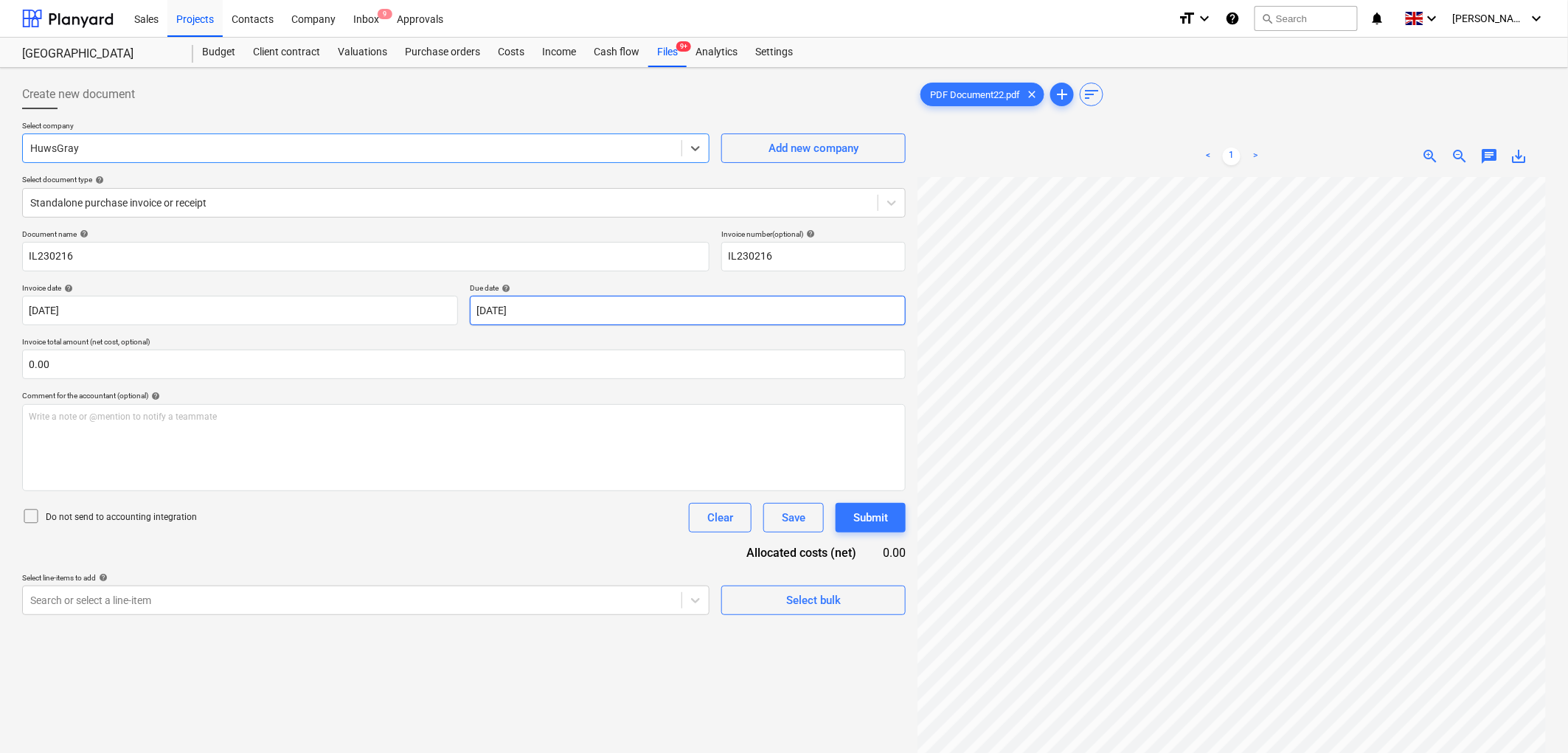
click at [513, 305] on body "Sales Projects Contacts Company Inbox 9 Approvals format_size keyboard_arrow_do…" at bounding box center [784, 376] width 1568 height 753
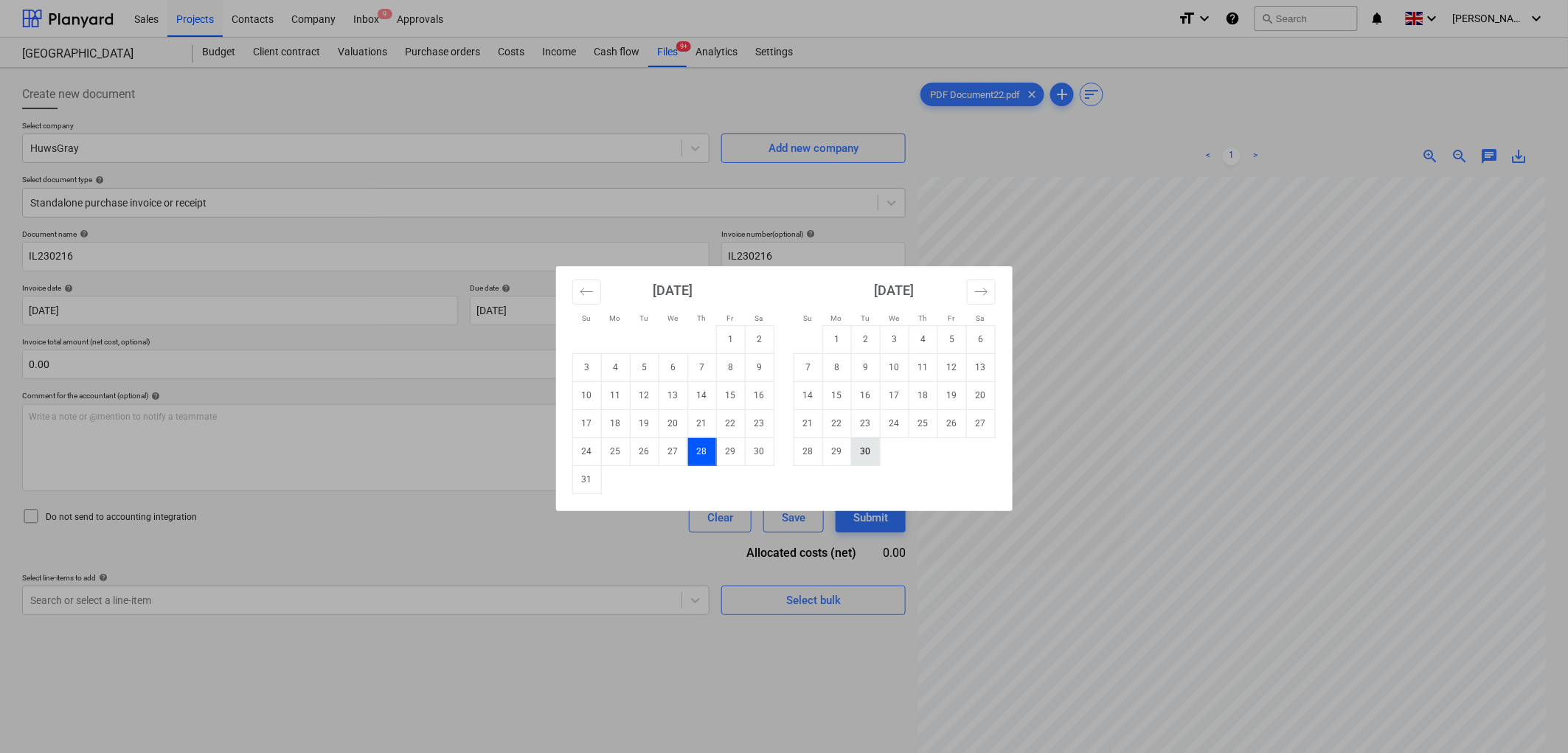
click at [864, 455] on td "30" at bounding box center [865, 451] width 29 height 28
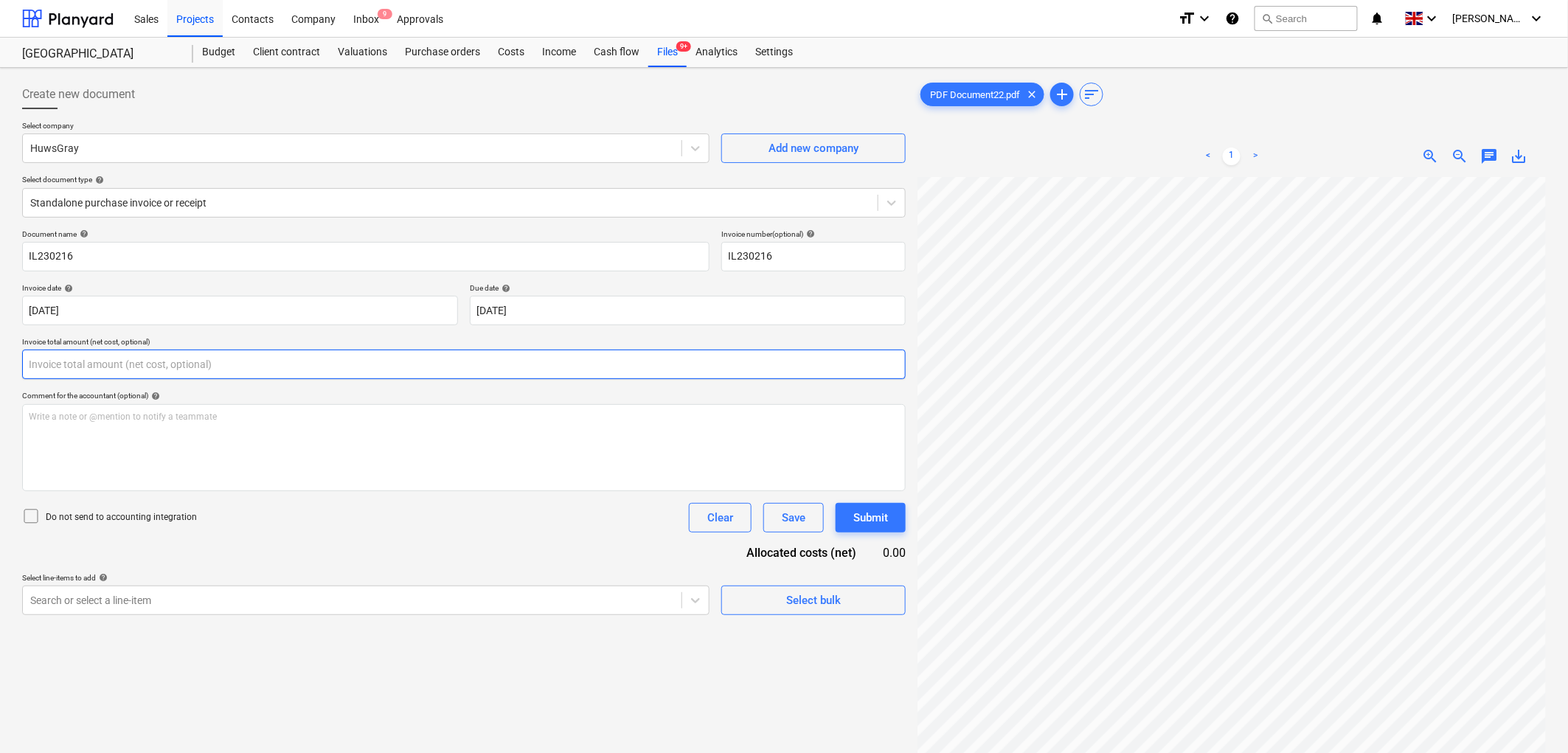
click at [267, 359] on input "text" at bounding box center [464, 364] width 884 height 30
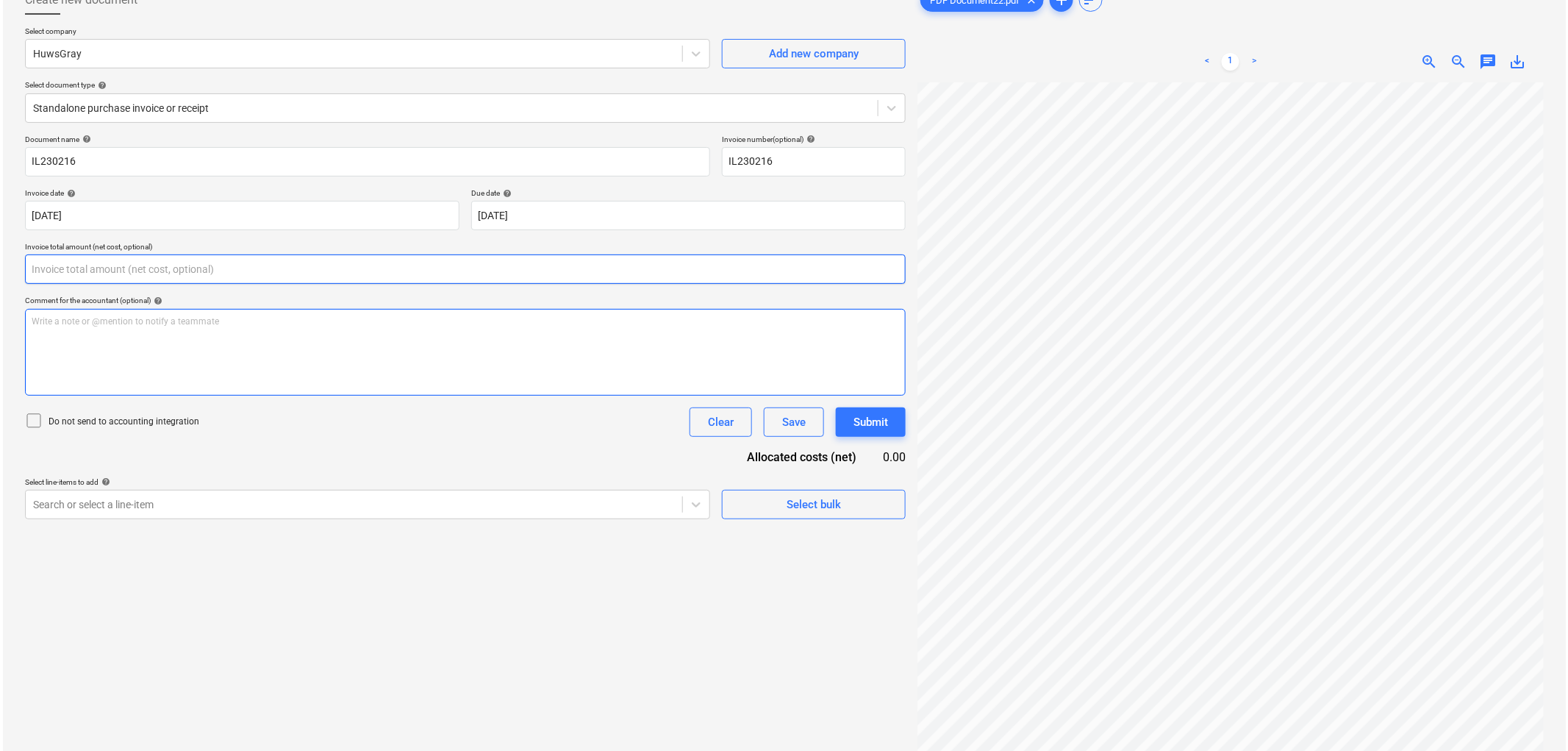
scroll to position [147, 0]
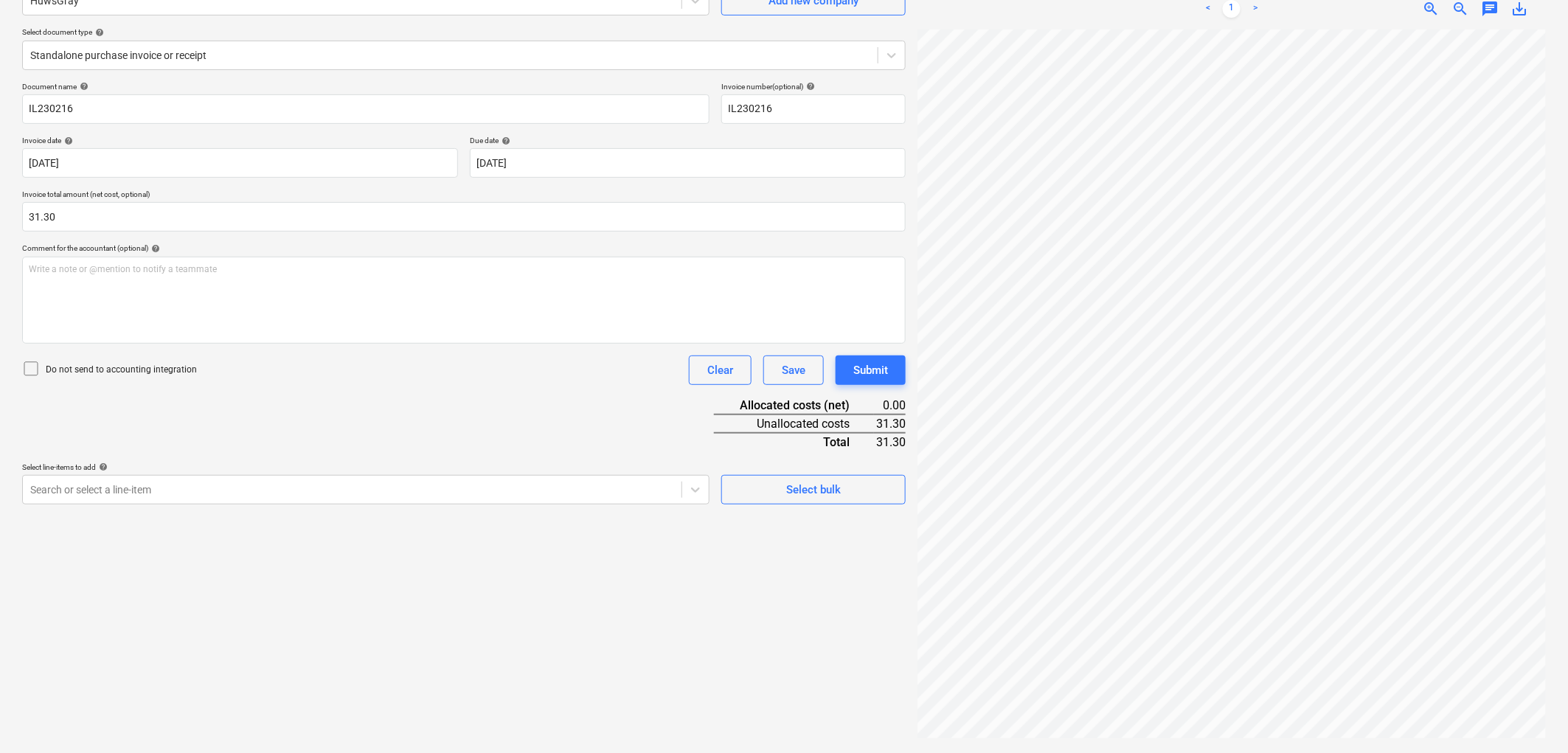
click at [375, 513] on div "Create new document Select company HuwsGray Add new company Select document typ…" at bounding box center [464, 336] width 895 height 821
click at [365, 499] on div "Search or select a line-item" at bounding box center [352, 489] width 659 height 21
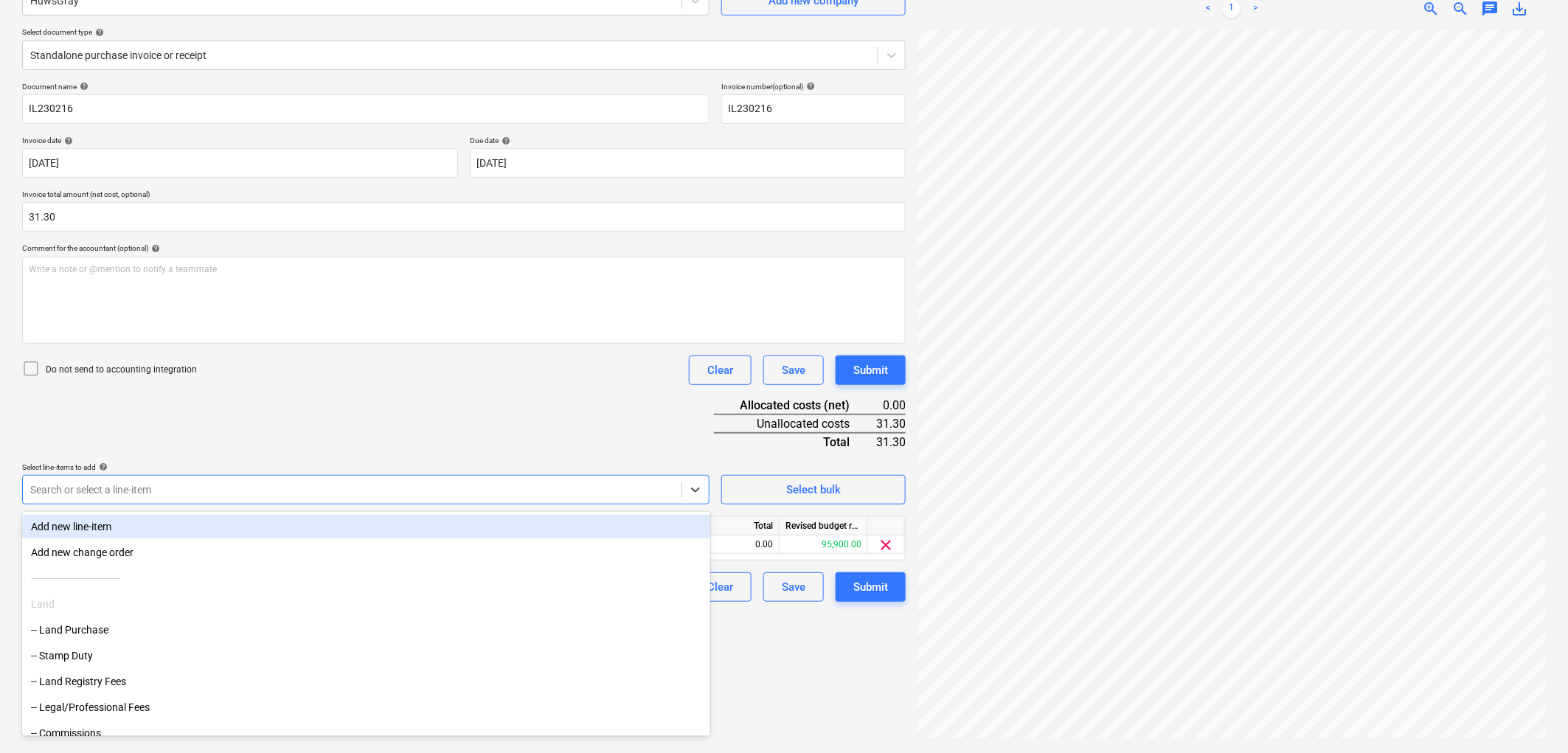
click at [408, 389] on div "Document name help IL230216 Invoice number (optional) help IL230216 Invoice dat…" at bounding box center [464, 341] width 884 height 520
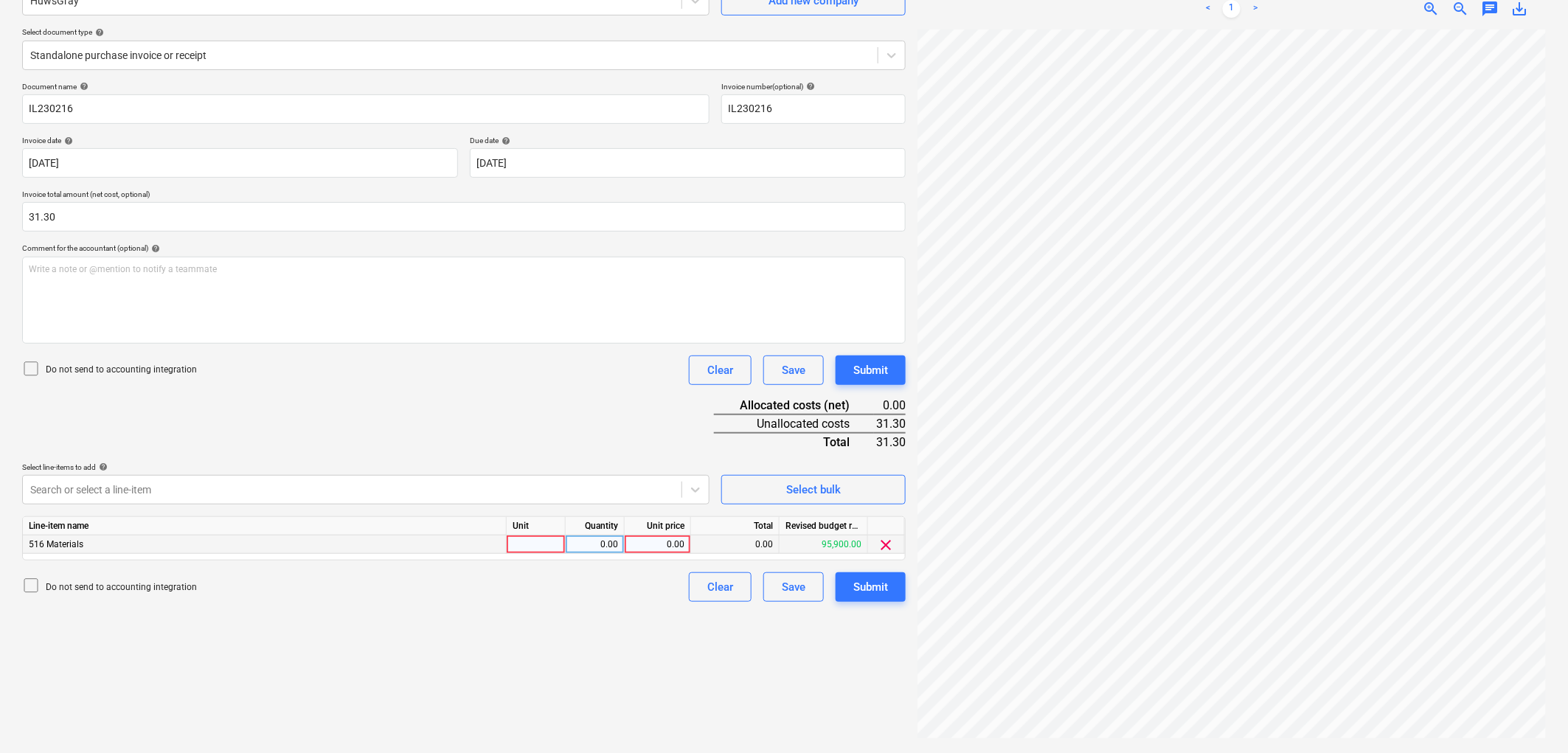
click at [549, 555] on div "Line-item name Unit Quantity Unit price Total Revised budget remaining 516 Mate…" at bounding box center [464, 538] width 884 height 44
click at [547, 548] on div at bounding box center [536, 545] width 59 height 19
click at [869, 596] on div "Submit" at bounding box center [870, 587] width 35 height 19
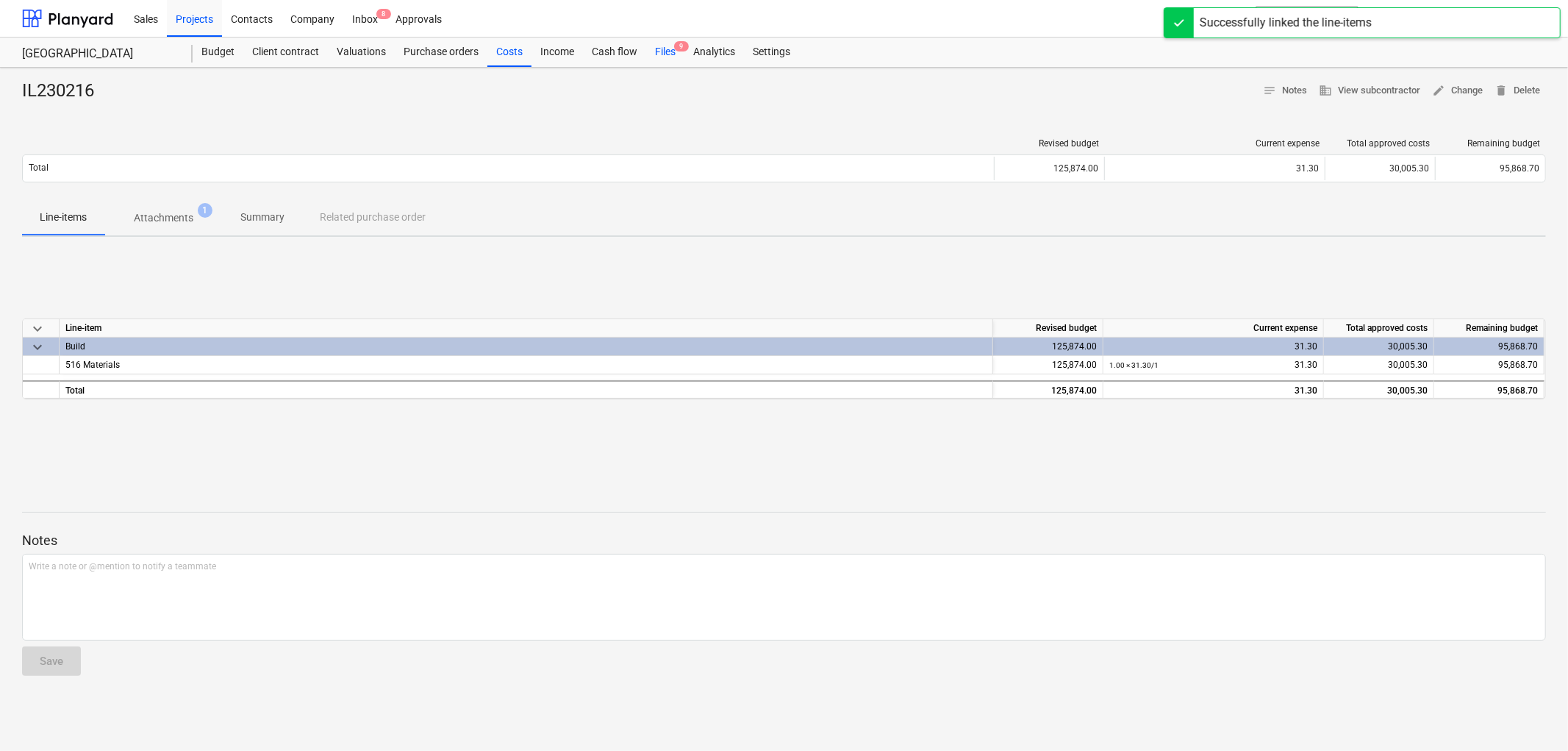
click at [673, 56] on div "Files 9" at bounding box center [665, 52] width 38 height 29
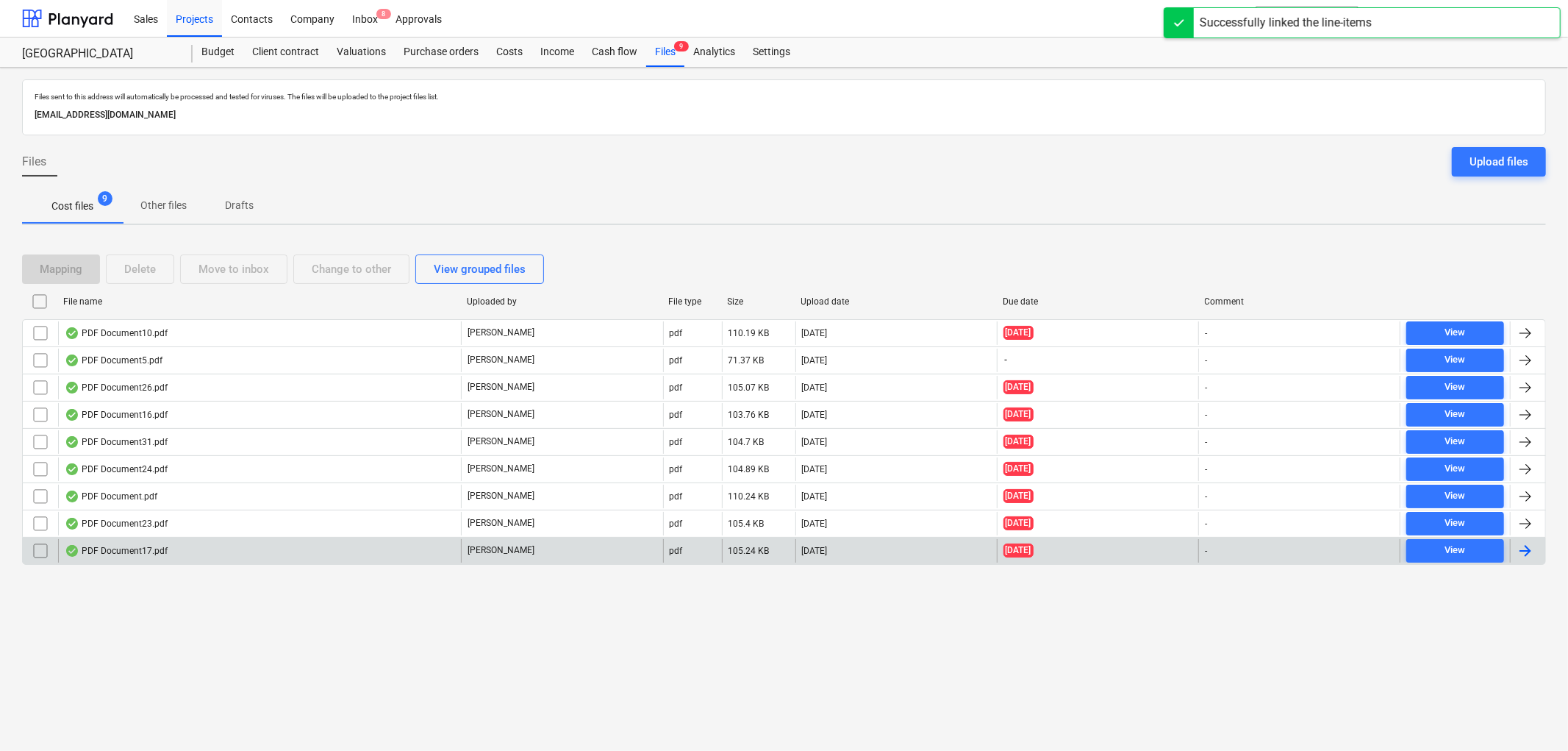
click at [178, 555] on div "PDF Document17.pdf" at bounding box center [260, 551] width 403 height 23
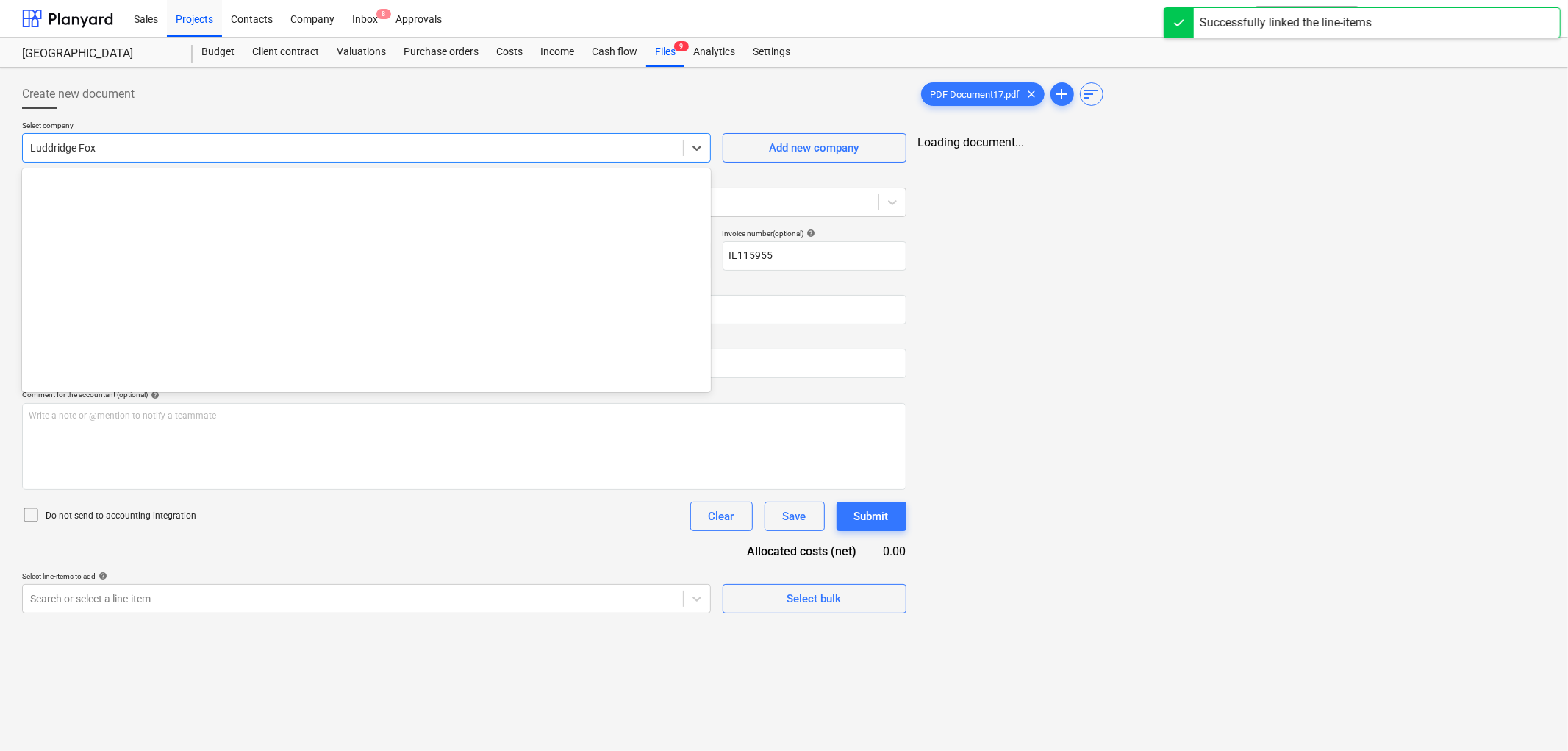
click at [156, 150] on div at bounding box center [353, 147] width 645 height 15
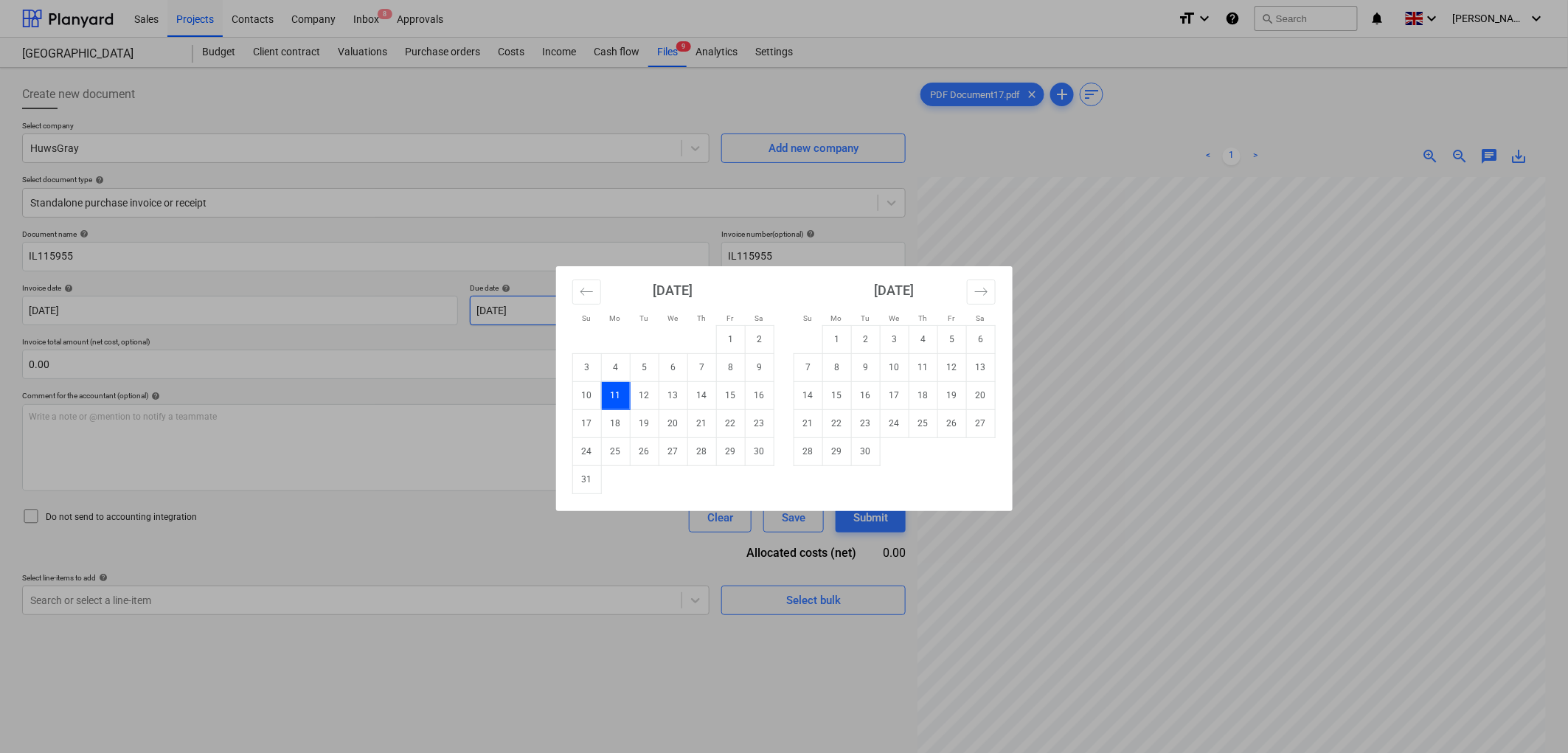
click at [524, 310] on body "Sales Projects Contacts Company Inbox 8 Approvals format_size keyboard_arrow_do…" at bounding box center [784, 376] width 1568 height 753
click at [860, 456] on td "30" at bounding box center [865, 451] width 29 height 28
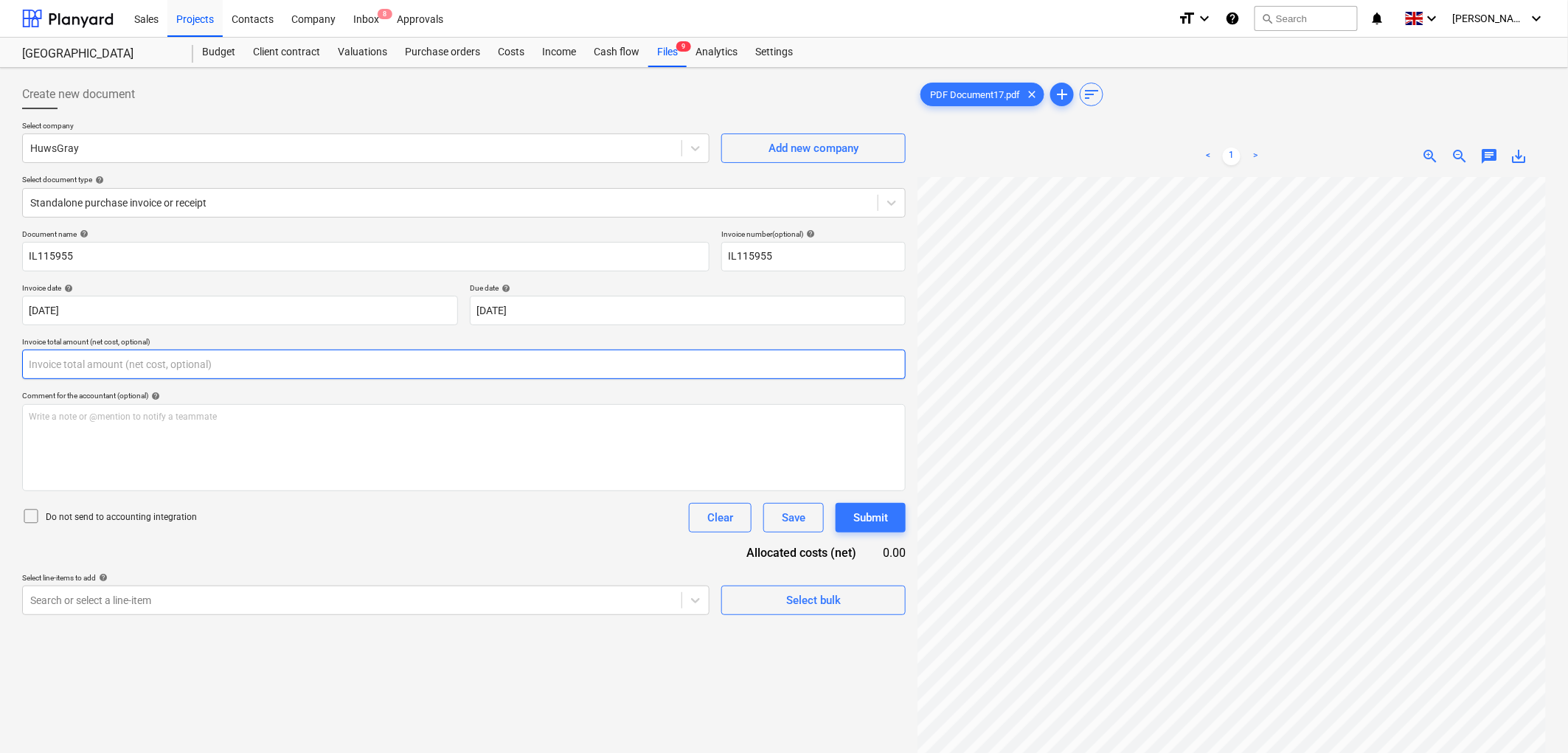
click at [90, 355] on input "text" at bounding box center [464, 364] width 884 height 30
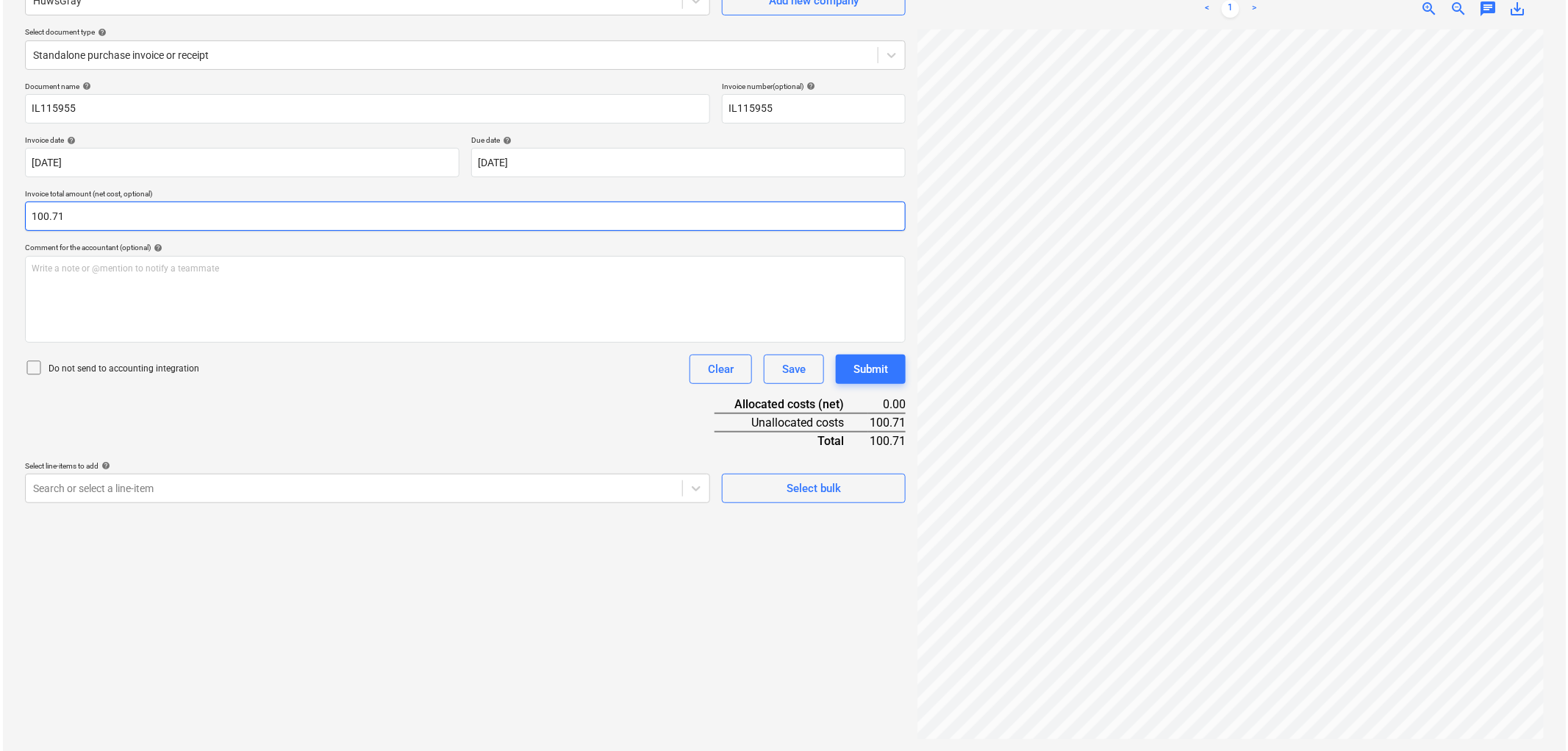
scroll to position [251, 0]
click at [392, 566] on div "Create new document Select company HuwsGray Add new company Select document typ…" at bounding box center [462, 335] width 893 height 818
click at [174, 496] on div at bounding box center [351, 488] width 642 height 15
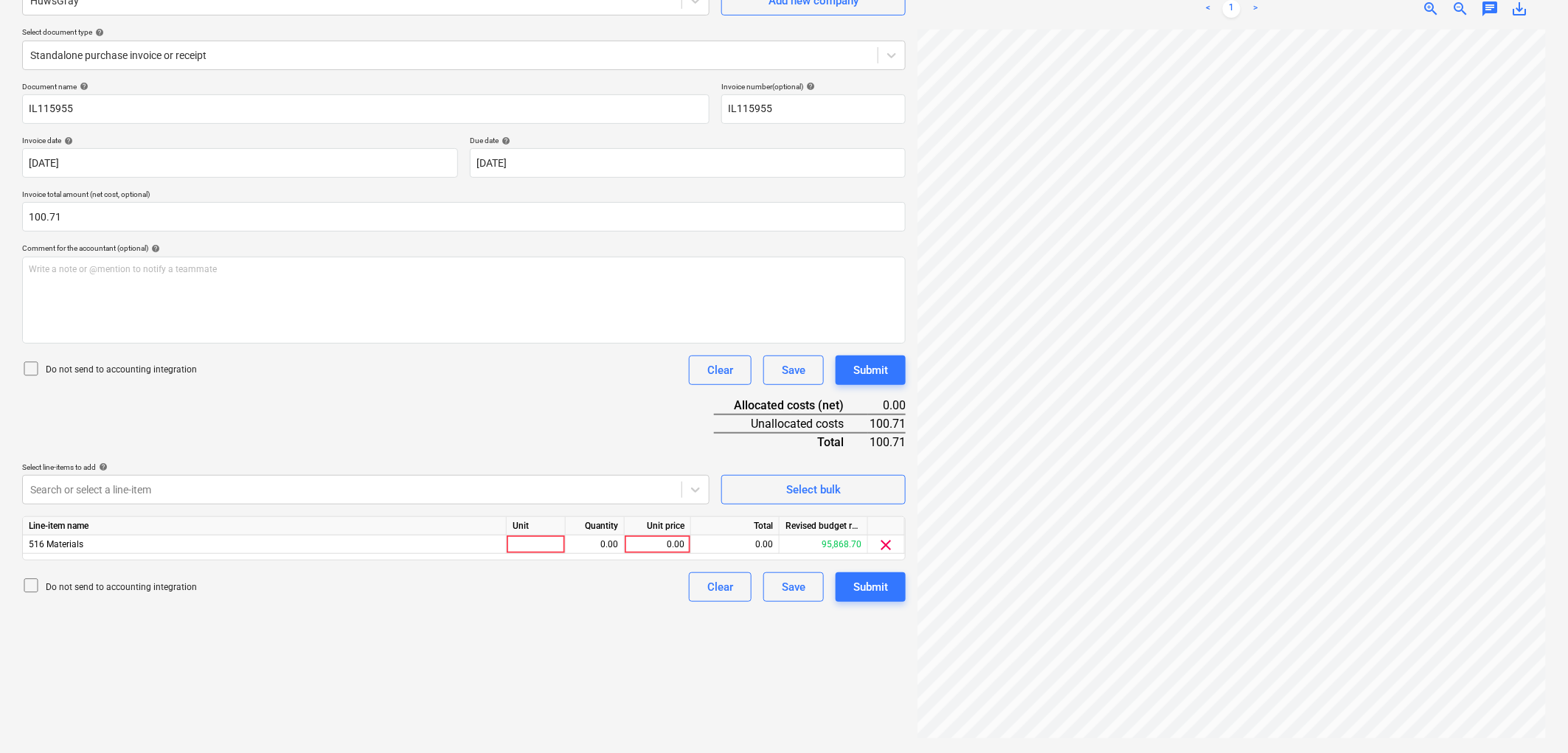
click at [189, 384] on div "Do not send to accounting integration Clear Save Submit" at bounding box center [464, 370] width 884 height 30
click at [515, 539] on div at bounding box center [536, 545] width 59 height 19
click at [897, 596] on button "Submit" at bounding box center [870, 587] width 70 height 30
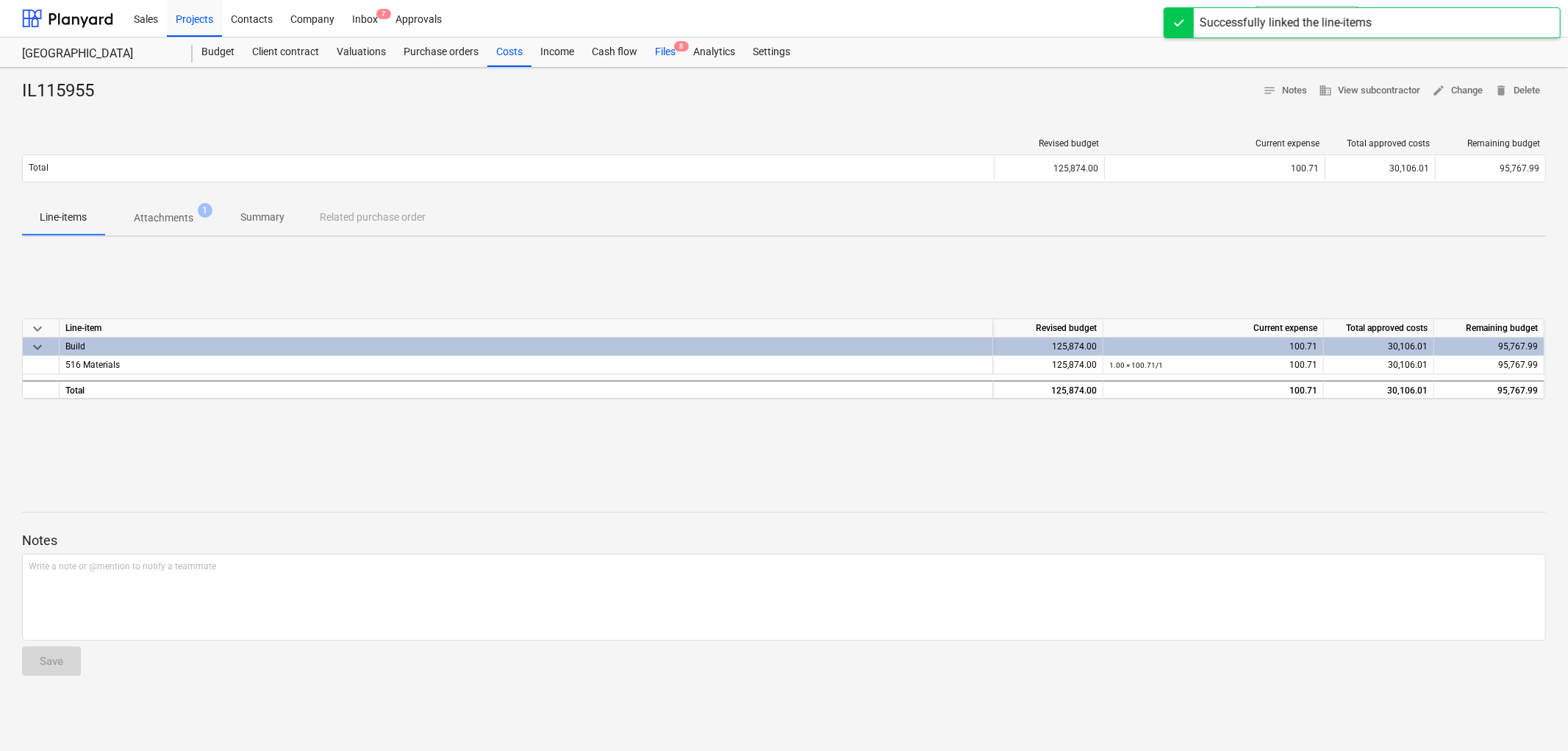
click at [674, 57] on div "Files 8" at bounding box center [665, 52] width 38 height 29
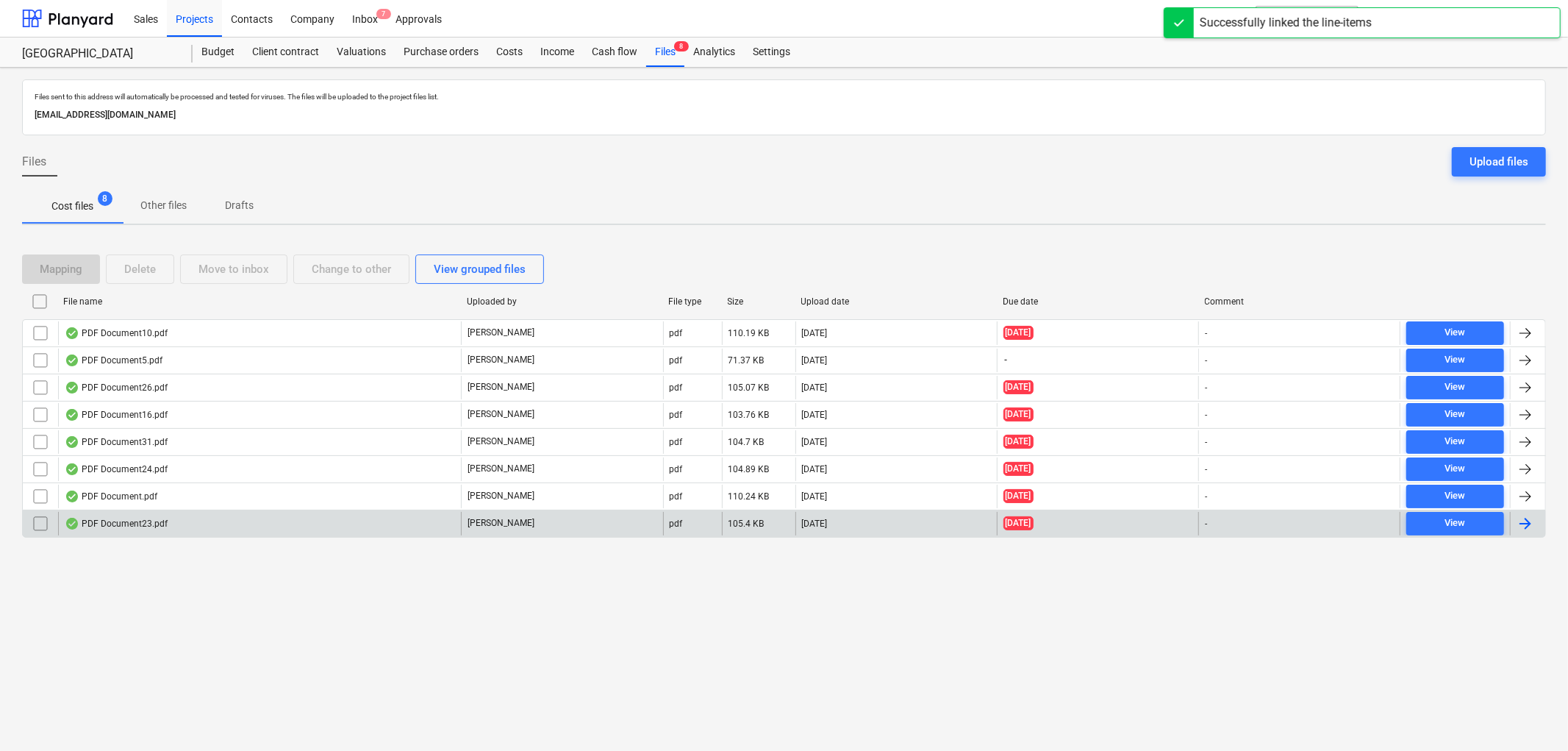
click at [168, 516] on div "PDF Document23.pdf" at bounding box center [260, 524] width 403 height 23
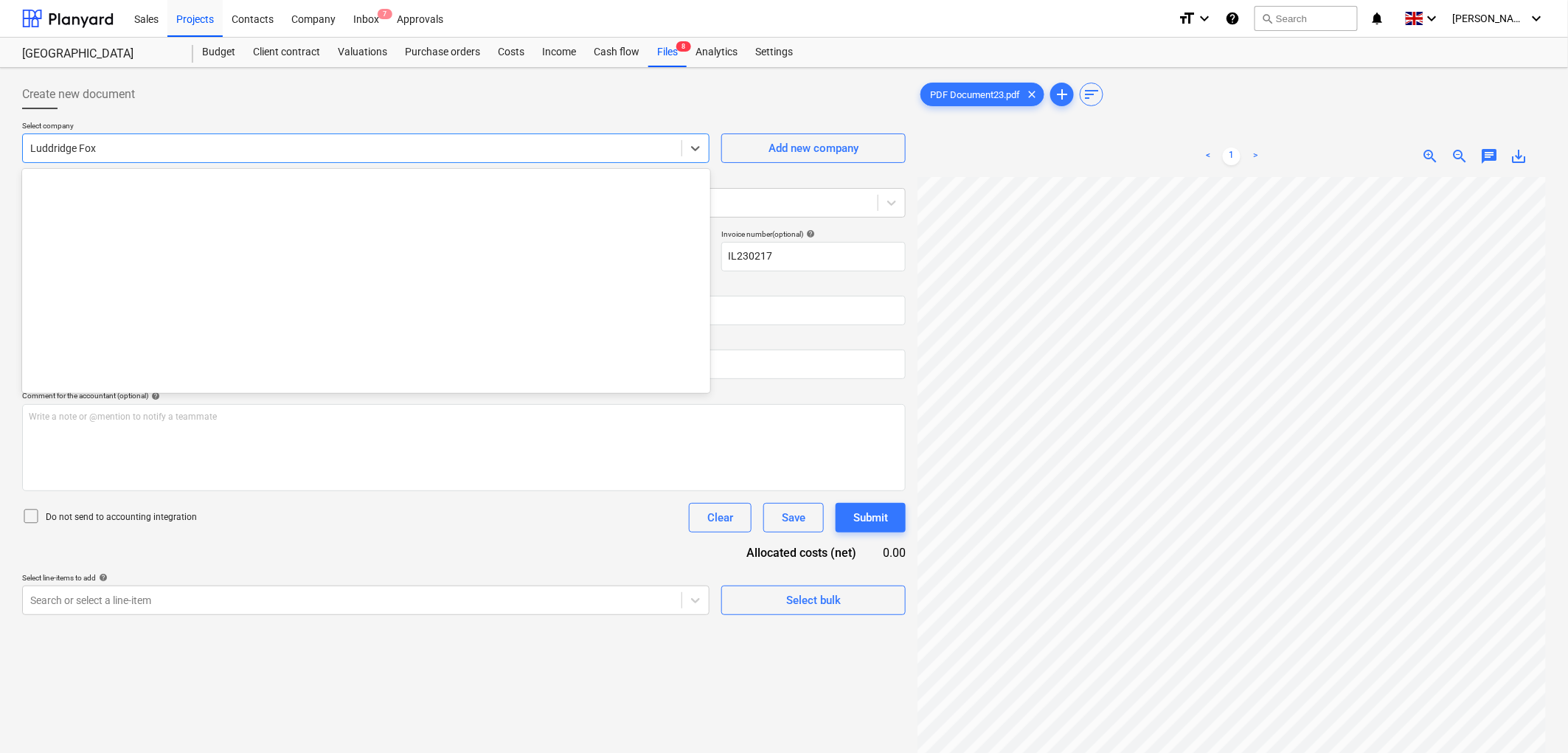
click at [183, 158] on div "Luddridge Fox" at bounding box center [352, 148] width 659 height 21
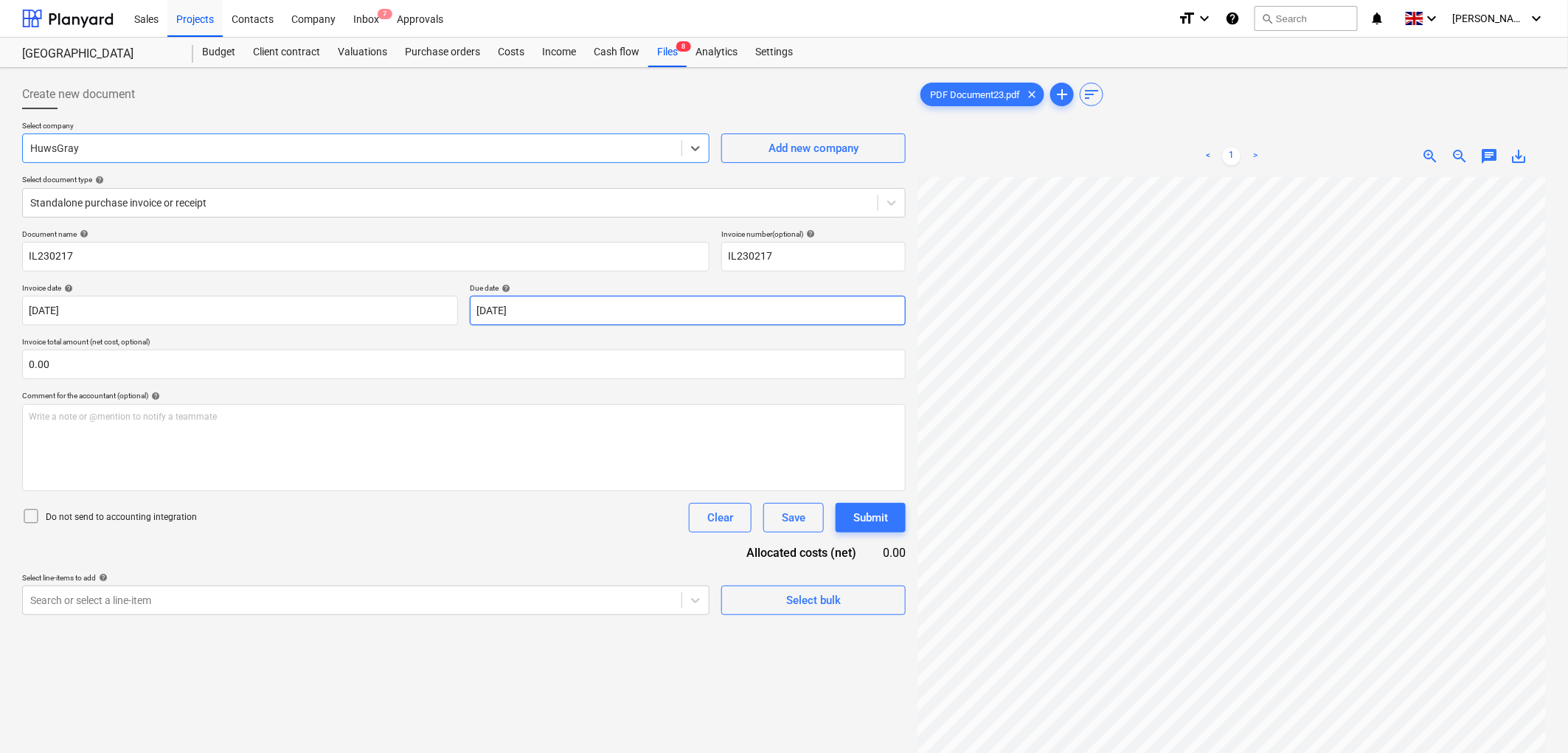
click at [495, 305] on body "Sales Projects Contacts Company Inbox 7 Approvals format_size keyboard_arrow_do…" at bounding box center [784, 376] width 1568 height 753
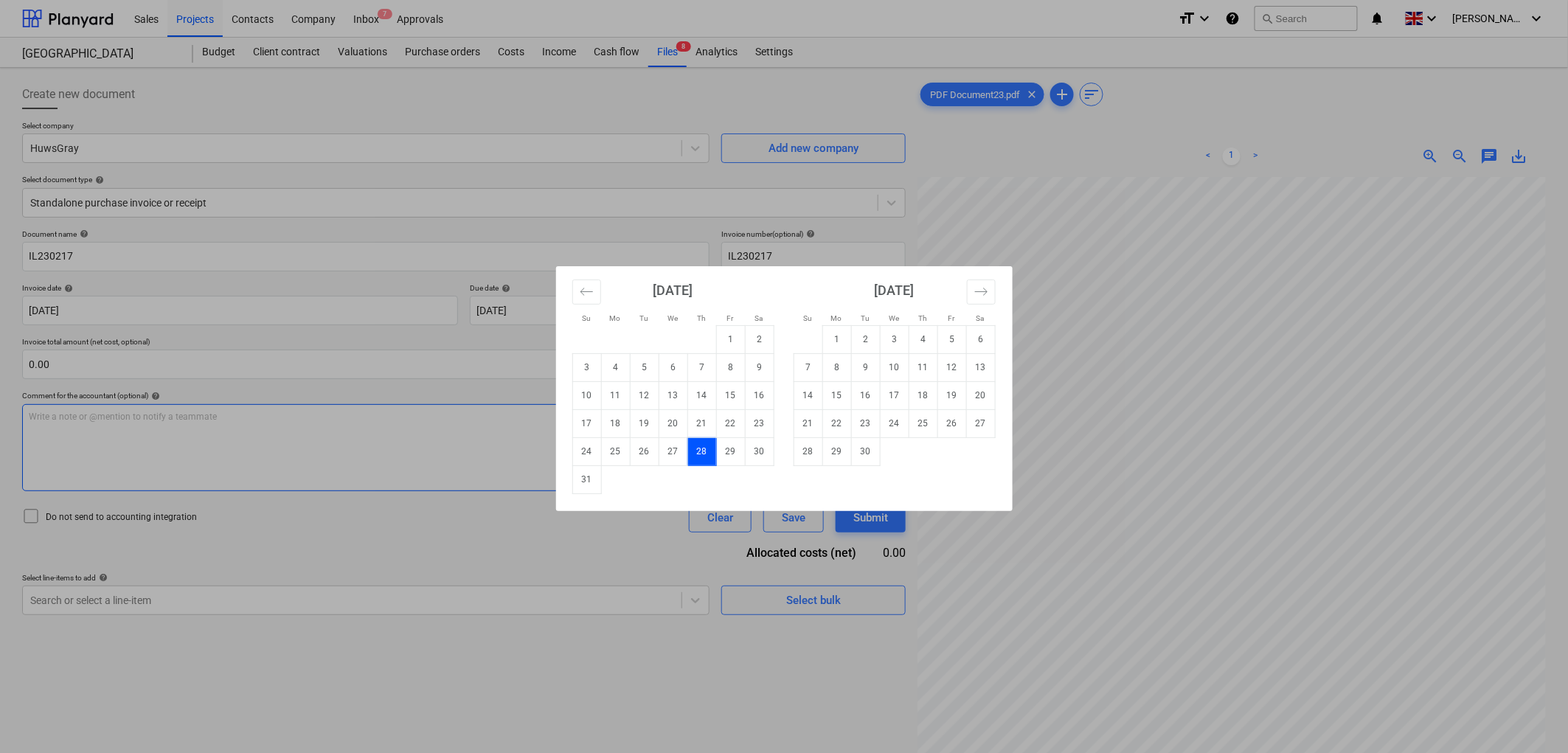
click at [863, 450] on td "30" at bounding box center [865, 451] width 29 height 28
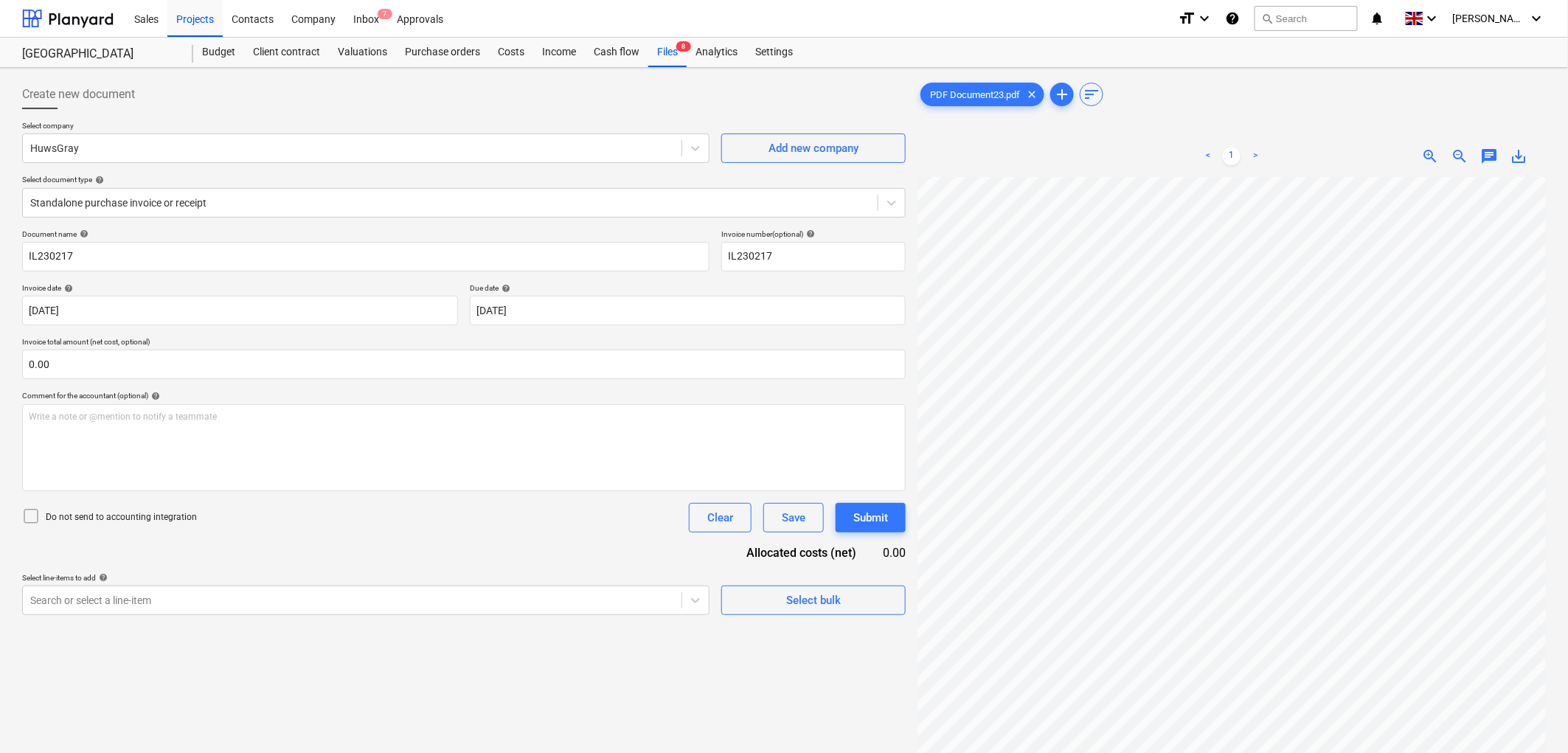
click at [217, 341] on p "Invoice total amount (net cost, optional)" at bounding box center [464, 343] width 884 height 12
click at [243, 359] on input "text" at bounding box center [464, 364] width 884 height 30
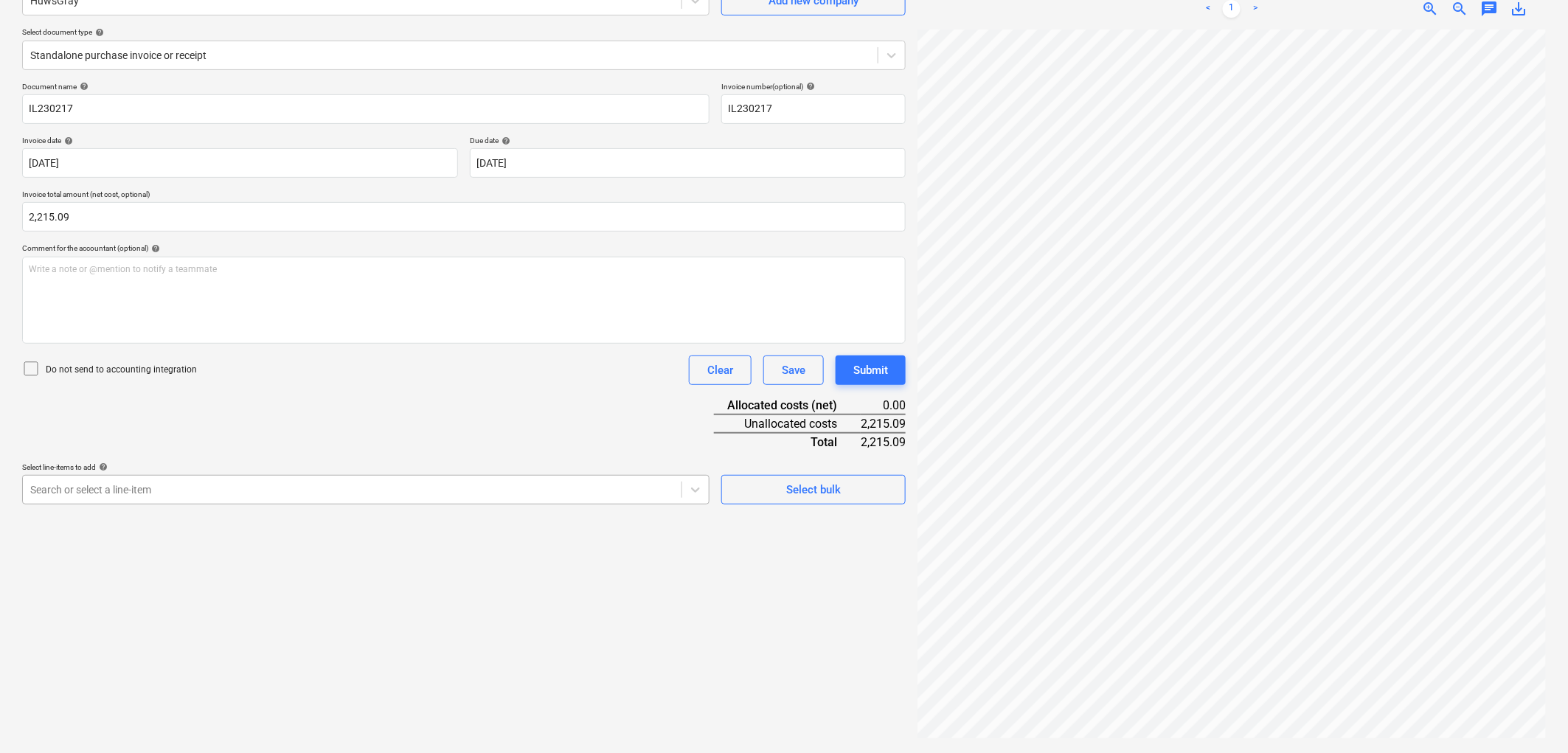
click at [226, 500] on div "Search or select a line-item" at bounding box center [366, 490] width 688 height 30
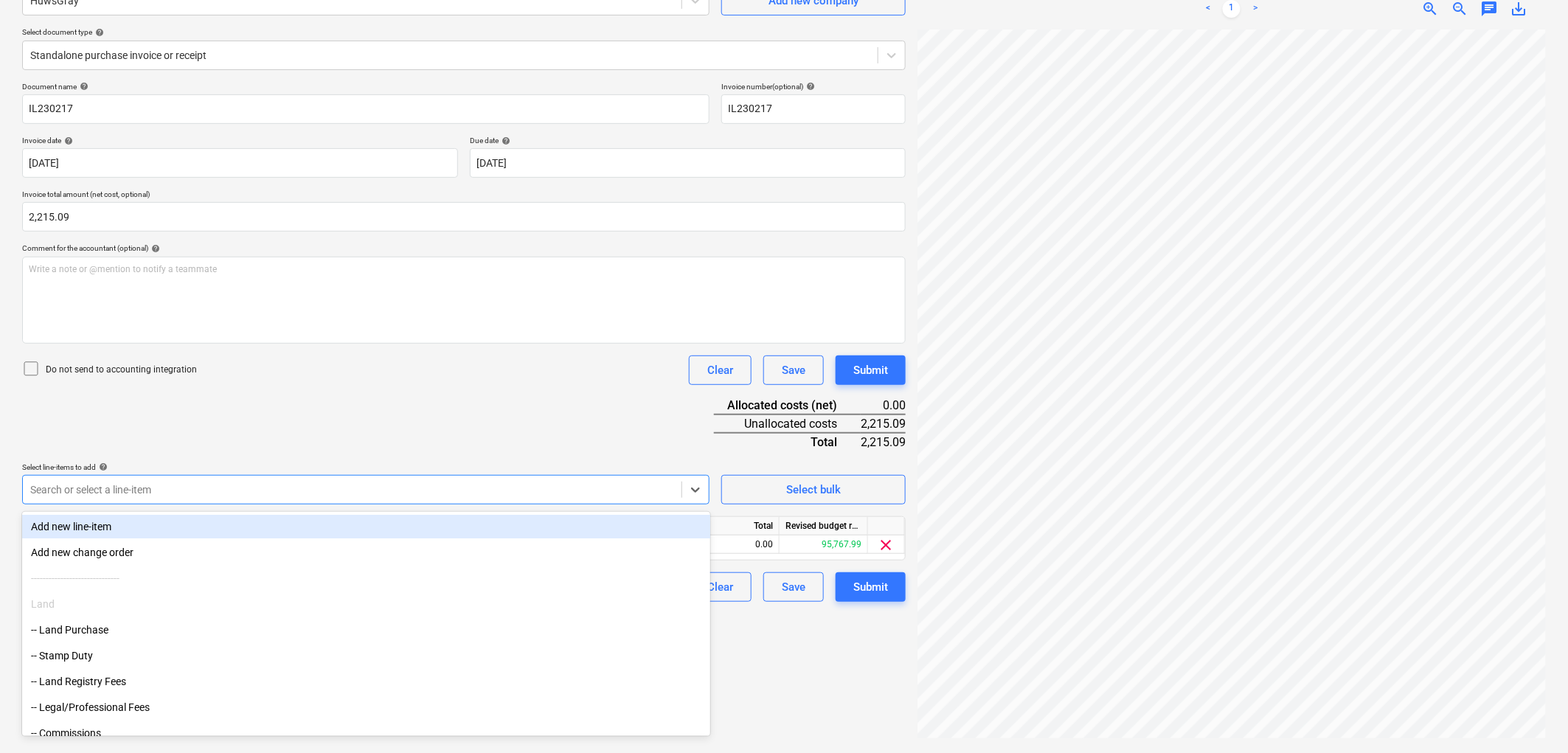
click at [519, 421] on div "Document name help IL230217 Invoice number (optional) help IL230217 Invoice dat…" at bounding box center [464, 341] width 884 height 520
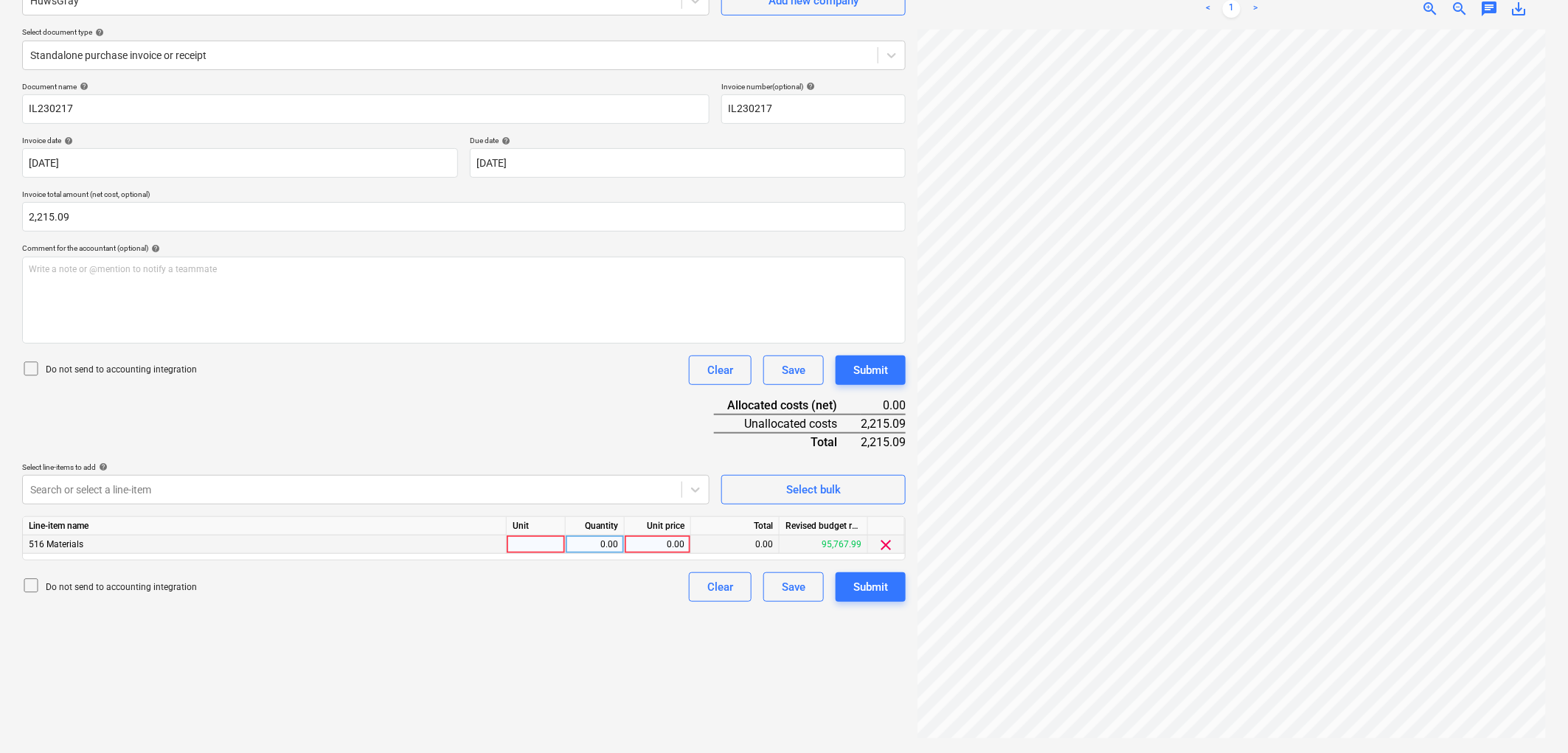
click at [542, 544] on div at bounding box center [536, 545] width 59 height 19
click at [895, 588] on button "Submit" at bounding box center [870, 587] width 70 height 30
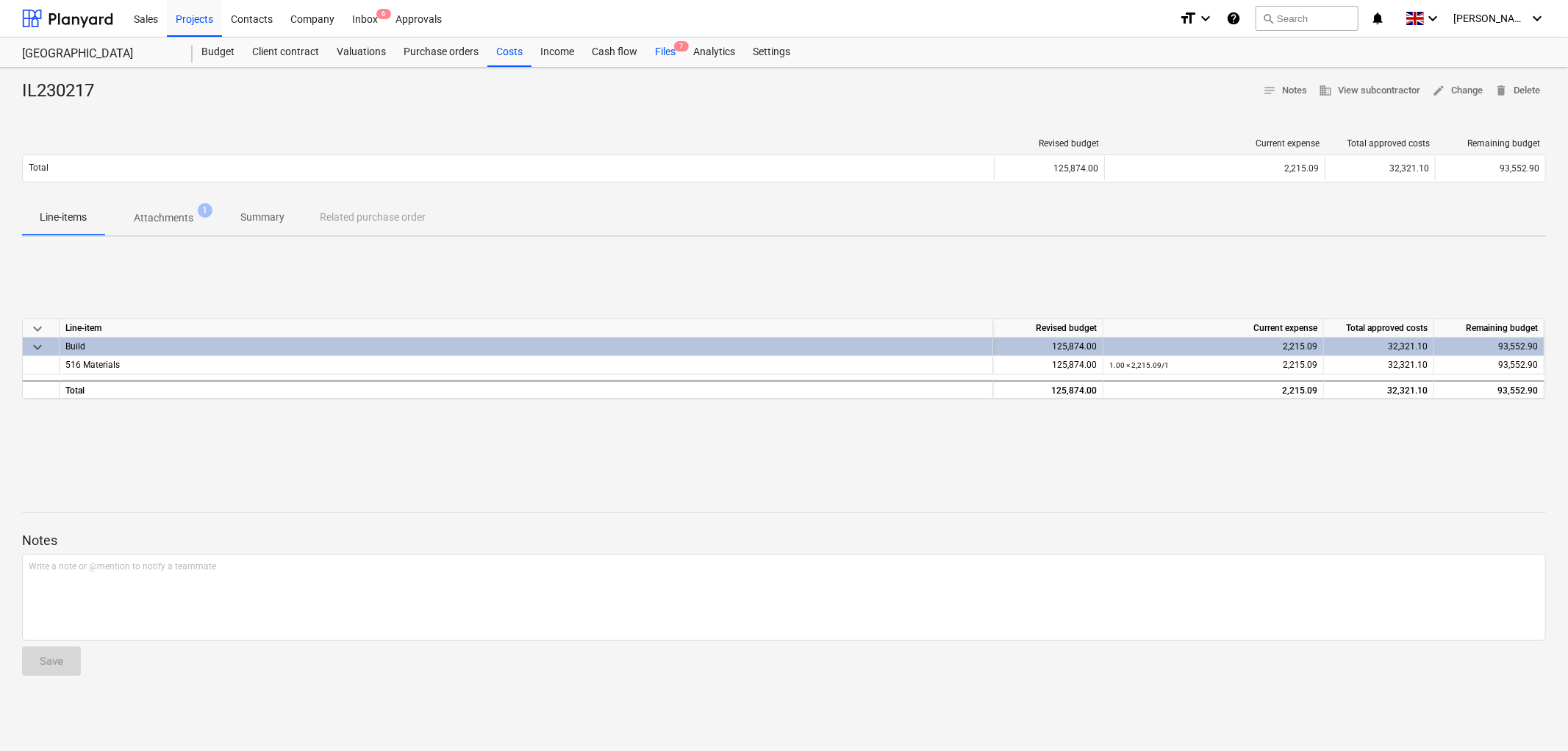
click at [671, 51] on div "Files 7" at bounding box center [665, 52] width 38 height 29
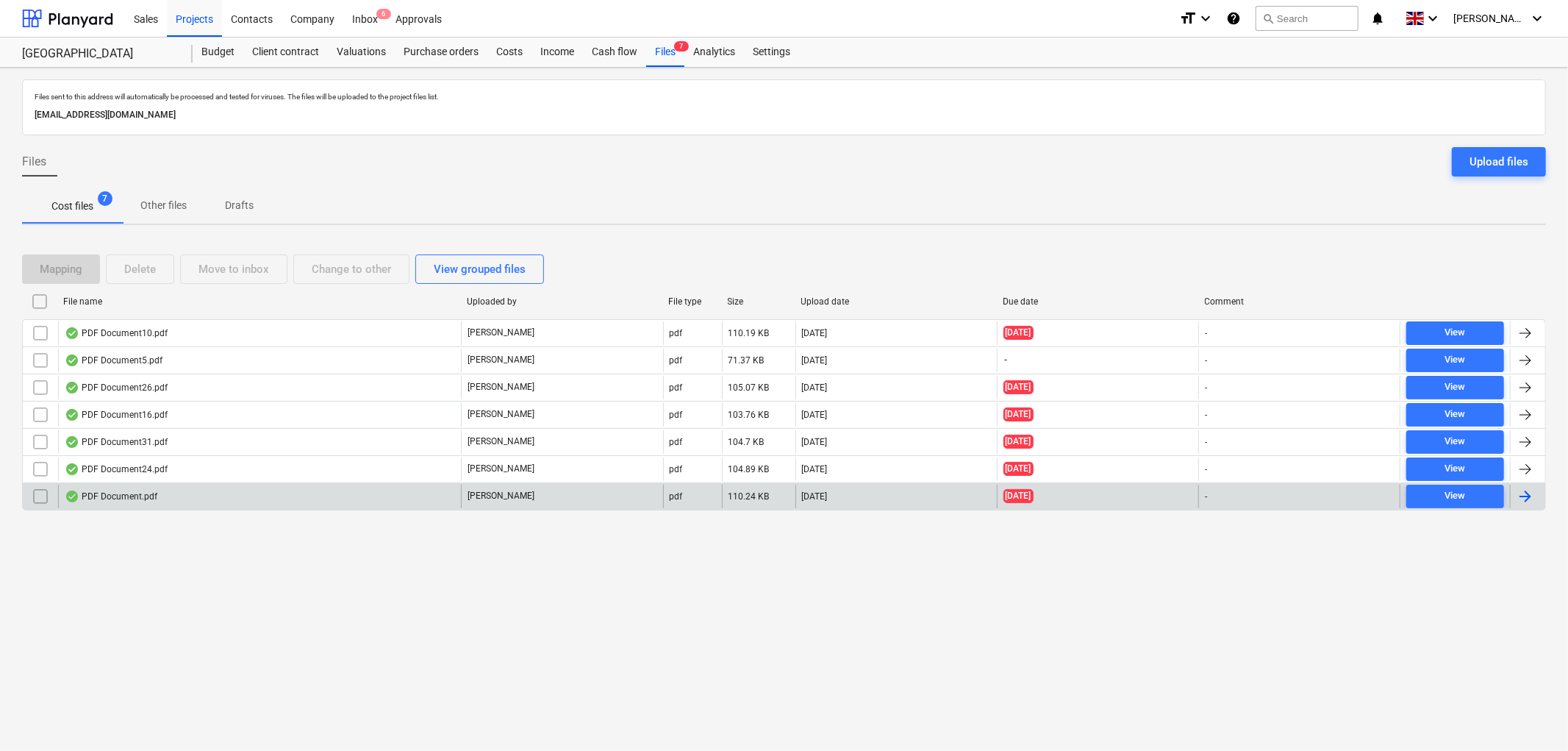
click at [187, 485] on div "PDF Document.pdf" at bounding box center [260, 497] width 403 height 23
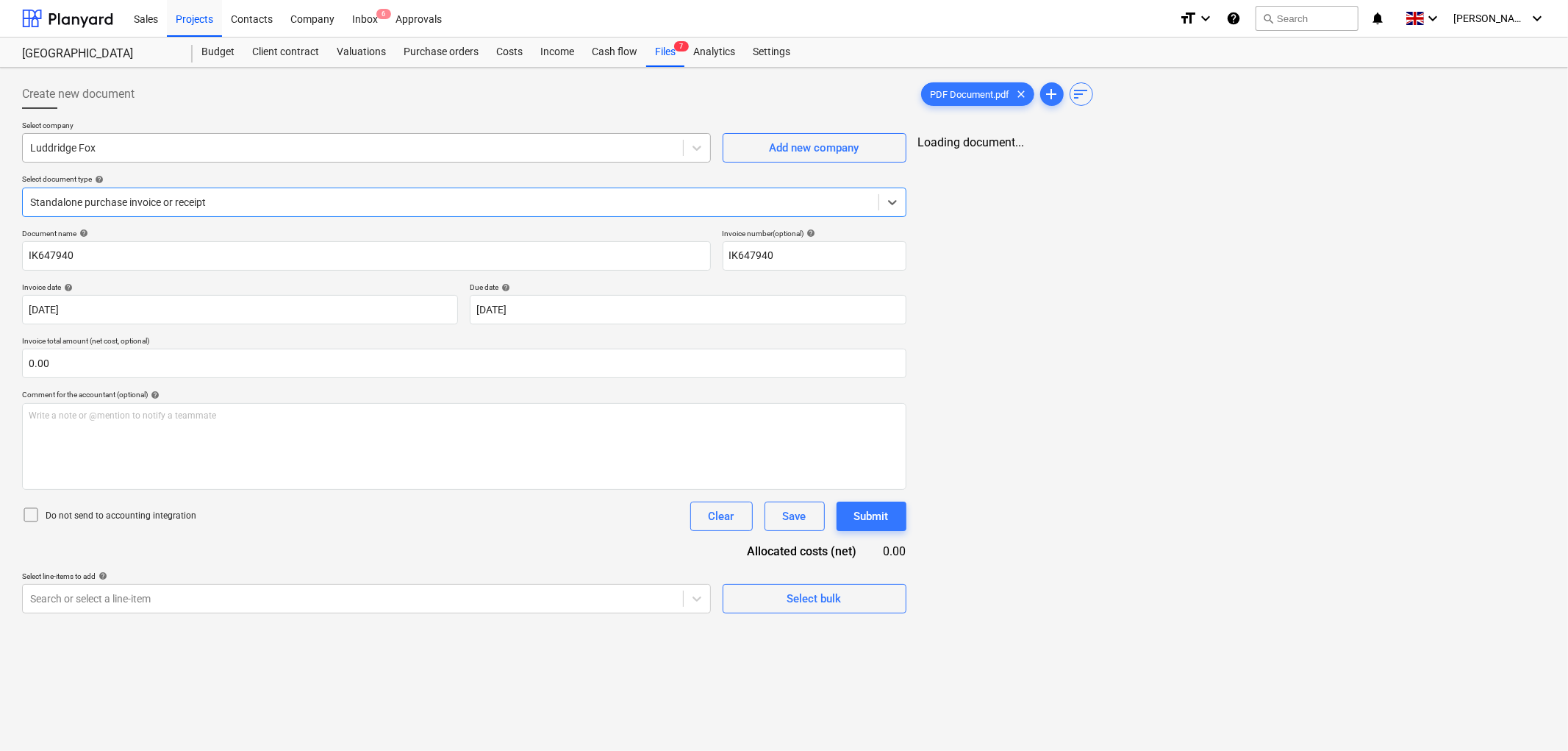
click at [193, 154] on div at bounding box center [353, 147] width 645 height 15
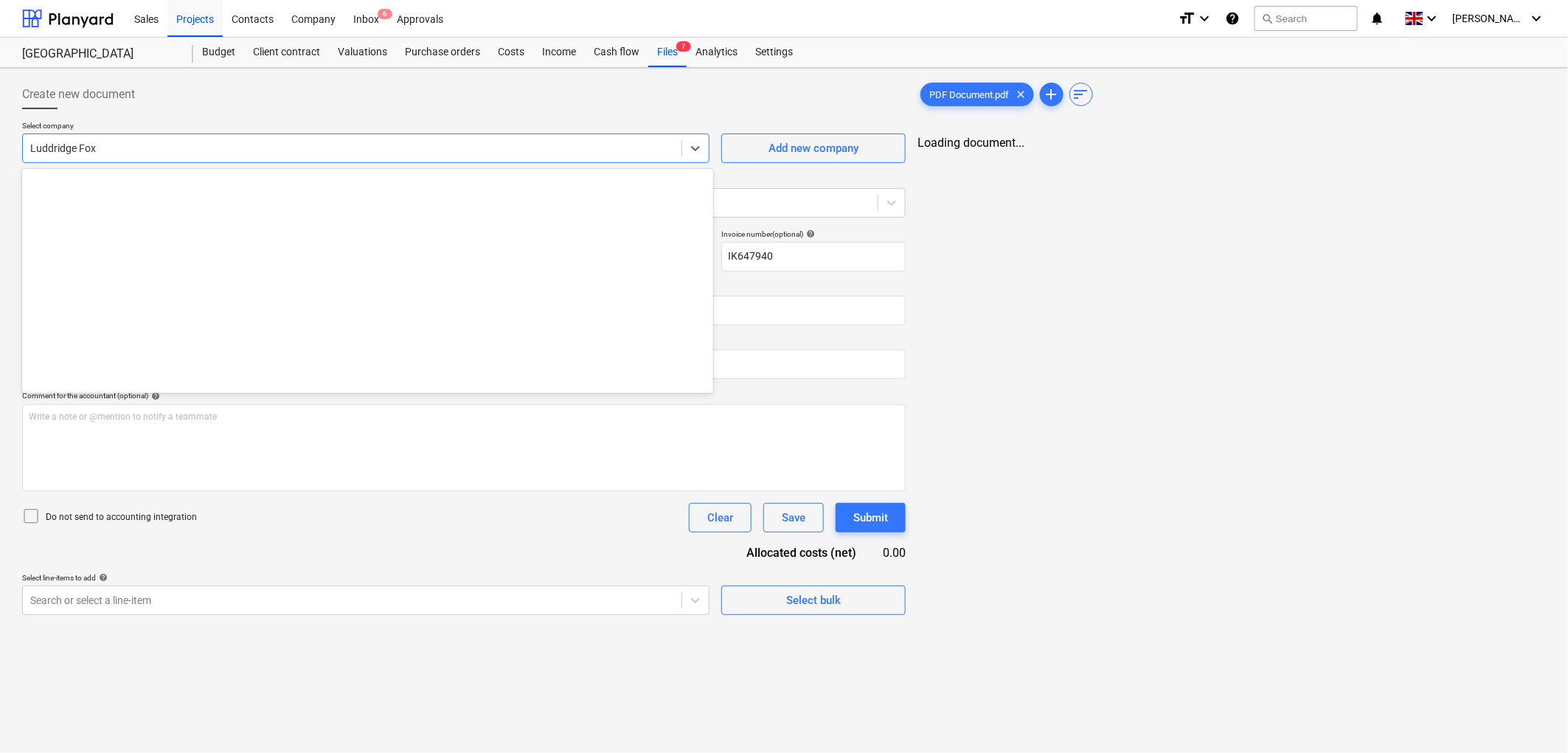
scroll to position [6660, 0]
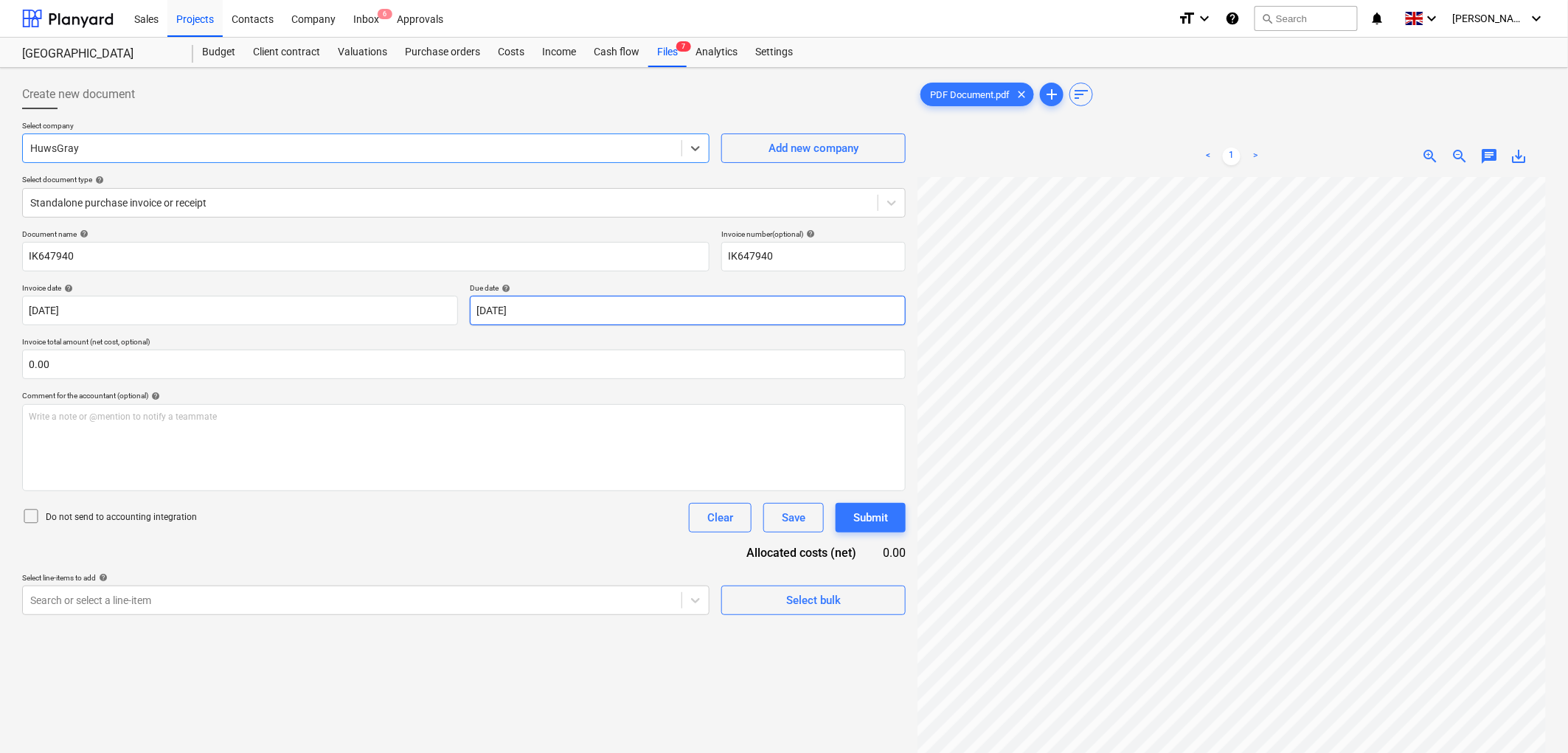
click at [555, 306] on body "Sales Projects Contacts Company Inbox 6 Approvals format_size keyboard_arrow_do…" at bounding box center [784, 376] width 1568 height 753
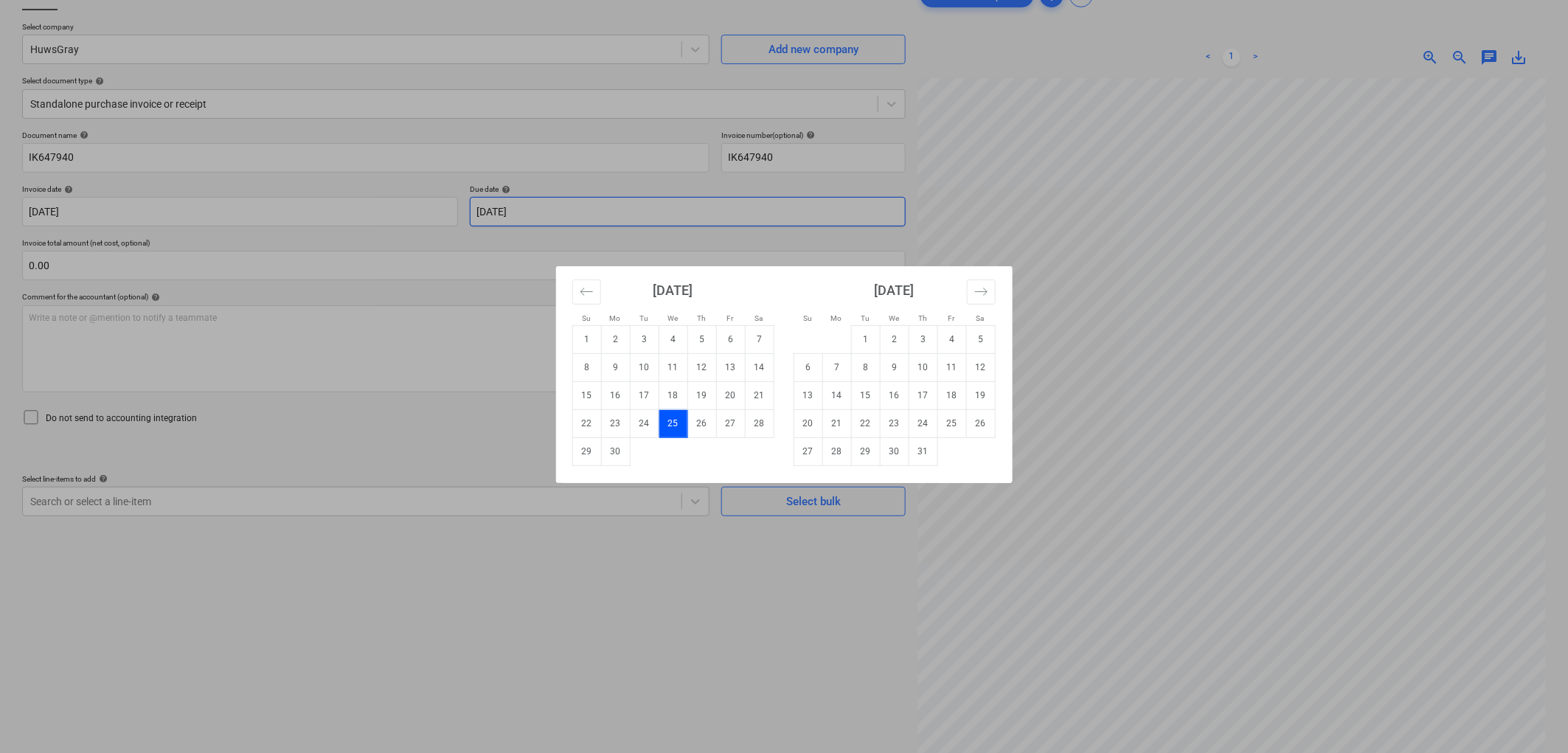
scroll to position [148, 0]
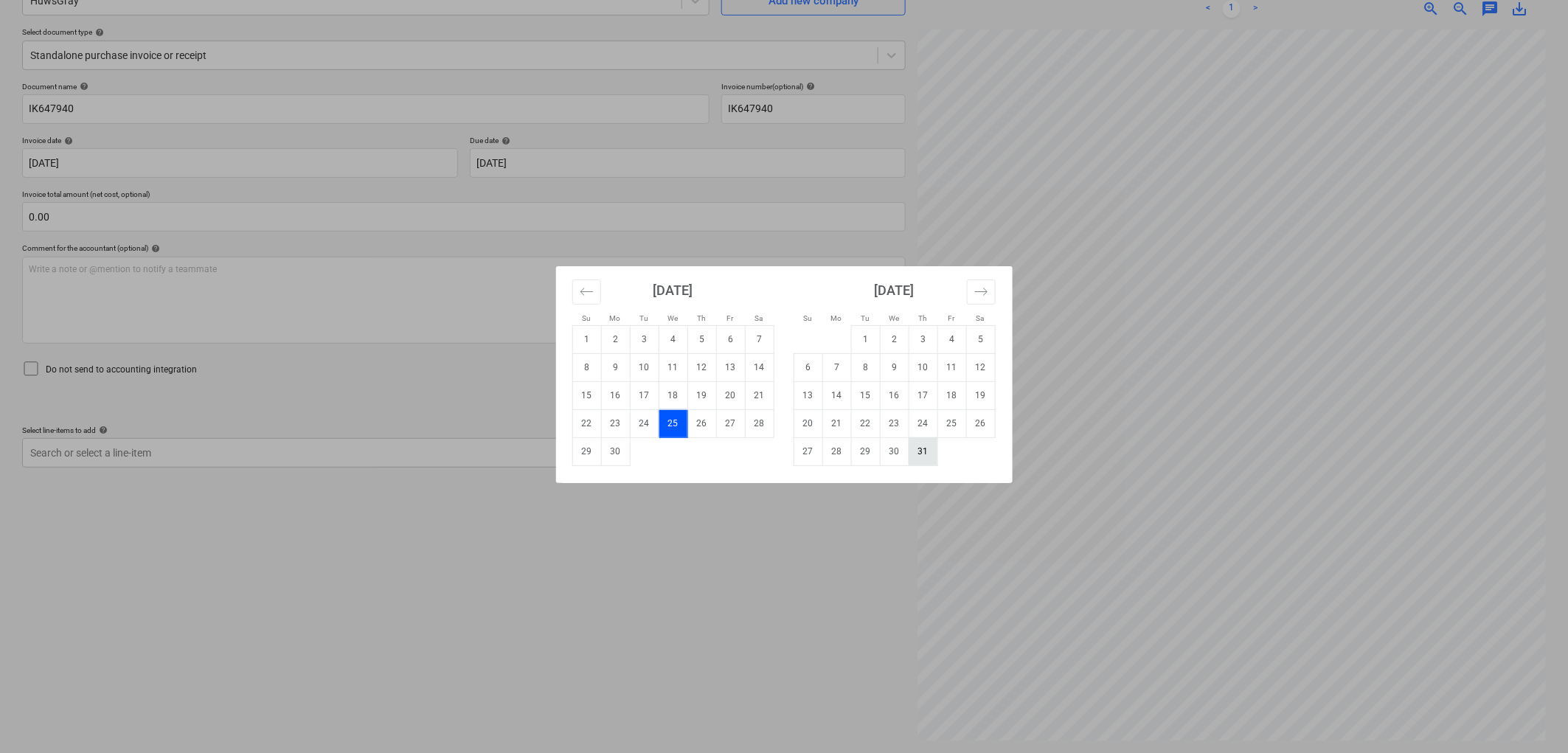
click at [924, 448] on td "31" at bounding box center [922, 451] width 29 height 28
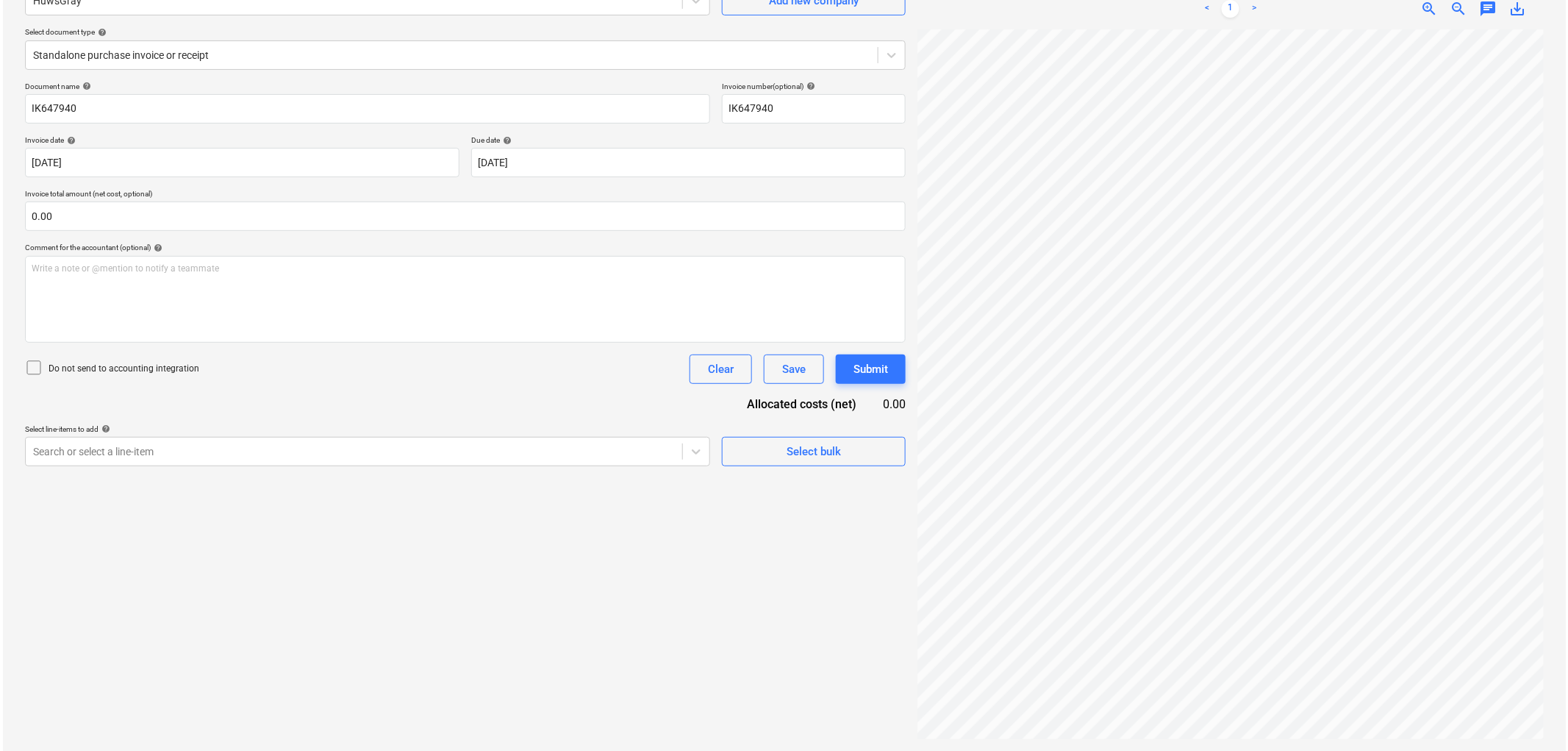
scroll to position [251, 0]
click at [163, 218] on input "text" at bounding box center [462, 216] width 881 height 29
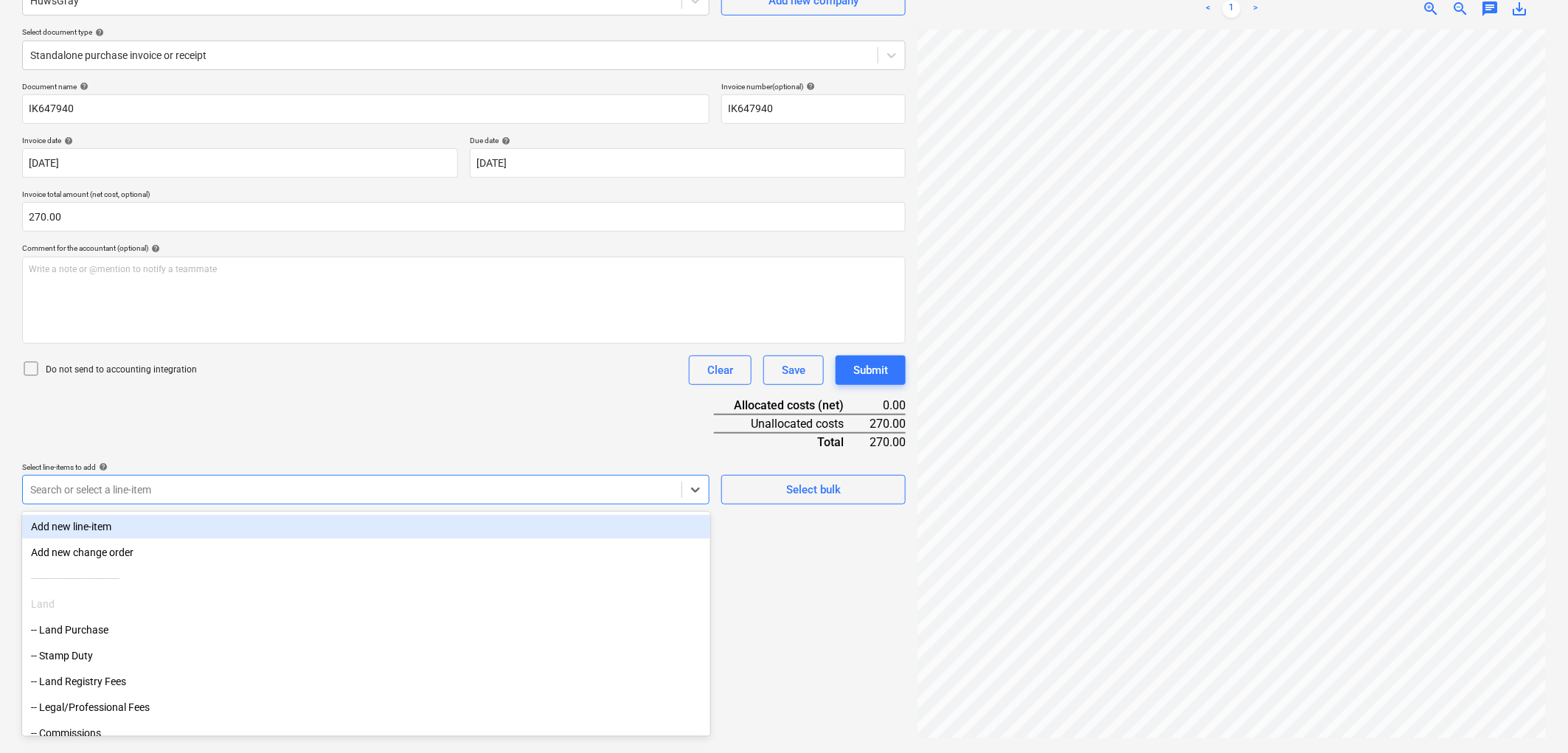
click at [289, 482] on div at bounding box center [352, 489] width 644 height 15
click at [384, 397] on div "Document name help IK647940 Invoice number (optional) help IK647940 Invoice dat…" at bounding box center [464, 341] width 884 height 520
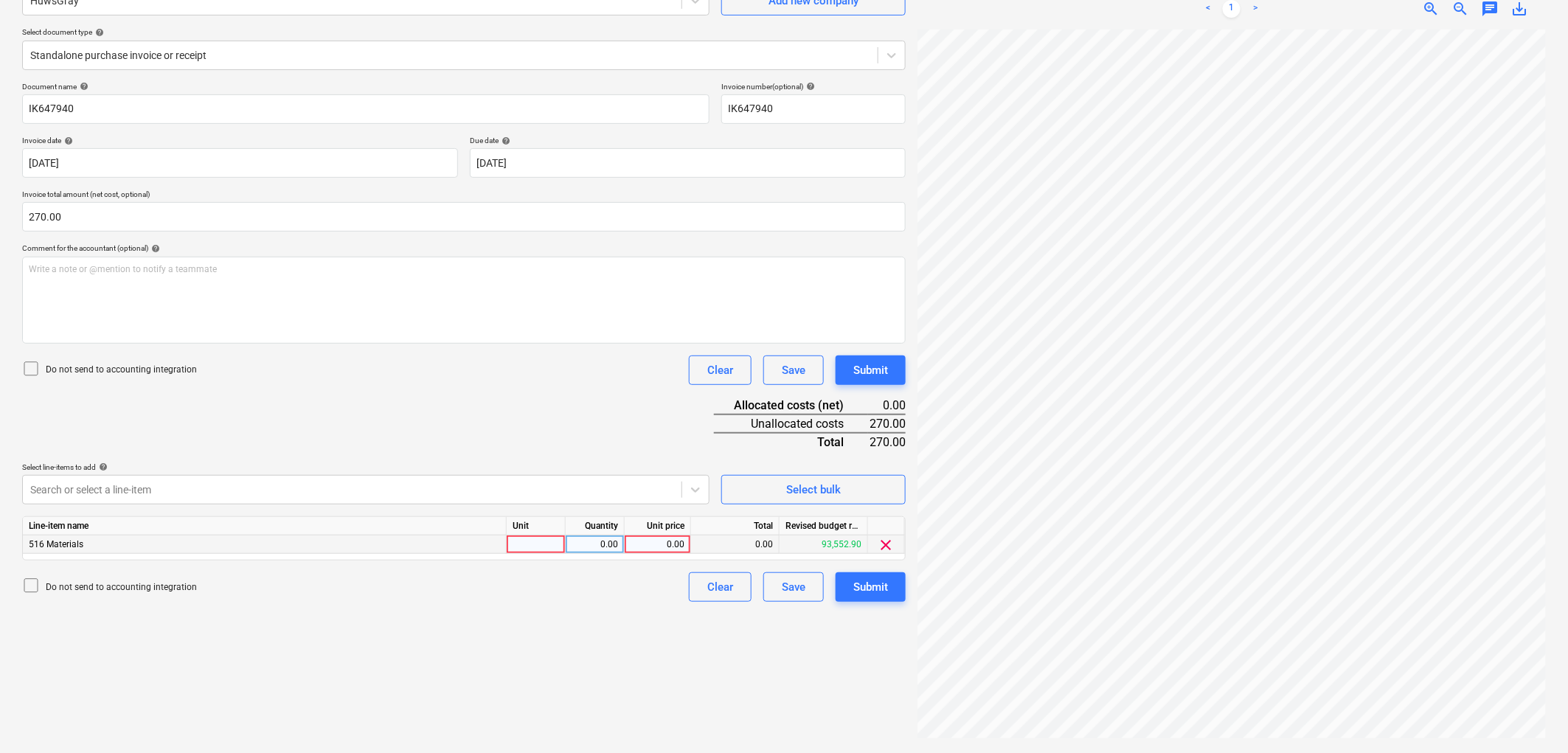
click at [546, 541] on div at bounding box center [536, 545] width 59 height 19
click at [886, 592] on div "Submit" at bounding box center [870, 587] width 35 height 19
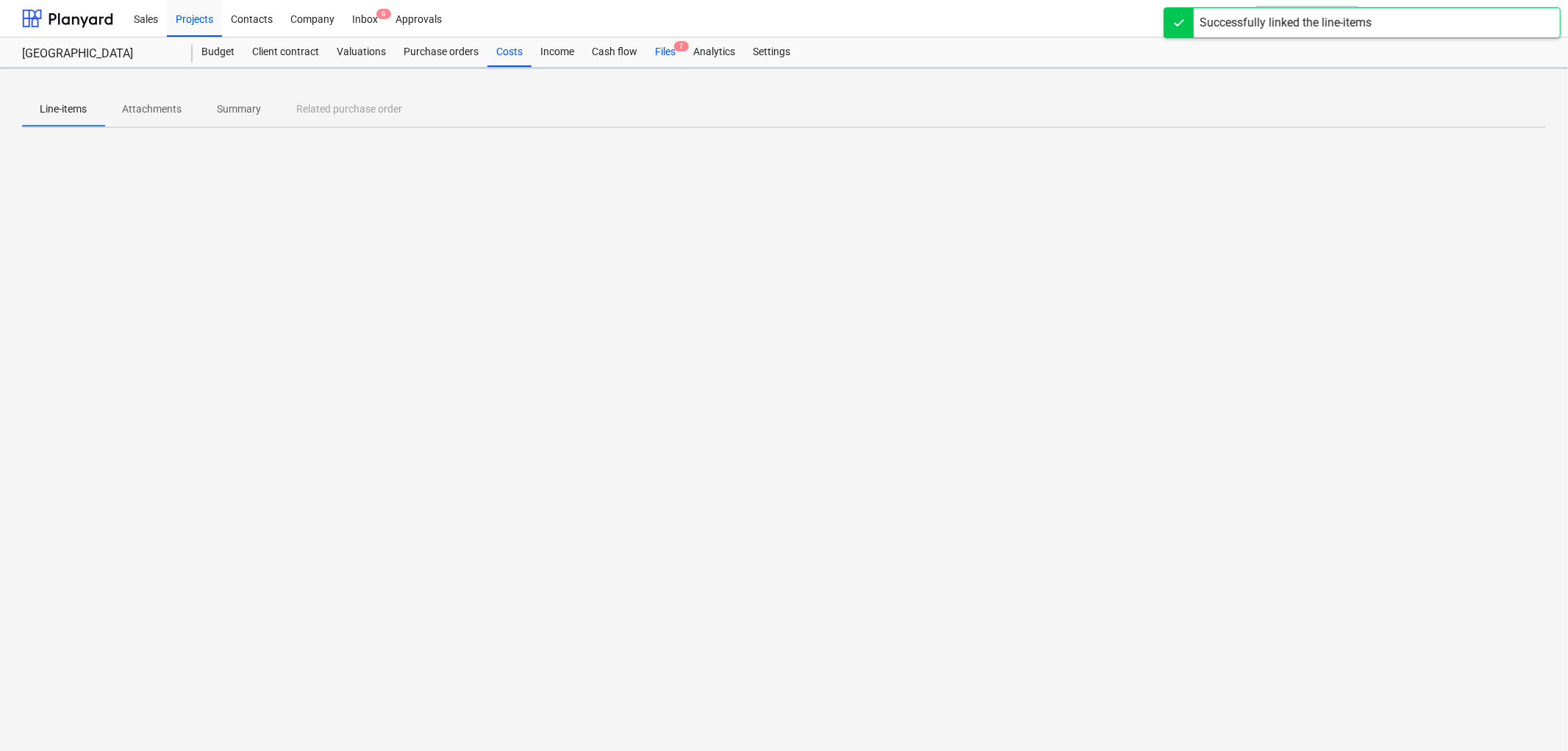
click at [654, 45] on div "Files 7" at bounding box center [665, 52] width 38 height 29
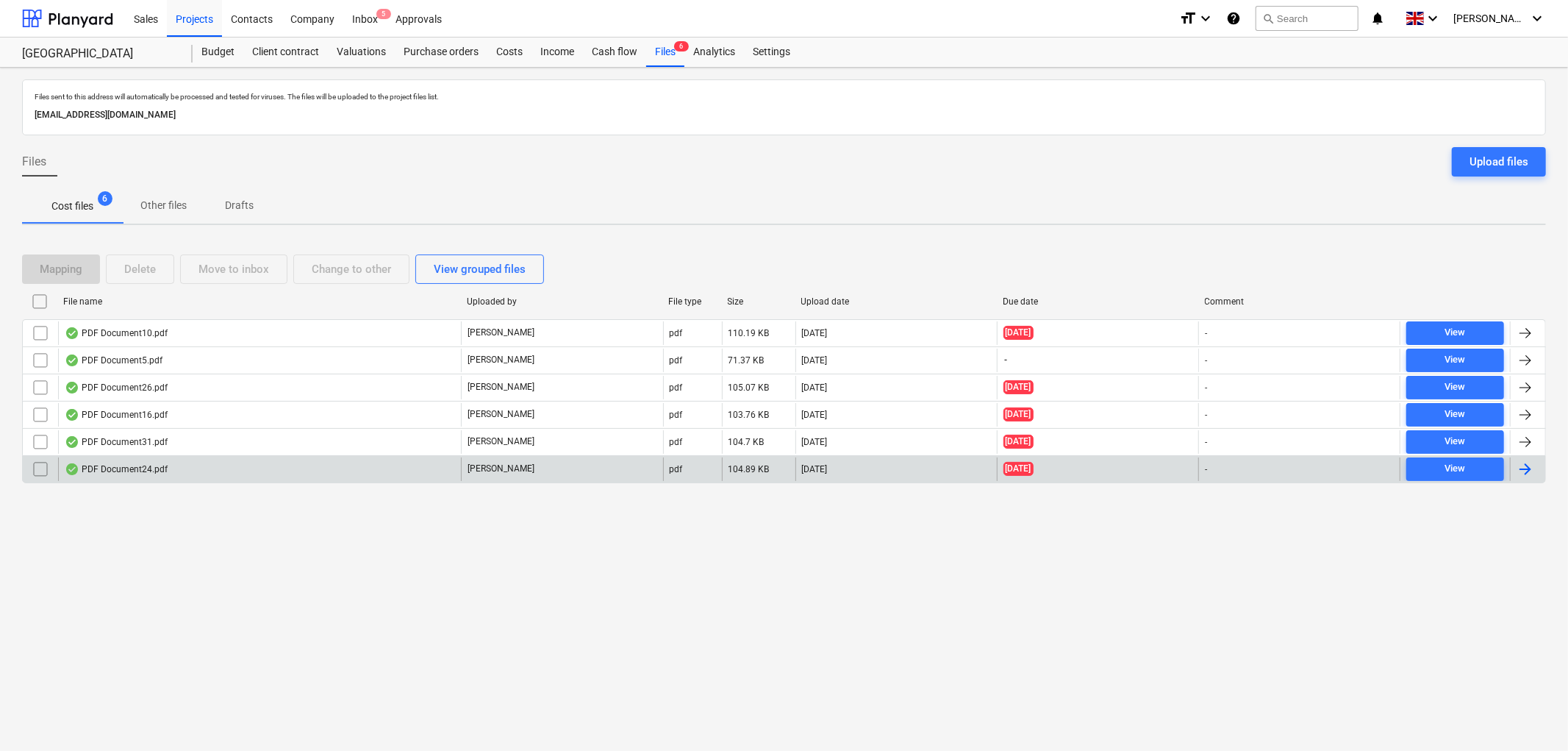
click at [174, 461] on div "PDF Document24.pdf" at bounding box center [260, 469] width 403 height 23
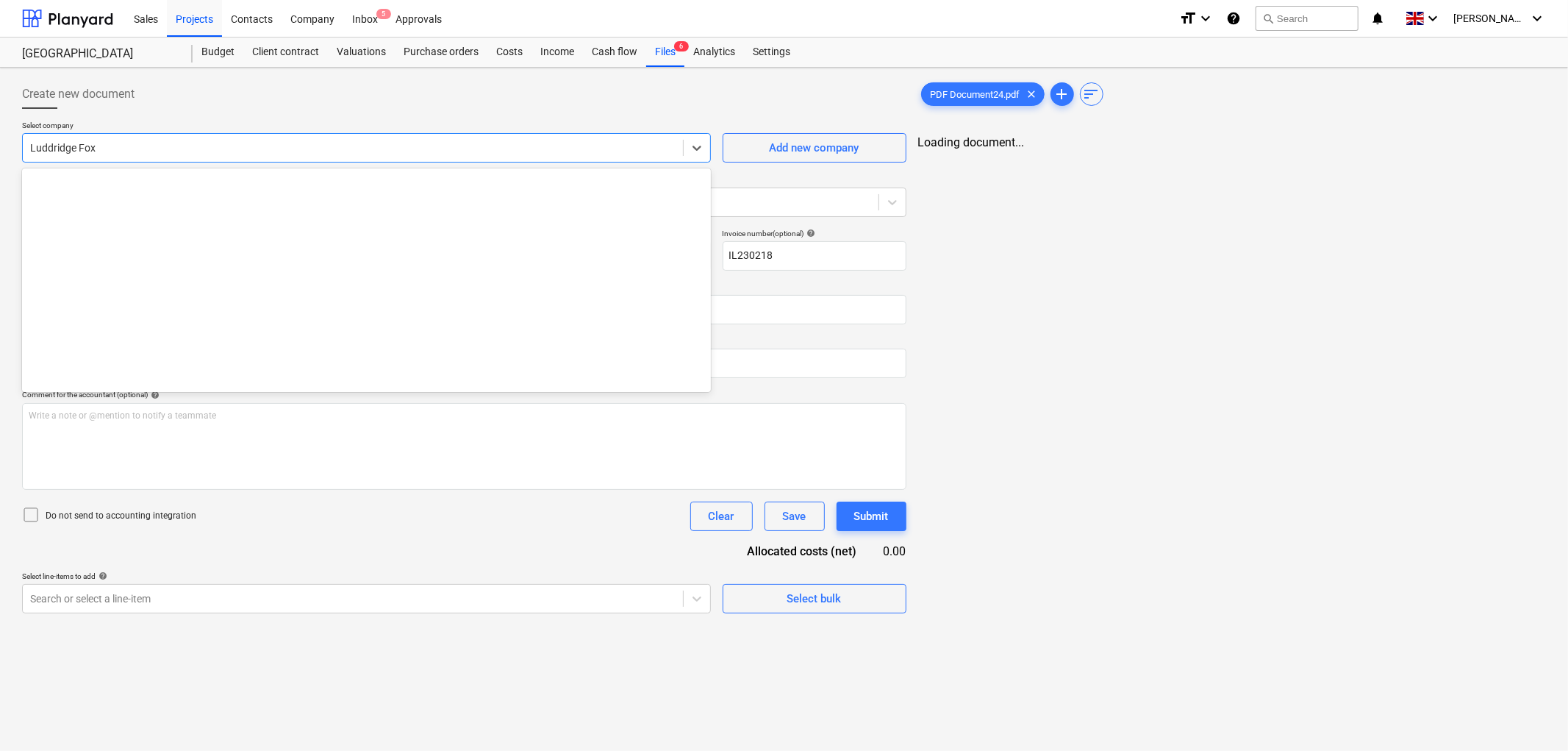
click at [237, 156] on div "Luddridge Fox" at bounding box center [352, 147] width 660 height 21
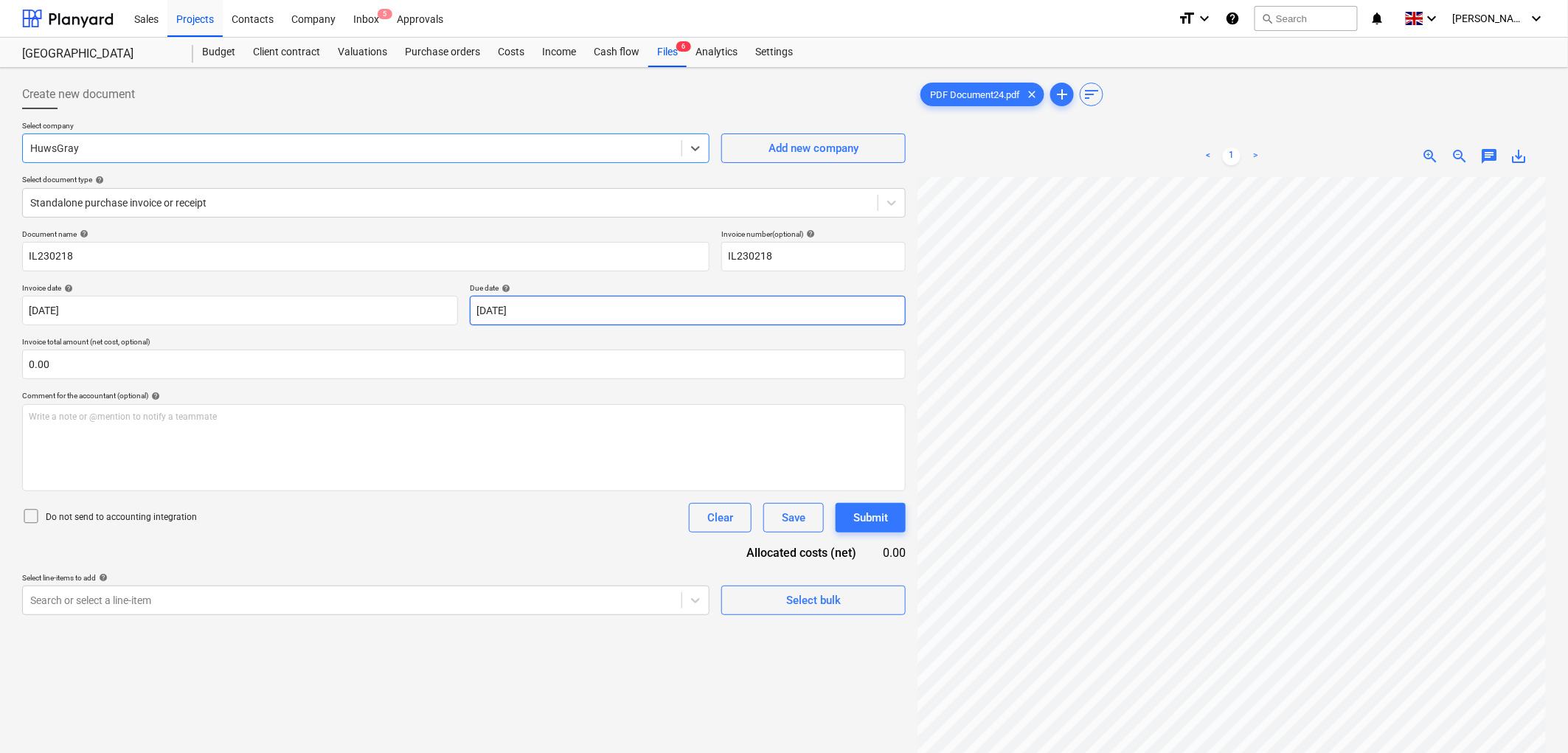
click at [632, 319] on body "Sales Projects Contacts Company Inbox 5 Approvals format_size keyboard_arrow_do…" at bounding box center [784, 376] width 1568 height 753
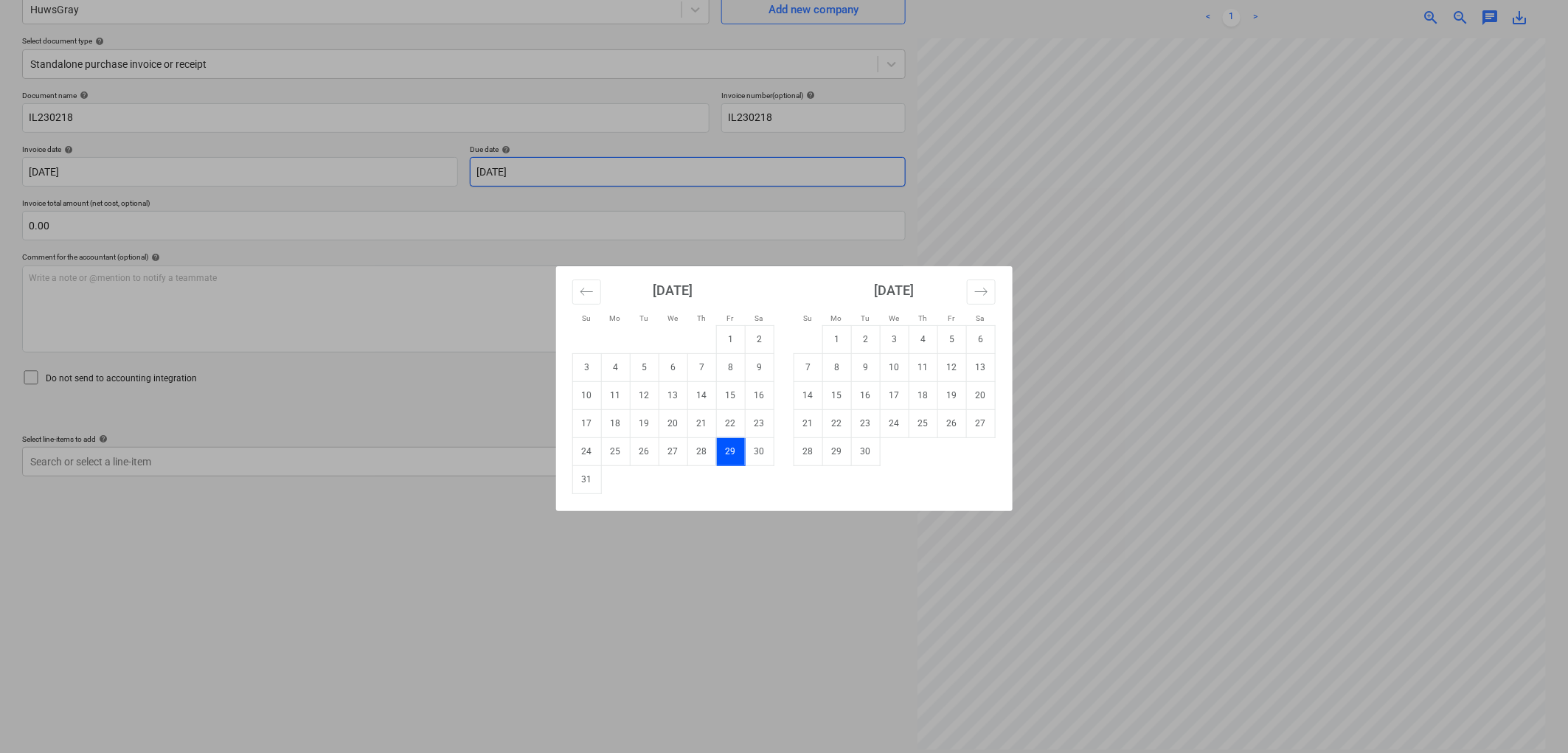
scroll to position [148, 0]
click at [869, 454] on td "30" at bounding box center [865, 451] width 29 height 28
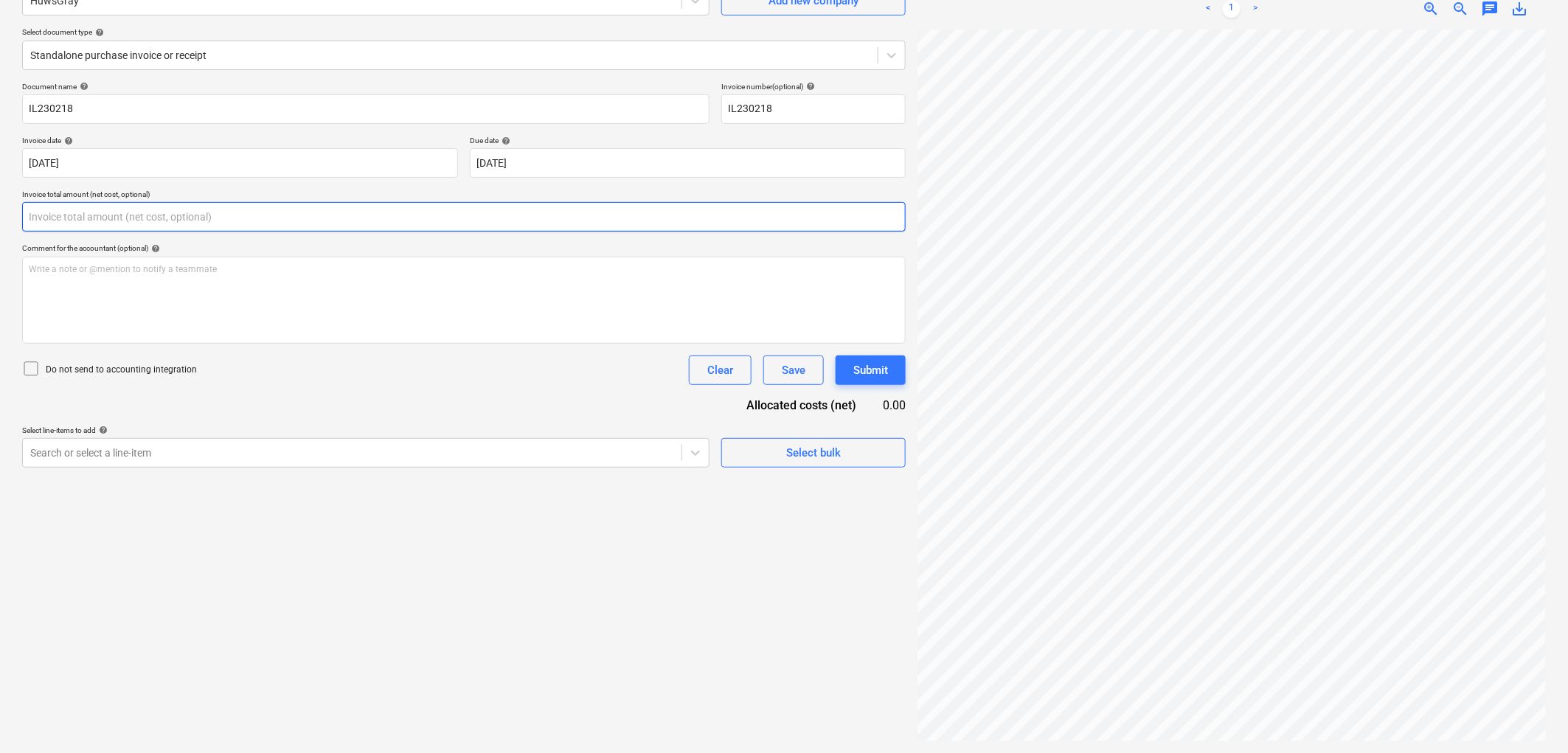
click at [188, 232] on input "text" at bounding box center [464, 217] width 884 height 30
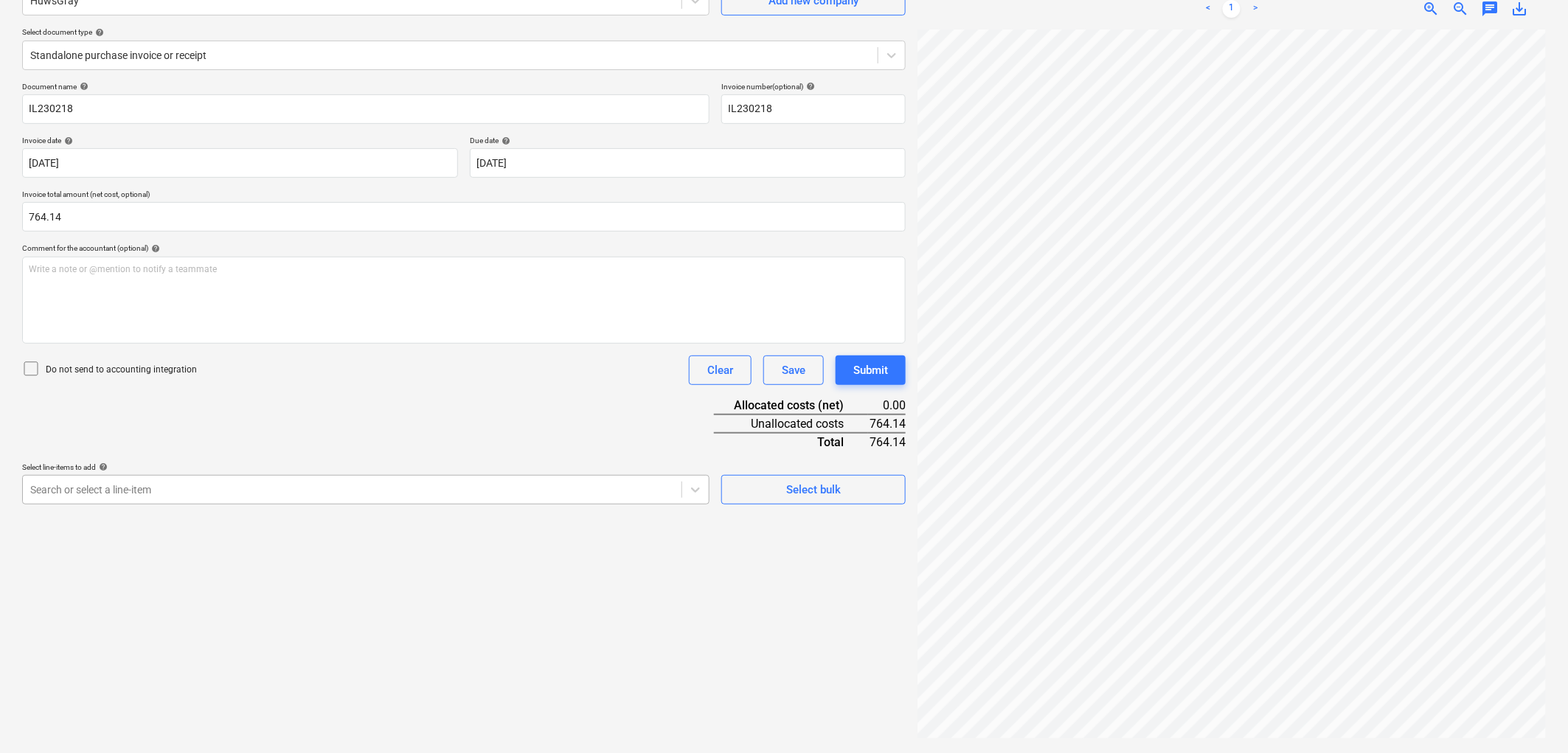
click at [246, 496] on div at bounding box center [352, 489] width 644 height 15
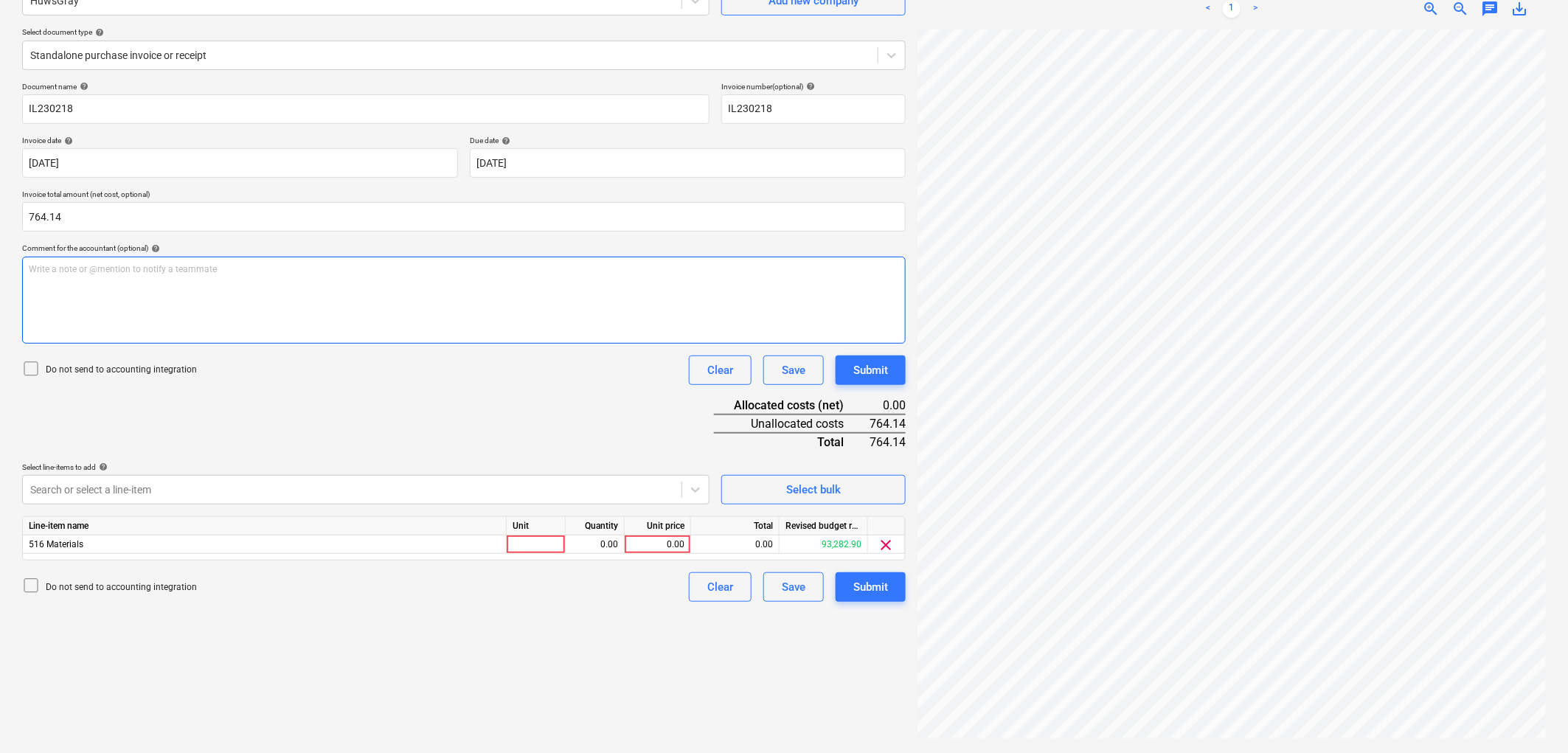
click at [391, 334] on div "Write a note or @mention to notify a teammate [PERSON_NAME]" at bounding box center [464, 300] width 884 height 87
type input "1"
type input "764.14"
click at [891, 590] on button "Submit" at bounding box center [870, 587] width 70 height 30
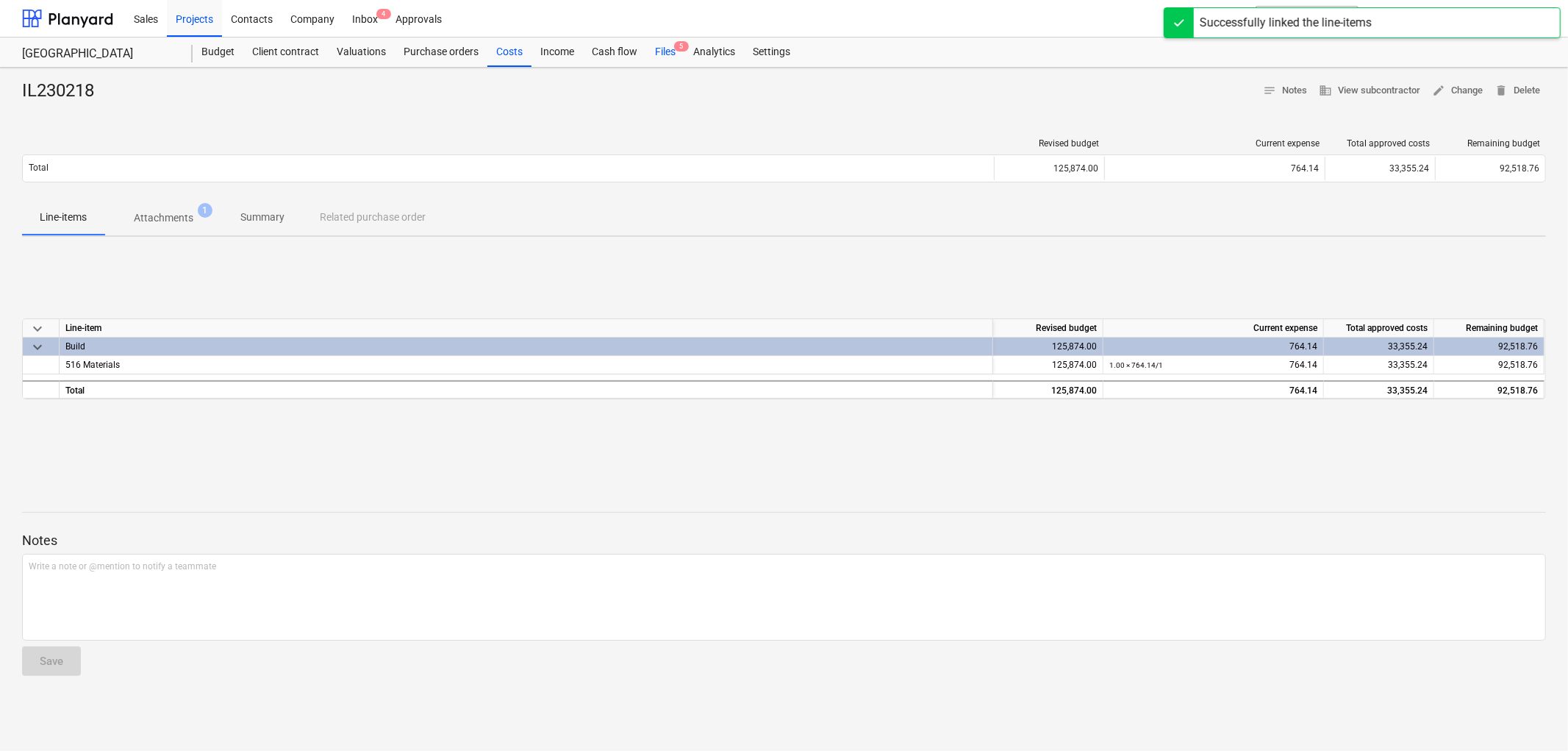
click at [652, 46] on div "Files 5" at bounding box center [665, 52] width 38 height 29
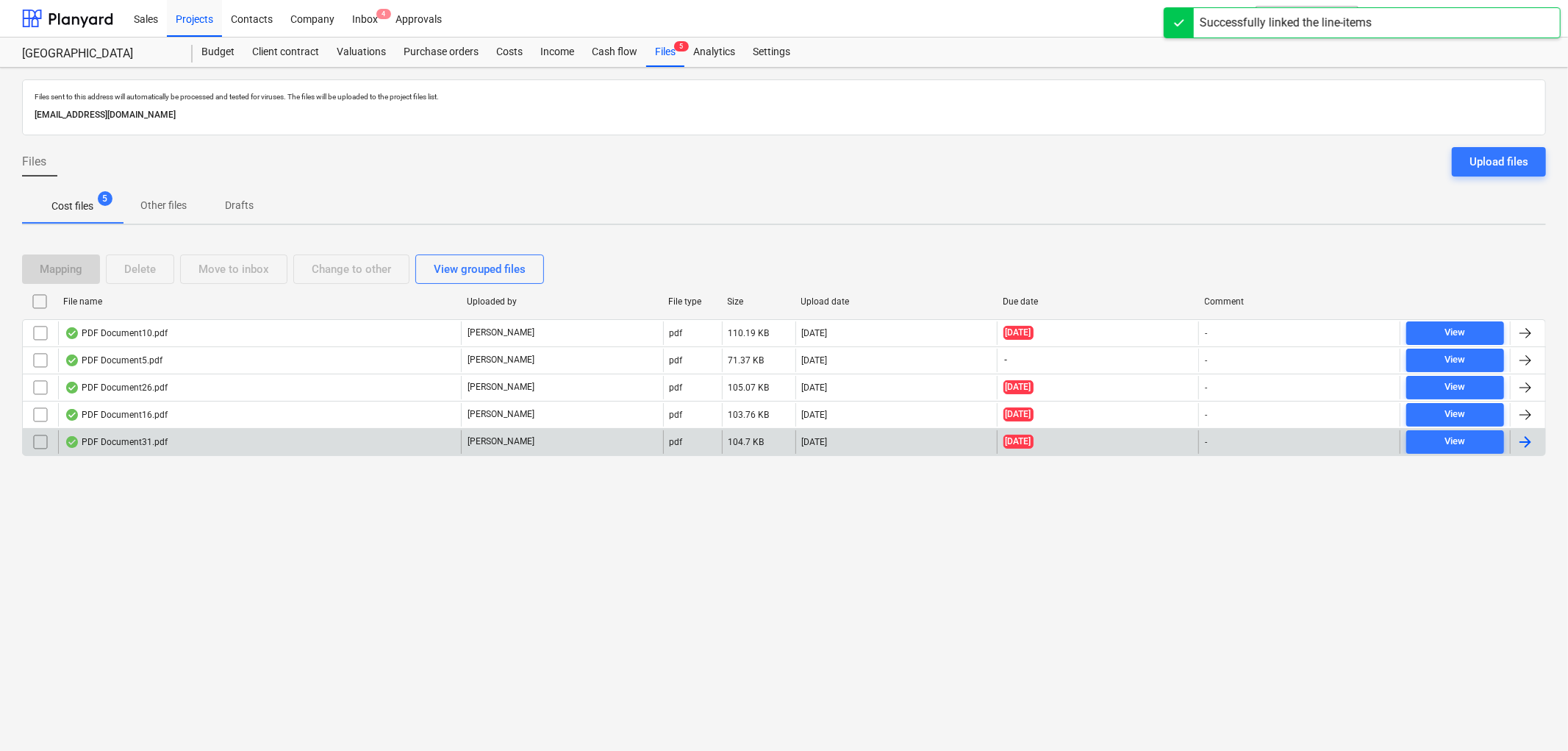
click at [131, 436] on div "PDF Document31.pdf" at bounding box center [116, 441] width 103 height 12
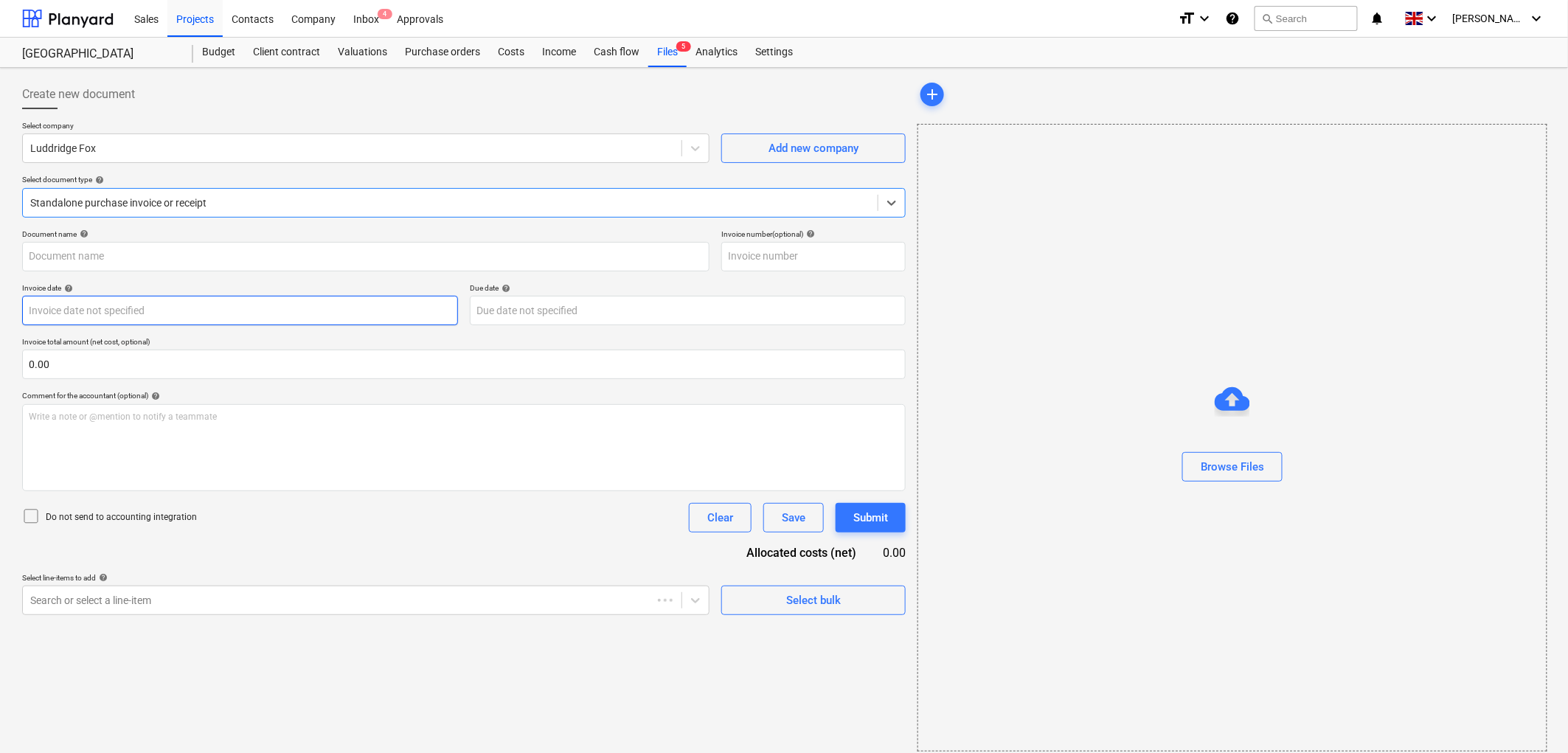
type input "IL292127"
type input "[DATE]"
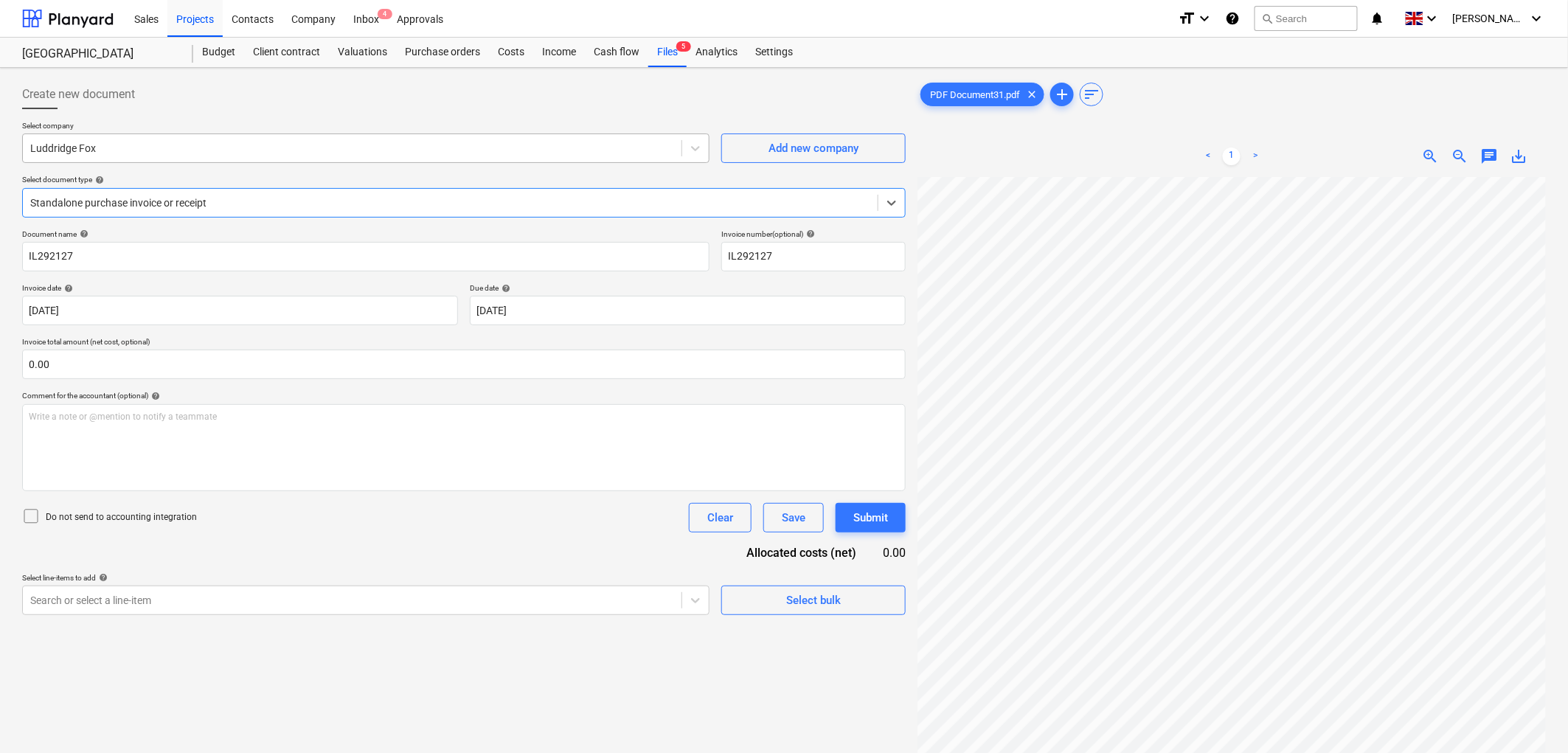
click at [209, 136] on div "Luddridge Fox" at bounding box center [366, 149] width 688 height 30
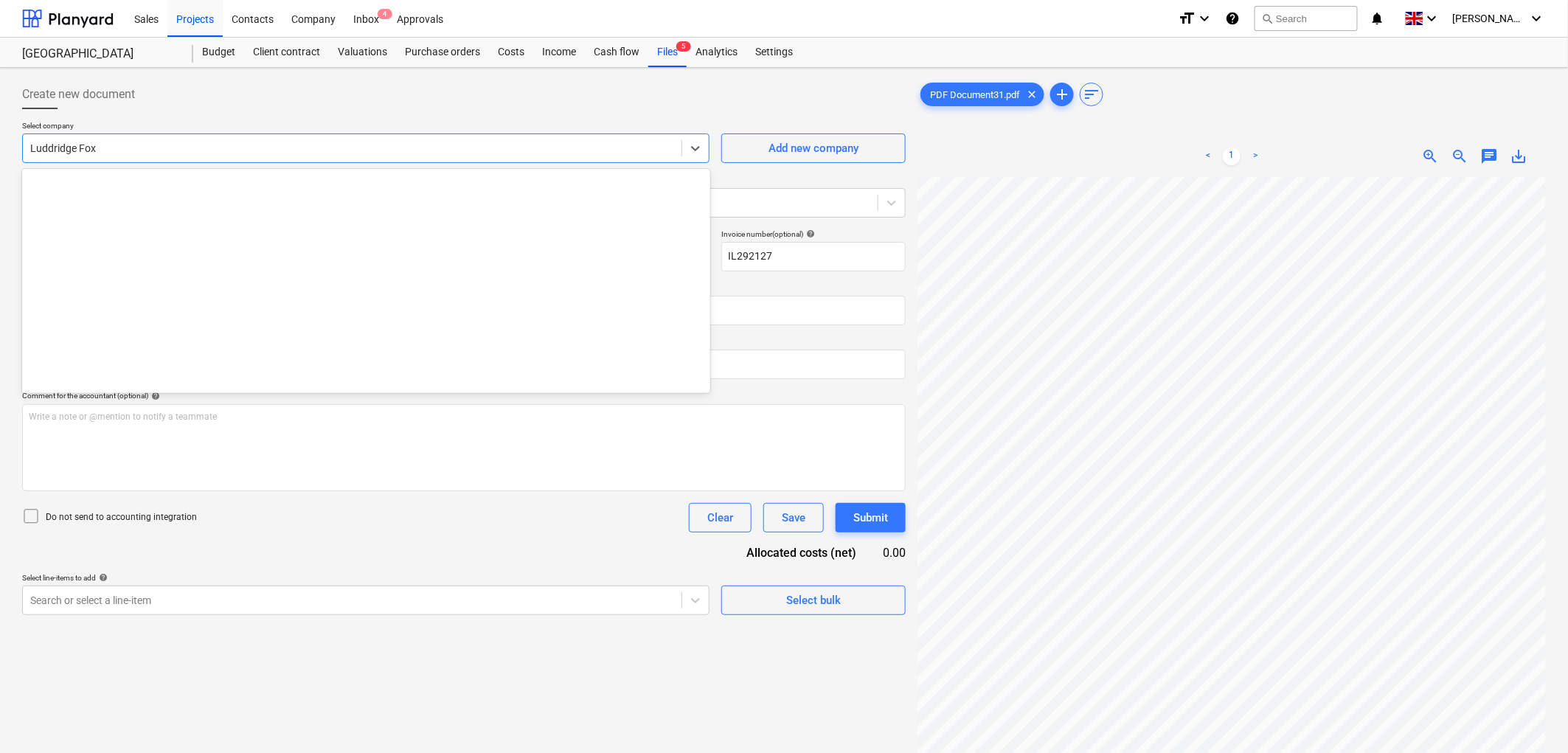
scroll to position [6660, 0]
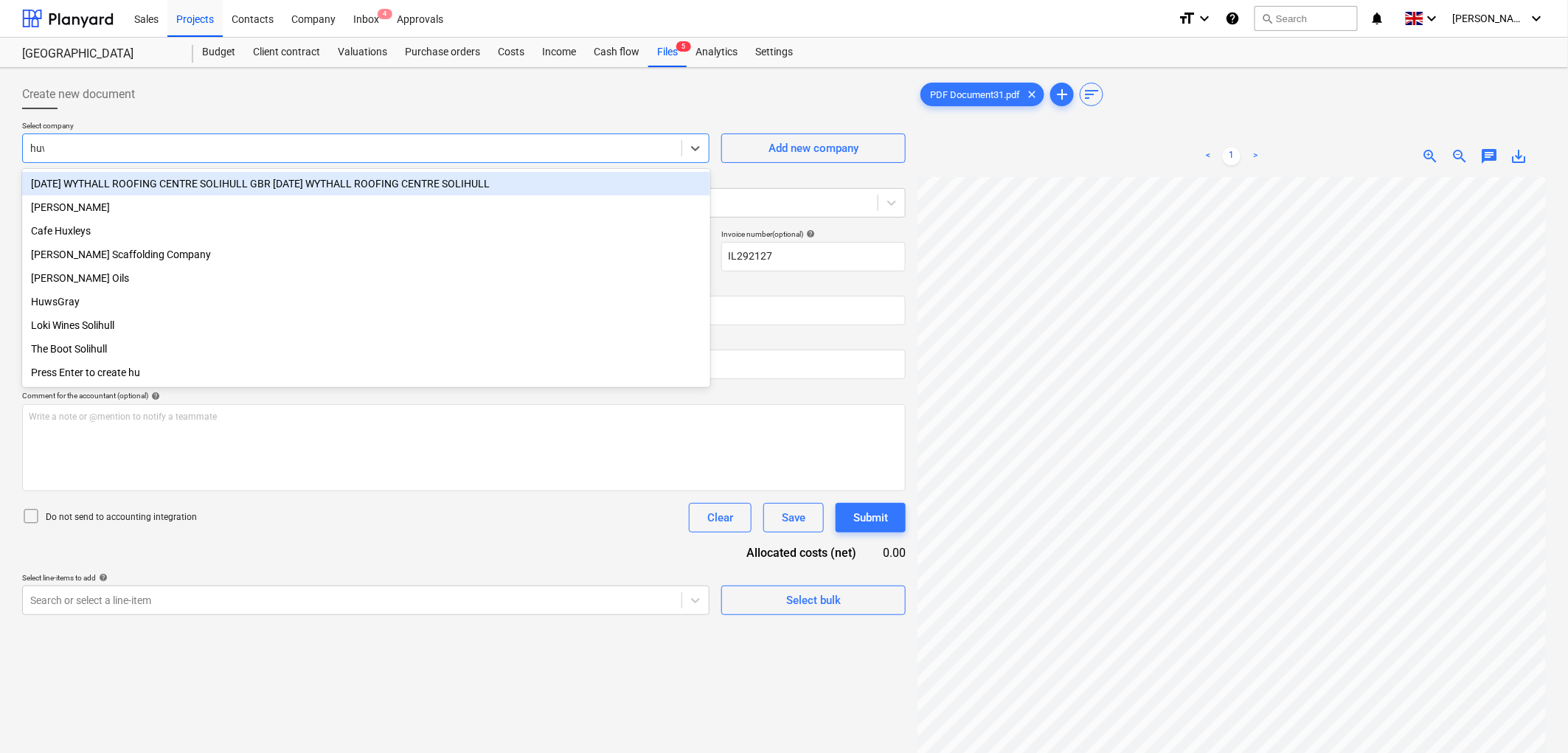
type input "huws"
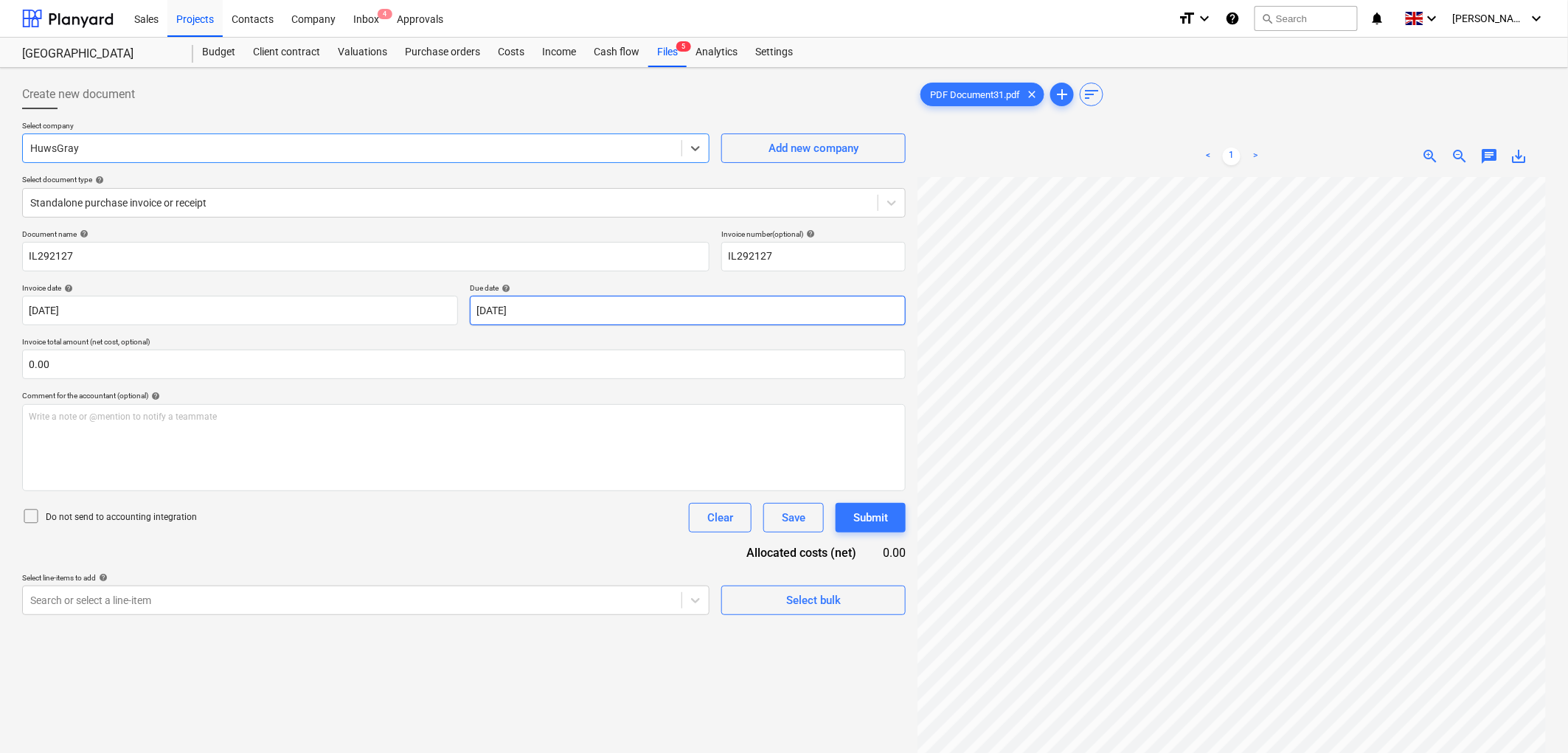
click at [498, 298] on body "Sales Projects Contacts Company Inbox 4 Approvals format_size keyboard_arrow_do…" at bounding box center [784, 376] width 1568 height 753
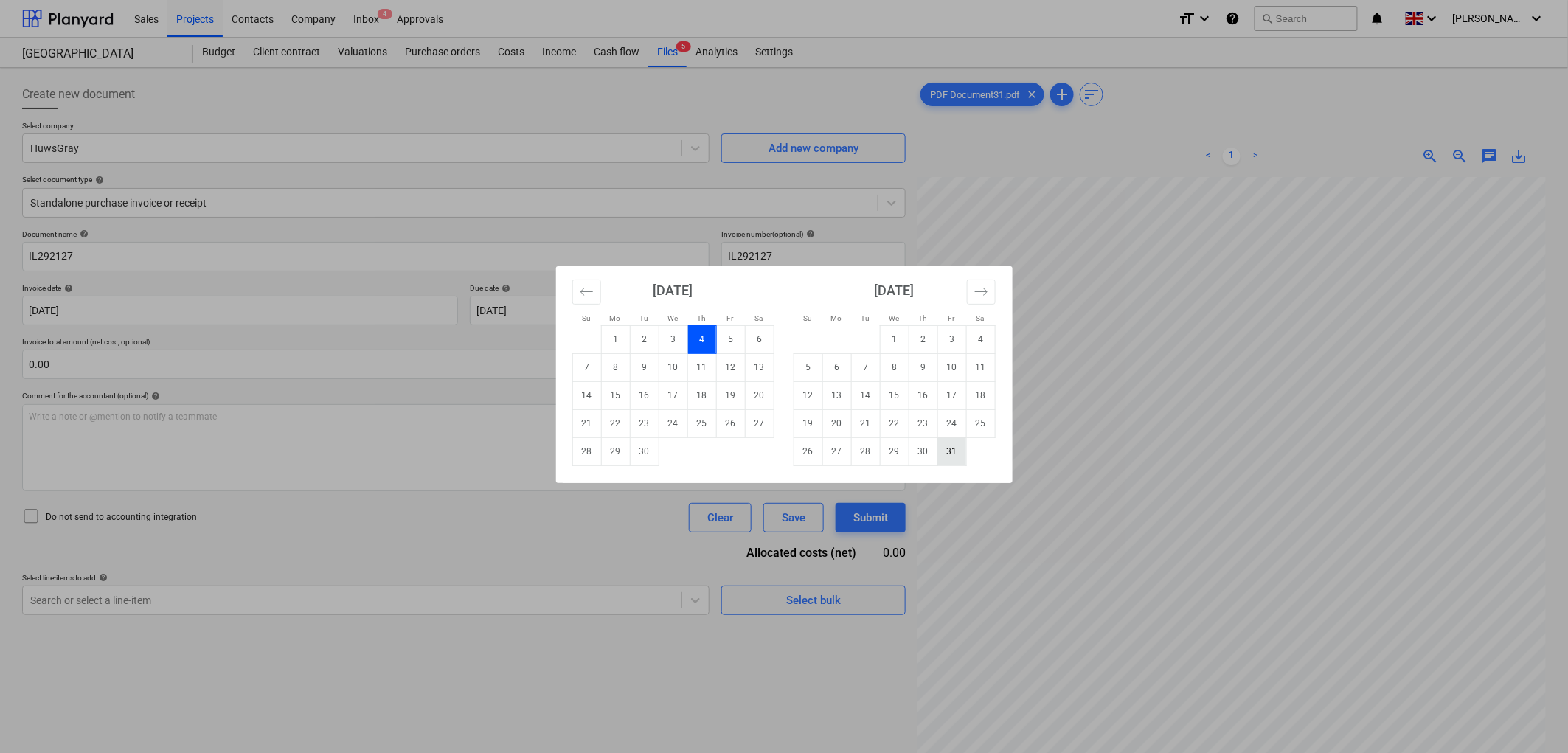
click at [951, 450] on td "31" at bounding box center [951, 451] width 29 height 28
type input "[DATE]"
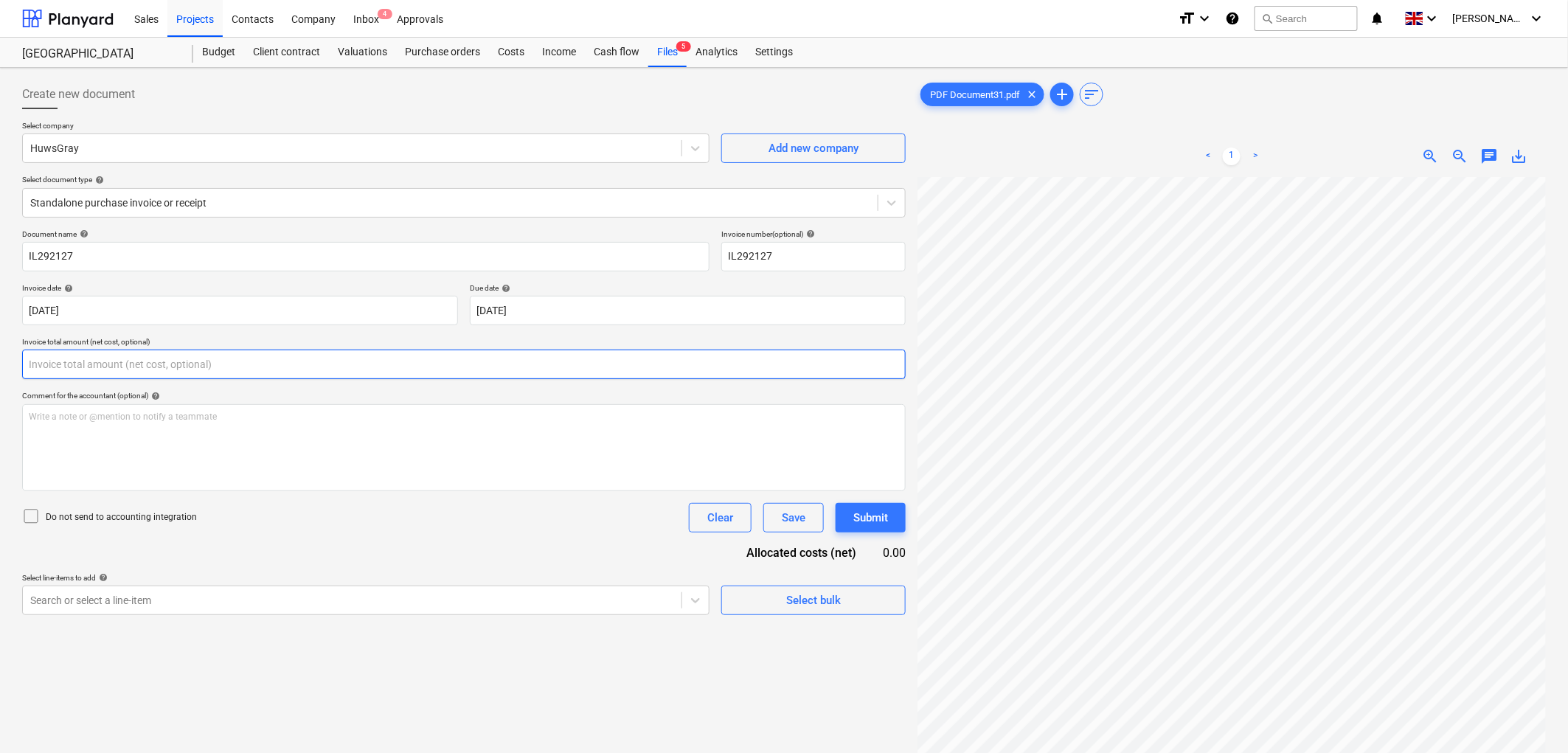
click at [274, 367] on input "text" at bounding box center [464, 364] width 884 height 30
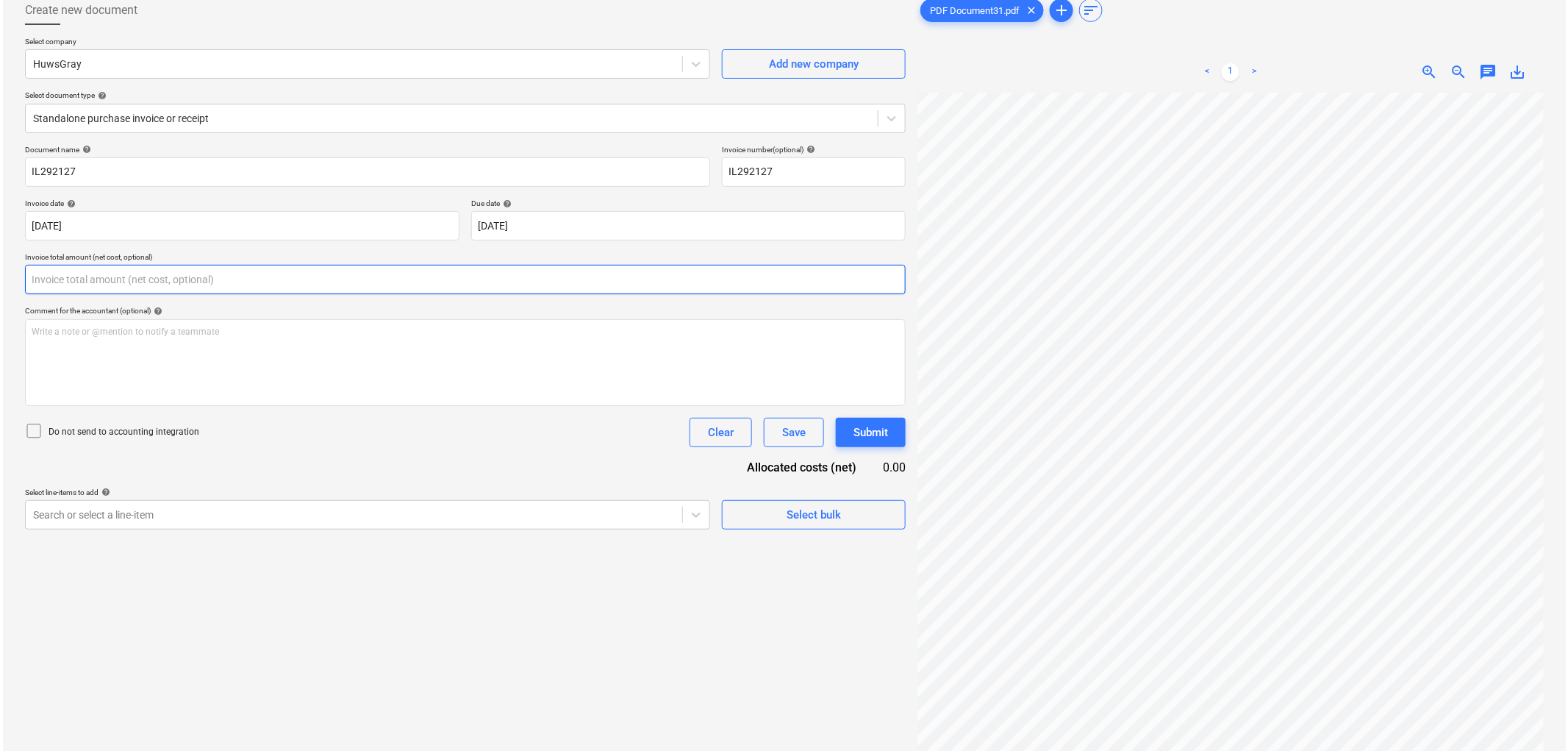
scroll to position [147, 0]
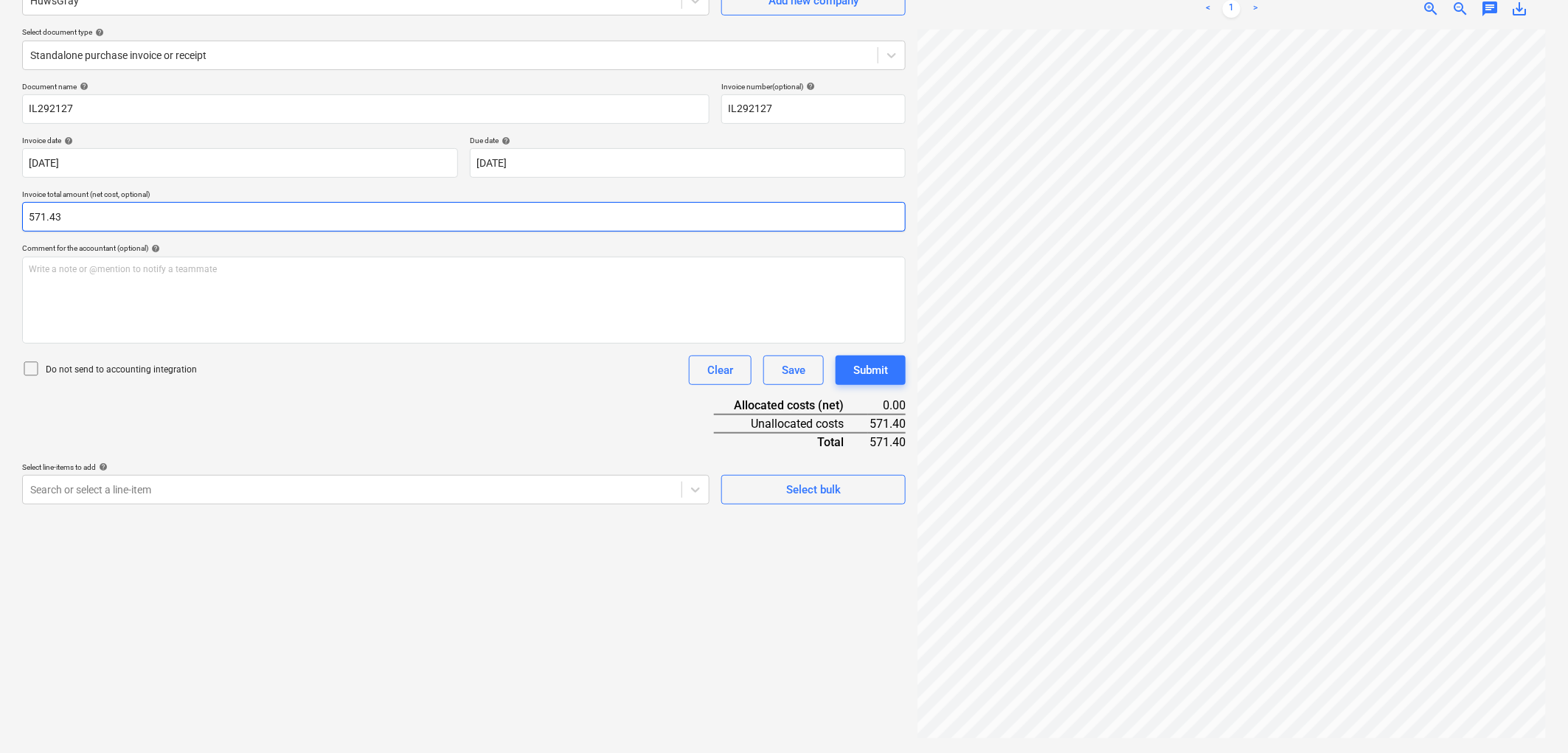
type input "571.43"
click at [286, 483] on div at bounding box center [352, 489] width 644 height 15
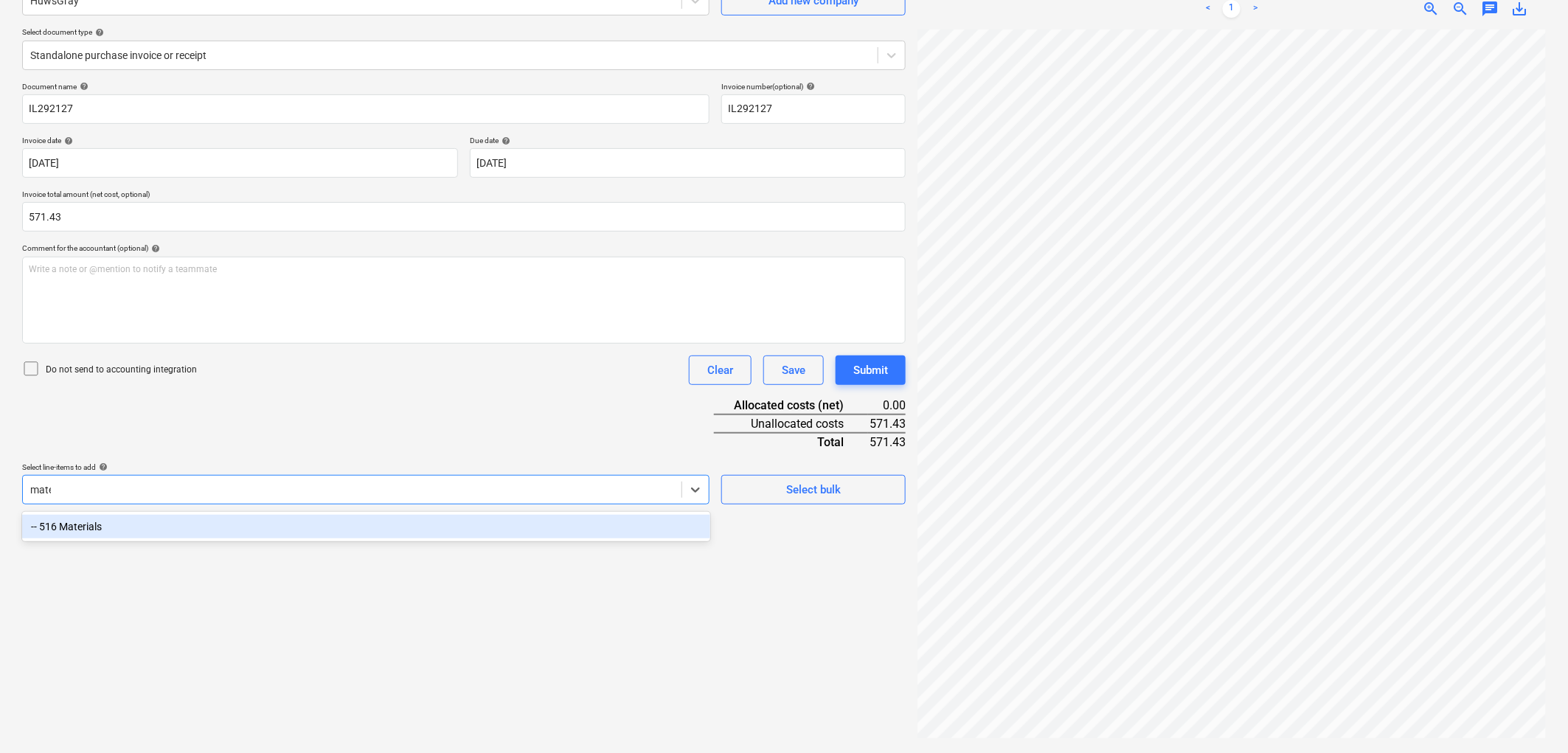
type input "mater"
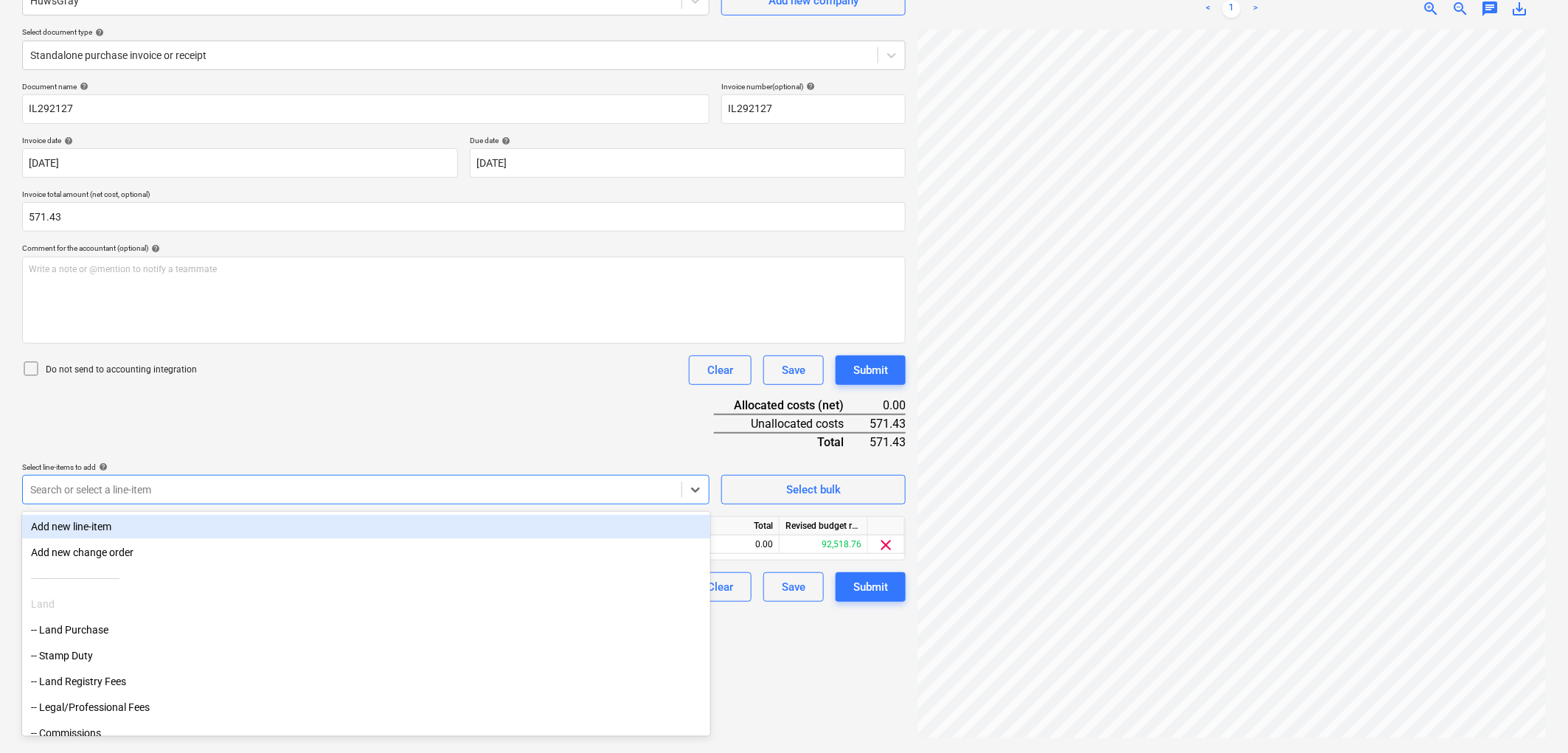
drag, startPoint x: 388, startPoint y: 373, endPoint x: 506, endPoint y: 457, distance: 144.8
click at [389, 373] on div "Do not send to accounting integration Clear Save Submit" at bounding box center [464, 370] width 884 height 30
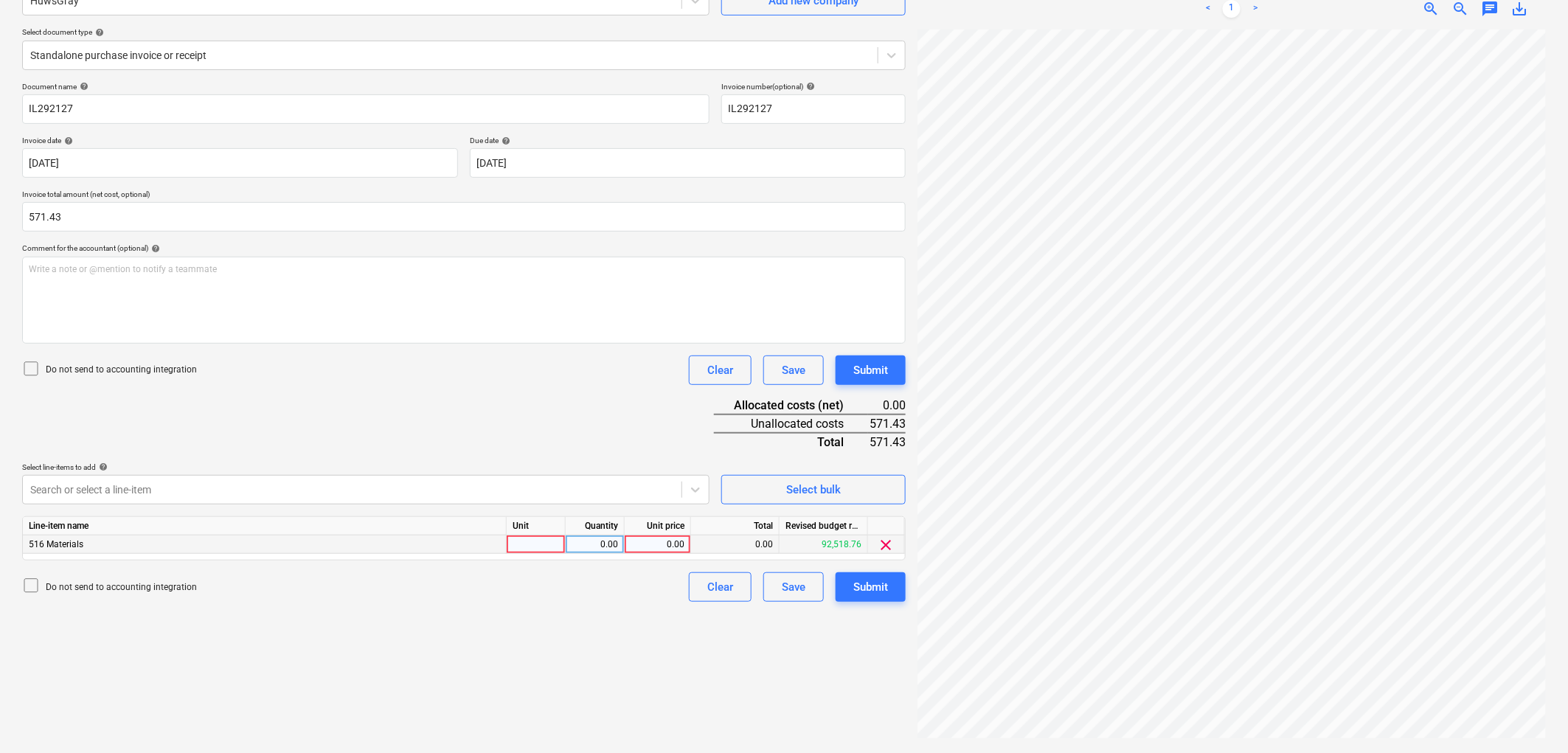
click at [554, 544] on div at bounding box center [536, 545] width 59 height 19
type input "1"
type input "571.43"
click at [871, 587] on div "Submit" at bounding box center [870, 587] width 35 height 19
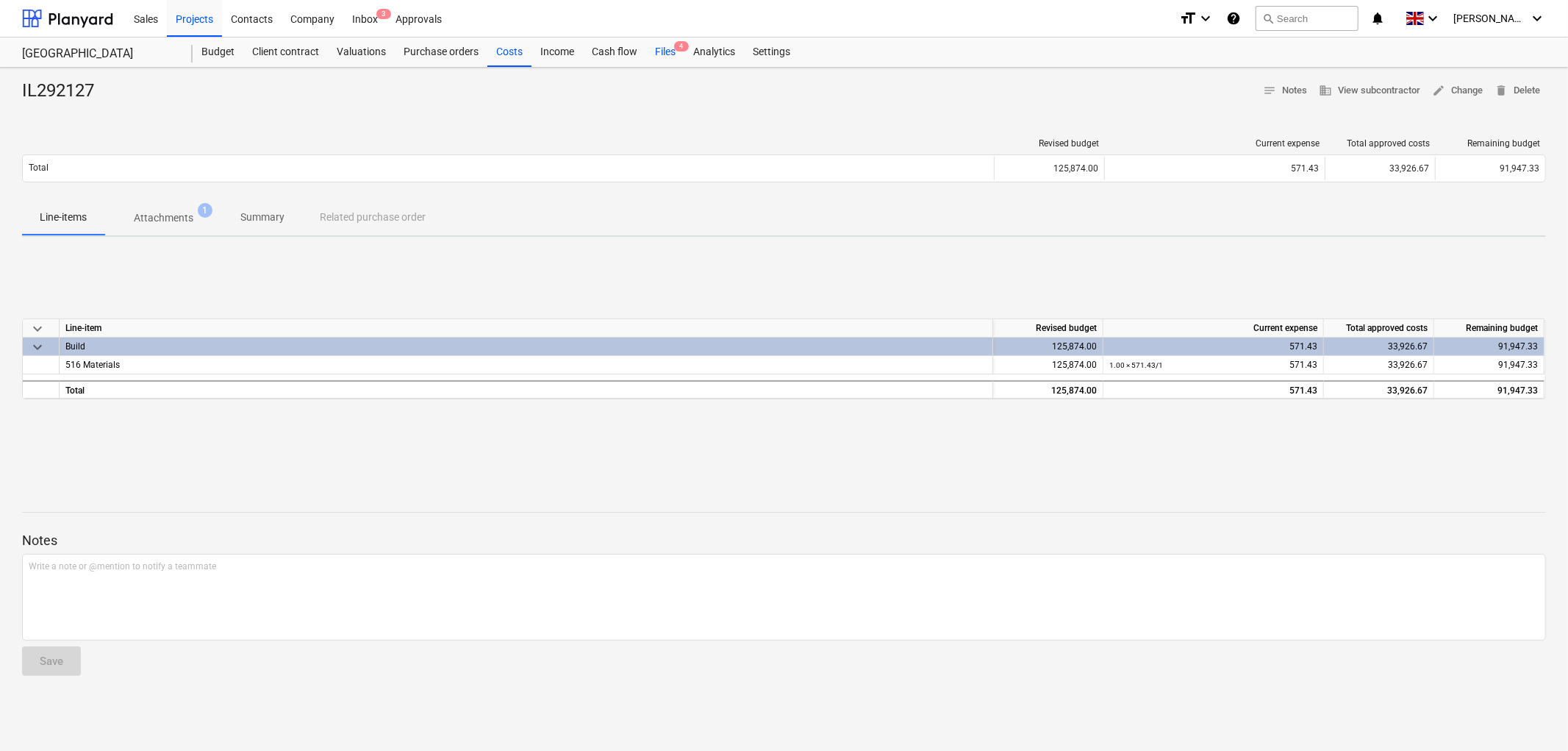
click at [676, 50] on span "4" at bounding box center [681, 46] width 15 height 10
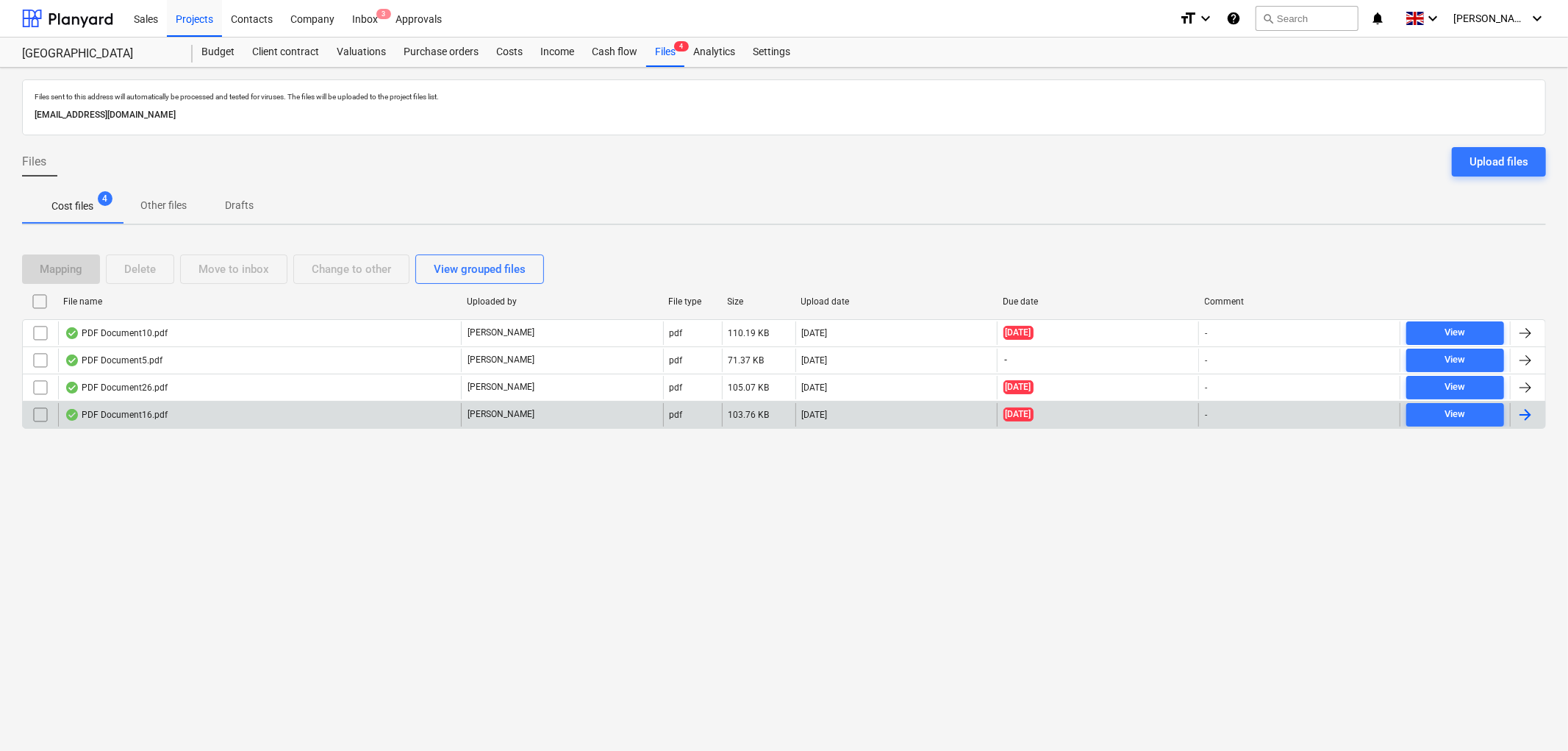
click at [255, 420] on div "PDF Document16.pdf" at bounding box center [260, 415] width 403 height 23
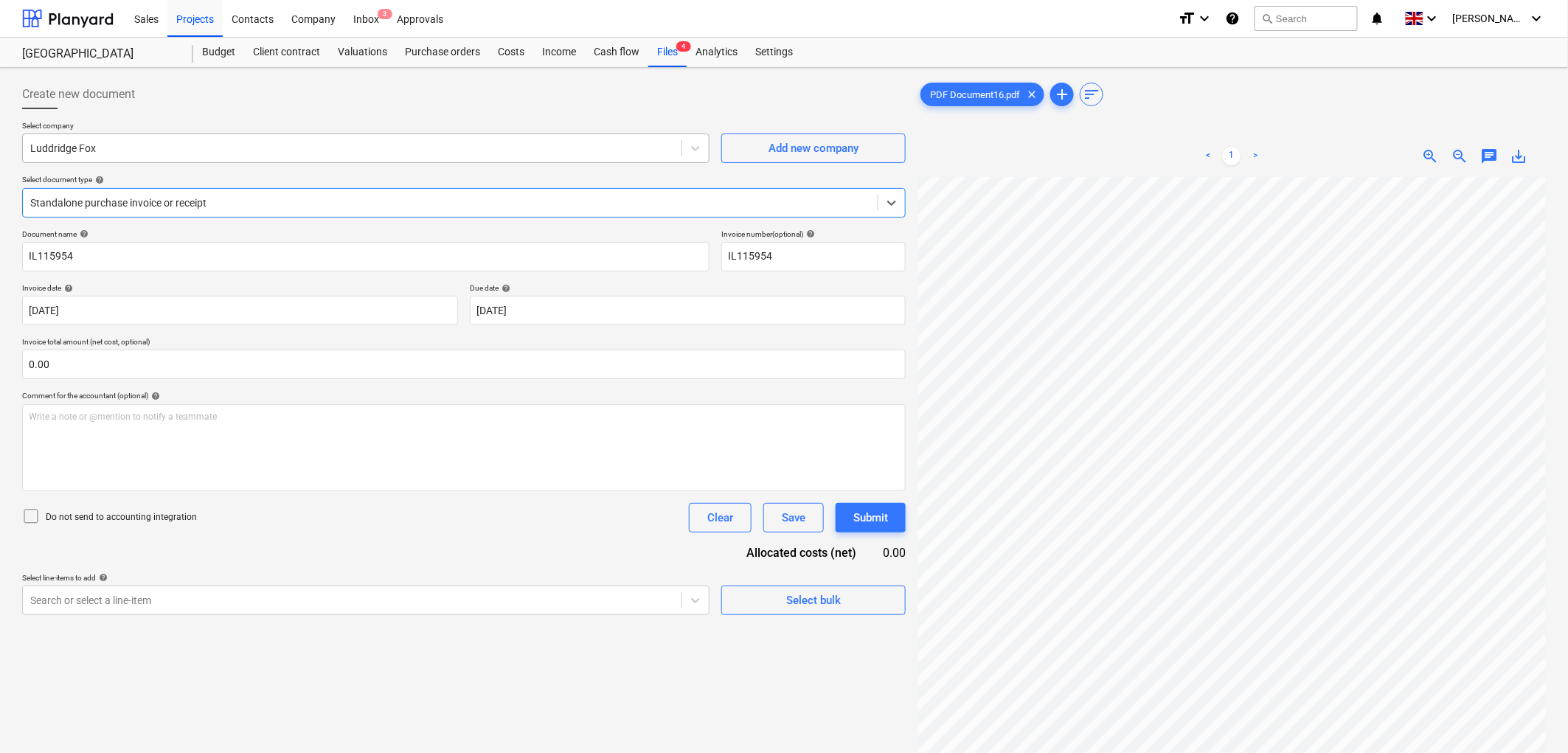
click at [151, 150] on div at bounding box center [352, 148] width 644 height 15
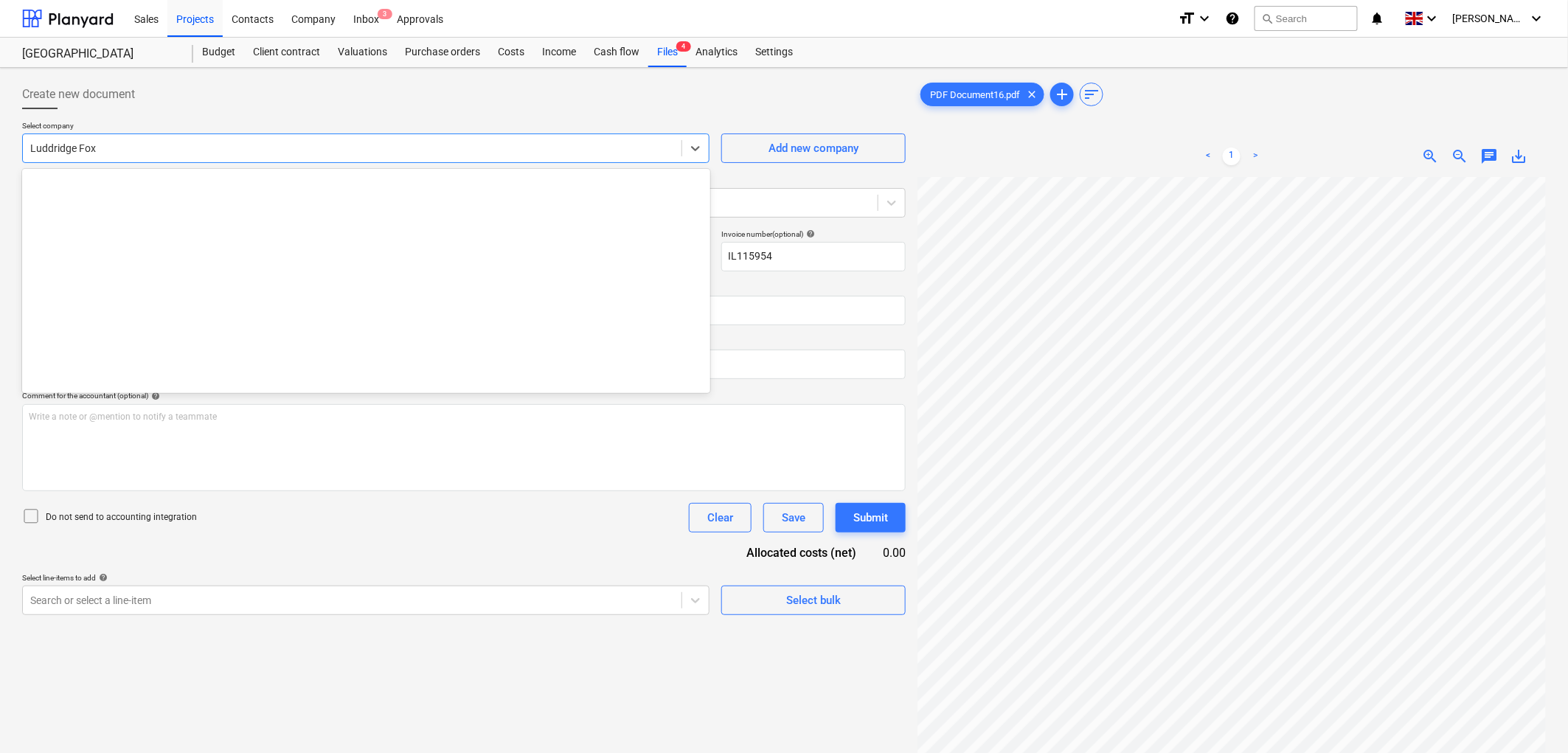
scroll to position [6660, 0]
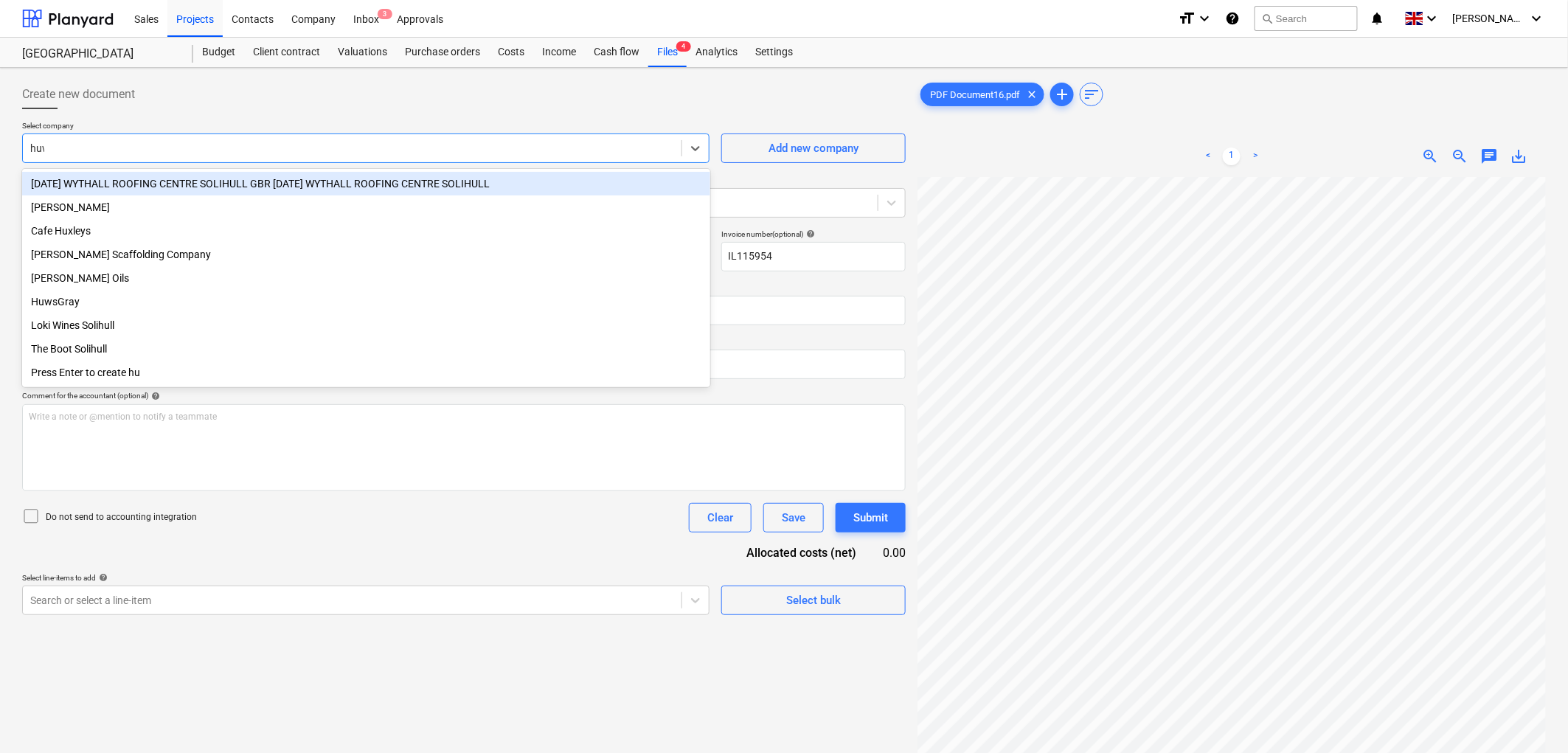
type input "huws"
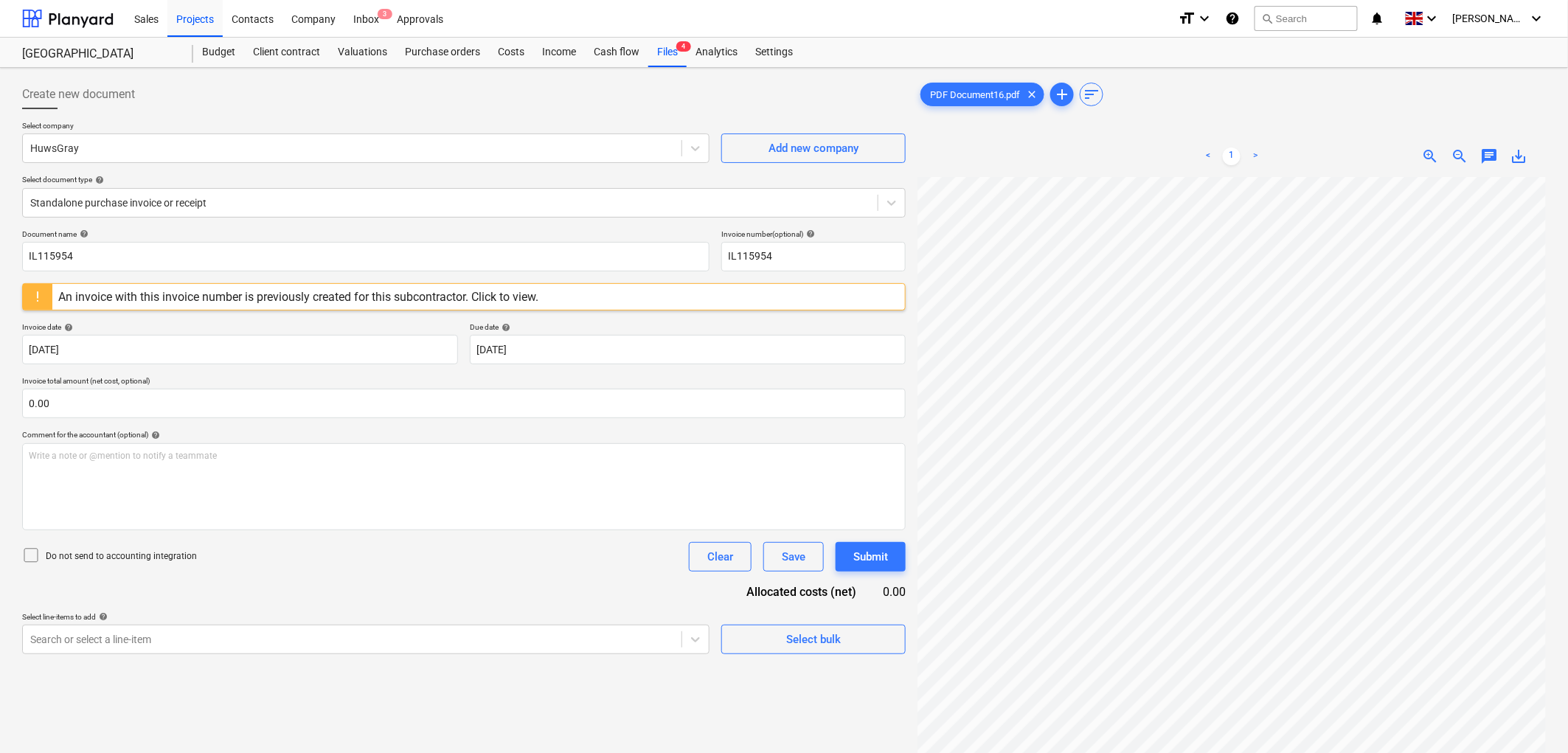
click at [669, 67] on div "Alveston Hill Farm Barns Alveston Hill Farm Barns Budget Client contract Valuat…" at bounding box center [784, 52] width 1568 height 30
click at [670, 61] on div "Files 4" at bounding box center [667, 52] width 38 height 30
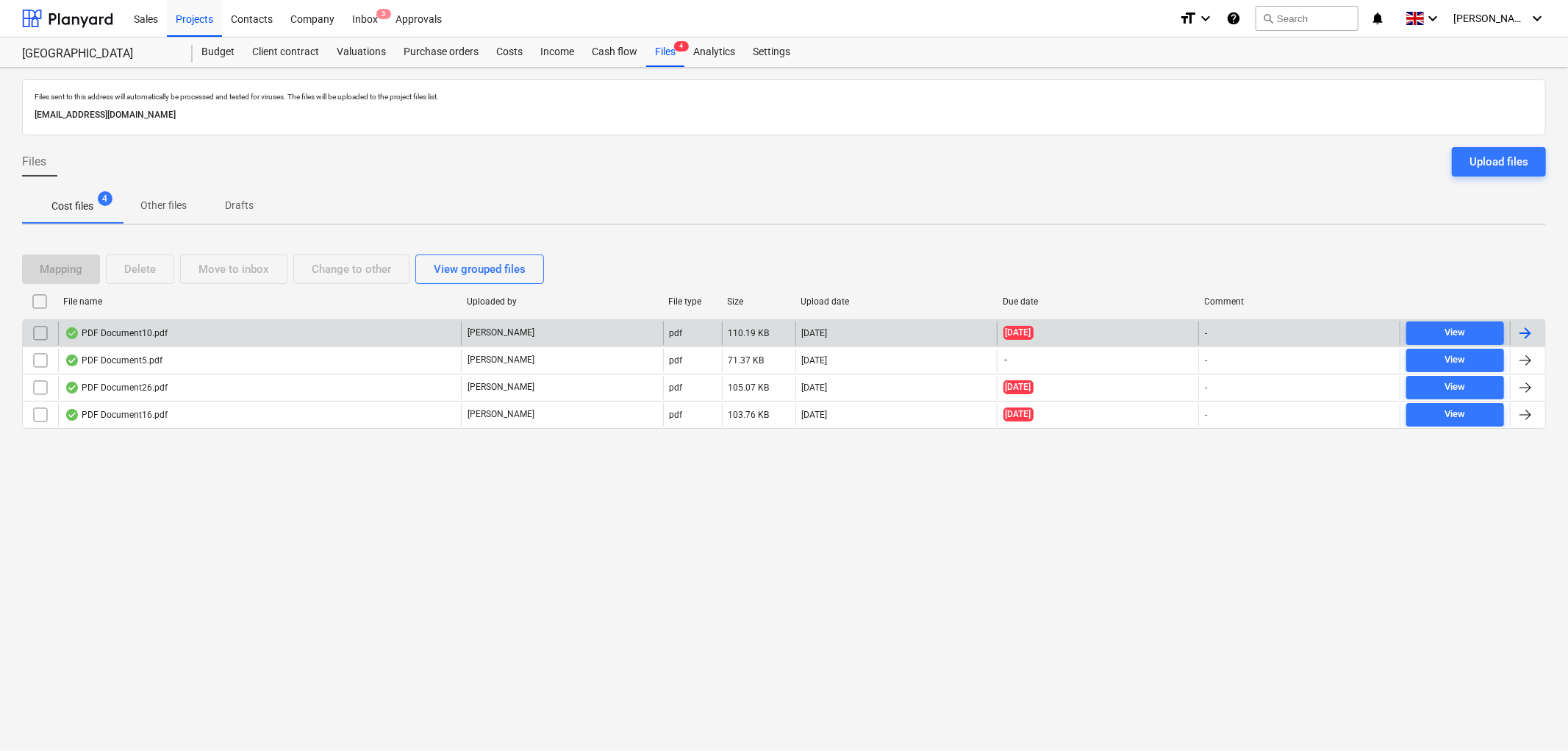
click at [251, 344] on div "PDF Document10.pdf J. Beeson pdf 110.19 KB 17.09.2025 31.07.2025 - View" at bounding box center [783, 332] width 1524 height 27
click at [250, 344] on div "PDF Document10.pdf J. Beeson pdf 110.19 KB 17.09.2025 31.07.2025 - View" at bounding box center [783, 332] width 1524 height 27
click at [212, 319] on div "PDF Document10.pdf J. Beeson pdf 110.19 KB 17.09.2025 31.07.2025 - View" at bounding box center [783, 332] width 1524 height 27
click at [197, 330] on div "PDF Document10.pdf" at bounding box center [260, 333] width 403 height 23
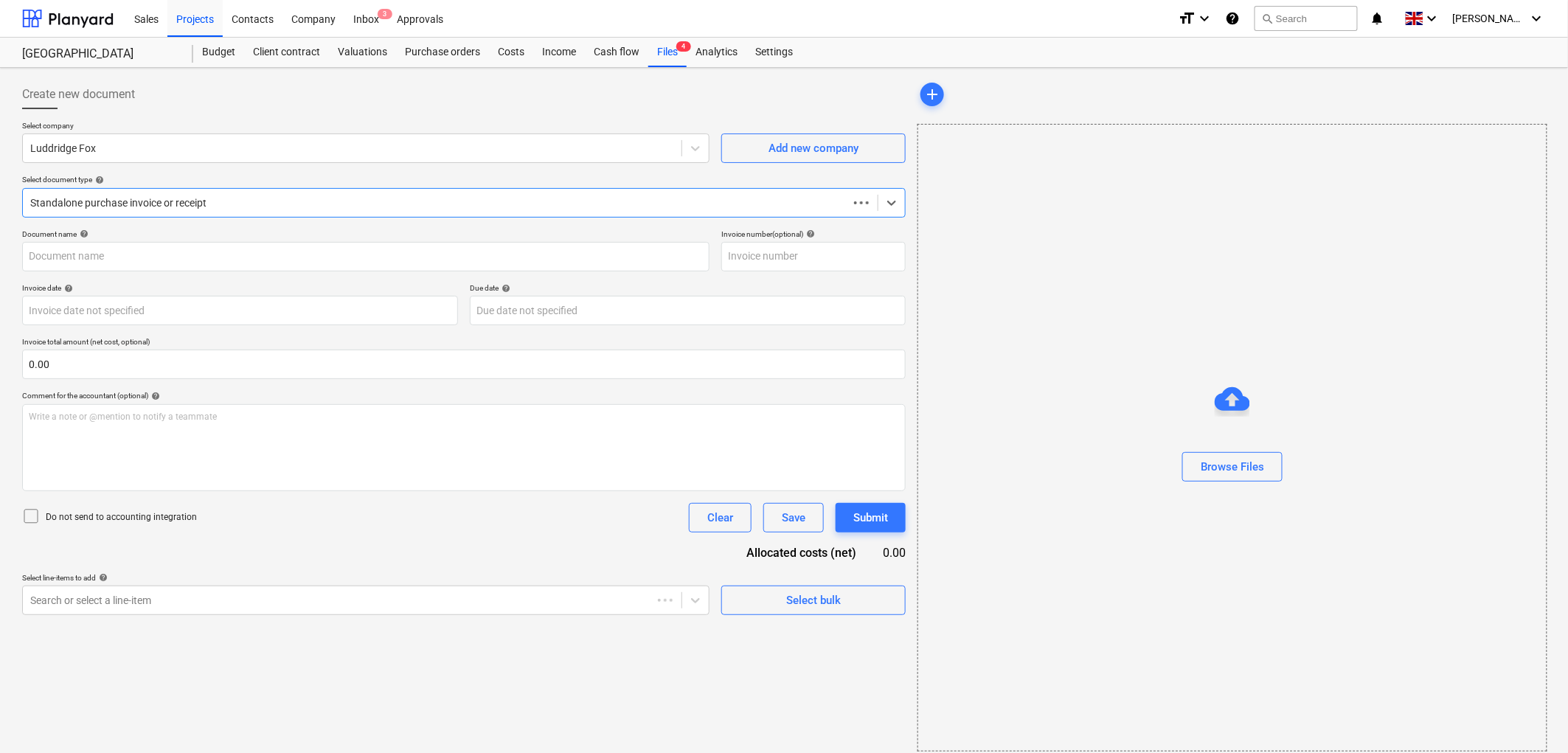
type input "IL009982"
type input "[DATE]"
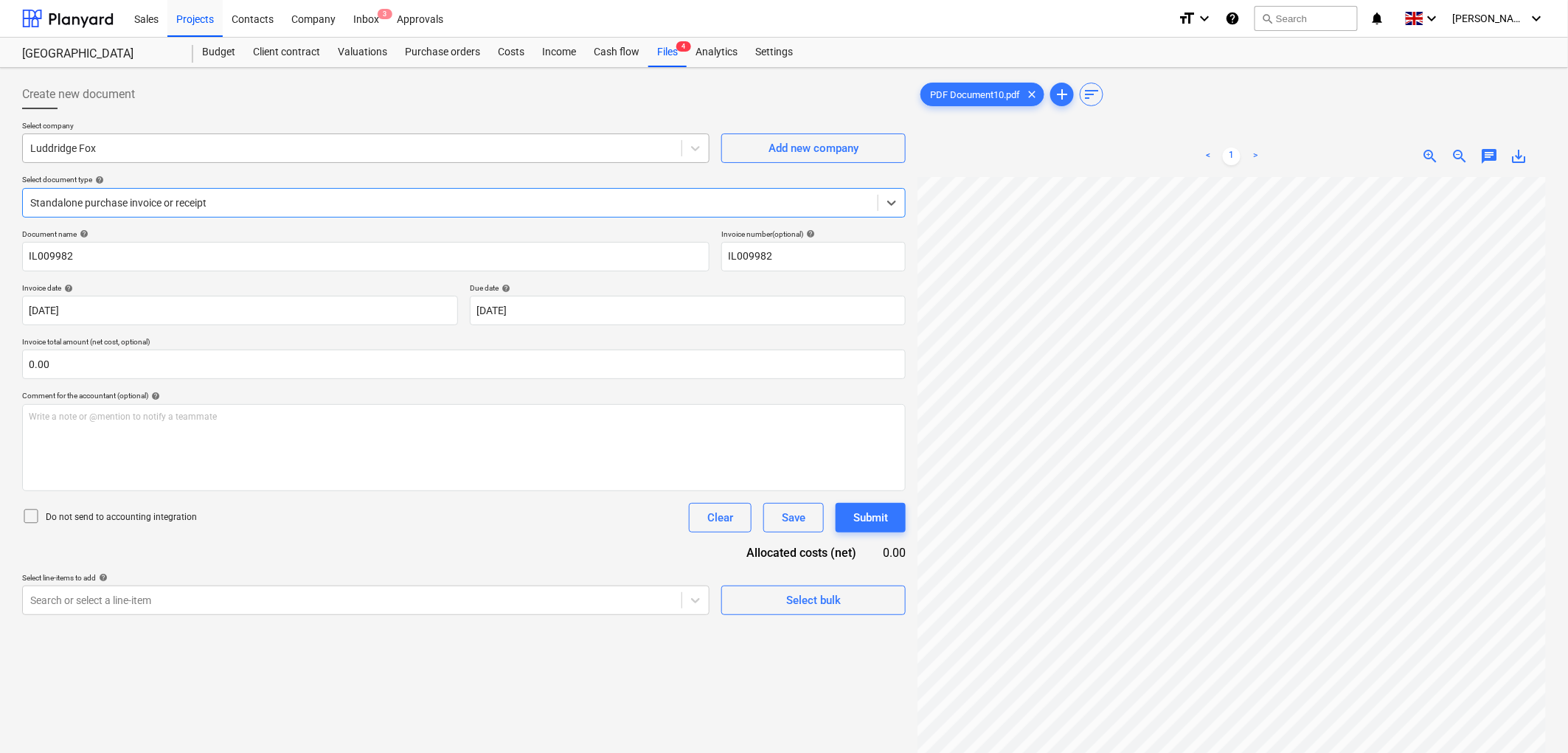
click at [137, 158] on div "Luddridge Fox" at bounding box center [352, 148] width 659 height 21
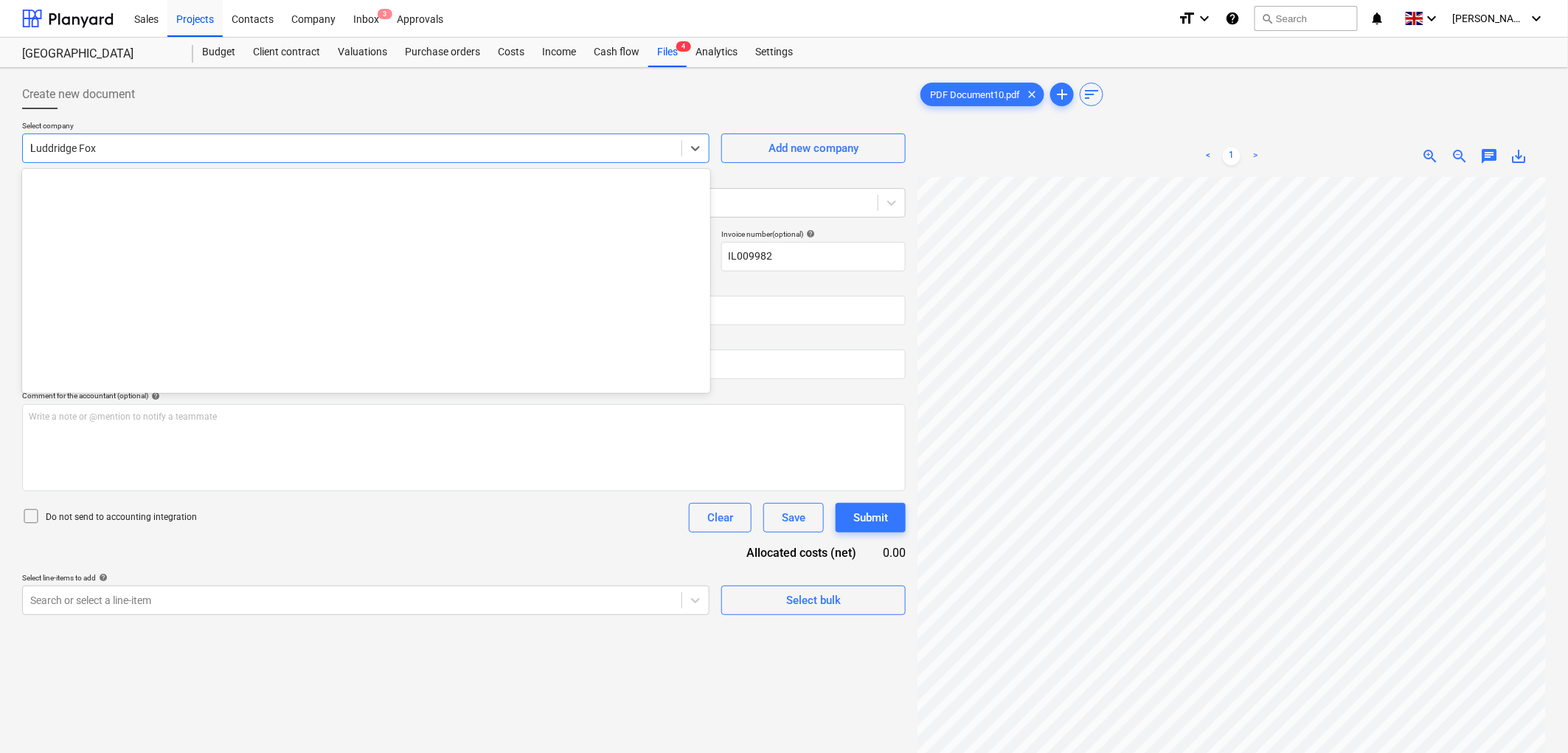
type input "huws"
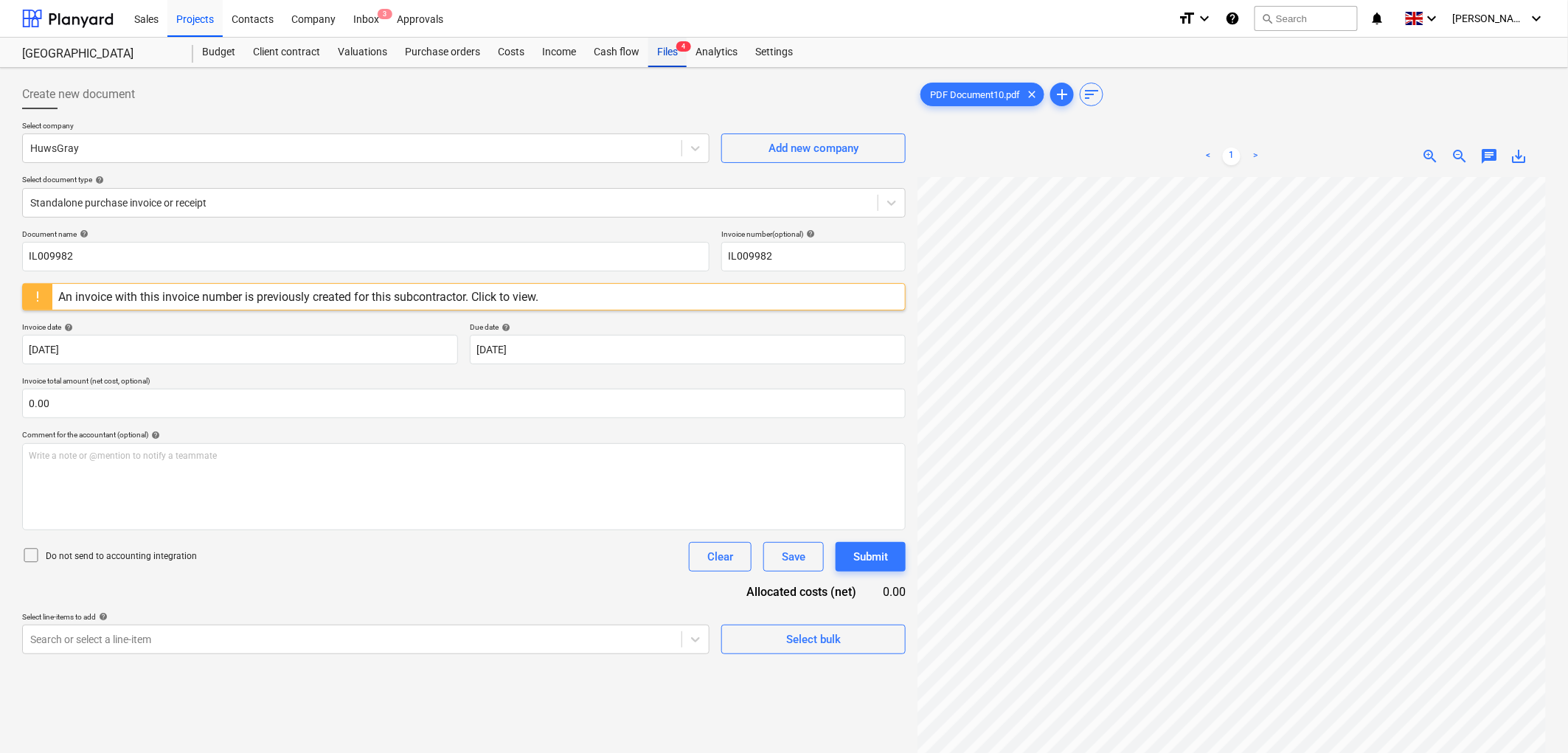
click at [677, 49] on span "4" at bounding box center [683, 46] width 15 height 10
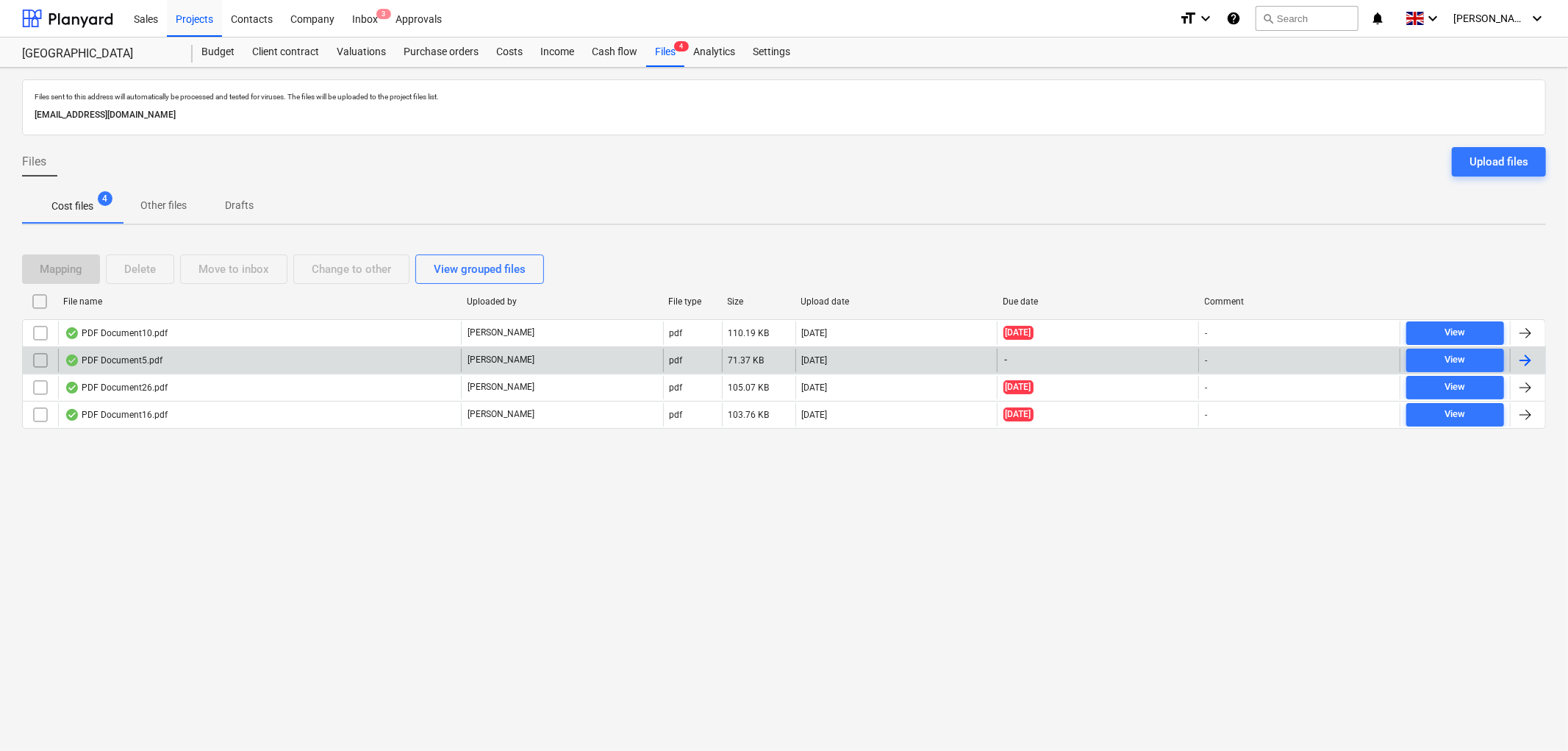
click at [1014, 355] on div "-" at bounding box center [1098, 360] width 202 height 23
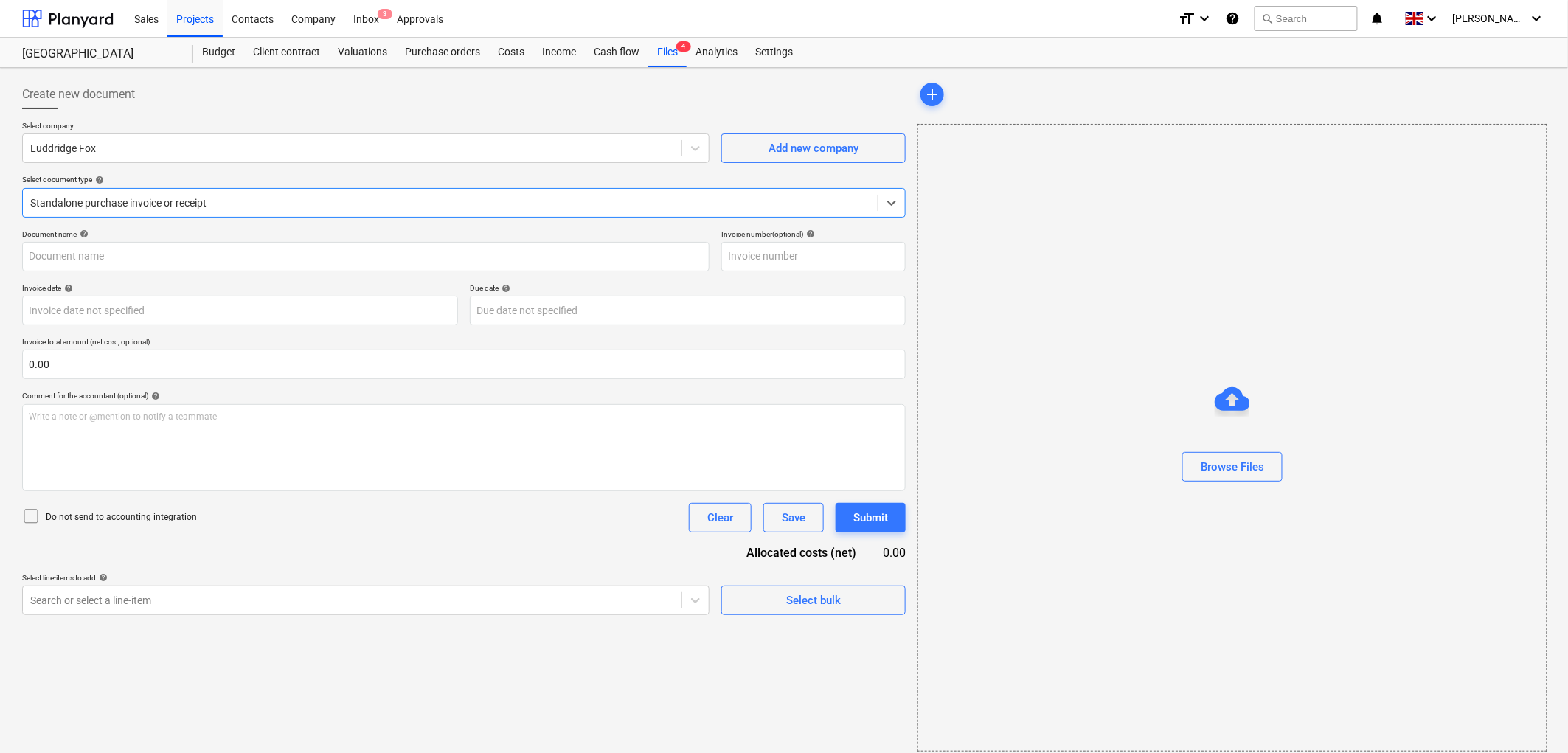
type input "D620244"
click at [233, 150] on div at bounding box center [352, 148] width 644 height 15
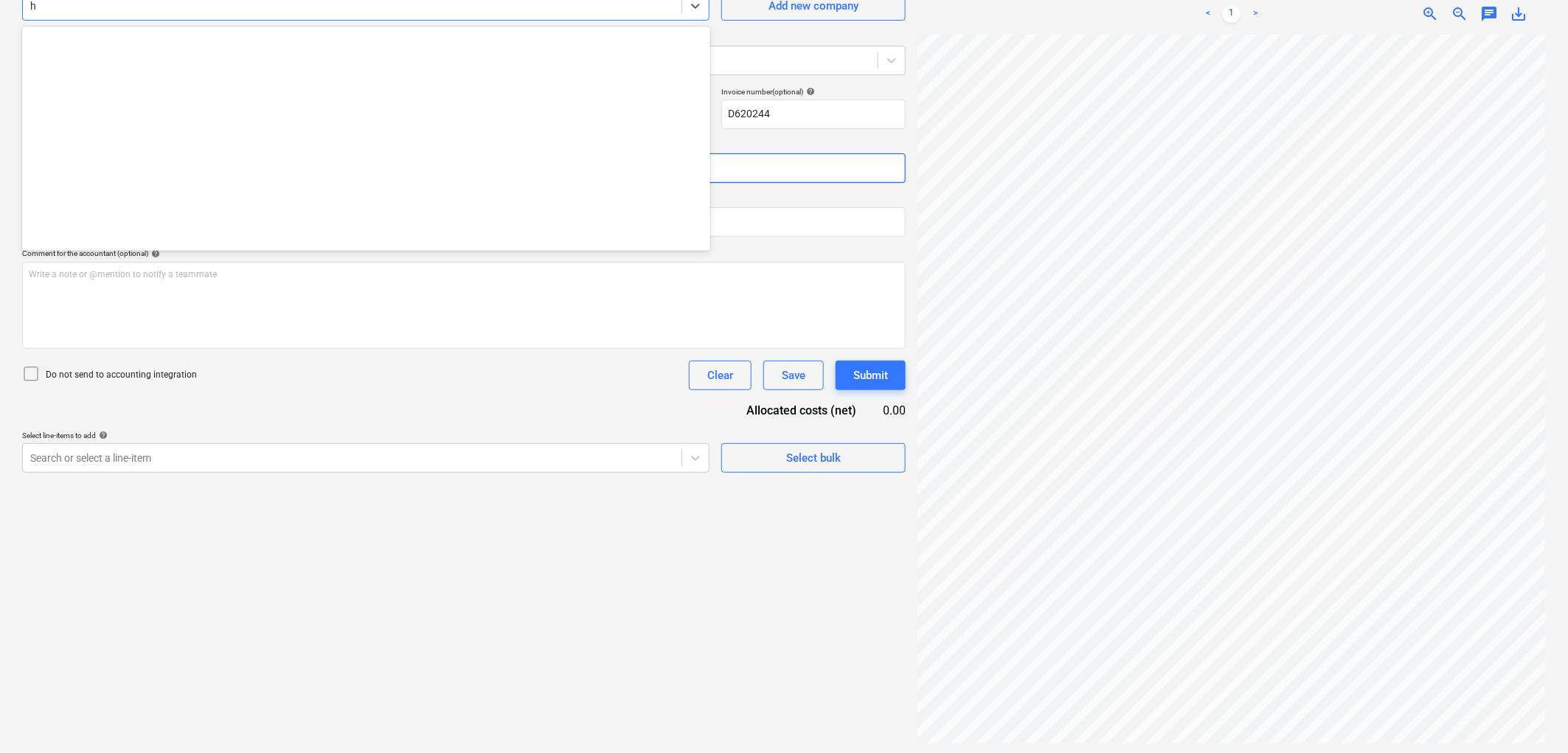
scroll to position [502, 0]
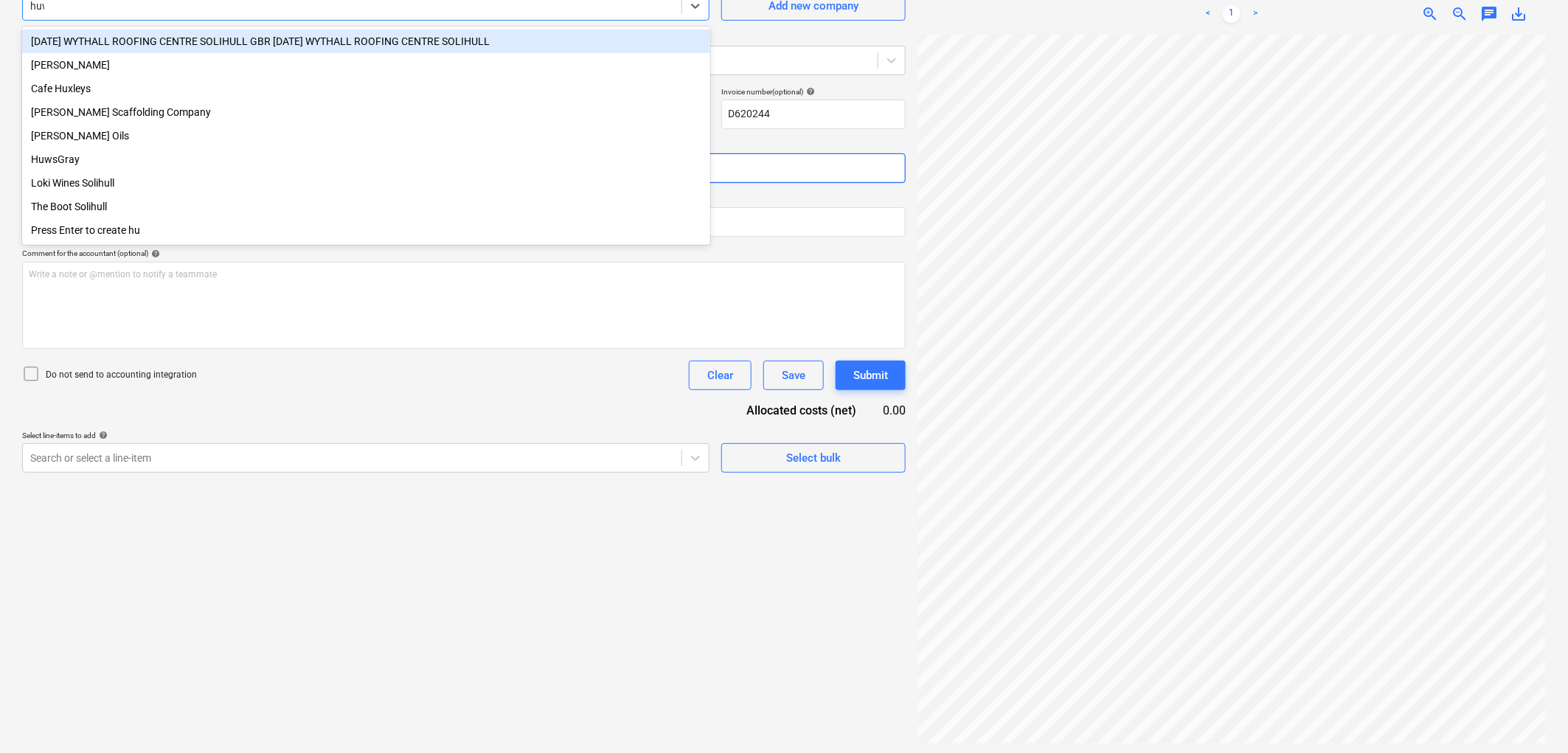
type input "huws"
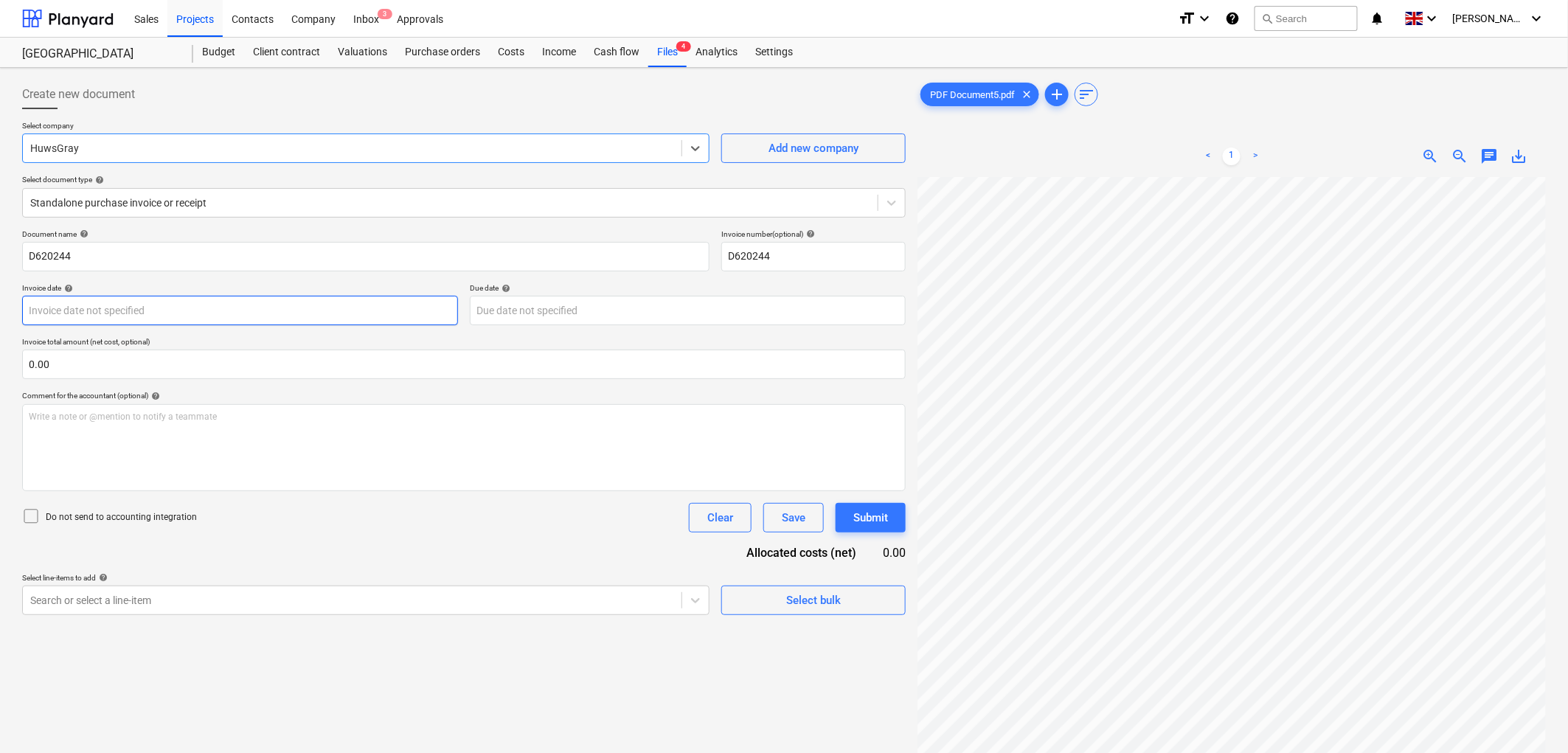
click at [177, 320] on body "Sales Projects Contacts Company Inbox 3 Approvals format_size keyboard_arrow_do…" at bounding box center [784, 376] width 1568 height 753
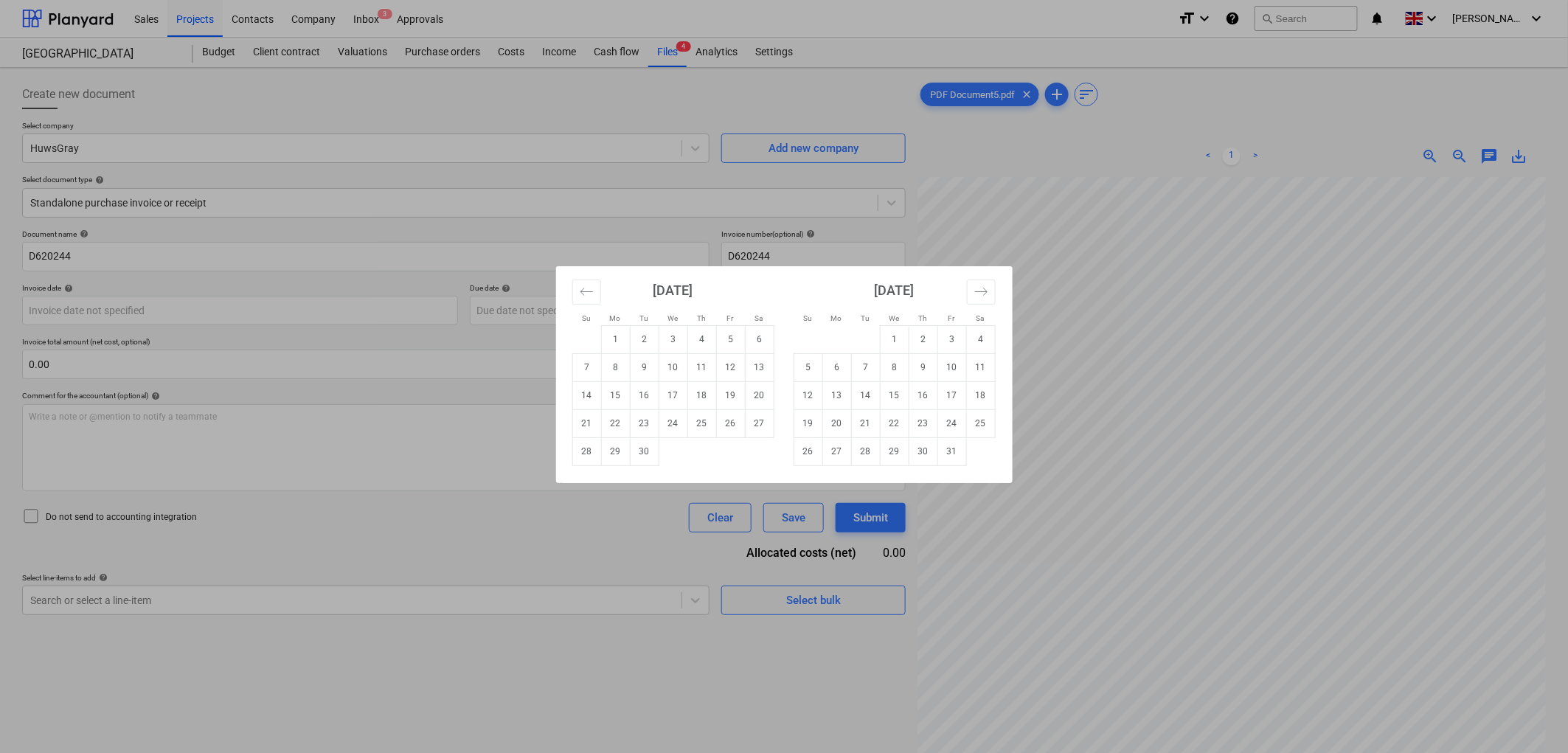
click at [1188, 426] on div "Su Mo Tu We Th Fr Sa Su Mo Tu We Th Fr Sa [DATE] 1 2 3 4 5 6 7 8 9 10 11 12 13 …" at bounding box center [784, 376] width 1568 height 753
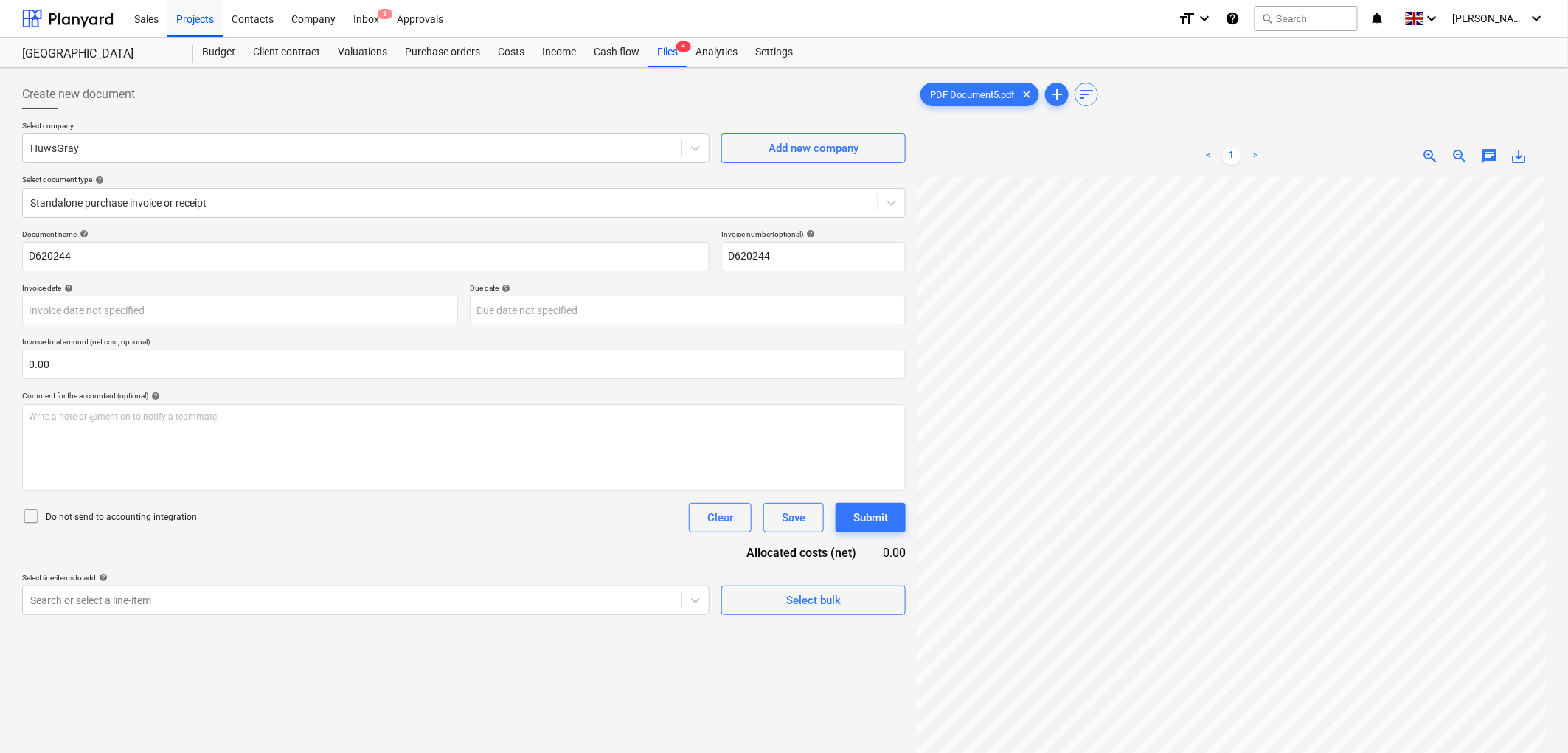
scroll to position [87, 0]
click at [118, 301] on body "Sales Projects Contacts Company Inbox 3 Approvals format_size keyboard_arrow_do…" at bounding box center [784, 376] width 1568 height 753
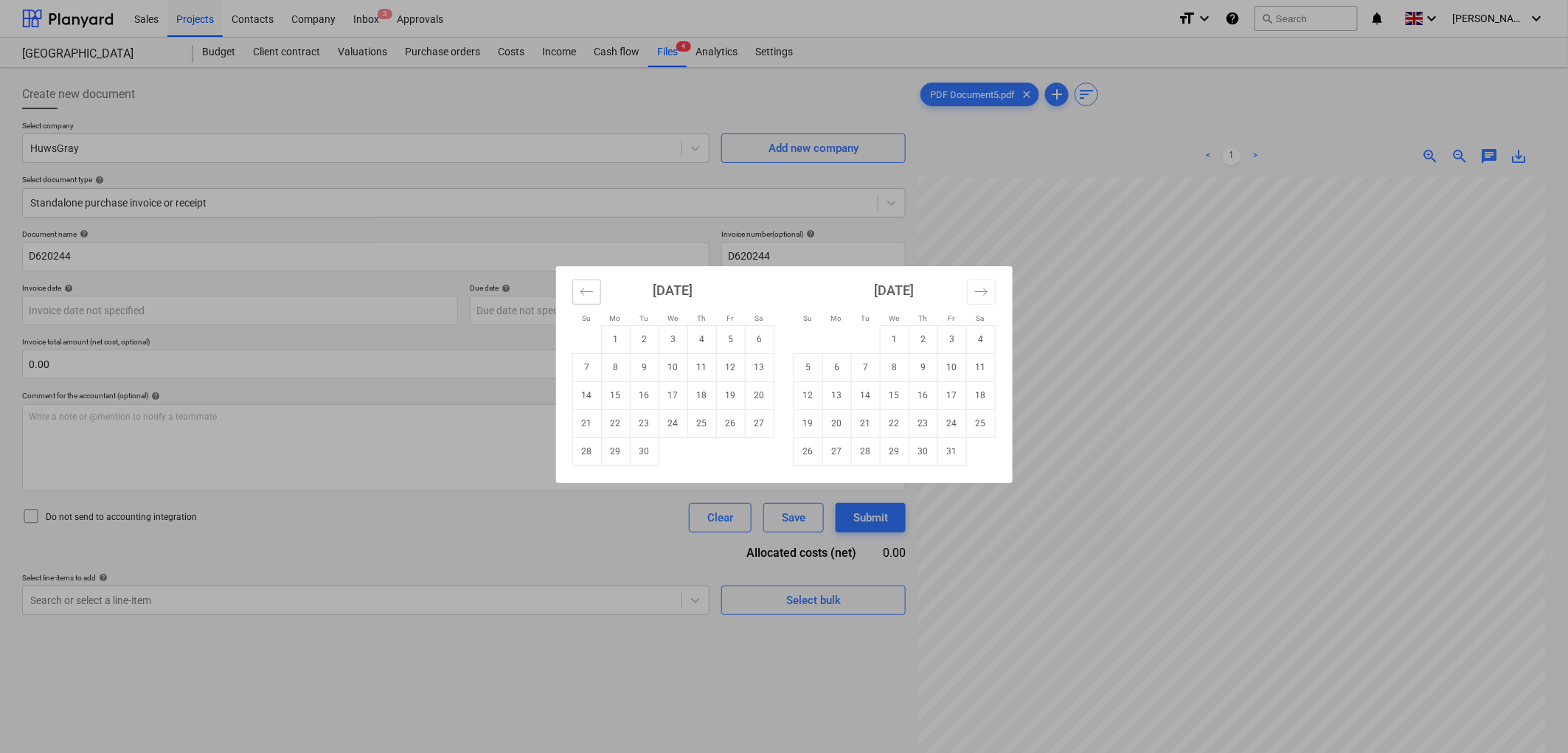
click at [592, 291] on icon "Move backward to switch to the previous month." at bounding box center [586, 292] width 14 height 14
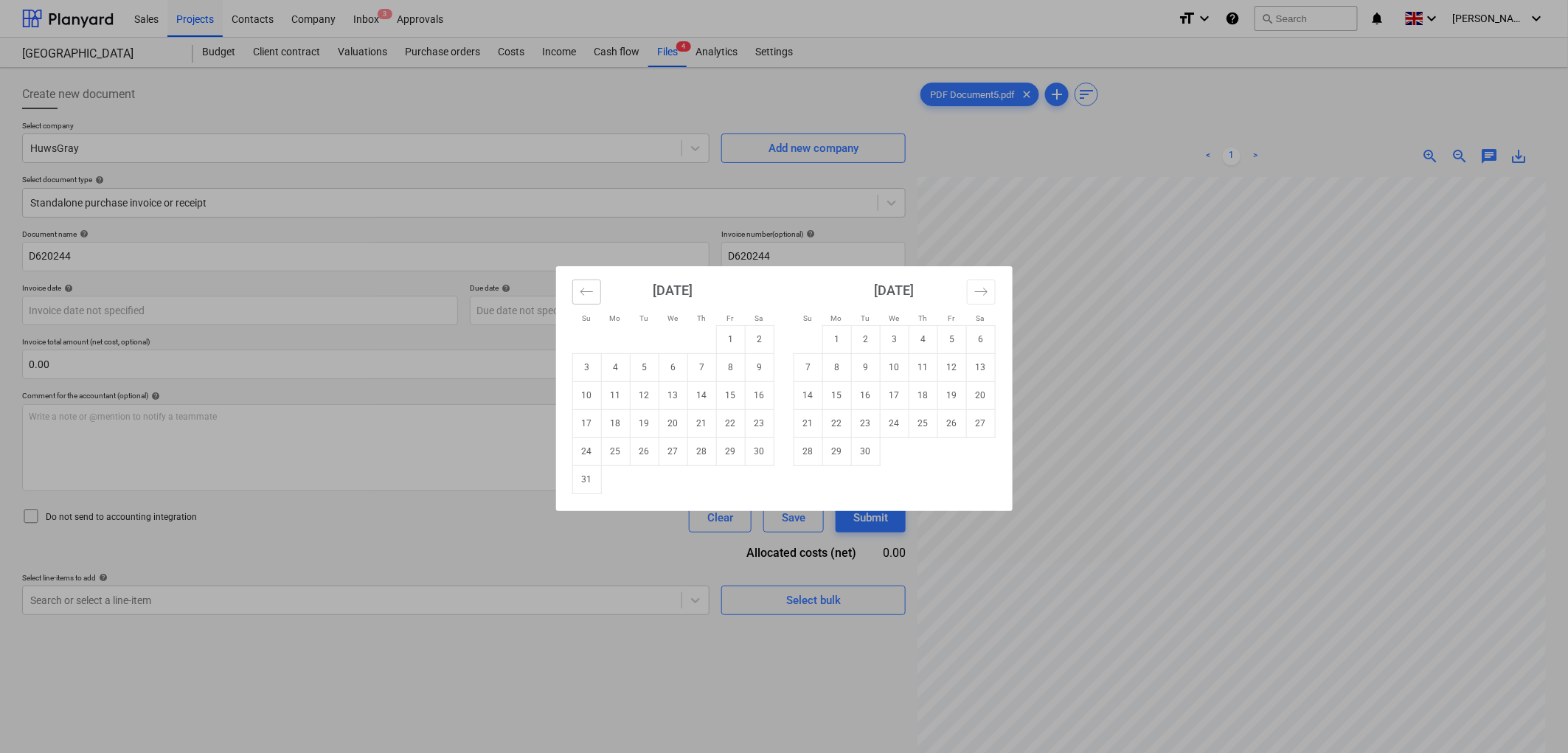
click at [592, 291] on icon "Move backward to switch to the previous month." at bounding box center [586, 292] width 14 height 14
click at [729, 422] on td "25" at bounding box center [730, 423] width 29 height 28
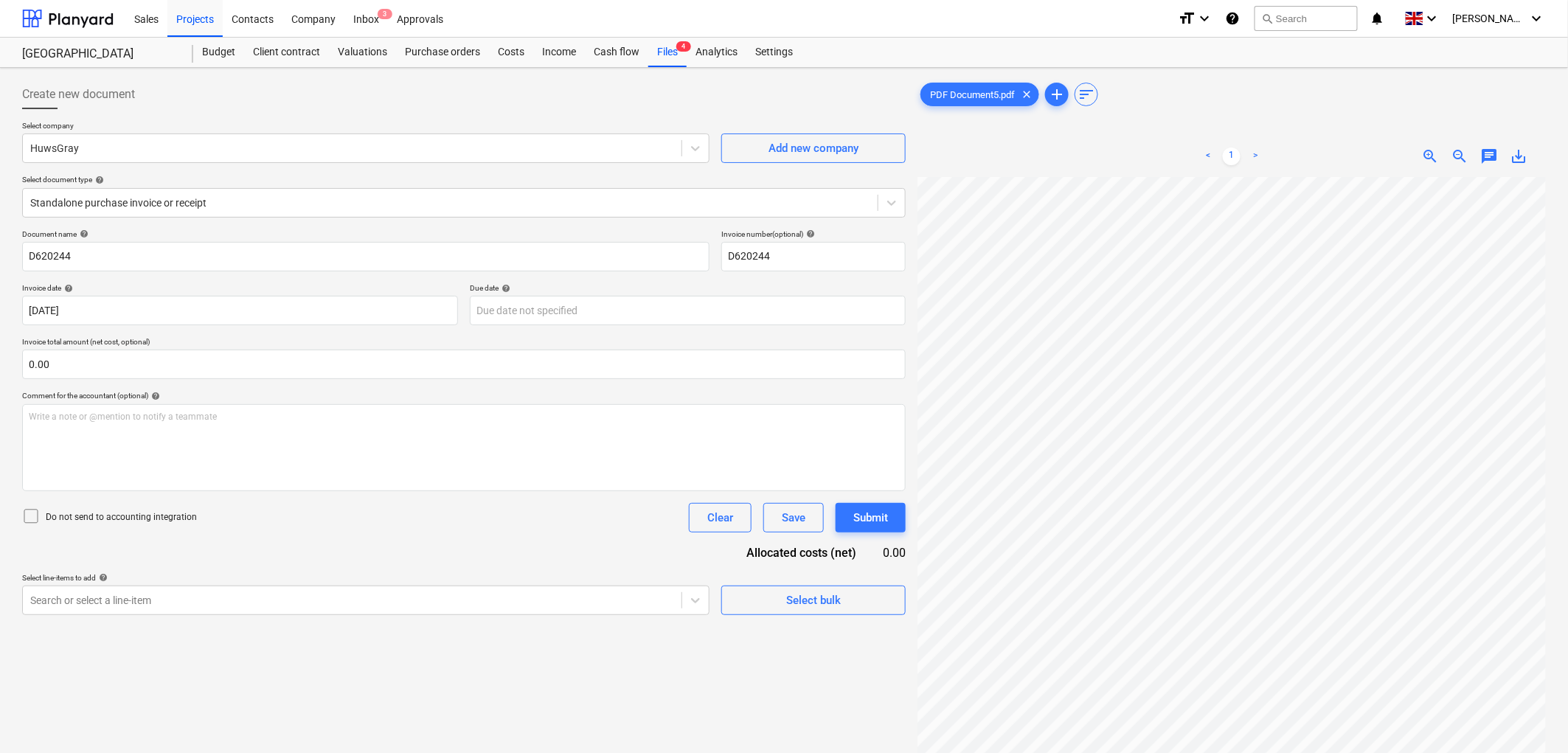
type input "[DATE]"
click at [579, 299] on body "Sales Projects Contacts Company Inbox 3 Approvals format_size keyboard_arrow_do…" at bounding box center [784, 376] width 1568 height 753
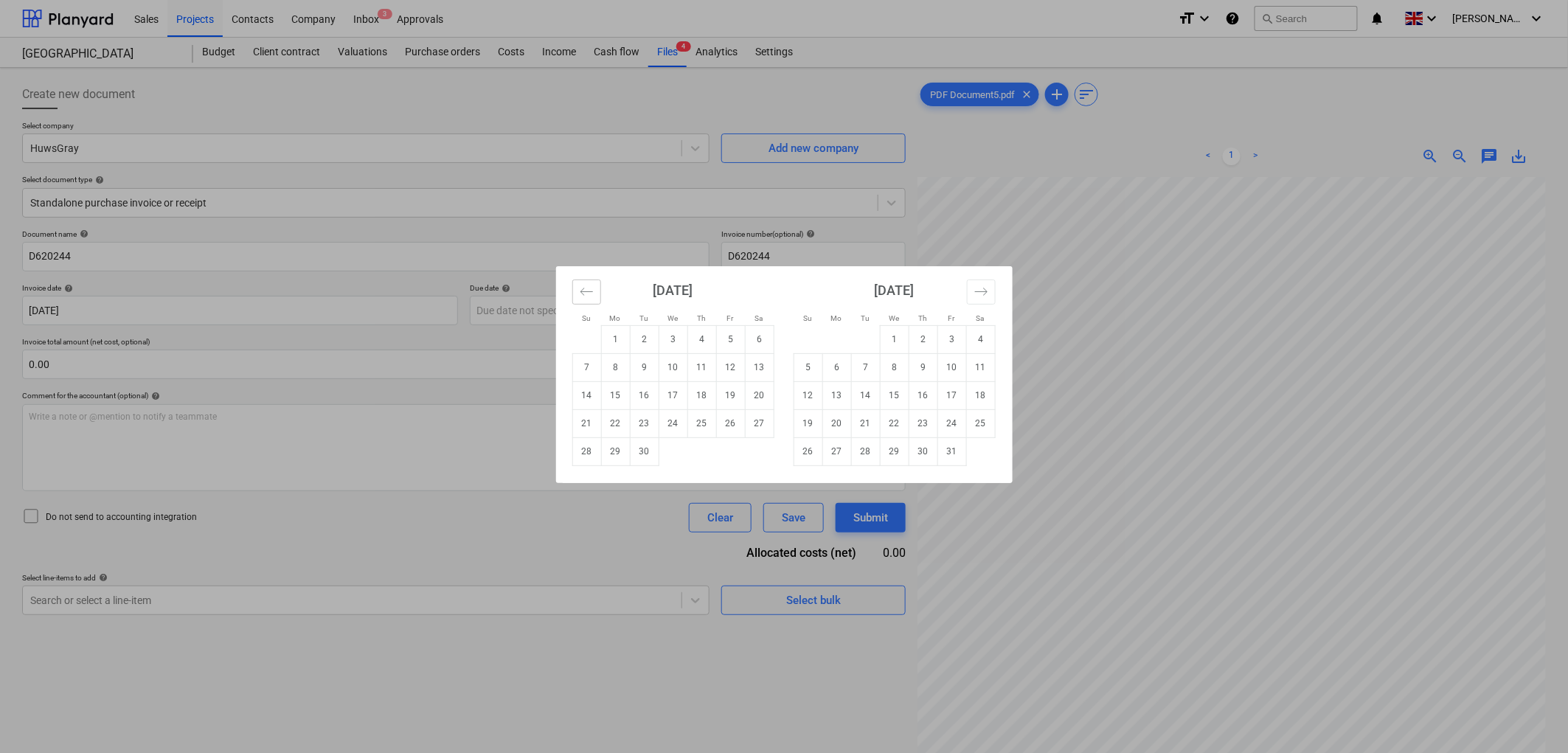
click at [583, 292] on icon "Move backward to switch to the previous month." at bounding box center [586, 291] width 12 height 7
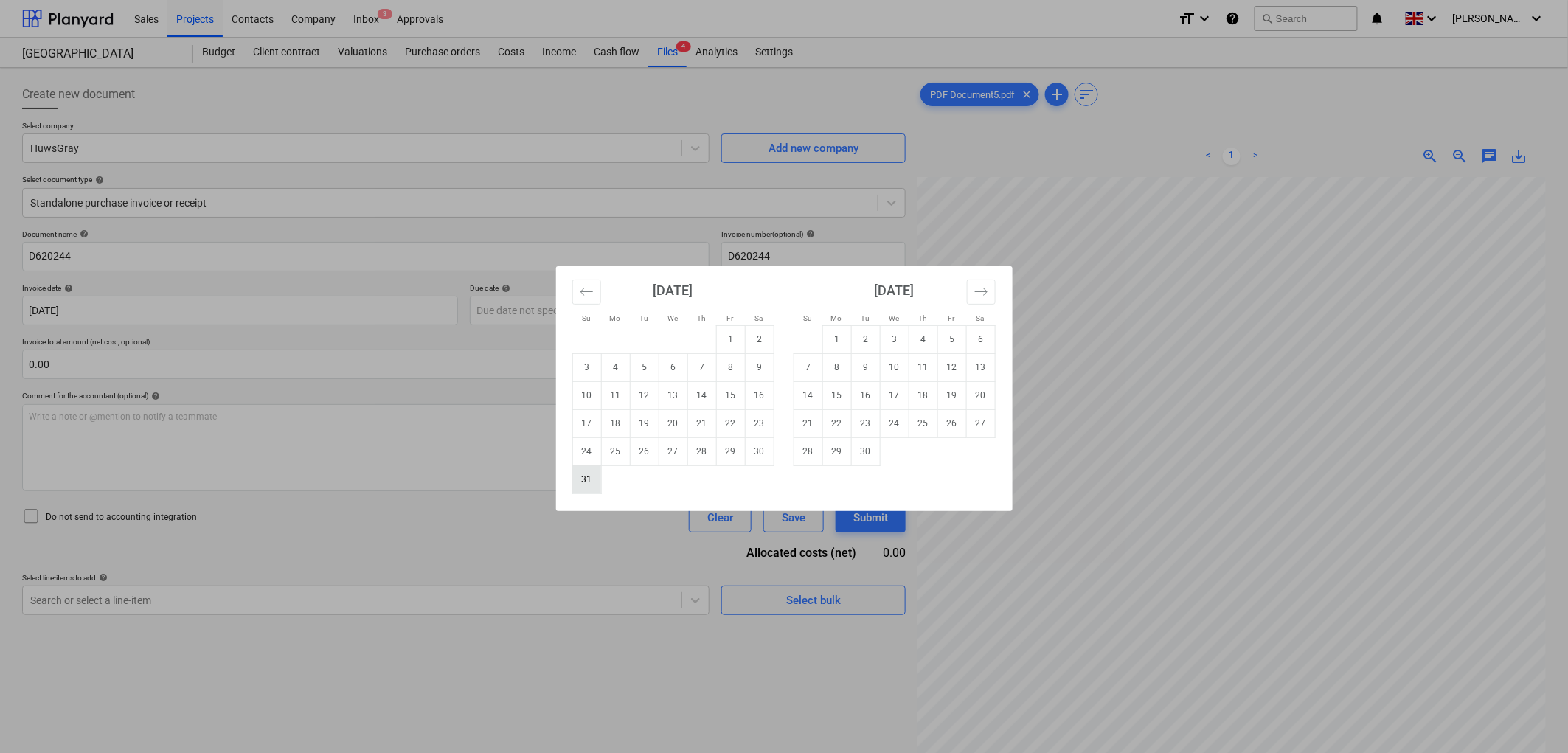
click at [595, 479] on td "31" at bounding box center [586, 479] width 29 height 28
type input "[DATE]"
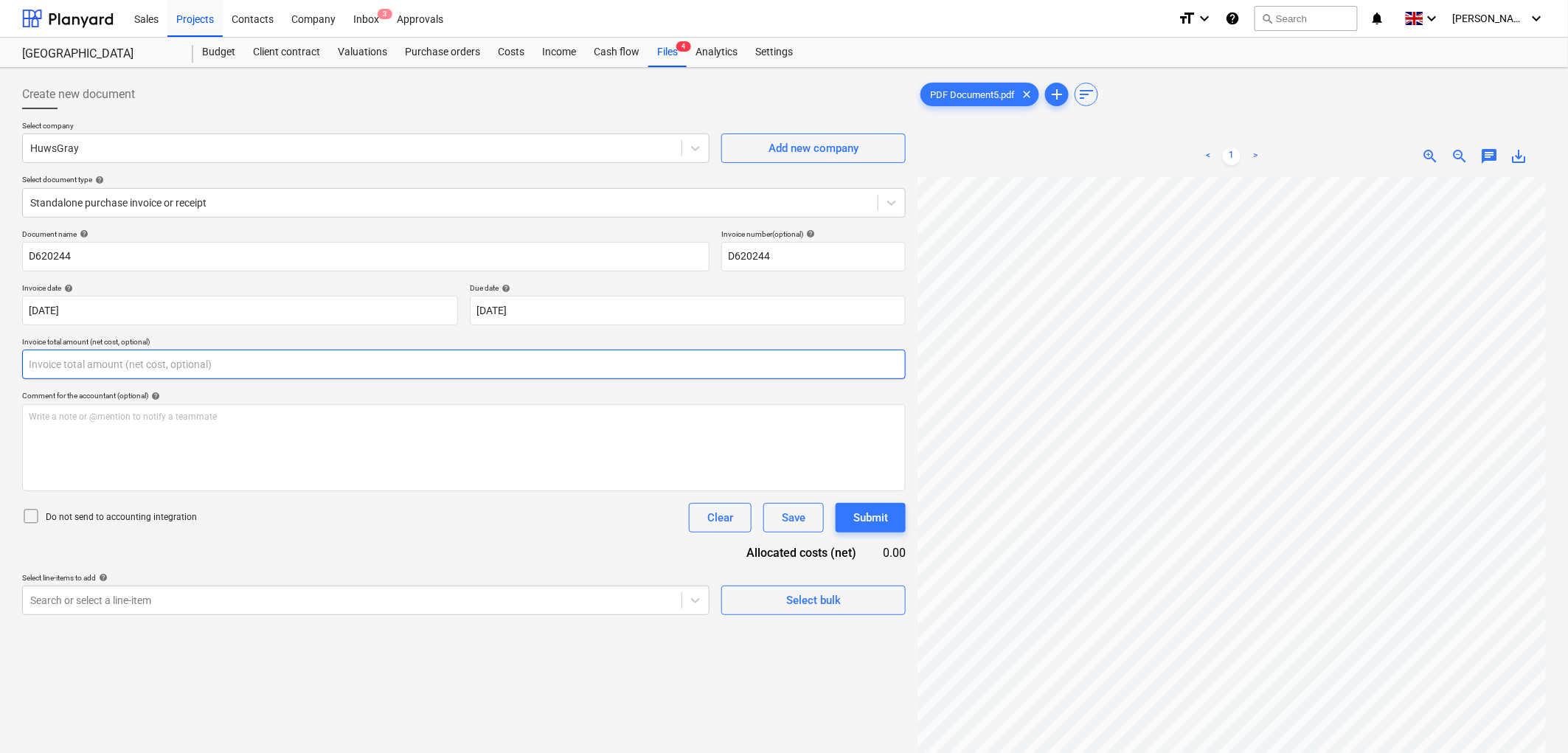
click at [158, 373] on input "text" at bounding box center [464, 364] width 884 height 30
type input "105.13"
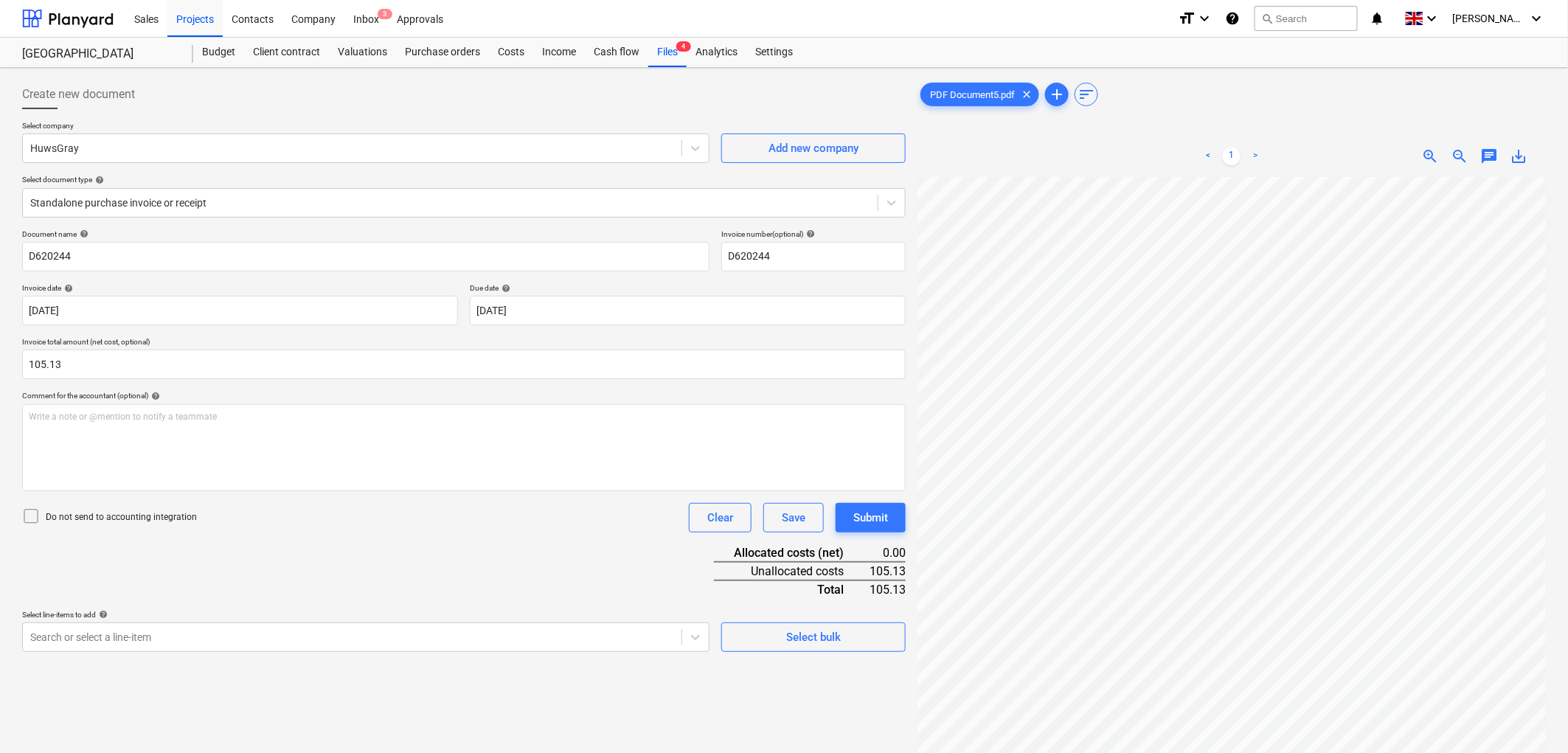
click at [248, 616] on div "Select line-items to add help" at bounding box center [366, 615] width 688 height 9
click at [248, 630] on body "Sales Projects Contacts Company Inbox 3 Approvals format_size keyboard_arrow_do…" at bounding box center [784, 376] width 1568 height 753
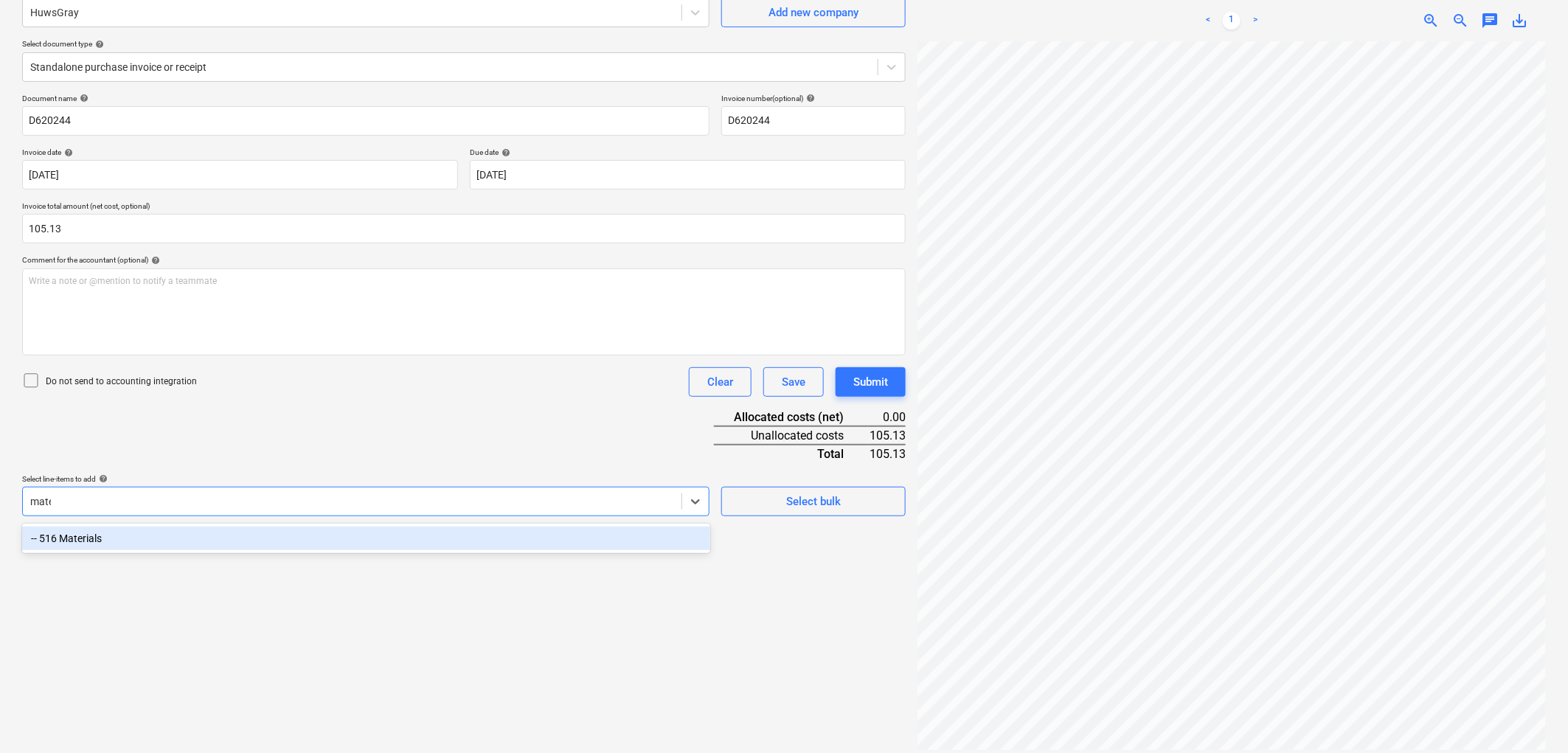
type input "mater"
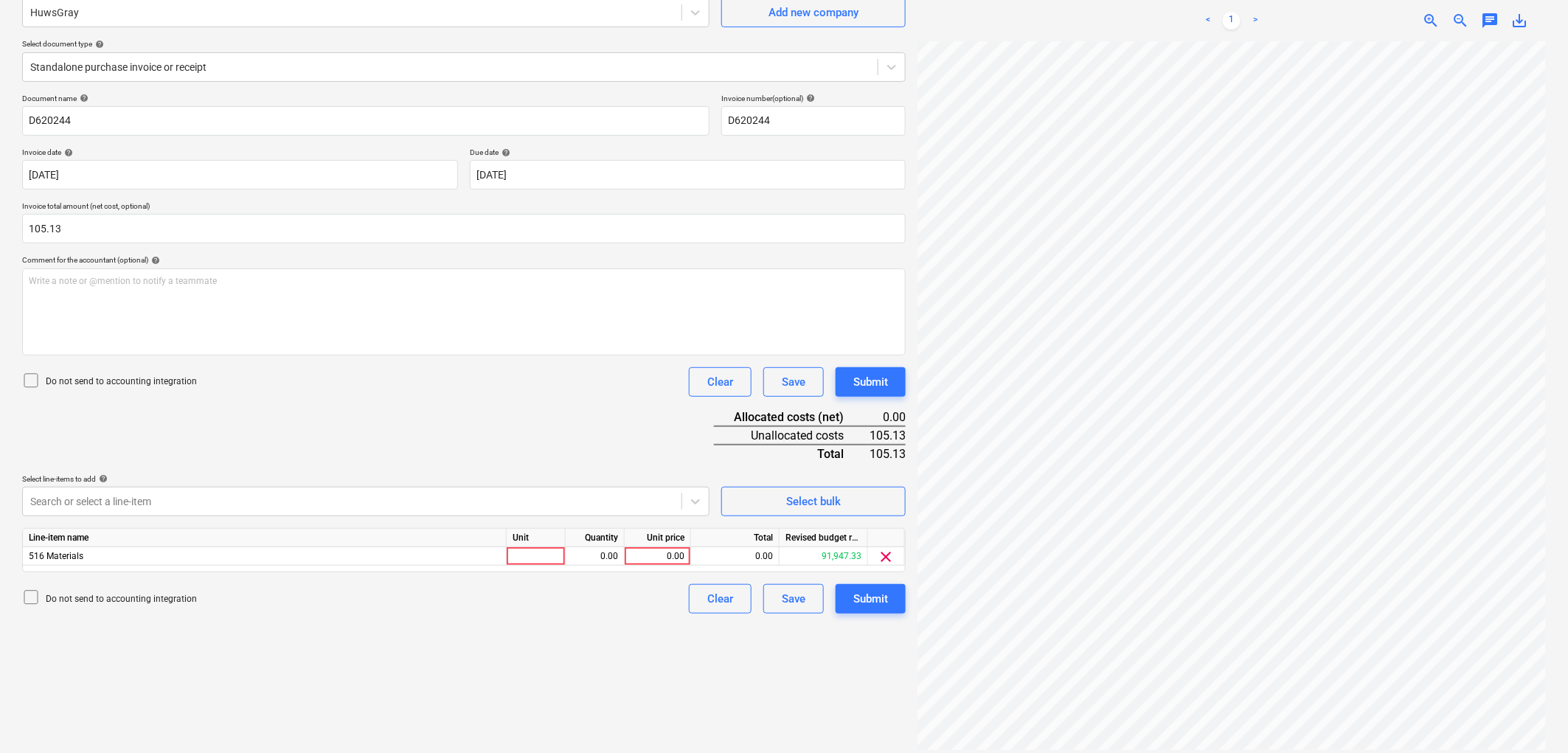
click at [381, 406] on div "Document name help D620244 Invoice number (optional) help D620244 Invoice date …" at bounding box center [464, 353] width 884 height 520
click at [541, 547] on div "Unit" at bounding box center [536, 538] width 59 height 19
click at [541, 559] on div at bounding box center [536, 557] width 59 height 19
type input "1"
type input "105.13"
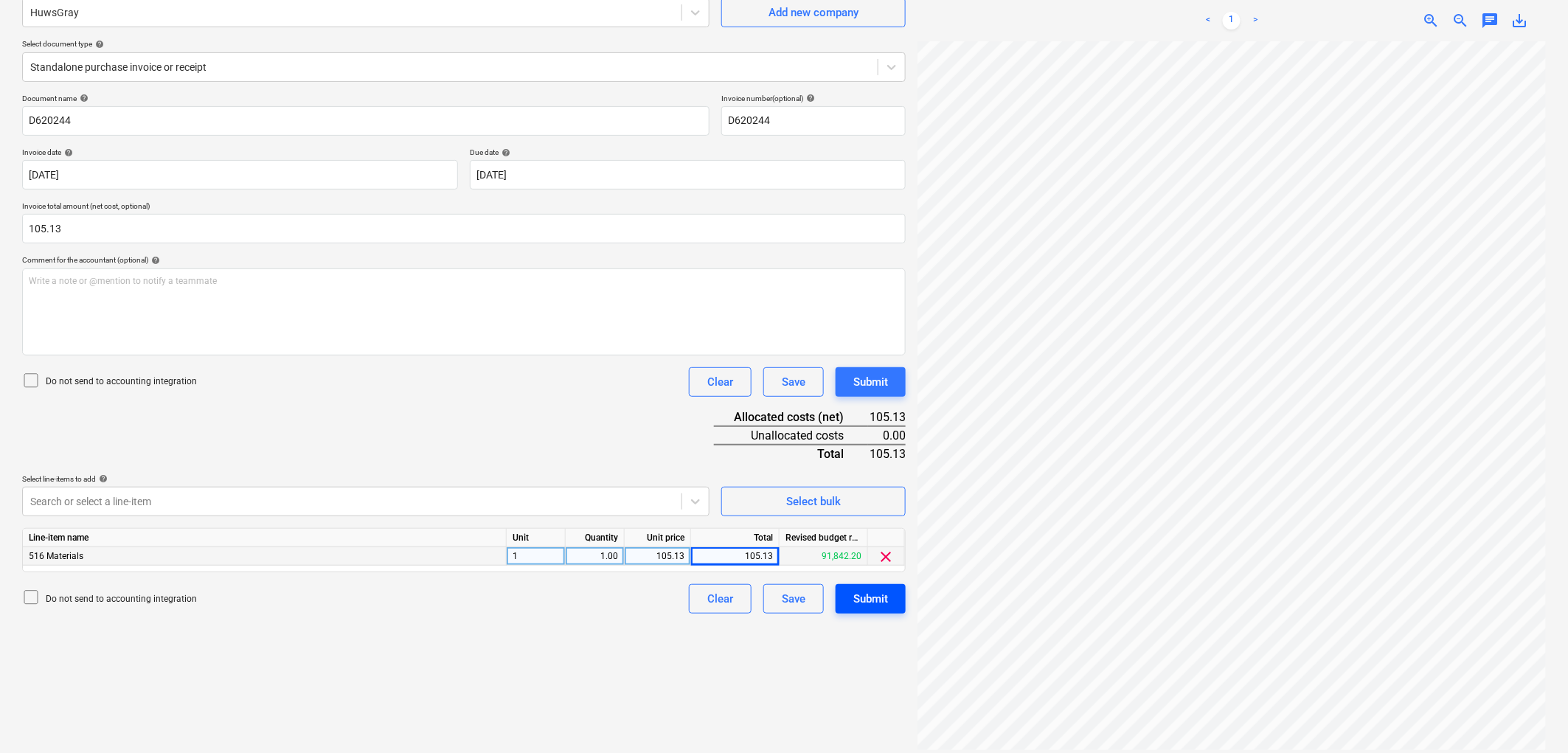
click at [878, 595] on div "Submit" at bounding box center [870, 599] width 35 height 19
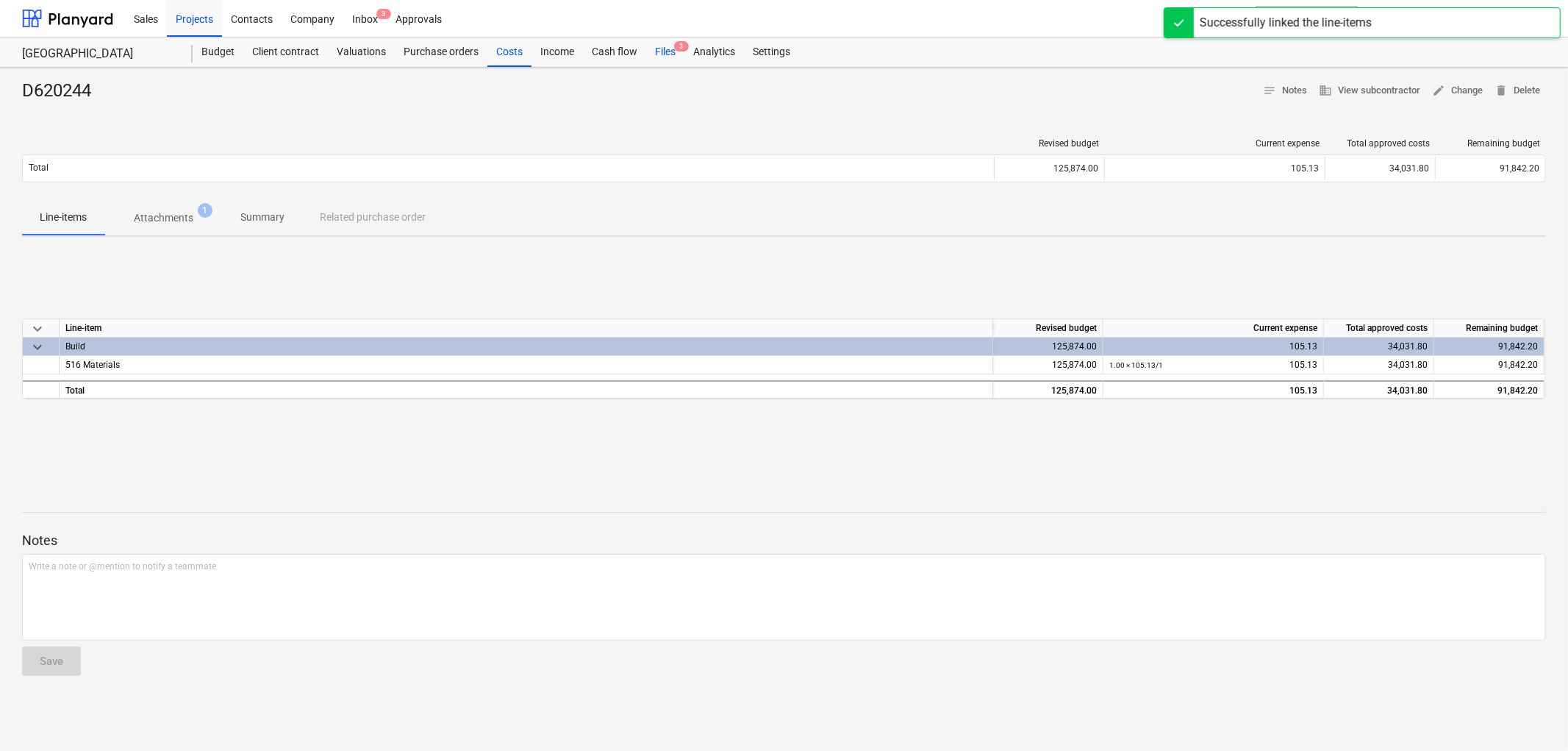
click at [652, 50] on div "Files 3" at bounding box center [665, 52] width 38 height 29
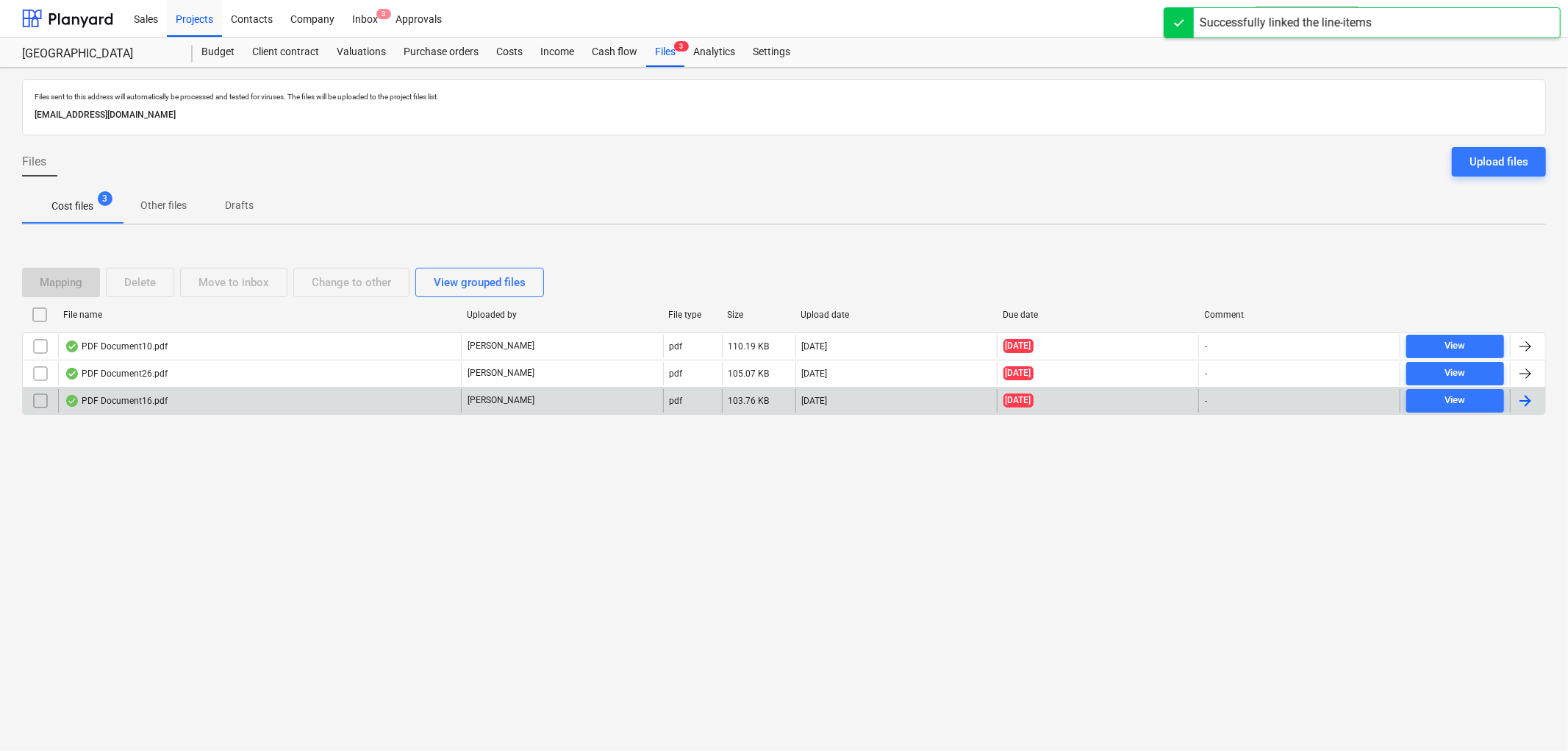
click at [181, 397] on div "PDF Document16.pdf" at bounding box center [260, 401] width 403 height 23
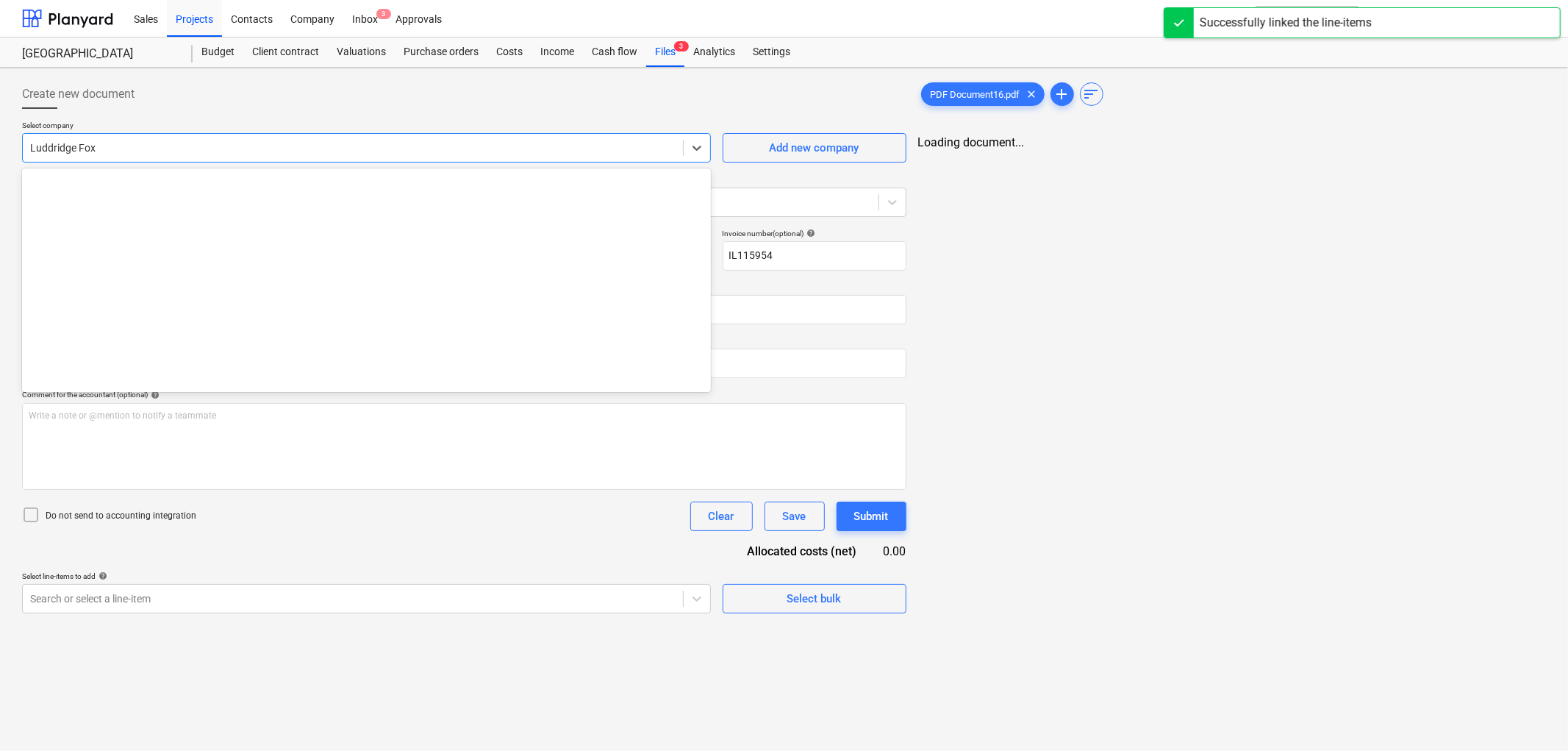
click at [232, 149] on div at bounding box center [353, 147] width 645 height 15
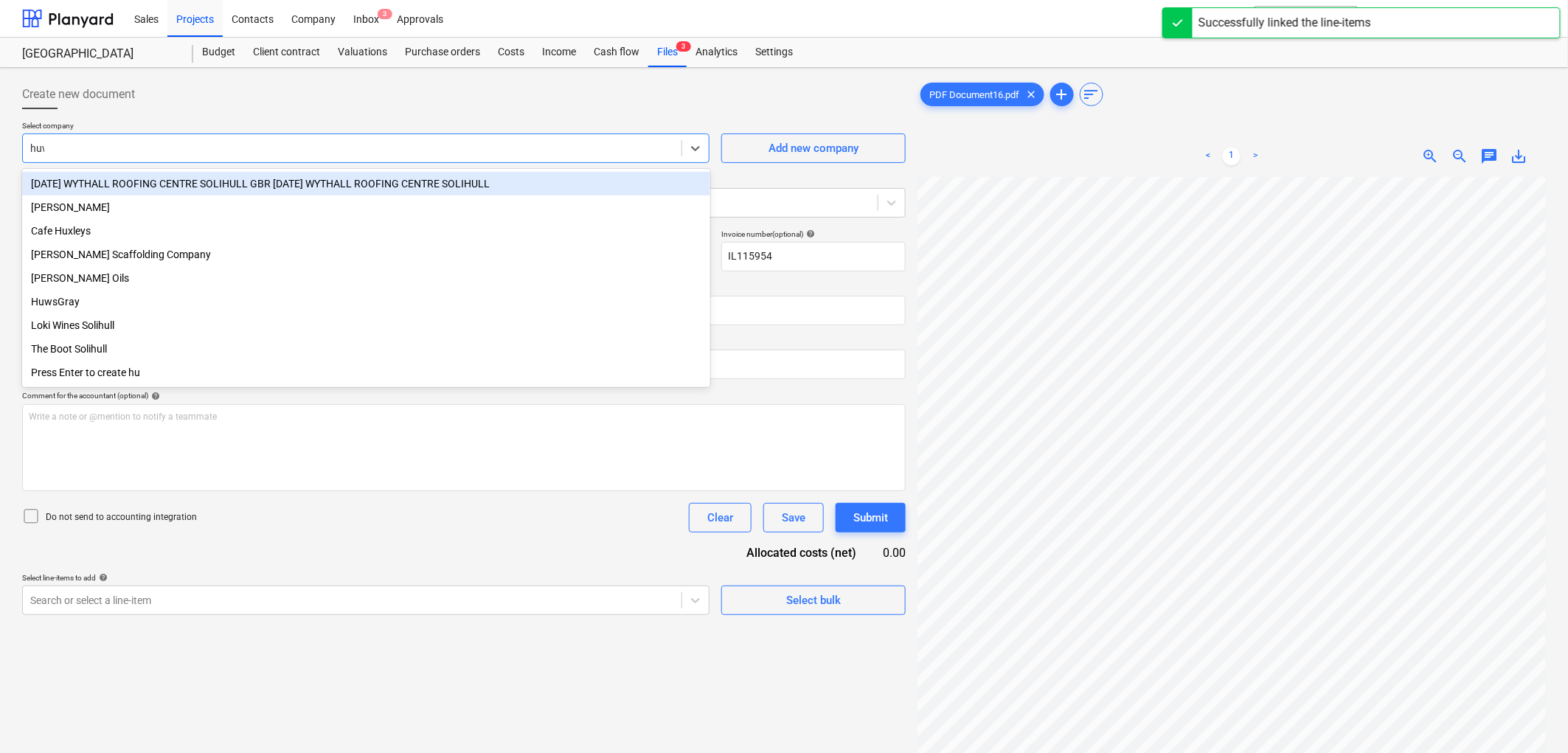
type input "huws"
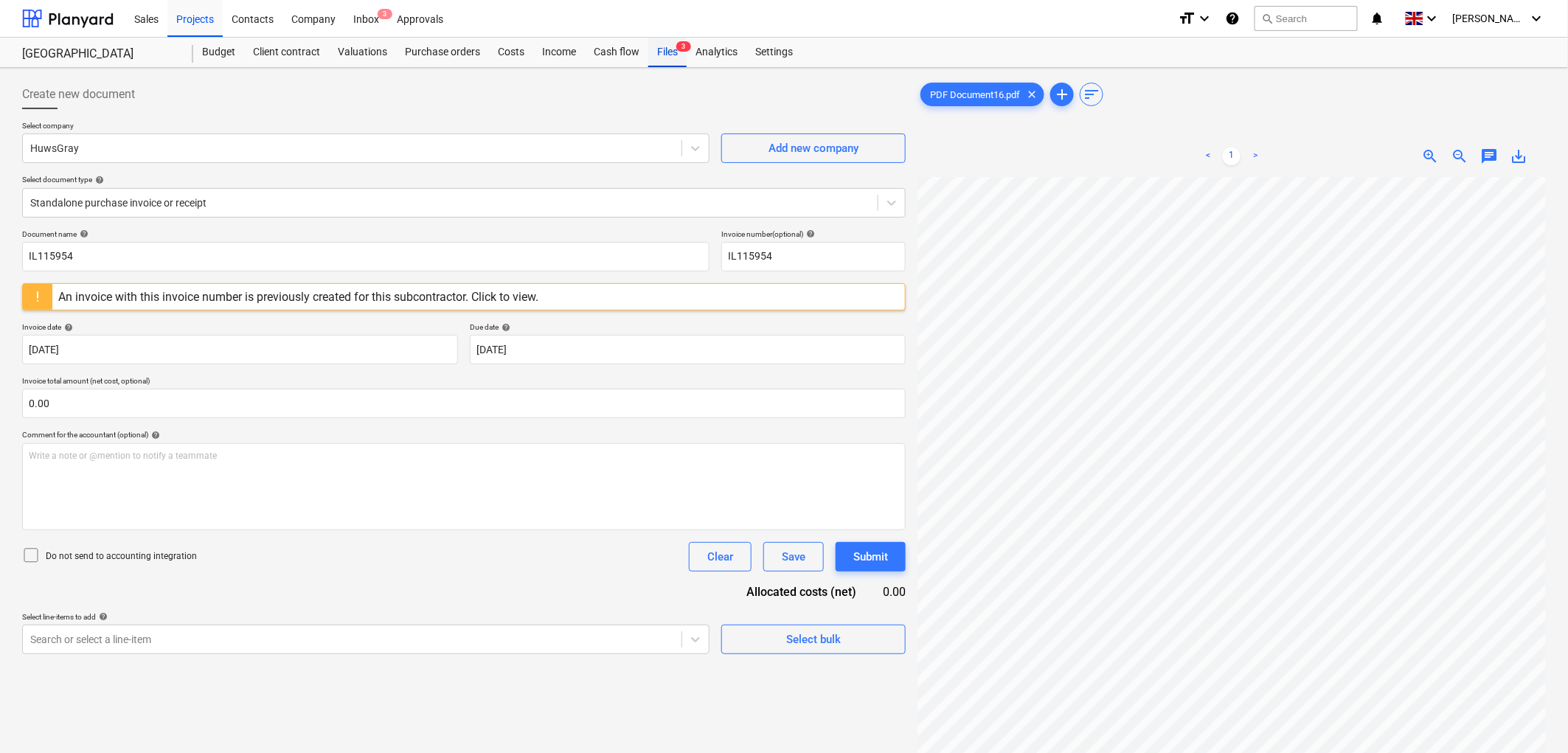
click at [681, 54] on div "Files 3" at bounding box center [667, 52] width 38 height 30
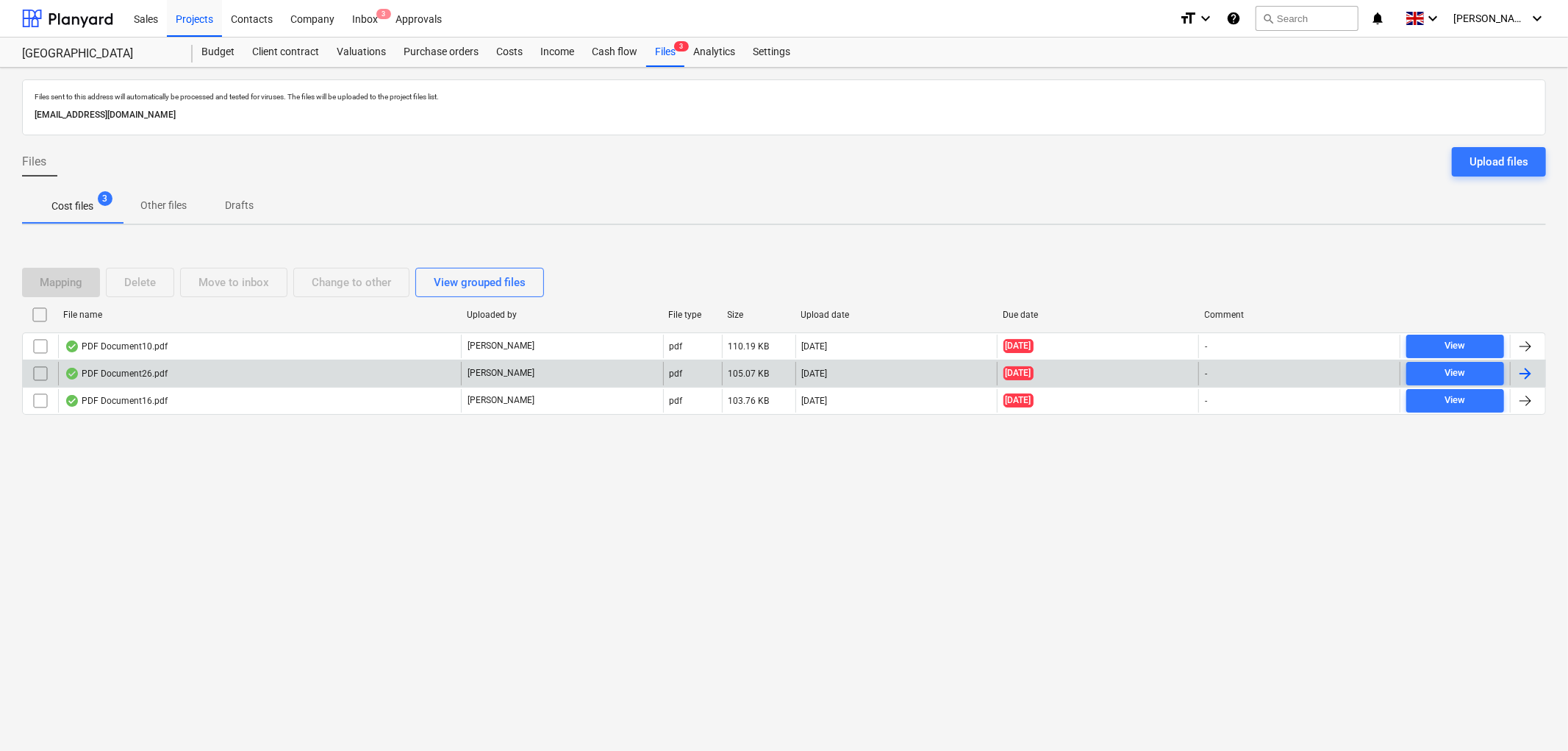
click at [157, 381] on div "PDF Document26.pdf" at bounding box center [260, 373] width 403 height 23
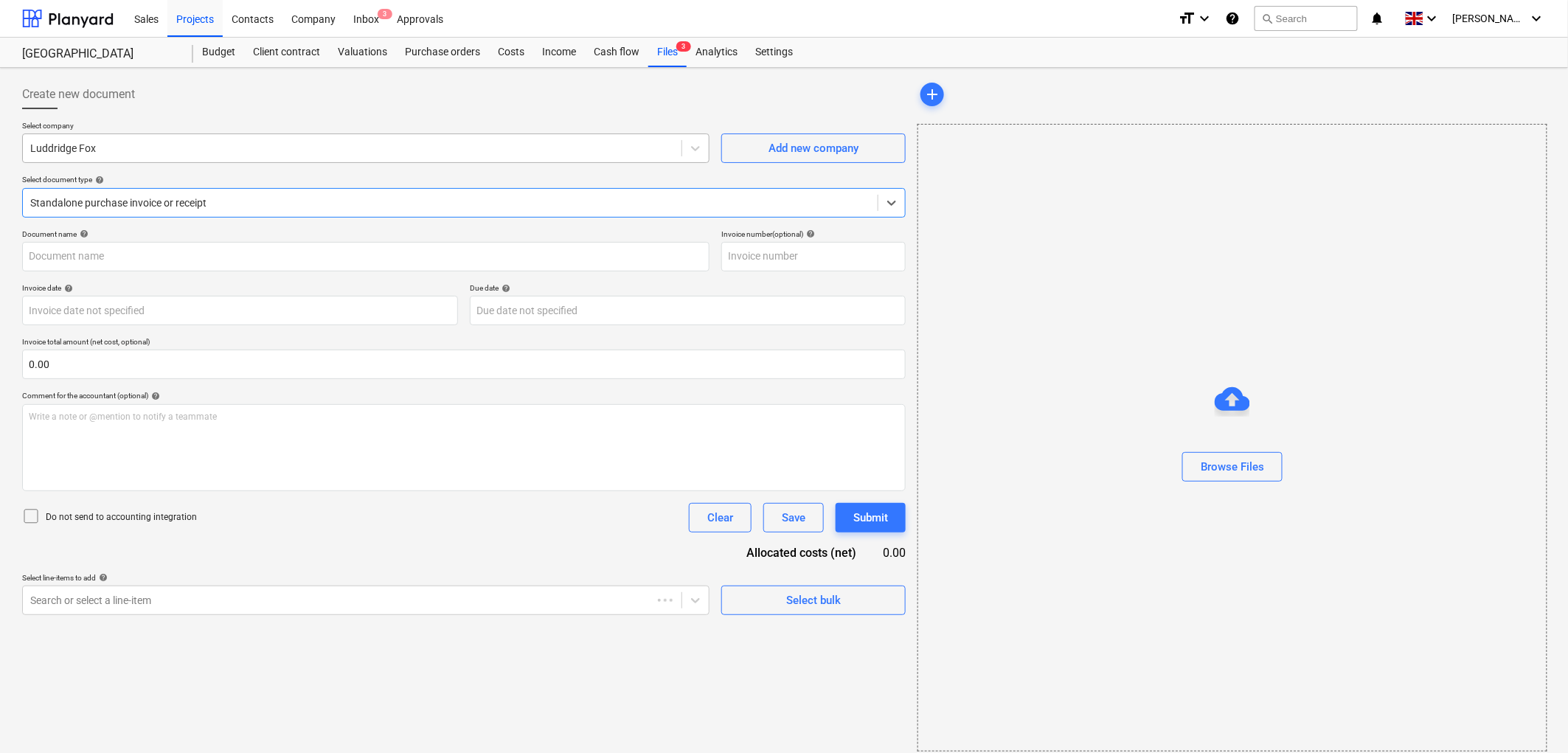
type input "IL284441"
type input "[DATE]"
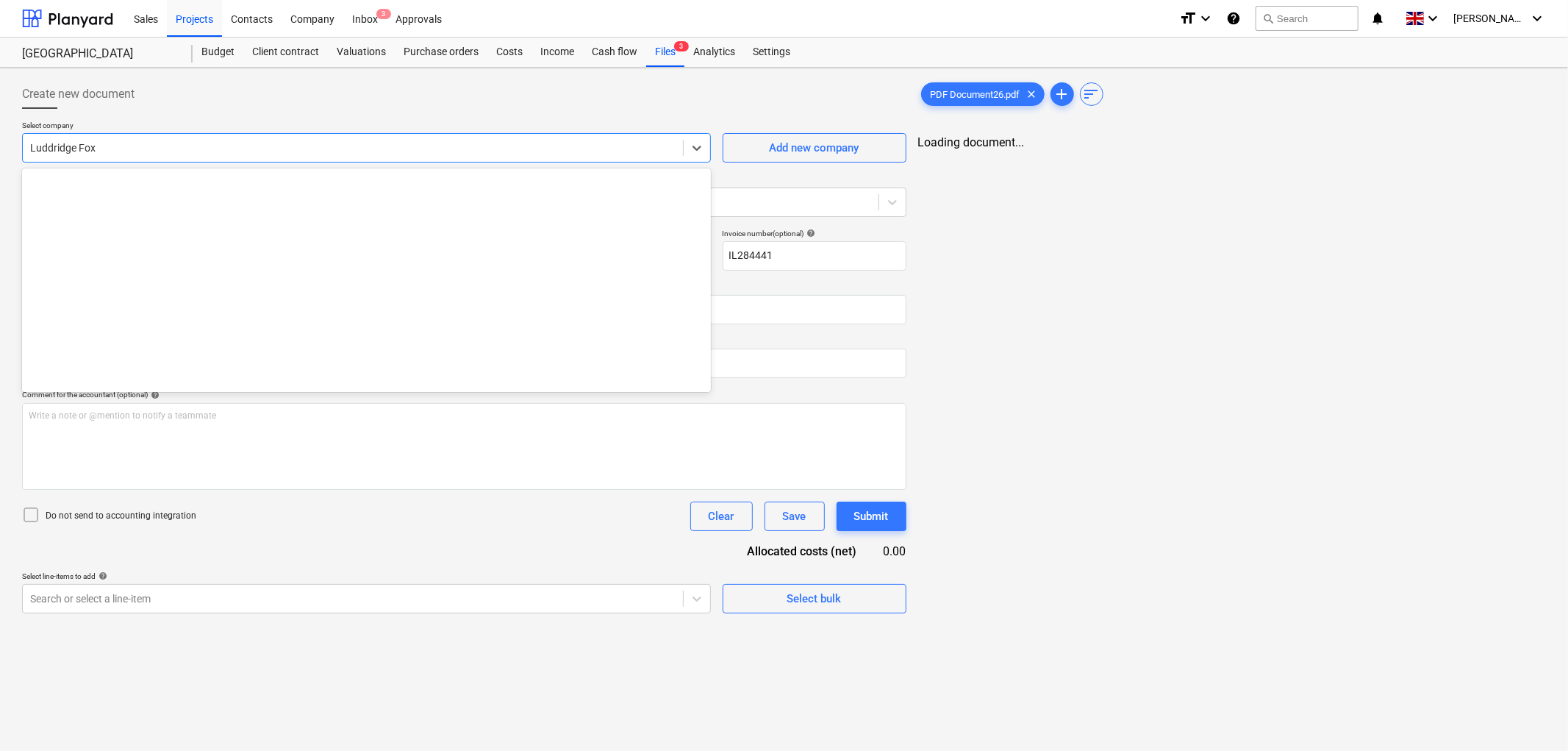
click at [136, 146] on div at bounding box center [353, 147] width 645 height 15
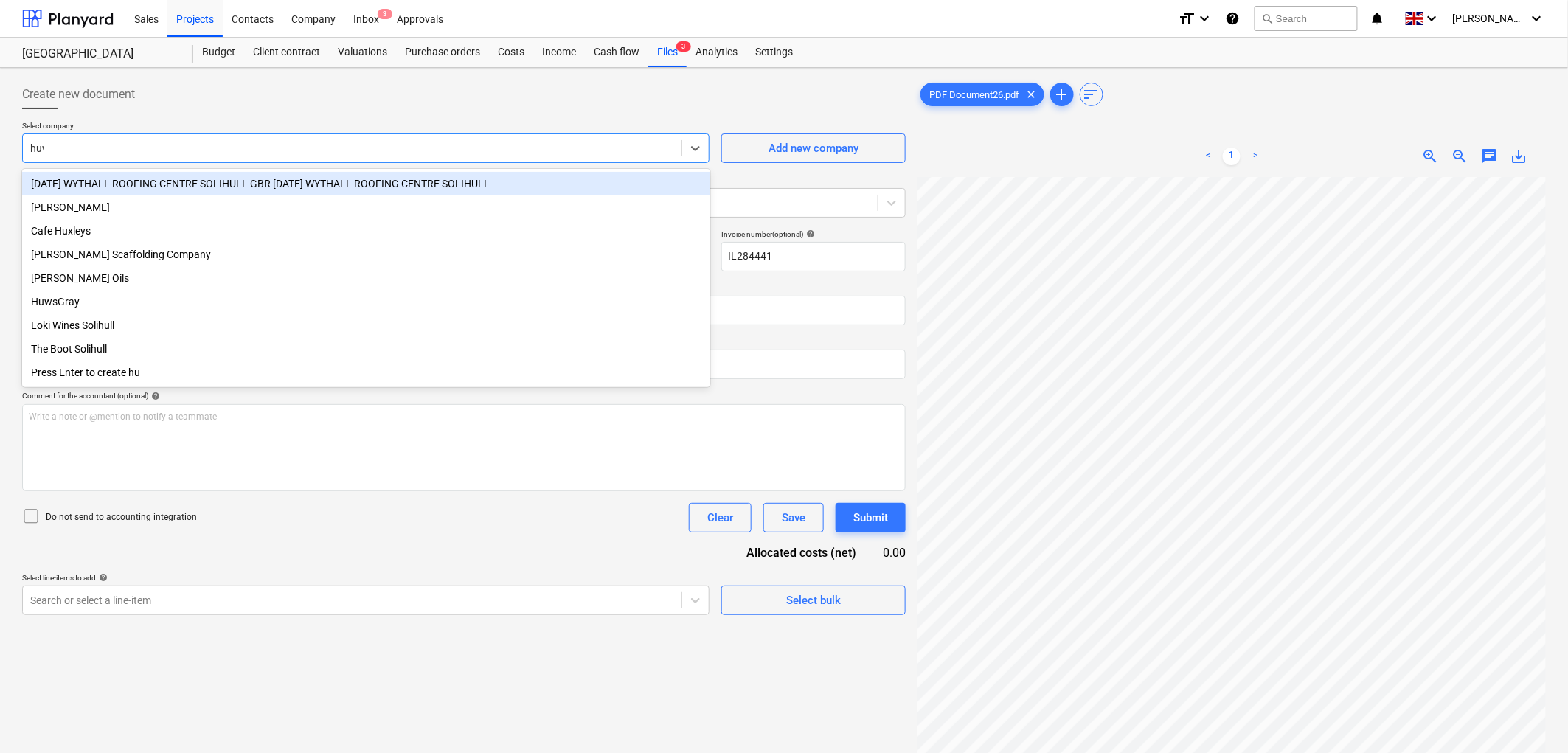
type input "huws"
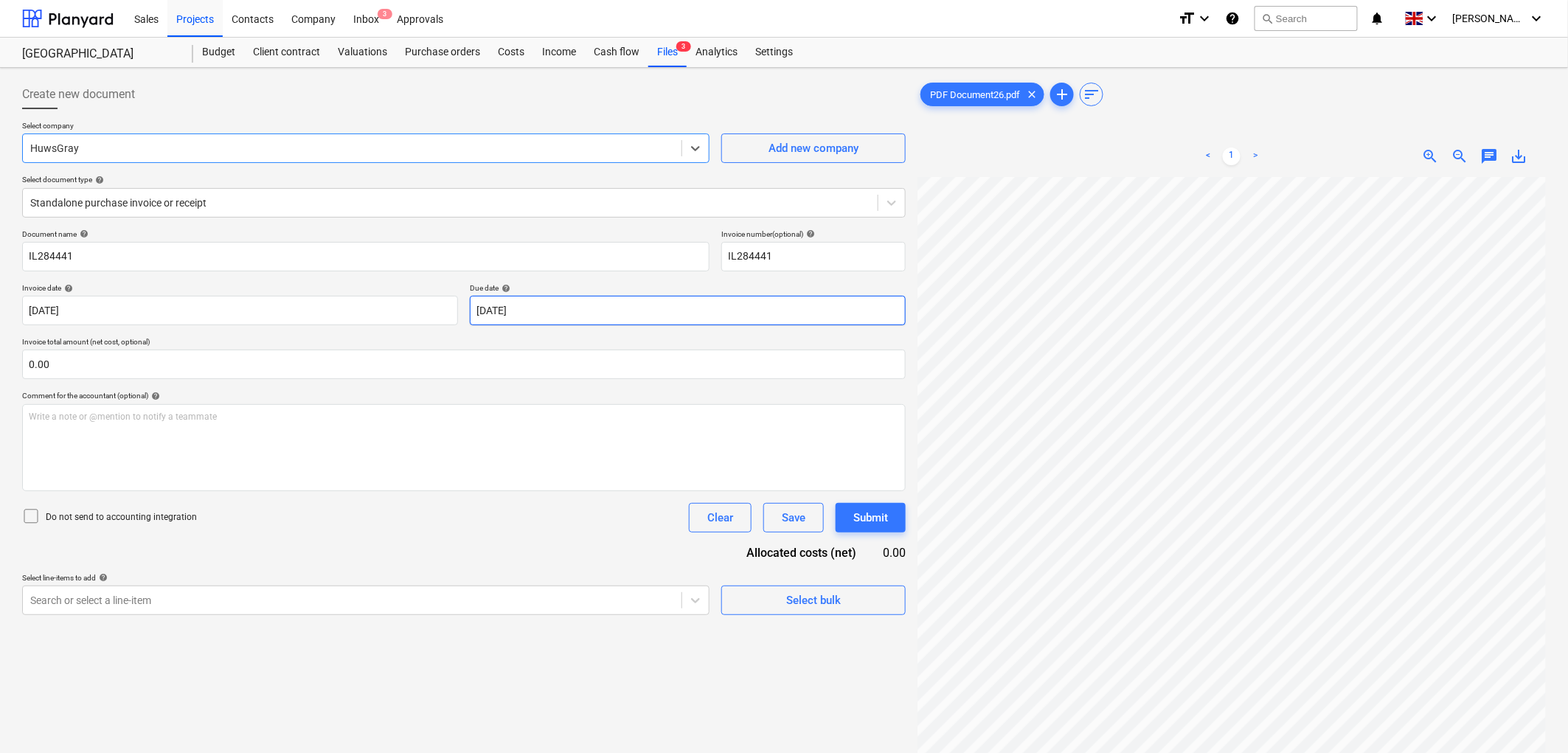
scroll to position [251, 0]
click at [534, 304] on body "Sales Projects Contacts Company Inbox 3 Approvals format_size keyboard_arrow_do…" at bounding box center [784, 376] width 1568 height 753
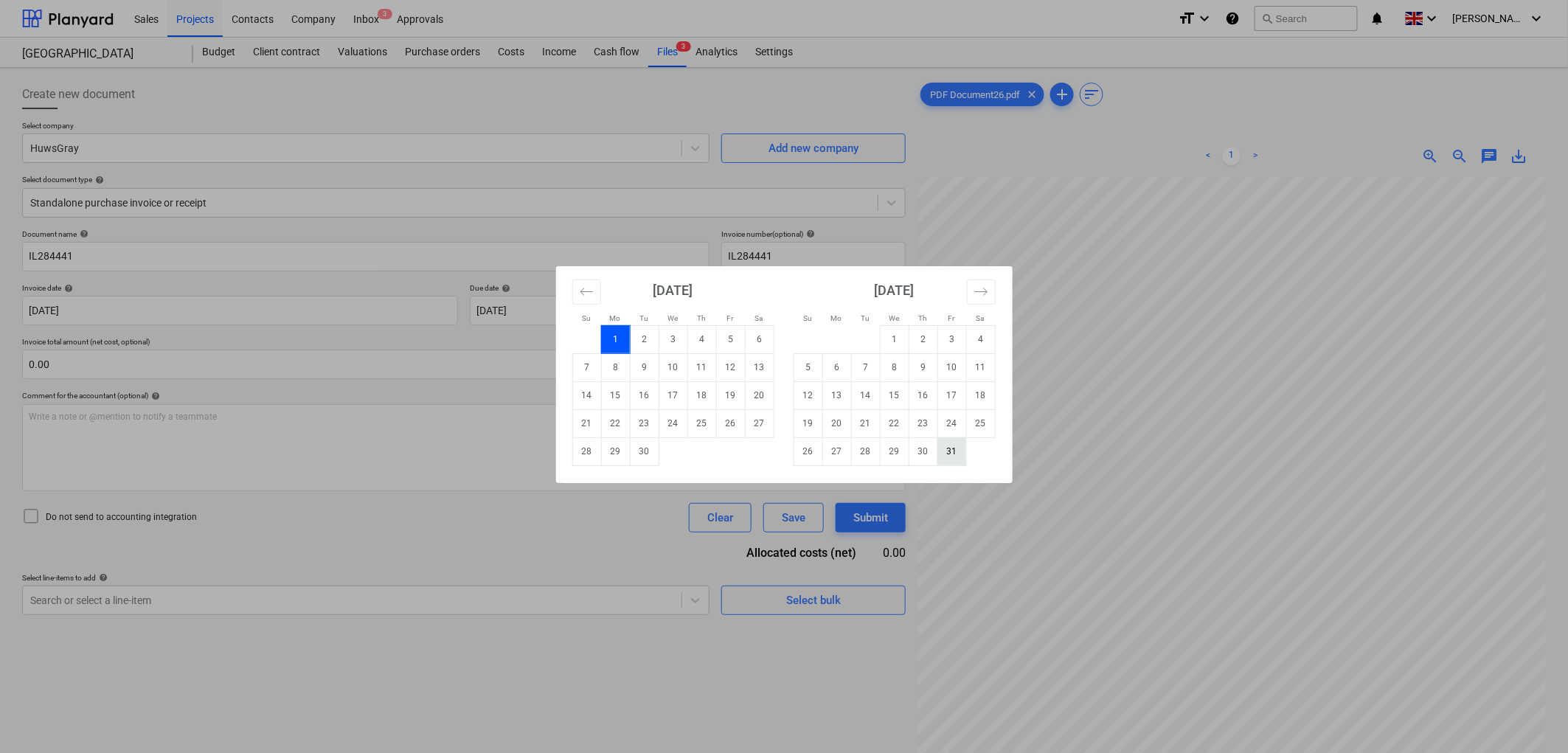
click at [940, 448] on td "31" at bounding box center [951, 451] width 29 height 28
type input "[DATE]"
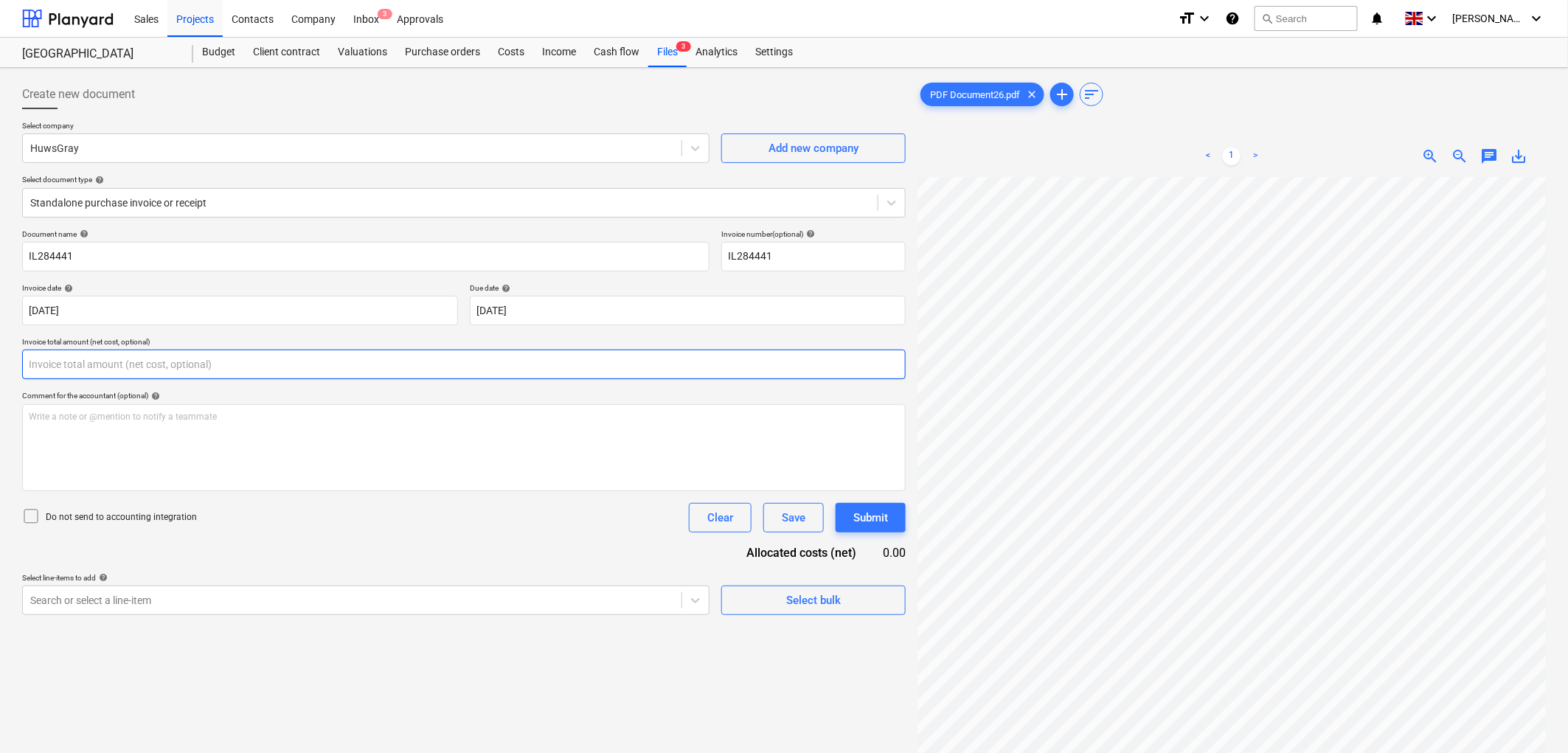
click at [103, 362] on input "text" at bounding box center [464, 364] width 884 height 30
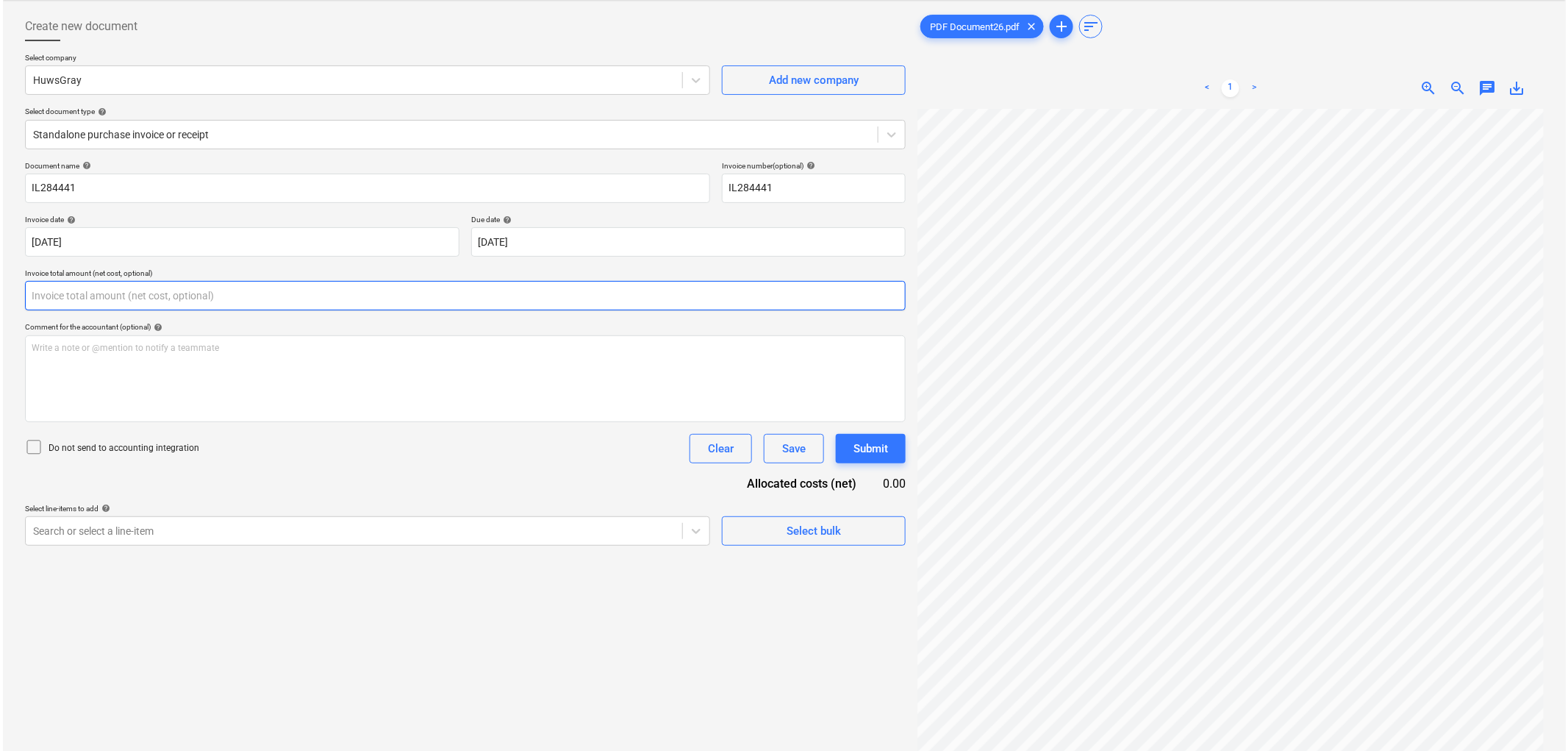
scroll to position [147, 0]
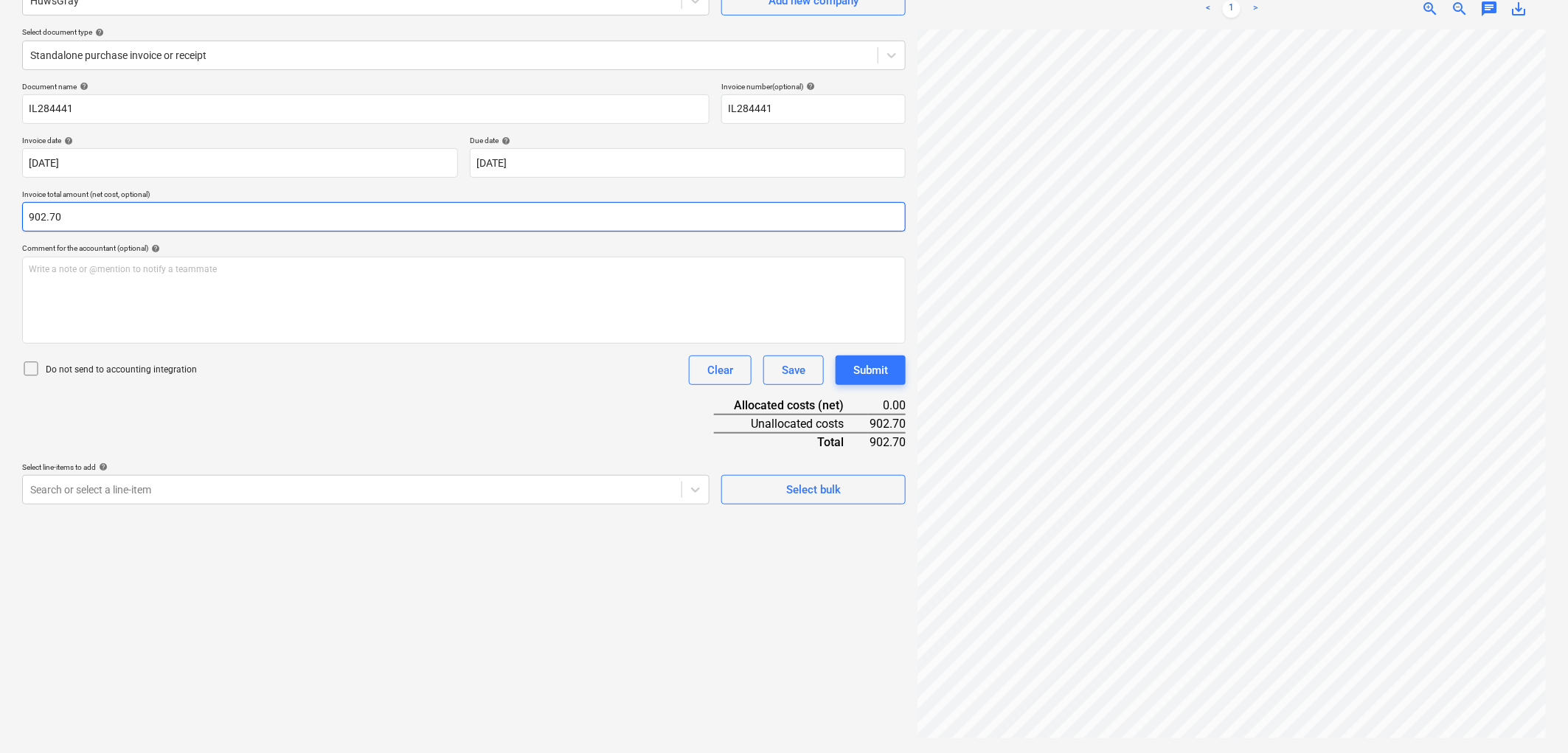
type input "902.70"
click at [448, 507] on div "Create new document Select company HuwsGray Add new company Select document typ…" at bounding box center [464, 336] width 895 height 821
click at [453, 492] on div at bounding box center [352, 489] width 644 height 15
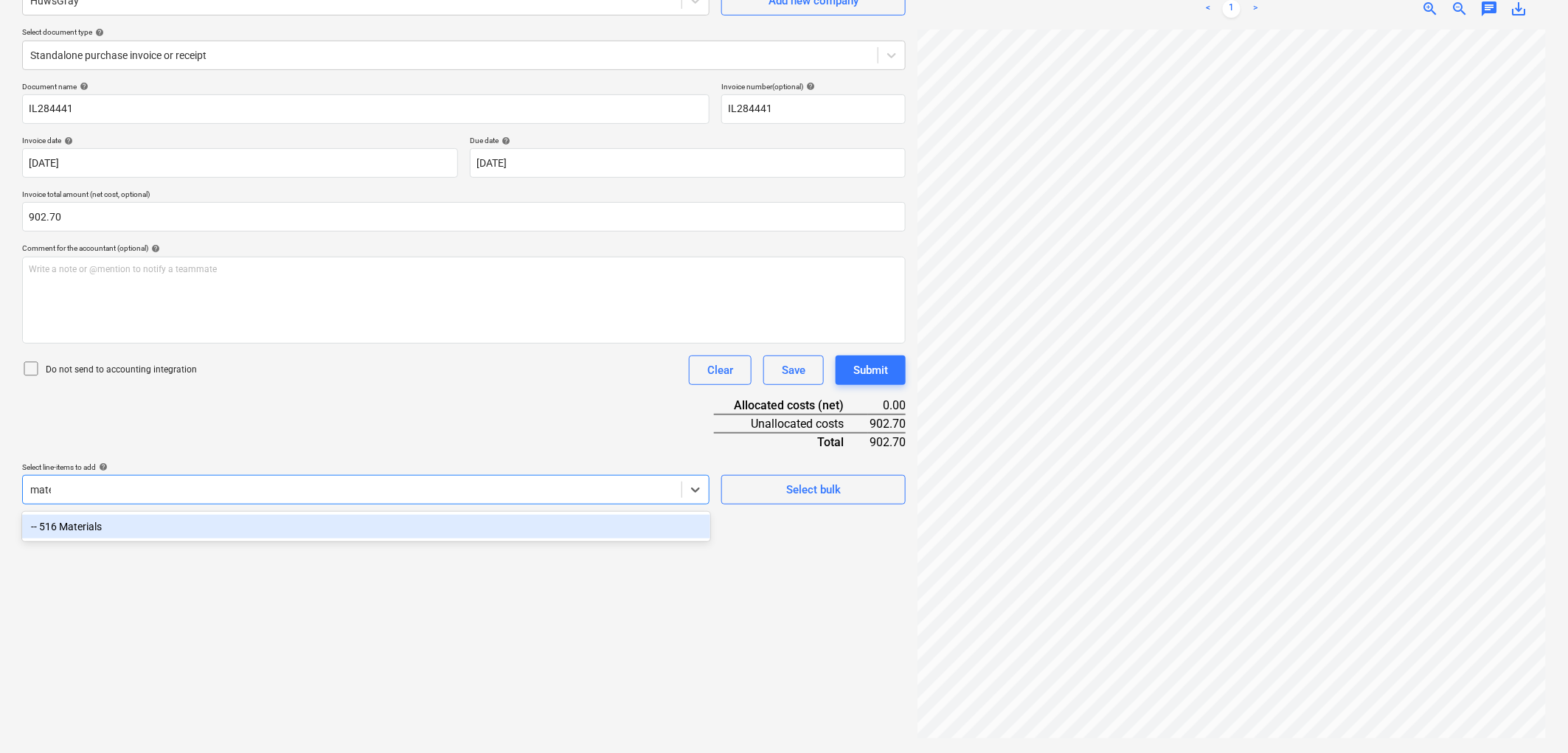
type input "mater"
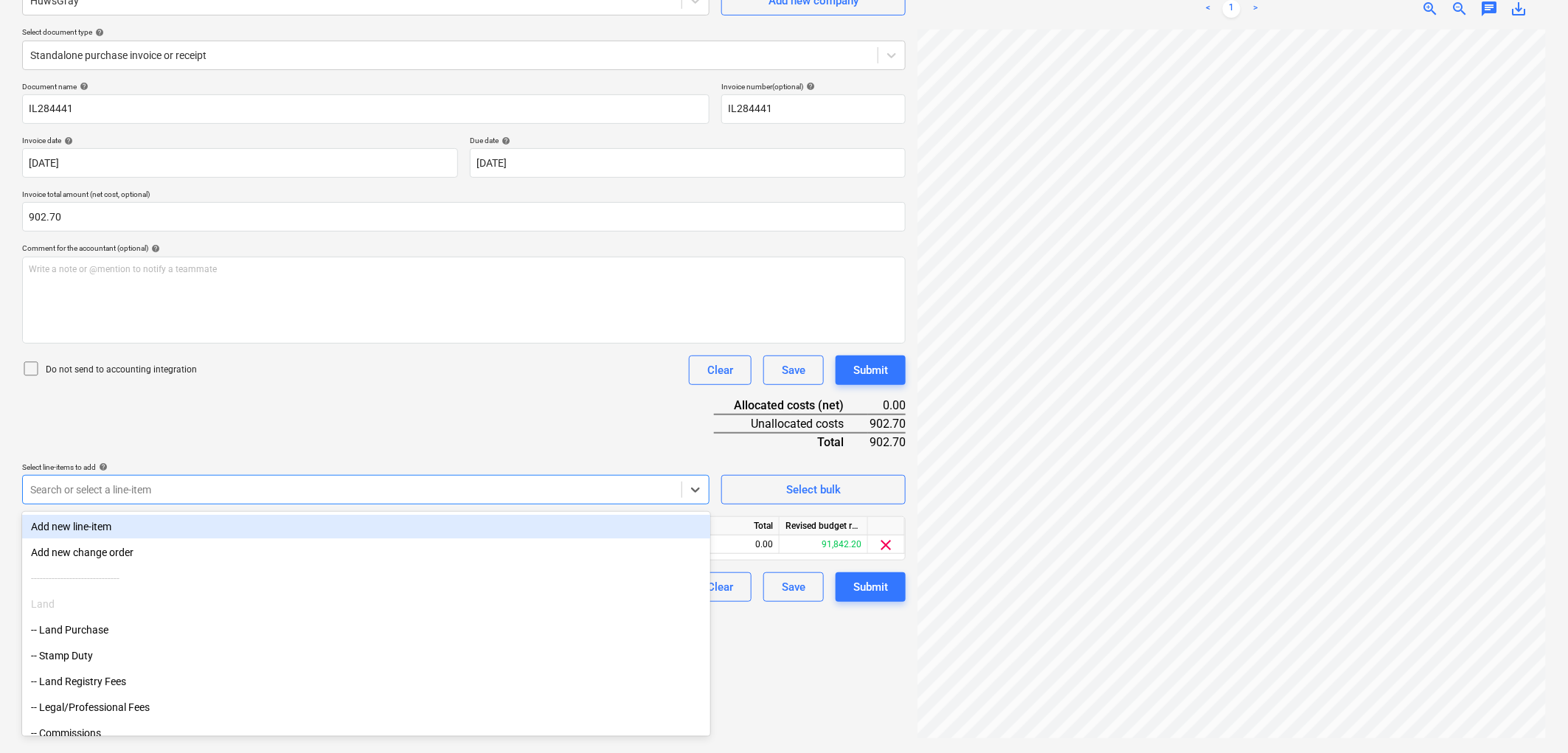
click at [414, 462] on div "Document name help IL284441 Invoice number (optional) help IL284441 Invoice dat…" at bounding box center [464, 341] width 884 height 520
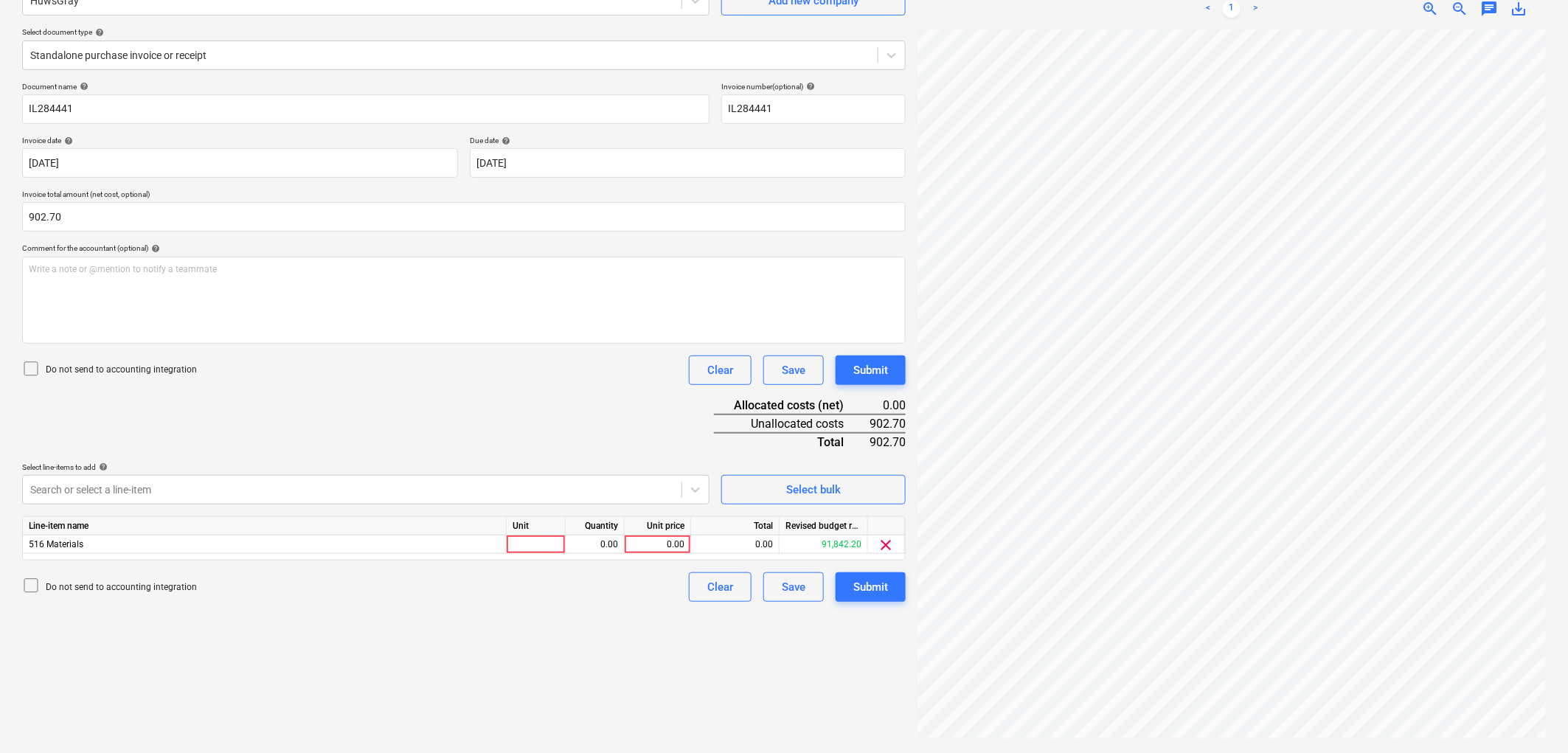
drag, startPoint x: 526, startPoint y: 470, endPoint x: 533, endPoint y: 492, distance: 23.1
click at [527, 472] on div "Select line-items to add help" at bounding box center [366, 467] width 688 height 9
click at [541, 545] on div at bounding box center [536, 545] width 59 height 19
type input "1"
type input "902.70"
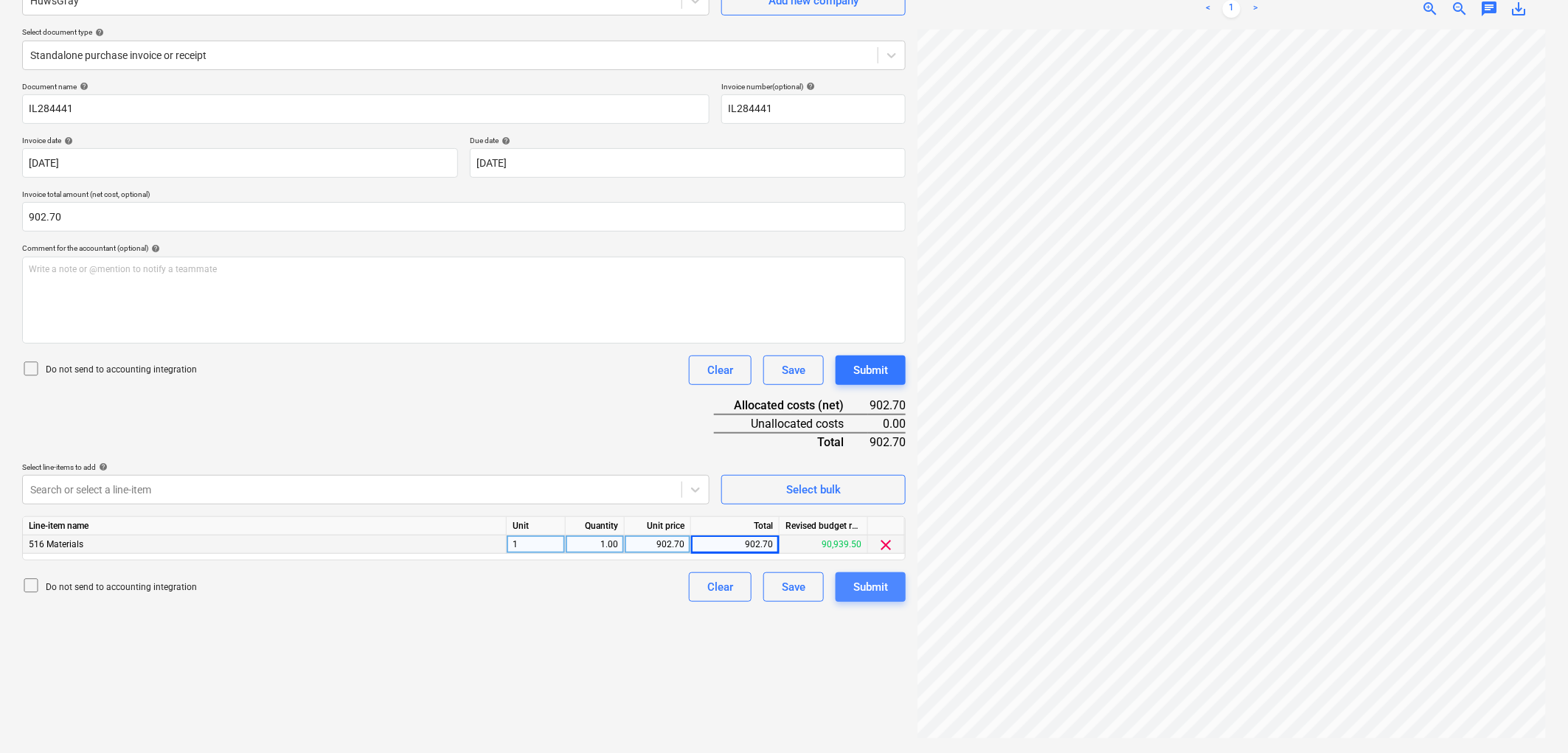
click at [860, 596] on div "Submit" at bounding box center [870, 587] width 35 height 19
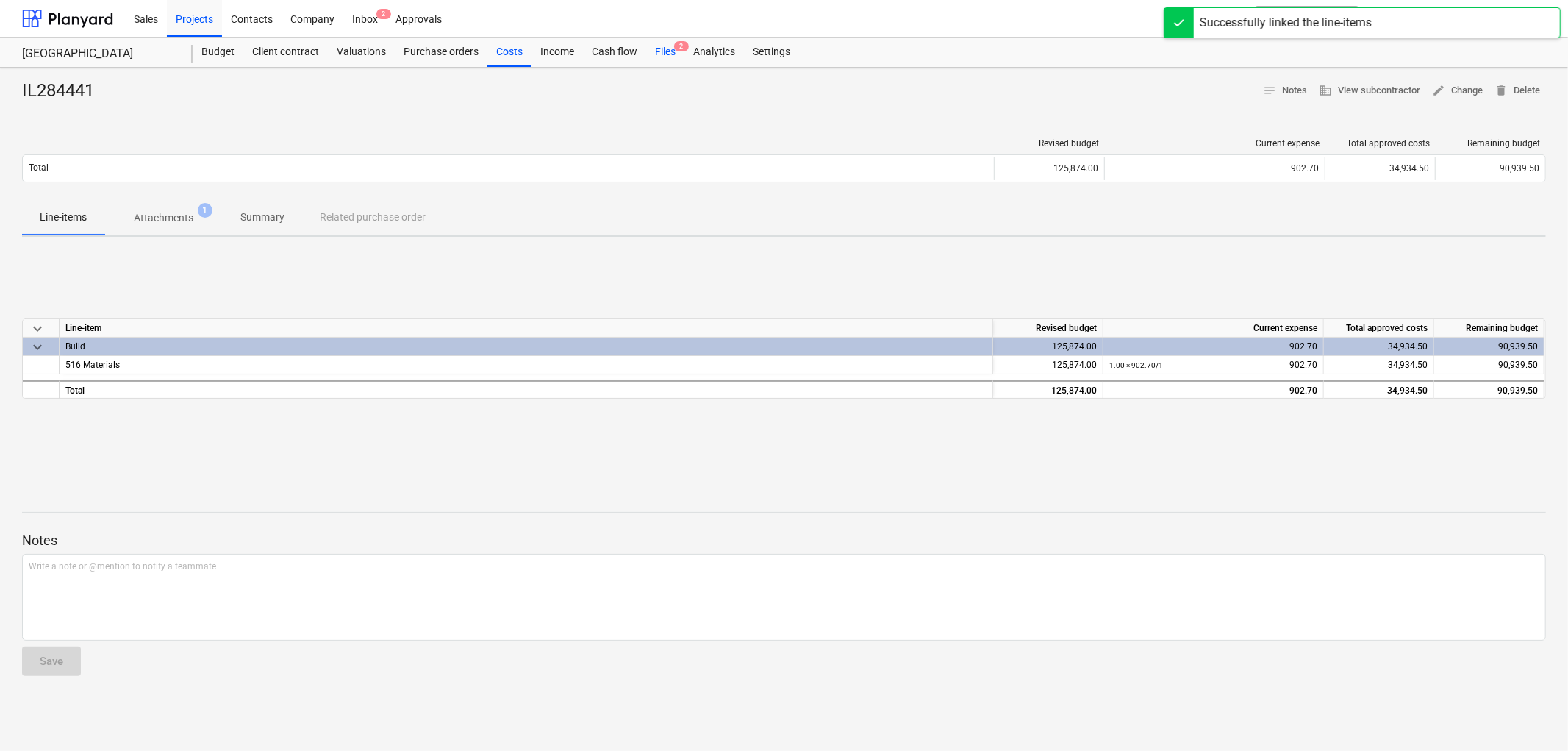
click at [659, 47] on div "Files 2" at bounding box center [665, 52] width 38 height 29
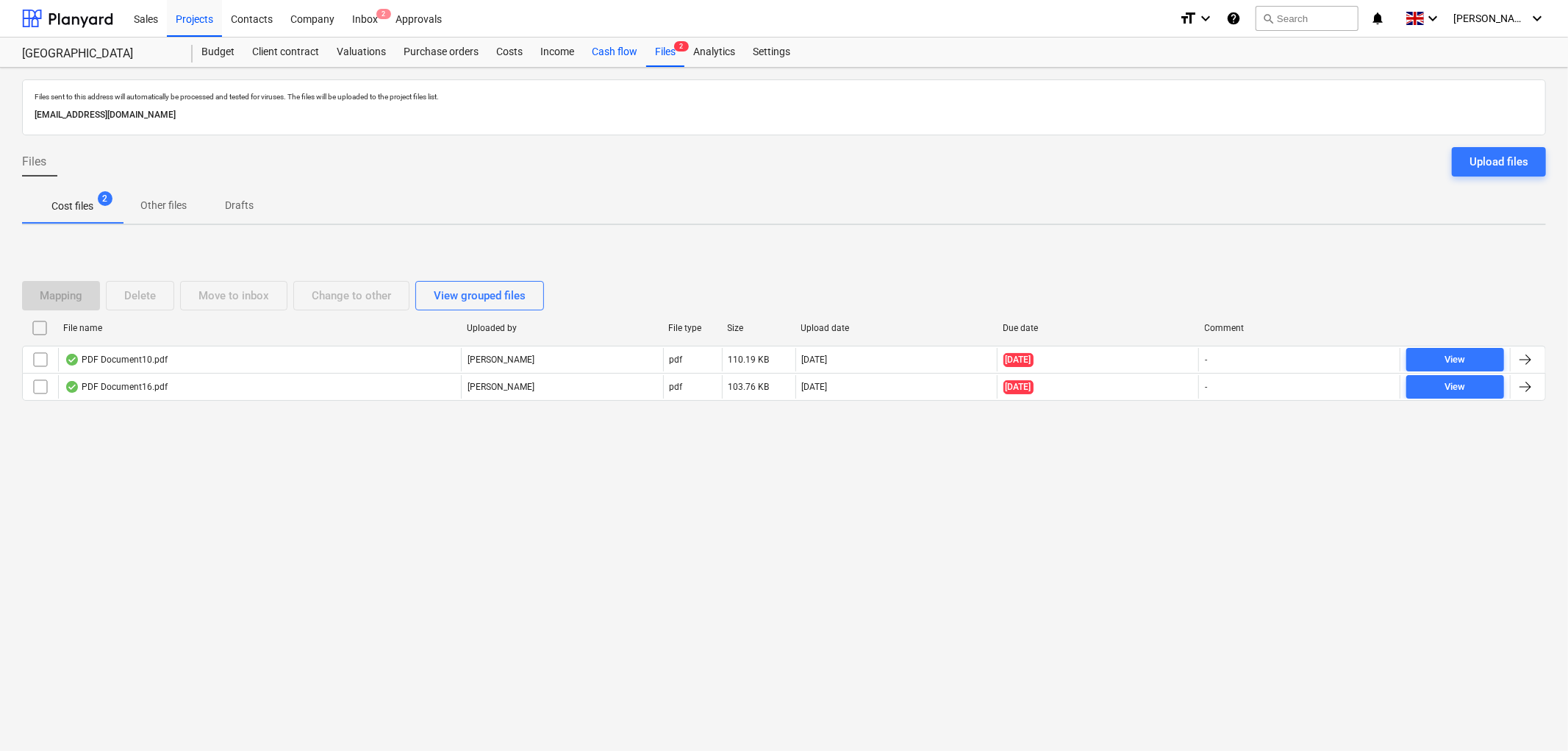
click at [620, 55] on div "Cash flow" at bounding box center [615, 52] width 64 height 29
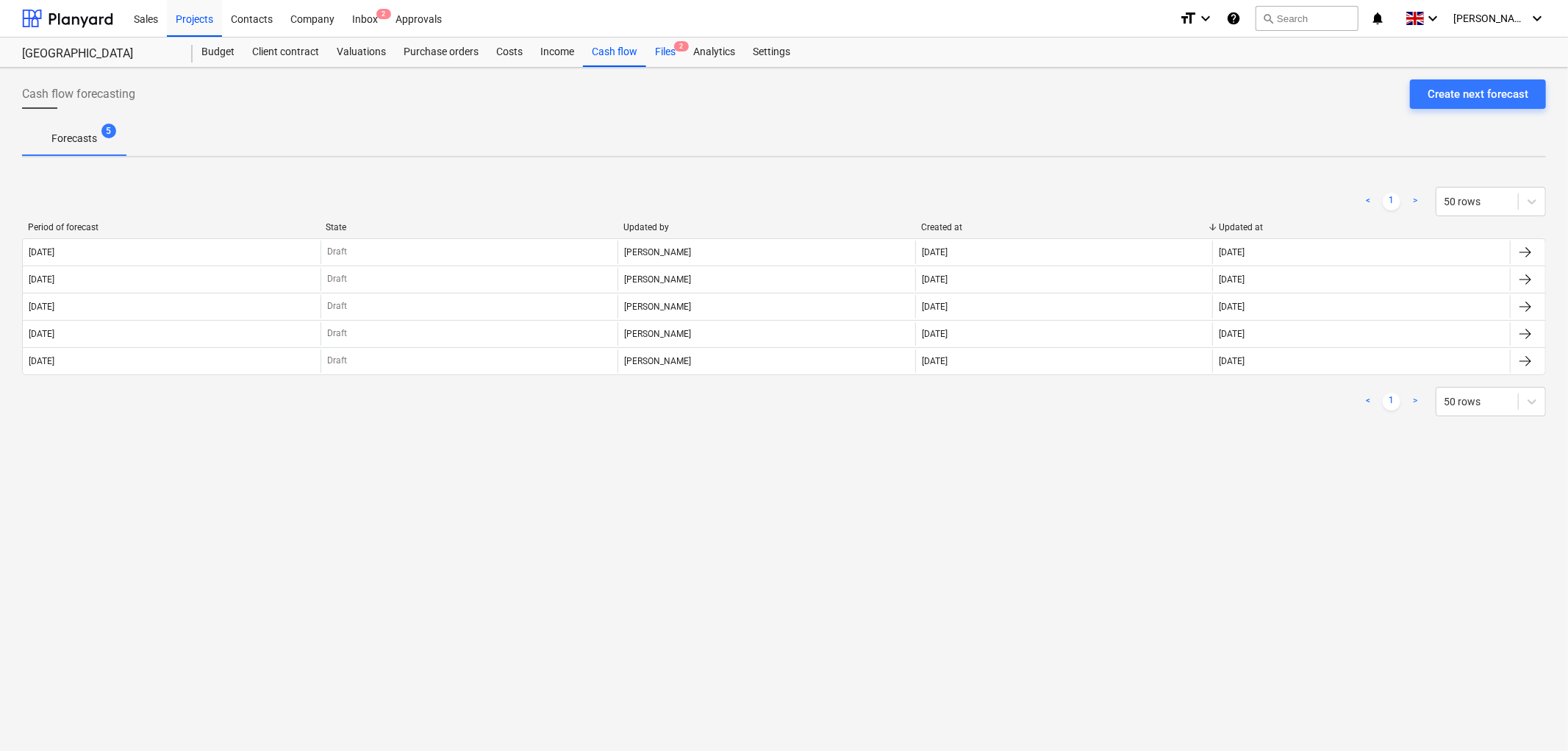
click at [670, 52] on div "Files 2" at bounding box center [665, 52] width 38 height 29
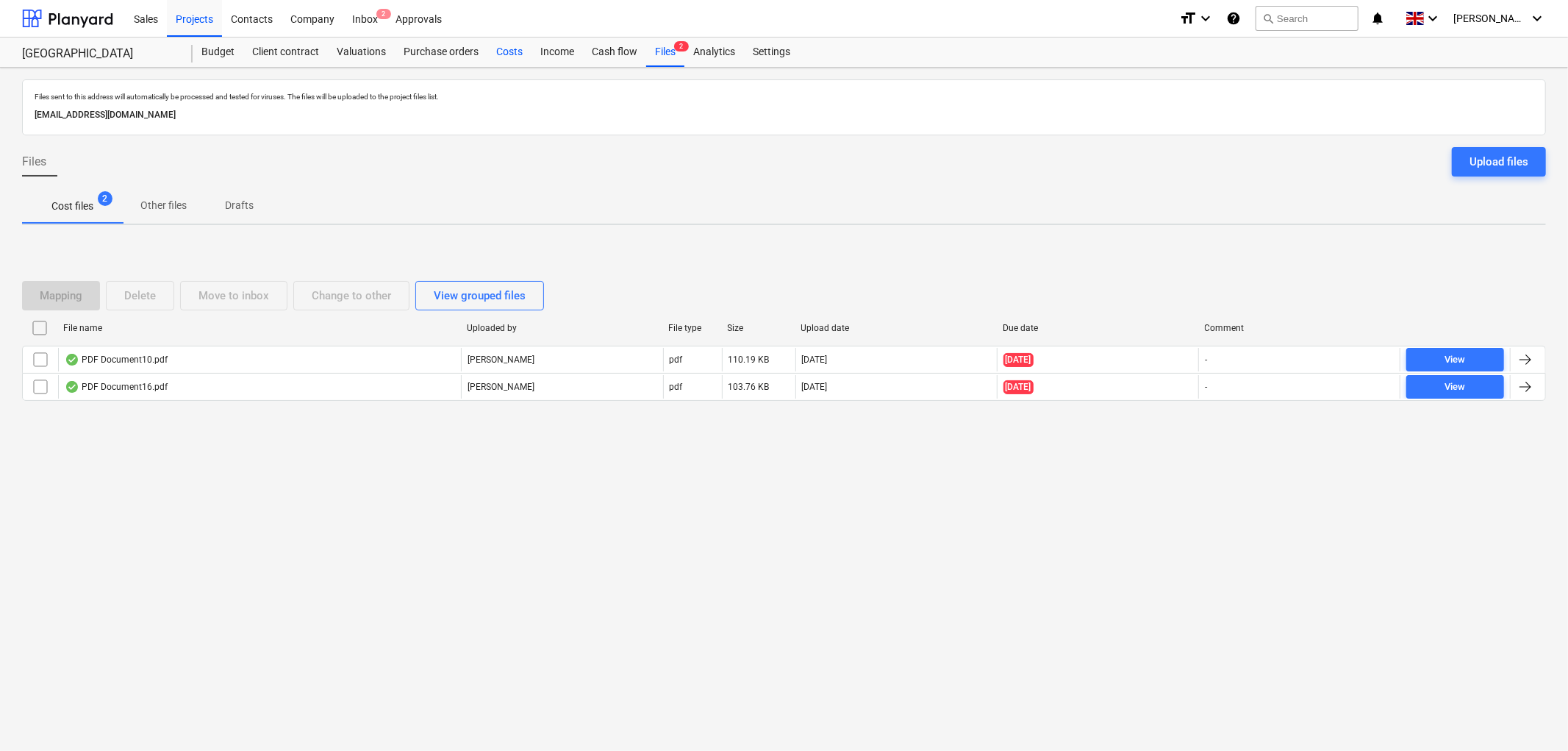
click at [503, 61] on div "Costs" at bounding box center [509, 52] width 44 height 29
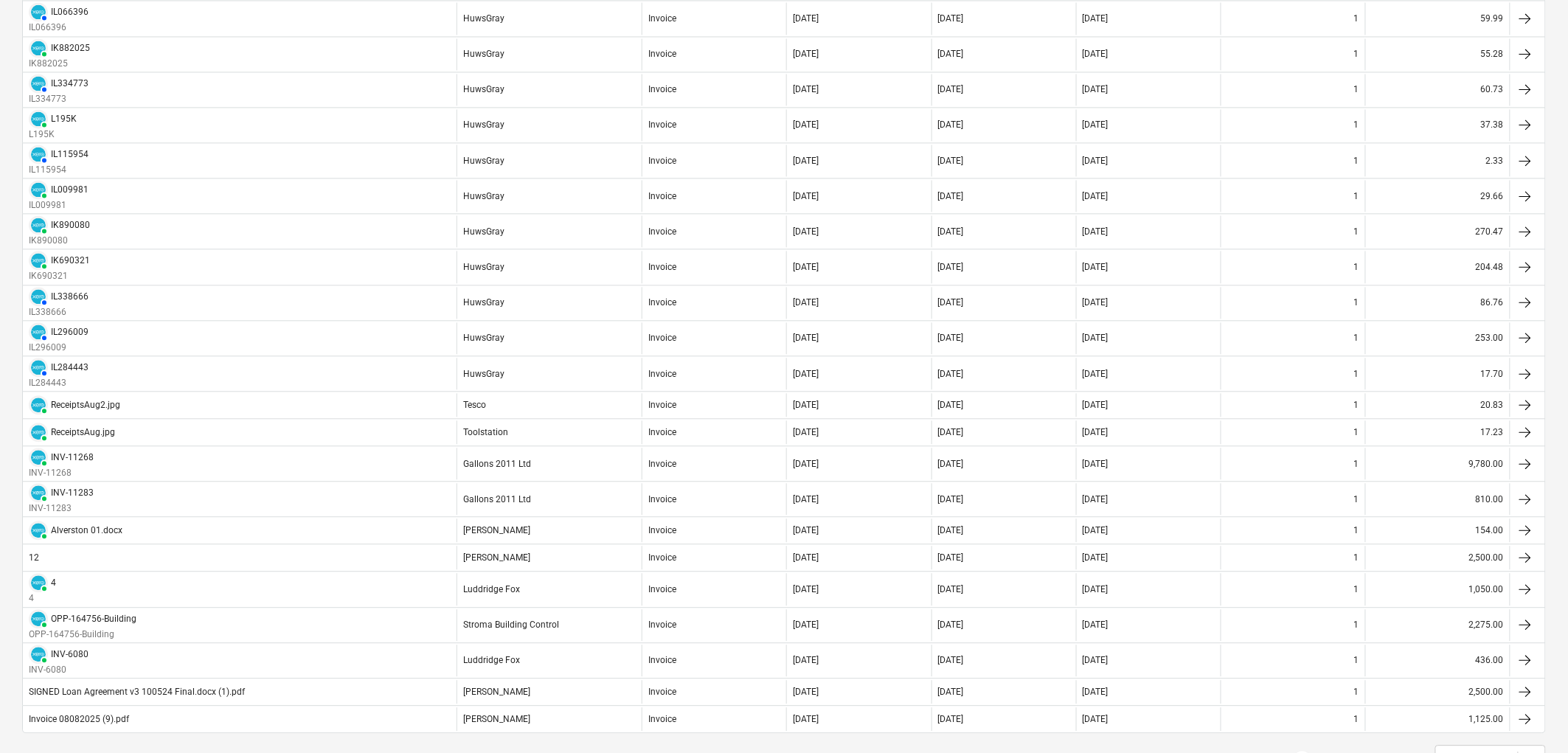
scroll to position [1298, 0]
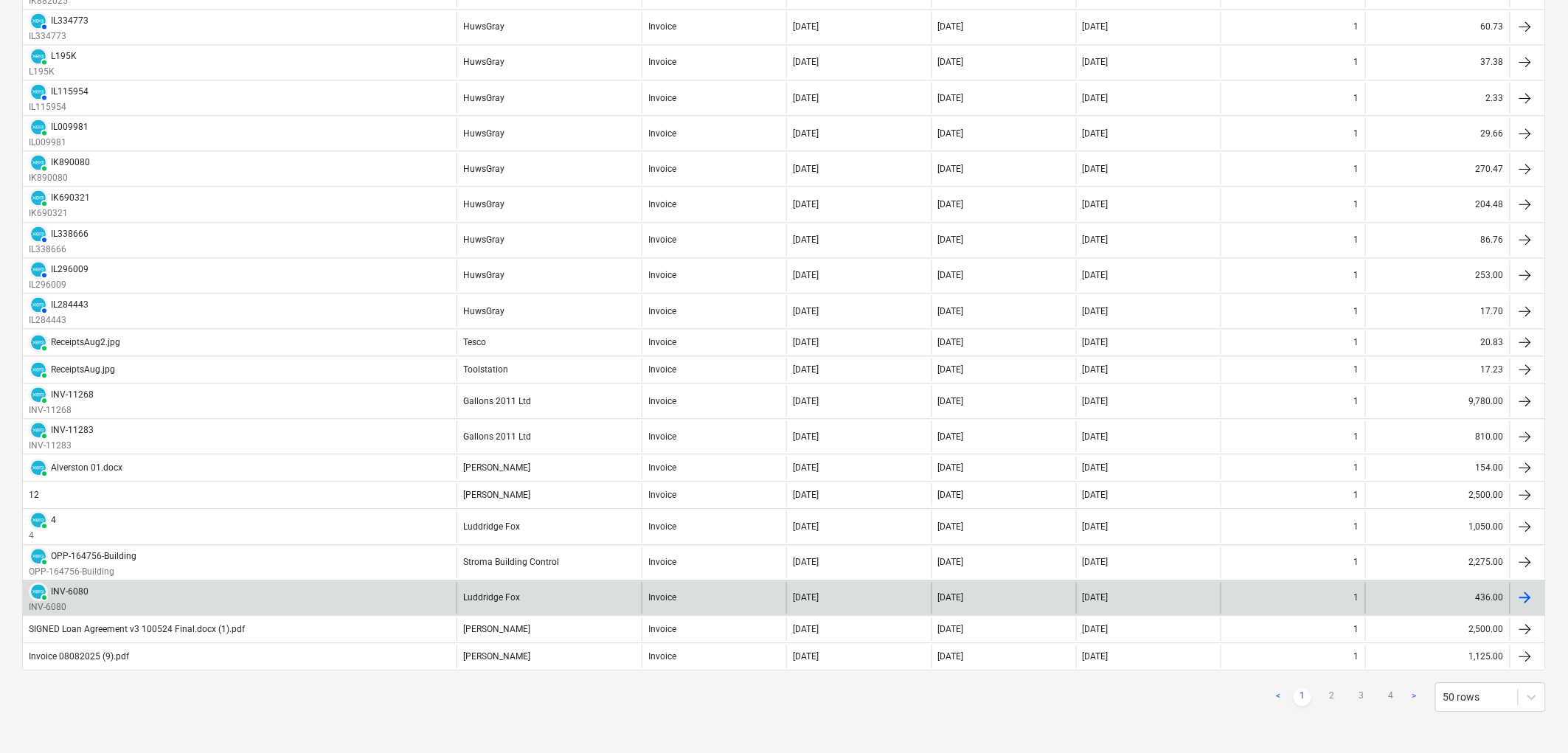
click at [530, 591] on div "Luddridge Fox" at bounding box center [549, 597] width 185 height 32
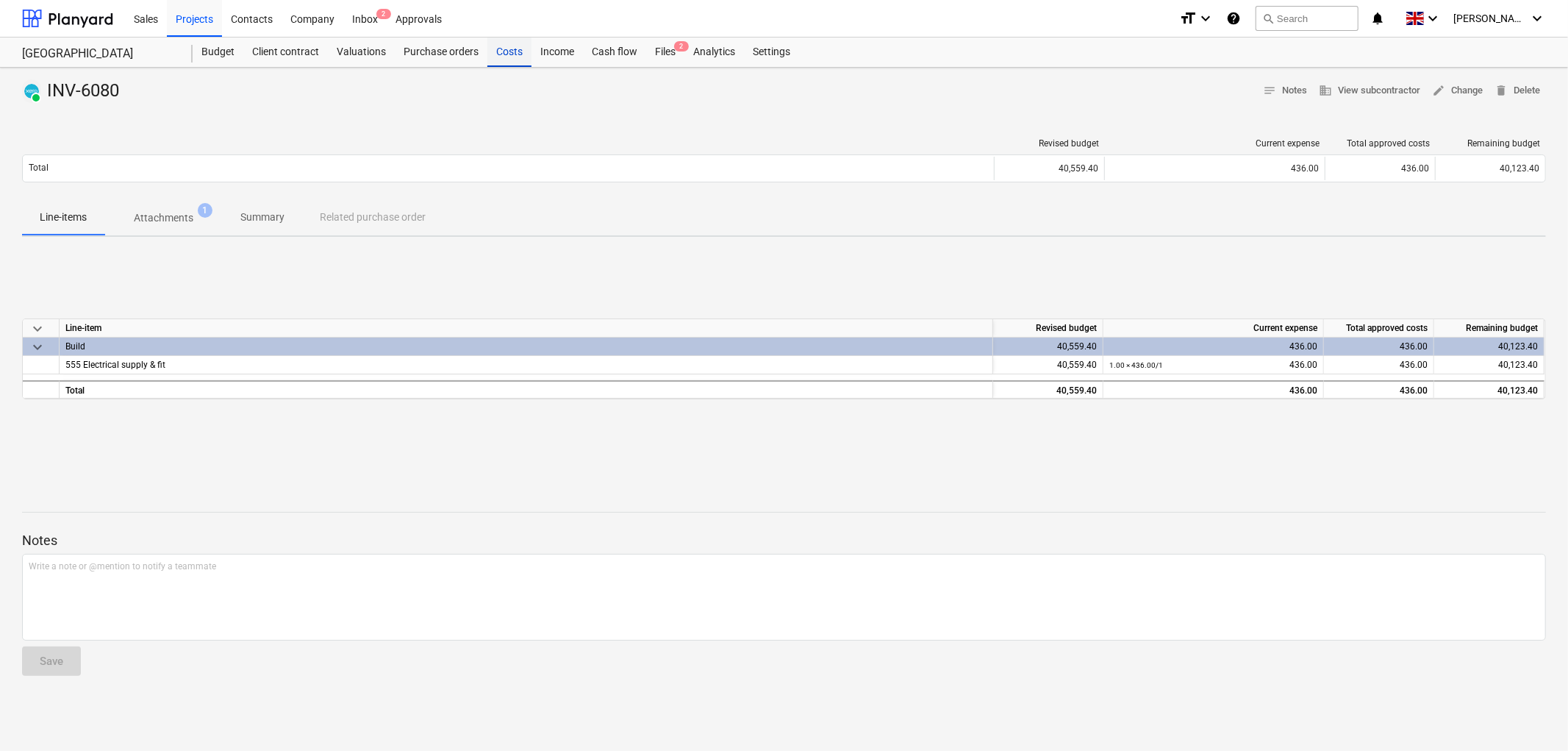
click at [503, 50] on div "Costs" at bounding box center [509, 52] width 44 height 29
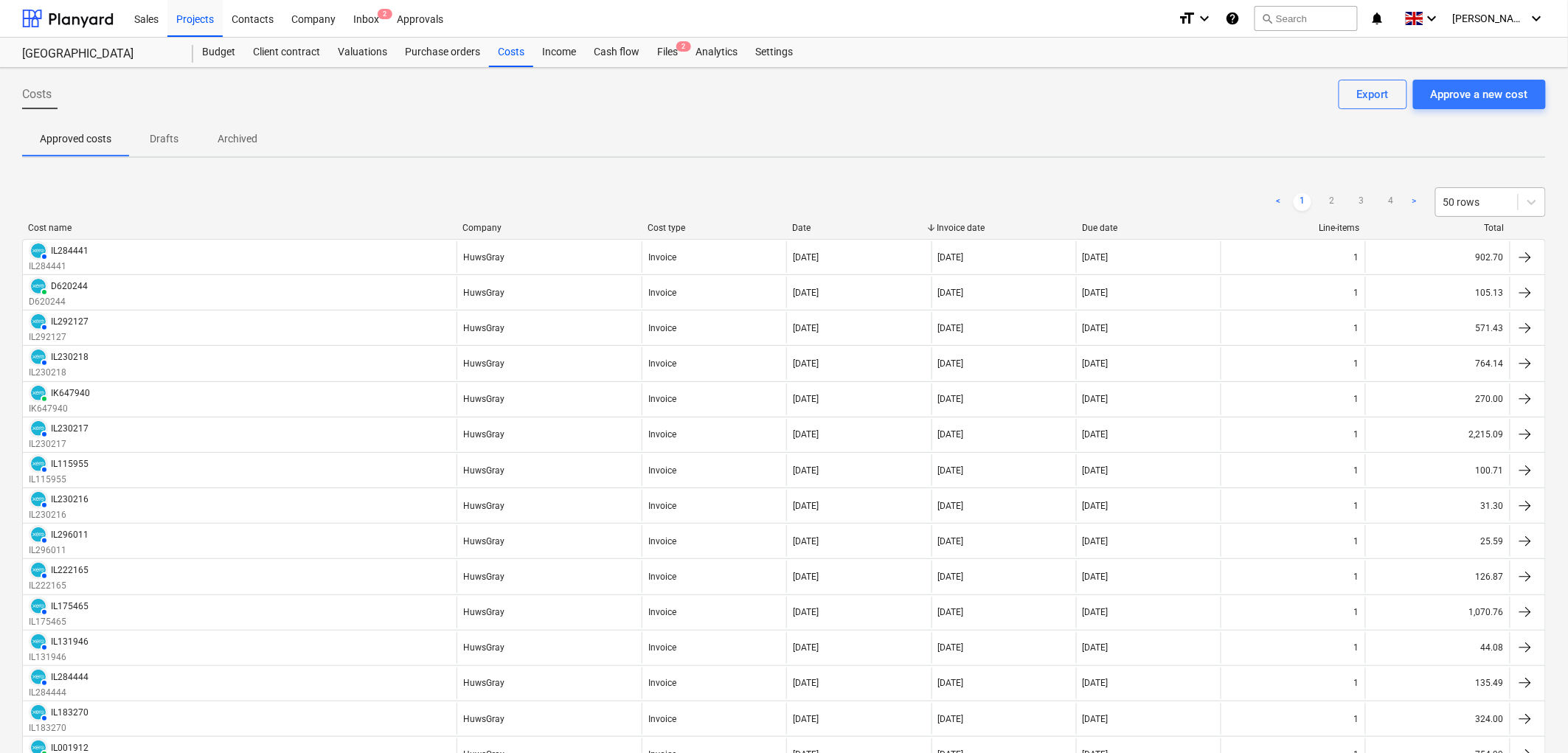
click at [1486, 198] on div at bounding box center [1476, 201] width 67 height 15
click at [1472, 355] on div "100 rows" at bounding box center [1491, 355] width 110 height 23
click at [1387, 201] on link "2" at bounding box center [1391, 201] width 18 height 18
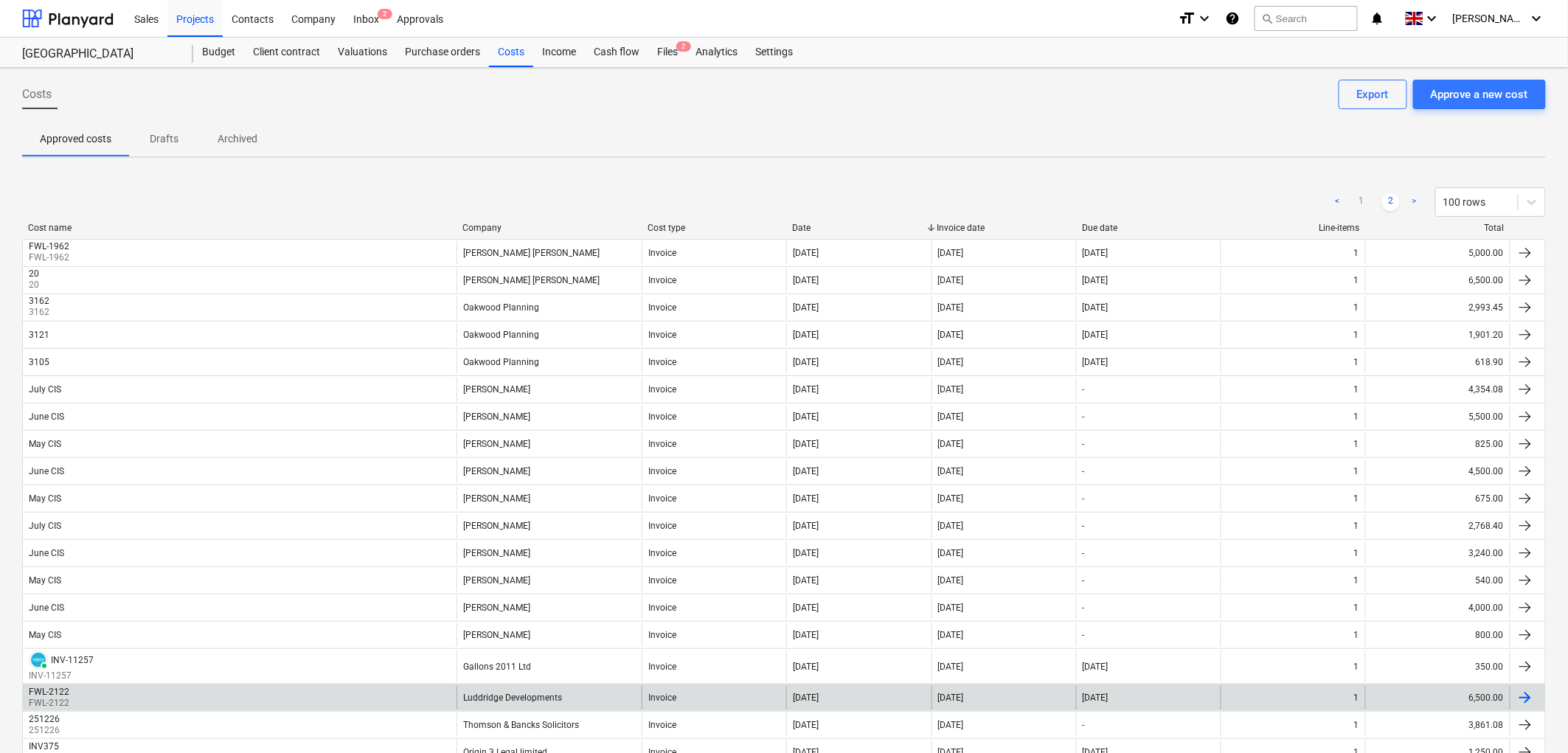
scroll to position [163, 0]
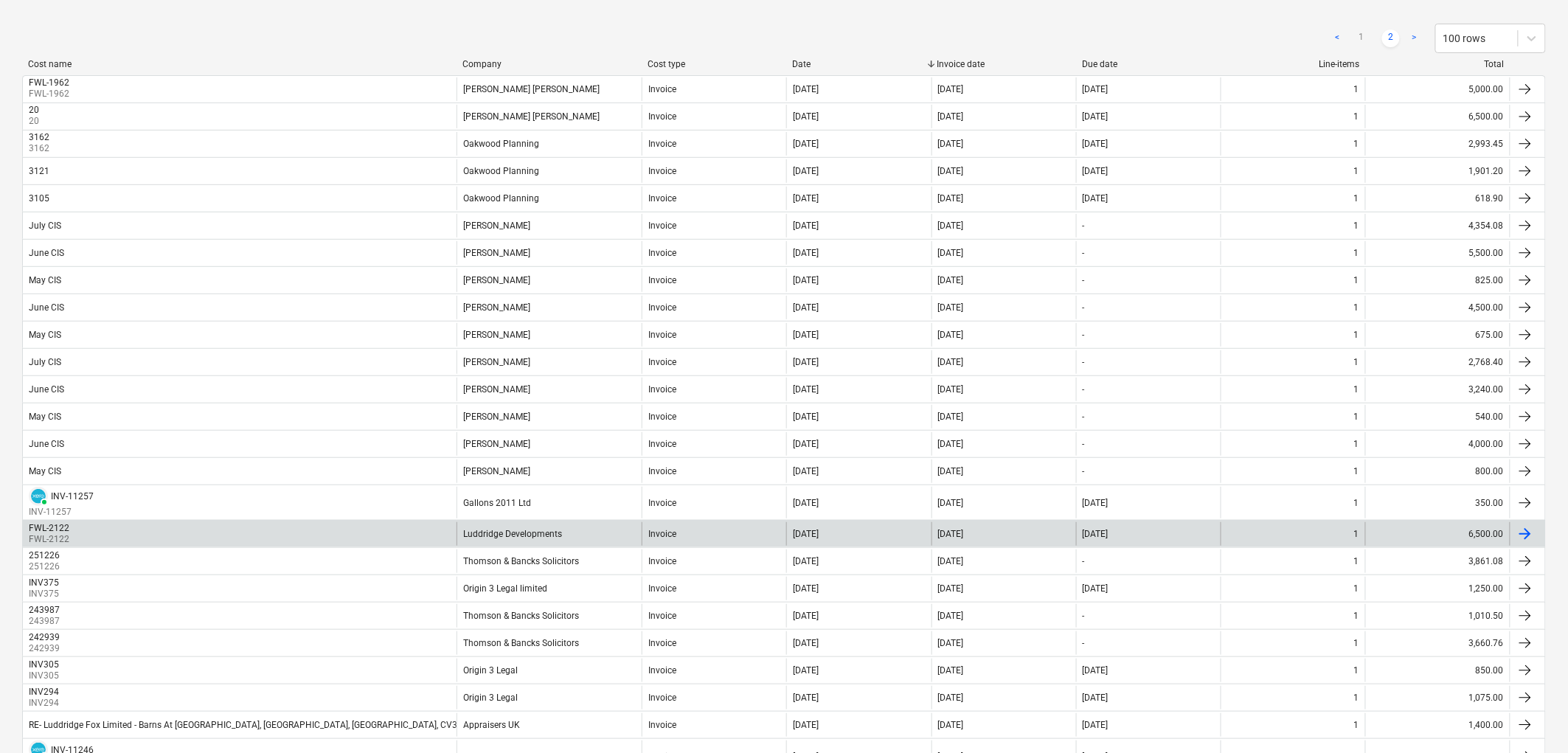
click at [429, 536] on div "FWL-2122 FWL-2122" at bounding box center [240, 534] width 434 height 23
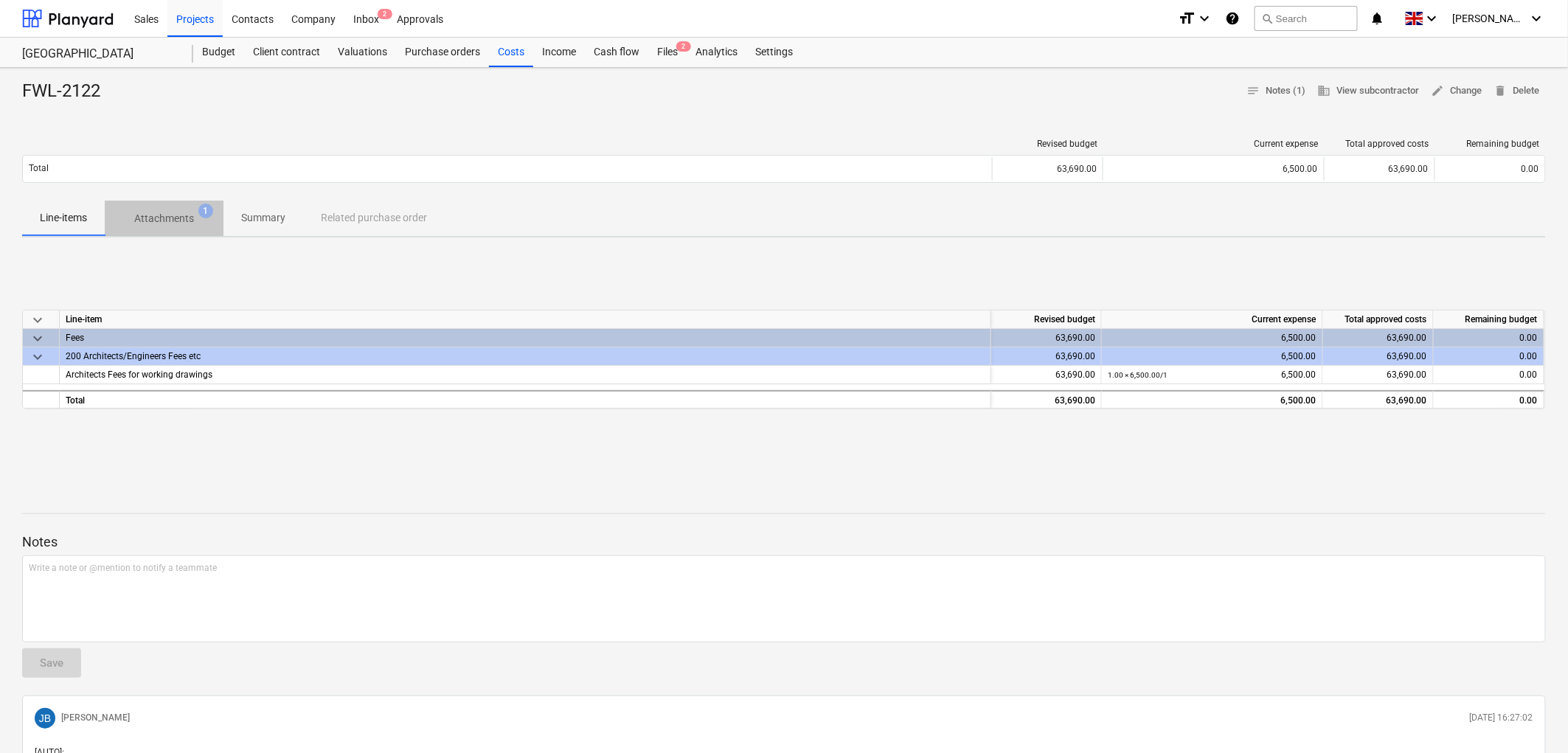
click at [175, 225] on p "Attachments" at bounding box center [164, 219] width 60 height 16
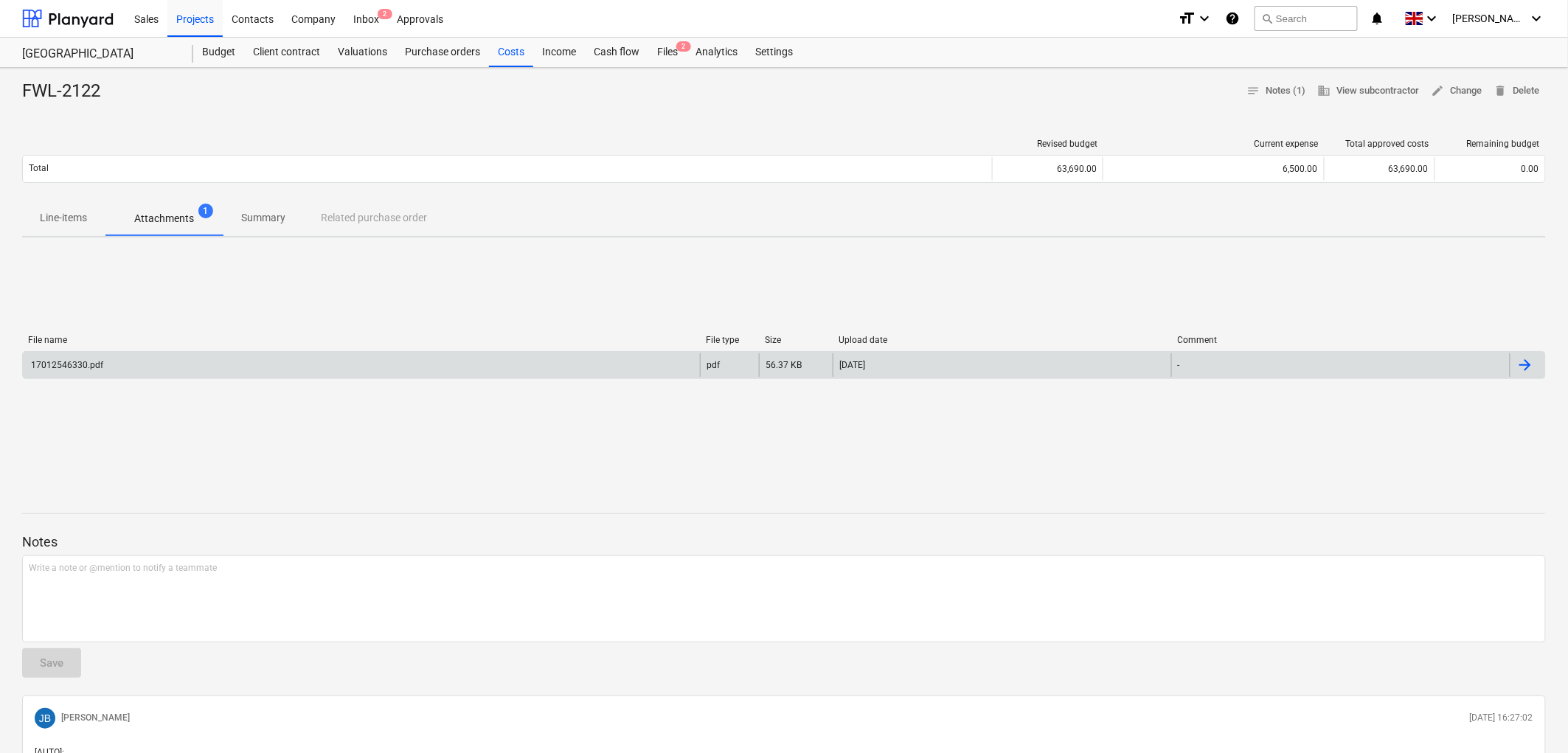
click at [104, 364] on div "17012546330.pdf" at bounding box center [361, 365] width 677 height 23
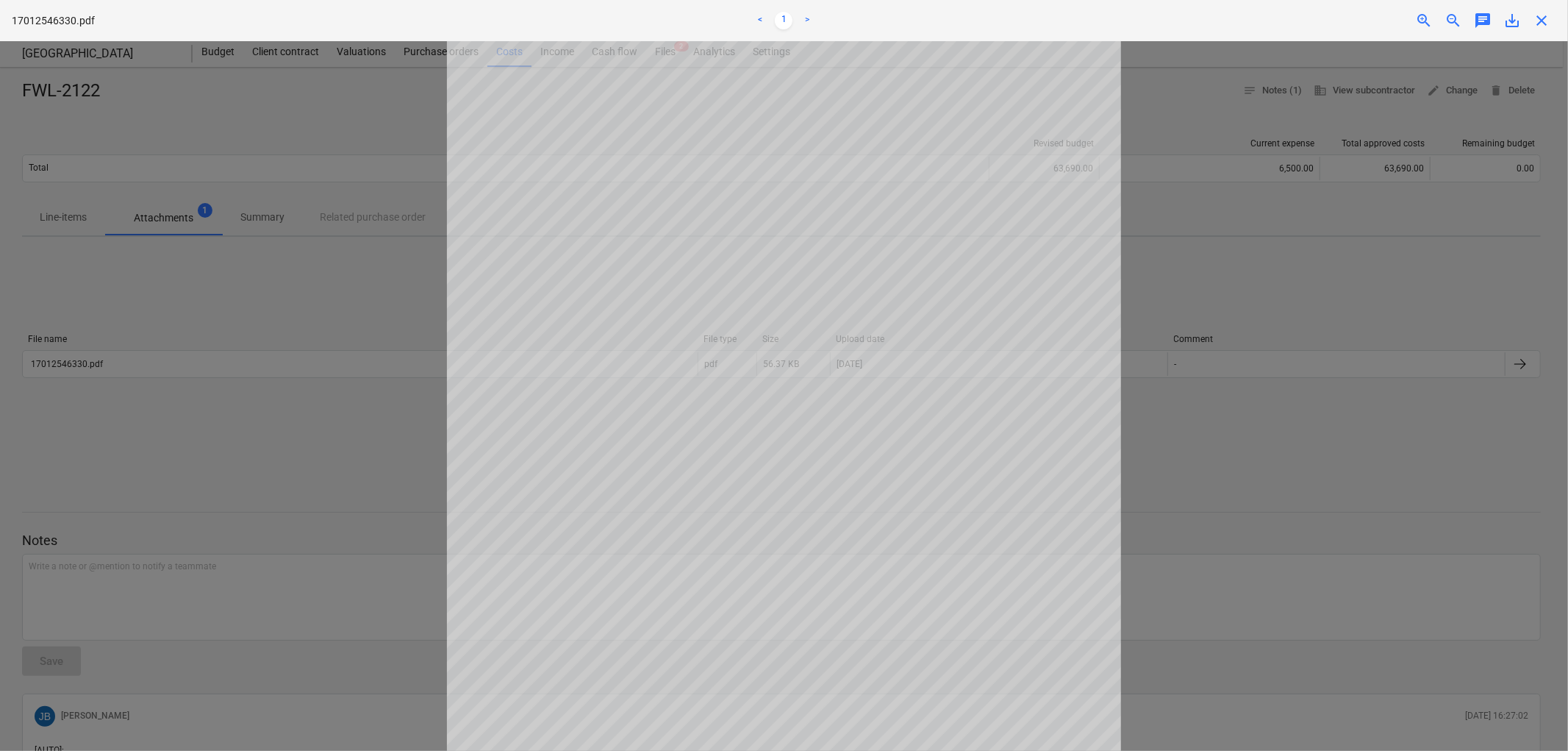
click at [1183, 457] on div at bounding box center [784, 396] width 1568 height 710
click at [1544, 23] on span "close" at bounding box center [1542, 20] width 18 height 18
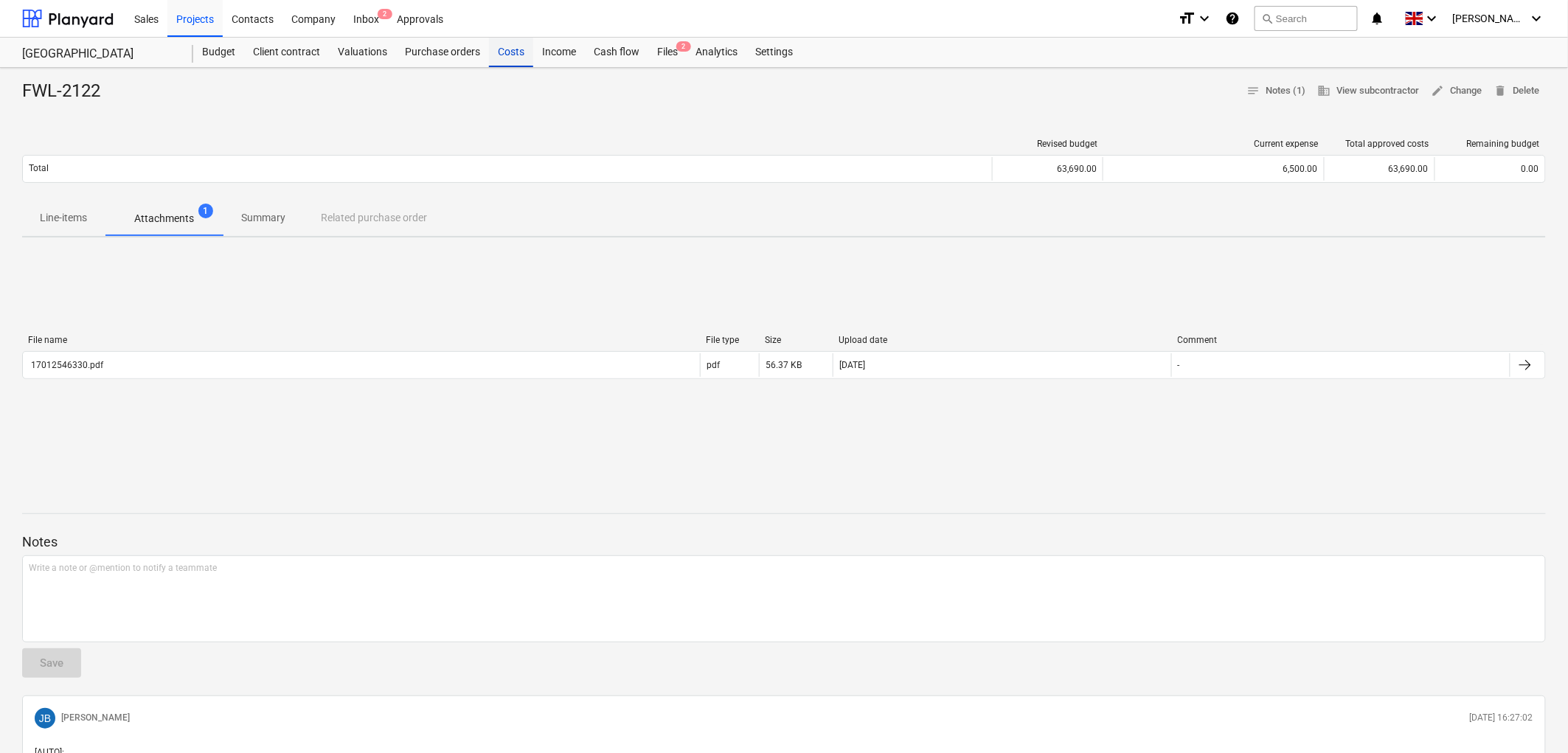
click at [499, 60] on div "Costs" at bounding box center [511, 52] width 44 height 30
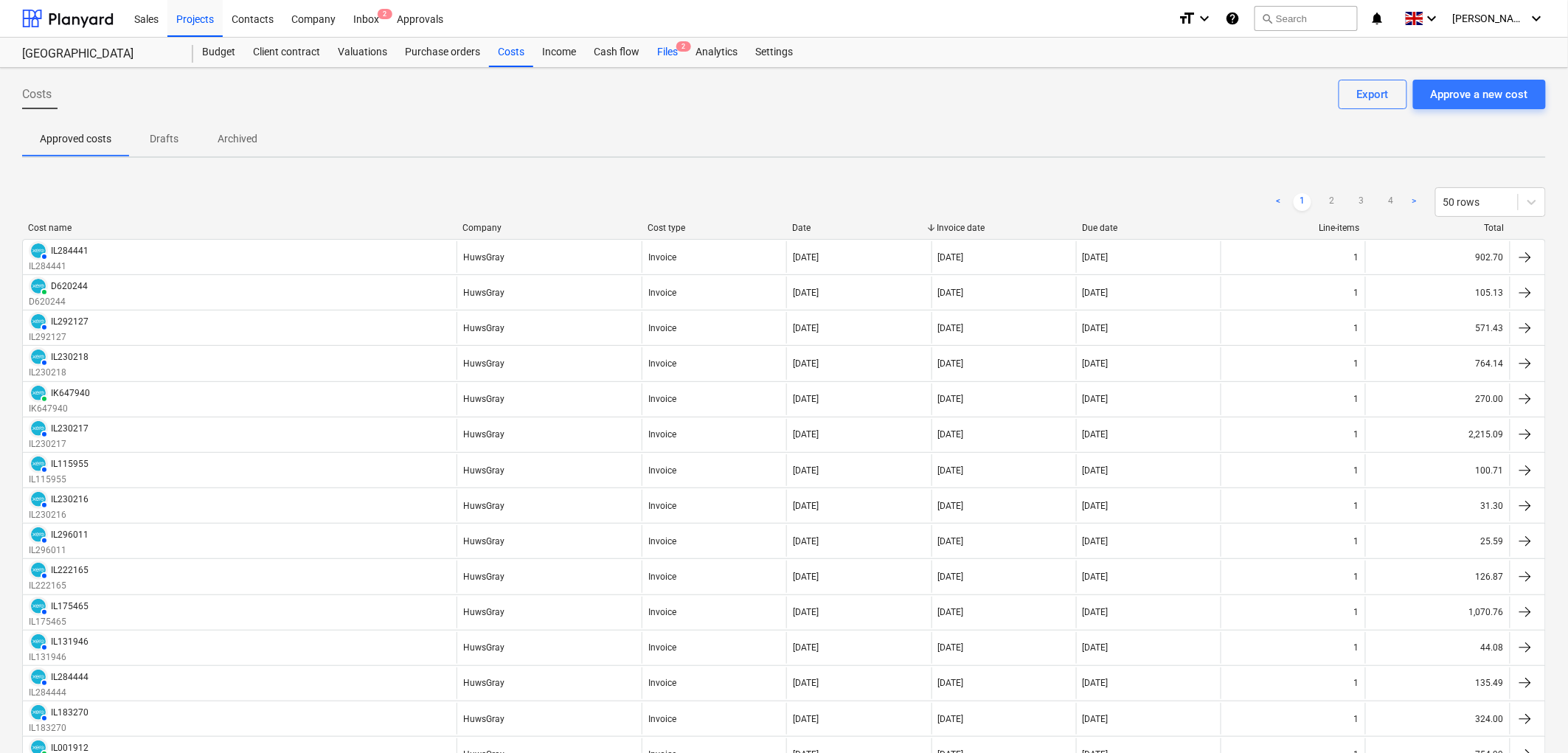
click at [665, 50] on div "Files 2" at bounding box center [667, 52] width 38 height 30
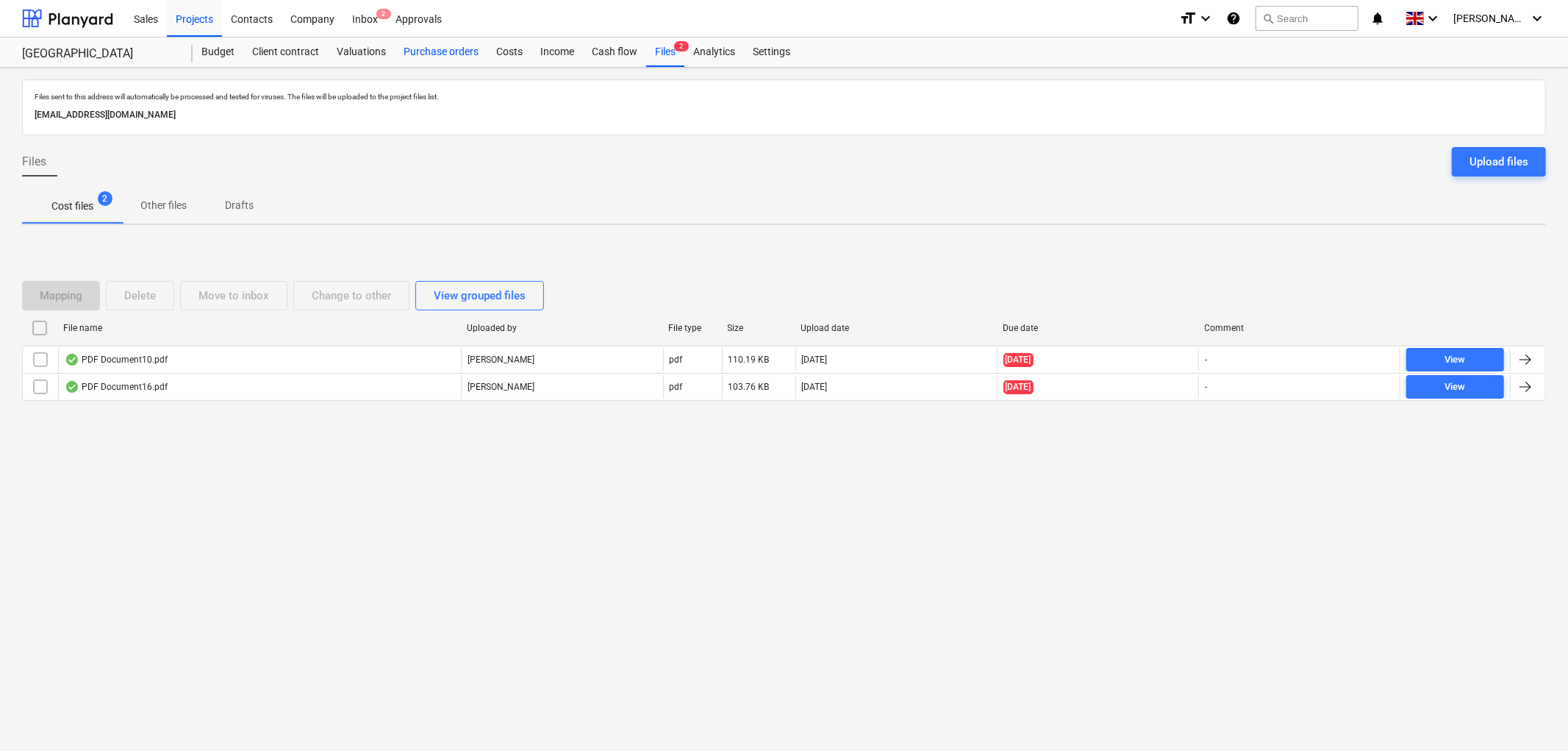
drag, startPoint x: 518, startPoint y: 50, endPoint x: 458, endPoint y: 64, distance: 61.6
click at [517, 49] on div "Costs" at bounding box center [509, 52] width 44 height 29
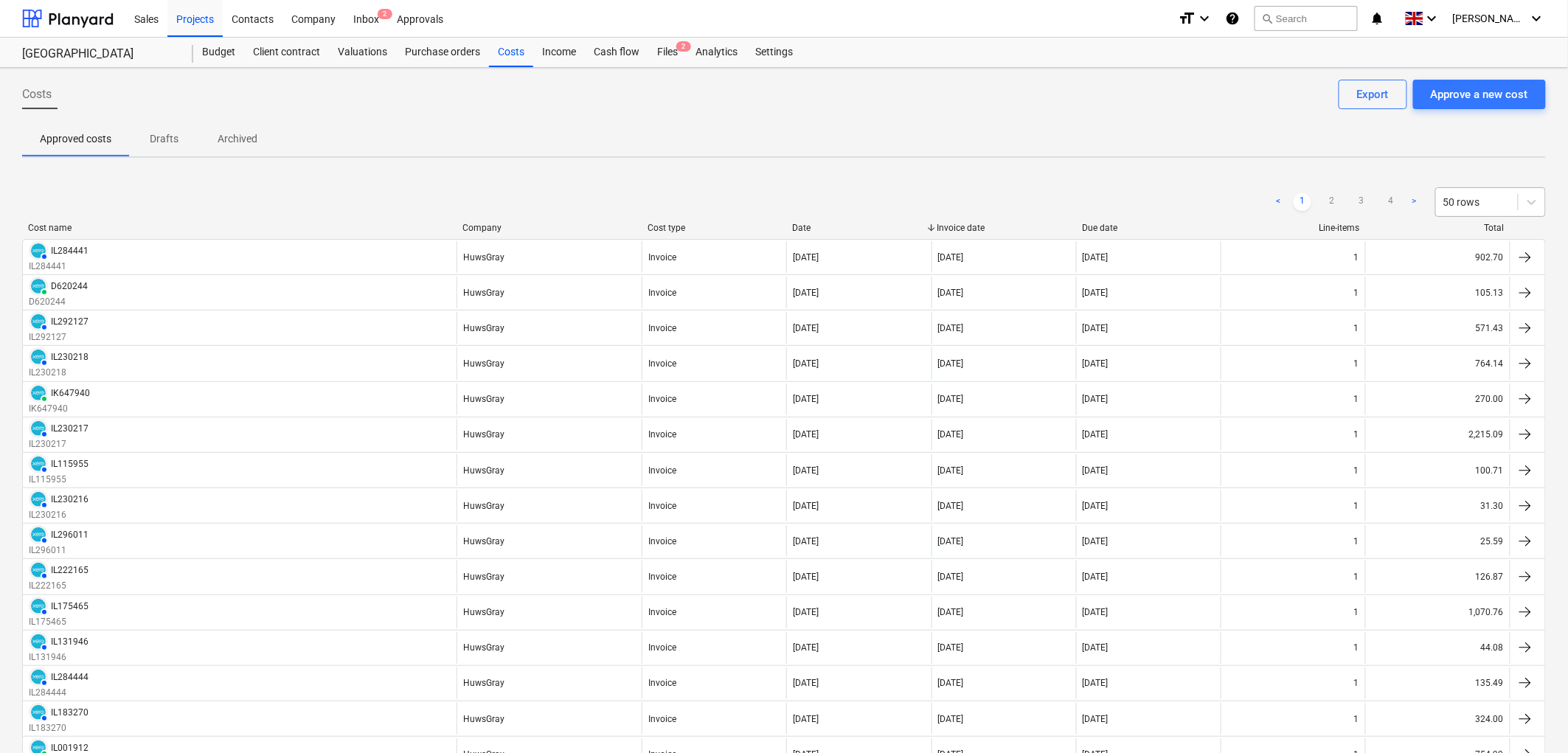
click at [1451, 195] on div at bounding box center [1476, 201] width 67 height 15
click at [1468, 350] on div "100 rows" at bounding box center [1491, 355] width 110 height 23
click at [662, 55] on div "Files 2" at bounding box center [667, 52] width 38 height 30
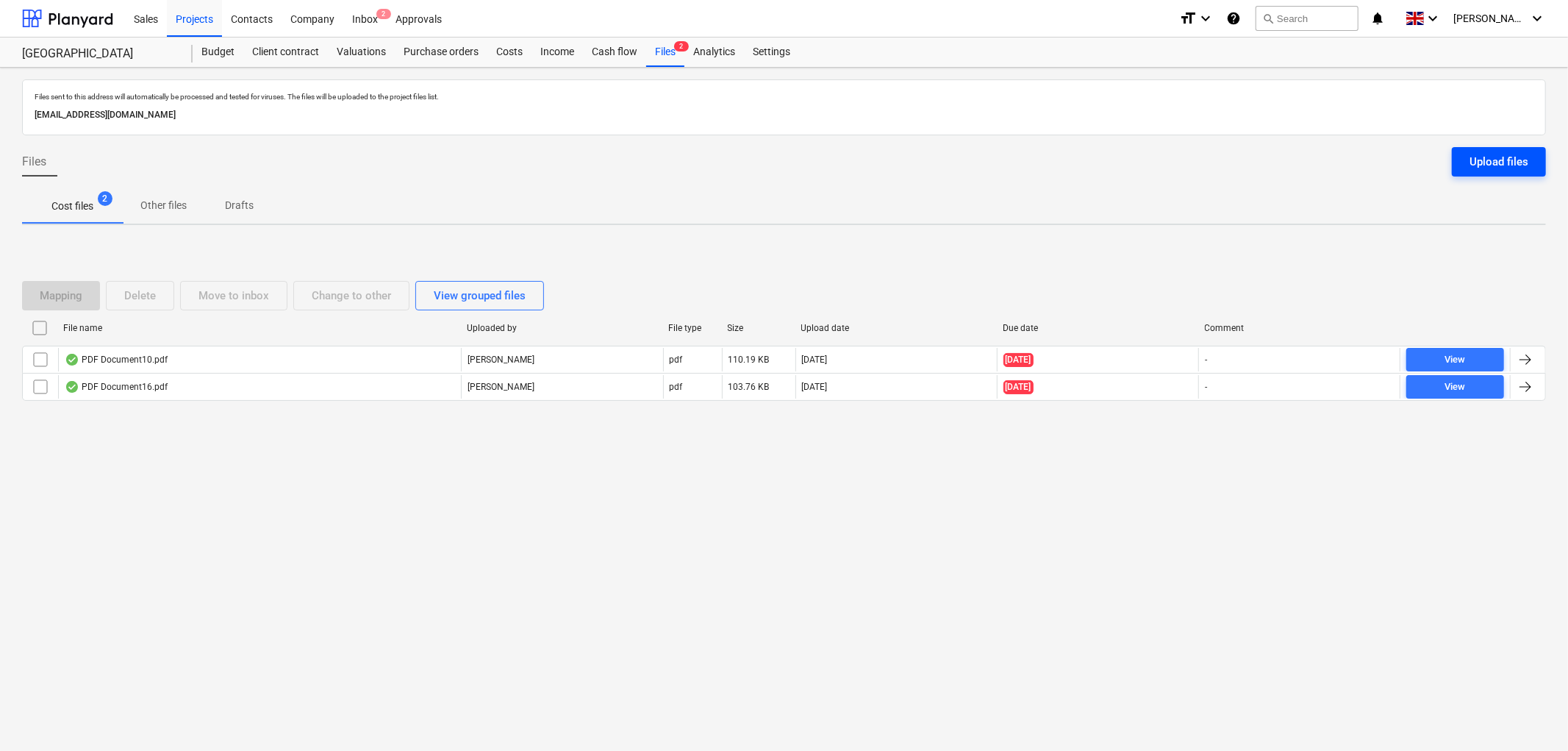
click at [1480, 164] on div "Upload files" at bounding box center [1499, 161] width 59 height 19
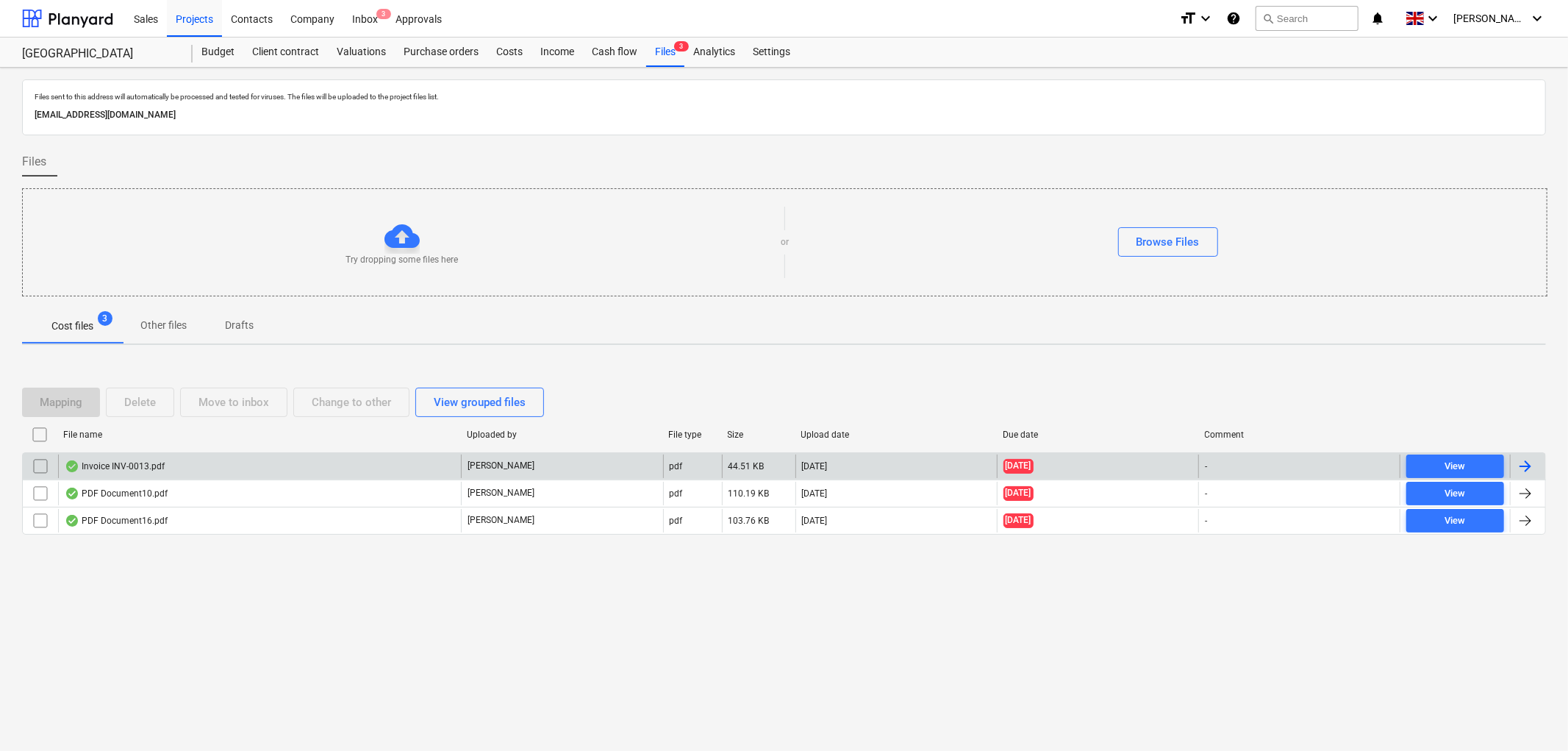
click at [35, 466] on input "checkbox" at bounding box center [40, 466] width 23 height 23
click at [133, 407] on div "Delete" at bounding box center [140, 402] width 32 height 19
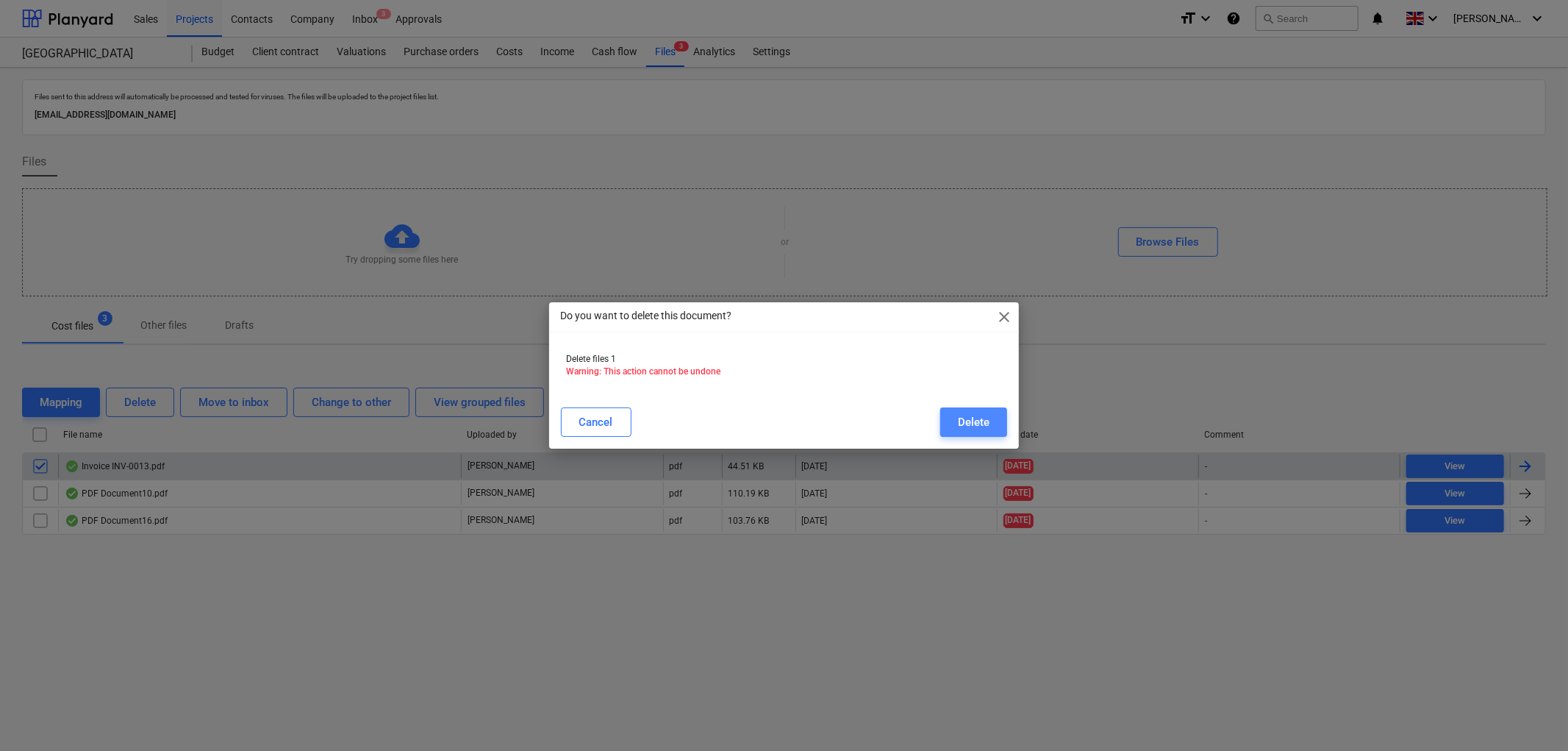
click at [993, 413] on button "Delete" at bounding box center [974, 422] width 67 height 29
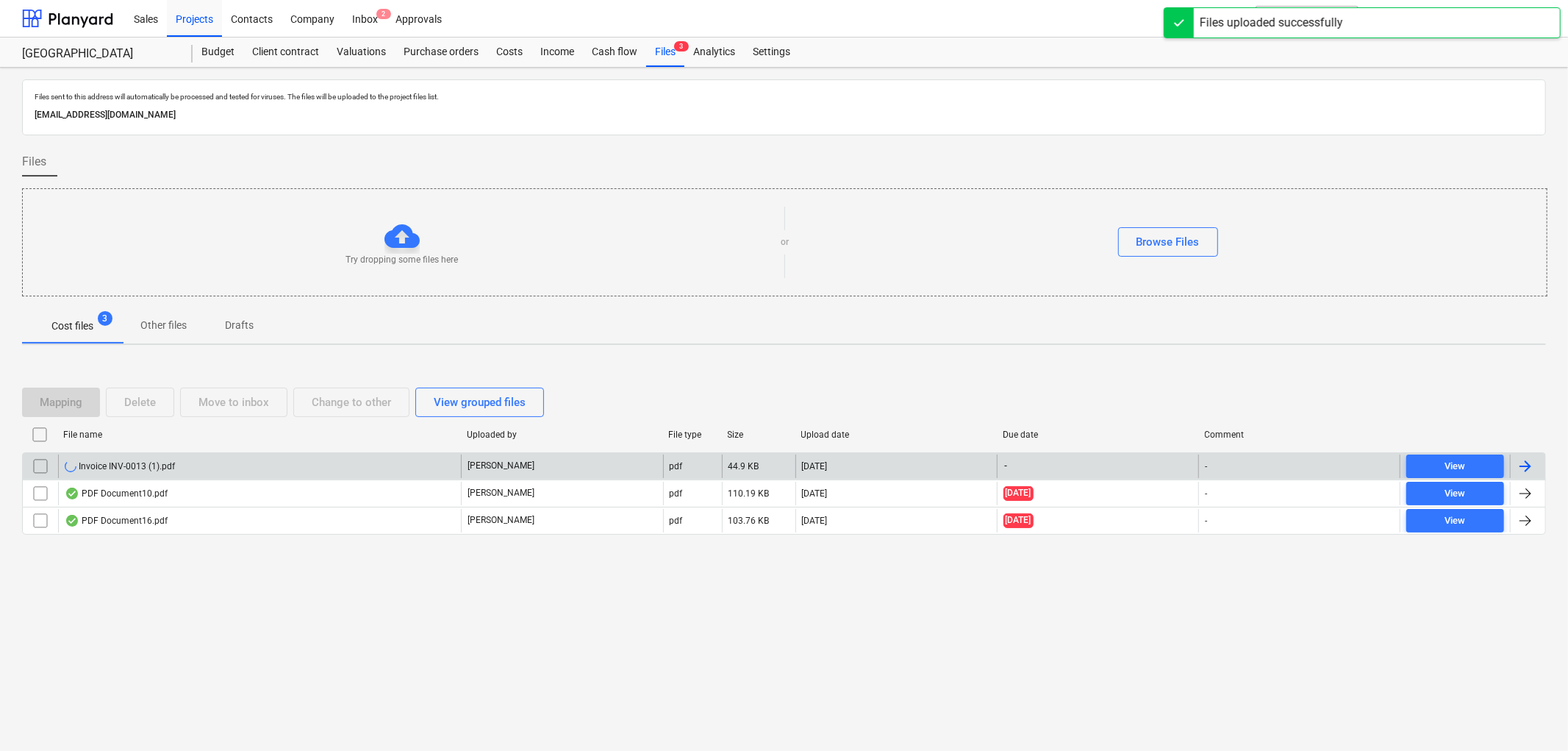
click at [161, 473] on div "Invoice INV-0013 (1).pdf" at bounding box center [260, 466] width 403 height 23
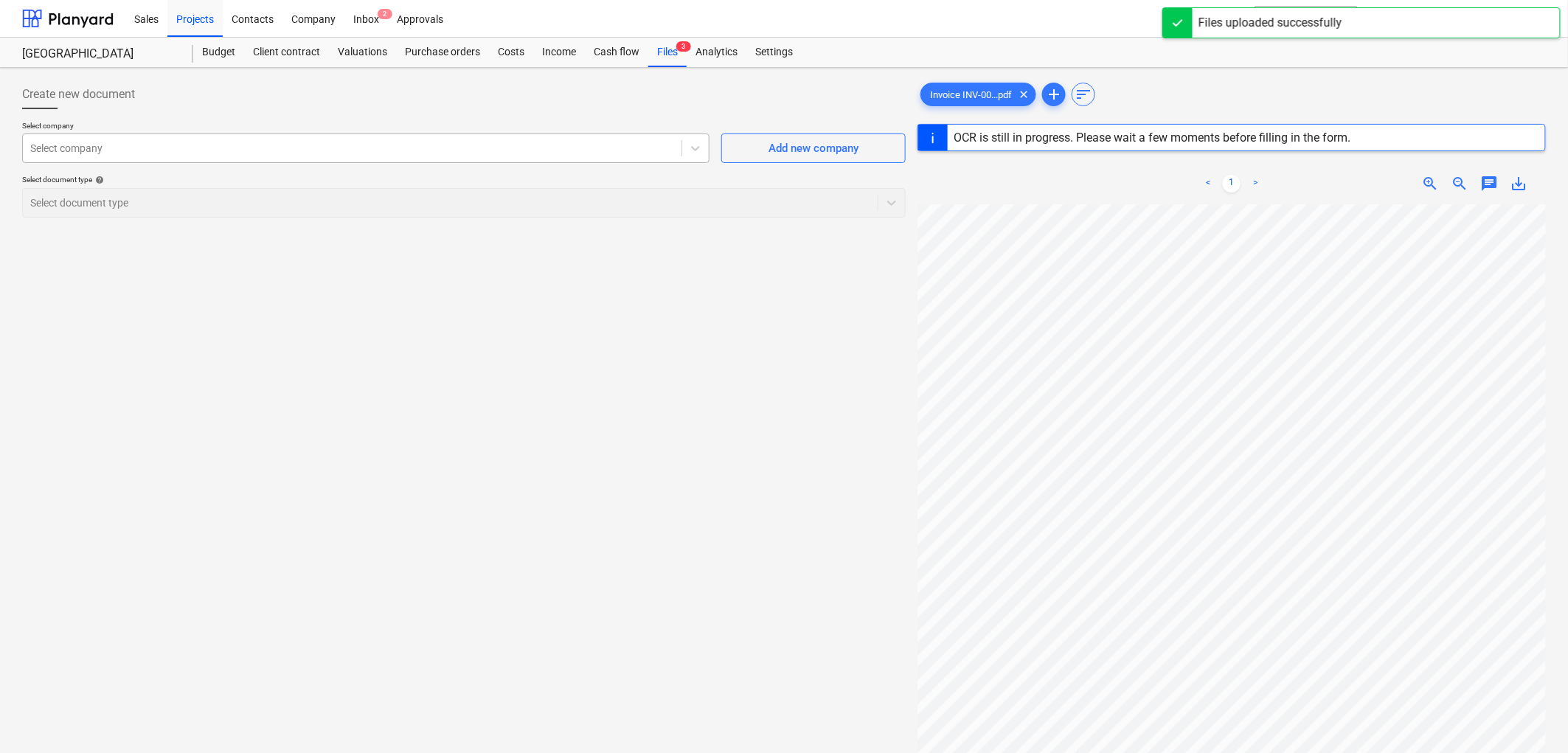
click at [107, 145] on div at bounding box center [352, 148] width 644 height 15
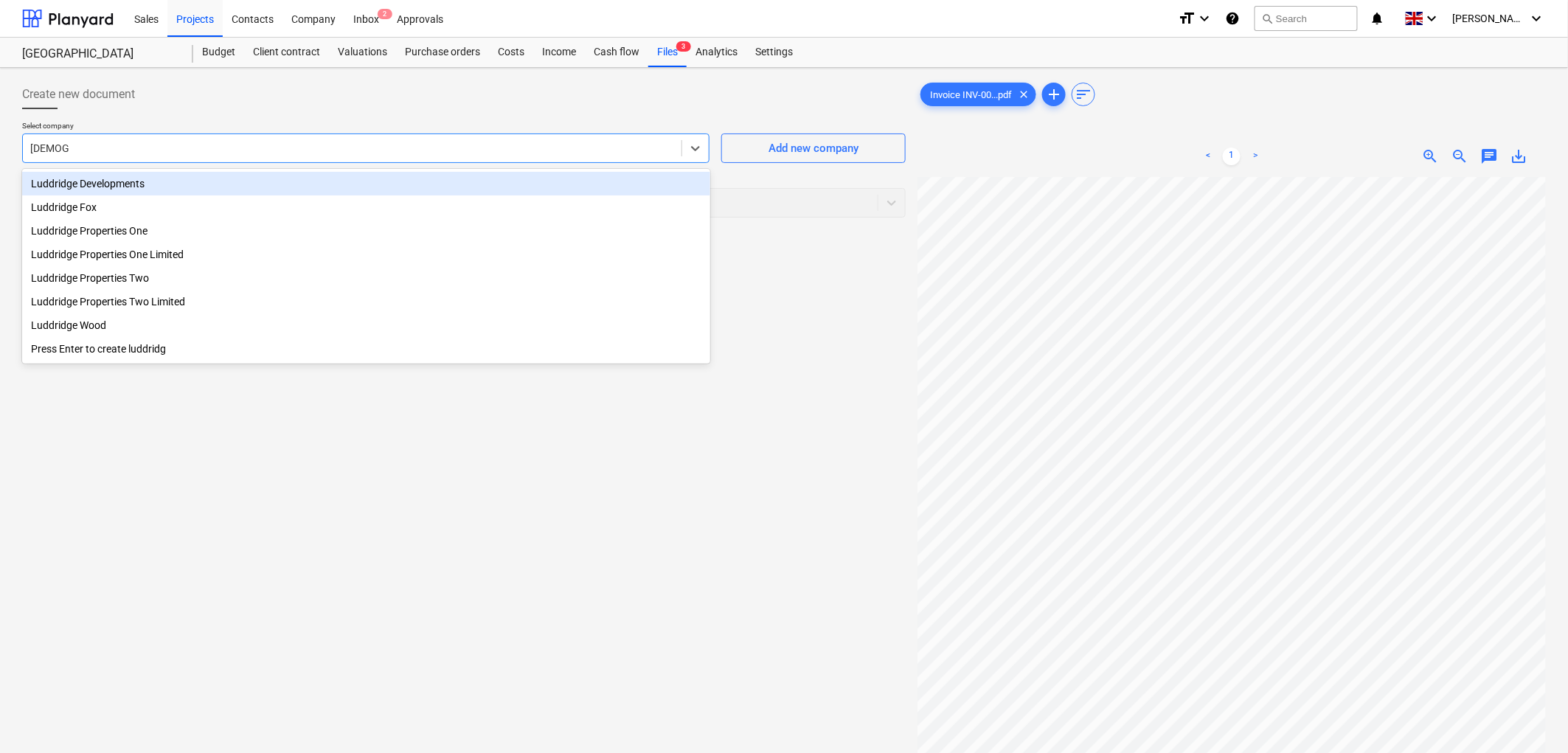
type input "luddridge"
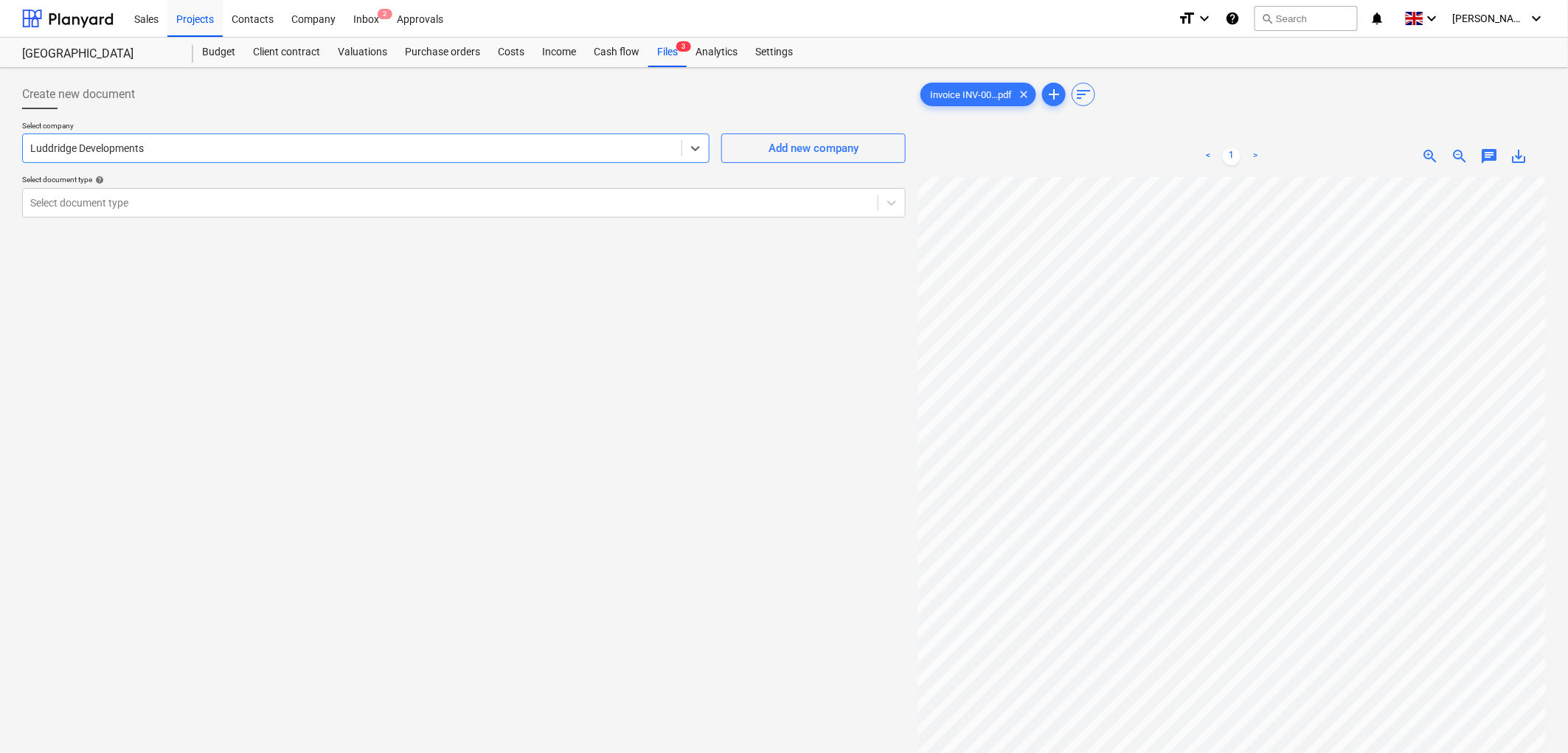
click at [116, 219] on div "Select company option Luddridge Developments , selected. Select is focused ,typ…" at bounding box center [464, 174] width 884 height 108
click at [112, 205] on div at bounding box center [450, 202] width 840 height 15
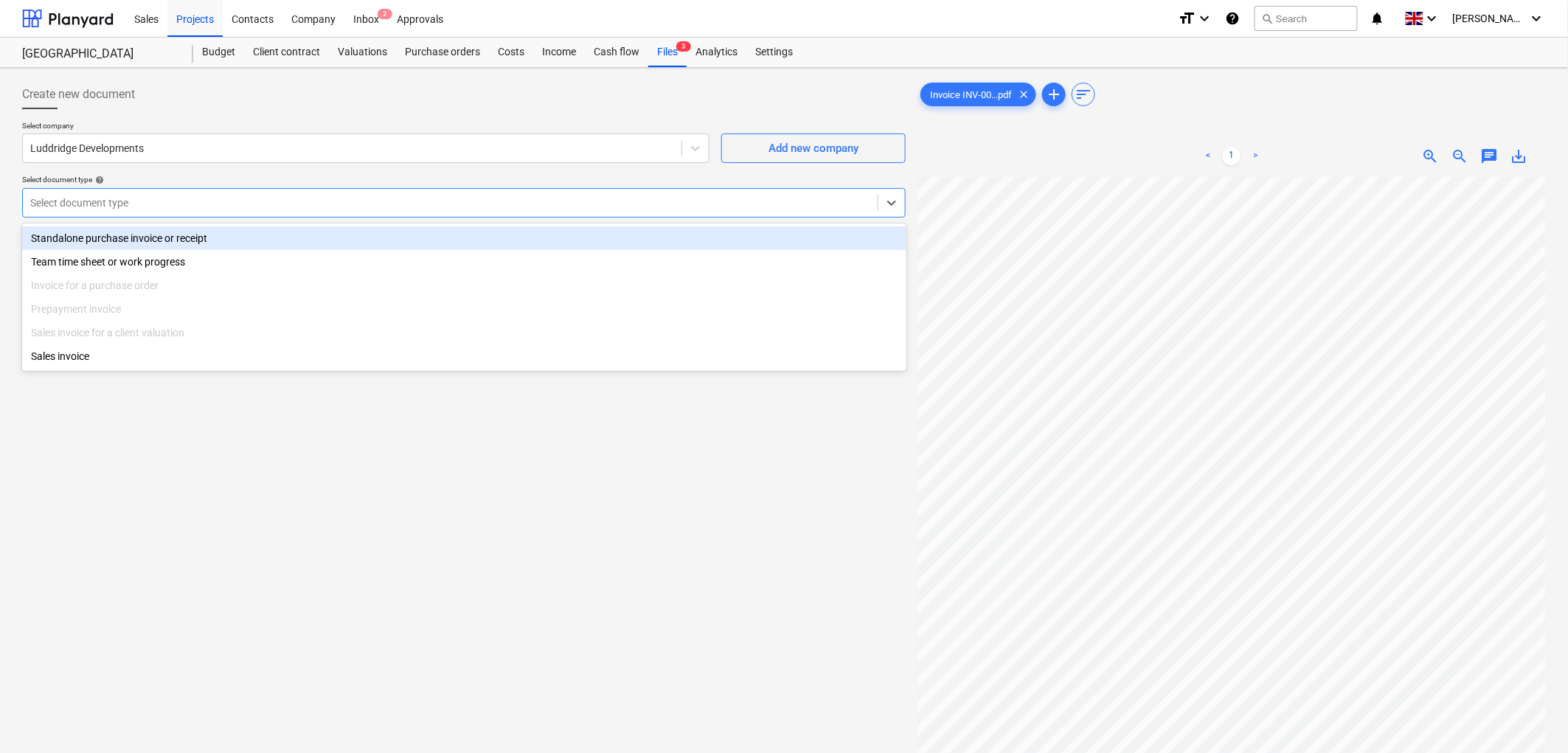
click at [112, 242] on div "Standalone purchase invoice or receipt" at bounding box center [464, 238] width 884 height 23
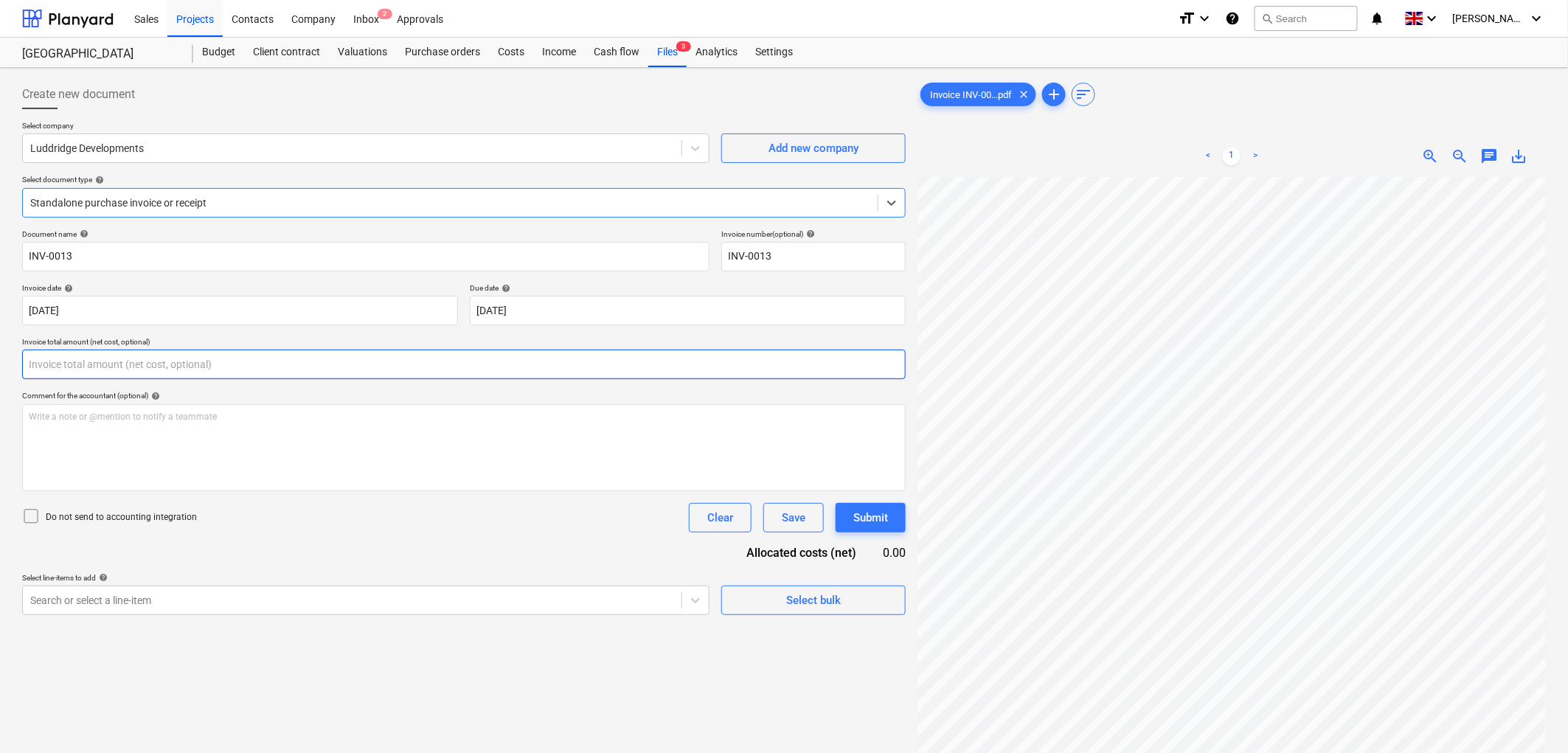
click at [166, 363] on input "text" at bounding box center [464, 364] width 884 height 30
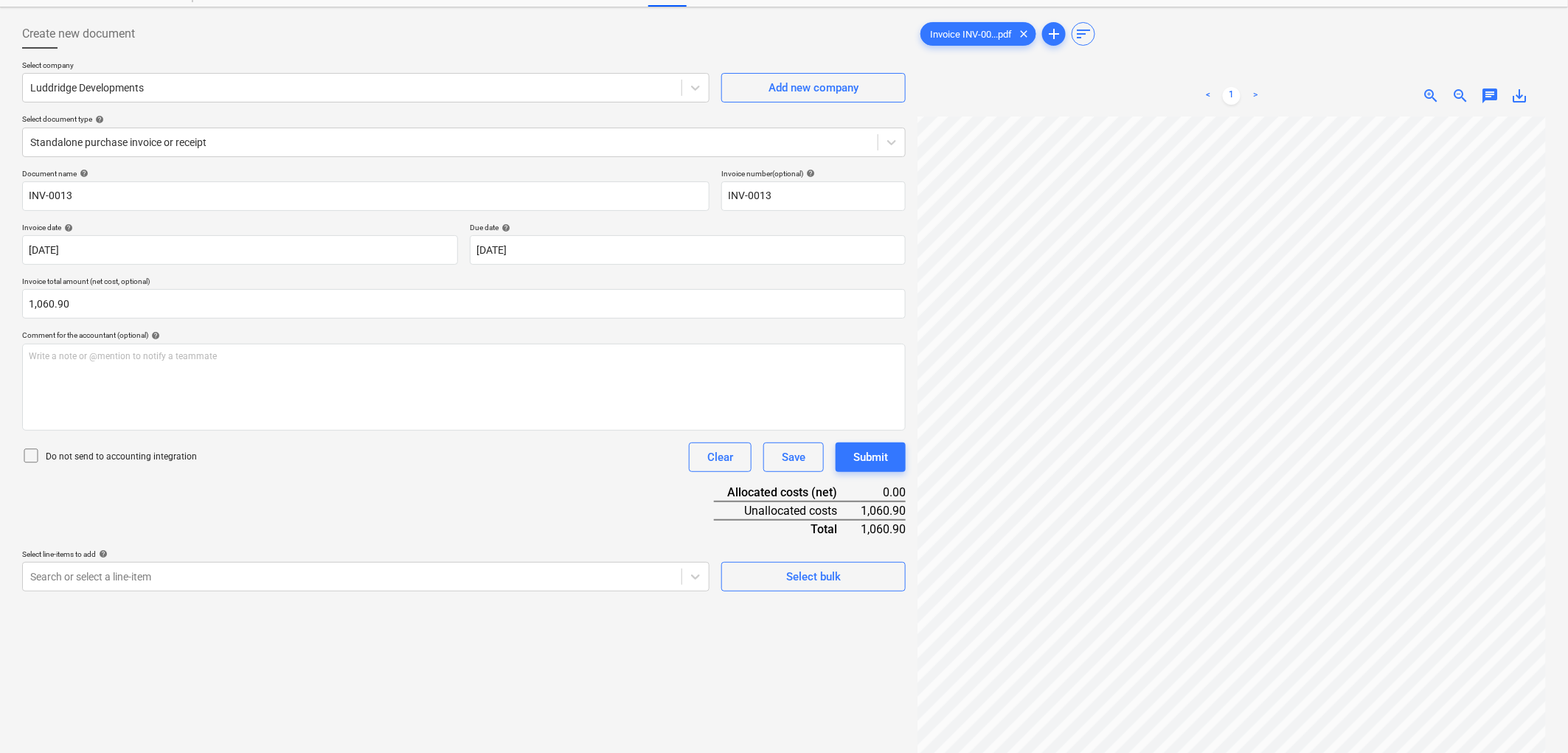
scroll to position [148, 0]
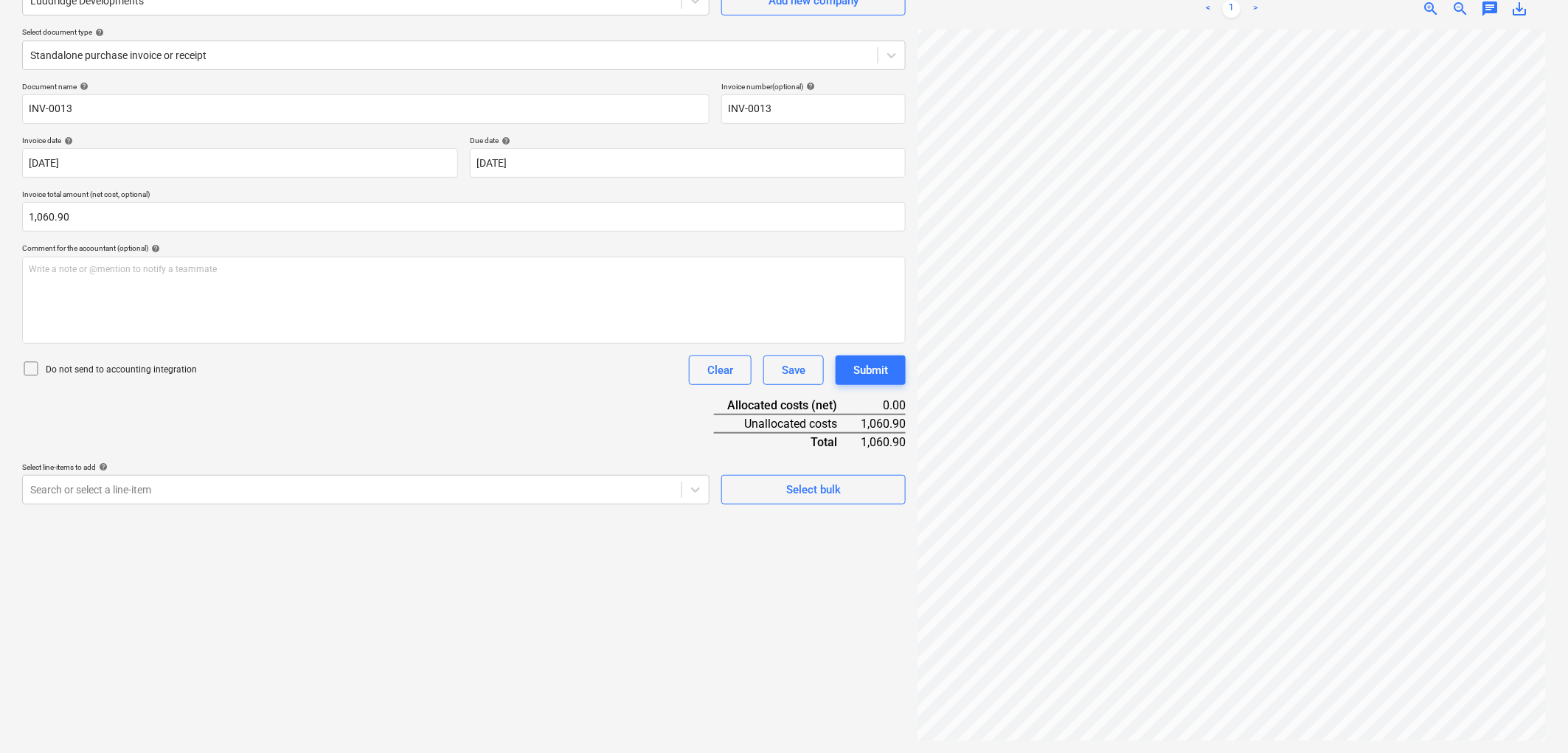
click at [1156, 732] on div "Invoice INV-00...pdf clear add sort < 1 > zoom_in zoom_out chat 0 save_alt" at bounding box center [1231, 336] width 640 height 821
click at [177, 221] on input "1060.9" at bounding box center [464, 217] width 884 height 30
type input "1,060.99"
click at [163, 497] on div at bounding box center [352, 489] width 644 height 15
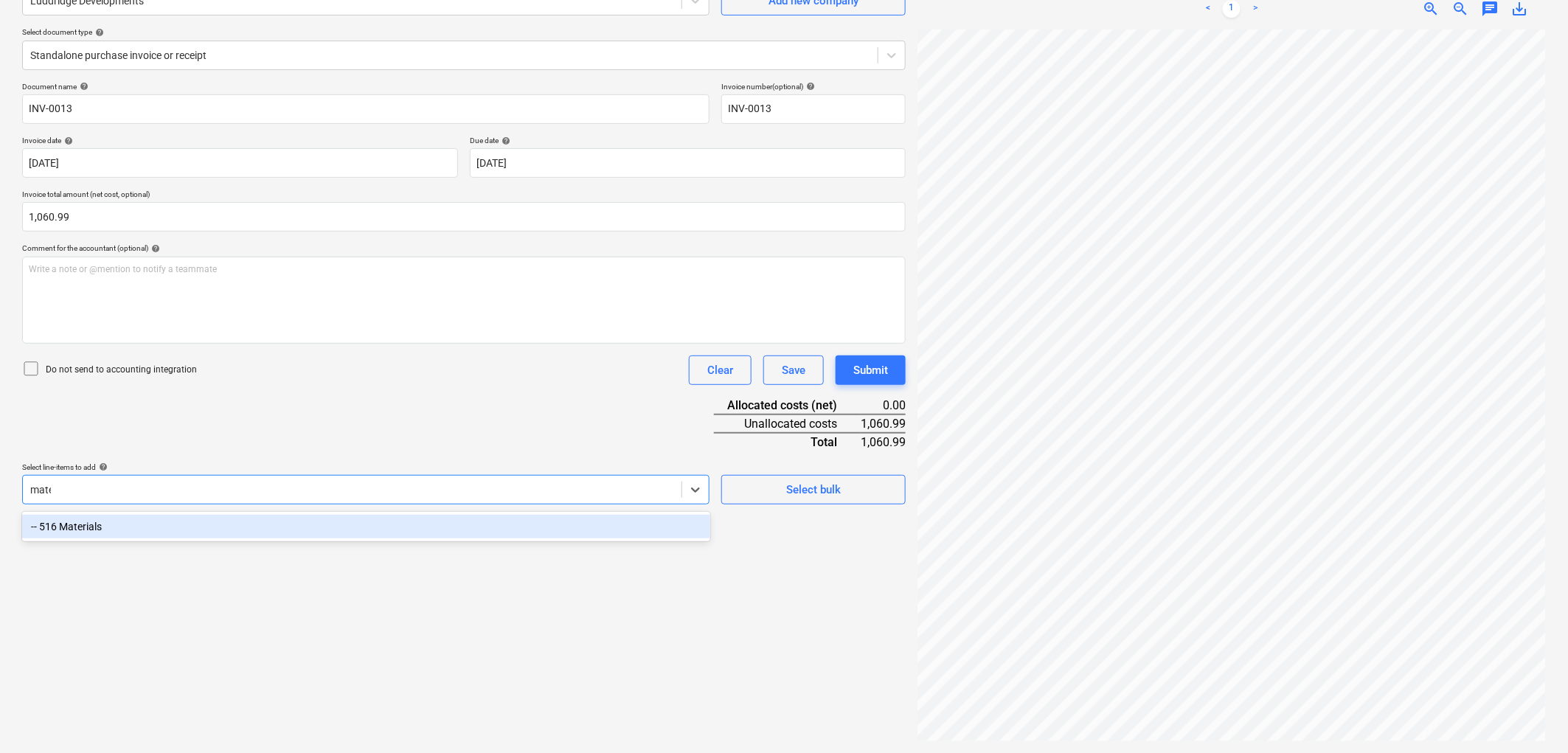
type input "mater"
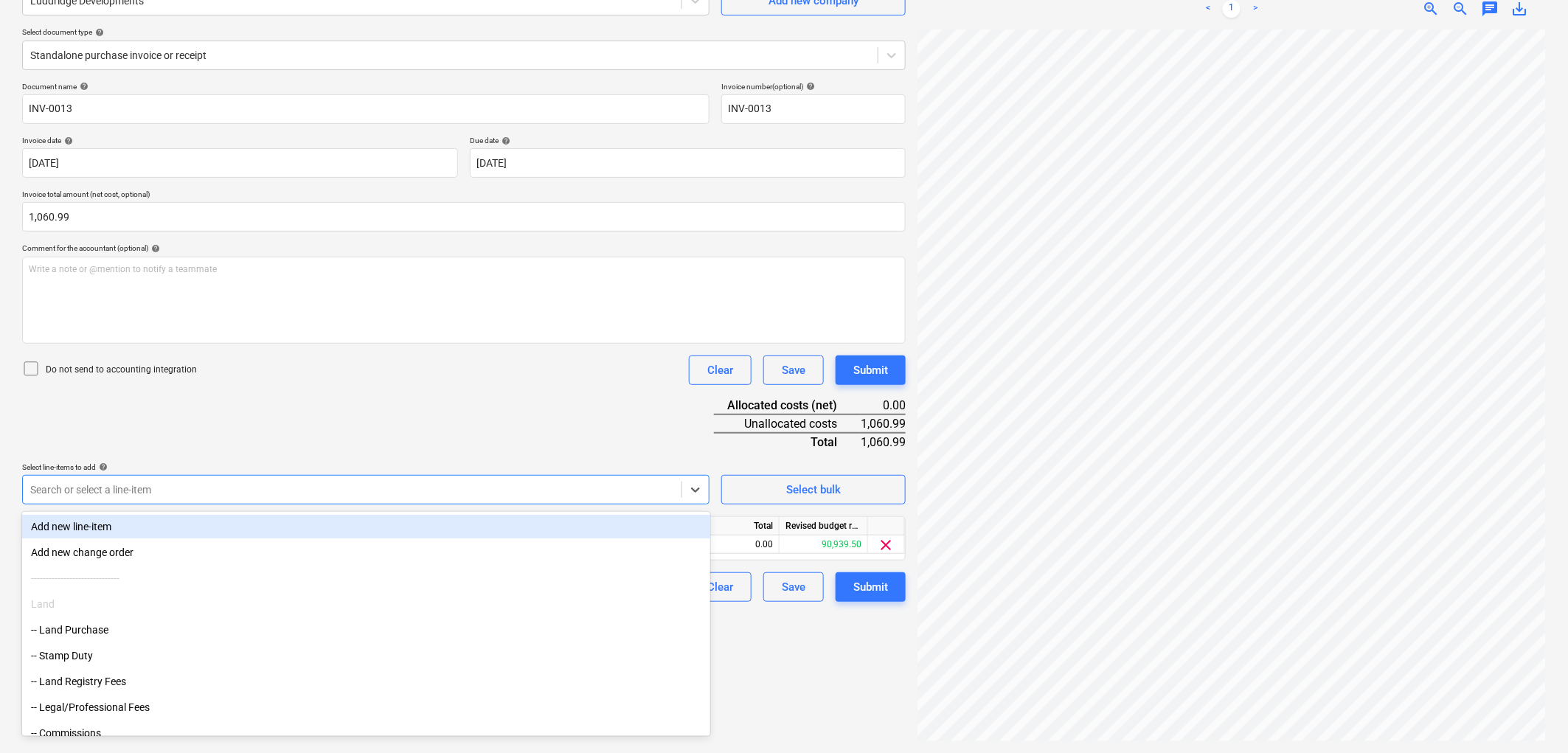
click at [236, 370] on div "Do not send to accounting integration Clear Save Submit" at bounding box center [464, 370] width 884 height 30
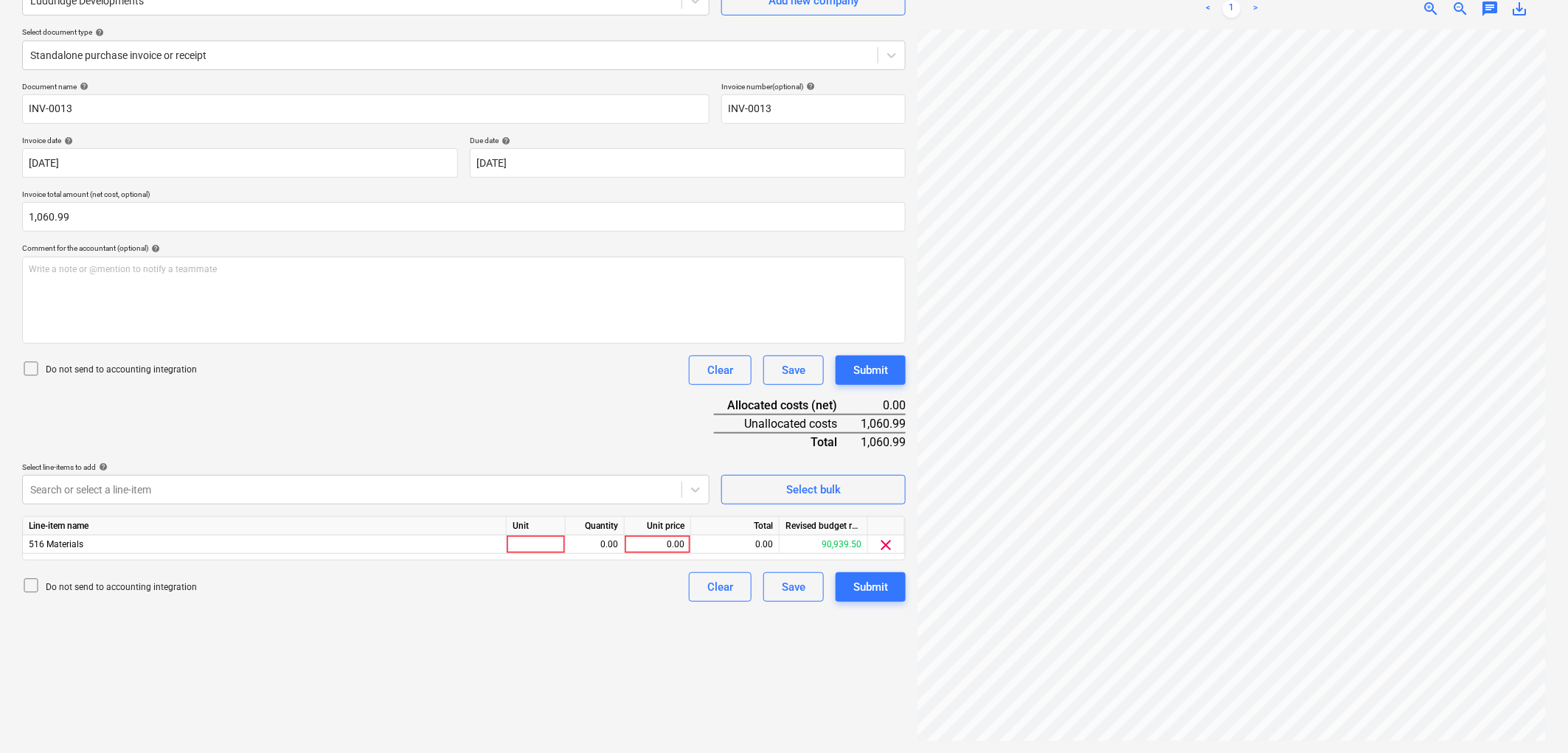
click at [544, 533] on div "Unit" at bounding box center [536, 527] width 59 height 19
click at [543, 536] on div at bounding box center [536, 545] width 59 height 19
type input "1"
type input "2"
type input "1060.99"
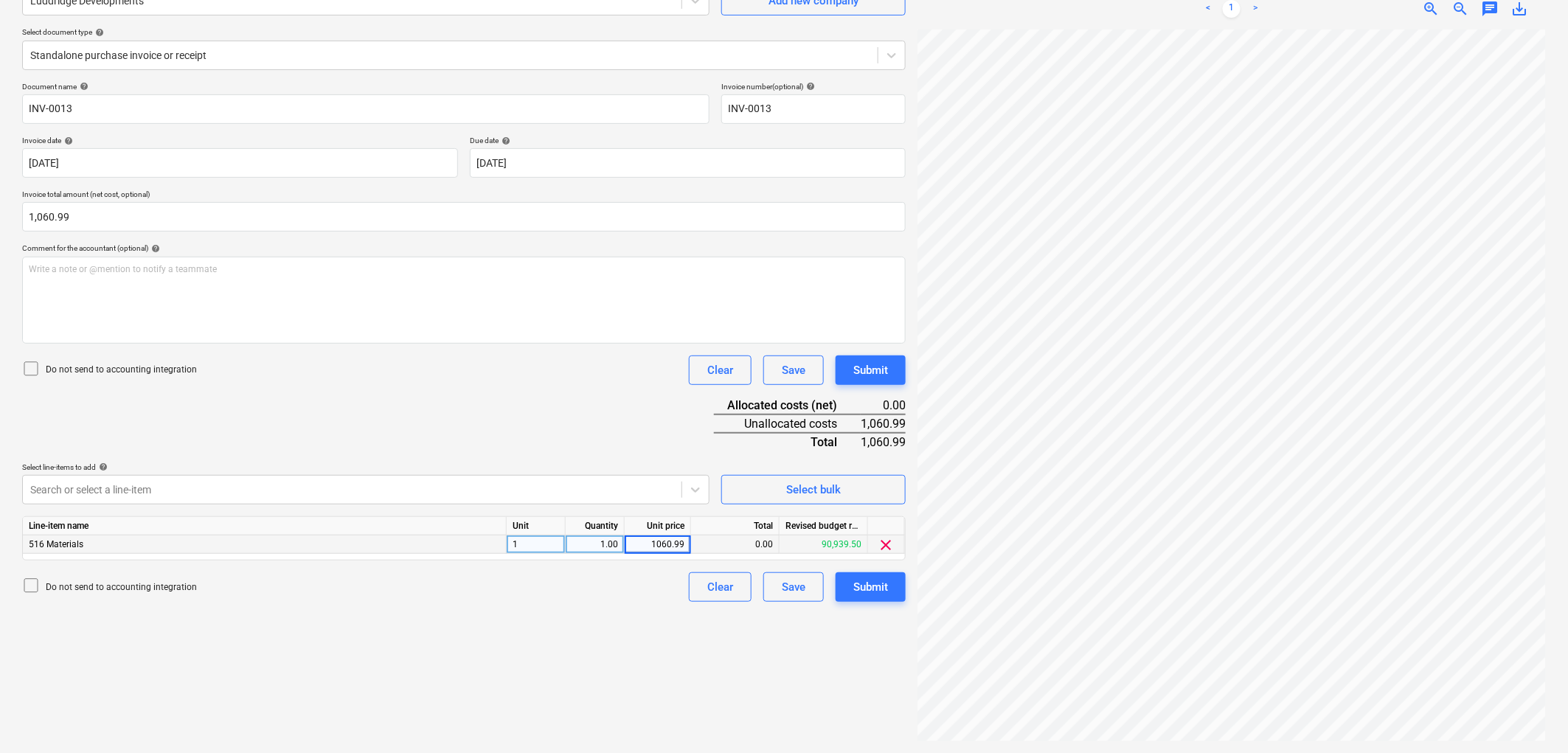
click at [429, 661] on div "Create new document Select company Luddridge Developments Add new company Selec…" at bounding box center [464, 336] width 895 height 821
click at [883, 601] on button "Submit" at bounding box center [870, 587] width 70 height 30
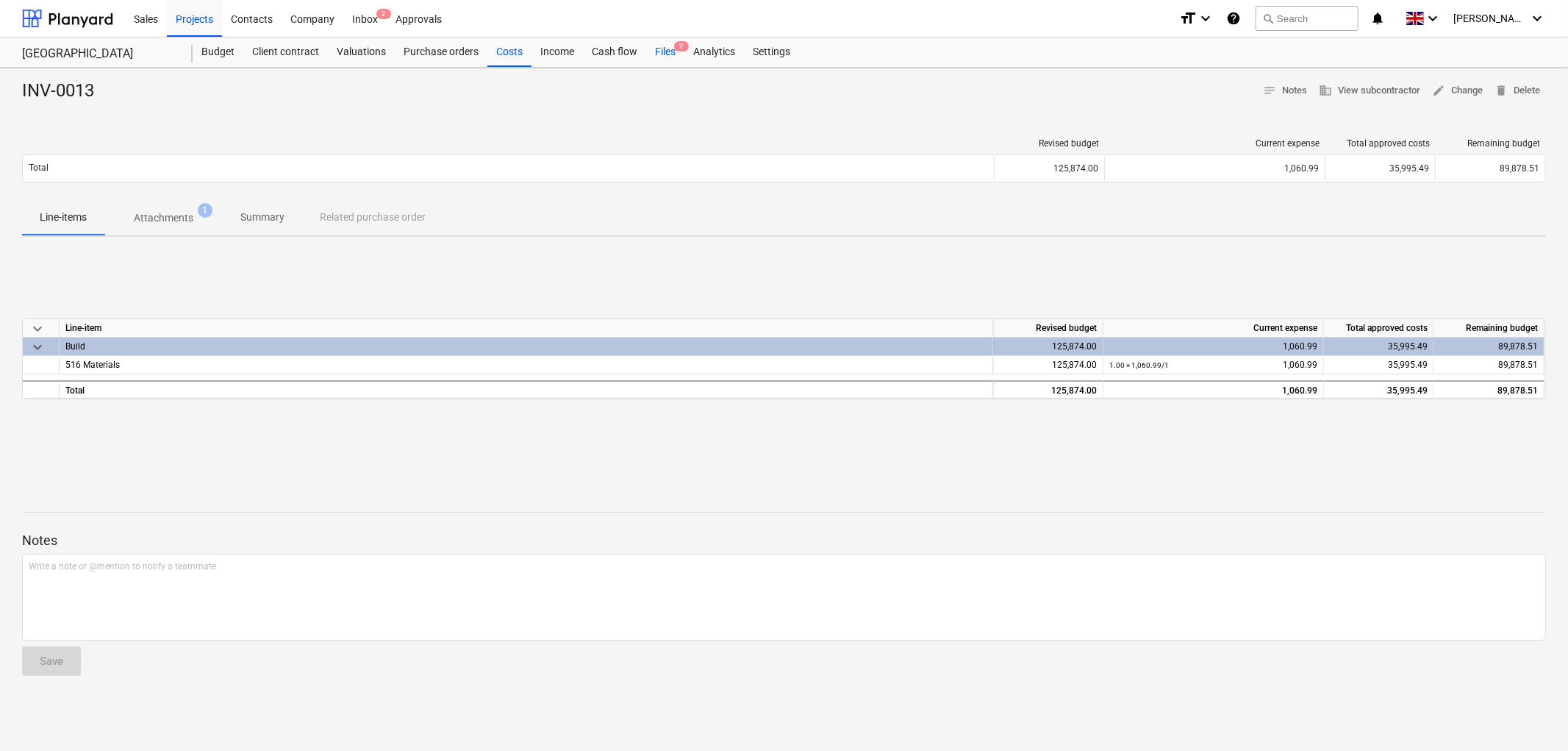
click at [660, 60] on div "Files 2" at bounding box center [665, 52] width 38 height 29
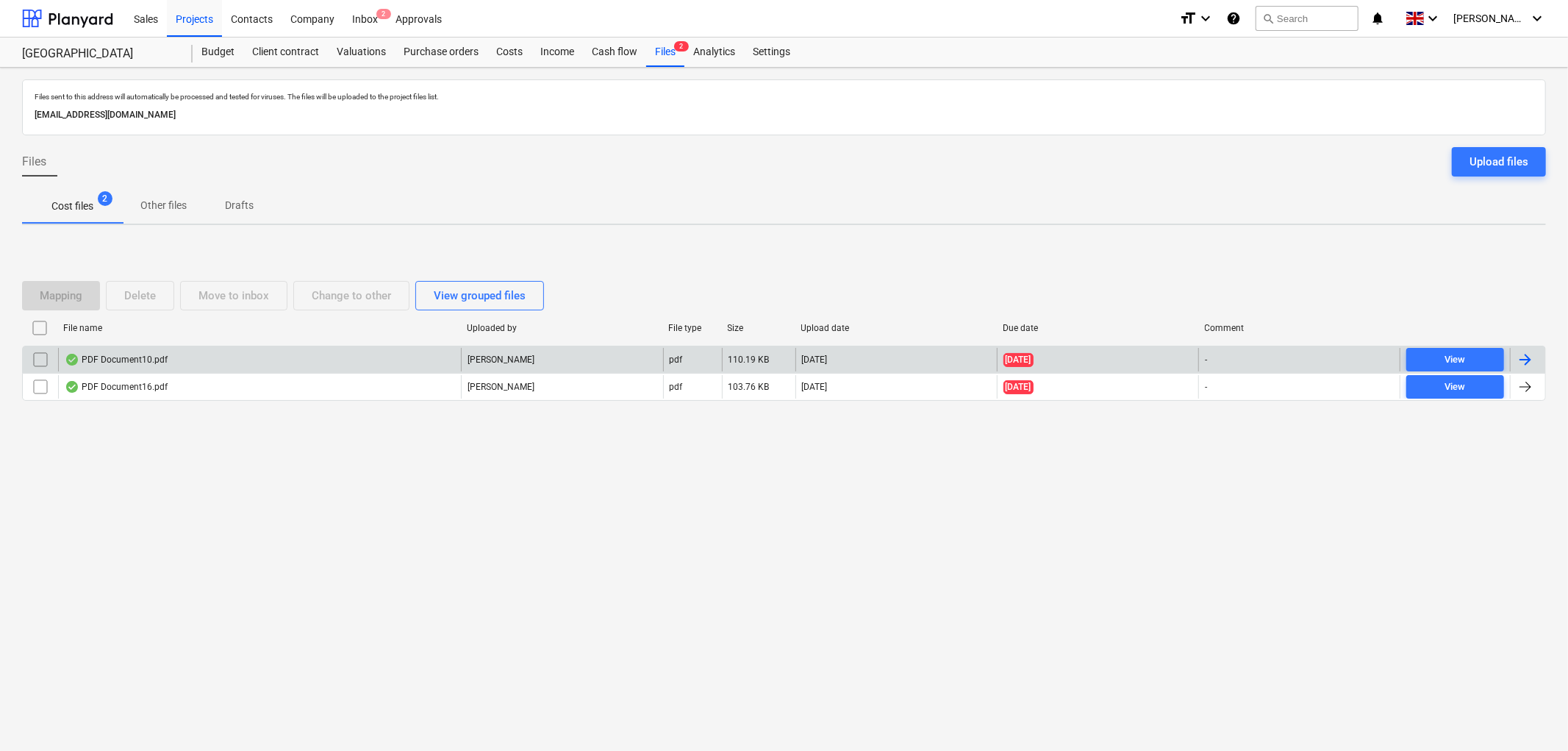
click at [164, 351] on div "PDF Document10.pdf" at bounding box center [260, 359] width 403 height 23
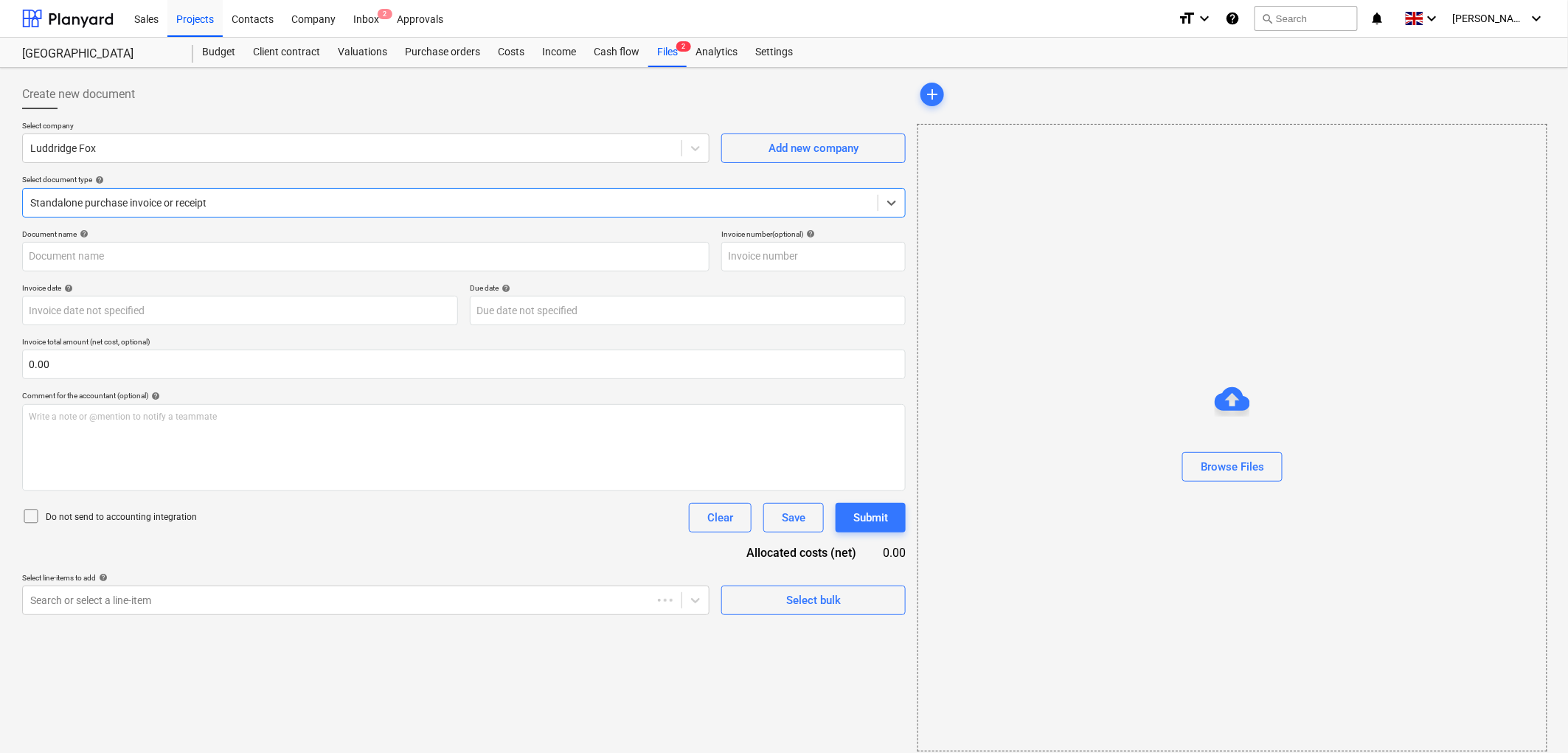
type input "IL009982"
type input "[DATE]"
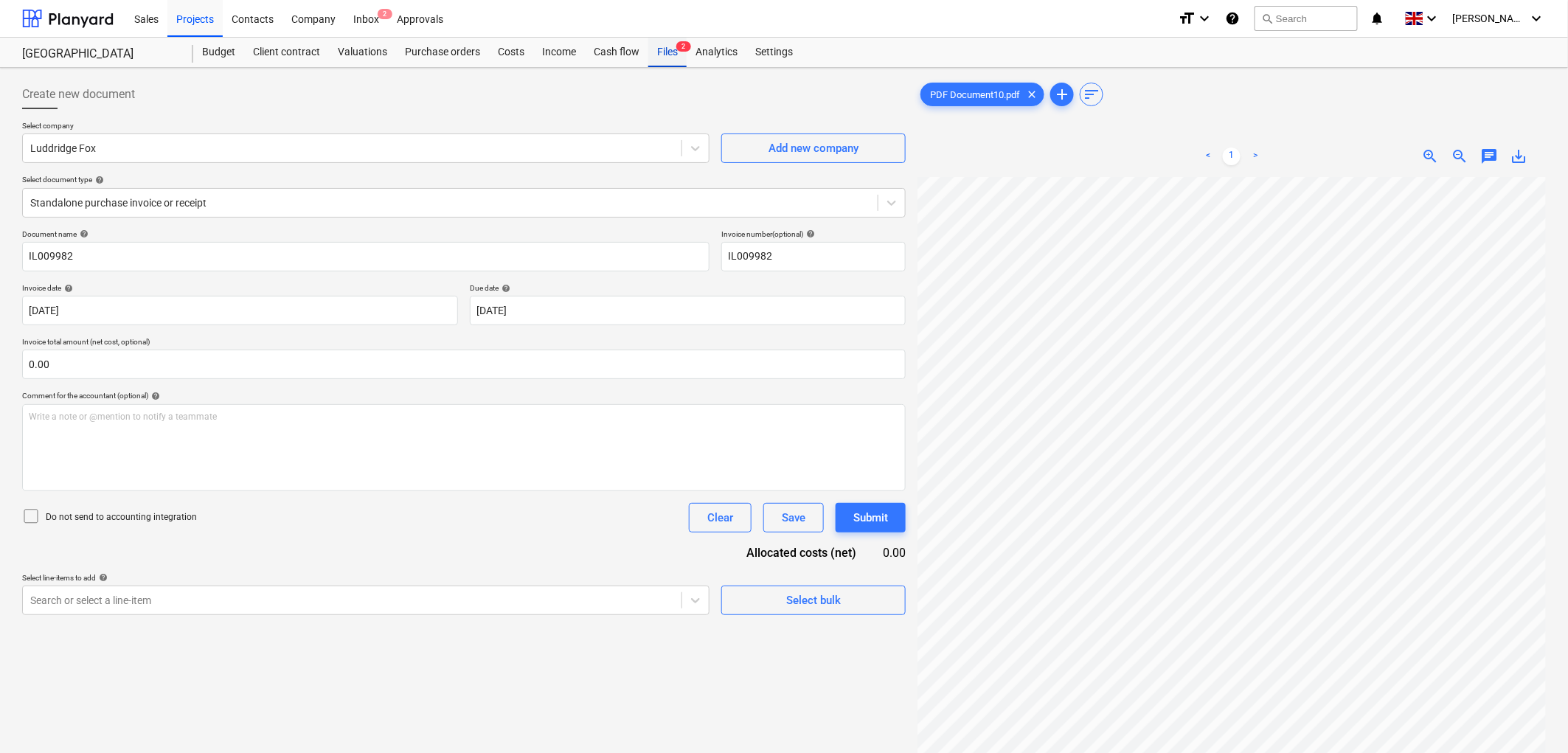
click at [667, 52] on div "Files 2" at bounding box center [667, 52] width 38 height 30
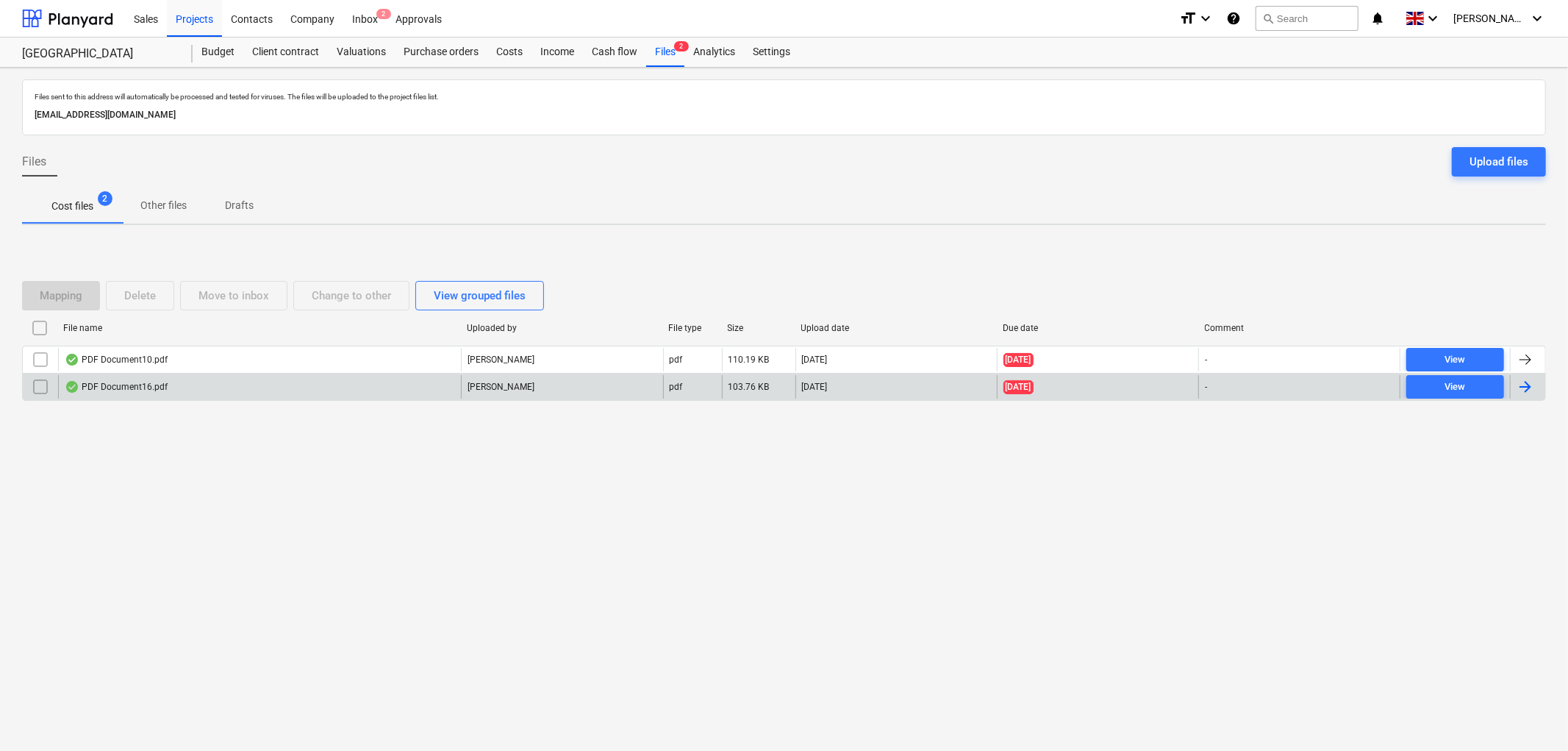
click at [115, 390] on div "PDF Document16.pdf" at bounding box center [116, 386] width 103 height 12
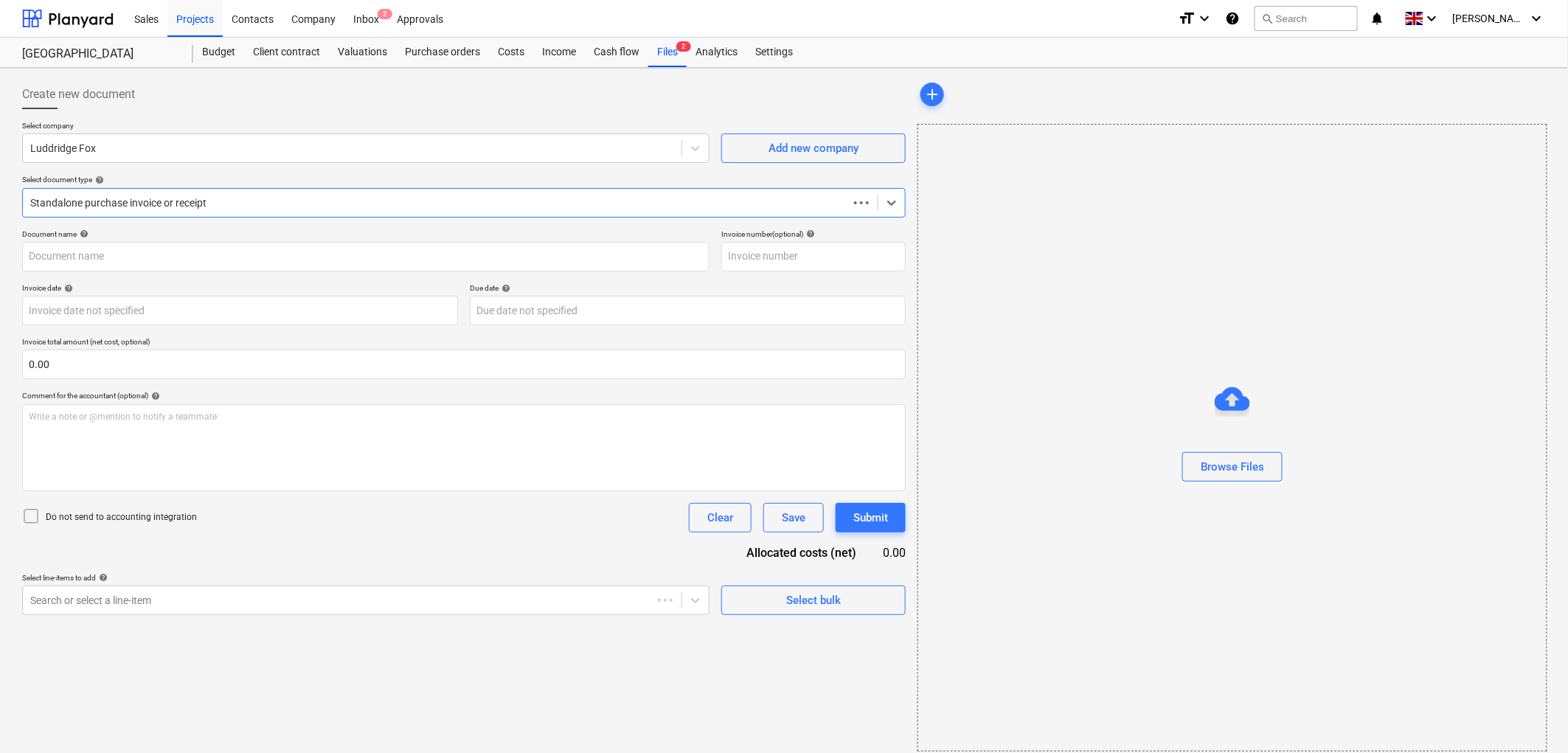
type input "IL115954"
type input "[DATE]"
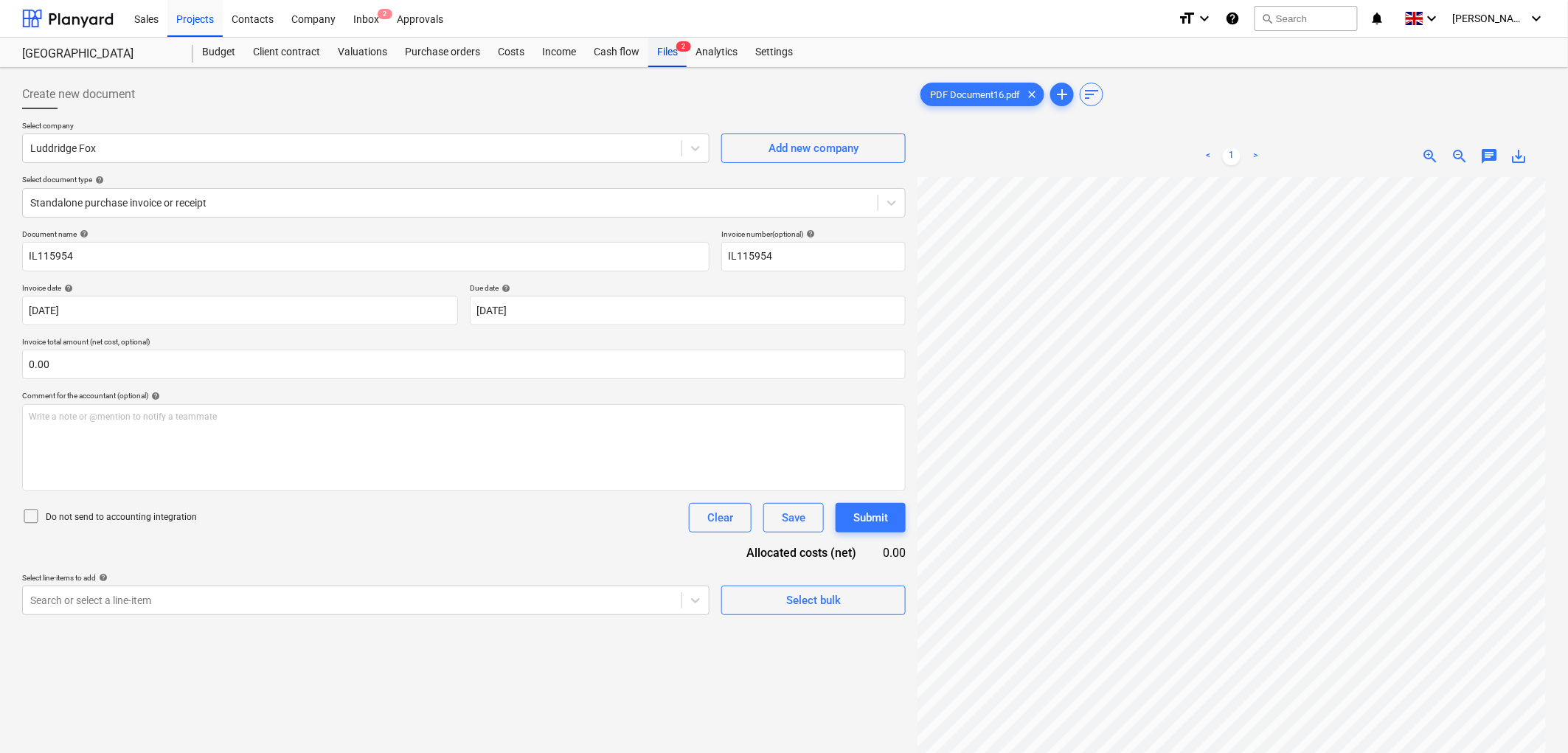
click at [653, 52] on div "Files 2" at bounding box center [667, 52] width 38 height 30
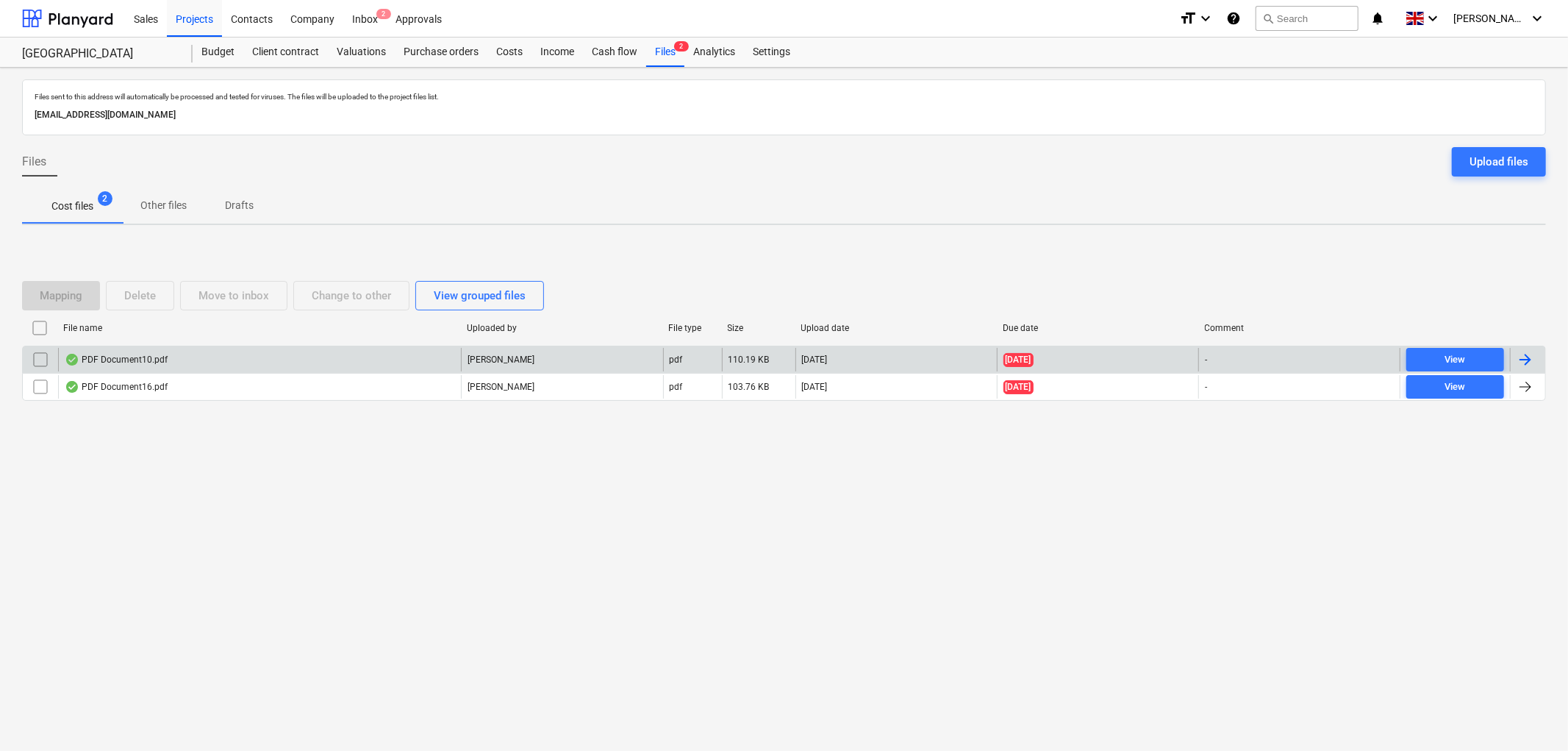
click at [34, 362] on input "checkbox" at bounding box center [40, 359] width 23 height 23
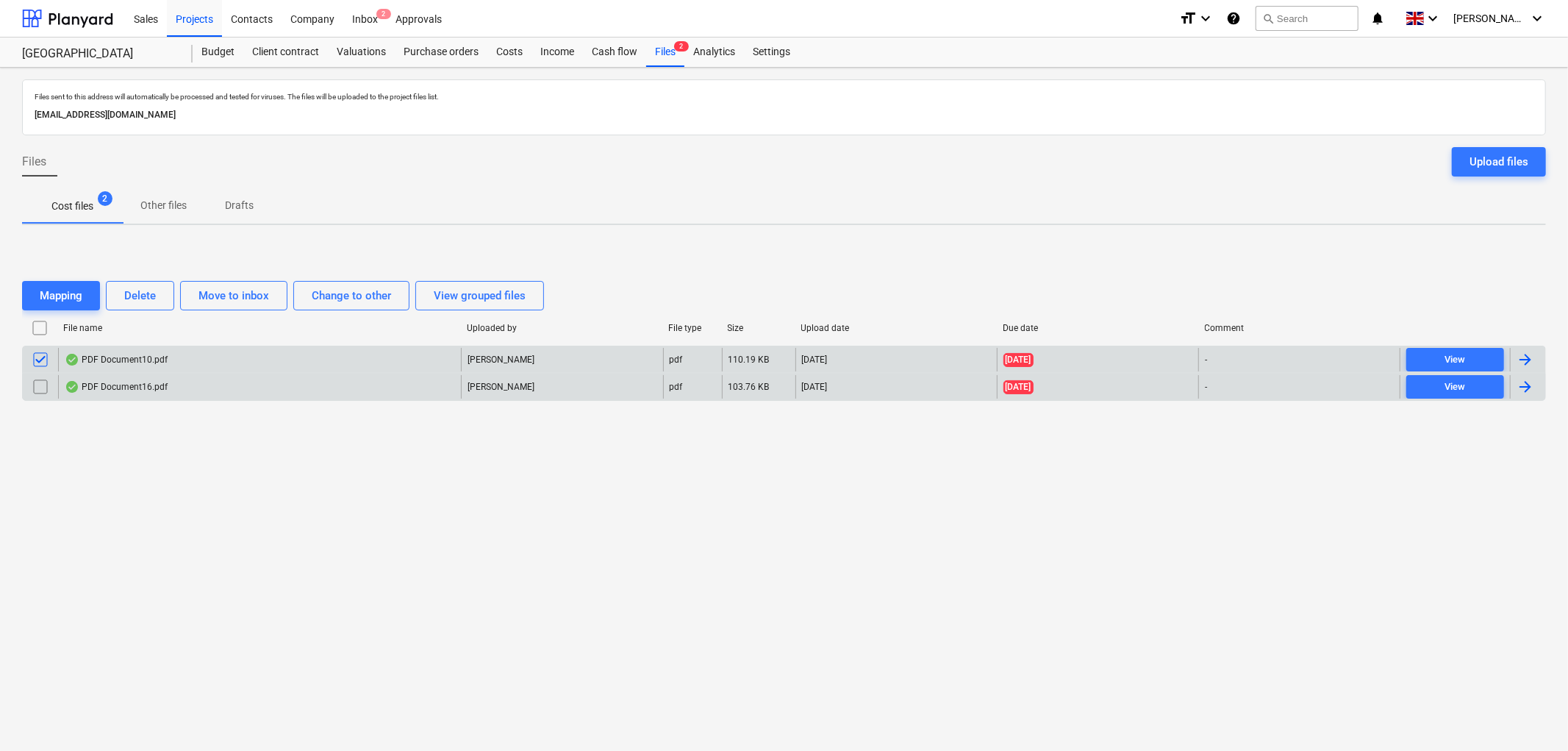
click at [36, 384] on input "checkbox" at bounding box center [40, 387] width 23 height 23
click at [147, 294] on div "Delete" at bounding box center [140, 296] width 32 height 19
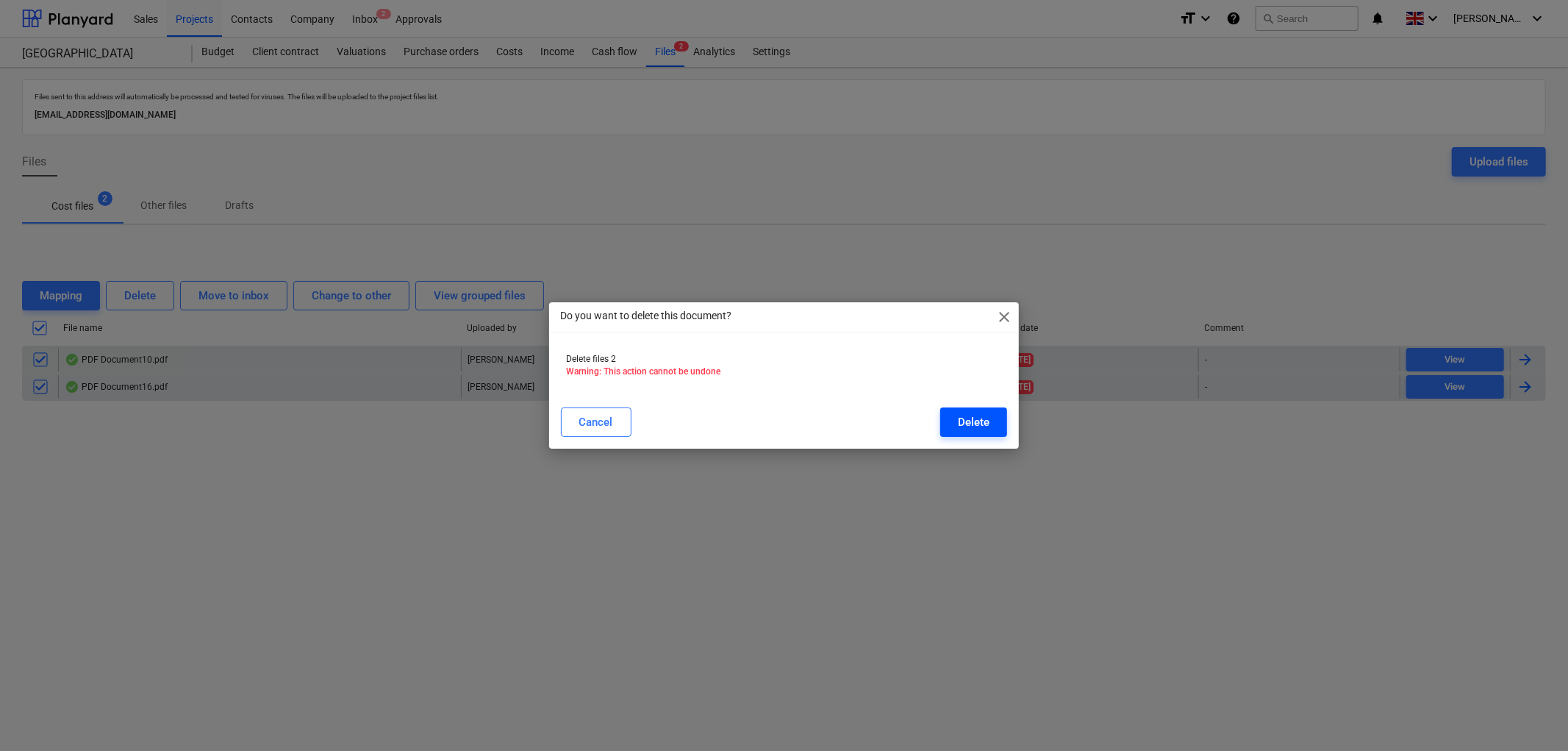
click at [969, 429] on div "Delete" at bounding box center [973, 422] width 32 height 19
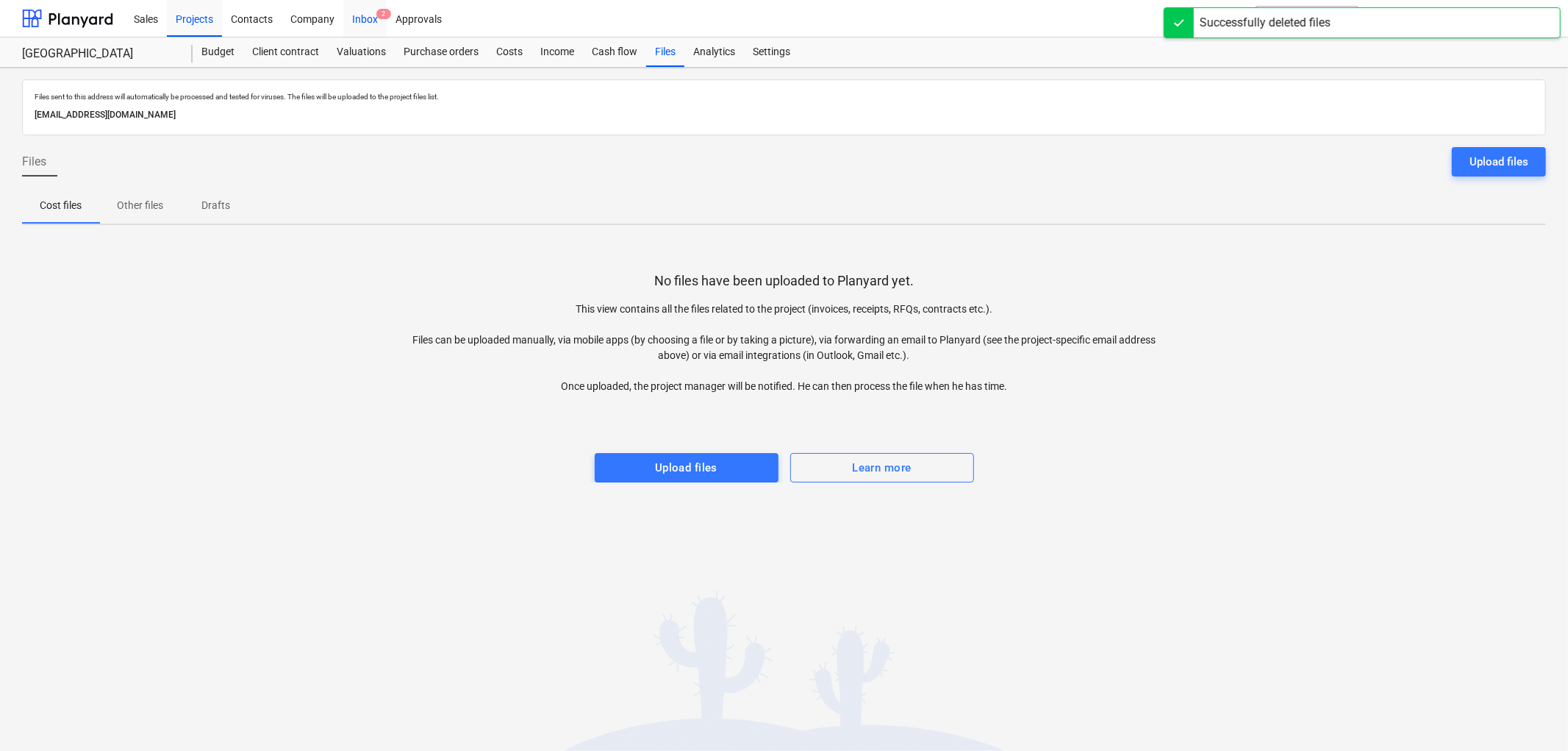
click at [381, 23] on div "Inbox 2" at bounding box center [365, 18] width 43 height 37
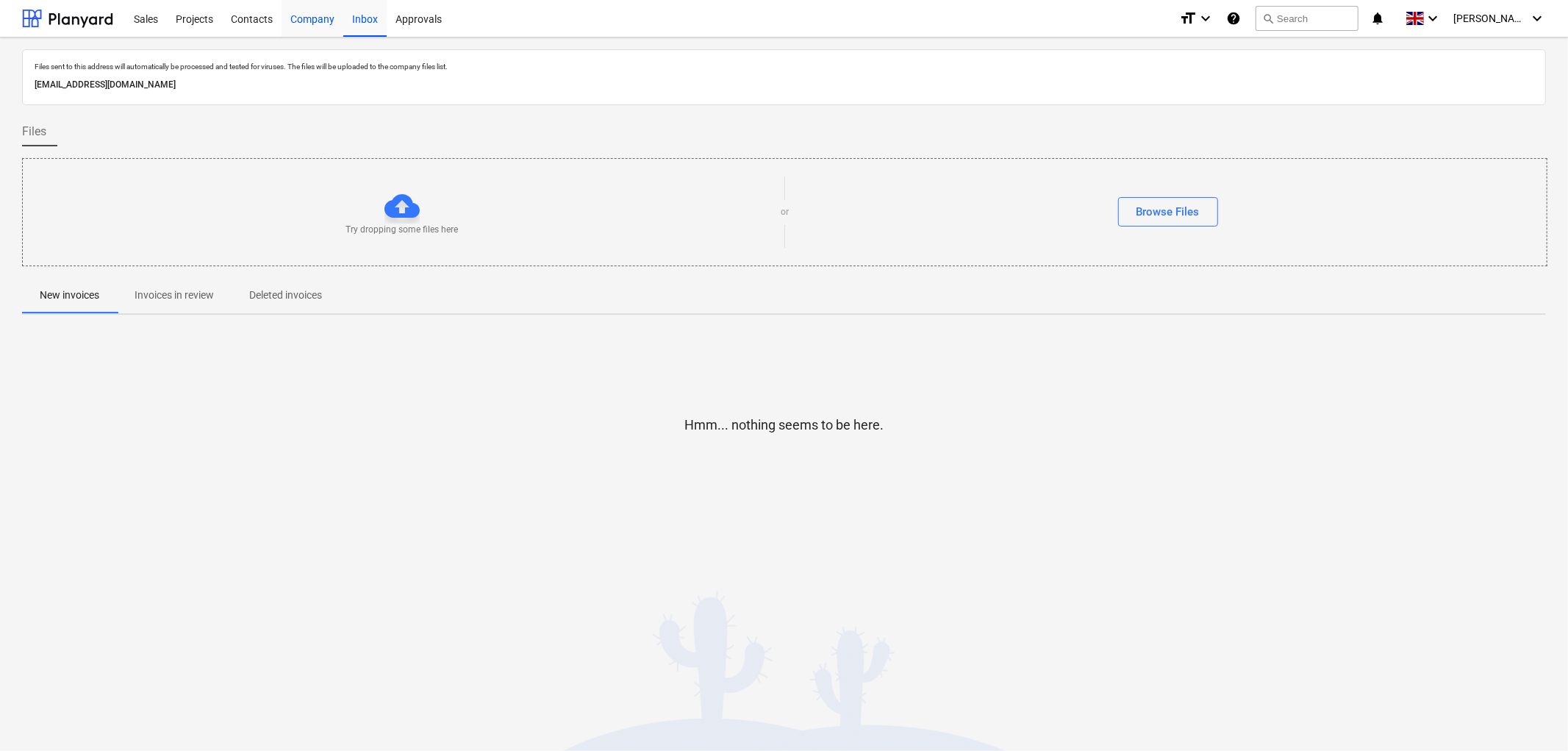
click at [305, 21] on div "Company" at bounding box center [313, 18] width 62 height 37
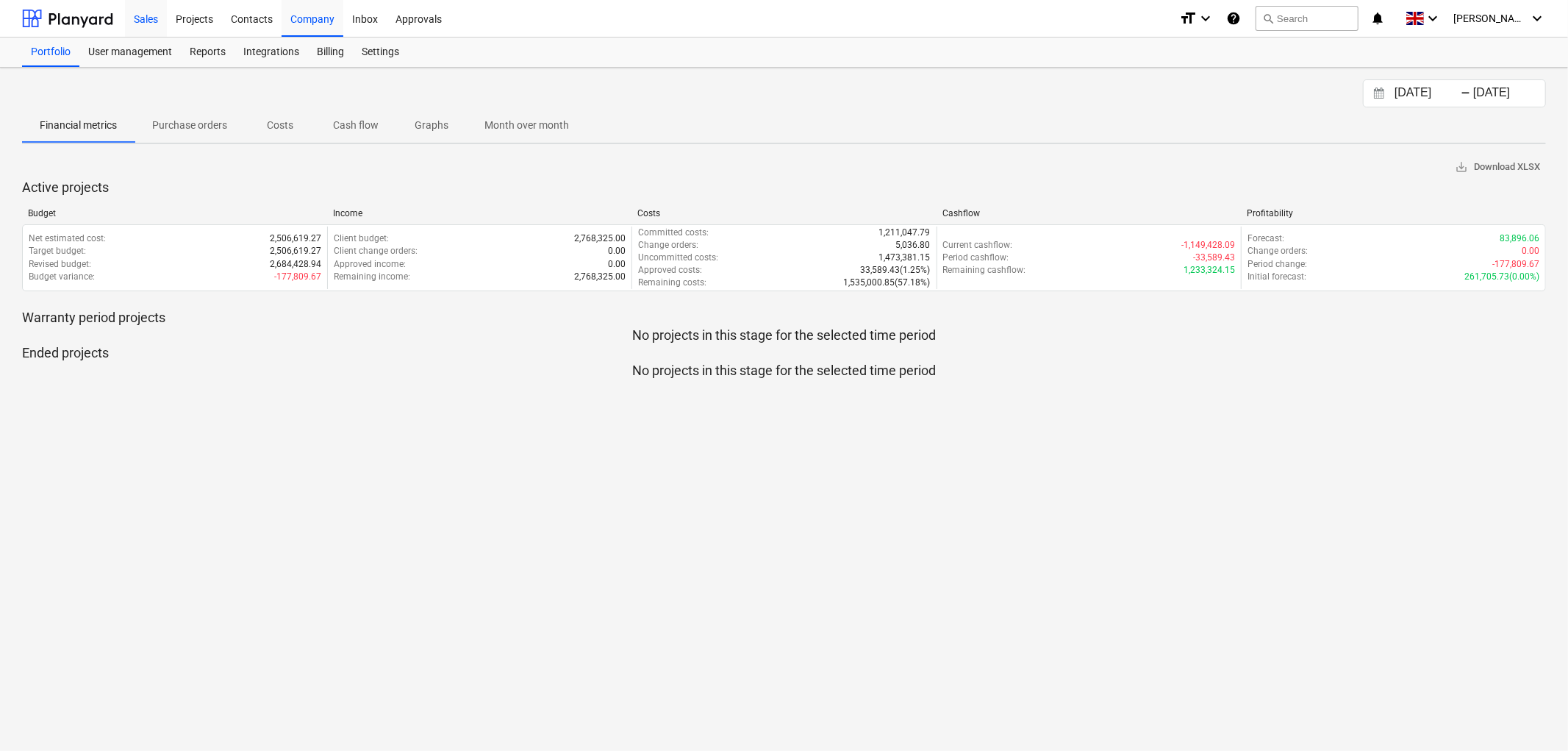
click at [135, 24] on div "Sales" at bounding box center [146, 18] width 42 height 37
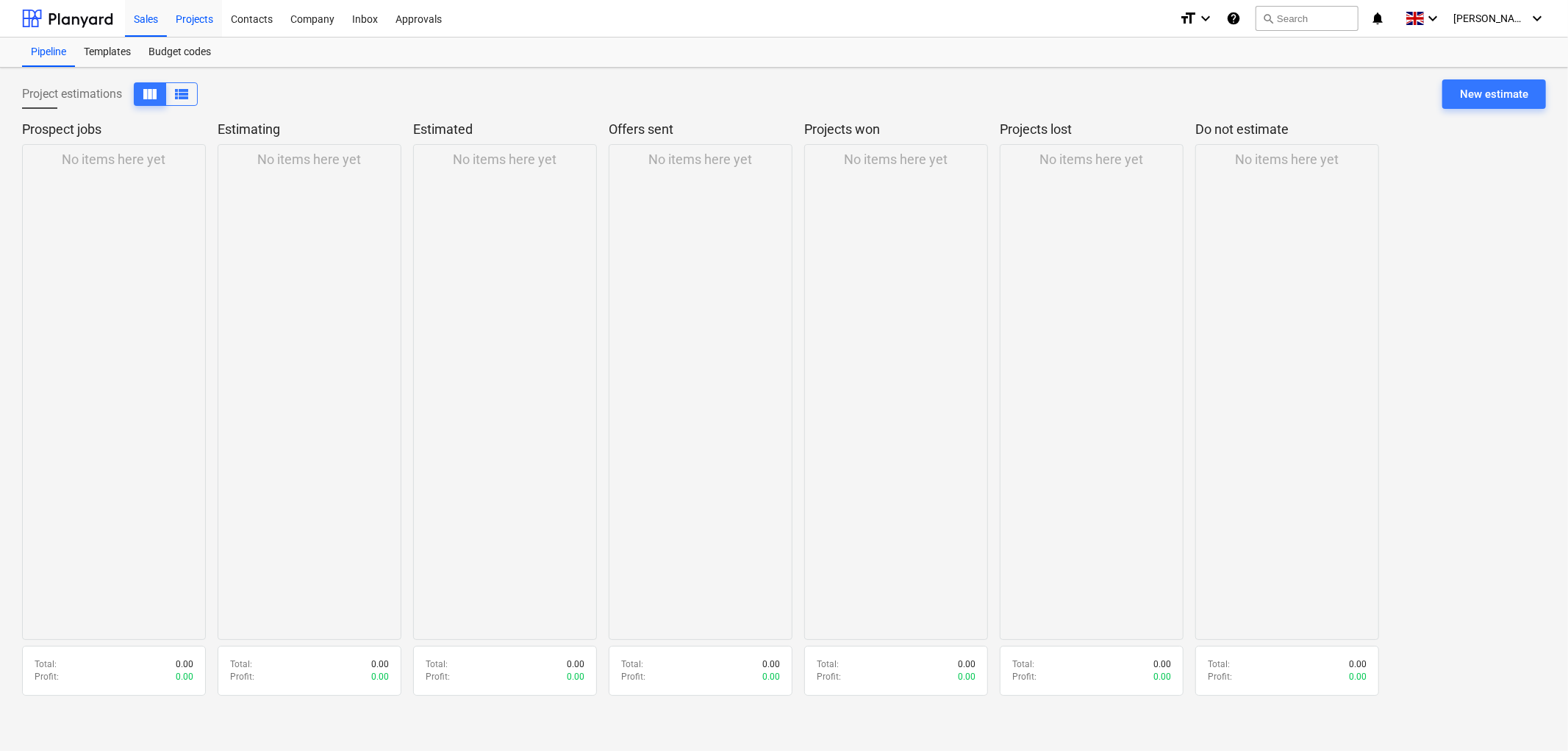
click at [202, 12] on div "Projects" at bounding box center [194, 18] width 55 height 37
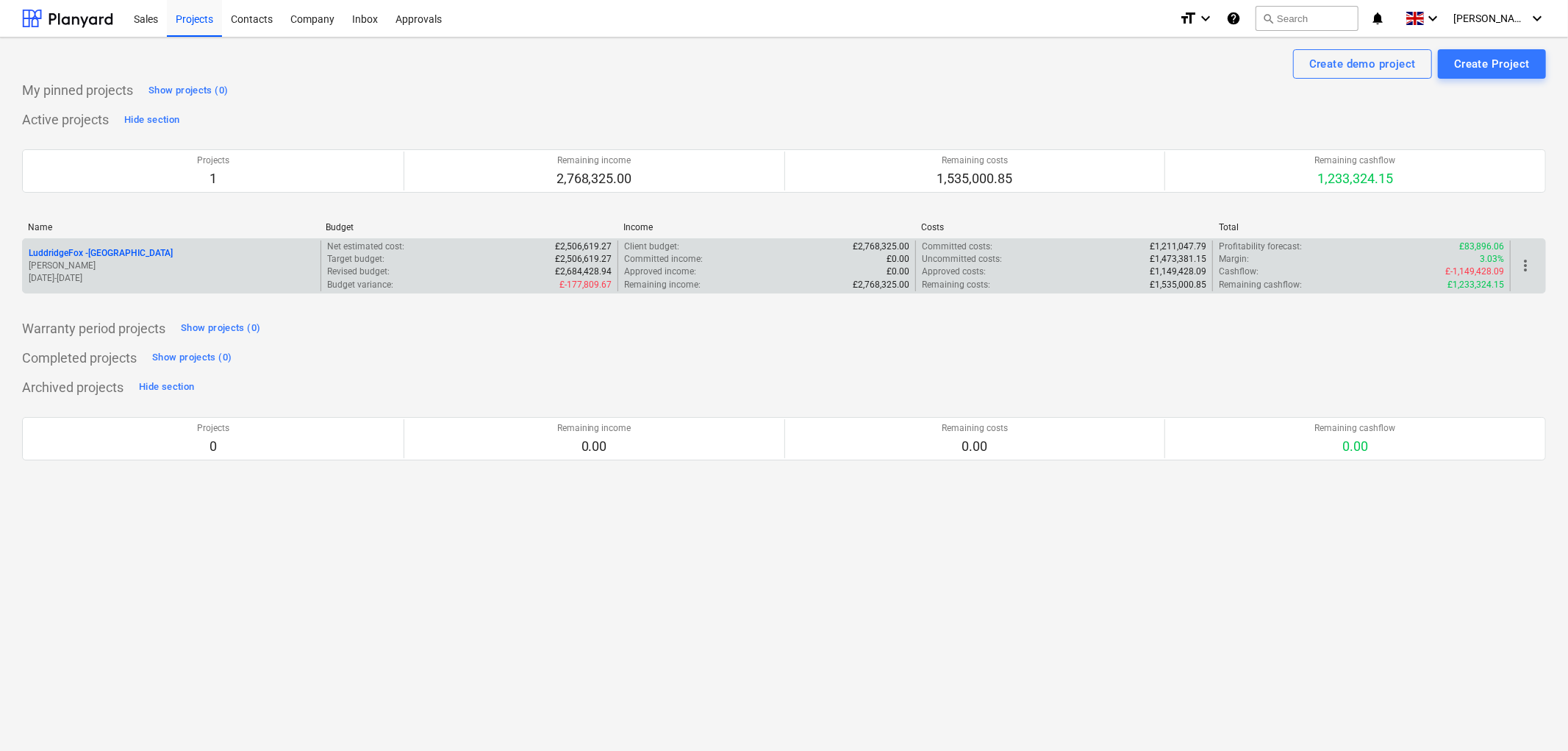
click at [81, 251] on p "LuddridgeFox - Alveston Hill Farm Barns" at bounding box center [101, 254] width 144 height 12
